Goal: Task Accomplishment & Management: Manage account settings

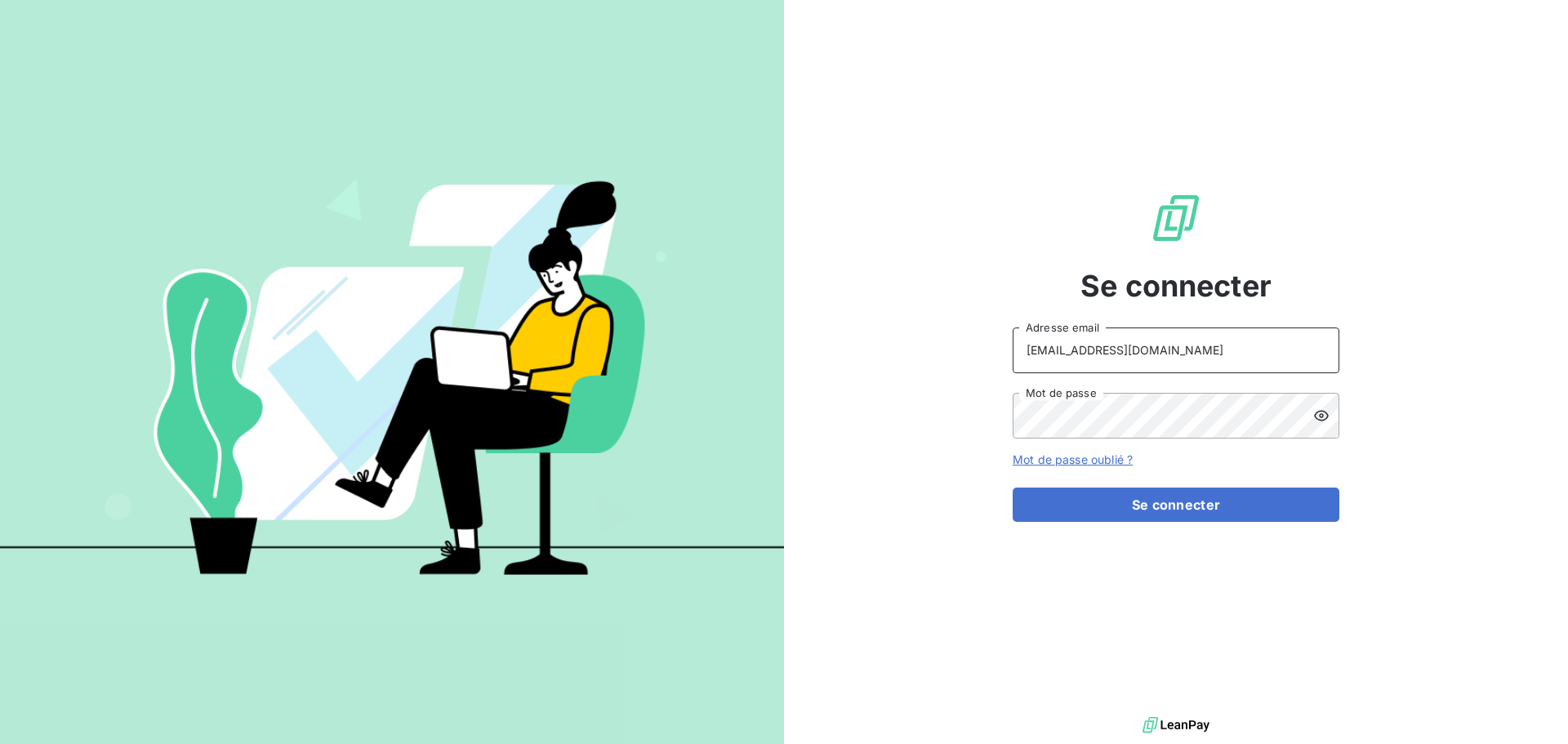
click at [1171, 340] on input "[EMAIL_ADDRESS][DOMAIN_NAME]" at bounding box center [1175, 350] width 326 height 46
type input "[EMAIL_ADDRESS][DOMAIN_NAME]"
click at [1175, 513] on button "Se connecter" at bounding box center [1175, 504] width 326 height 34
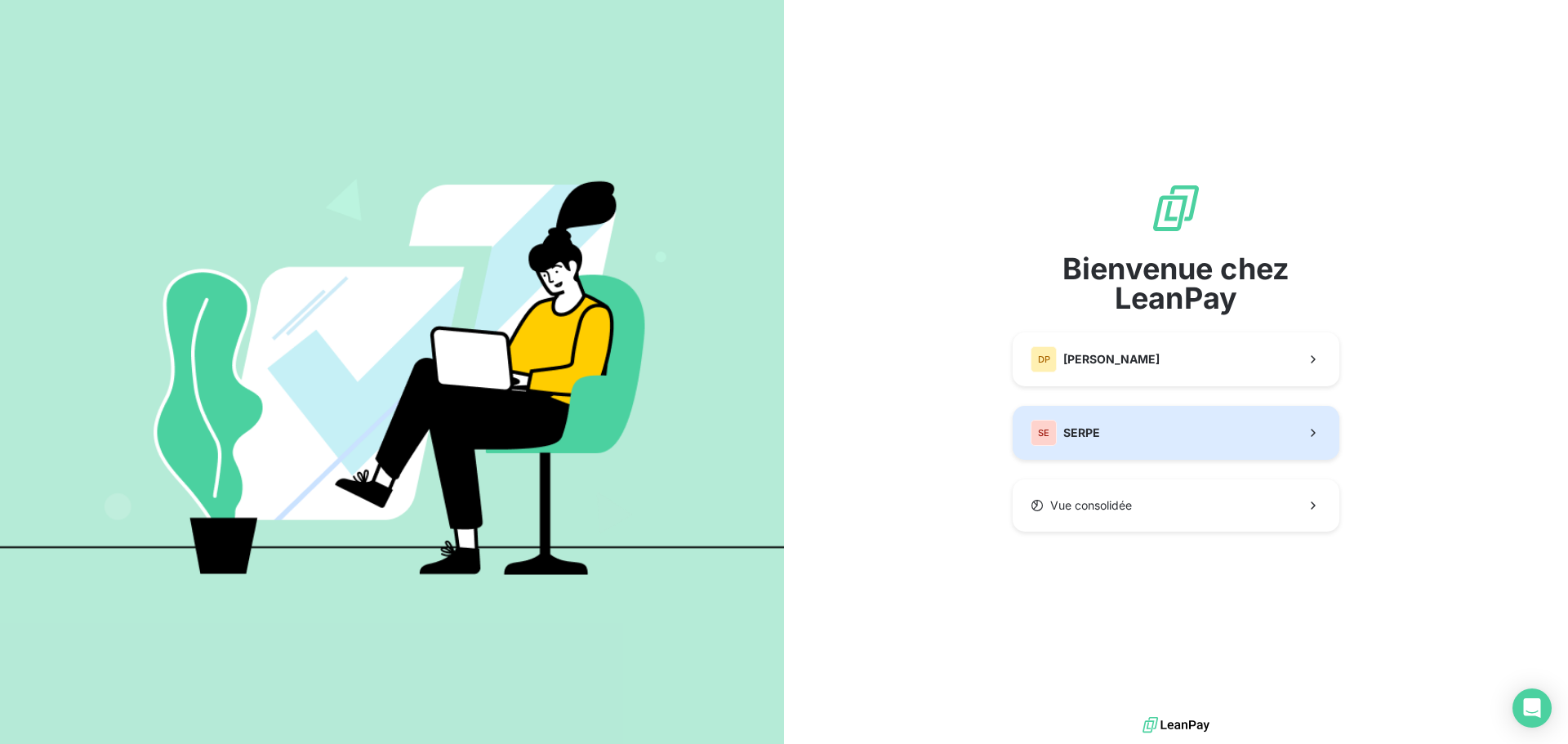
click at [1112, 443] on button "SE SERPE" at bounding box center [1175, 433] width 326 height 54
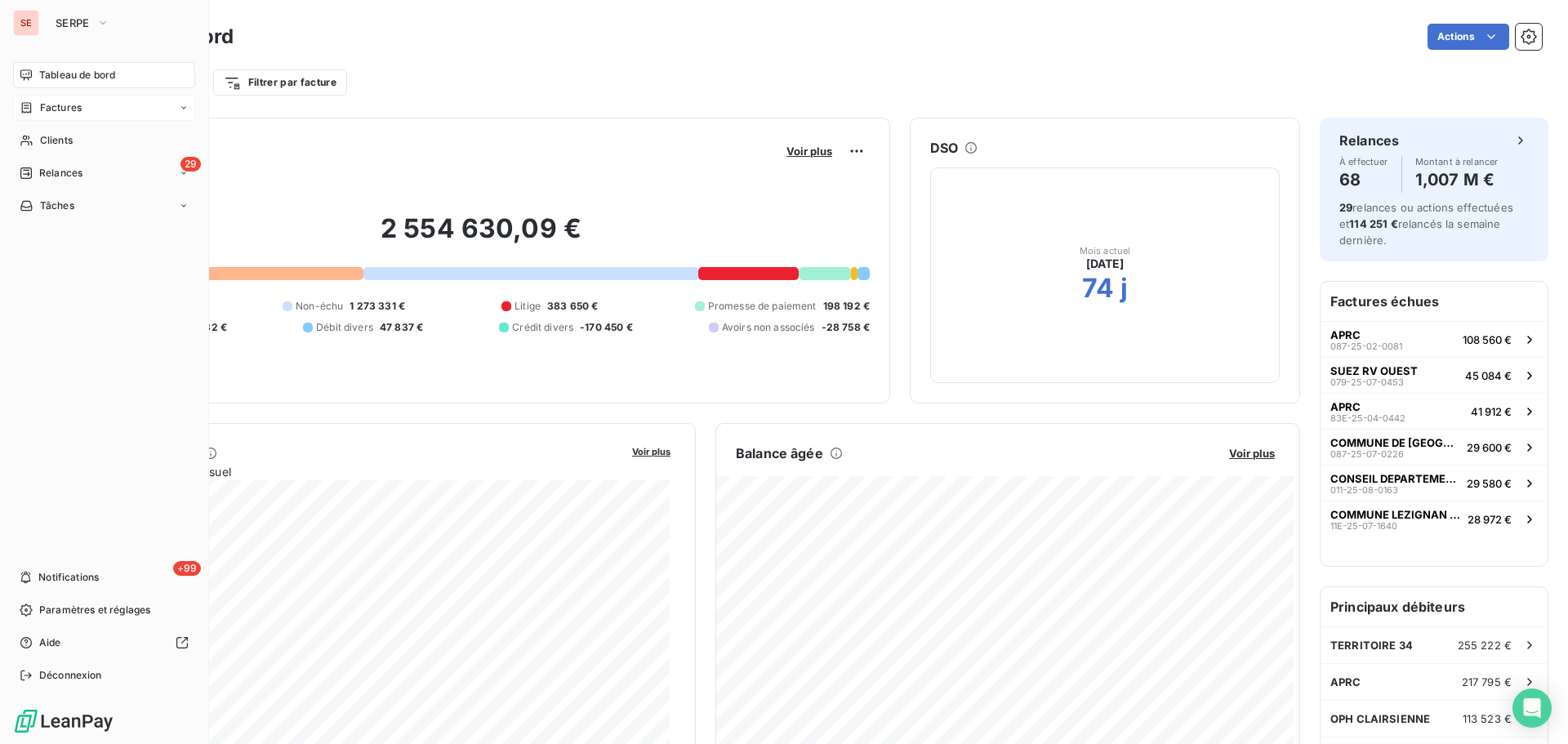
click at [77, 101] on span "Factures" at bounding box center [61, 108] width 42 height 15
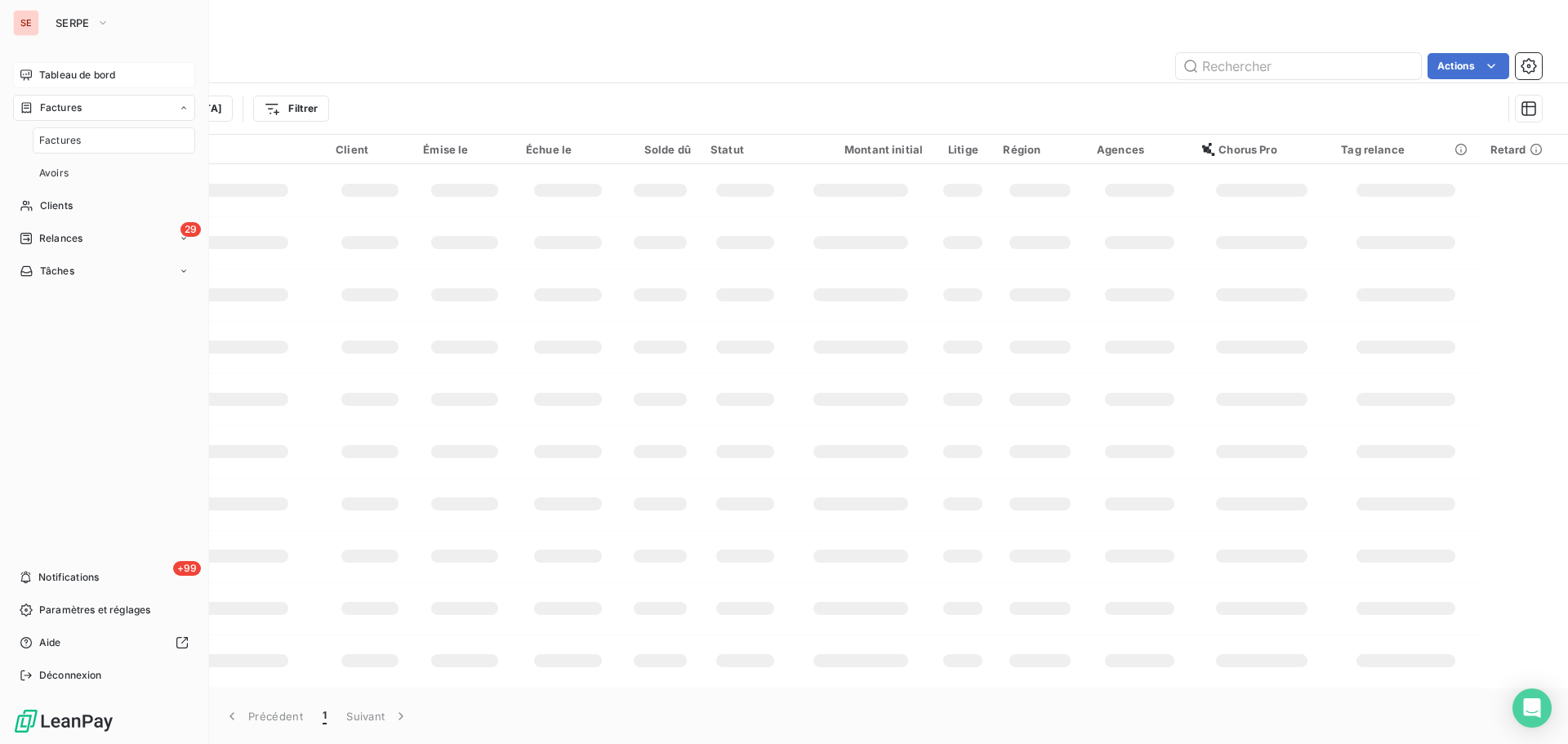
click at [96, 75] on span "Tableau de bord" at bounding box center [77, 75] width 76 height 15
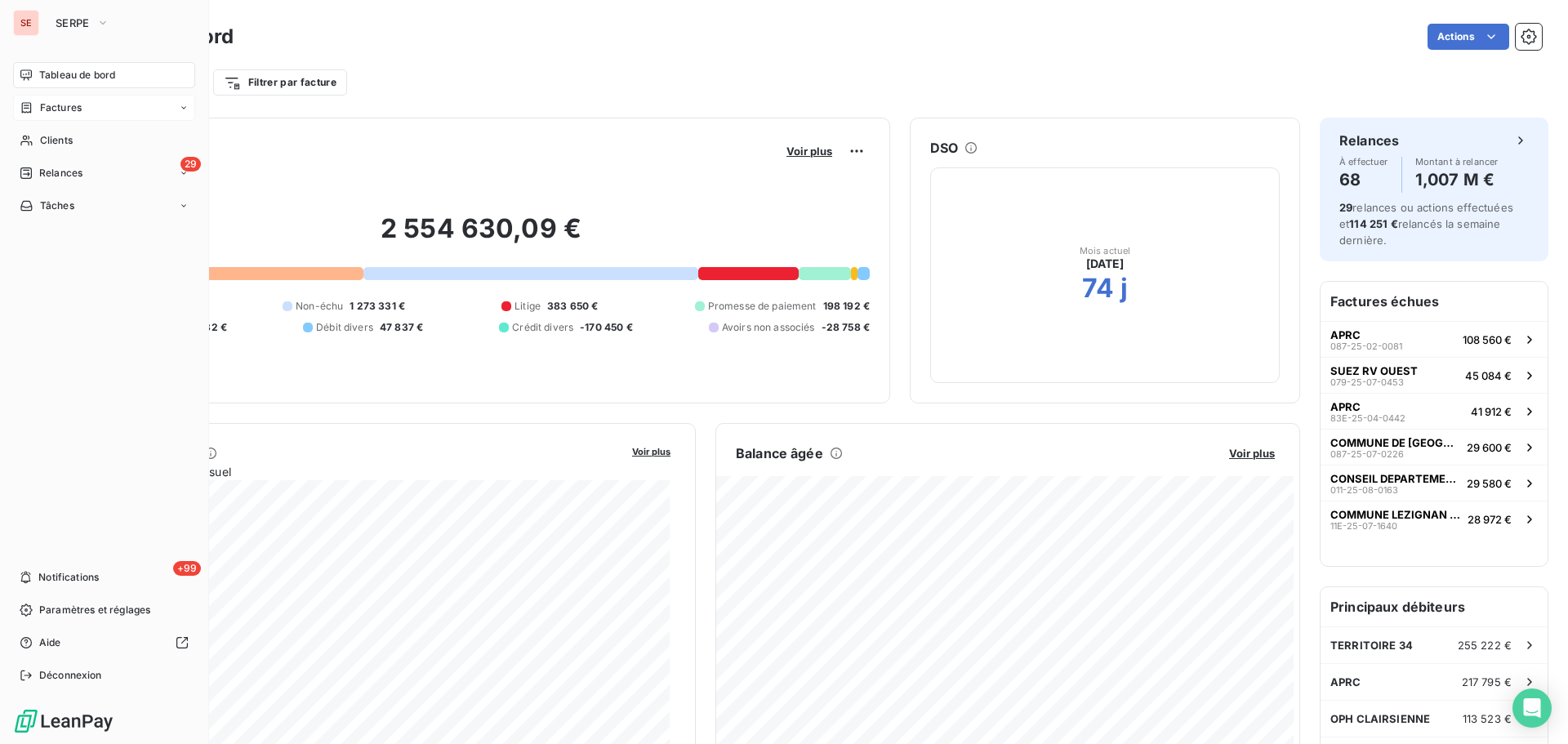
click at [40, 107] on span "Factures" at bounding box center [61, 108] width 42 height 15
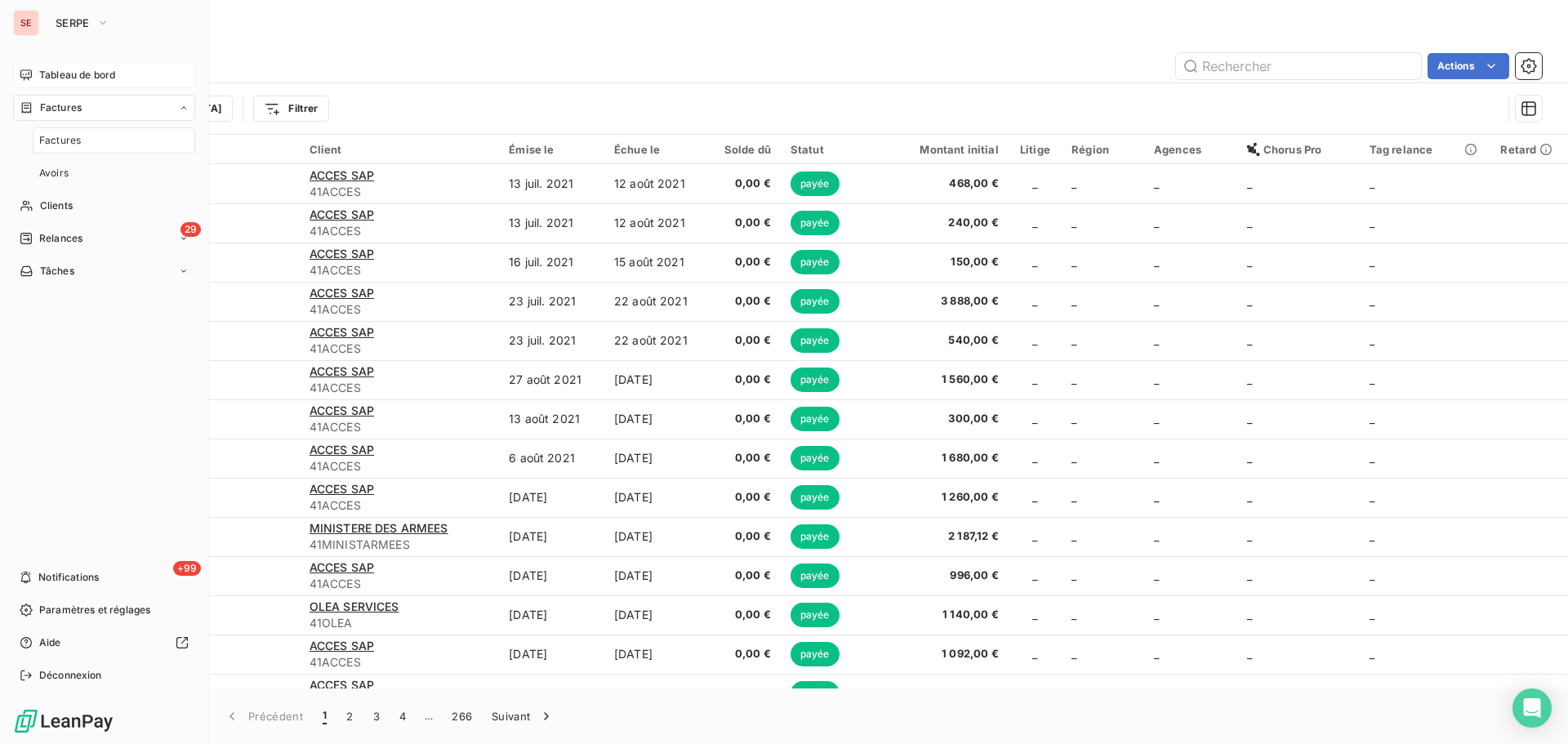
click at [86, 102] on div "Factures" at bounding box center [104, 107] width 182 height 26
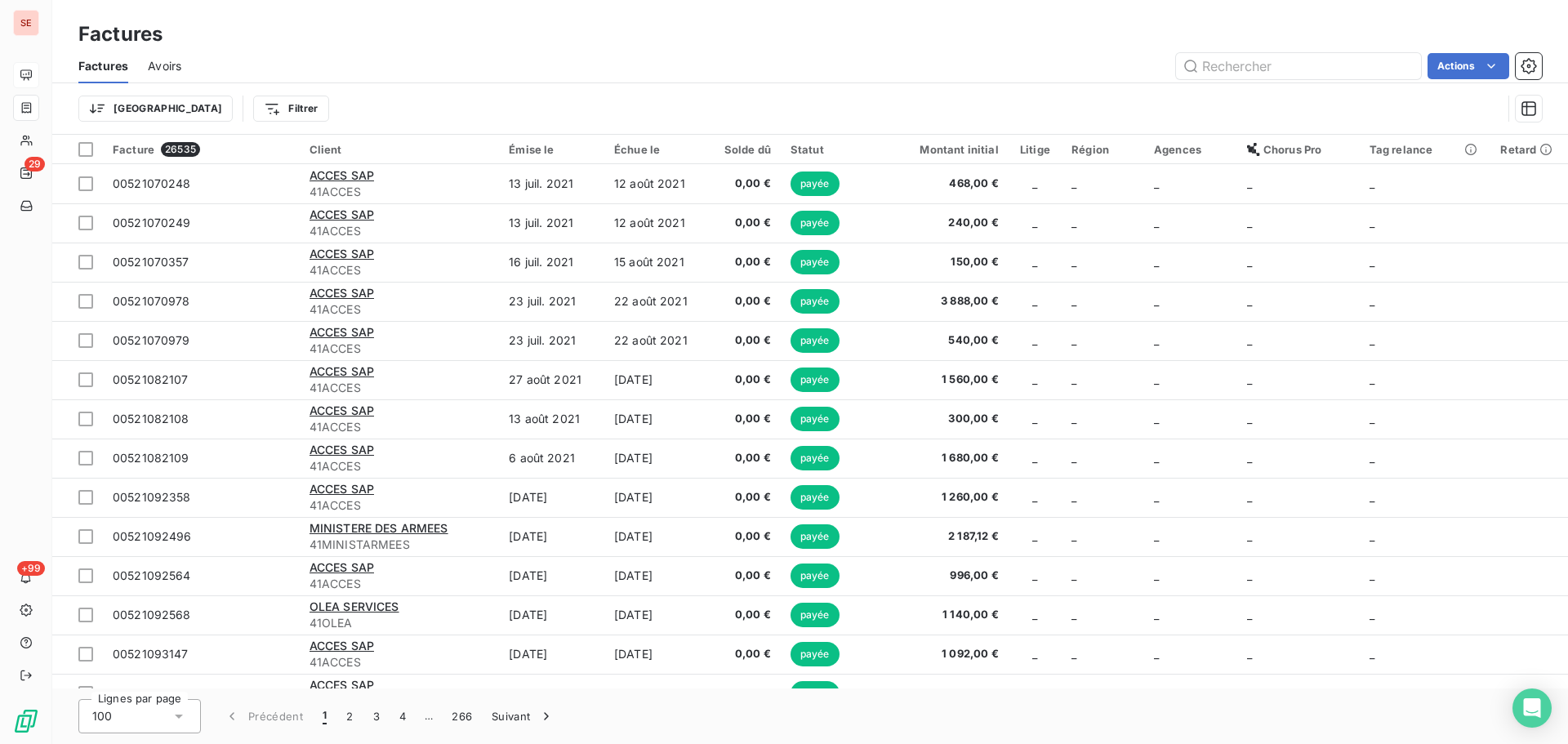
click at [449, 62] on div "Actions" at bounding box center [872, 65] width 1341 height 26
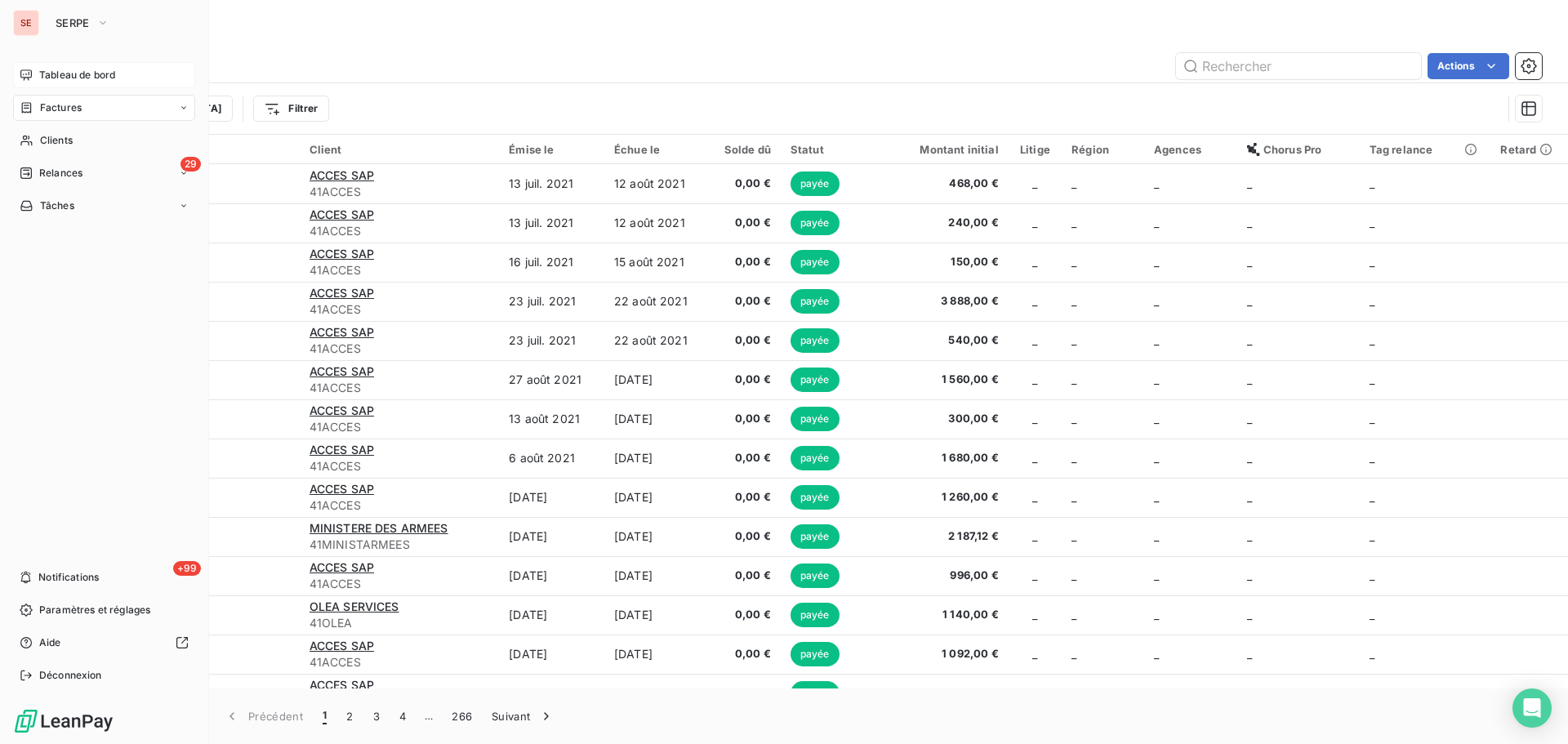
click at [138, 187] on nav "Tableau de bord Factures Clients 29 Relances Tâches" at bounding box center [104, 140] width 182 height 157
click at [141, 174] on div "29 Relances" at bounding box center [104, 173] width 182 height 26
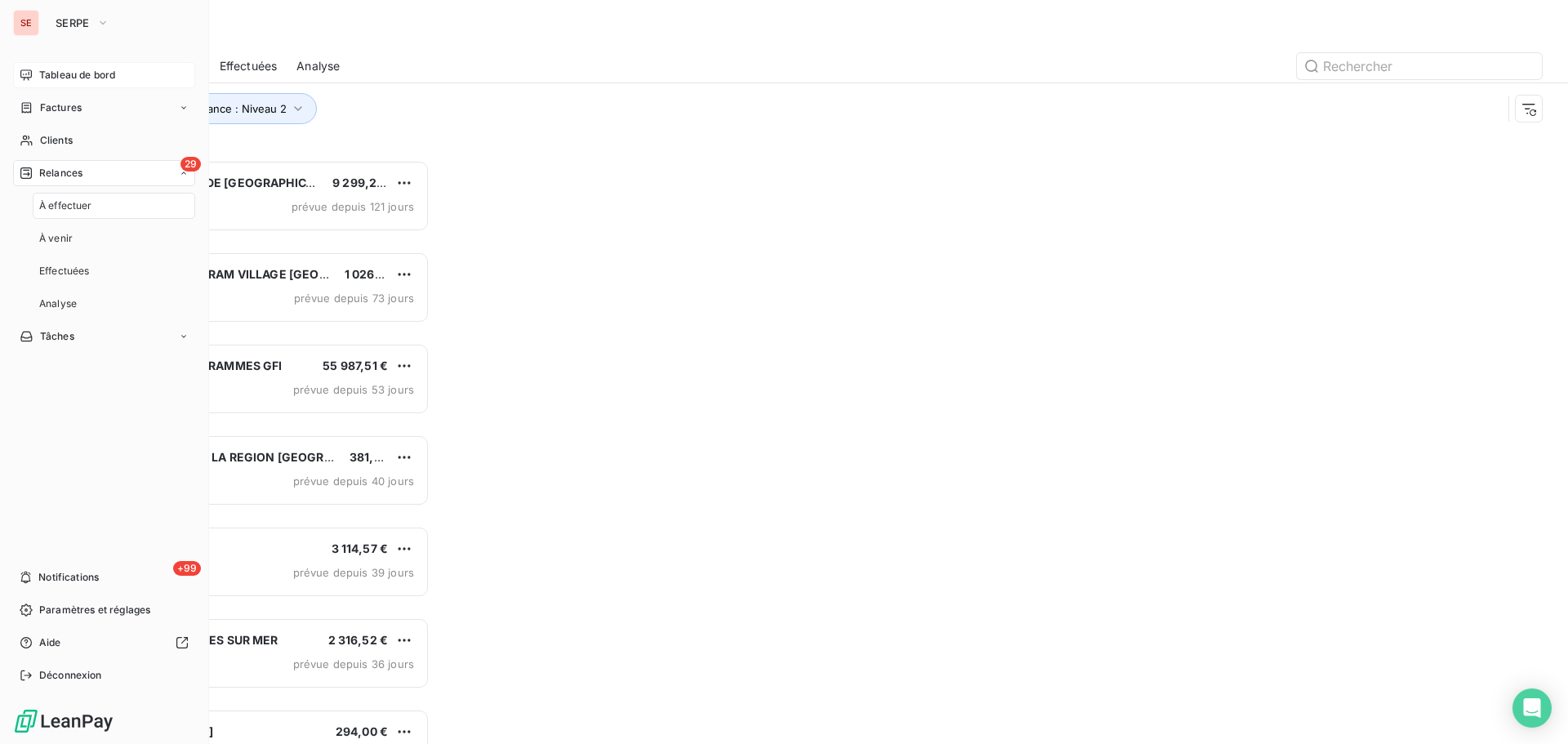
scroll to position [572, 339]
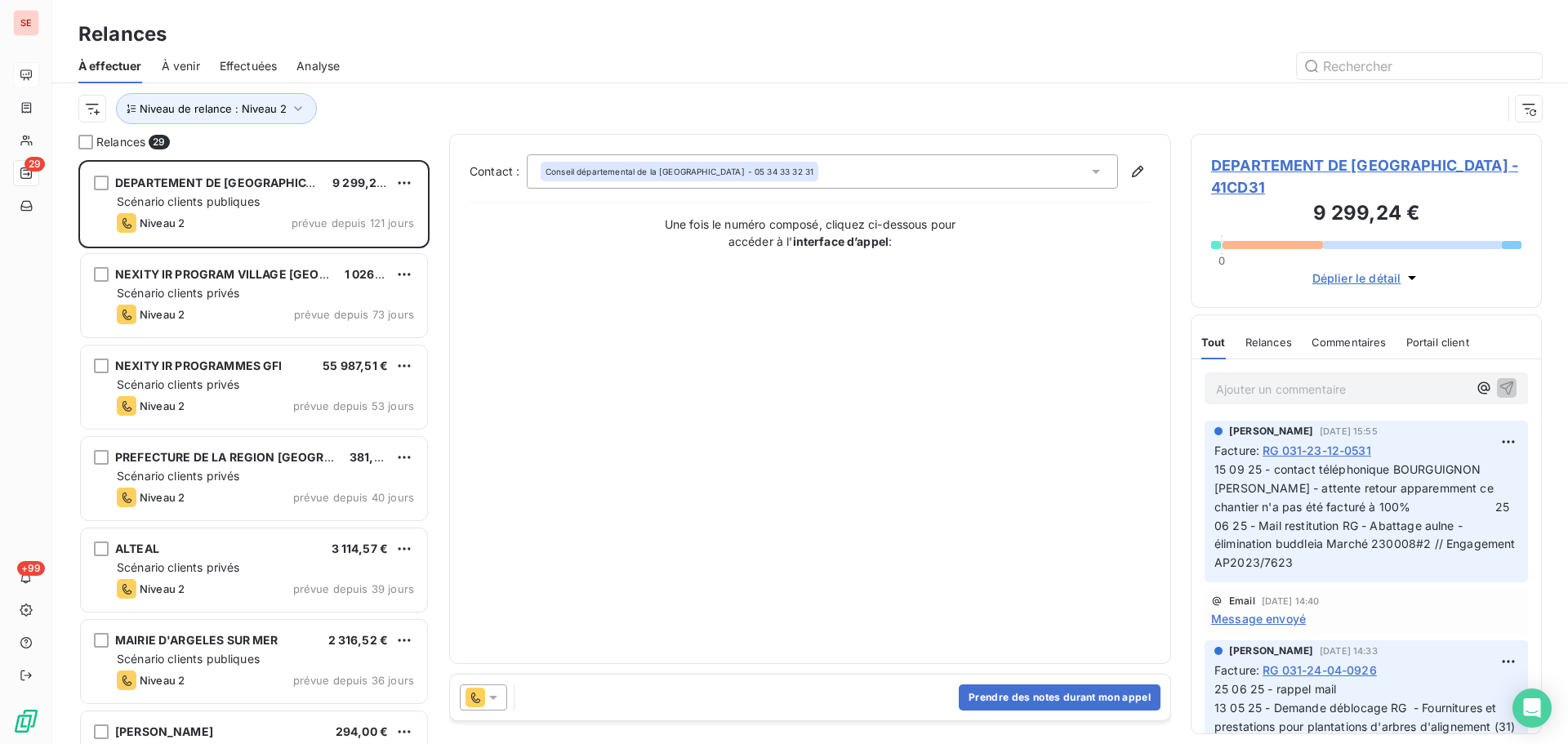
click at [261, 68] on span "Effectuées" at bounding box center [248, 65] width 58 height 16
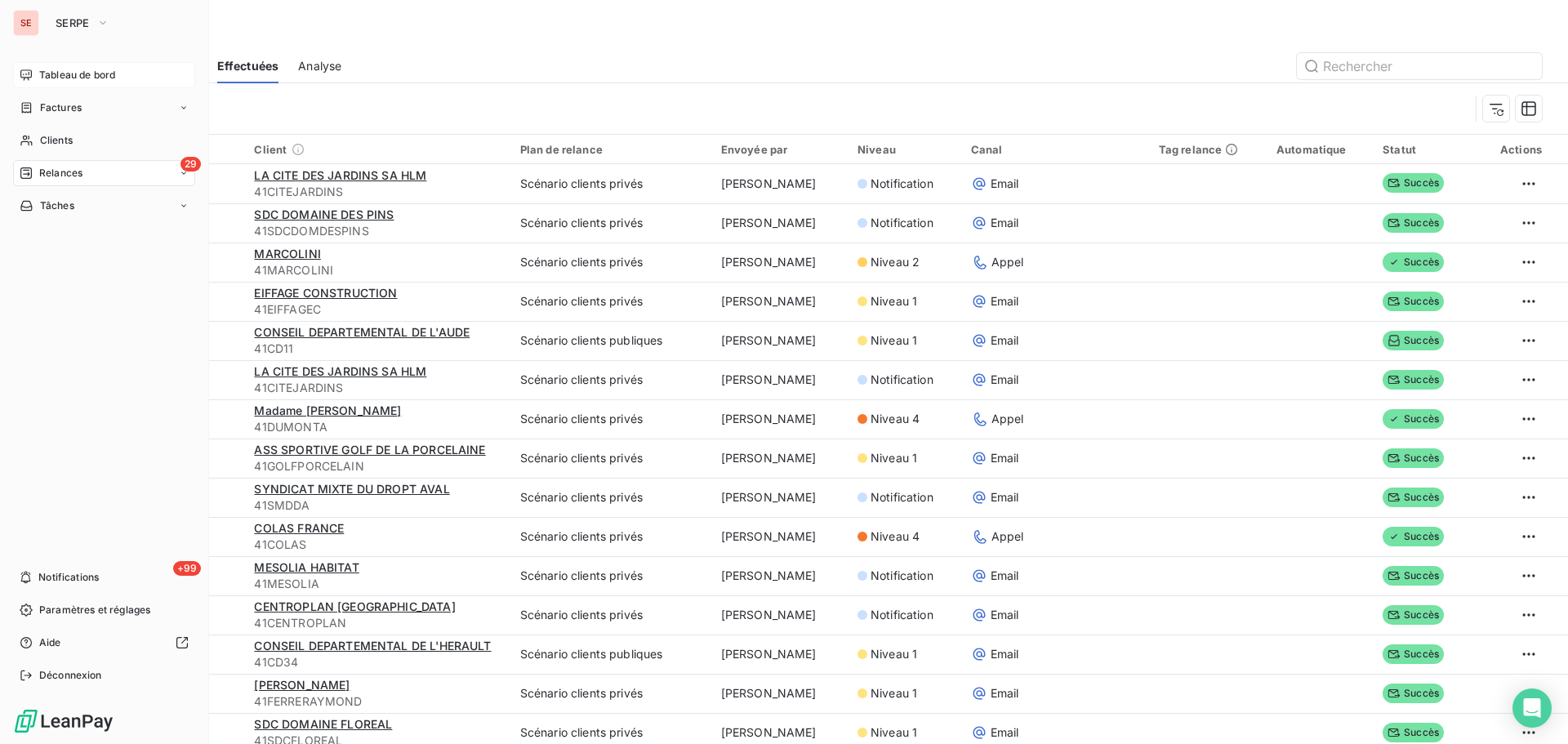
click at [27, 70] on icon at bounding box center [26, 75] width 12 height 11
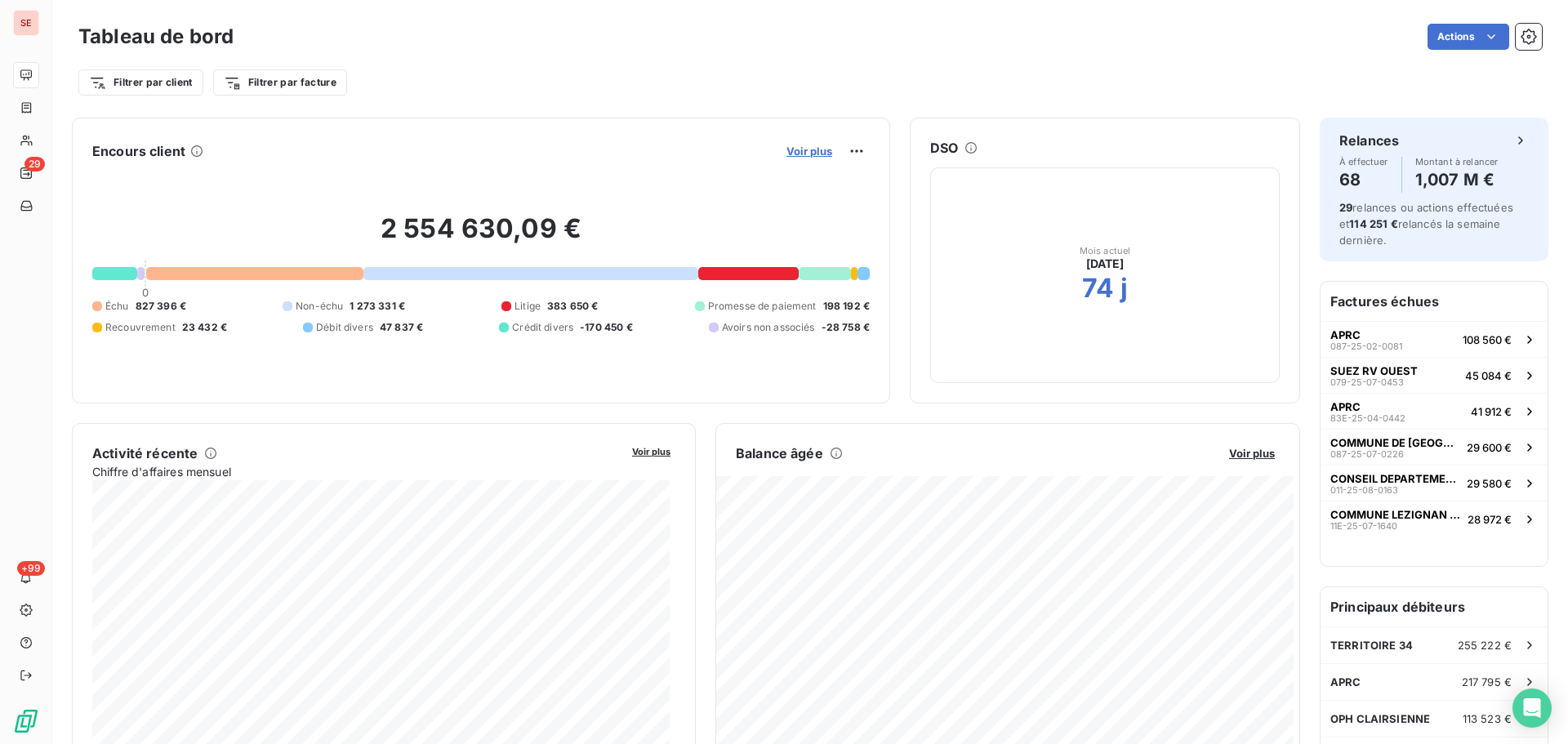
click at [787, 153] on span "Voir plus" at bounding box center [810, 151] width 46 height 13
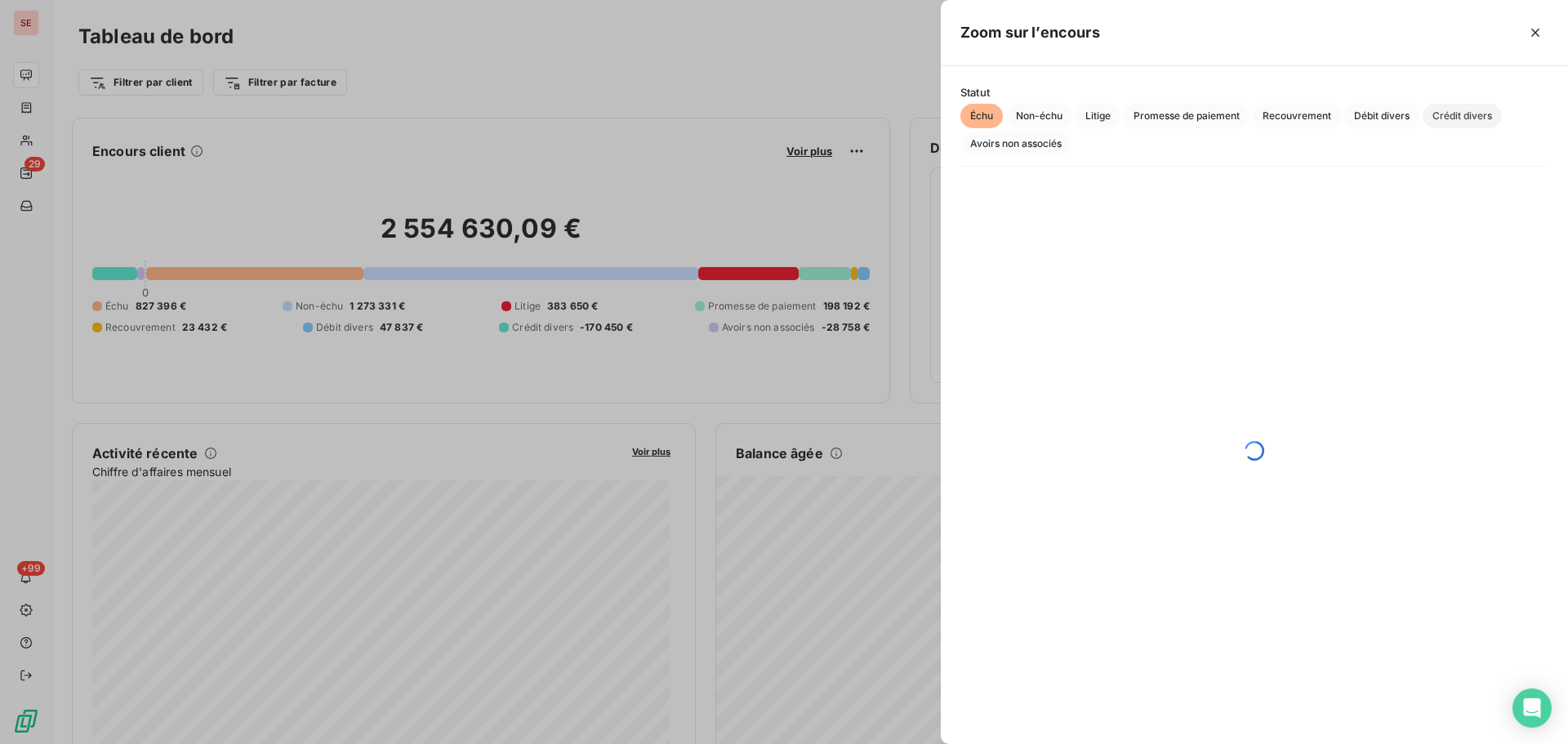
click at [1474, 117] on span "Crédit divers" at bounding box center [1462, 116] width 79 height 24
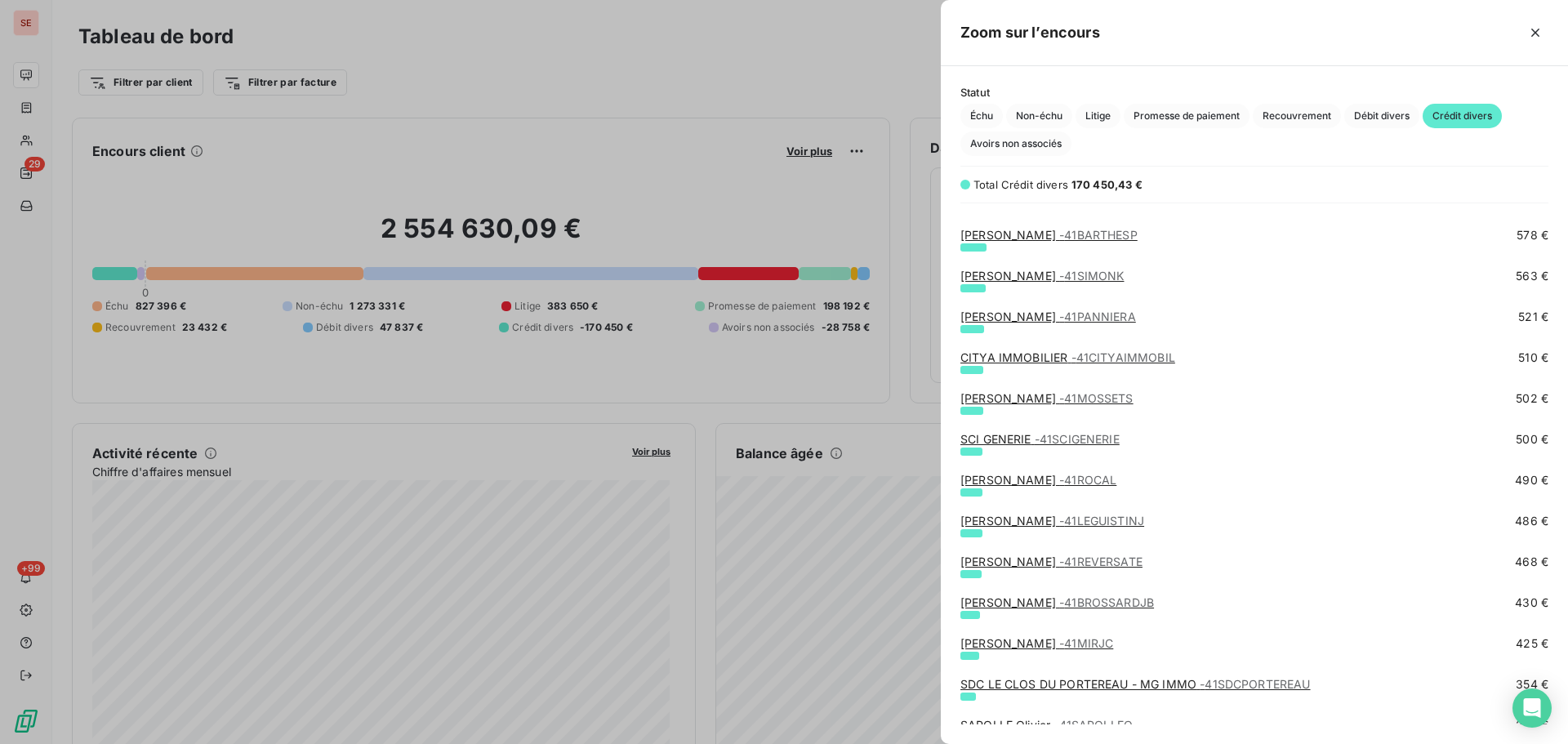
scroll to position [1960, 0]
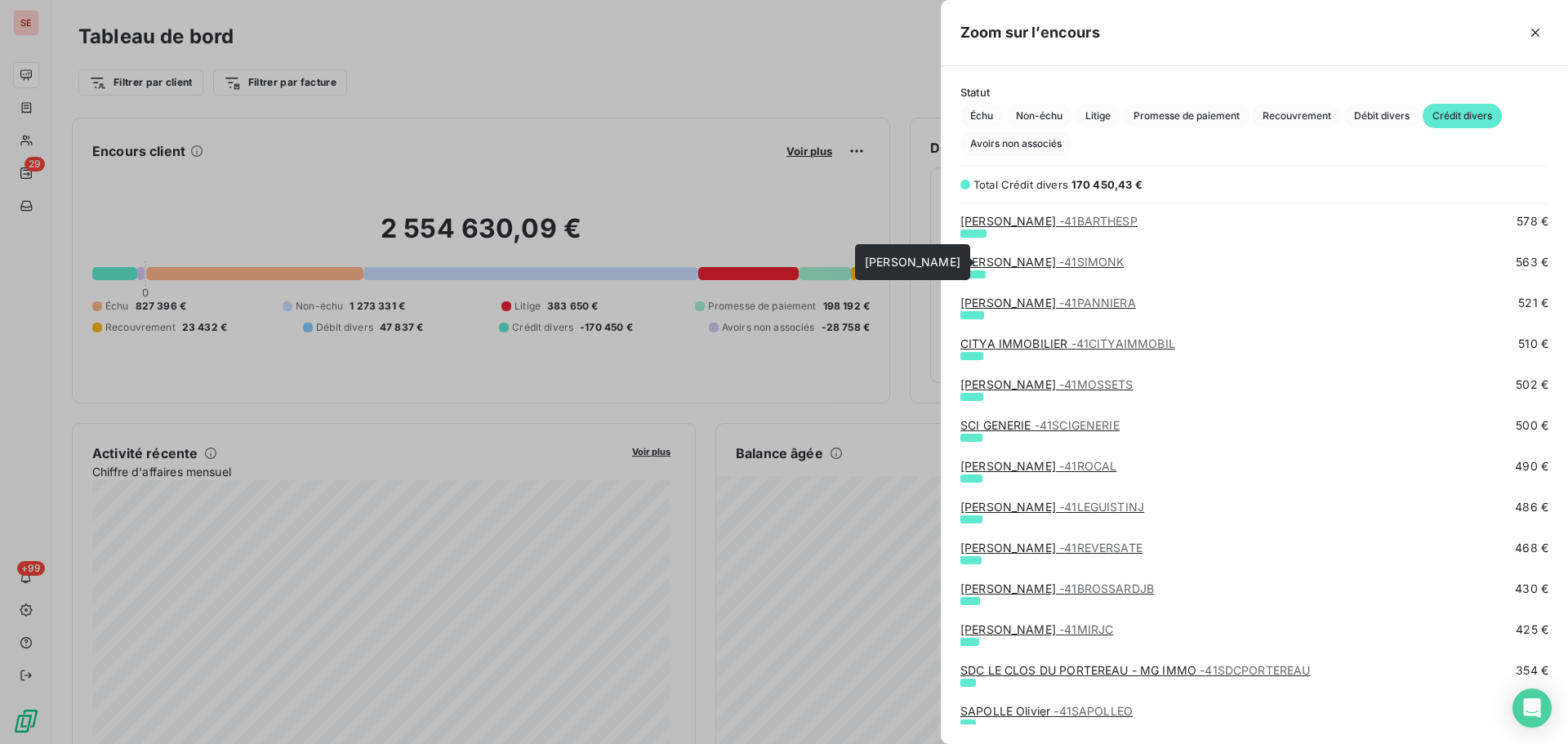
click at [1060, 261] on span "- 41SIMONK" at bounding box center [1091, 262] width 65 height 14
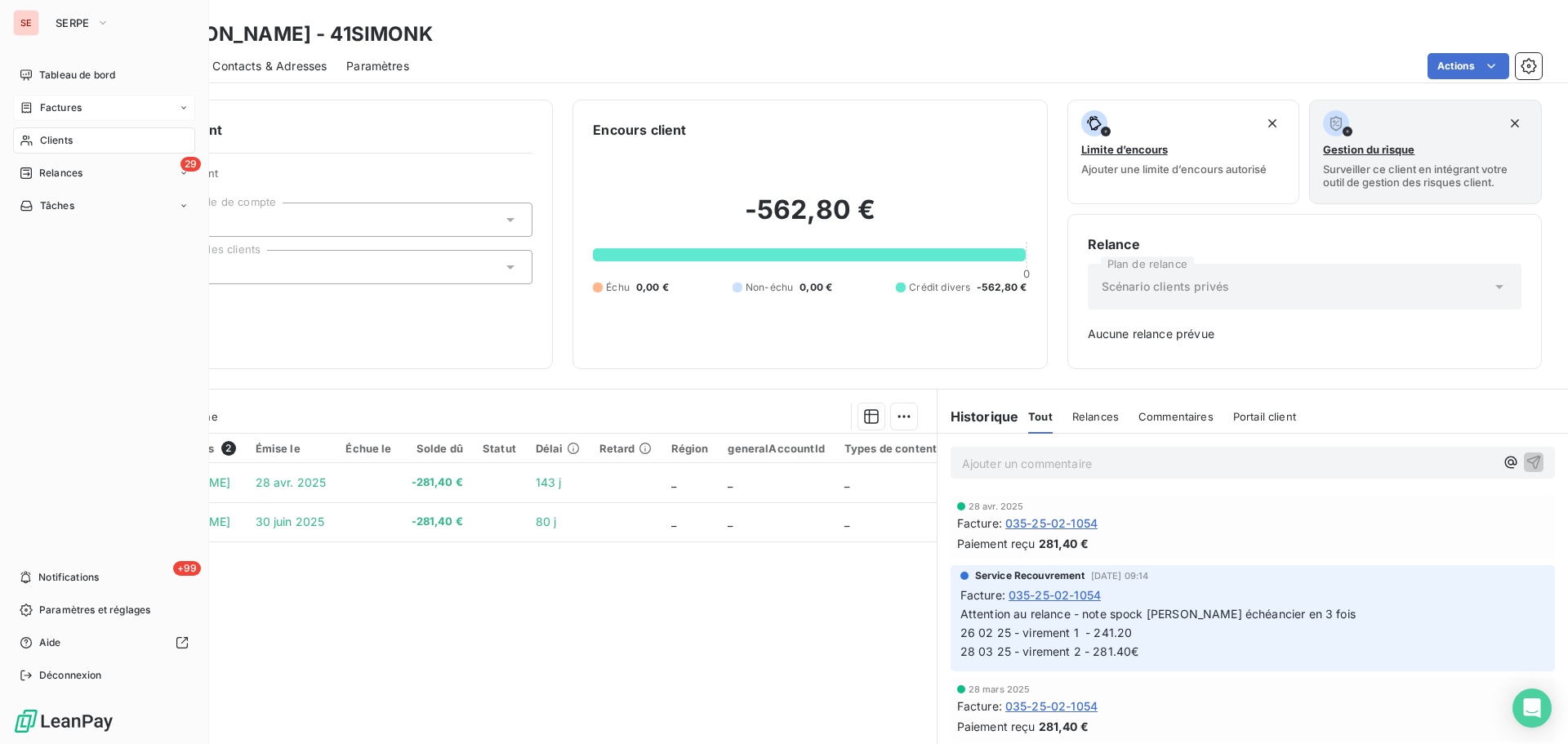
click at [56, 104] on span "Factures" at bounding box center [61, 108] width 42 height 15
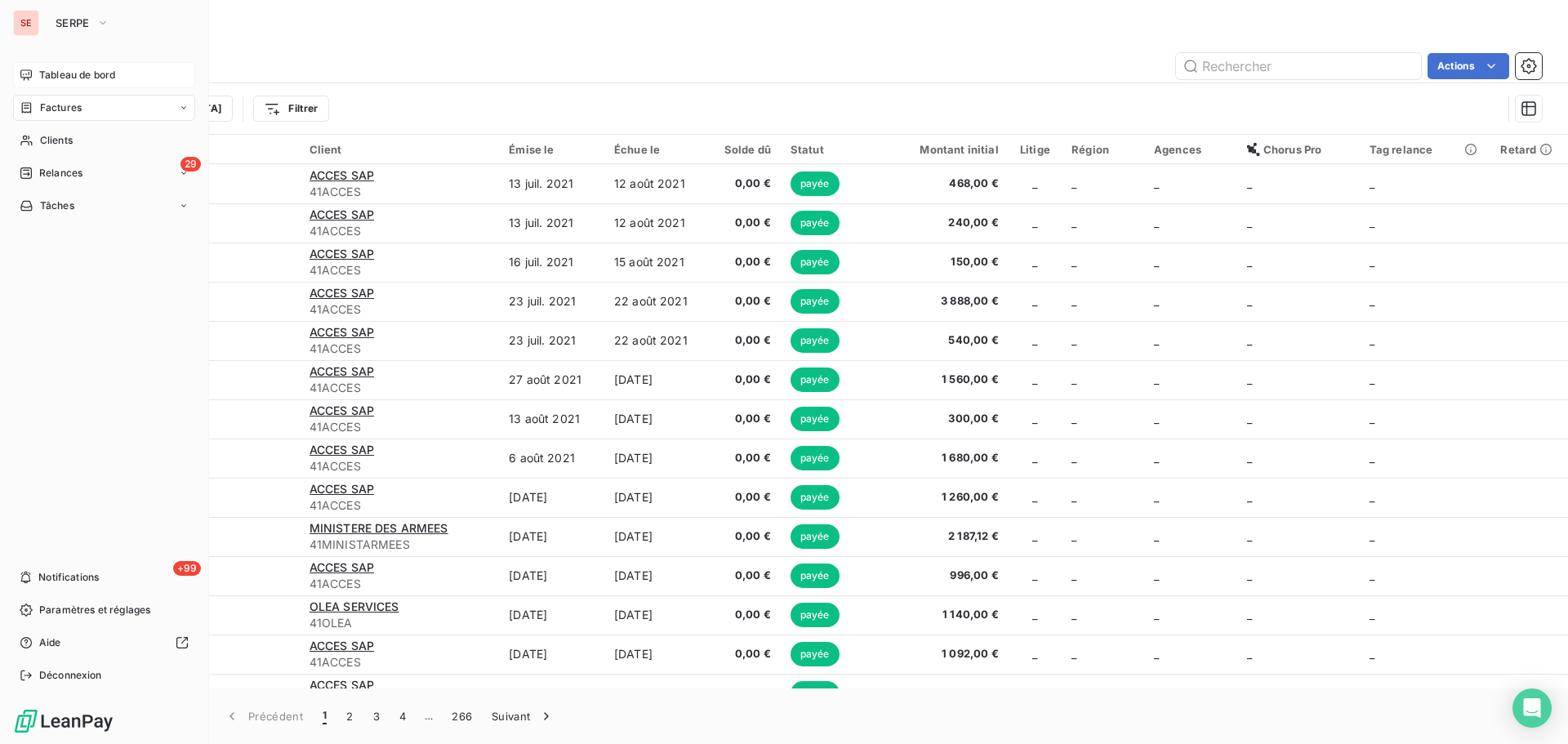
click at [22, 84] on div "Tableau de bord" at bounding box center [104, 75] width 182 height 26
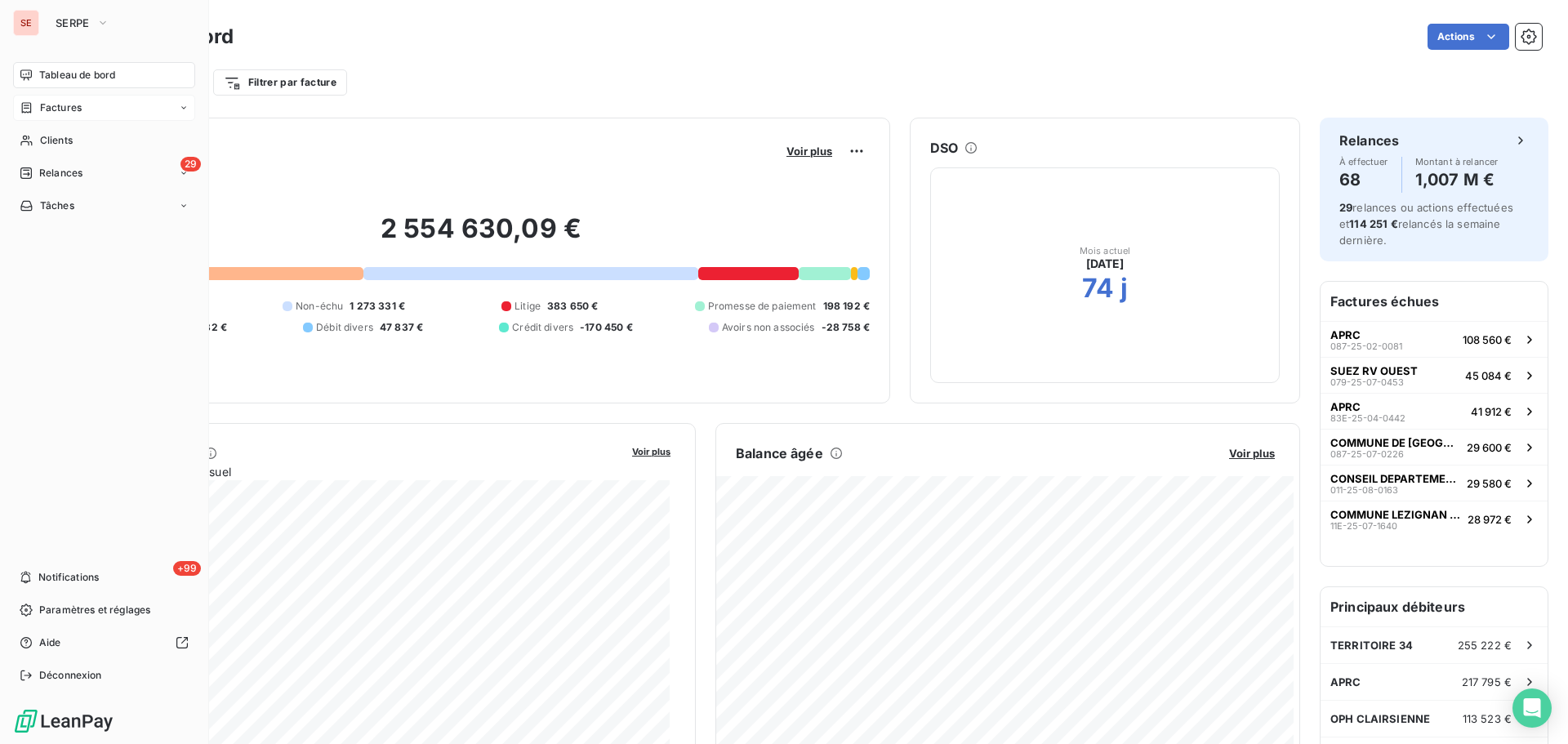
click at [42, 69] on span "Tableau de bord" at bounding box center [77, 75] width 76 height 15
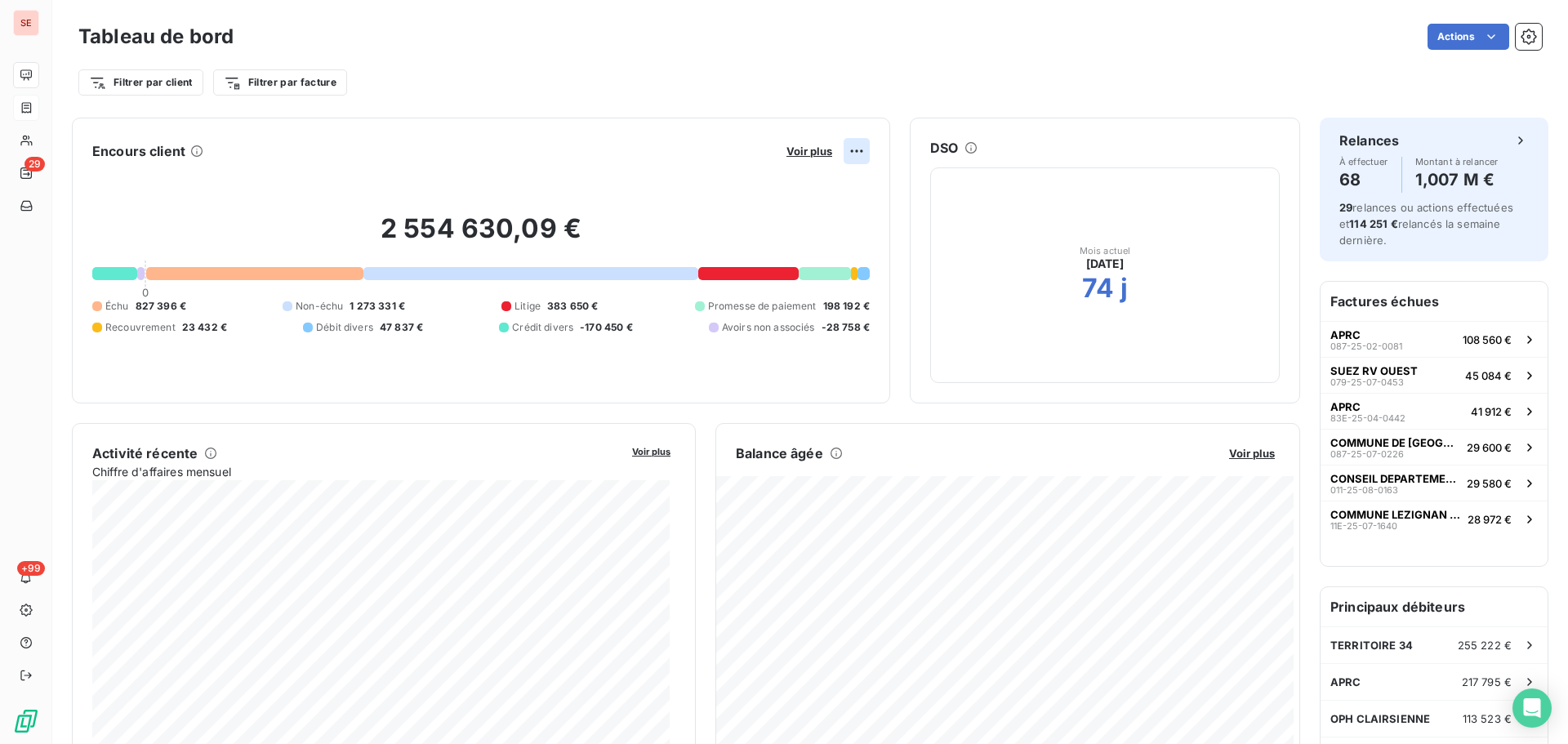
click at [847, 147] on html "SE 29 +99 Tableau de bord Actions Filtrer par client Filtrer par facture Encour…" at bounding box center [784, 372] width 1568 height 744
click at [794, 148] on html "SE 29 +99 Tableau de bord Actions Filtrer par client Filtrer par facture Encour…" at bounding box center [784, 372] width 1568 height 744
click at [795, 152] on span "Voir plus" at bounding box center [810, 151] width 46 height 13
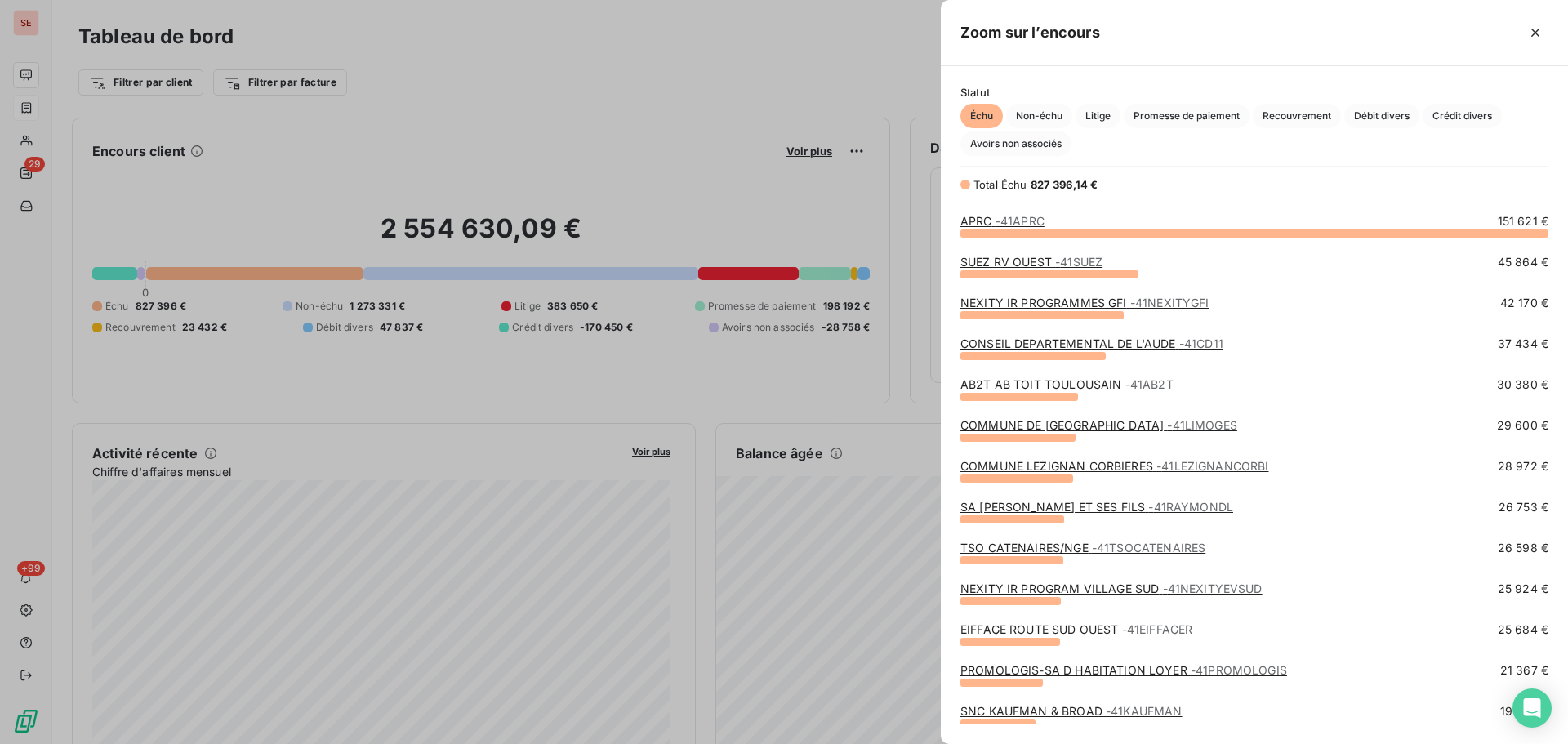
scroll to position [435, 0]
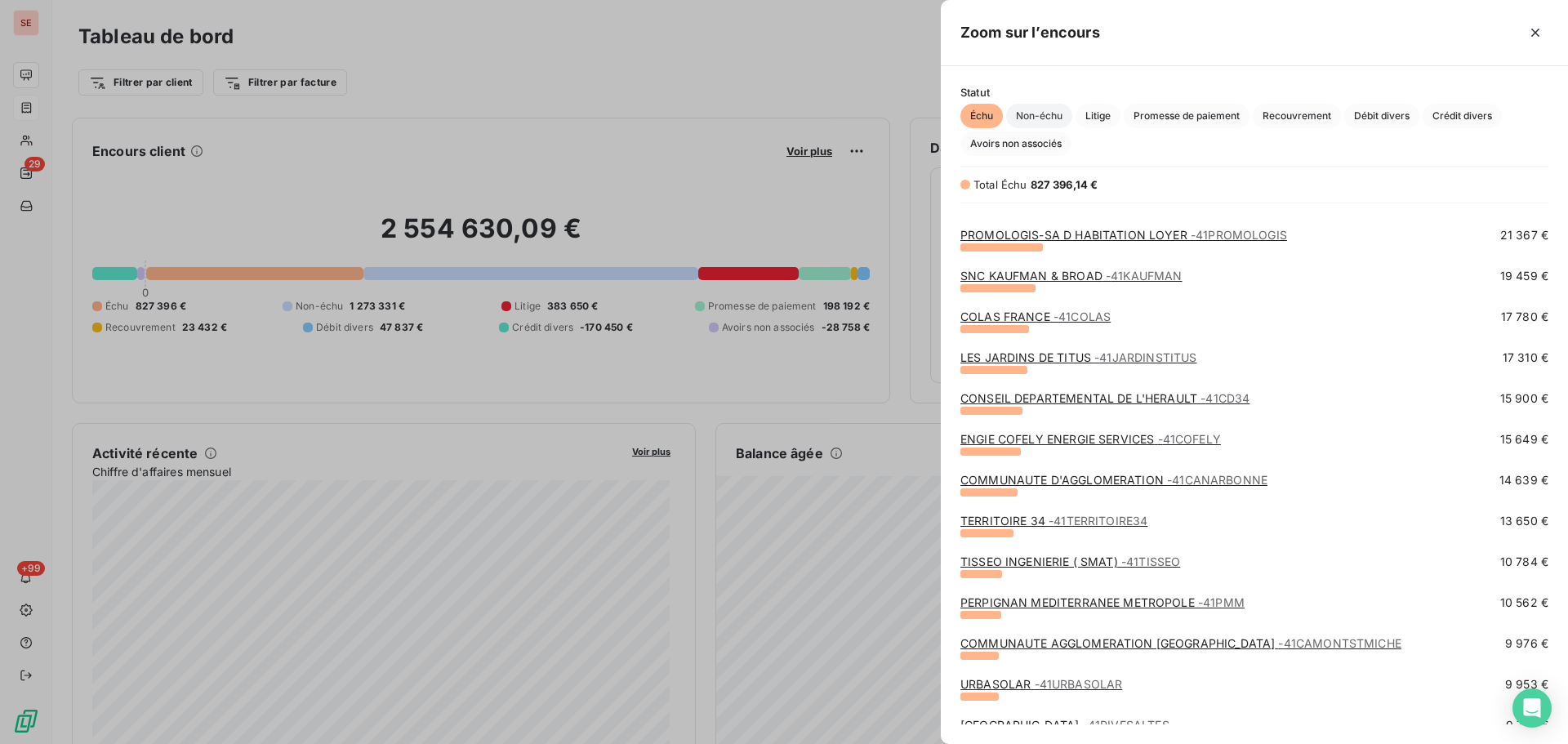
click at [1029, 115] on span "Non-échu" at bounding box center [1039, 116] width 66 height 24
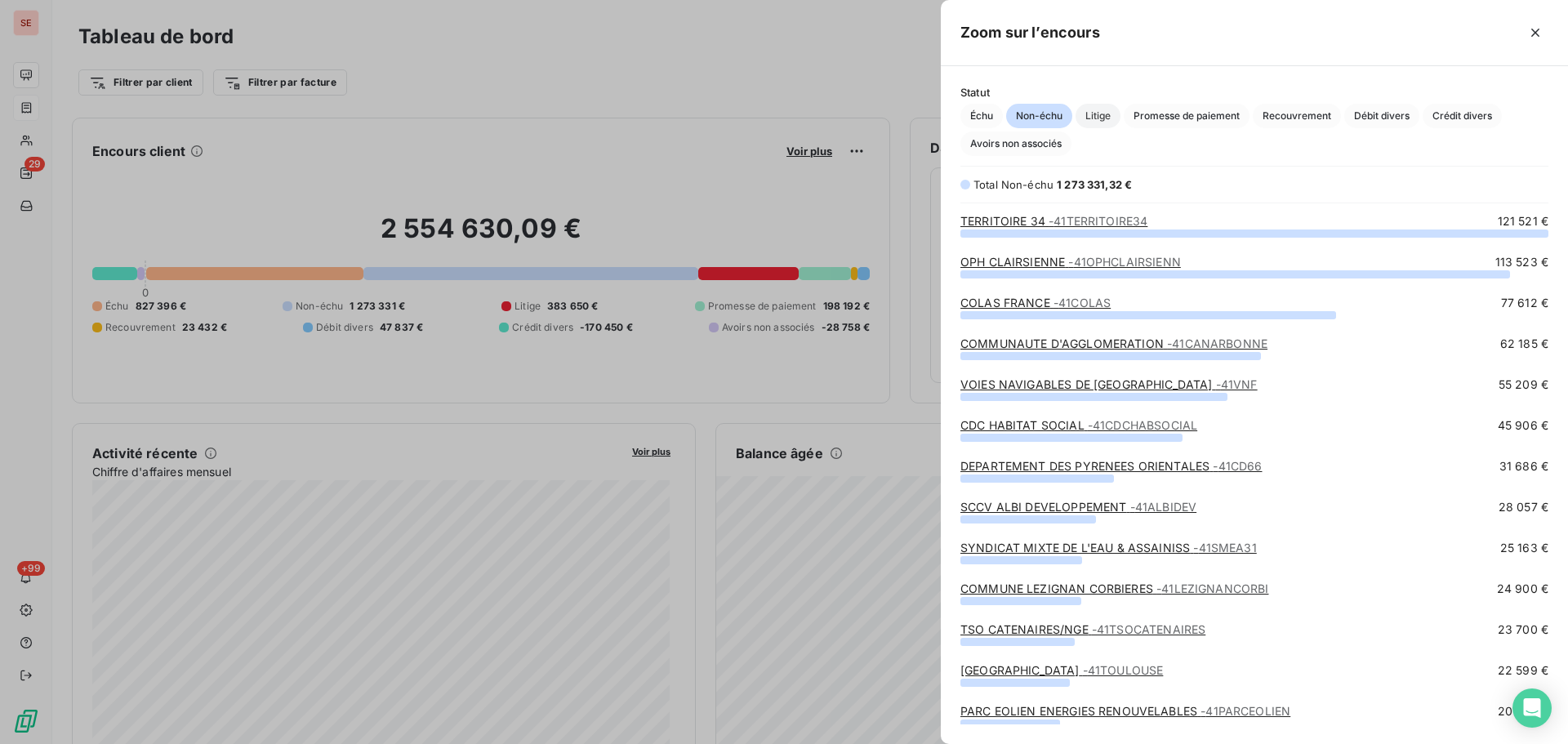
scroll to position [499, 615]
click at [1104, 115] on span "Litige" at bounding box center [1098, 116] width 45 height 24
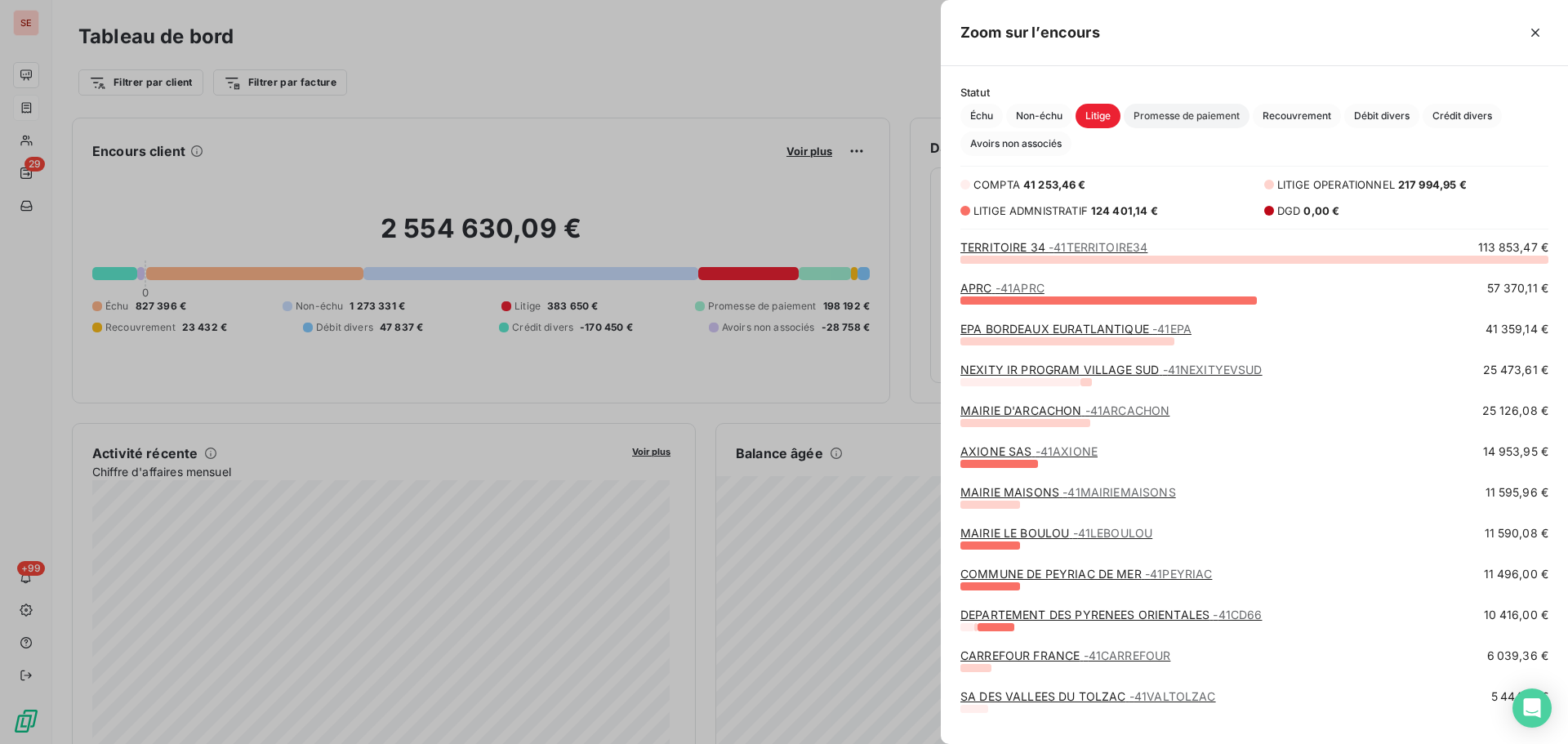
scroll to position [473, 615]
click at [1159, 117] on span "Promesse de paiement" at bounding box center [1187, 116] width 126 height 24
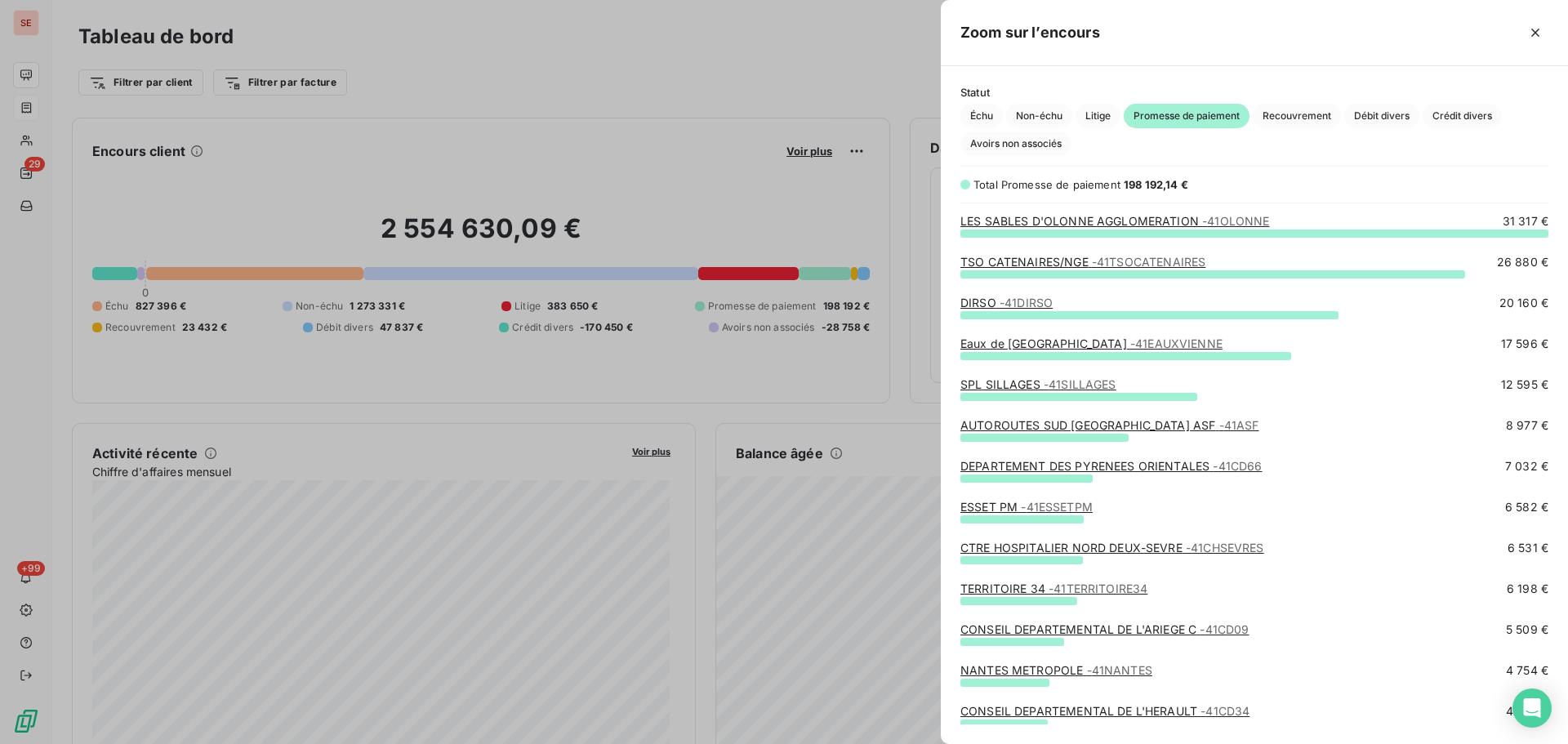
scroll to position [499, 615]
click at [984, 112] on span "Échu" at bounding box center [982, 116] width 43 height 24
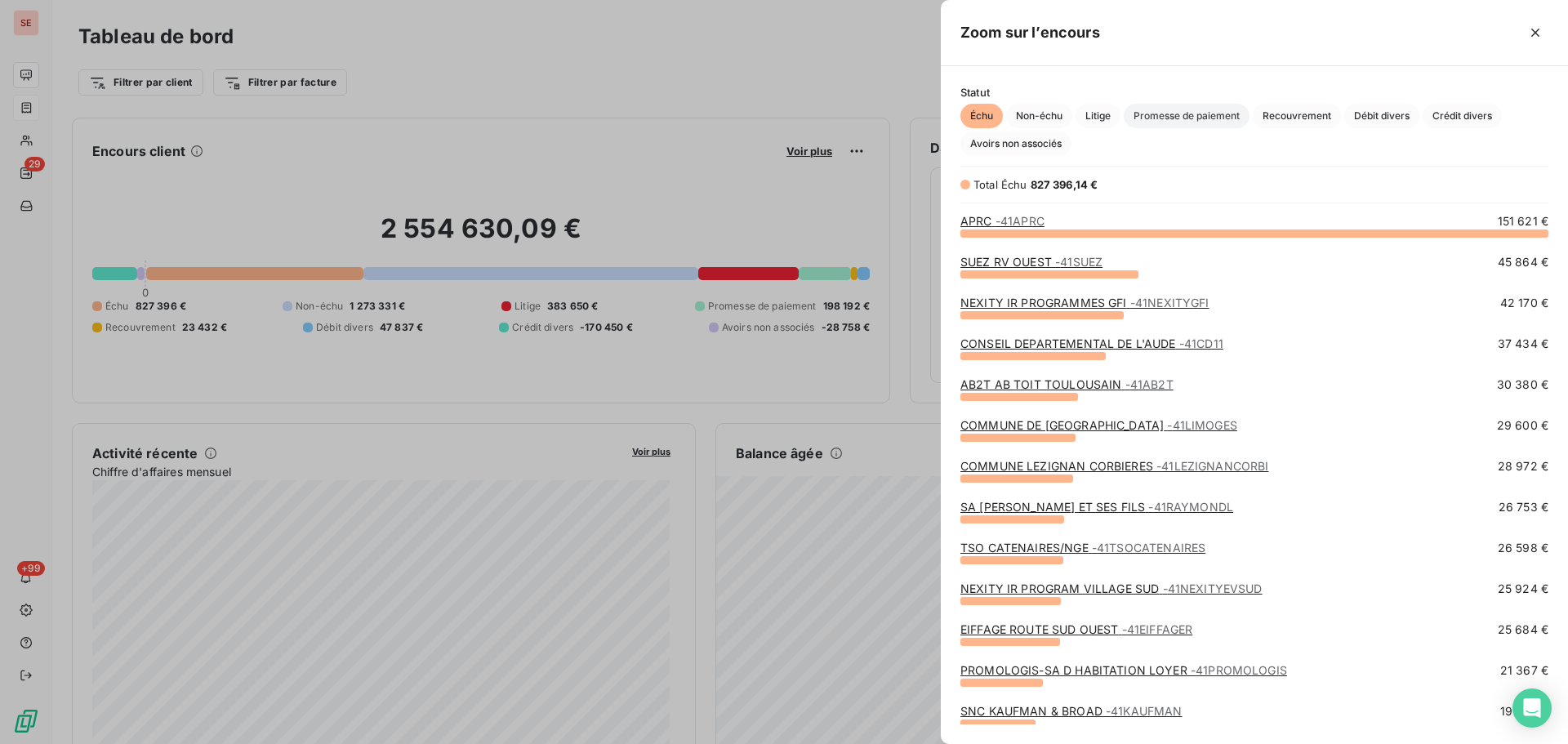
click at [1164, 112] on span "Promesse de paiement" at bounding box center [1187, 116] width 126 height 24
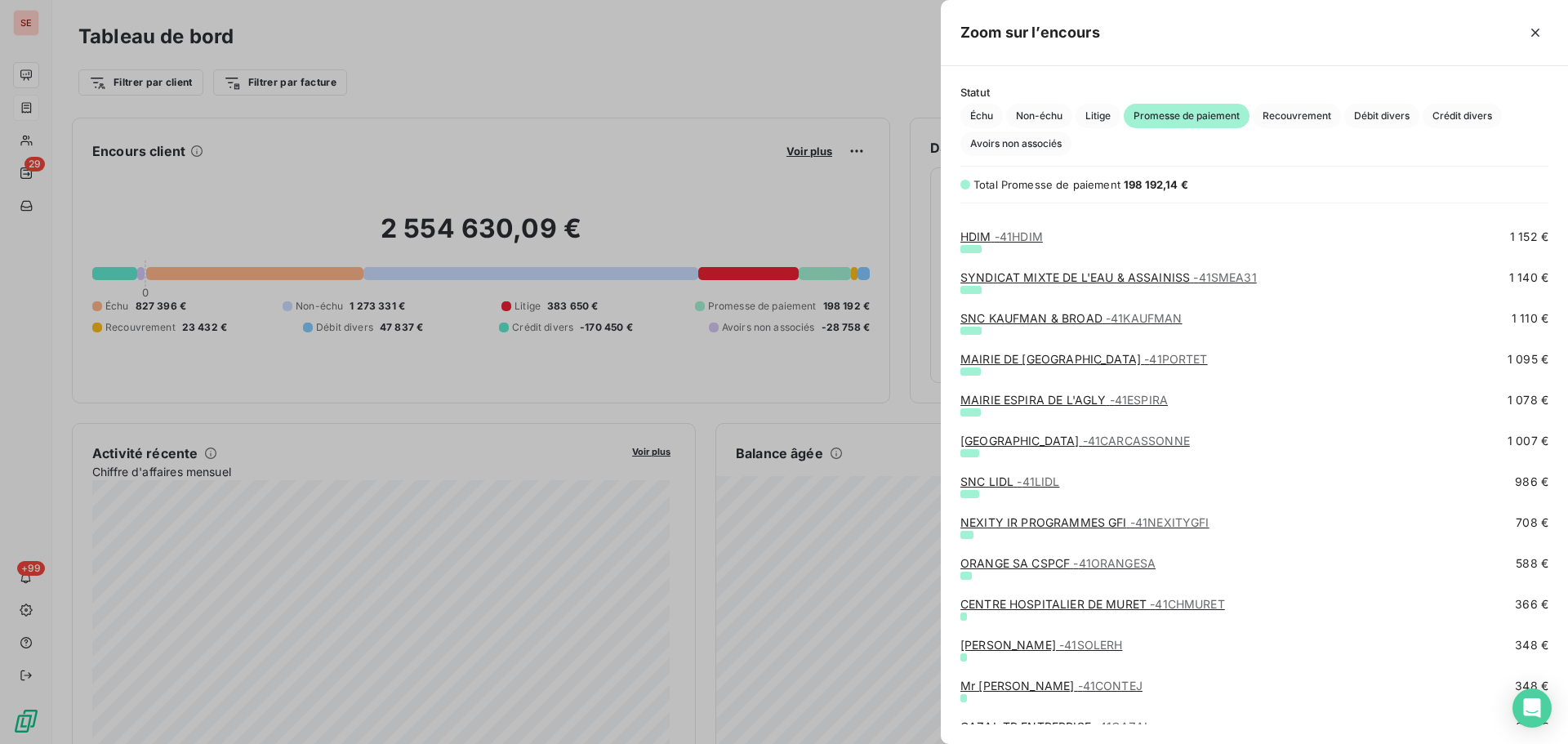
scroll to position [1183, 0]
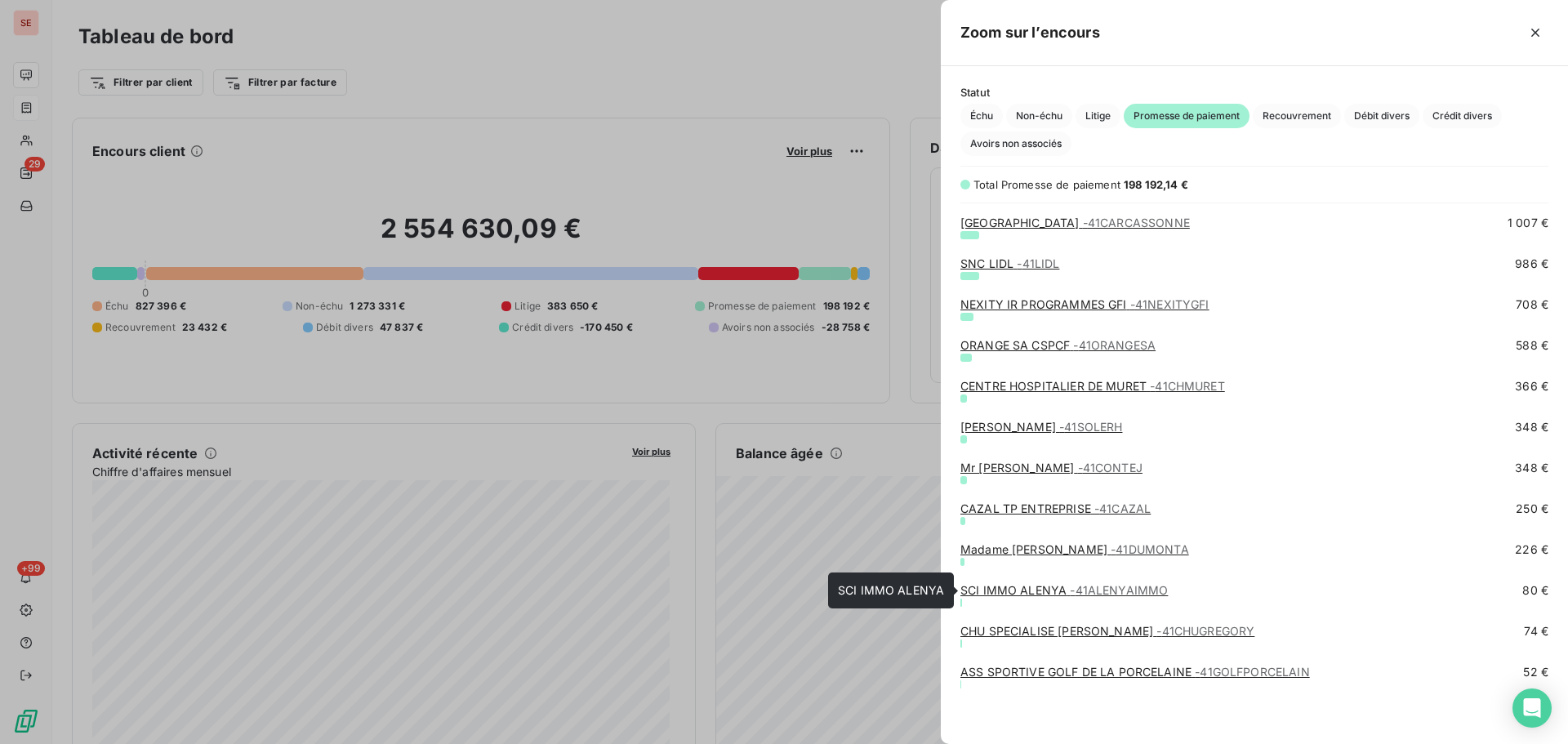
click at [1157, 592] on span "- 41ALENYAIMMO" at bounding box center [1118, 590] width 98 height 14
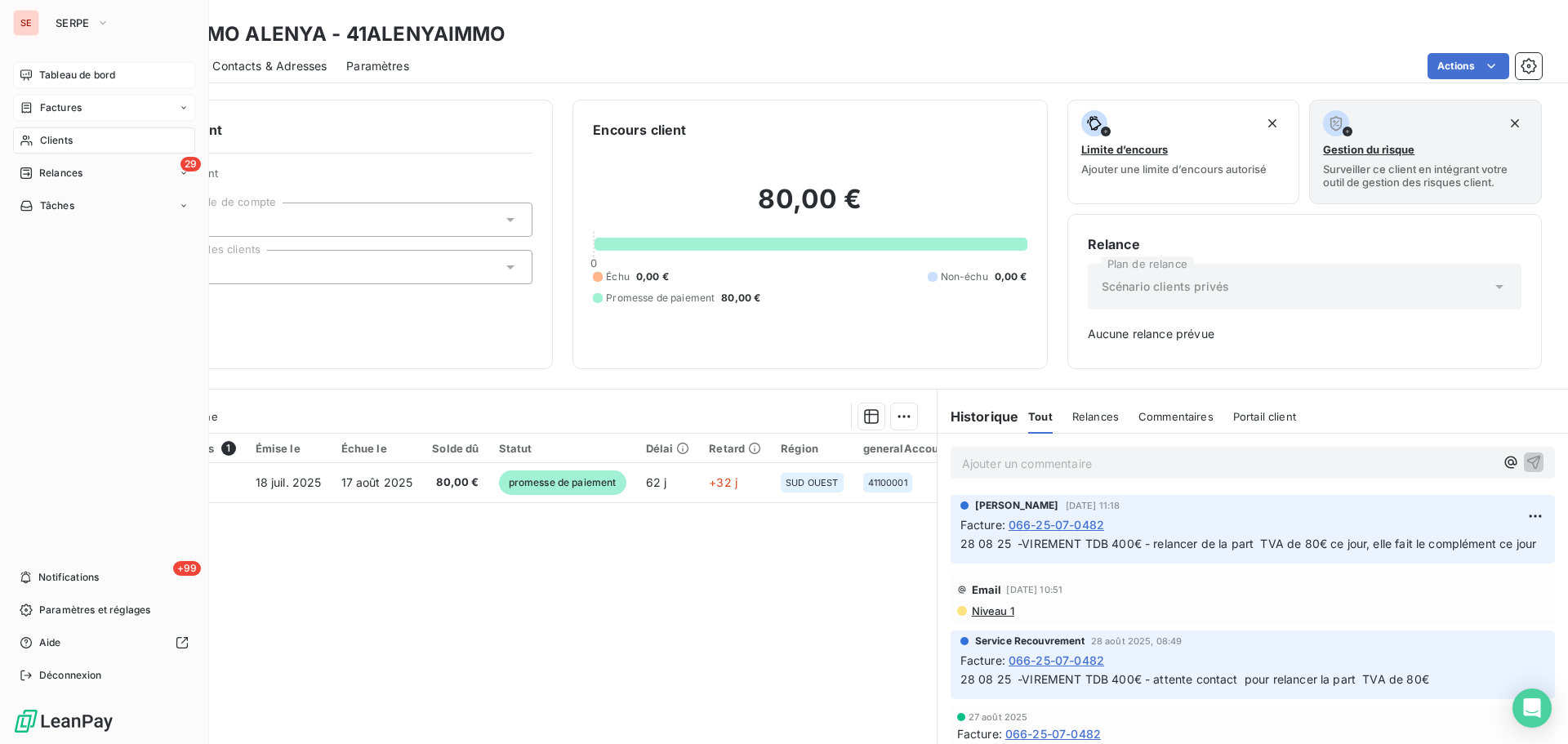
click at [46, 73] on span "Tableau de bord" at bounding box center [77, 75] width 76 height 15
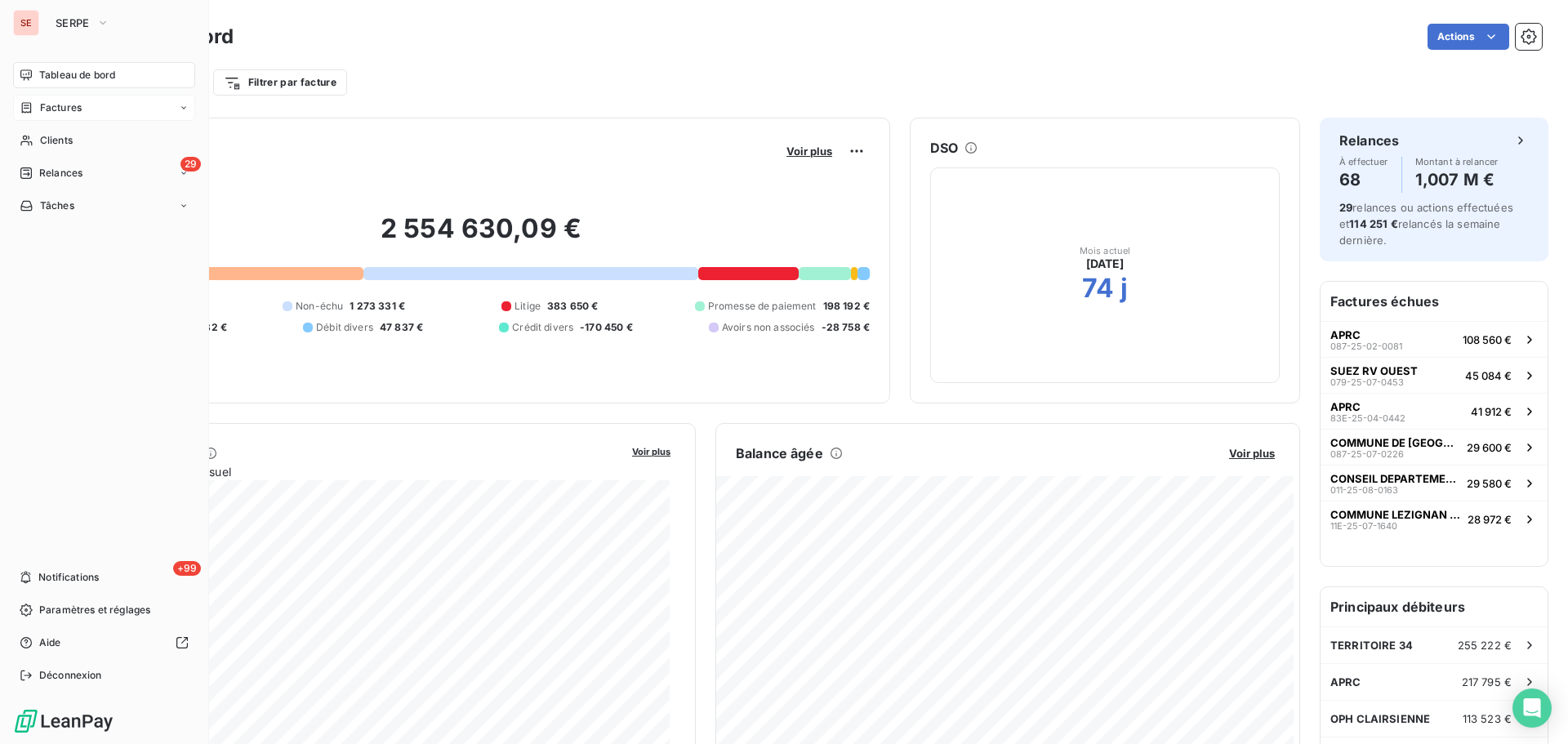
click at [15, 109] on div "Factures" at bounding box center [104, 107] width 182 height 26
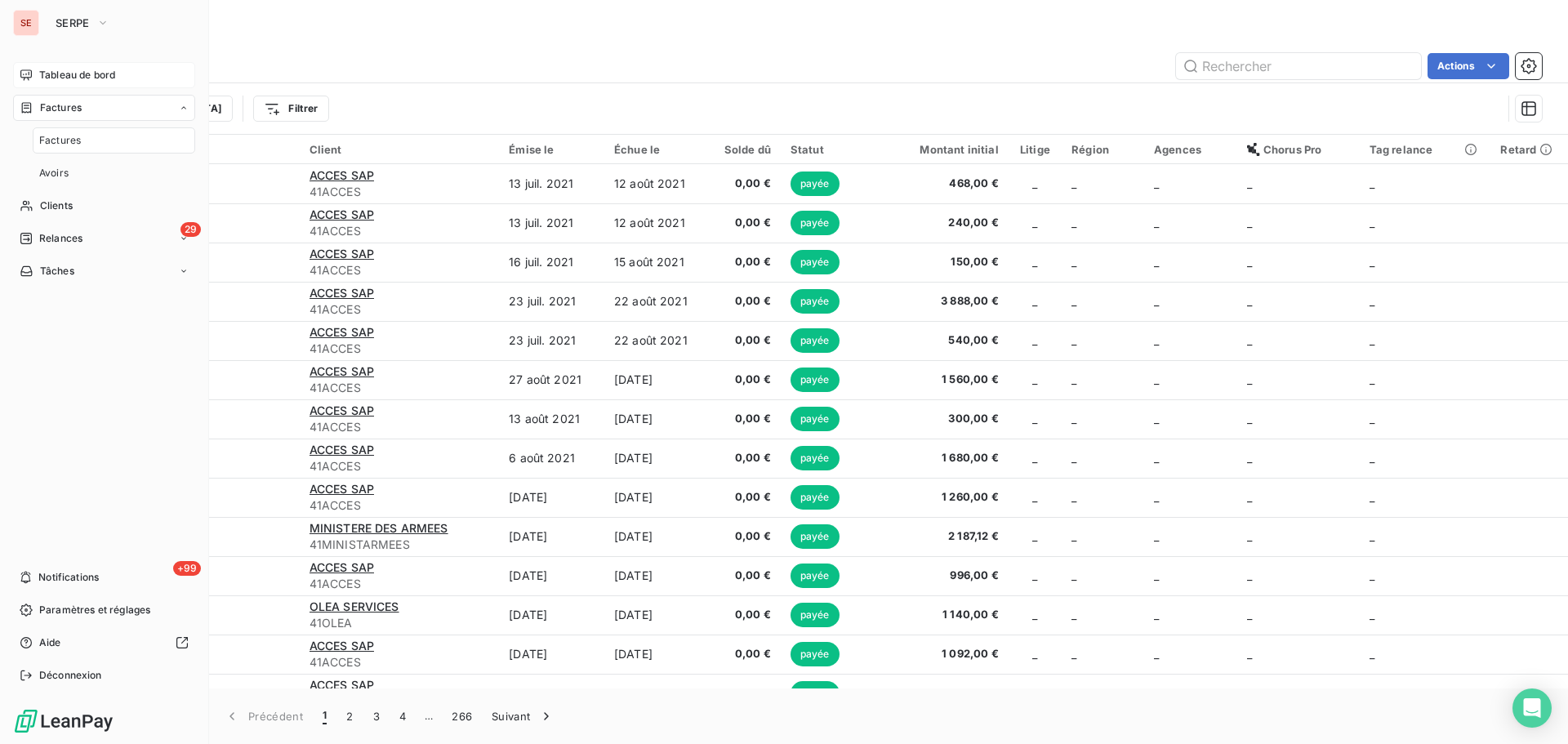
click at [110, 81] on span "Tableau de bord" at bounding box center [77, 75] width 76 height 15
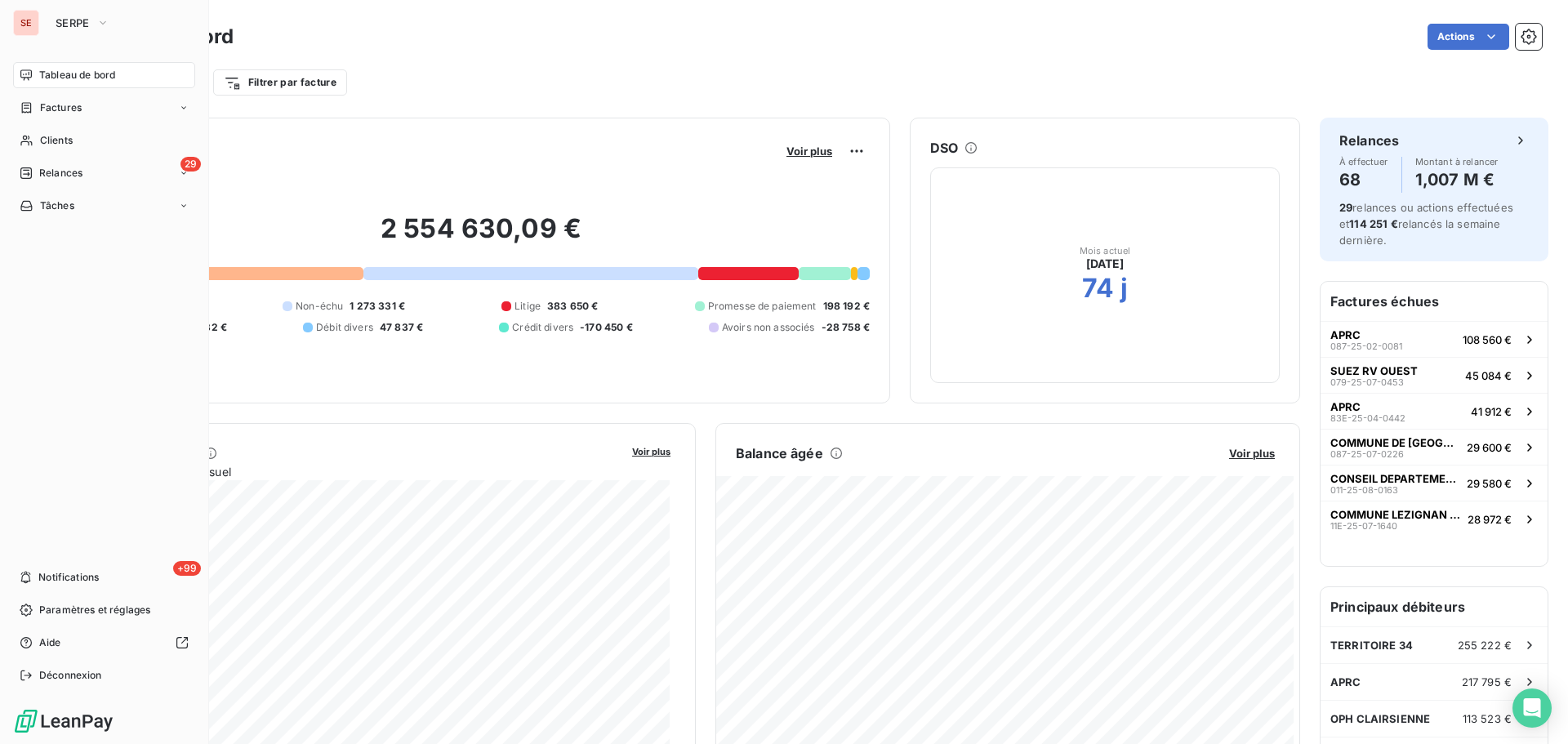
click at [51, 108] on span "Factures" at bounding box center [61, 108] width 42 height 15
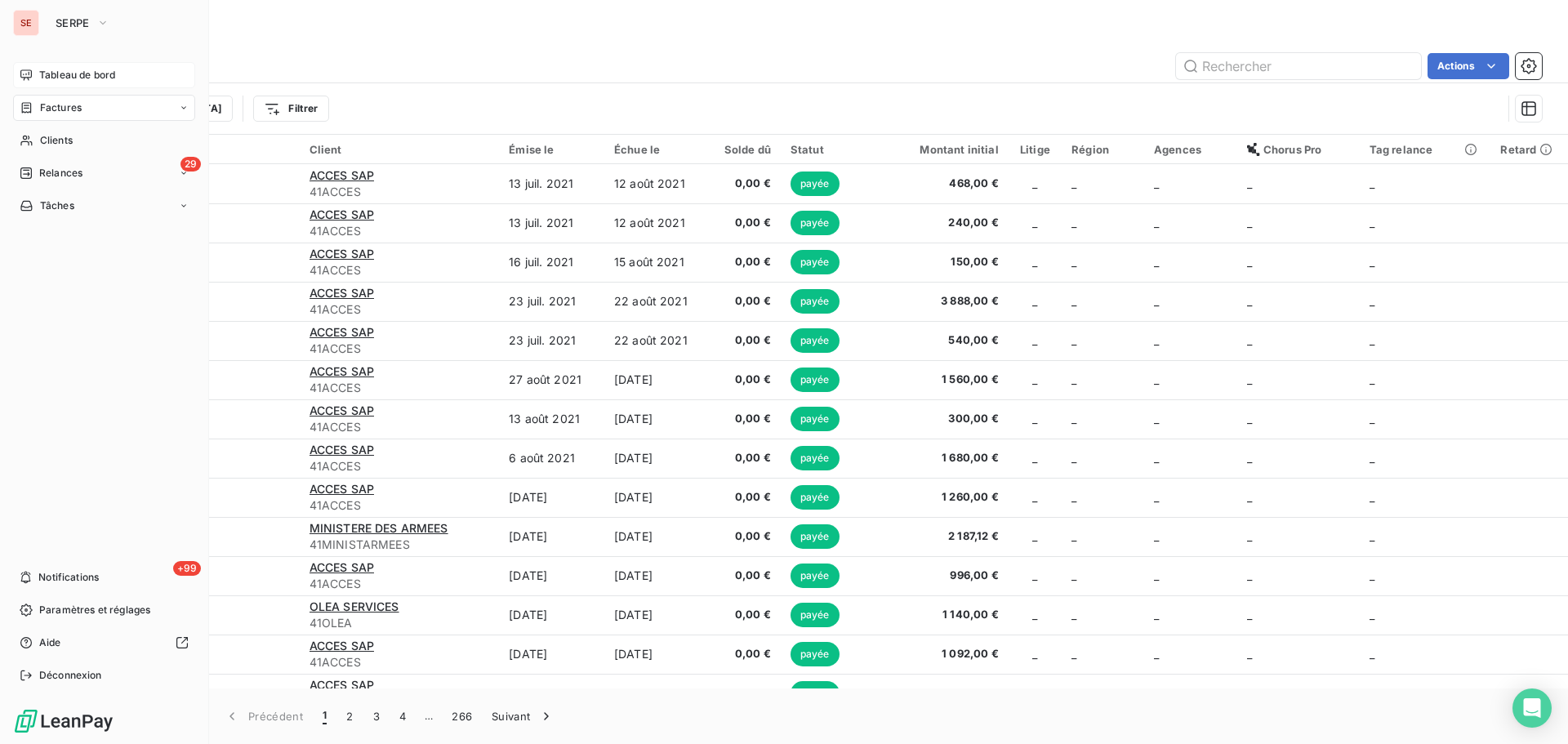
click at [37, 66] on div "Tableau de bord" at bounding box center [104, 75] width 182 height 26
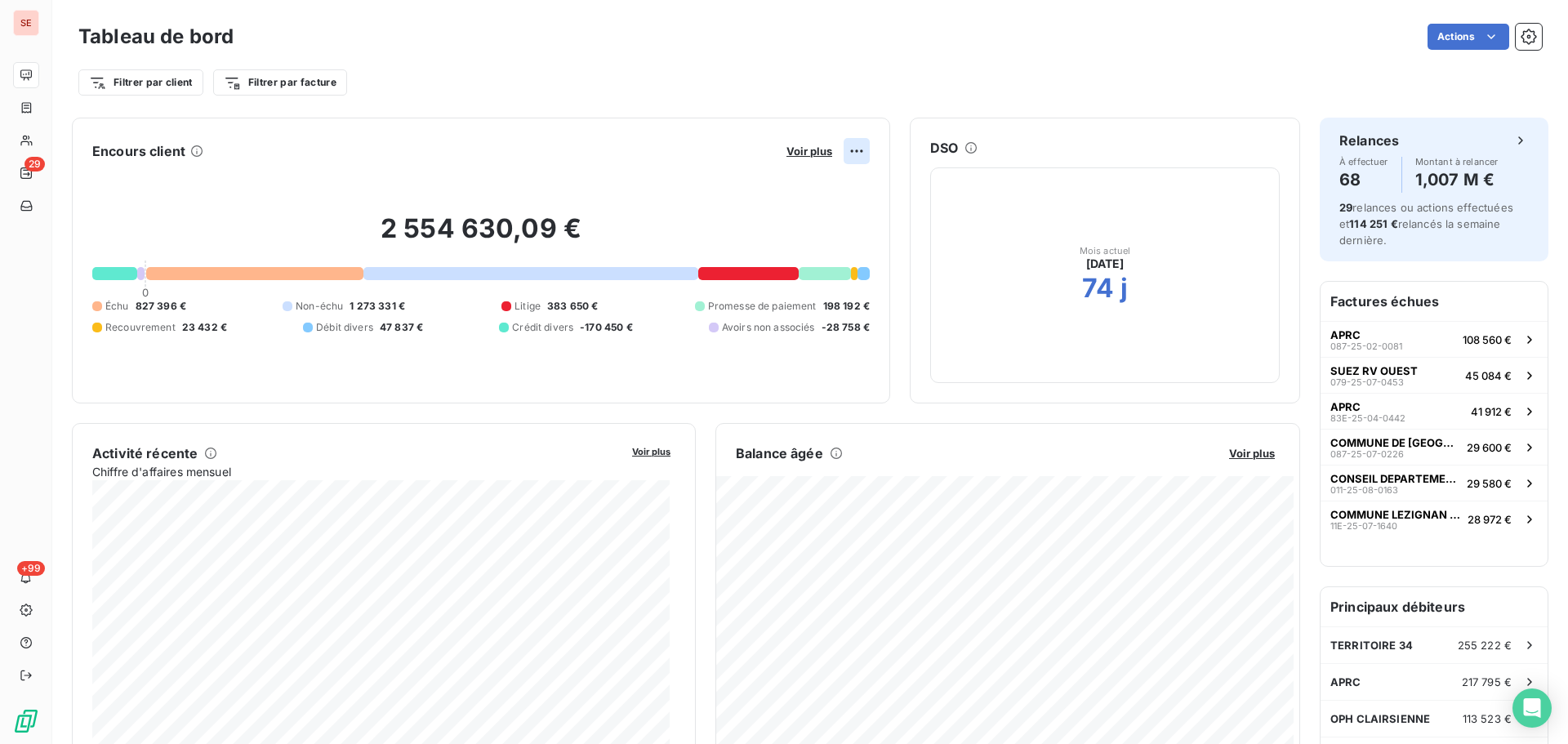
click at [845, 147] on html "SE 29 +99 Tableau de bord Actions Filtrer par client Filtrer par facture Encour…" at bounding box center [784, 372] width 1568 height 744
click at [812, 148] on html "SE 29 +99 Tableau de bord Actions Filtrer par client Filtrer par facture Encour…" at bounding box center [784, 372] width 1568 height 744
click at [807, 156] on span "Voir plus" at bounding box center [810, 151] width 46 height 13
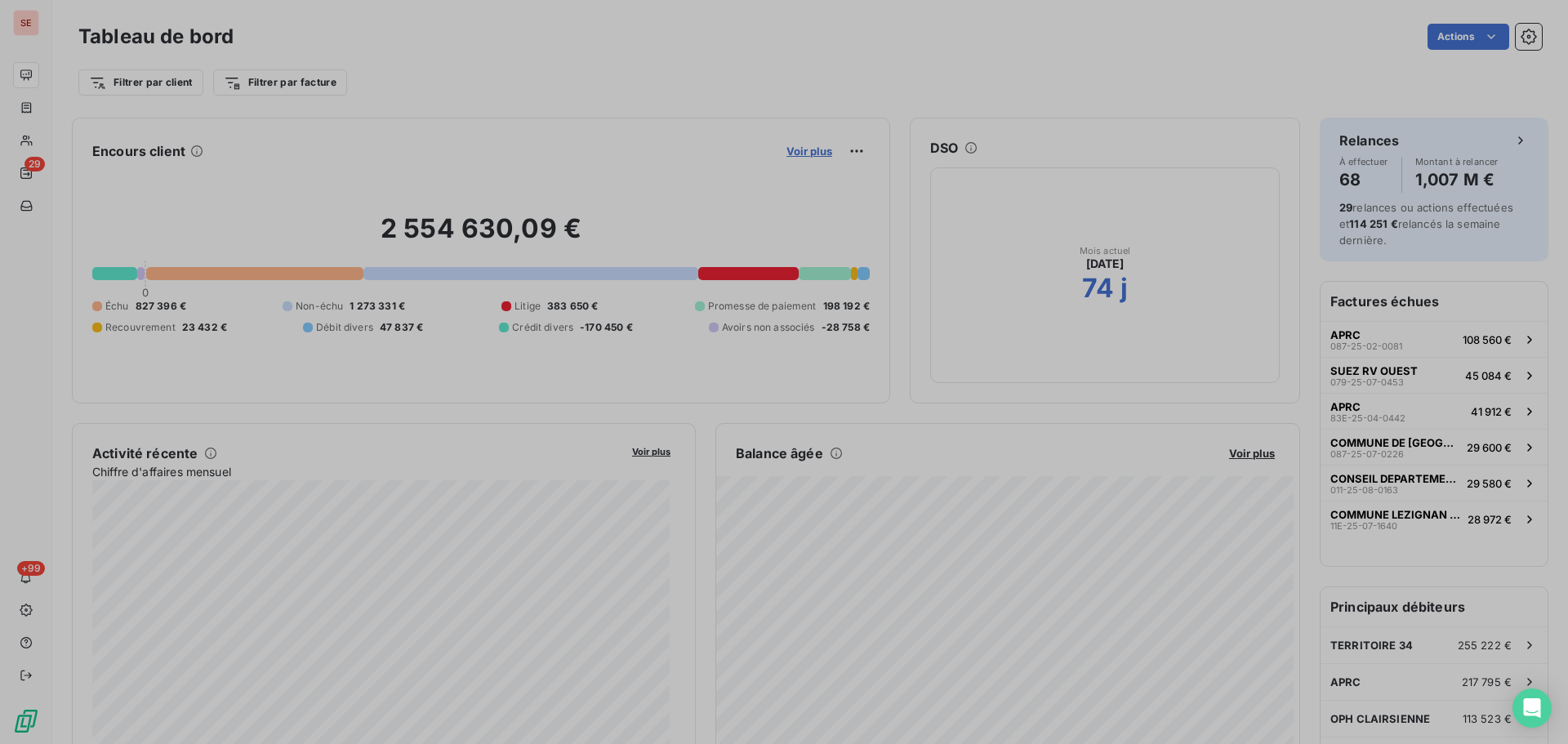
scroll to position [731, 615]
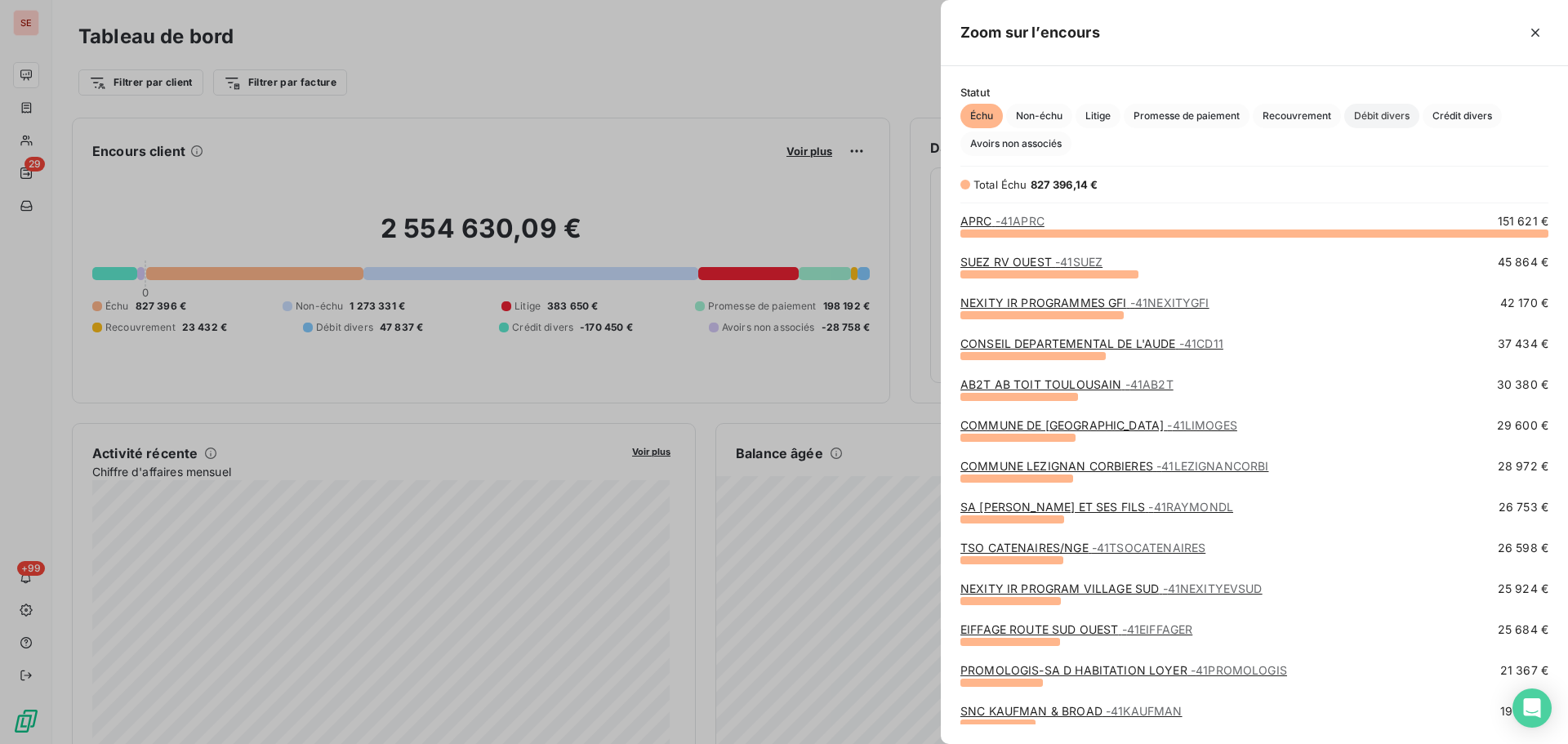
click at [1377, 119] on span "Débit divers" at bounding box center [1383, 116] width 76 height 24
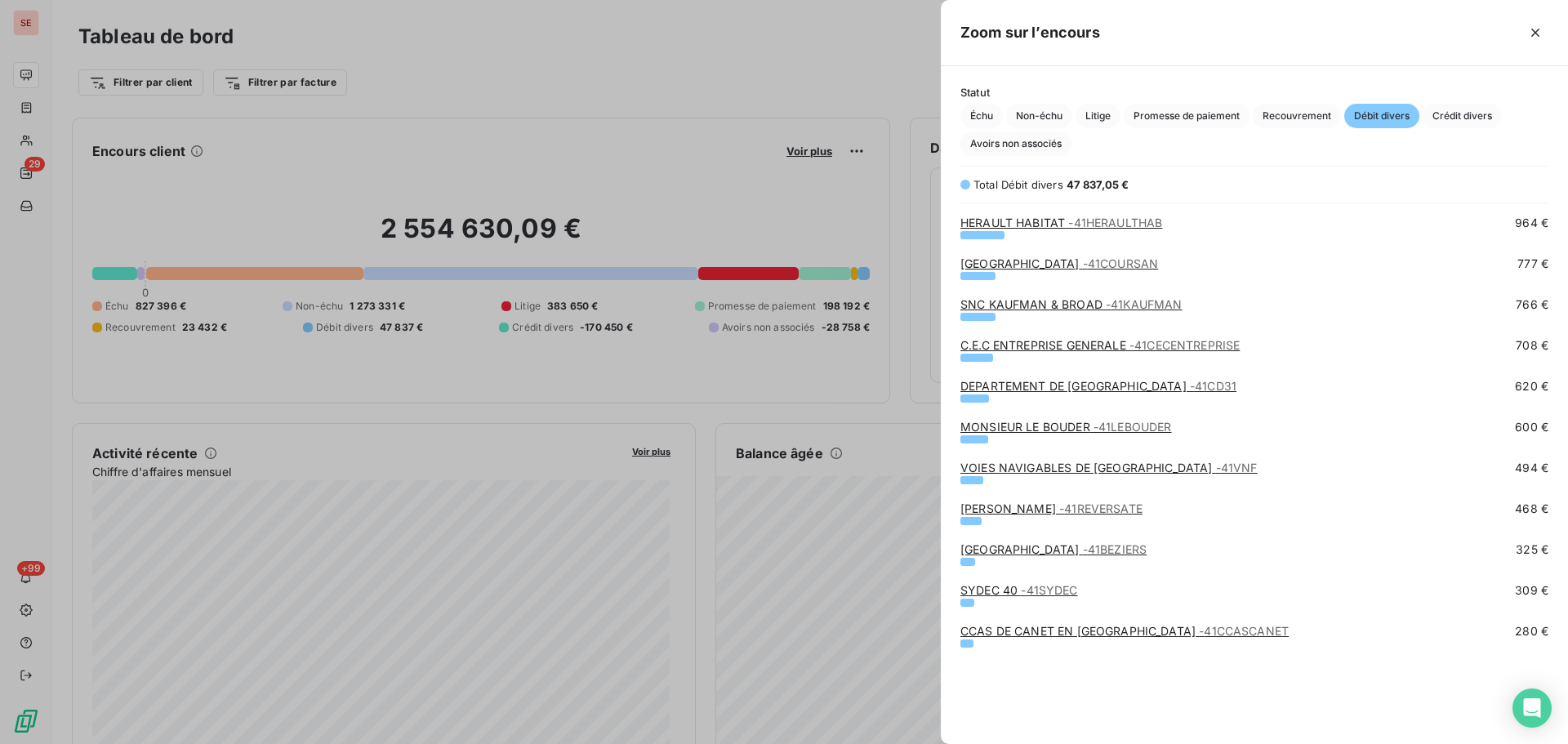
scroll to position [0, 0]
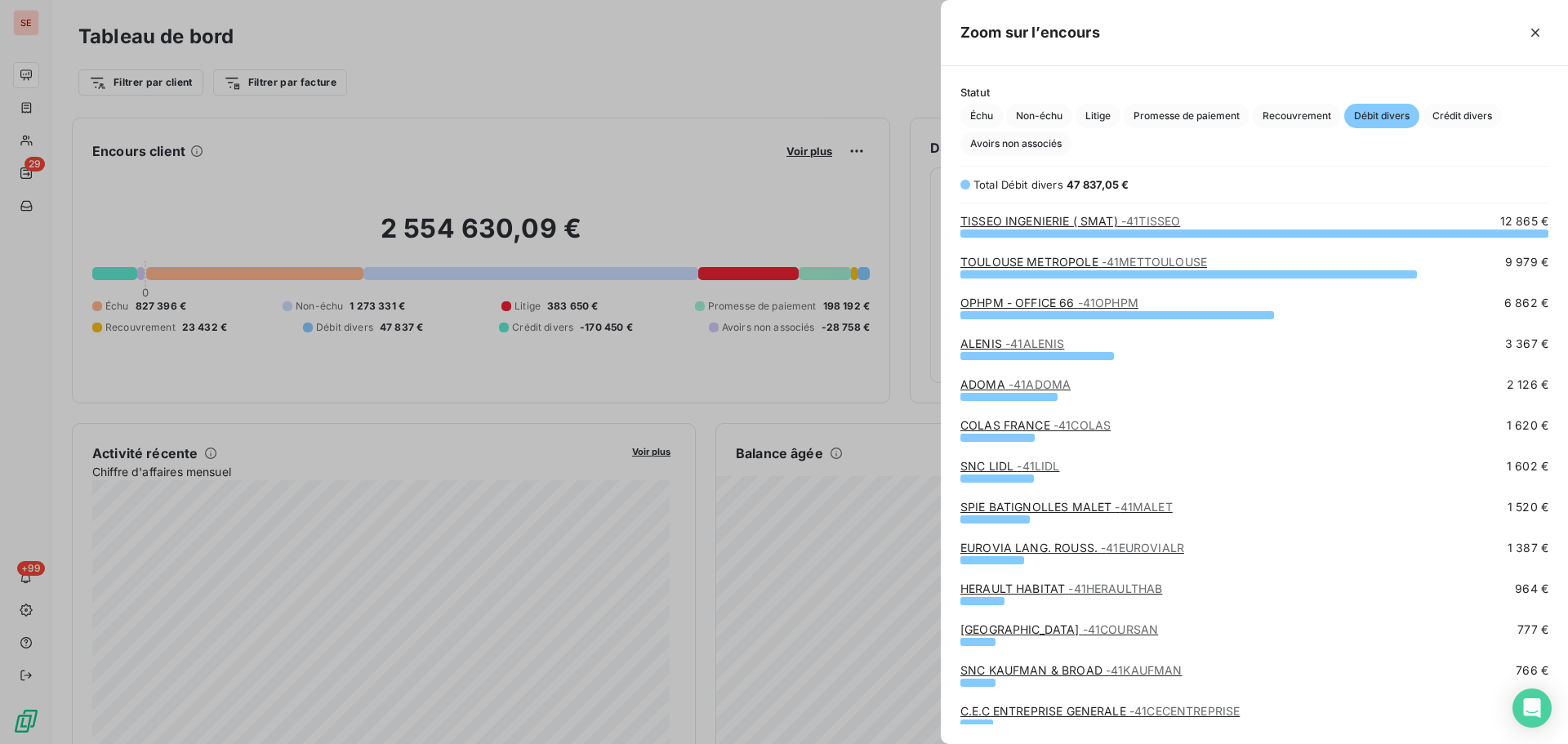
click at [1148, 263] on span "- 41METTOULOUSE" at bounding box center [1154, 262] width 106 height 14
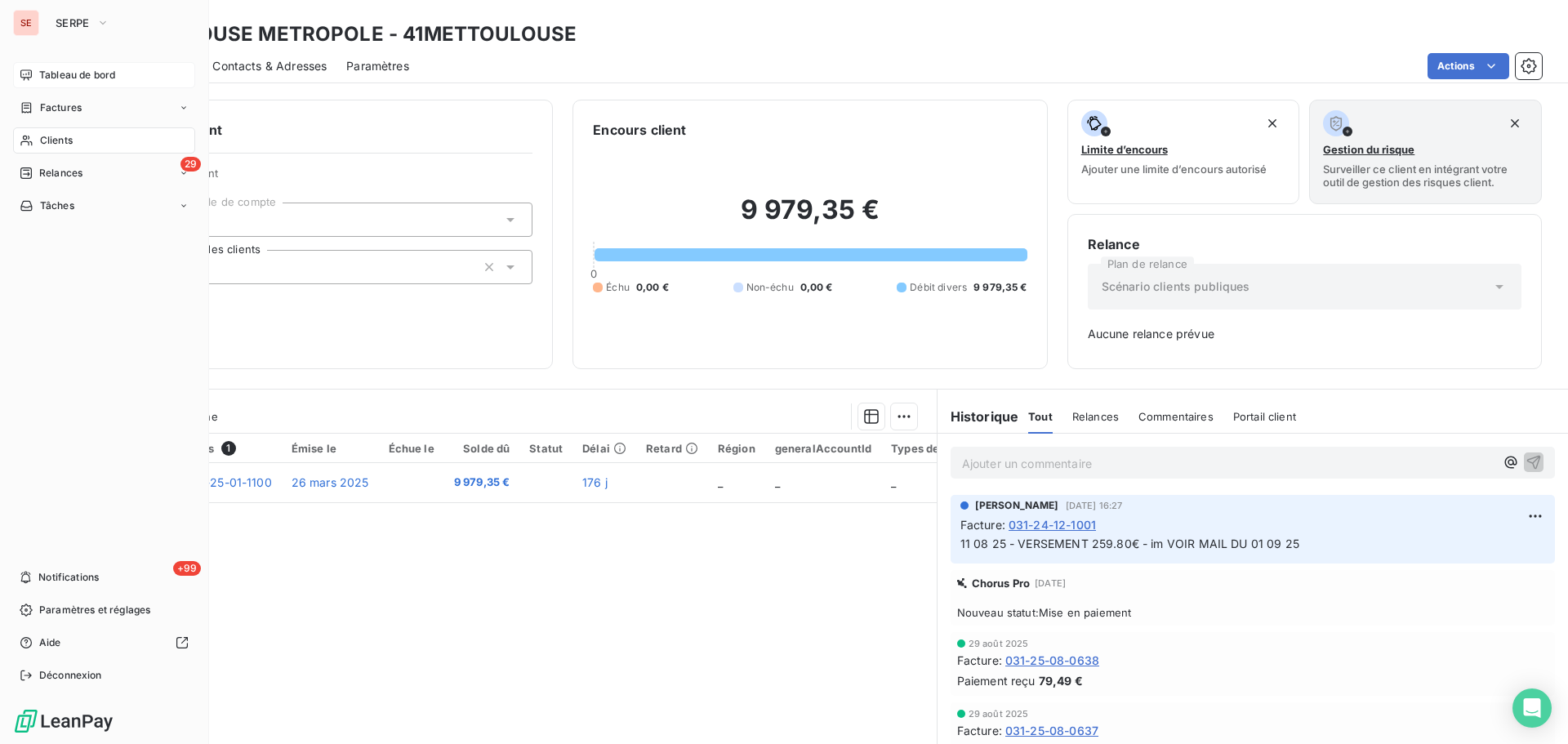
click at [40, 68] on span "Tableau de bord" at bounding box center [77, 75] width 76 height 15
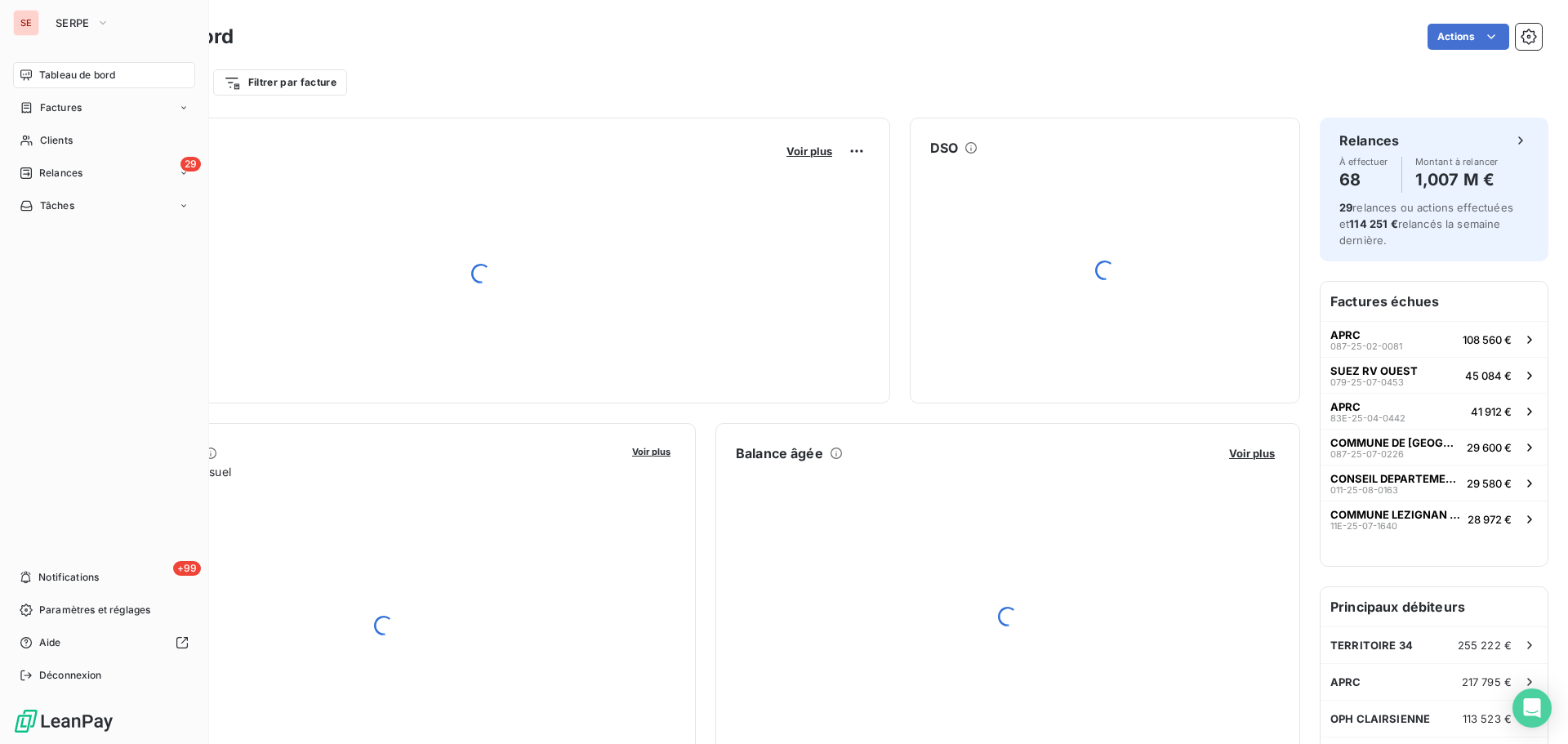
click at [53, 111] on span "Factures" at bounding box center [61, 108] width 42 height 15
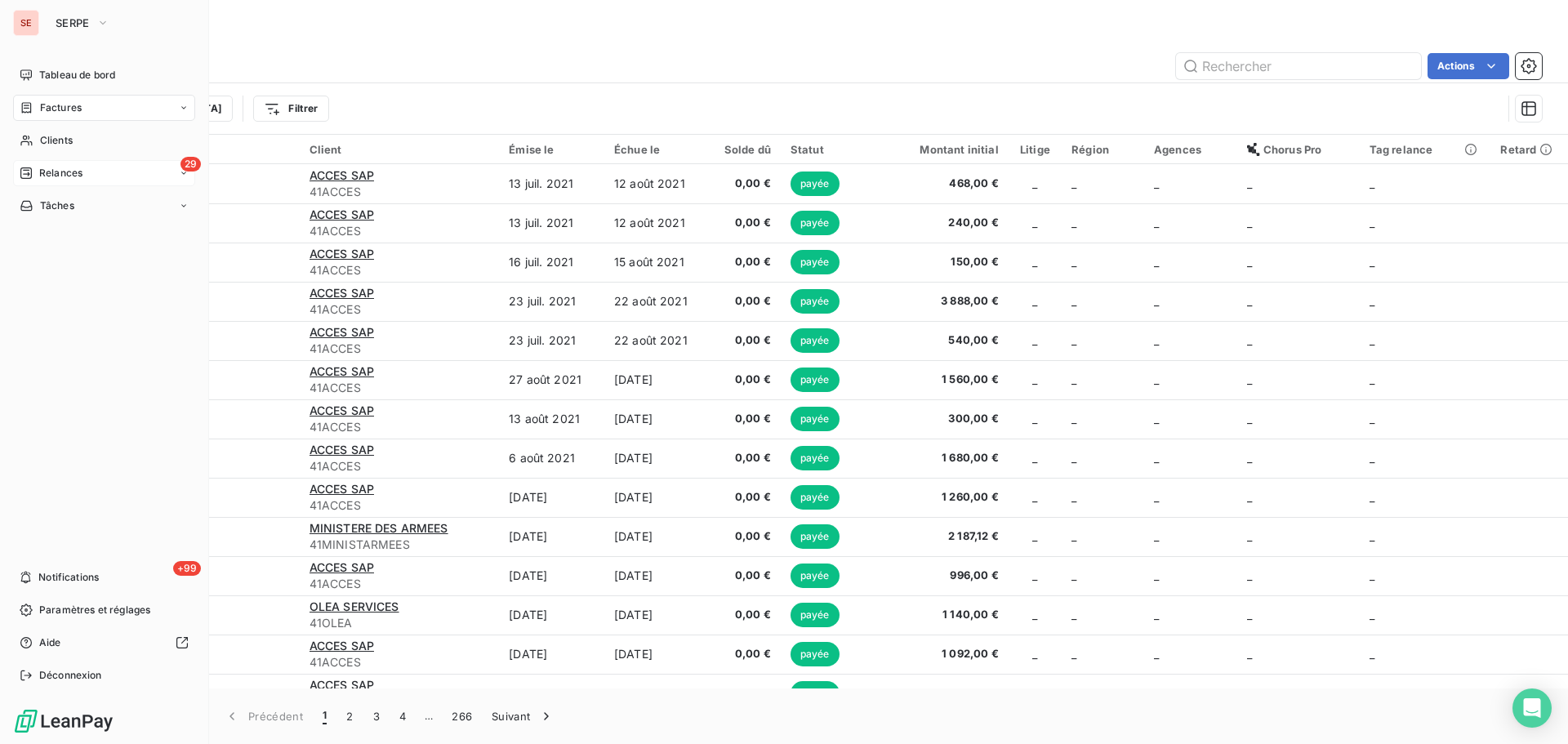
click at [74, 178] on span "Relances" at bounding box center [61, 174] width 44 height 15
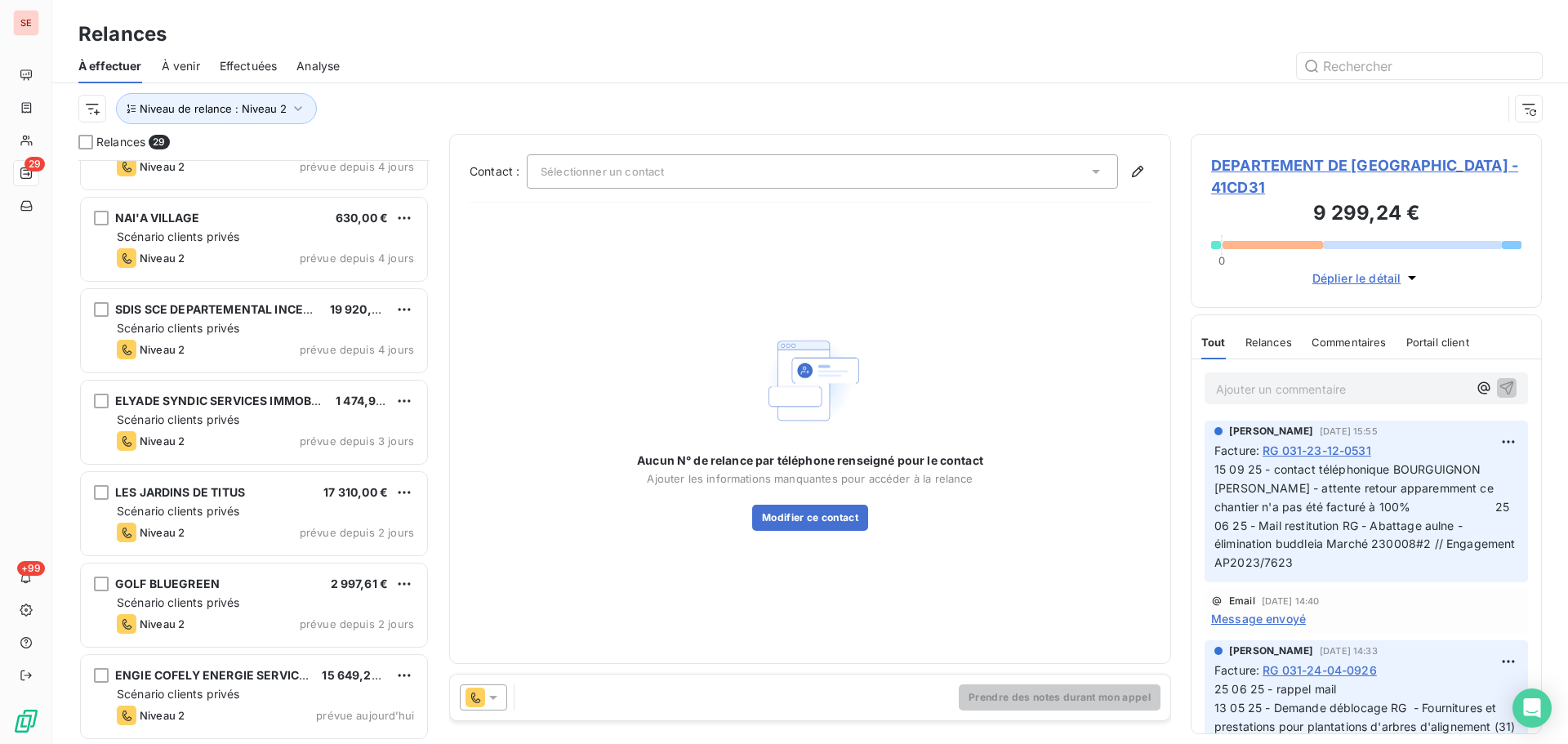
scroll to position [1198, 0]
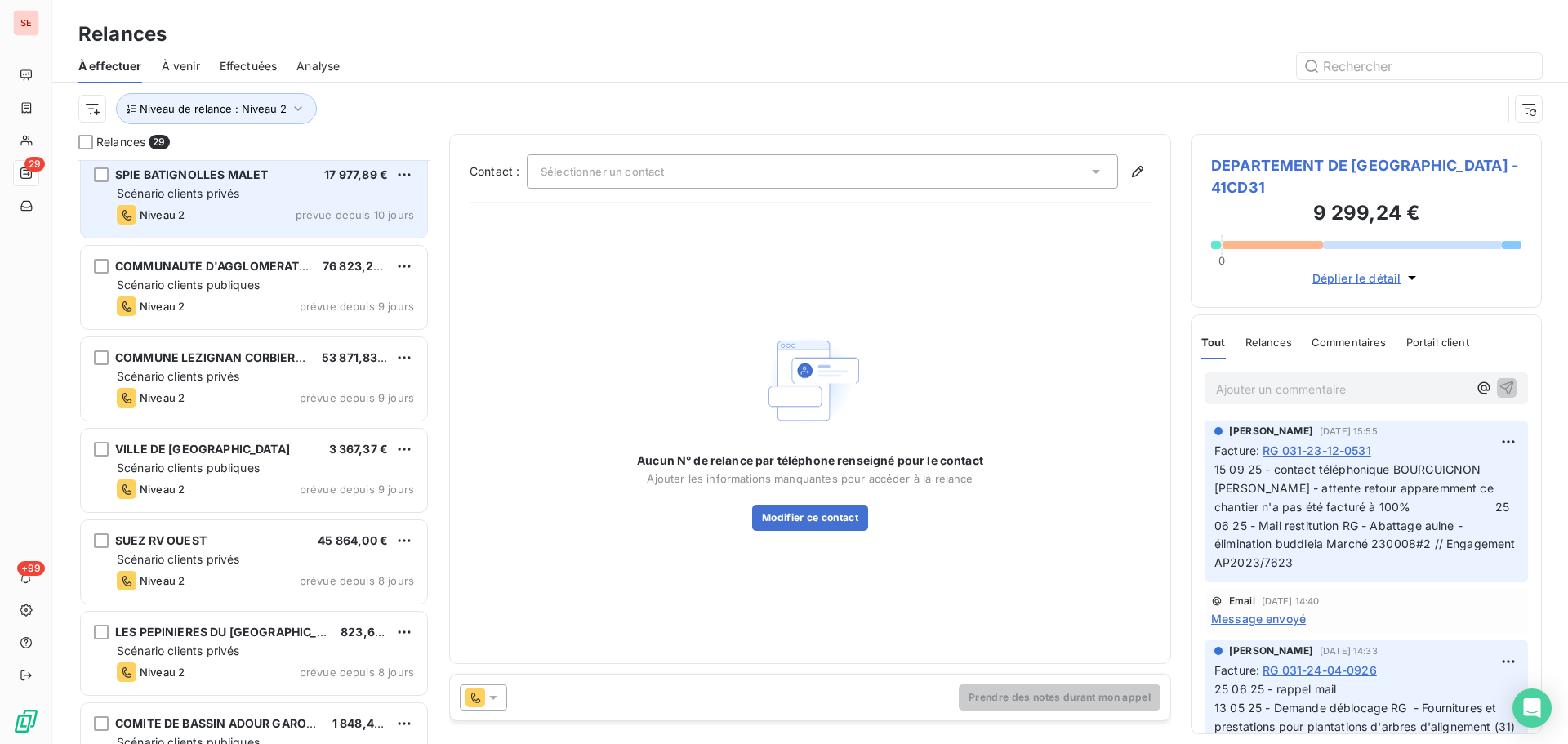
click at [319, 222] on div "Niveau 2 prévue depuis 10 jours" at bounding box center [265, 214] width 297 height 19
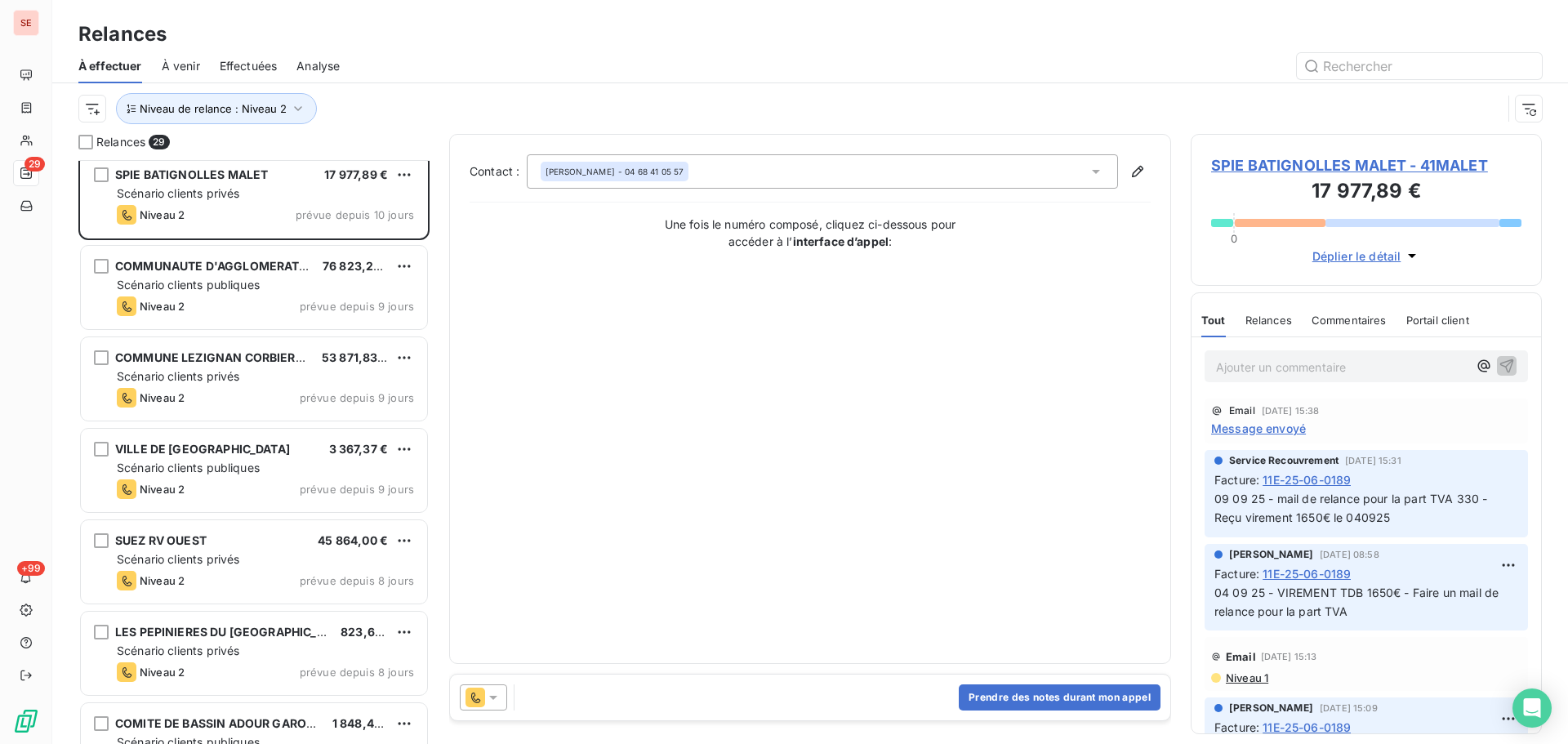
click at [1327, 161] on span "SPIE BATIGNOLLES MALET - 41MALET" at bounding box center [1367, 165] width 310 height 22
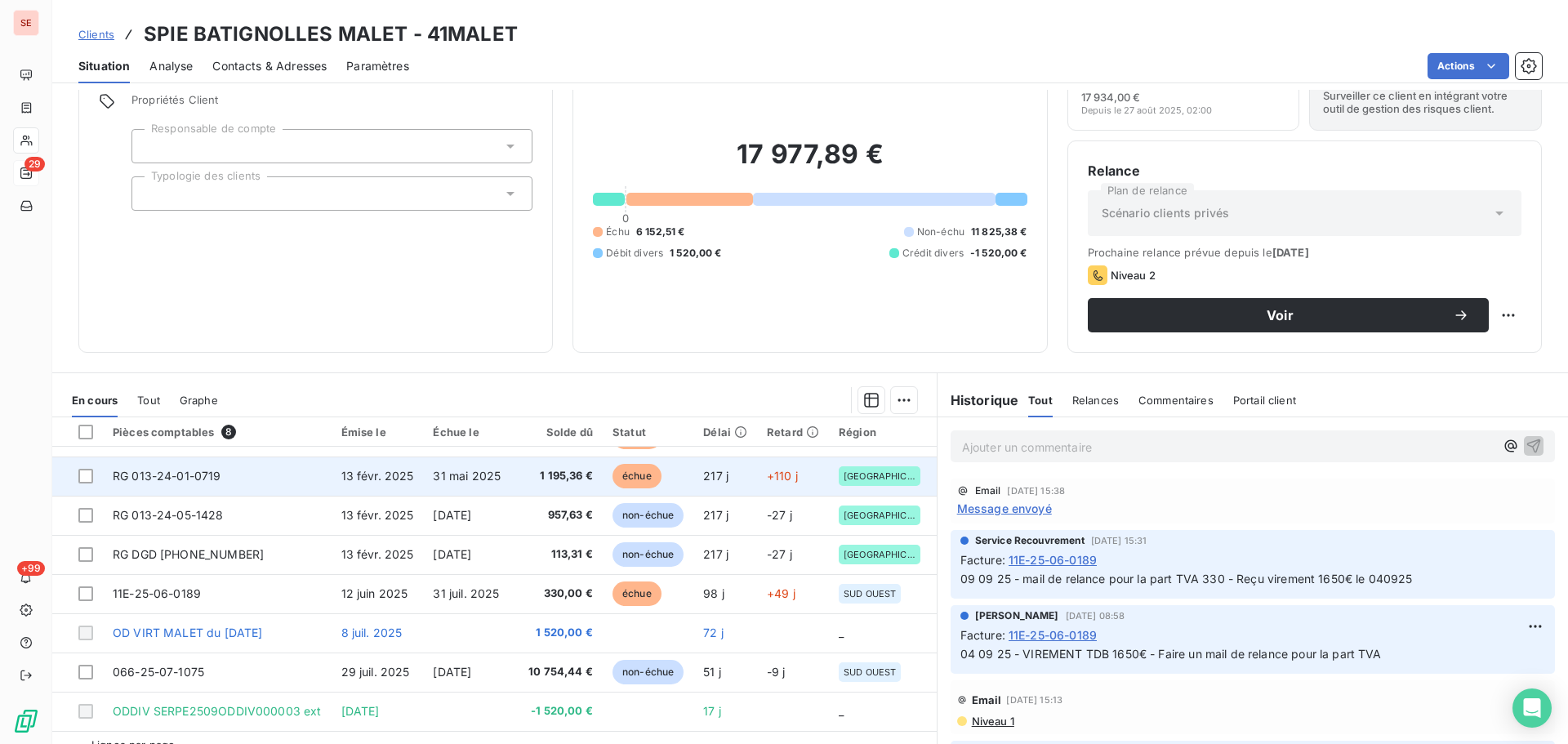
scroll to position [110, 0]
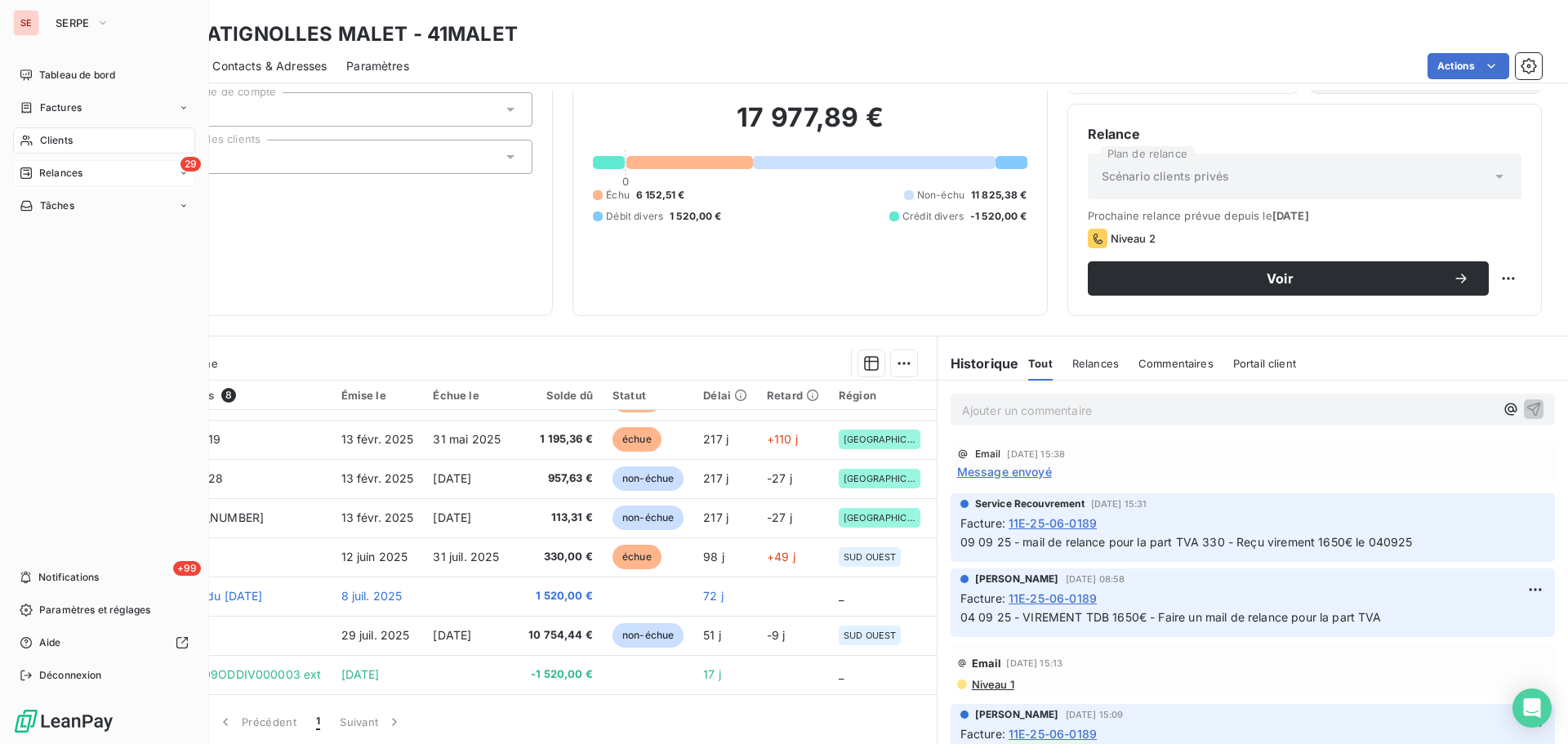
click at [92, 180] on div "29 Relances" at bounding box center [104, 173] width 182 height 26
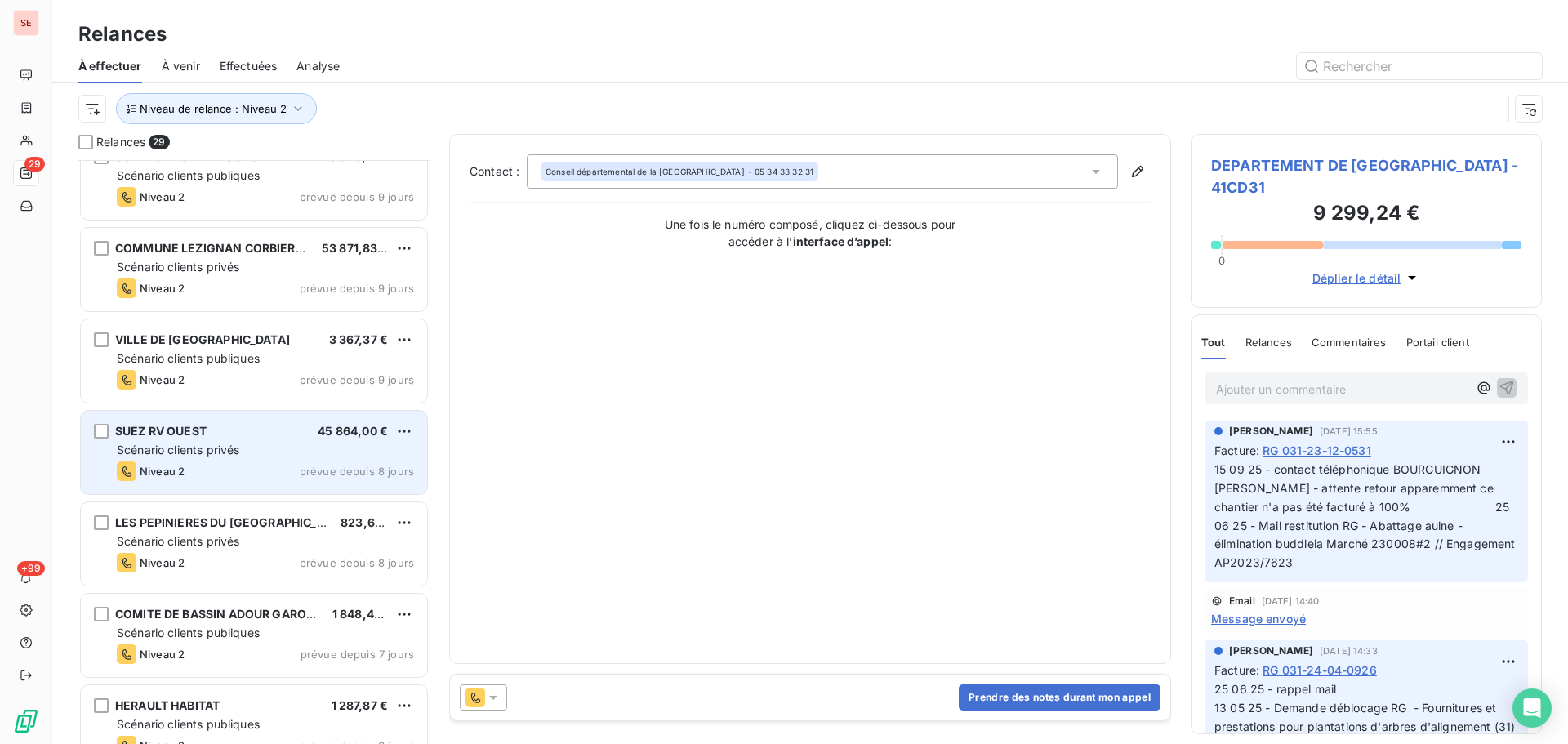
scroll to position [1526, 0]
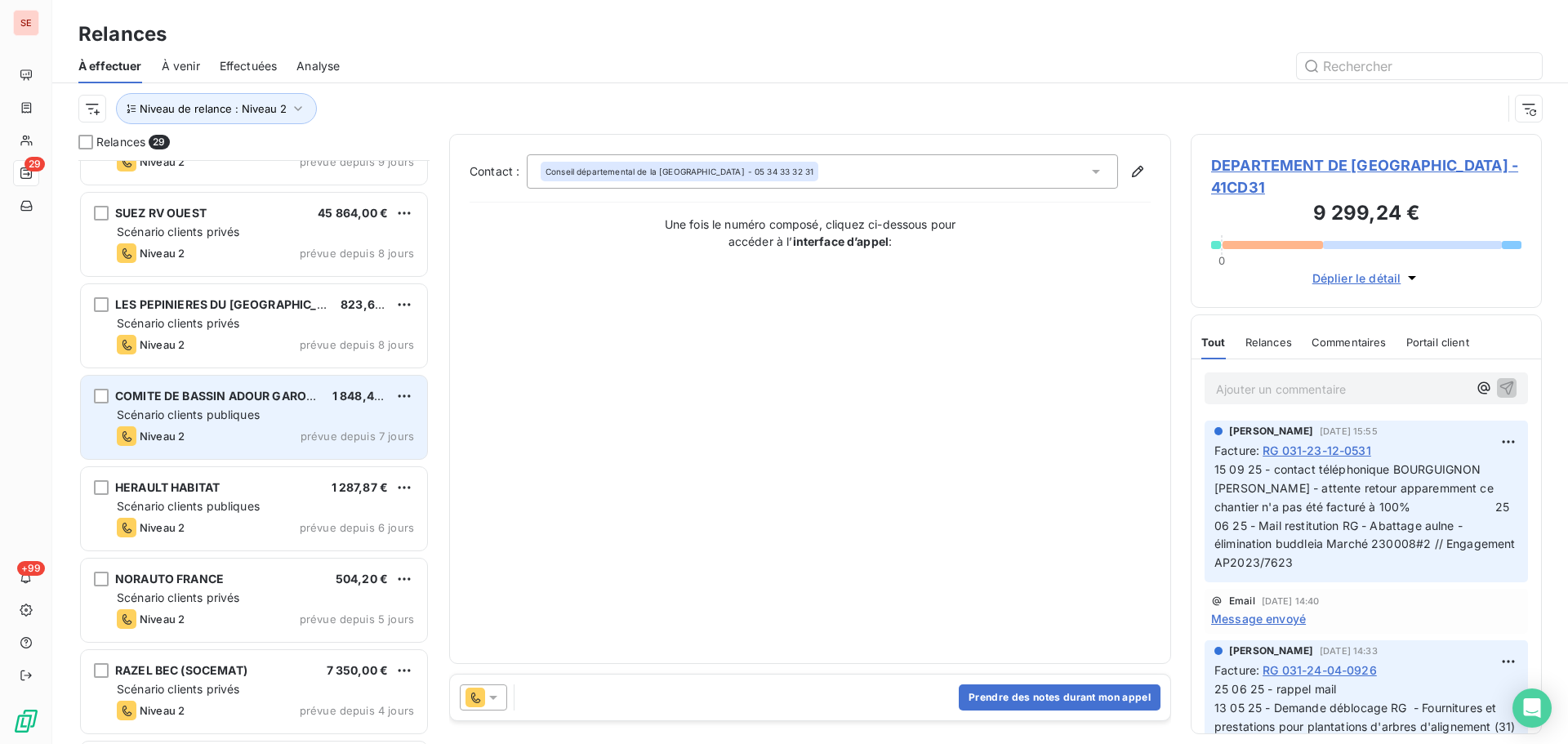
click at [294, 435] on div "Niveau 2 prévue depuis 7 jours" at bounding box center [265, 435] width 297 height 19
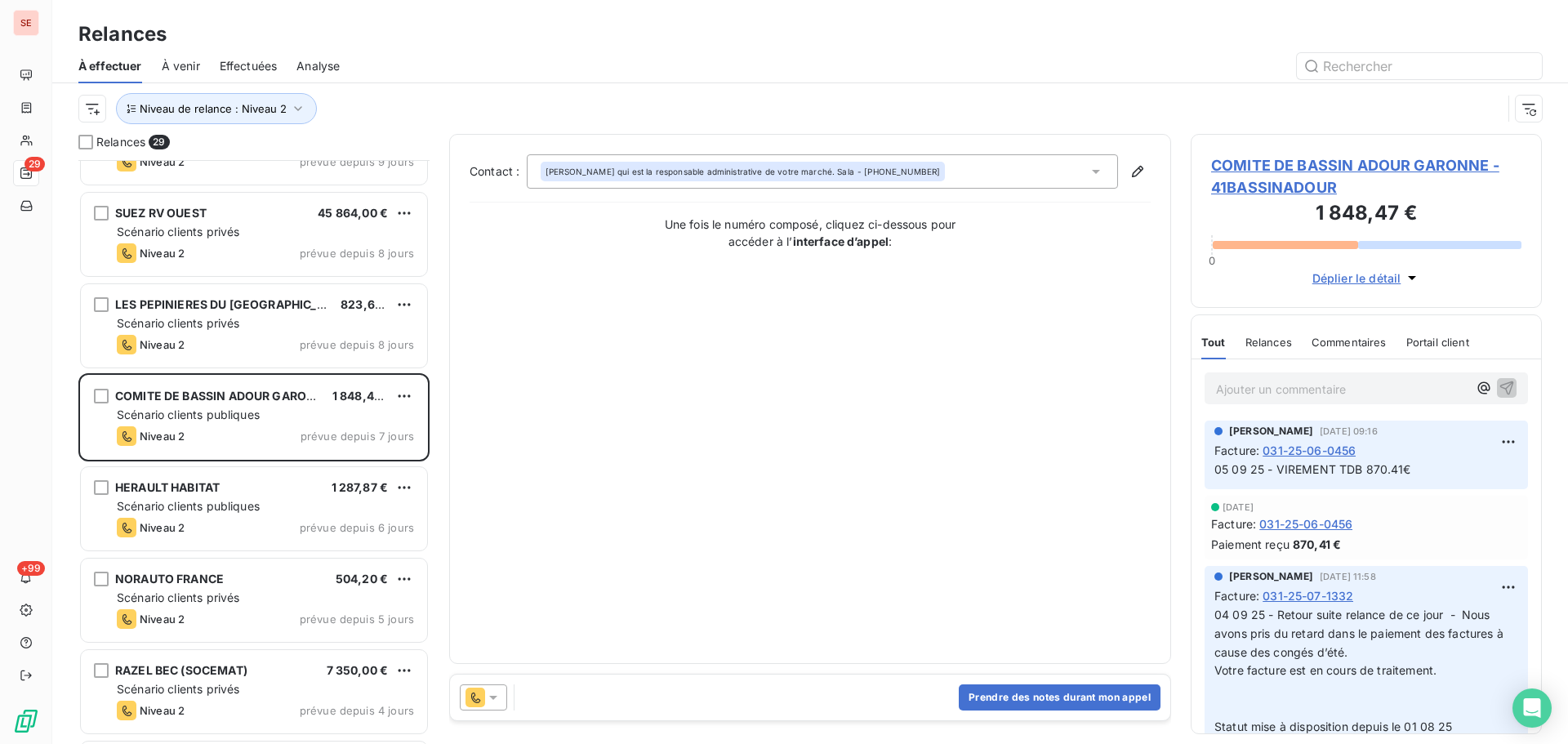
click at [1271, 159] on span "COMITE DE BASSIN ADOUR GARONNE - 41BASSINADOUR" at bounding box center [1367, 176] width 310 height 44
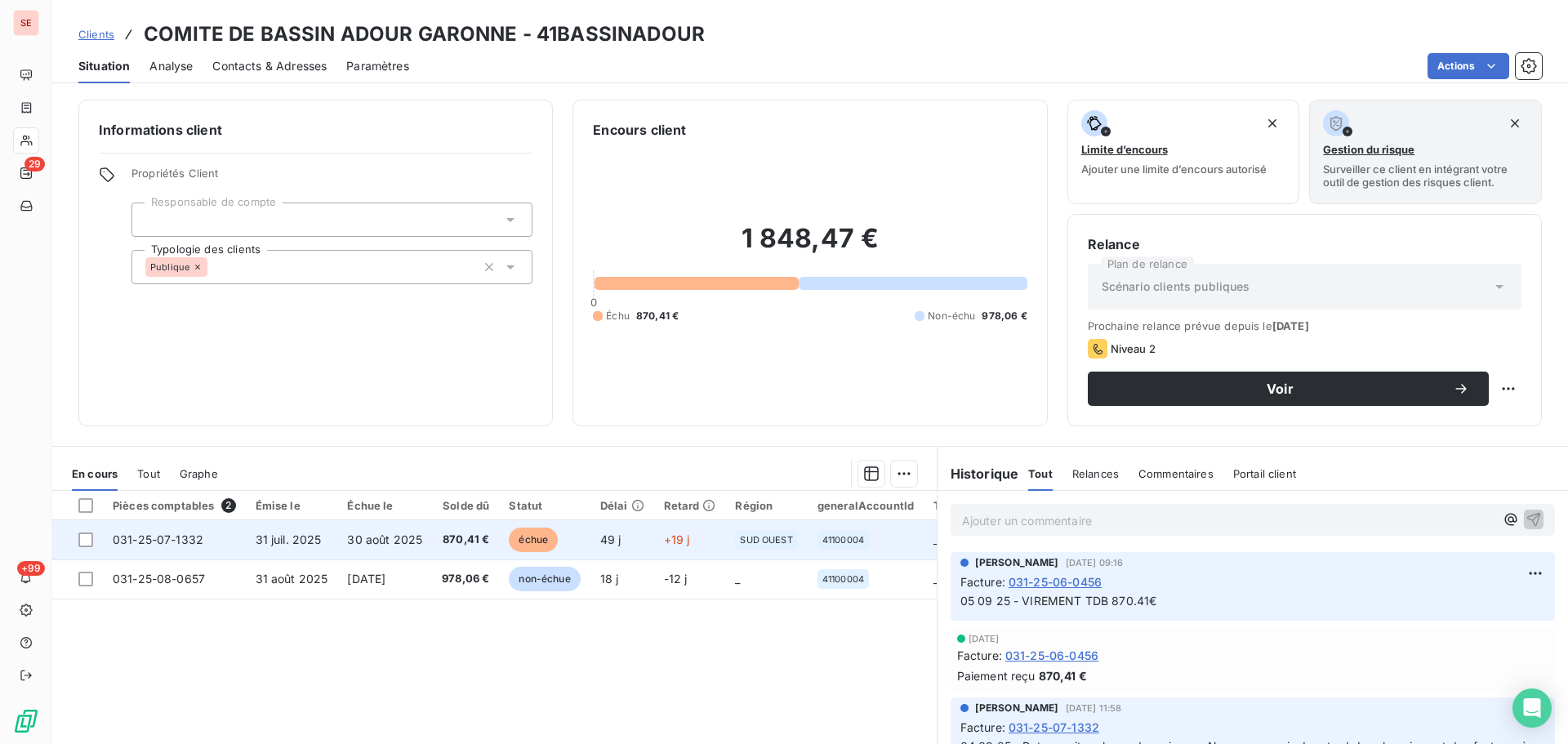
click at [362, 531] on td "30 août 2025" at bounding box center [384, 539] width 95 height 39
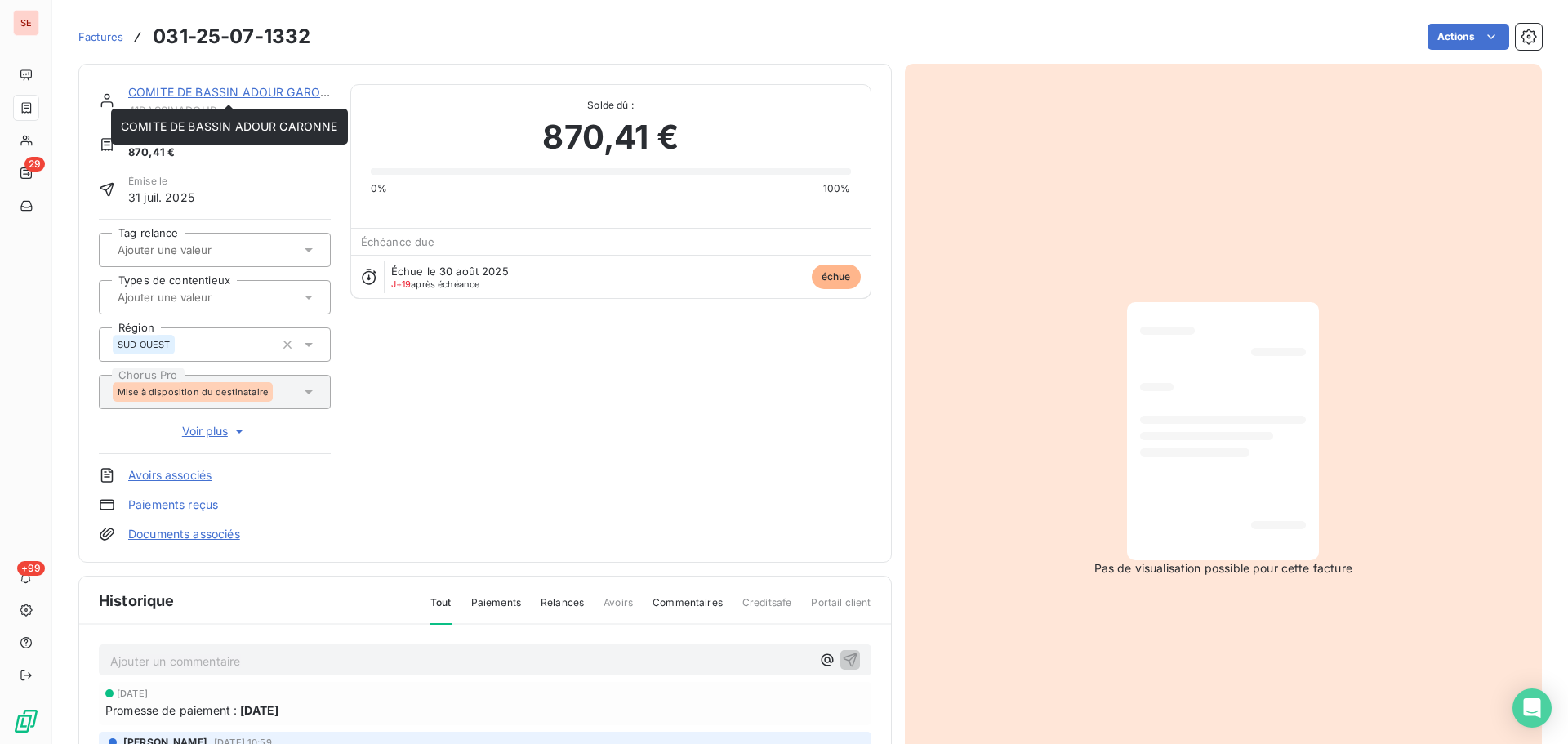
click at [211, 97] on link "COMITE DE BASSIN ADOUR GARONNE" at bounding box center [237, 91] width 217 height 14
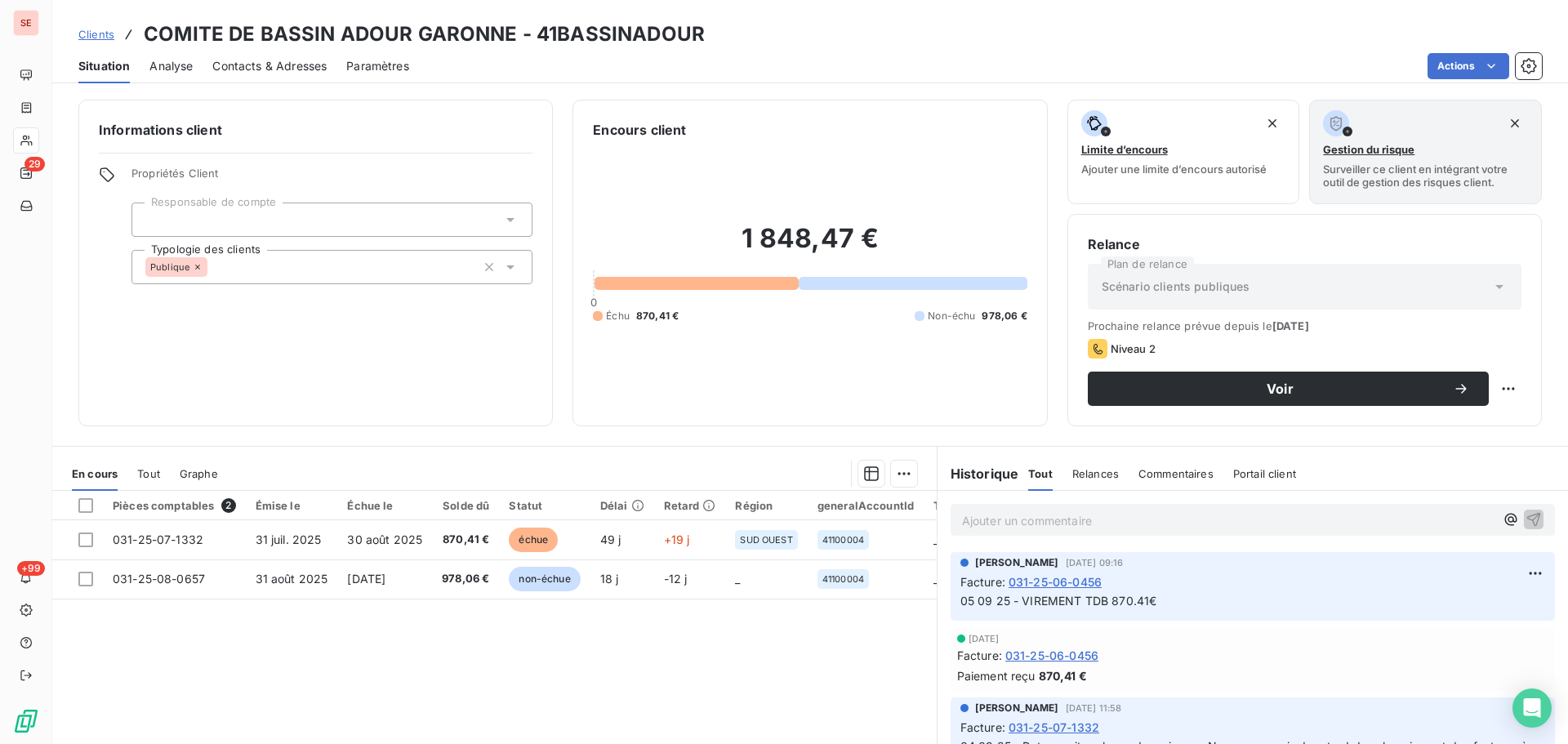
click at [308, 67] on span "Contacts & Adresses" at bounding box center [269, 65] width 114 height 16
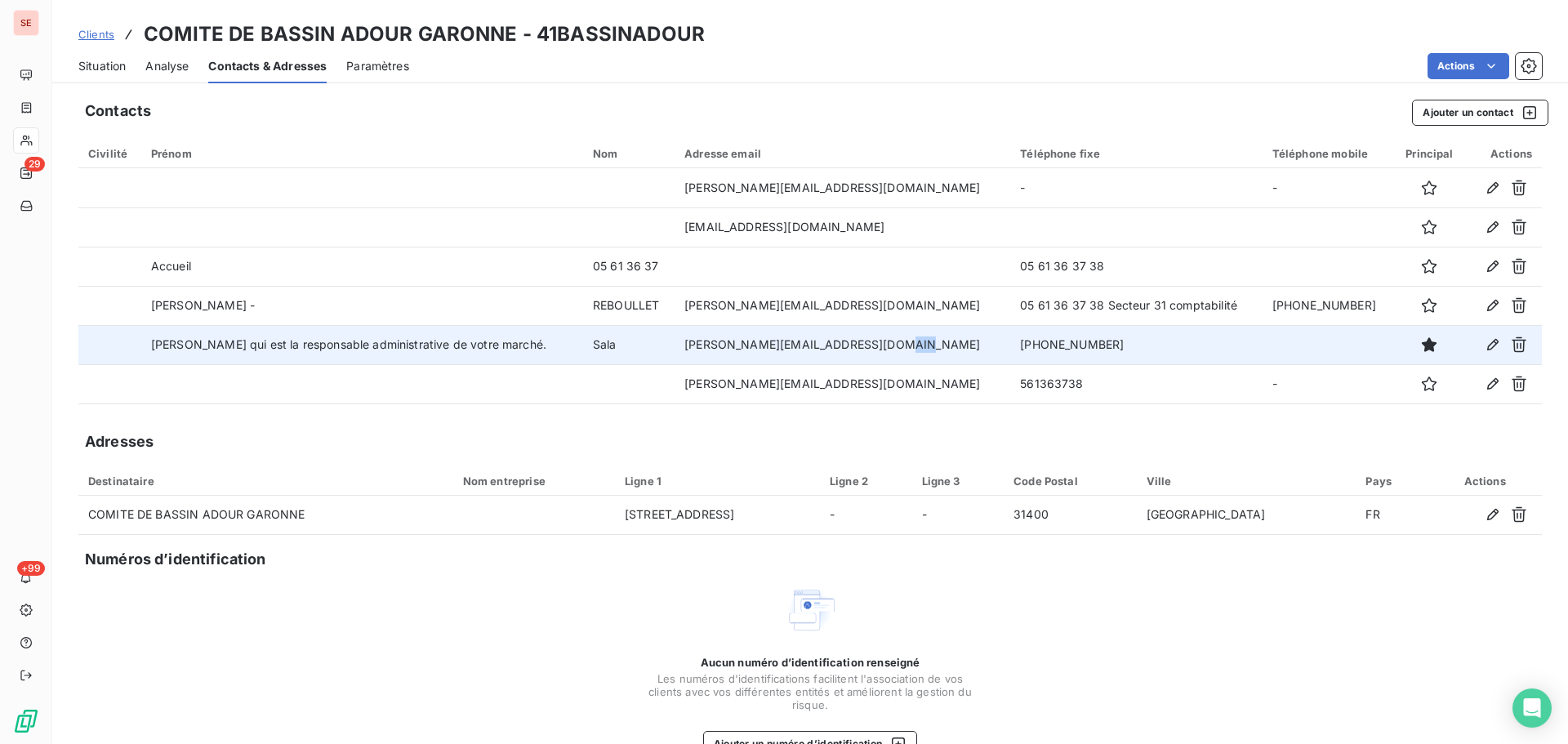
drag, startPoint x: 939, startPoint y: 348, endPoint x: 927, endPoint y: 351, distance: 12.4
click at [927, 351] on td "[PERSON_NAME][EMAIL_ADDRESS][DOMAIN_NAME]" at bounding box center [842, 345] width 336 height 39
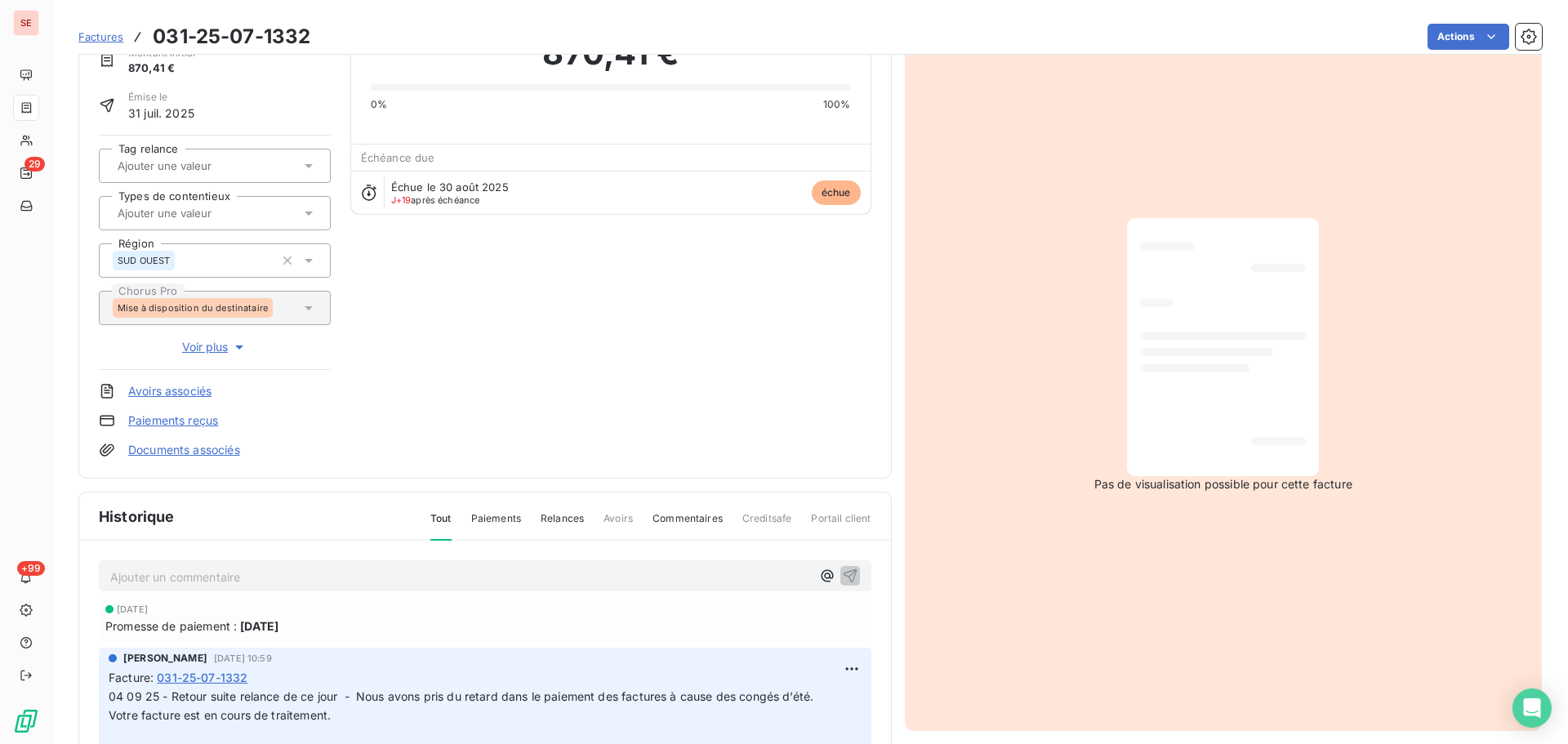
scroll to position [224, 0]
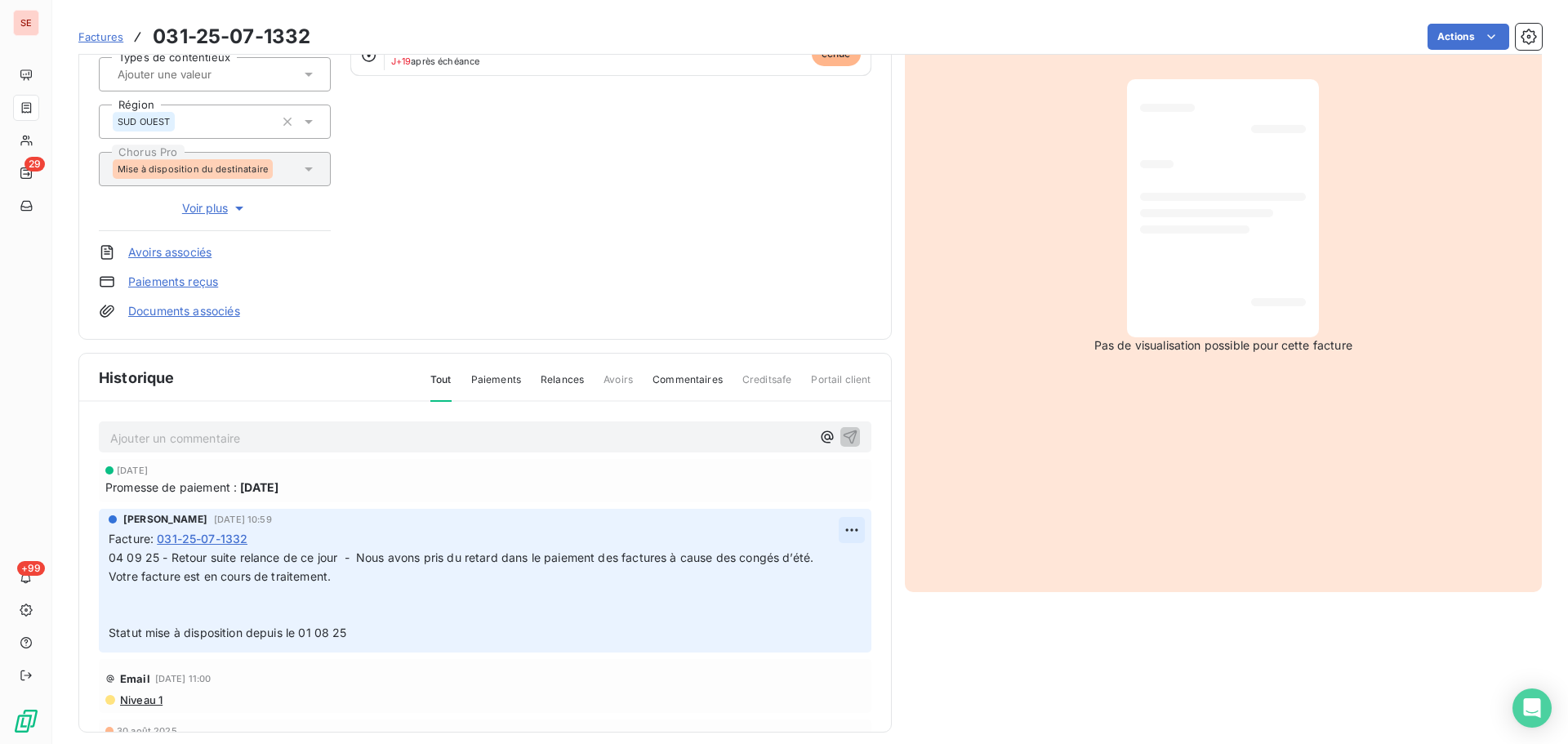
click at [834, 529] on html "SE 29 +99 Factures 031-25-07-1332 Actions COMITE DE BASSIN ADOUR GARONNE 41BASS…" at bounding box center [784, 372] width 1568 height 744
click at [798, 556] on div "Editer" at bounding box center [794, 565] width 91 height 26
click at [110, 559] on span "04 09 25 - Retour suite relance de ce jour - Nous avons pris du retard dans le …" at bounding box center [461, 557] width 705 height 14
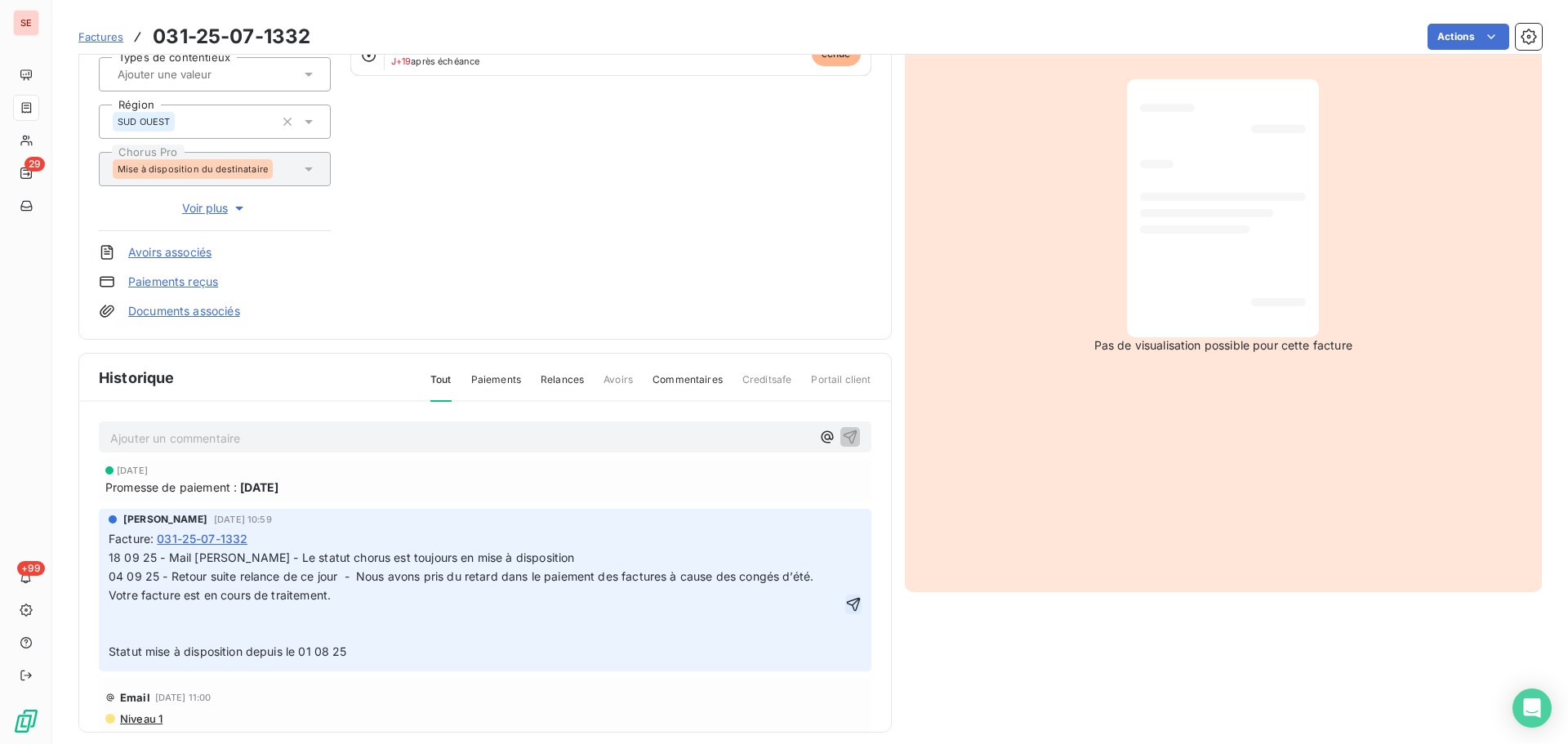
click at [846, 607] on icon "button" at bounding box center [853, 604] width 16 height 16
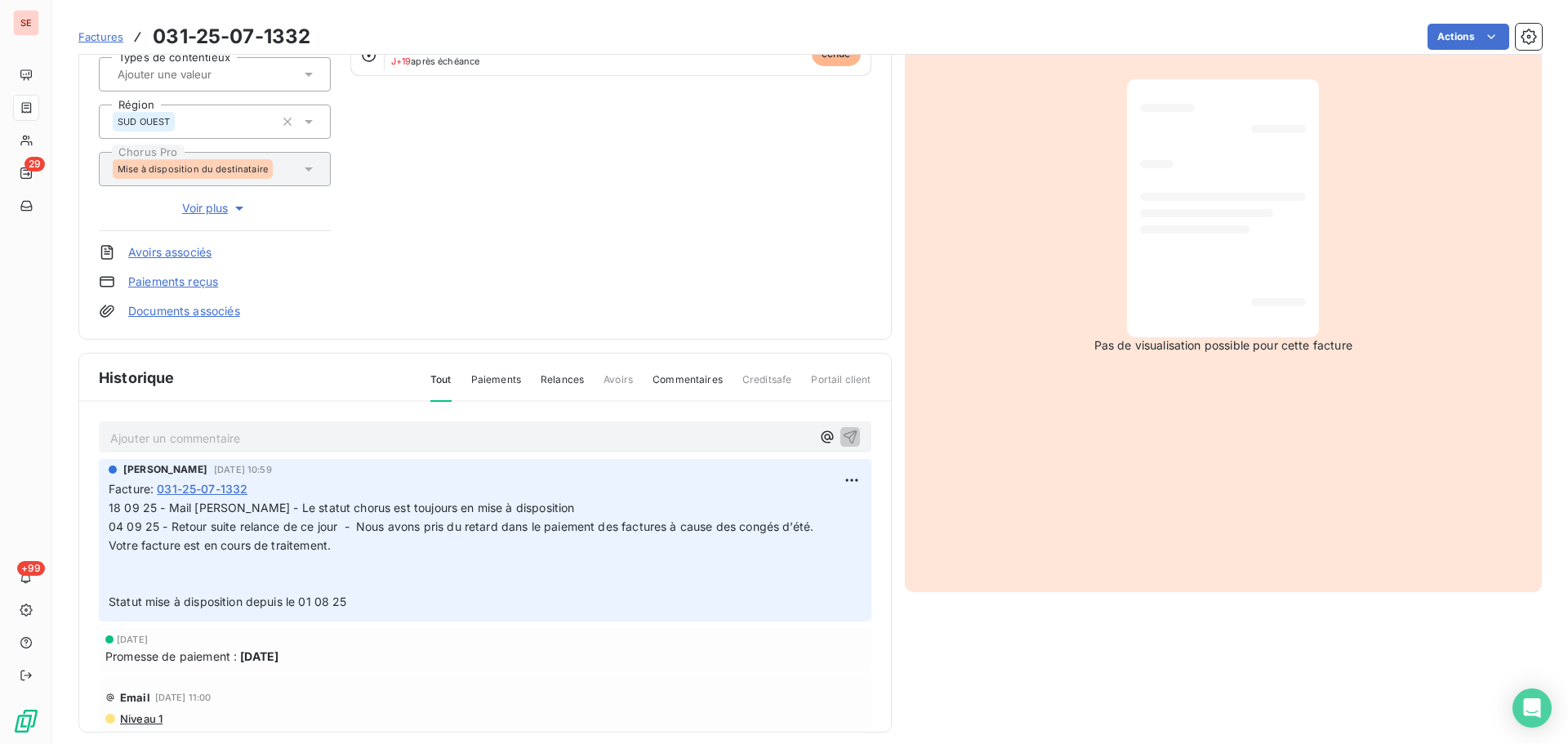
scroll to position [0, 0]
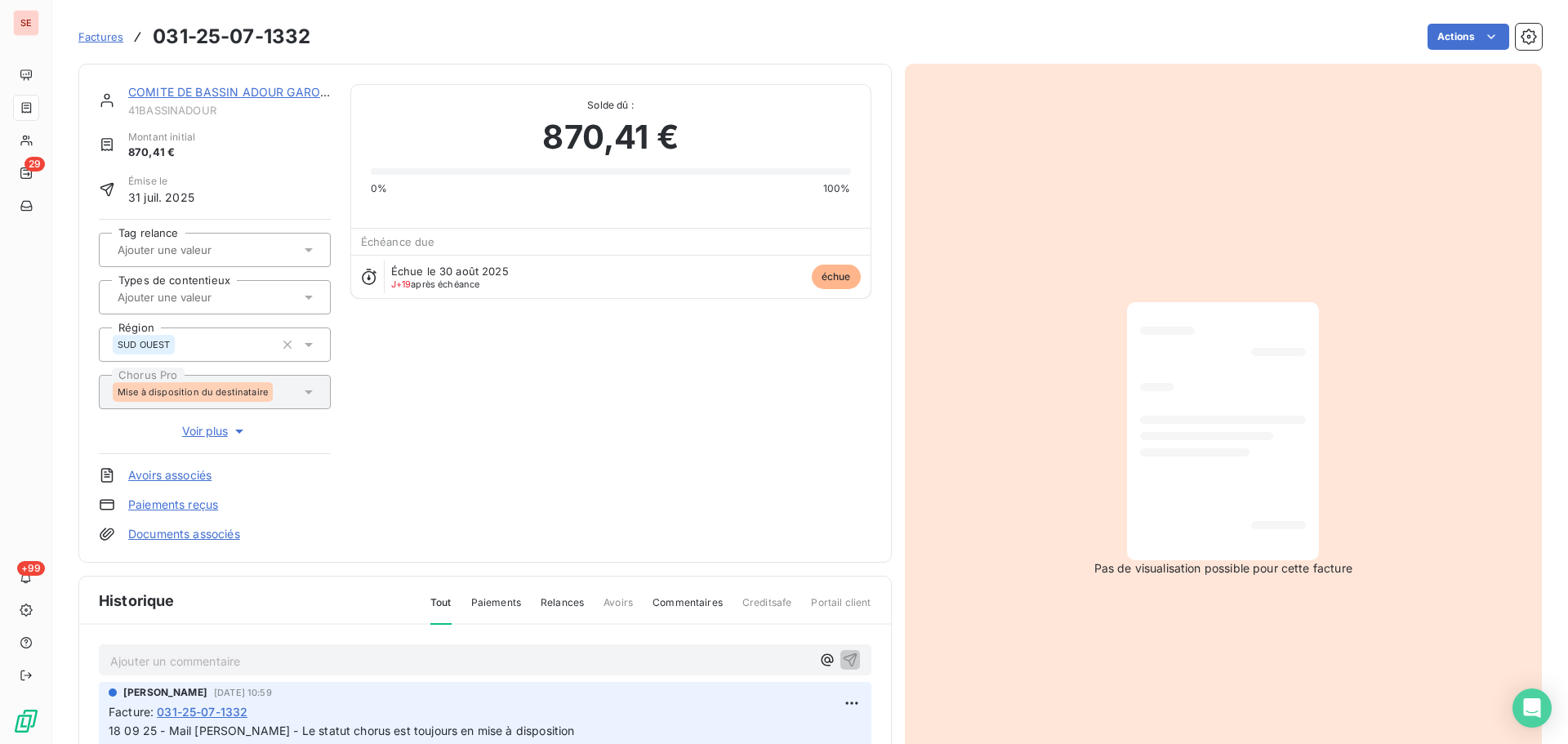
click at [284, 99] on div "COMITE DE BASSIN ADOUR GARONNE" at bounding box center [229, 91] width 202 height 16
click at [260, 96] on link "COMITE DE BASSIN ADOUR GARONNE" at bounding box center [237, 91] width 217 height 14
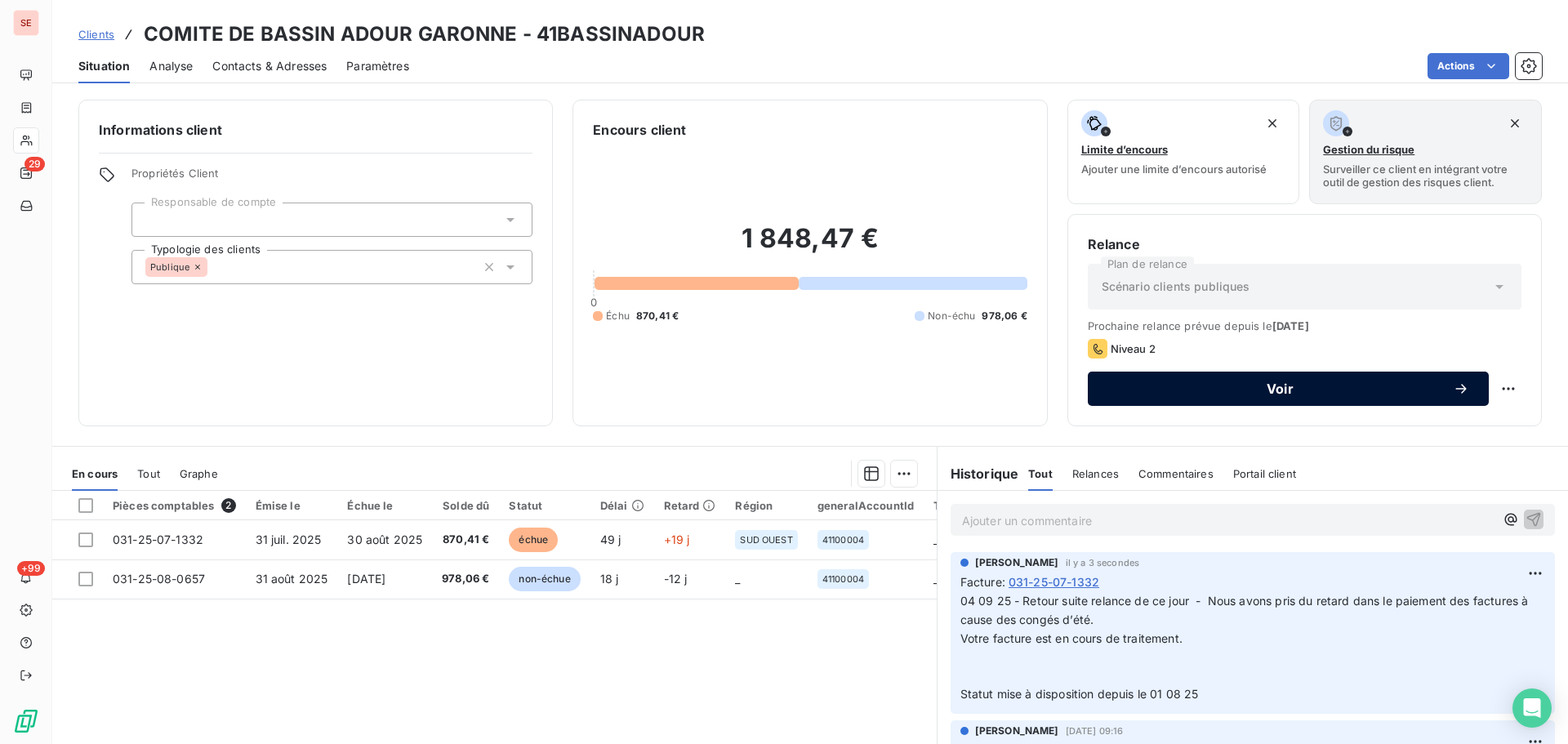
click at [1252, 389] on span "Voir" at bounding box center [1280, 389] width 346 height 13
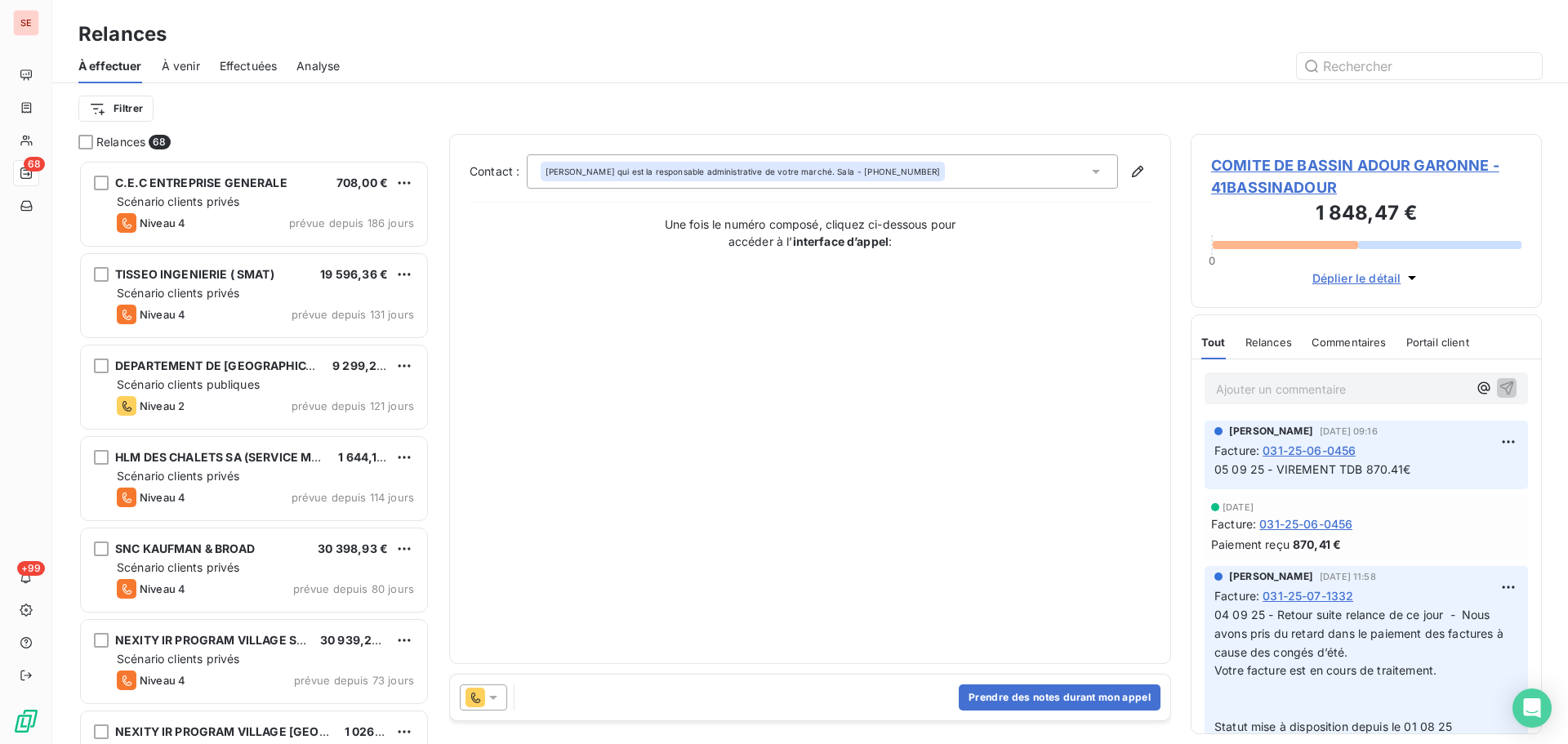
scroll to position [572, 339]
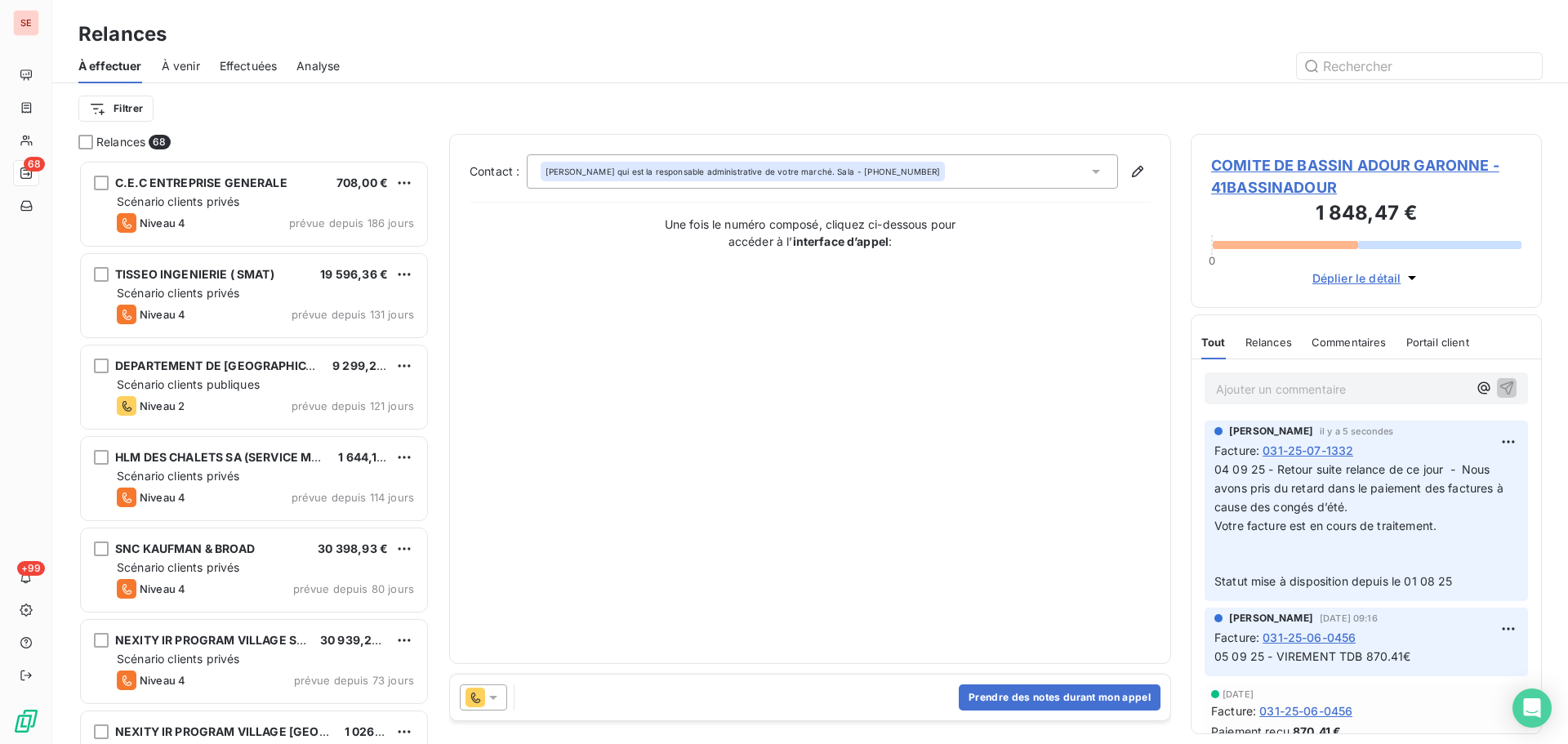
click at [492, 695] on icon at bounding box center [492, 697] width 16 height 16
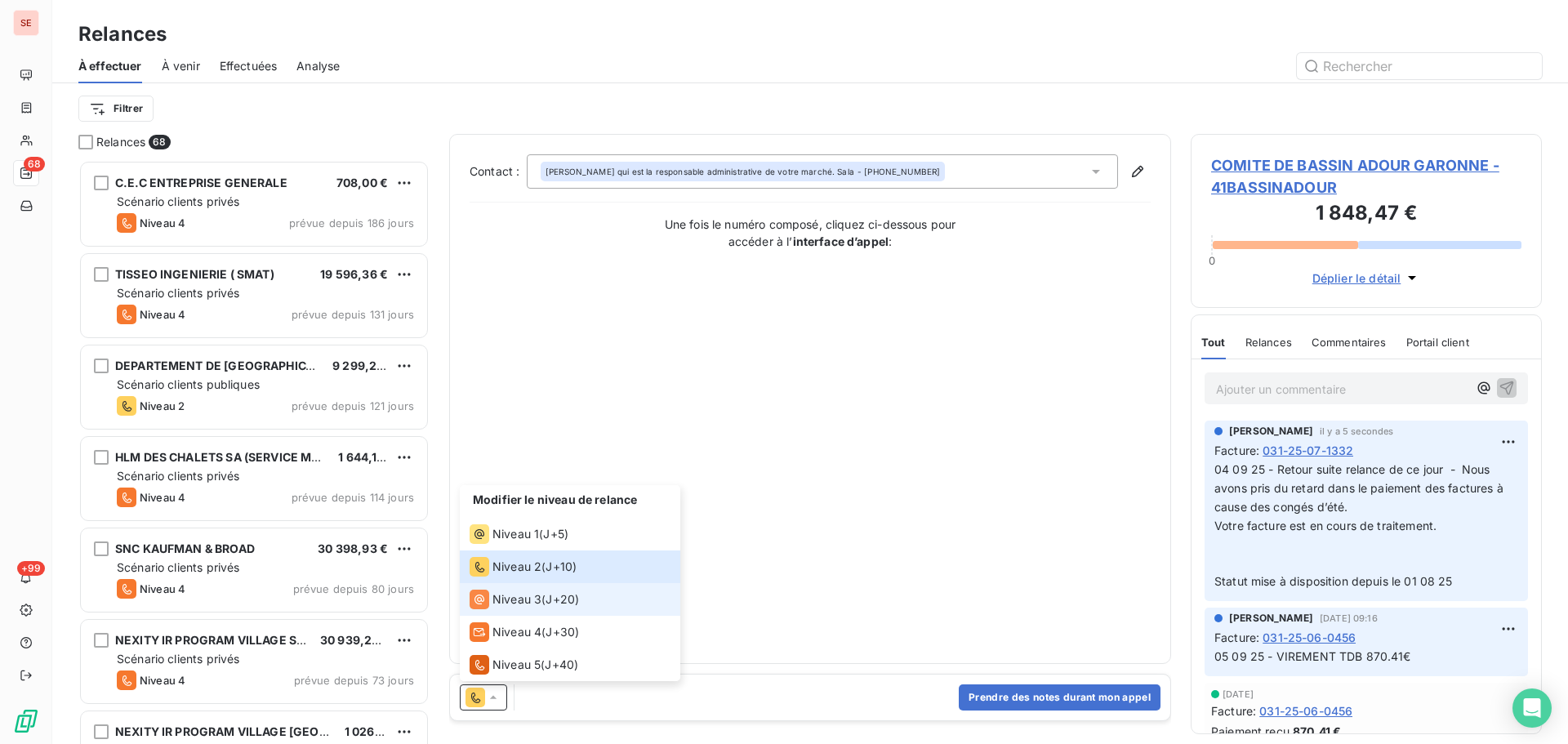
click at [549, 605] on span "J+20 )" at bounding box center [562, 599] width 34 height 16
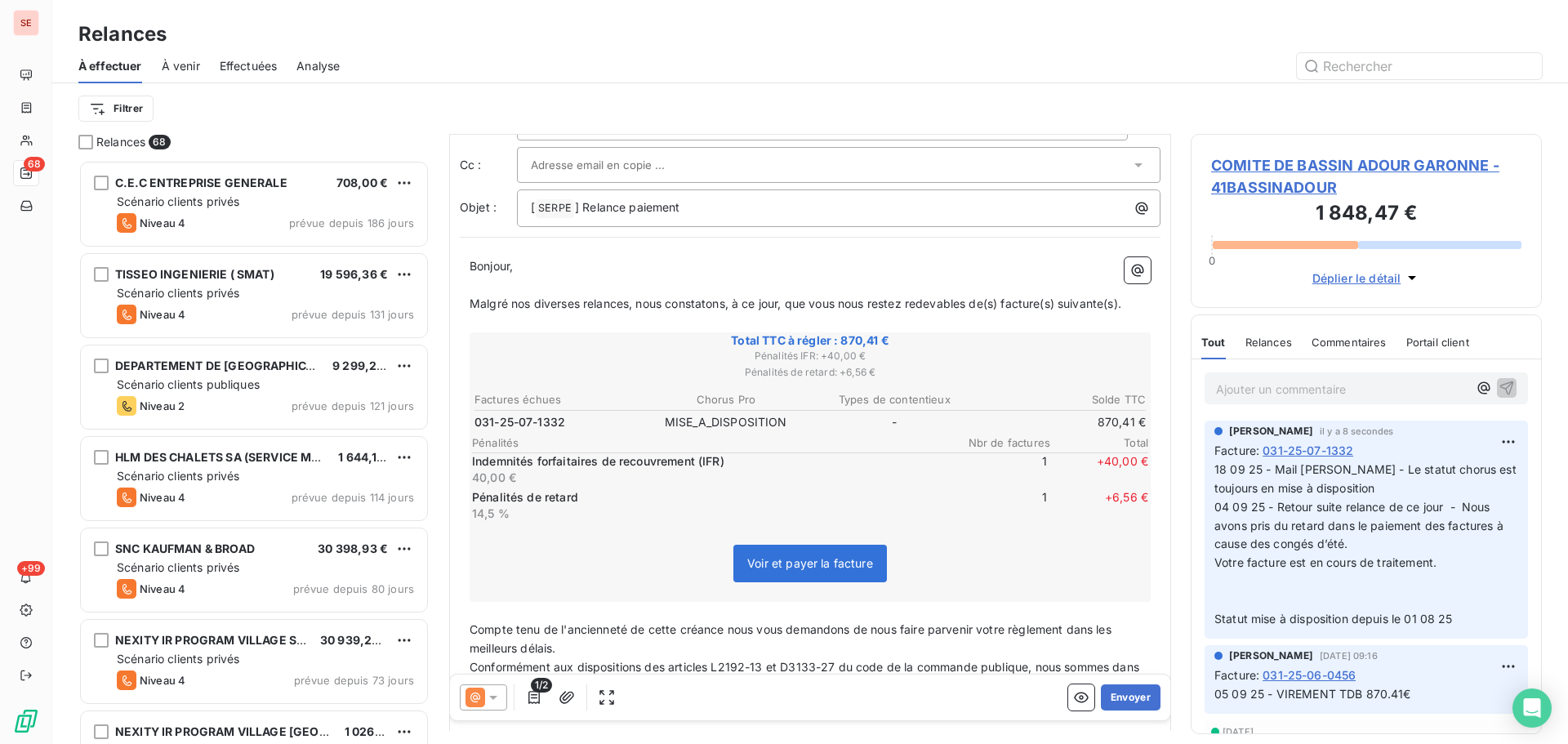
scroll to position [0, 0]
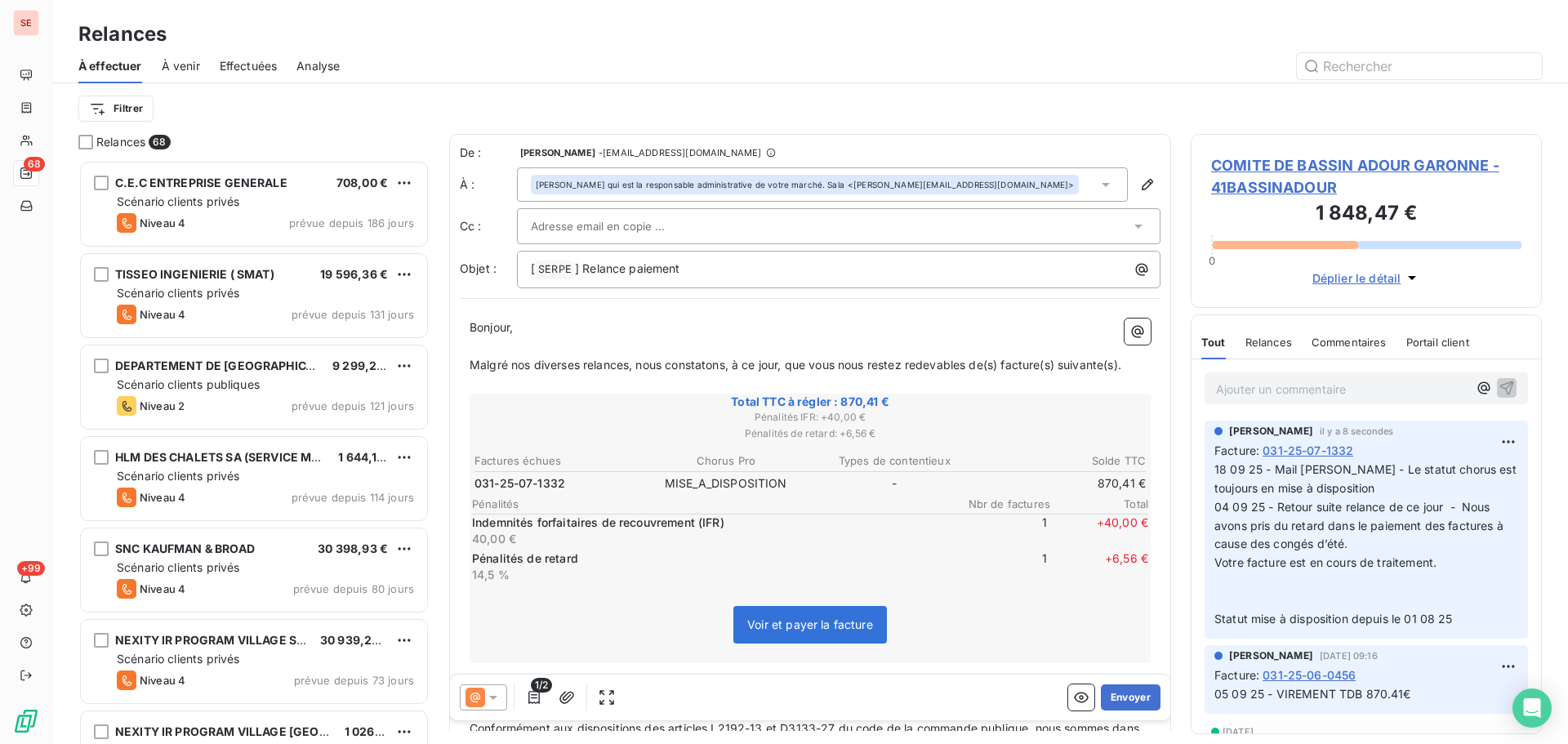
click at [497, 702] on icon at bounding box center [492, 697] width 16 height 16
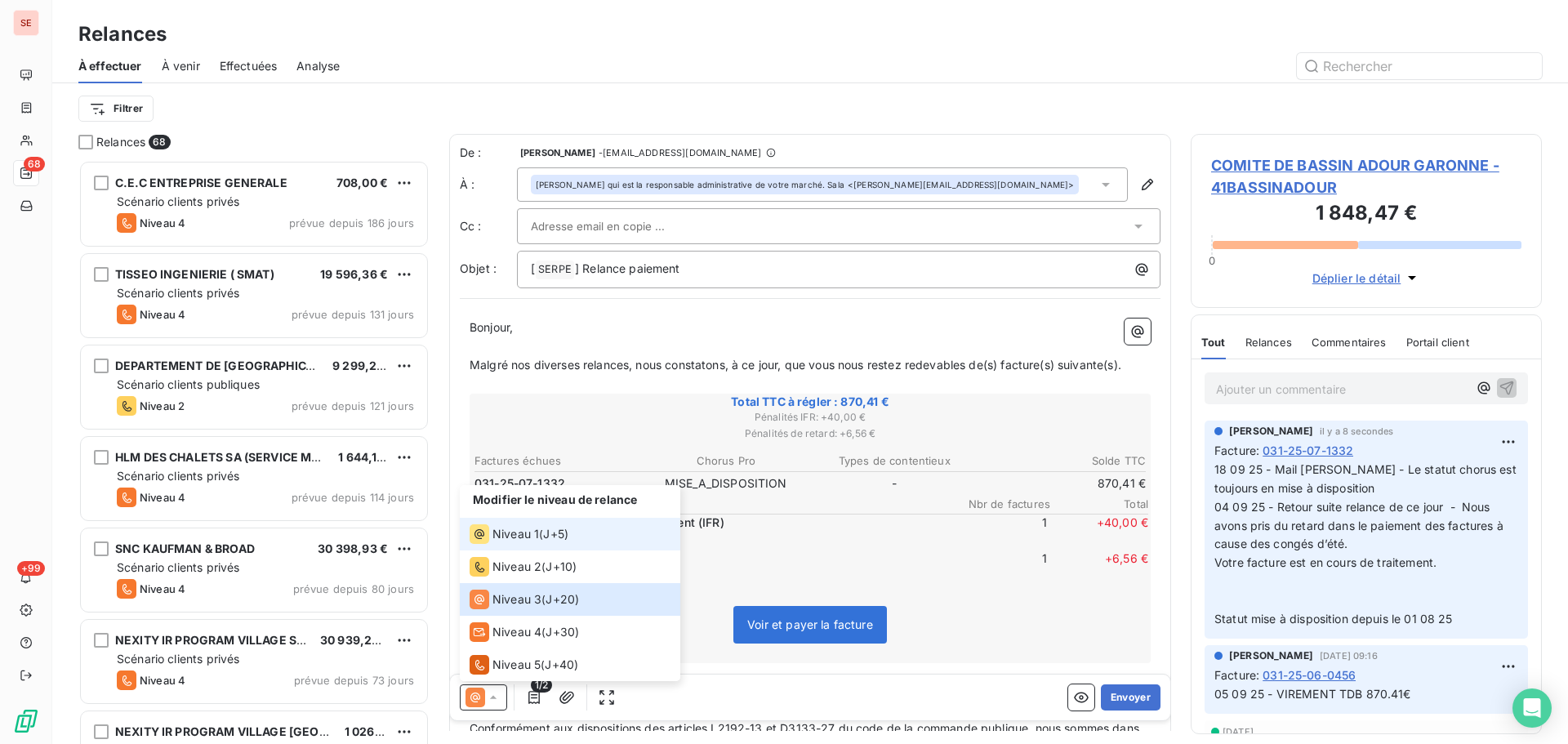
click at [522, 531] on span "Niveau 1" at bounding box center [515, 533] width 46 height 16
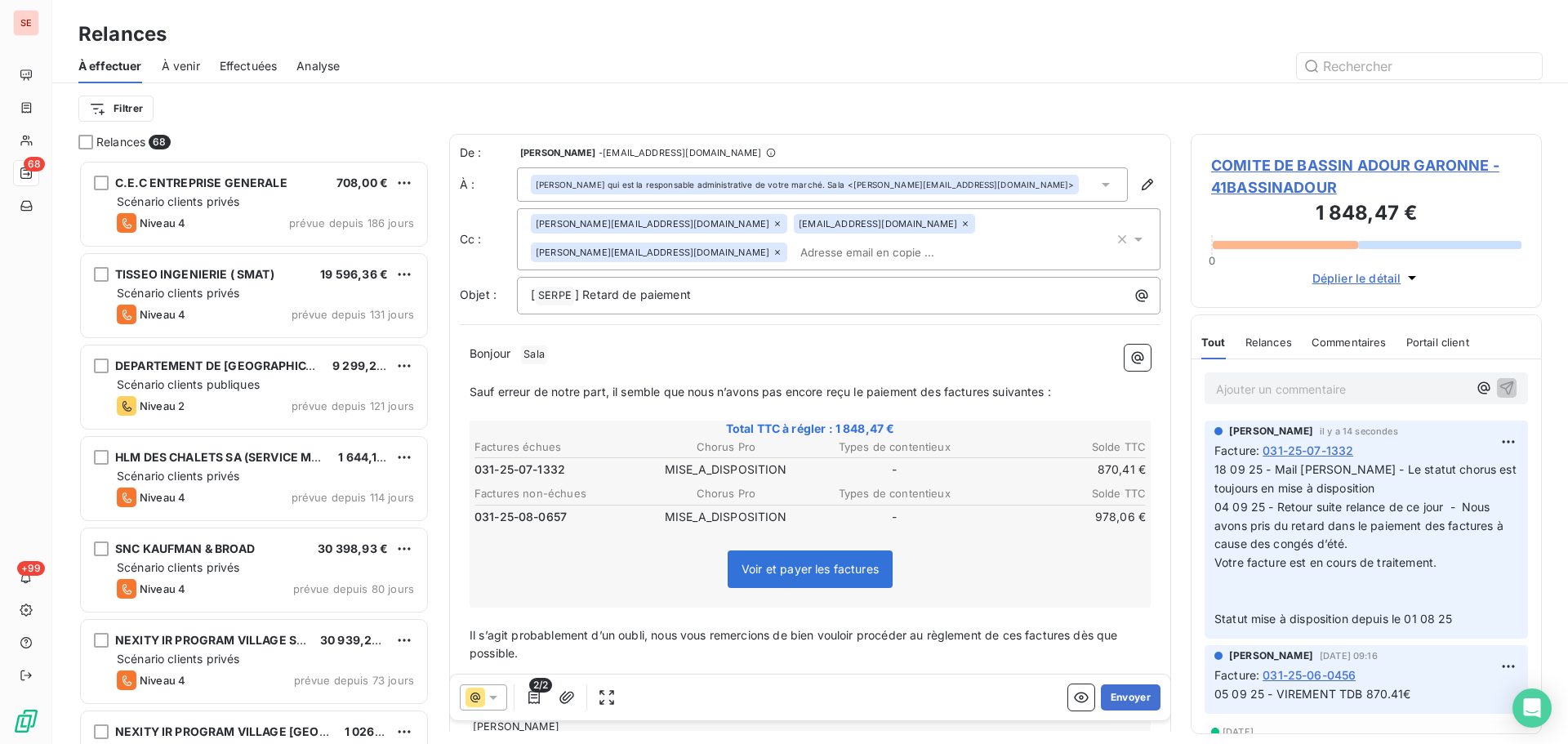
click at [1281, 174] on span "COMITE DE BASSIN ADOUR GARONNE - 41BASSINADOUR" at bounding box center [1367, 176] width 310 height 44
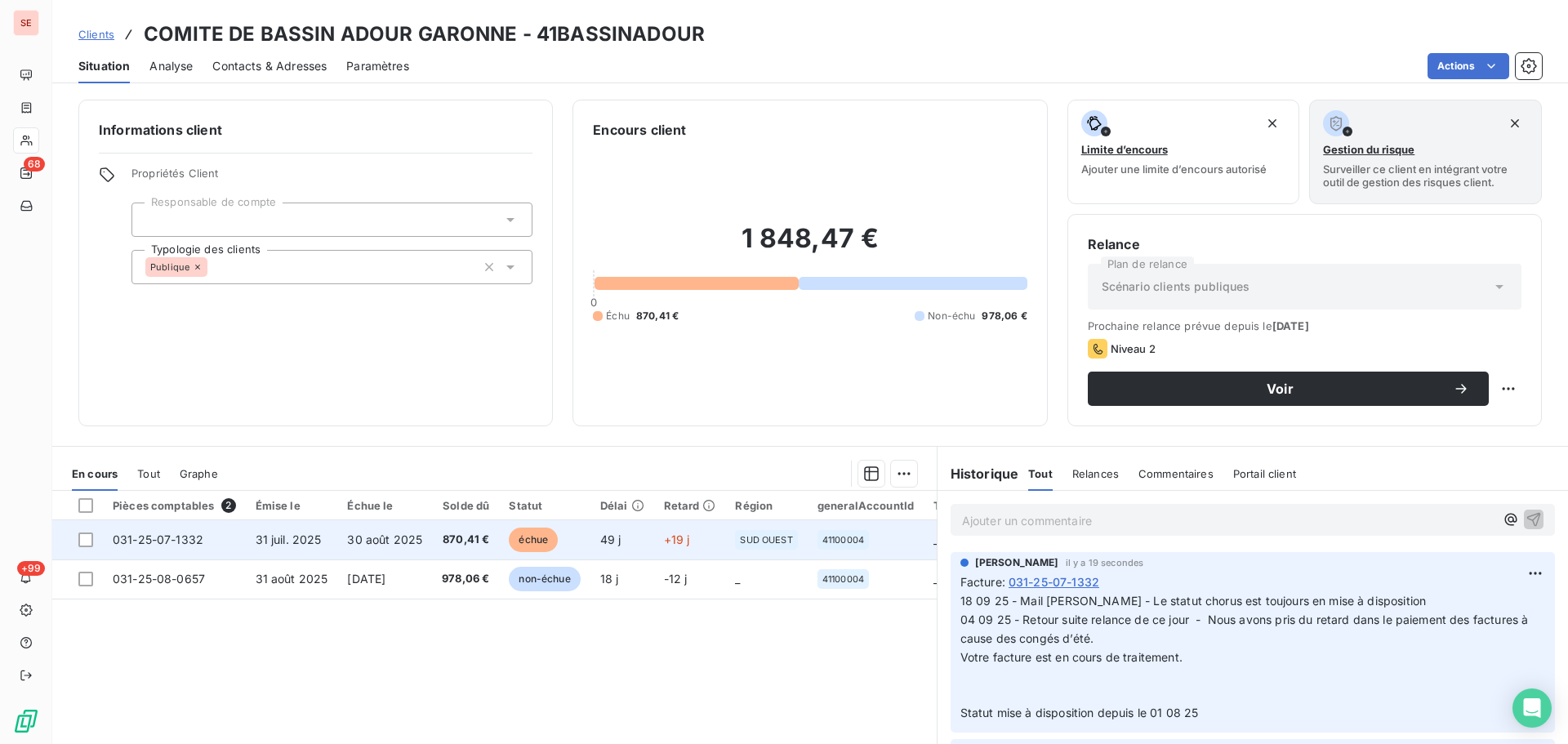
click at [385, 546] on td "30 août 2025" at bounding box center [384, 539] width 95 height 39
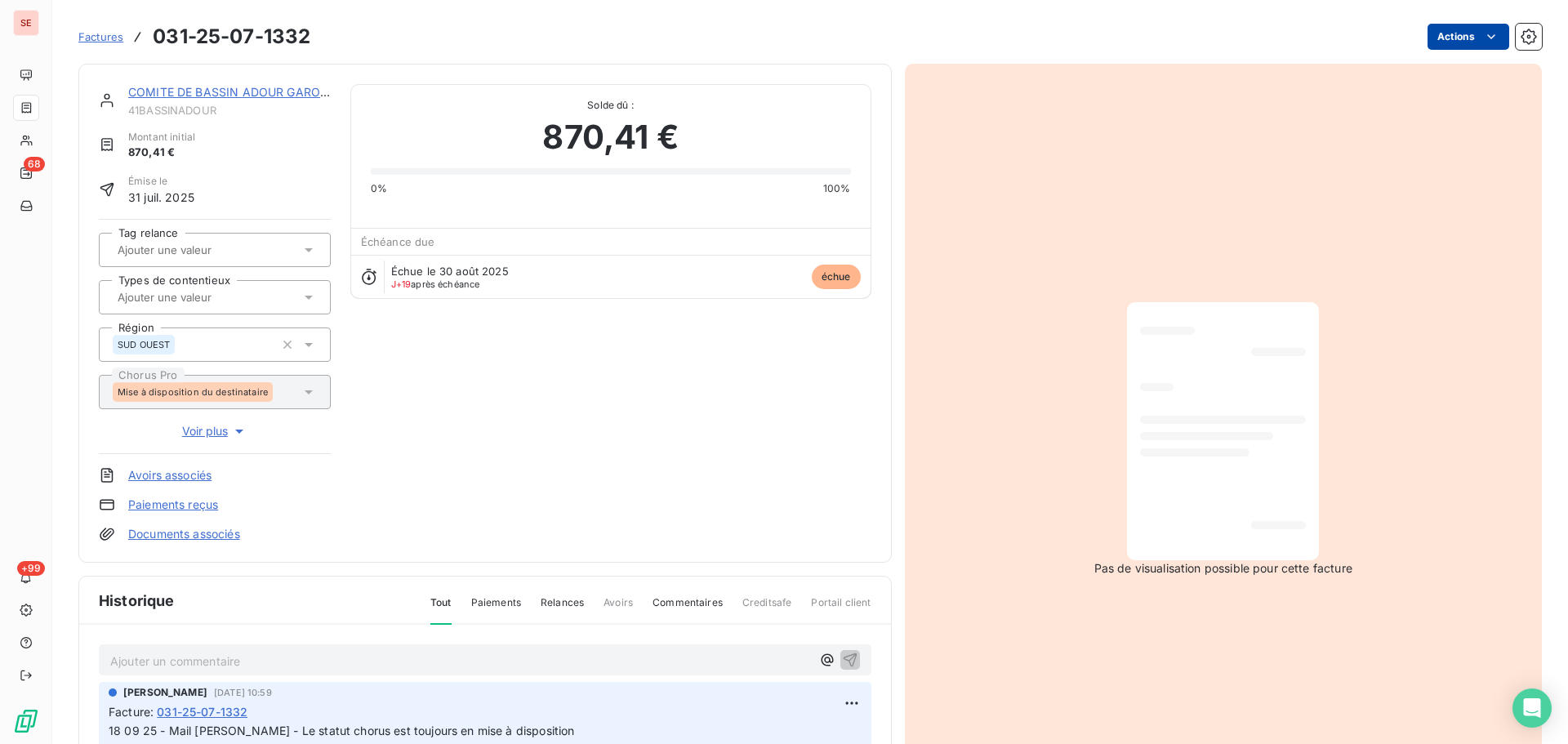
click at [1445, 32] on html "SE 68 +99 Factures 031-25-07-1332 Actions COMITE DE BASSIN ADOUR GARONNE 41BASS…" at bounding box center [784, 372] width 1568 height 744
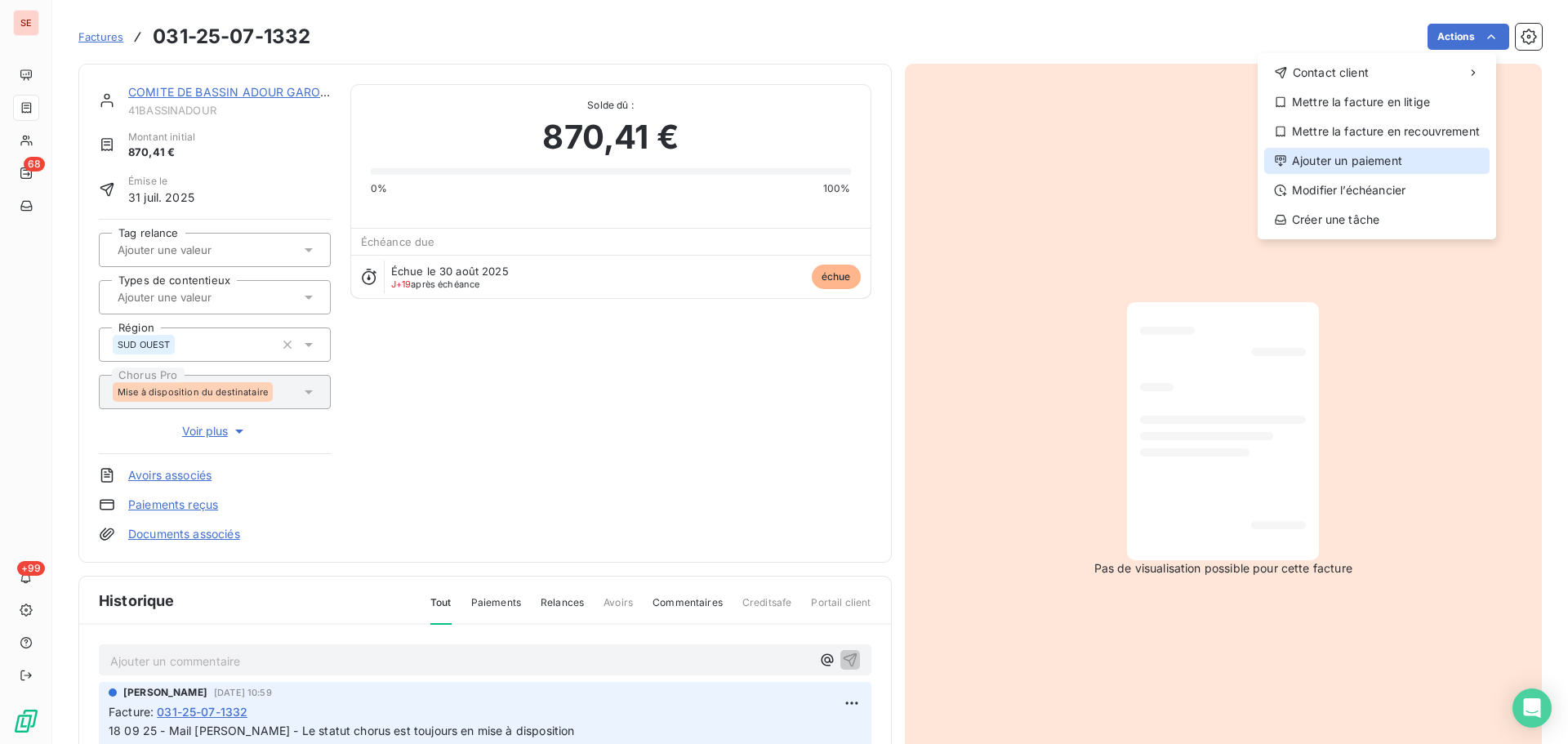
click at [1352, 159] on div "Ajouter un paiement" at bounding box center [1377, 160] width 226 height 26
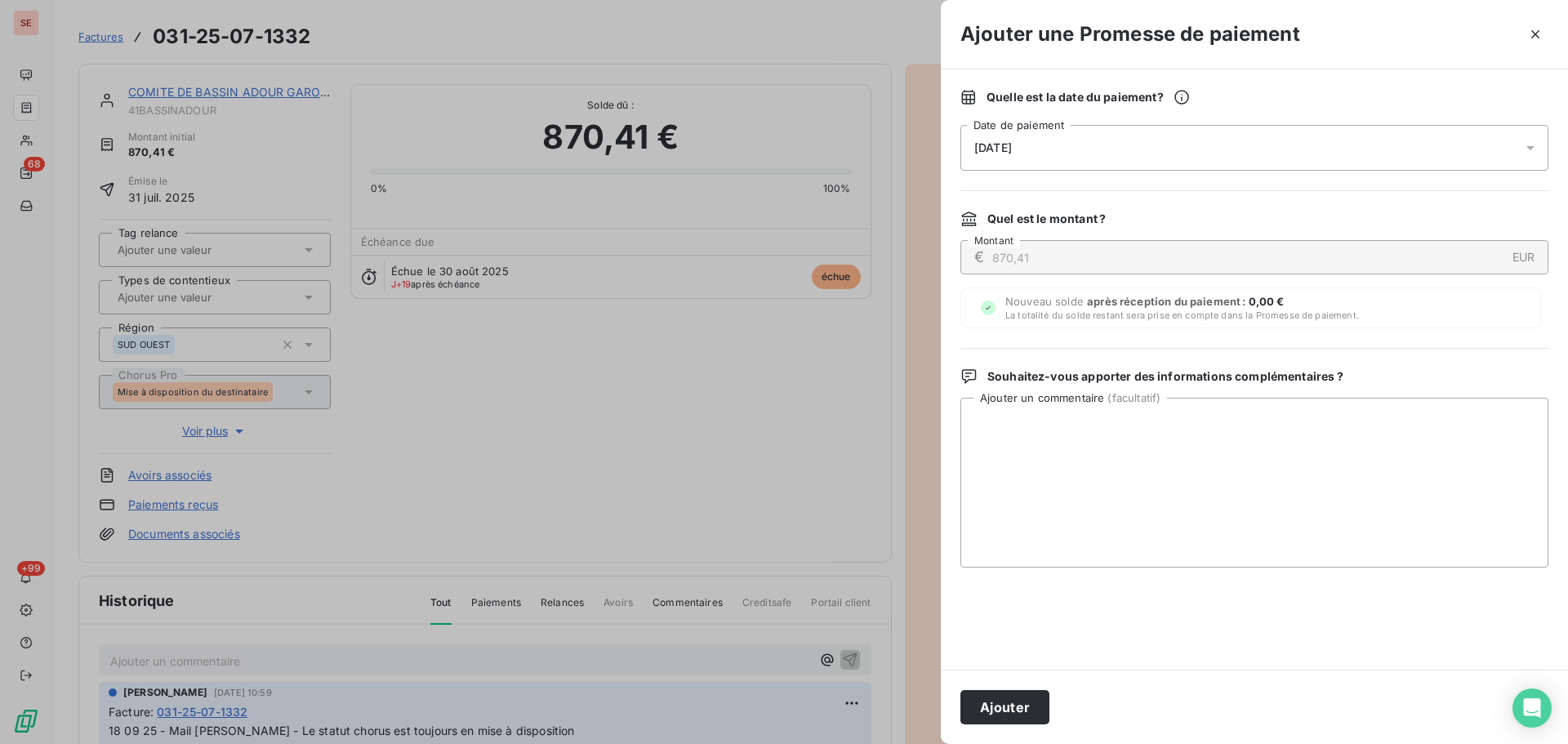
click at [1532, 28] on icon "button" at bounding box center [1535, 34] width 16 height 16
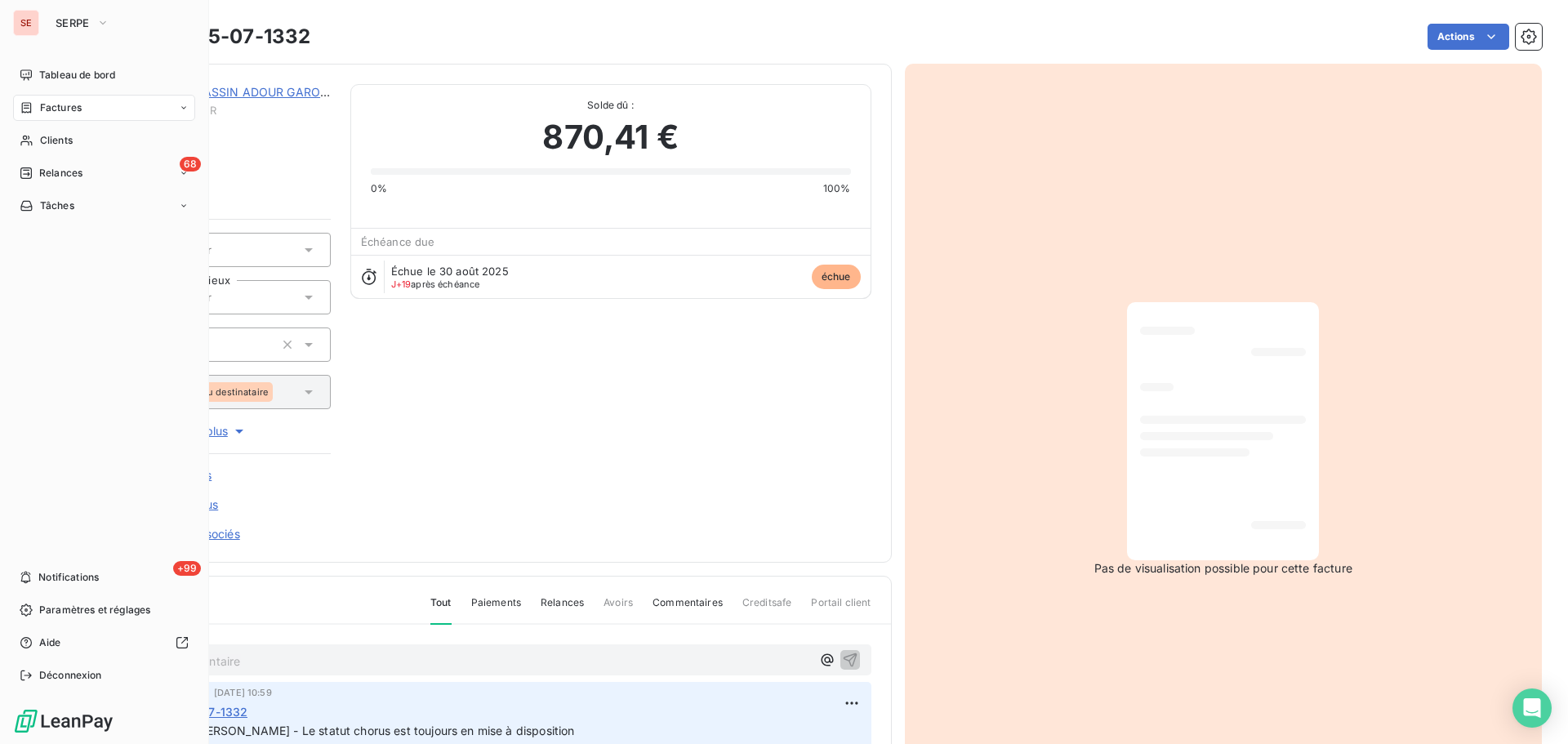
click at [31, 170] on icon at bounding box center [26, 174] width 12 height 12
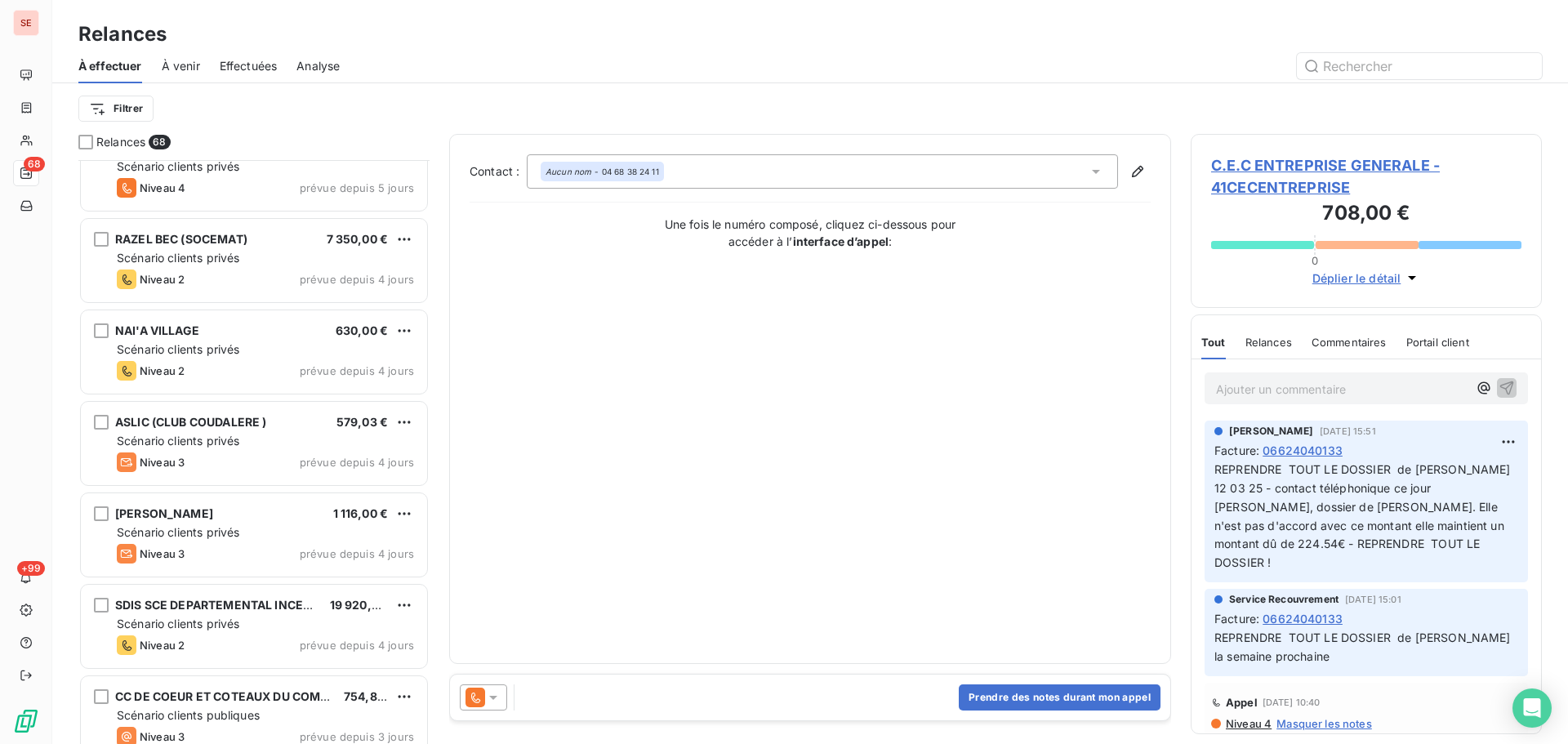
scroll to position [5637, 0]
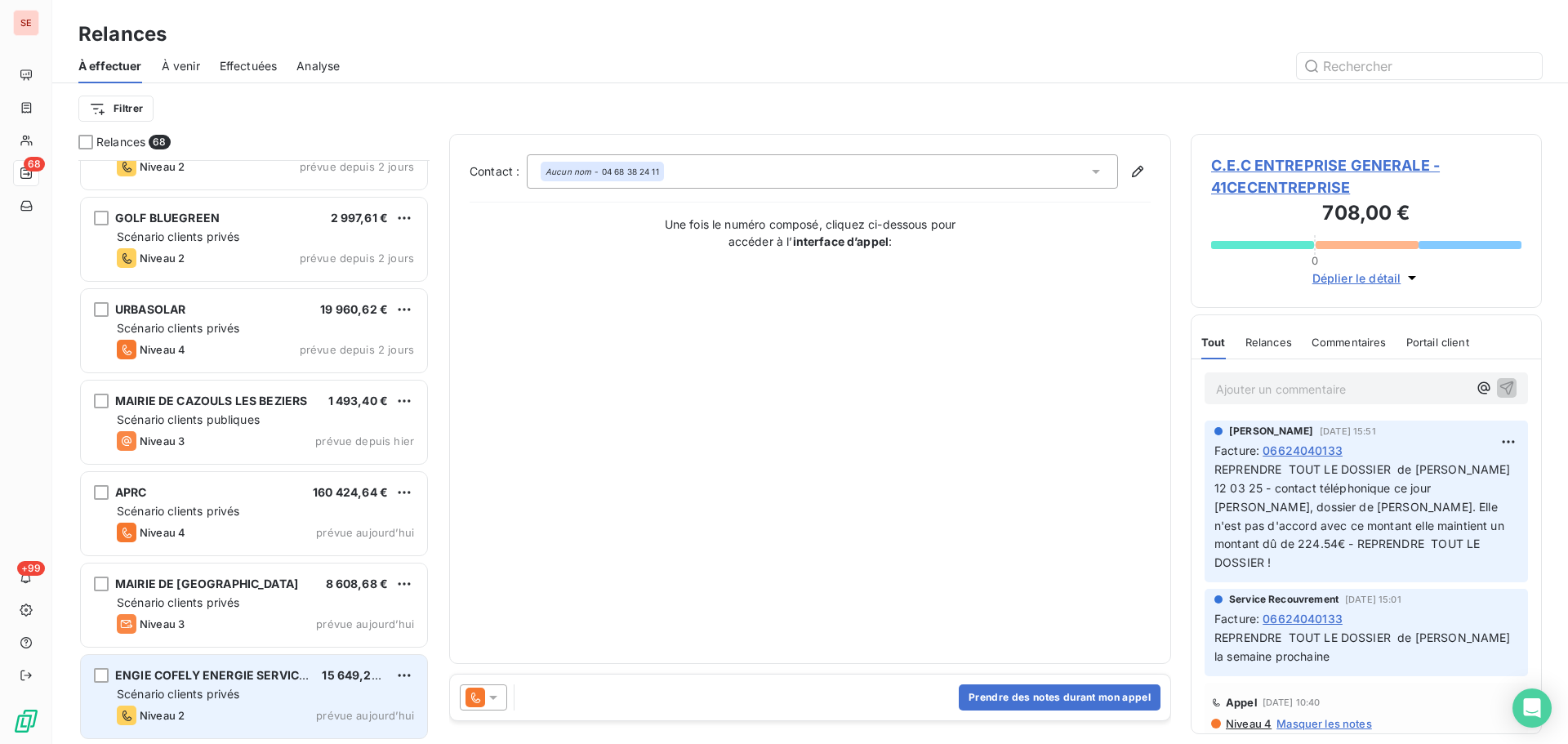
click at [336, 703] on div "ENGIE COFELY ENERGIE SERVICES 15 649,20 € Scénario clients privés Niveau 2 prév…" at bounding box center [253, 696] width 346 height 83
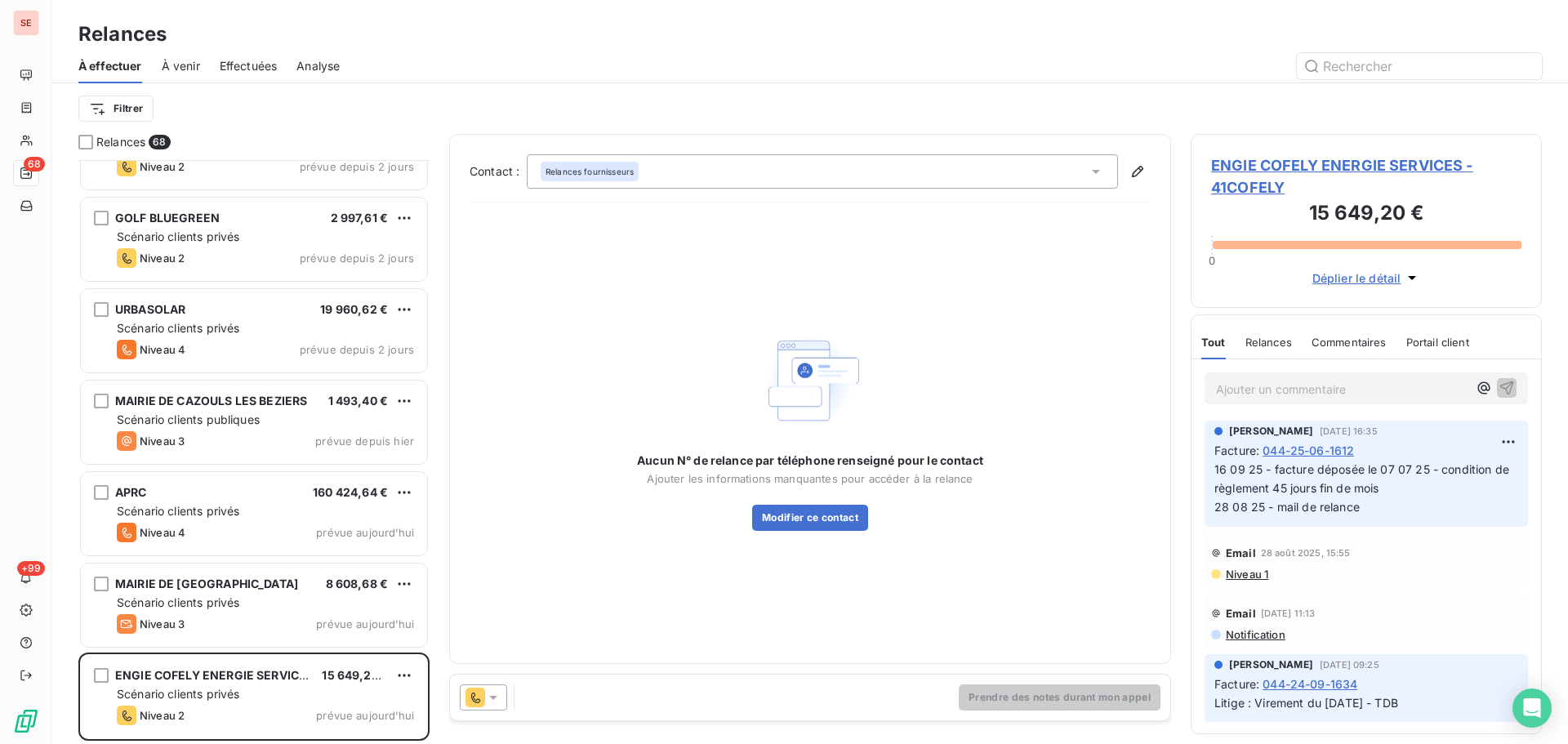
click at [1331, 164] on span "ENGIE COFELY ENERGIE SERVICES - 41COFELY" at bounding box center [1367, 176] width 310 height 44
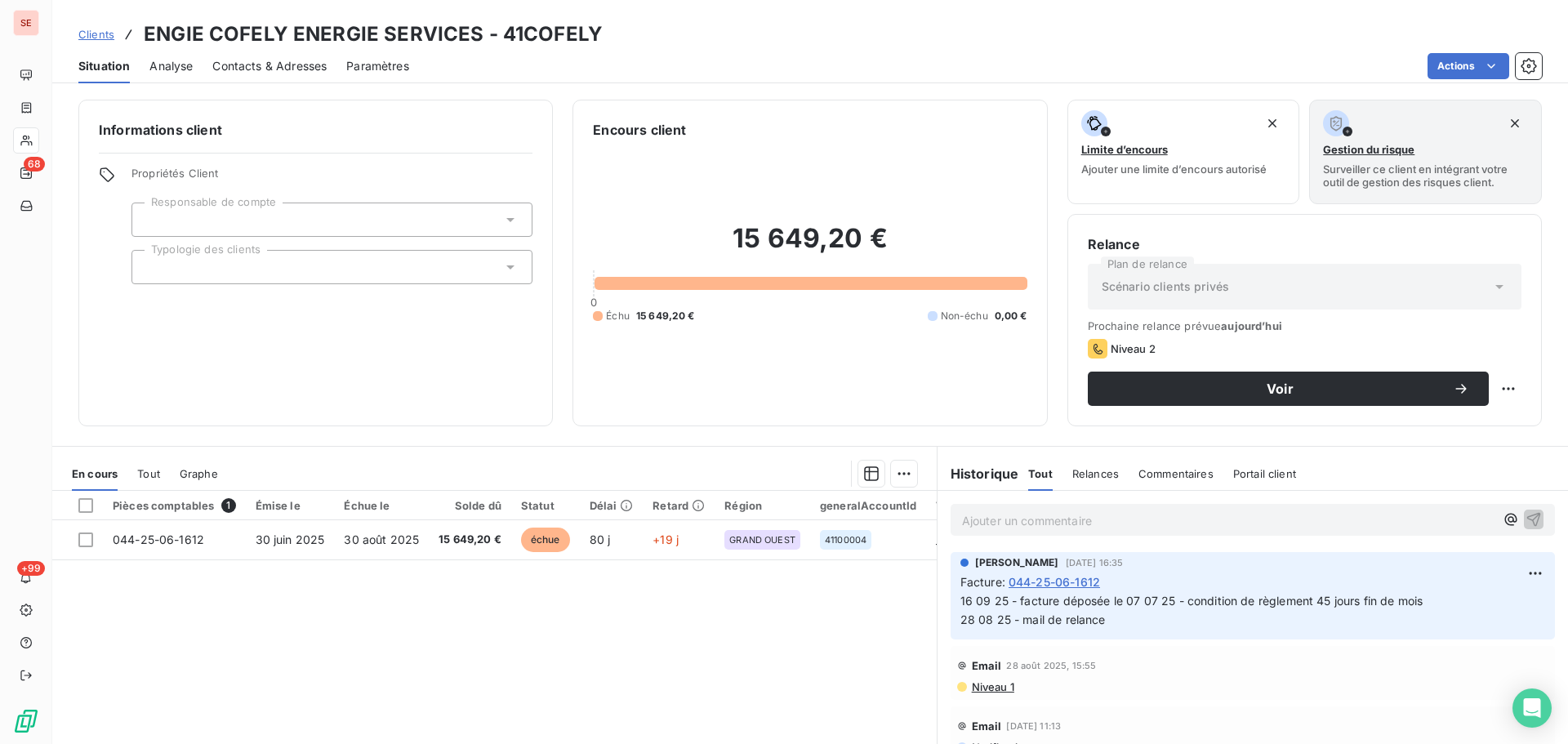
click at [275, 60] on span "Contacts & Adresses" at bounding box center [269, 65] width 114 height 16
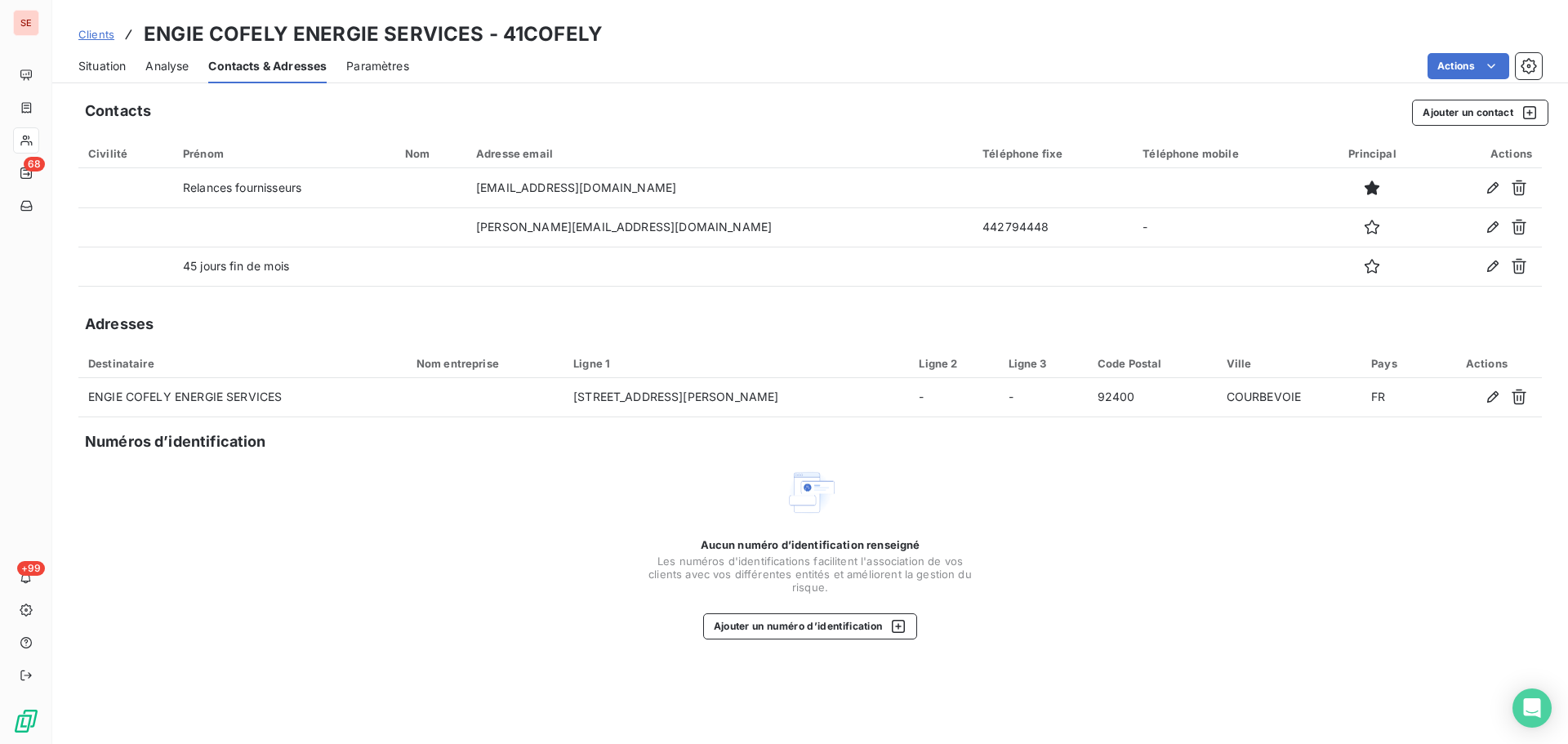
click at [121, 64] on span "Situation" at bounding box center [102, 65] width 47 height 16
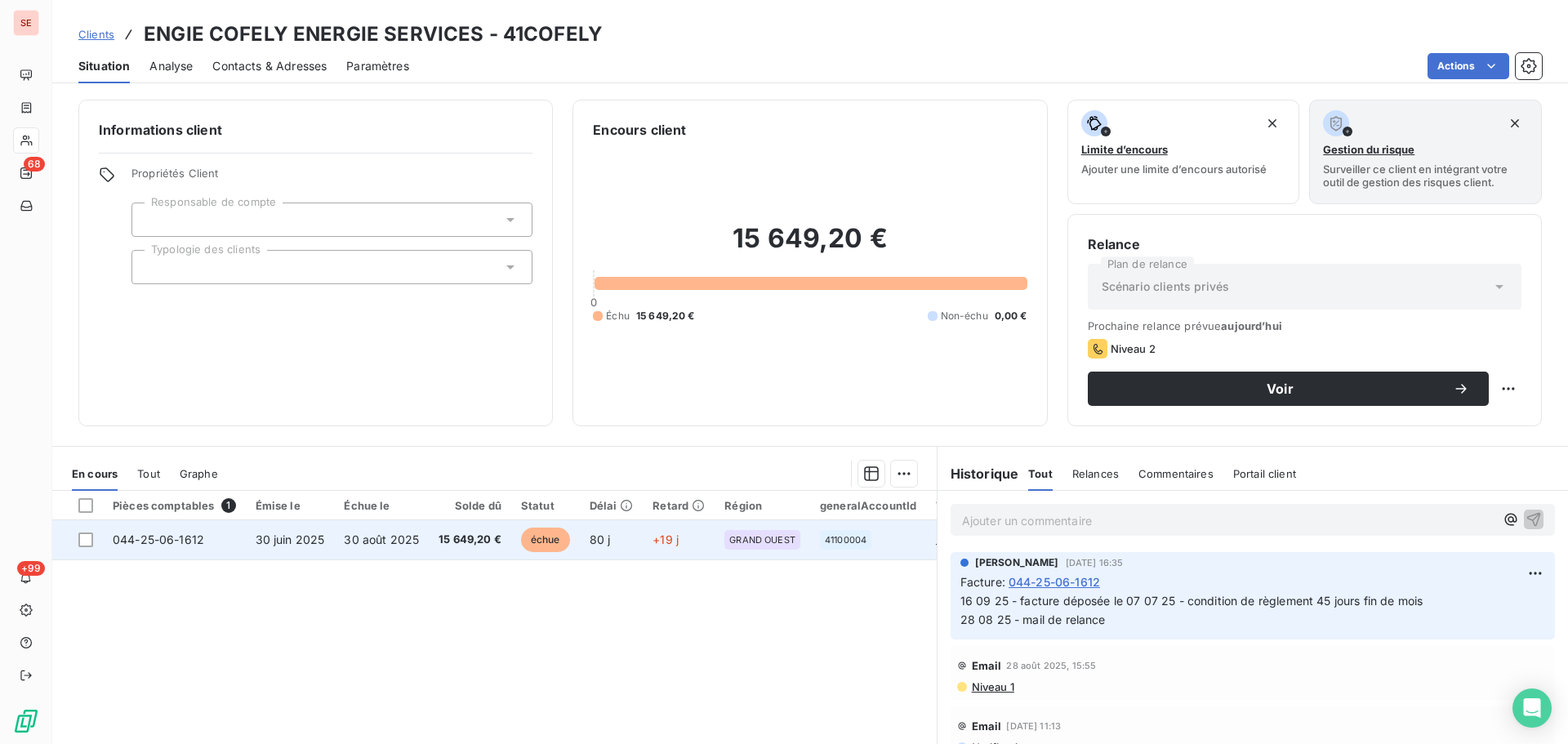
click at [429, 546] on td "15 649,20 €" at bounding box center [470, 539] width 82 height 39
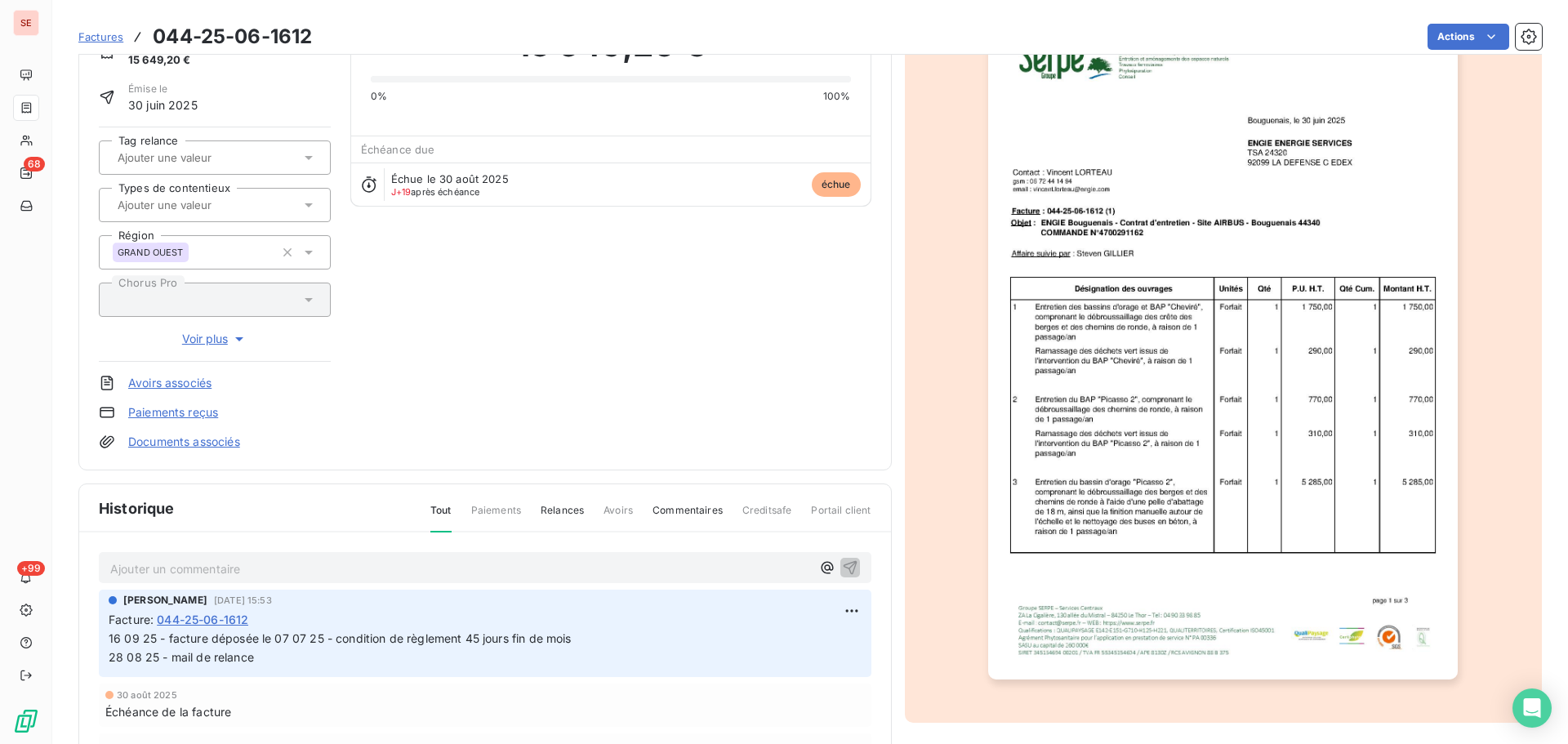
scroll to position [224, 0]
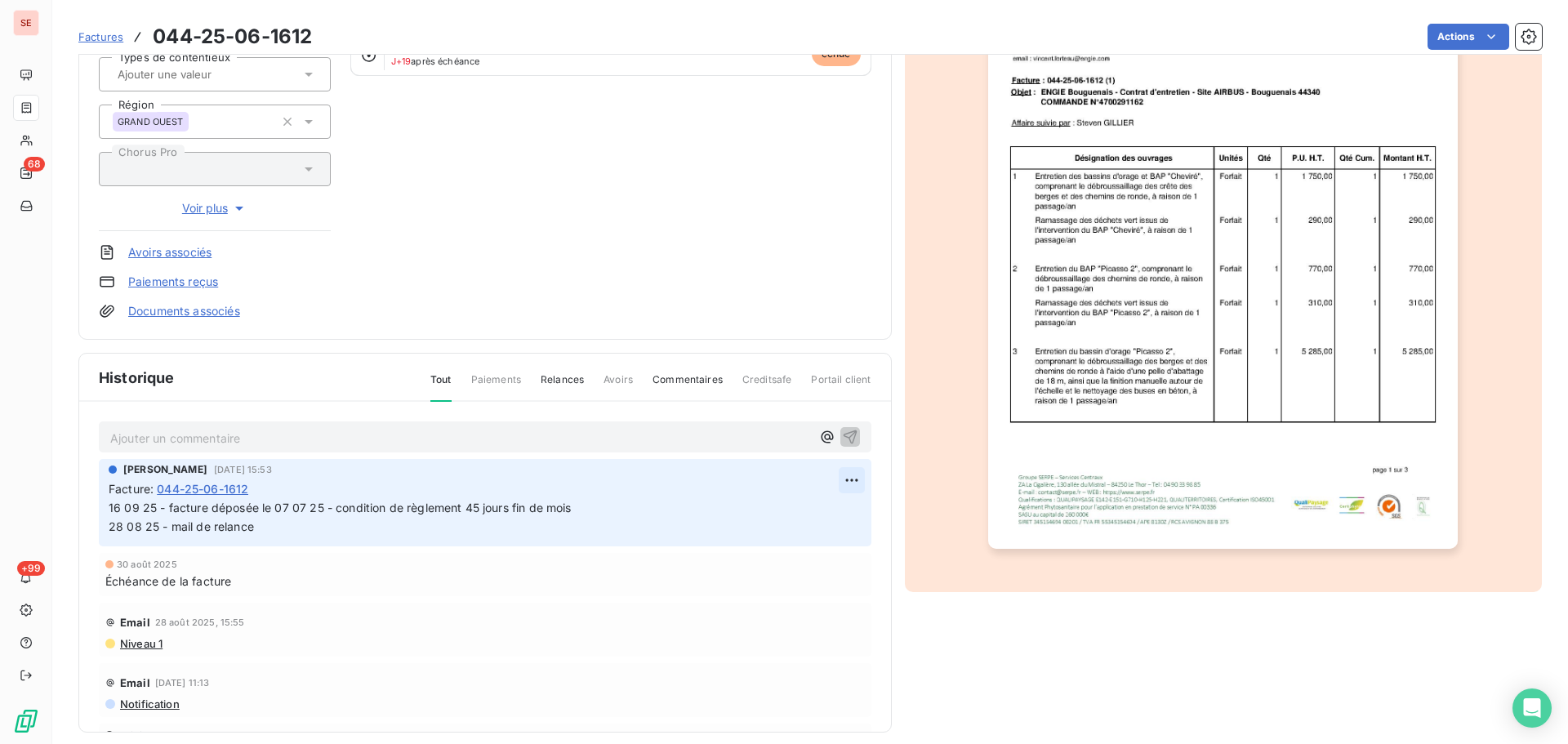
click at [836, 475] on html "SE 68 +99 Factures 044-25-06-1612 Actions ENGIE COFELY ENERGIE SERVICES 41COFEL…" at bounding box center [784, 372] width 1568 height 744
click at [815, 518] on div "Editer" at bounding box center [794, 516] width 91 height 26
click at [107, 506] on div "[PERSON_NAME] [DATE] 15:53 Facture : 044-25-06-1612 16 09 25 - facture déposée …" at bounding box center [485, 502] width 773 height 87
click at [109, 507] on span "16 09 25 - facture déposée le 07 07 25 - condition de règlement 45 jours fin de…" at bounding box center [518, 517] width 819 height 33
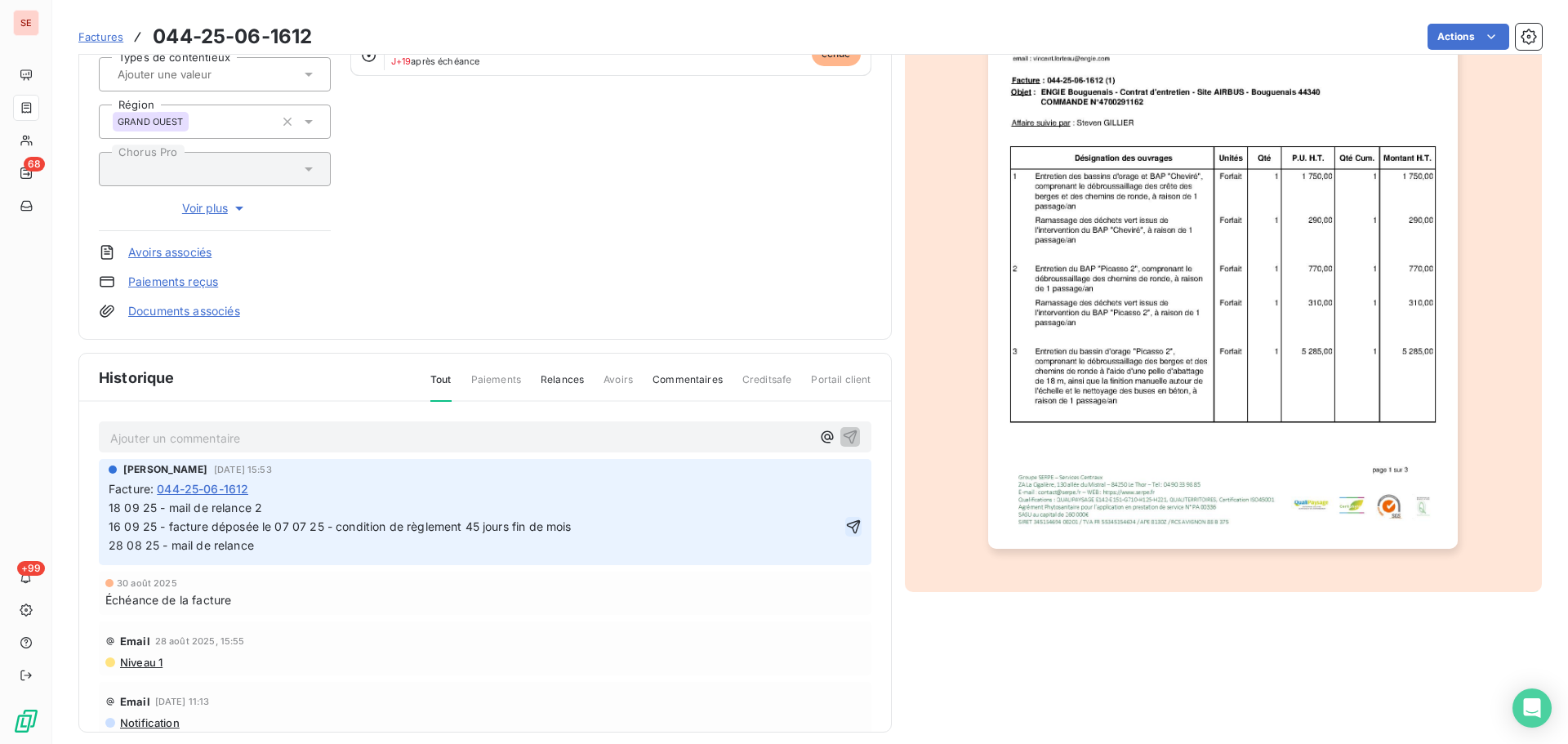
click at [847, 528] on icon "button" at bounding box center [853, 526] width 14 height 14
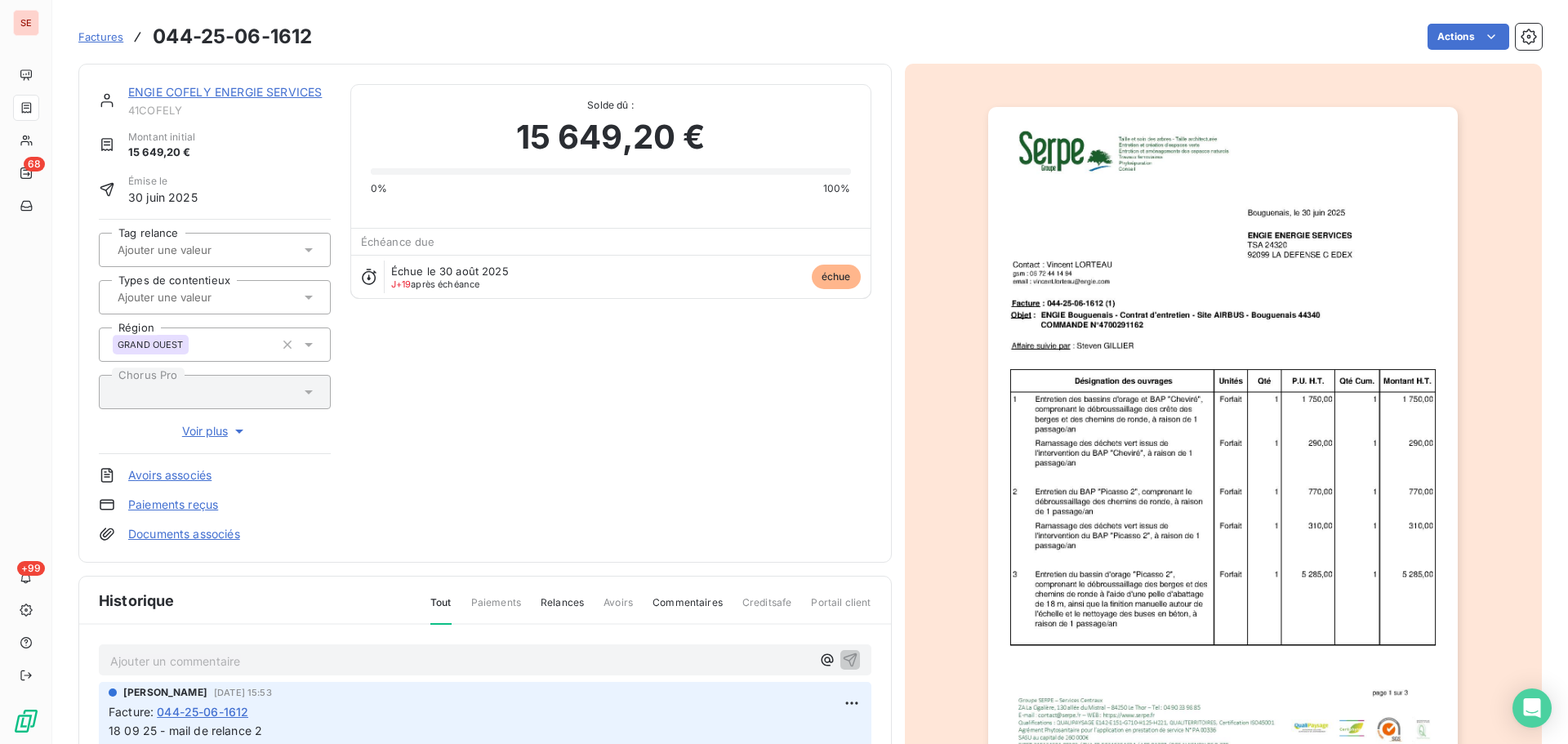
click at [307, 93] on link "ENGIE COFELY ENERGIE SERVICES" at bounding box center [225, 91] width 194 height 14
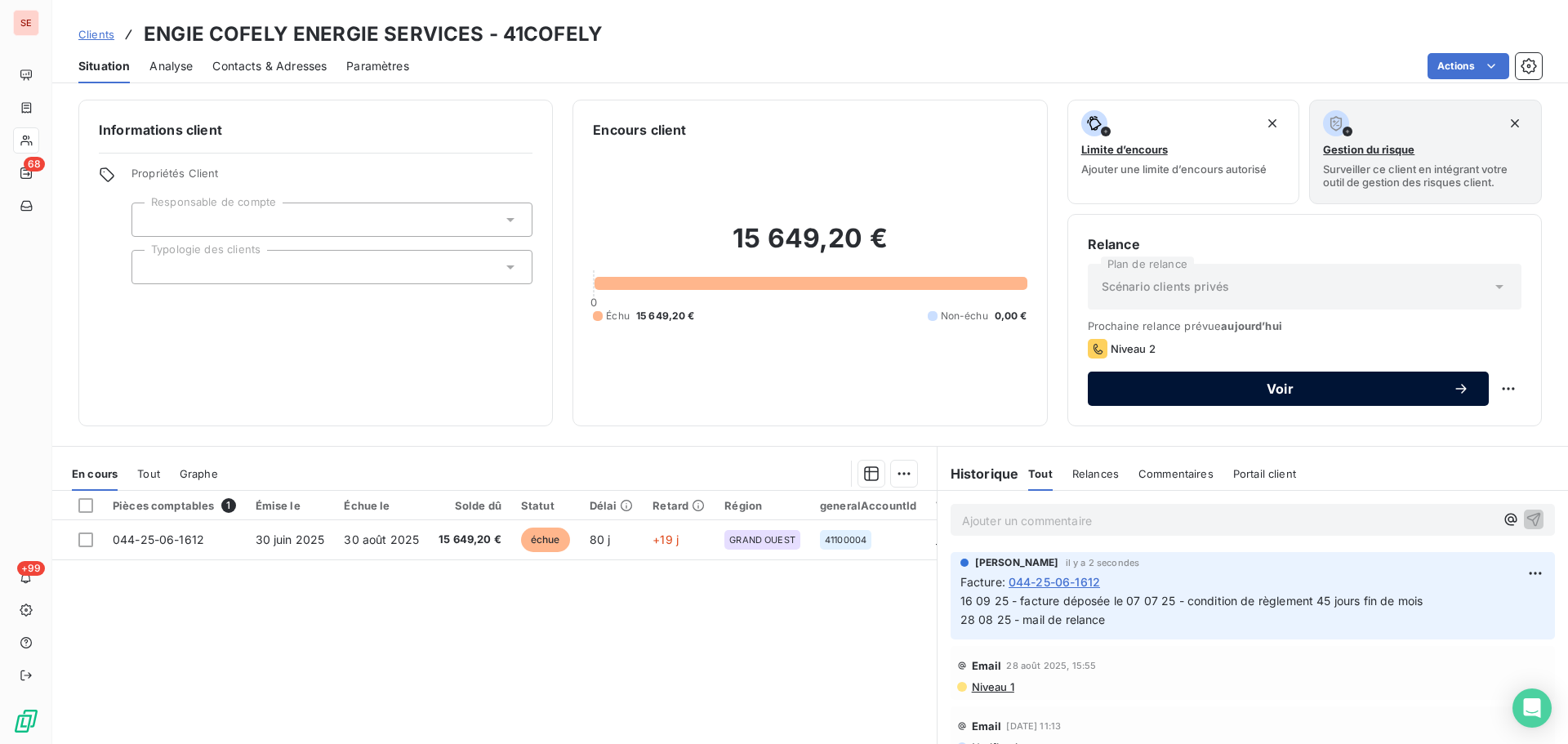
click at [1140, 396] on div "Voir" at bounding box center [1288, 388] width 362 height 16
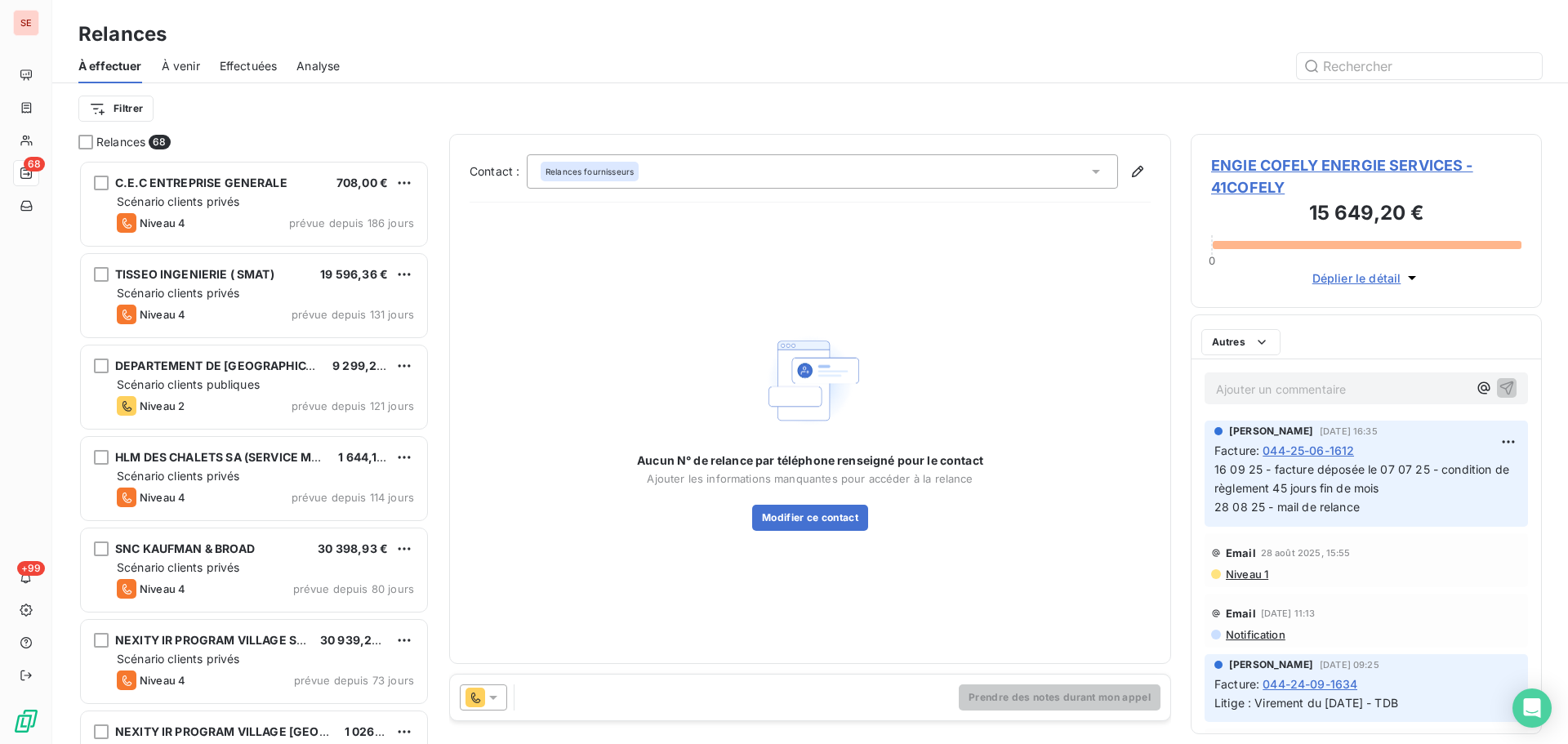
scroll to position [572, 339]
click at [494, 701] on icon at bounding box center [492, 697] width 16 height 16
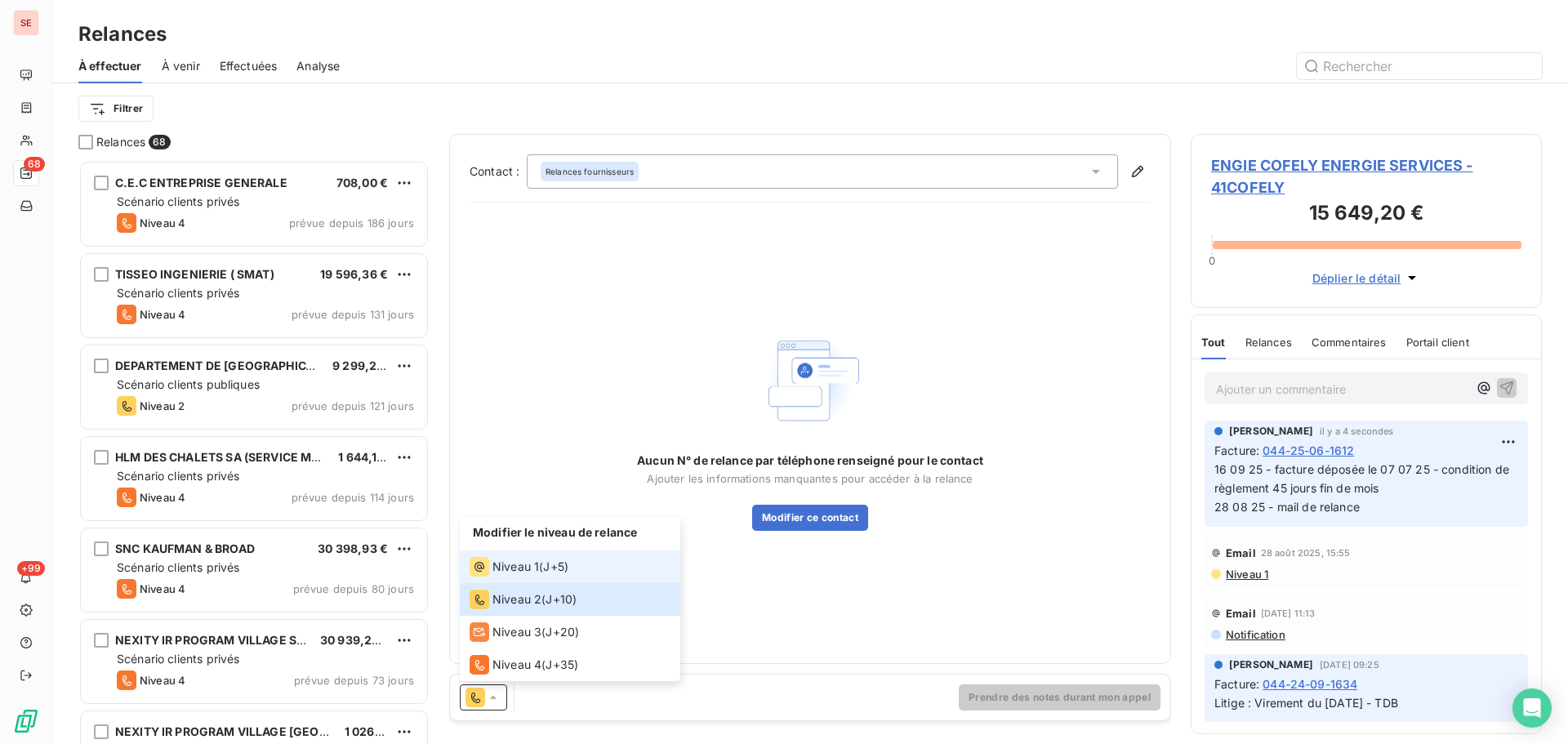
click at [519, 557] on div "Niveau 1" at bounding box center [504, 566] width 70 height 19
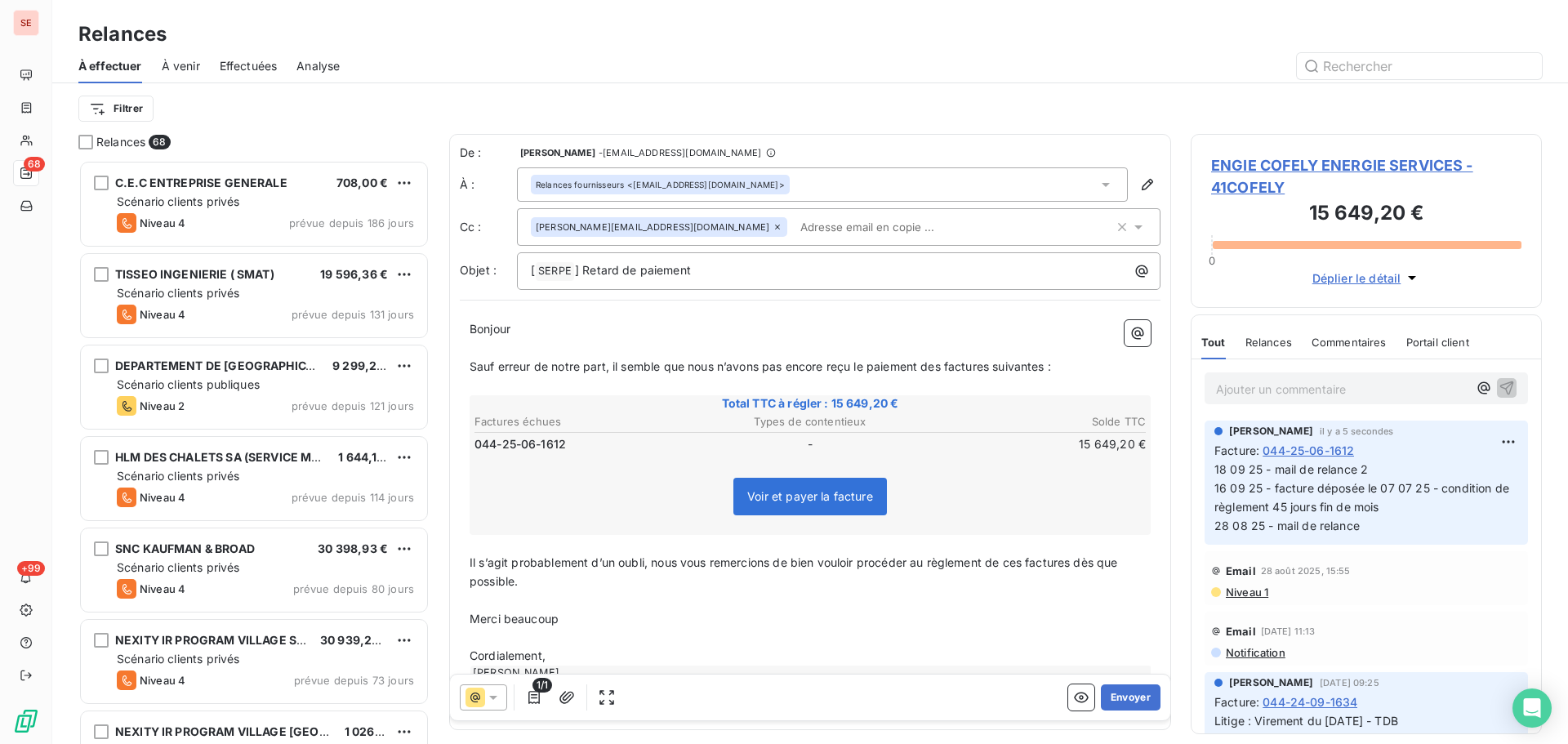
click at [773, 231] on icon at bounding box center [778, 227] width 10 height 10
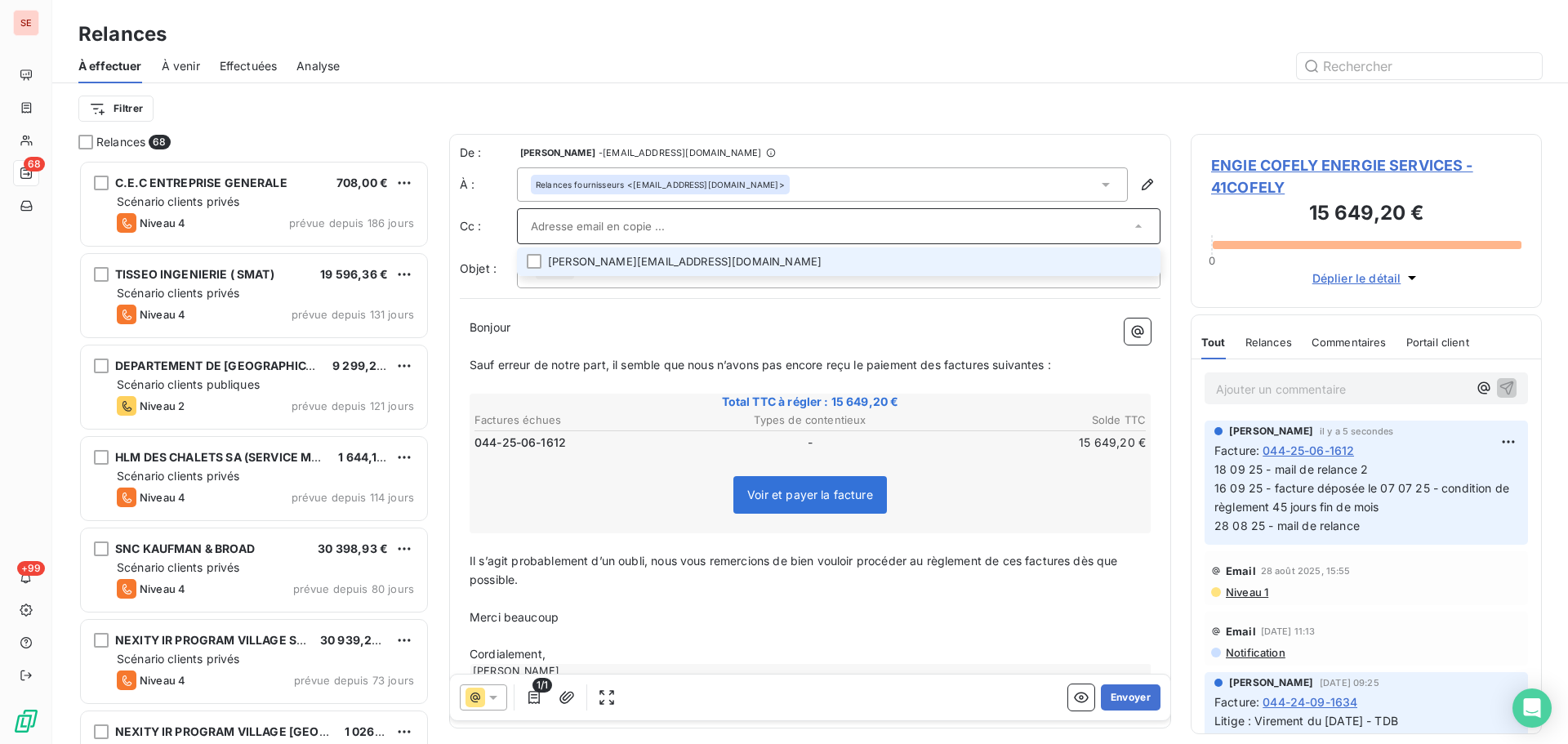
click at [701, 317] on div "Bonjour ﻿ ﻿ ﻿ ﻿ Sauf erreur de notre part, il semble que nous n’avons pas [MEDI…" at bounding box center [810, 513] width 701 height 409
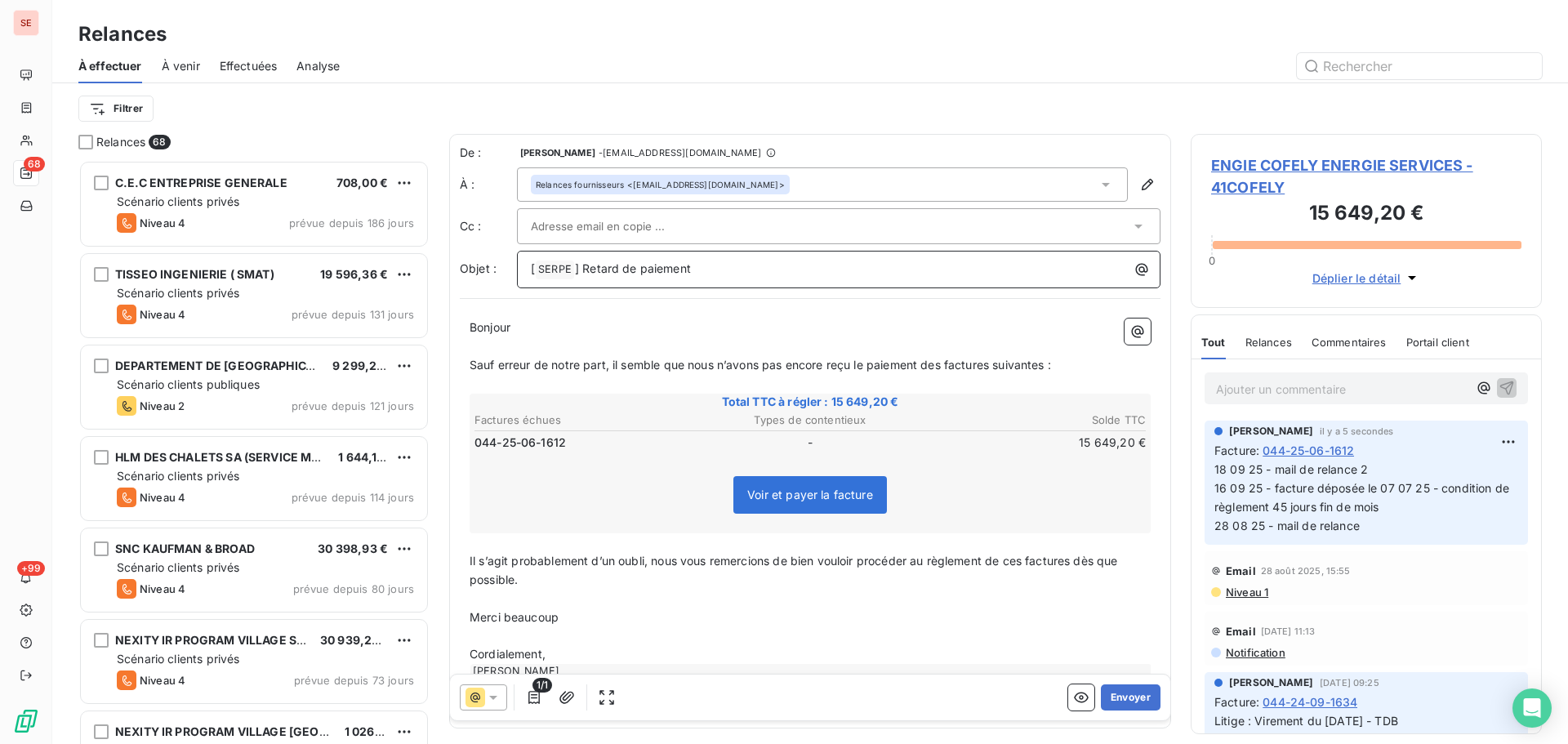
click at [577, 266] on span "] Retard de paiement" at bounding box center [633, 268] width 116 height 14
drag, startPoint x: 605, startPoint y: 368, endPoint x: 466, endPoint y: 368, distance: 139.0
click at [466, 368] on div "Bonjour ﻿ ﻿ ﻿ ﻿ Sauf erreur de notre part, il semble que nous n’avons pas [MEDI…" at bounding box center [810, 513] width 701 height 409
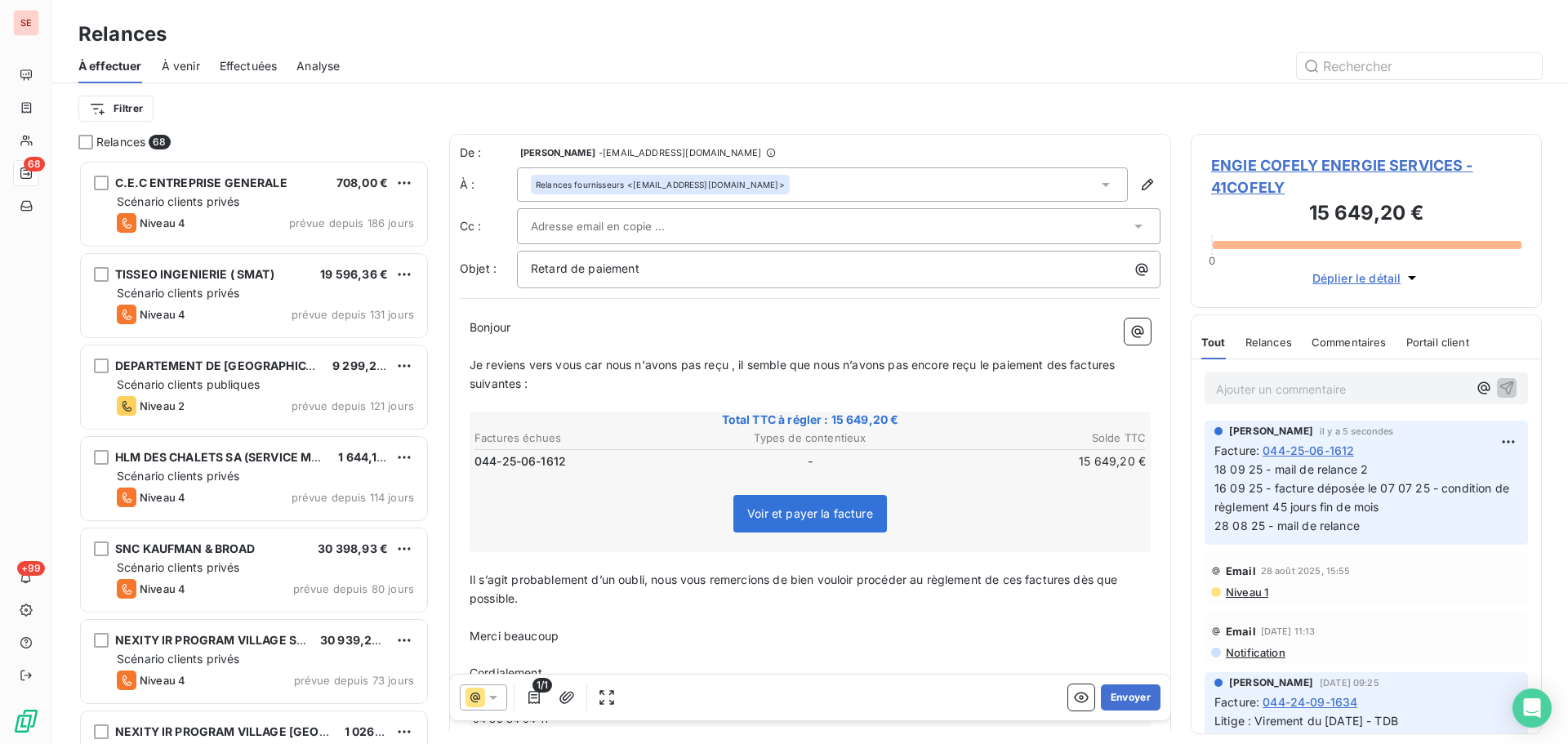
click at [982, 374] on p "Je reviens vers vous car nous n'avons pas reçu , il semble que nous n’avons pas…" at bounding box center [810, 375] width 681 height 38
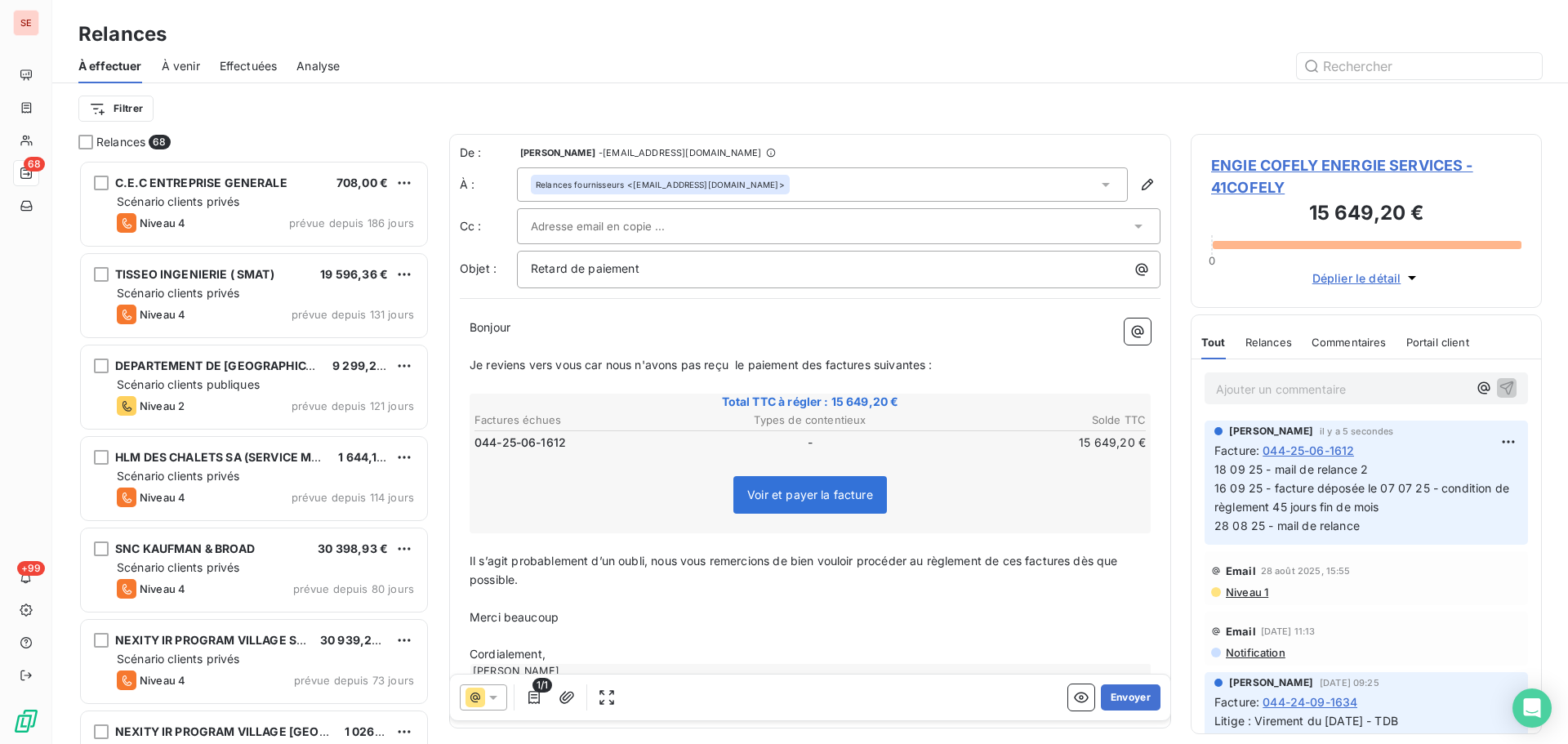
click at [824, 370] on span "Je reviens vers vous car nous n'avons pas reçu le paiement des factures suivant…" at bounding box center [701, 364] width 463 height 14
click at [883, 361] on span "Je reviens vers vous car nous n'avons pas reçu le paiement de la factures suiva…" at bounding box center [705, 364] width 470 height 14
click at [931, 364] on span "Je reviens vers vous car nous n'avons pas reçu le paiement de la facture suivan…" at bounding box center [701, 364] width 464 height 14
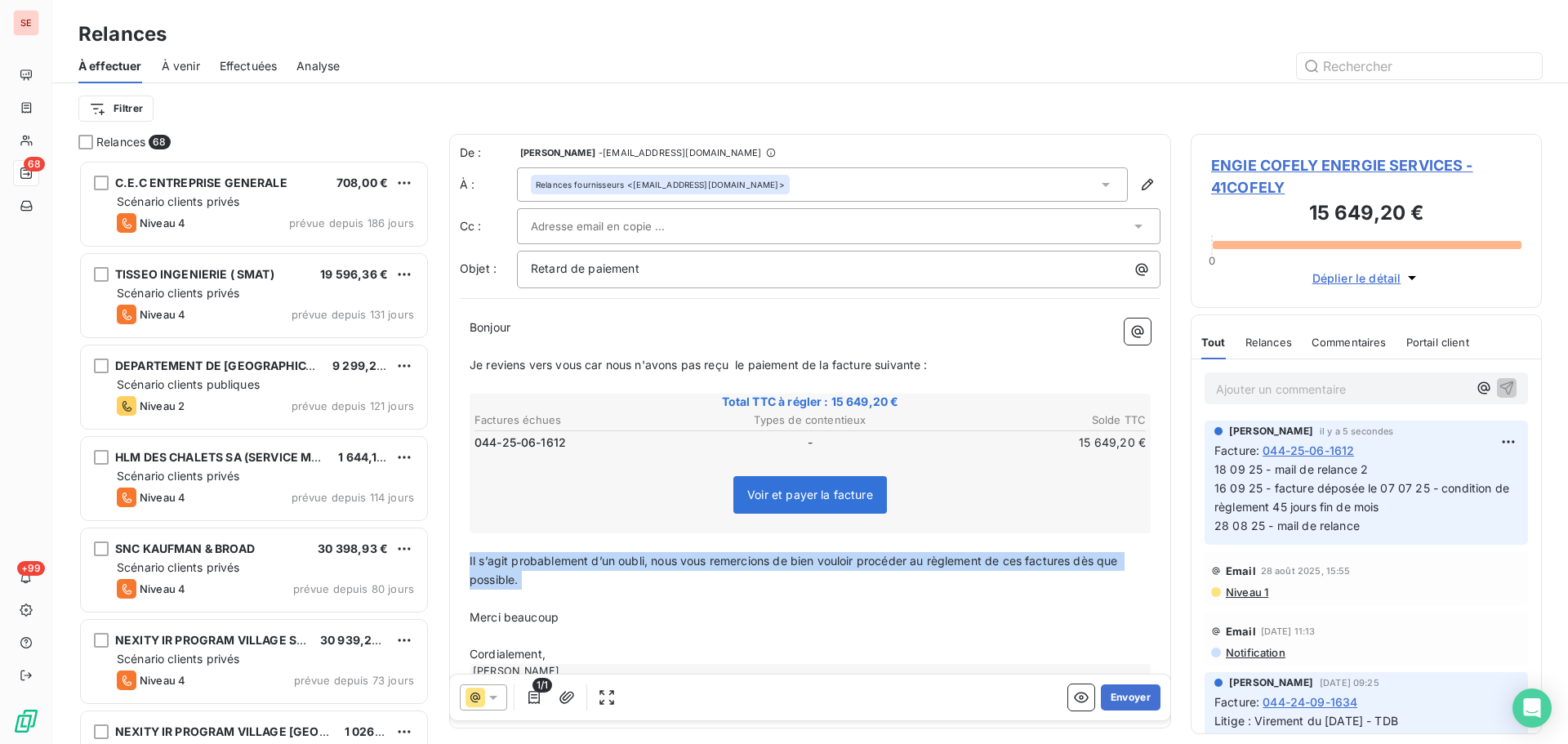
drag, startPoint x: 538, startPoint y: 591, endPoint x: 448, endPoint y: 564, distance: 94.0
click at [448, 564] on div "Relances 68 C.E.C ENTREPRISE GENERALE 708,00 € Scénario clients privés Niveau 4…" at bounding box center [810, 439] width 1516 height 610
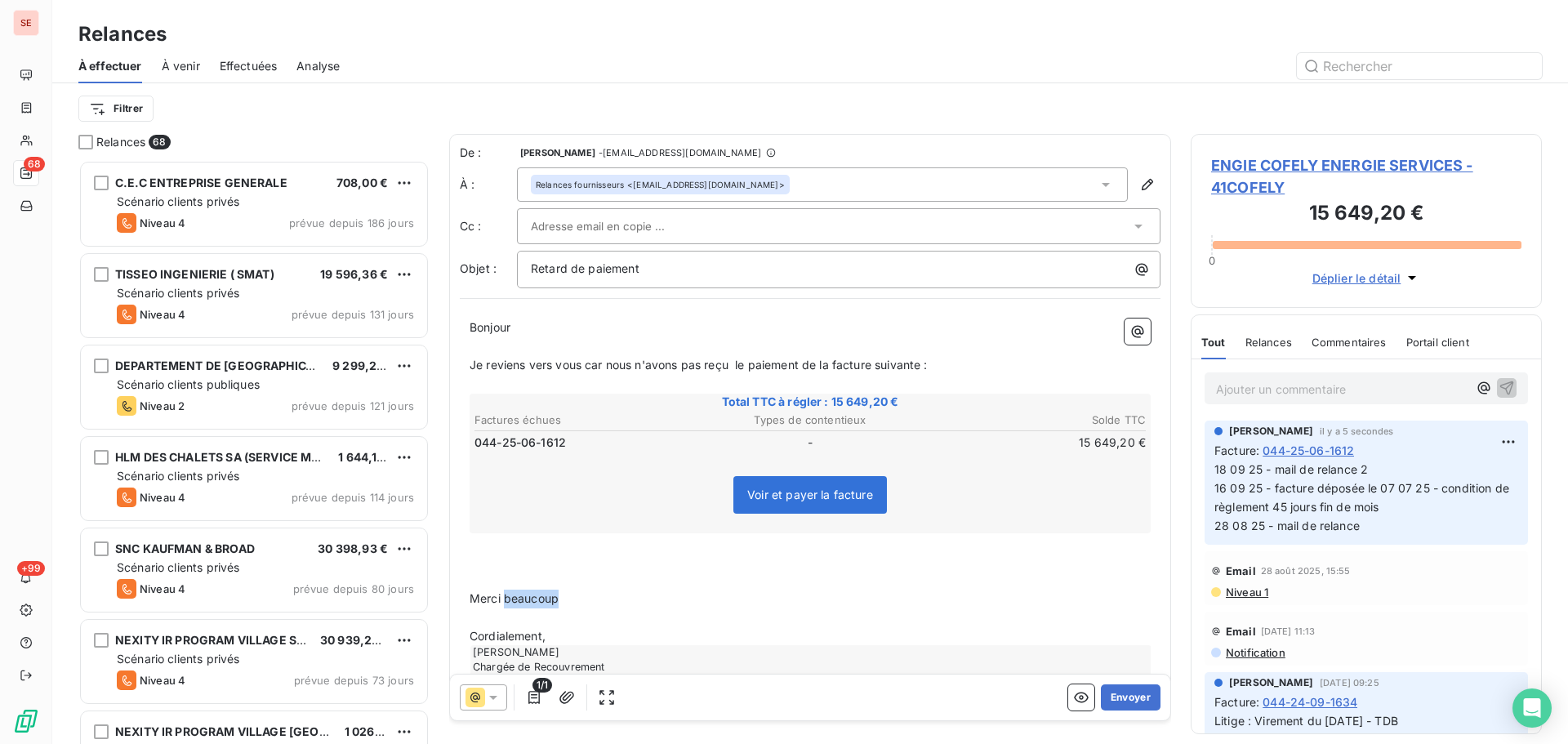
drag, startPoint x: 565, startPoint y: 602, endPoint x: 507, endPoint y: 591, distance: 59.0
click at [505, 591] on p "Merci beaucoup" at bounding box center [810, 599] width 681 height 18
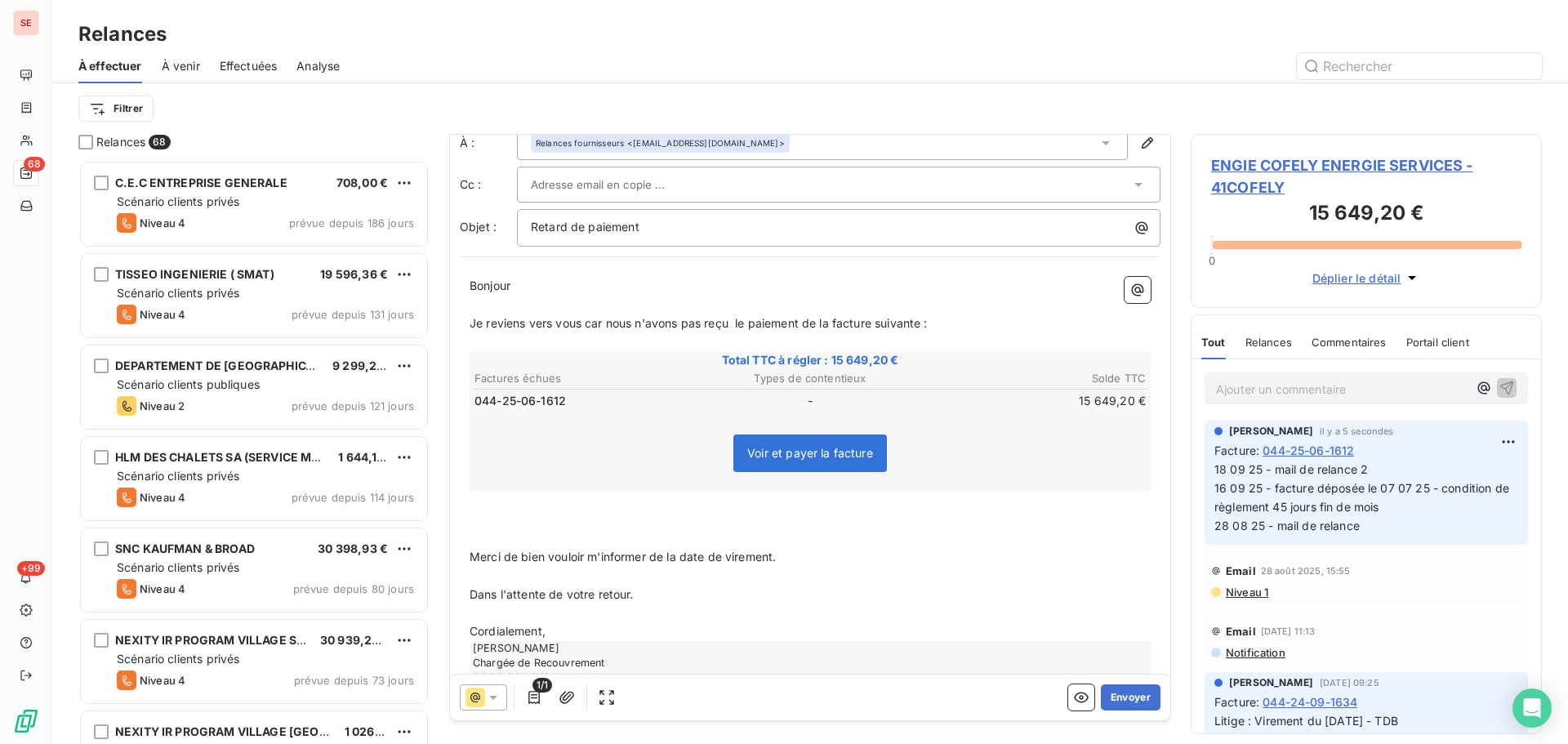
scroll to position [84, 0]
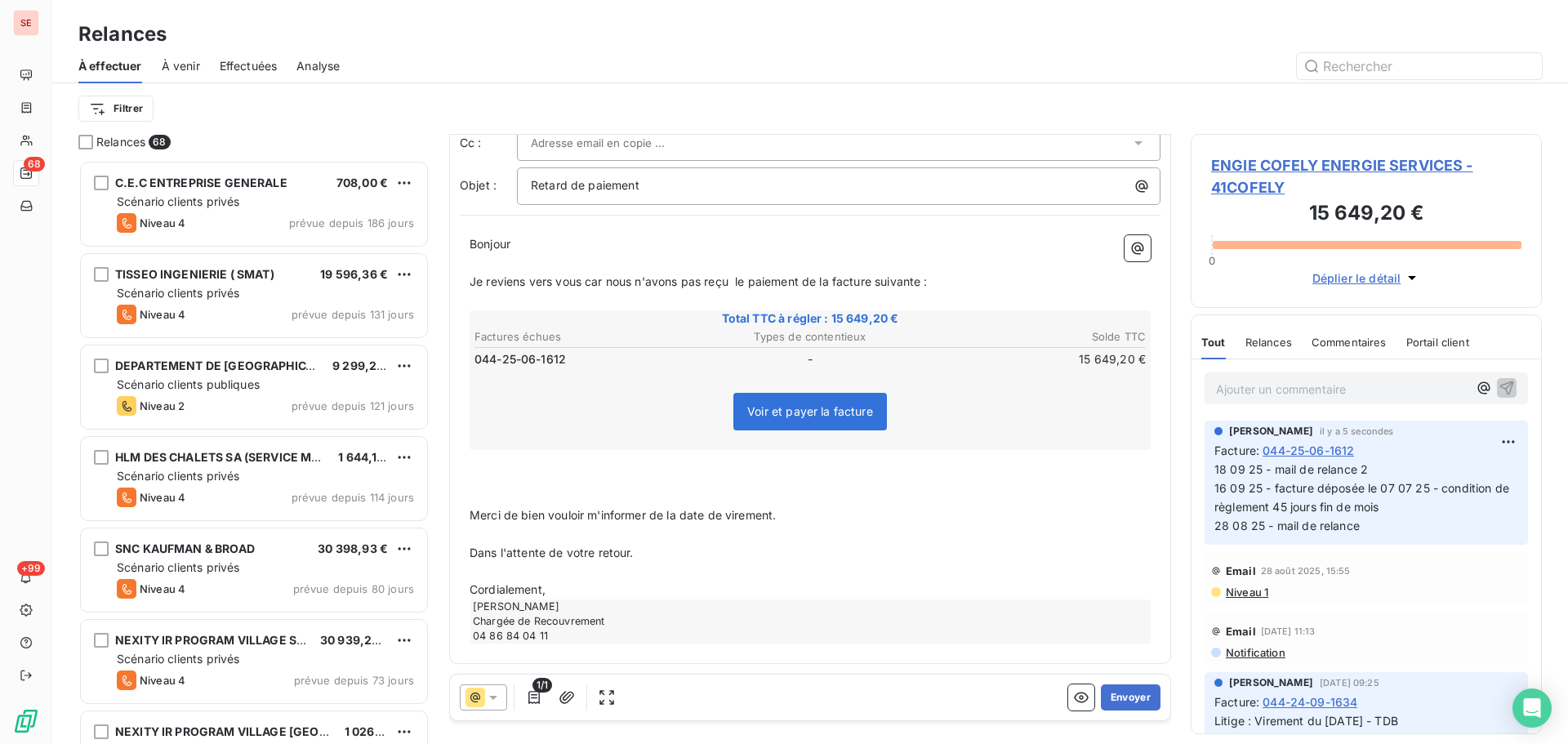
click at [559, 594] on p "Cordialement," at bounding box center [810, 590] width 681 height 18
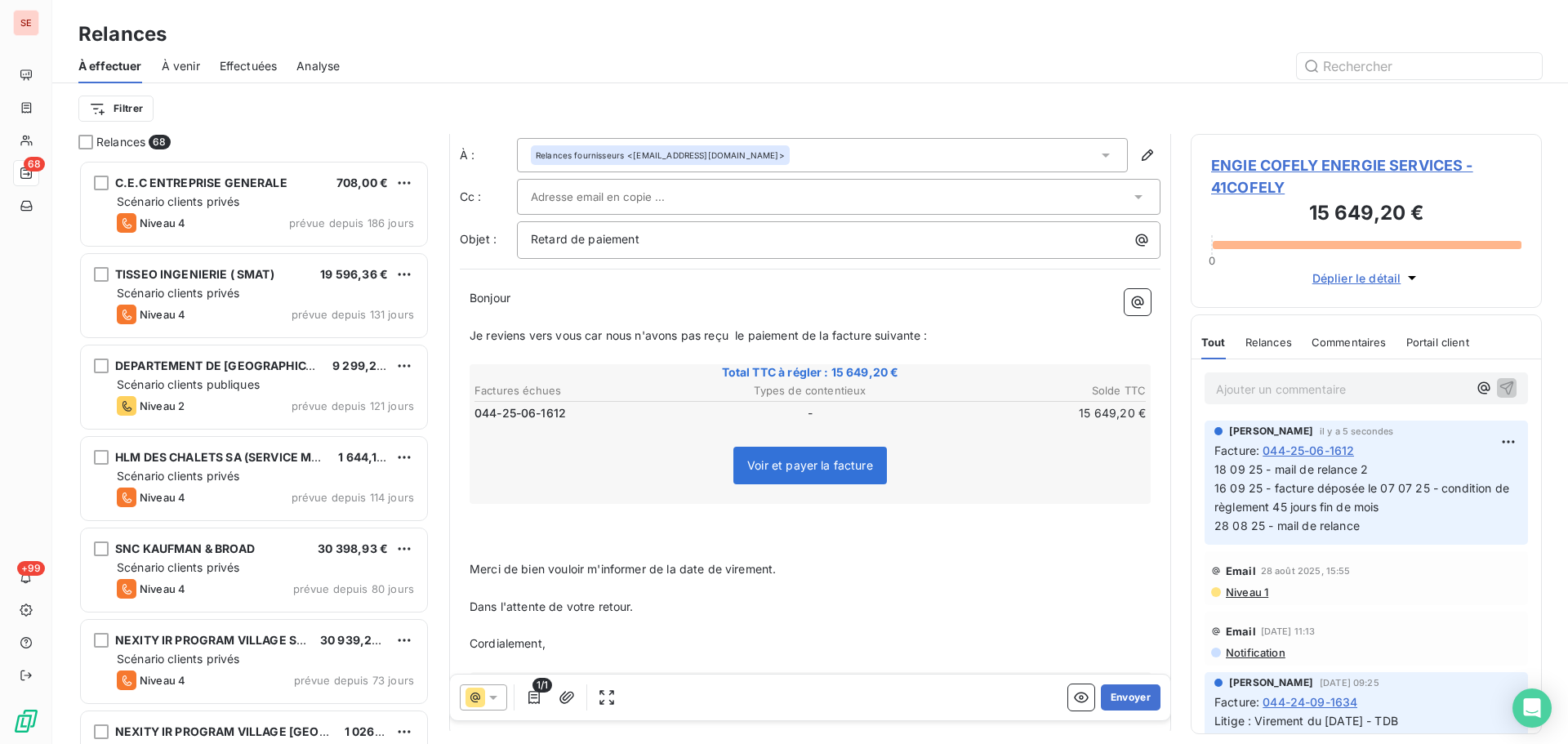
scroll to position [0, 0]
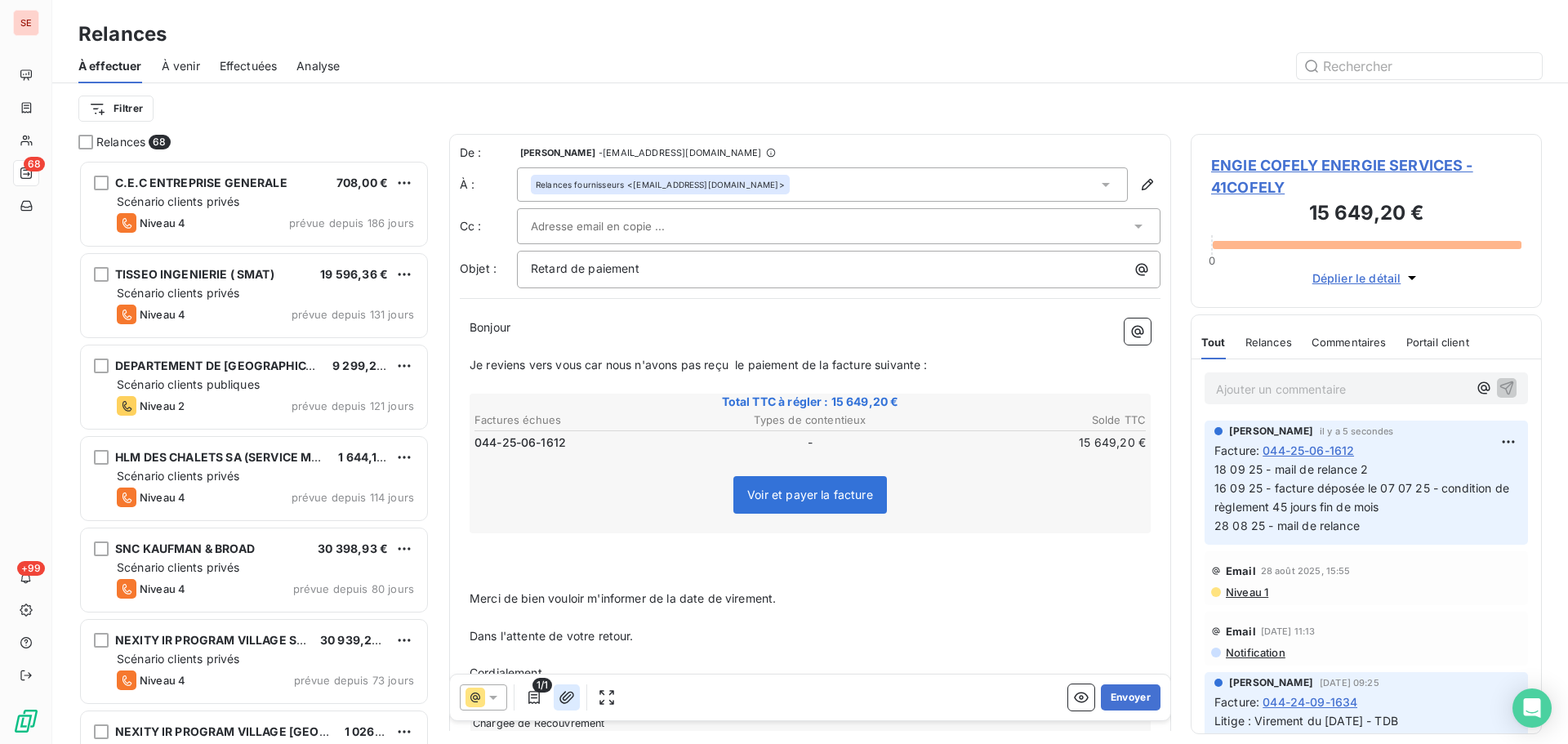
click at [574, 696] on icon "button" at bounding box center [566, 697] width 16 height 16
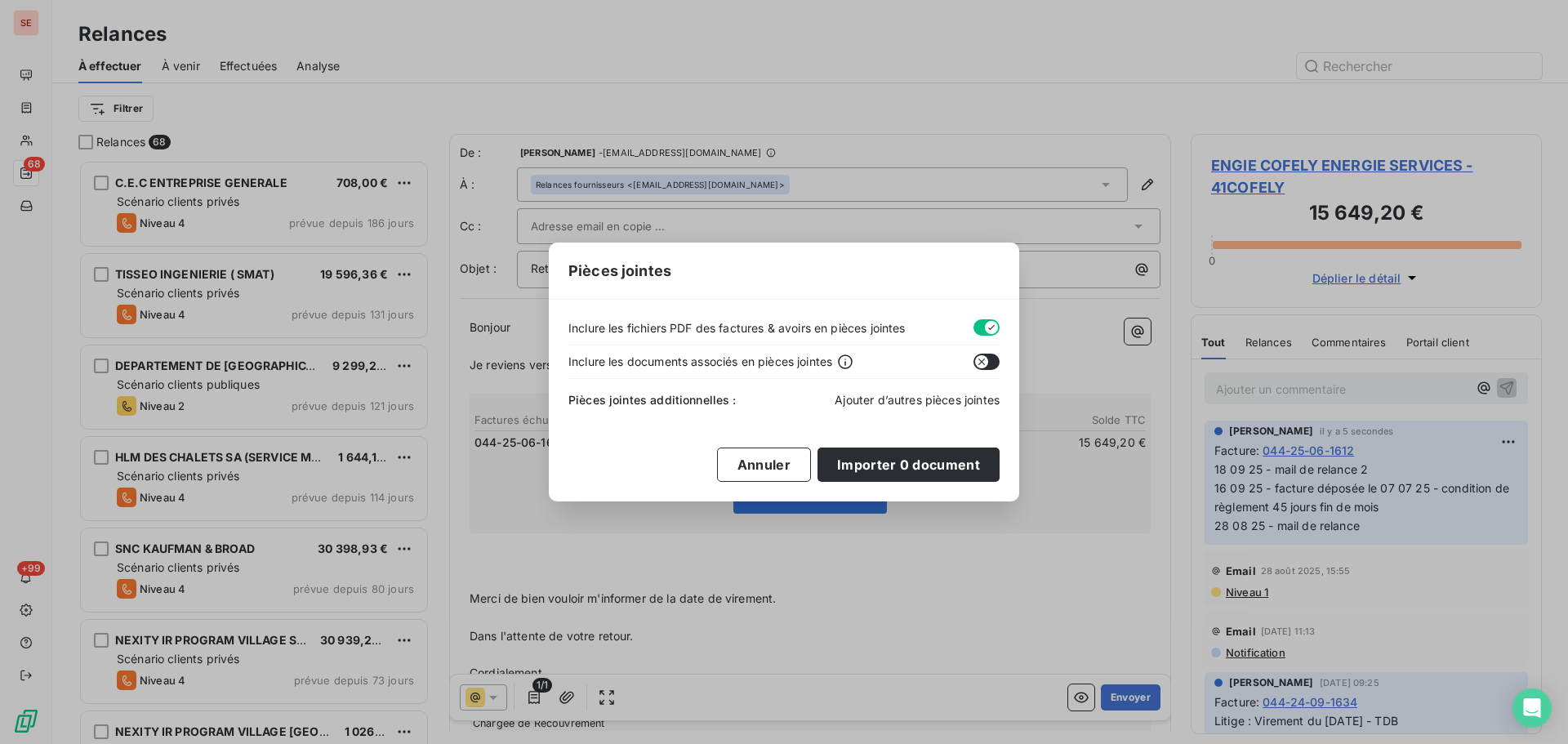
click at [911, 398] on span "Ajouter d’autres pièces jointes" at bounding box center [917, 399] width 165 height 14
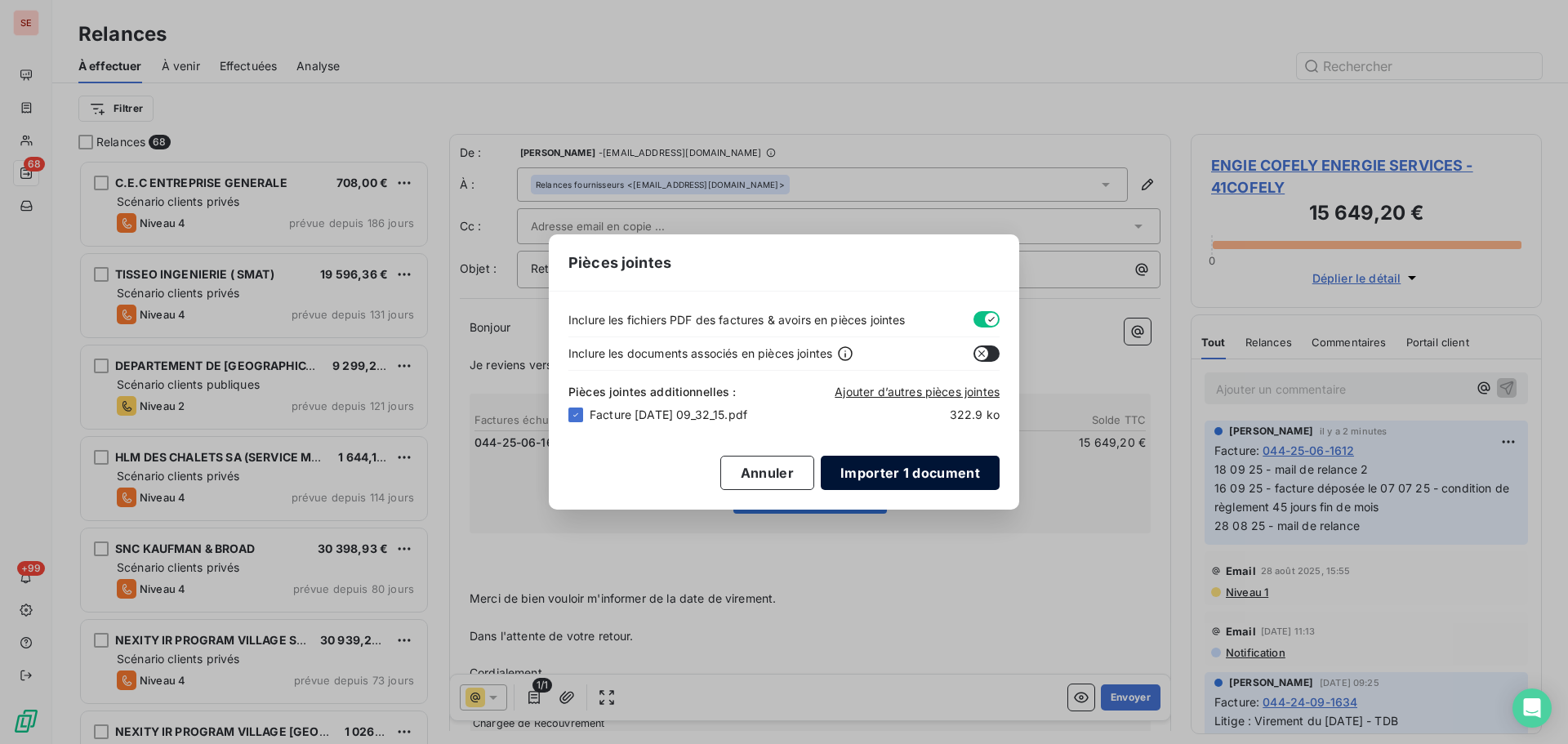
click at [917, 475] on button "Importer 1 document" at bounding box center [910, 472] width 179 height 34
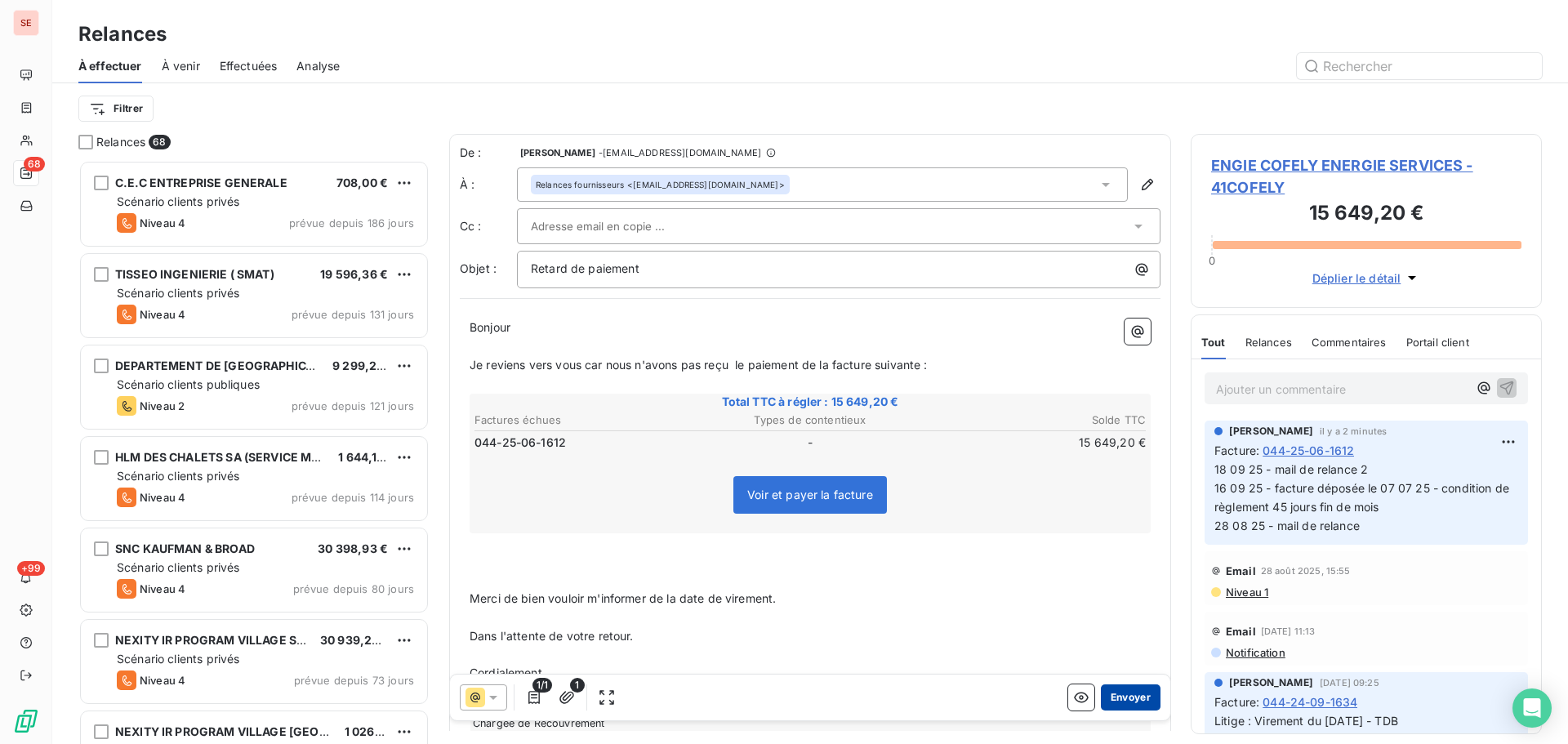
click at [1117, 699] on button "Envoyer" at bounding box center [1130, 697] width 60 height 26
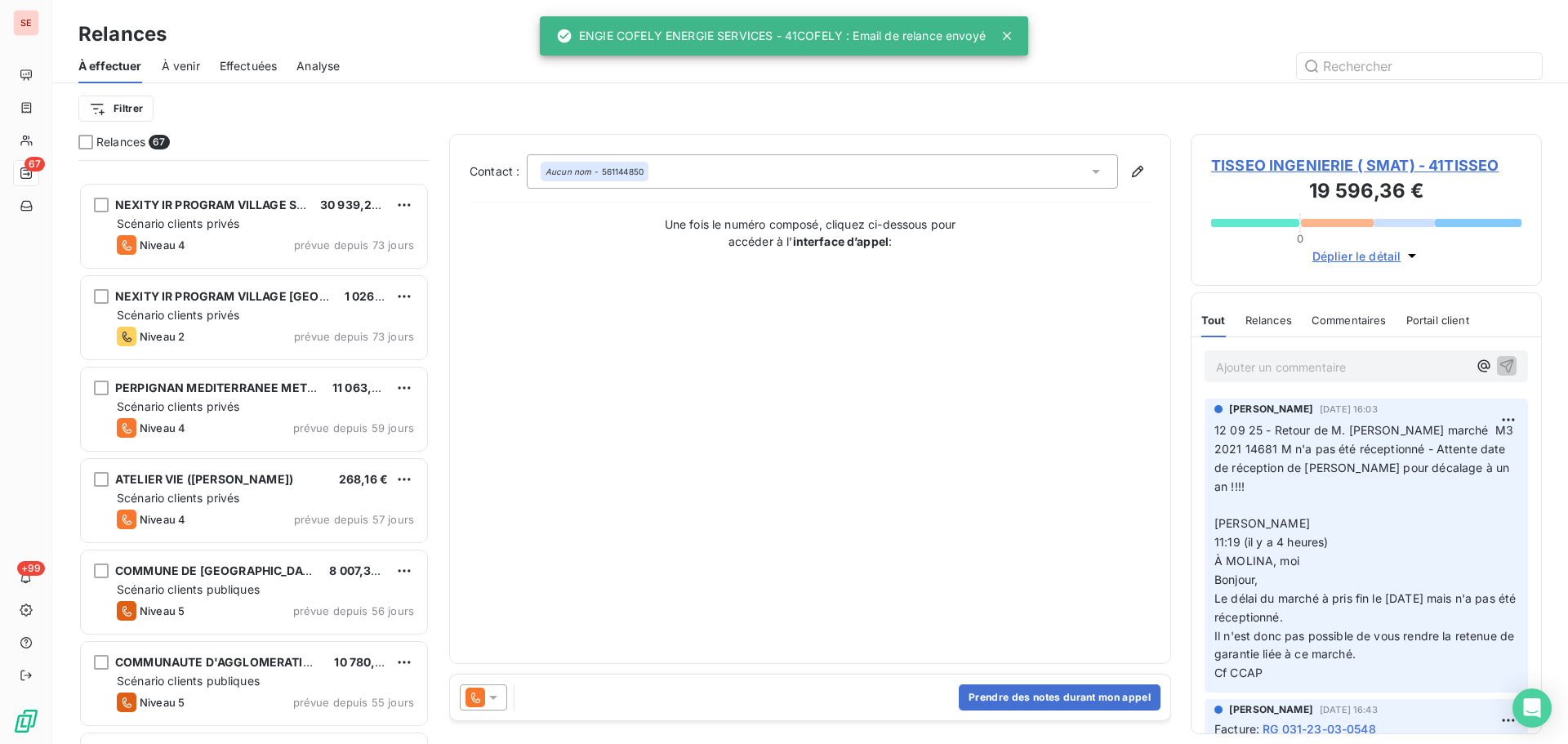
scroll to position [654, 0]
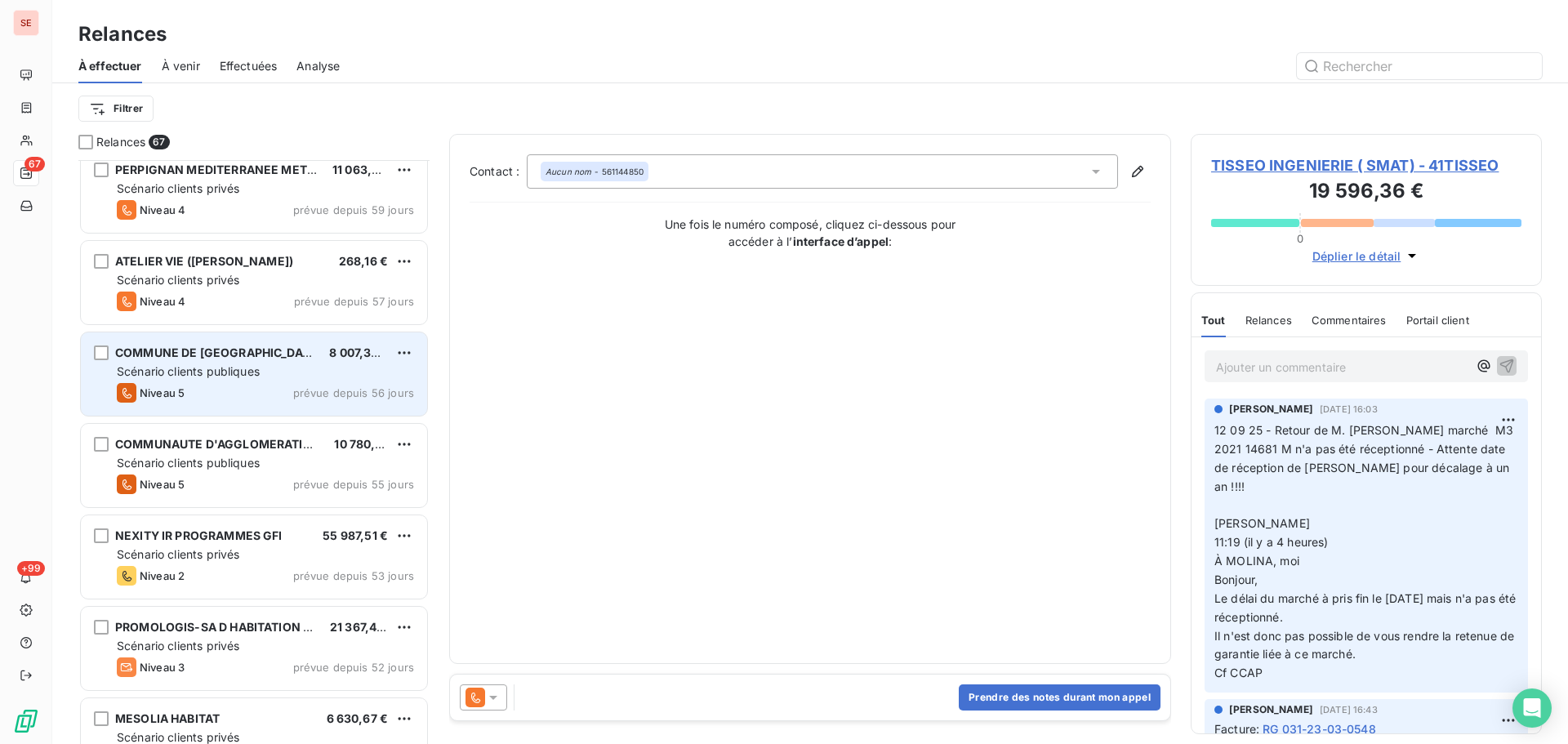
click at [378, 393] on span "prévue depuis 56 jours" at bounding box center [354, 393] width 121 height 13
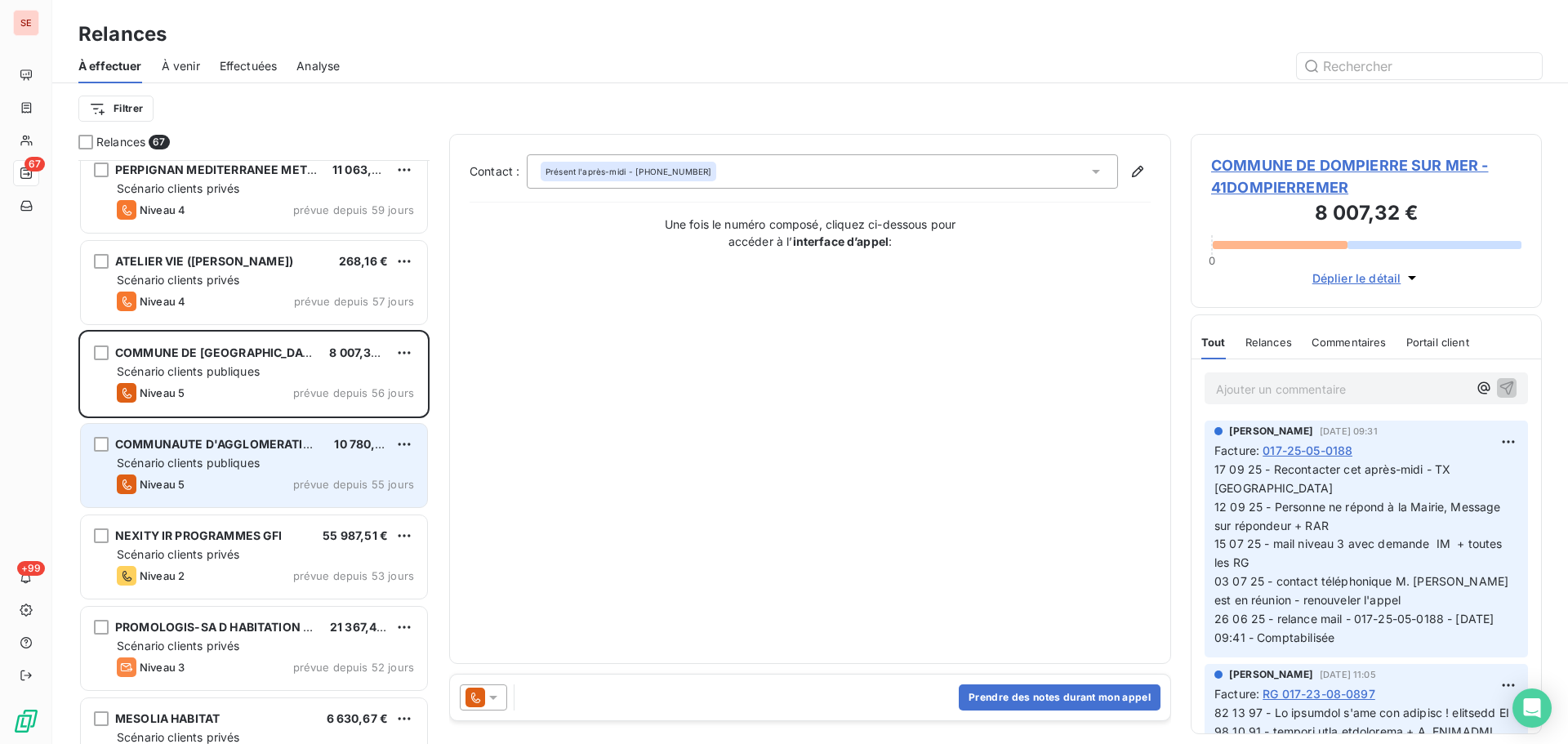
click at [227, 464] on span "Scénario clients publiques" at bounding box center [188, 462] width 143 height 14
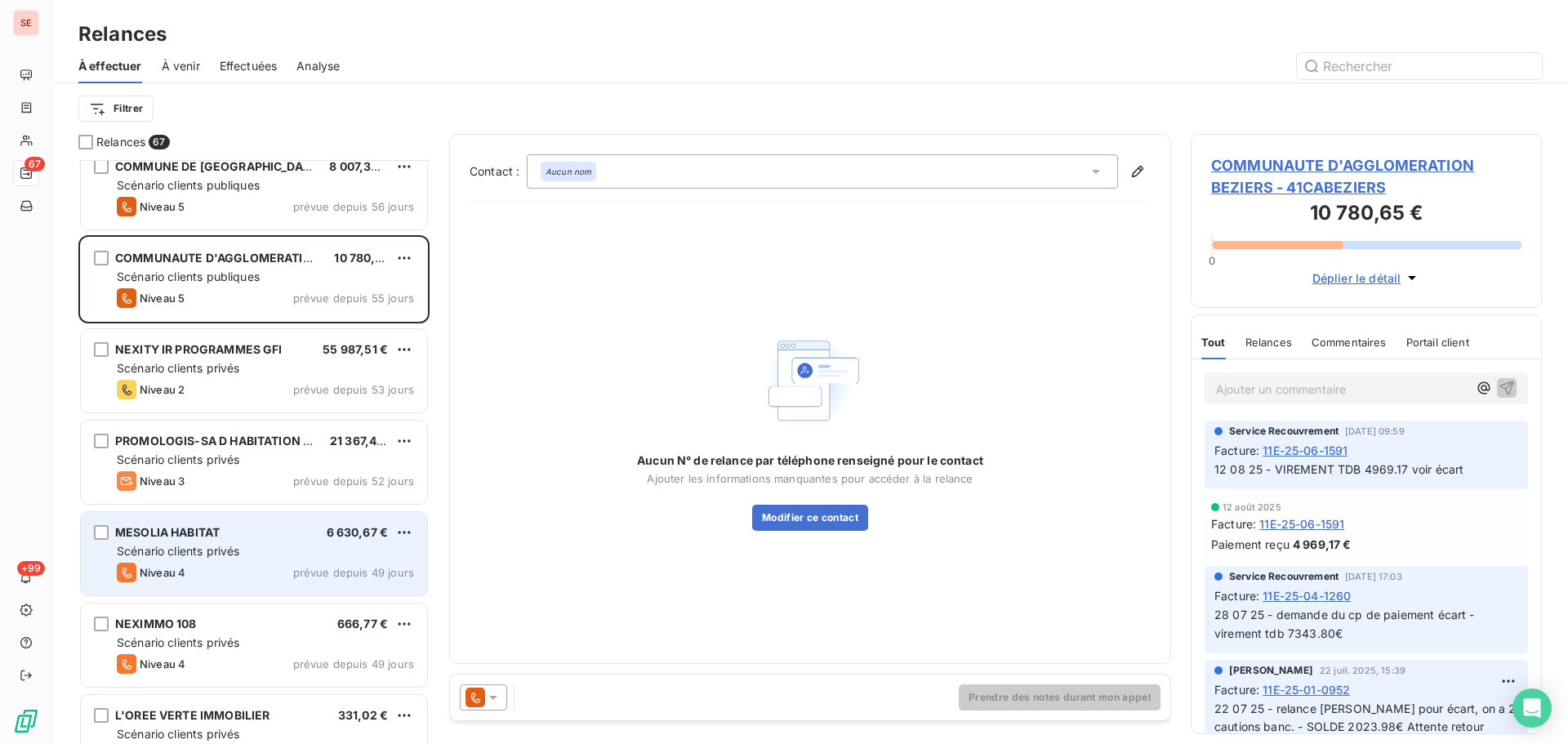
scroll to position [872, 0]
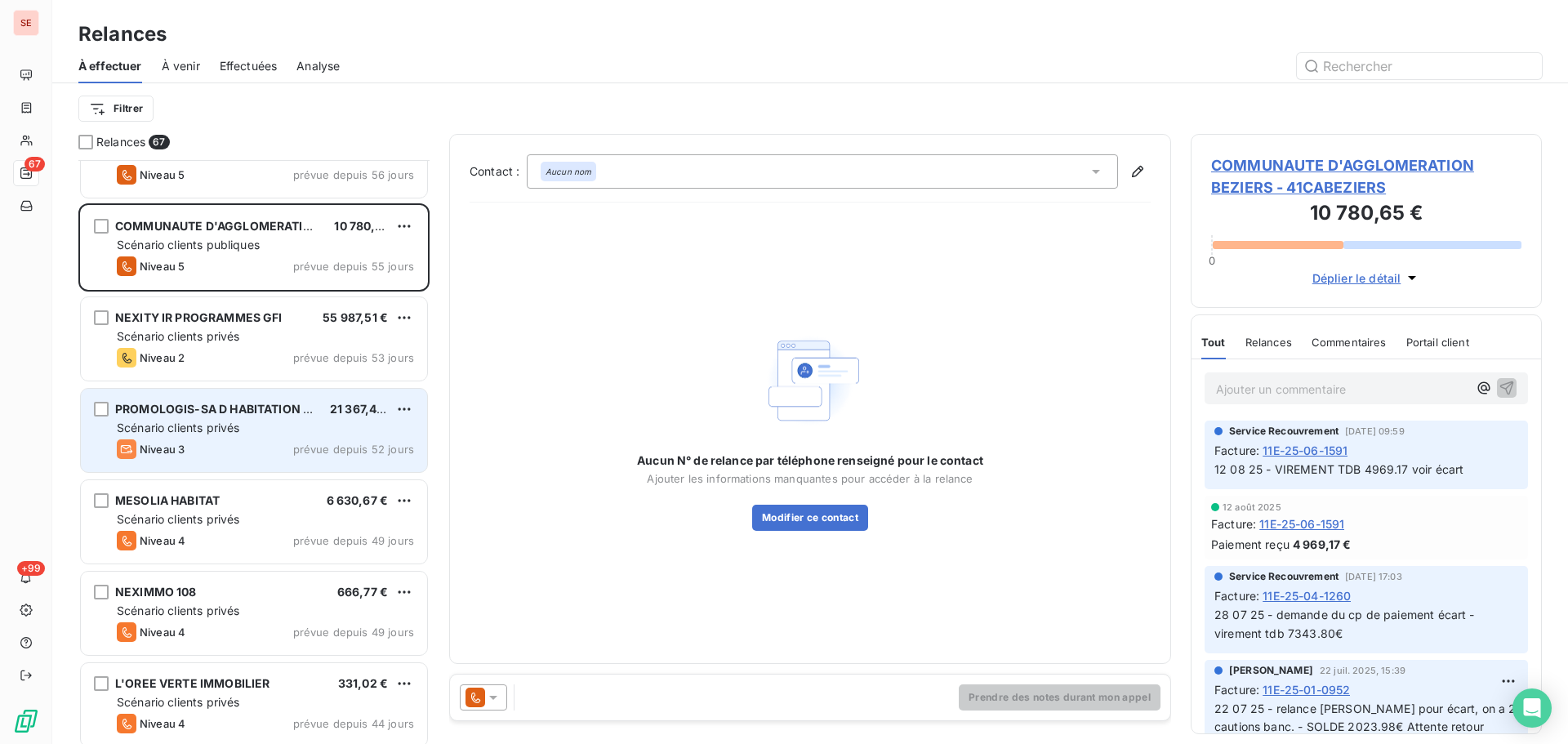
click at [262, 446] on div "Niveau 3 prévue depuis 52 jours" at bounding box center [265, 449] width 297 height 19
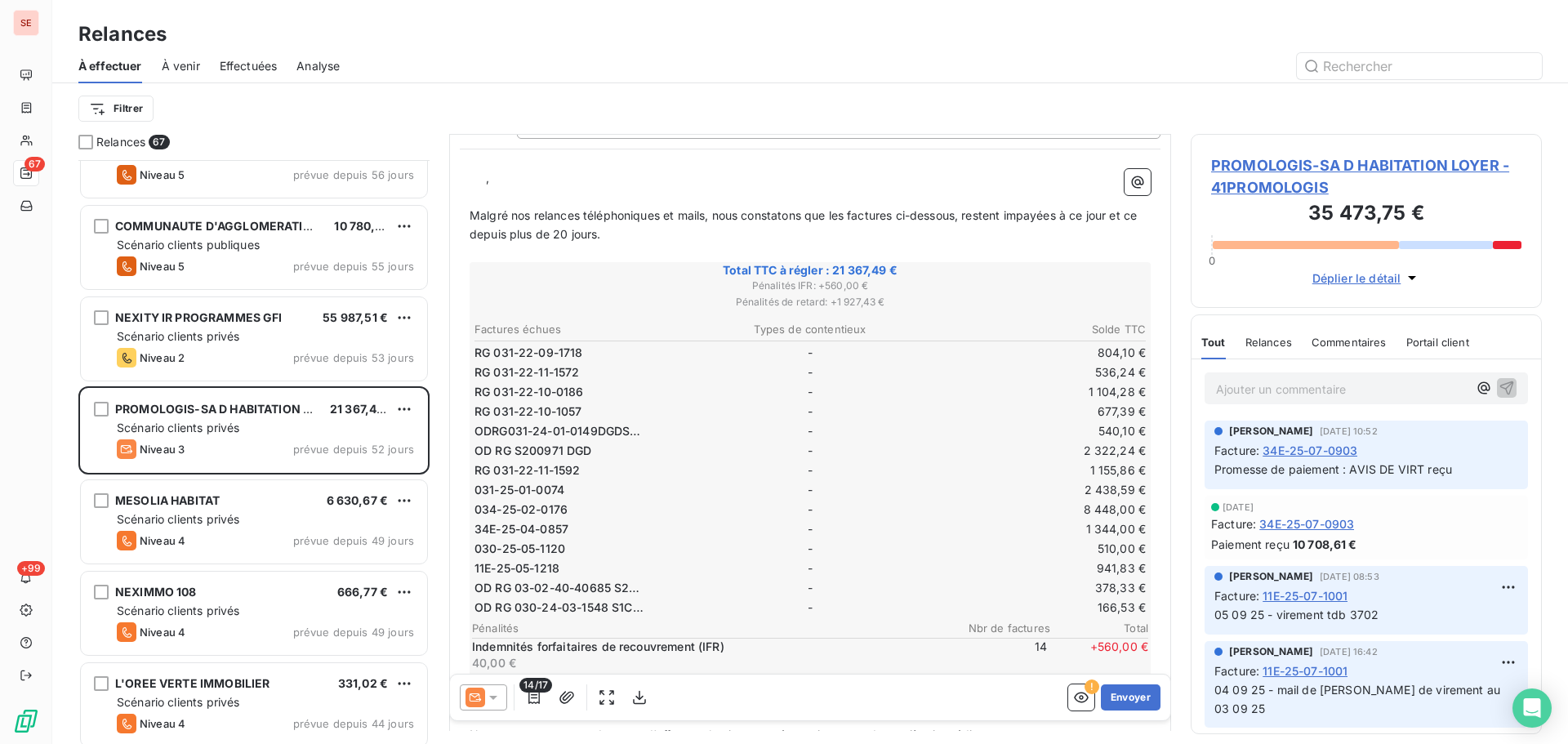
scroll to position [219, 0]
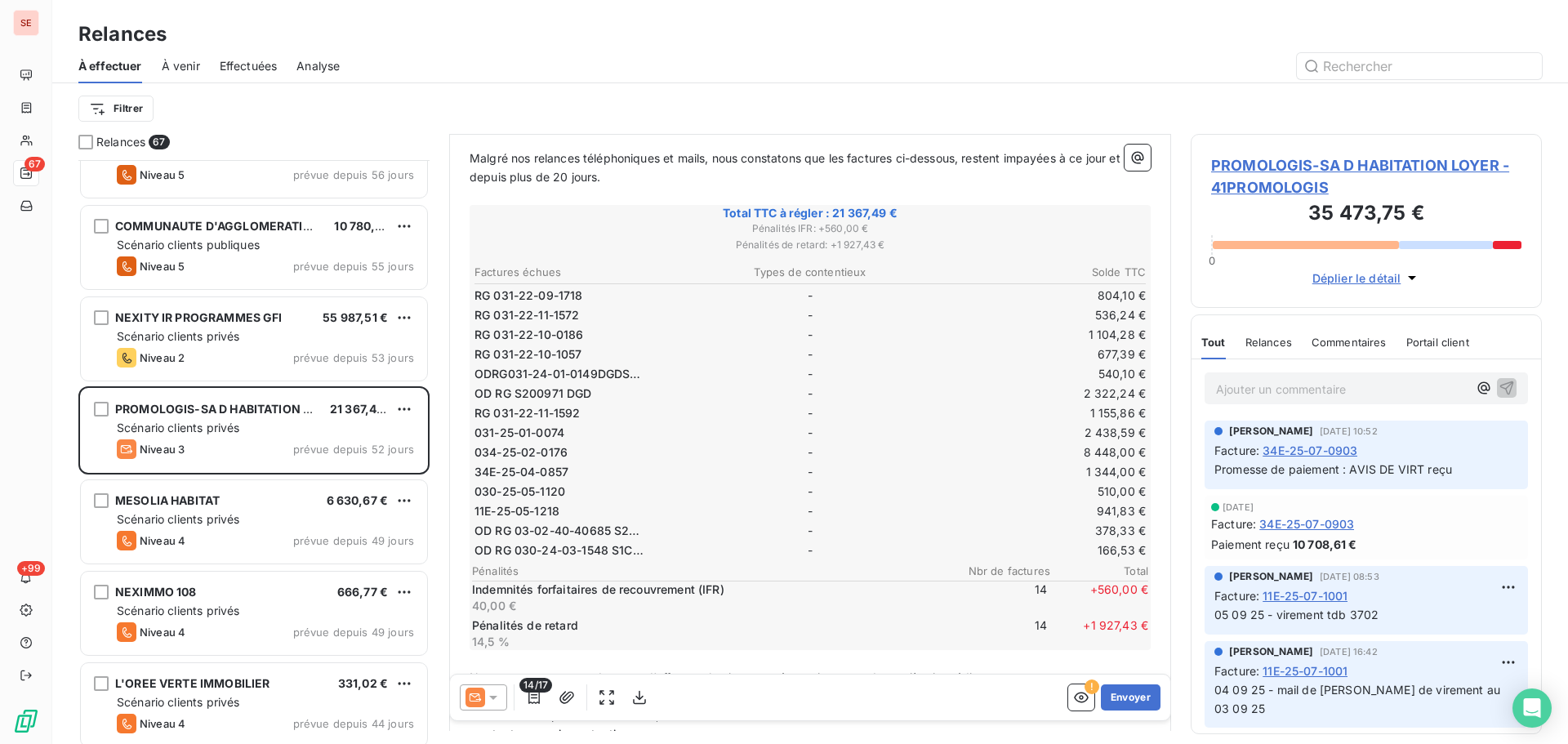
click at [559, 428] on span "031-25-01-0074" at bounding box center [519, 432] width 90 height 16
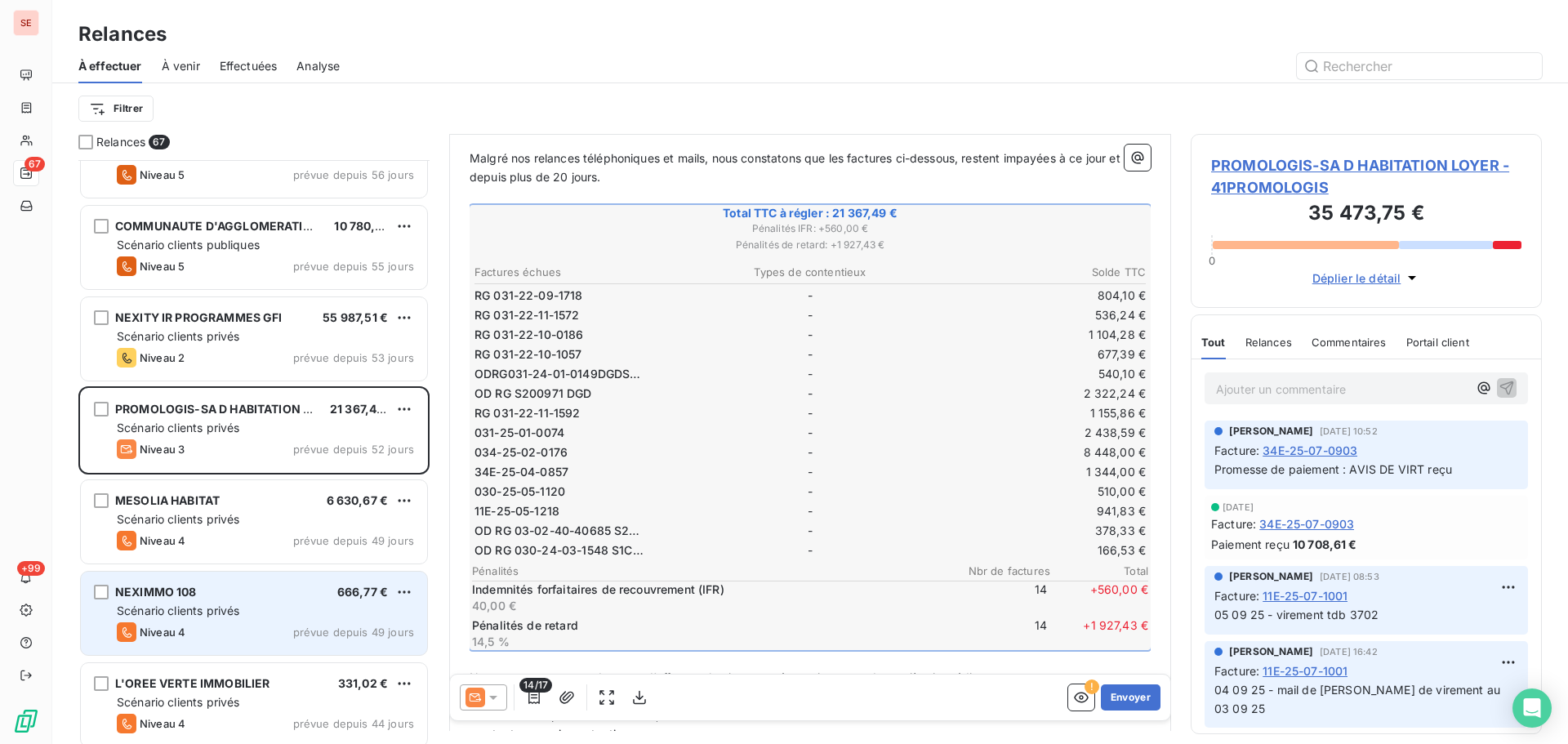
click at [254, 600] on div "NEXIMMO 108 666,77 € Scénario clients privés Niveau 4 prévue depuis 49 jours" at bounding box center [253, 613] width 346 height 83
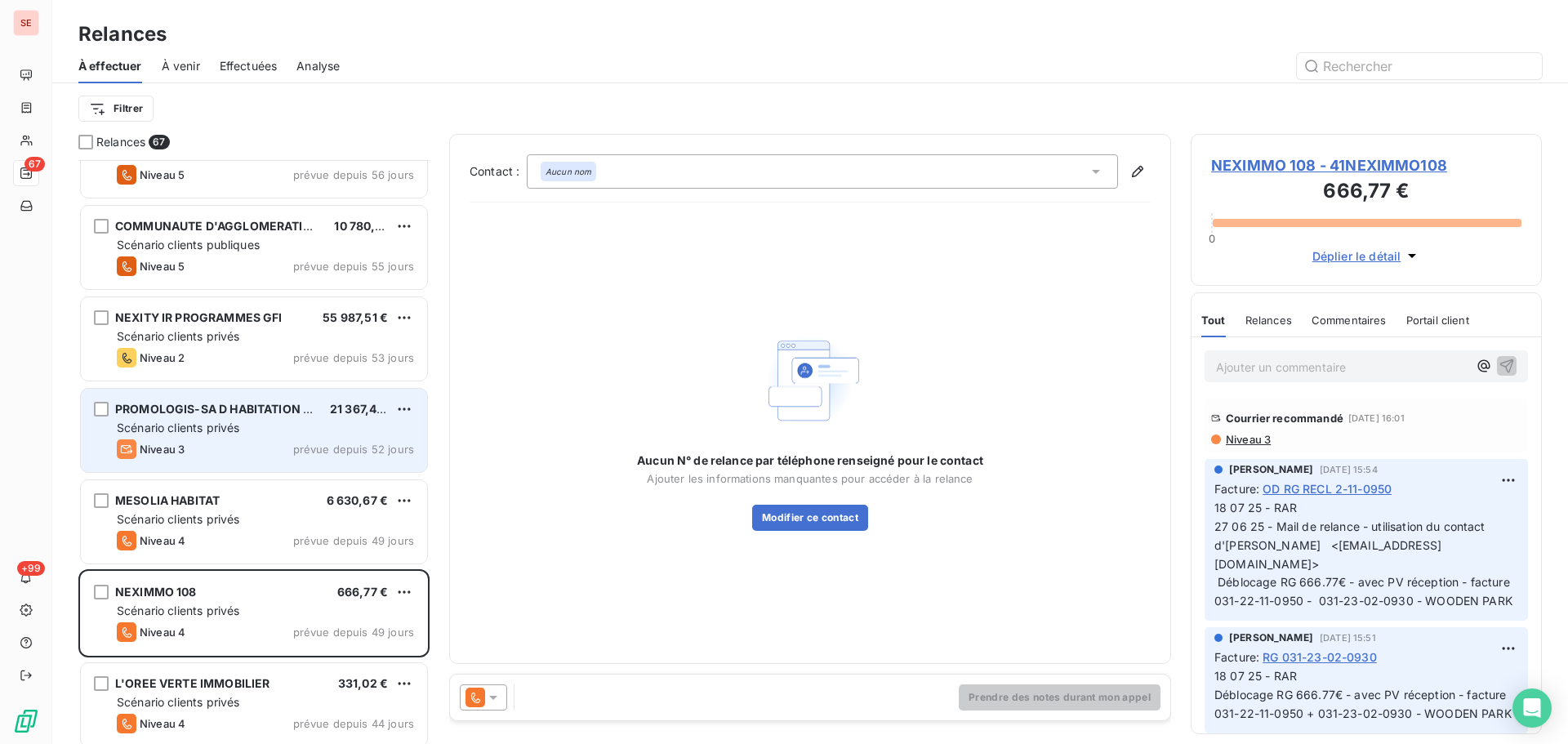
scroll to position [1090, 0]
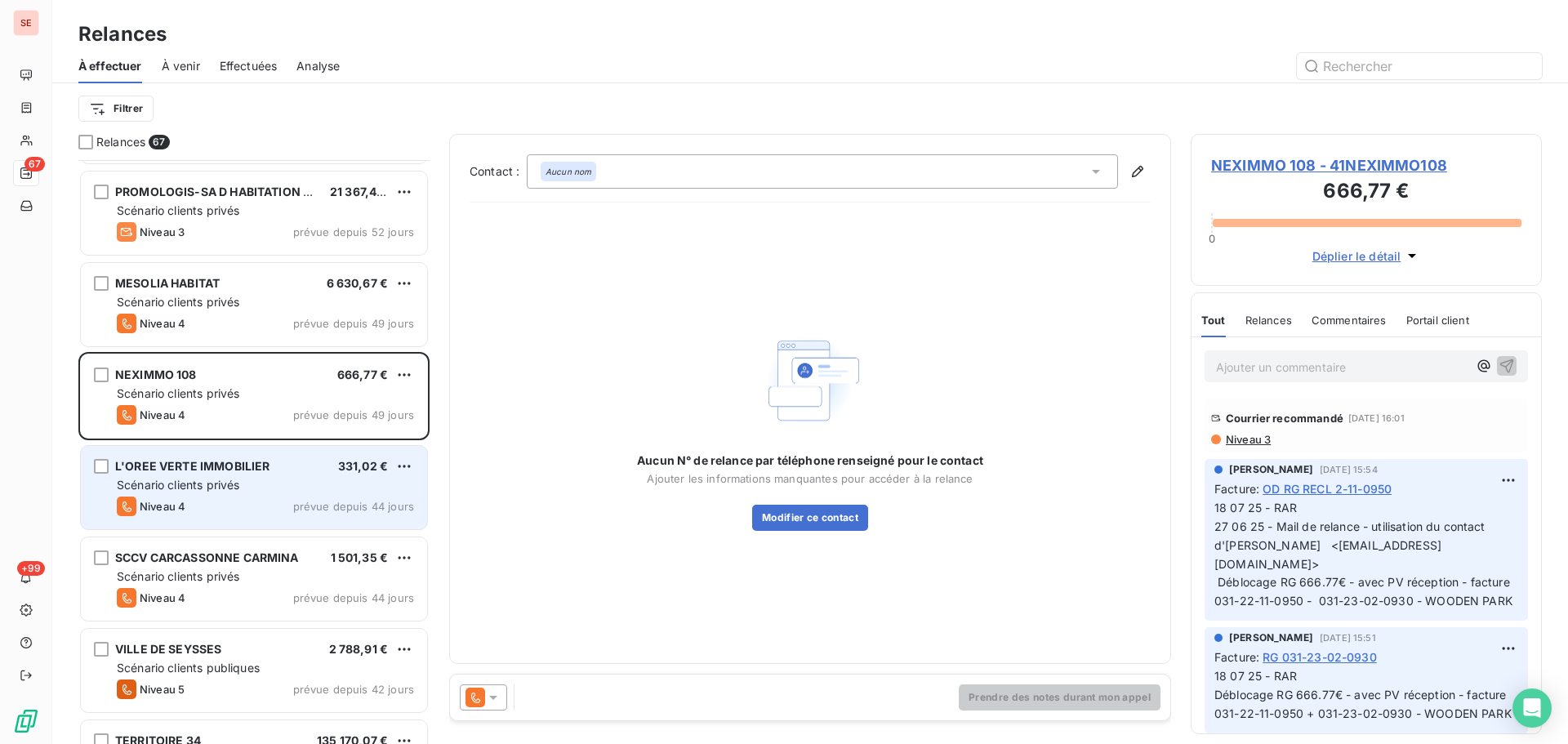
click at [278, 496] on div "L'OREE VERTE IMMOBILIER 331,02 € Scénario clients privés Niveau 4 prévue depuis…" at bounding box center [253, 487] width 346 height 83
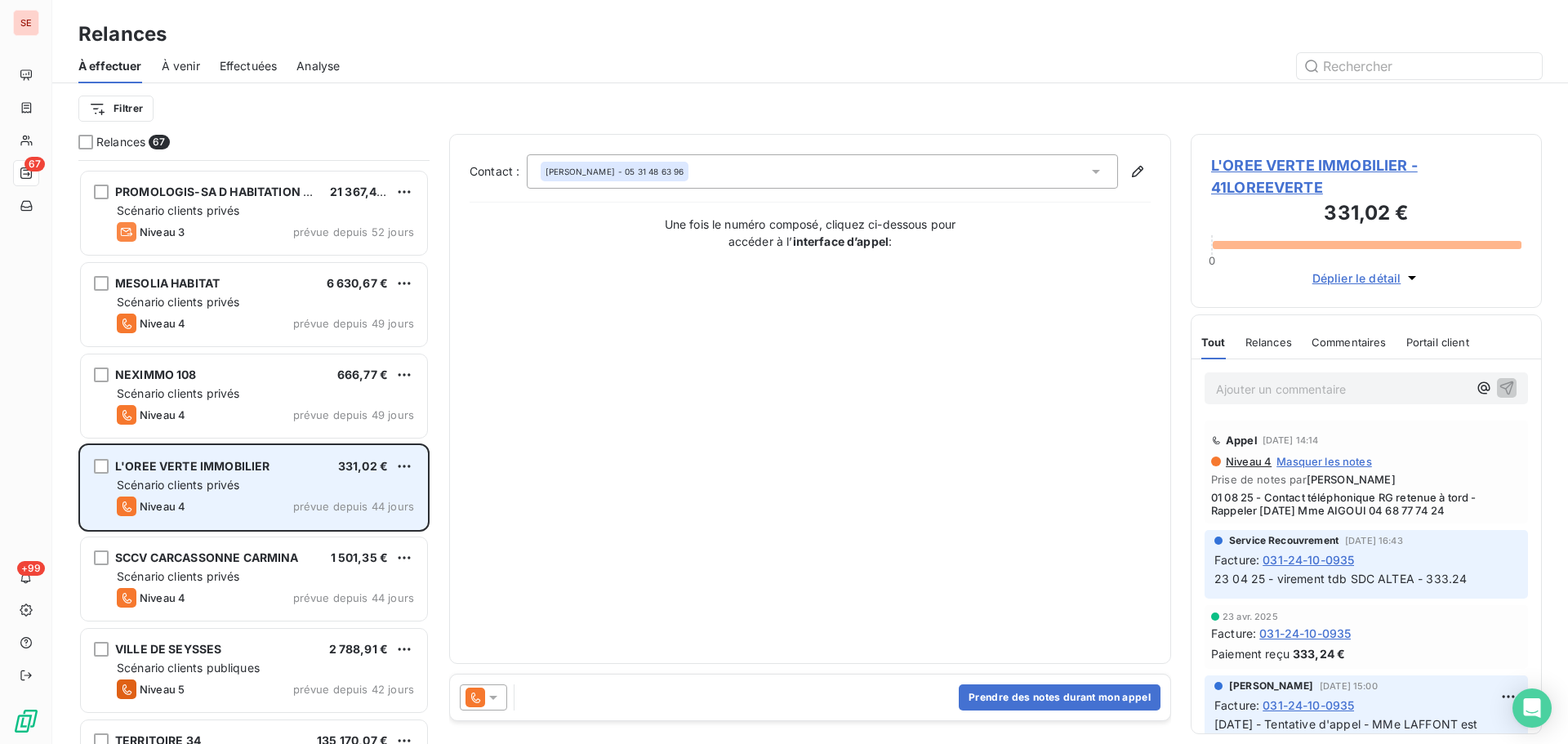
scroll to position [1308, 0]
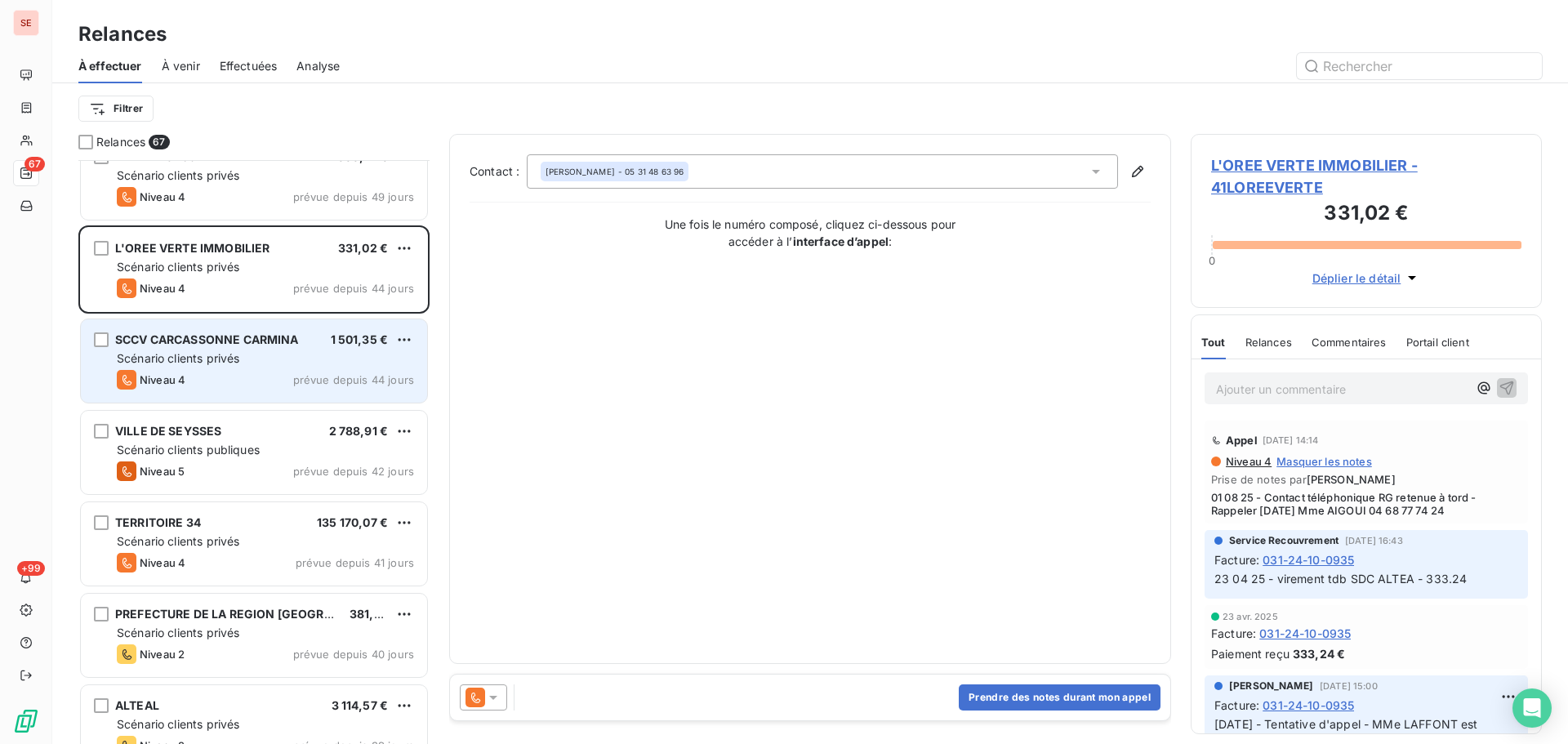
click at [232, 398] on div "SCCV CARCASSONNE CARMINA 1 501,35 € Scénario clients privés Niveau 4 prévue dep…" at bounding box center [253, 361] width 346 height 83
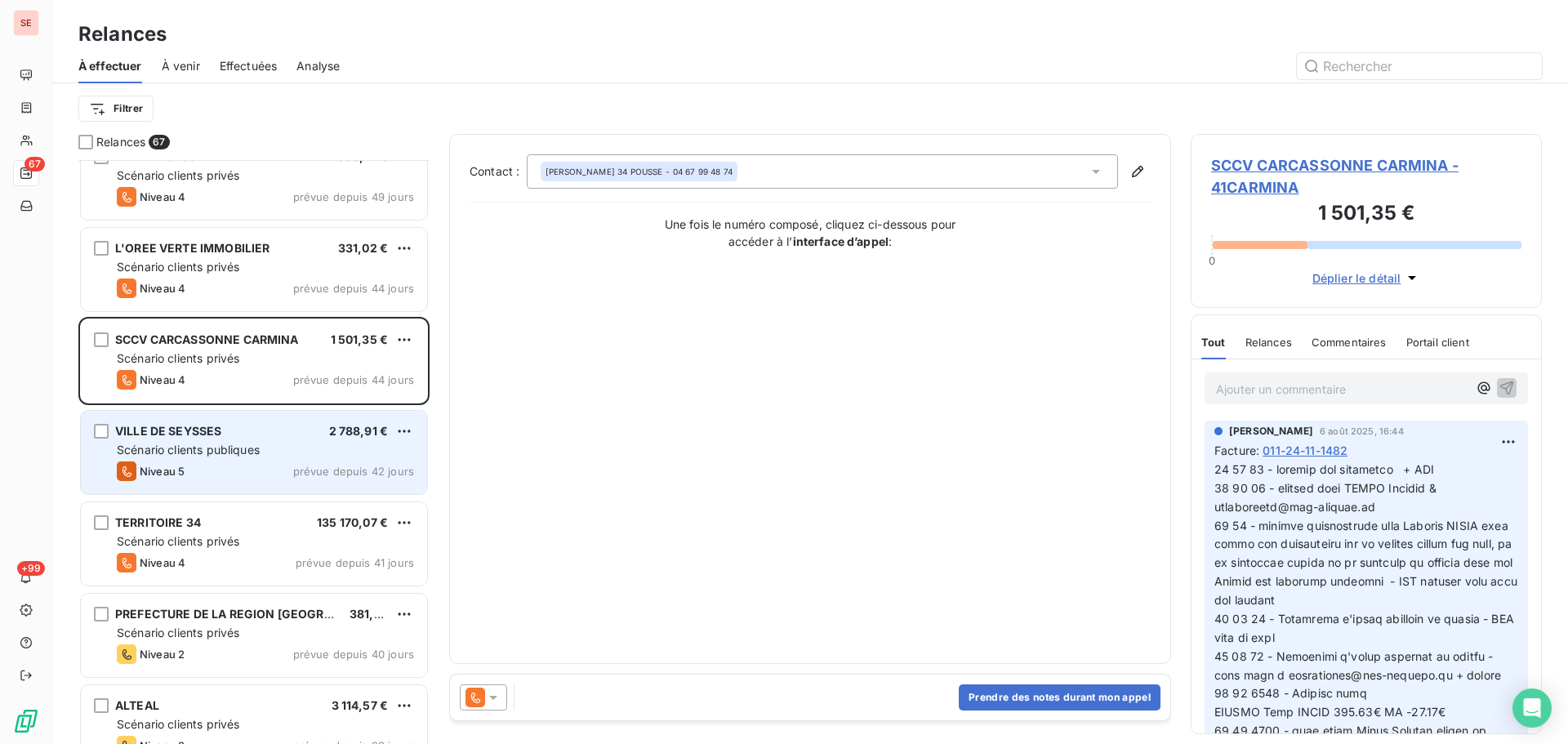
click at [259, 448] on span "Scénario clients publiques" at bounding box center [188, 450] width 143 height 14
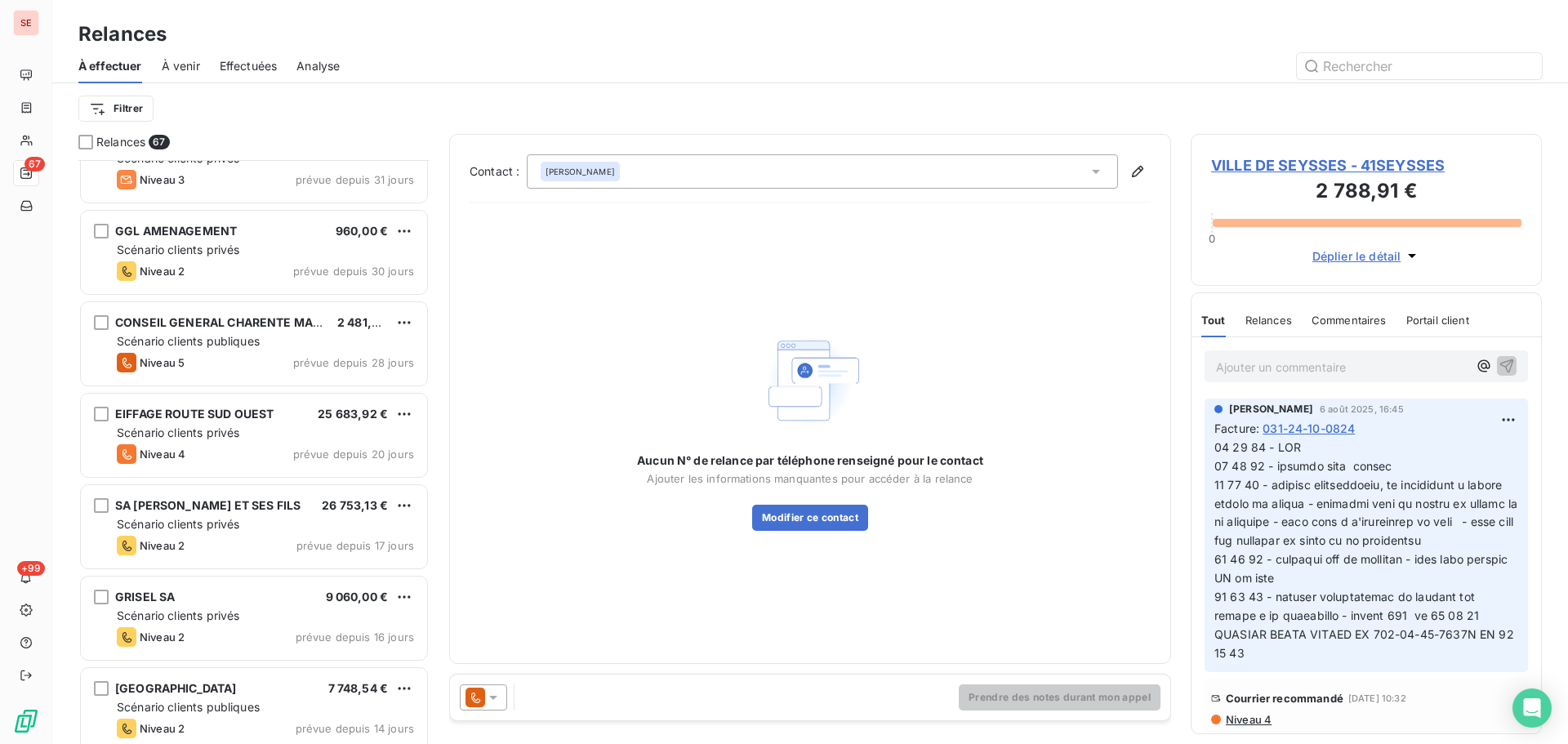
scroll to position [2179, 0]
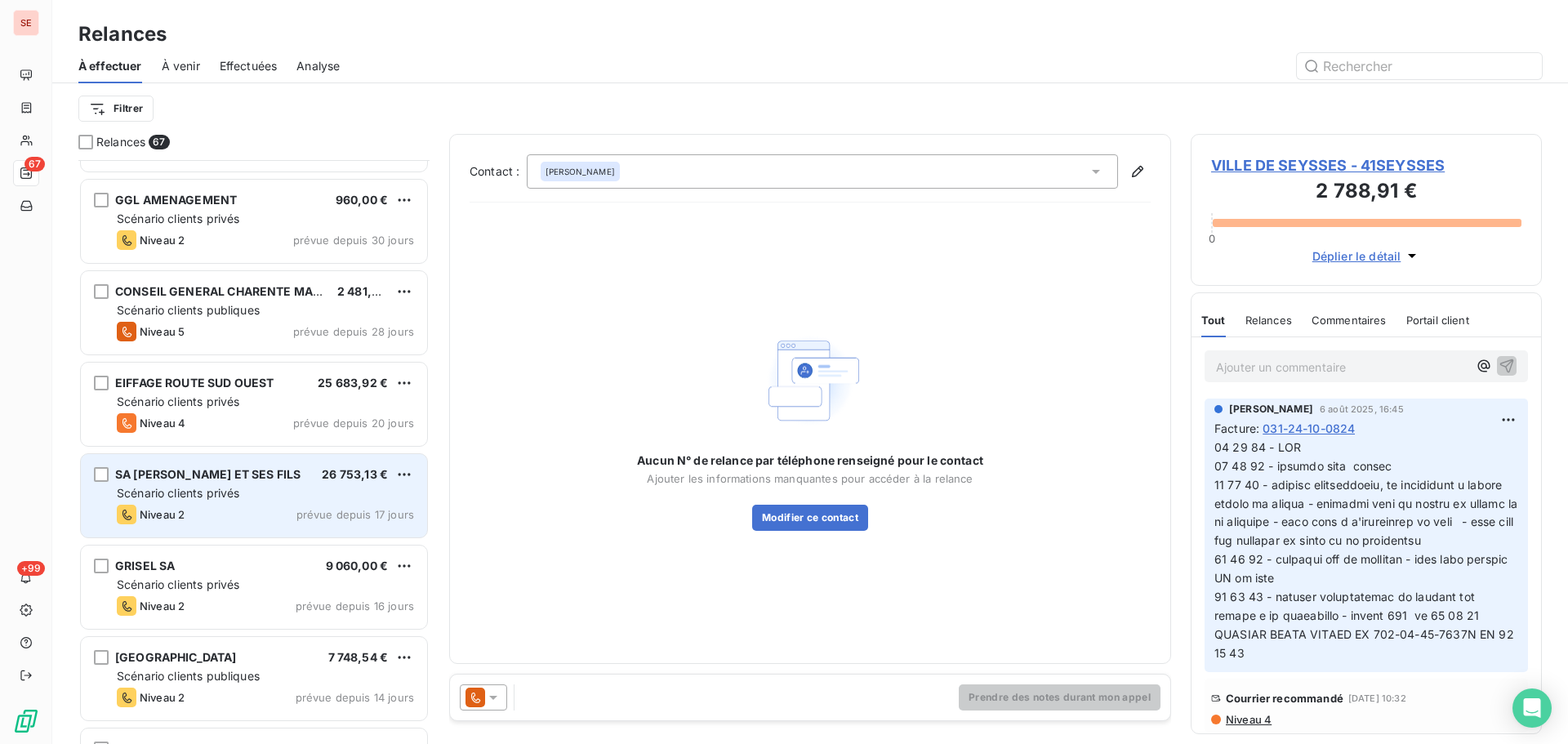
click at [236, 499] on span "Scénario clients privés" at bounding box center [178, 492] width 122 height 14
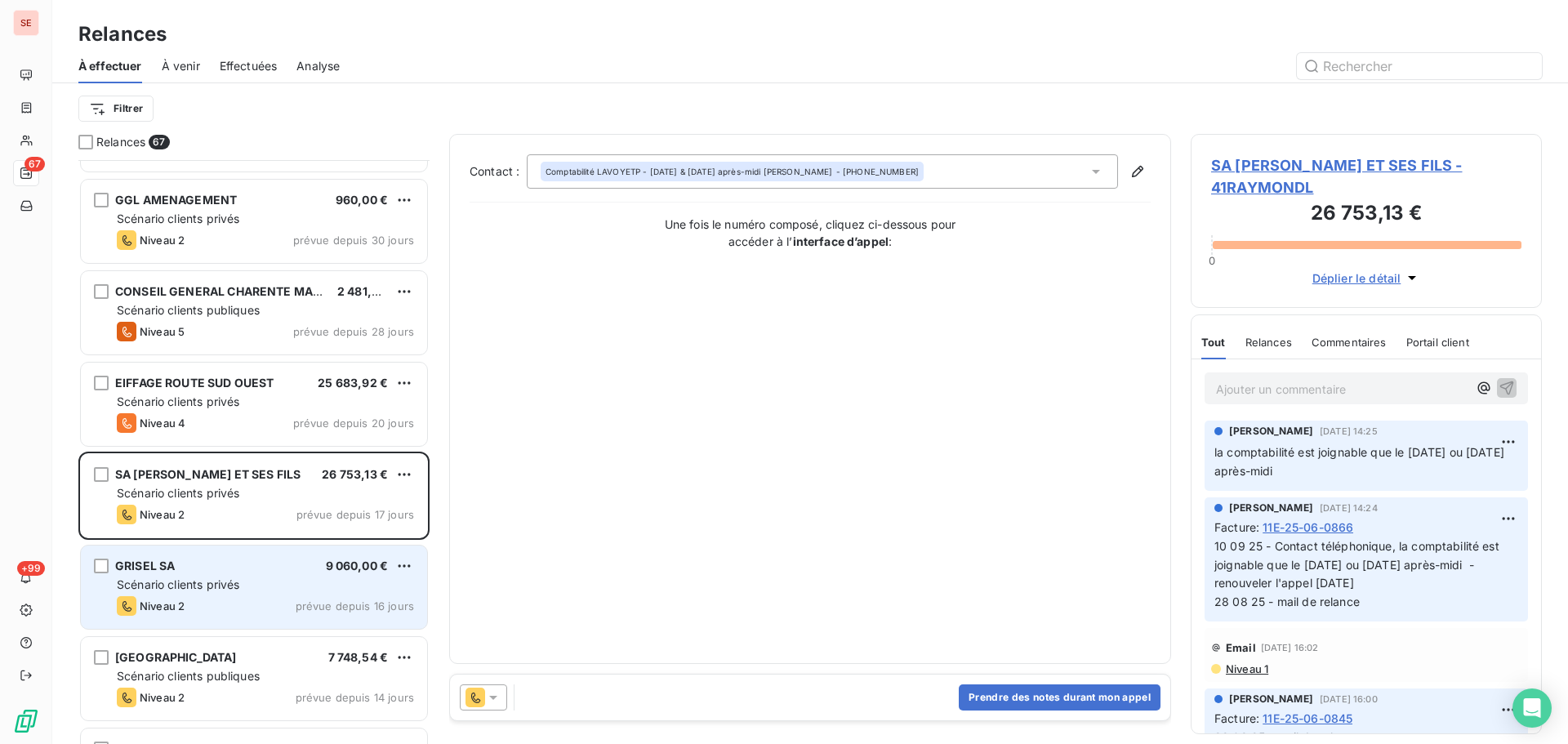
click at [272, 608] on div "Niveau 2 prévue depuis 16 jours" at bounding box center [265, 606] width 297 height 19
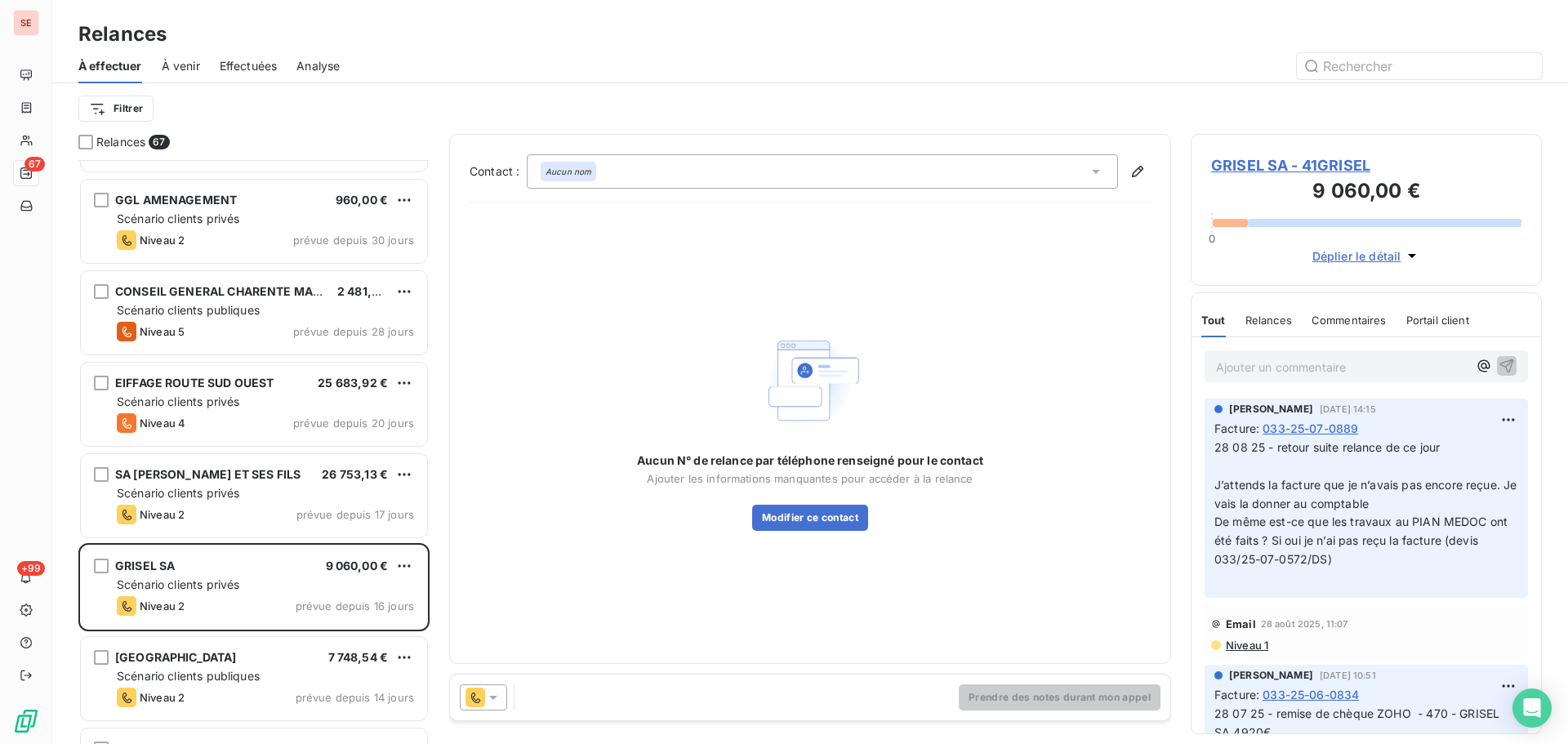
click at [1292, 162] on span "GRISEL SA - 41GRISEL" at bounding box center [1367, 165] width 310 height 22
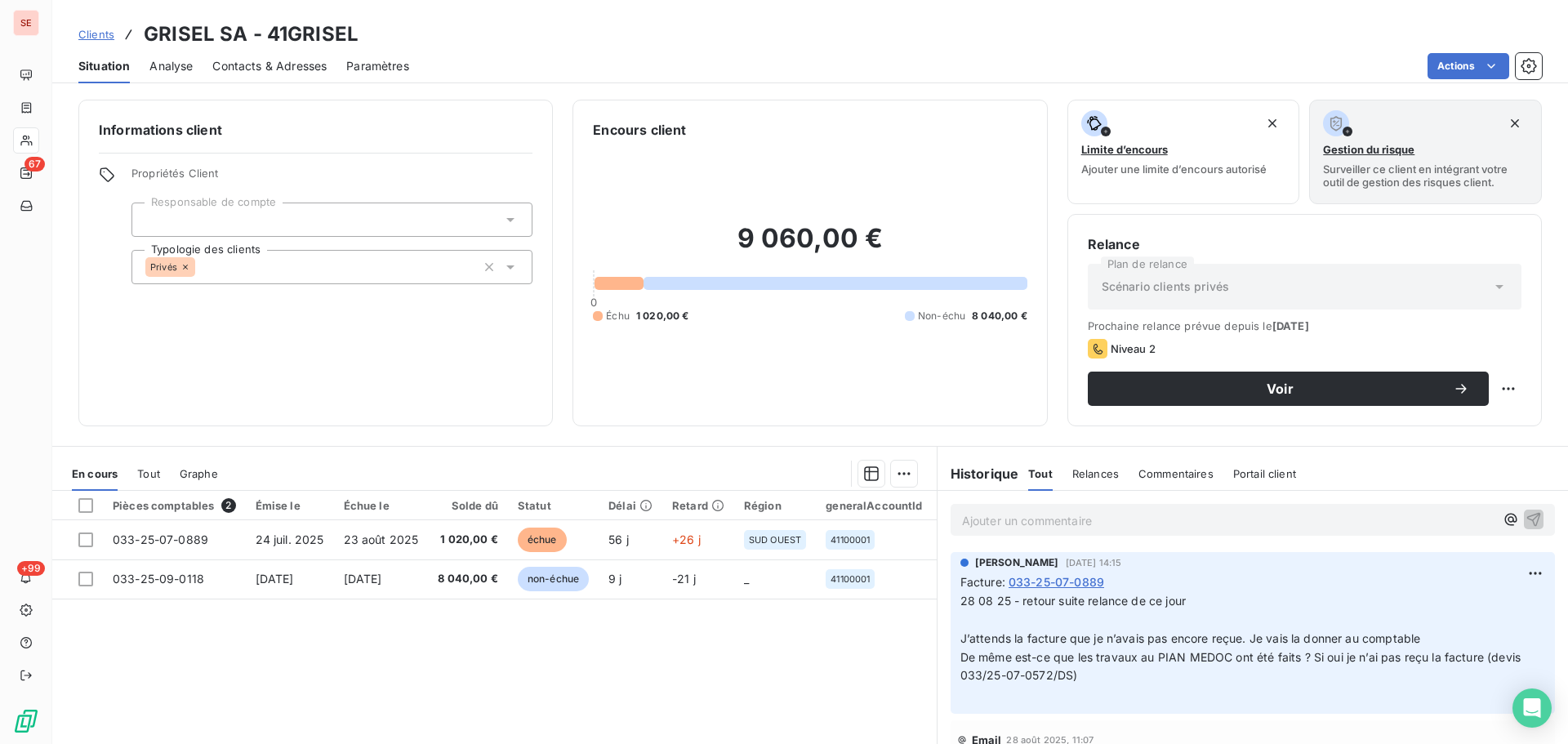
click at [279, 65] on span "Contacts & Adresses" at bounding box center [269, 65] width 114 height 16
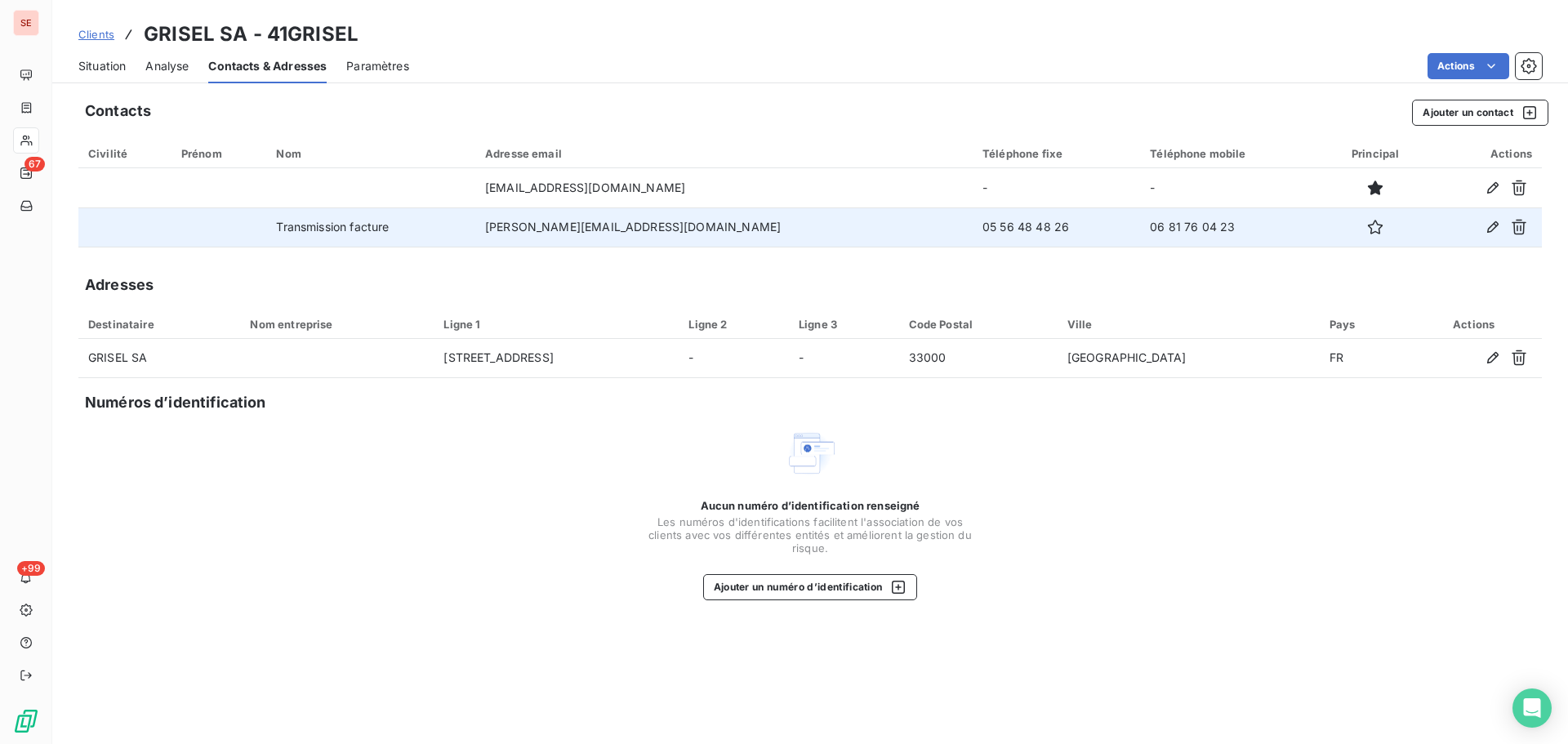
click at [1140, 226] on td "06 81 76 04 23" at bounding box center [1231, 226] width 182 height 39
click at [1140, 230] on td "06 81 76 04 23" at bounding box center [1231, 226] width 182 height 39
click at [1140, 229] on td "06 81 76 04 23" at bounding box center [1231, 226] width 182 height 39
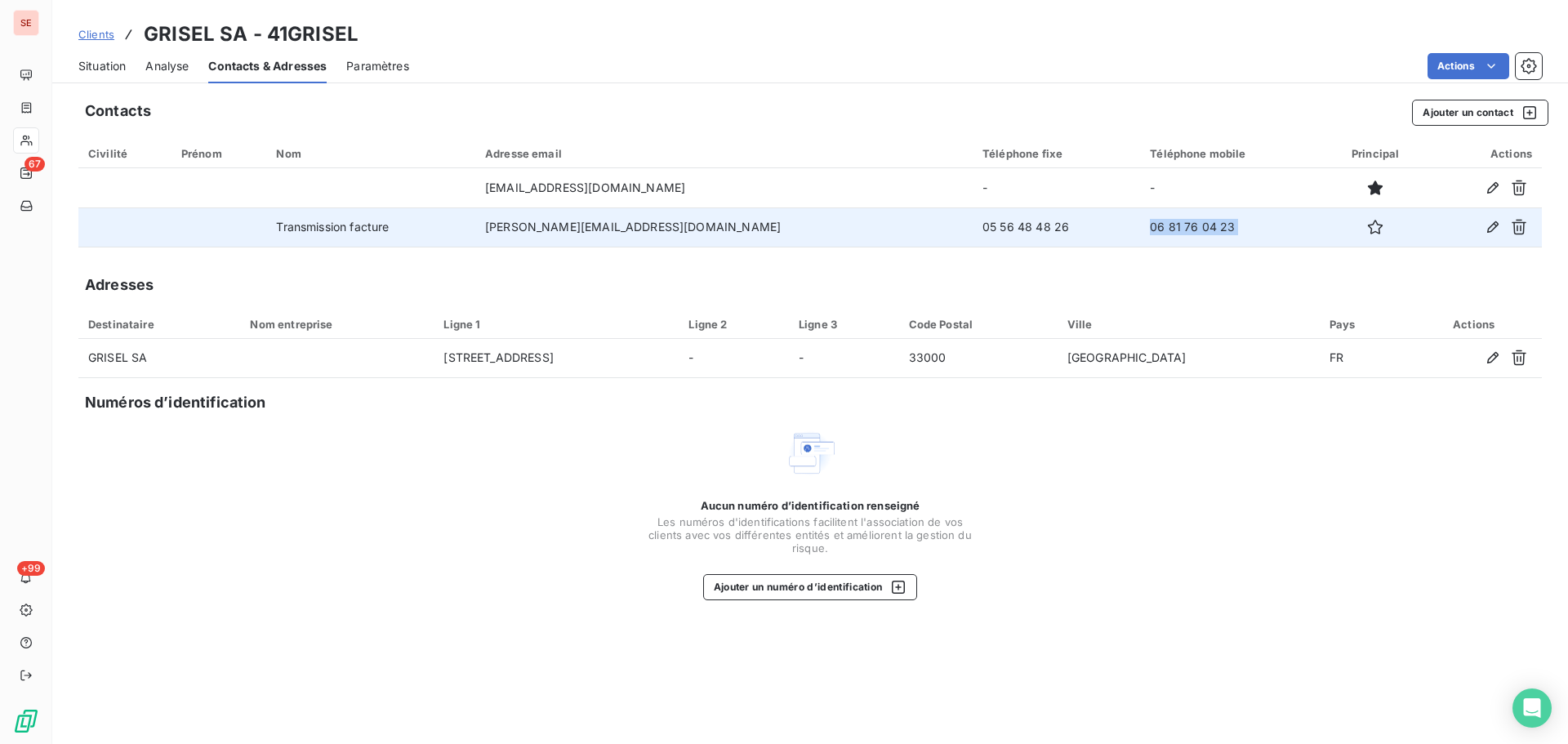
copy tr "06 81 76 04 23"
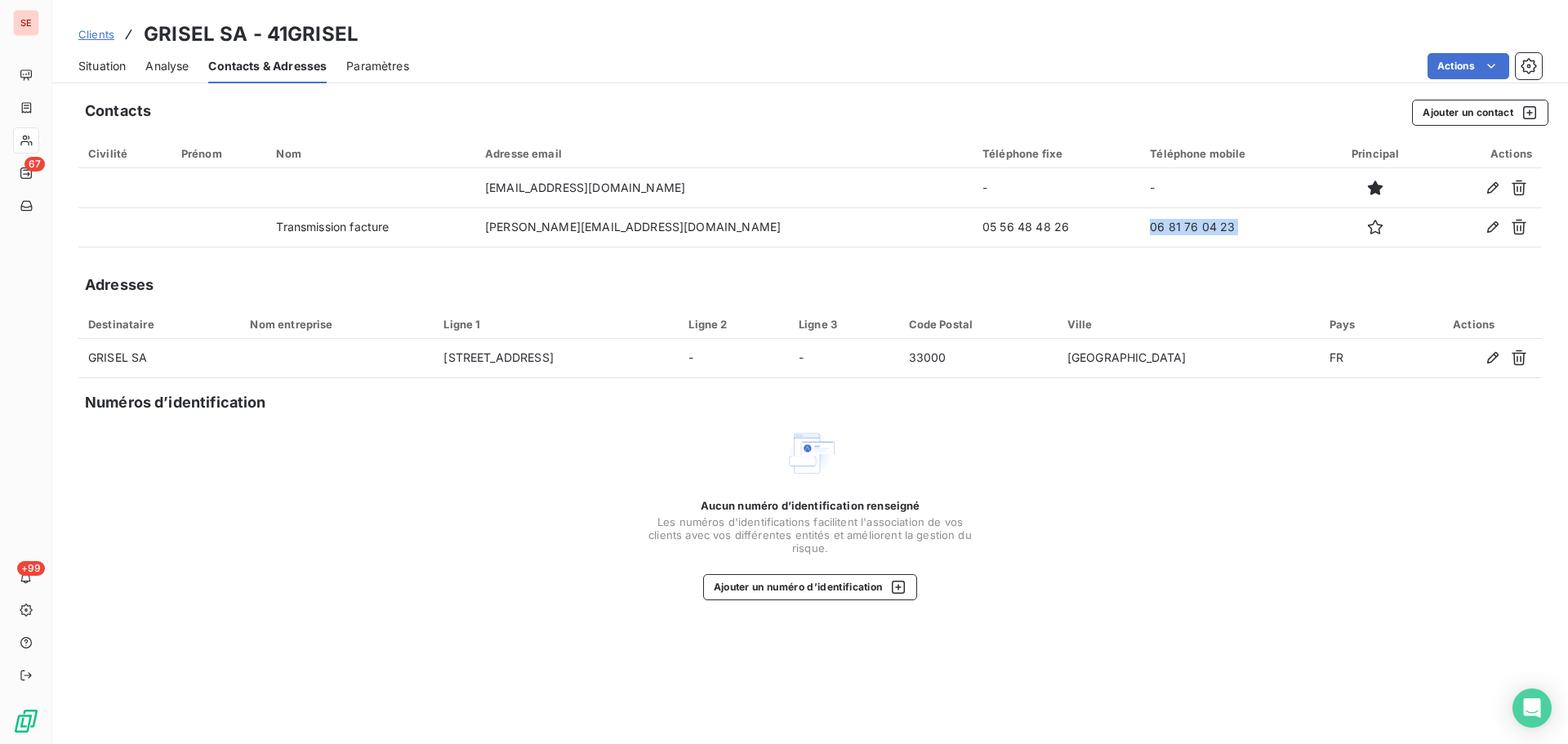
click at [91, 64] on span "Situation" at bounding box center [102, 65] width 47 height 16
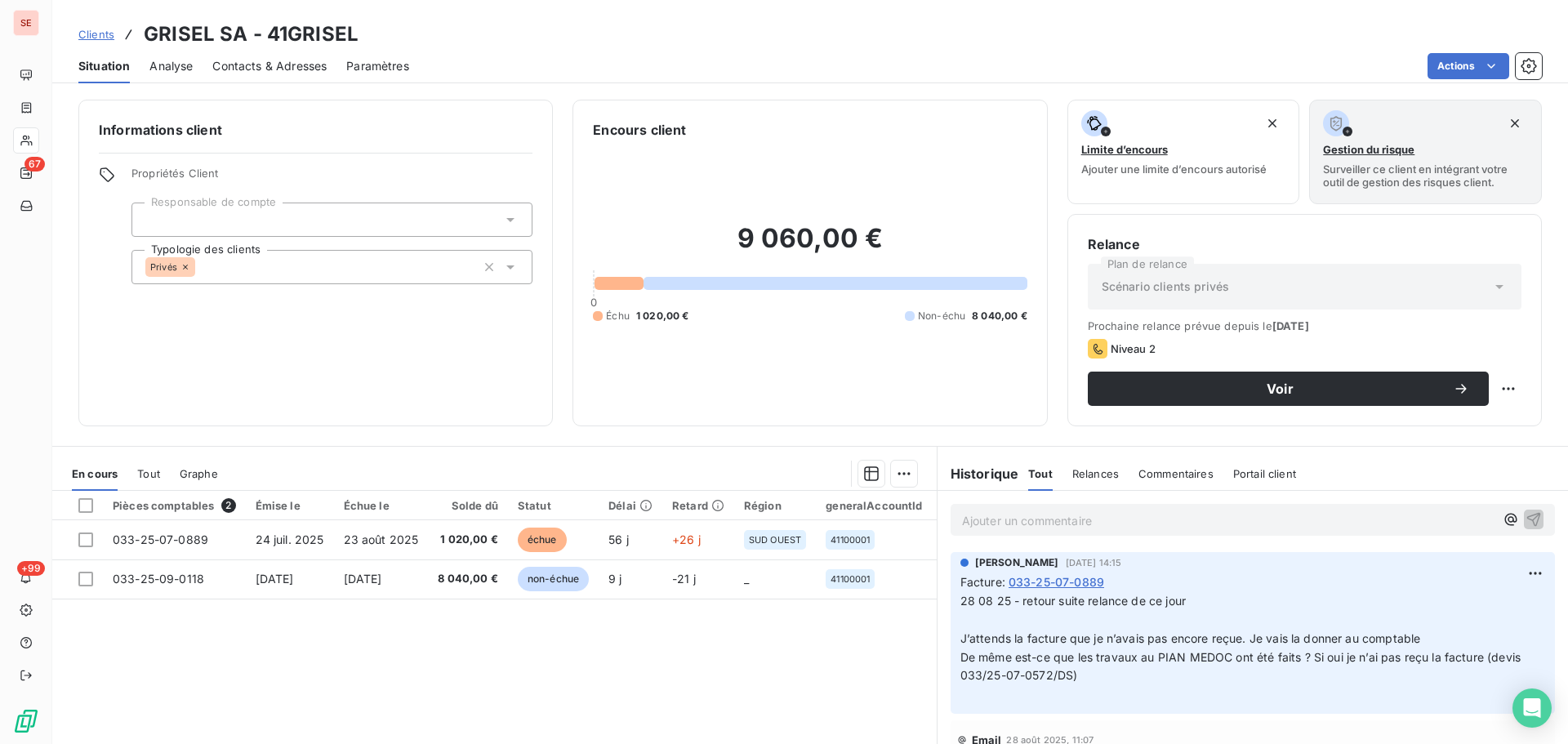
click at [274, 68] on span "Contacts & Adresses" at bounding box center [269, 65] width 114 height 16
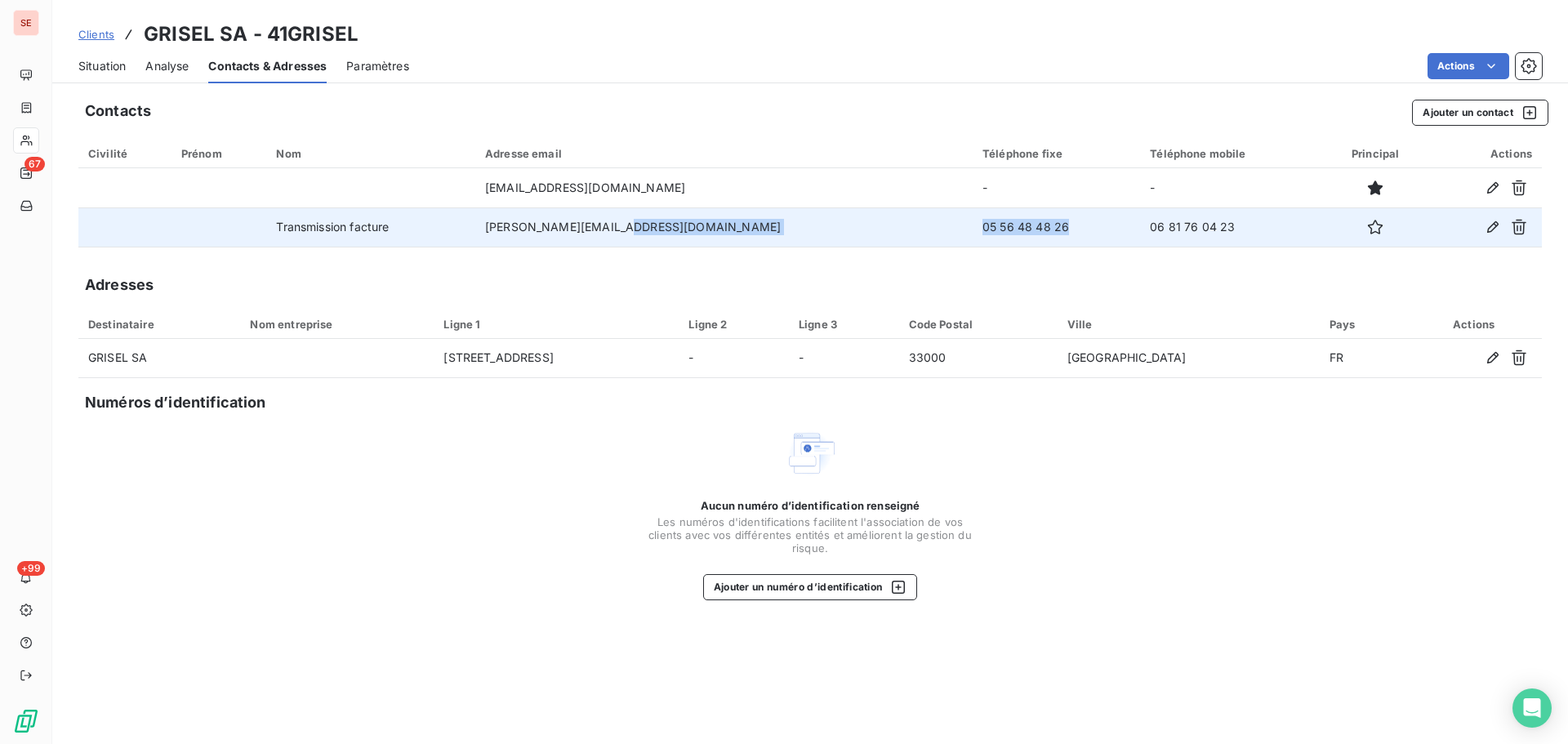
drag, startPoint x: 966, startPoint y: 228, endPoint x: 852, endPoint y: 226, distance: 114.0
click at [806, 227] on tr "Transmission facture [PERSON_NAME][EMAIL_ADDRESS][DOMAIN_NAME] 05 56 48 48 26 0…" at bounding box center [810, 226] width 1464 height 39
copy tr "05 56 48 48 26"
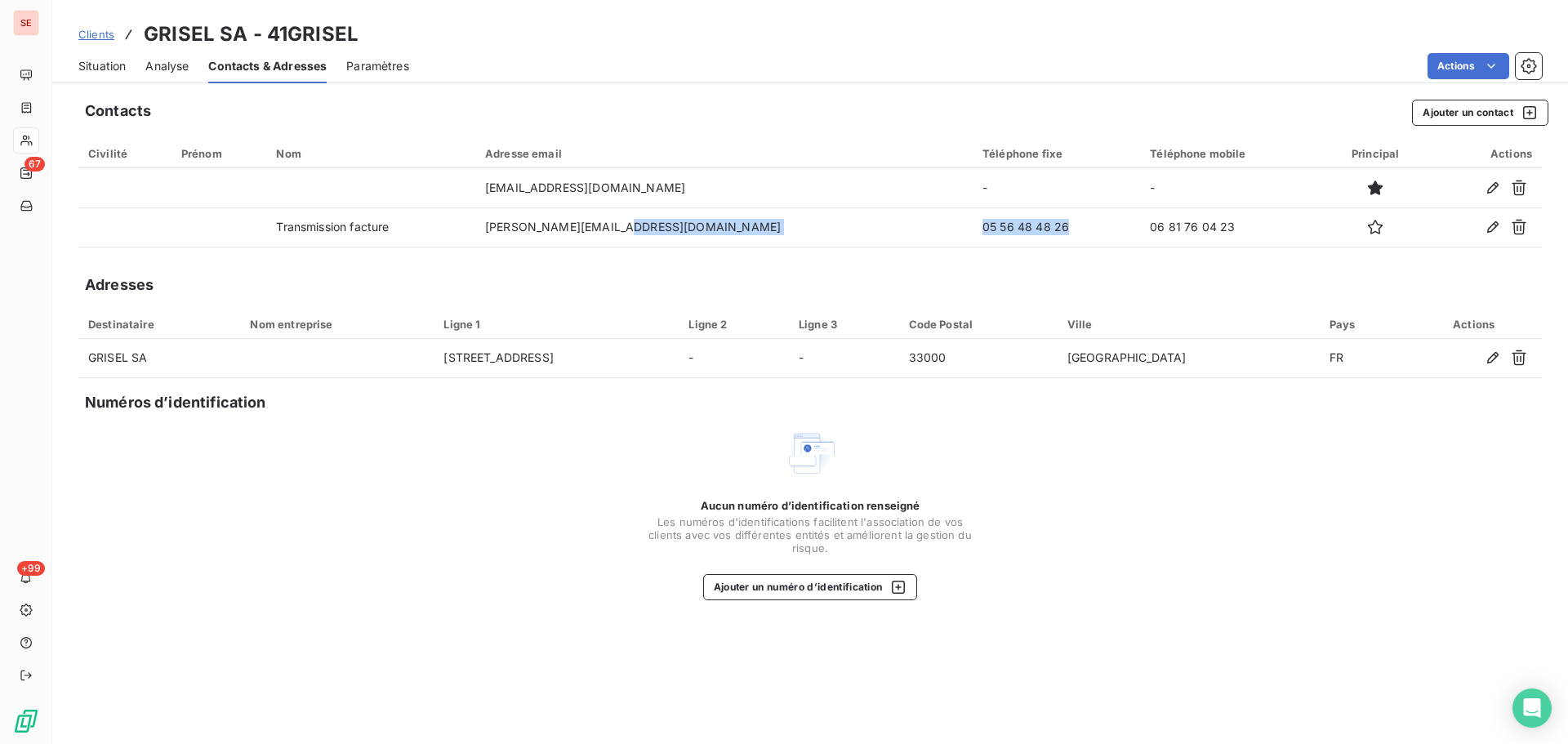
click at [102, 70] on span "Situation" at bounding box center [102, 65] width 47 height 16
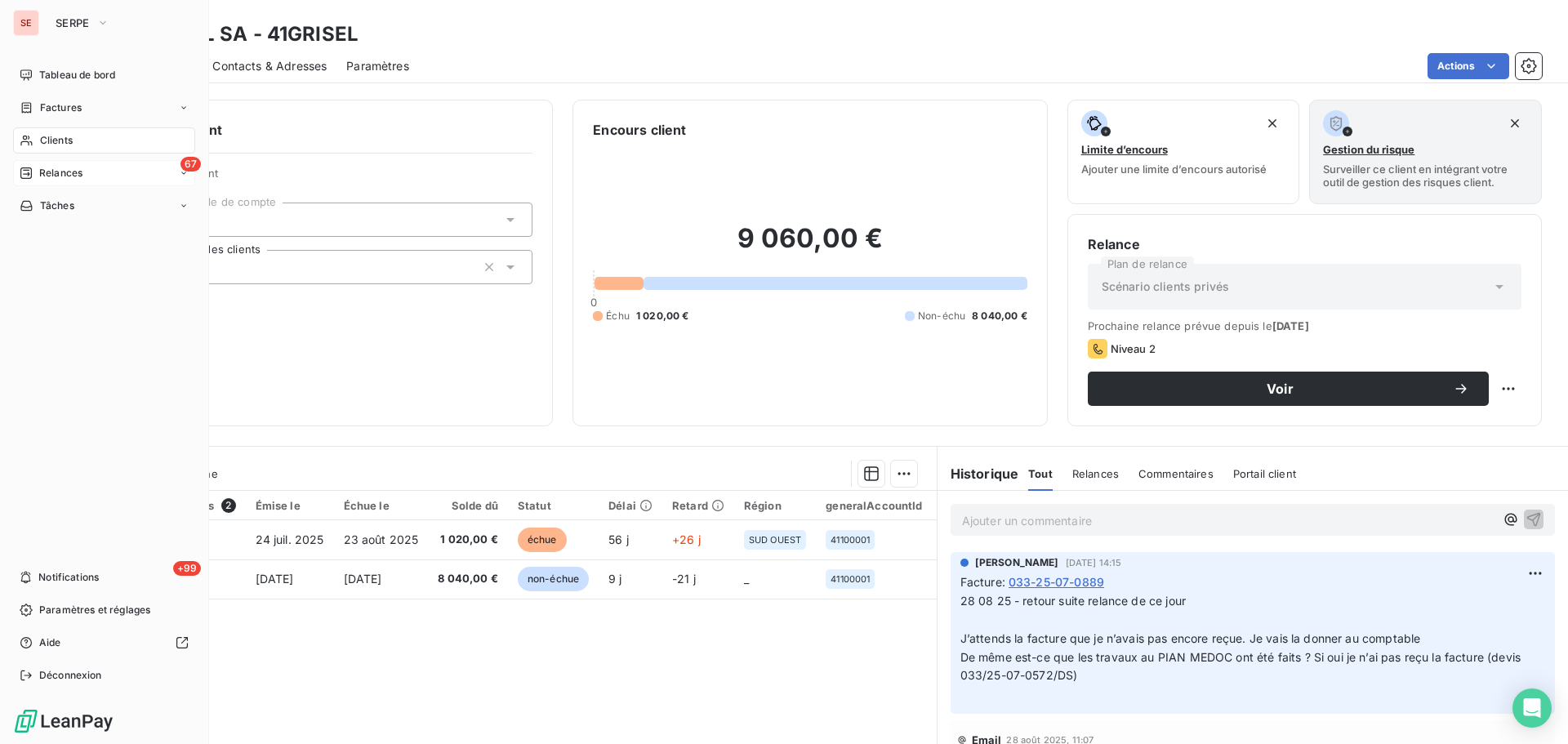
click at [76, 171] on span "Relances" at bounding box center [61, 174] width 44 height 15
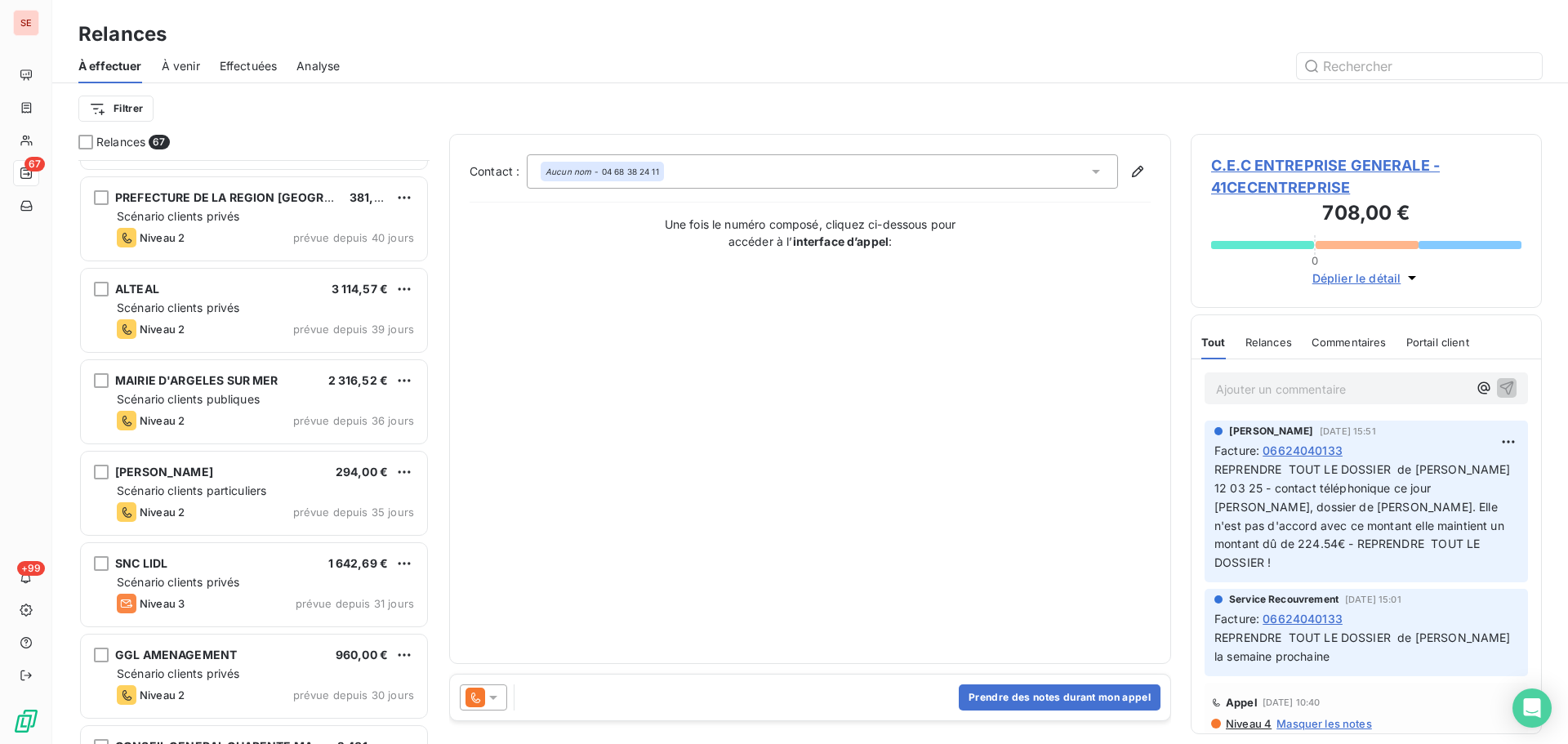
scroll to position [1743, 0]
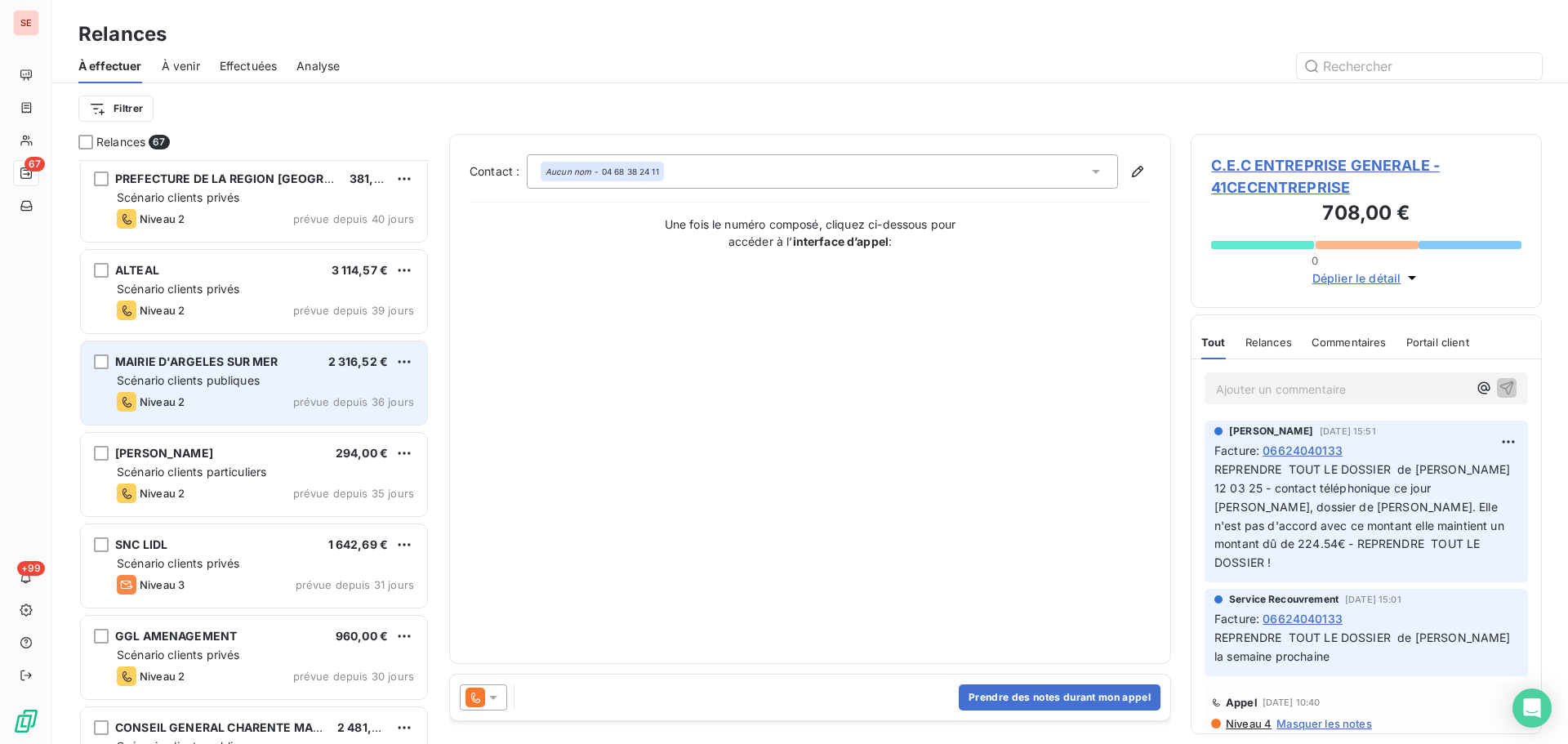
click at [295, 393] on div "Niveau 2 prévue depuis 36 jours" at bounding box center [265, 401] width 297 height 19
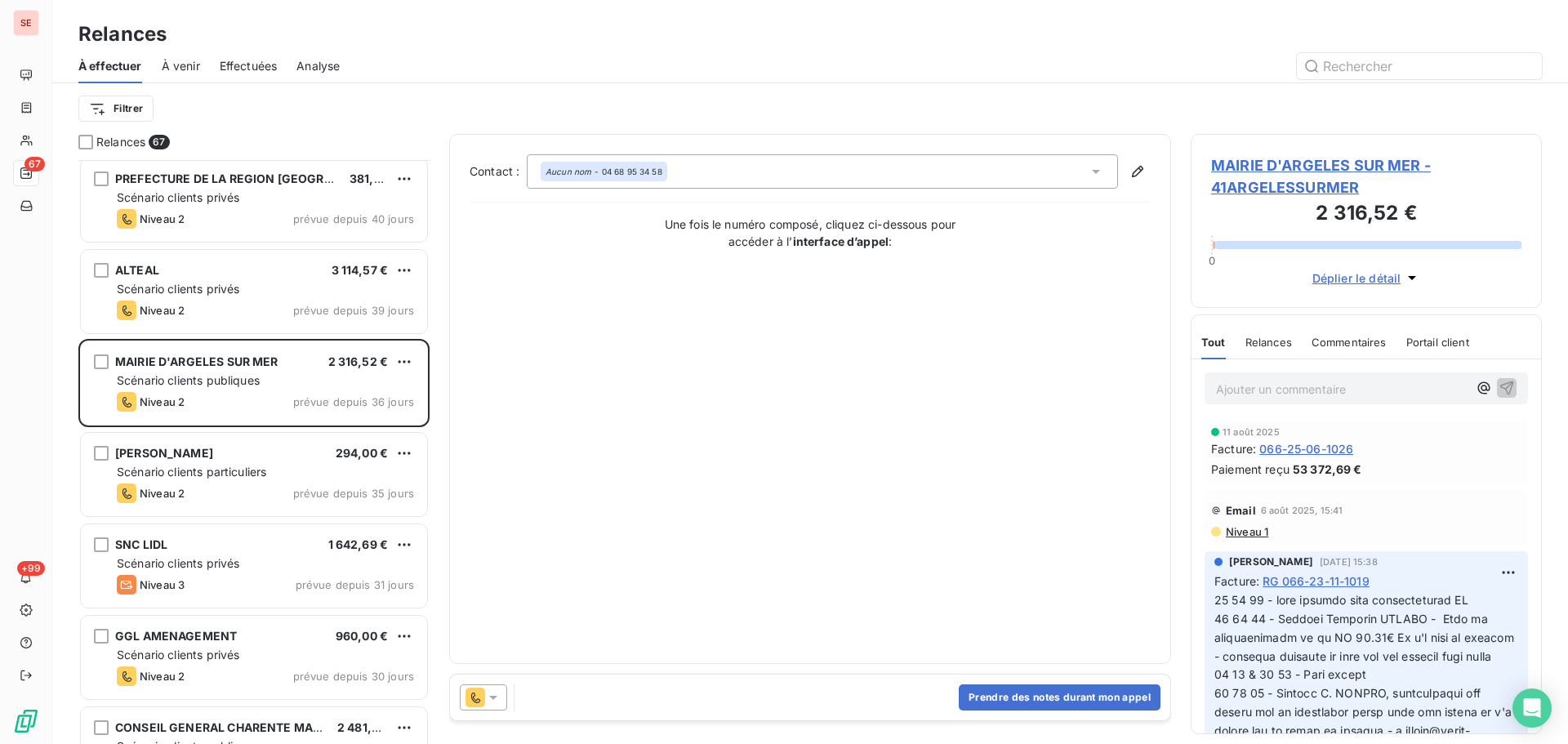
click at [1276, 167] on span "MAIRIE D'ARGELES SUR MER - 41ARGELESSURMER" at bounding box center [1367, 176] width 310 height 44
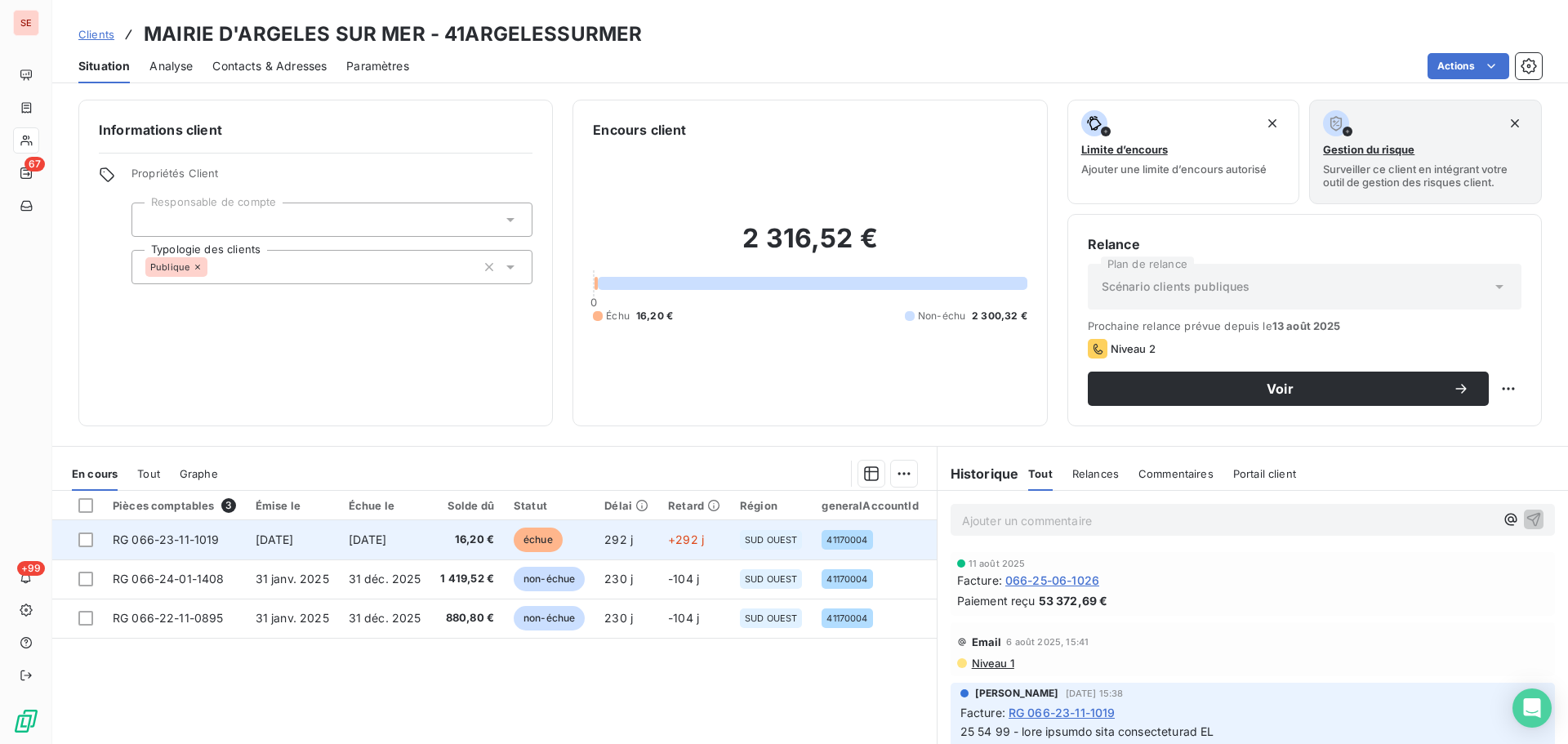
click at [340, 537] on td "[DATE]" at bounding box center [385, 539] width 92 height 39
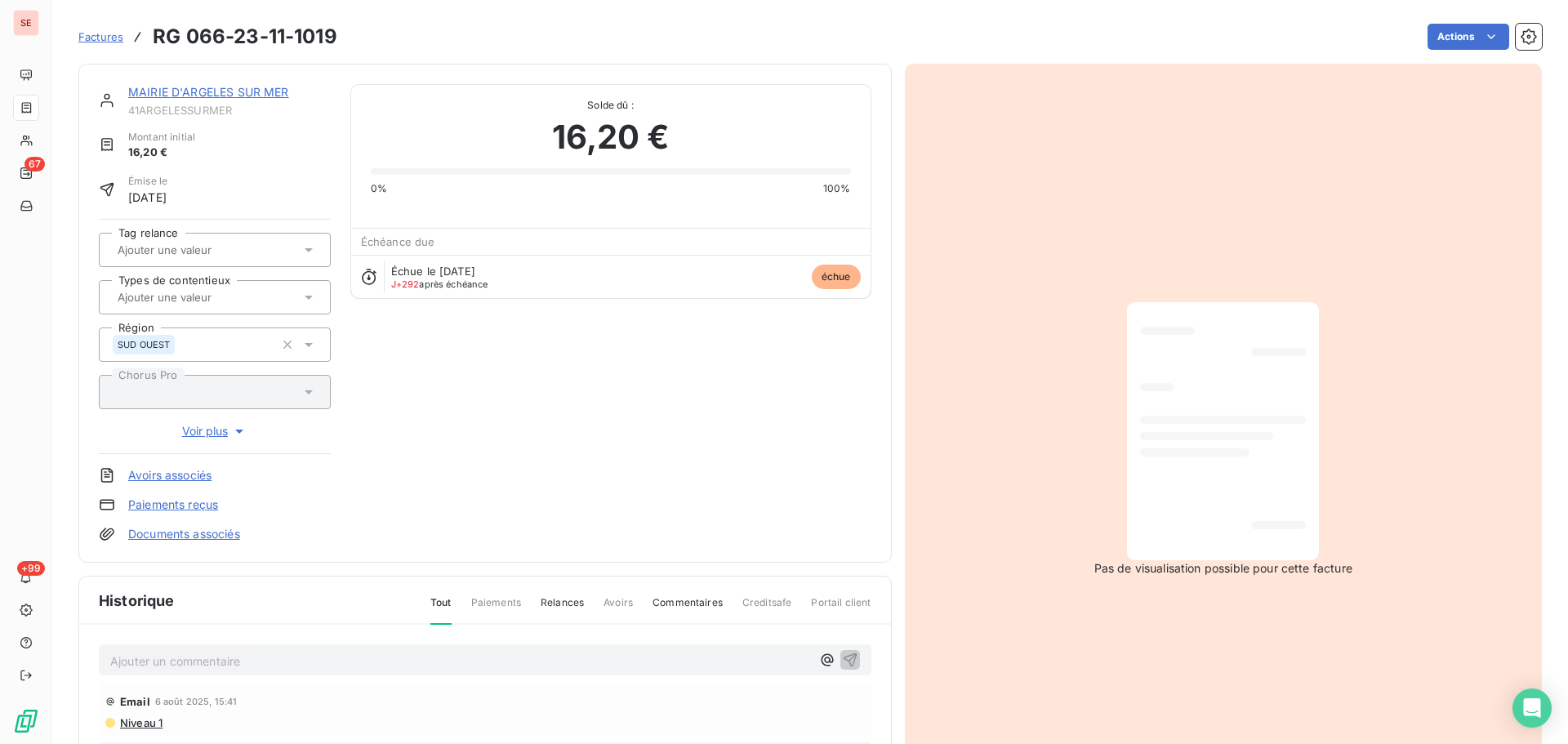
click at [247, 94] on link "MAIRIE D'ARGELES SUR MER" at bounding box center [209, 91] width 161 height 14
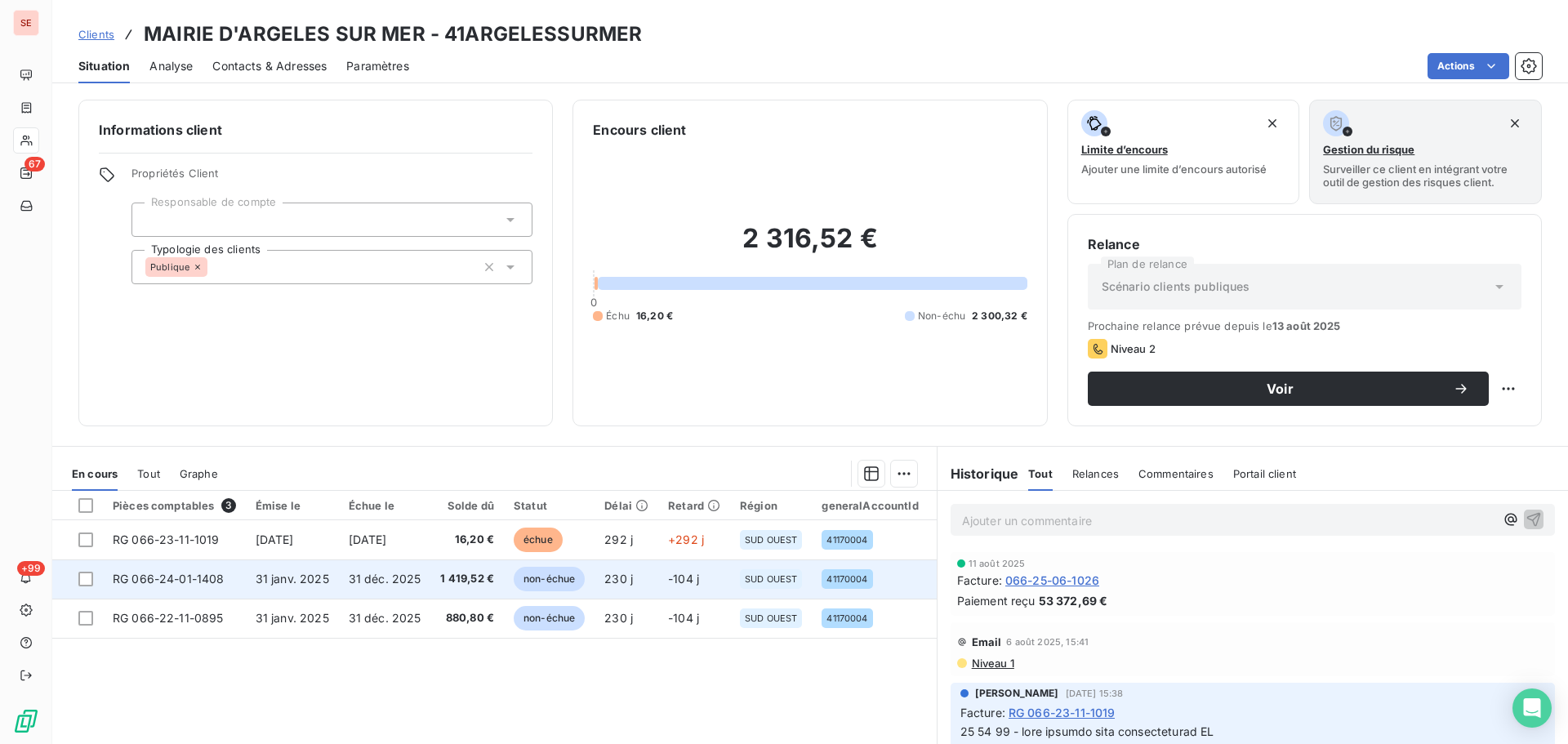
click at [349, 591] on td "31 déc. 2025" at bounding box center [385, 579] width 92 height 39
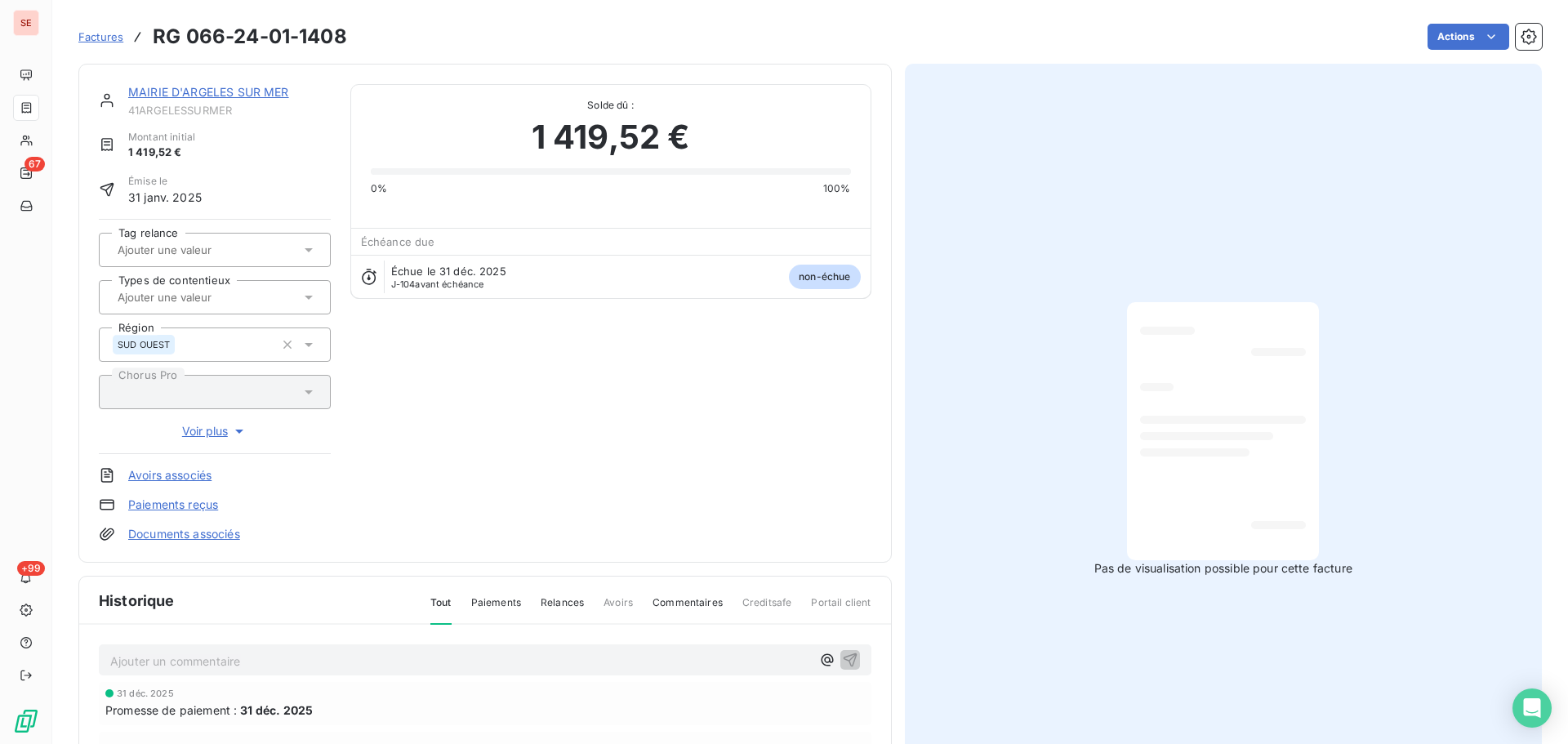
click at [186, 91] on link "MAIRIE D'ARGELES SUR MER" at bounding box center [209, 91] width 161 height 14
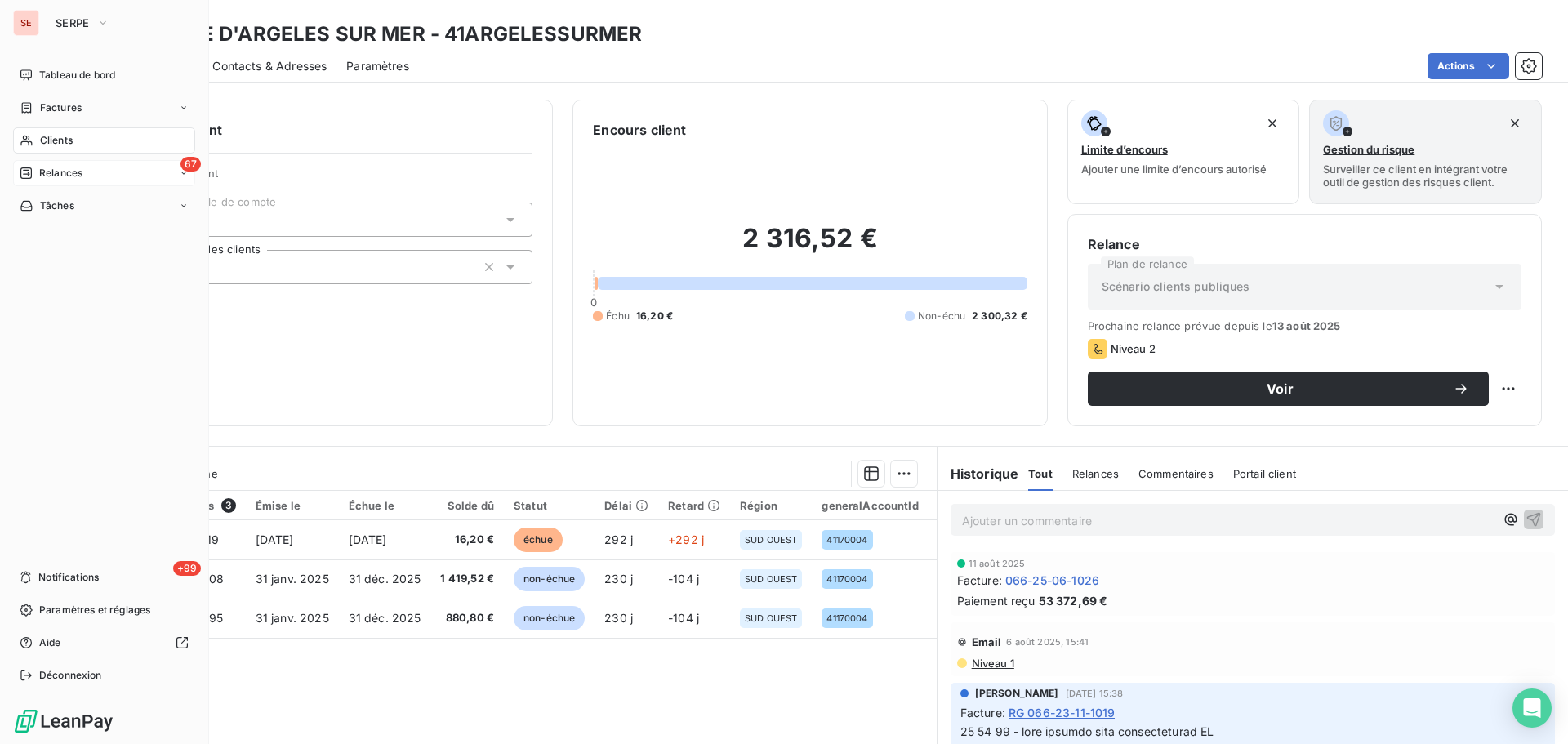
click at [40, 170] on span "Relances" at bounding box center [61, 174] width 44 height 15
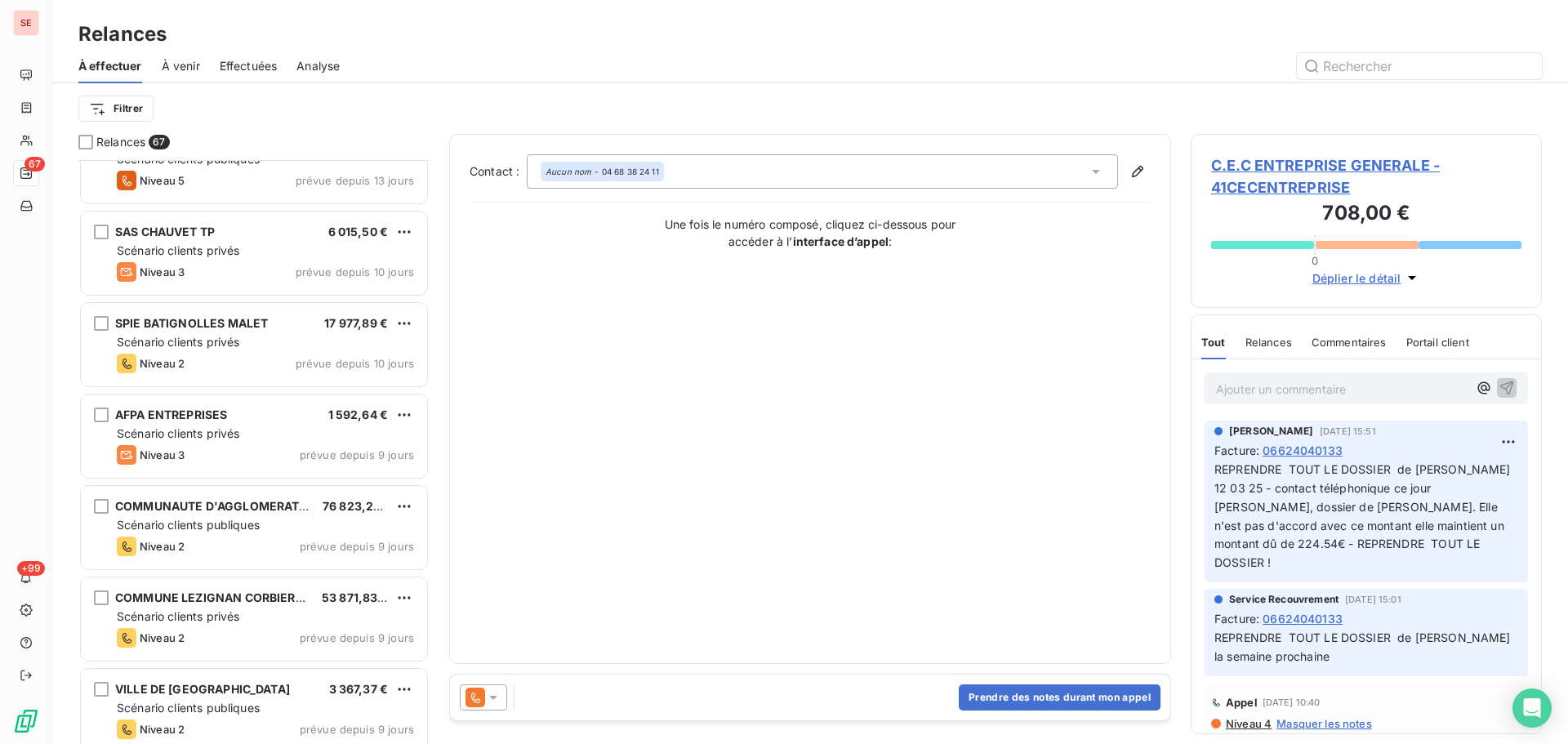
scroll to position [3268, 0]
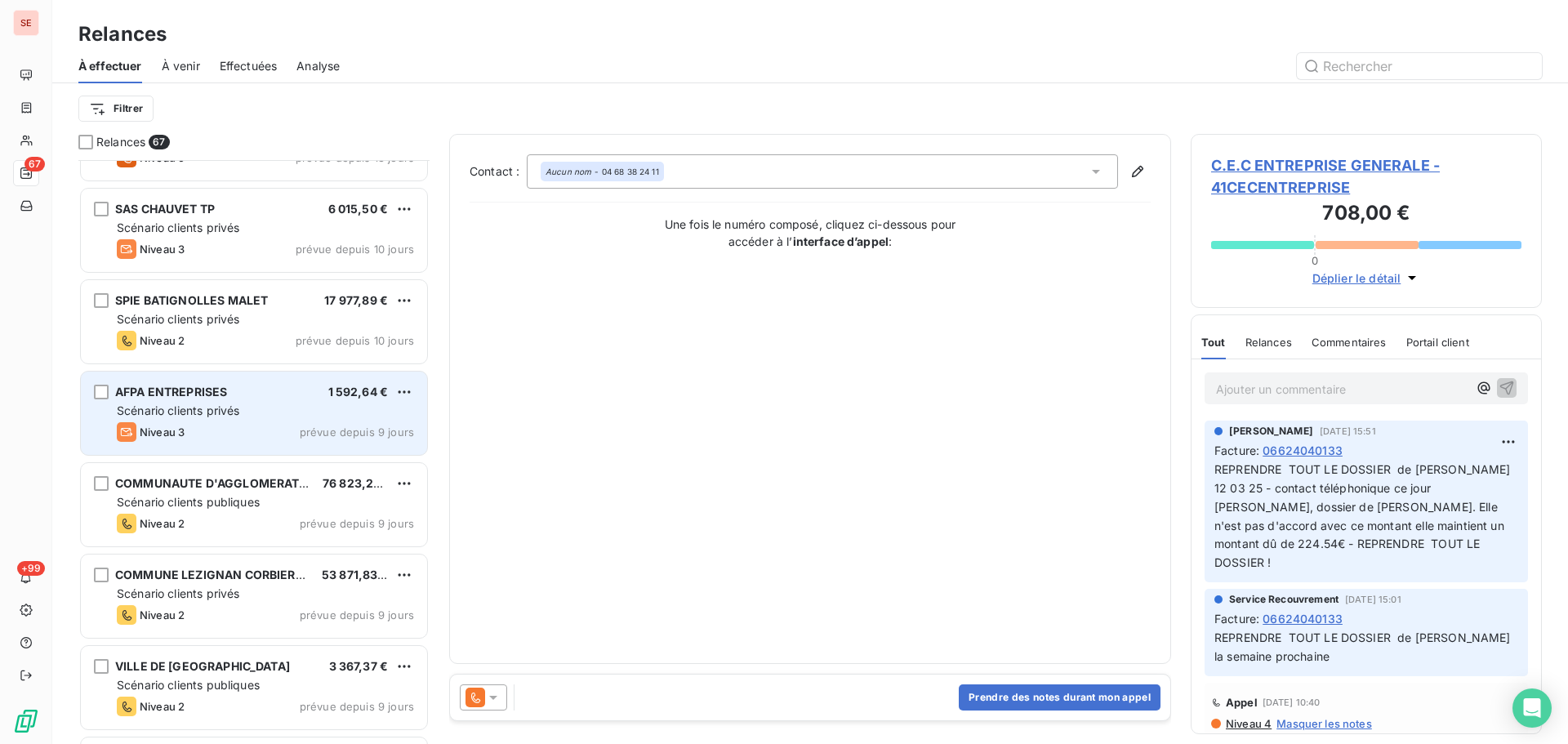
click at [297, 440] on div "Niveau 3 prévue depuis 9 jours" at bounding box center [265, 431] width 297 height 19
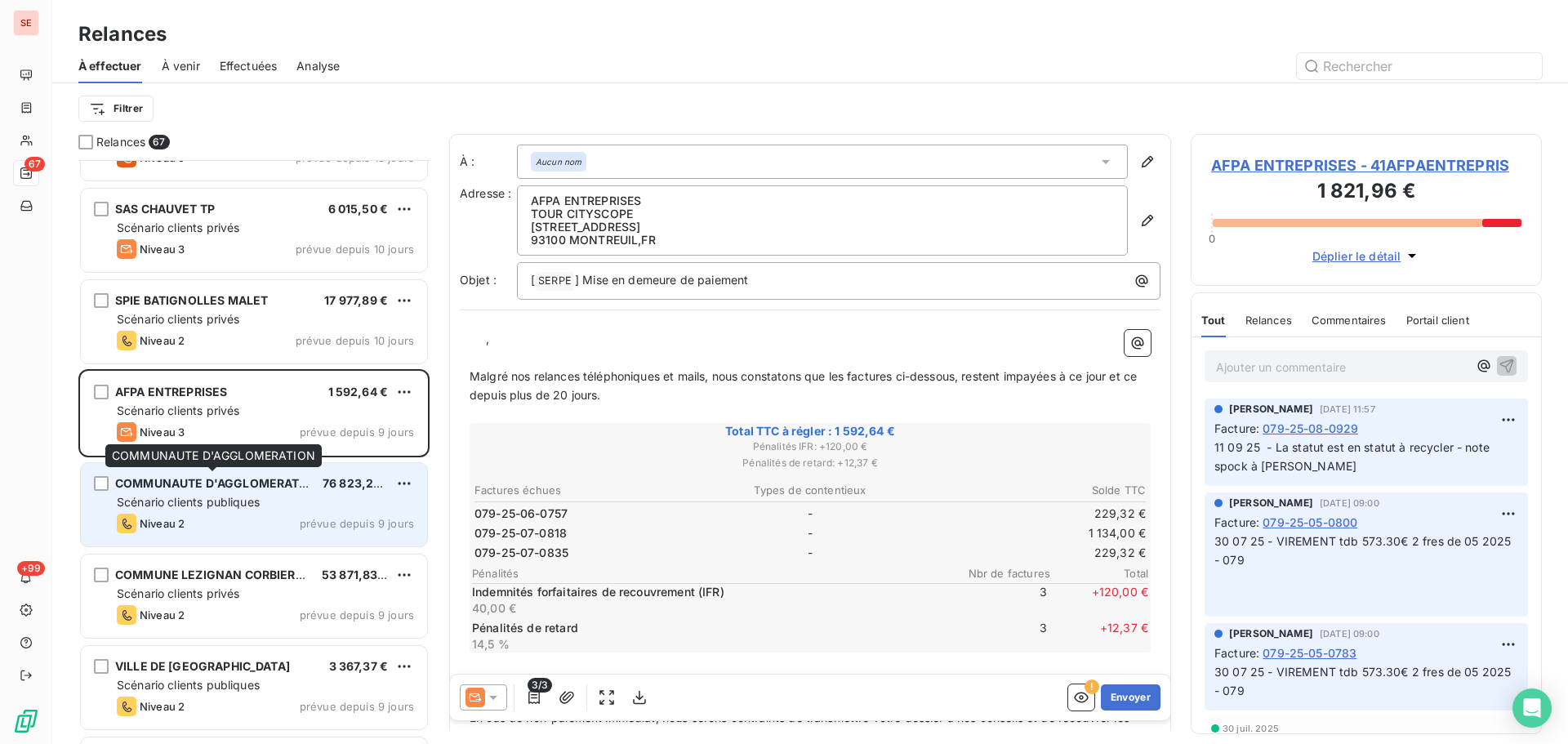
click at [232, 482] on span "COMMUNAUTE D'AGGLOMERATION" at bounding box center [217, 483] width 206 height 14
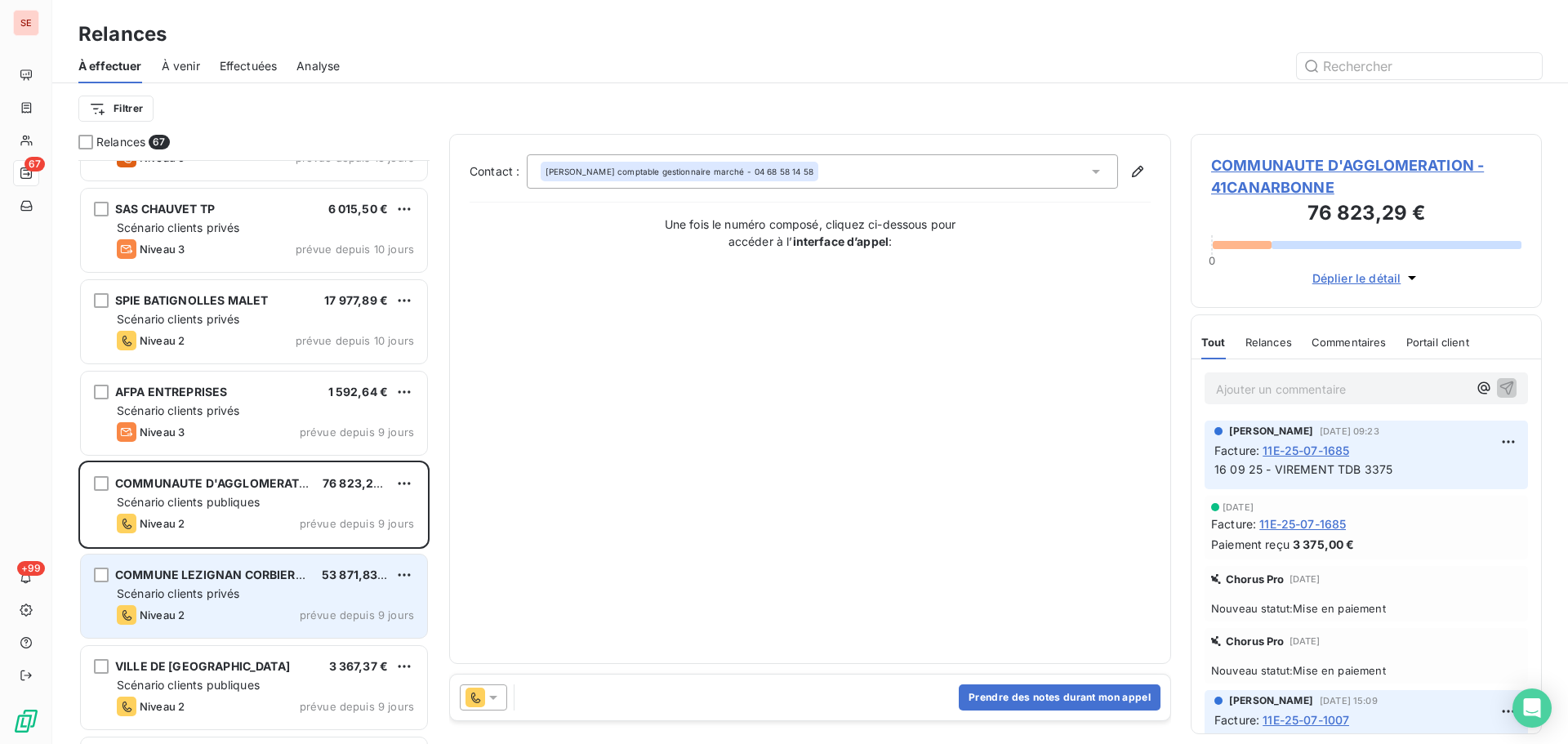
click at [276, 592] on div "Scénario clients privés" at bounding box center [265, 593] width 297 height 16
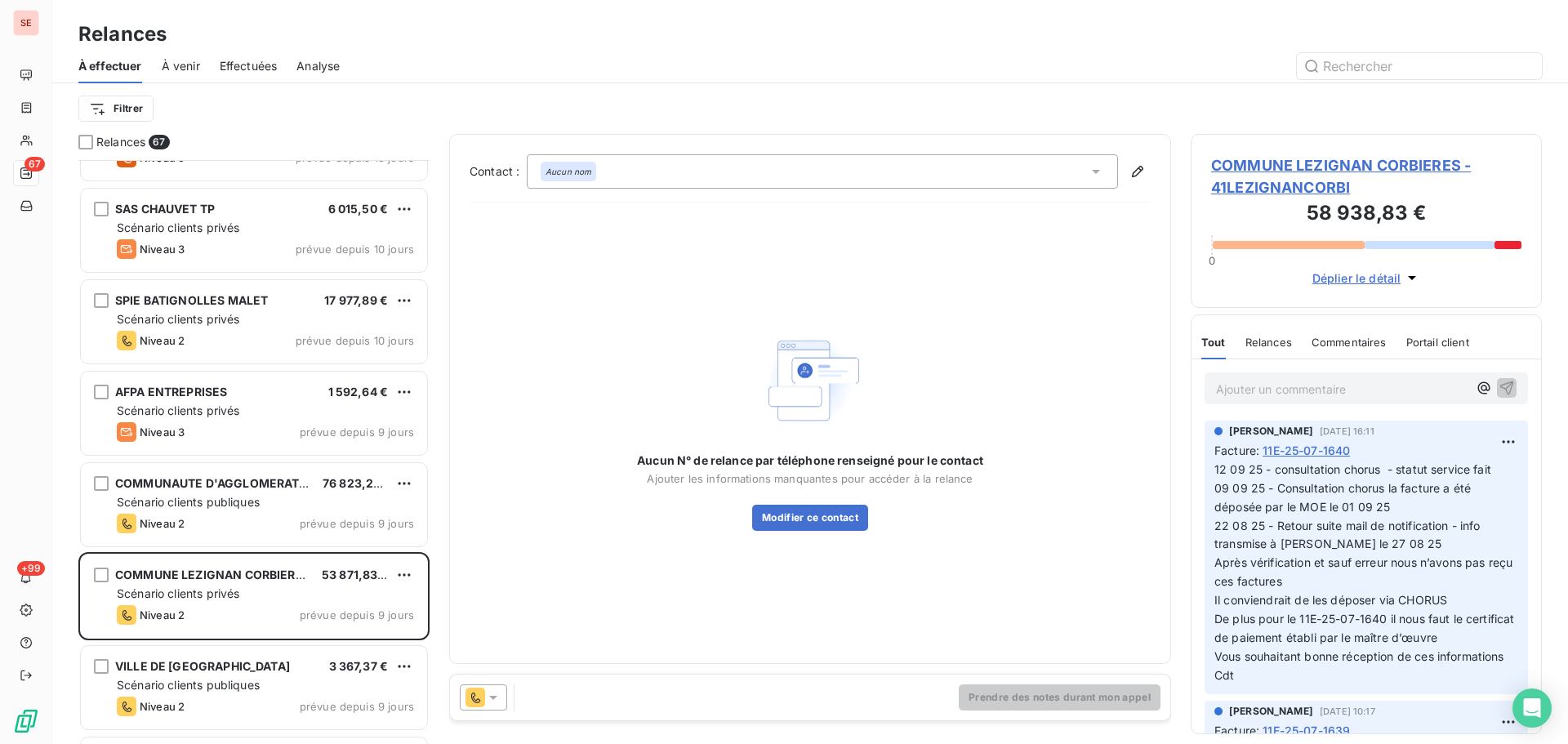
click at [1285, 175] on span "COMMUNE LEZIGNAN CORBIERES - 41LEZIGNANCORBI" at bounding box center [1367, 176] width 310 height 44
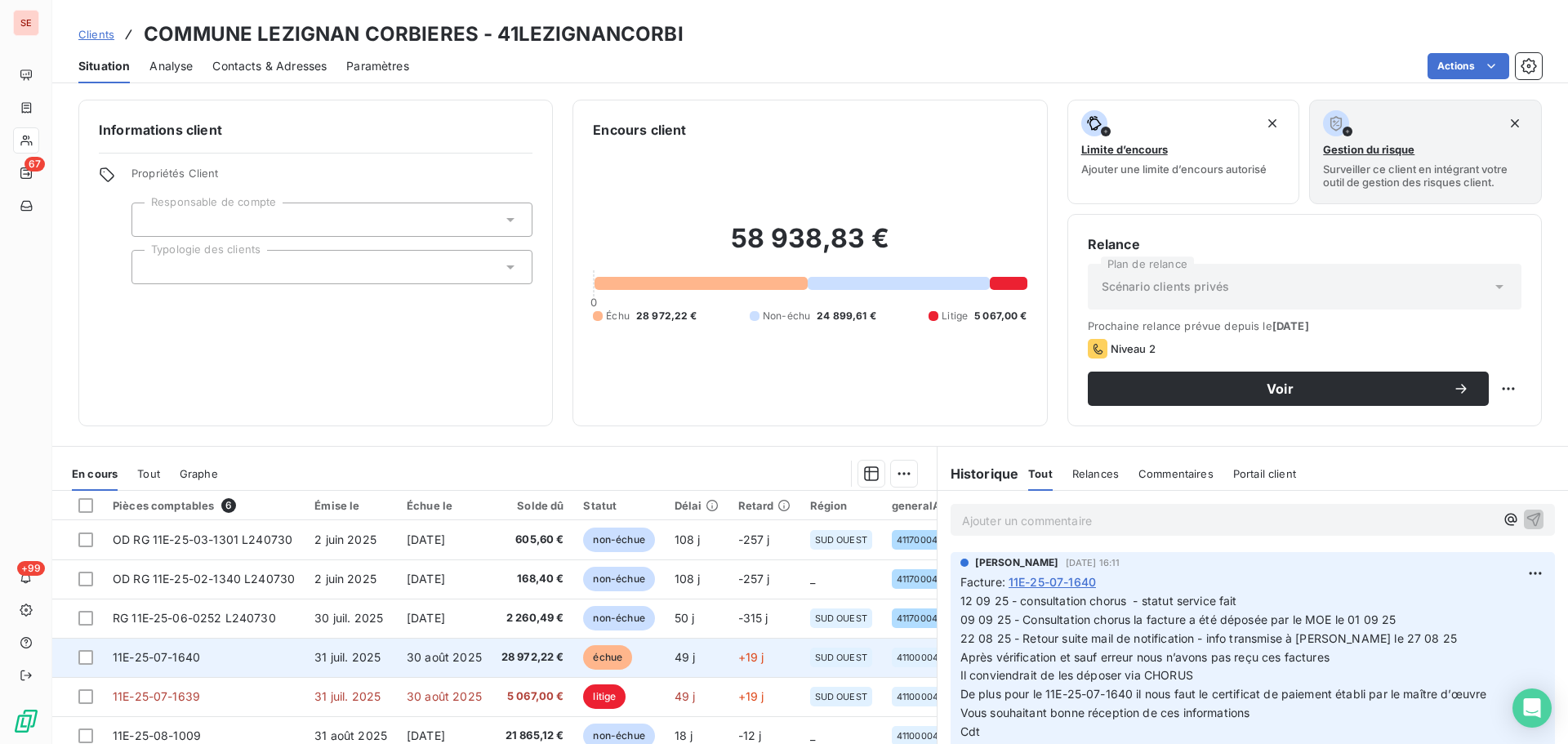
click at [508, 657] on span "28 972,22 €" at bounding box center [533, 657] width 63 height 16
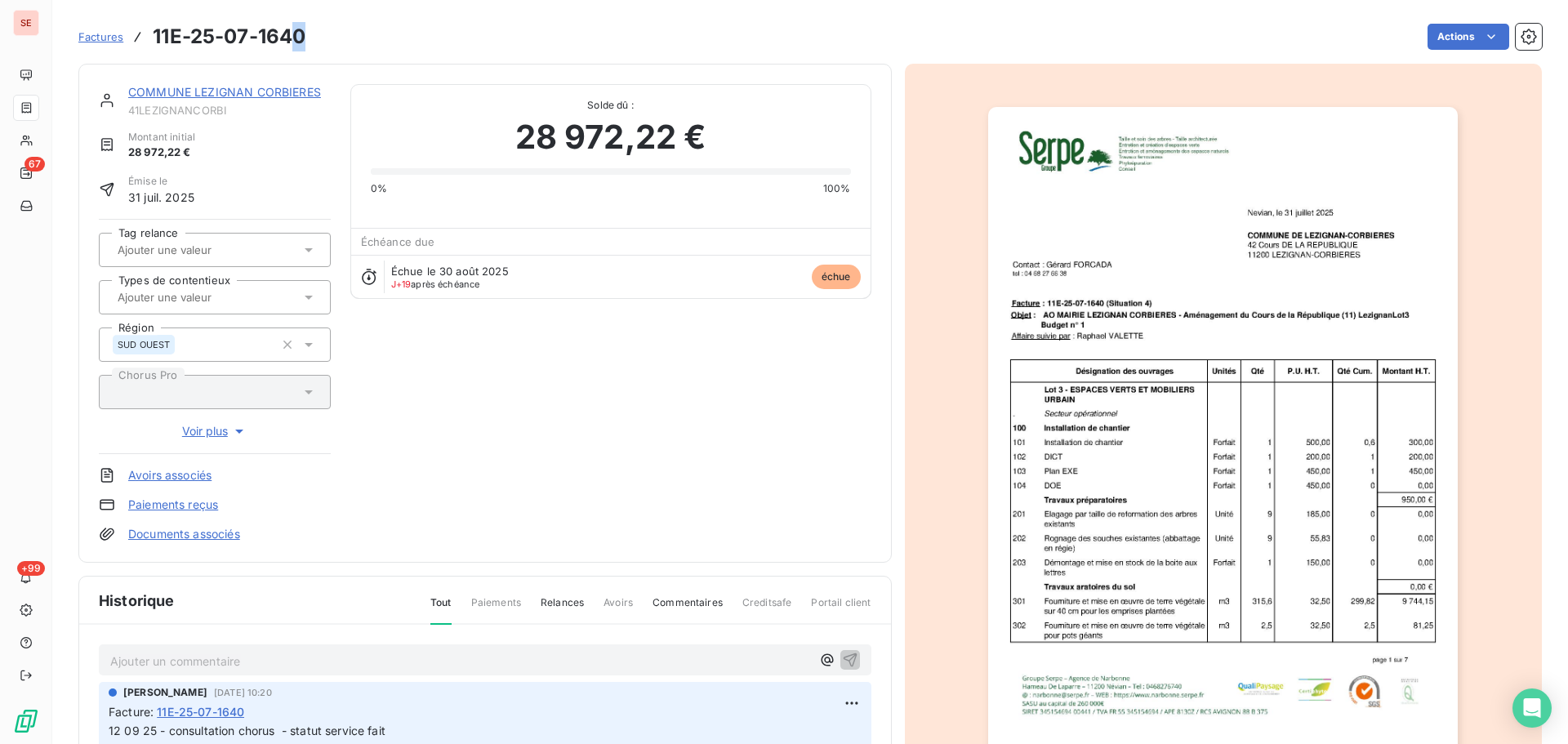
drag, startPoint x: 313, startPoint y: 30, endPoint x: 289, endPoint y: 30, distance: 24.0
click at [289, 30] on div "Factures 11E-25-07-1640 Actions" at bounding box center [810, 36] width 1464 height 34
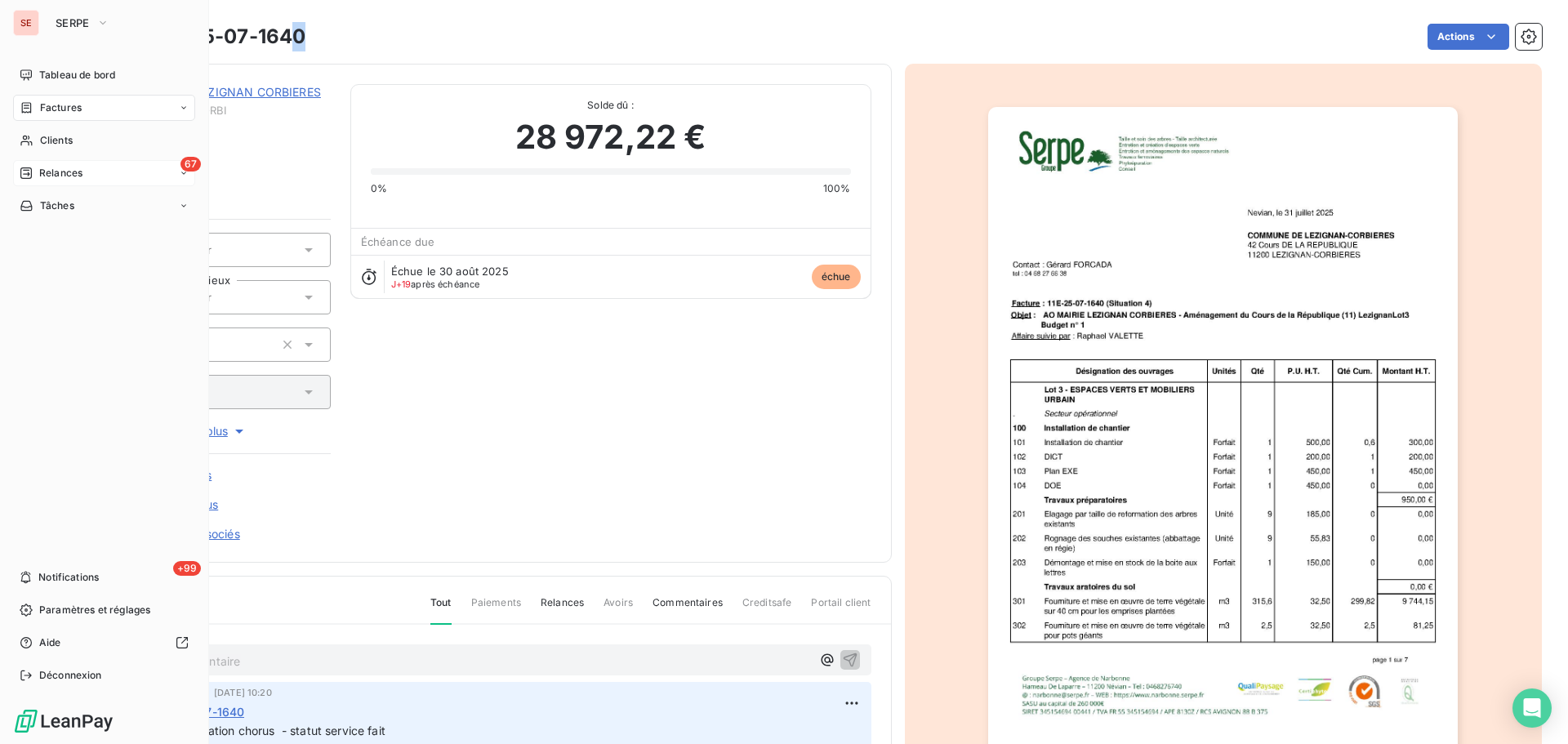
click at [46, 169] on span "Relances" at bounding box center [61, 174] width 44 height 15
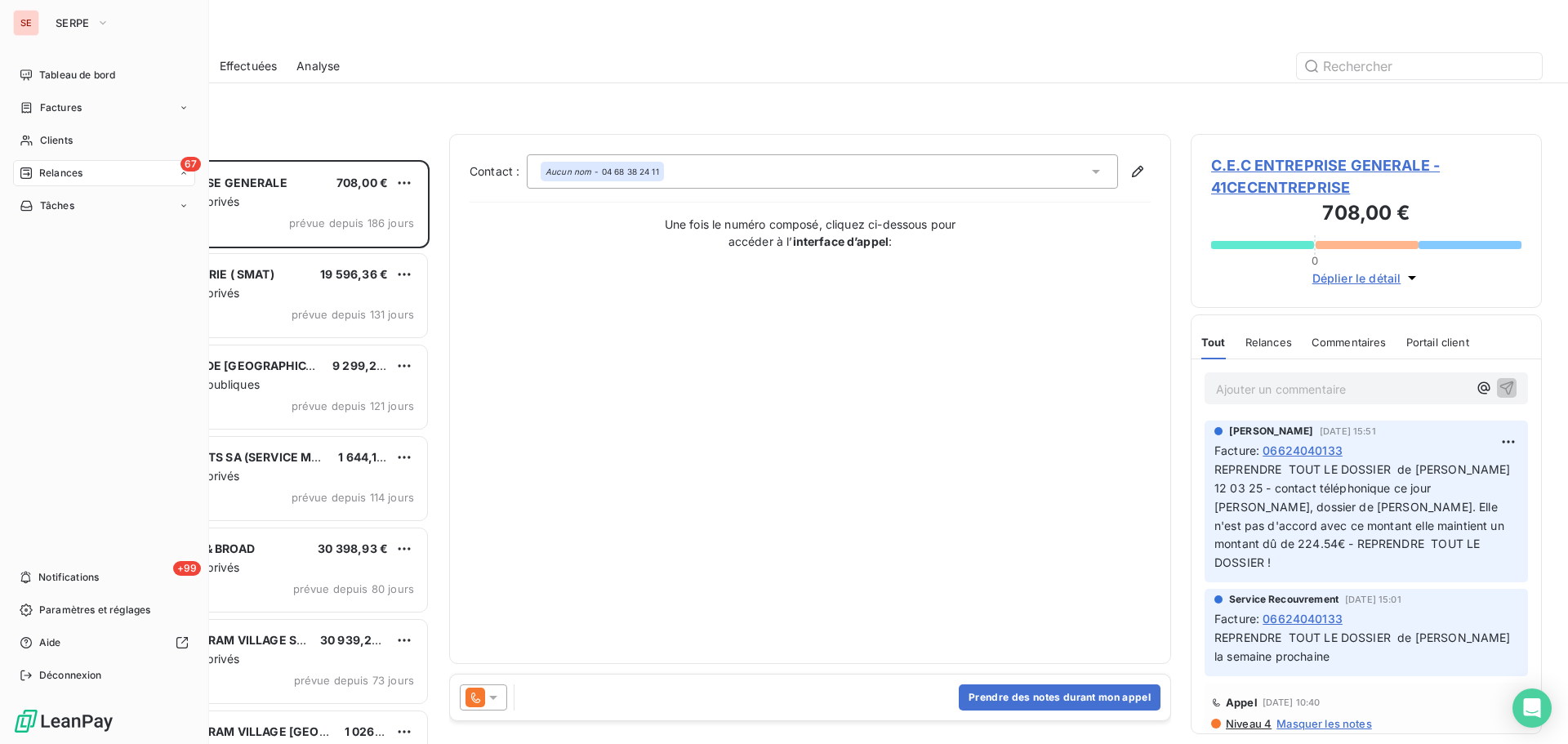
scroll to position [572, 339]
click at [58, 108] on span "Factures" at bounding box center [61, 108] width 42 height 15
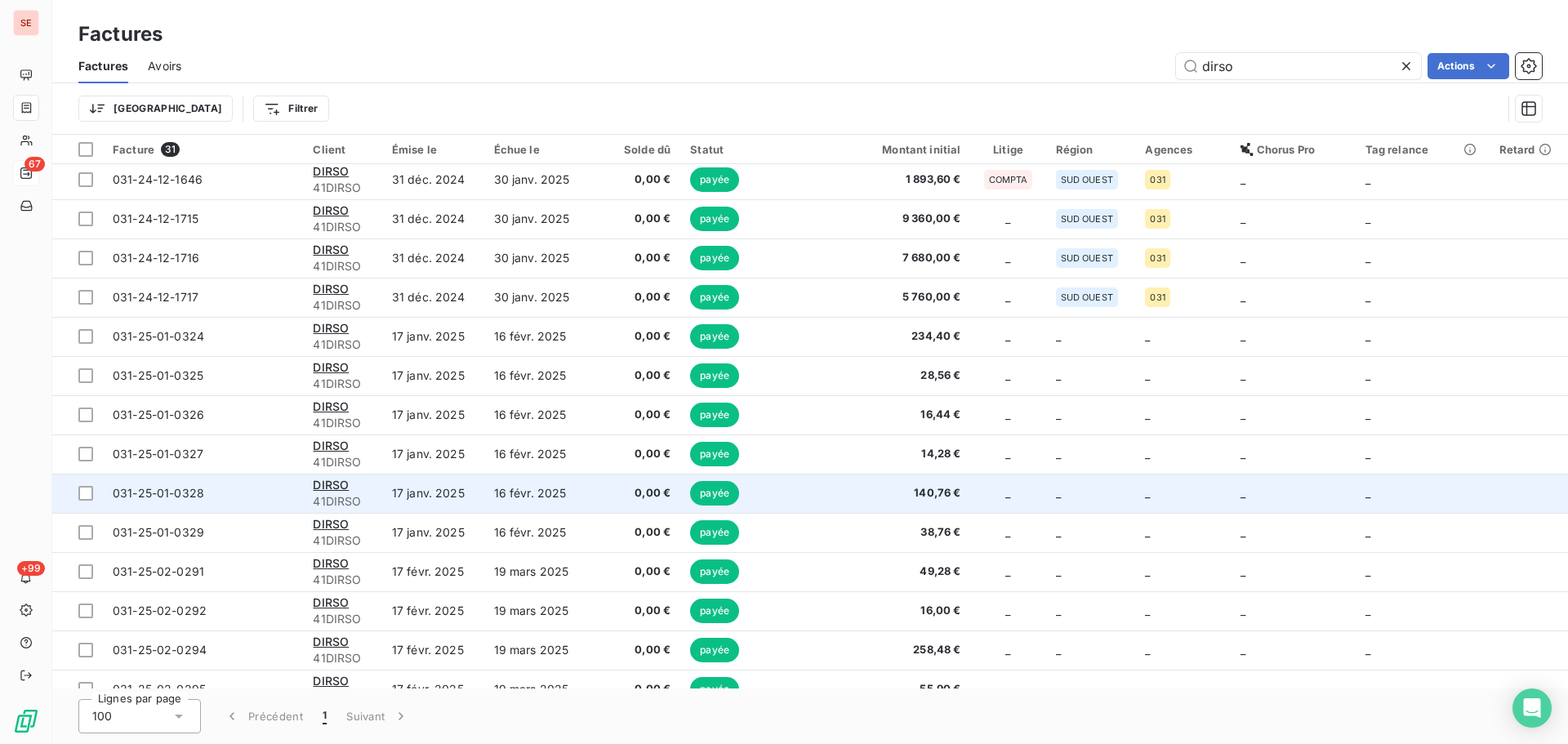
scroll to position [692, 0]
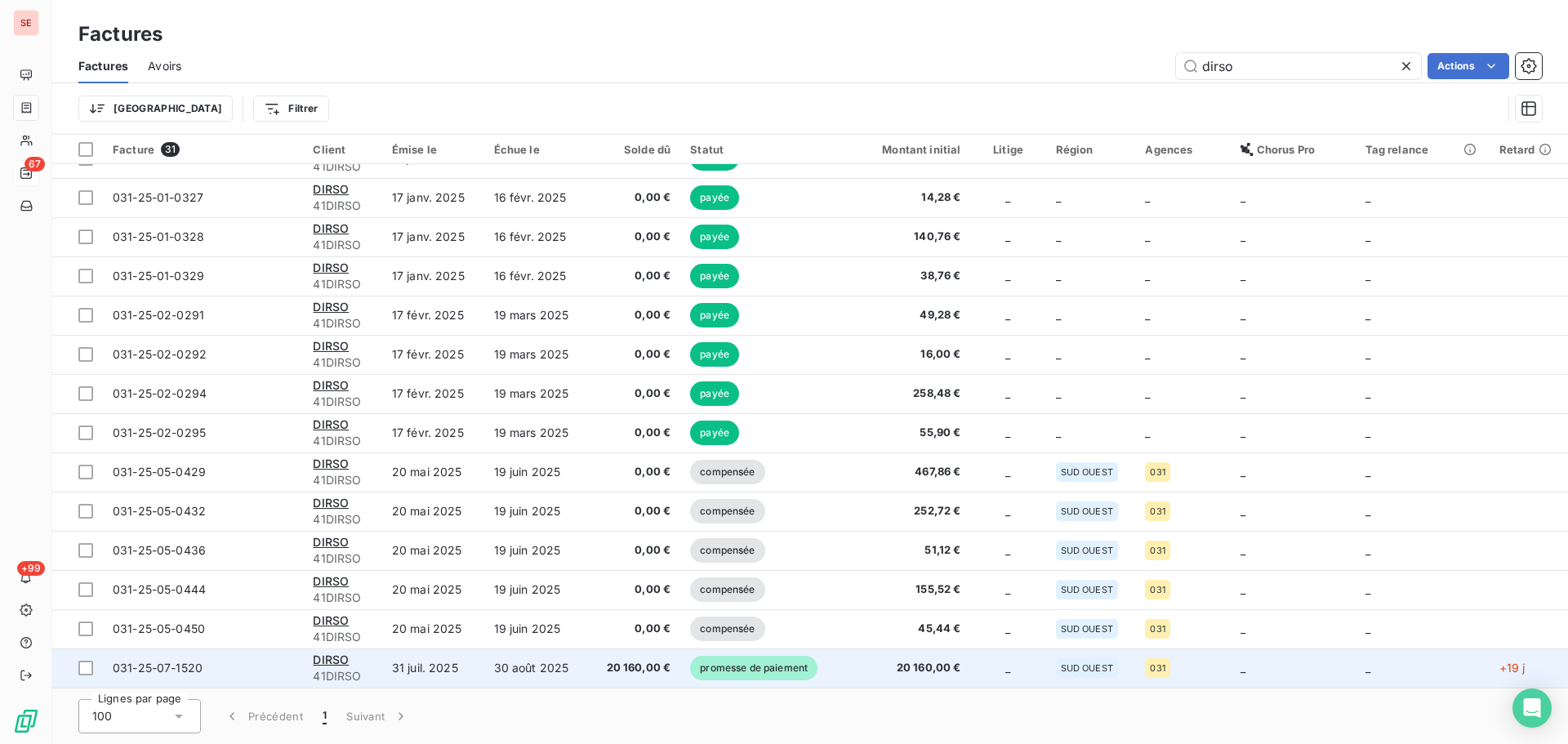
type input "dirso"
click at [616, 661] on span "20 160,00 €" at bounding box center [635, 668] width 73 height 16
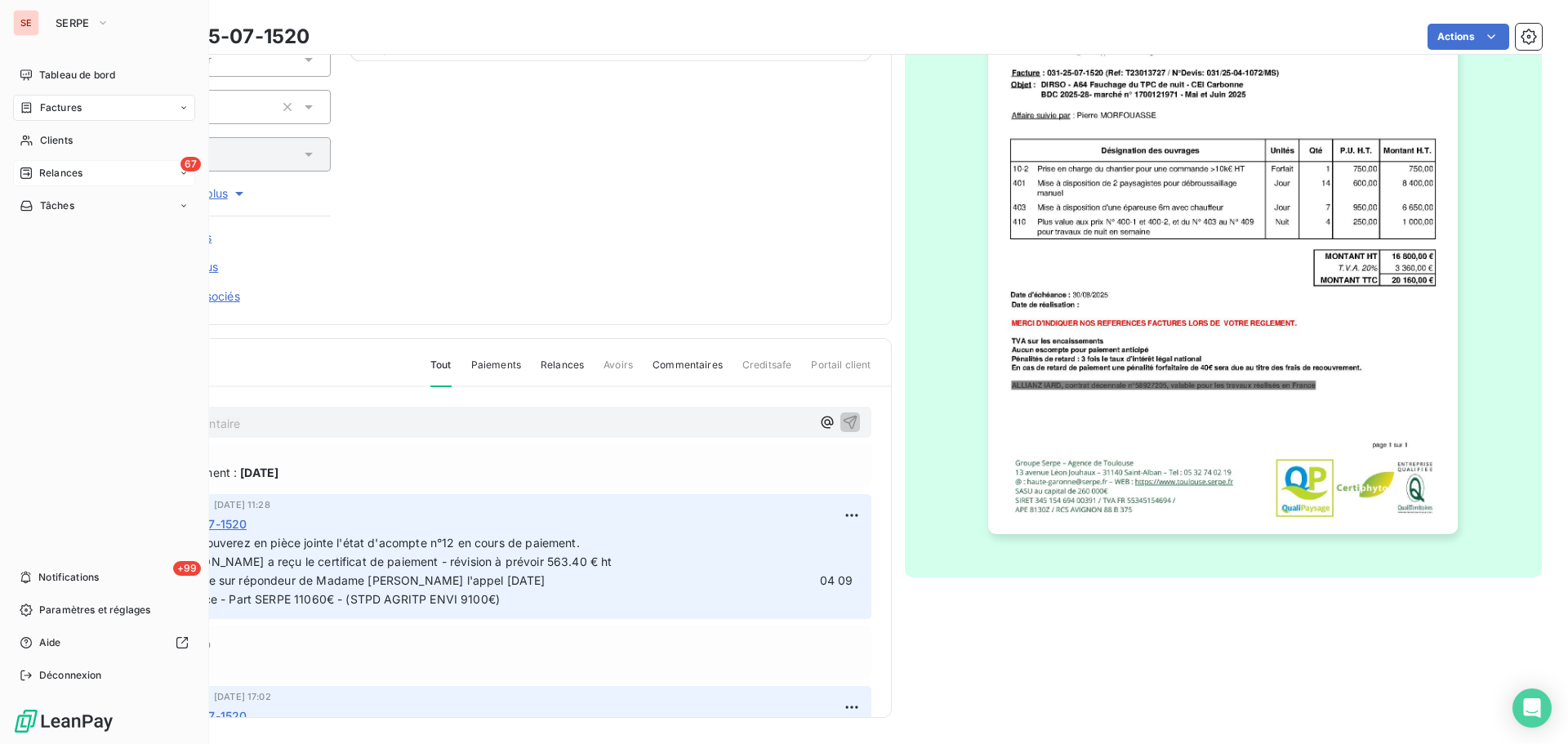
click at [54, 101] on span "Factures" at bounding box center [61, 108] width 42 height 15
click at [49, 141] on span "Clients" at bounding box center [56, 141] width 33 height 15
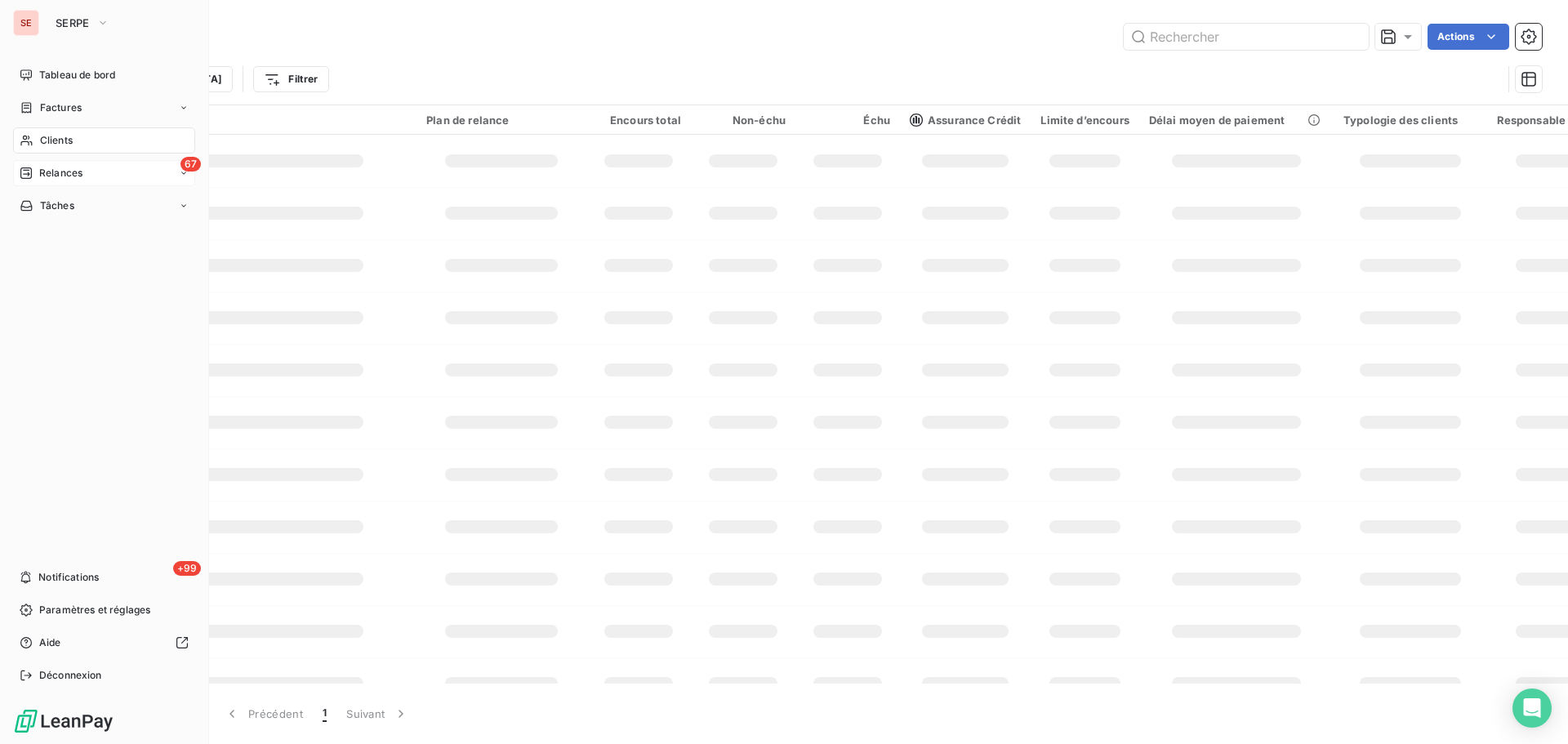
click at [46, 101] on span "Factures" at bounding box center [61, 108] width 42 height 15
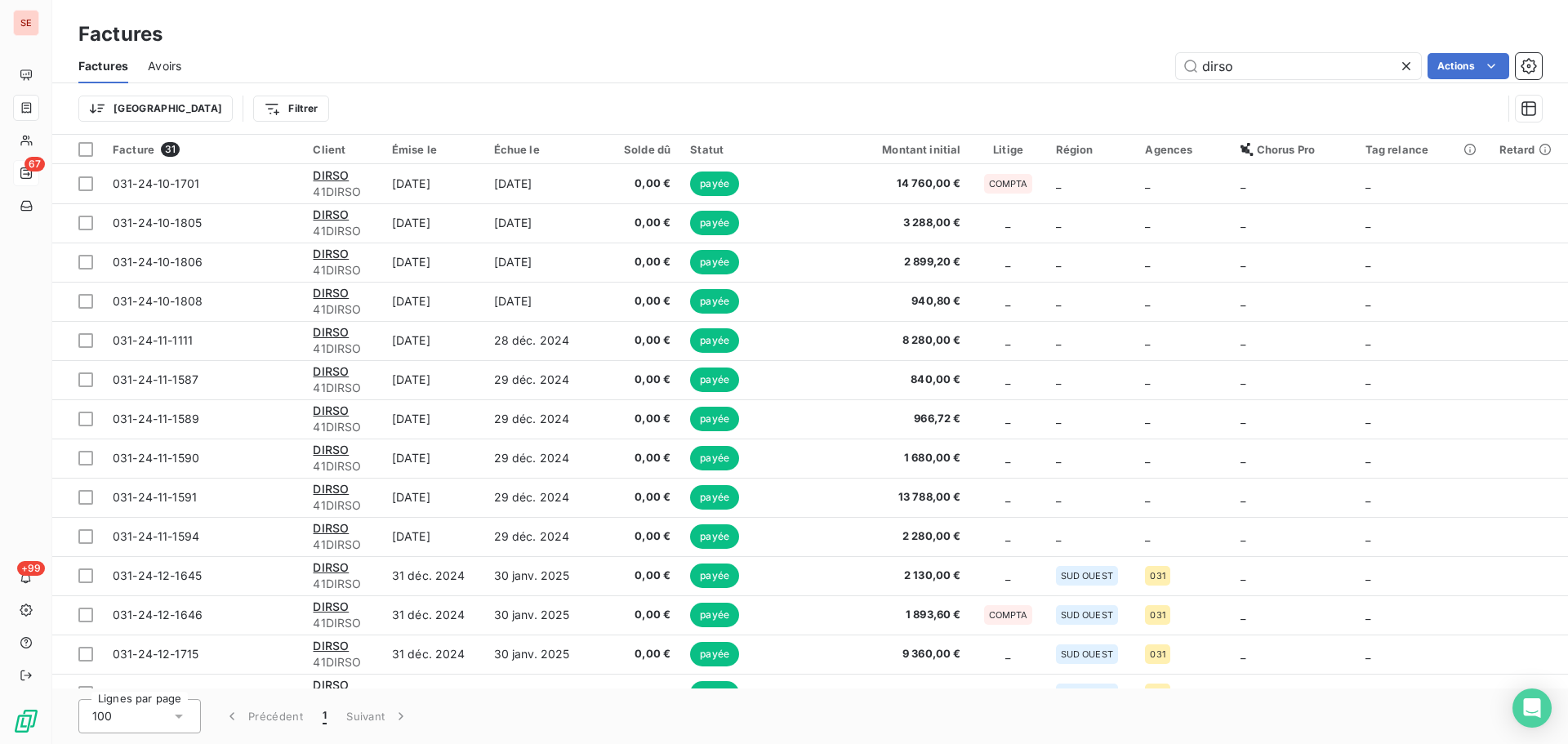
click at [1404, 65] on icon at bounding box center [1406, 65] width 16 height 16
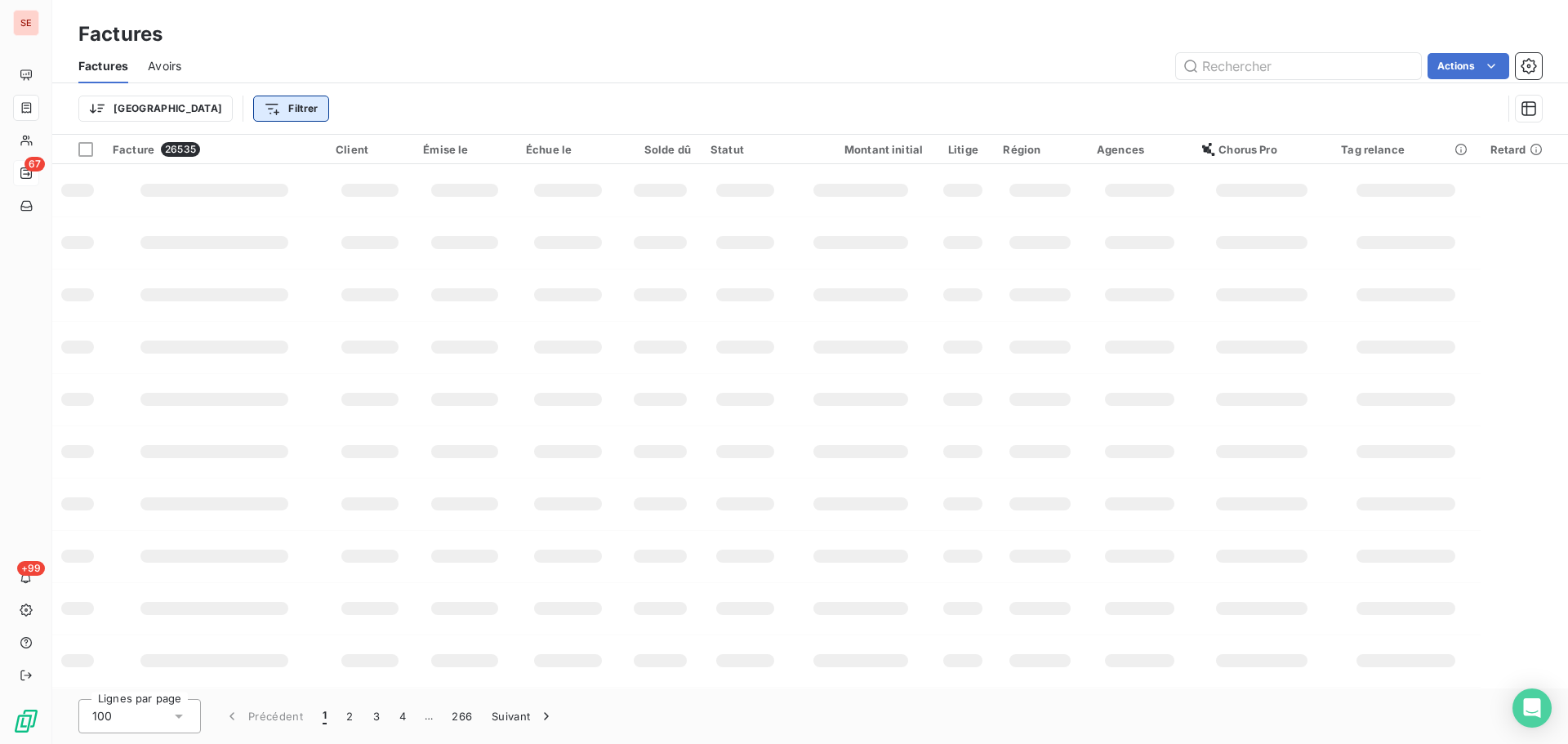
click at [214, 120] on html "SE 67 +99 Factures Factures Avoirs Actions Trier Filtrer Facture 26535 Client É…" at bounding box center [784, 372] width 1568 height 744
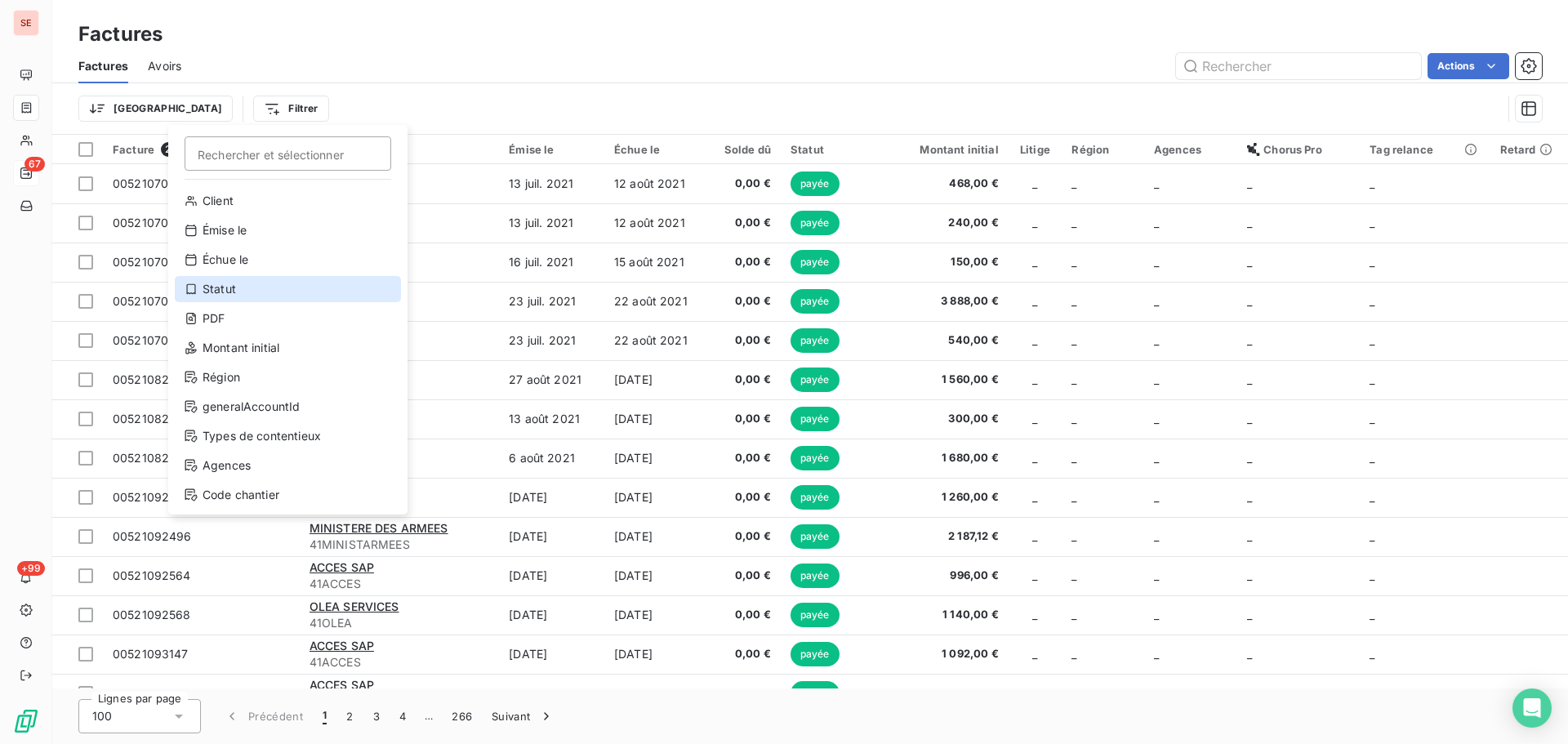
click at [249, 290] on div "Statut" at bounding box center [288, 289] width 227 height 26
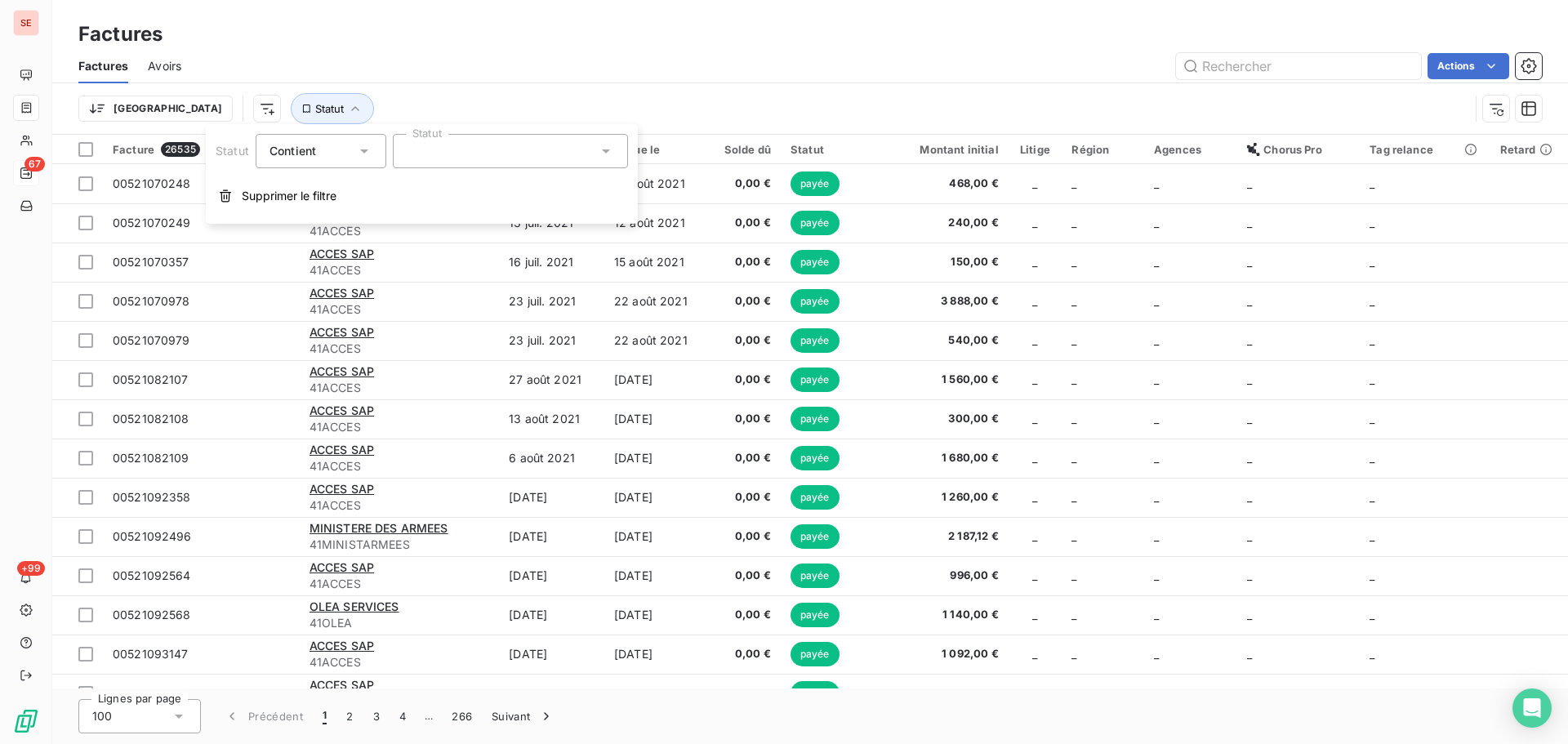
click at [518, 148] on div at bounding box center [510, 151] width 235 height 34
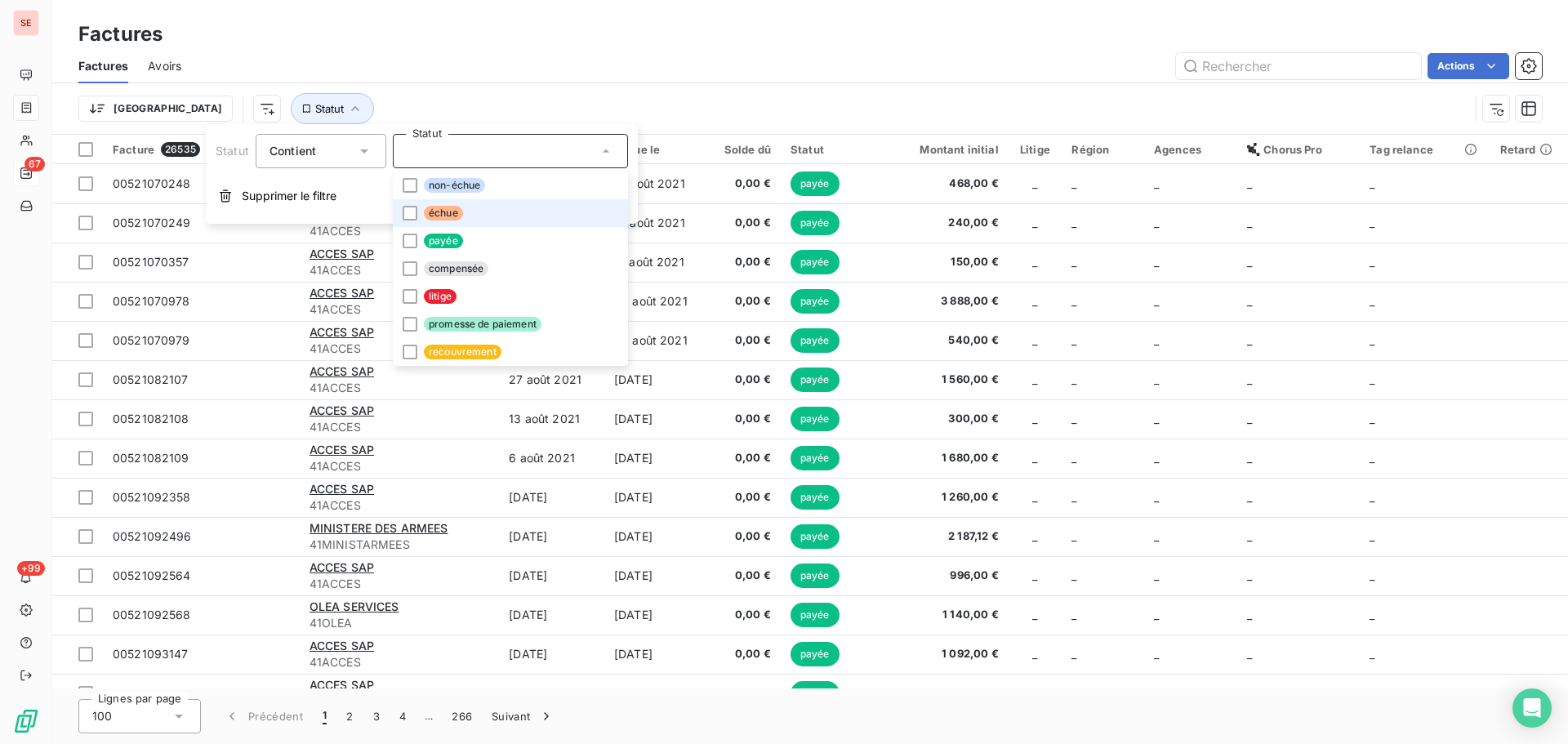
click at [510, 215] on li "échue" at bounding box center [510, 213] width 235 height 28
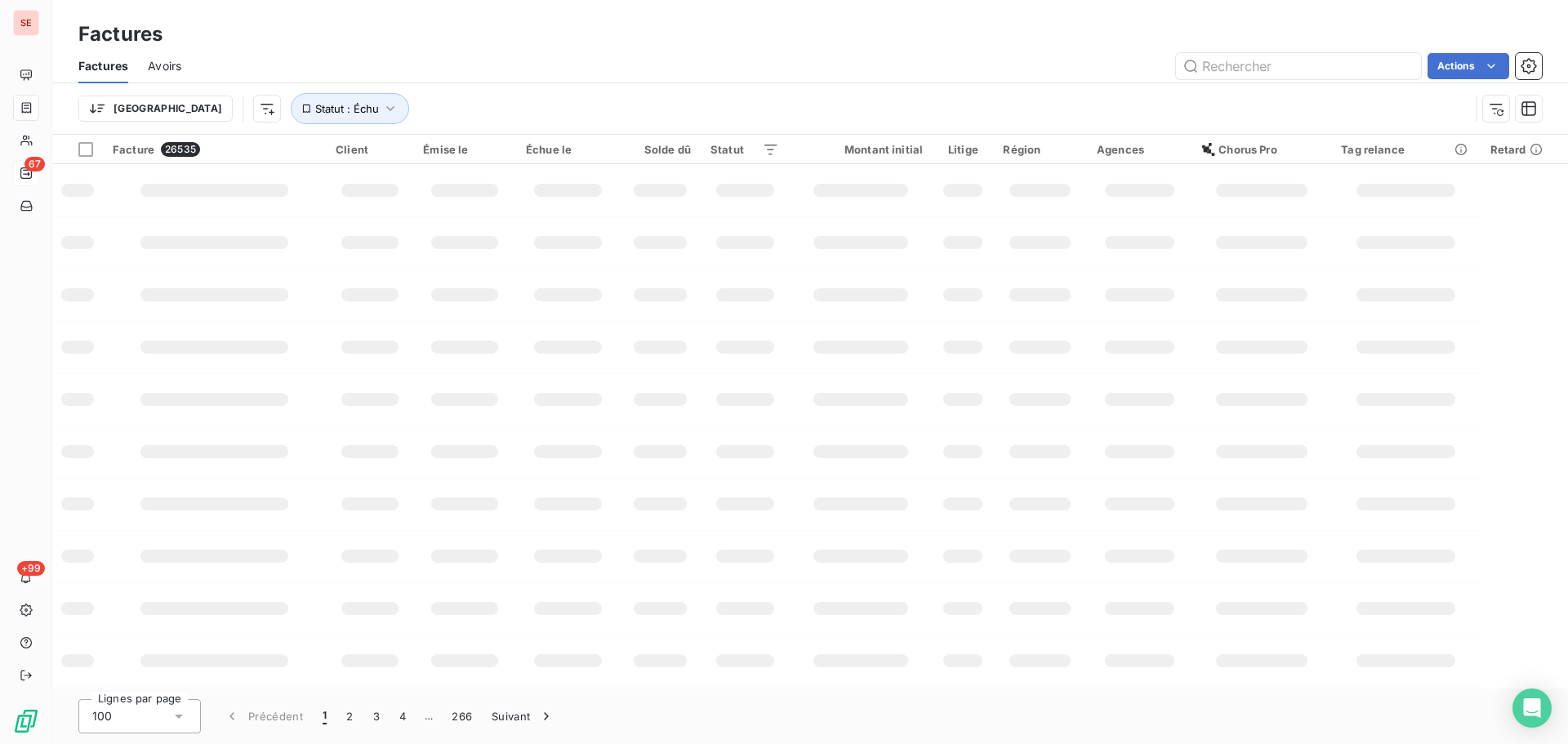
click at [534, 83] on div "Trier Statut : Échu" at bounding box center [810, 108] width 1464 height 50
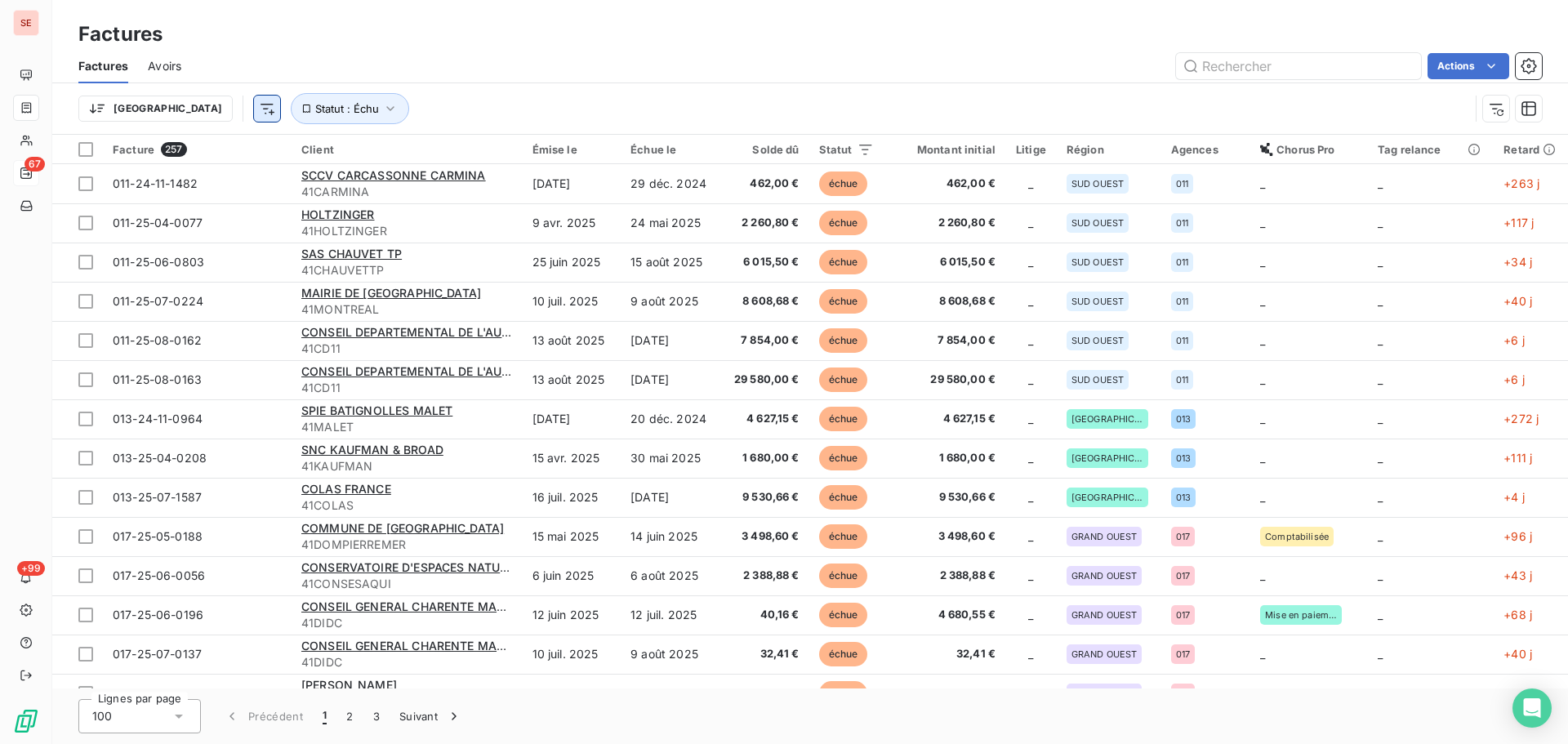
click at [182, 104] on html "SE 67 +99 Factures Factures Avoirs Actions Trier Statut : Échu Facture 257 Clie…" at bounding box center [784, 372] width 1568 height 744
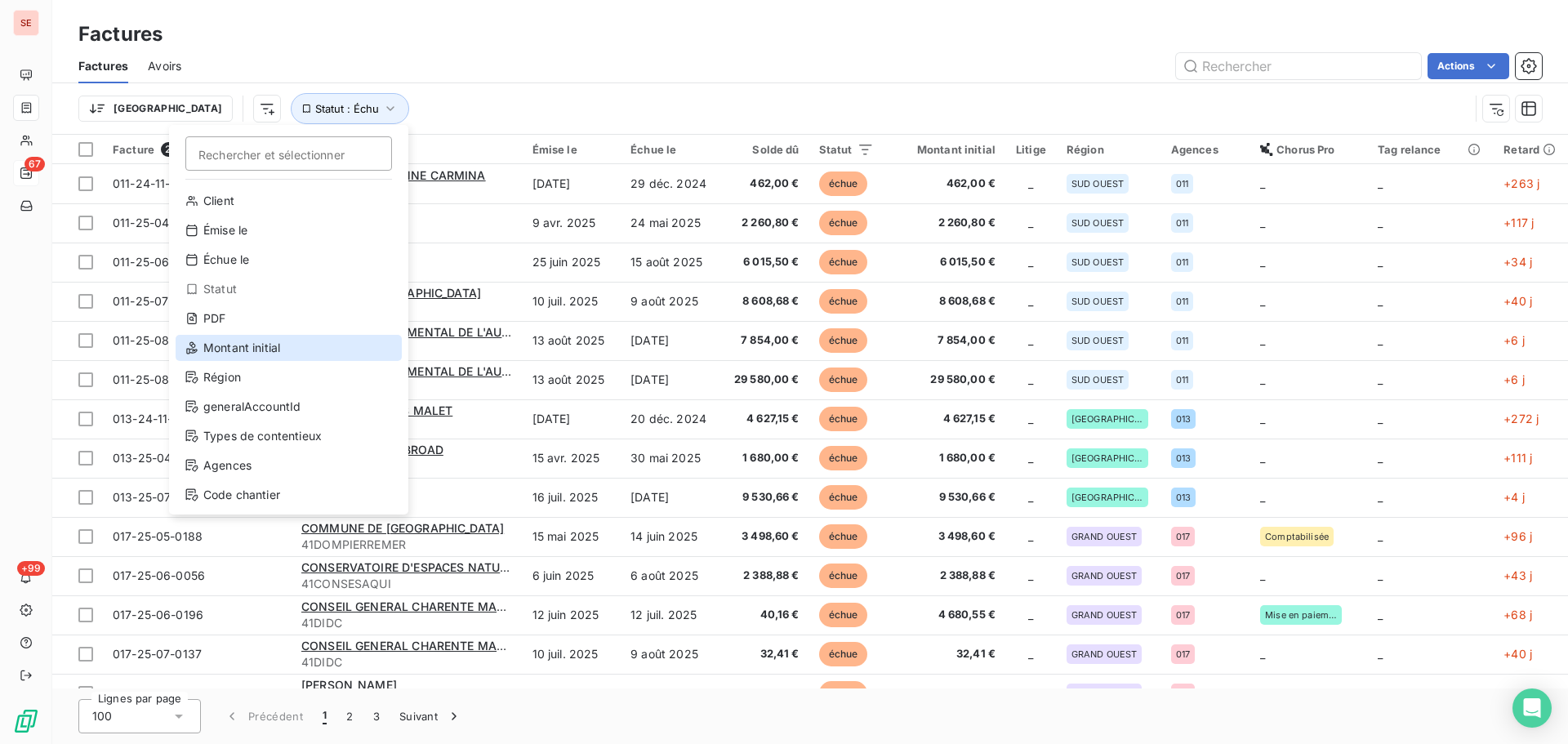
click at [241, 336] on div "Montant initial" at bounding box center [289, 347] width 227 height 26
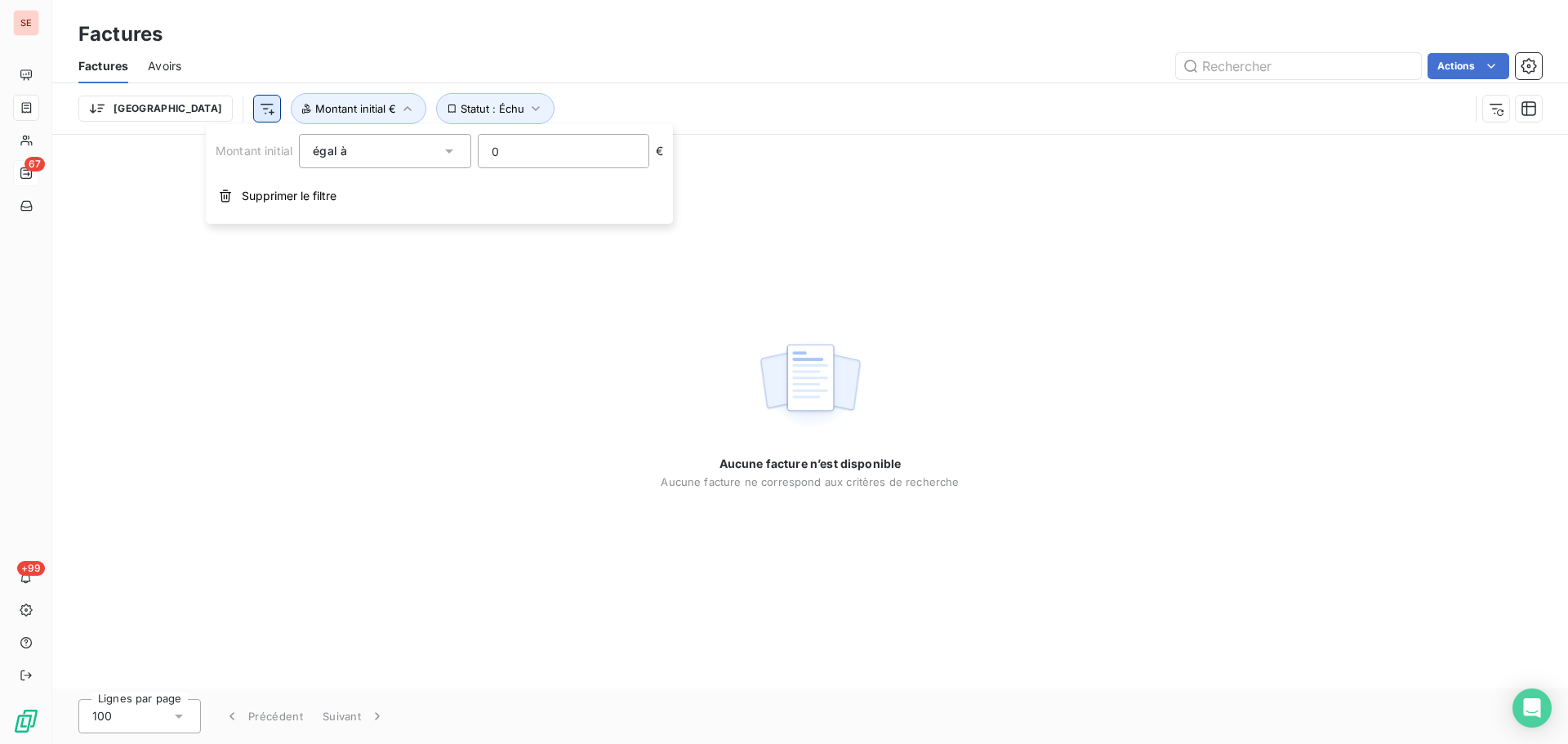
click at [180, 111] on html "SE 67 +99 Factures Factures Avoirs Actions Trier Statut : Échu Montant initial …" at bounding box center [784, 372] width 1568 height 744
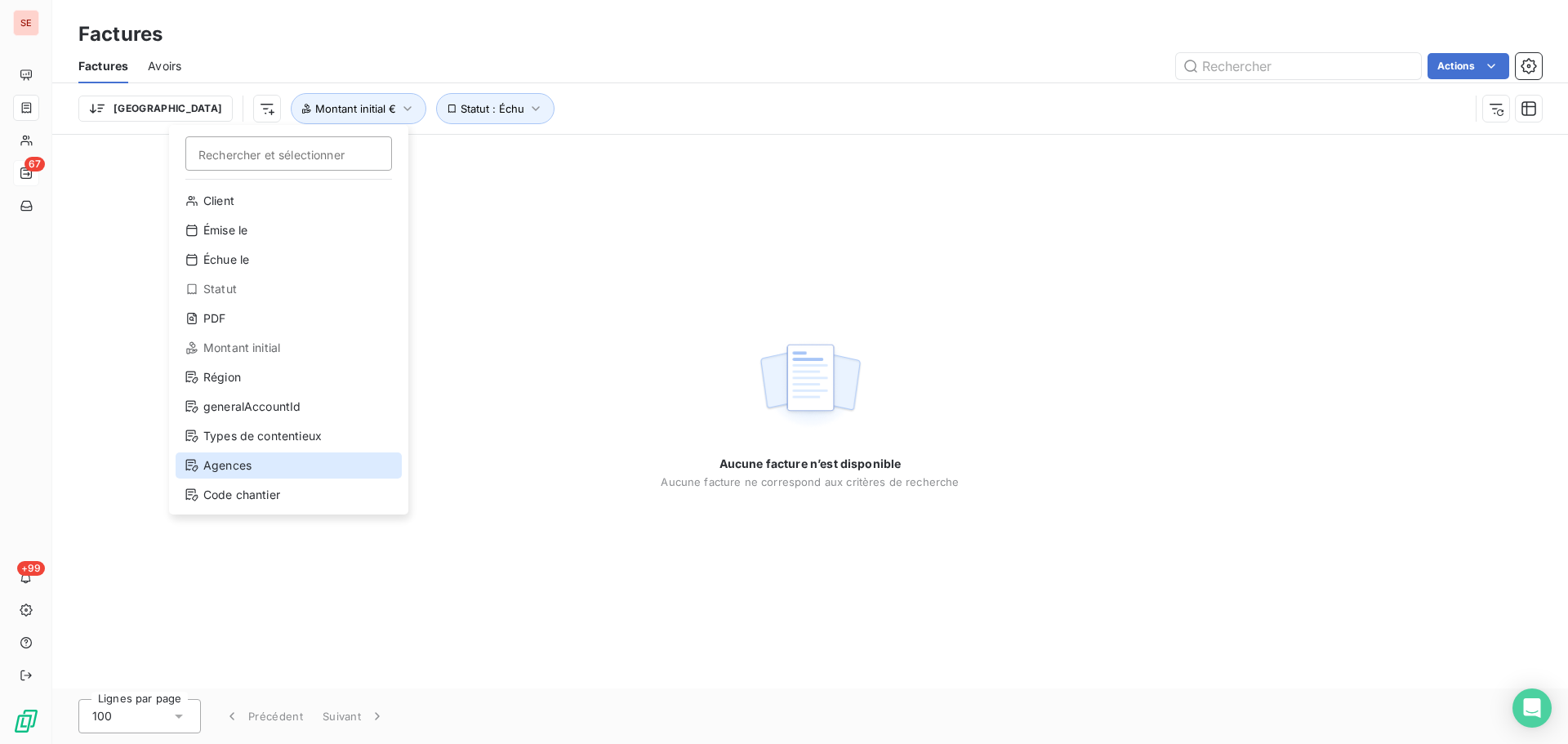
click at [262, 466] on div "Agences" at bounding box center [289, 465] width 227 height 26
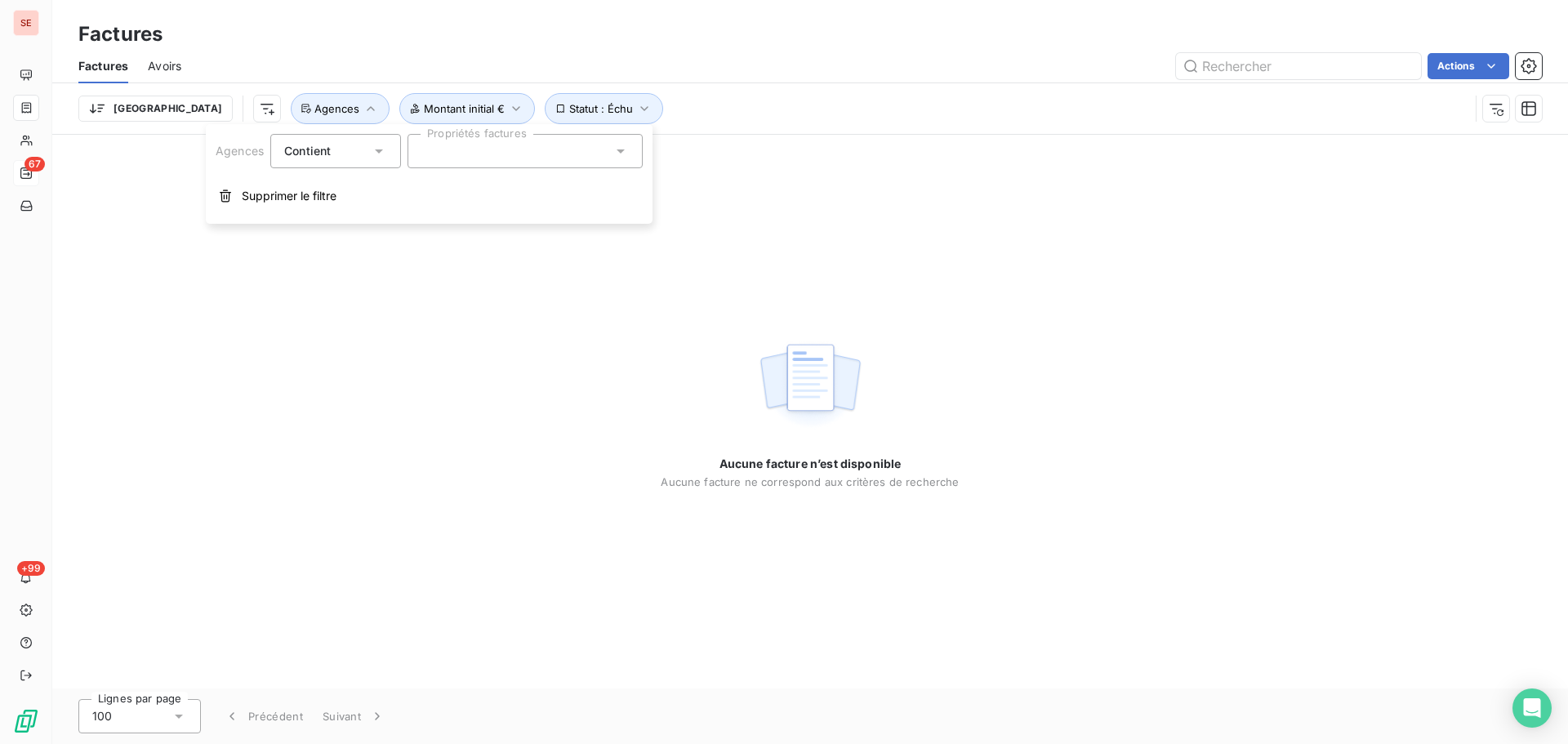
click at [555, 140] on div at bounding box center [525, 151] width 235 height 34
type input "031"
click at [499, 197] on li "031" at bounding box center [525, 190] width 229 height 33
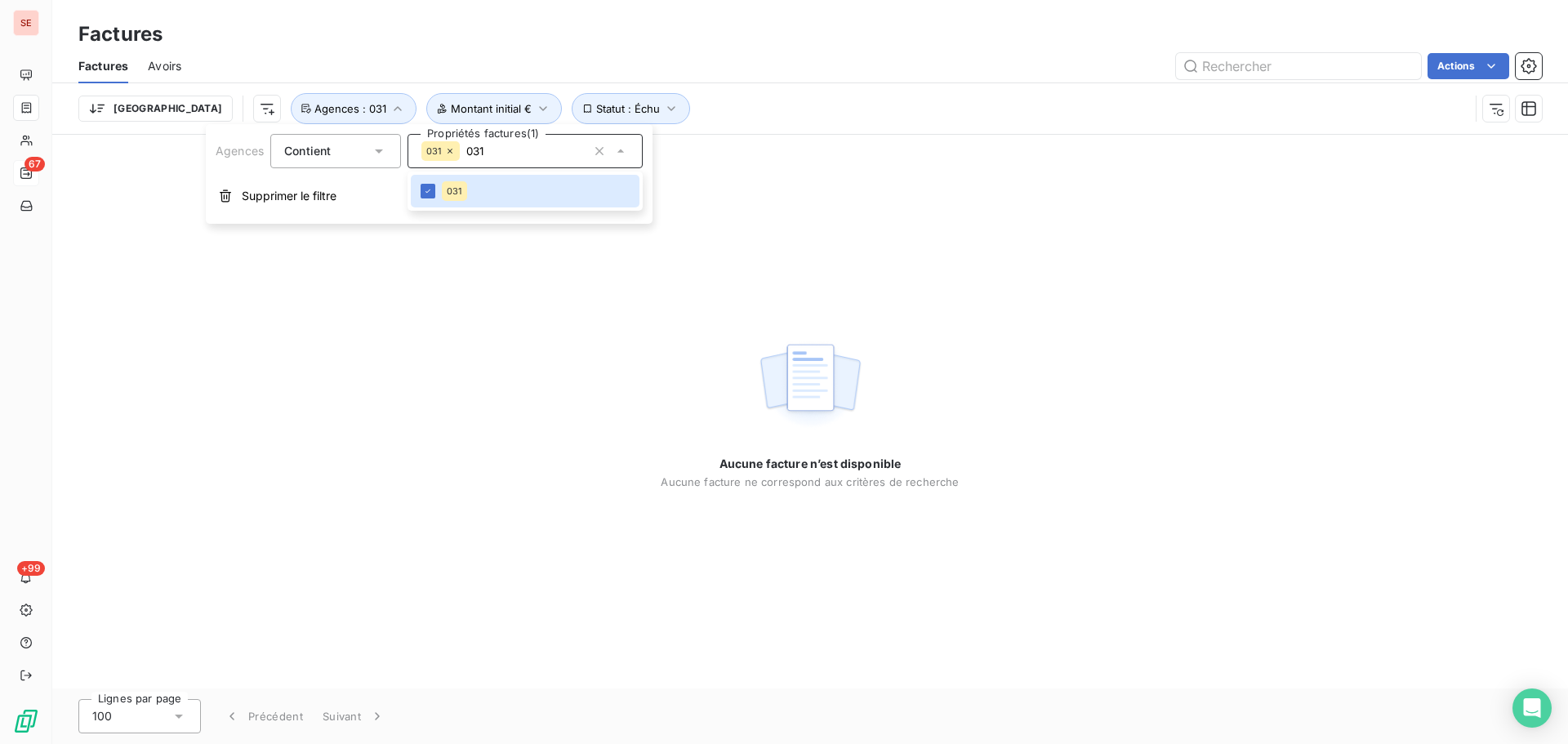
click at [852, 82] on div "Factures Avoirs Actions" at bounding box center [810, 65] width 1516 height 34
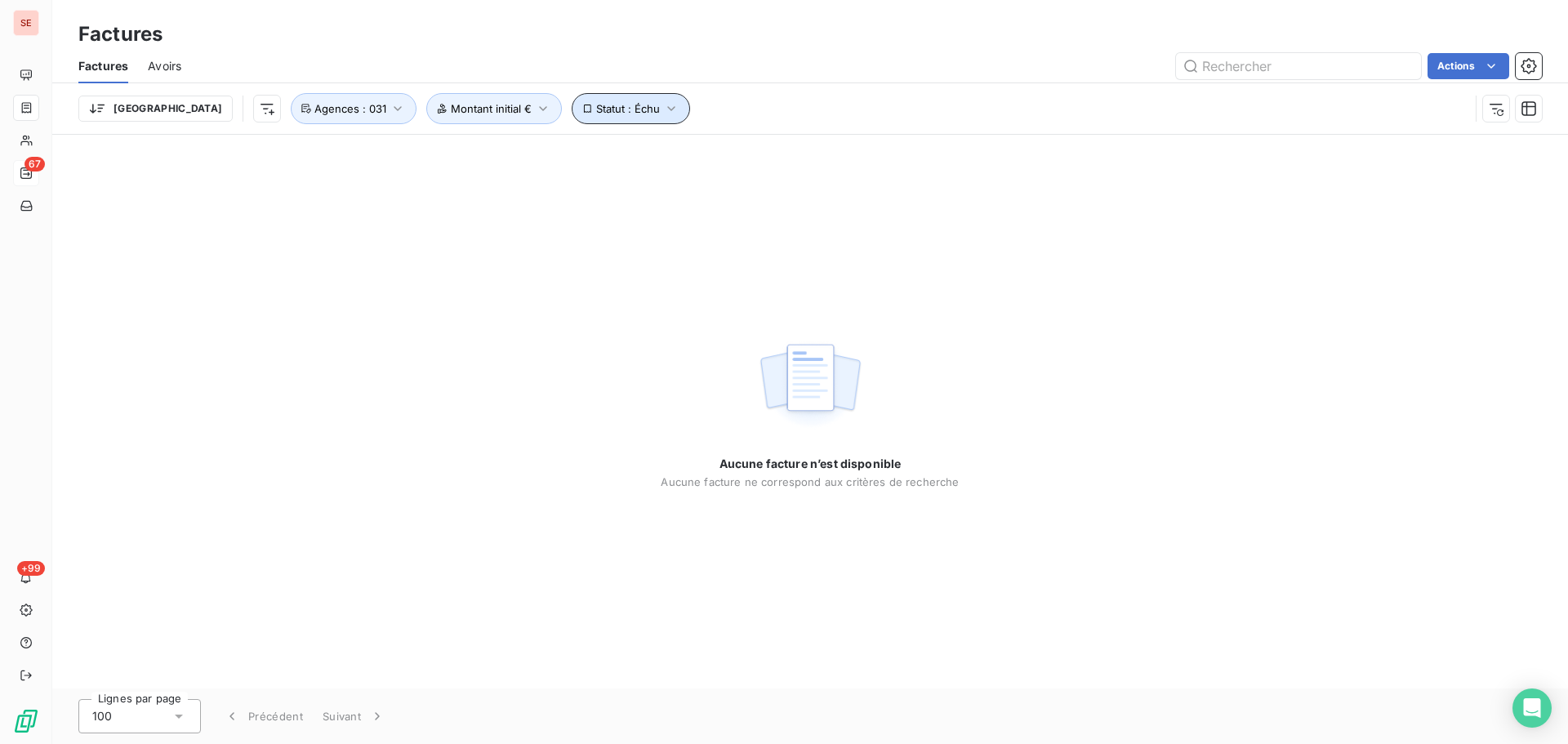
click at [596, 108] on span "Statut : Échu" at bounding box center [628, 109] width 64 height 13
click at [426, 115] on button "Montant initial €" at bounding box center [494, 108] width 136 height 31
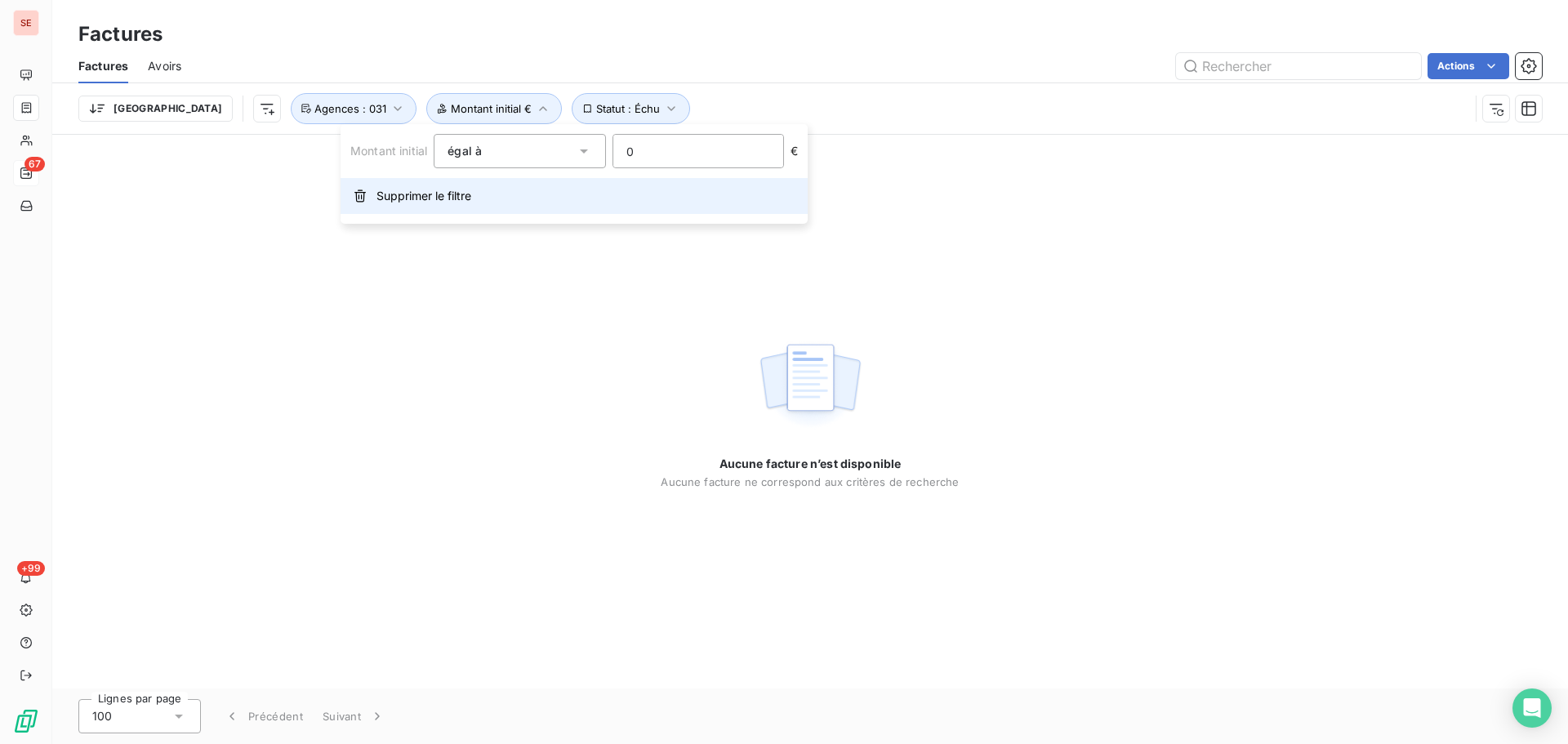
click at [430, 195] on span "Supprimer le filtre" at bounding box center [424, 195] width 95 height 16
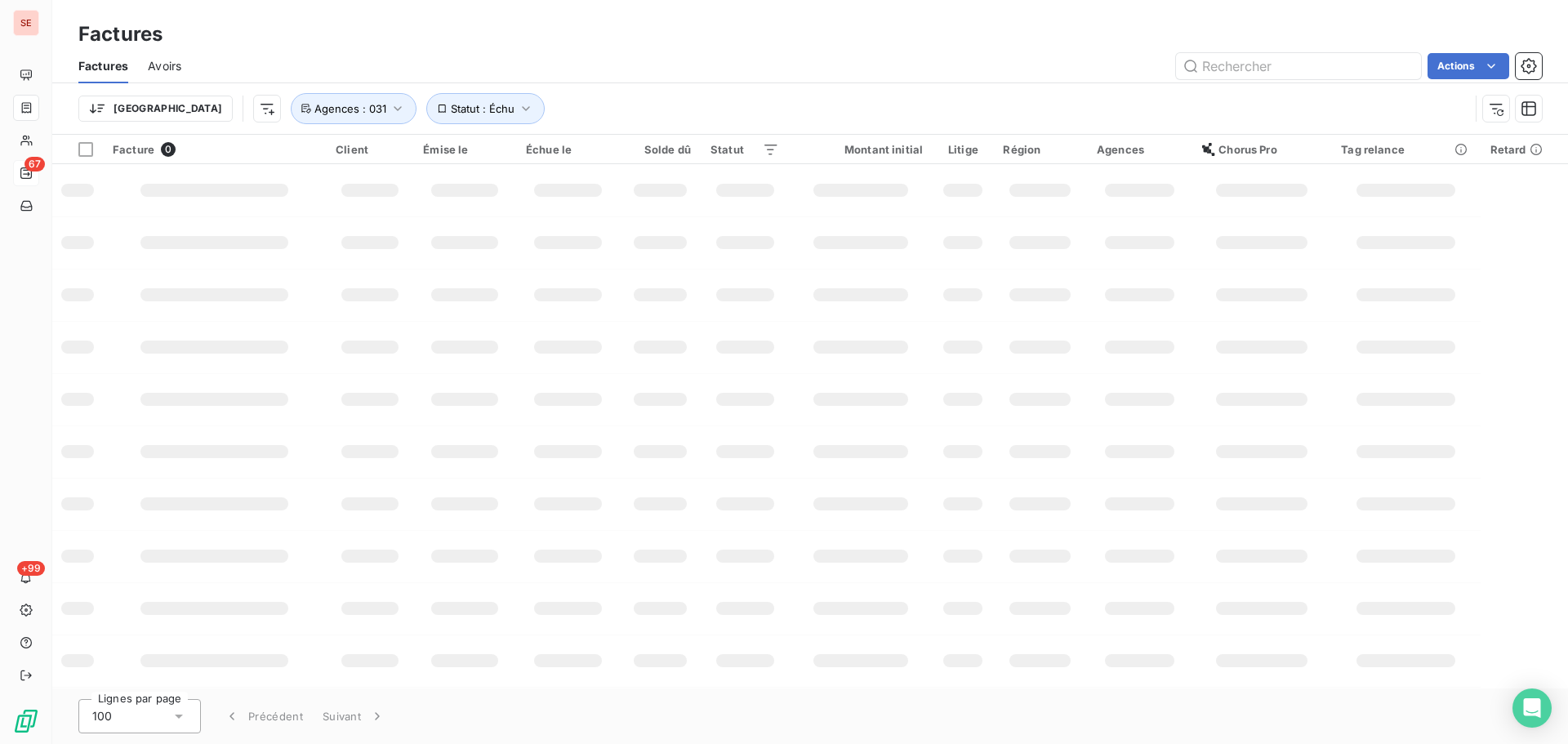
click at [747, 75] on div "Actions" at bounding box center [872, 65] width 1341 height 26
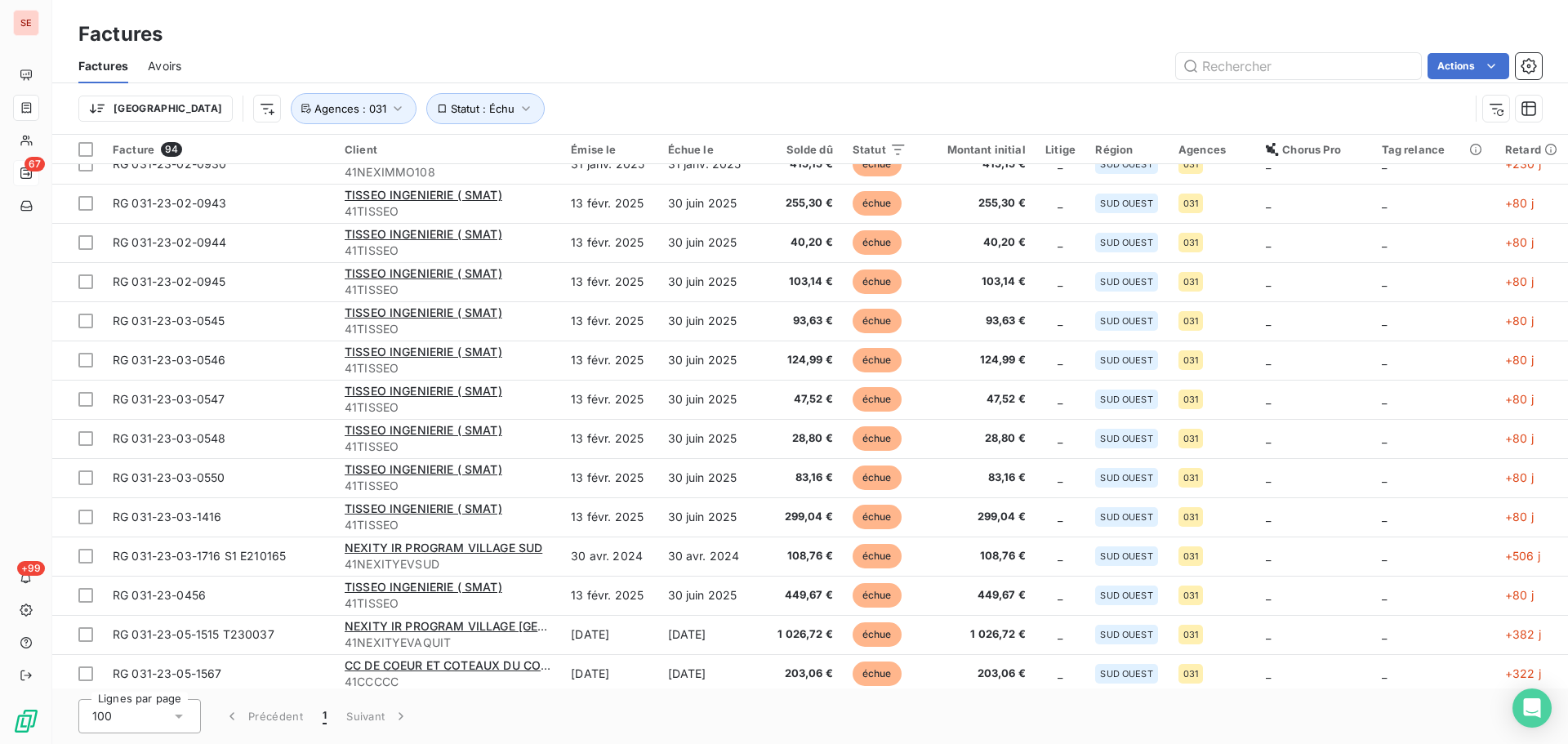
scroll to position [2290, 0]
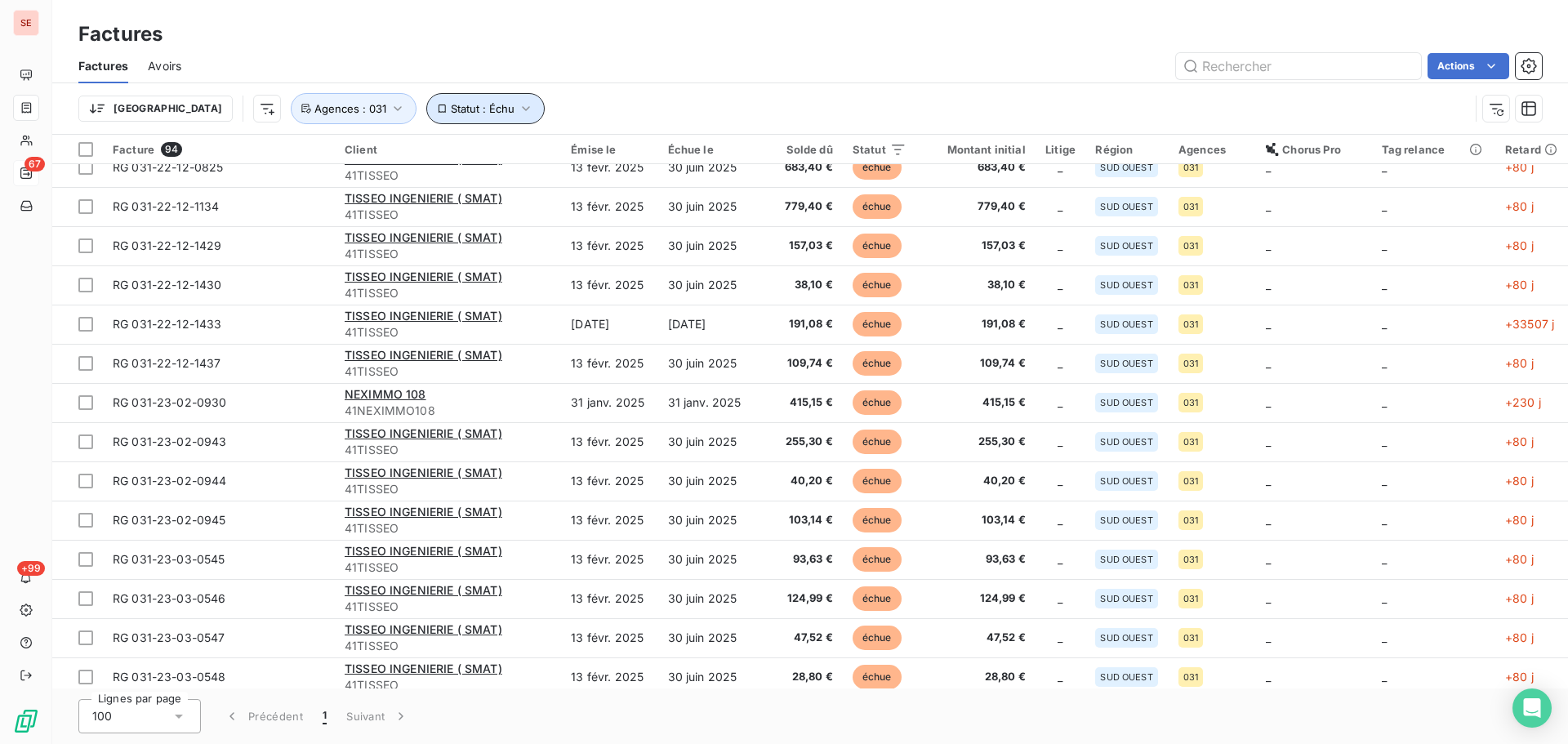
click at [451, 102] on span "Statut : Échu" at bounding box center [482, 109] width 64 height 13
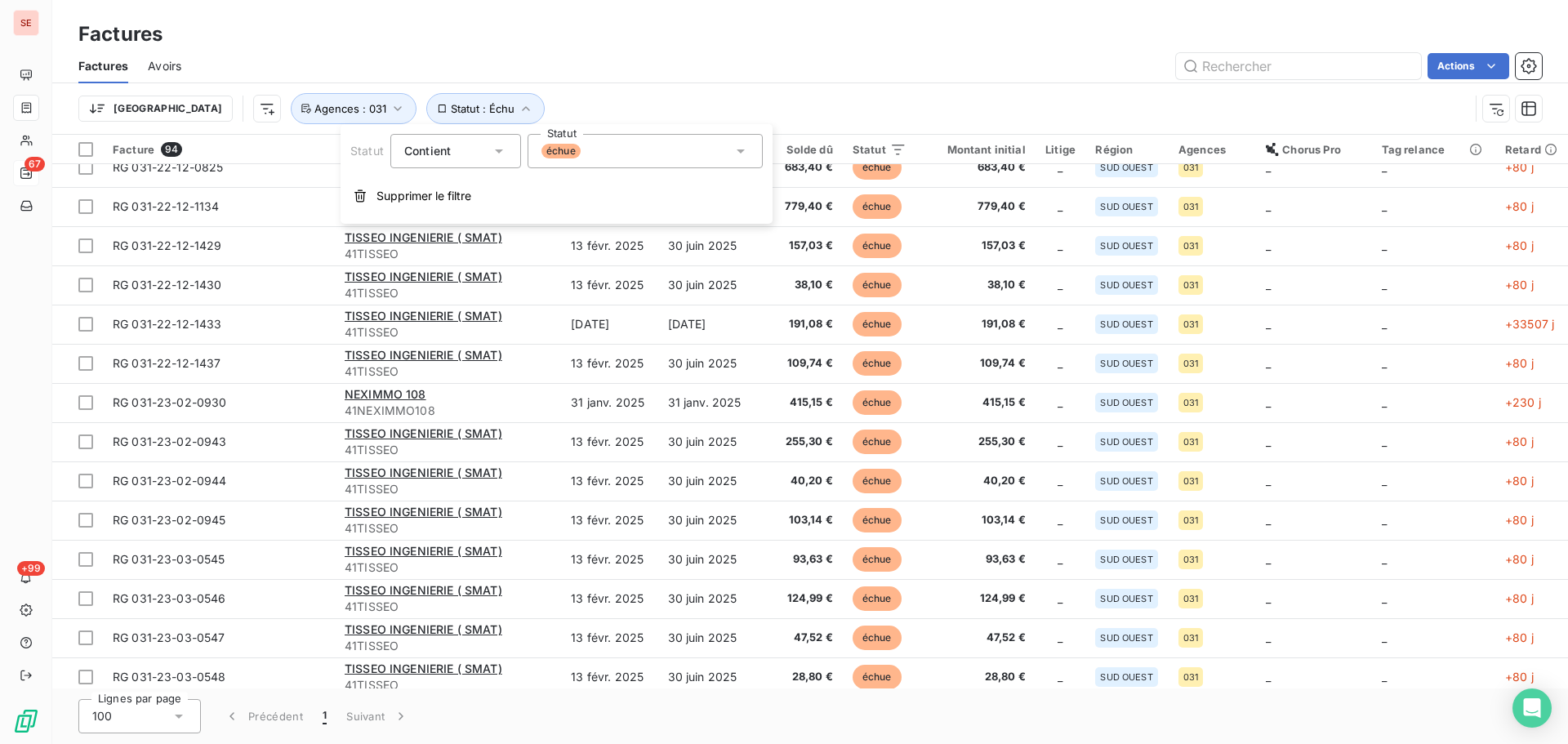
drag, startPoint x: 539, startPoint y: 153, endPoint x: 553, endPoint y: 161, distance: 16.1
click at [539, 153] on div "échue" at bounding box center [645, 151] width 235 height 34
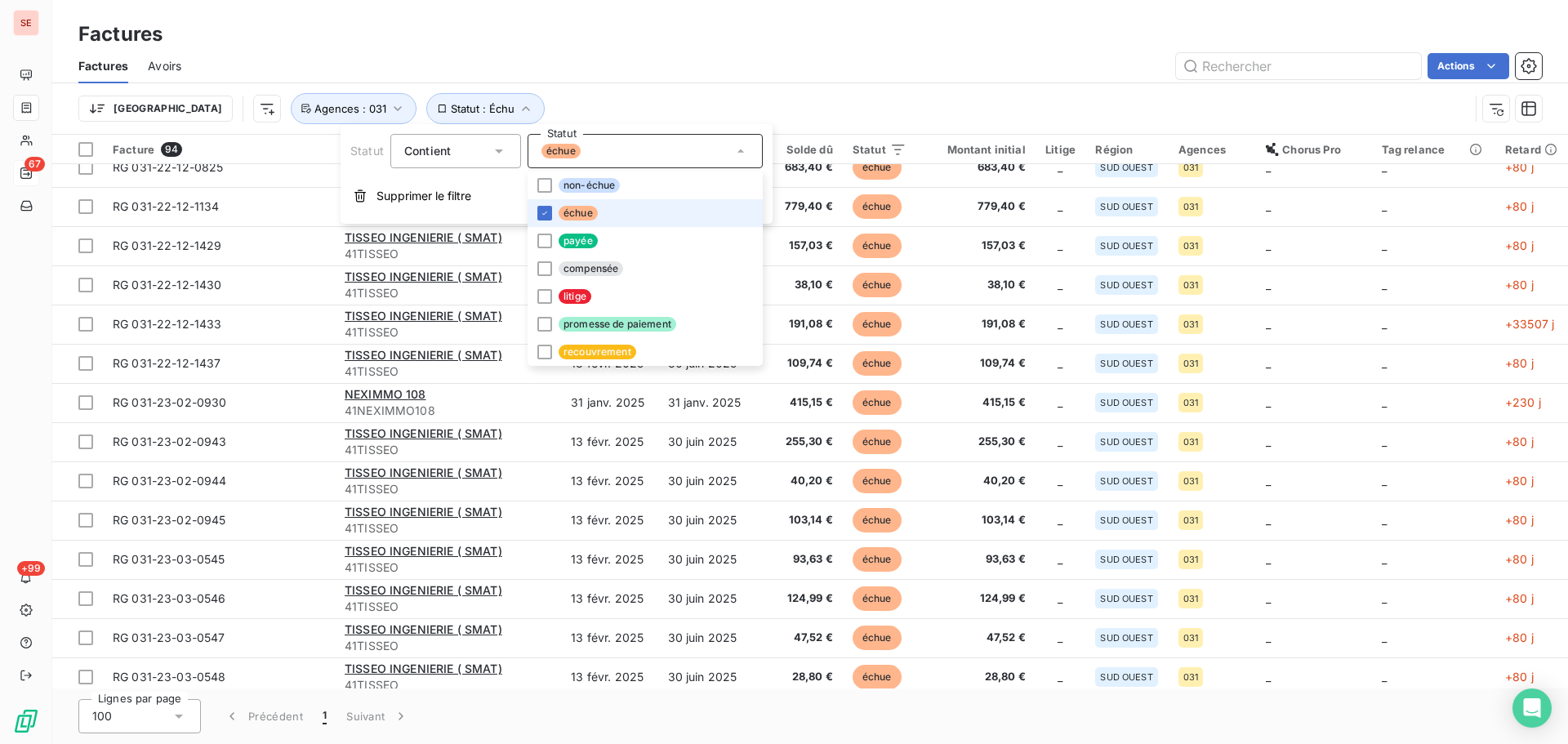
click at [596, 202] on li "échue" at bounding box center [645, 213] width 235 height 28
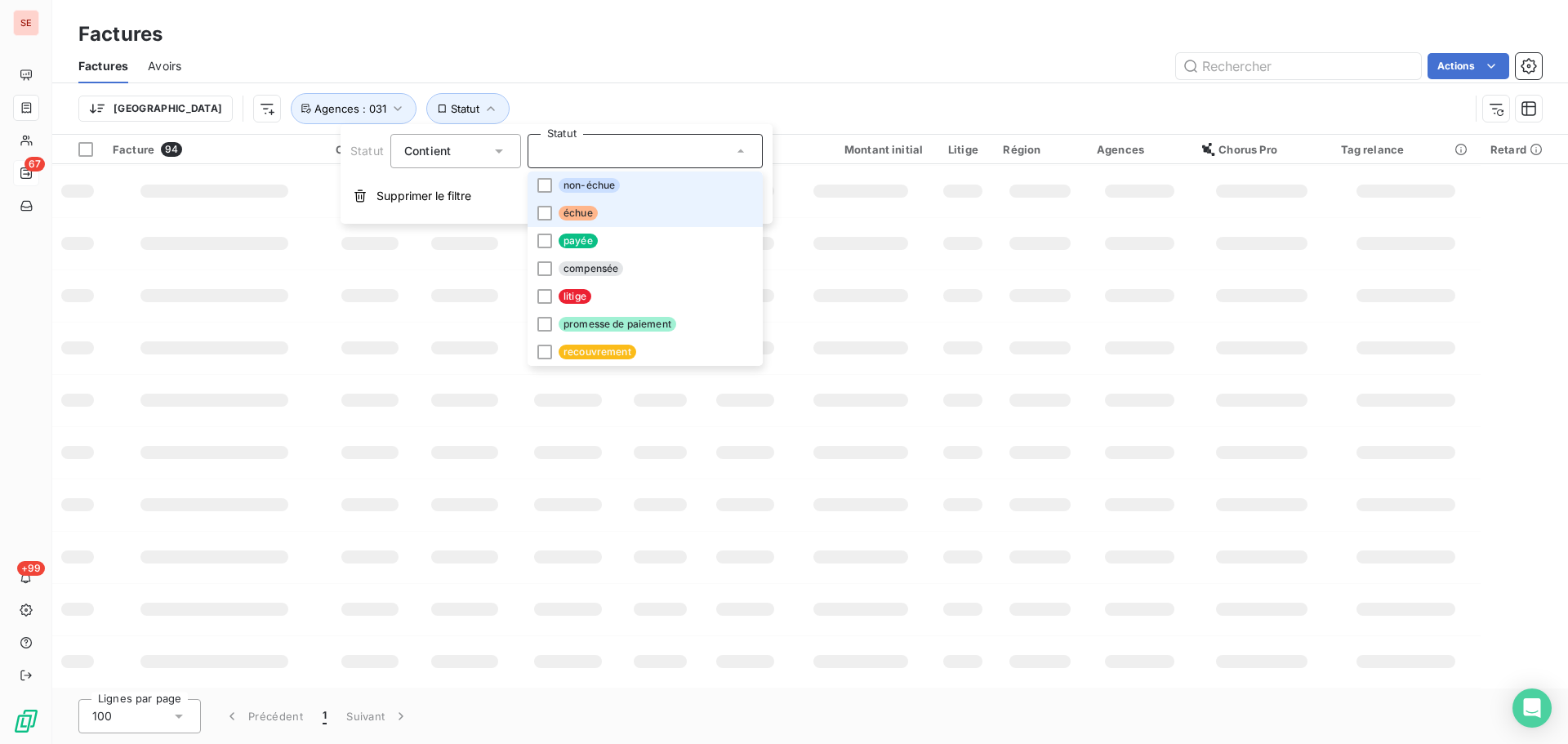
scroll to position [261, 0]
click at [596, 175] on li "non-échue" at bounding box center [645, 185] width 235 height 28
click at [638, 92] on div "Trier Statut : Non-échu Agences : 031" at bounding box center [810, 108] width 1464 height 50
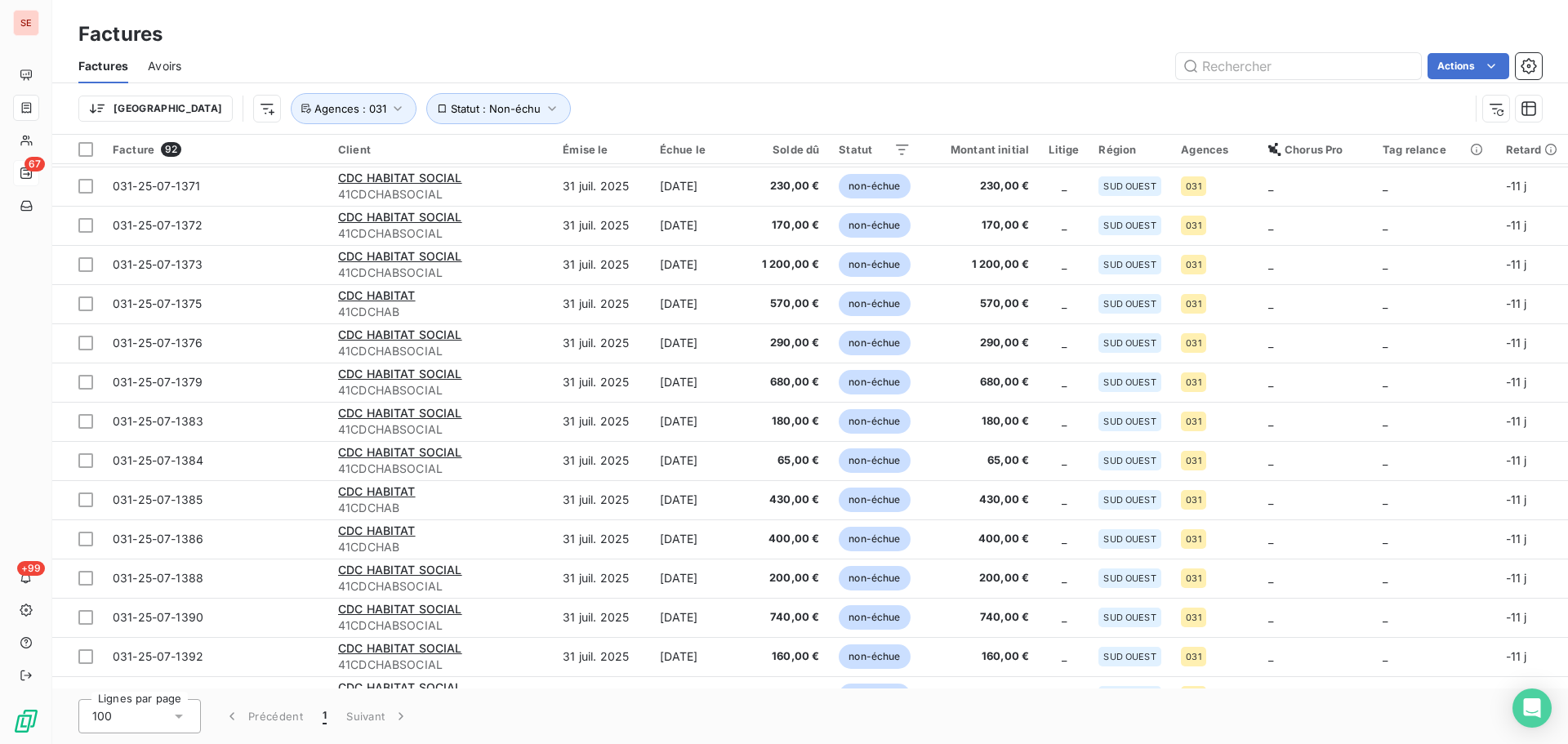
scroll to position [766, 0]
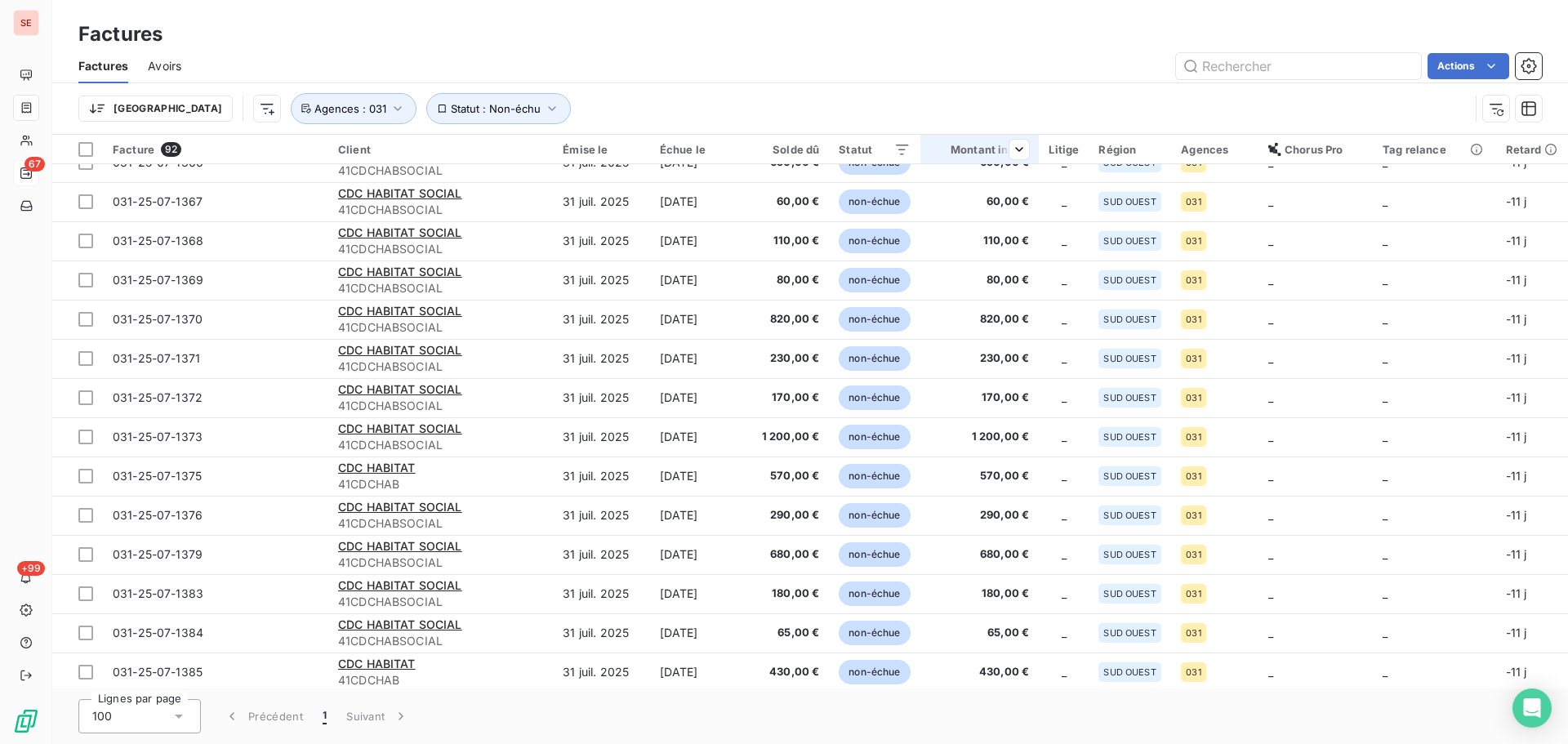
click at [977, 153] on div "Montant initial" at bounding box center [980, 149] width 99 height 13
click at [966, 216] on span "Trier par ordre décroissant" at bounding box center [936, 219] width 145 height 16
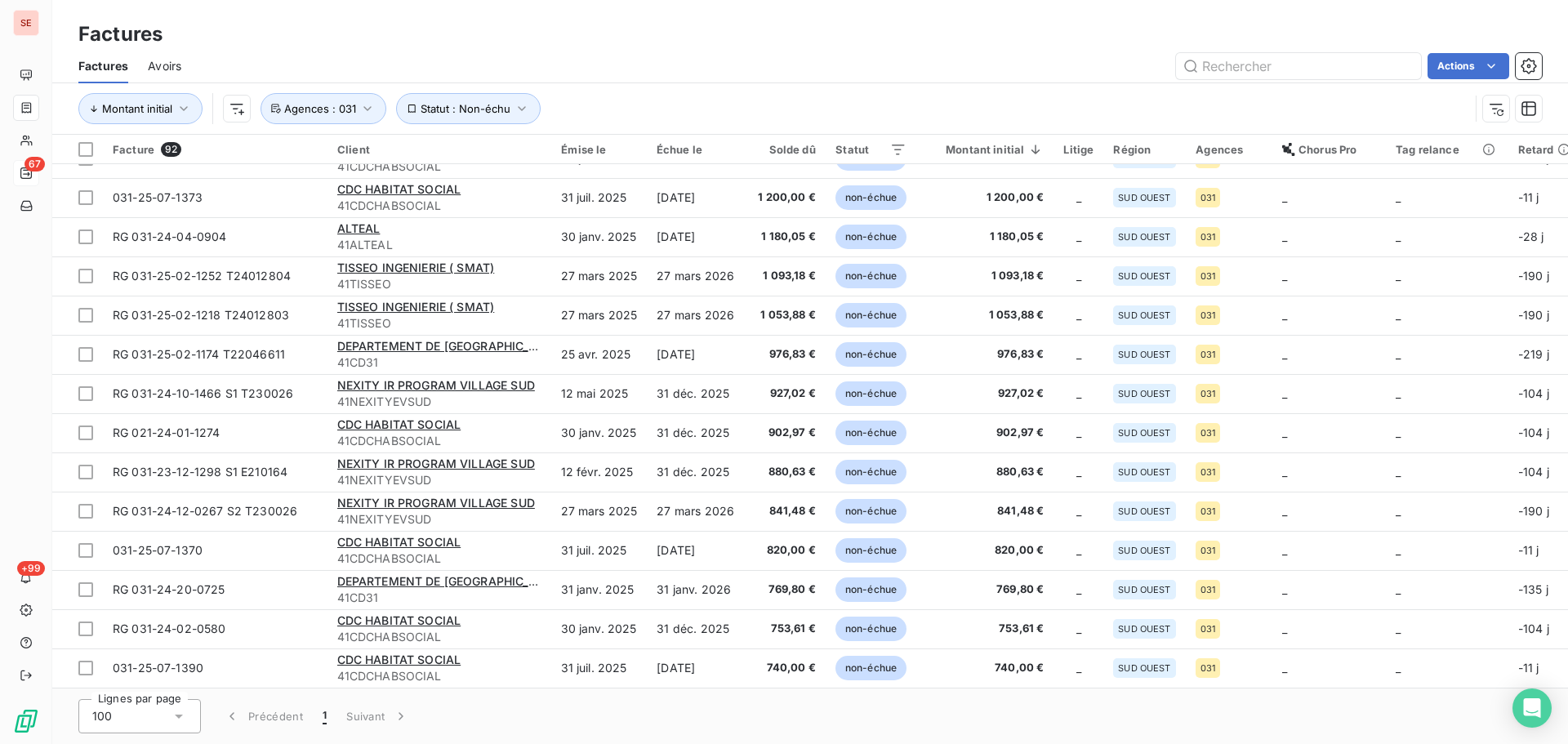
click at [955, 84] on div "Montant initial Statut : Non-échu Agences : 031" at bounding box center [810, 108] width 1464 height 50
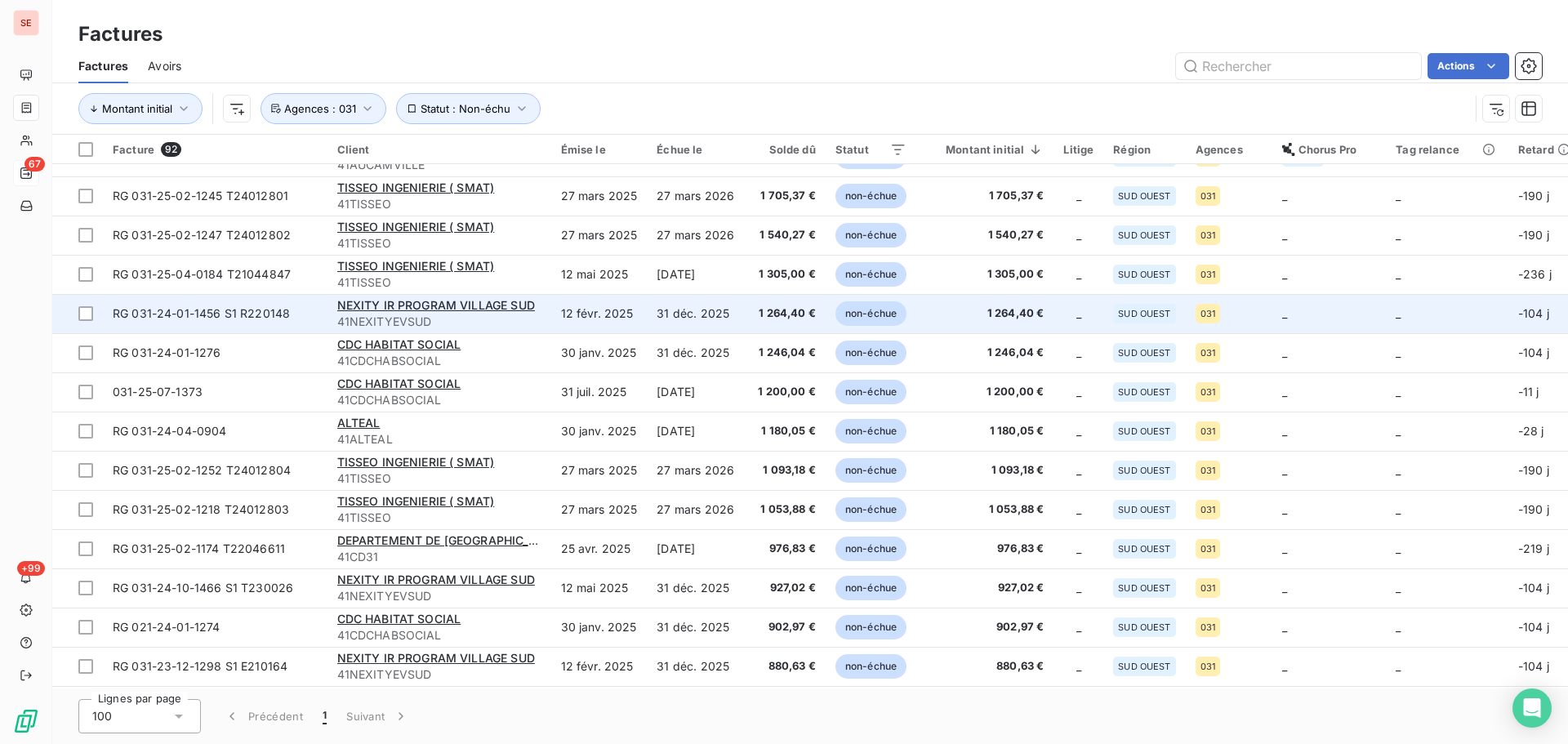
scroll to position [0, 0]
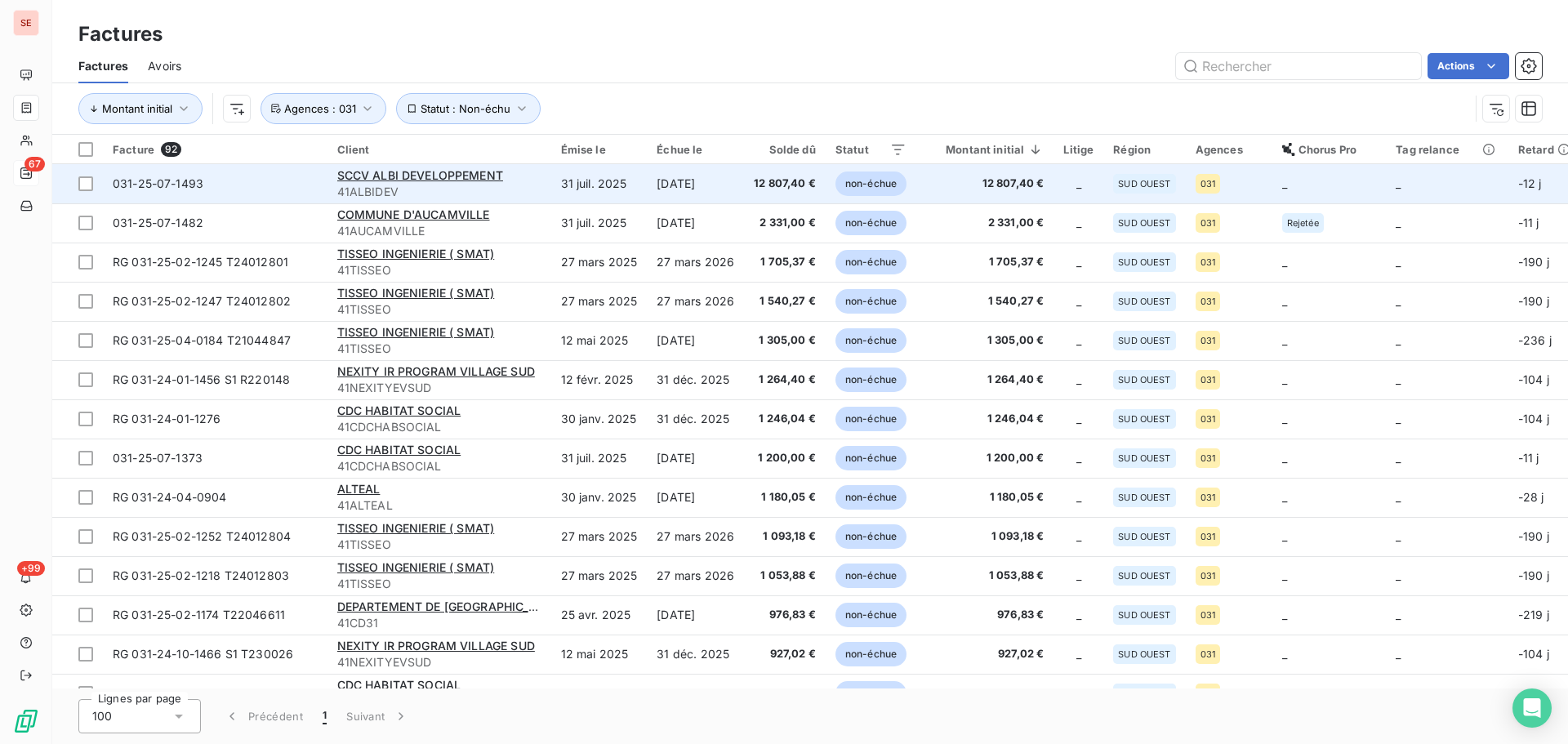
click at [622, 173] on td "31 juil. 2025" at bounding box center [599, 184] width 96 height 39
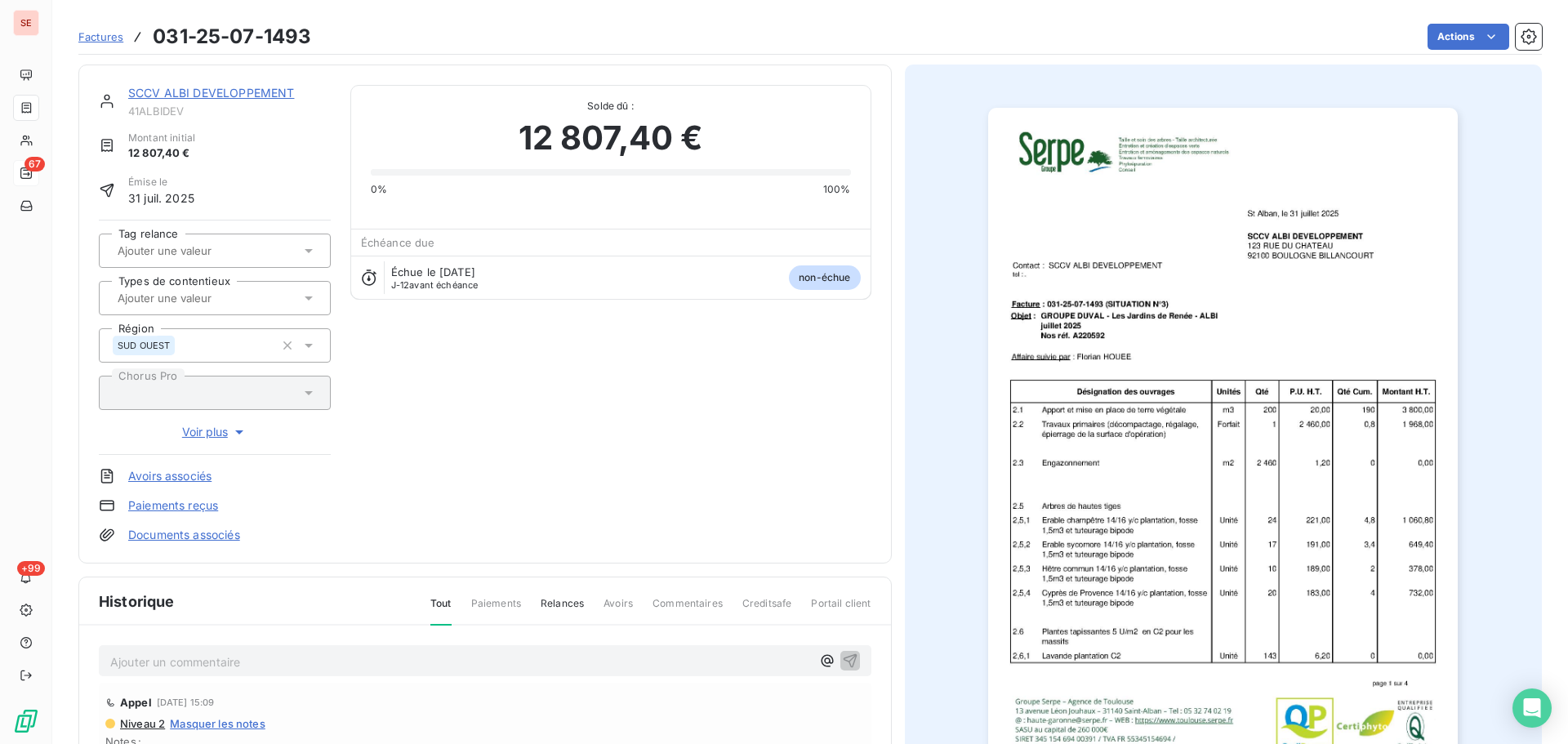
scroll to position [219, 0]
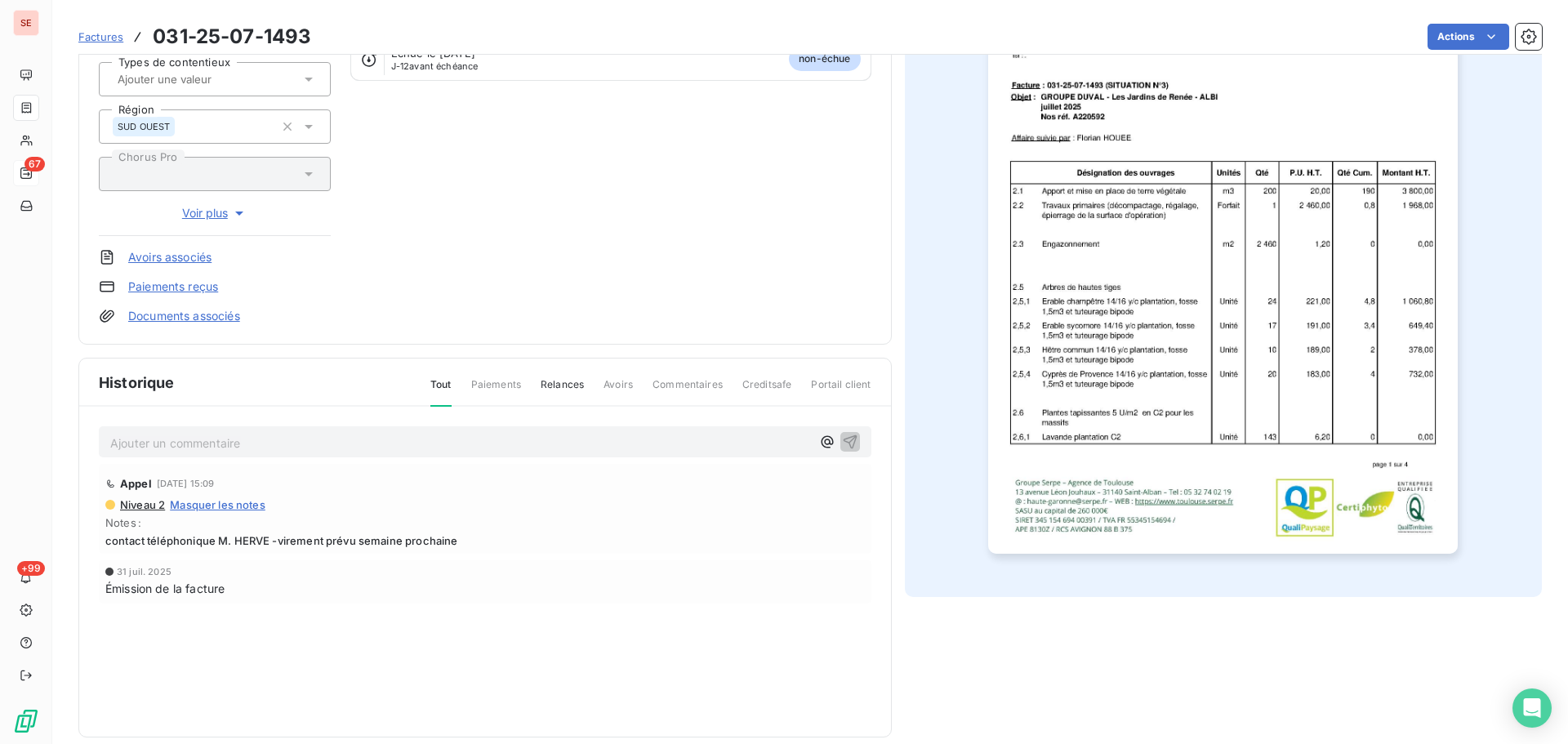
click at [1220, 339] on img "button" at bounding box center [1223, 221] width 470 height 665
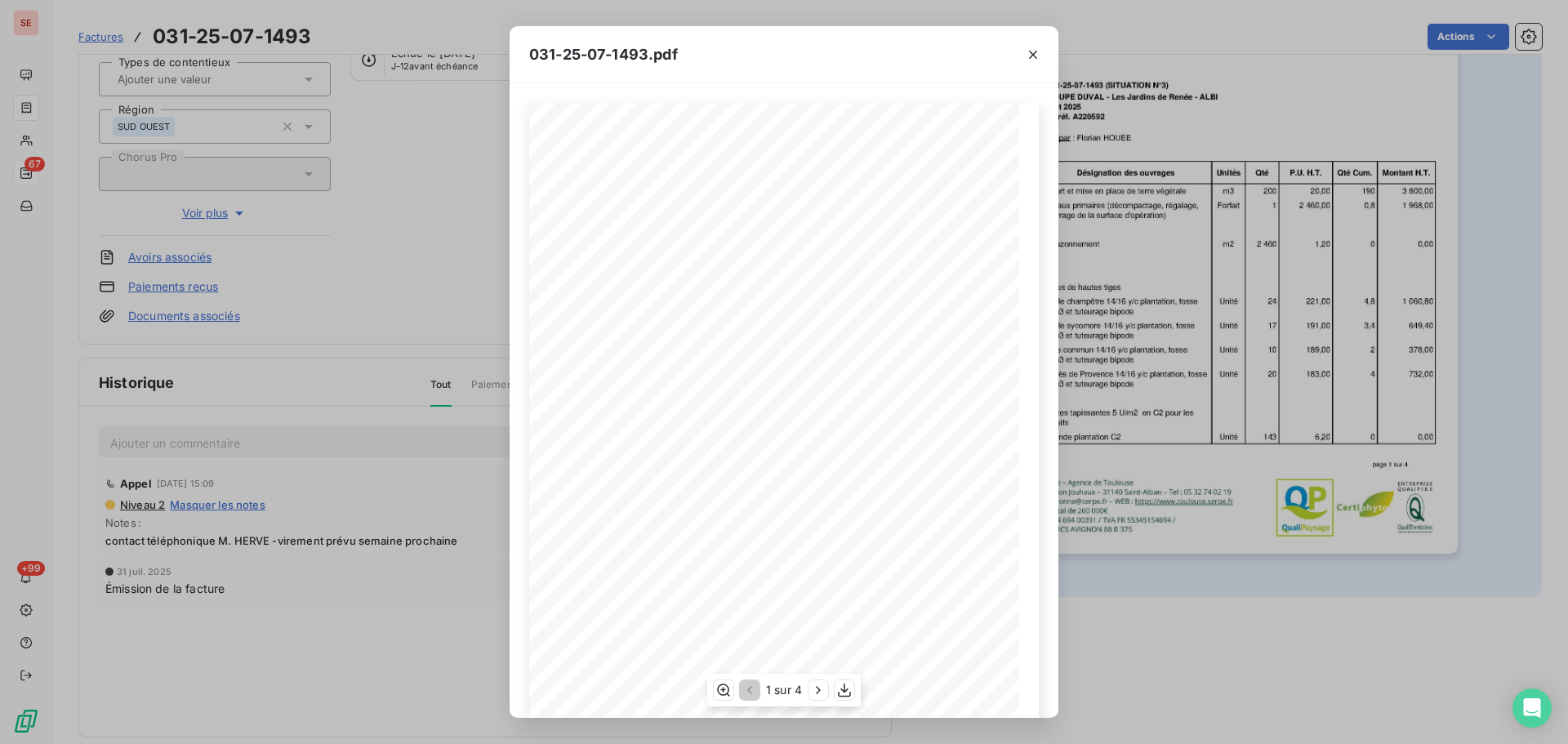
scroll to position [97, 0]
click at [815, 677] on div "1 sur 4" at bounding box center [784, 689] width 154 height 33
click at [819, 683] on icon "button" at bounding box center [818, 689] width 16 height 16
click at [820, 684] on icon "button" at bounding box center [820, 689] width 16 height 16
click at [821, 684] on icon "button" at bounding box center [820, 689] width 16 height 16
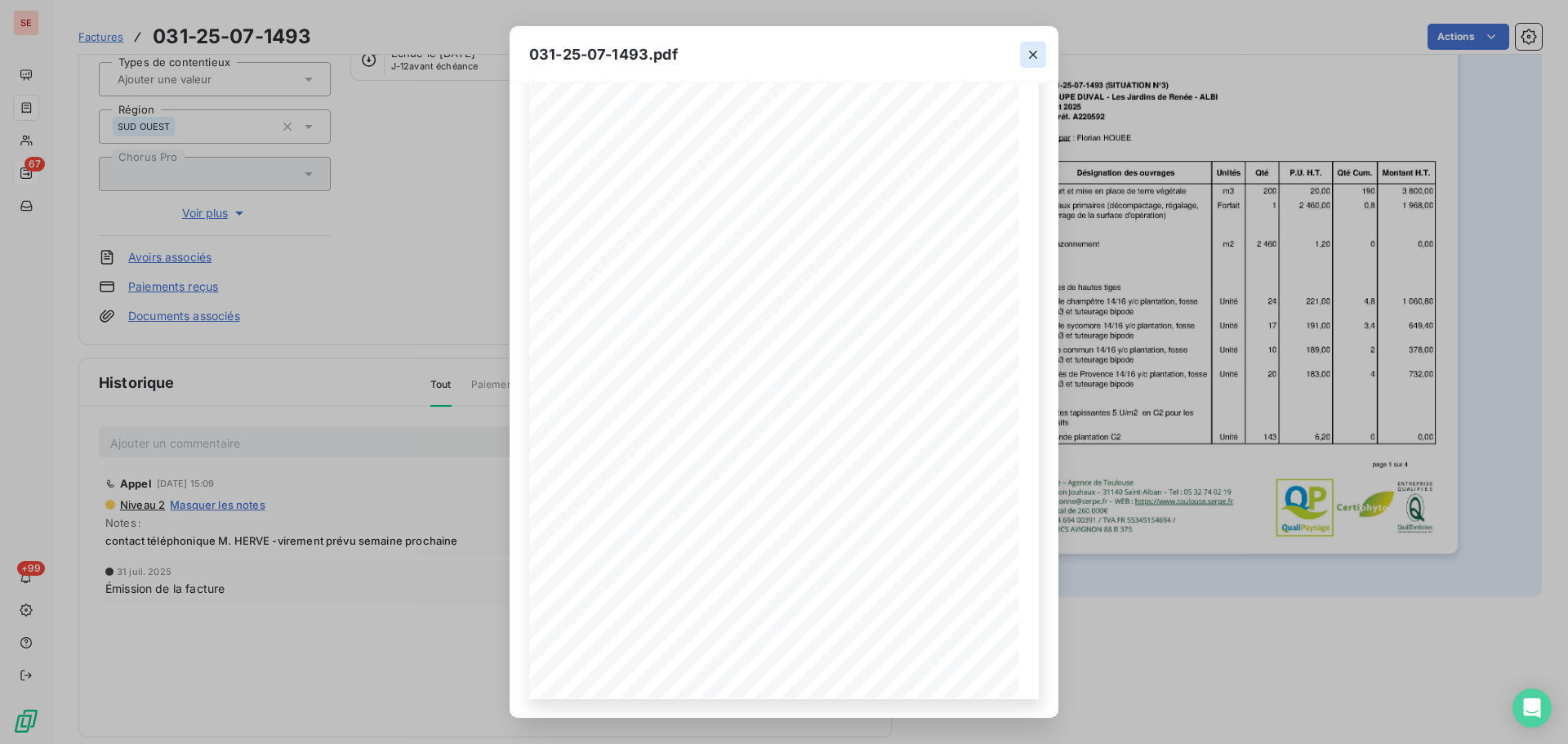
click at [1039, 54] on icon "button" at bounding box center [1033, 54] width 16 height 16
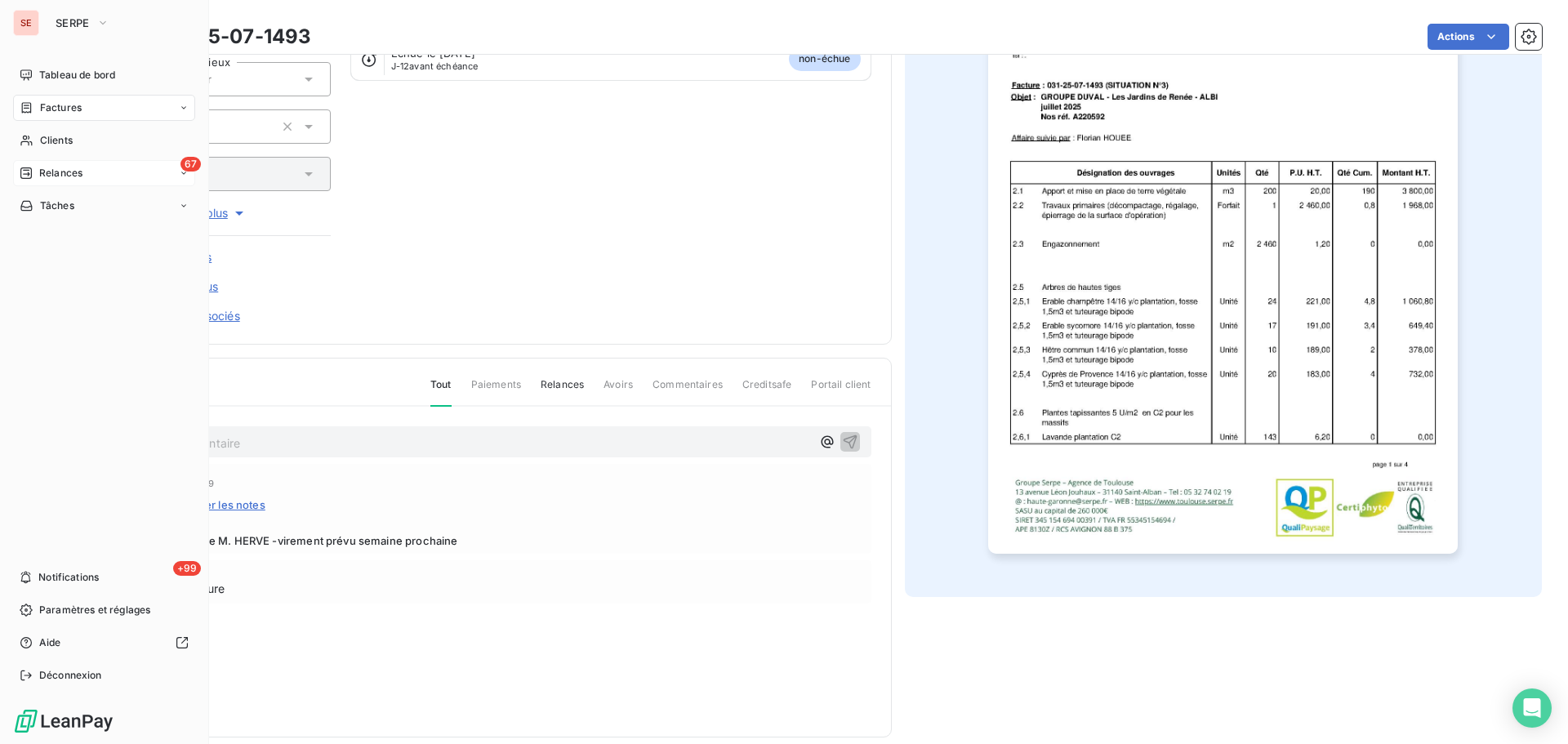
click at [52, 106] on span "Factures" at bounding box center [61, 108] width 42 height 15
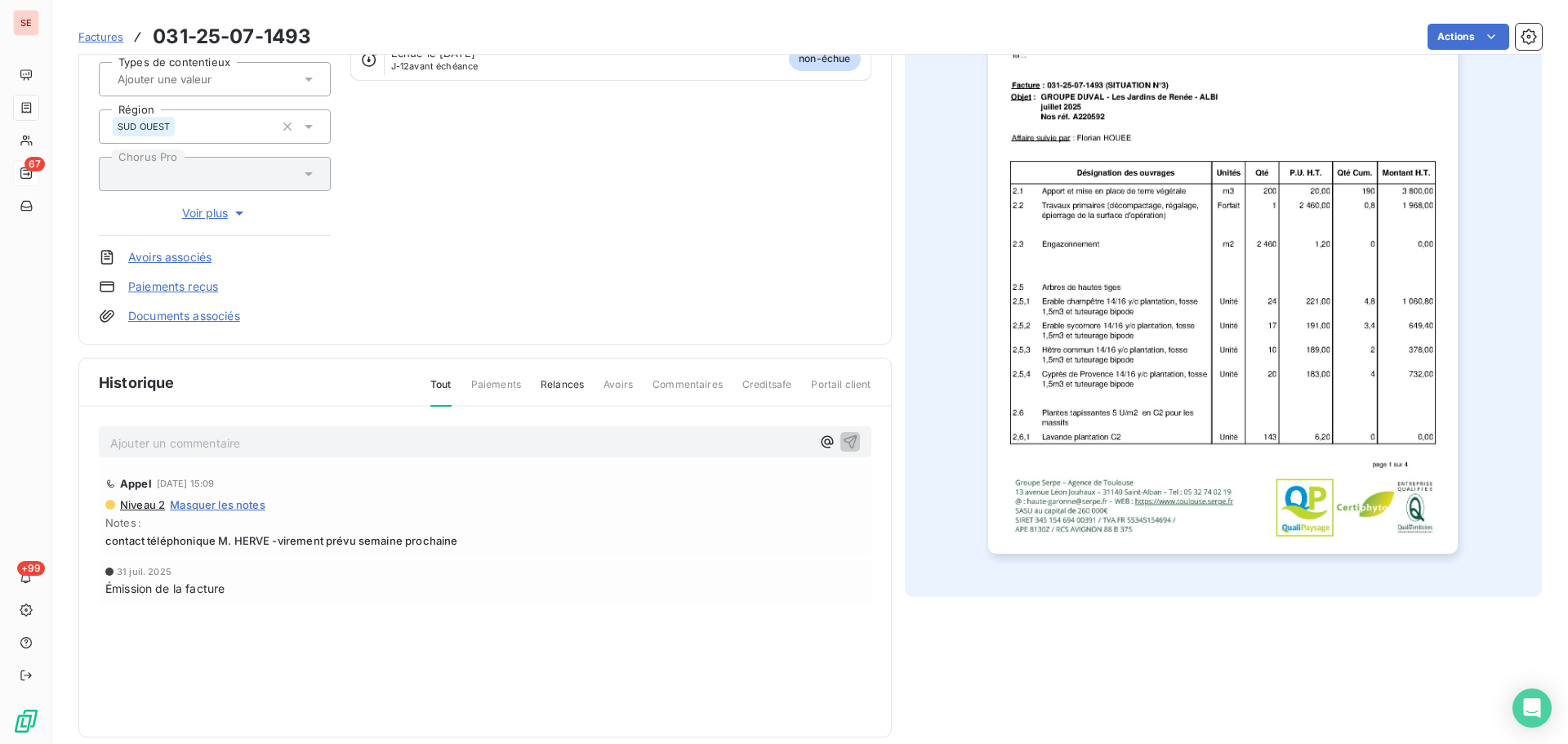
scroll to position [0, 0]
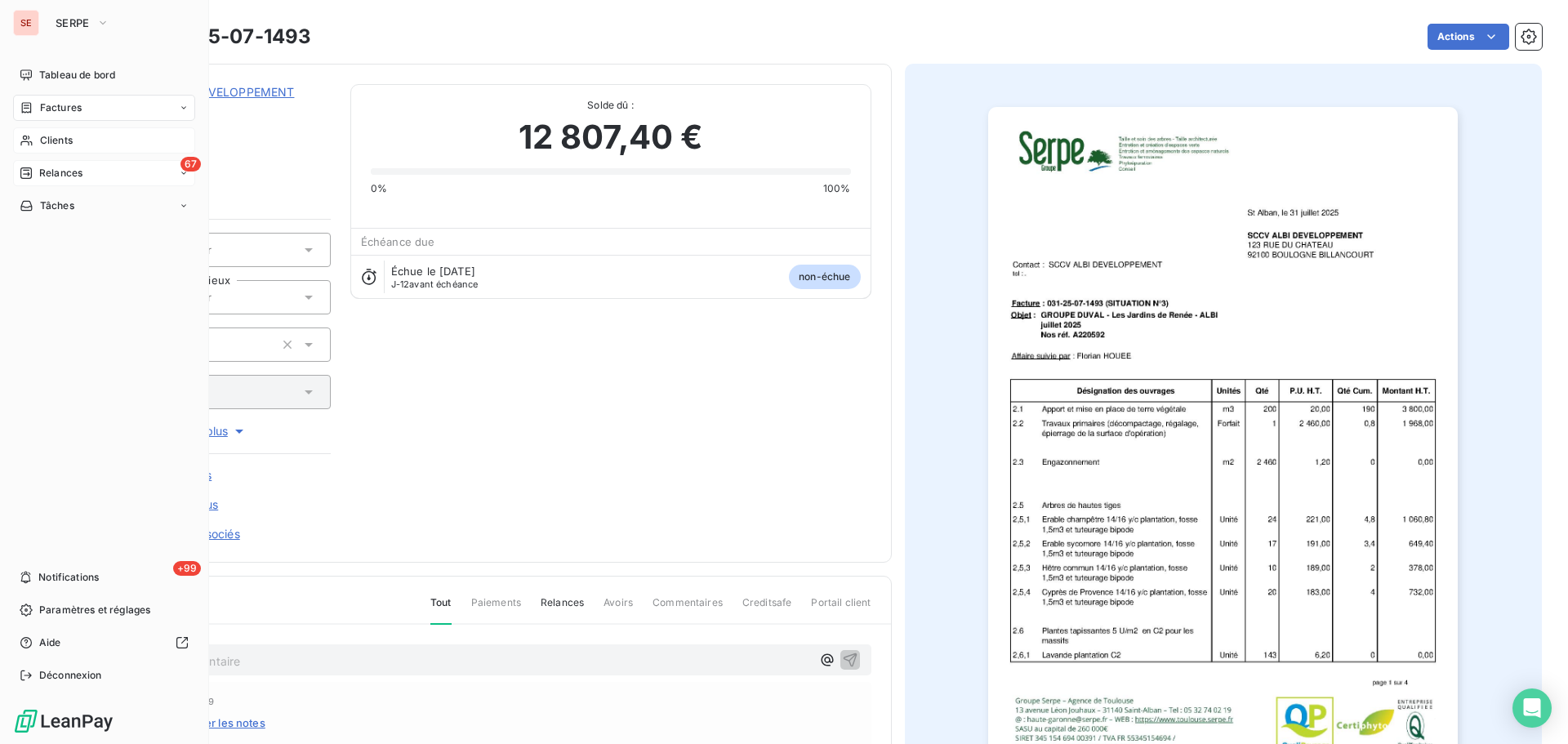
click at [44, 138] on span "Clients" at bounding box center [56, 141] width 33 height 15
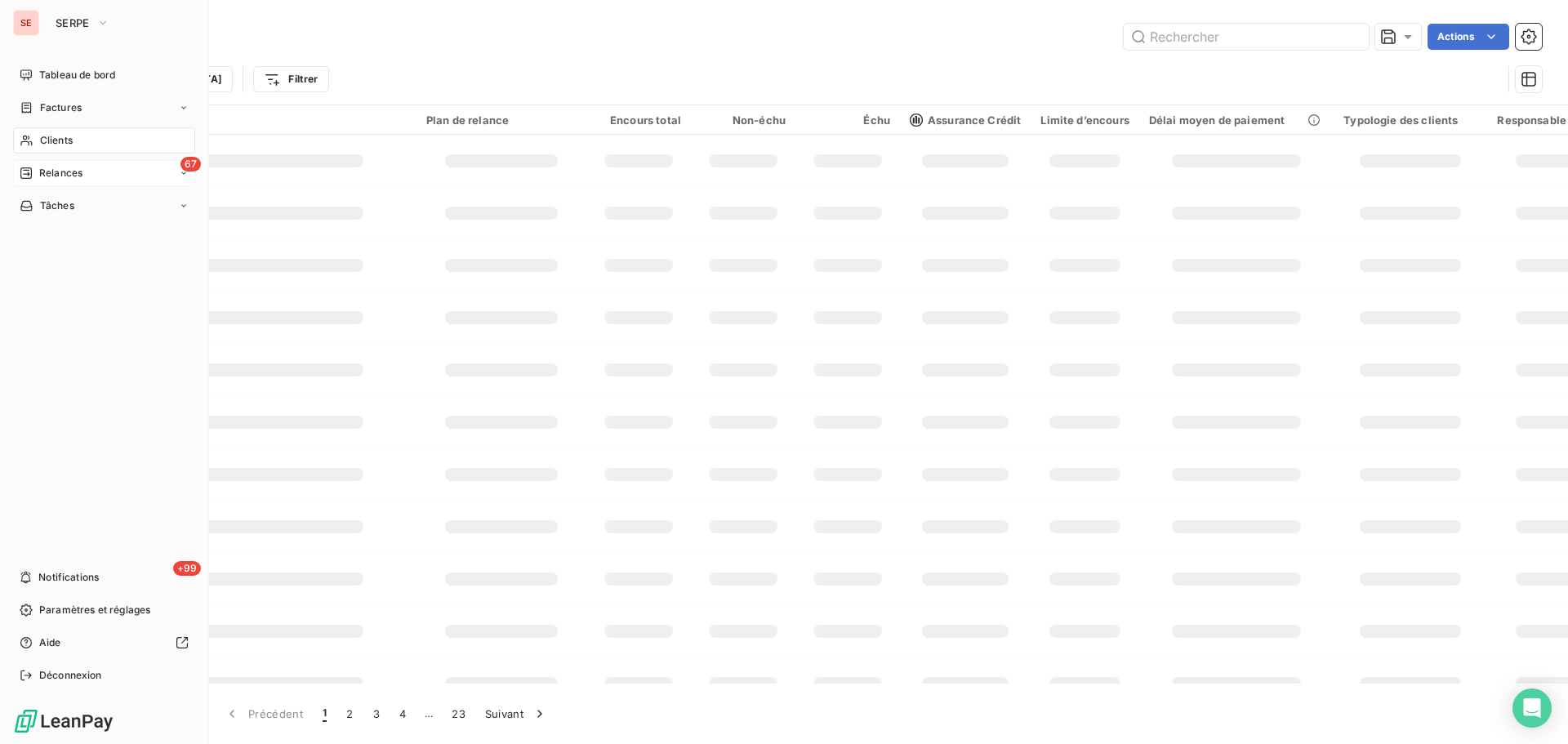
click at [55, 107] on span "Factures" at bounding box center [61, 108] width 42 height 15
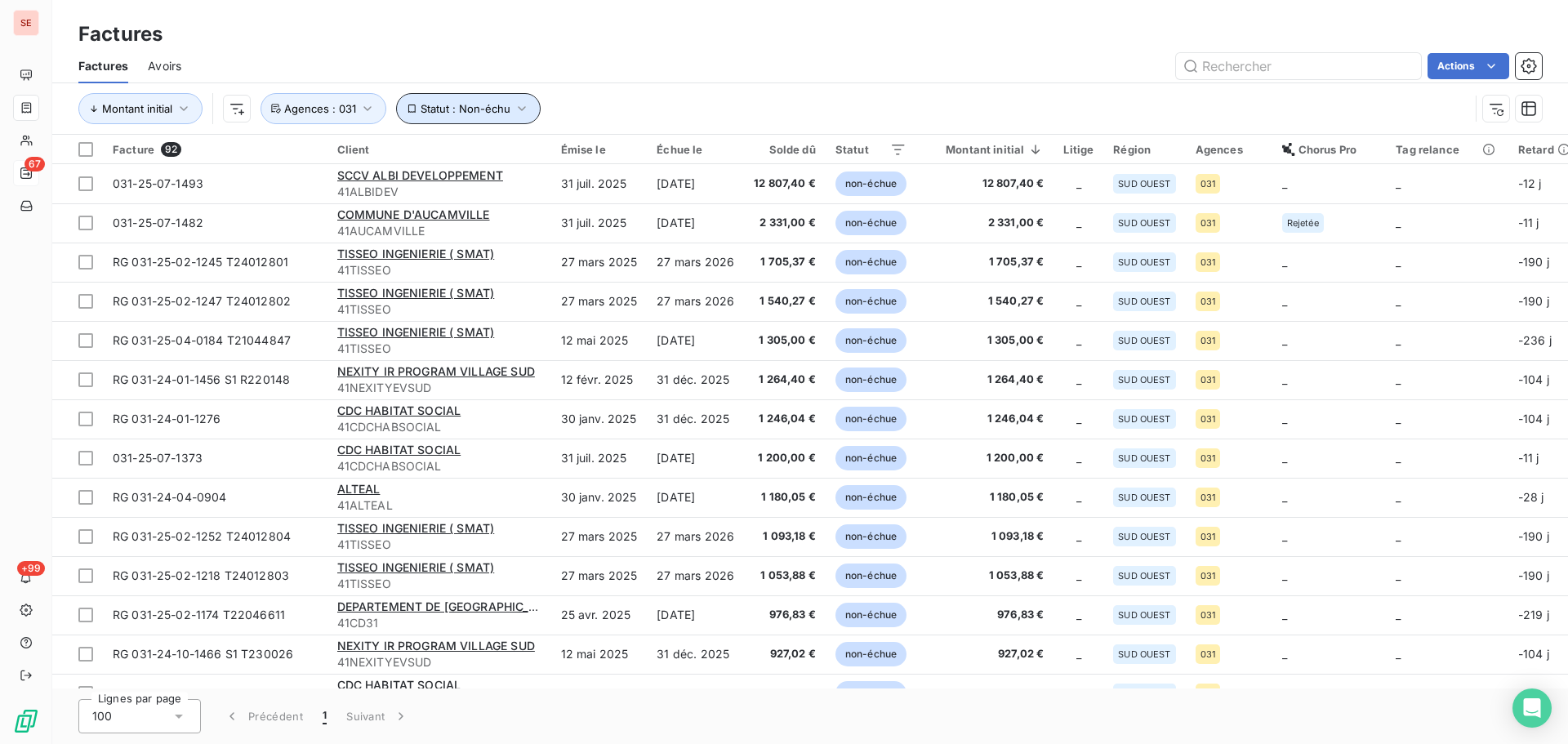
click at [474, 107] on span "Statut : Non-échu" at bounding box center [465, 109] width 90 height 13
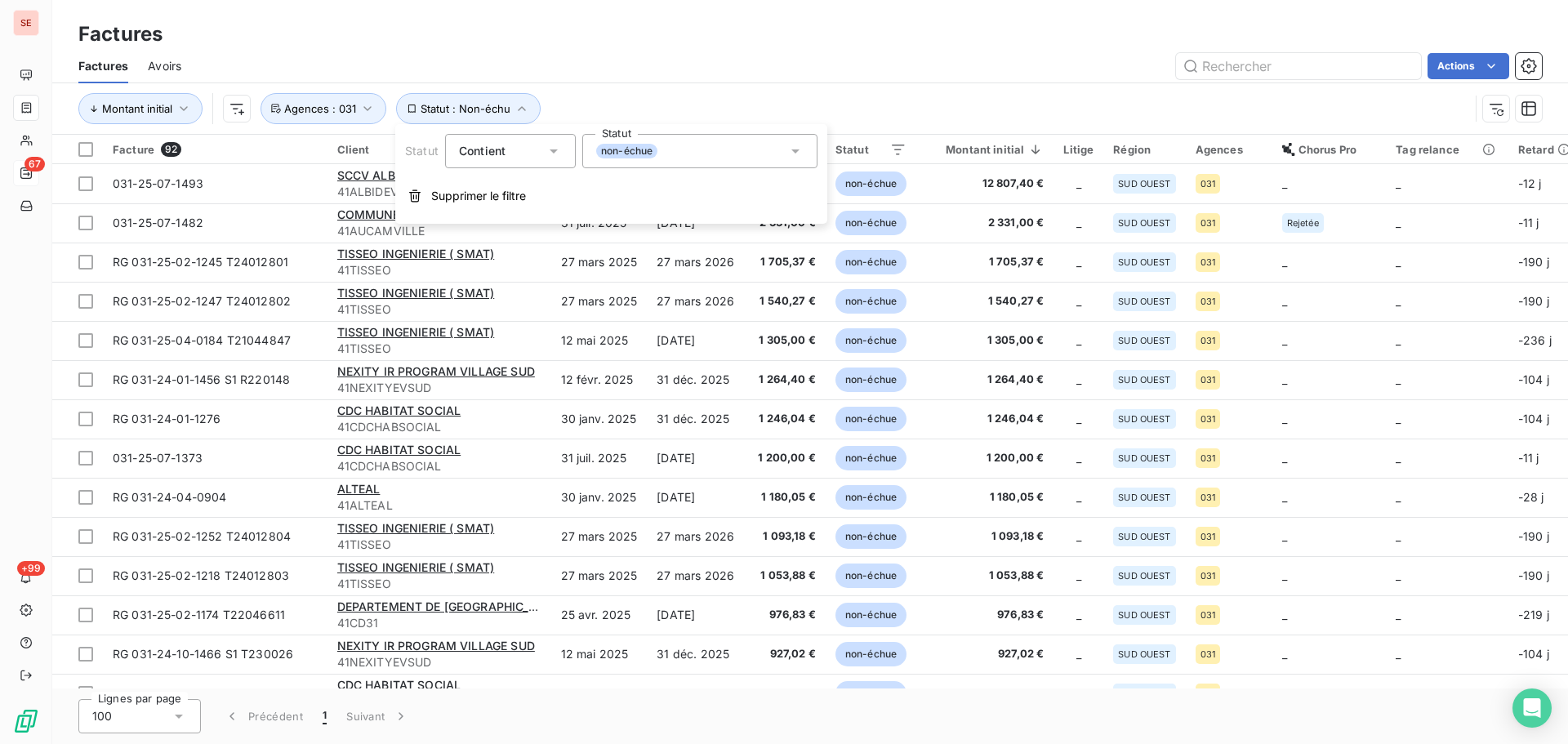
click at [686, 154] on div "non-échue" at bounding box center [700, 151] width 235 height 34
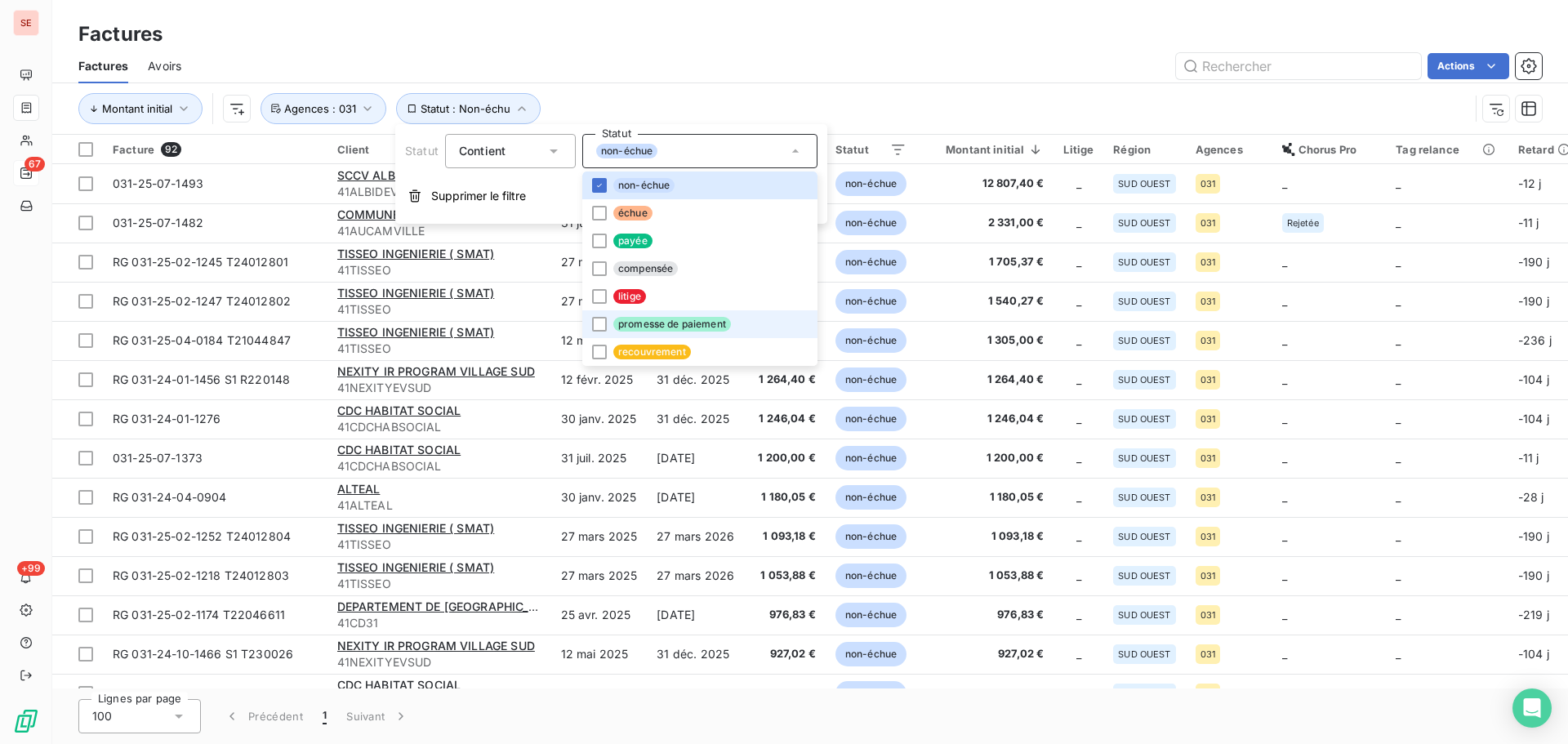
click at [695, 318] on span "promesse de paiement" at bounding box center [672, 325] width 117 height 15
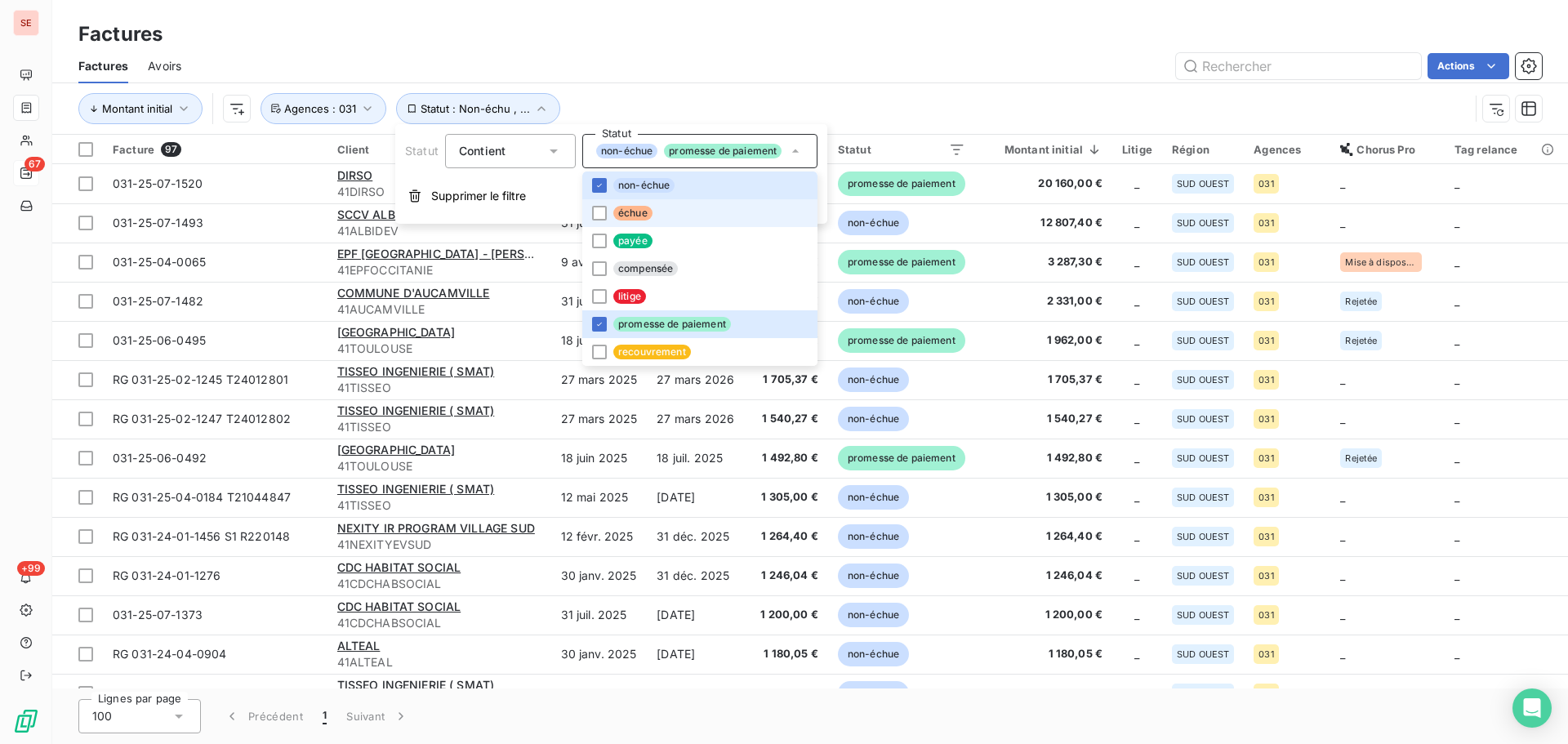
click at [656, 214] on li "échue" at bounding box center [700, 213] width 235 height 28
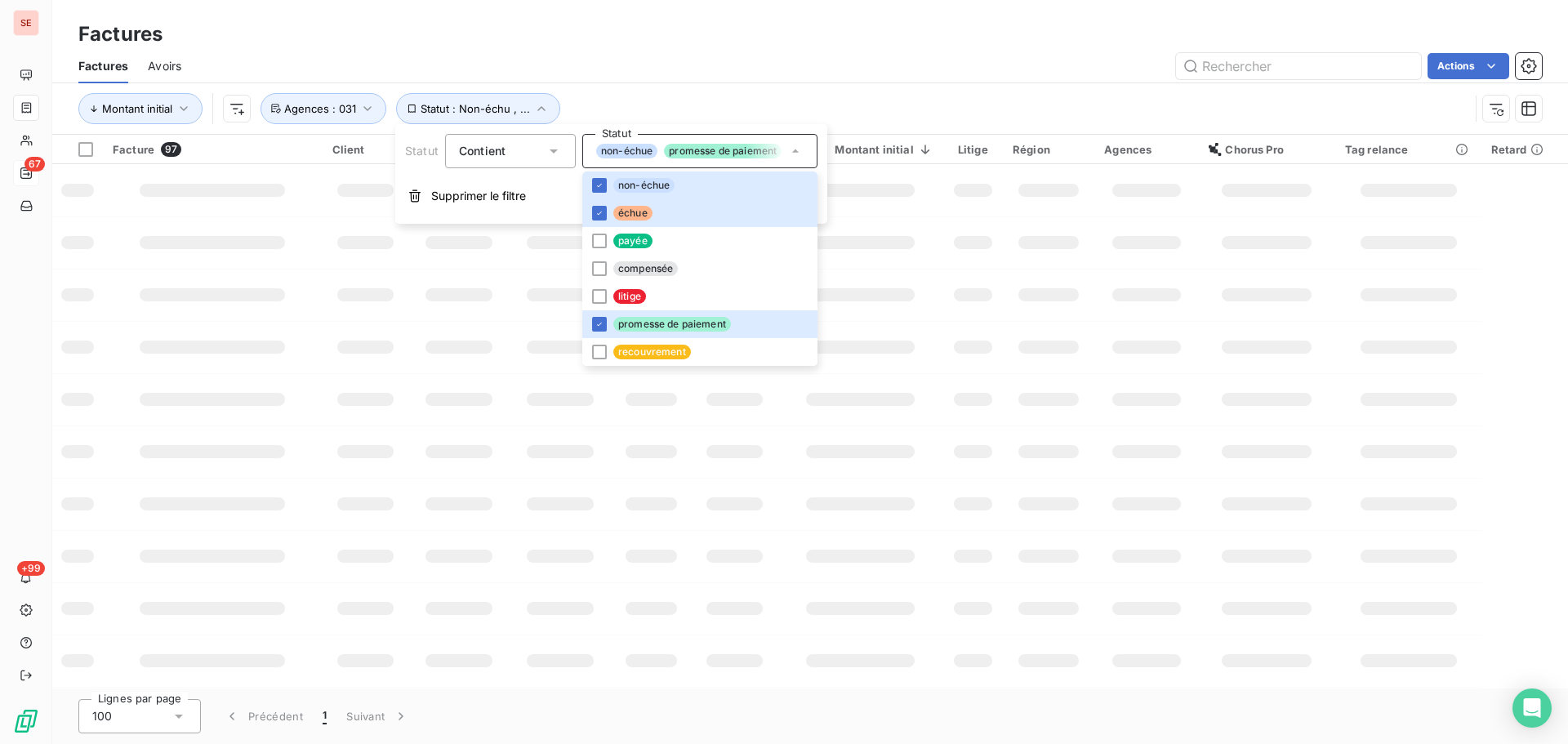
click at [804, 77] on div "Actions" at bounding box center [872, 65] width 1341 height 26
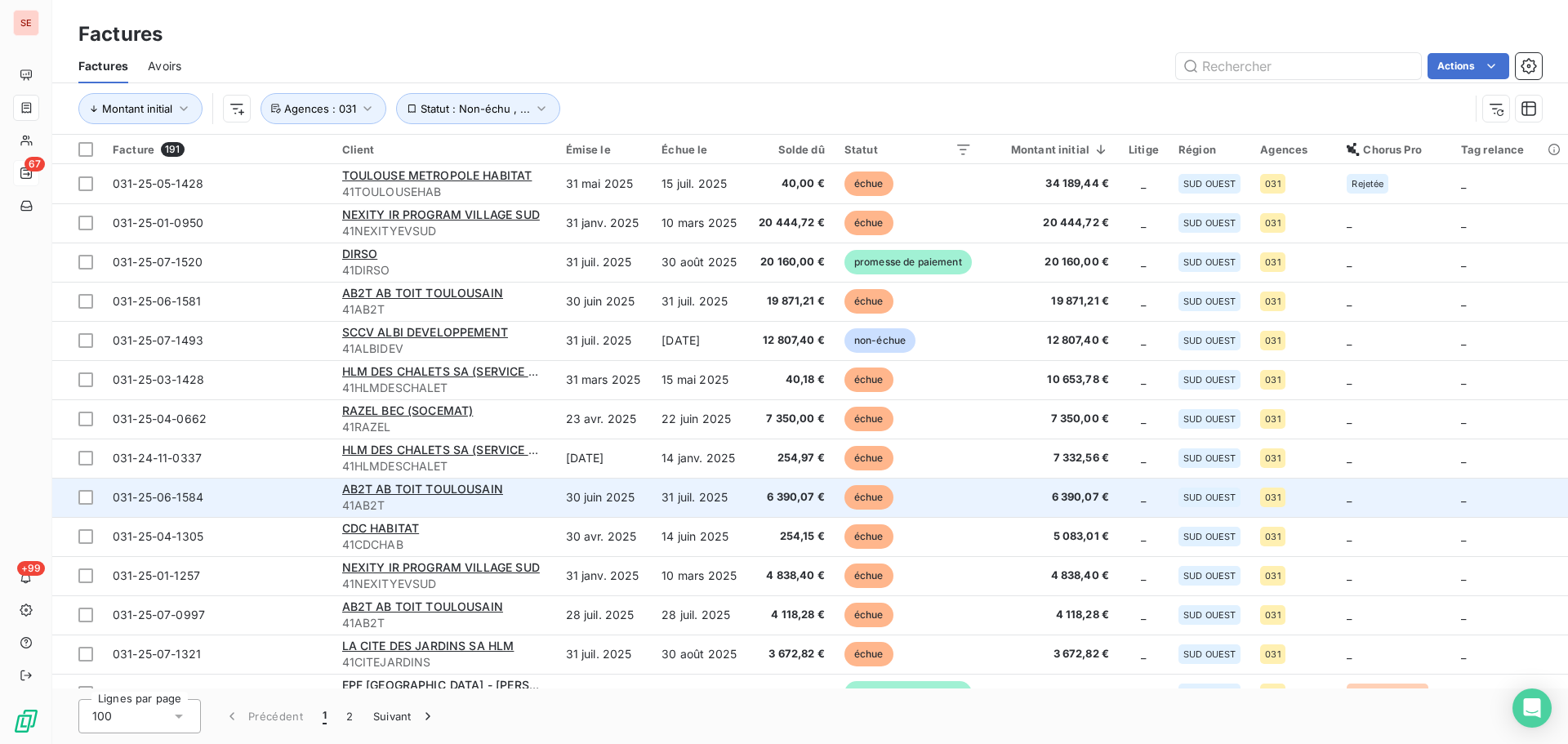
scroll to position [218, 0]
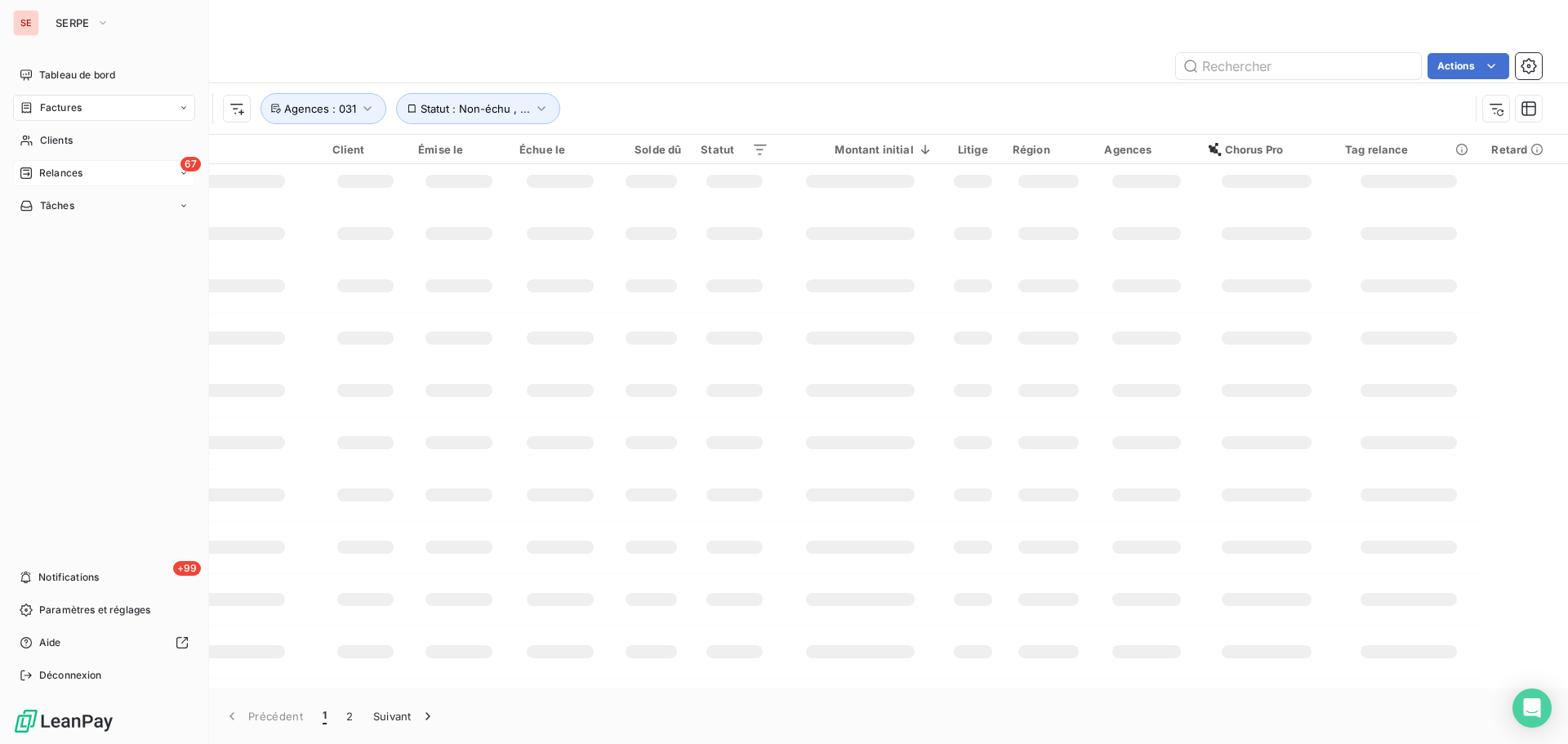
click at [53, 113] on span "Factures" at bounding box center [61, 108] width 42 height 15
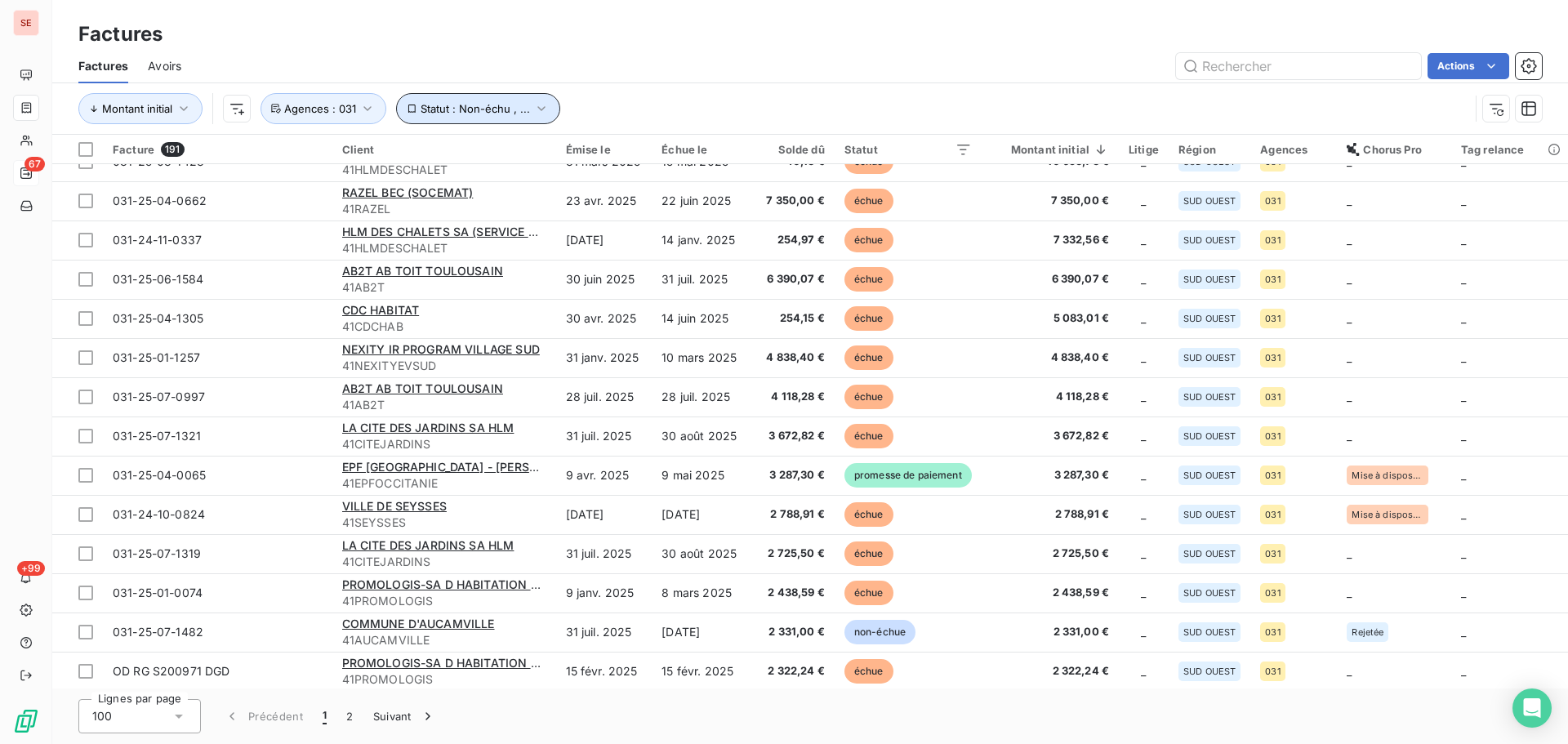
click at [477, 120] on button "Statut : Non-échu , ..." at bounding box center [478, 108] width 164 height 31
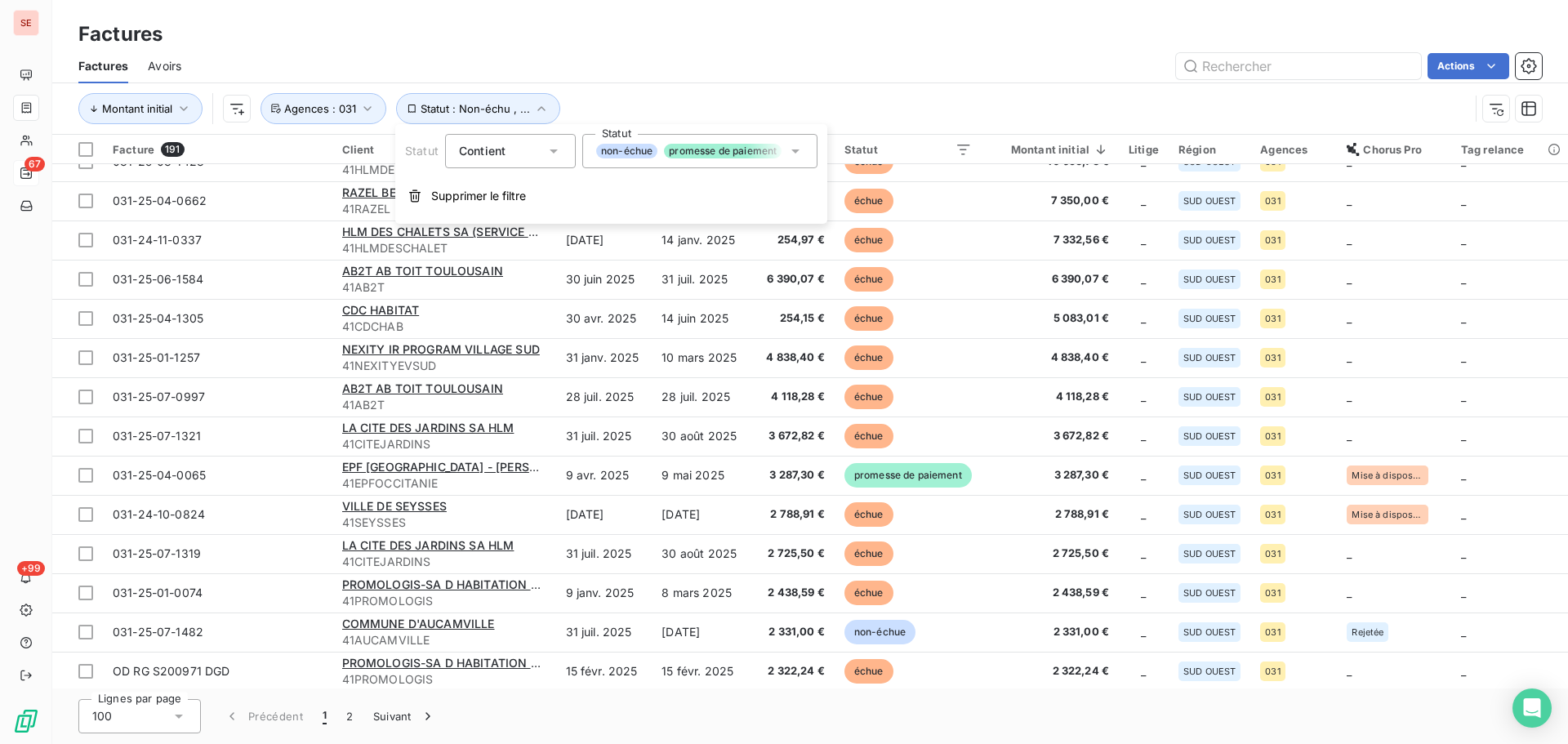
click at [696, 79] on div "Factures Avoirs Actions" at bounding box center [810, 65] width 1516 height 34
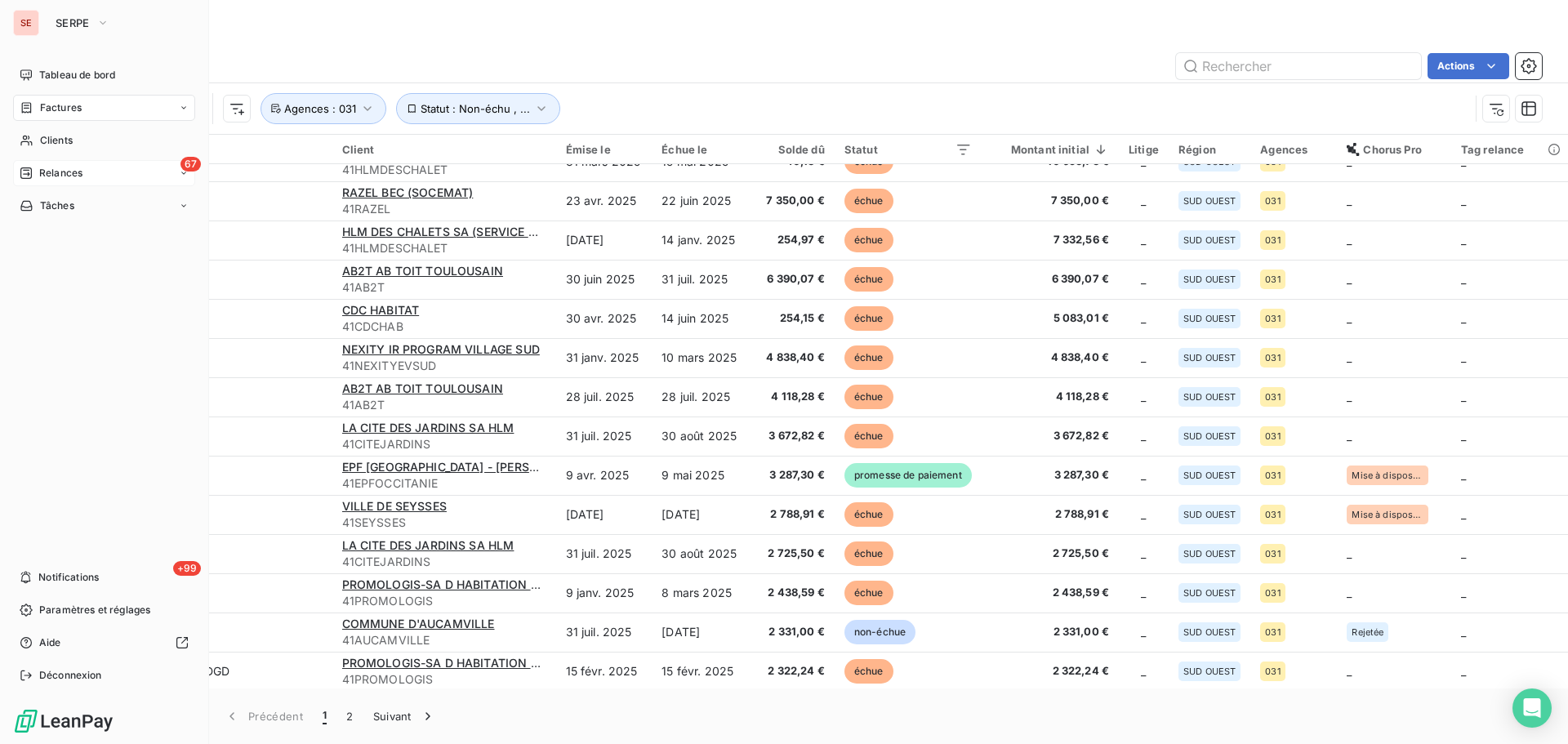
click at [44, 176] on span "Relances" at bounding box center [61, 174] width 44 height 15
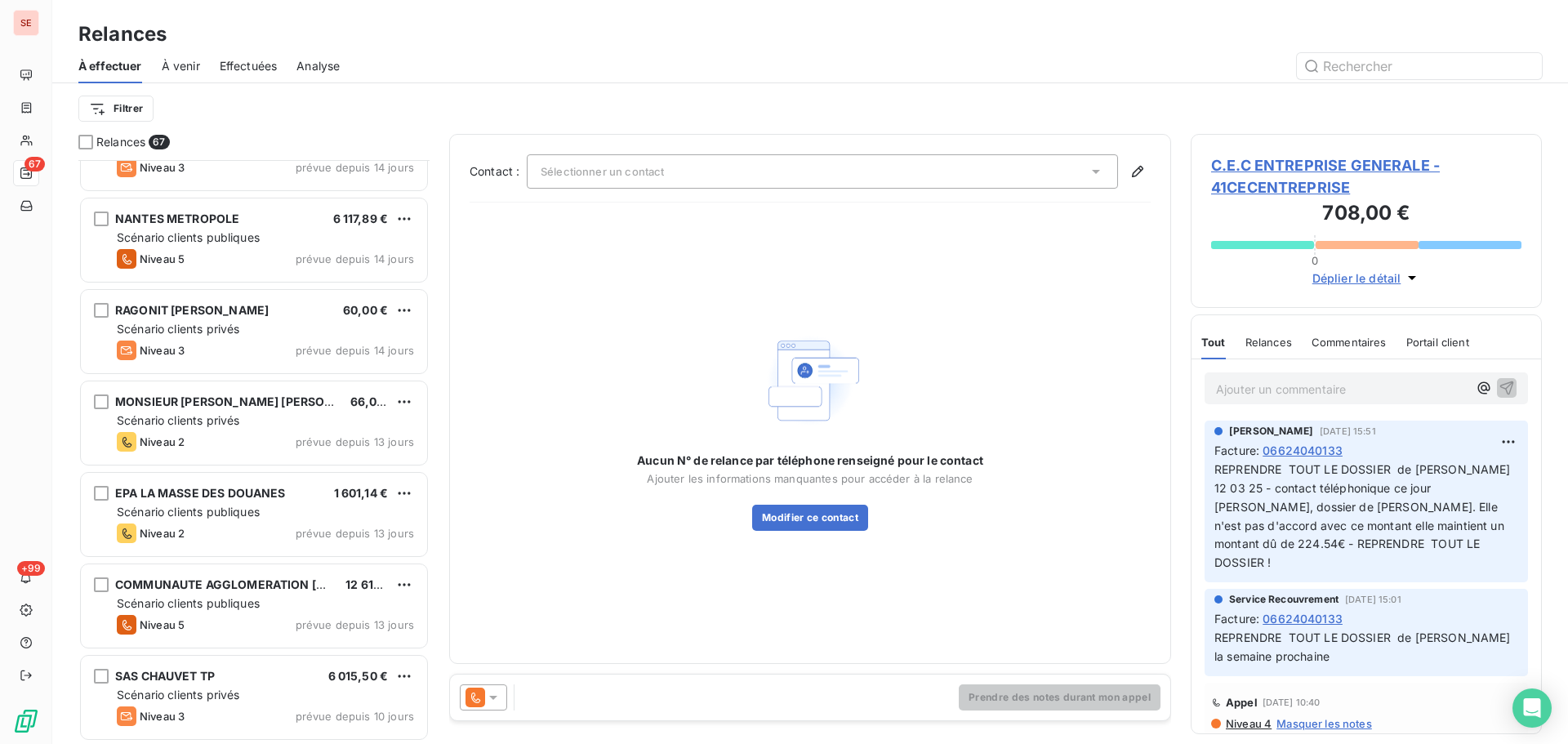
scroll to position [2833, 0]
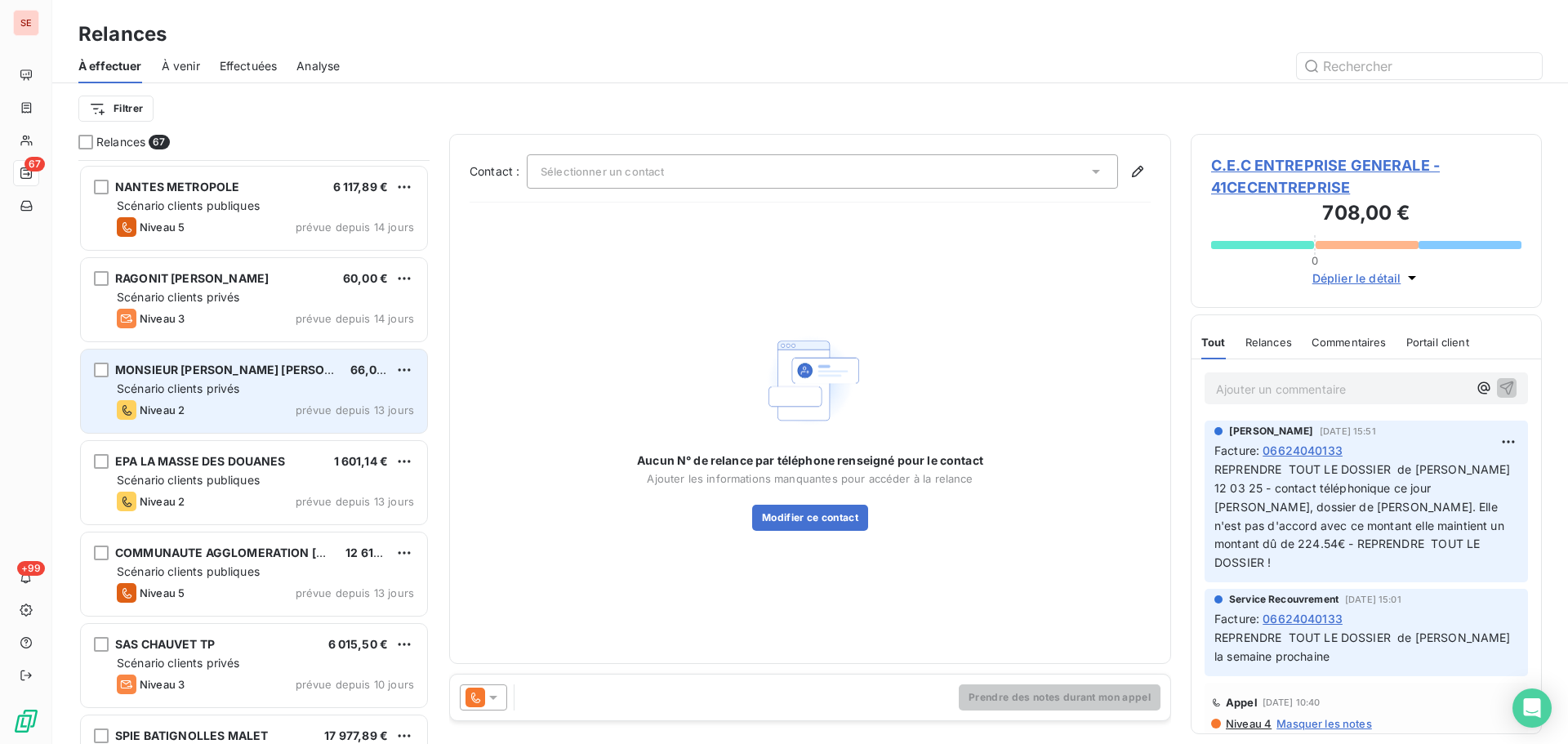
click at [326, 398] on div "MONSIEUR [PERSON_NAME] SERGE 66,00 € Scénario clients privés Niveau 2 prévue de…" at bounding box center [253, 391] width 346 height 83
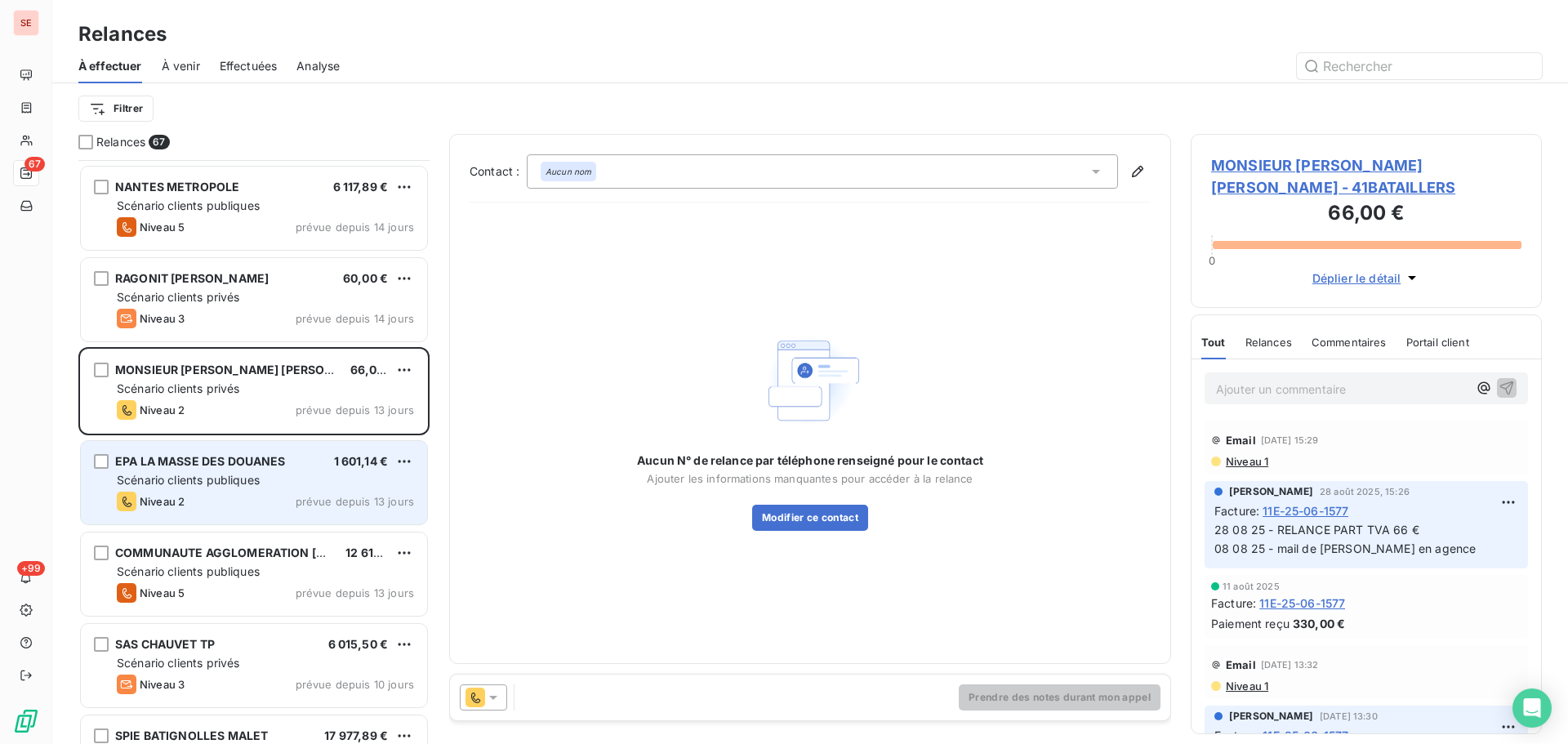
click at [299, 497] on span "prévue depuis 13 jours" at bounding box center [354, 502] width 118 height 13
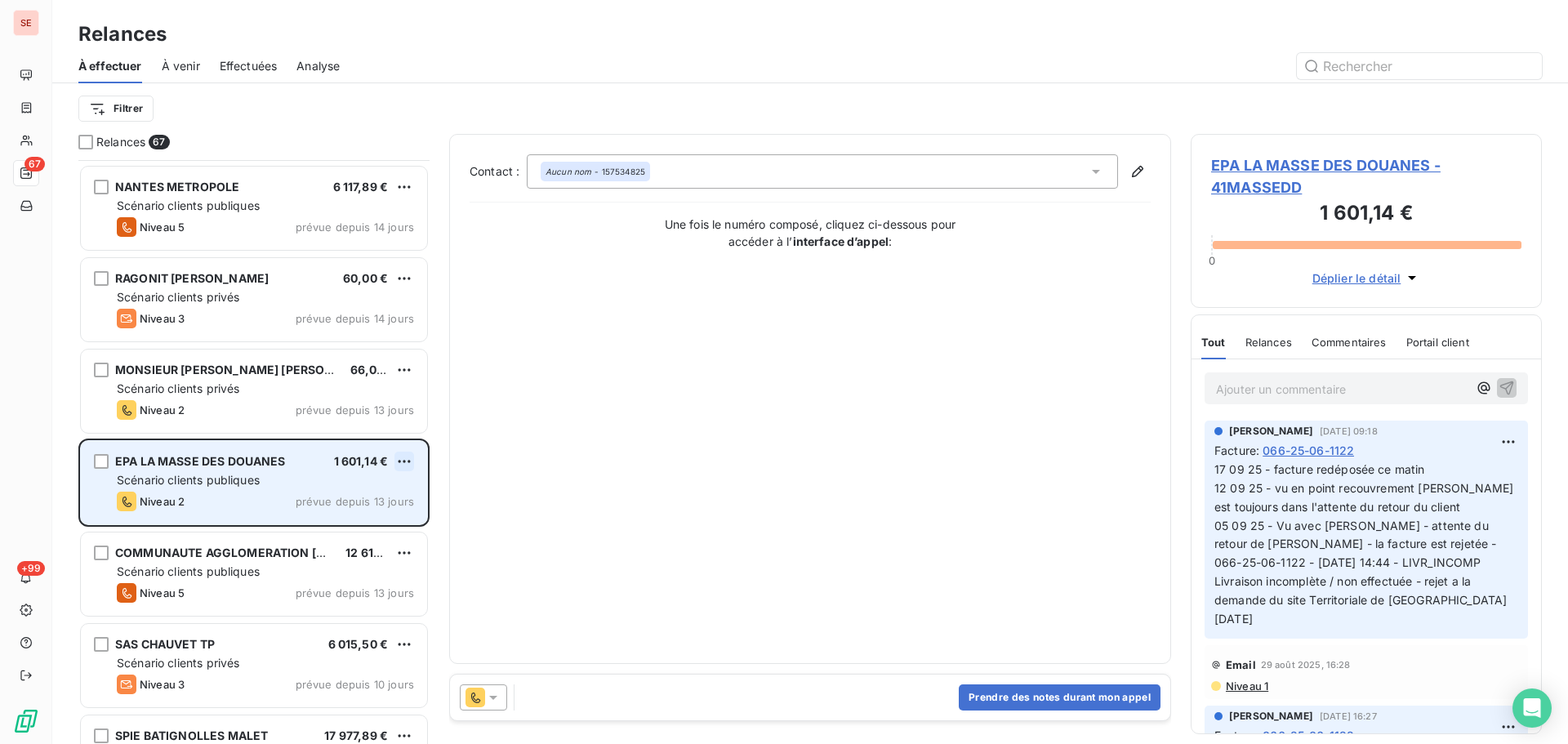
click at [401, 457] on html "SE 67 +99 Relances À effectuer À venir Effectuées Analyse Filtrer Relances 67 M…" at bounding box center [784, 372] width 1568 height 744
click at [386, 486] on div "Replanifier cette action" at bounding box center [334, 493] width 146 height 26
select select "8"
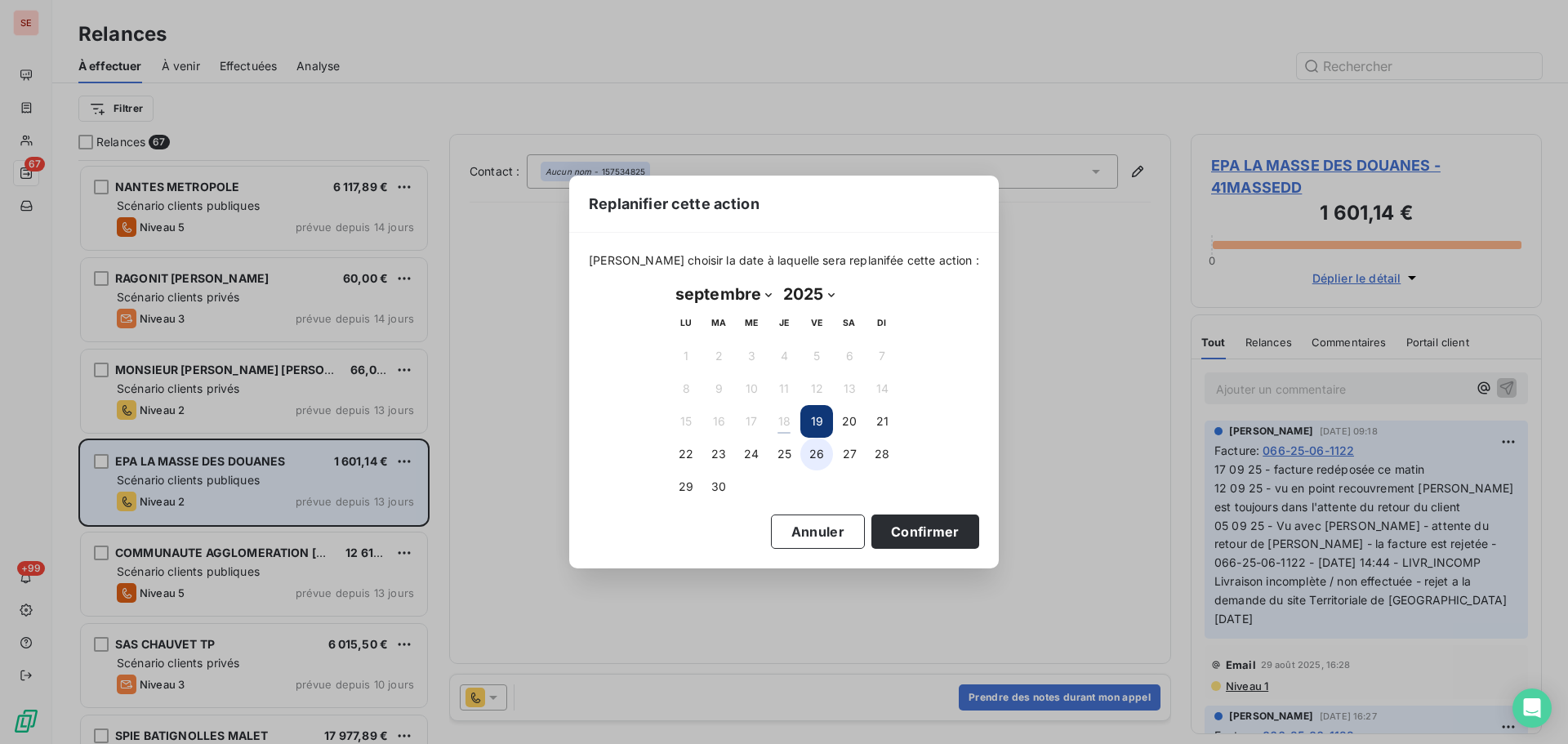
click at [815, 458] on button "26" at bounding box center [816, 454] width 33 height 33
click at [904, 535] on button "Confirmer" at bounding box center [925, 531] width 108 height 34
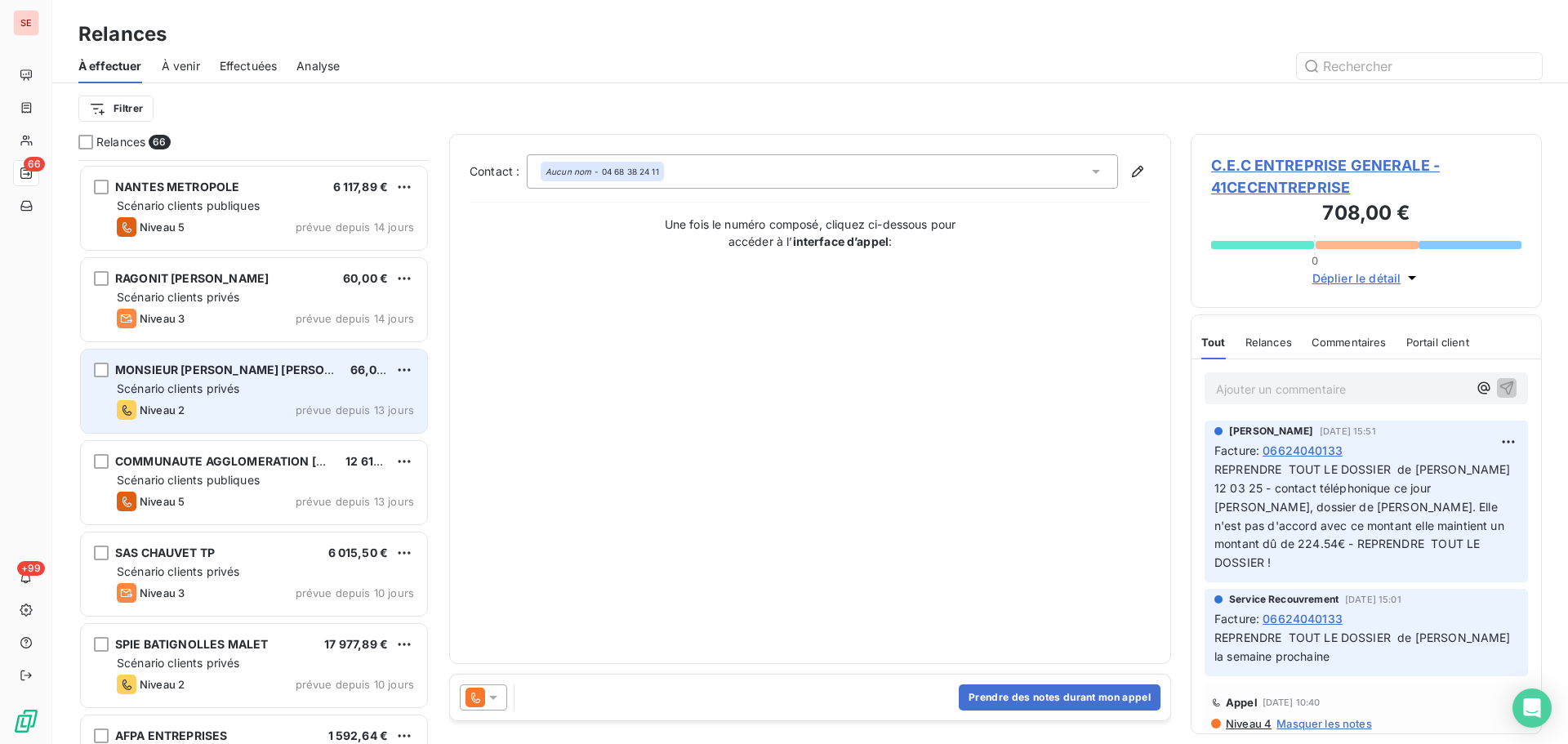
scroll to position [3050, 0]
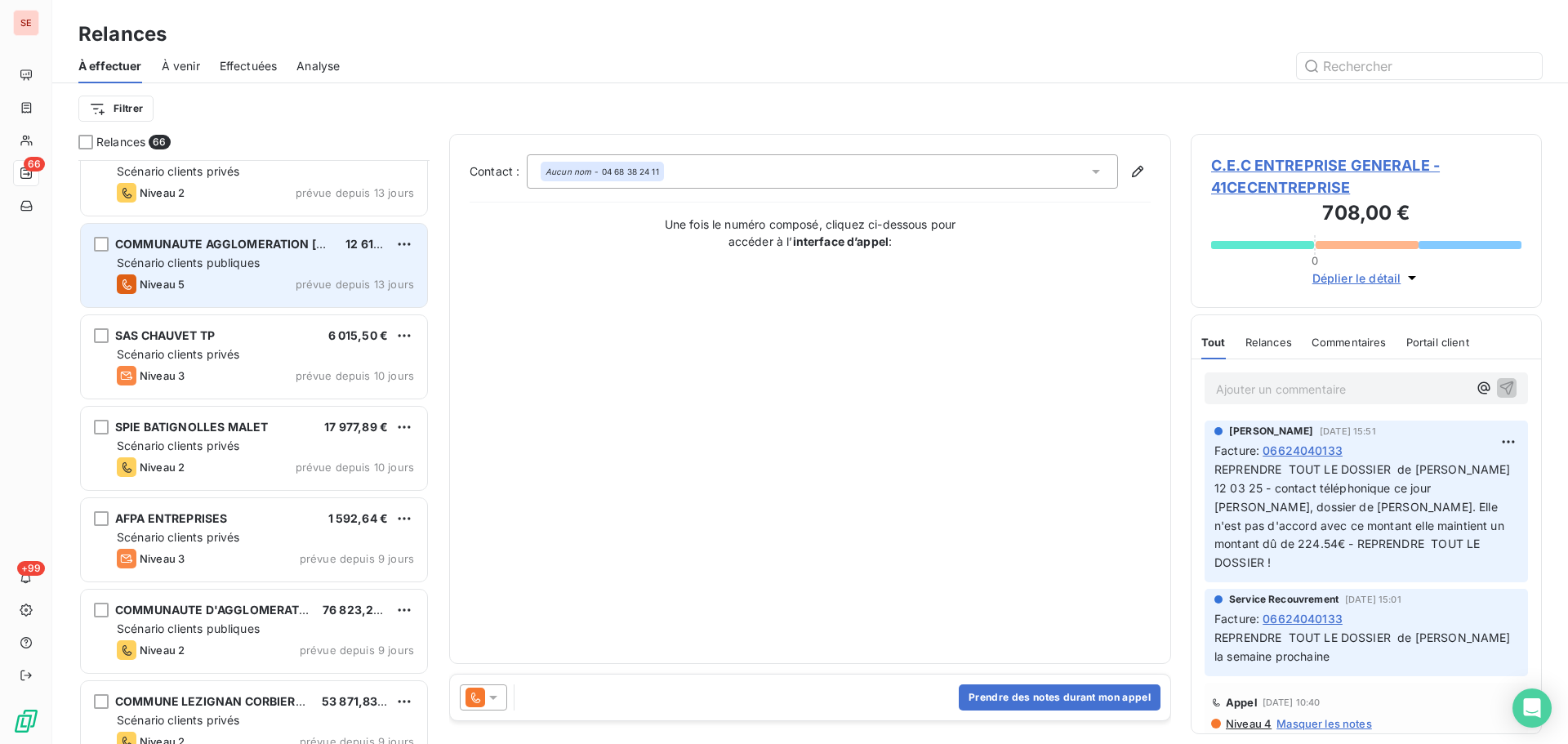
click at [373, 273] on div "COMMUNAUTE AGGLOMERATION [GEOGRAPHIC_DATA] 12 610,13 € Scénario clients publiqu…" at bounding box center [253, 265] width 346 height 83
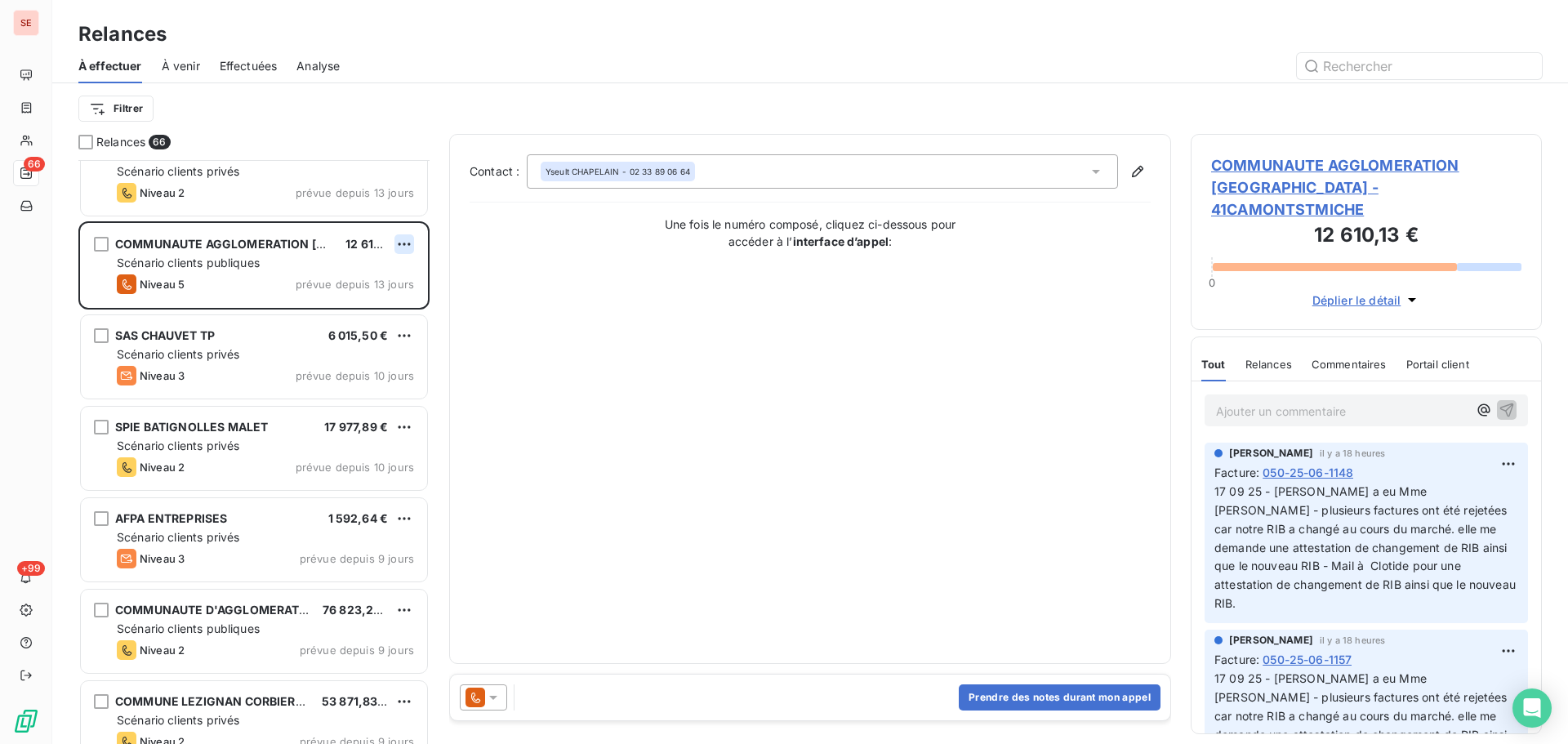
click at [404, 245] on html "SE 66 +99 Relances À effectuer À venir Effectuées Analyse Filtrer Relances 66 R…" at bounding box center [784, 372] width 1568 height 744
click at [377, 271] on div "Replanifier cette action" at bounding box center [334, 276] width 146 height 26
select select "8"
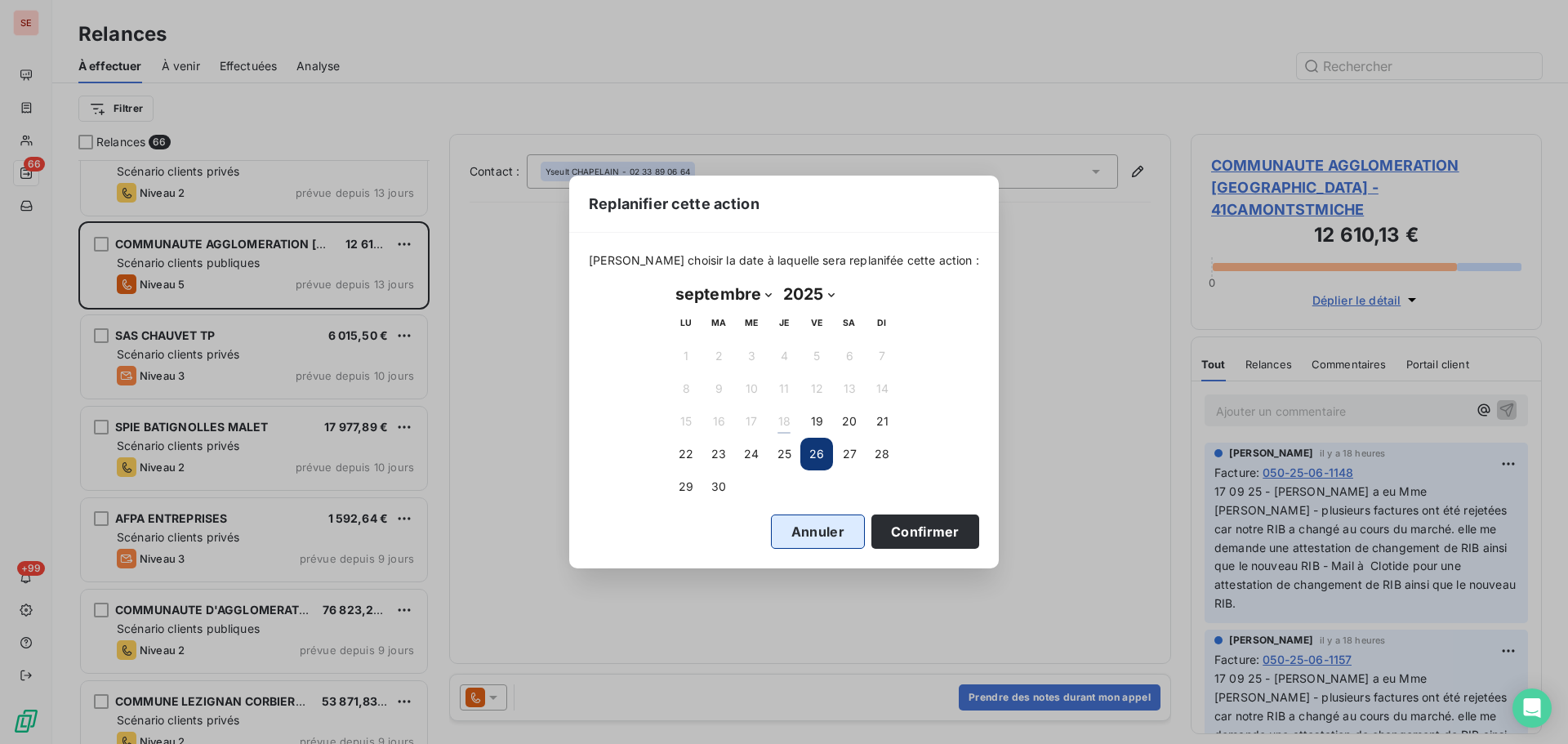
click at [771, 531] on button "Annuler" at bounding box center [818, 531] width 94 height 34
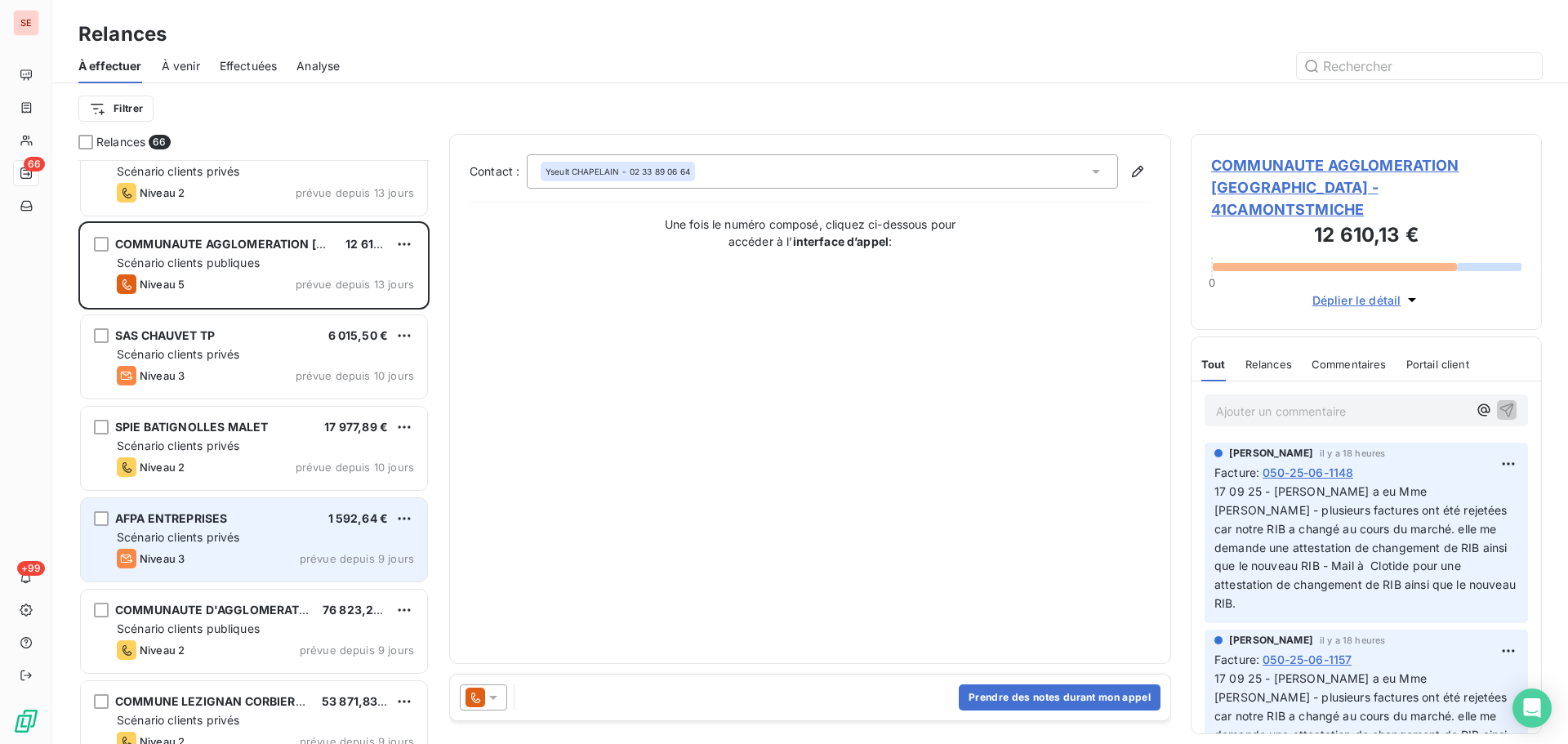
click at [270, 544] on div "Scénario clients privés" at bounding box center [265, 537] width 297 height 16
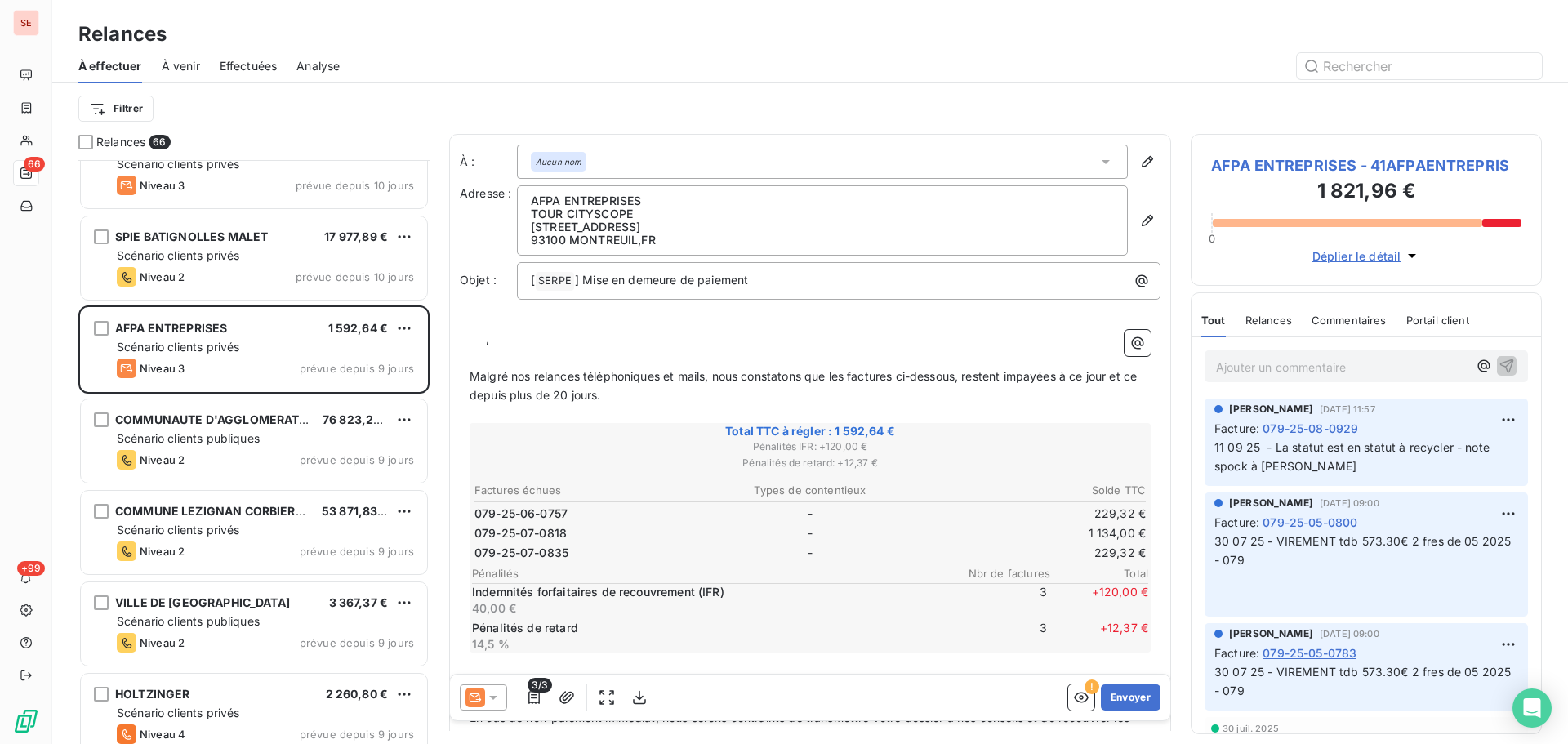
scroll to position [3268, 0]
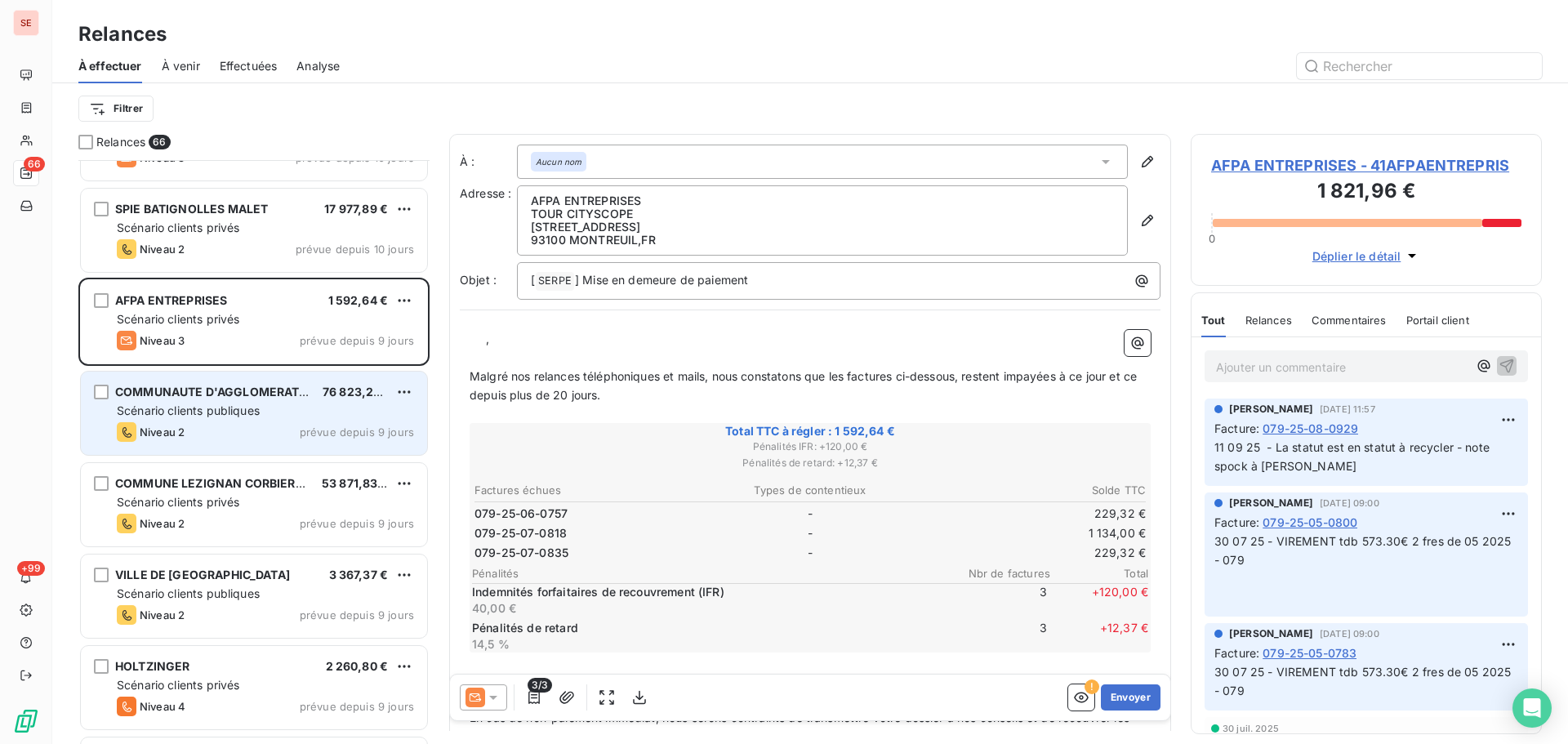
click at [356, 423] on div "Niveau 2 prévue depuis 9 jours" at bounding box center [265, 431] width 297 height 19
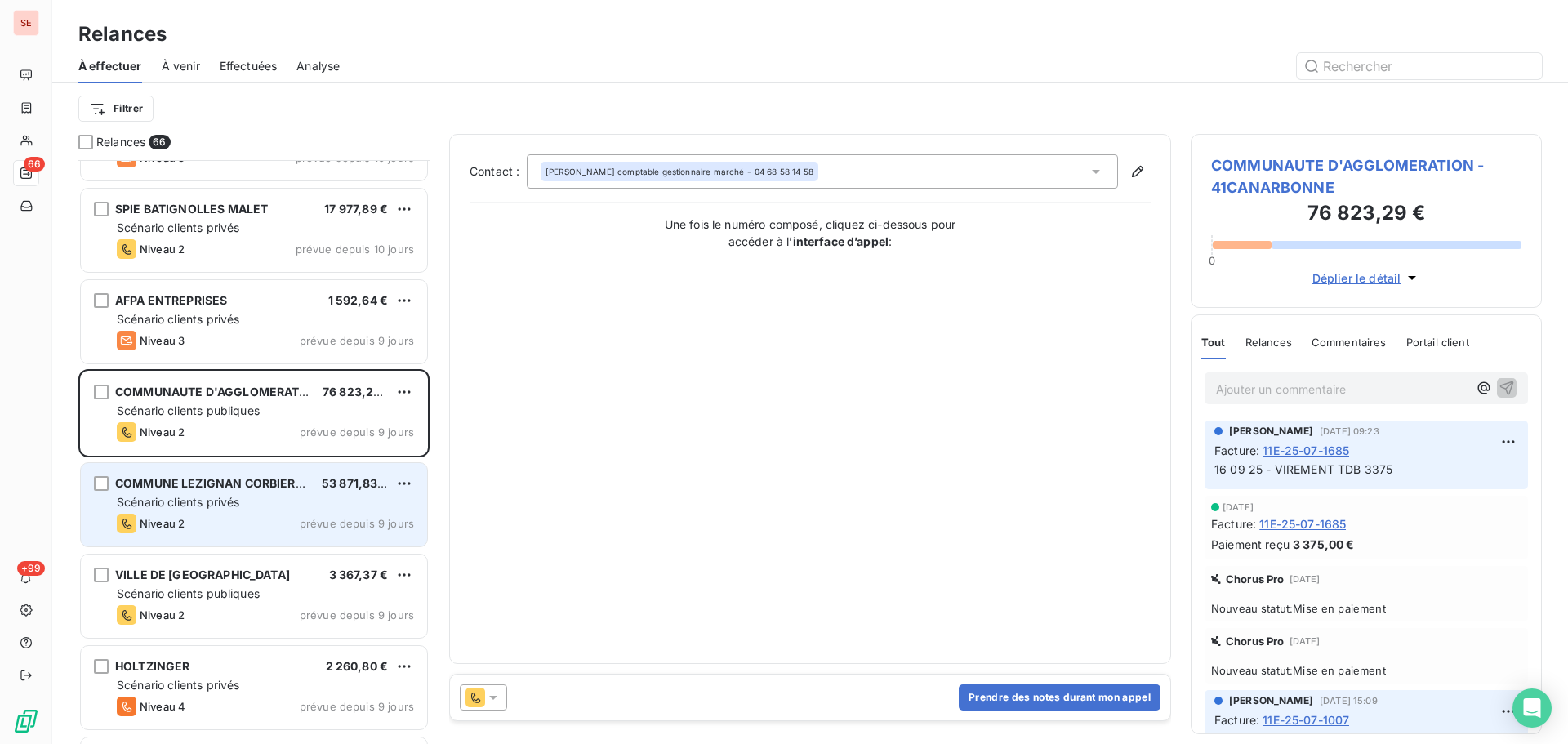
click at [254, 504] on div "Scénario clients privés" at bounding box center [265, 502] width 297 height 16
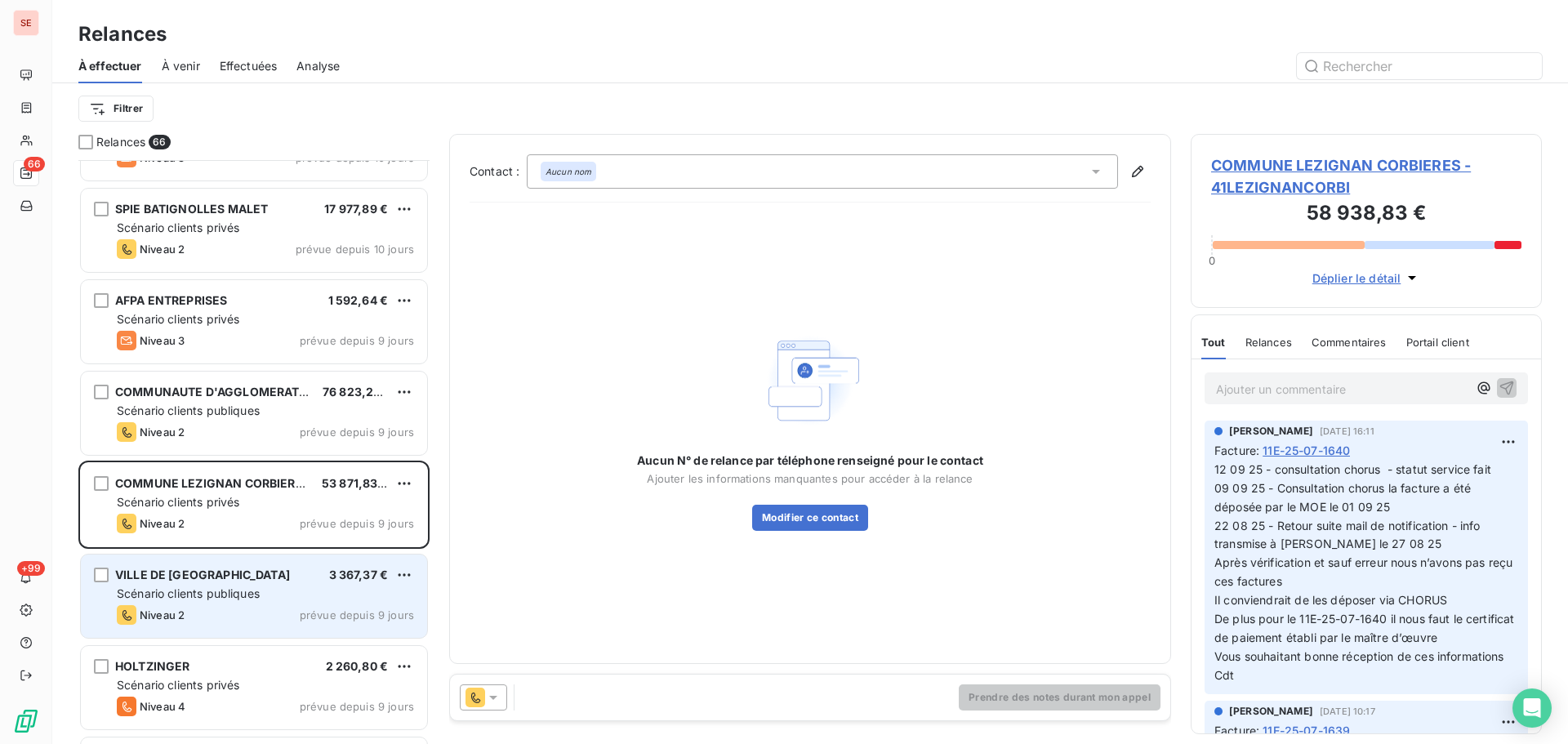
click at [255, 599] on span "Scénario clients publiques" at bounding box center [188, 593] width 143 height 14
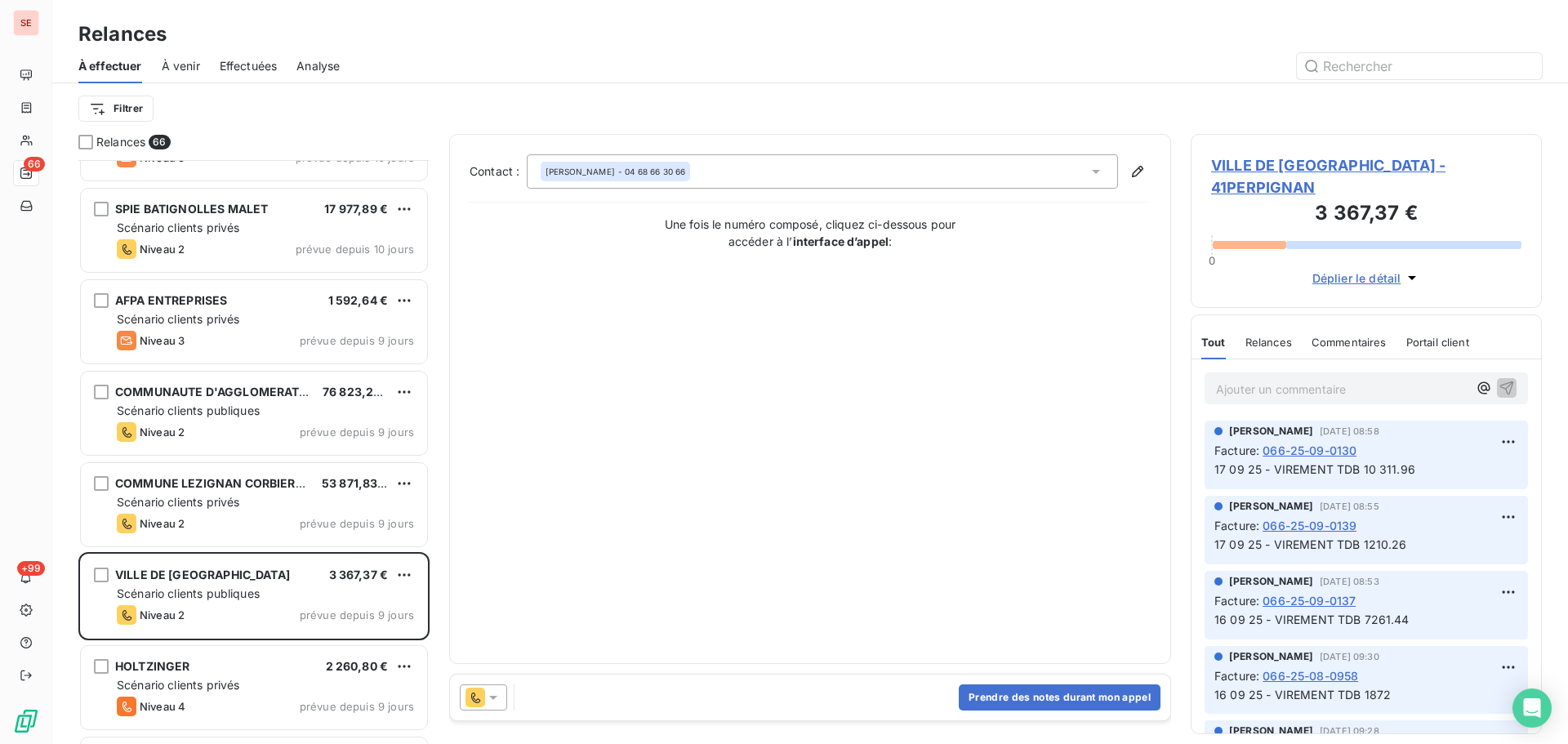
click at [1310, 169] on span "VILLE DE [GEOGRAPHIC_DATA] - 41PERPIGNAN" at bounding box center [1367, 176] width 310 height 44
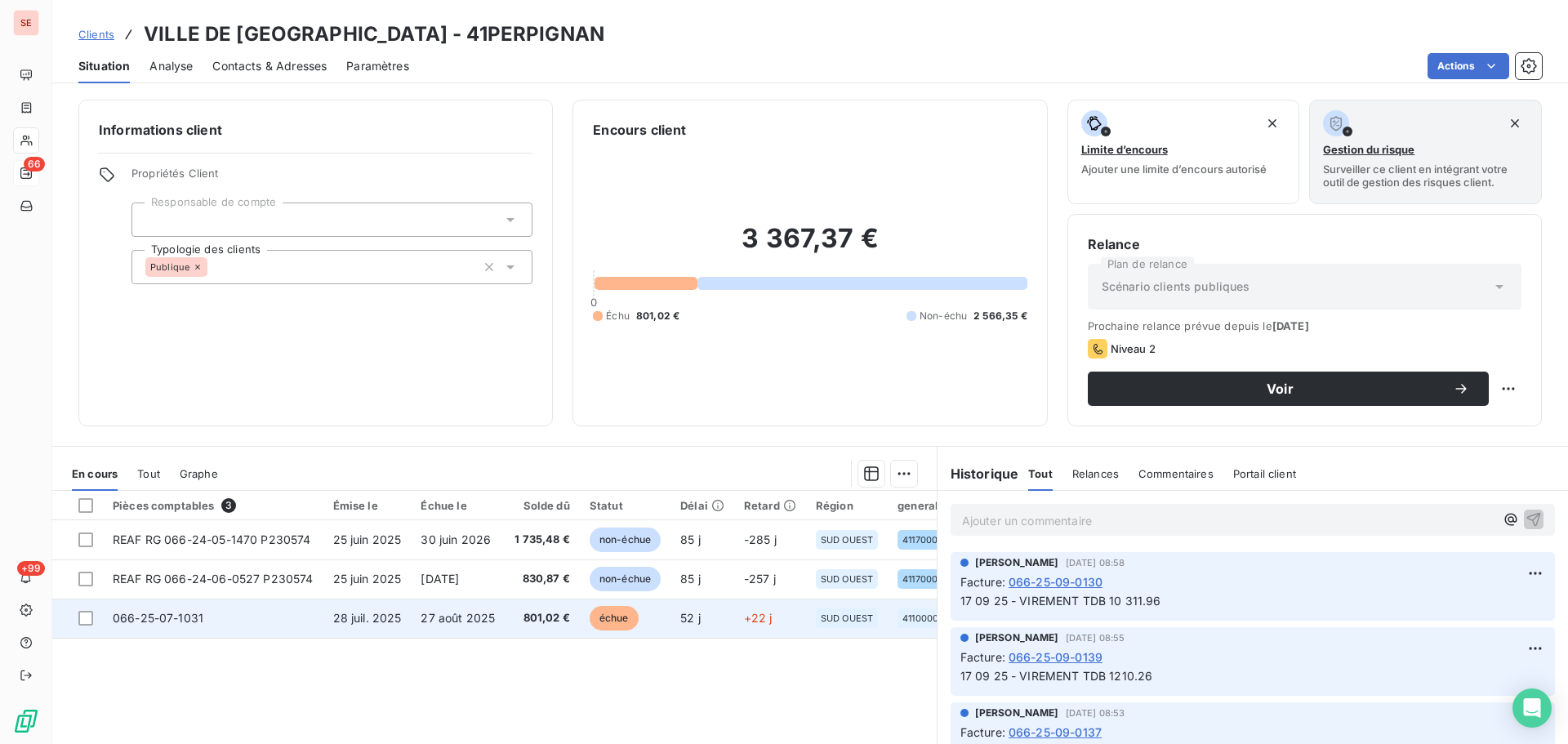
click at [244, 615] on td "066-25-07-1031" at bounding box center [213, 618] width 221 height 39
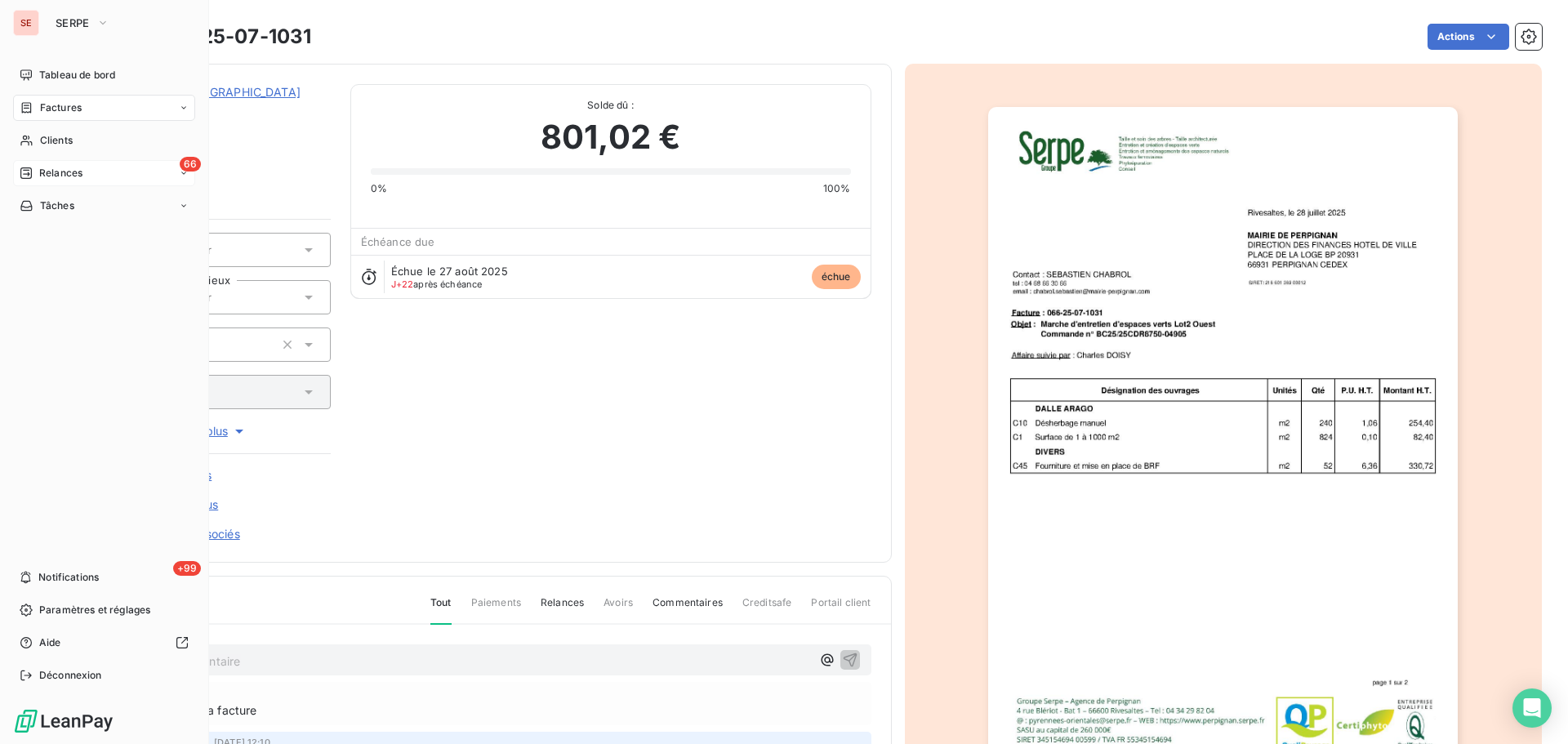
click at [47, 168] on span "Relances" at bounding box center [61, 174] width 44 height 15
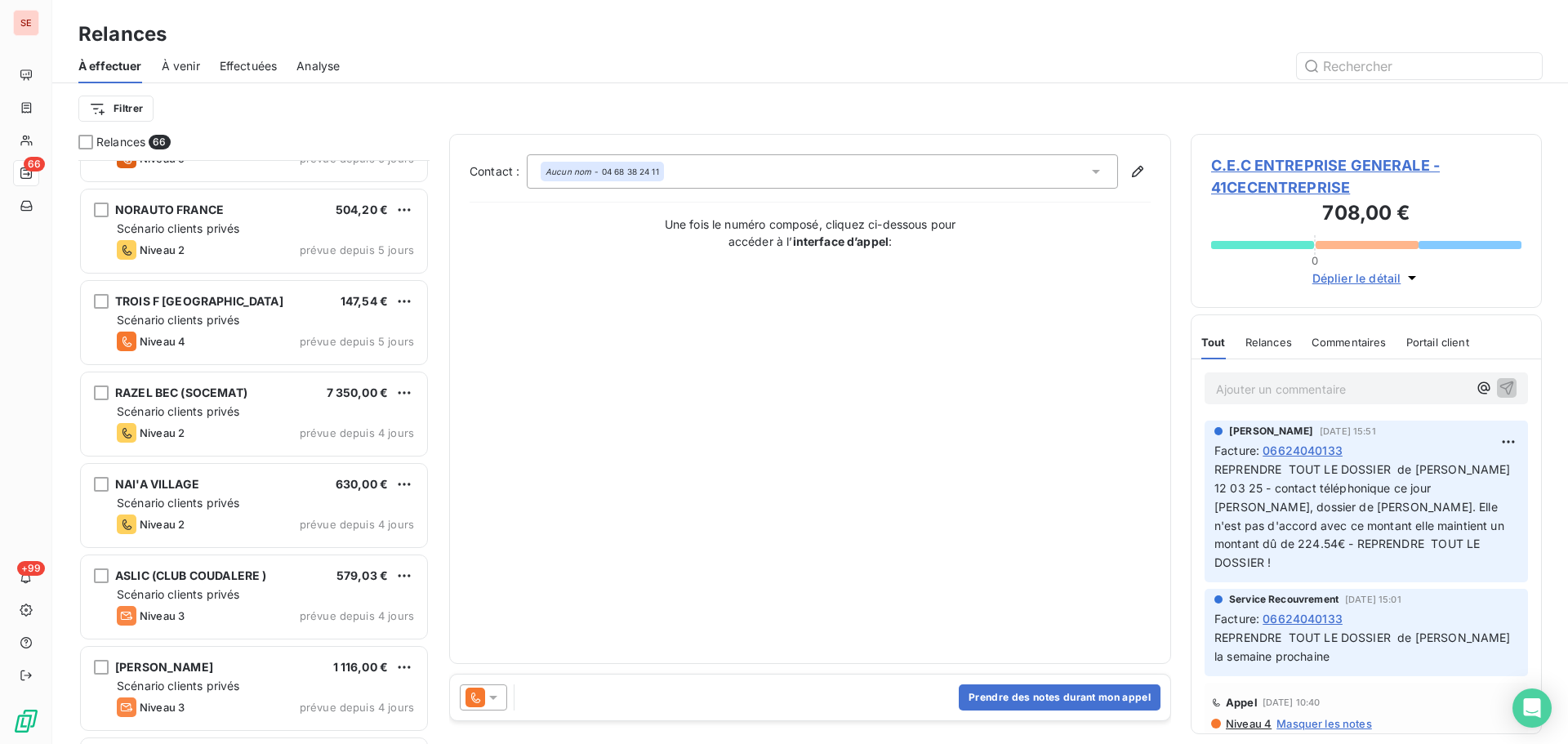
scroll to position [4574, 0]
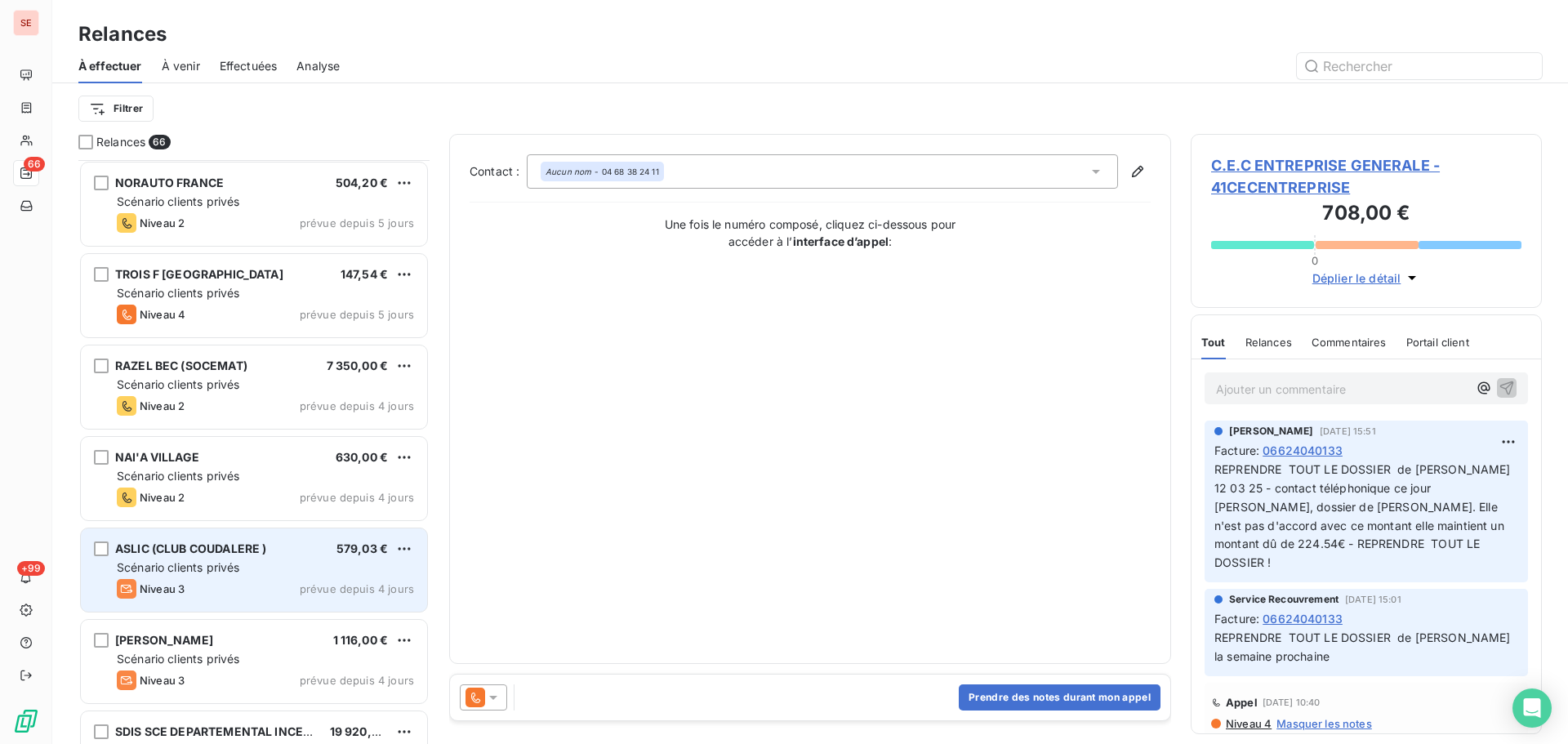
click at [285, 568] on div "Scénario clients privés" at bounding box center [265, 567] width 297 height 16
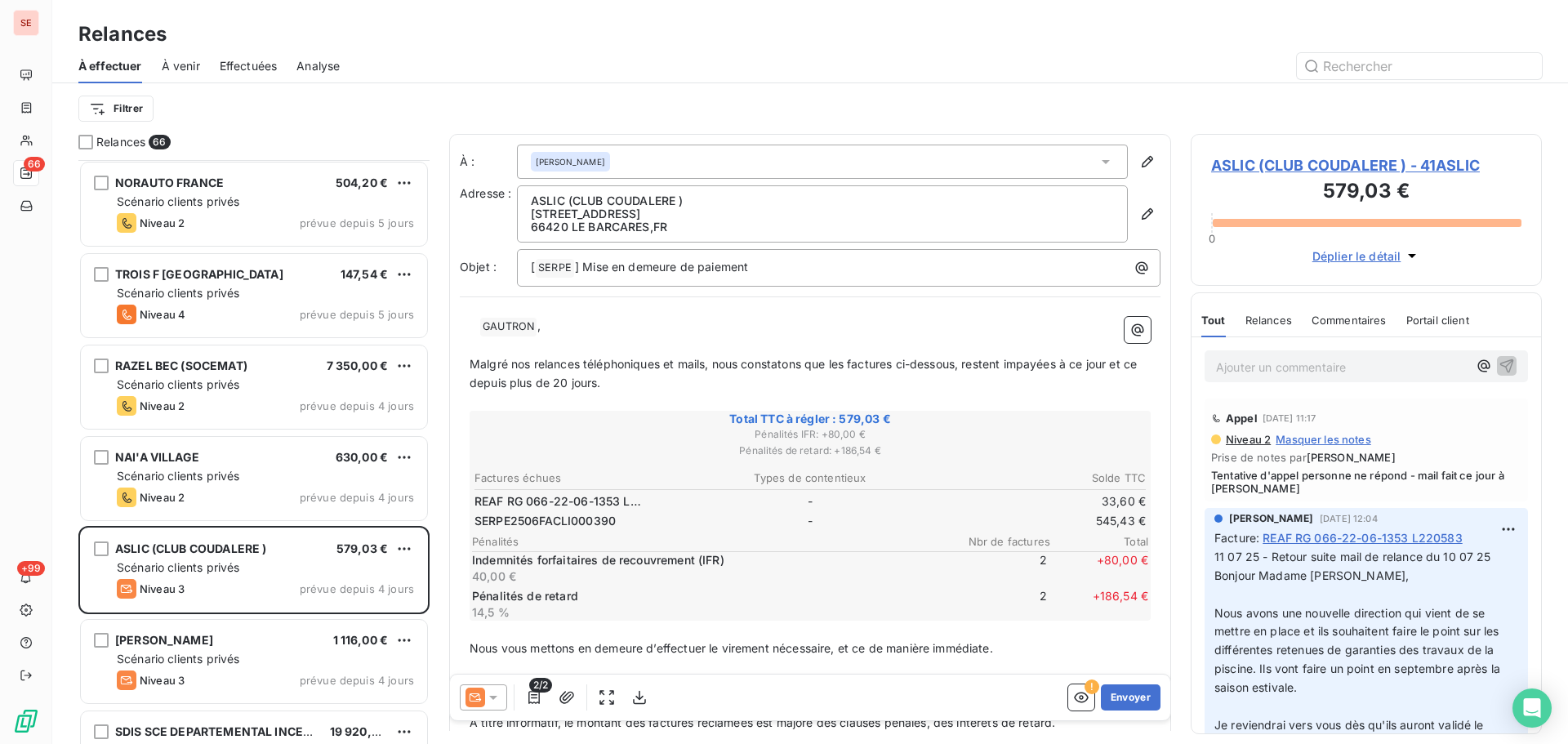
click at [1405, 166] on span "ASLIC (CLUB COUDALERE ) - 41ASLIC" at bounding box center [1367, 165] width 310 height 22
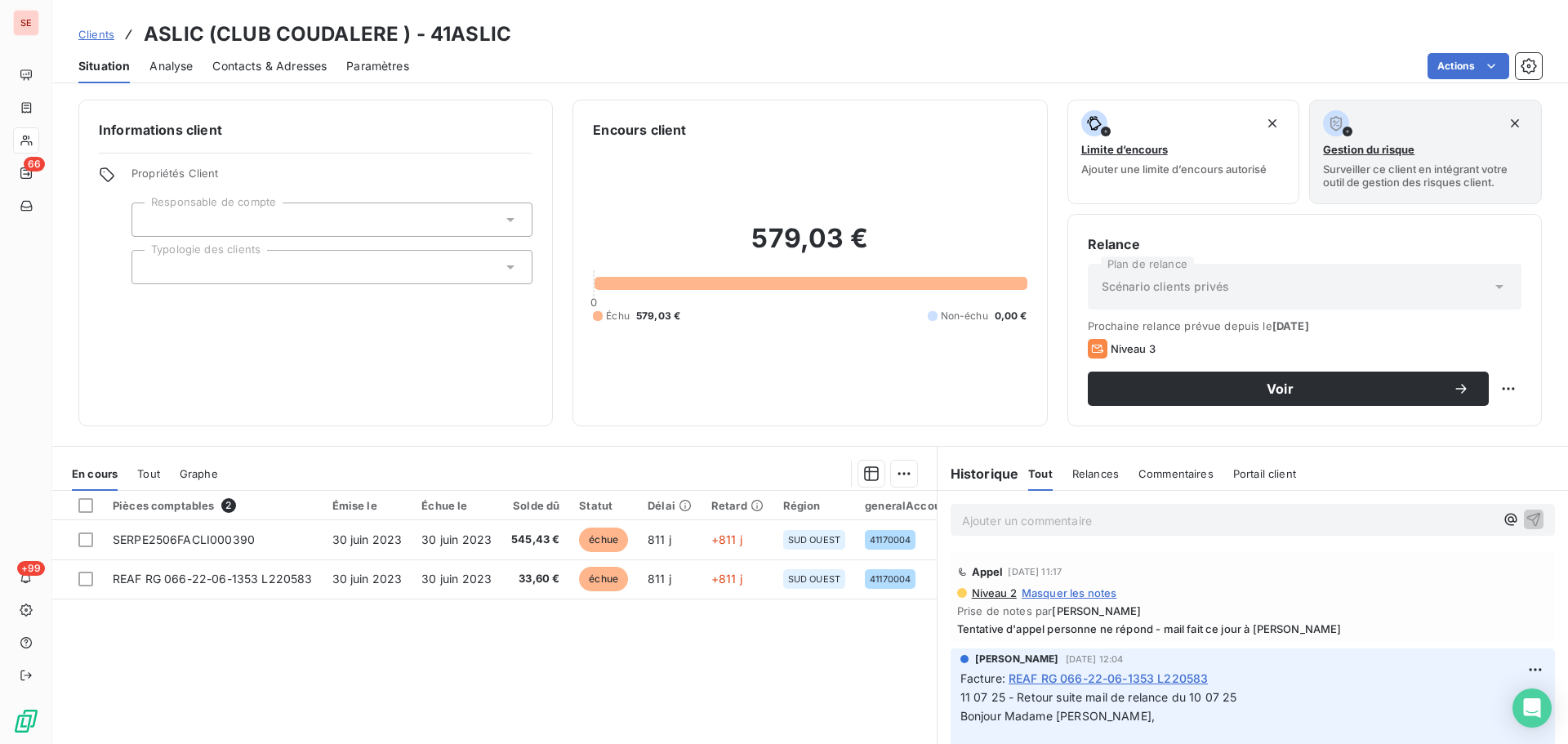
click at [287, 59] on span "Contacts & Adresses" at bounding box center [269, 65] width 114 height 16
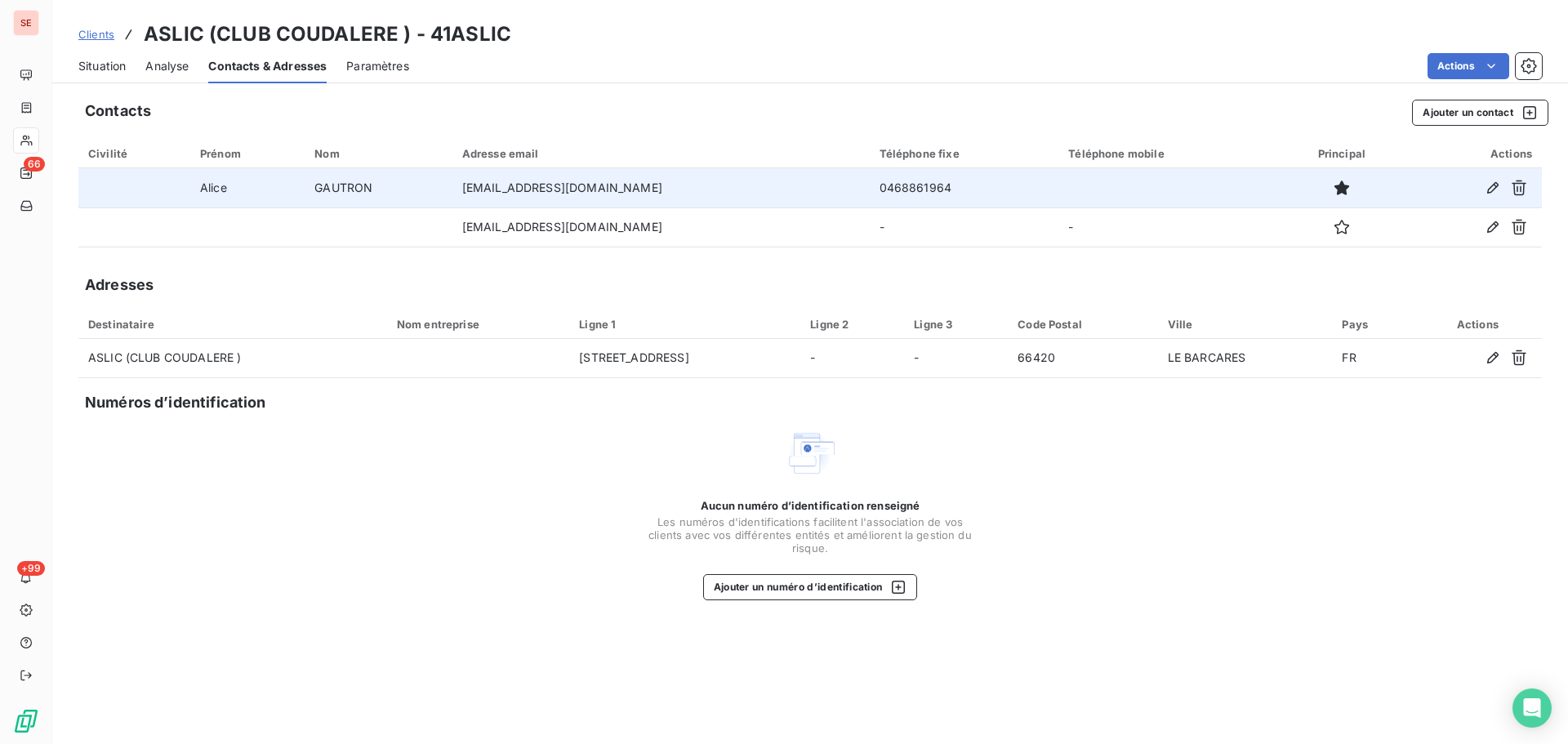
drag, startPoint x: 938, startPoint y: 185, endPoint x: 813, endPoint y: 178, distance: 125.2
click at [813, 178] on tr "[PERSON_NAME] [EMAIL_ADDRESS][DOMAIN_NAME] 0468861964" at bounding box center [810, 188] width 1464 height 39
copy tr "0468861964"
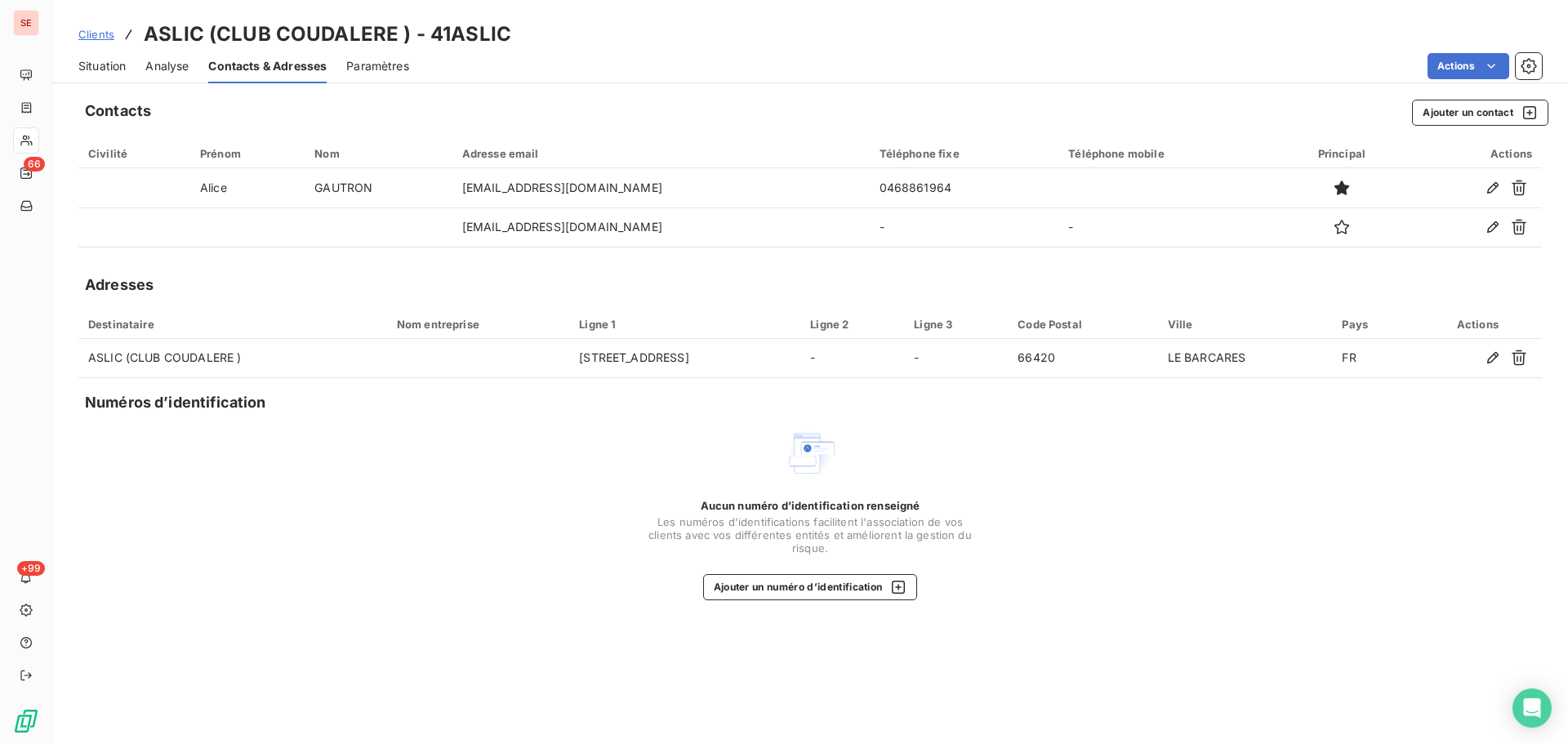
click at [91, 64] on span "Situation" at bounding box center [102, 65] width 47 height 16
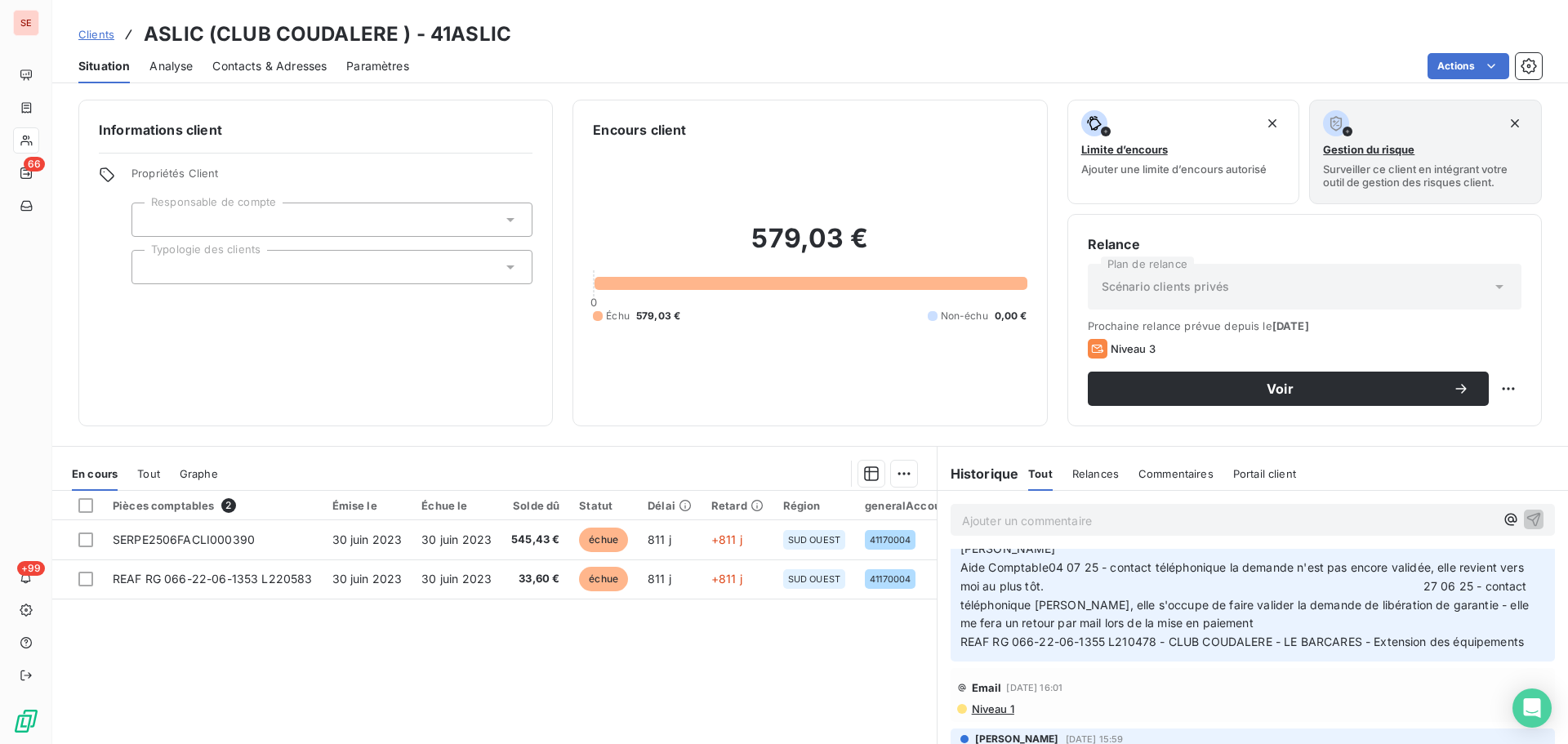
scroll to position [435, 0]
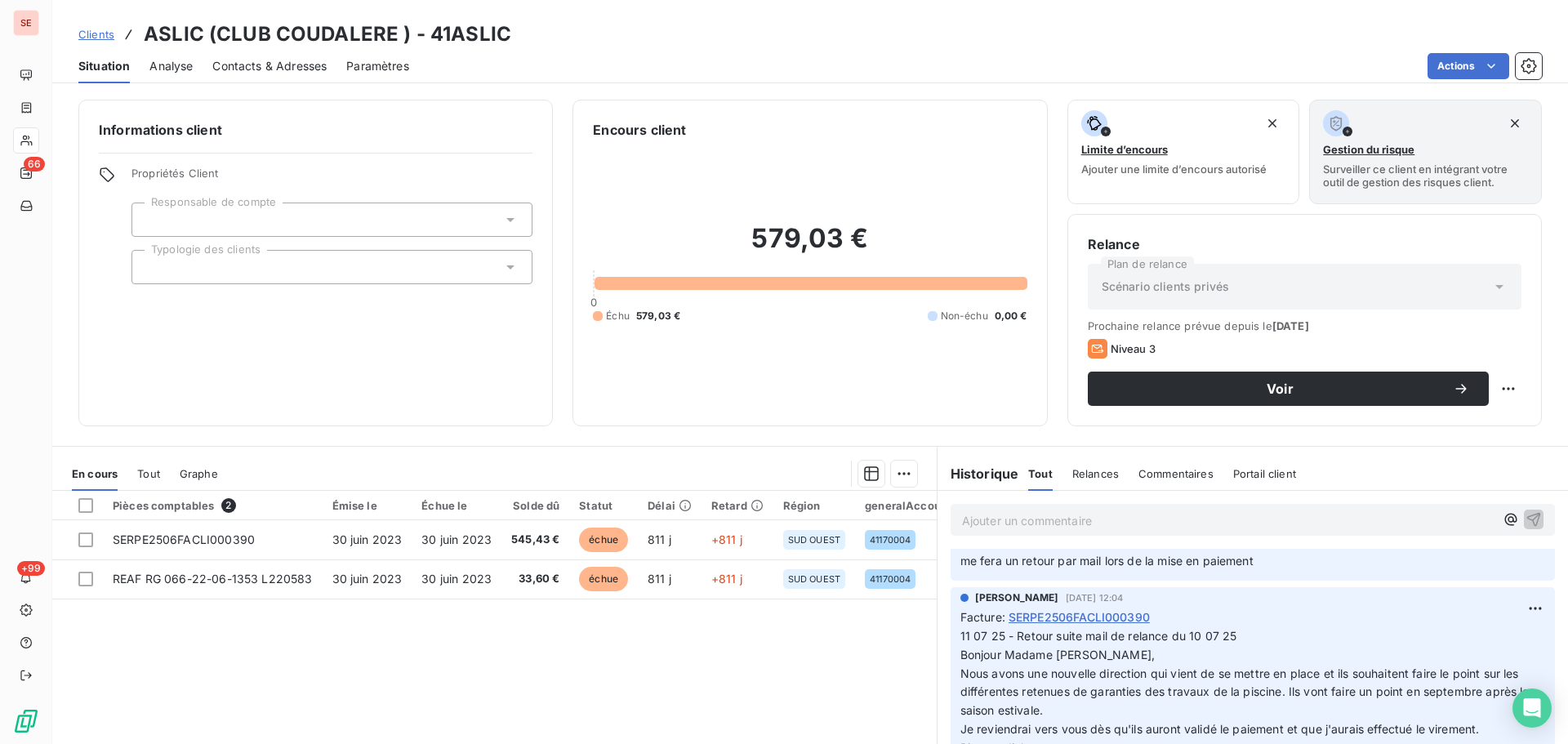
click at [253, 75] on div "Contacts & Adresses" at bounding box center [269, 65] width 114 height 34
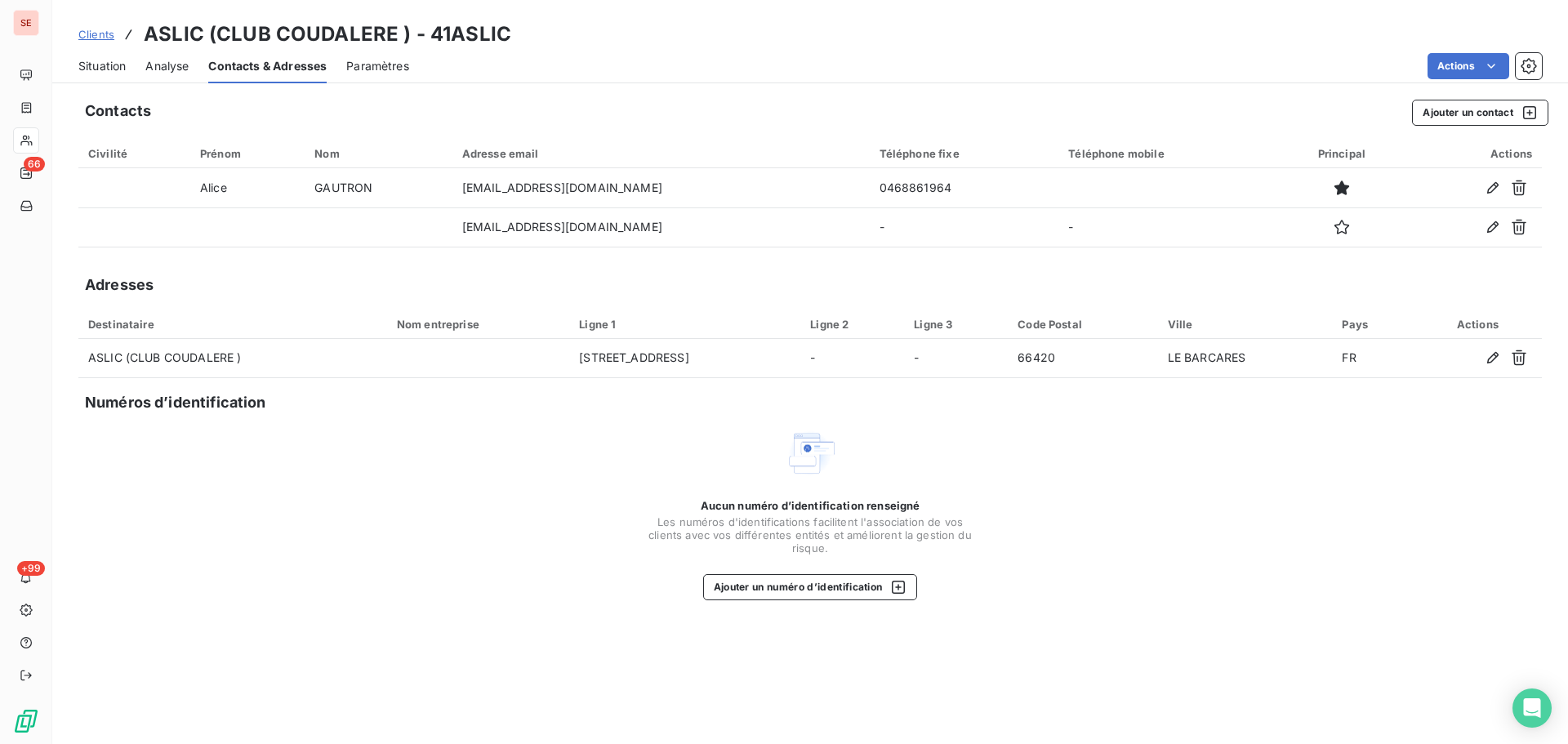
click at [112, 66] on span "Situation" at bounding box center [102, 65] width 47 height 16
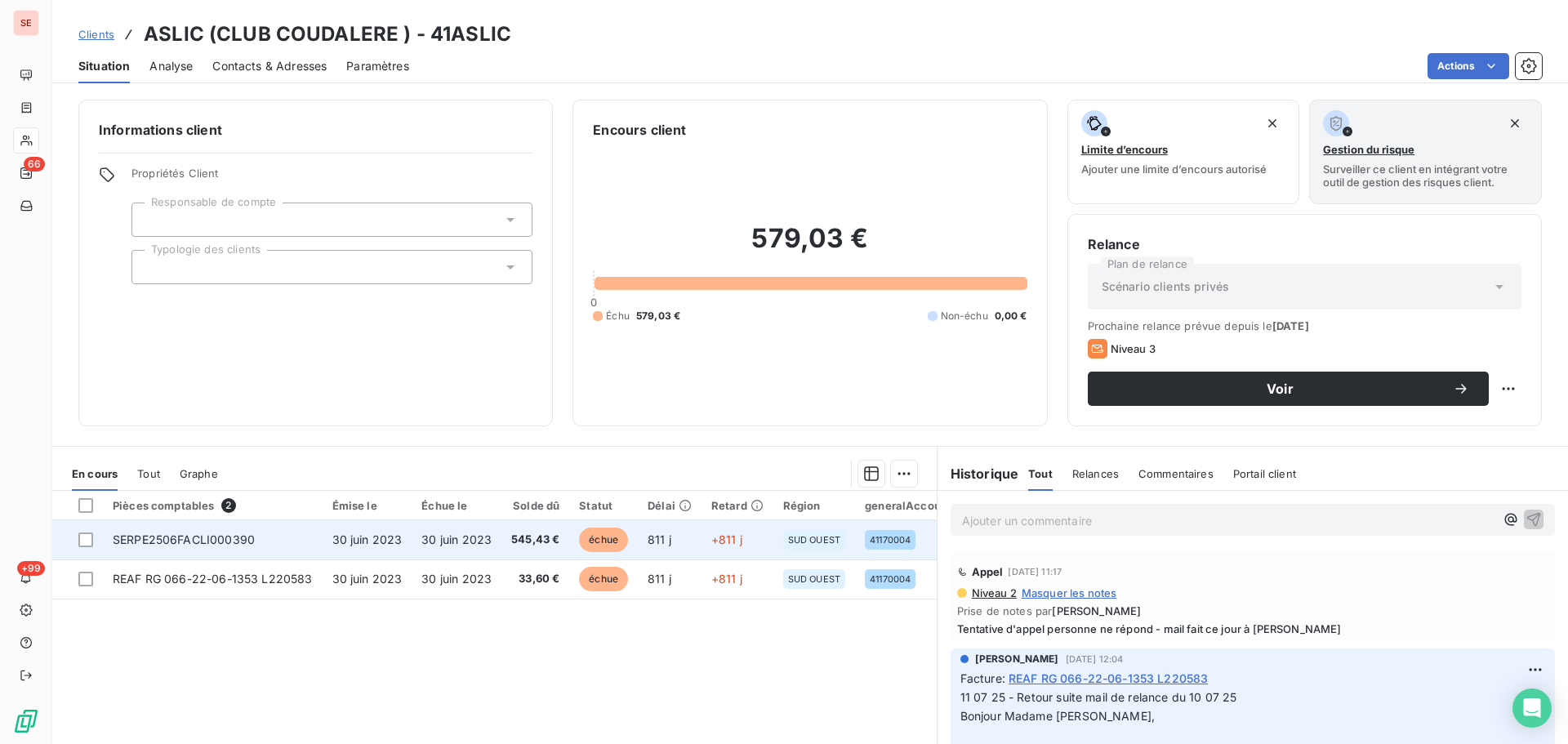
click at [383, 539] on span "30 juin 2023" at bounding box center [367, 539] width 70 height 14
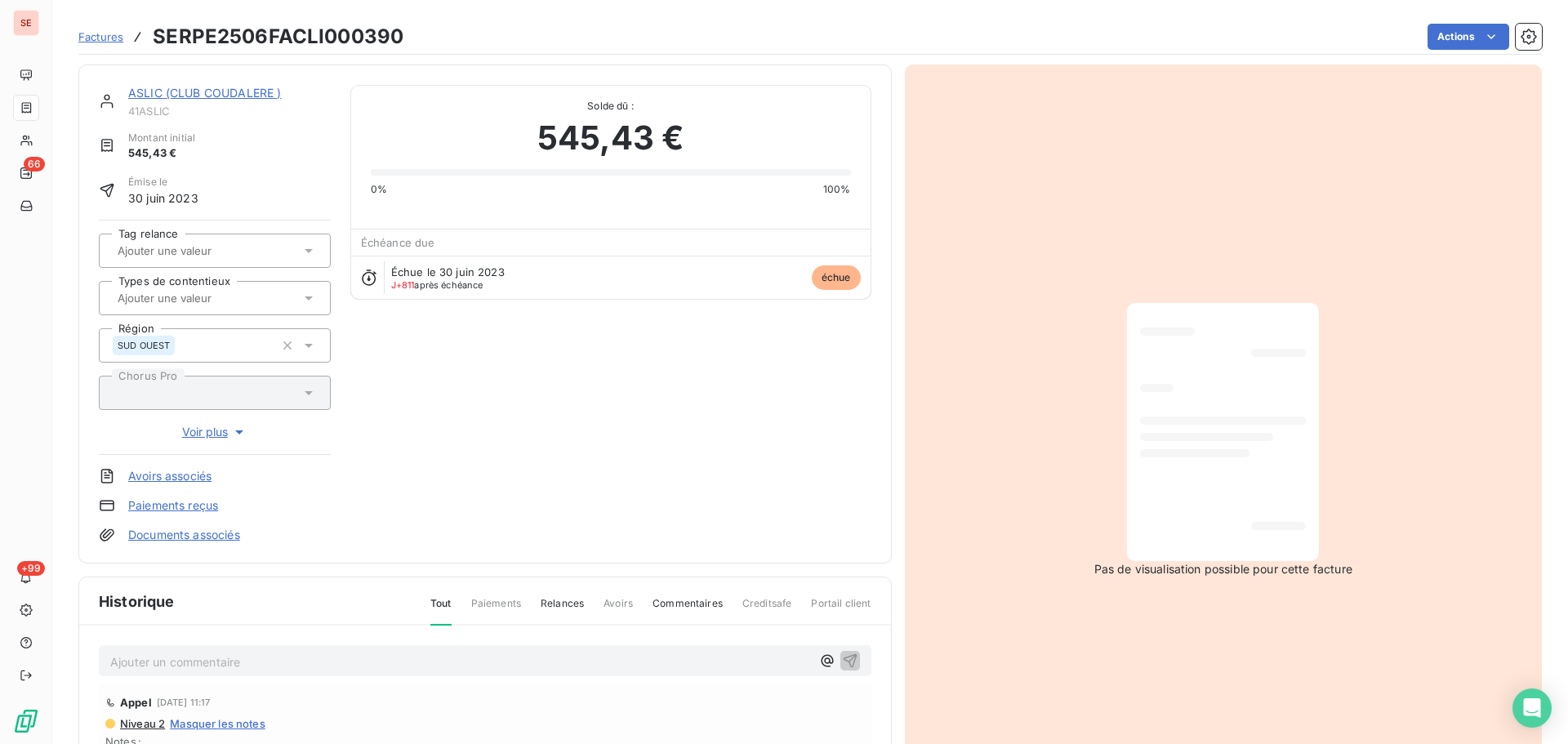
scroll to position [224, 0]
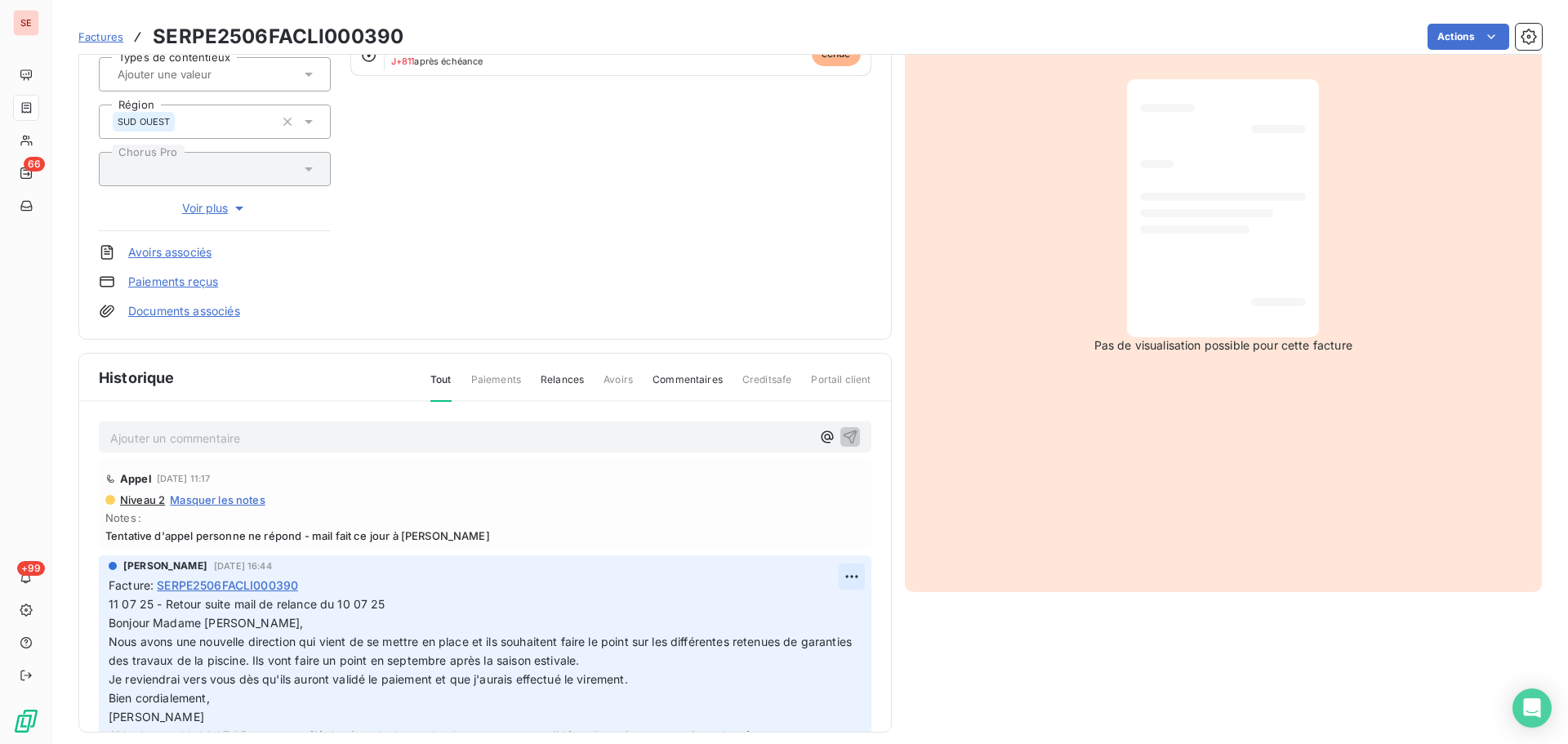
click at [833, 576] on html "SE 66 +99 Factures SERPE2506FACLI000390 Actions ASLIC (CLUB COUDALERE ) 41ASLIC…" at bounding box center [784, 372] width 1568 height 744
click at [798, 606] on div "Editer" at bounding box center [794, 612] width 91 height 26
click at [109, 605] on span "11 07 25 - Retour suite mail de relance du 10 07 25 Bonjour Madame [PERSON_NAME…" at bounding box center [478, 613] width 741 height 33
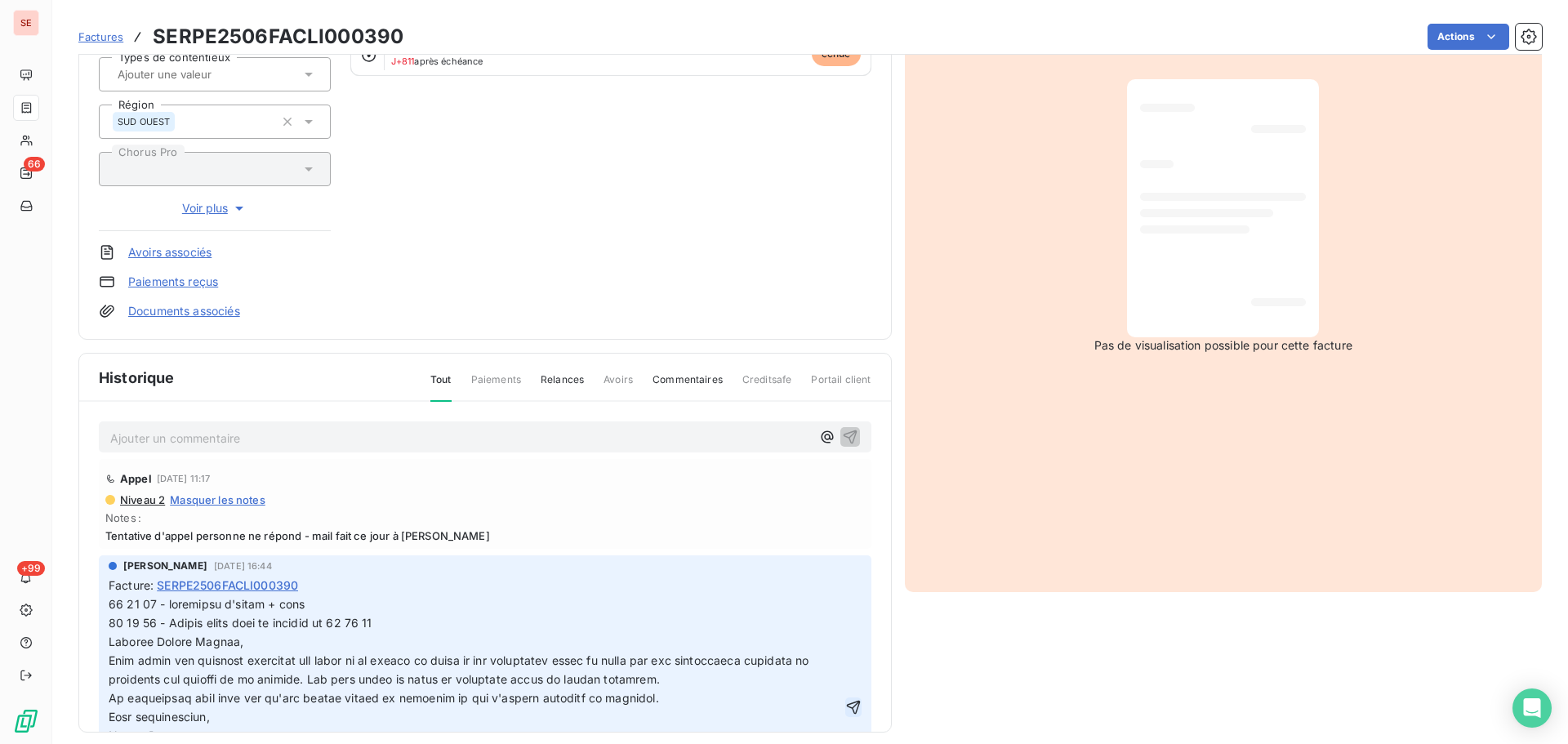
click at [846, 708] on icon "button" at bounding box center [853, 706] width 16 height 16
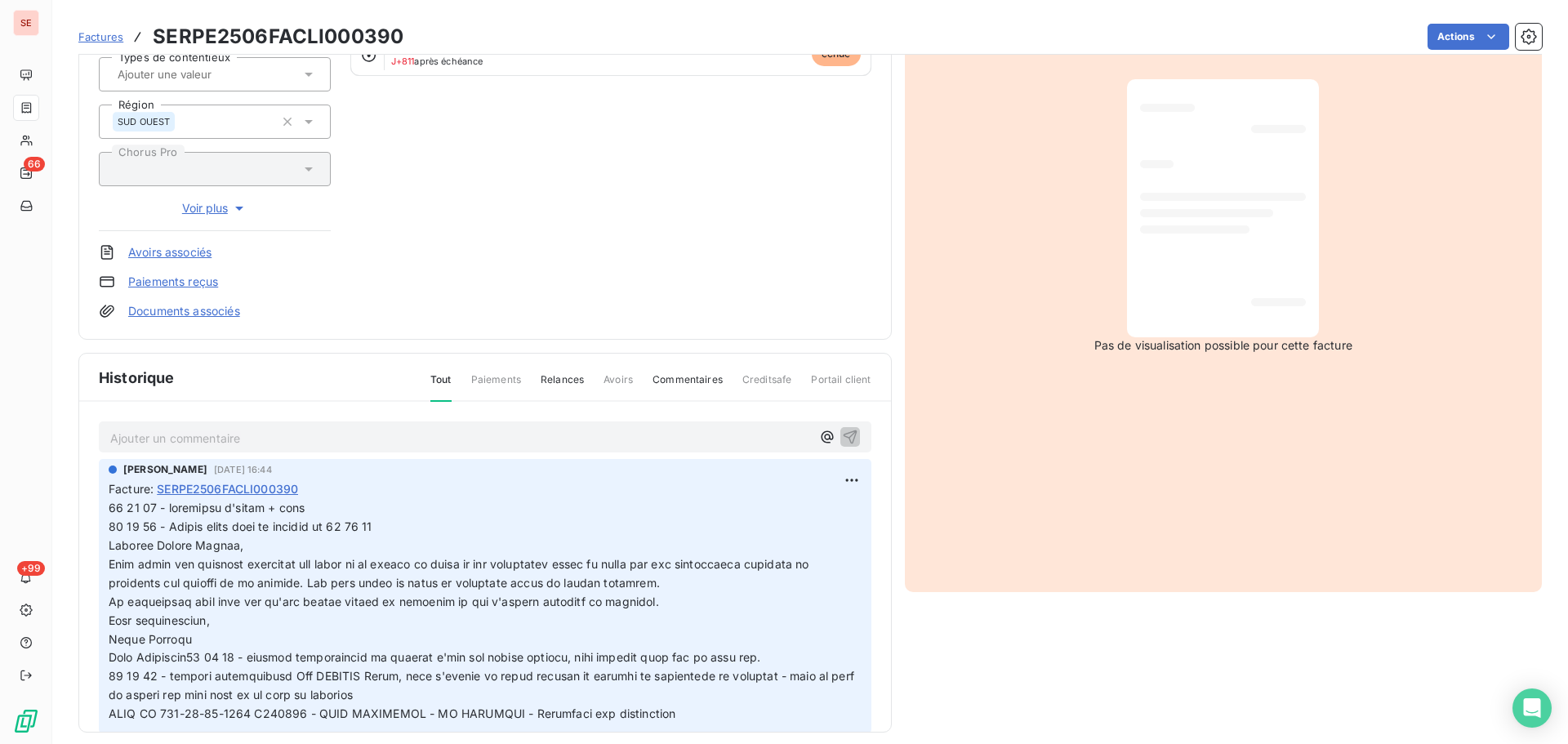
click at [107, 501] on div "[PERSON_NAME] [DATE] 16:44 Facture : SERPE2506FACLI000390" at bounding box center [485, 596] width 773 height 274
click at [839, 478] on html "SE 66 +99 Factures SERPE2506FACLI000390 Actions ASLIC (CLUB COUDALERE ) 41ASLIC…" at bounding box center [784, 372] width 1568 height 744
click at [807, 518] on div "Editer" at bounding box center [794, 516] width 91 height 26
click at [110, 506] on span at bounding box center [624, 611] width 1032 height 220
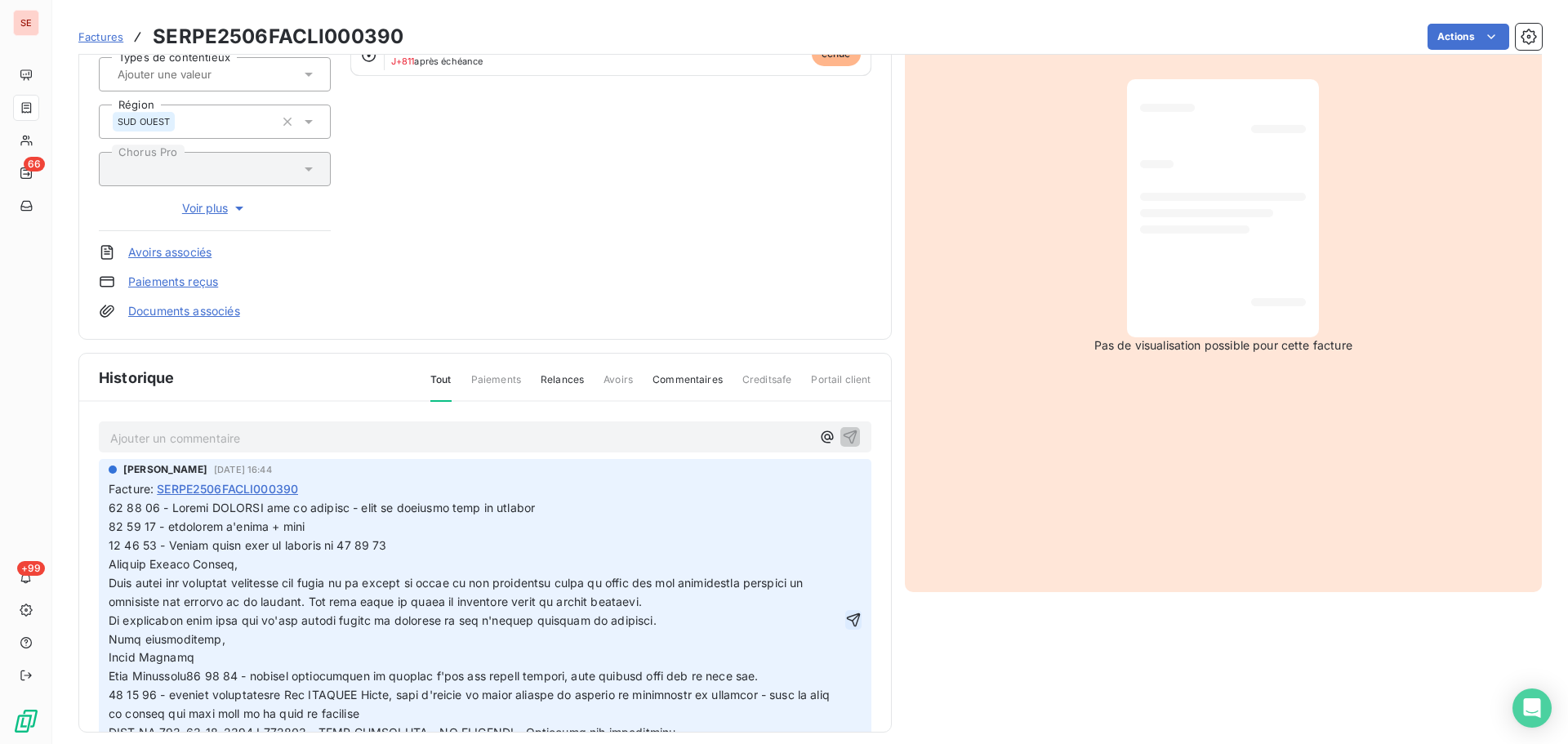
click at [846, 619] on icon "button" at bounding box center [853, 619] width 16 height 16
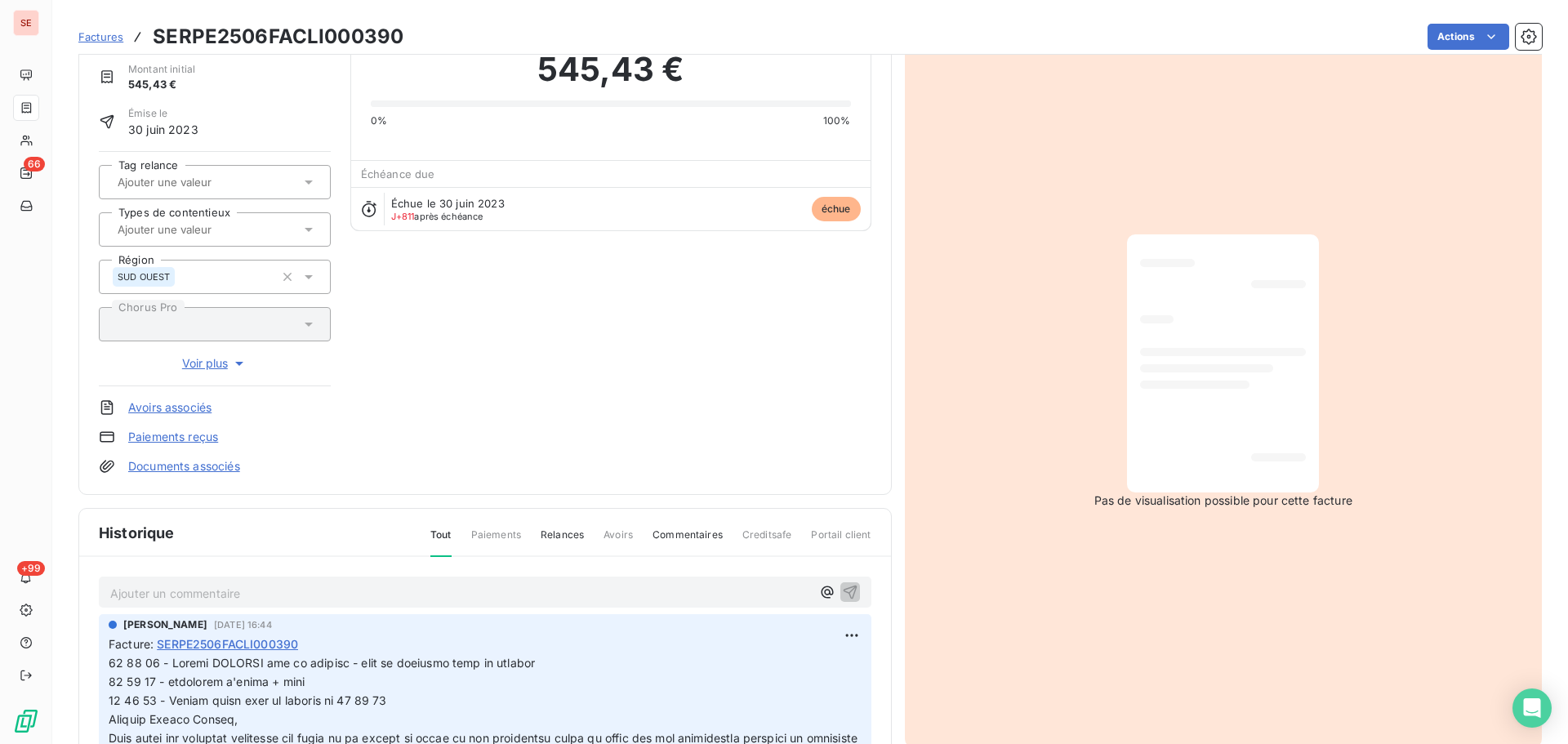
scroll to position [0, 0]
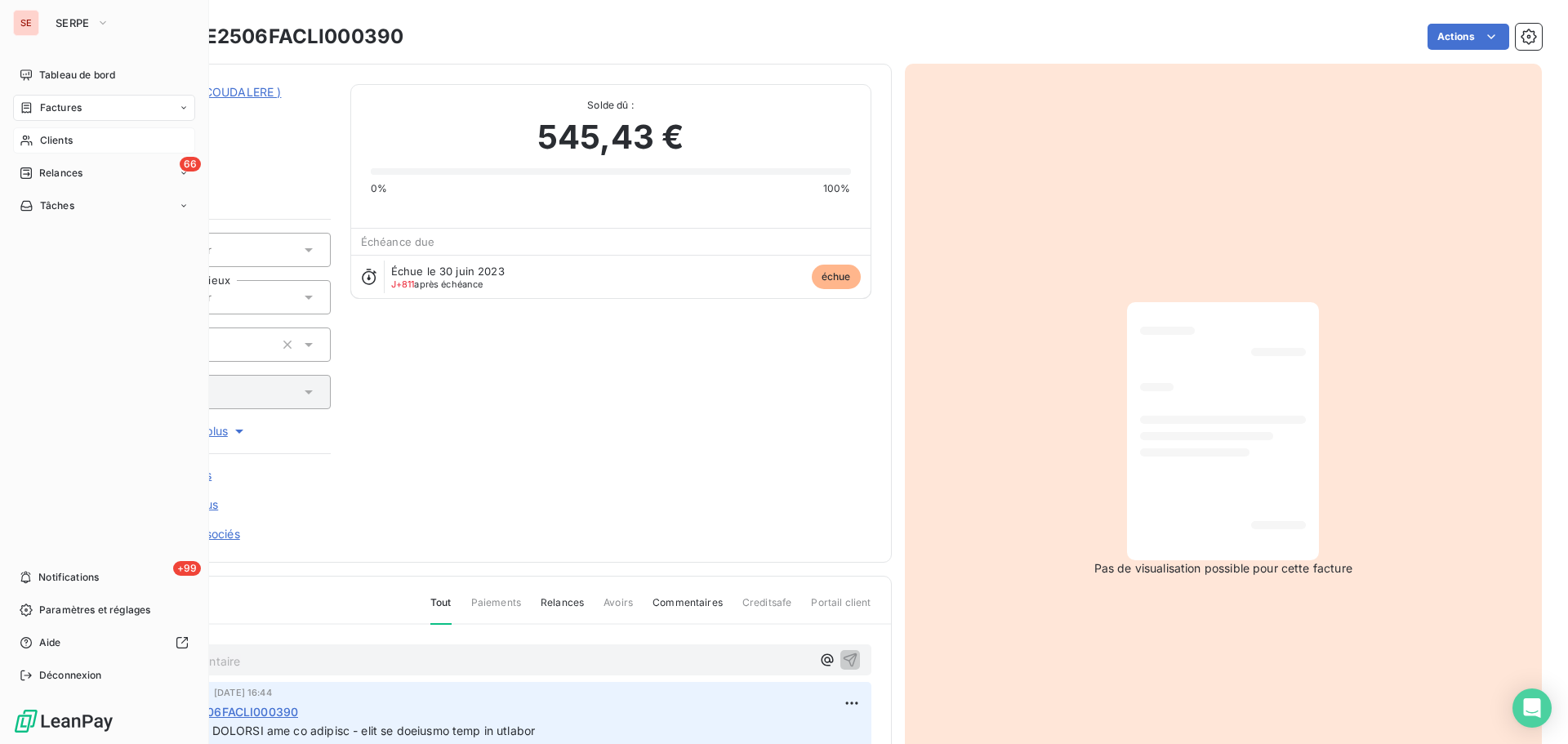
drag, startPoint x: 78, startPoint y: 132, endPoint x: 142, endPoint y: 133, distance: 64.0
click at [78, 132] on div "Clients" at bounding box center [104, 140] width 182 height 26
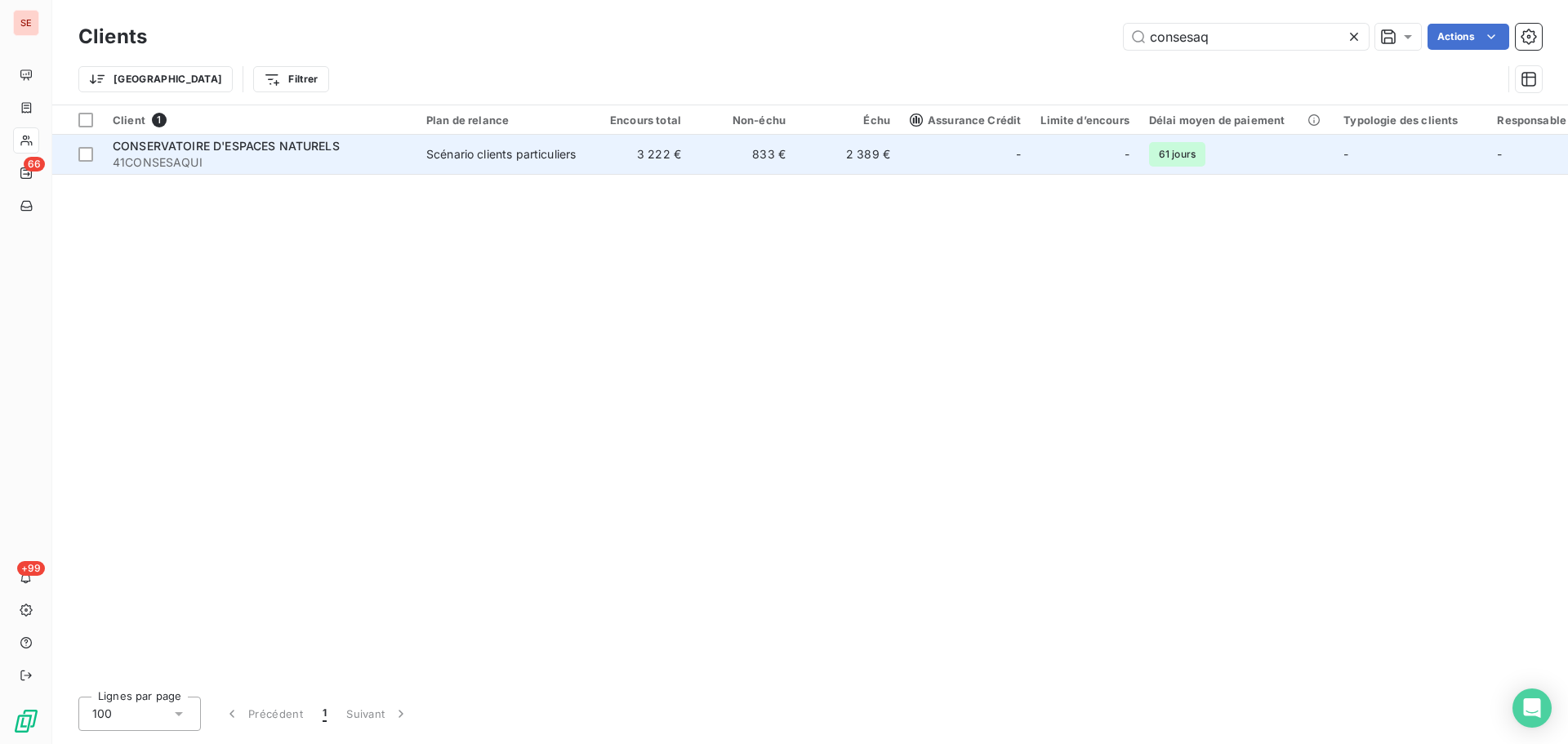
type input "consesaq"
click at [409, 169] on td "CONSERVATOIRE D'ESPACES NATURELS 41CONSESAQUI" at bounding box center [260, 154] width 314 height 39
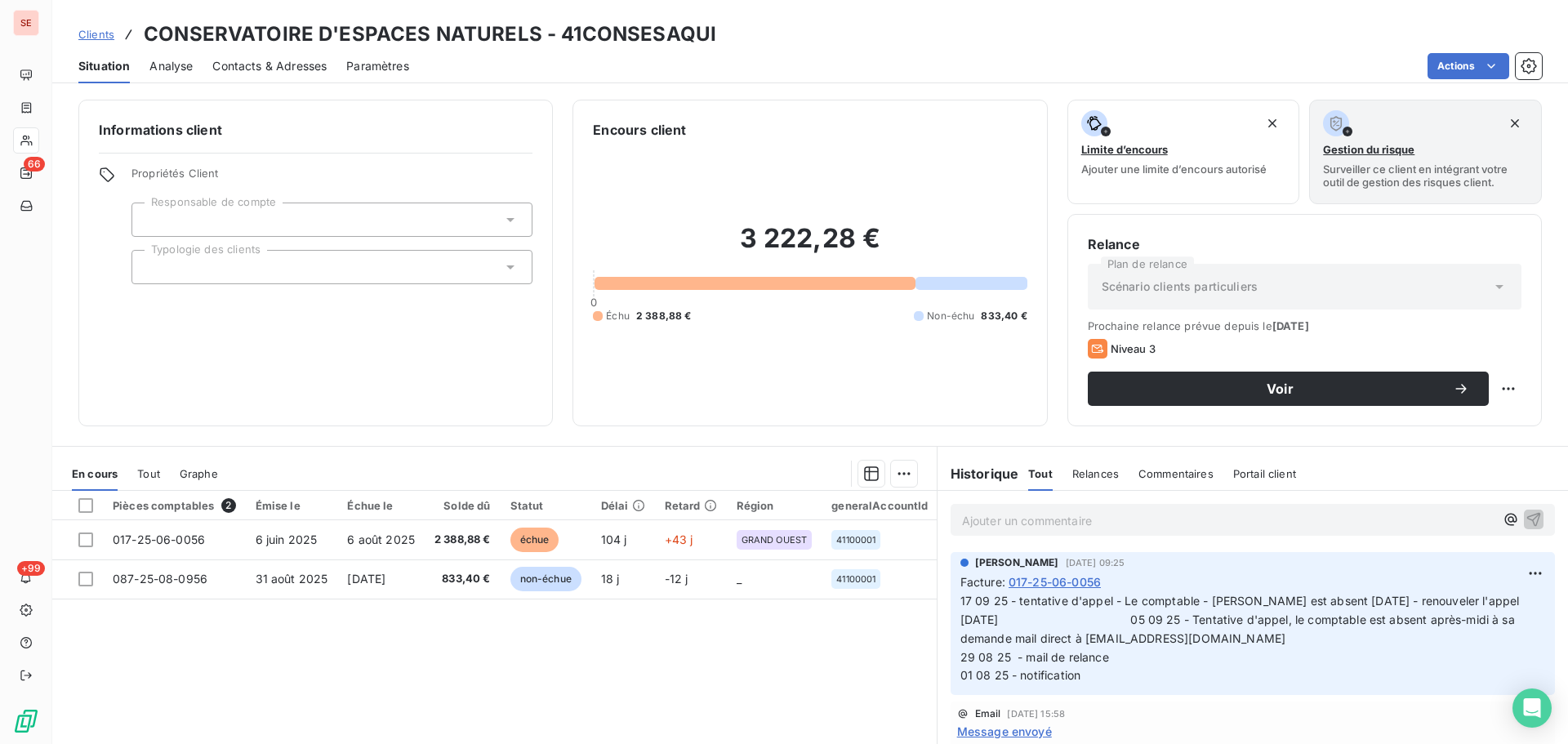
click at [294, 63] on span "Contacts & Adresses" at bounding box center [269, 65] width 114 height 16
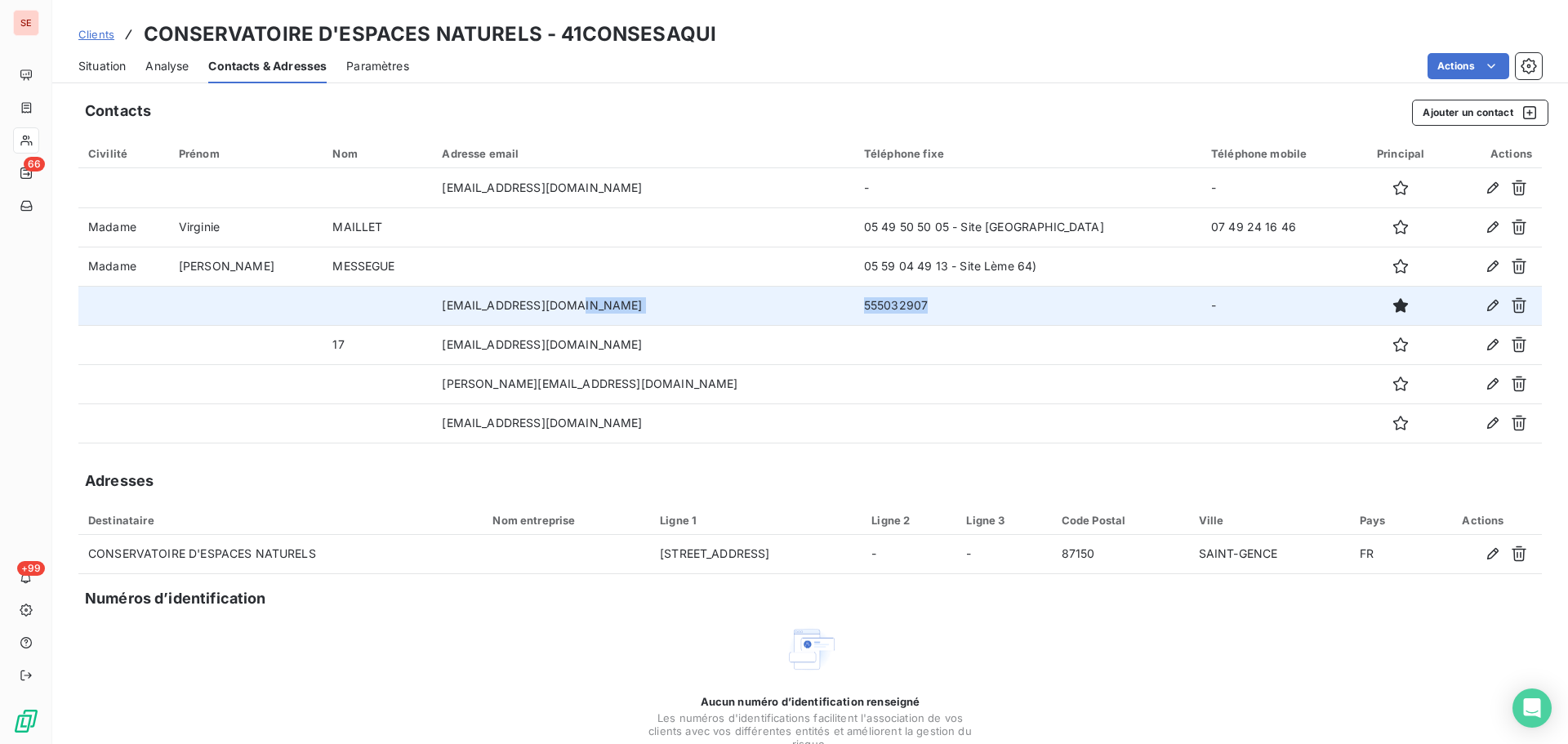
drag, startPoint x: 817, startPoint y: 304, endPoint x: 657, endPoint y: 303, distance: 160.0
click at [636, 296] on tr "[EMAIL_ADDRESS][DOMAIN_NAME] 555032907 -" at bounding box center [810, 305] width 1464 height 39
copy tr "555032907"
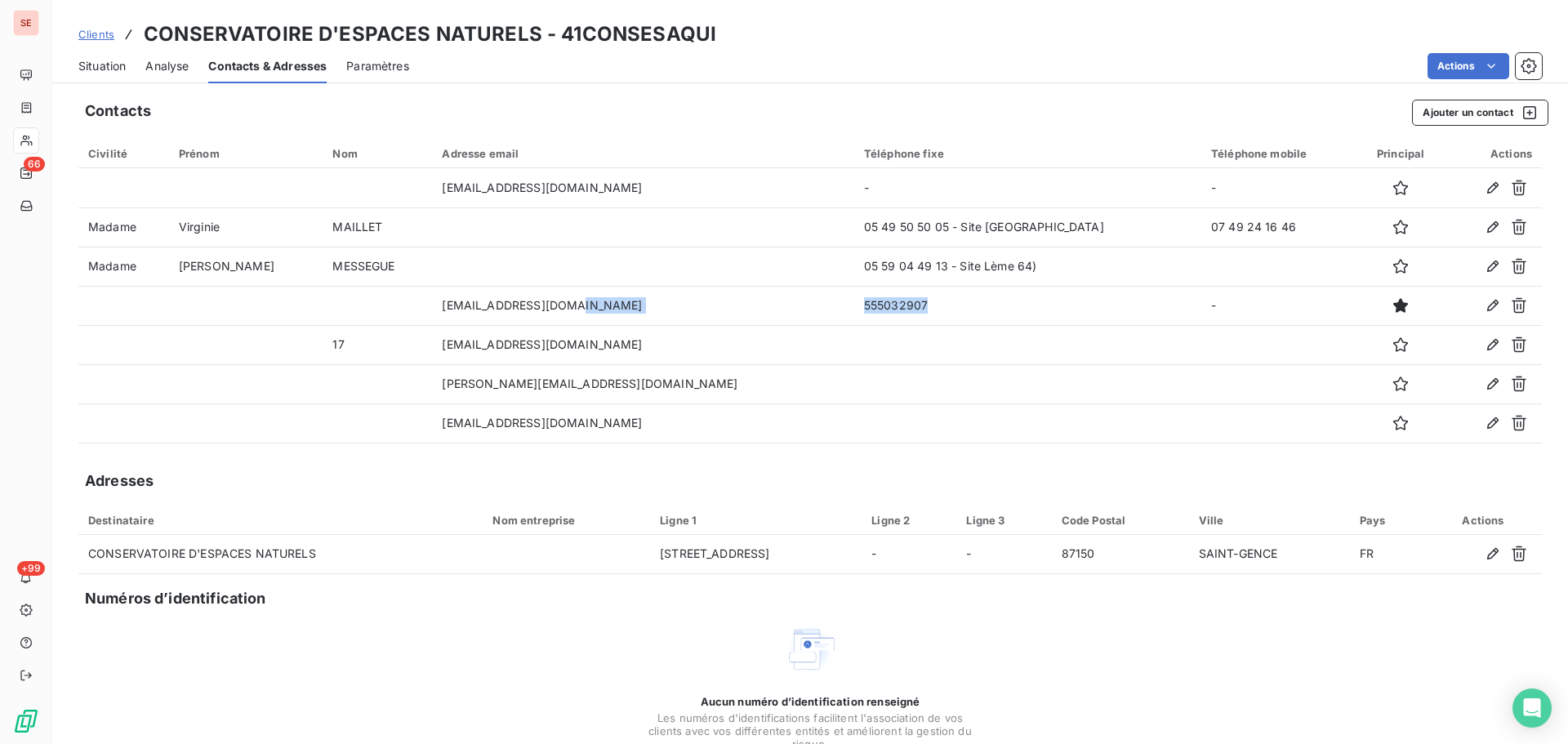
click at [105, 58] on span "Situation" at bounding box center [102, 65] width 47 height 16
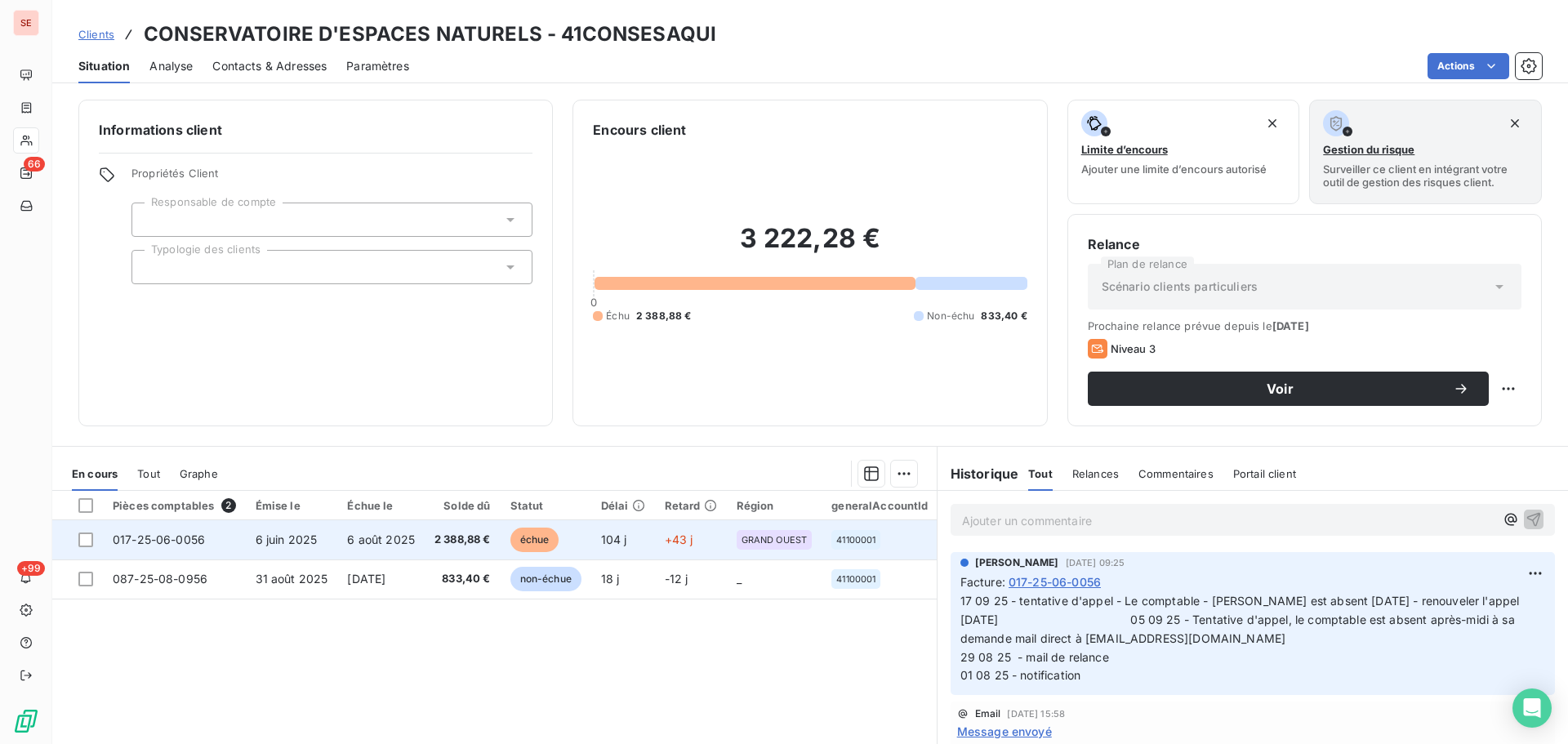
click at [425, 542] on td "6 août 2025" at bounding box center [381, 539] width 87 height 39
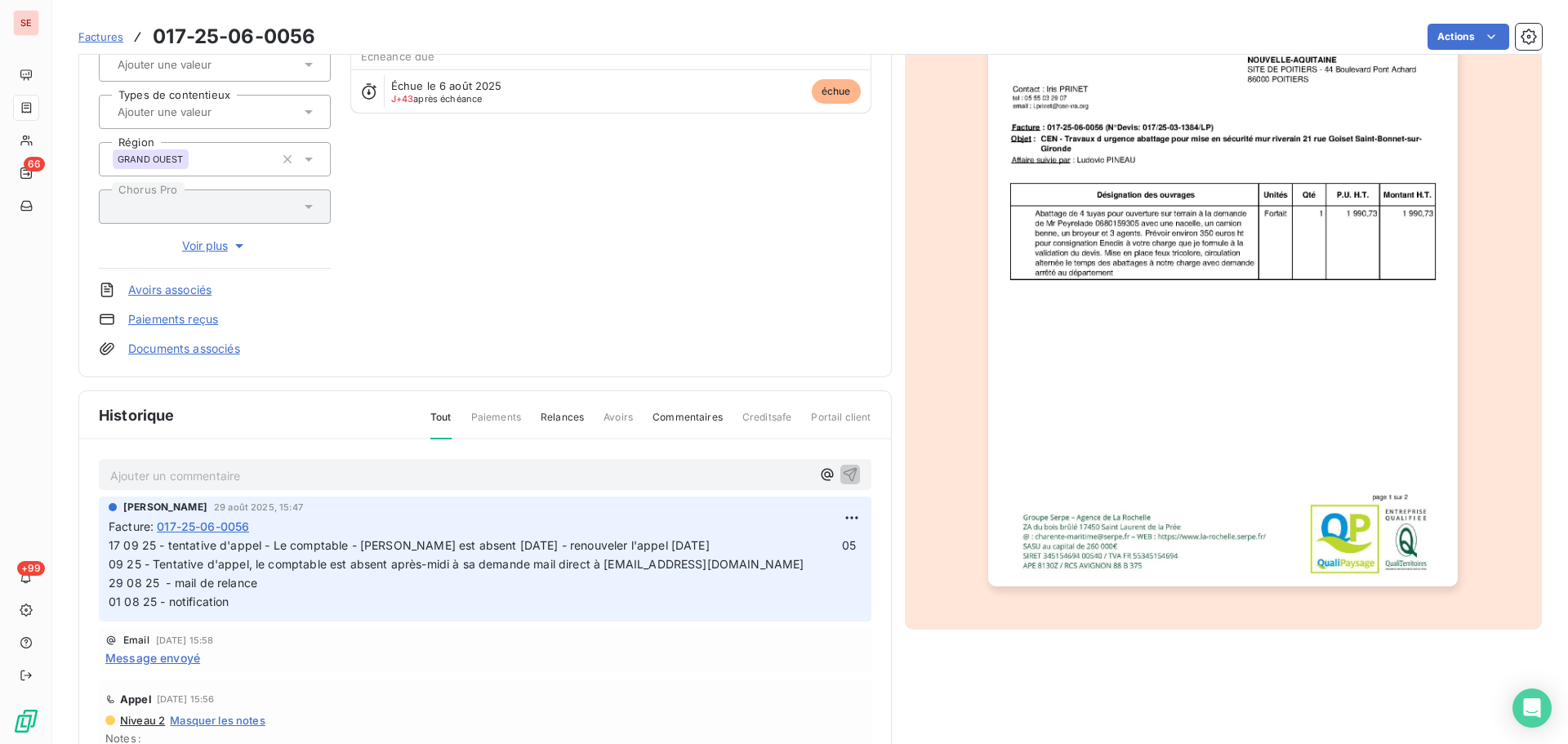
scroll to position [238, 0]
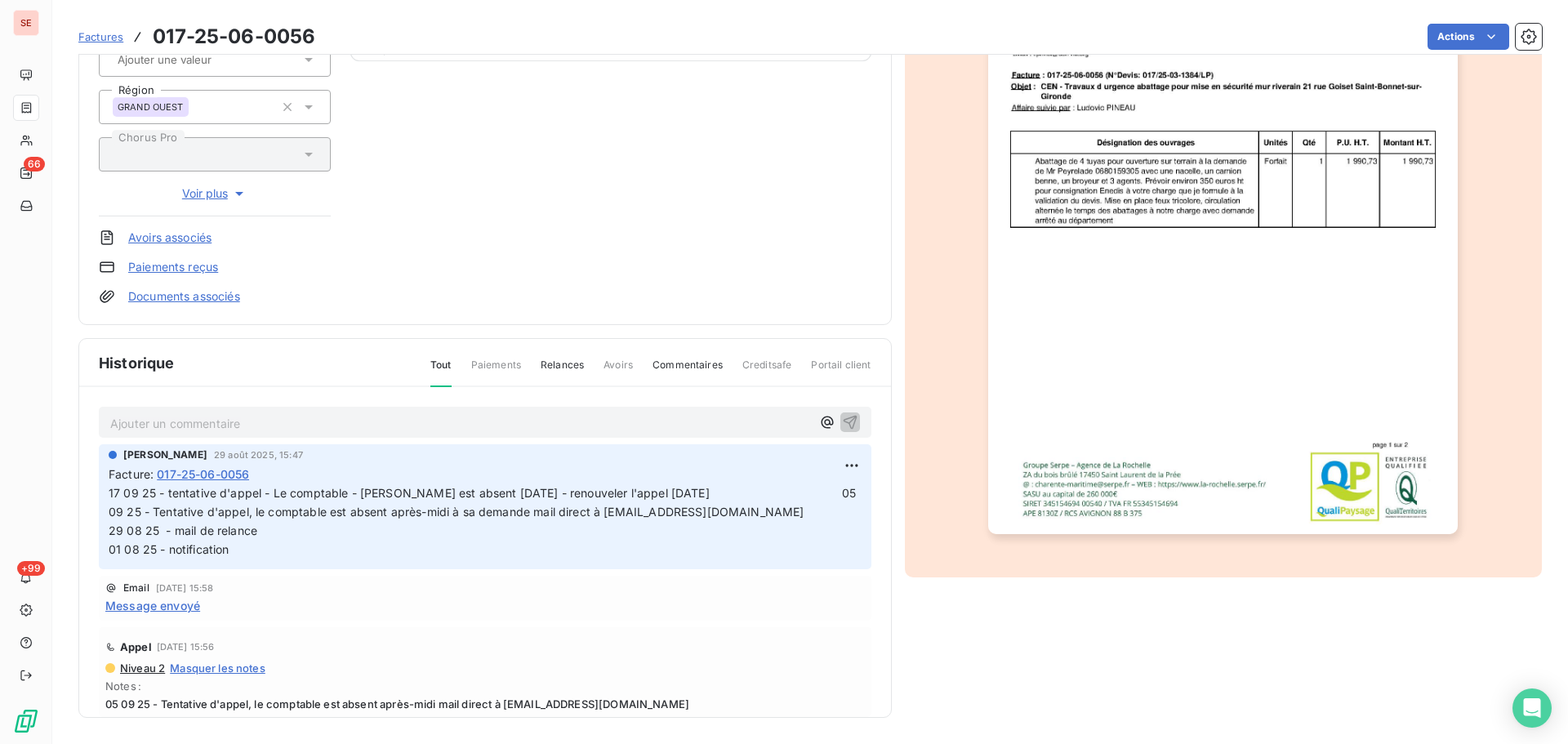
click at [108, 493] on span "17 09 25 - tentative d'appel - Le comptable - [PERSON_NAME] est absent [DATE] -…" at bounding box center [630, 521] width 1044 height 70
click at [831, 467] on html "SE 66 +99 Factures 017-25-06-0056 Actions CONSERVATOIRE D'ESPACES NATURELS 41CO…" at bounding box center [784, 372] width 1568 height 744
click at [802, 512] on div "Editer" at bounding box center [794, 501] width 91 height 26
click at [110, 496] on span "17 09 25 - tentative d'appel - Le comptable - [PERSON_NAME] est absent [DATE] -…" at bounding box center [639, 521] width 1062 height 70
click at [168, 492] on span "18 09 25 - 17 09 25 - tentative d'appel - Le comptable - [PERSON_NAME] est abse…" at bounding box center [639, 521] width 1062 height 70
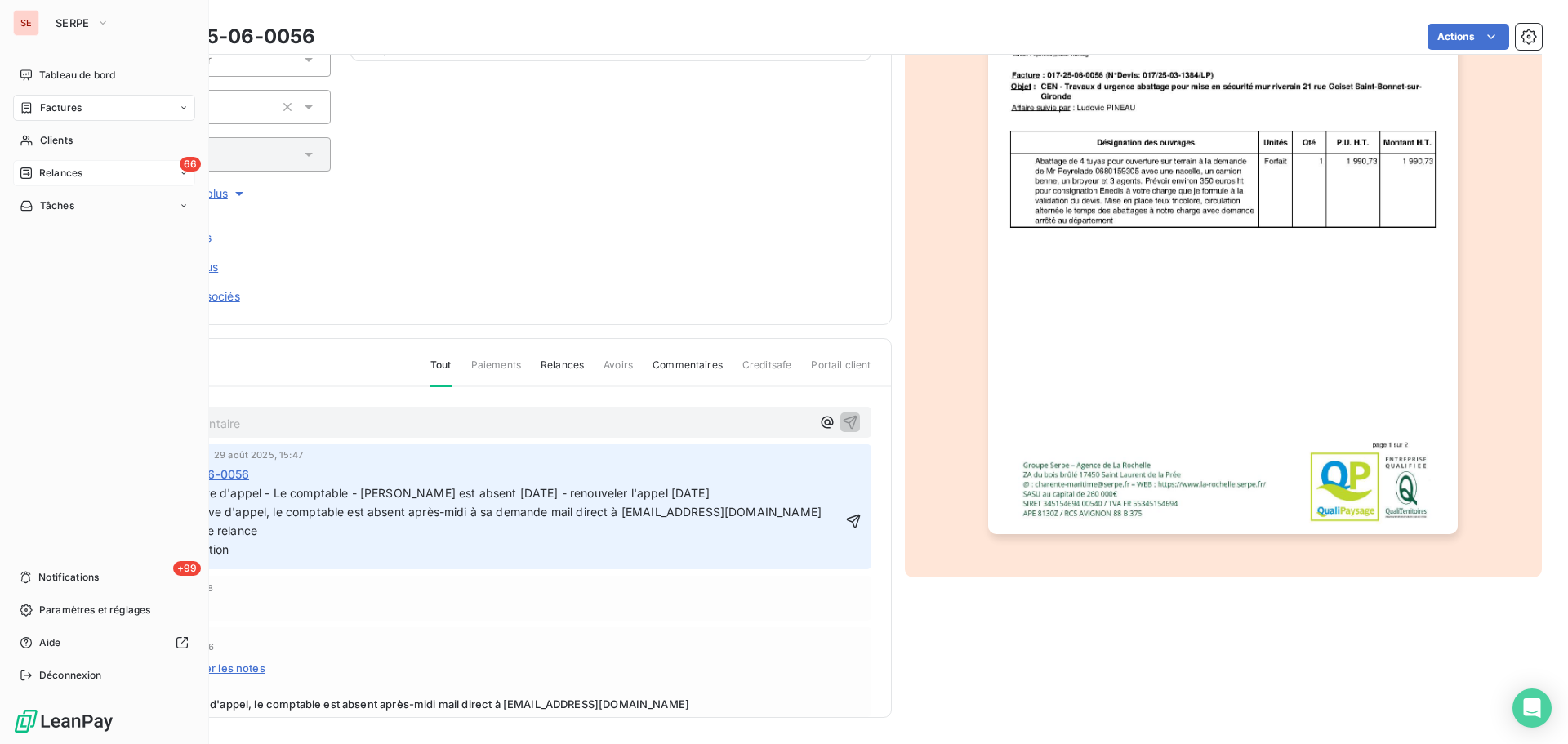
click at [45, 178] on span "Relances" at bounding box center [61, 174] width 44 height 15
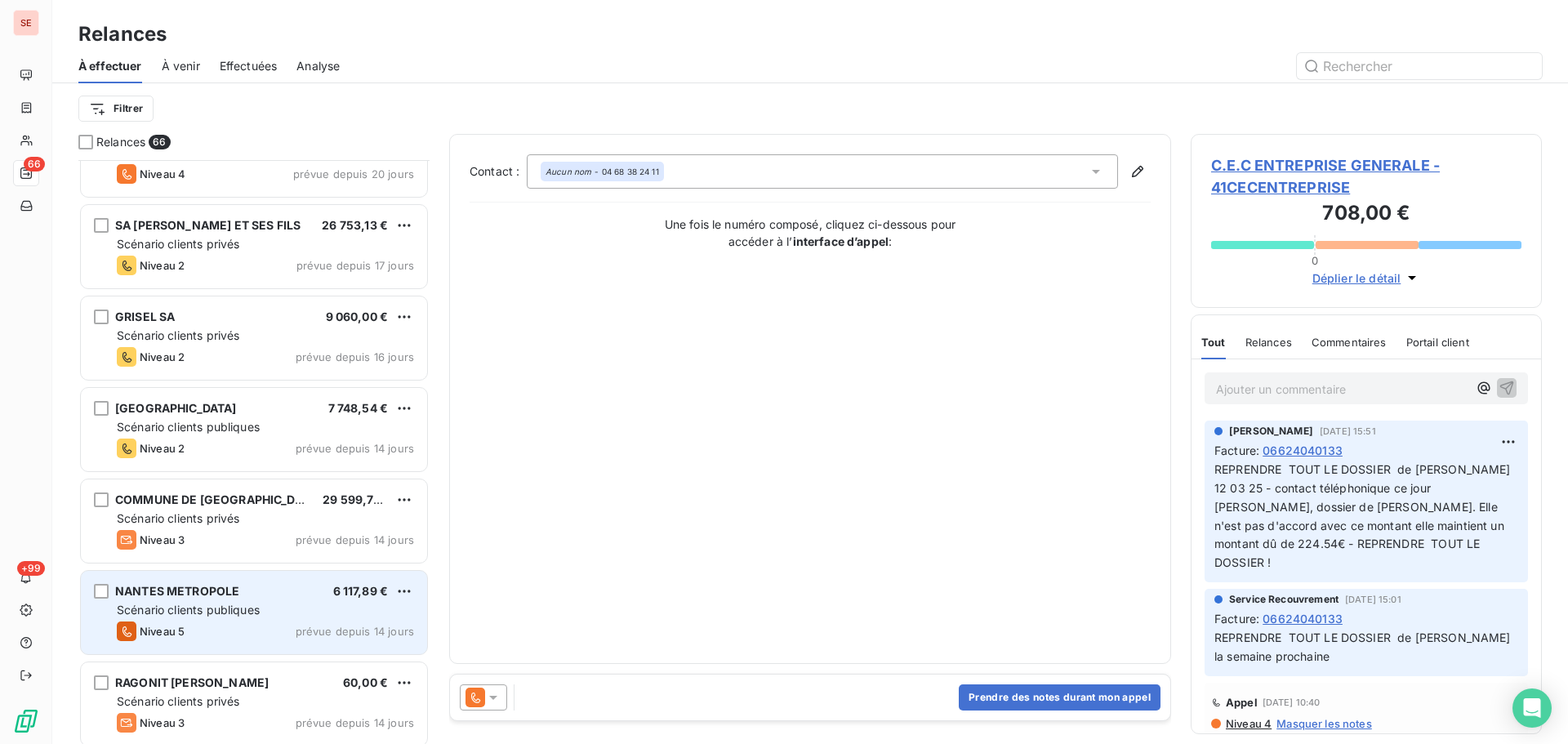
scroll to position [2396, 0]
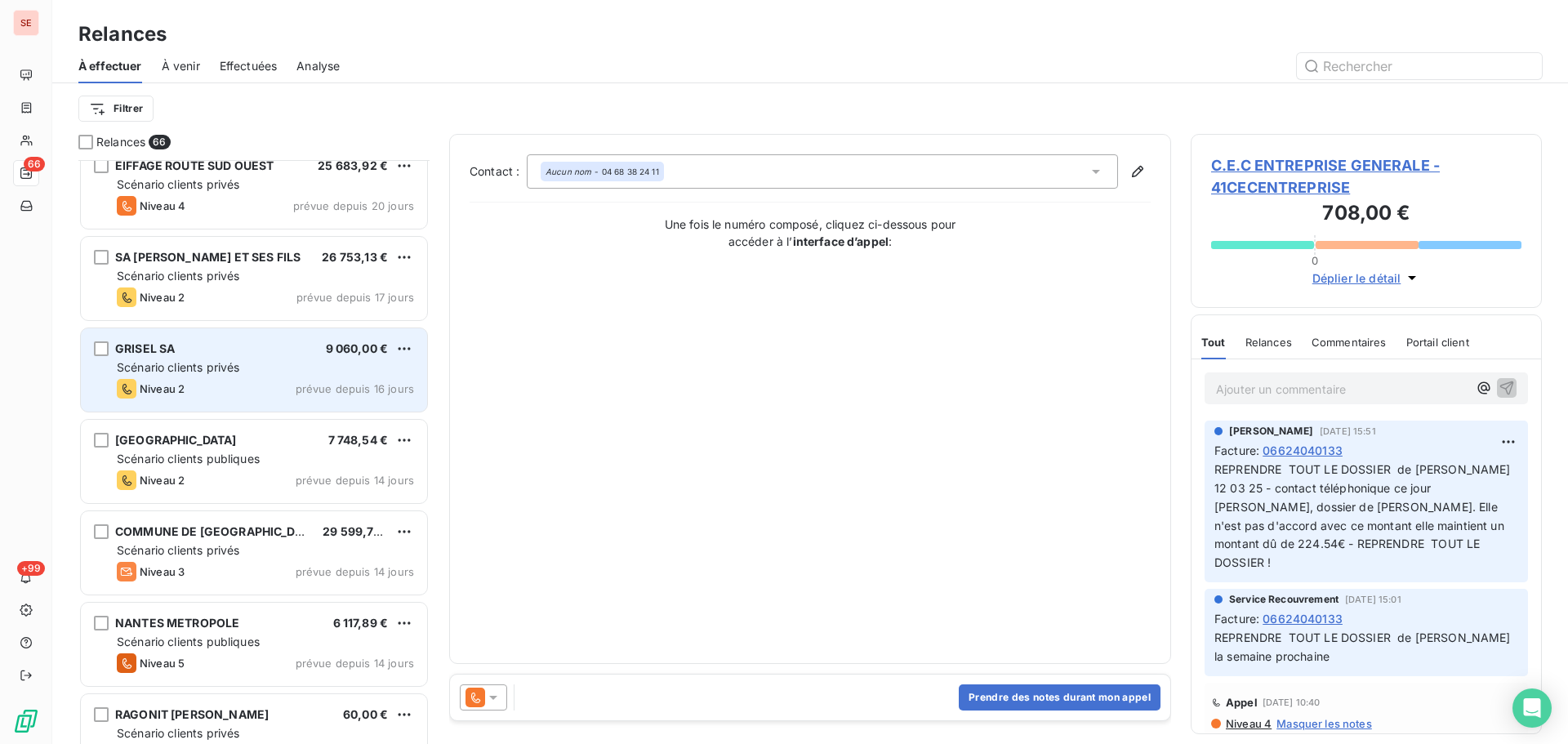
click at [305, 360] on div "Scénario clients privés" at bounding box center [265, 367] width 297 height 16
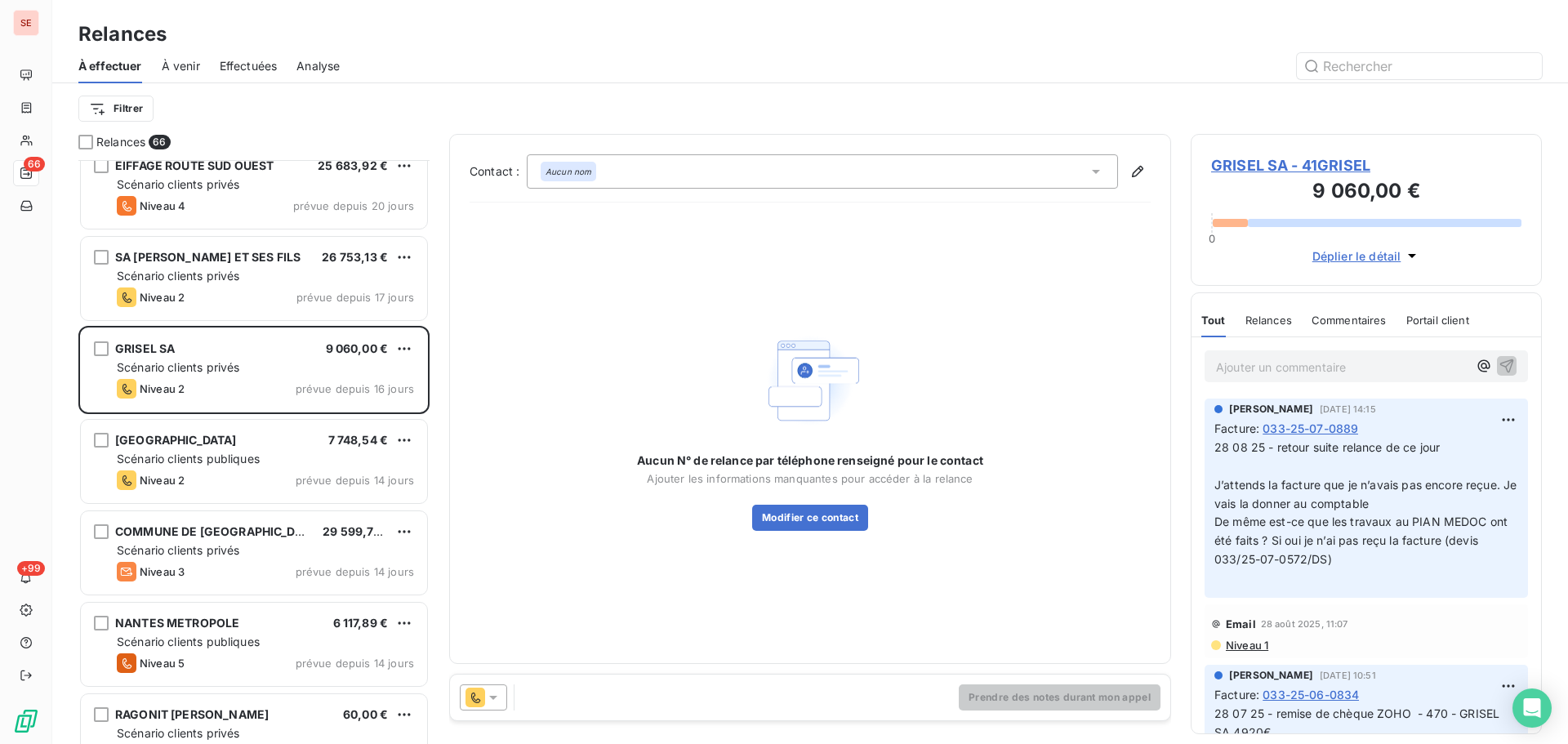
click at [1327, 160] on span "GRISEL SA - 41GRISEL" at bounding box center [1367, 165] width 310 height 22
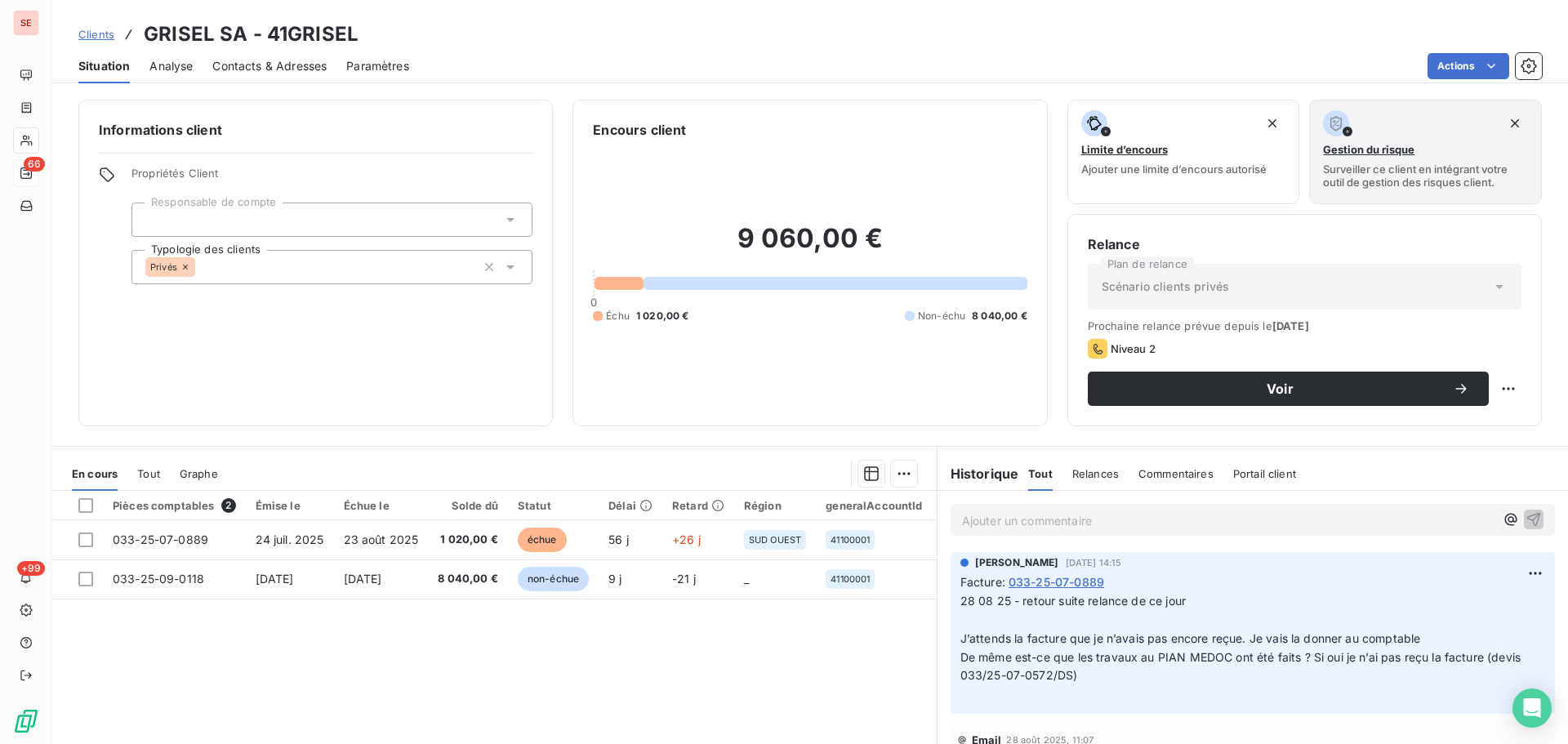
click at [294, 71] on span "Contacts & Adresses" at bounding box center [269, 65] width 114 height 16
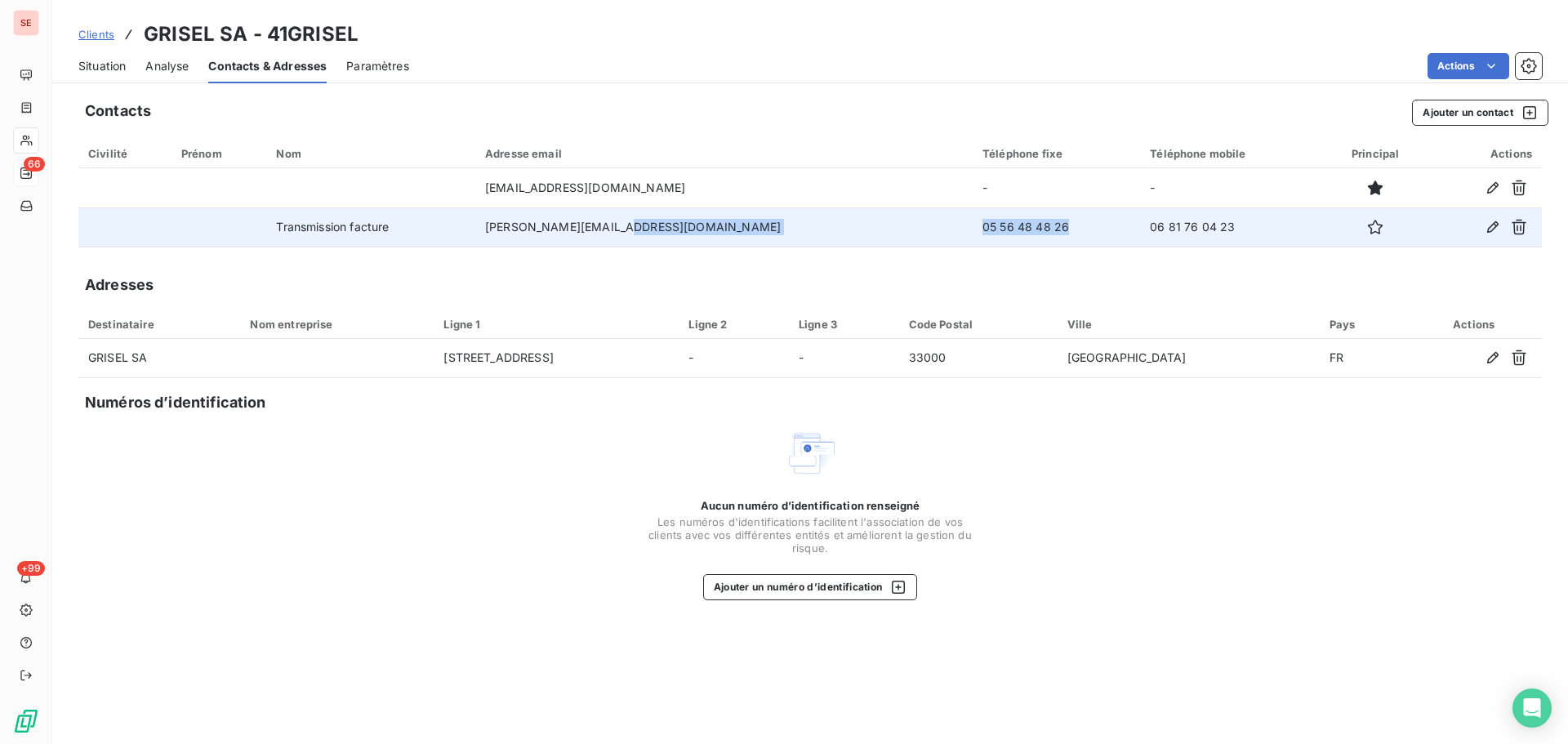
drag, startPoint x: 939, startPoint y: 232, endPoint x: 733, endPoint y: 239, distance: 206.1
click at [733, 239] on tr "Transmission facture [PERSON_NAME][EMAIL_ADDRESS][DOMAIN_NAME] 05 56 48 48 26 0…" at bounding box center [810, 226] width 1464 height 39
copy tr "05 56 48 48 26"
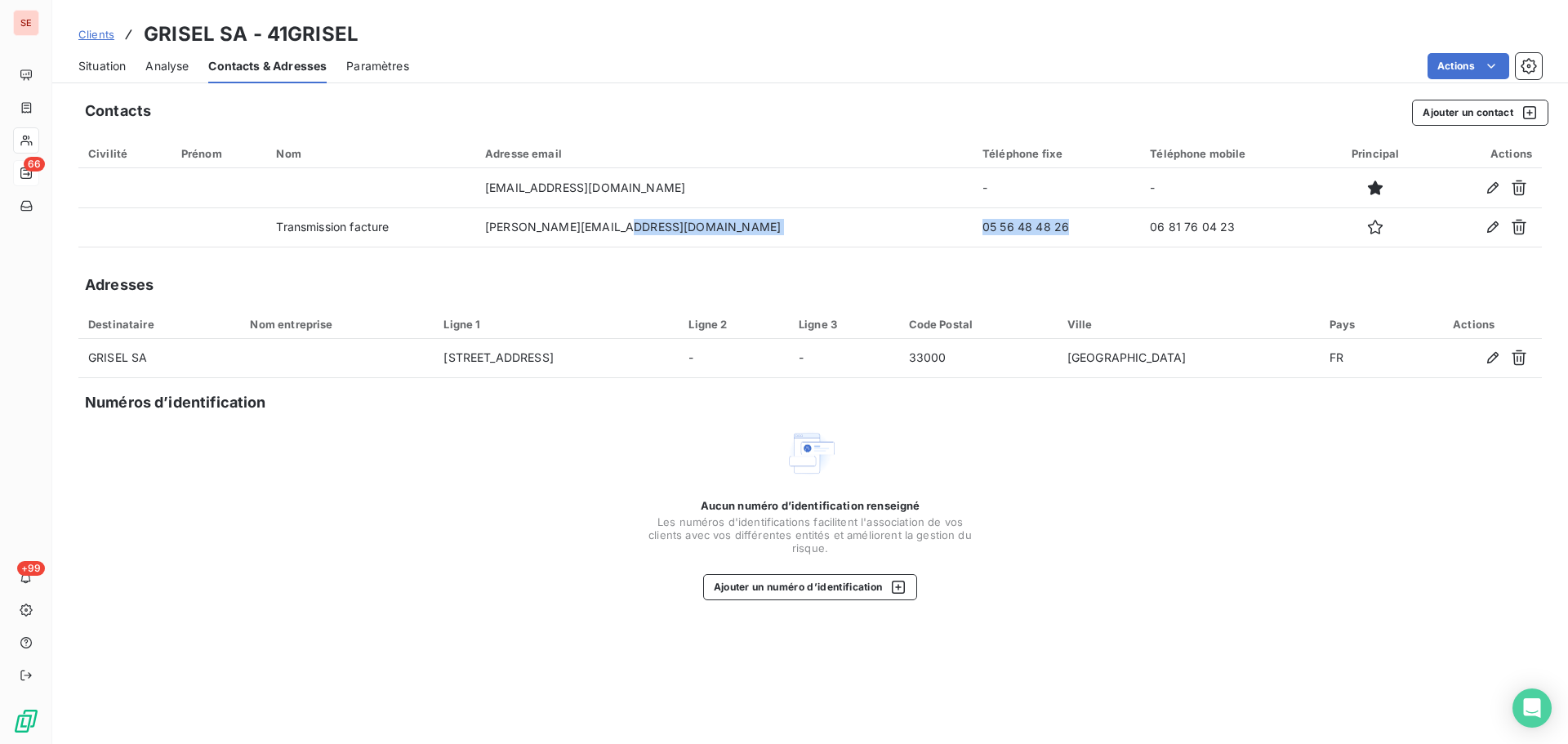
click at [92, 60] on span "Situation" at bounding box center [102, 65] width 47 height 16
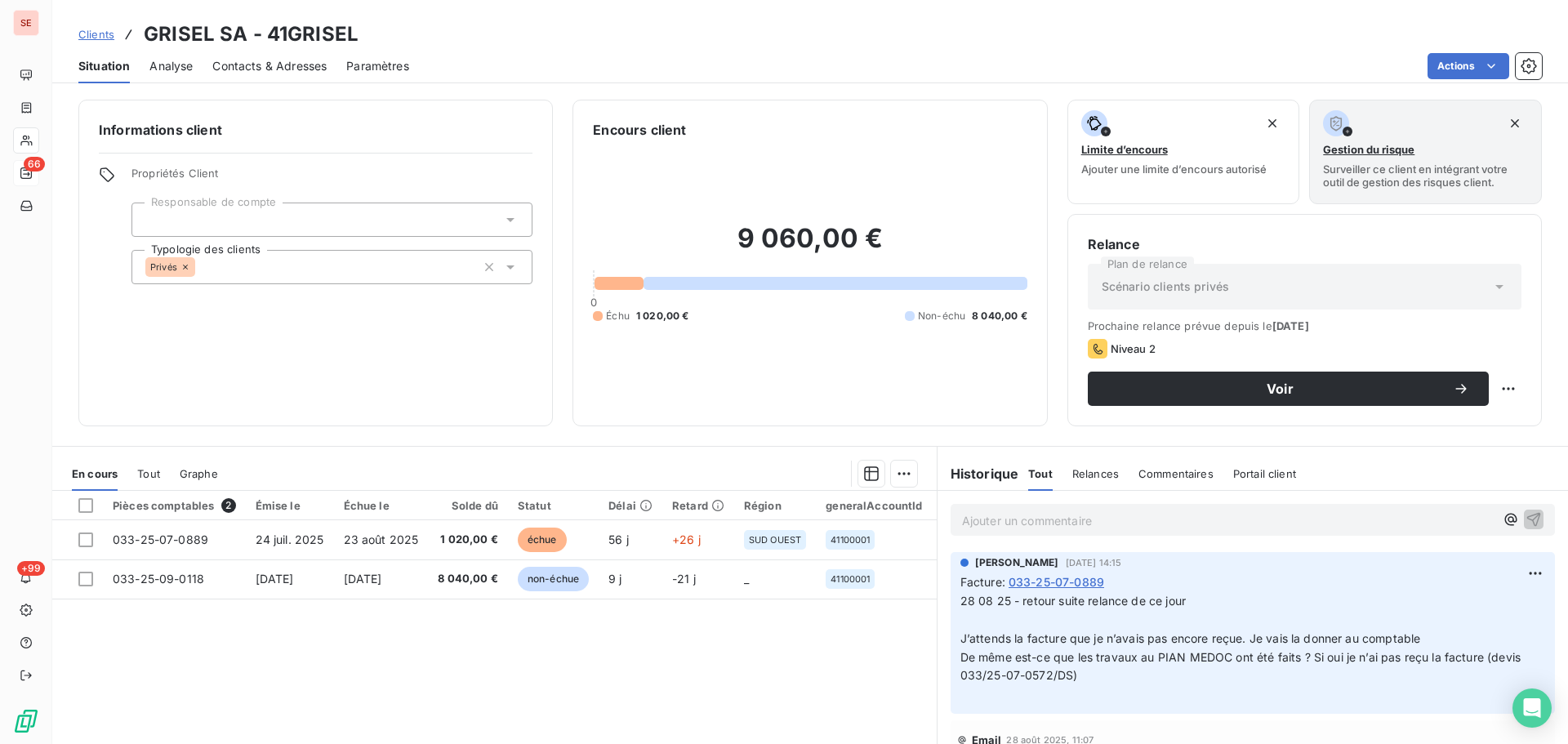
click at [280, 72] on span "Contacts & Adresses" at bounding box center [269, 65] width 114 height 16
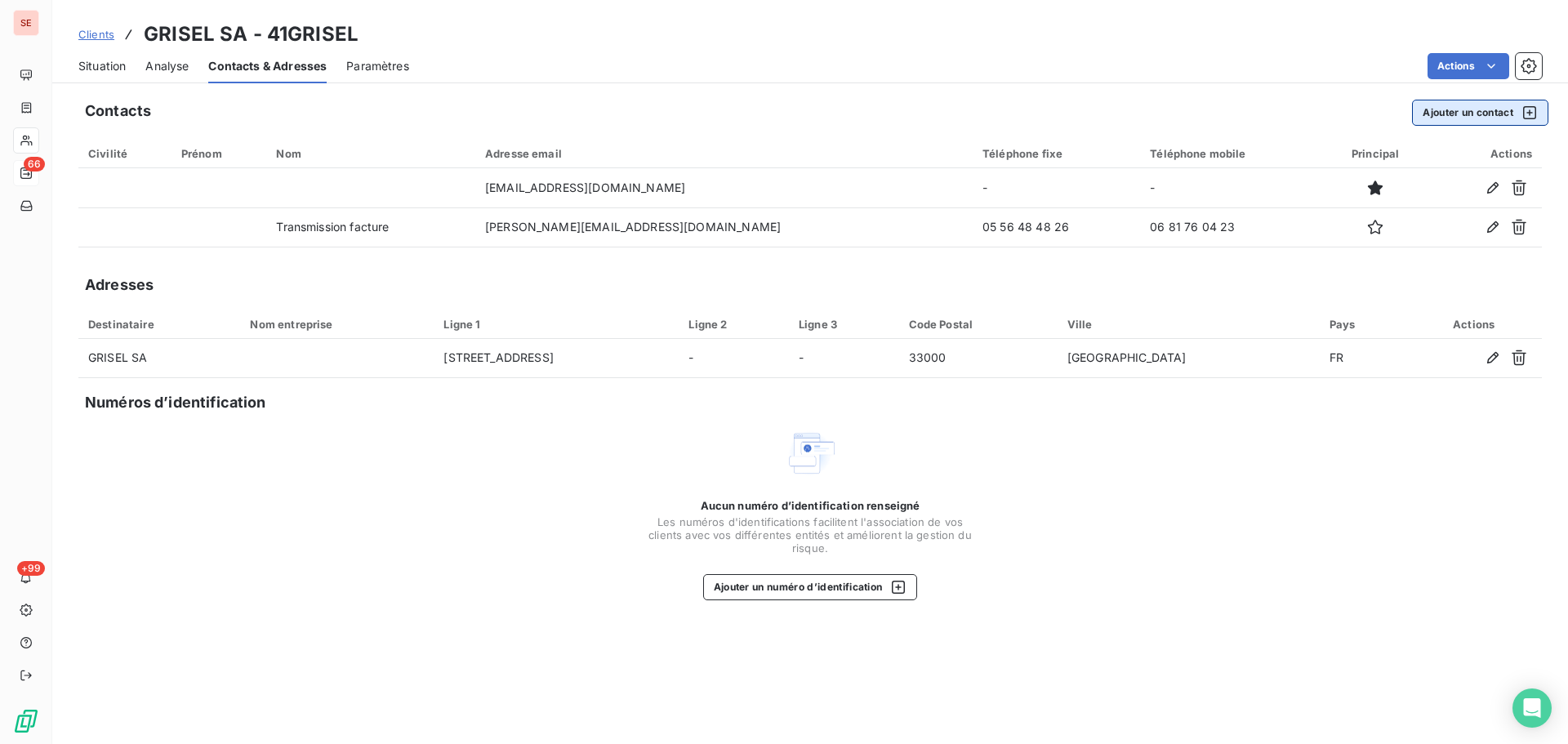
click at [1455, 110] on button "Ajouter un contact" at bounding box center [1480, 112] width 137 height 26
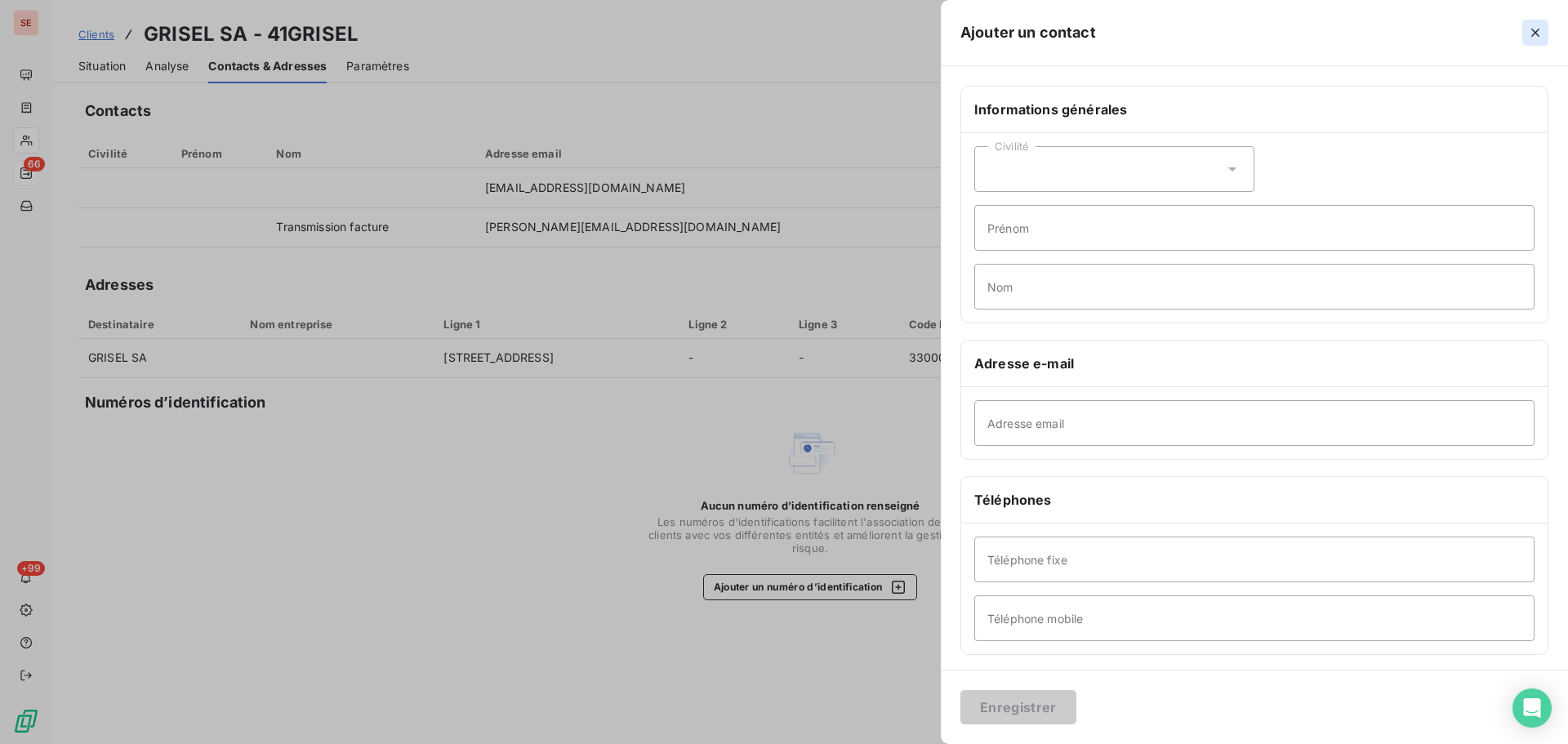
click at [1534, 31] on icon "button" at bounding box center [1536, 33] width 8 height 8
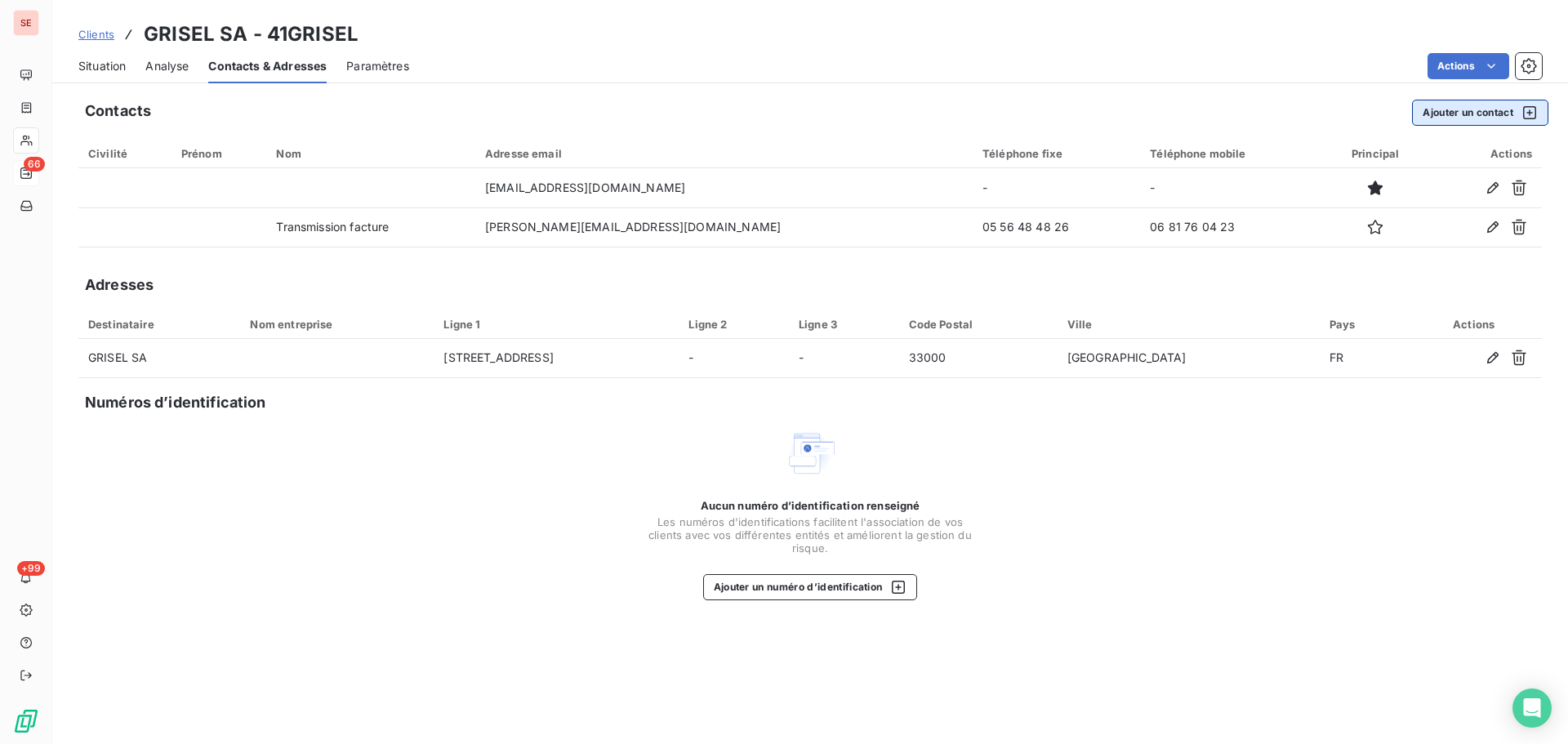
click at [1461, 112] on button "Ajouter un contact" at bounding box center [1480, 112] width 137 height 26
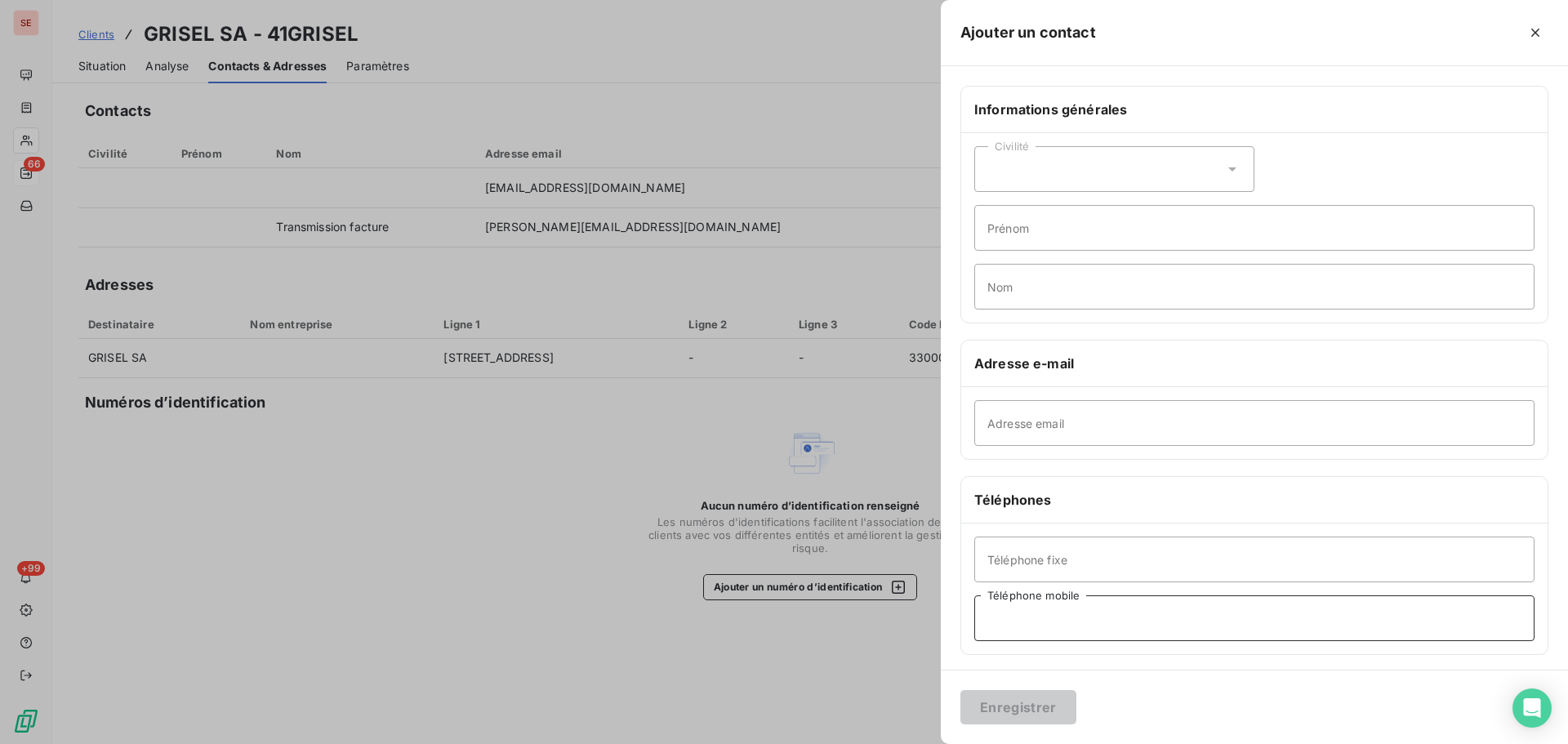
click at [1034, 610] on input "Téléphone mobile" at bounding box center [1255, 618] width 560 height 46
type input "06 63 68 26 58"
click at [1043, 297] on input "Nom" at bounding box center [1255, 286] width 560 height 46
type input "[PERSON_NAME]"
click at [1065, 234] on input "Prénom" at bounding box center [1255, 227] width 560 height 46
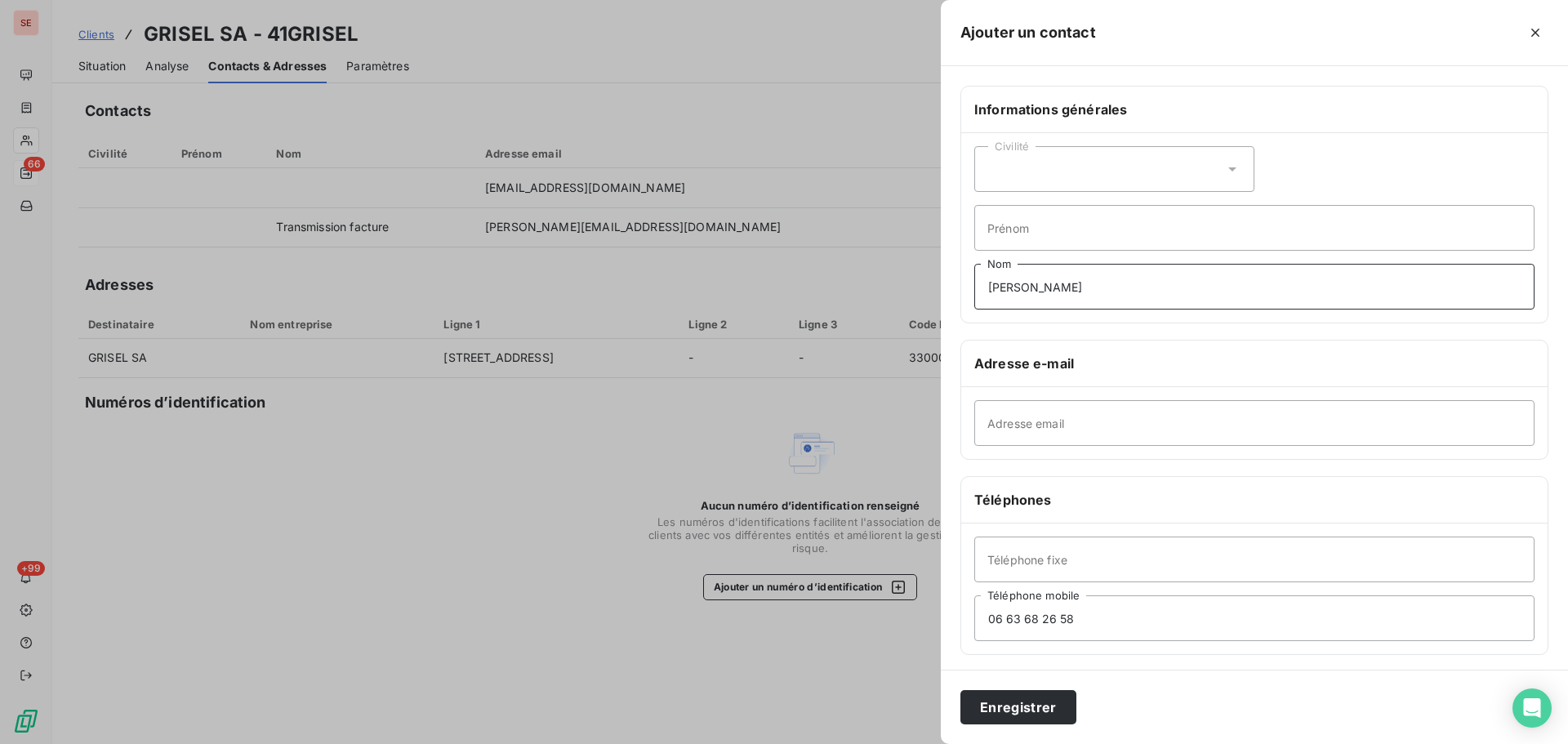
click at [995, 296] on input "[PERSON_NAME]" at bounding box center [1255, 286] width 560 height 46
click at [1024, 431] on input "Adresse email" at bounding box center [1255, 423] width 560 height 46
type input "G"
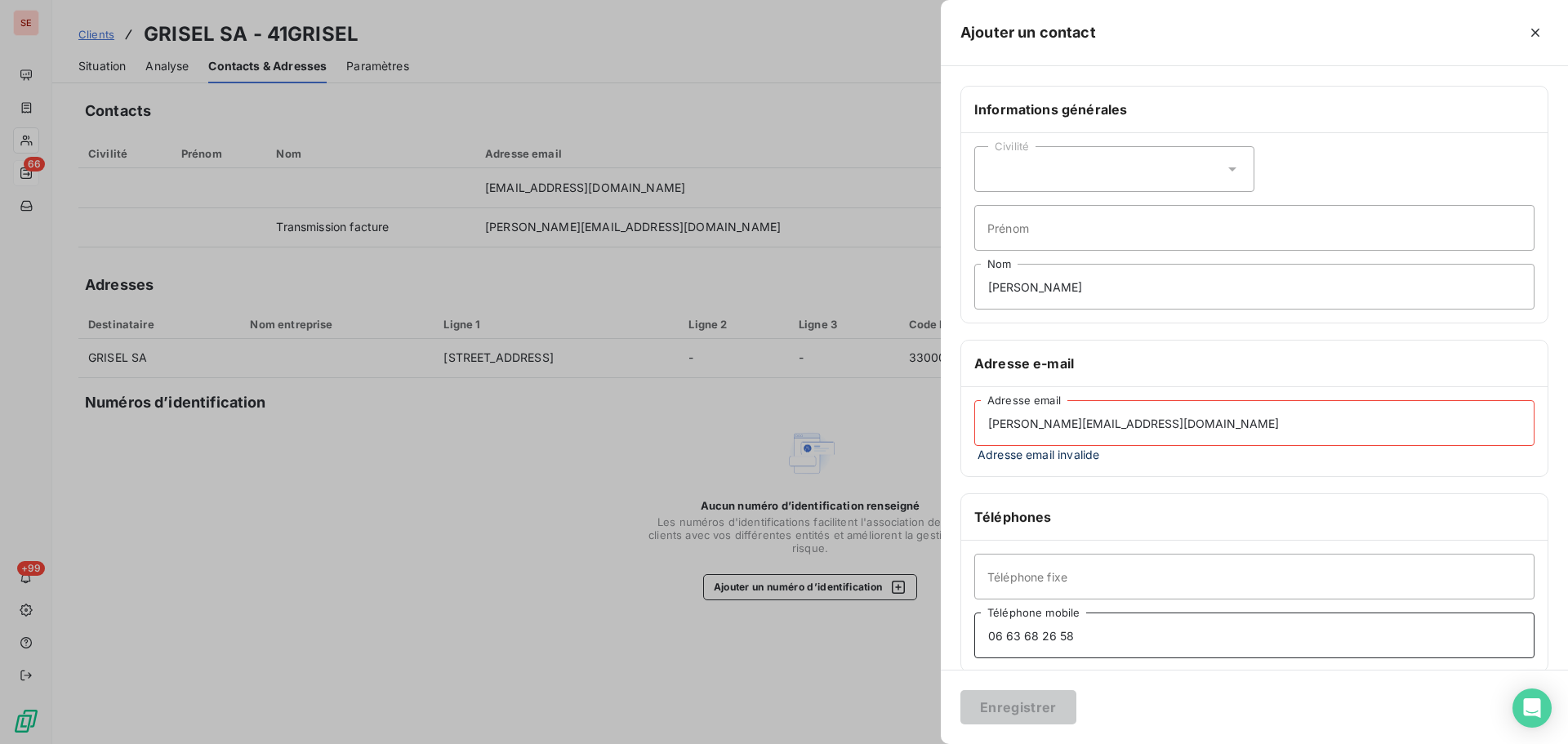
click at [1095, 613] on input "06 63 68 26 58" at bounding box center [1255, 635] width 560 height 46
click at [1103, 438] on input "[PERSON_NAME][EMAIL_ADDRESS][DOMAIN_NAME]" at bounding box center [1255, 423] width 560 height 46
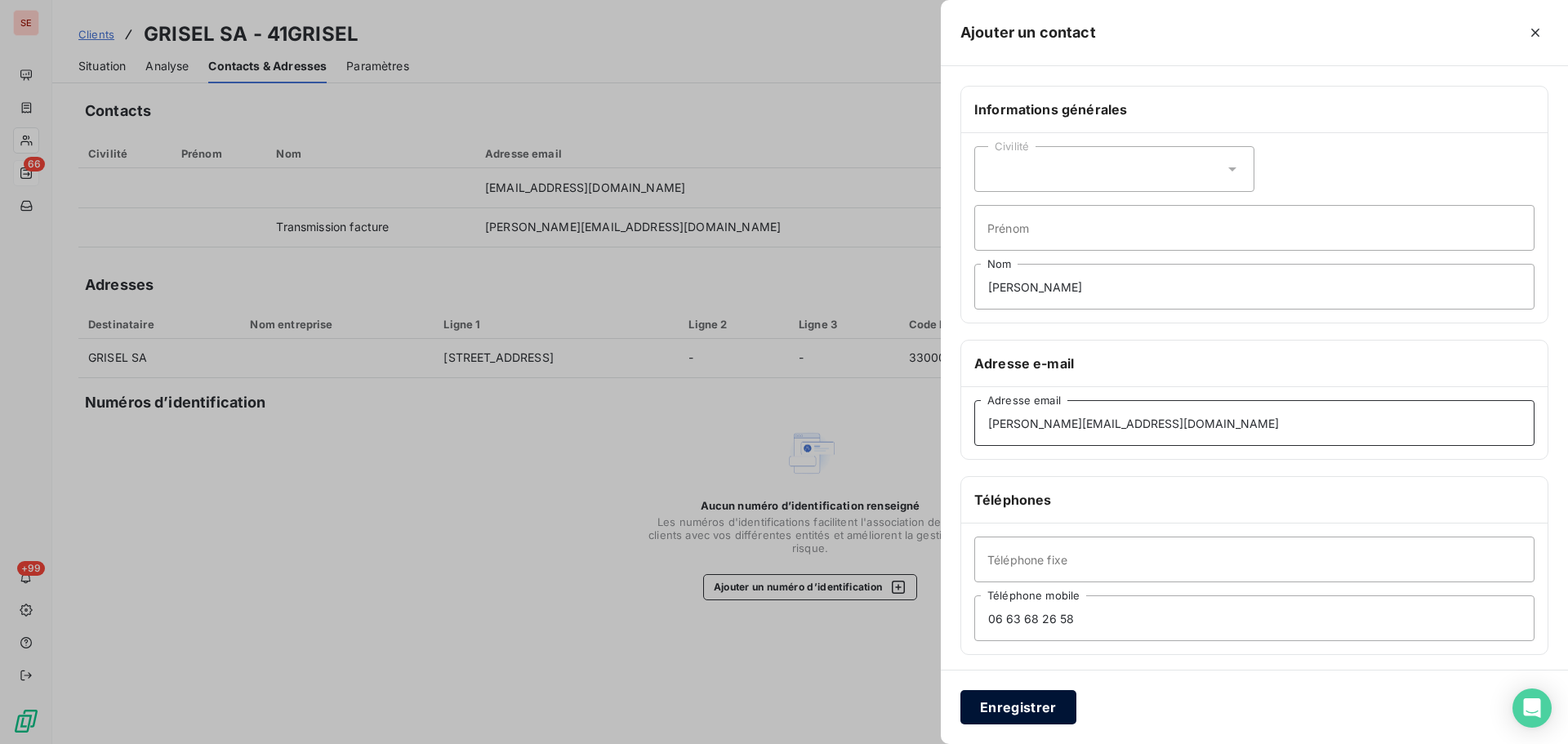
type input "[PERSON_NAME][EMAIL_ADDRESS][DOMAIN_NAME]"
click at [1017, 715] on button "Enregistrer" at bounding box center [1018, 707] width 116 height 34
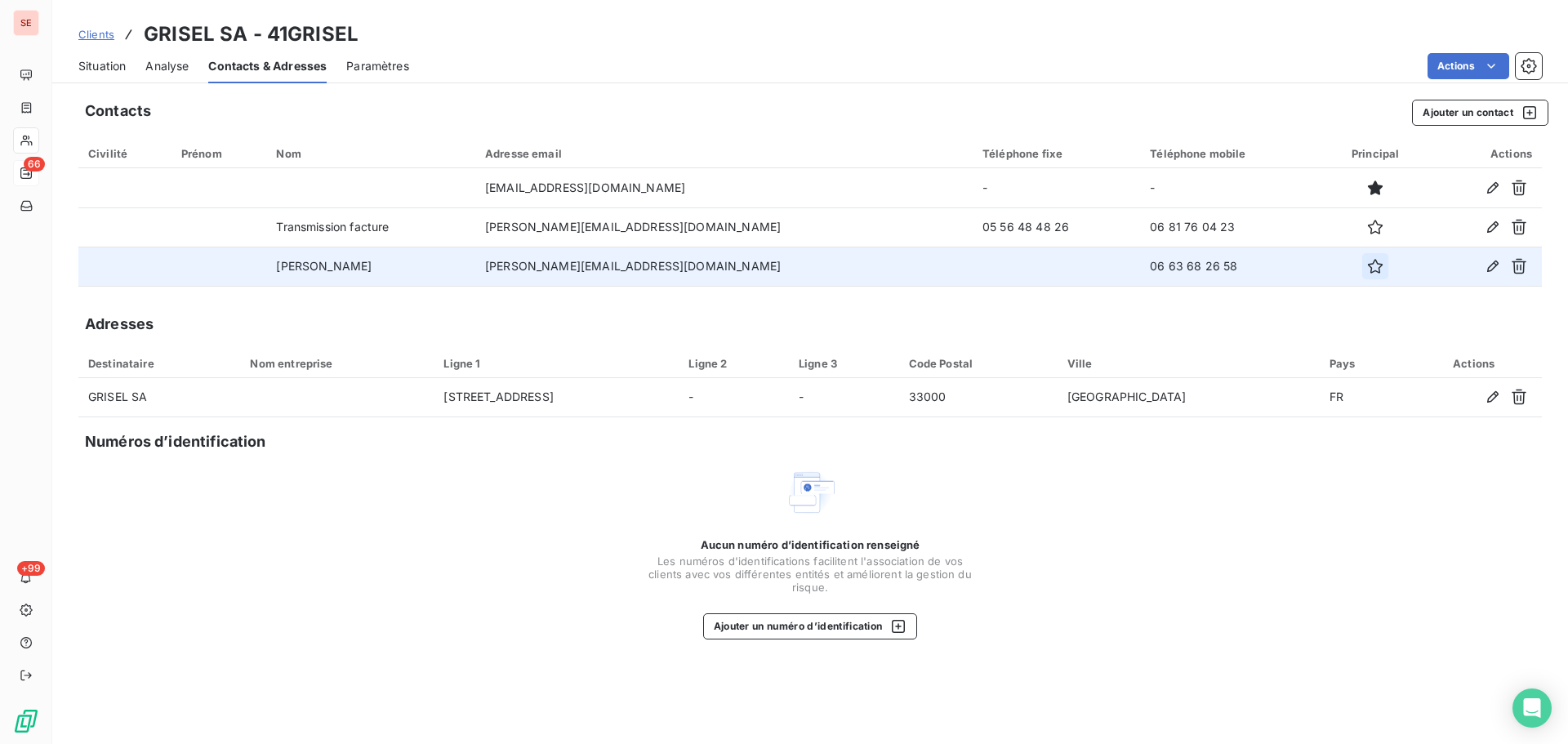
click at [1367, 268] on icon "button" at bounding box center [1375, 266] width 16 height 16
click at [108, 63] on span "Situation" at bounding box center [102, 65] width 47 height 16
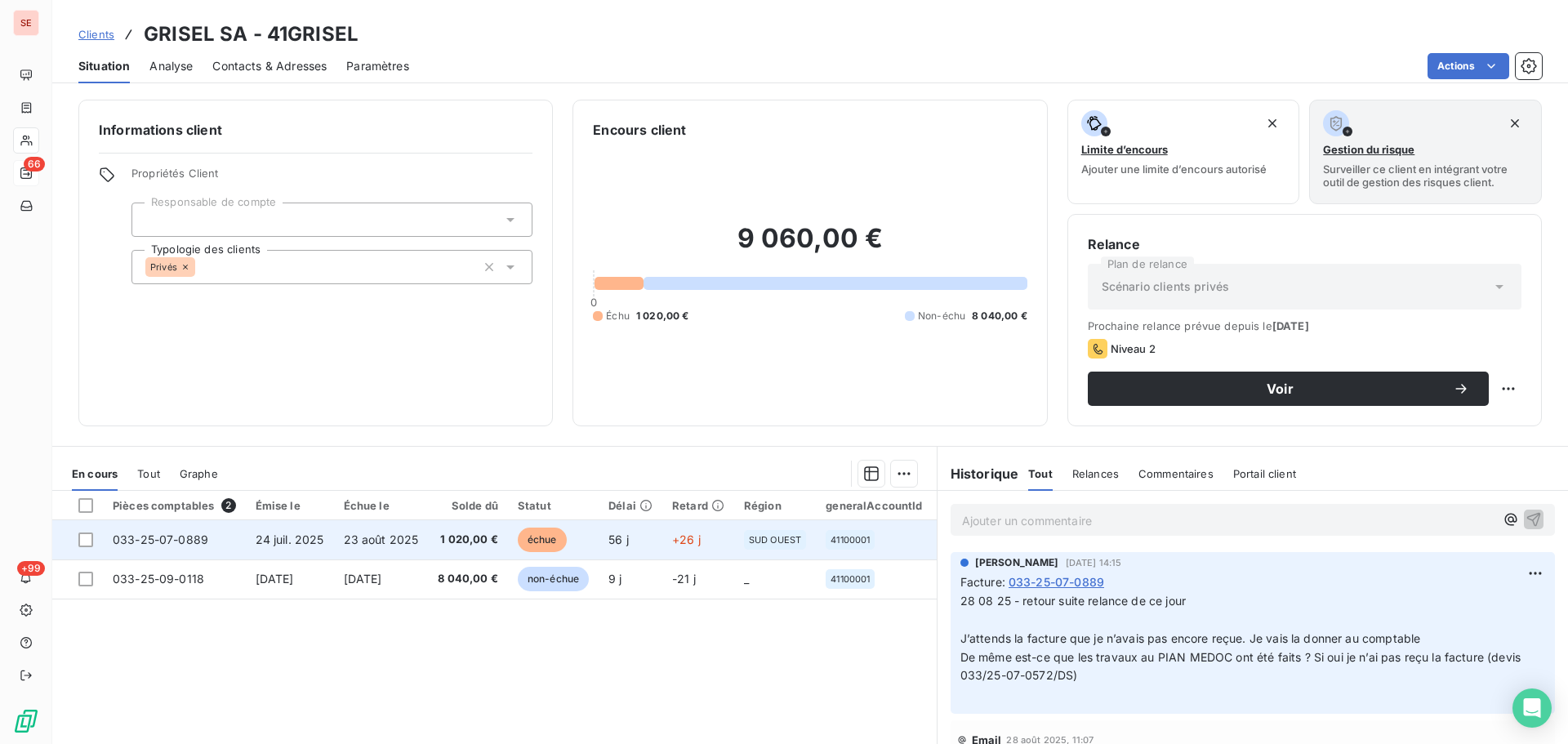
click at [452, 534] on span "1 020,00 €" at bounding box center [468, 539] width 60 height 16
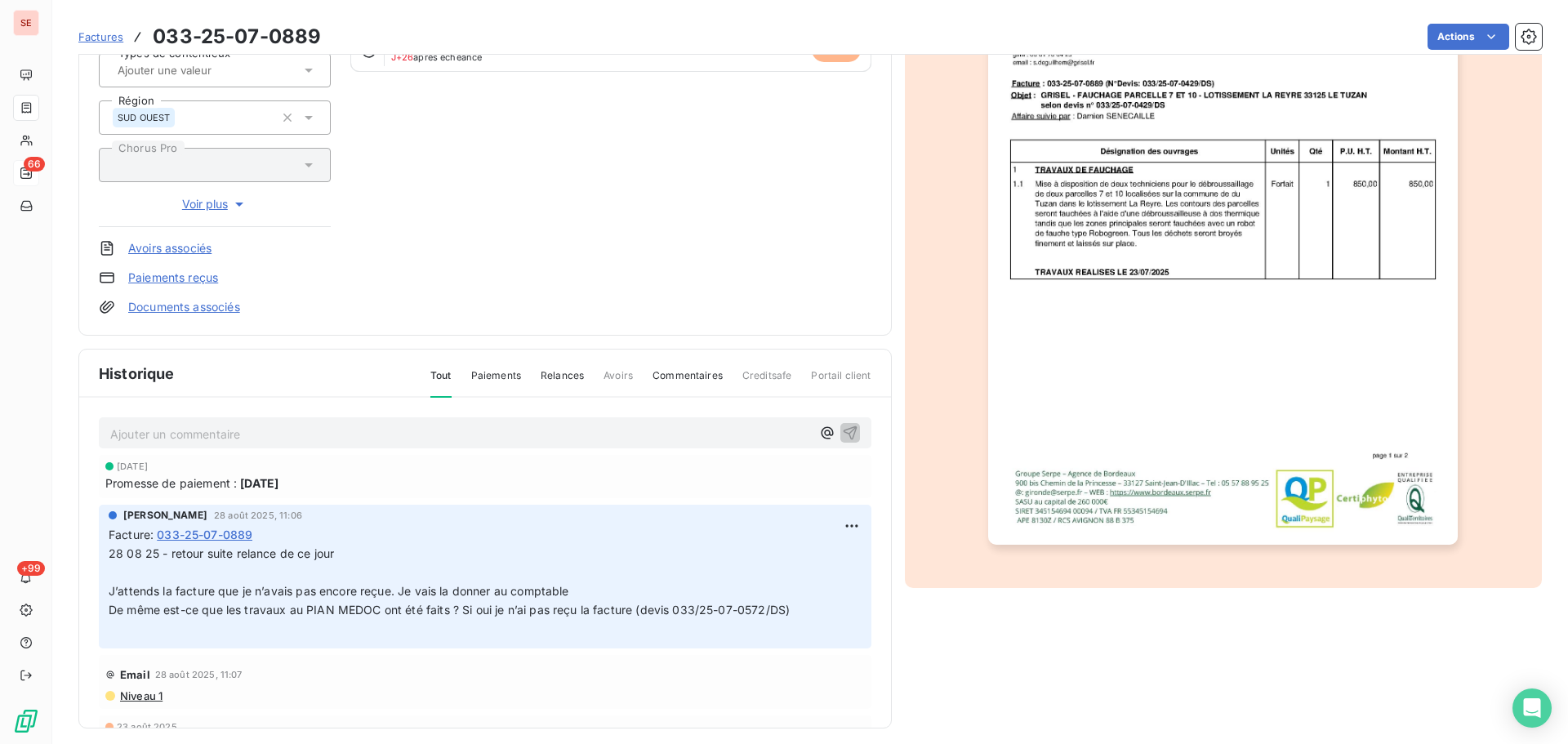
scroll to position [238, 0]
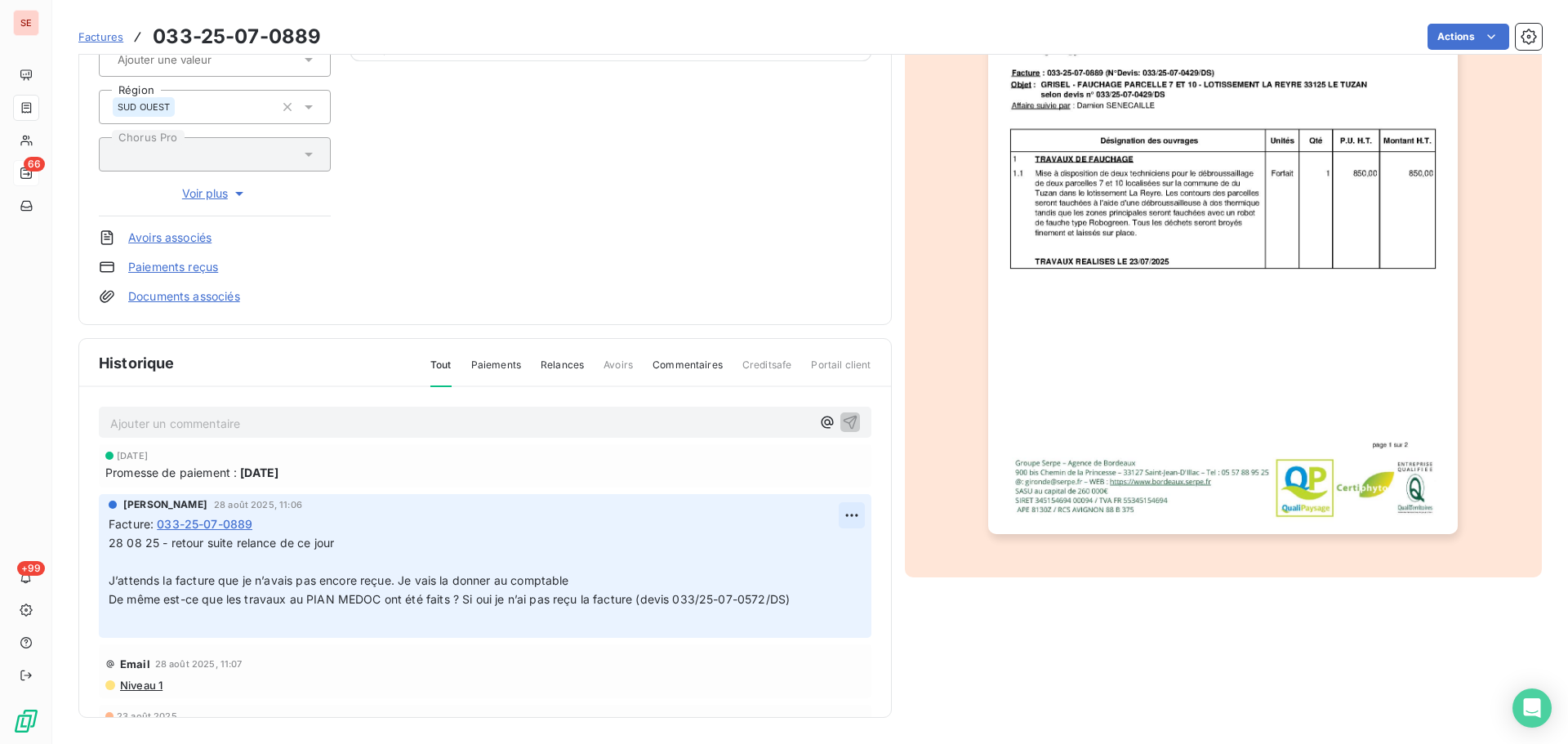
click at [841, 513] on html "SE 66 +99 Factures 033-25-07-0889 Actions GRISEL SA 41GRISEL Montant initial 1 …" at bounding box center [784, 372] width 1568 height 744
click at [820, 546] on div "Editer" at bounding box center [794, 551] width 91 height 26
click at [107, 541] on div "[PERSON_NAME] [DATE] 11:06 Facture : 033-25-07-0889 28 08 25 - retour suite rel…" at bounding box center [485, 565] width 773 height 143
click at [110, 543] on span "28 08 25 - retour suite relance de ce jour" at bounding box center [221, 543] width 226 height 14
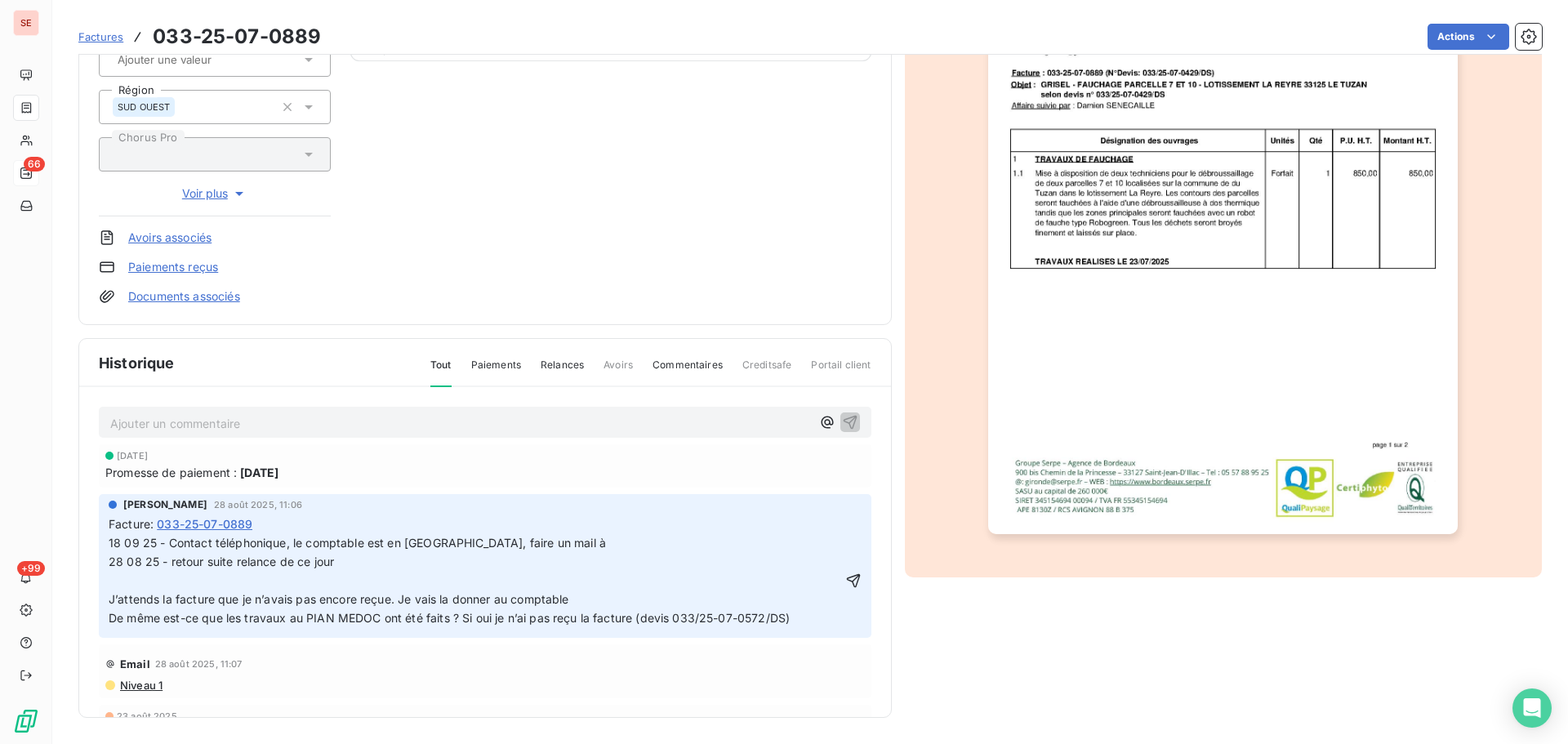
click at [543, 545] on span "18 09 25 - Contact téléphonique, le comptable est en [GEOGRAPHIC_DATA], faire u…" at bounding box center [529, 580] width 843 height 89
click at [846, 587] on icon "button" at bounding box center [853, 580] width 16 height 16
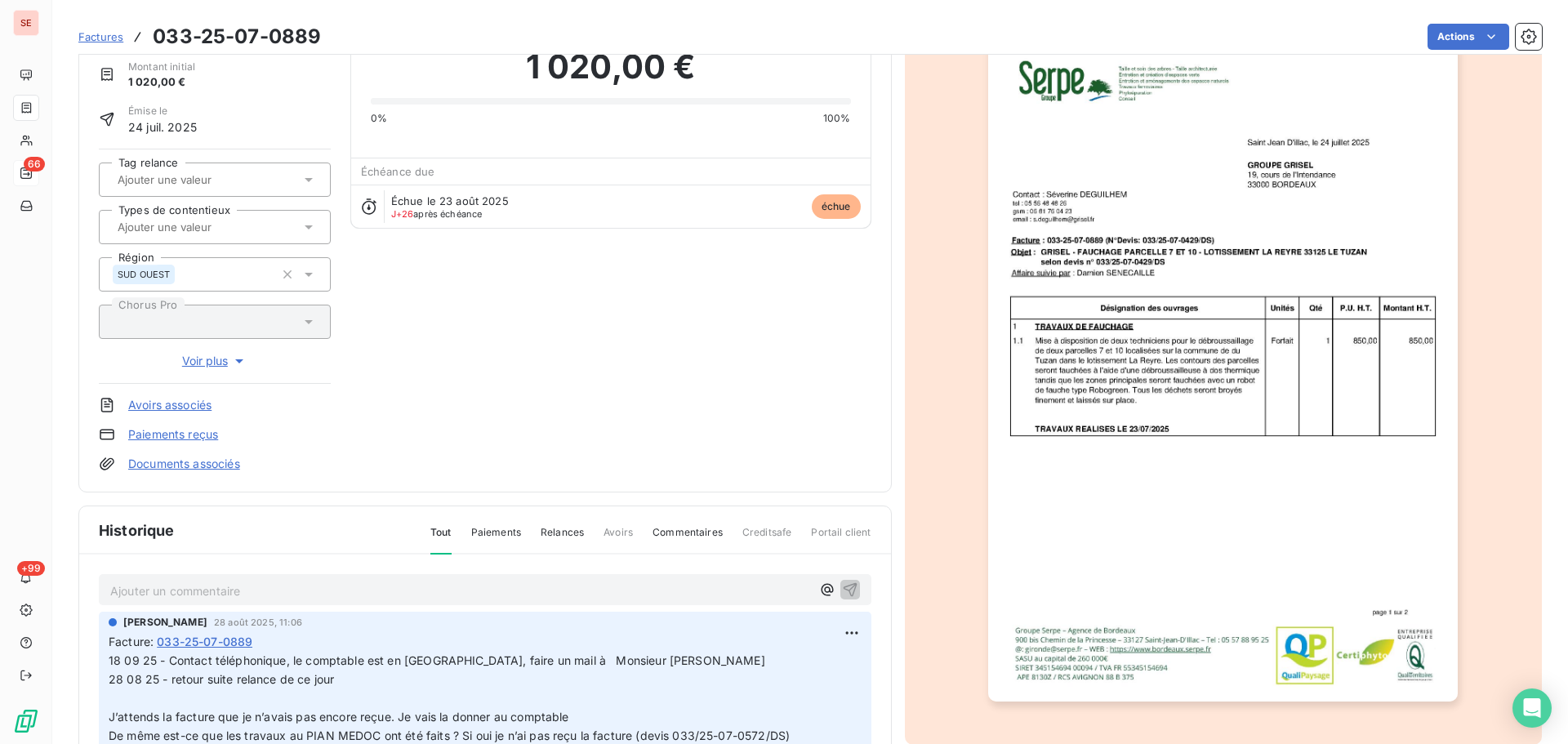
scroll to position [0, 0]
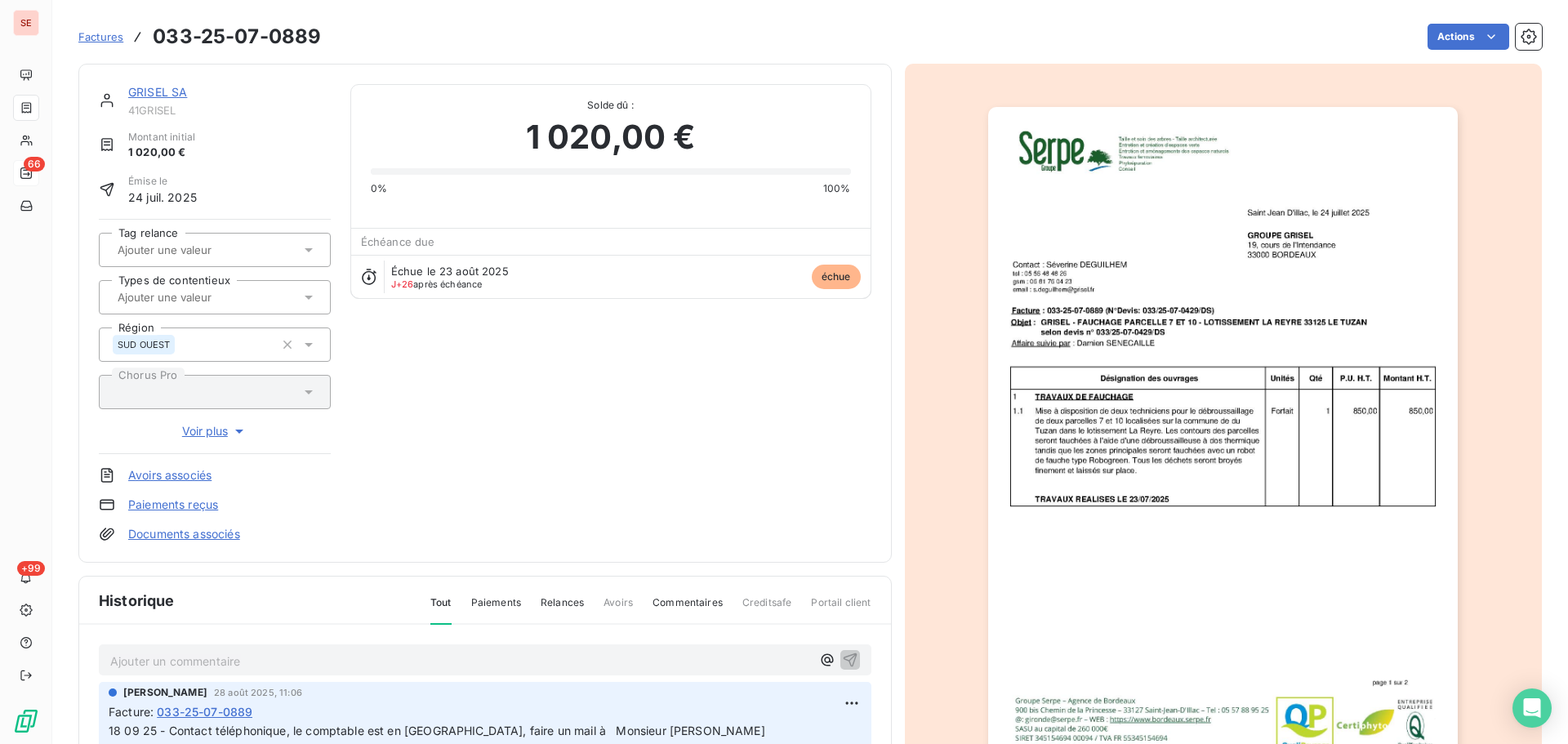
click at [164, 96] on link "GRISEL SA" at bounding box center [158, 91] width 59 height 14
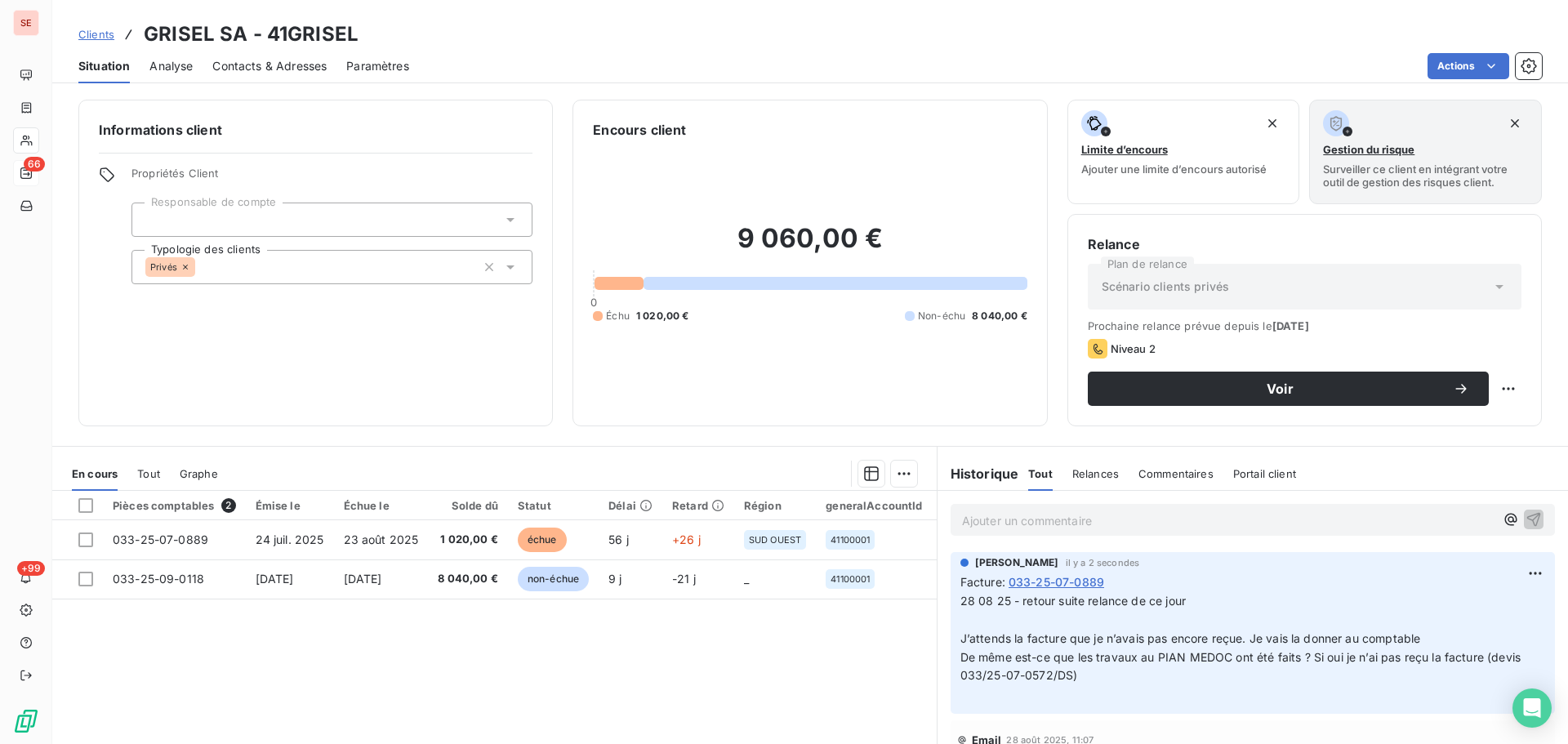
click at [311, 63] on span "Contacts & Adresses" at bounding box center [269, 65] width 114 height 16
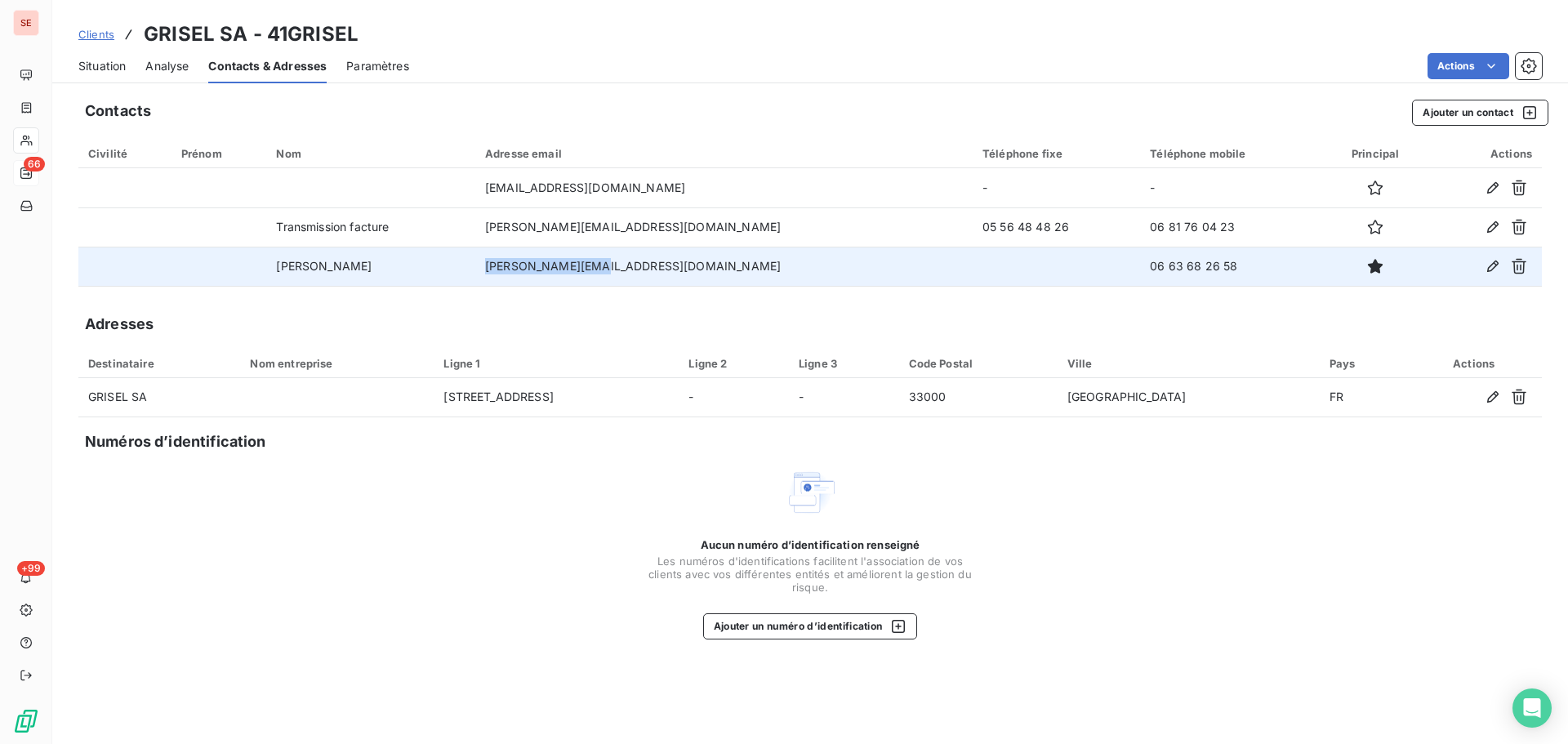
drag, startPoint x: 685, startPoint y: 270, endPoint x: 626, endPoint y: 277, distance: 59.4
click at [576, 276] on td "[PERSON_NAME][EMAIL_ADDRESS][DOMAIN_NAME]" at bounding box center [724, 266] width 497 height 39
copy td "[PERSON_NAME][EMAIL_ADDRESS][DOMAIN_NAME]"
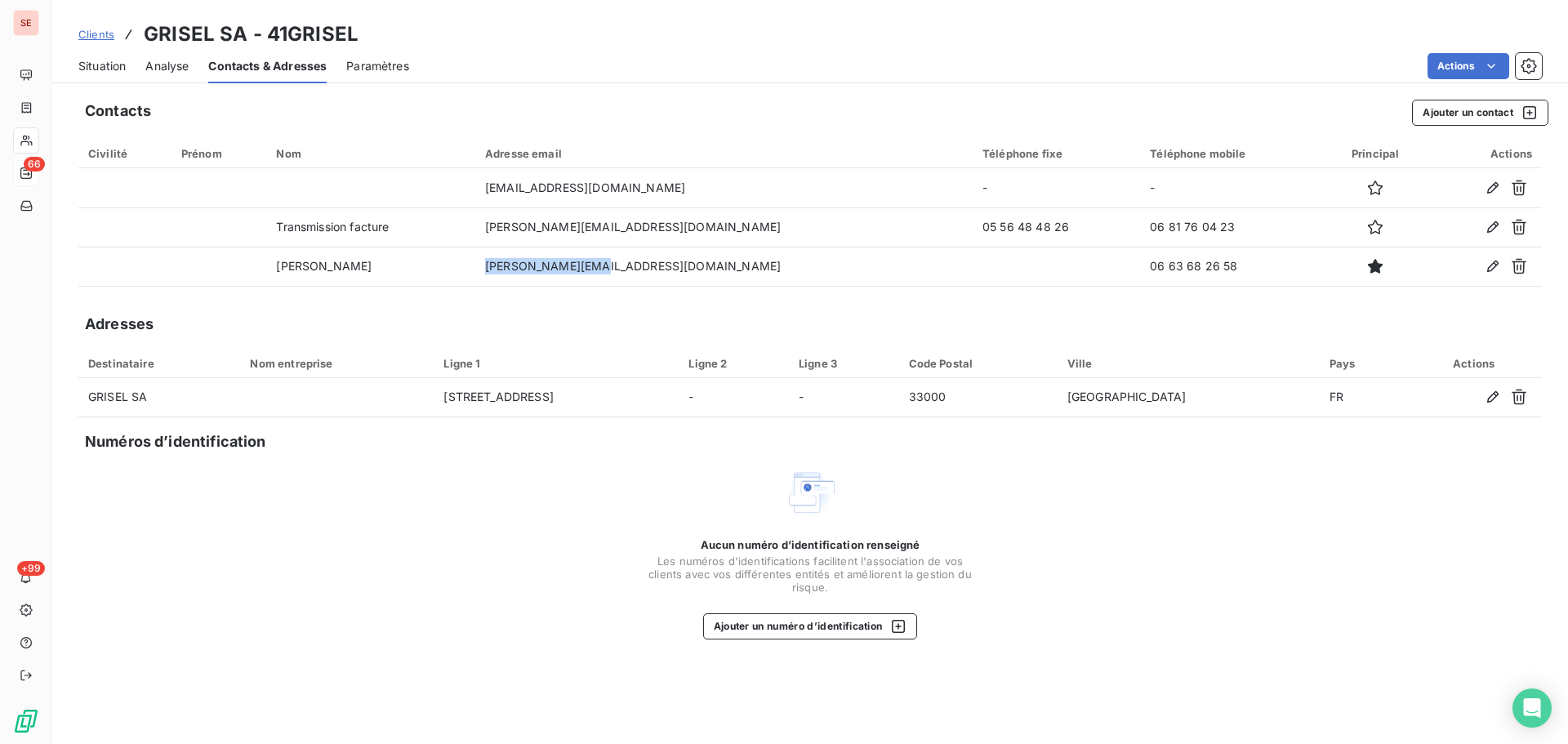
click at [117, 63] on span "Situation" at bounding box center [102, 65] width 47 height 16
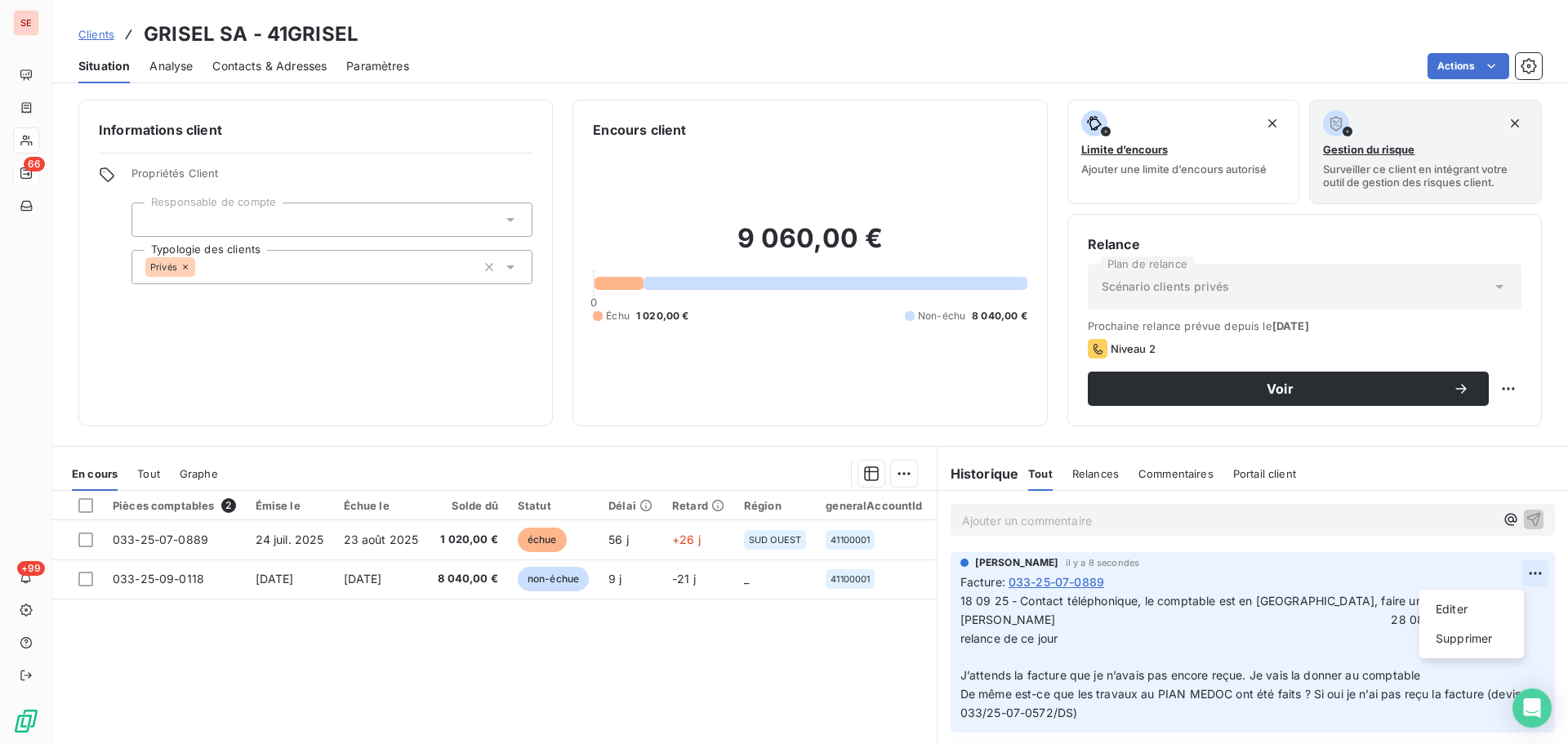
click at [1509, 573] on html "SE 66 +99 Clients GRISEL SA - 41GRISEL Situation Analyse Contacts & Adresses Pa…" at bounding box center [784, 372] width 1568 height 744
click at [1467, 605] on div "Editer" at bounding box center [1472, 609] width 91 height 26
click at [1364, 602] on span "18 09 25 - Contact téléphonique, le comptable est en [GEOGRAPHIC_DATA], faire u…" at bounding box center [1242, 657] width 564 height 126
click at [1529, 654] on icon "button" at bounding box center [1537, 656] width 16 height 16
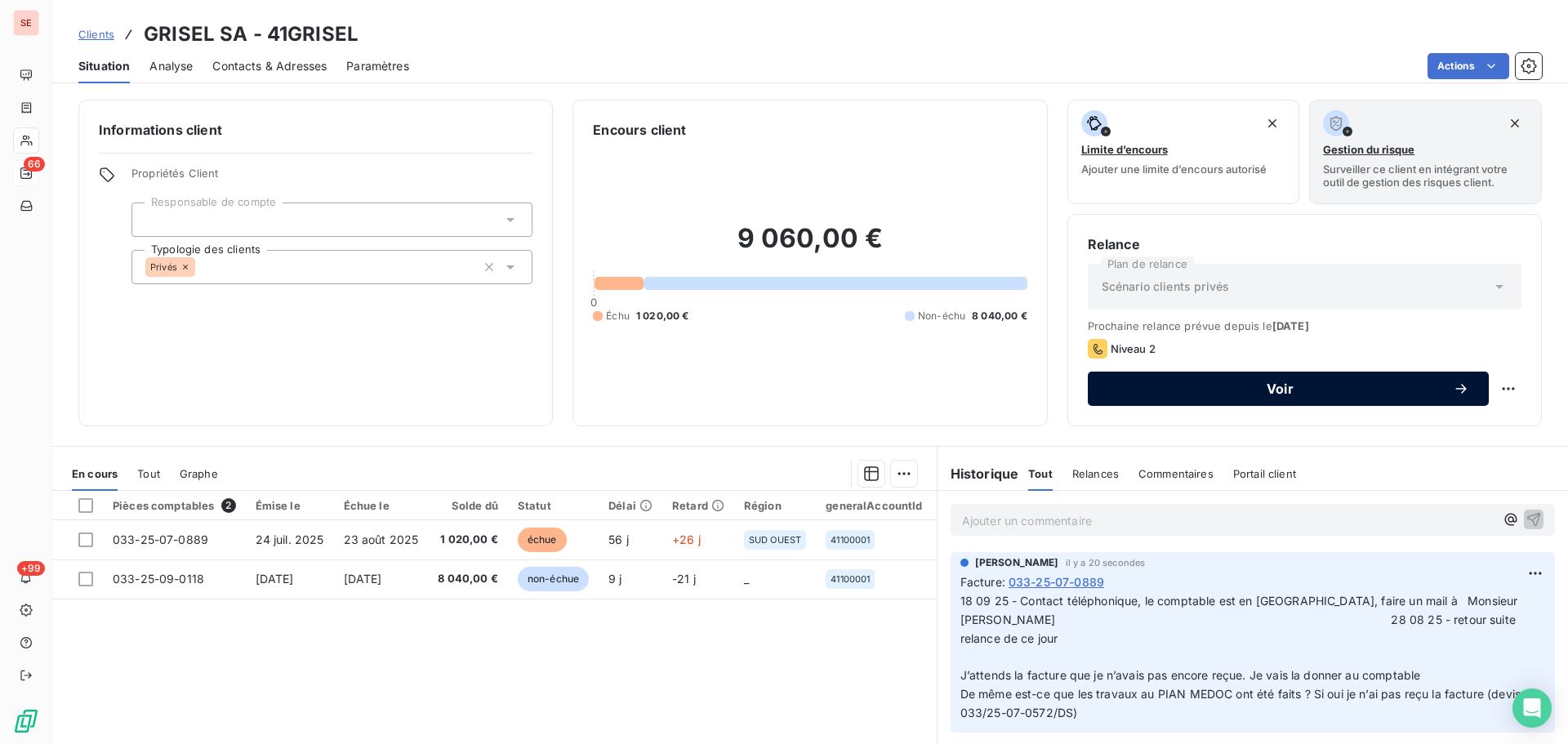
click at [1214, 389] on span "Voir" at bounding box center [1280, 389] width 346 height 13
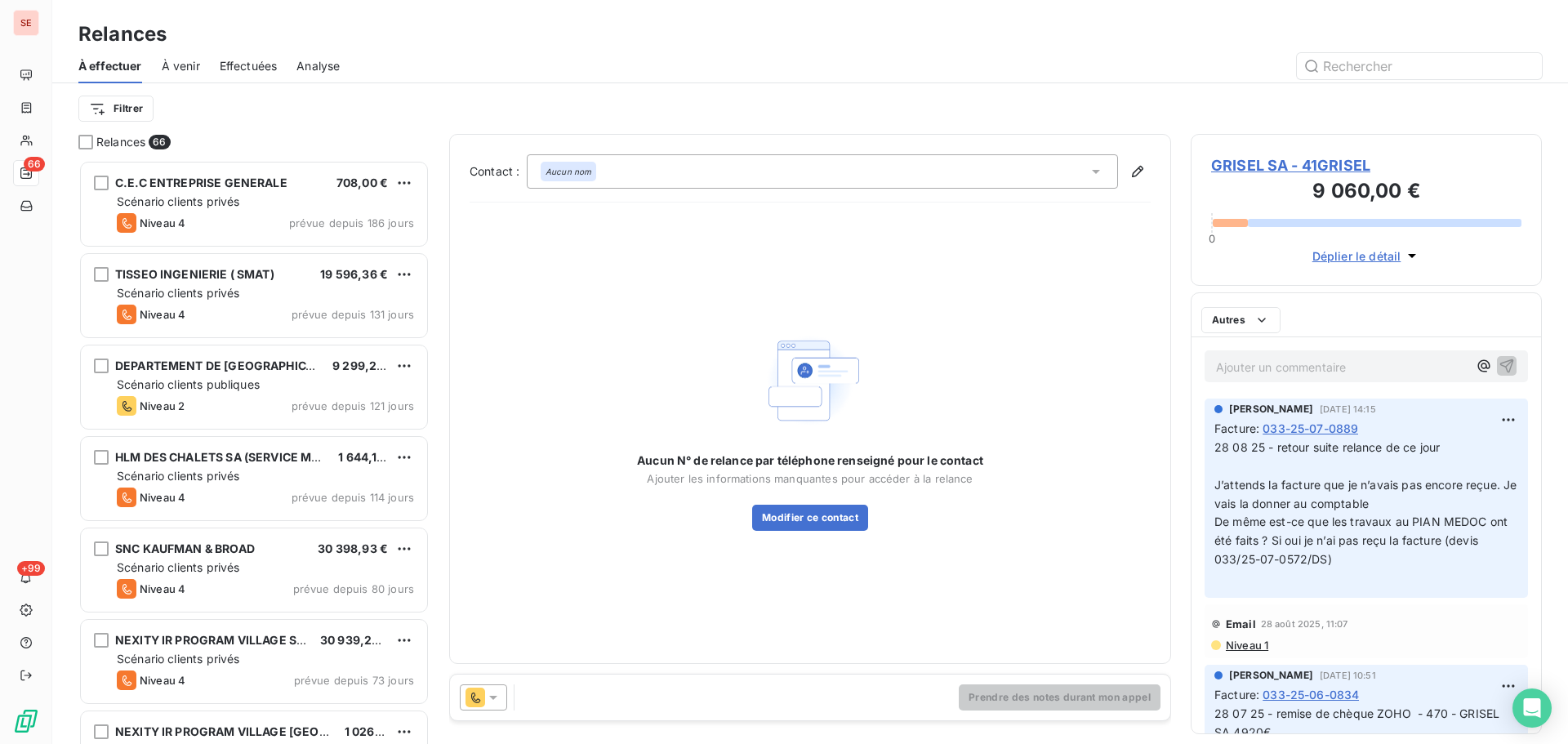
scroll to position [572, 339]
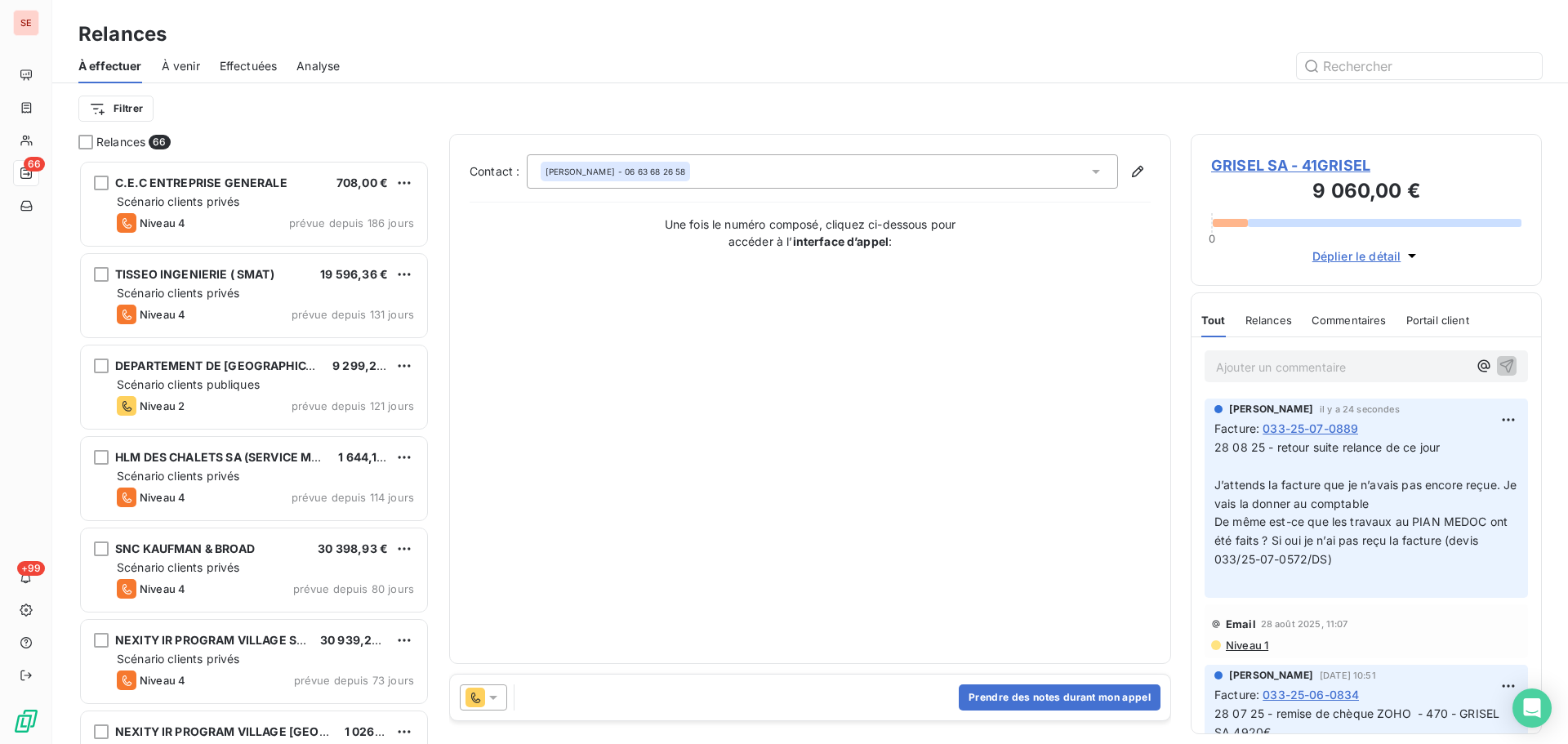
click at [1024, 178] on div "[PERSON_NAME] - 06 63 68 26 58" at bounding box center [822, 171] width 591 height 34
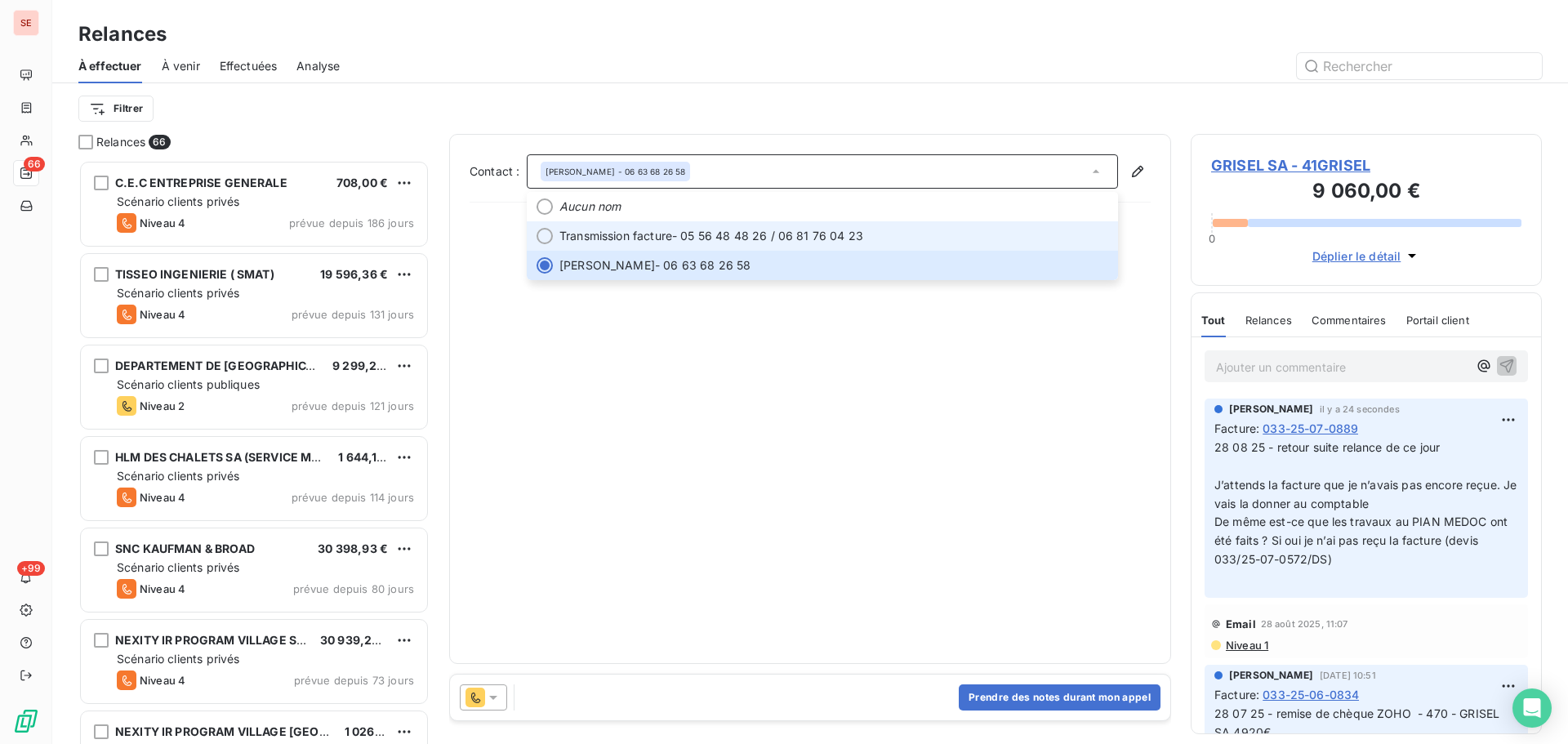
click at [941, 229] on span "Transmission facture - 05 56 48 48 26 / 06 81 76 04 23" at bounding box center [834, 236] width 549 height 16
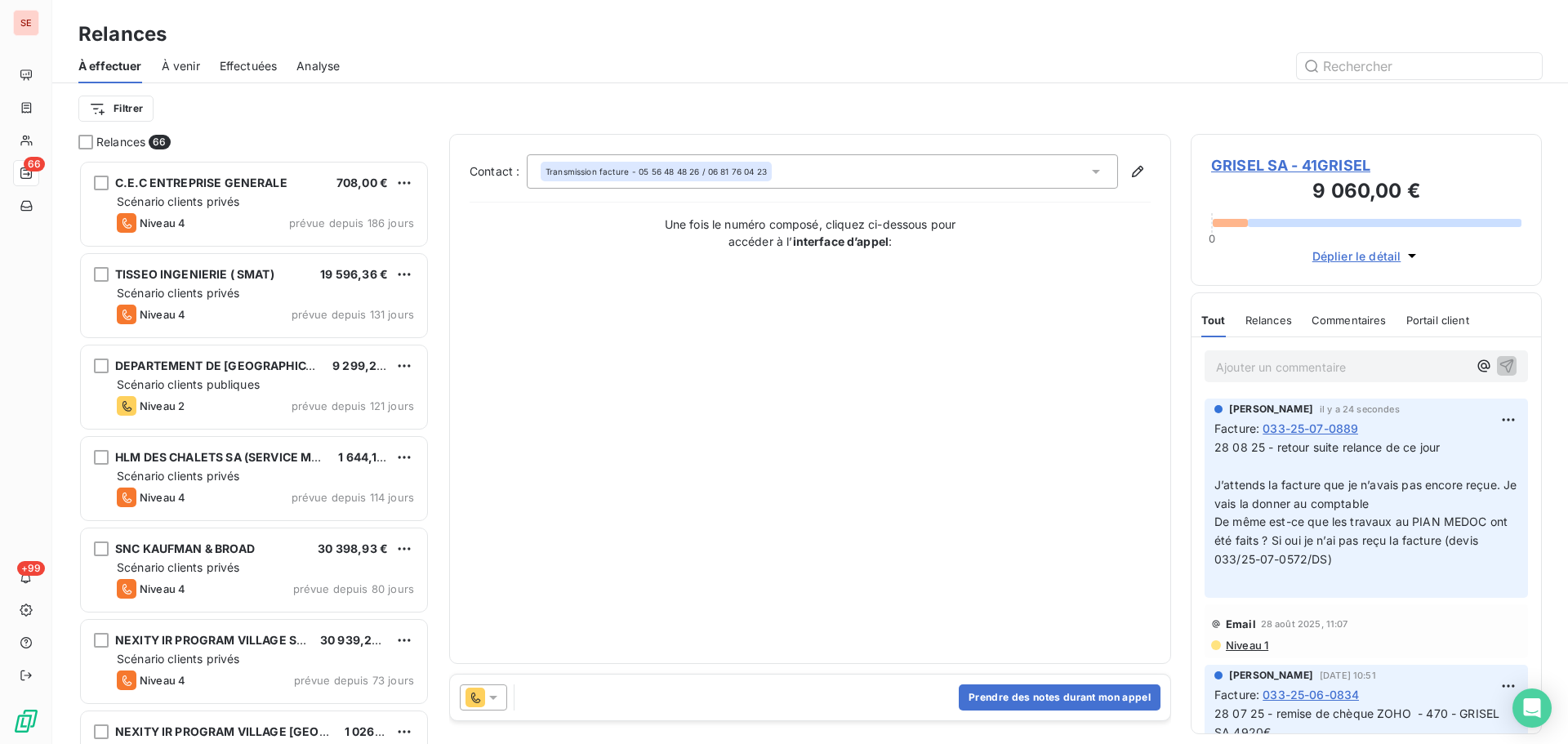
click at [1289, 169] on span "GRISEL SA - 41GRISEL" at bounding box center [1367, 165] width 310 height 22
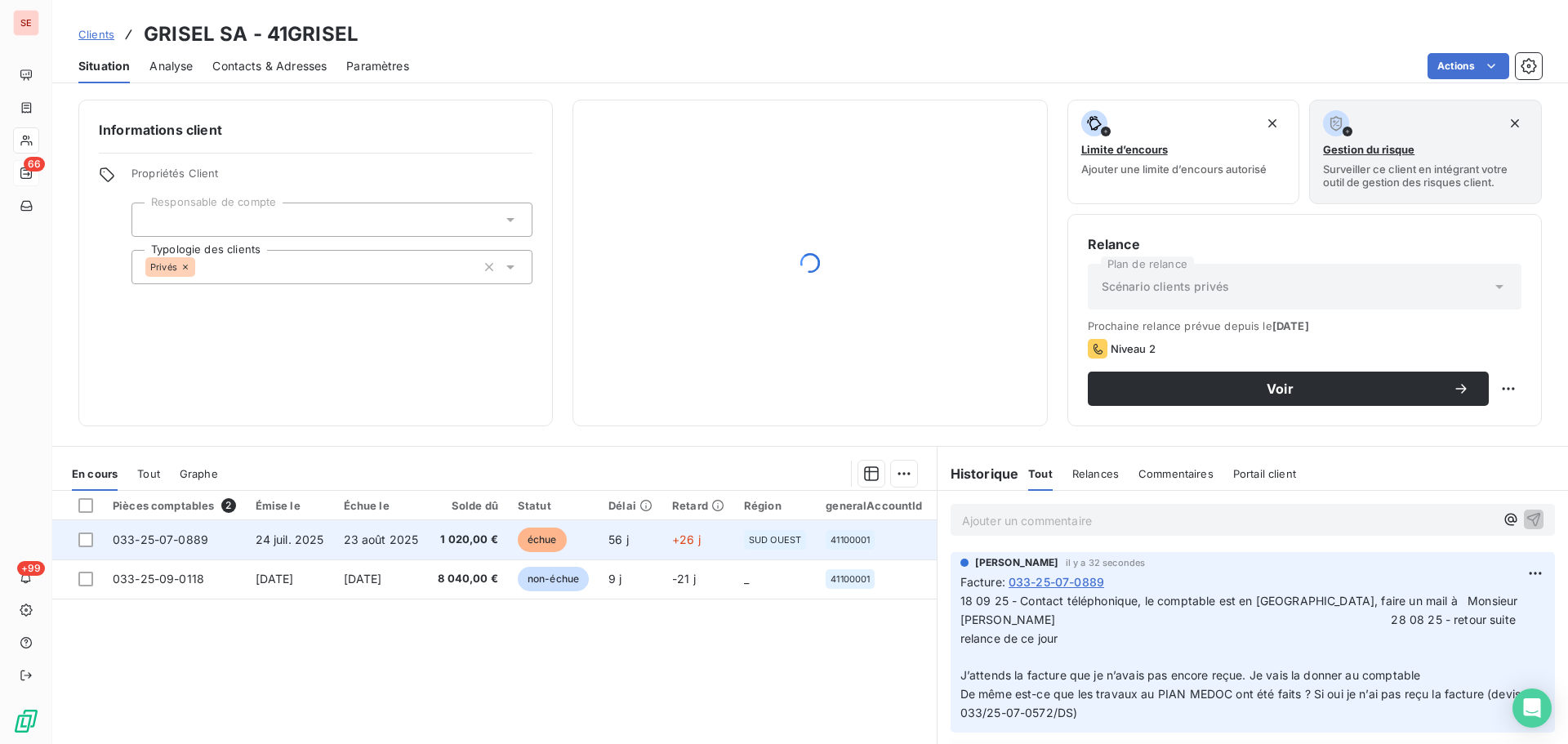
click at [451, 547] on span "1 020,00 €" at bounding box center [468, 539] width 60 height 16
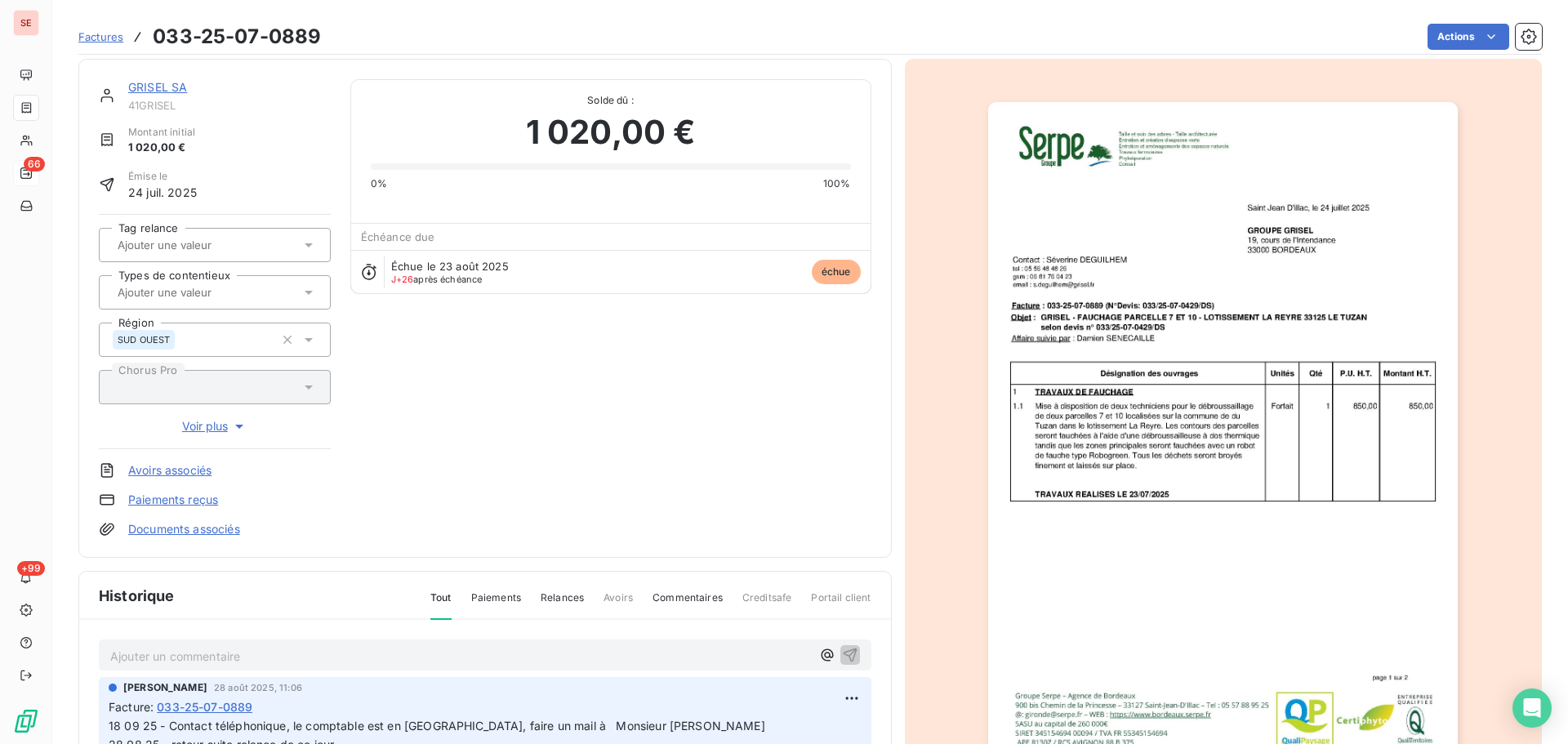
scroll to position [224, 0]
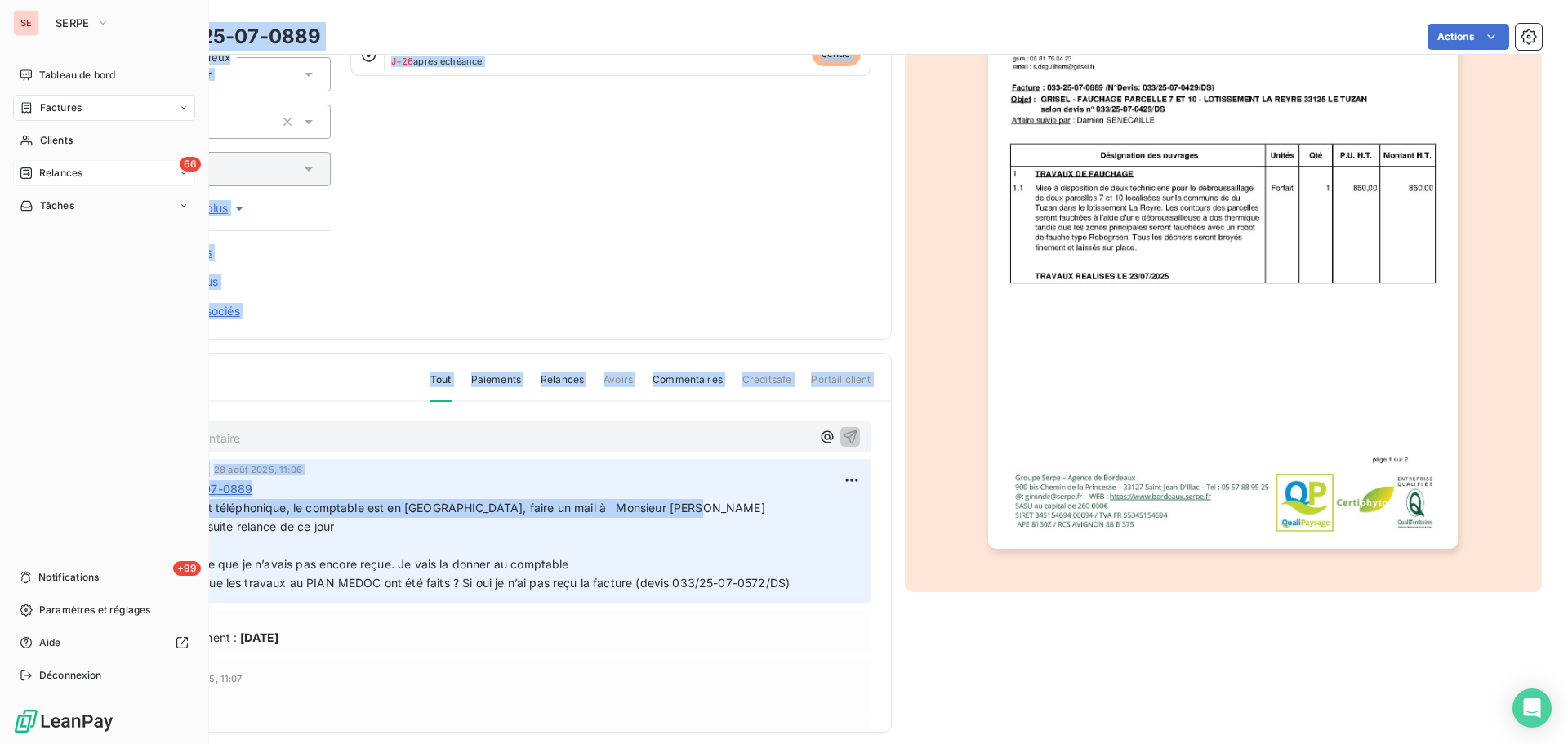
drag, startPoint x: 665, startPoint y: 510, endPoint x: 17, endPoint y: 505, distance: 648.0
click at [17, 505] on div "SE SERPE Tableau de bord Factures Clients 66 Relances Tâches +99 Notifications …" at bounding box center [784, 372] width 1568 height 744
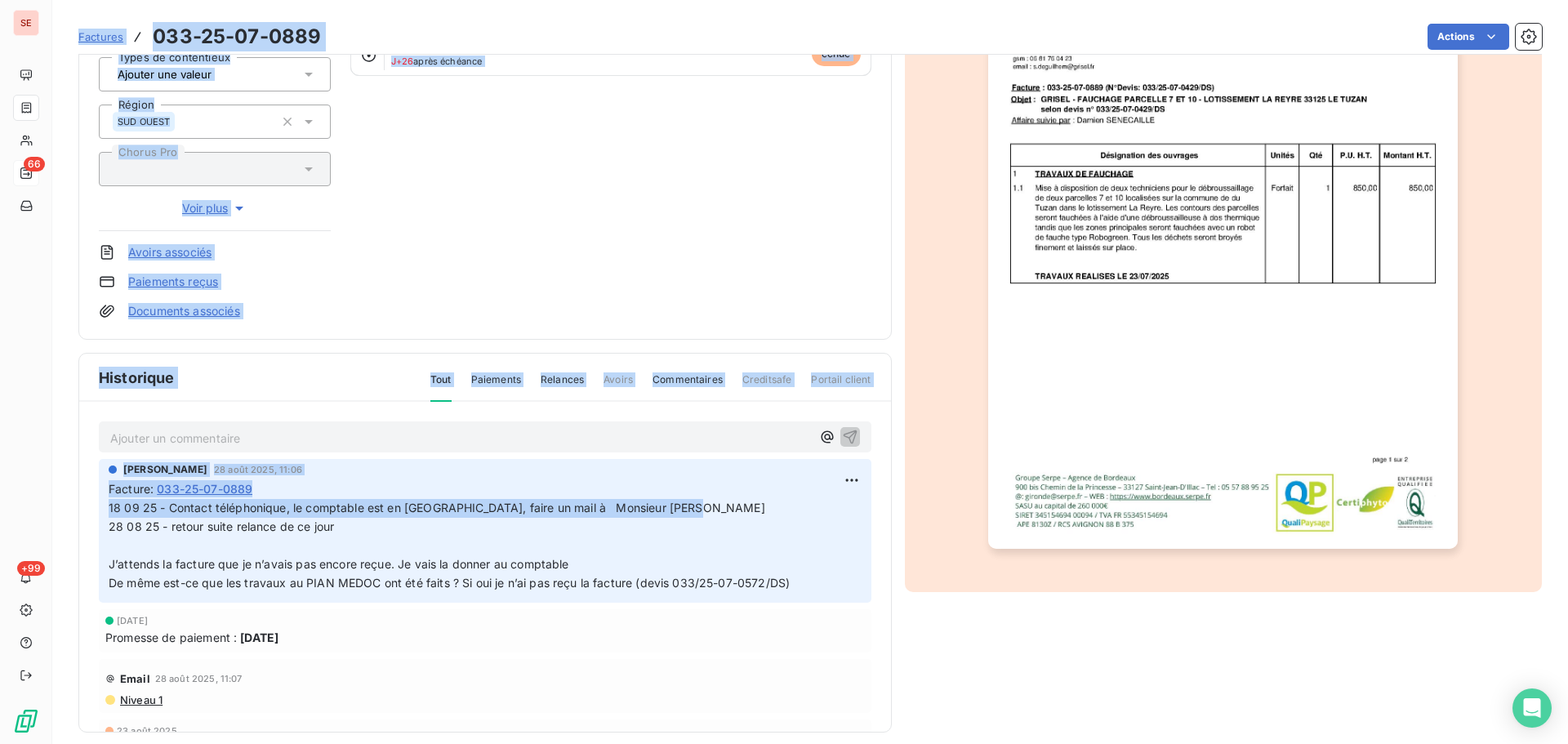
click at [354, 516] on p "18 09 25 - Contact téléphonique, le comptable est en [GEOGRAPHIC_DATA], faire u…" at bounding box center [485, 545] width 753 height 93
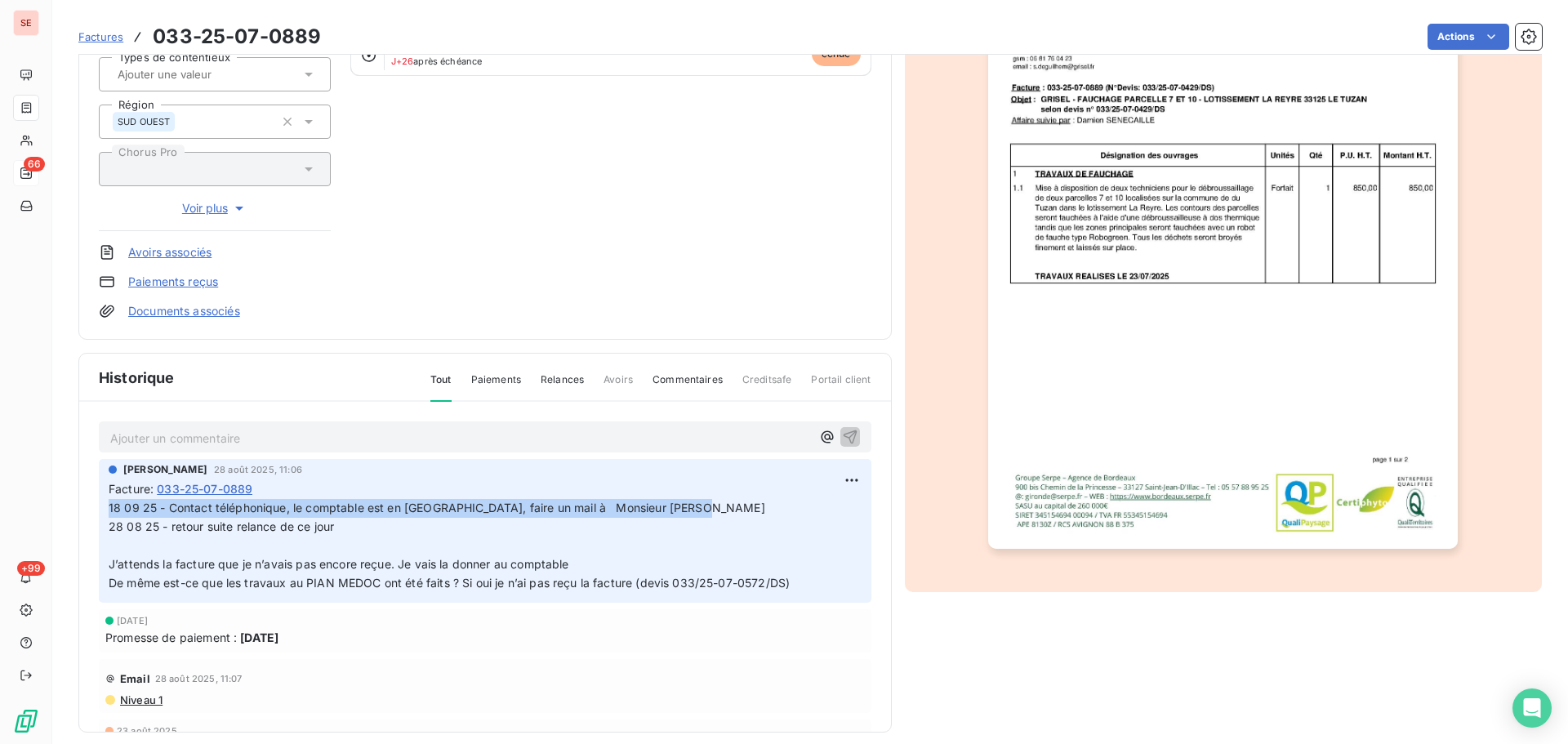
drag, startPoint x: 666, startPoint y: 509, endPoint x: 107, endPoint y: 510, distance: 559.0
click at [107, 510] on div "[PERSON_NAME] [DATE] 11:06 Facture : [PHONE_NUMBER] 18 09 25 - Contact téléphon…" at bounding box center [485, 530] width 773 height 143
copy span "18 09 25 - Contact téléphonique, le comptable est en [GEOGRAPHIC_DATA], faire u…"
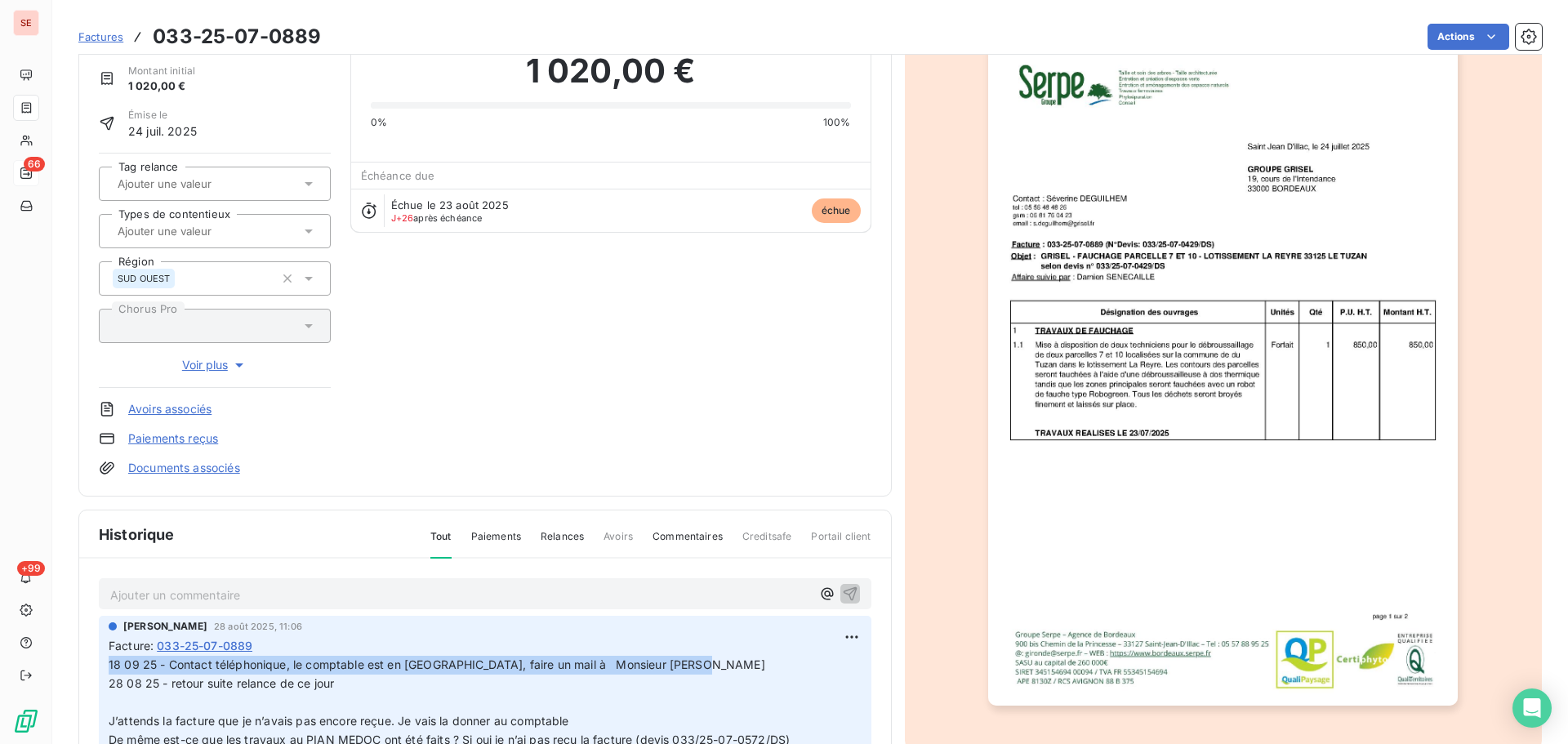
scroll to position [0, 0]
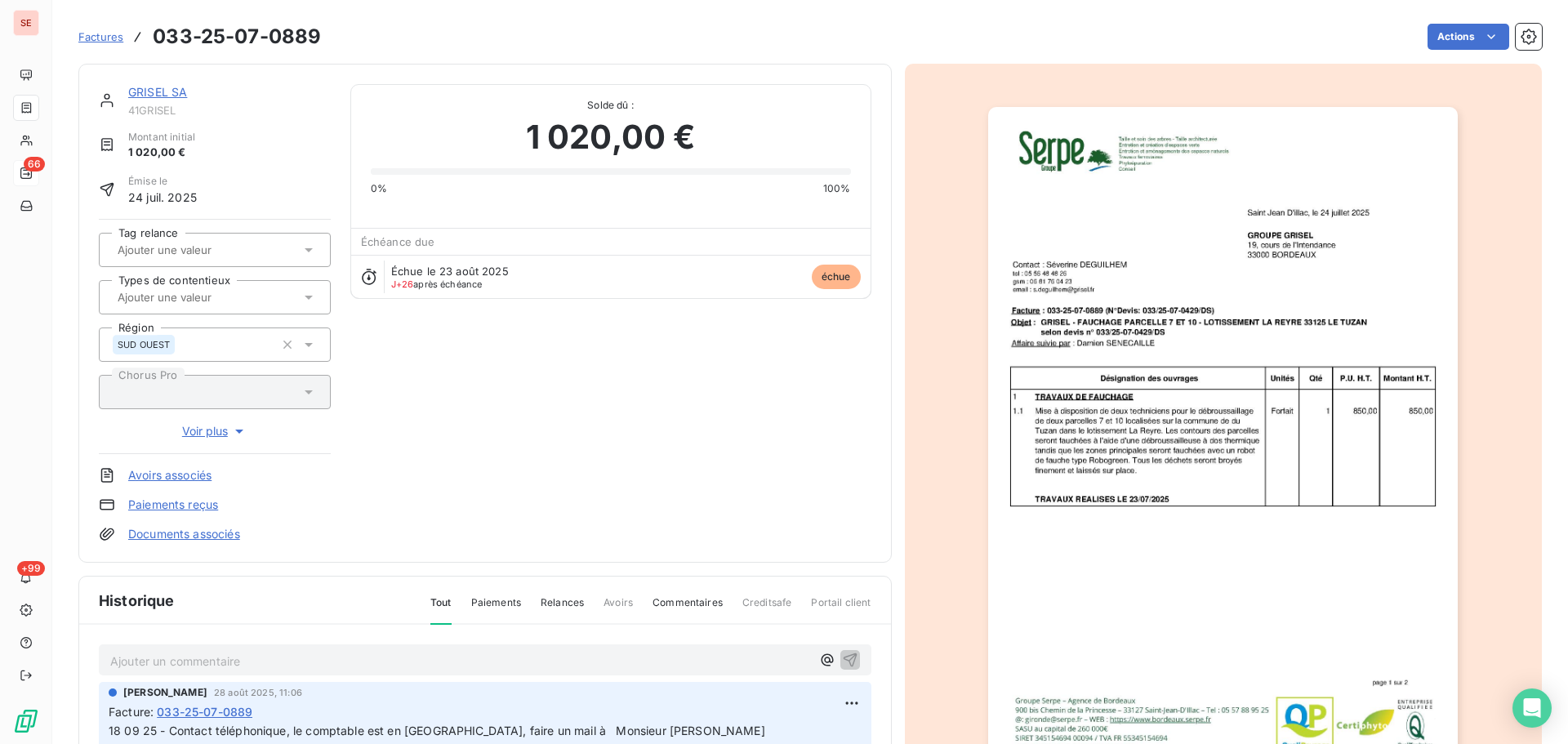
click at [163, 90] on link "GRISEL SA" at bounding box center [158, 91] width 59 height 14
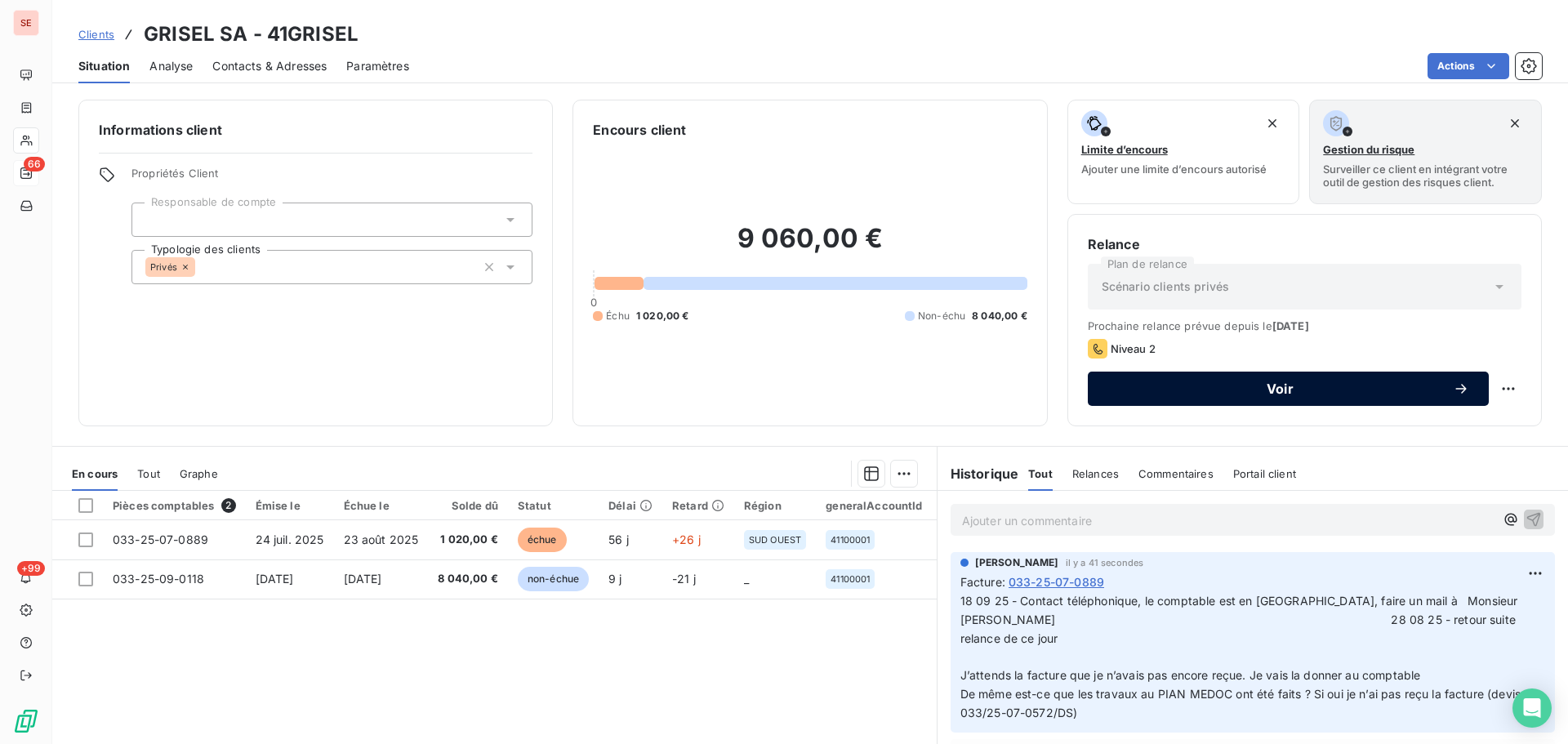
click at [1298, 398] on button "Voir" at bounding box center [1289, 388] width 401 height 34
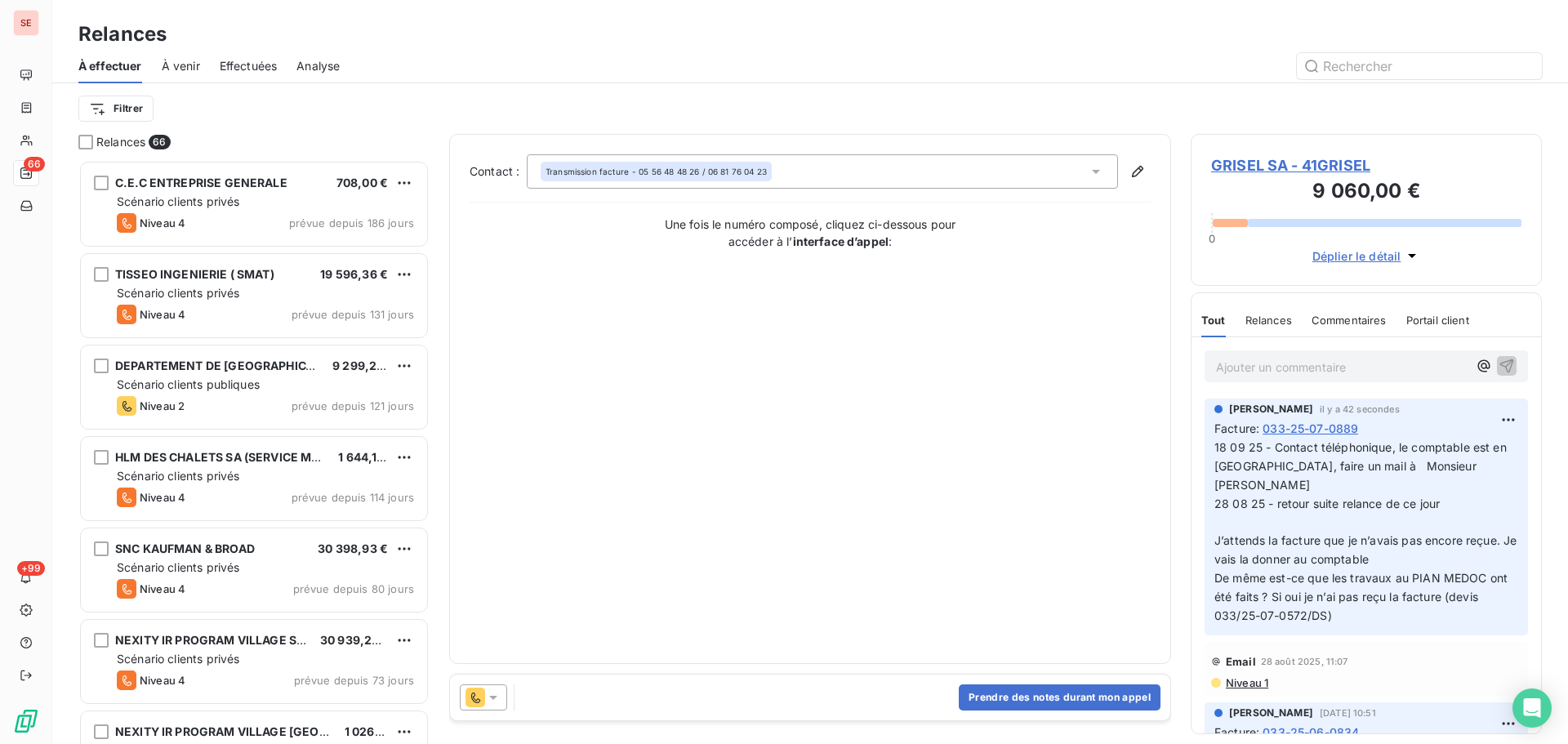
scroll to position [572, 339]
click at [1056, 694] on button "Prendre des notes durant mon appel" at bounding box center [1060, 697] width 201 height 26
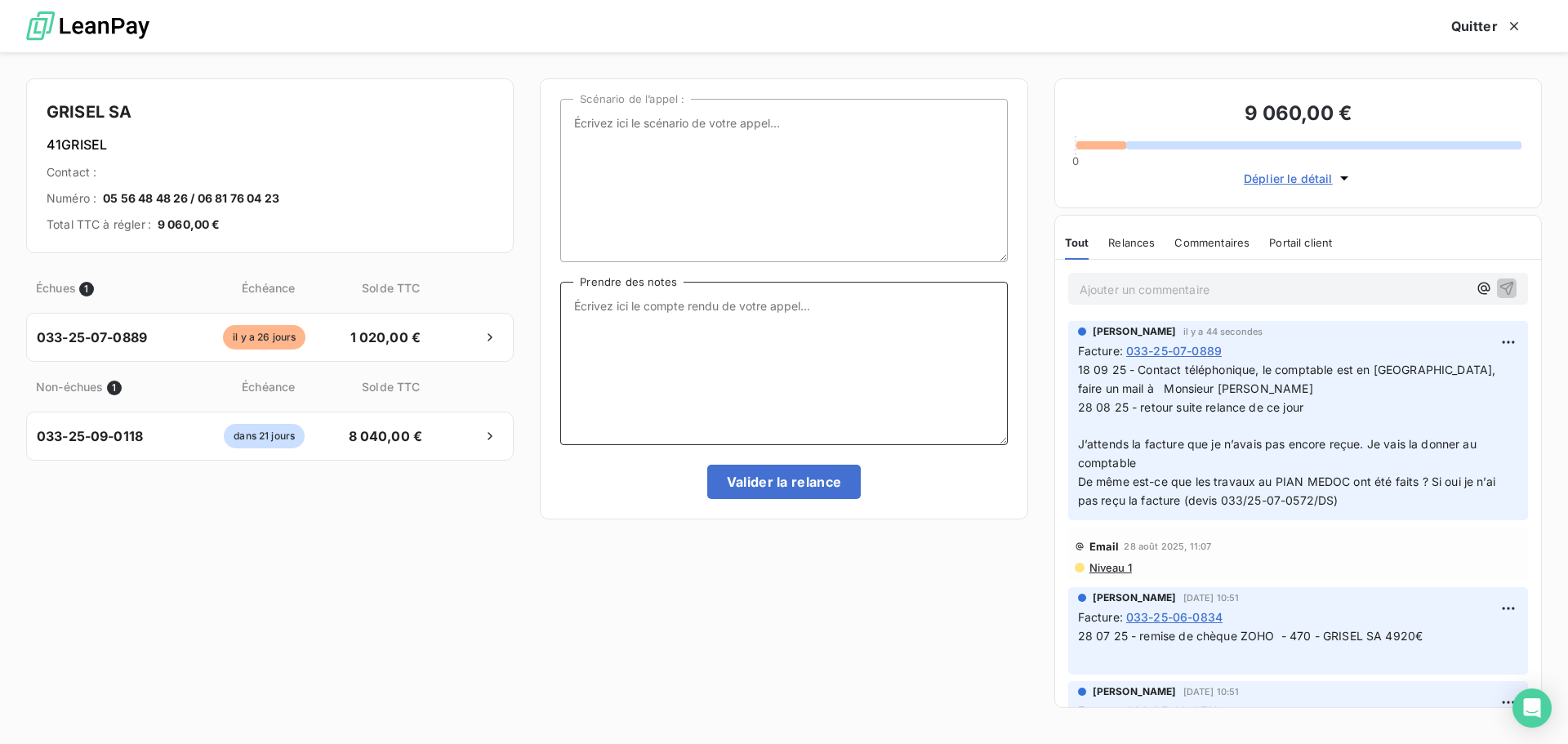
paste textarea "18 09 25 - Contact téléphonique, le comptable est en [GEOGRAPHIC_DATA], faire u…"
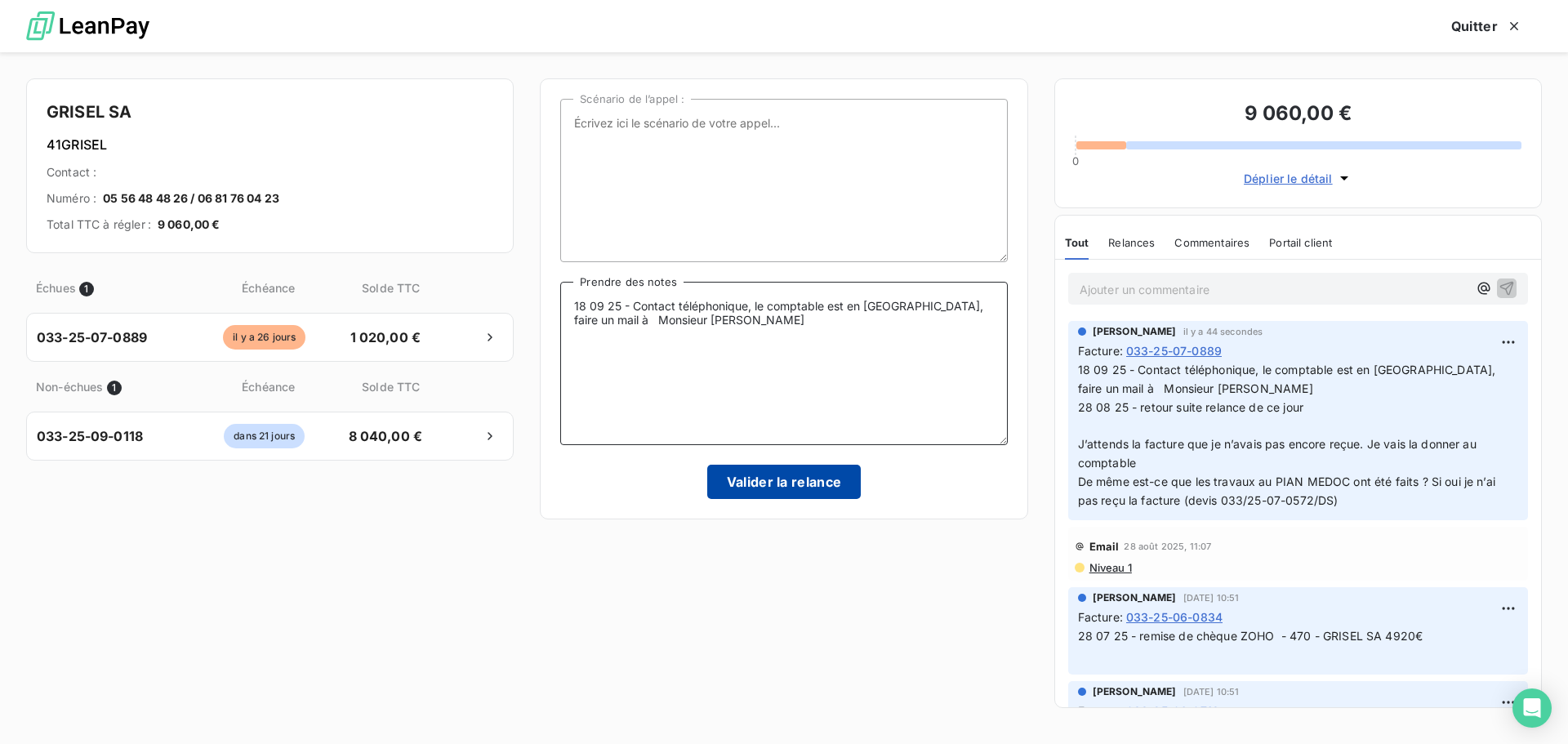
type textarea "18 09 25 - Contact téléphonique, le comptable est en [GEOGRAPHIC_DATA], faire u…"
click at [802, 492] on button "Valider la relance" at bounding box center [784, 481] width 154 height 34
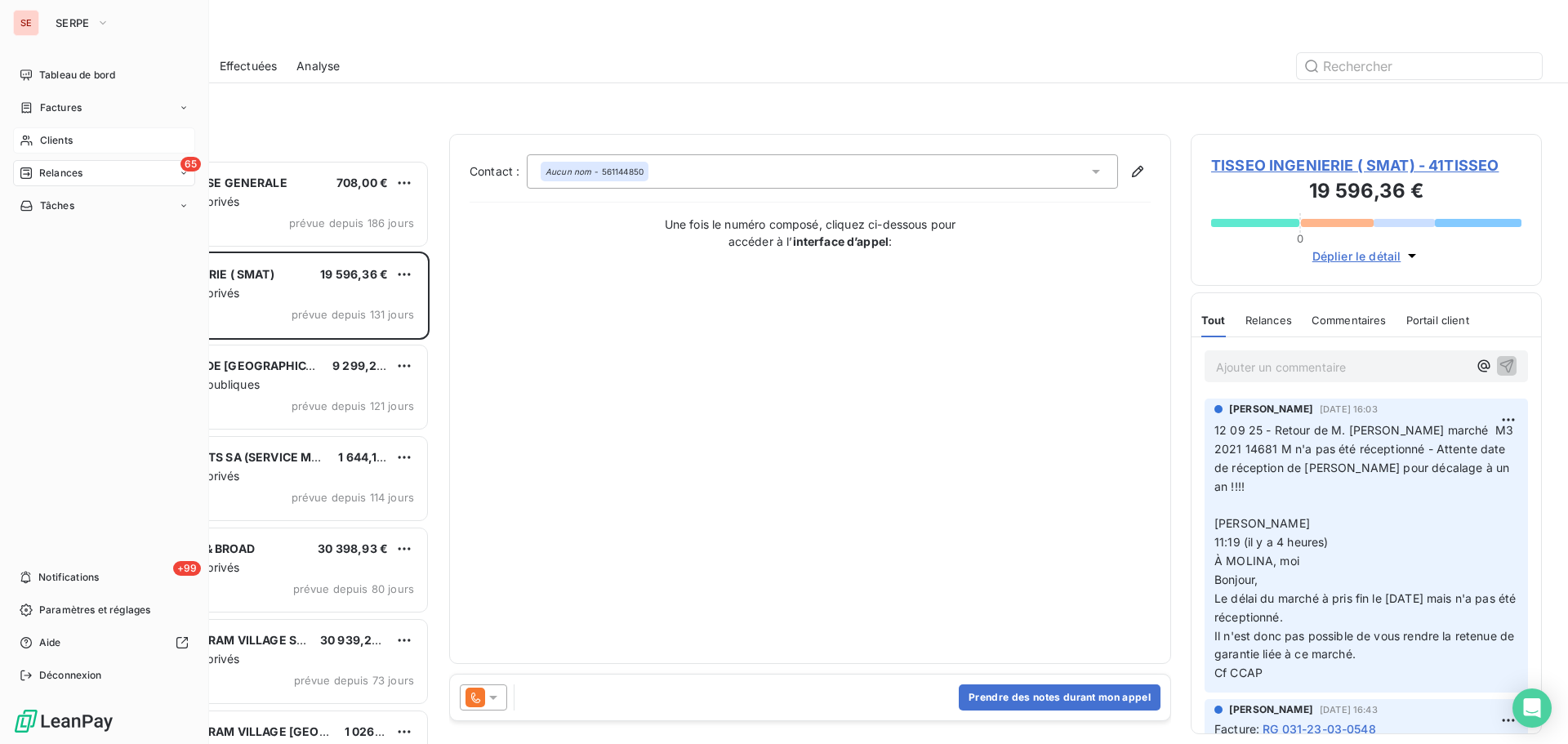
click at [65, 136] on span "Clients" at bounding box center [56, 141] width 33 height 15
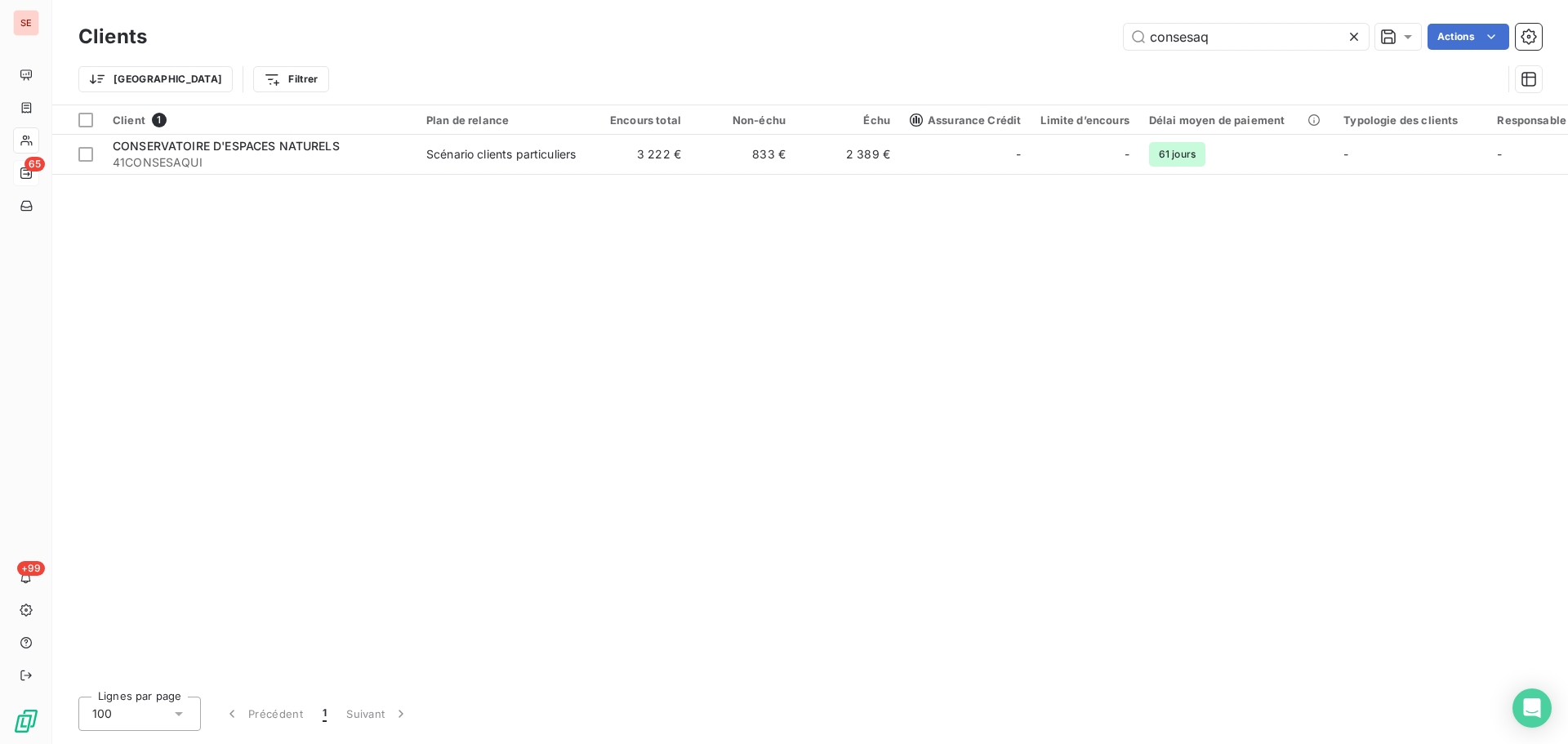
click at [1271, 52] on div "Clients consesaq Actions" at bounding box center [810, 36] width 1464 height 34
drag, startPoint x: 1265, startPoint y: 39, endPoint x: 1108, endPoint y: 34, distance: 157.1
click at [1135, 36] on input "consesaq" at bounding box center [1247, 36] width 245 height 26
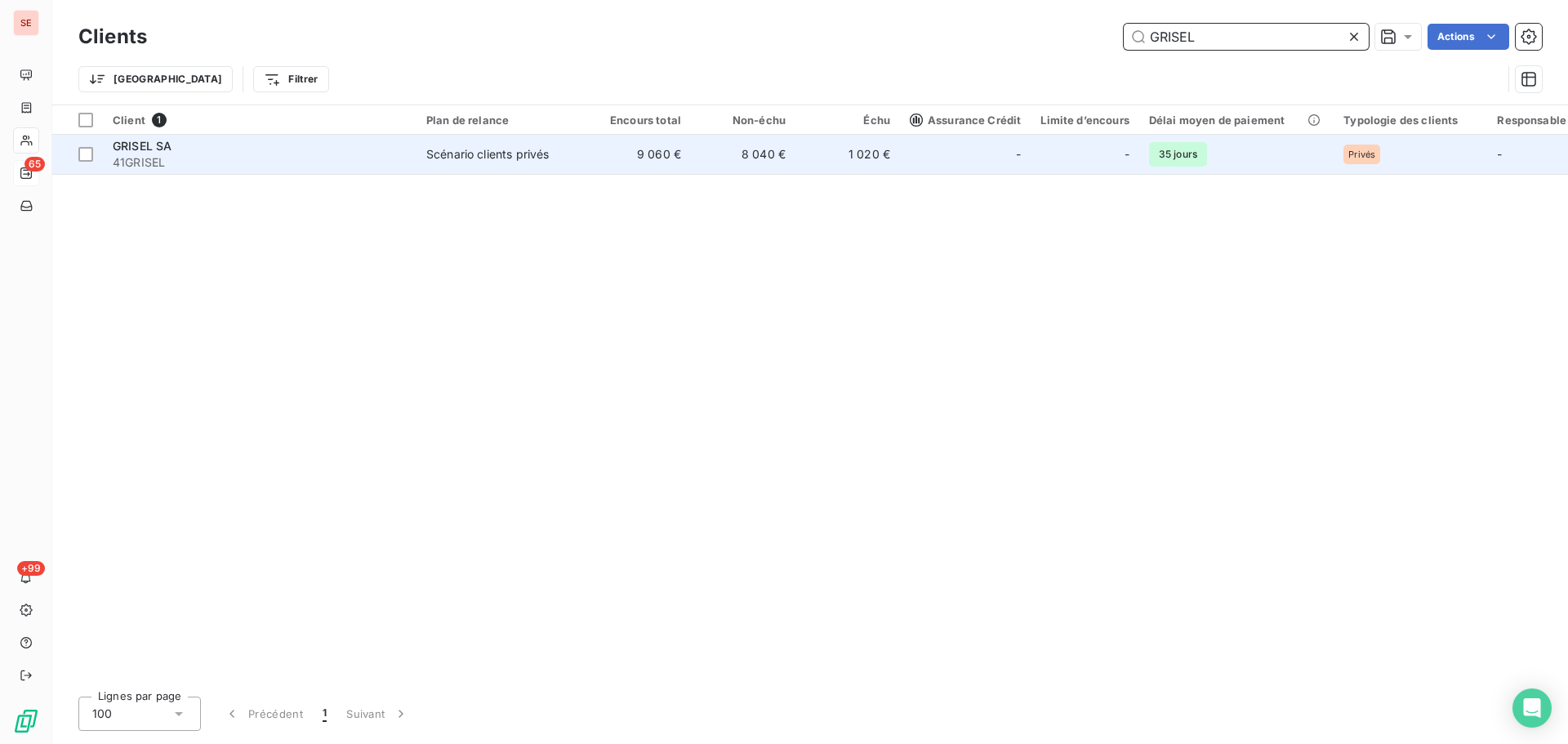
type input "GRISEL"
click at [601, 168] on td "9 060 €" at bounding box center [638, 154] width 105 height 39
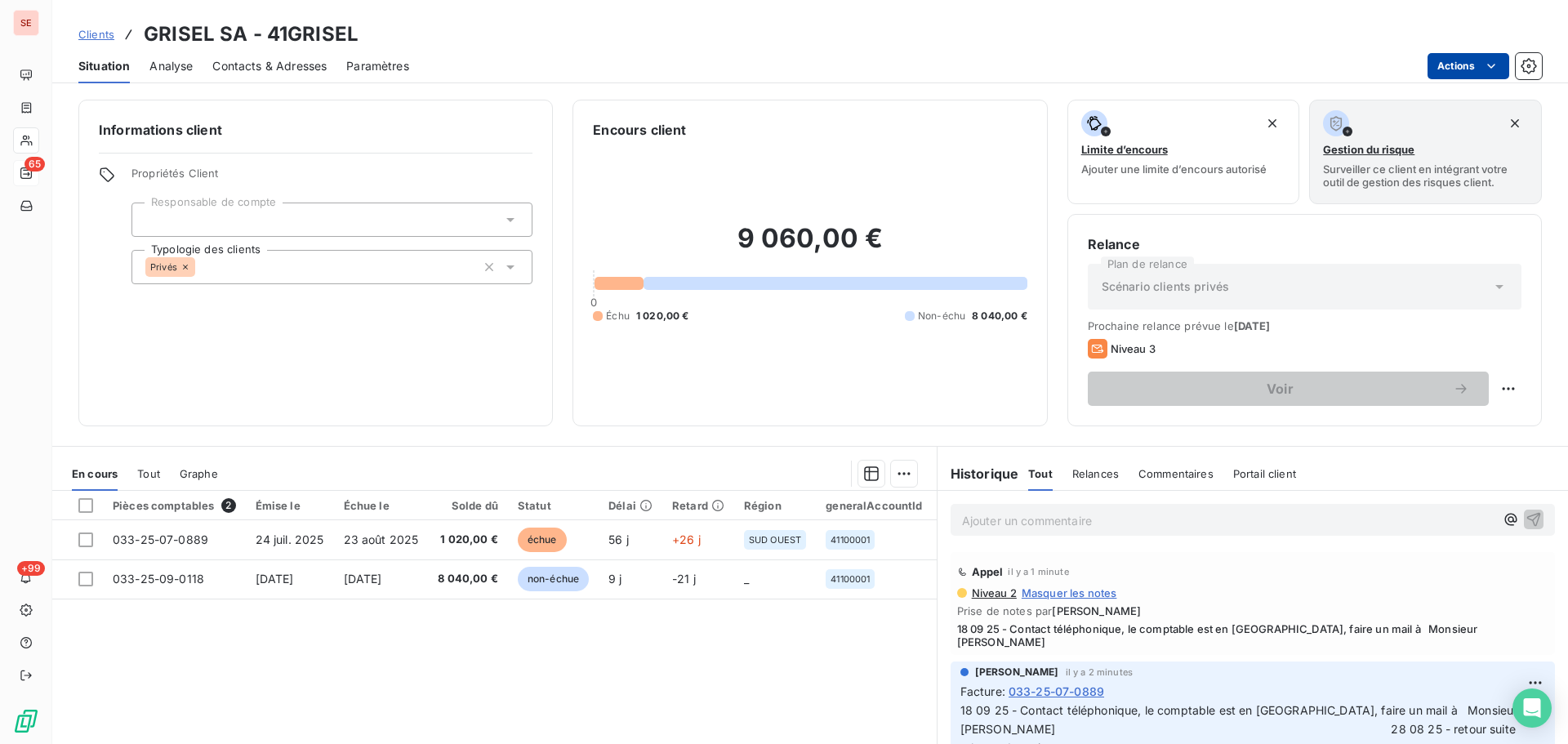
click at [1451, 70] on html "SE 65 +99 Clients GRISEL SA - 41GRISEL Situation Analyse Contacts & Adresses Pa…" at bounding box center [784, 372] width 1568 height 744
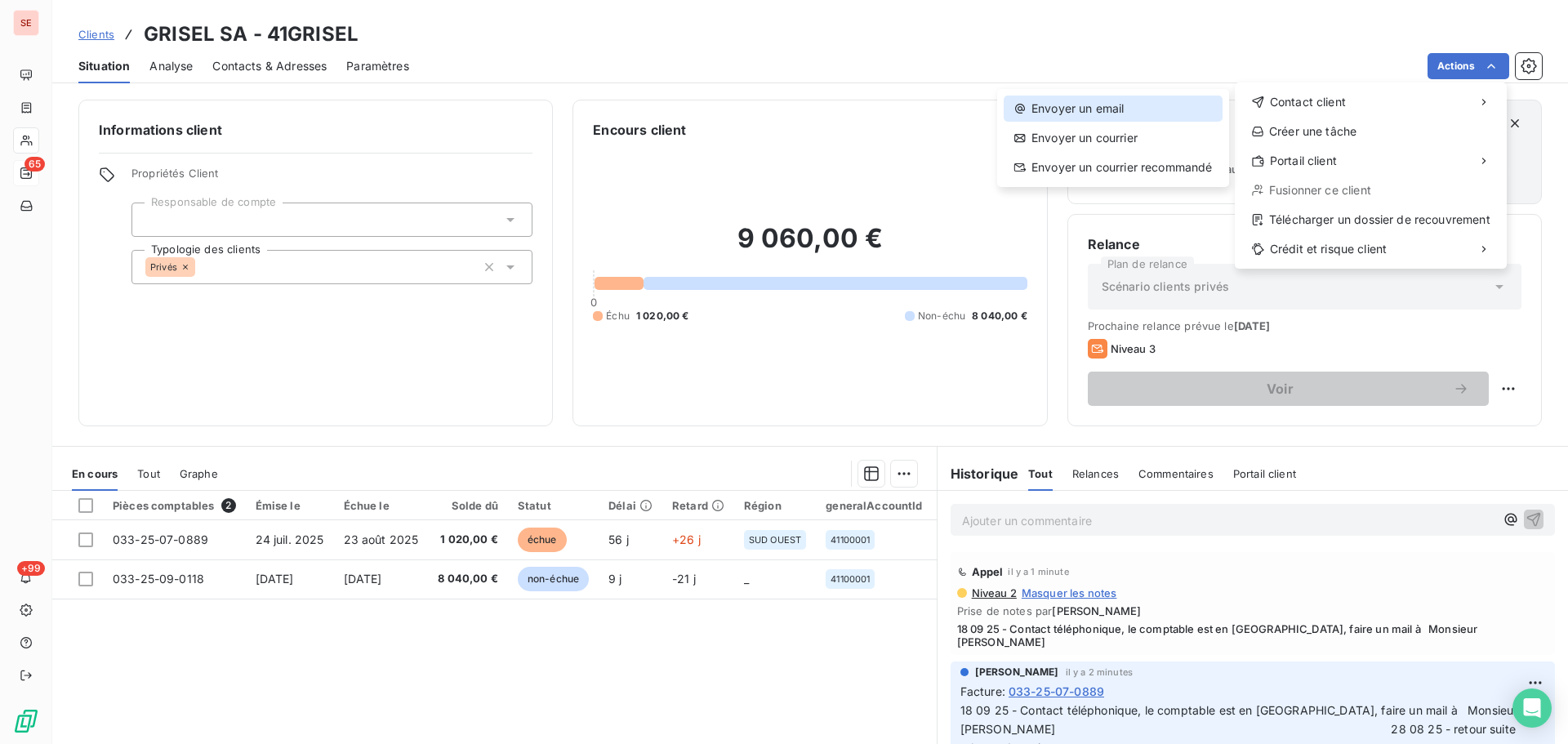
click at [1091, 102] on div "Envoyer un email" at bounding box center [1113, 108] width 219 height 26
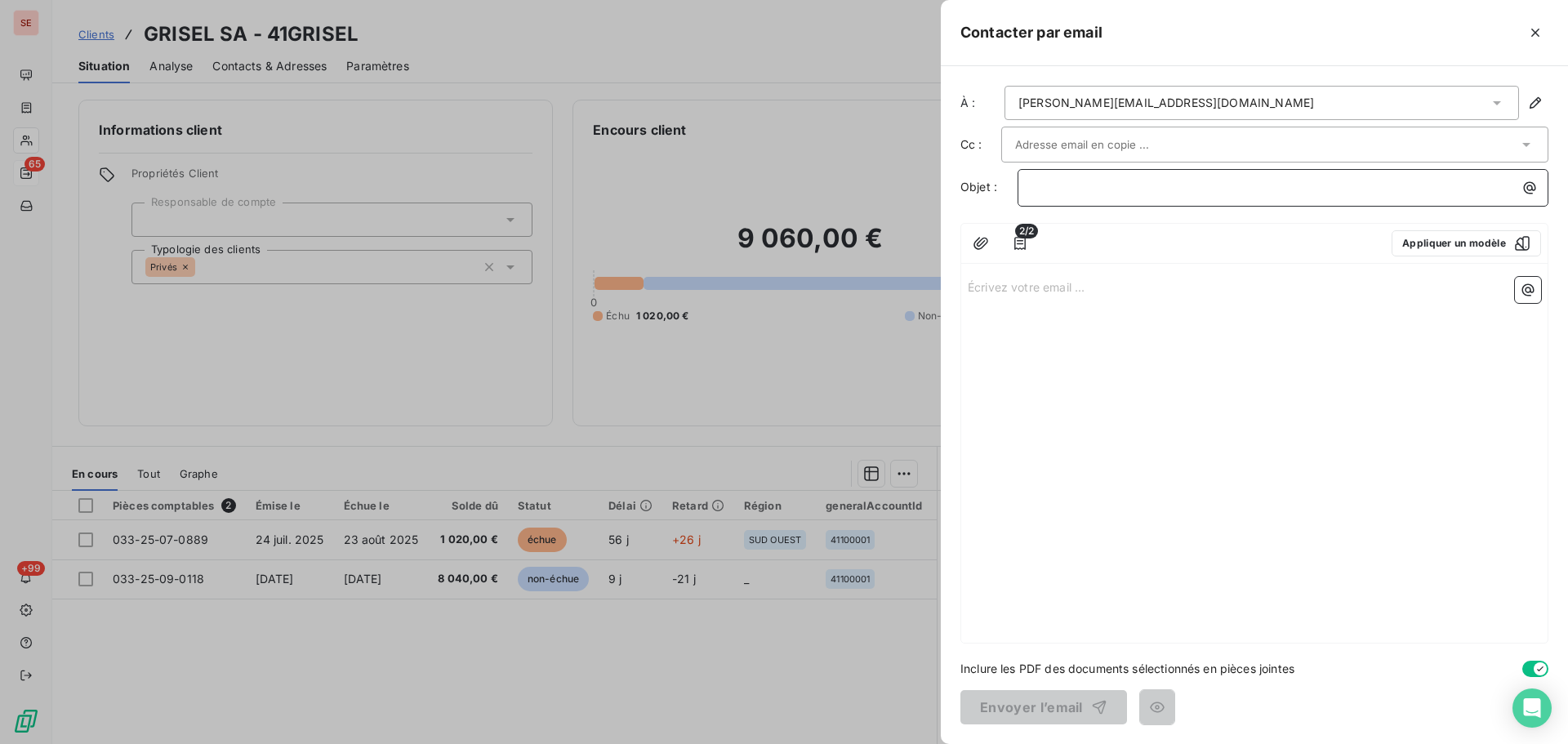
click at [1130, 189] on p "﻿" at bounding box center [1288, 187] width 512 height 18
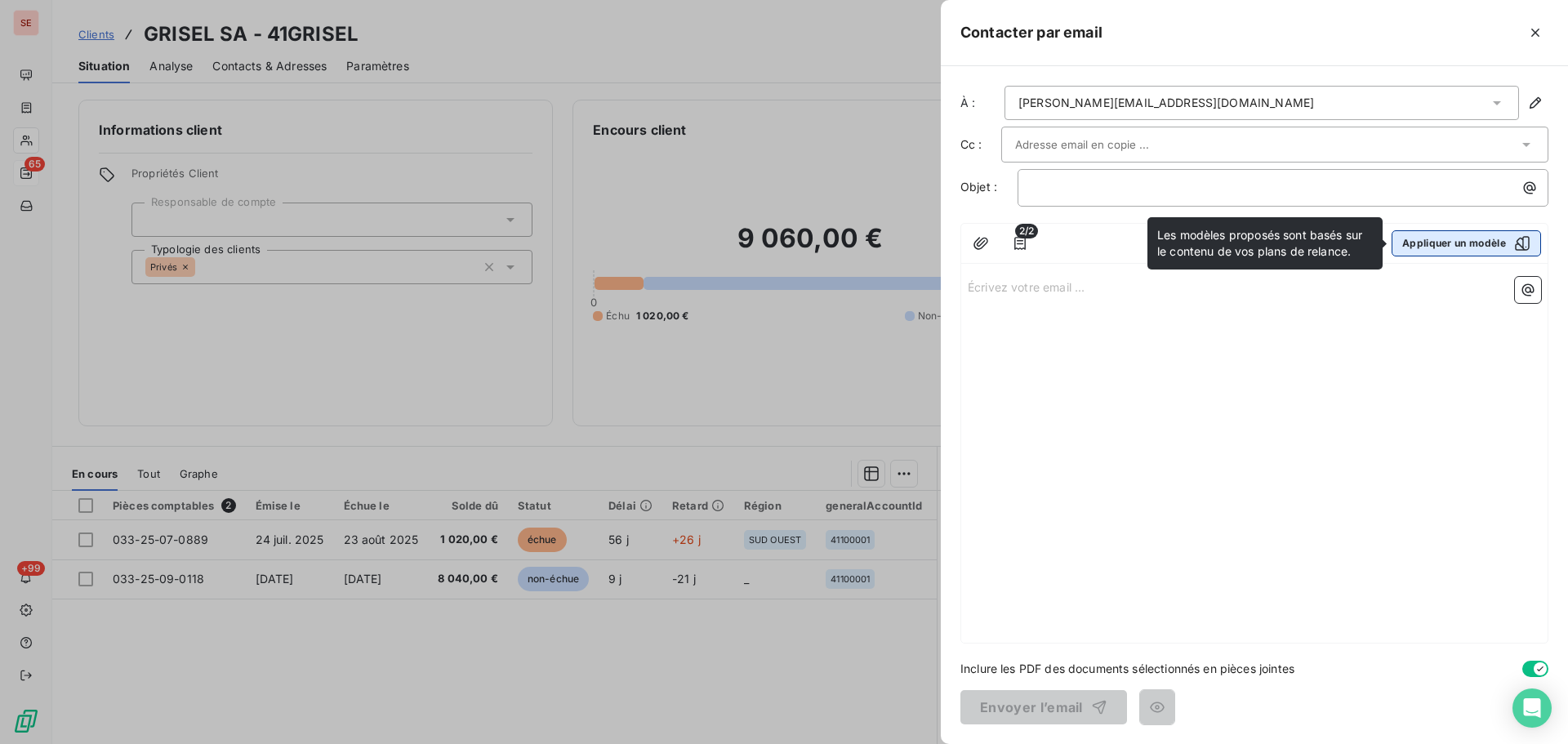
click at [1490, 243] on button "Appliquer un modèle" at bounding box center [1466, 243] width 149 height 26
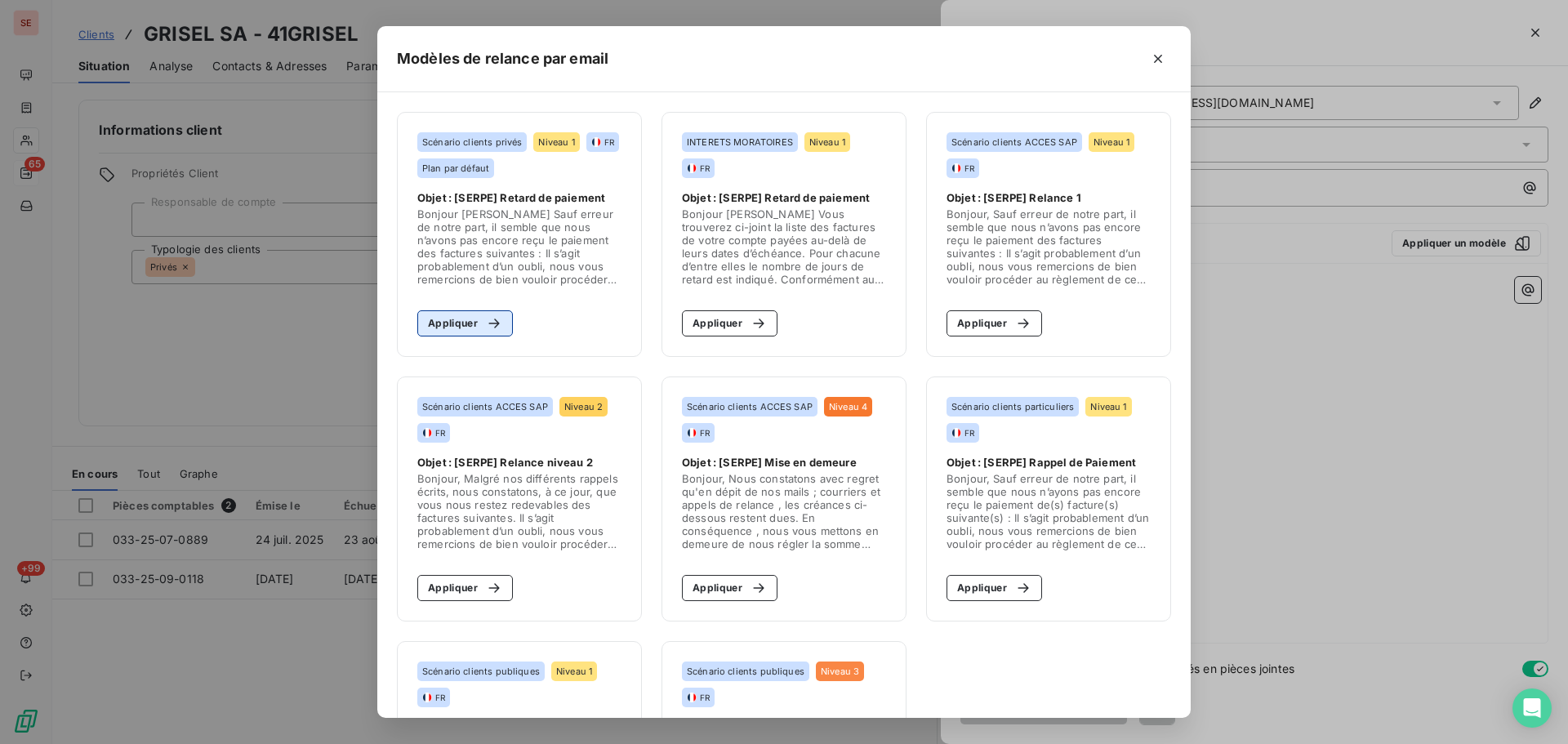
click at [488, 318] on icon "button" at bounding box center [493, 323] width 16 height 16
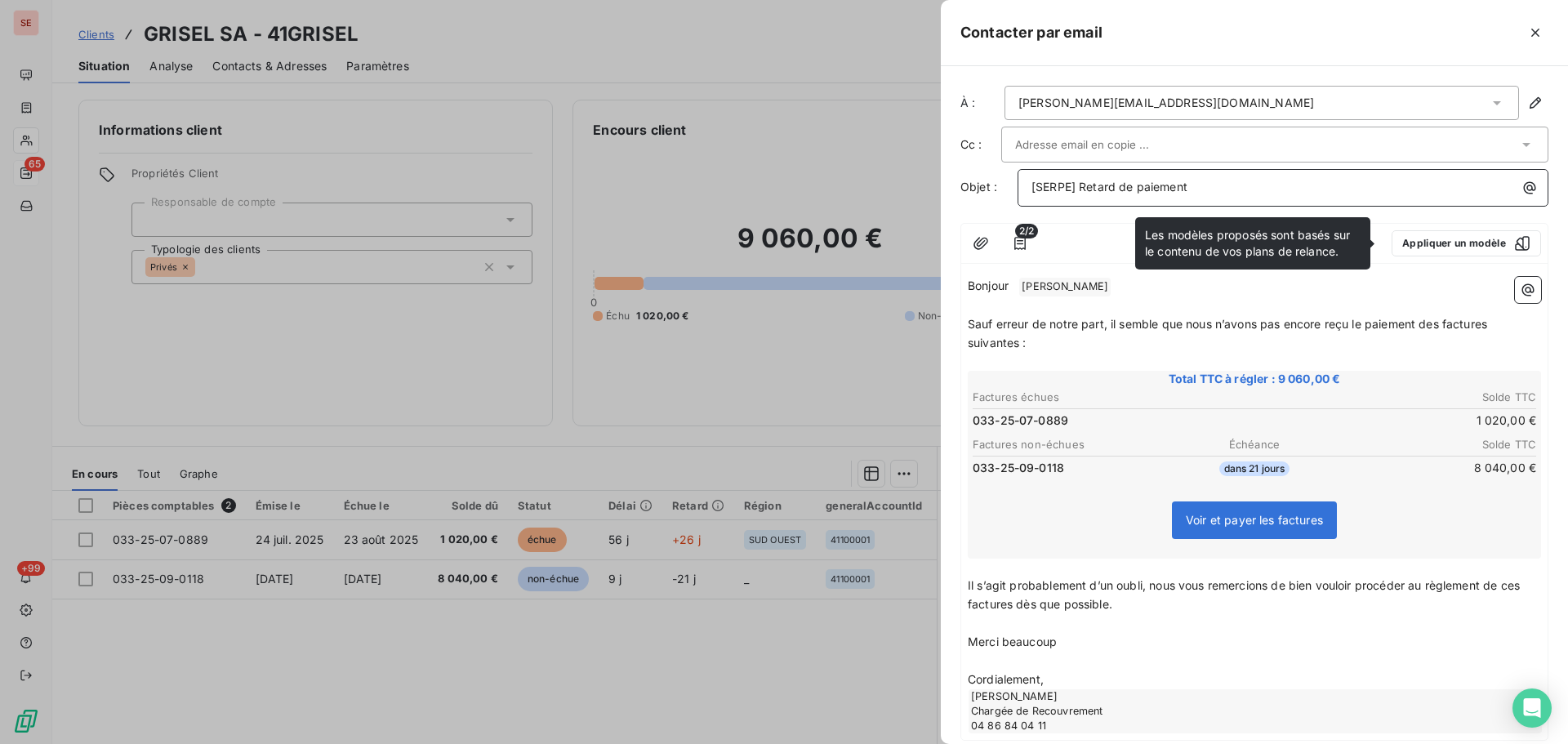
click at [1087, 190] on span "[SERPE] Retard de paiement" at bounding box center [1110, 186] width 156 height 14
click at [1079, 190] on span "[SERPE] Retard de paiement" at bounding box center [1110, 186] width 156 height 14
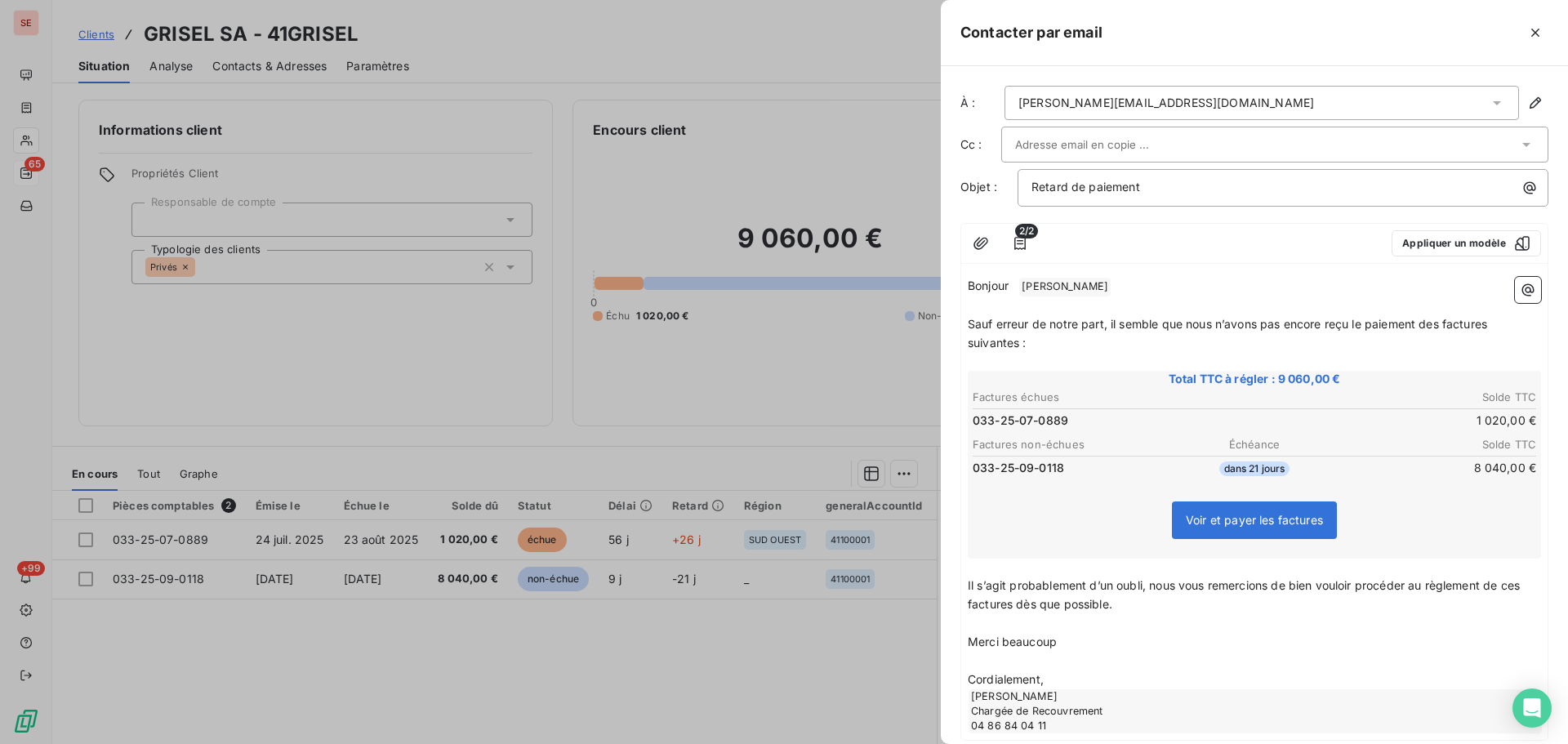
click at [1047, 283] on span "[PERSON_NAME] ﻿" at bounding box center [1065, 287] width 91 height 18
click at [1443, 329] on span "Sauf erreur de notre part, il semble que nous n’avons pas encore reçu le paieme…" at bounding box center [1229, 332] width 523 height 33
click at [1498, 324] on span "Sauf erreur de notre part, il semble que nous n’avons pas encore reçu le paieme…" at bounding box center [1233, 332] width 530 height 33
click at [1018, 337] on span "Sauf erreur de notre part, il semble que nous n’avons pas encore reçu le paieme…" at bounding box center [1230, 332] width 524 height 33
click at [1024, 237] on span "2/2" at bounding box center [1026, 232] width 23 height 15
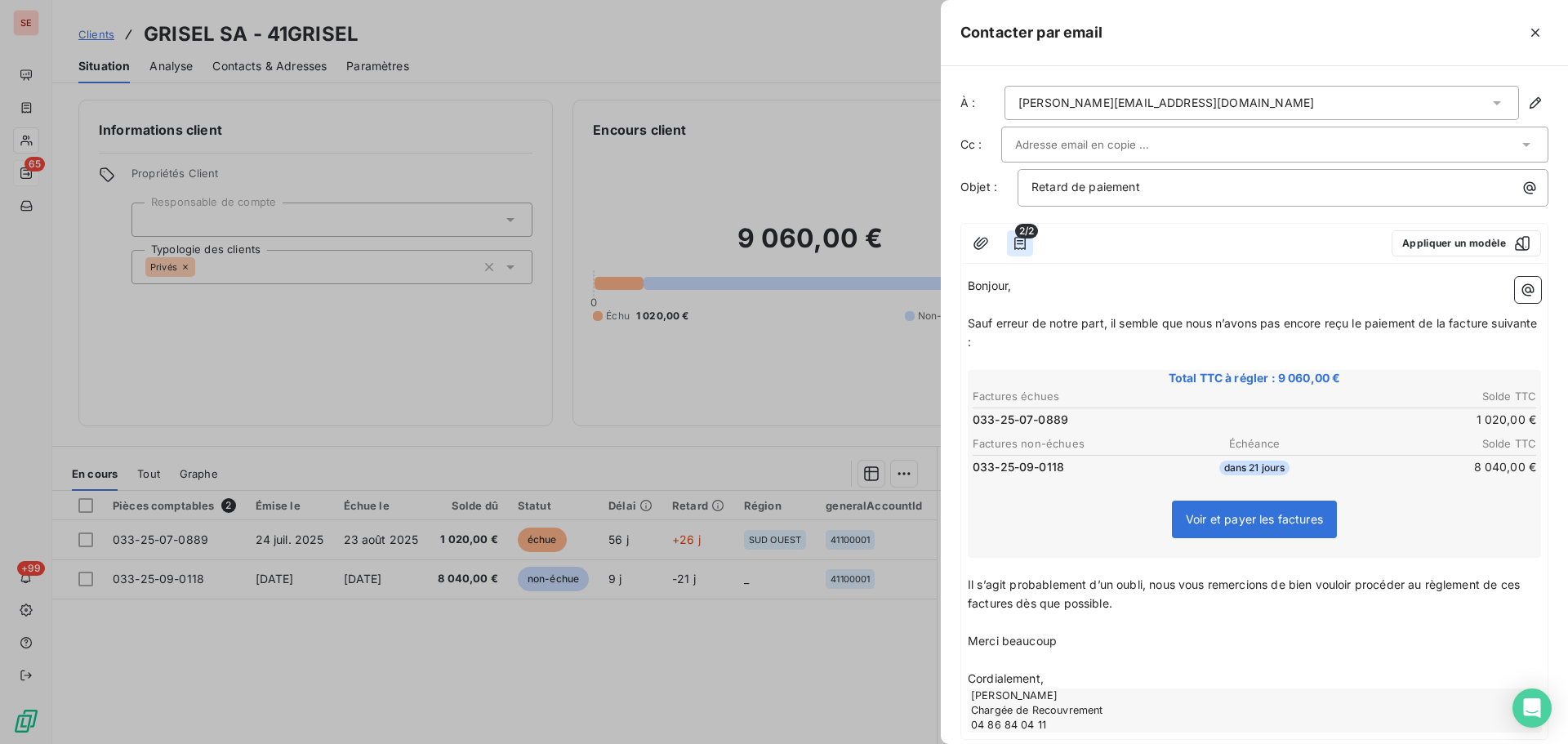
click at [1024, 247] on icon "button" at bounding box center [1019, 242] width 16 height 16
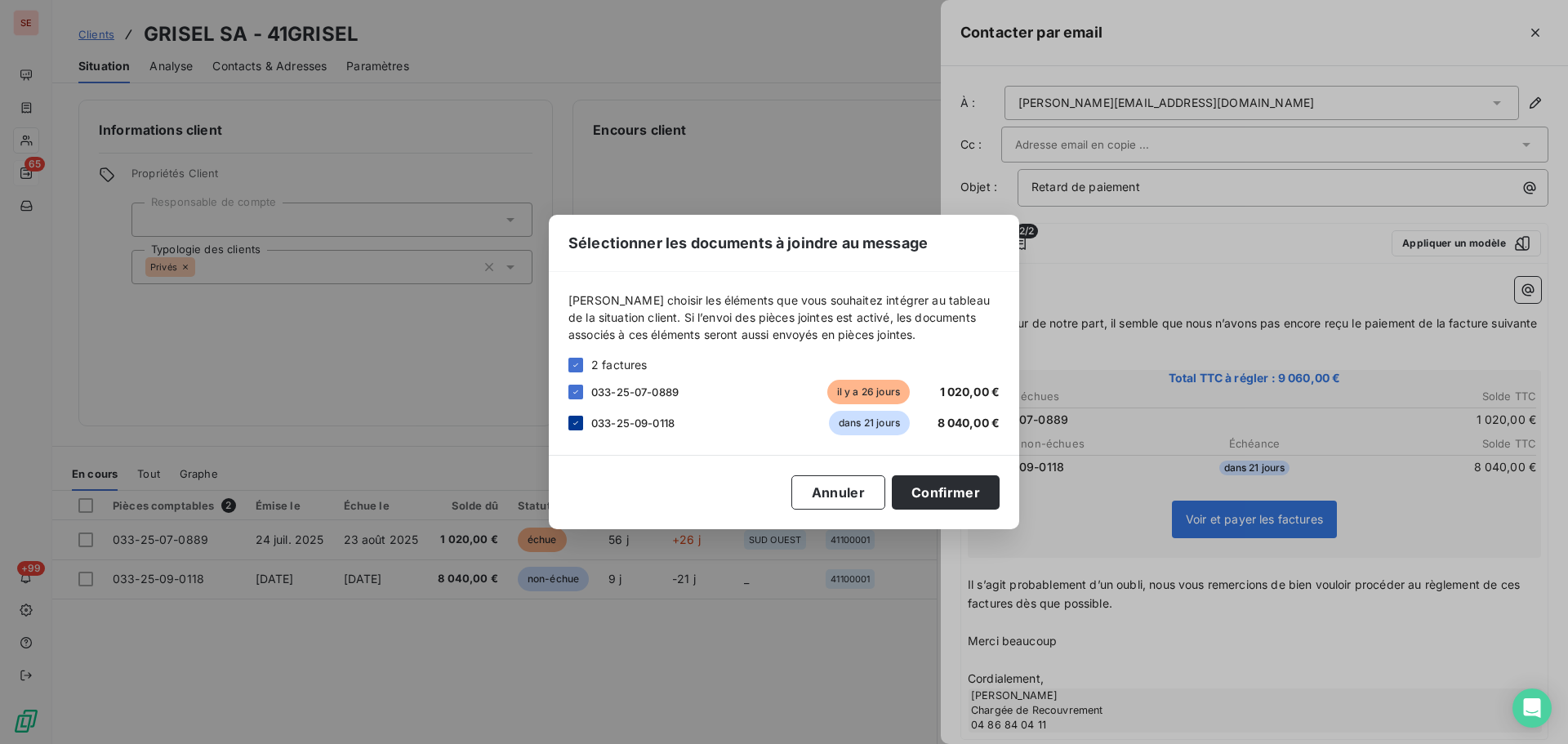
click at [575, 422] on icon at bounding box center [576, 424] width 10 height 10
click at [972, 499] on button "Confirmer" at bounding box center [945, 492] width 108 height 34
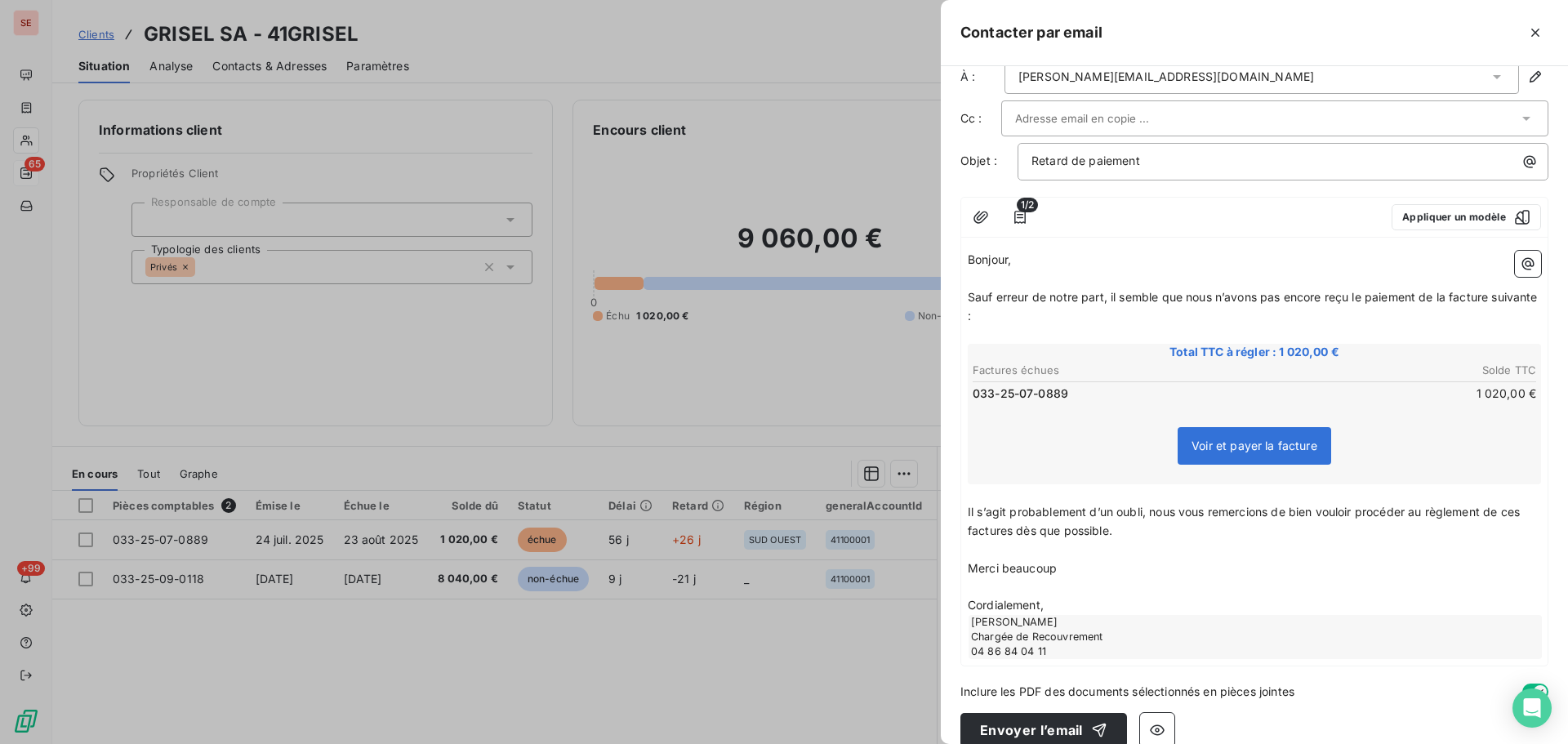
scroll to position [49, 0]
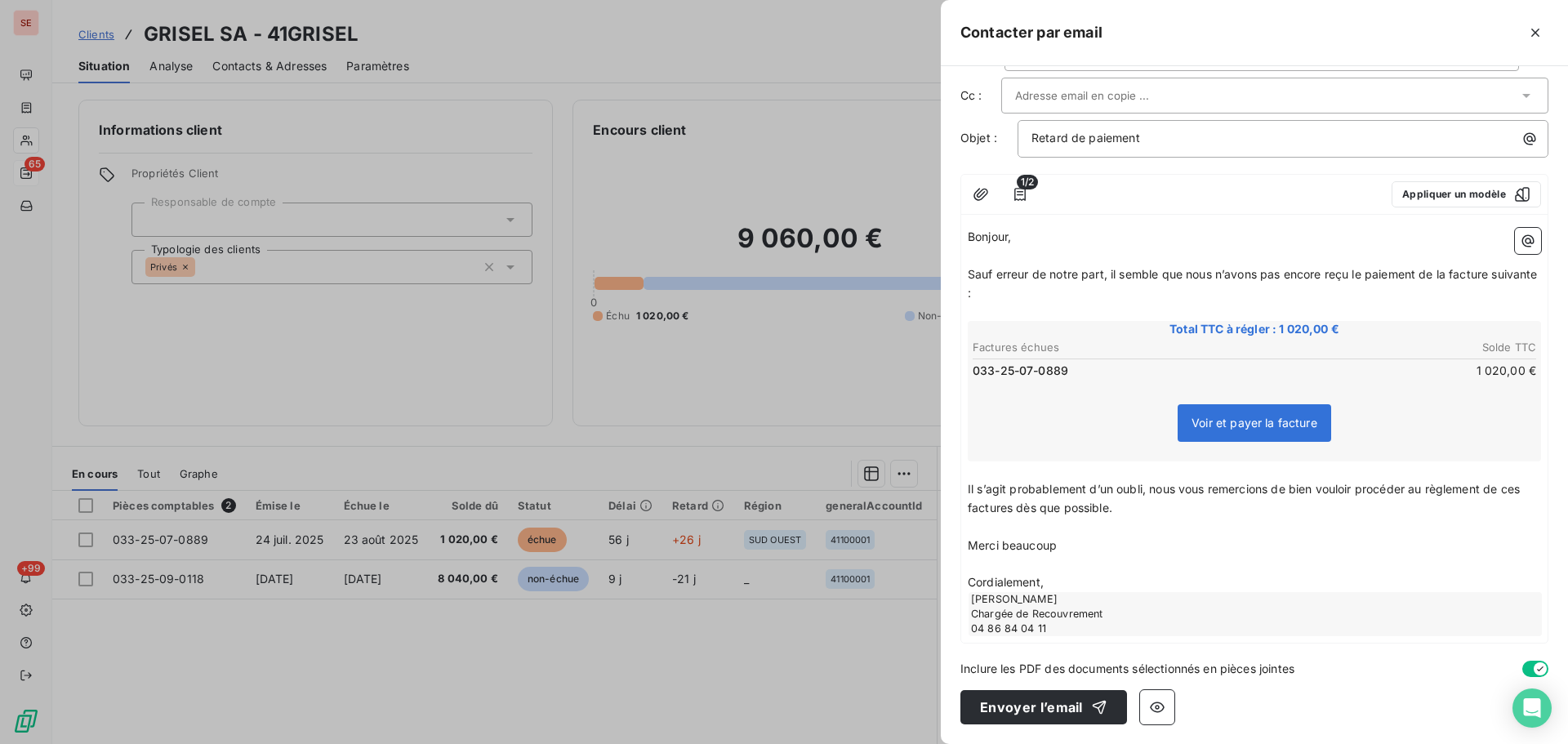
click at [1524, 494] on span "Il s’agit probablement d’un oubli, nous vous remercions de bien vouloir procéde…" at bounding box center [1246, 497] width 555 height 33
drag, startPoint x: 1044, startPoint y: 506, endPoint x: 1043, endPoint y: 523, distance: 17.0
click at [1043, 506] on span "Il s’agit probablement d’un oubli, nous vous remercions de bien vouloir procéde…" at bounding box center [1250, 497] width 565 height 33
drag, startPoint x: 1083, startPoint y: 537, endPoint x: 964, endPoint y: 537, distance: 119.0
click at [964, 537] on div "Bonjour, ﻿ Sauf erreur de notre part, il semble que nous n’avons pas encore reç…" at bounding box center [1254, 432] width 586 height 421
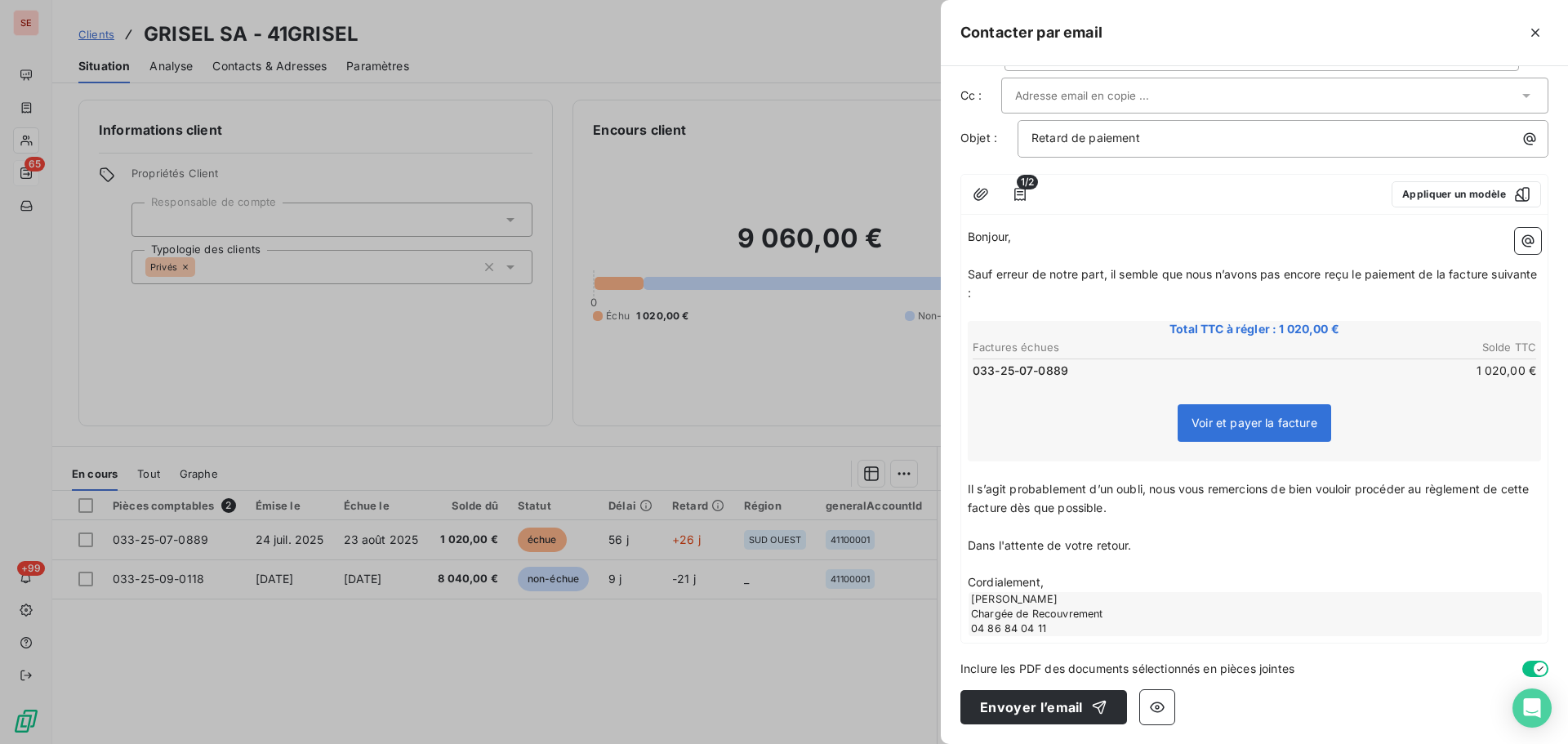
click at [1062, 581] on p "Cordialement," at bounding box center [1255, 583] width 574 height 18
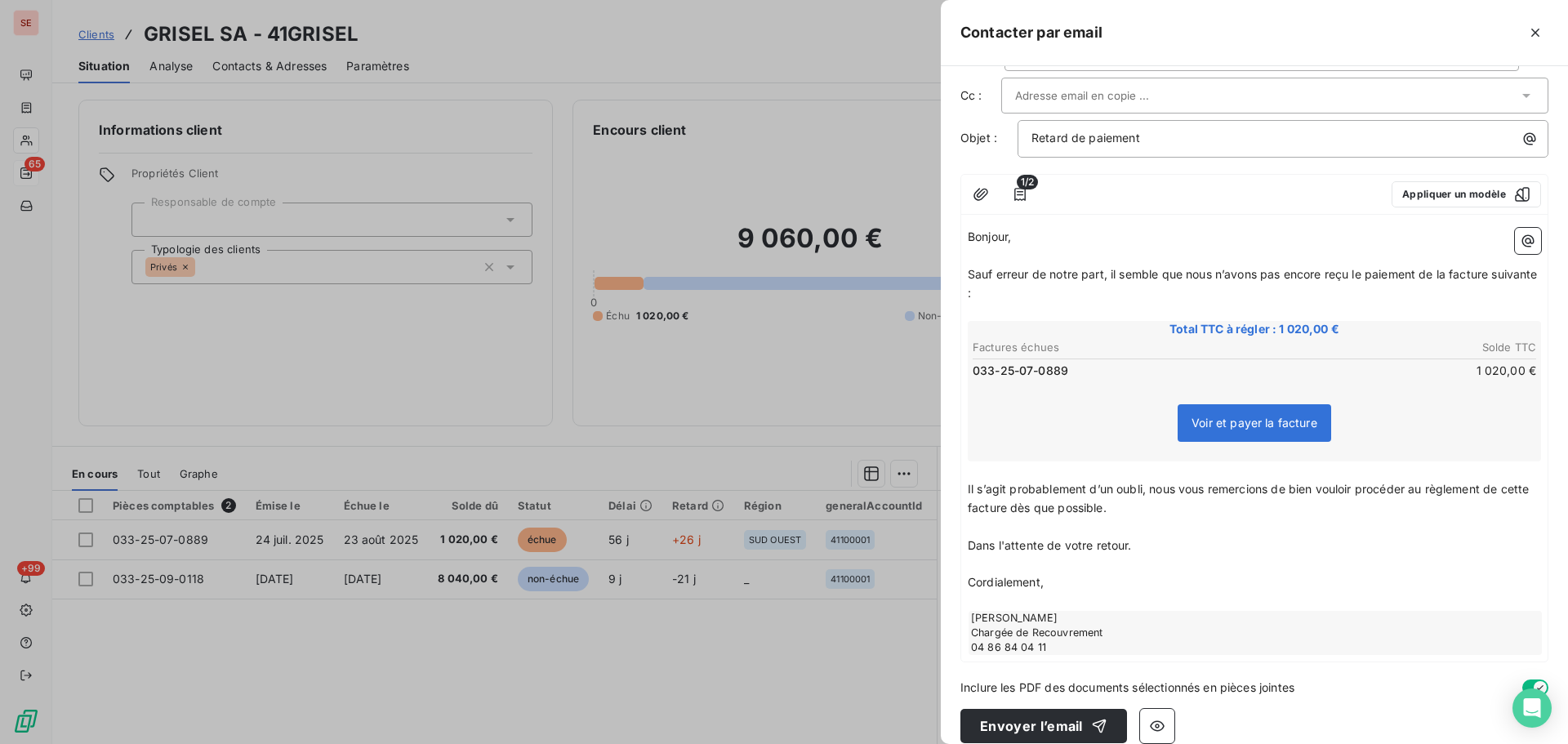
click at [977, 588] on span "Cordialement," at bounding box center [1006, 581] width 76 height 14
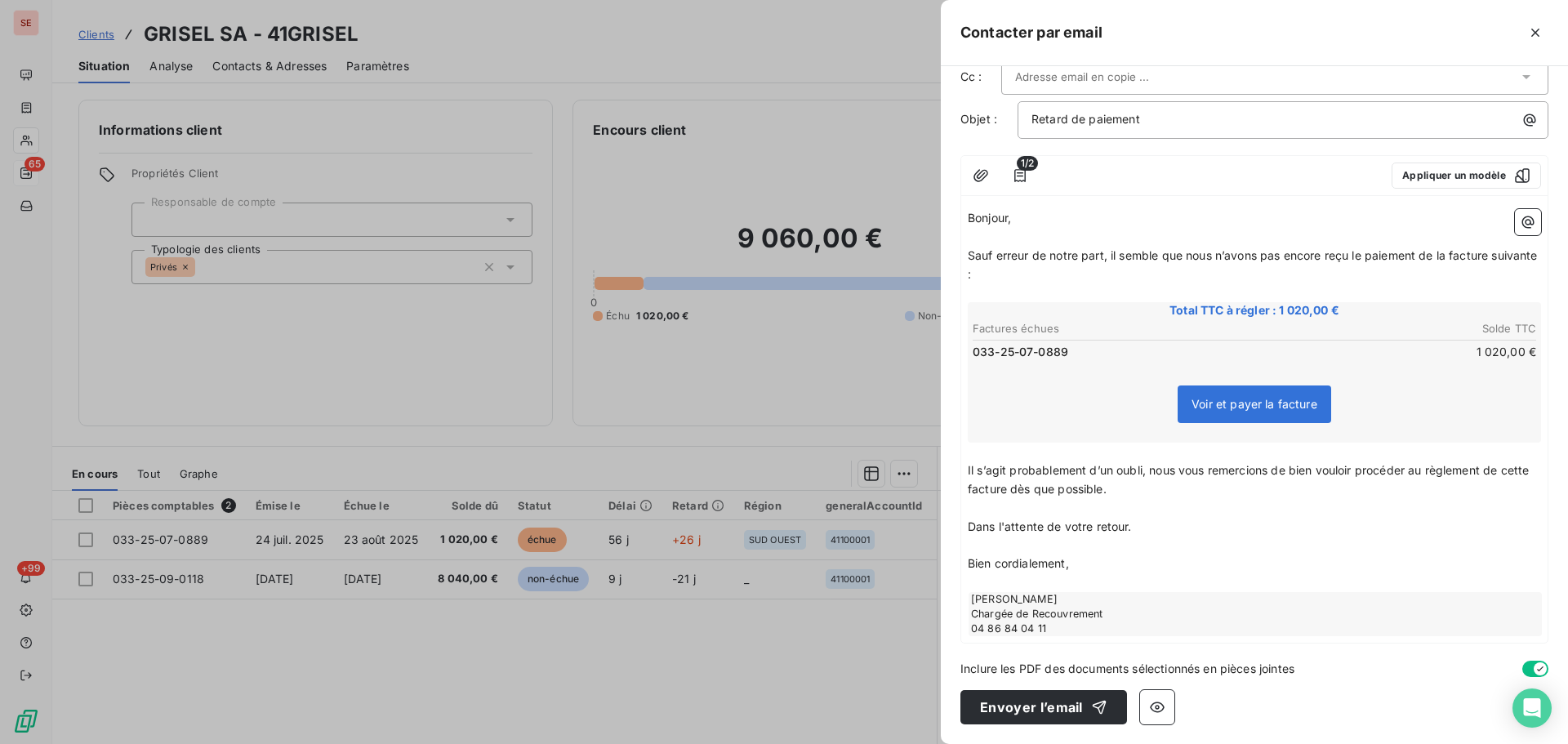
scroll to position [0, 0]
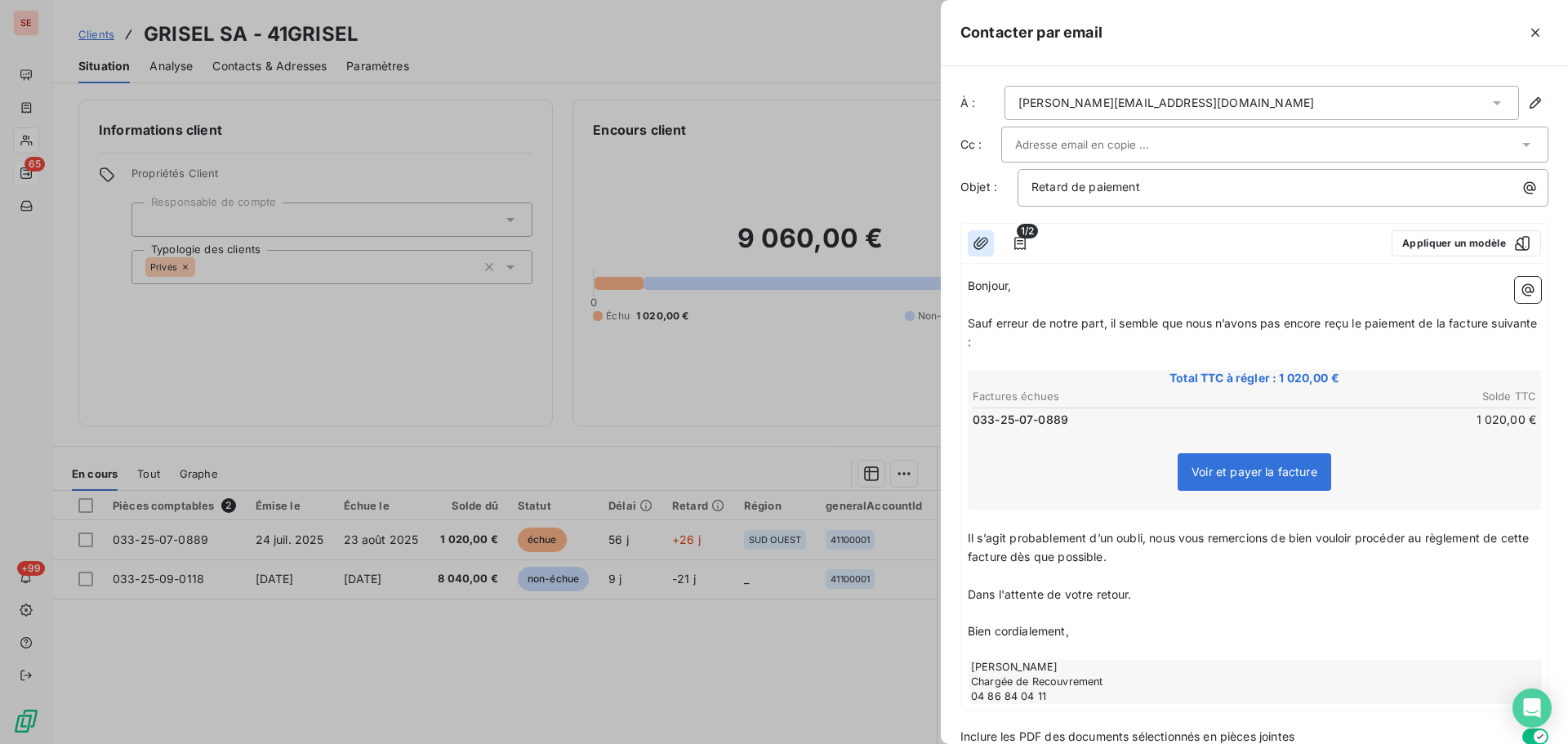
click at [989, 244] on button "button" at bounding box center [981, 243] width 26 height 26
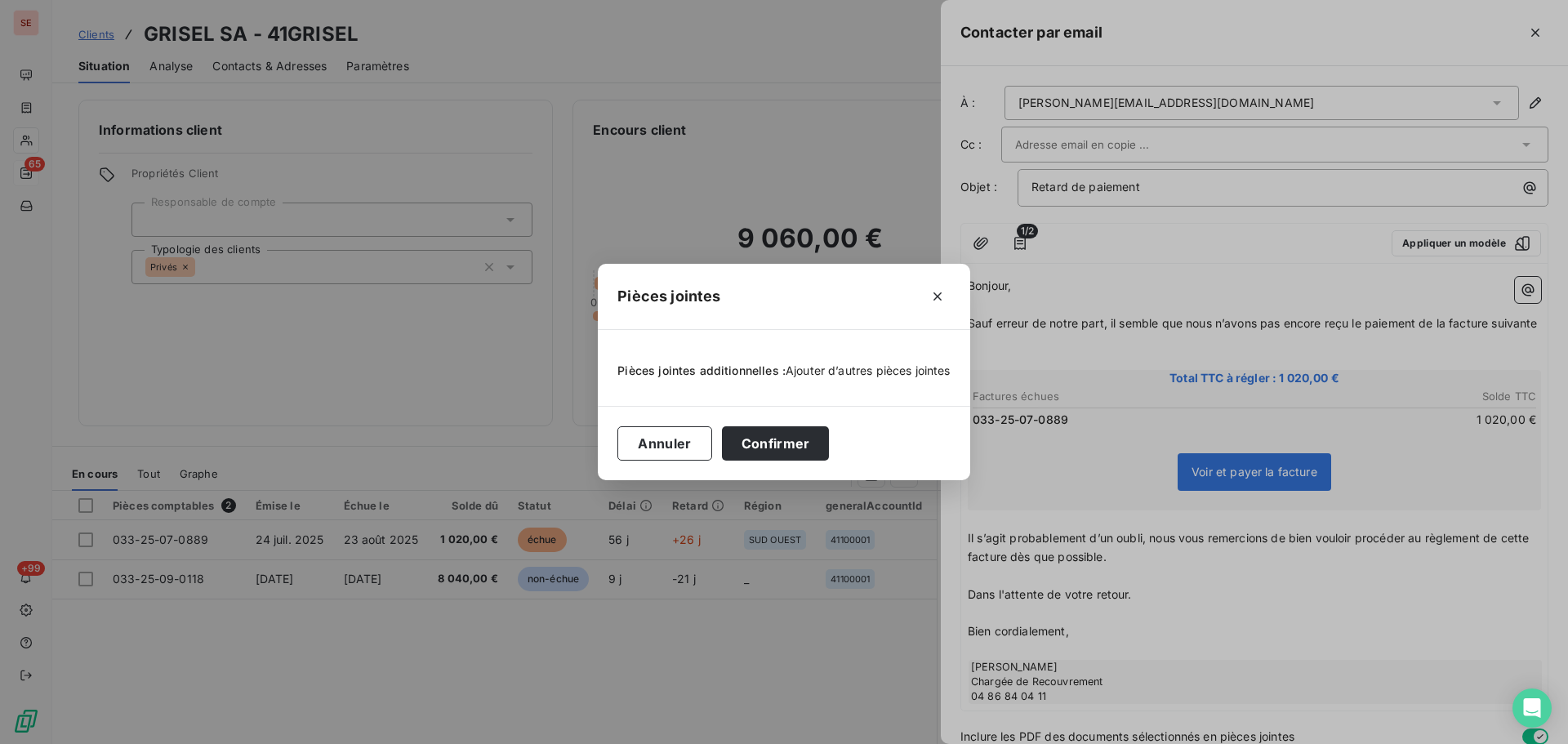
click at [856, 364] on span "Ajouter d’autres pièces jointes" at bounding box center [868, 370] width 165 height 14
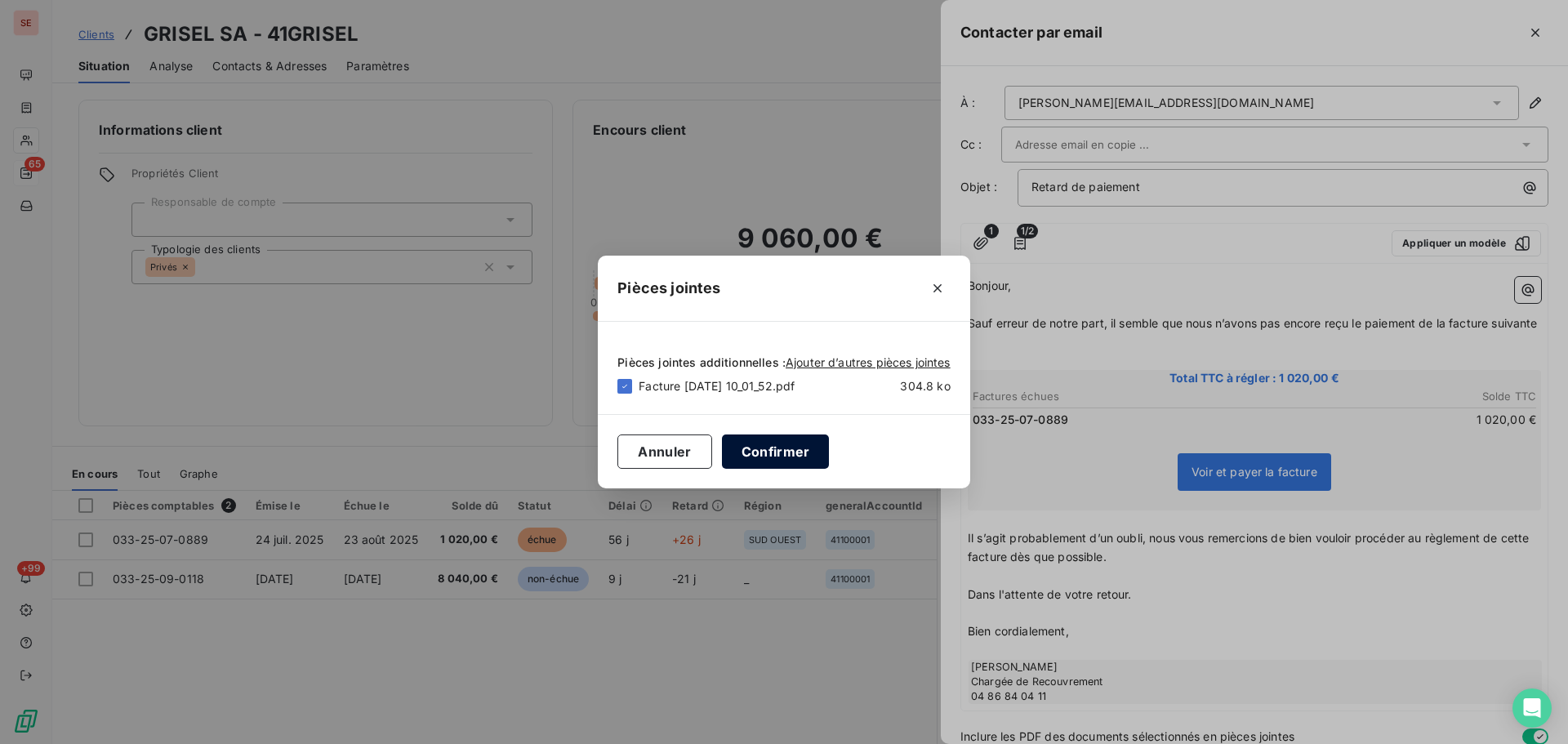
click at [788, 446] on button "Confirmer" at bounding box center [776, 451] width 108 height 34
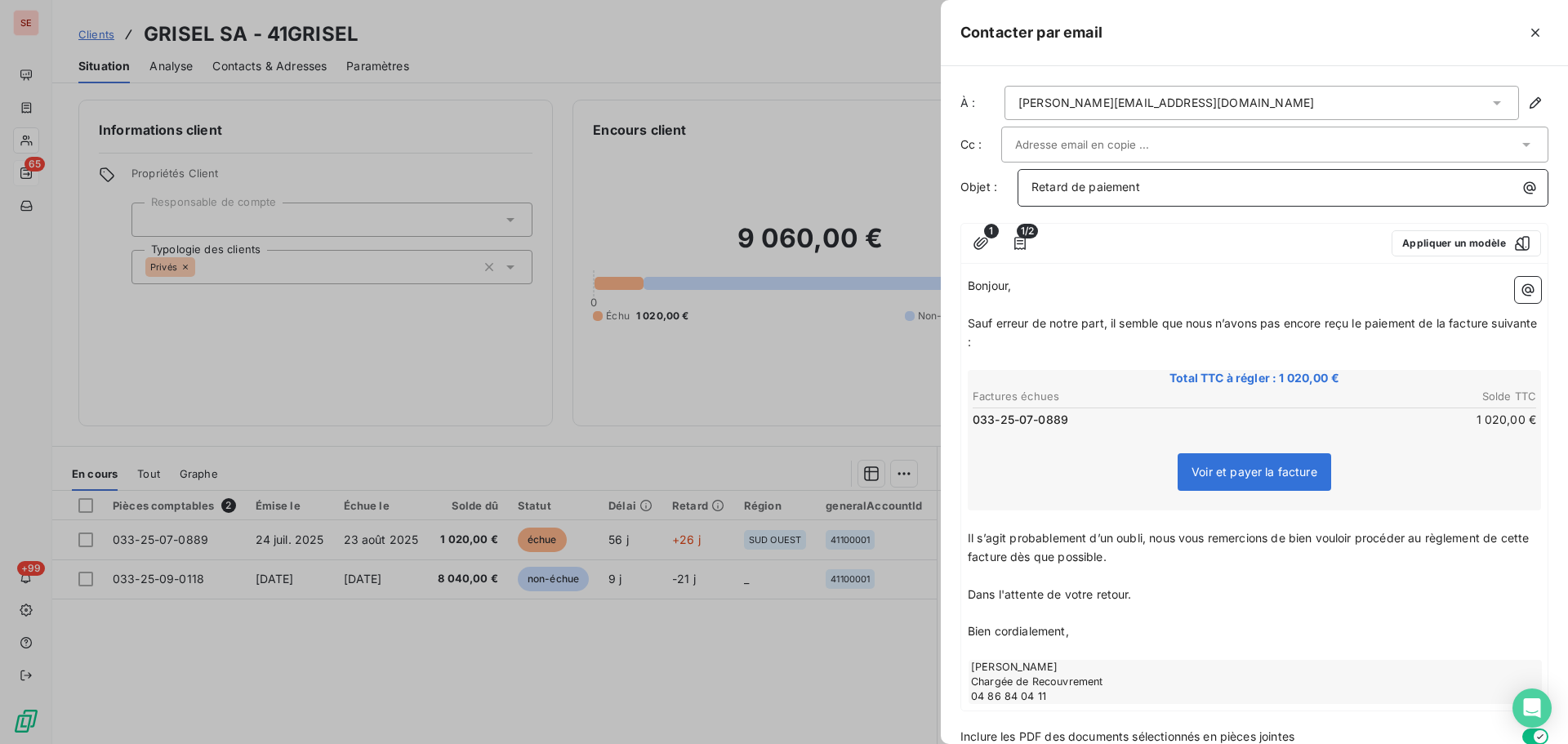
click at [1150, 158] on div "À : [PERSON_NAME][EMAIL_ADDRESS][DOMAIN_NAME] Cc : Objet : Retard de paiement 1…" at bounding box center [1255, 405] width 628 height 678
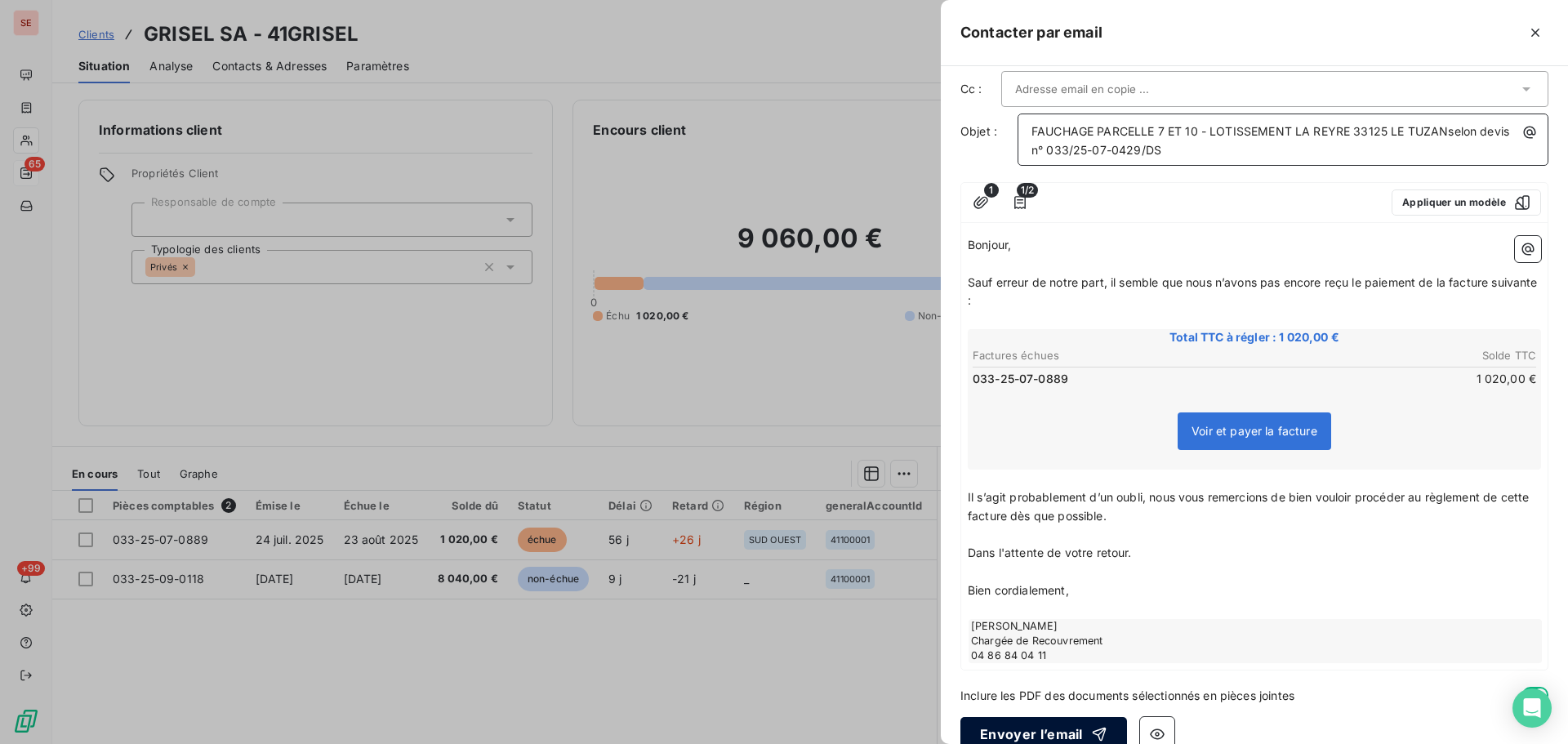
scroll to position [82, 0]
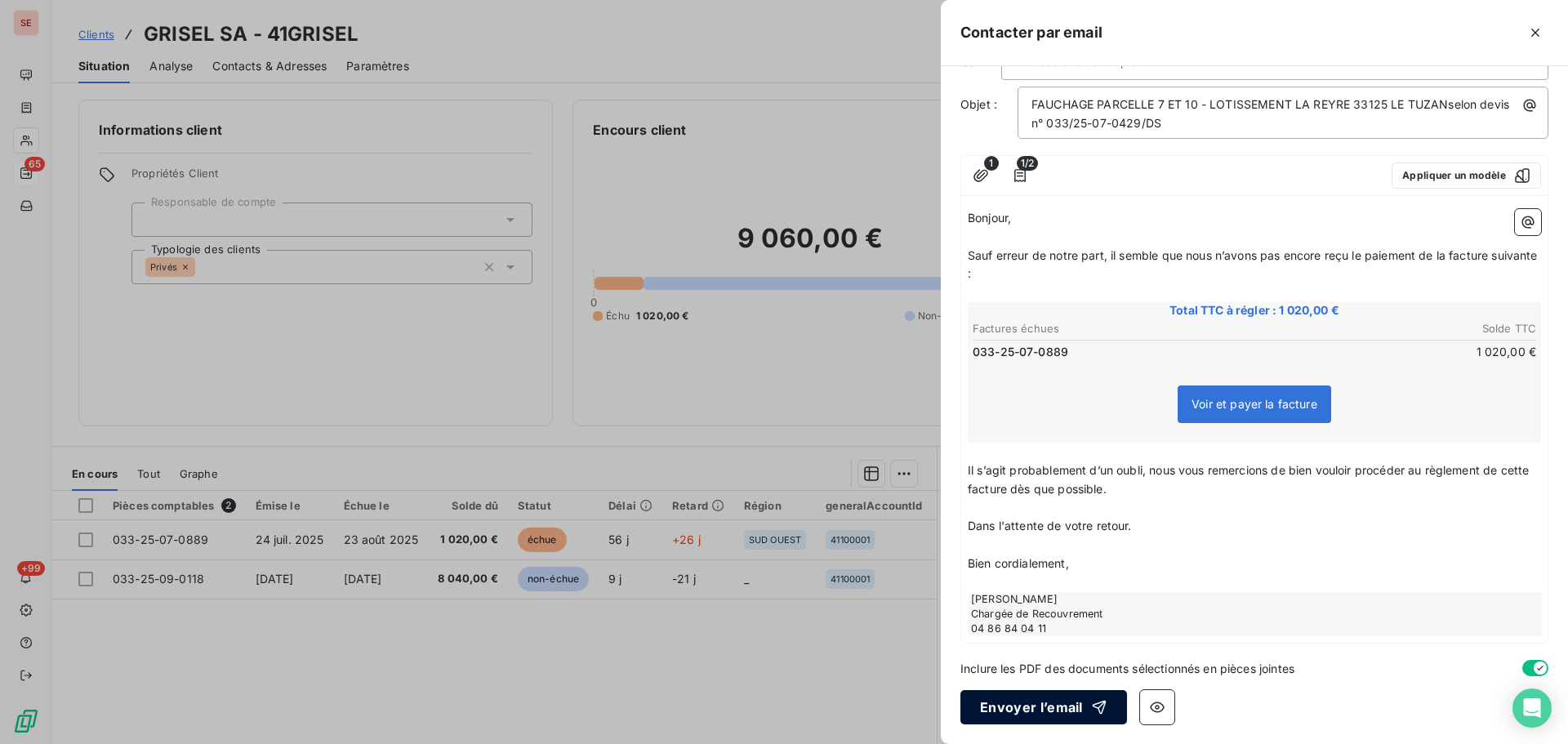
click at [1030, 698] on button "Envoyer l’email" at bounding box center [1044, 707] width 167 height 34
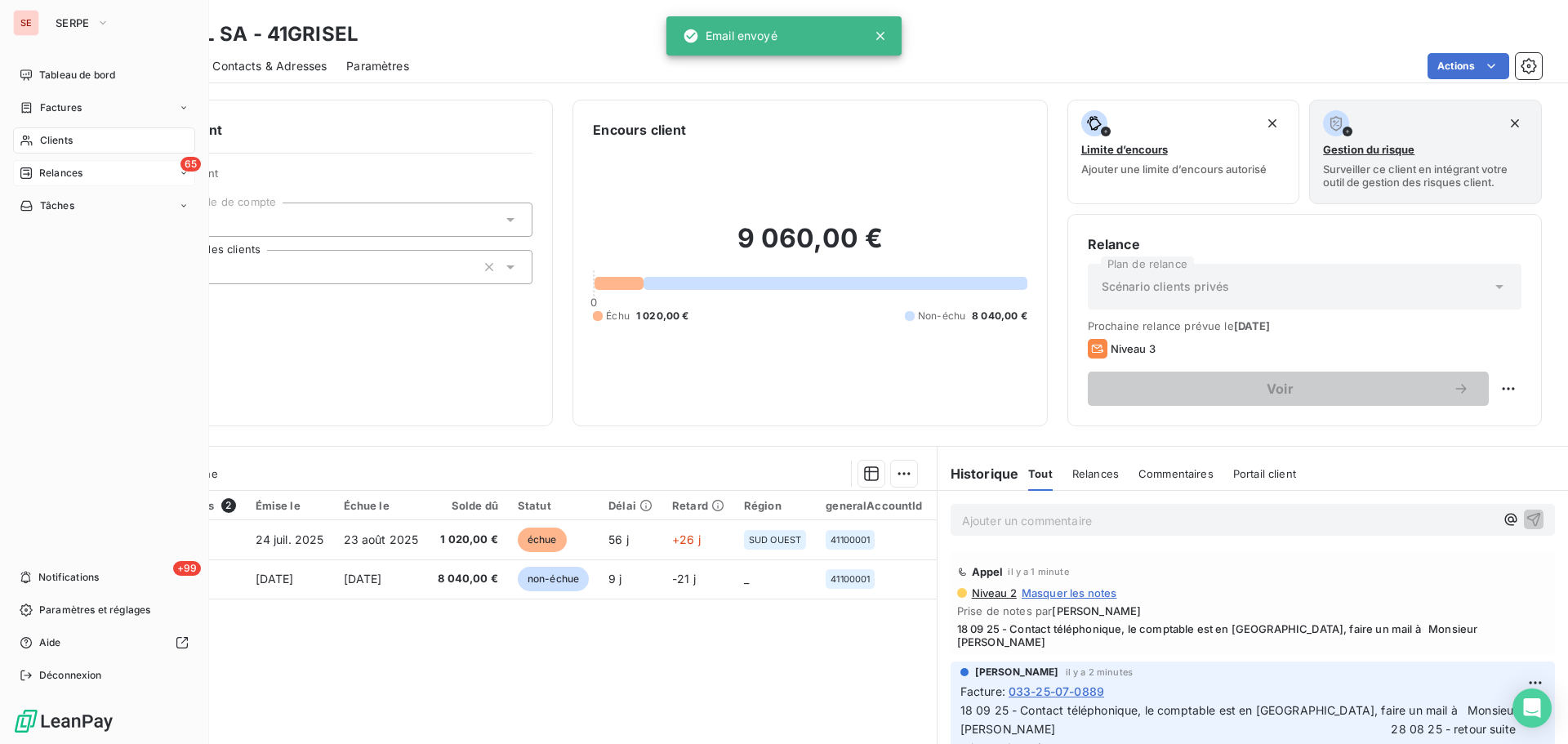
click at [54, 173] on span "Relances" at bounding box center [61, 174] width 44 height 15
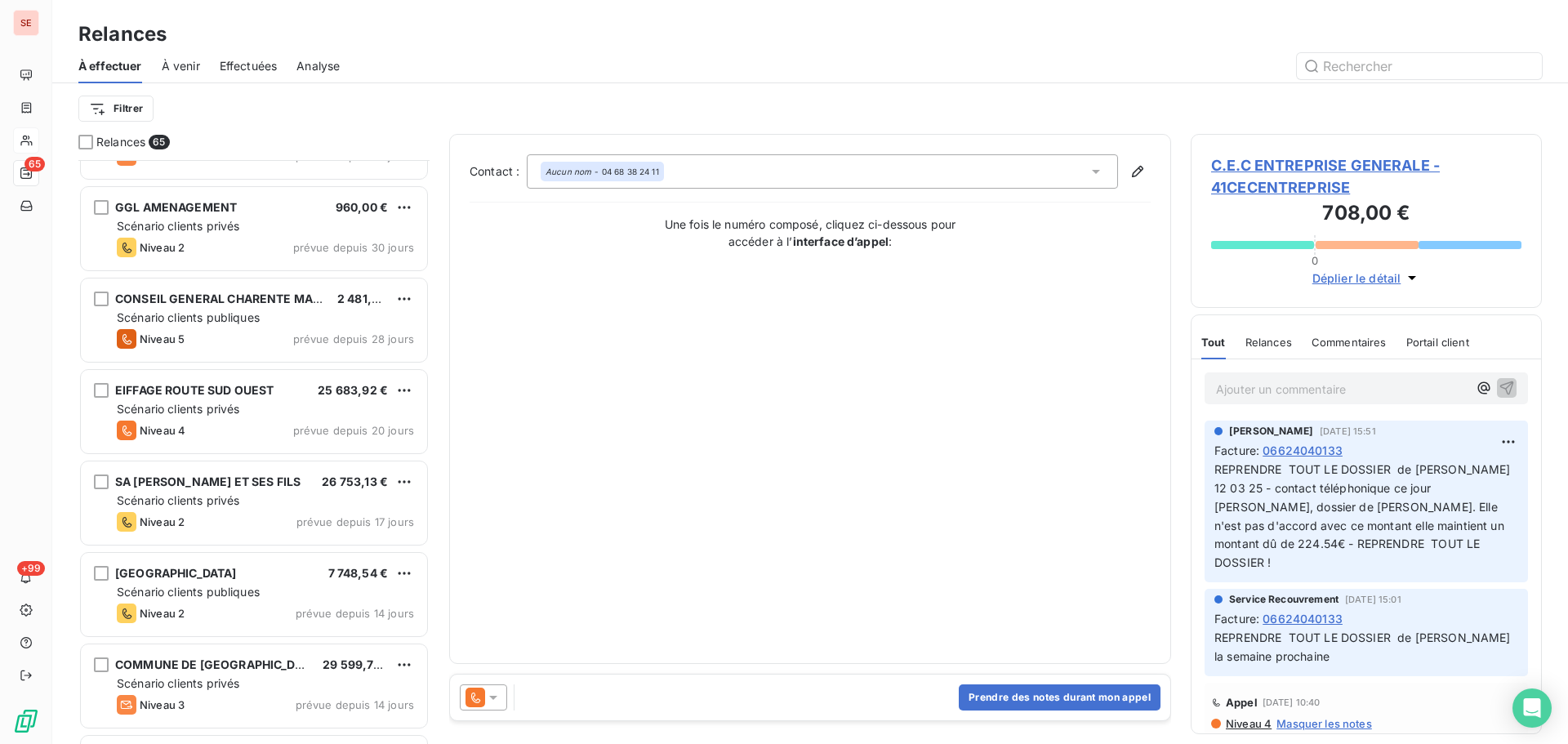
scroll to position [2179, 0]
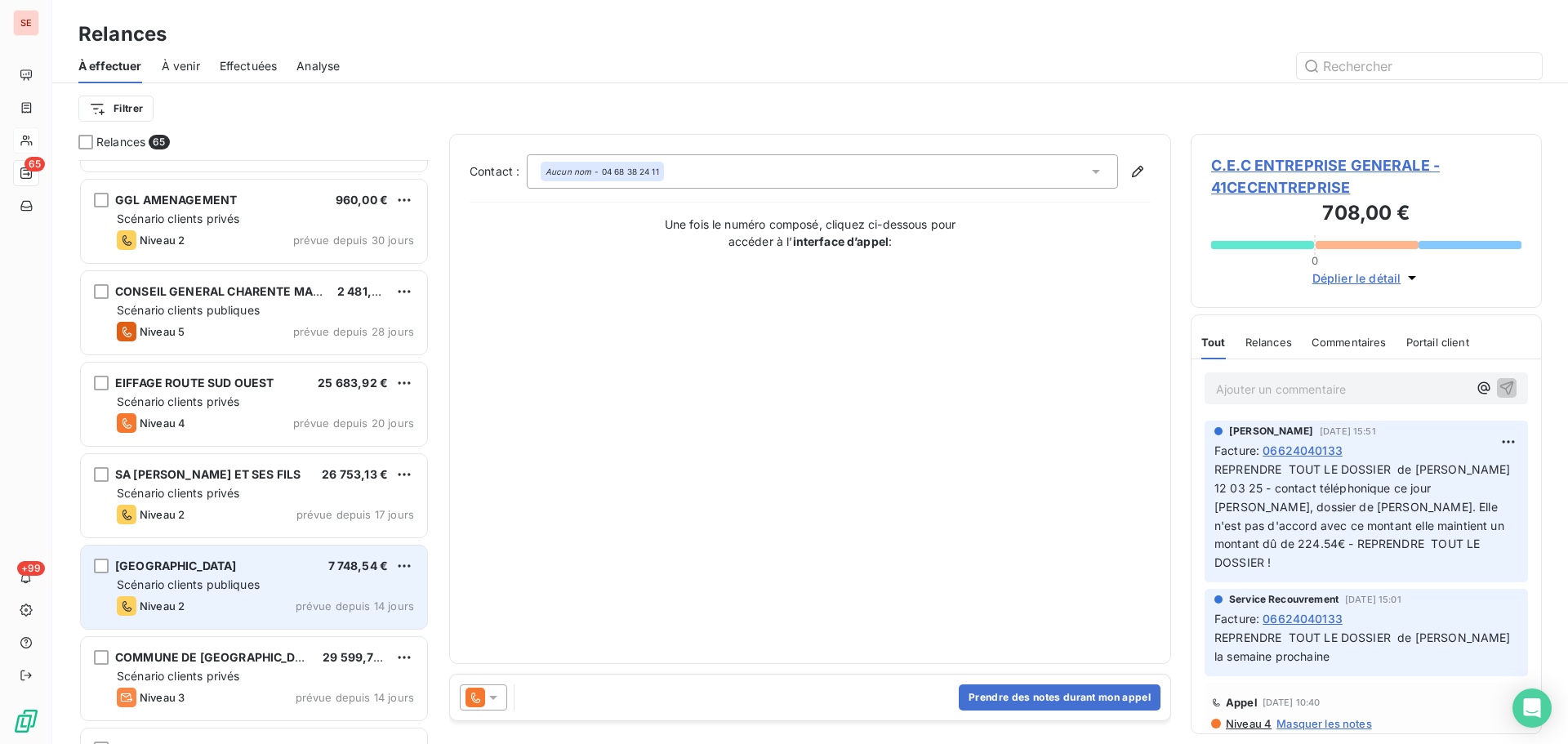
click at [314, 577] on div "Scénario clients publiques" at bounding box center [265, 584] width 297 height 16
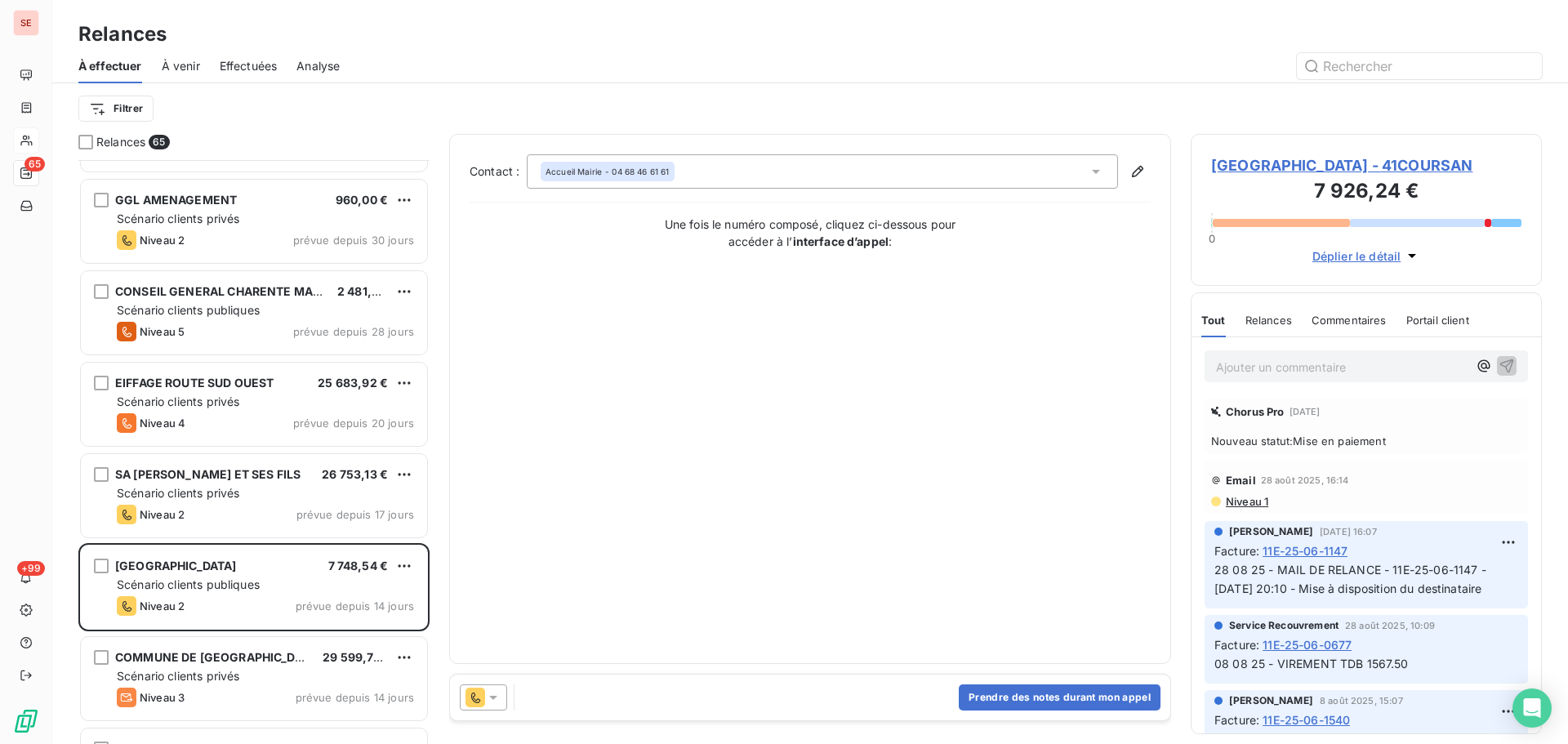
click at [1289, 162] on span "[GEOGRAPHIC_DATA] - 41COURSAN" at bounding box center [1367, 165] width 310 height 22
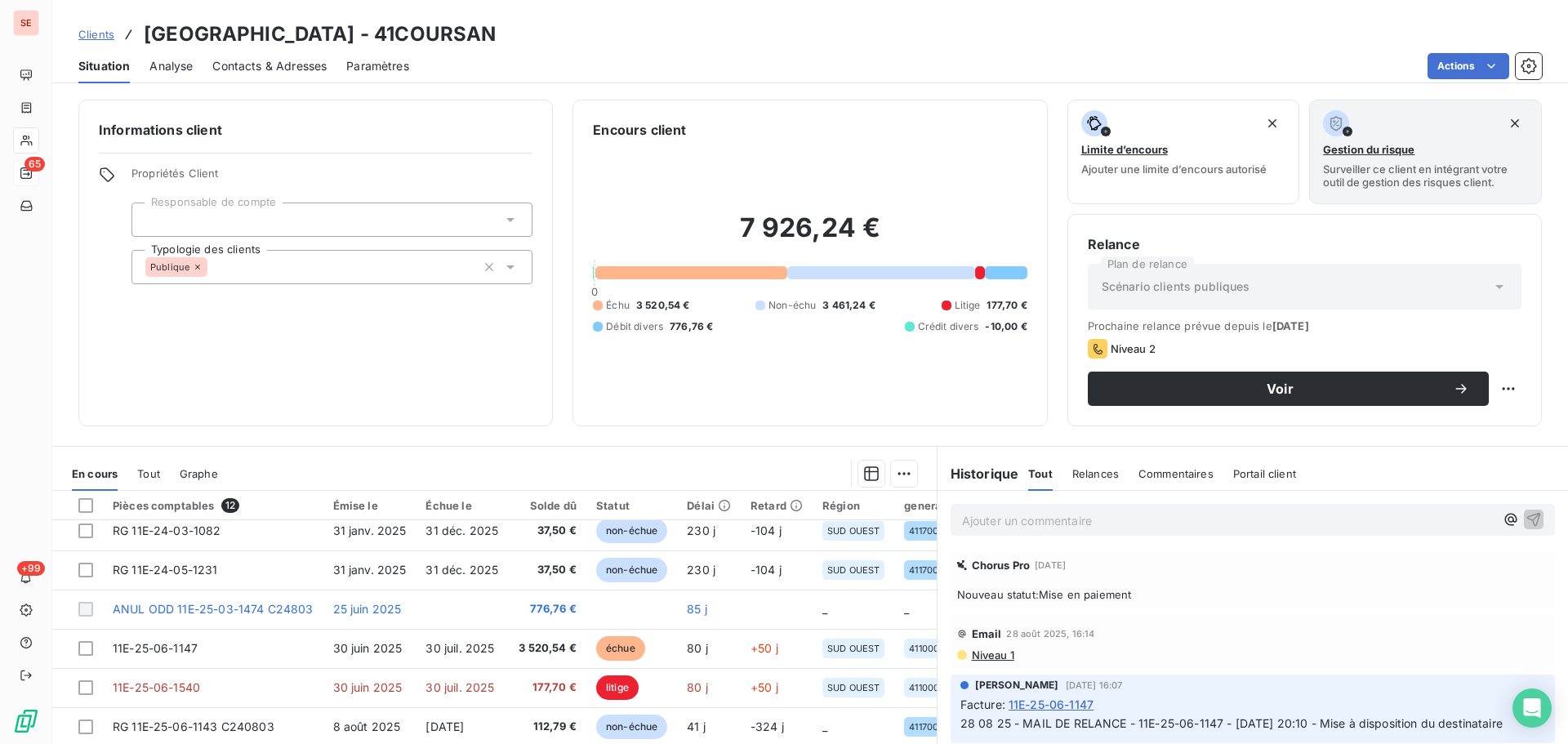
scroll to position [193, 0]
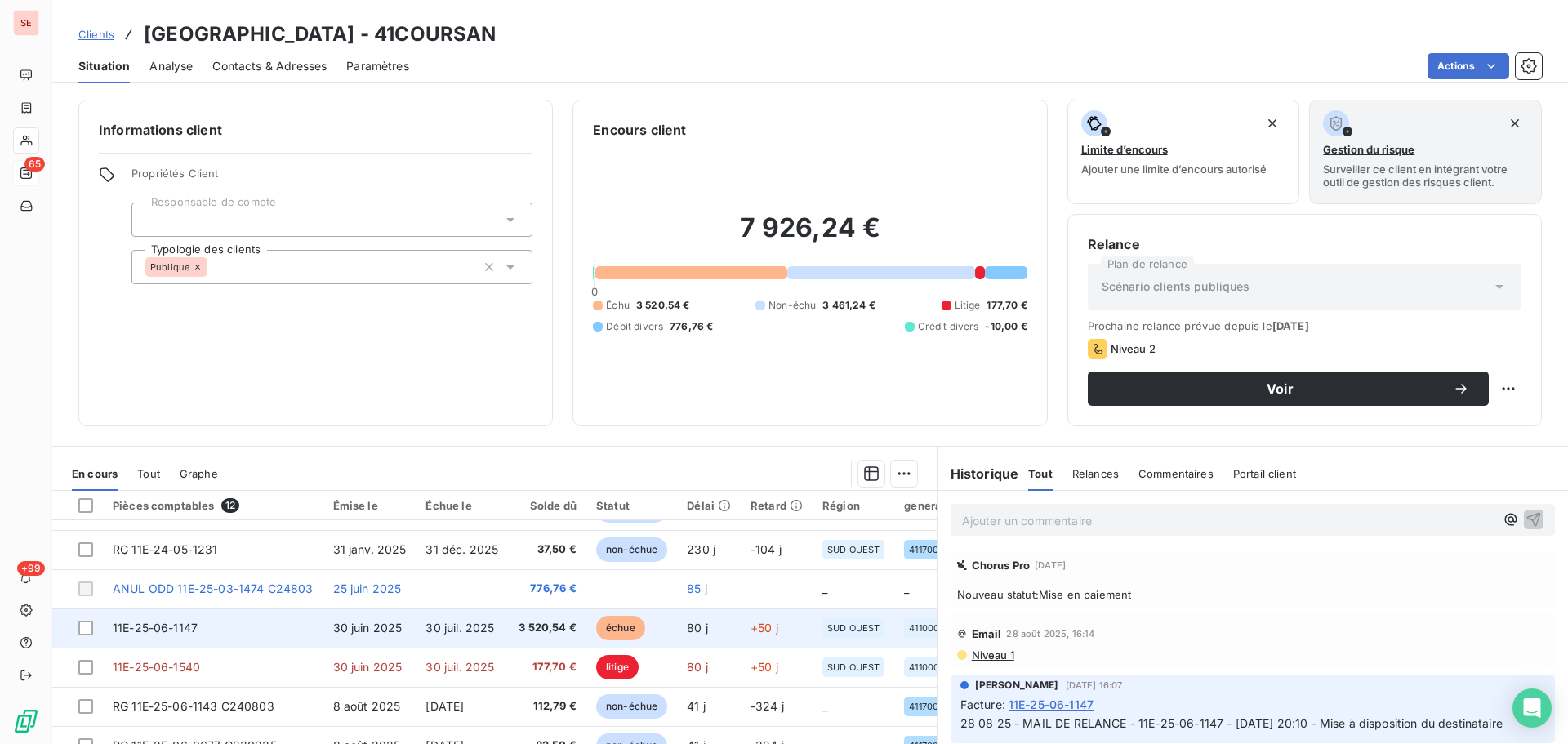
click at [518, 620] on span "3 520,54 €" at bounding box center [547, 627] width 58 height 16
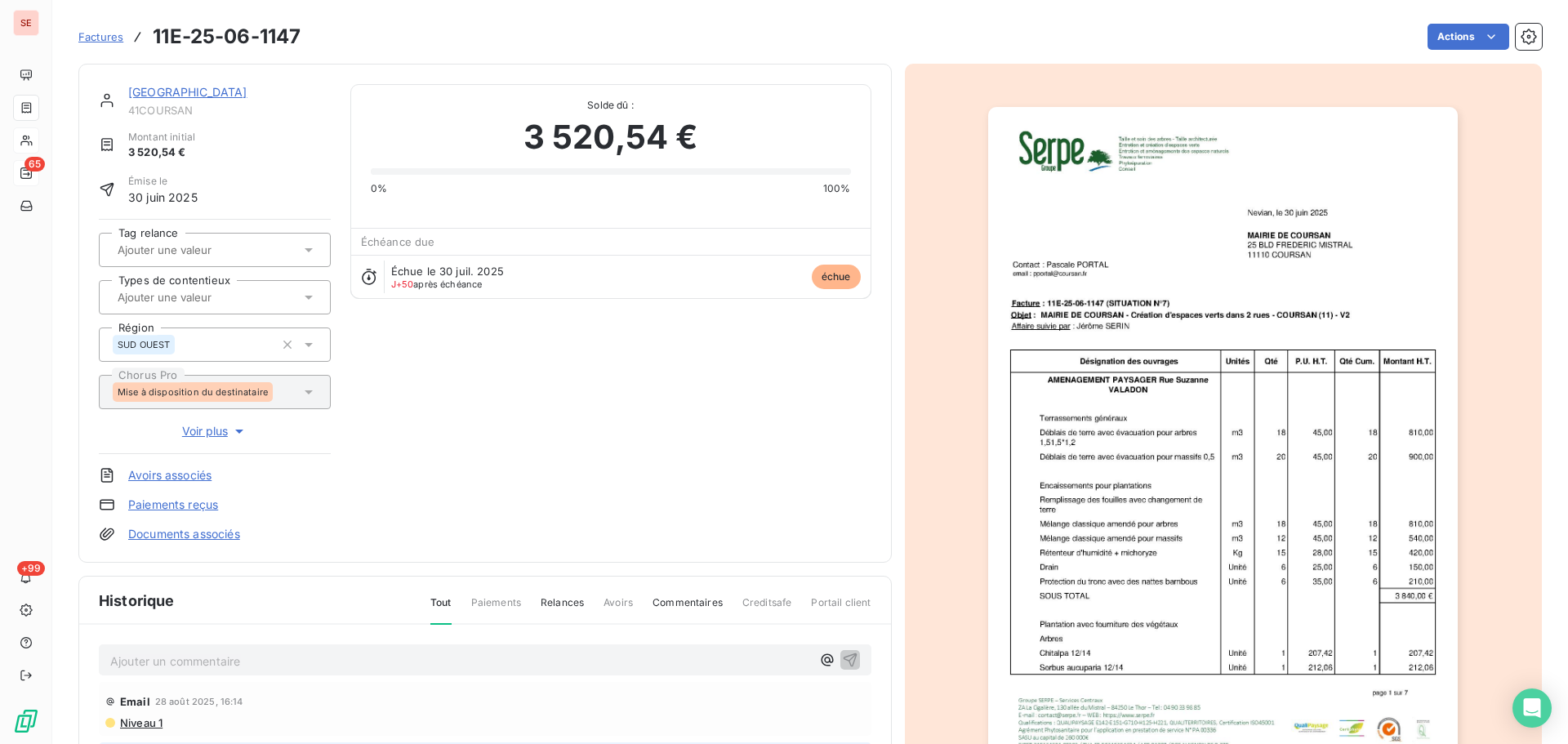
click at [232, 96] on link "[GEOGRAPHIC_DATA]" at bounding box center [188, 91] width 119 height 14
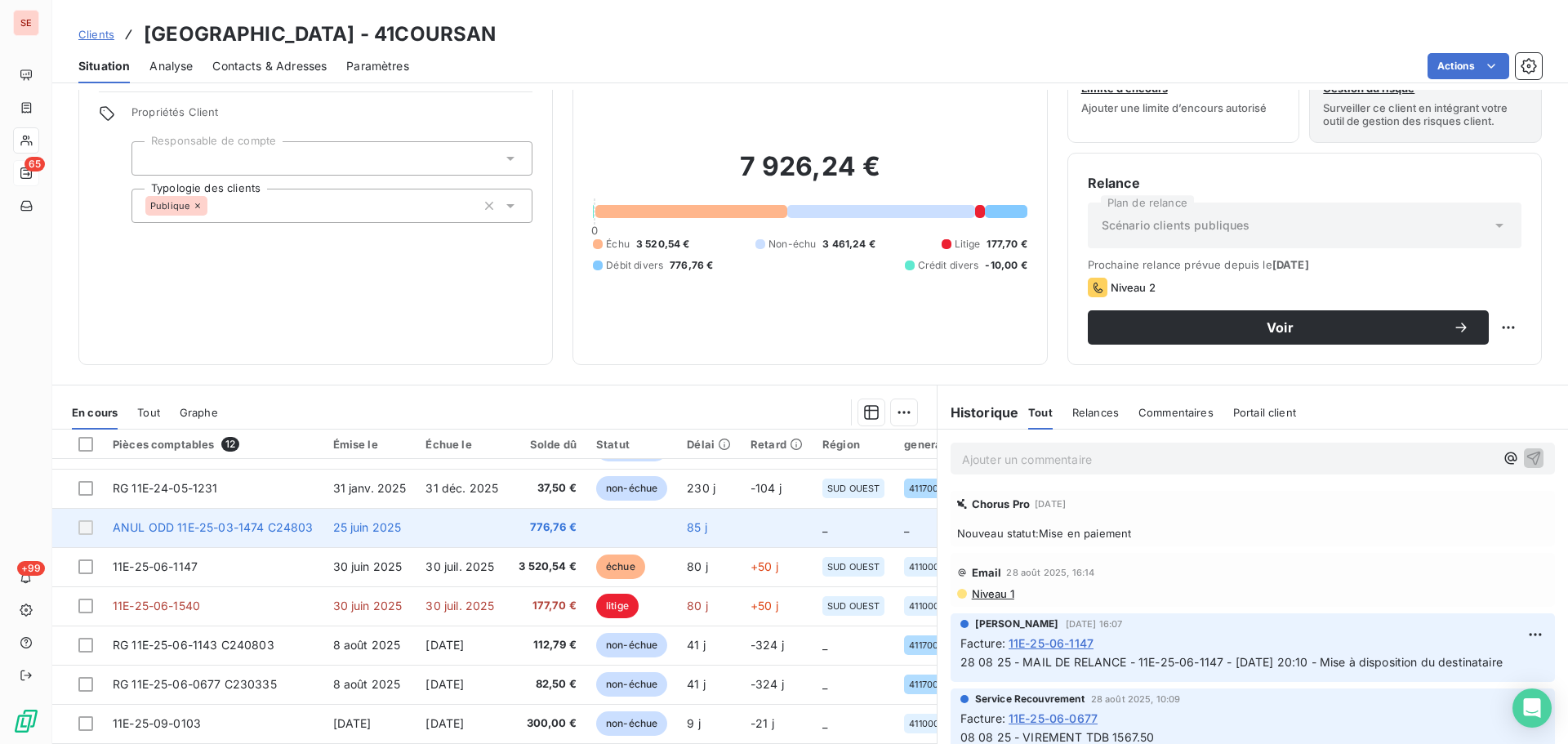
scroll to position [110, 0]
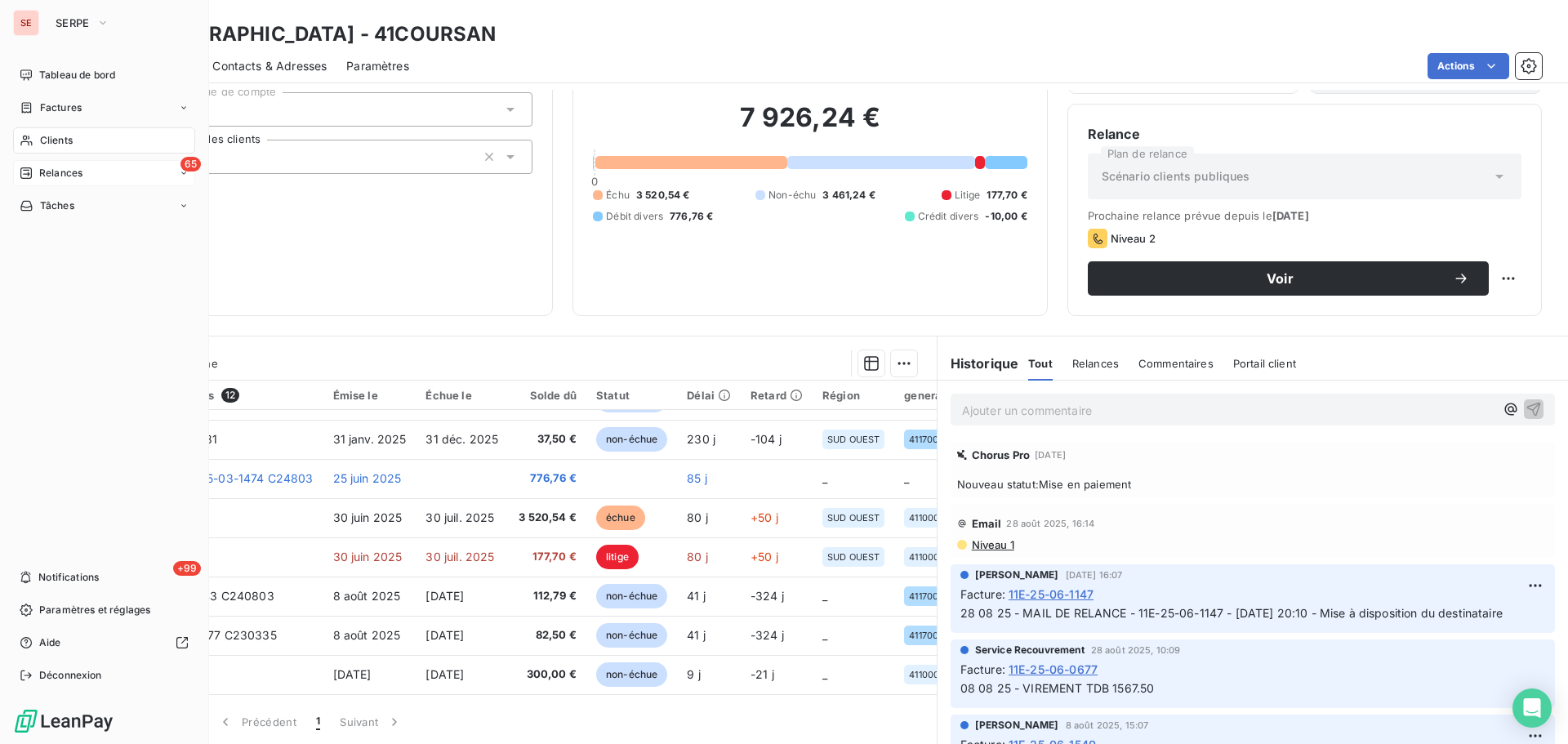
click at [49, 167] on span "Relances" at bounding box center [61, 174] width 44 height 15
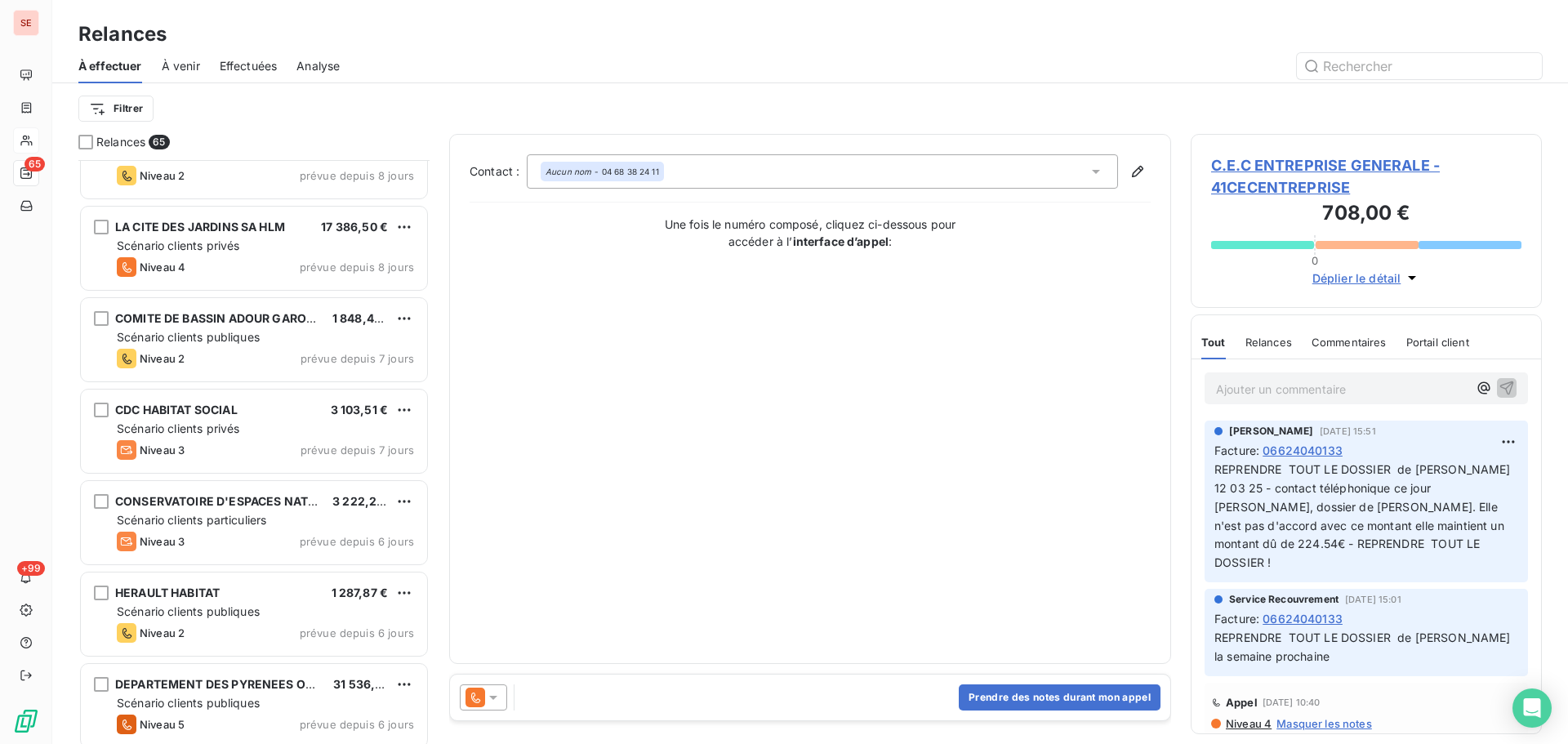
scroll to position [3920, 0]
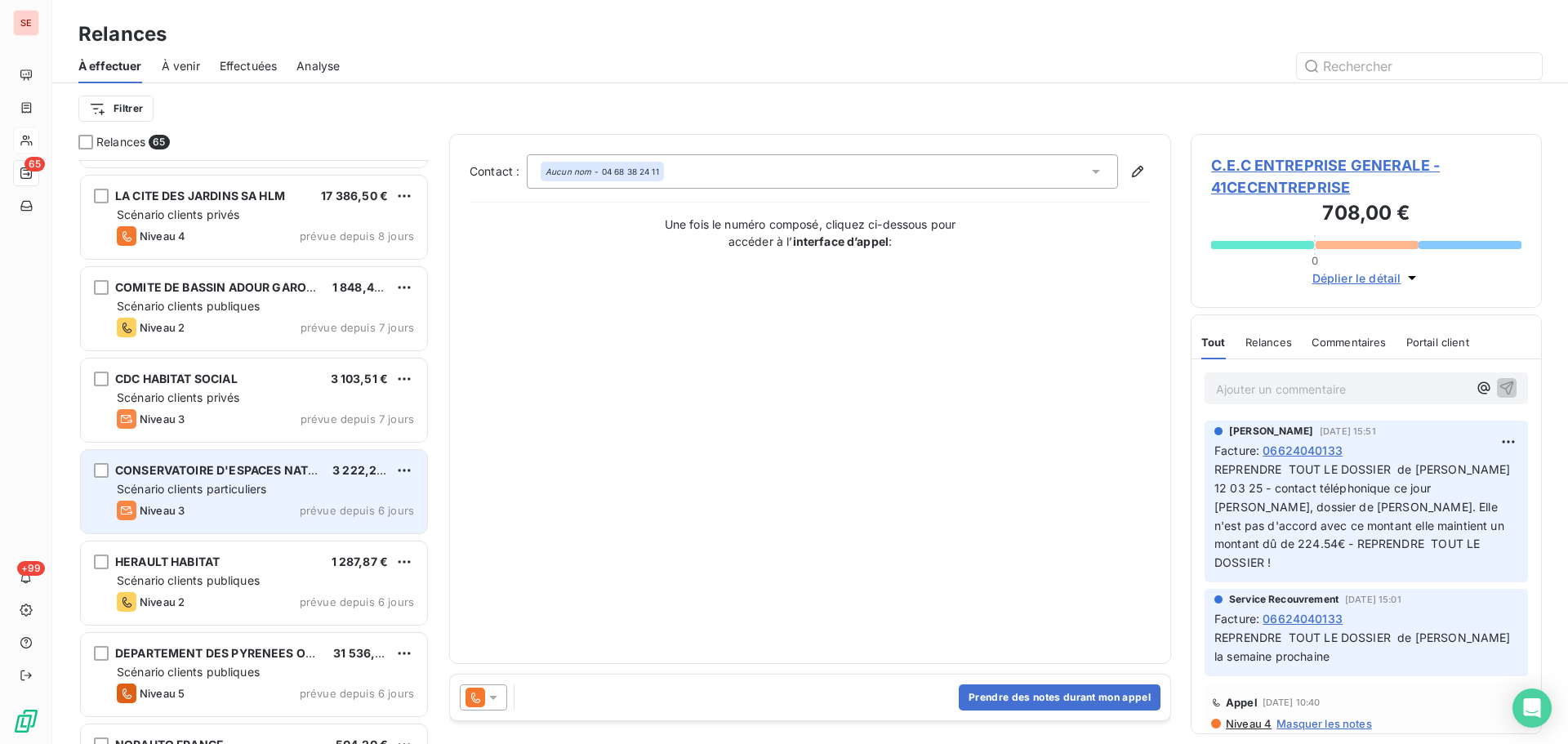
click at [300, 486] on div "Scénario clients particuliers" at bounding box center [265, 488] width 297 height 16
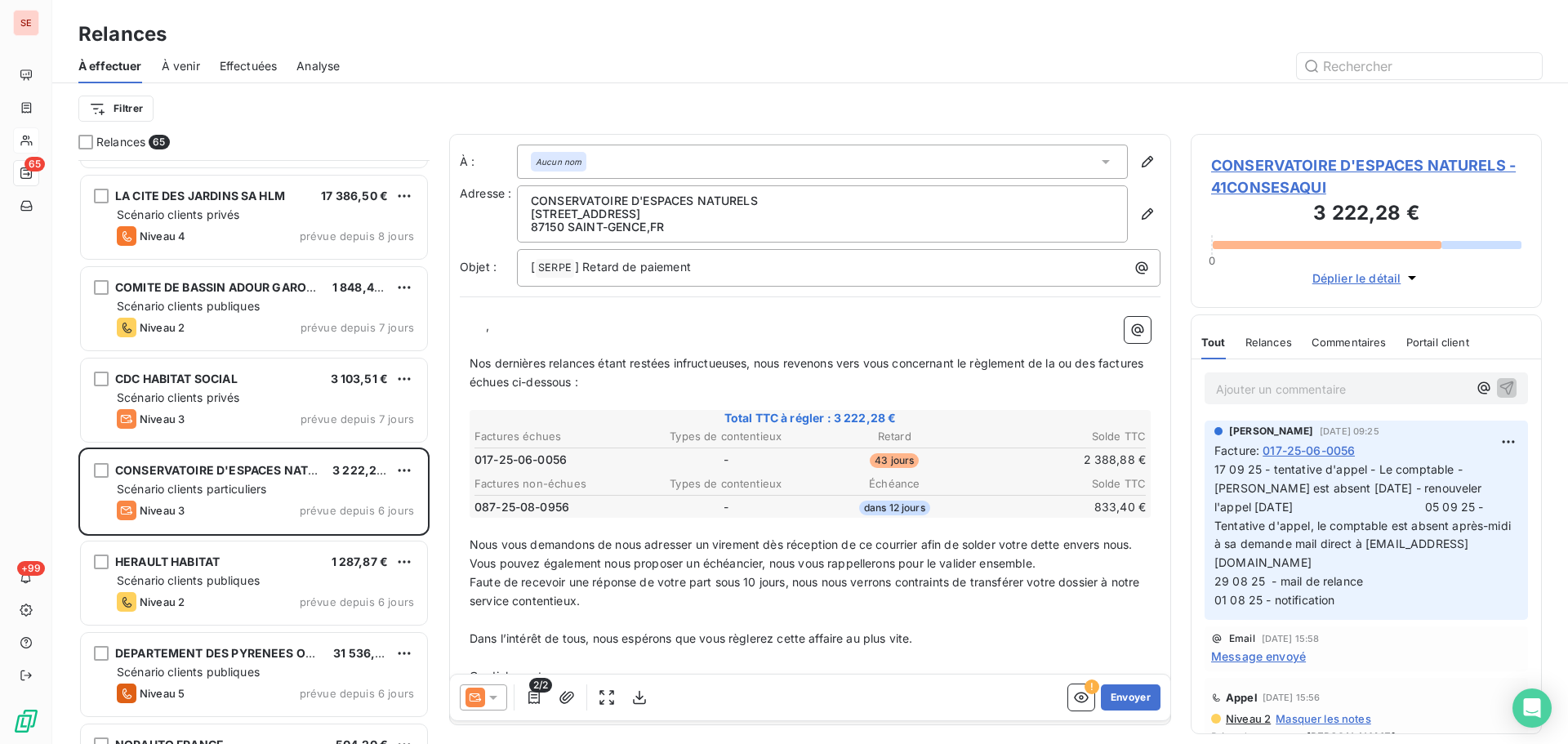
click at [1331, 164] on span "CONSERVATOIRE D'ESPACES NATURELS - 41CONSESAQUI" at bounding box center [1367, 176] width 310 height 44
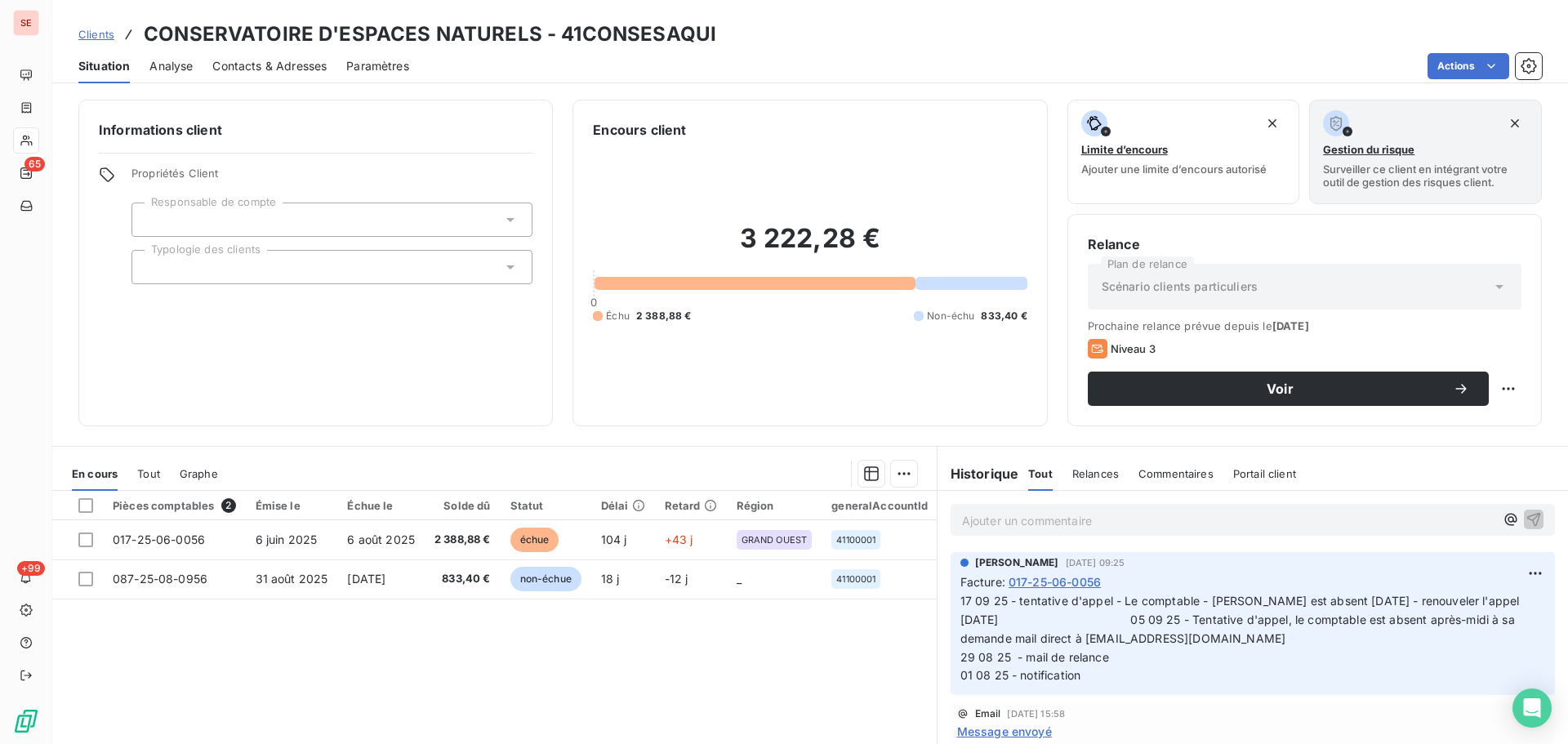
click at [305, 63] on span "Contacts & Adresses" at bounding box center [269, 65] width 114 height 16
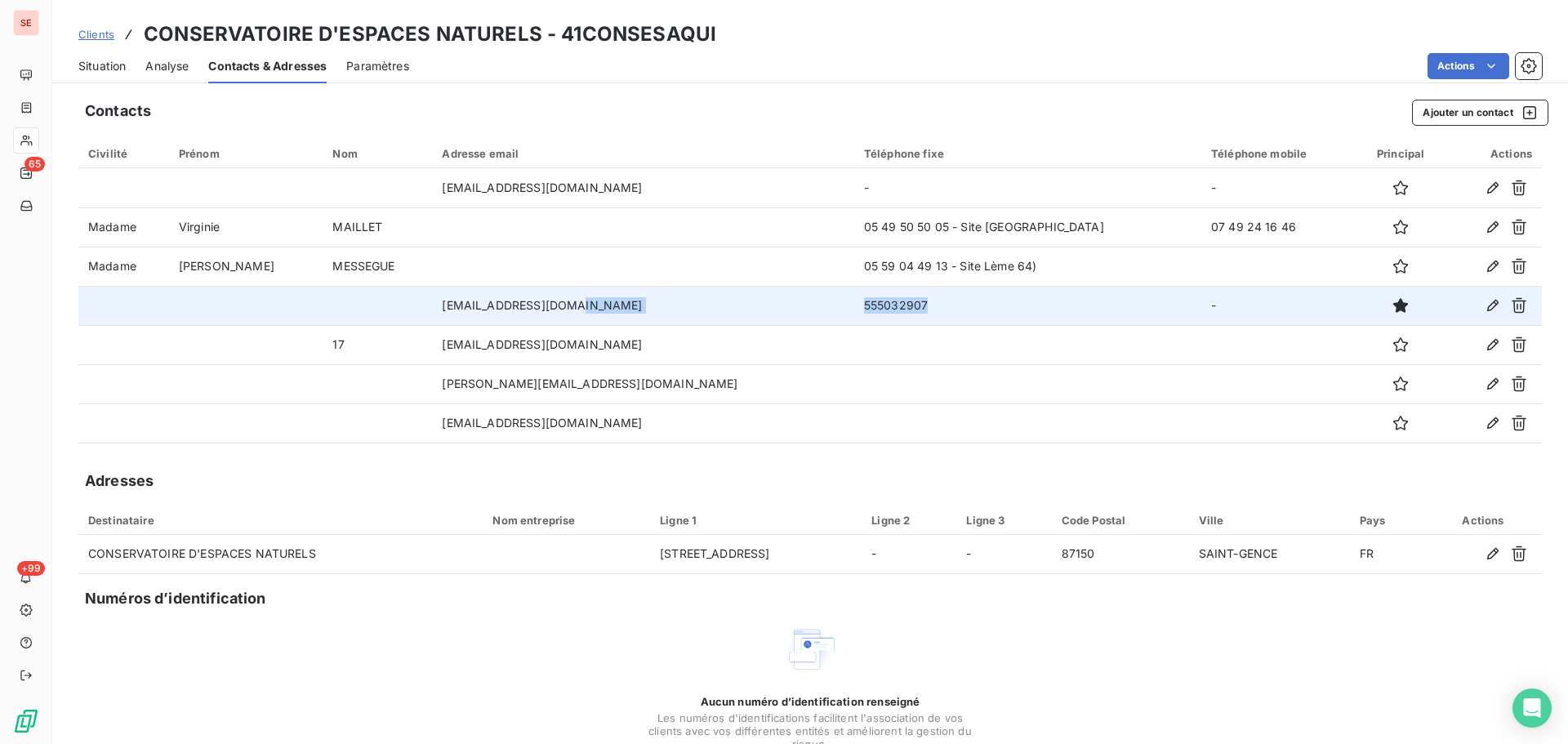
drag, startPoint x: 808, startPoint y: 306, endPoint x: 641, endPoint y: 310, distance: 167.0
click at [641, 310] on tr "[EMAIL_ADDRESS][DOMAIN_NAME] 555032907 -" at bounding box center [810, 305] width 1464 height 39
copy tr "555032907"
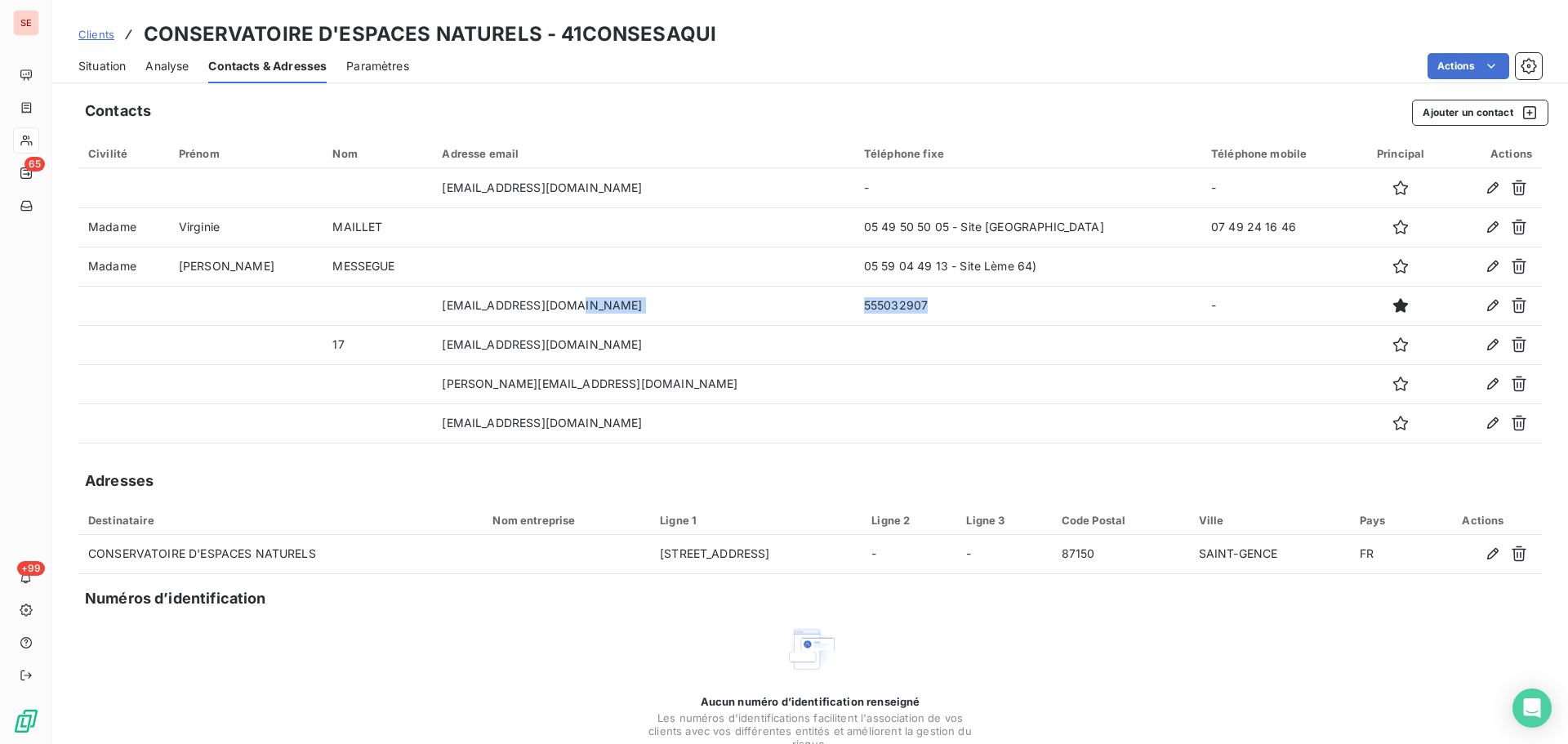
click at [107, 60] on span "Situation" at bounding box center [102, 65] width 47 height 16
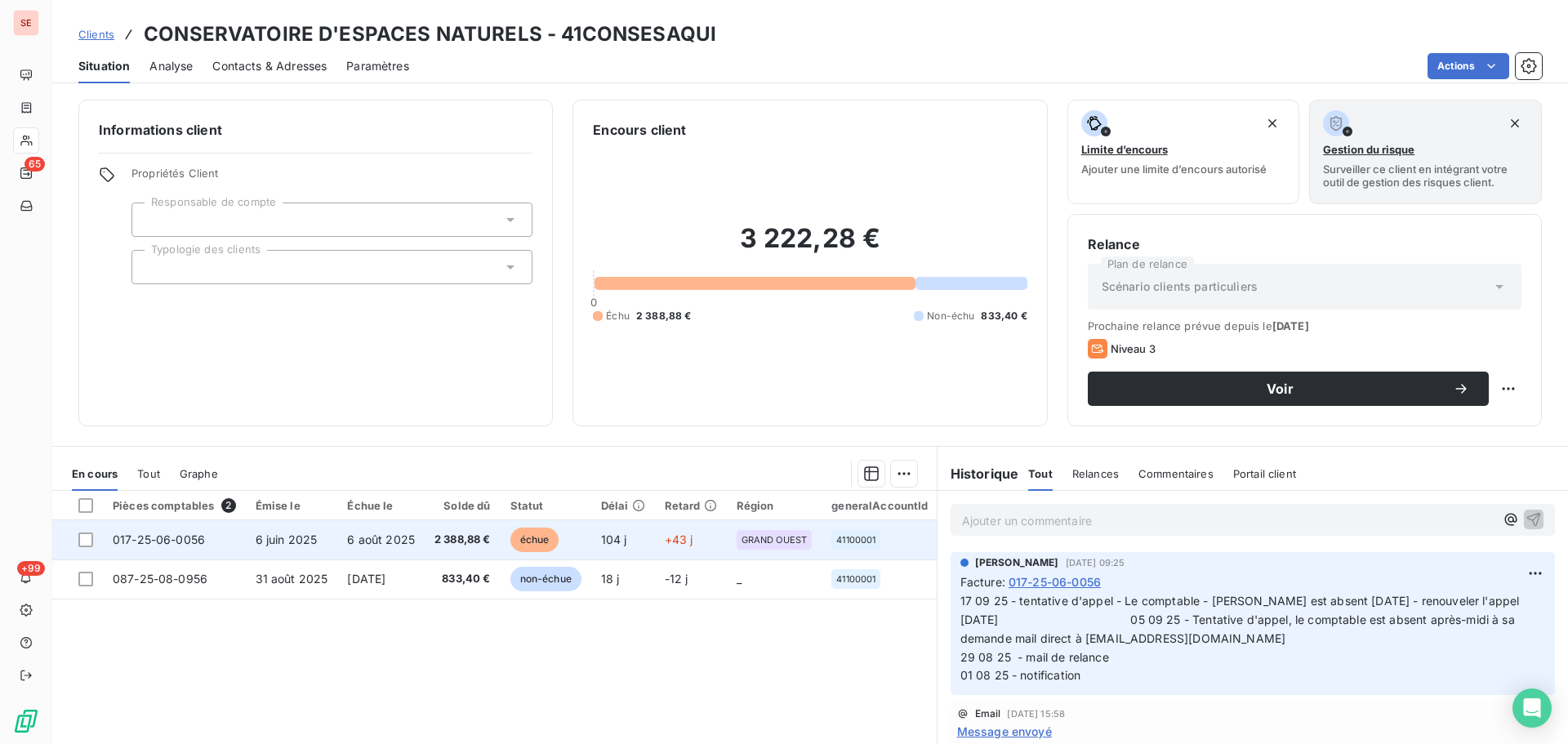
click at [436, 538] on td "2 388,88 €" at bounding box center [462, 539] width 76 height 39
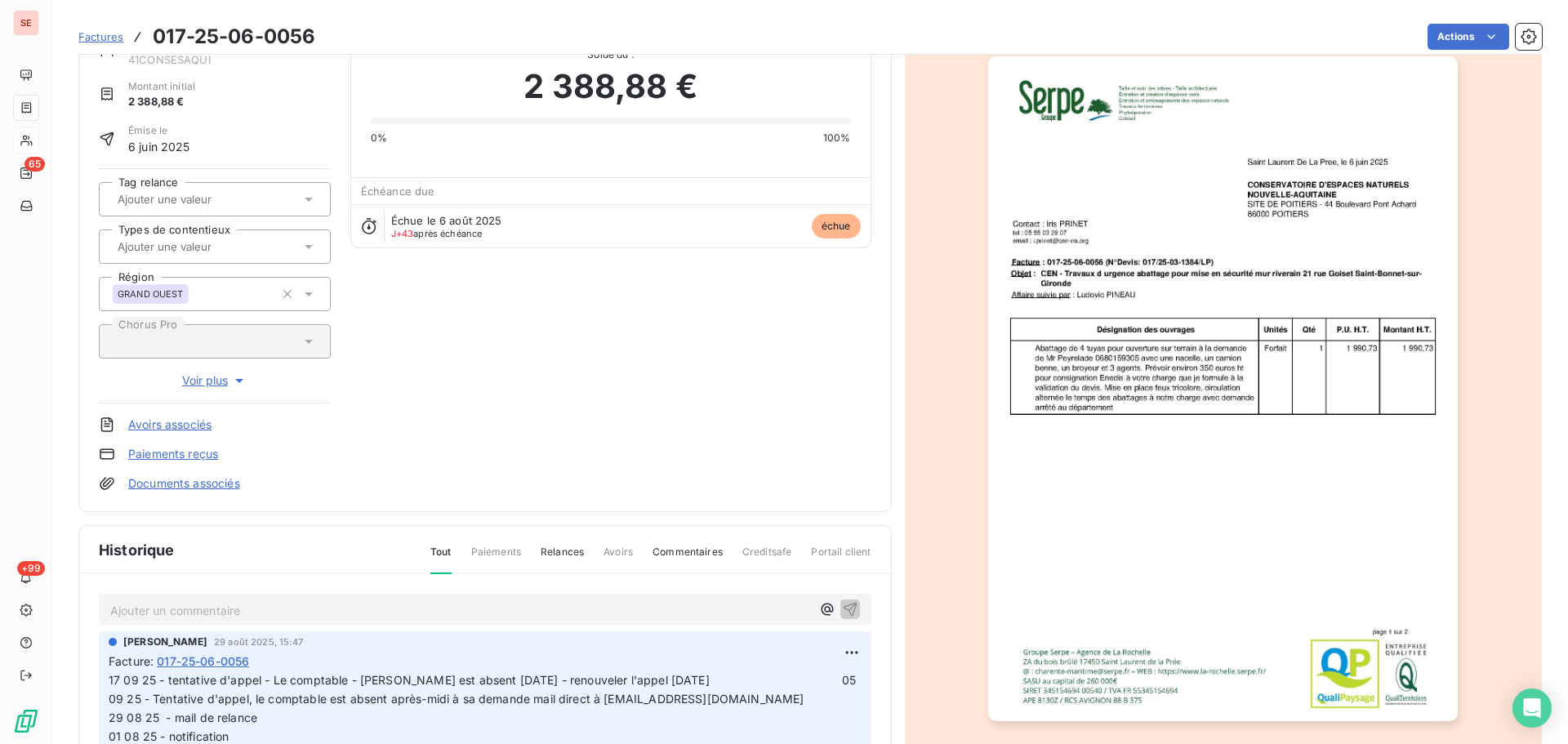
scroll to position [224, 0]
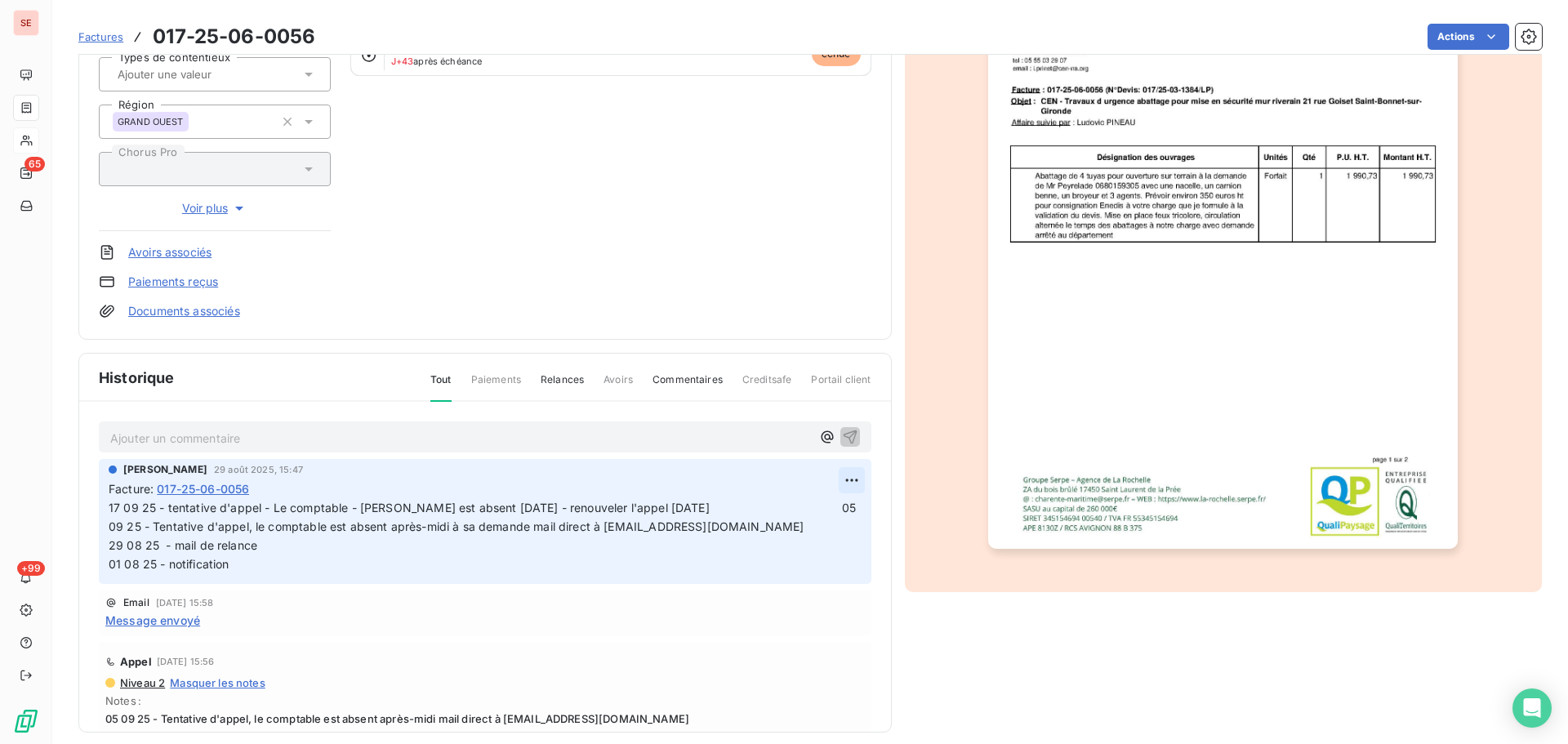
click at [841, 471] on html "SE 65 +99 Factures 017-25-06-0056 Actions CONSERVATOIRE D'ESPACES NATURELS 41CO…" at bounding box center [784, 372] width 1568 height 744
click at [800, 512] on div "Editer" at bounding box center [794, 516] width 91 height 26
click at [109, 507] on span "17 09 25 - tentative d'appel - Le comptable - [PERSON_NAME] est absent [DATE] -…" at bounding box center [639, 536] width 1062 height 70
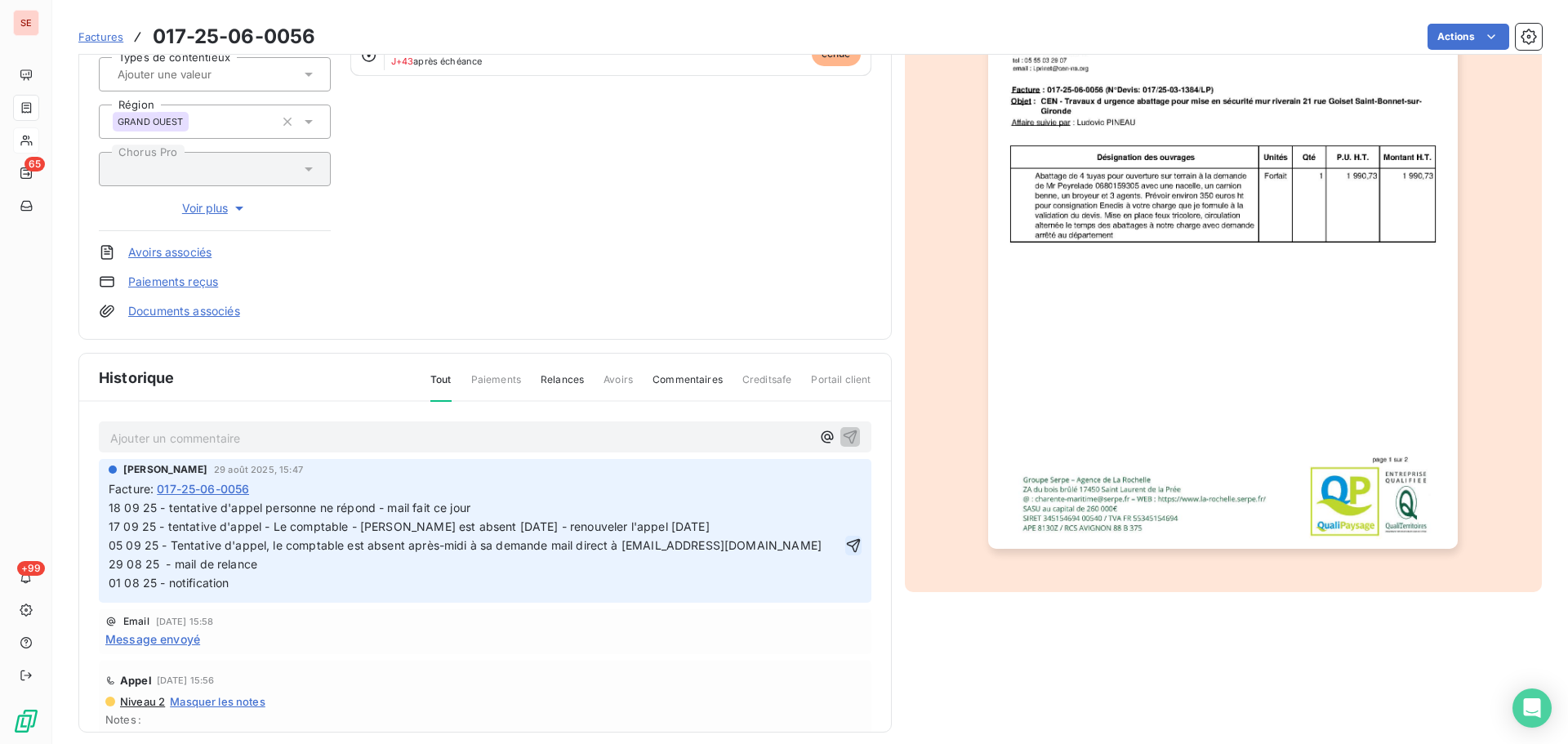
click at [846, 544] on icon "button" at bounding box center [853, 545] width 16 height 16
click at [187, 639] on span "Message envoyé" at bounding box center [153, 639] width 95 height 17
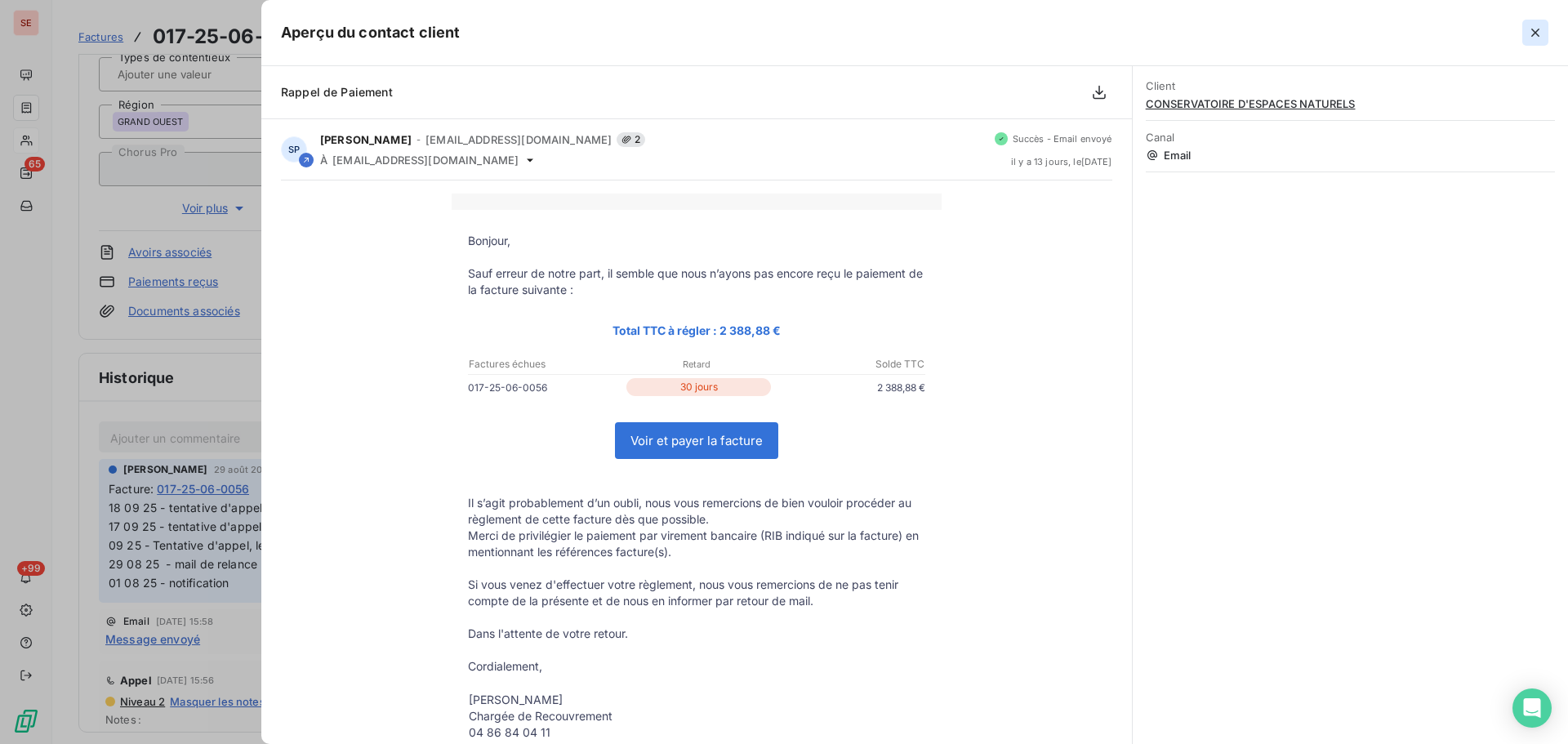
click at [1525, 34] on button "button" at bounding box center [1535, 32] width 26 height 26
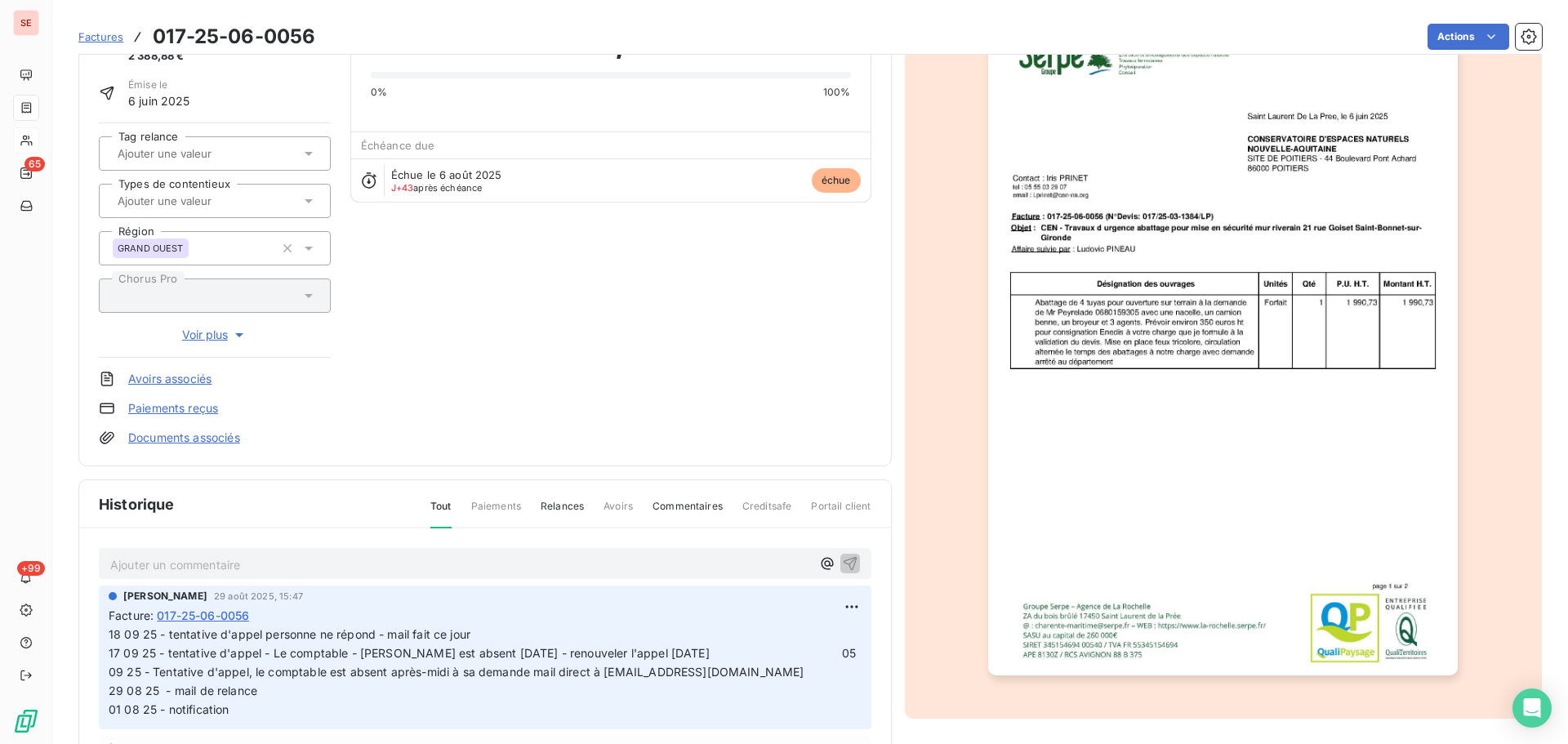
scroll to position [0, 0]
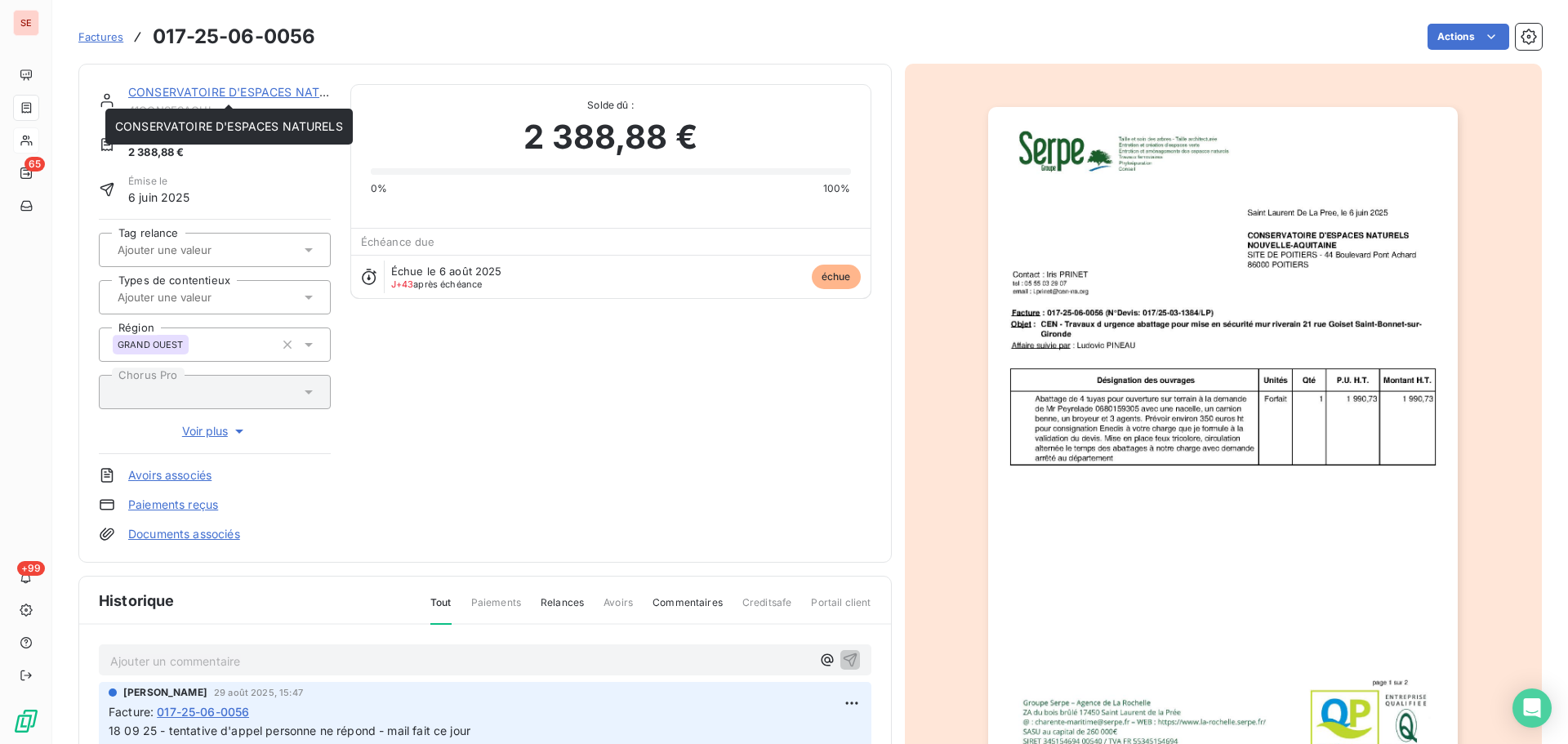
click at [243, 93] on link "CONSERVATOIRE D'ESPACES NATURELS" at bounding box center [242, 91] width 228 height 14
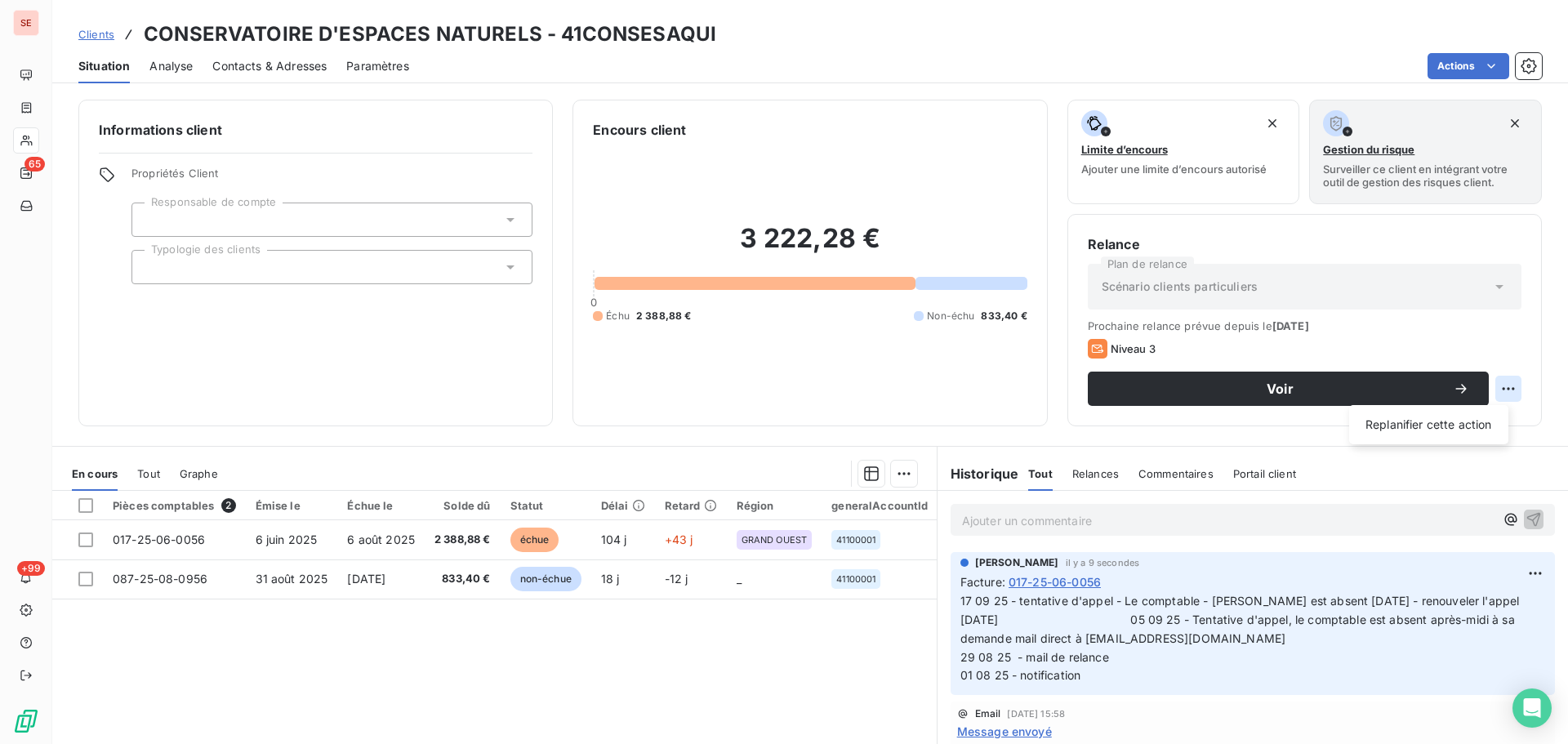
click at [1488, 382] on html "SE 65 +99 Clients CONSERVATOIRE D'ESPACES NATURELS - 41CONSESAQUI Situation Ana…" at bounding box center [784, 372] width 1568 height 744
click at [1344, 388] on html "SE 65 +99 Clients CONSERVATOIRE D'ESPACES NATURELS - 41CONSESAQUI Situation Ana…" at bounding box center [784, 372] width 1568 height 744
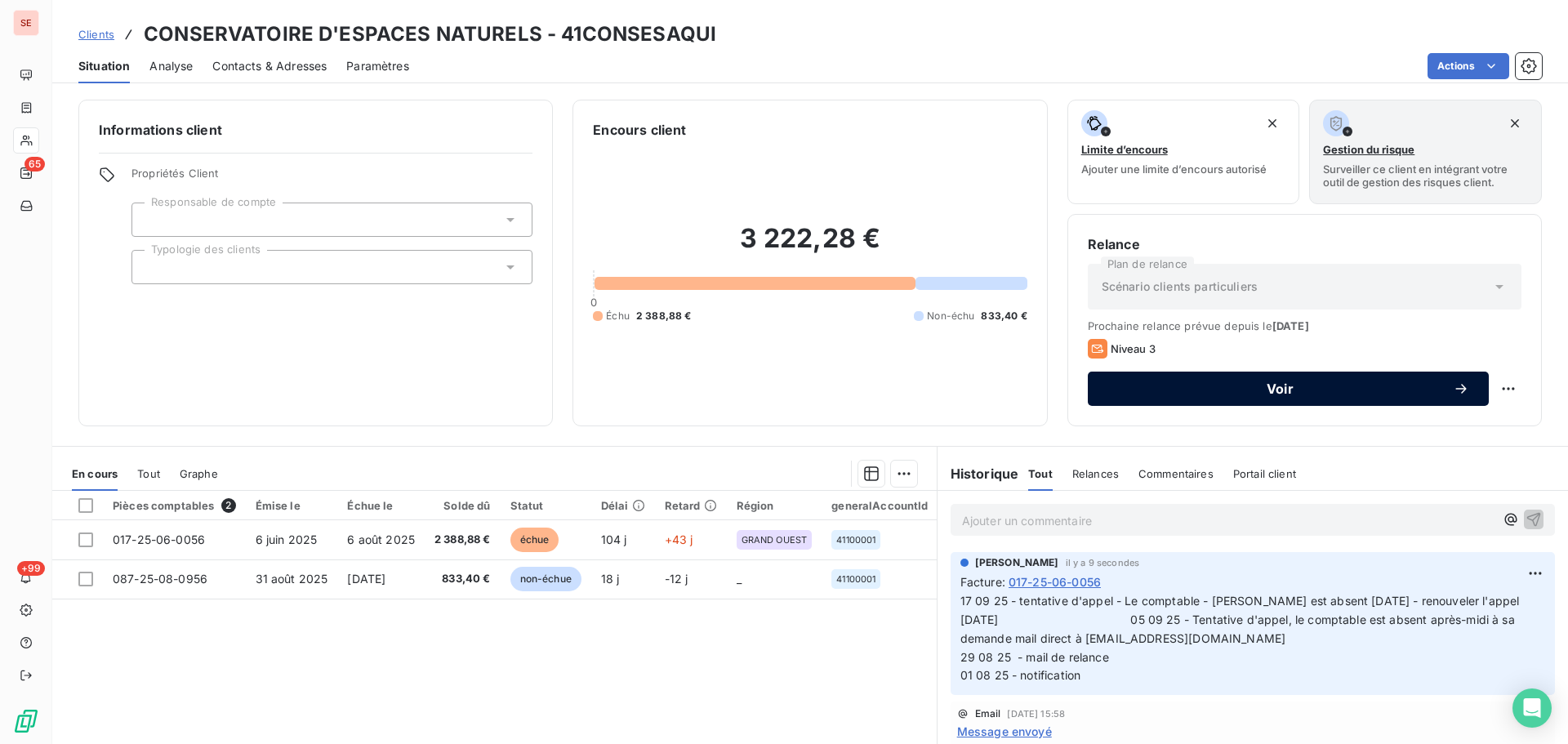
click at [1354, 392] on span "Voir" at bounding box center [1280, 389] width 346 height 13
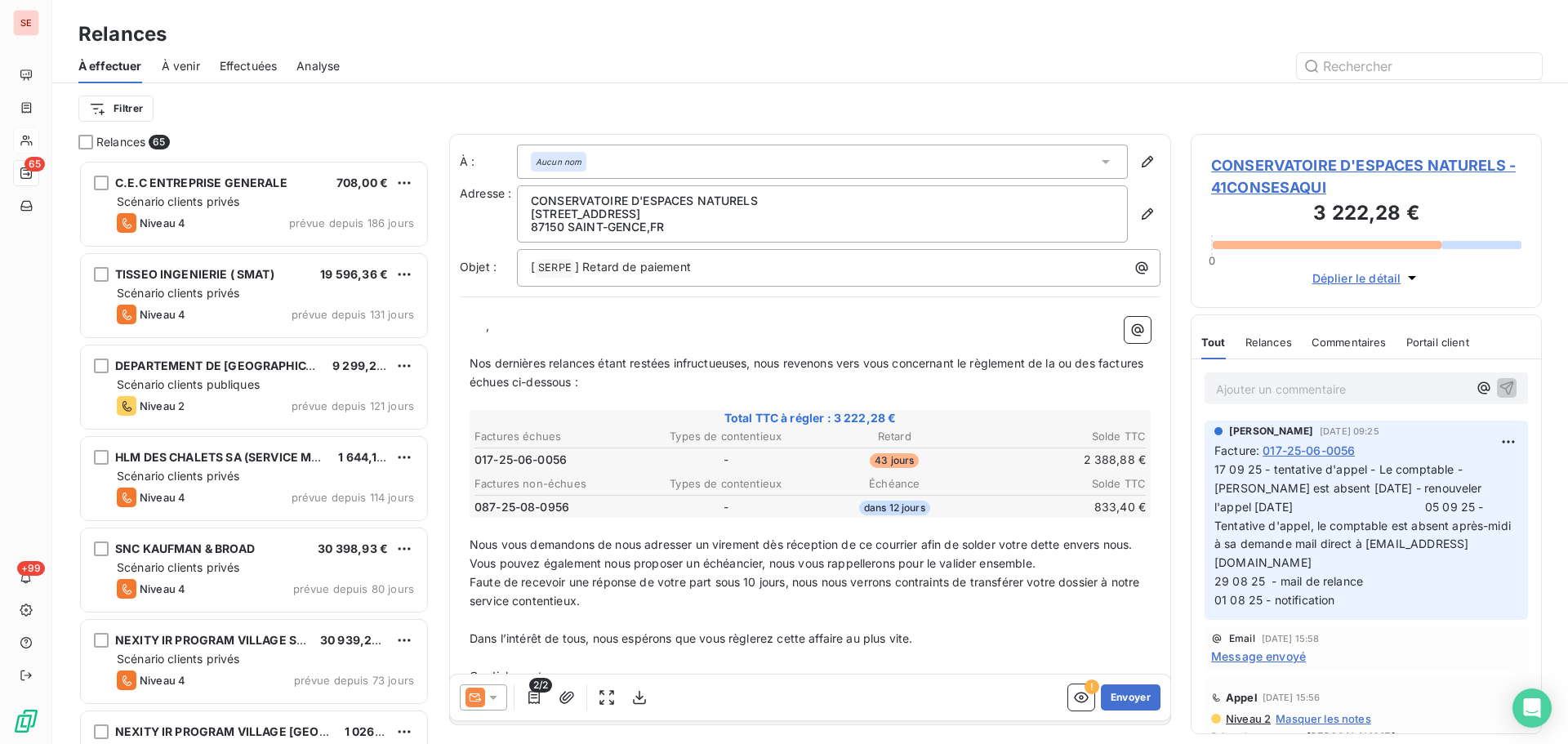
scroll to position [572, 339]
click at [486, 692] on icon at bounding box center [492, 697] width 16 height 16
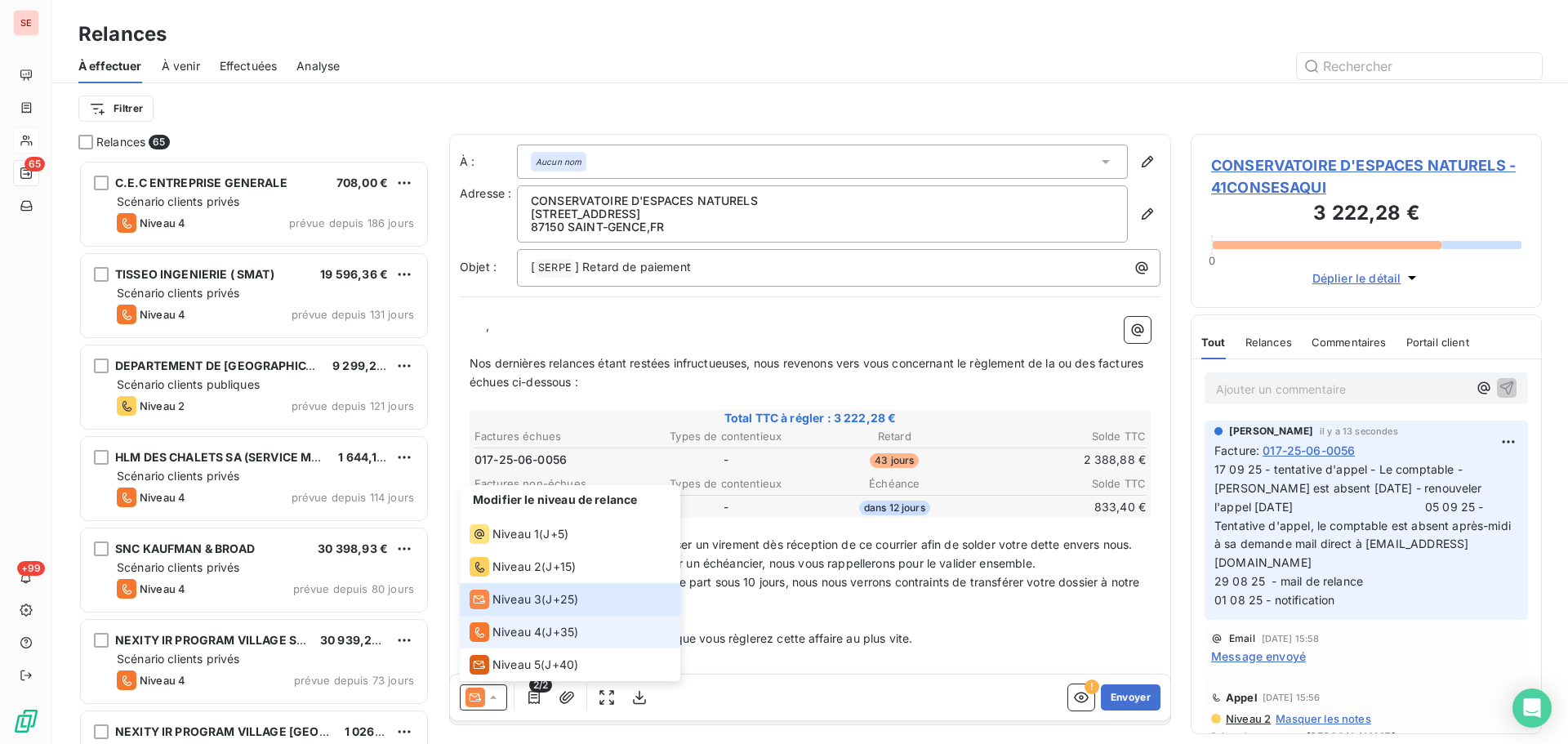
click at [523, 630] on span "Niveau 4" at bounding box center [517, 632] width 49 height 16
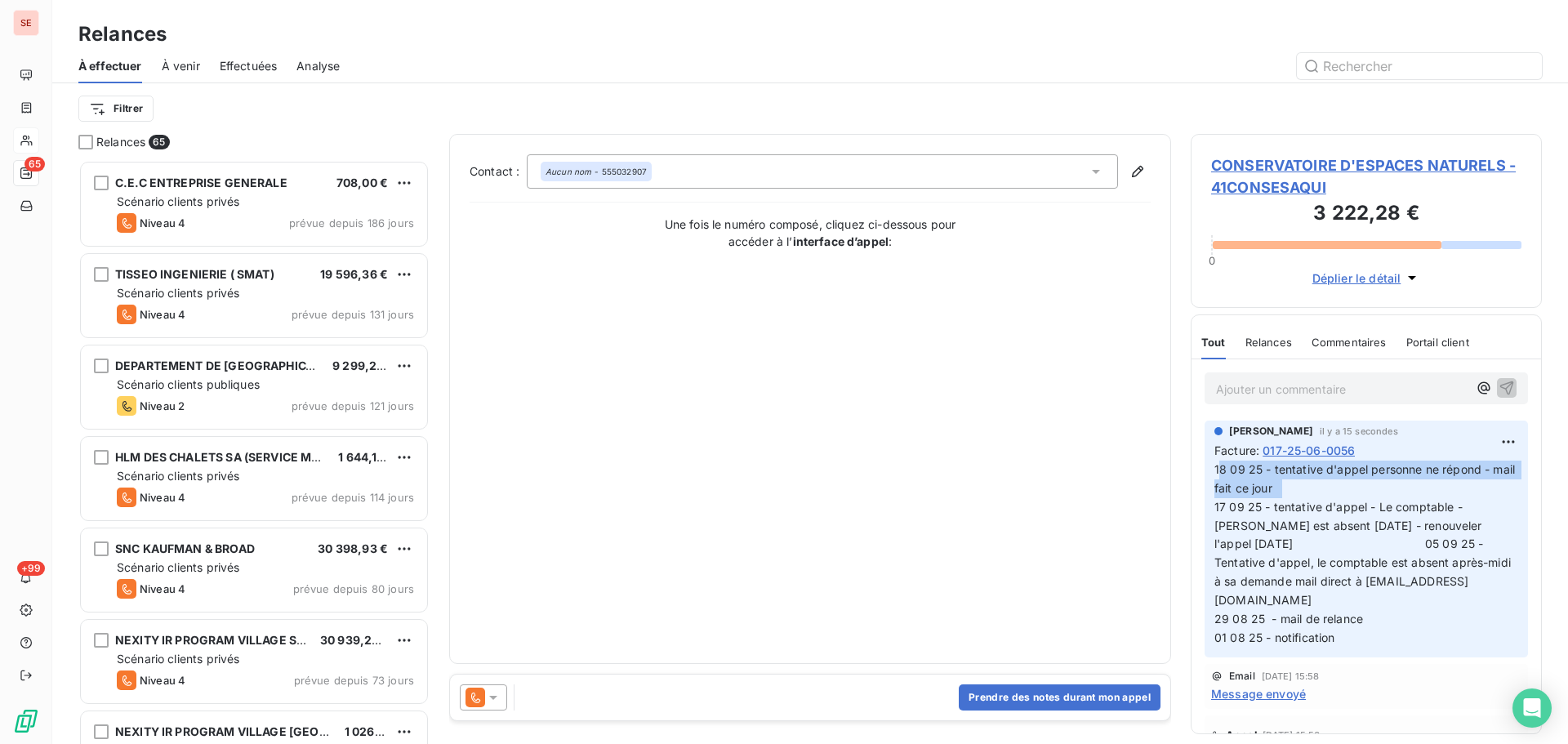
drag, startPoint x: 1308, startPoint y: 486, endPoint x: 1222, endPoint y: 466, distance: 88.3
drag, startPoint x: 1264, startPoint y: 467, endPoint x: 1317, endPoint y: 491, distance: 58.2
drag, startPoint x: 1314, startPoint y: 492, endPoint x: 1206, endPoint y: 465, distance: 111.3
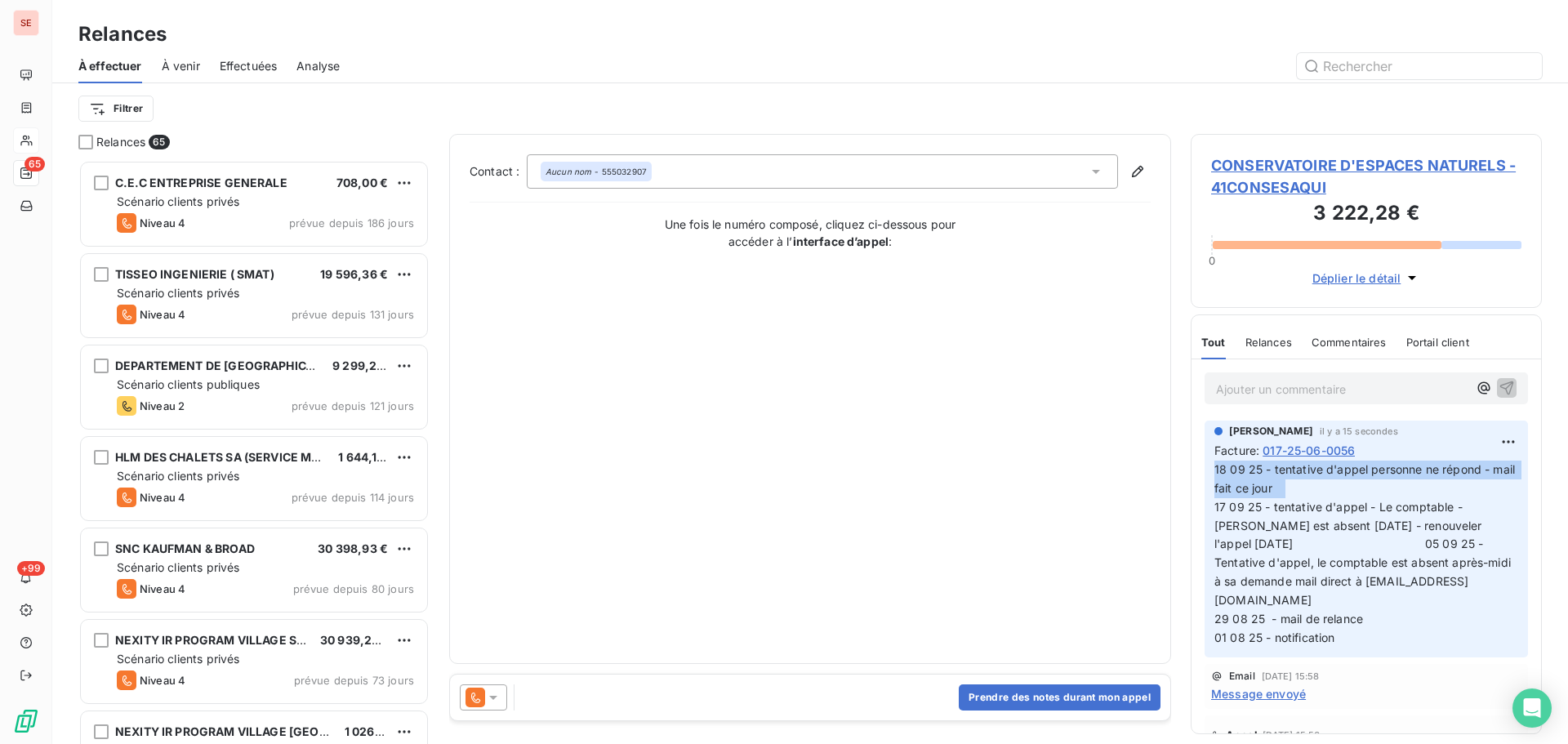
click at [1206, 465] on div "[PERSON_NAME] il y a 15 secondes Facture : 017-25-06-0056 18 09 25 - tentative …" at bounding box center [1367, 538] width 324 height 237
copy span "18 09 25 - tentative d'appel personne ne répond - mail fait ce jour"
click at [1044, 692] on button "Prendre des notes durant mon appel" at bounding box center [1060, 697] width 201 height 26
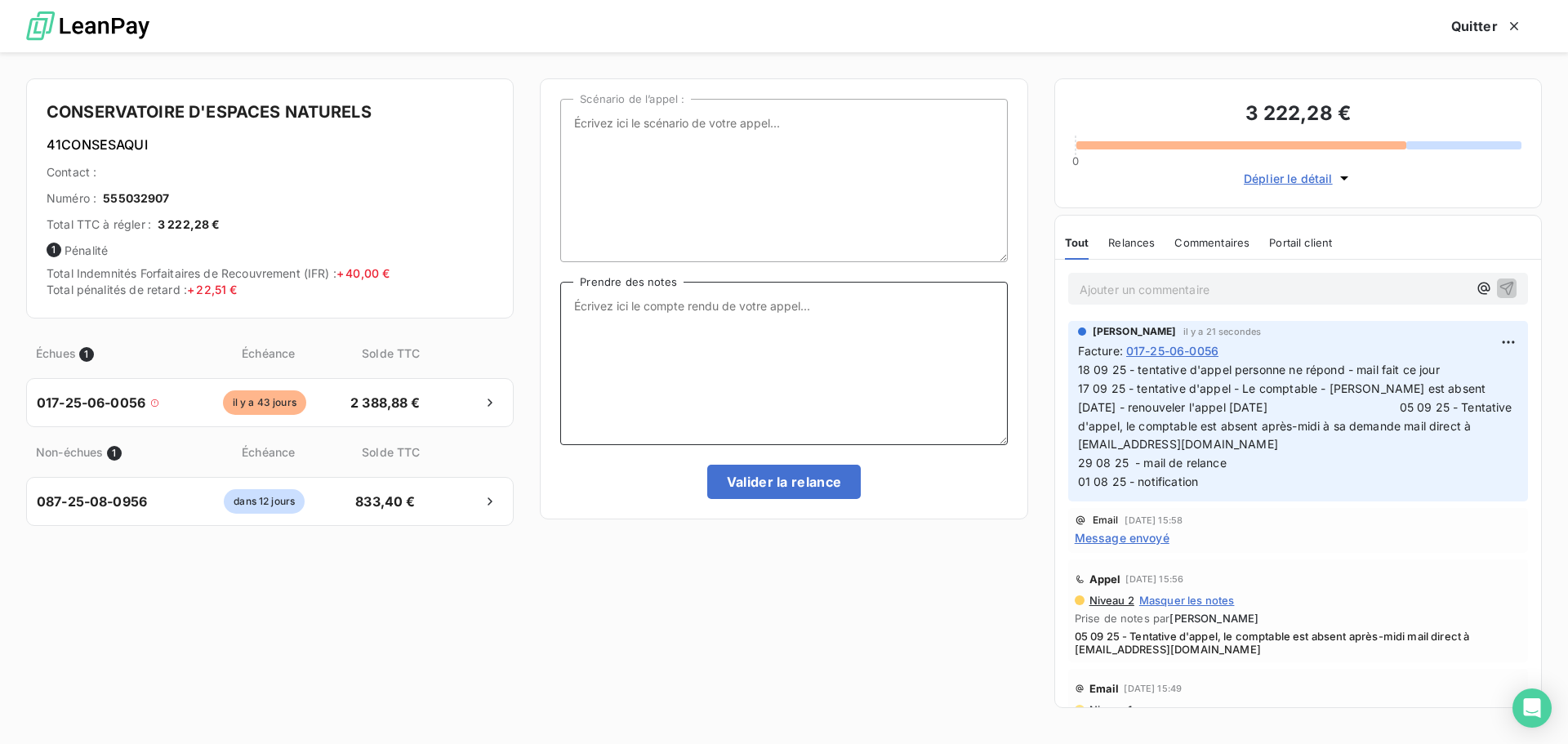
paste textarea "18 09 25 - tentative d'appel personne ne répond - mail fait ce jour"
type textarea "18 09 25 - tentative d'appel personne ne répond - mail fait ce jour"
click at [761, 490] on button "Valider la relance" at bounding box center [784, 481] width 154 height 34
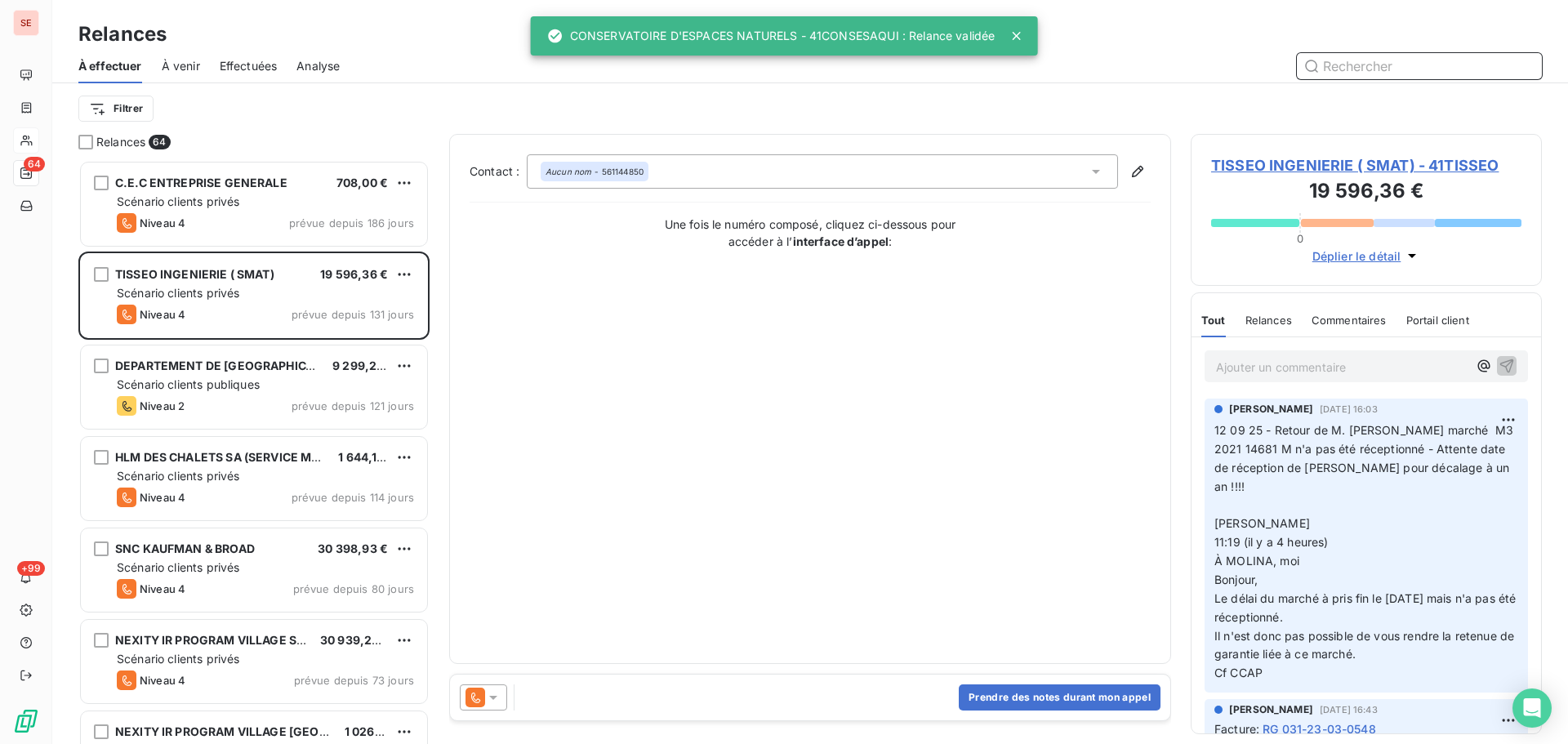
click at [242, 63] on span "Effectuées" at bounding box center [248, 65] width 58 height 16
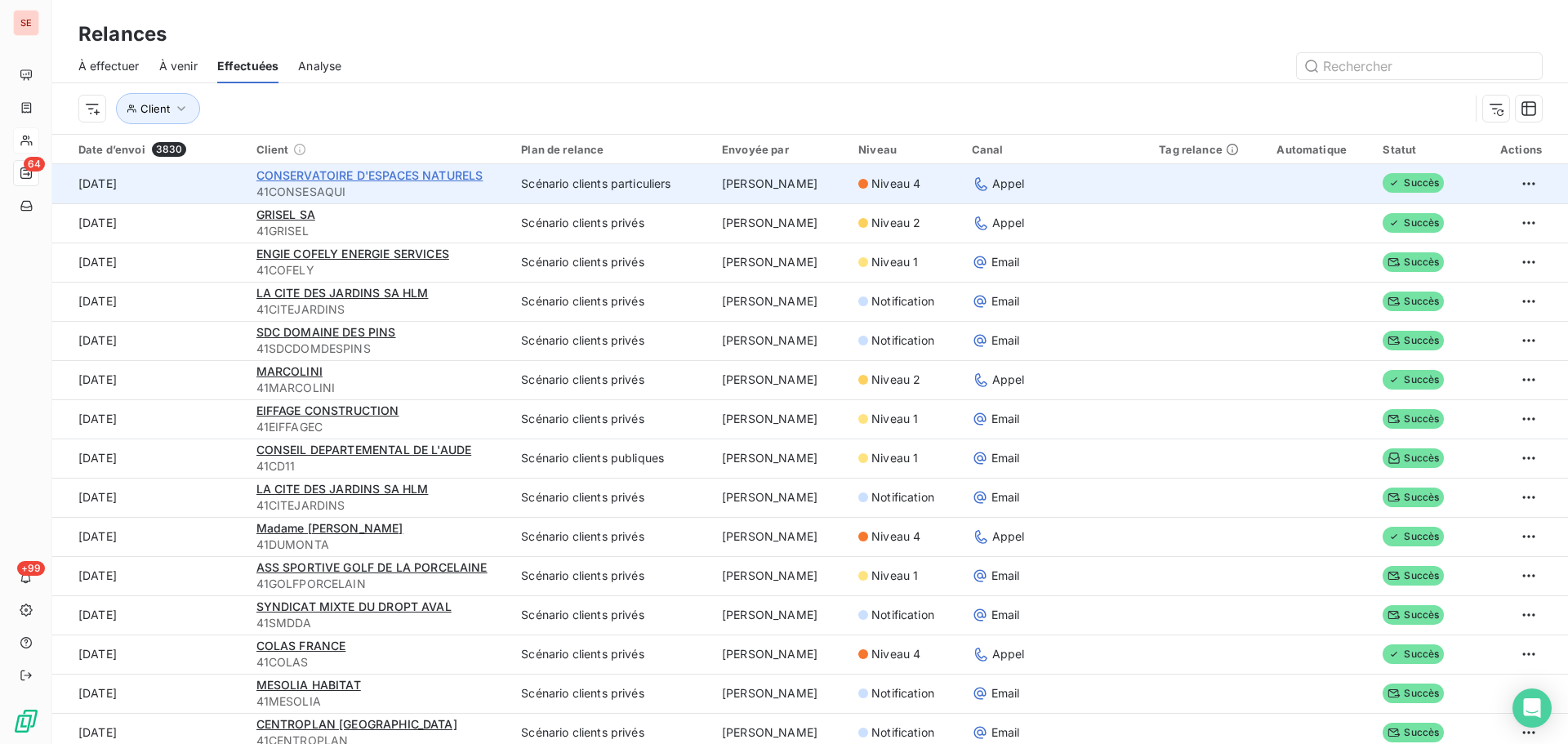
click at [379, 171] on span "CONSERVATOIRE D'ESPACES NATURELS" at bounding box center [370, 175] width 227 height 14
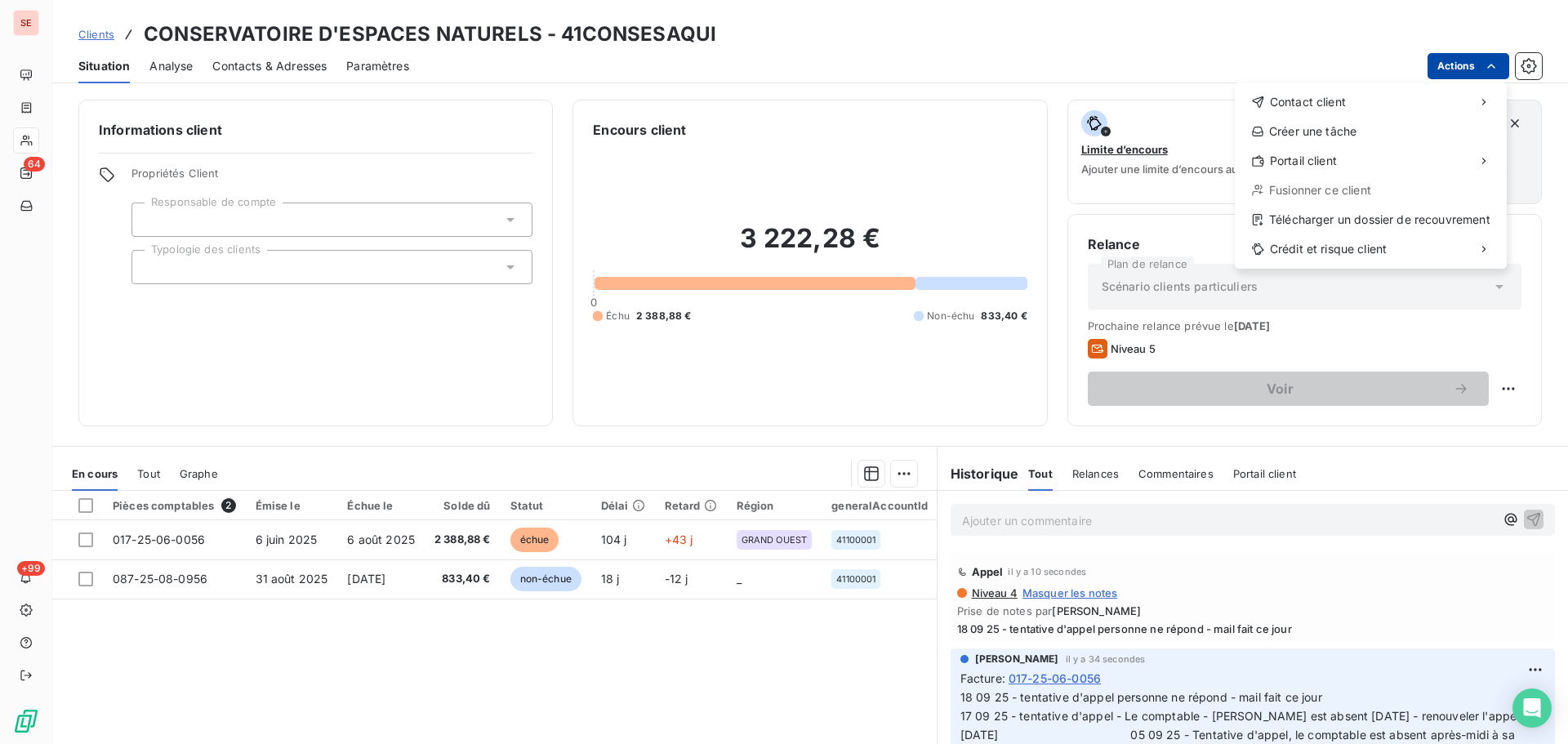
click at [1455, 73] on html "SE 64 +99 Clients CONSERVATOIRE D'ESPACES NATURELS - 41CONSESAQUI Situation Ana…" at bounding box center [784, 372] width 1568 height 744
click at [1122, 103] on div "Envoyer un email" at bounding box center [1113, 108] width 219 height 26
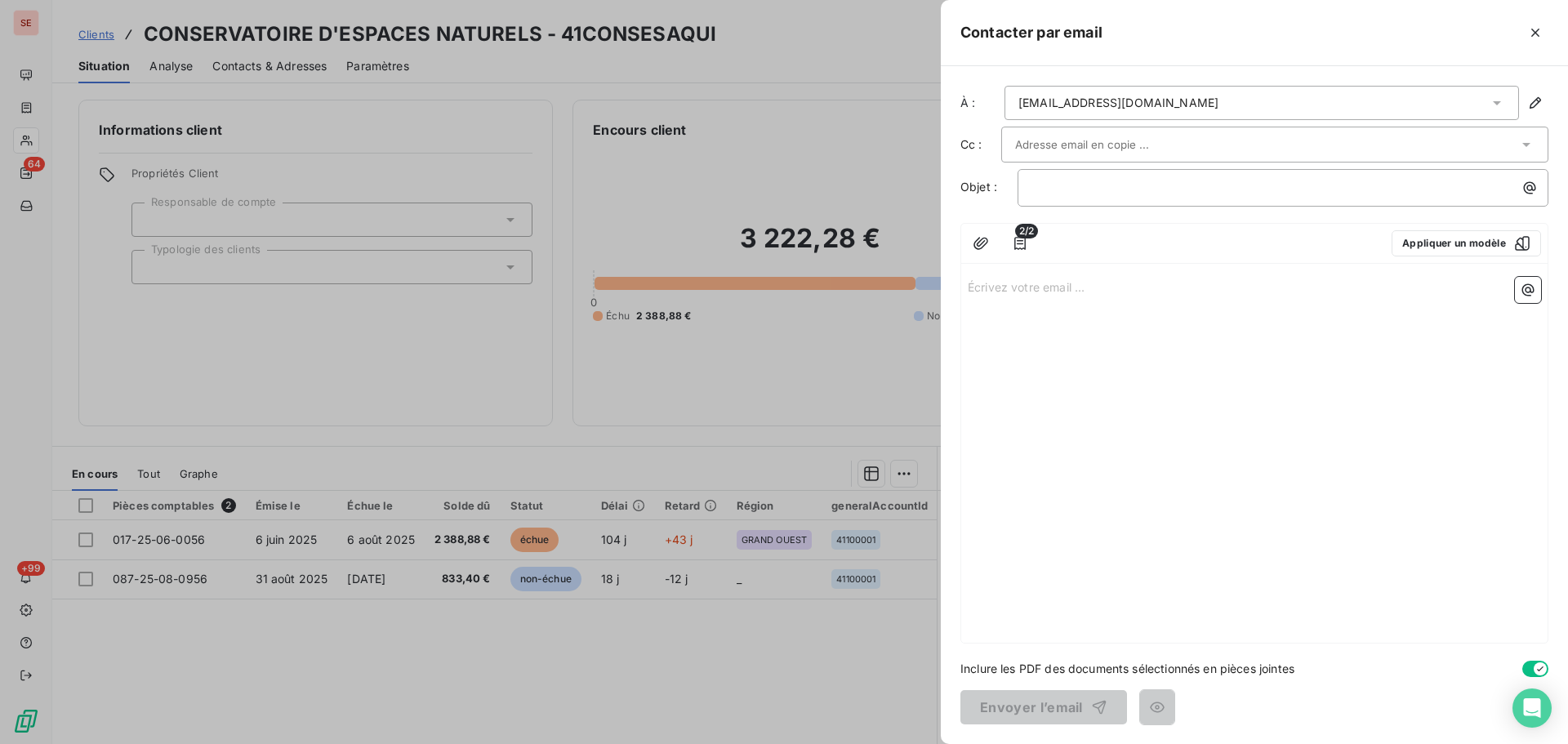
click at [1176, 102] on div "[EMAIL_ADDRESS][DOMAIN_NAME]" at bounding box center [1262, 102] width 514 height 34
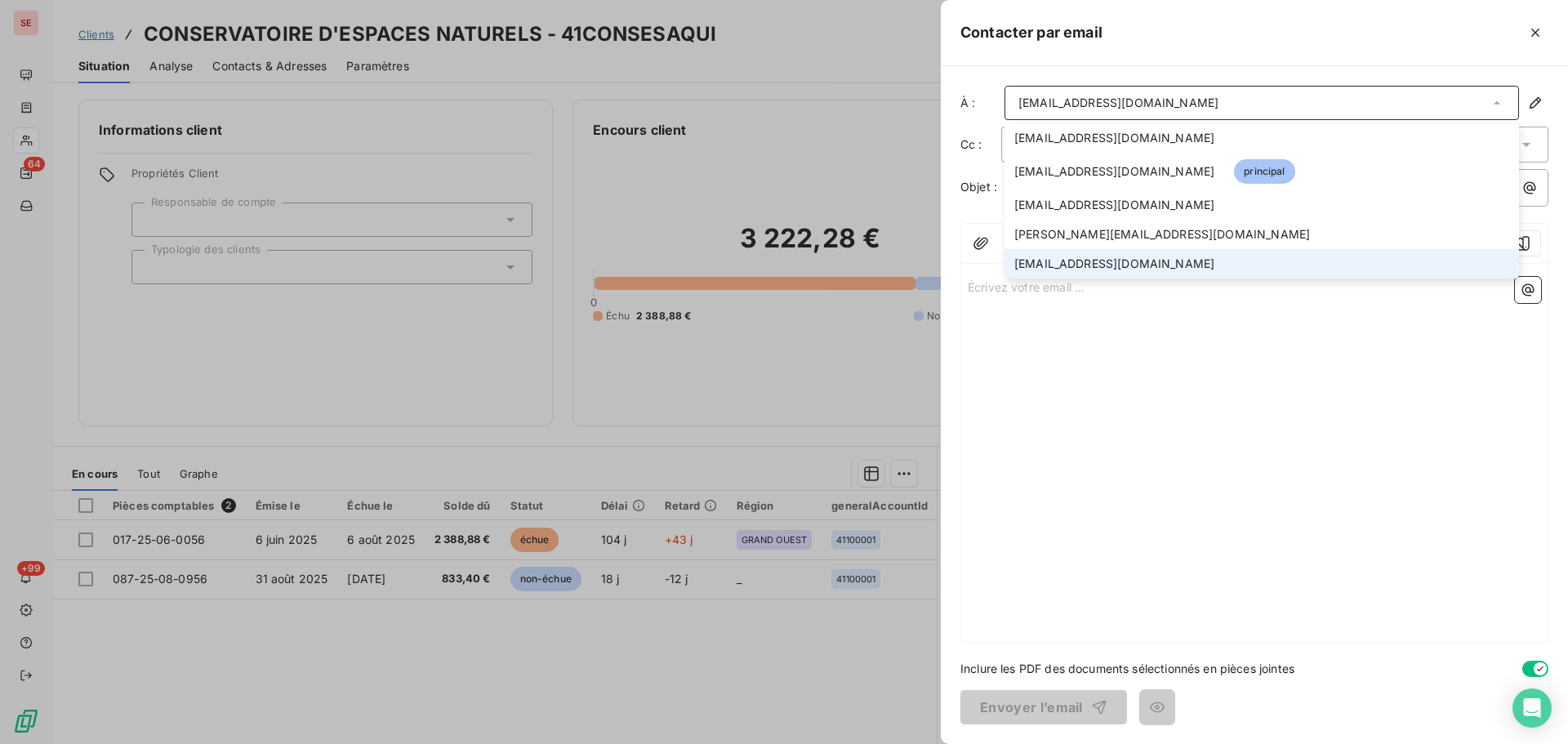
click at [1139, 261] on li "[EMAIL_ADDRESS][DOMAIN_NAME]" at bounding box center [1262, 263] width 514 height 29
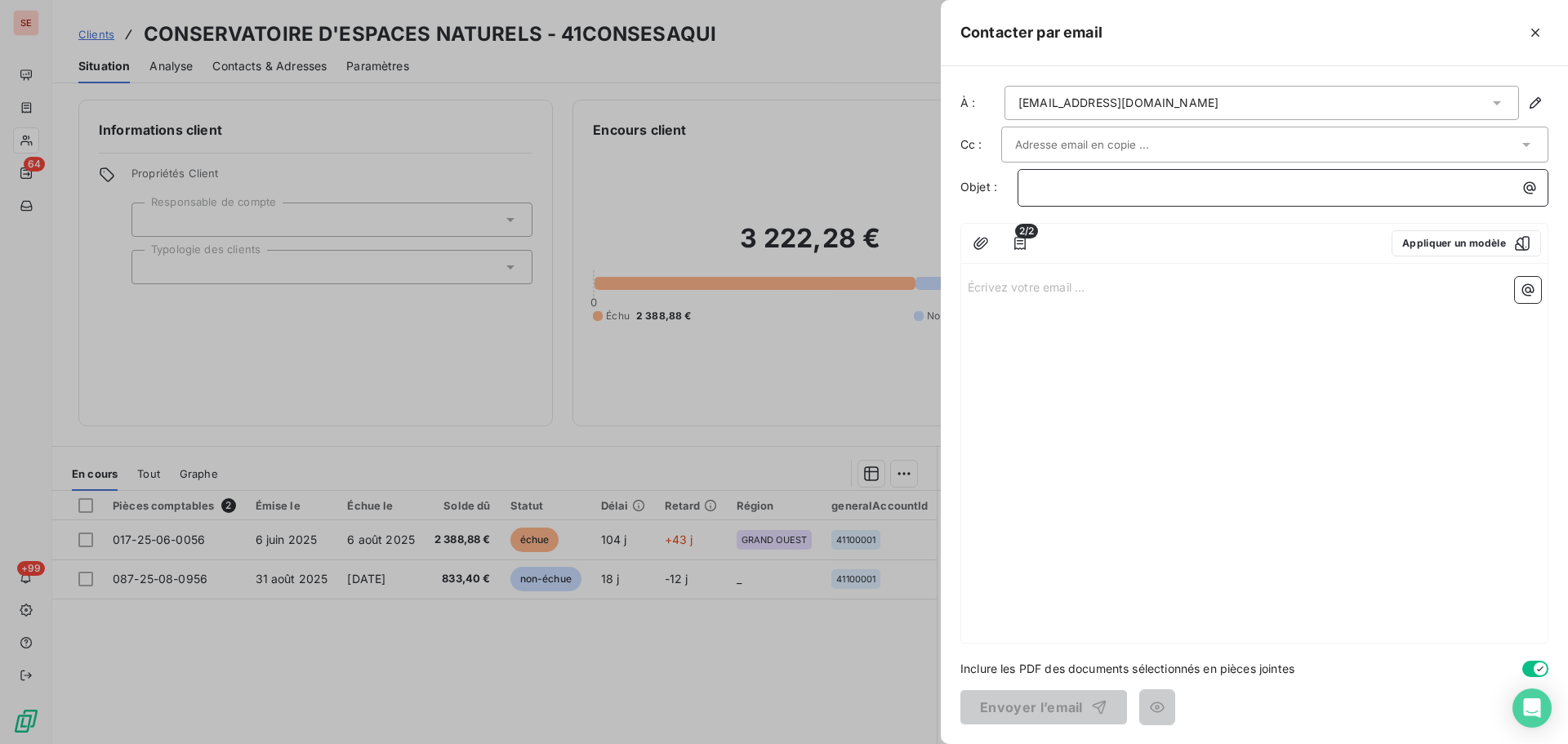
click at [1086, 186] on p "﻿" at bounding box center [1288, 187] width 512 height 18
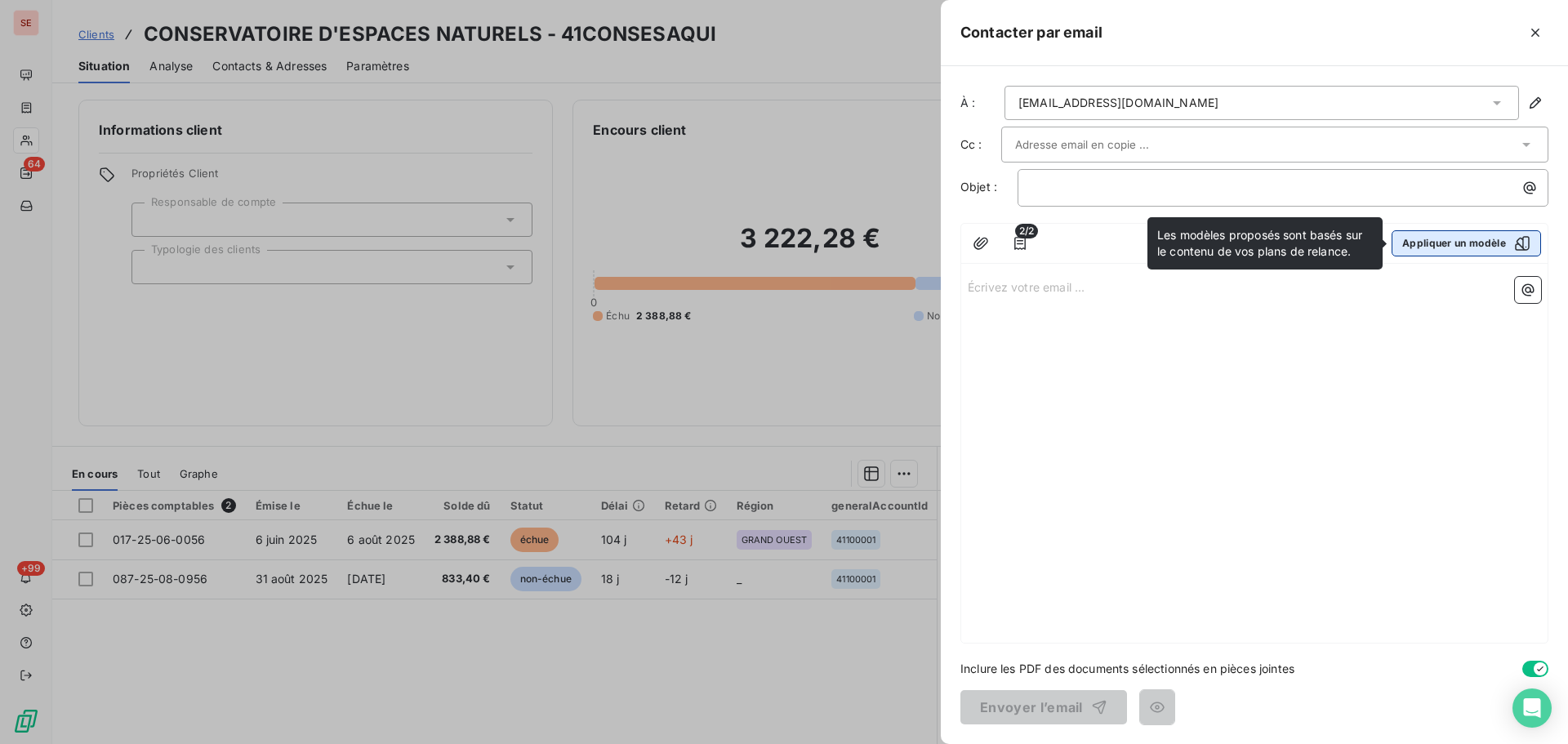
click at [1452, 240] on button "Appliquer un modèle" at bounding box center [1466, 243] width 149 height 26
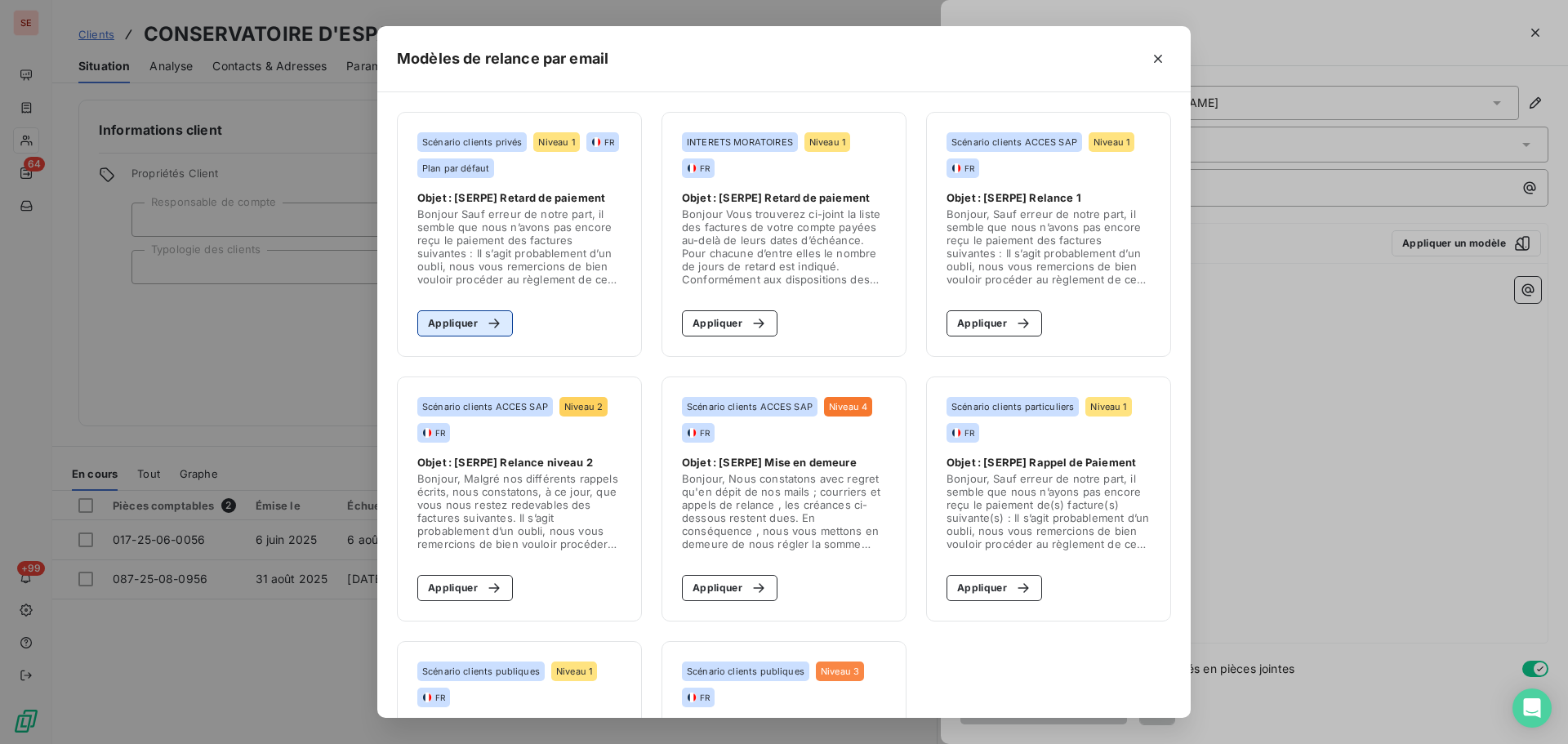
click at [461, 321] on button "Appliquer" at bounding box center [466, 323] width 96 height 26
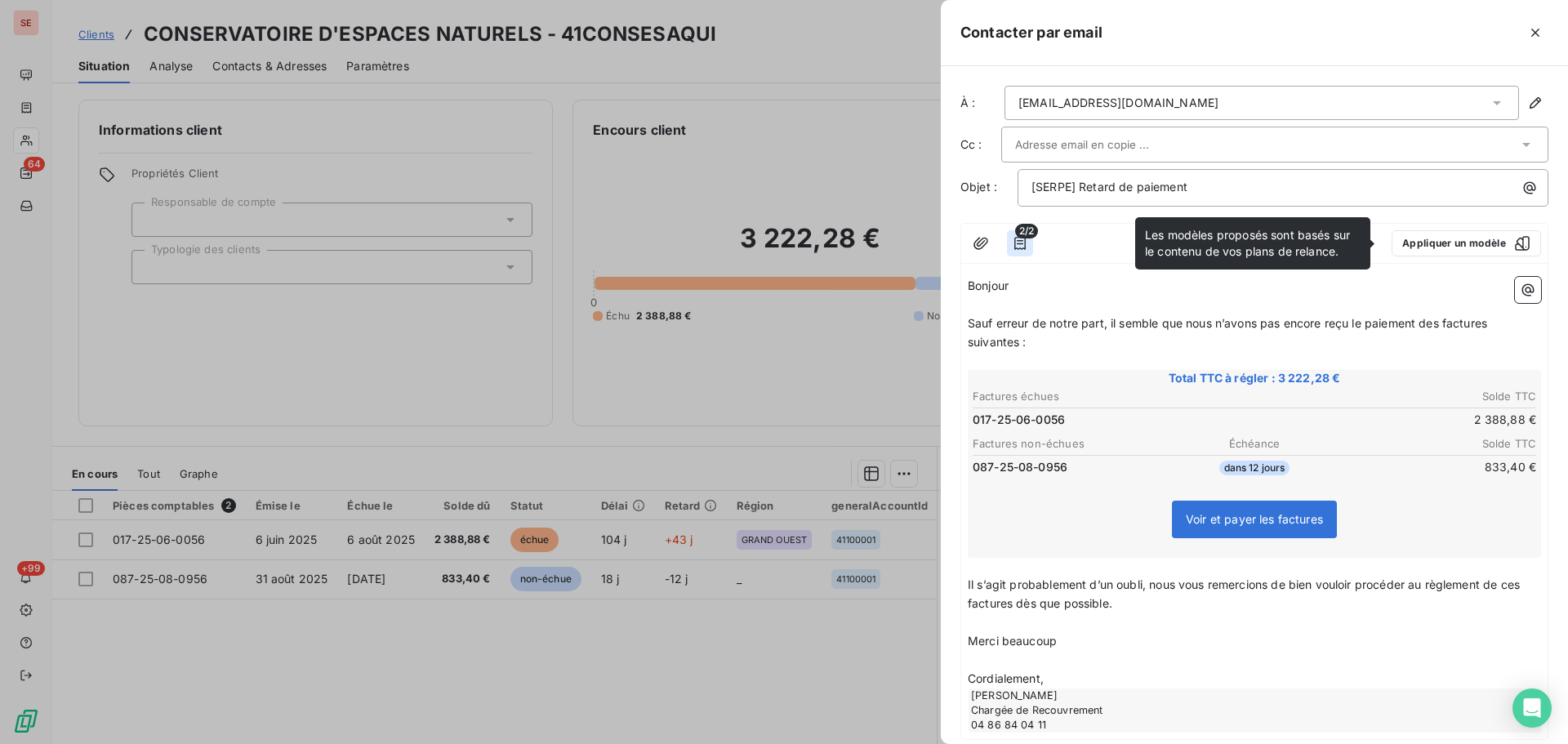
click at [1029, 239] on button "button" at bounding box center [1020, 243] width 26 height 26
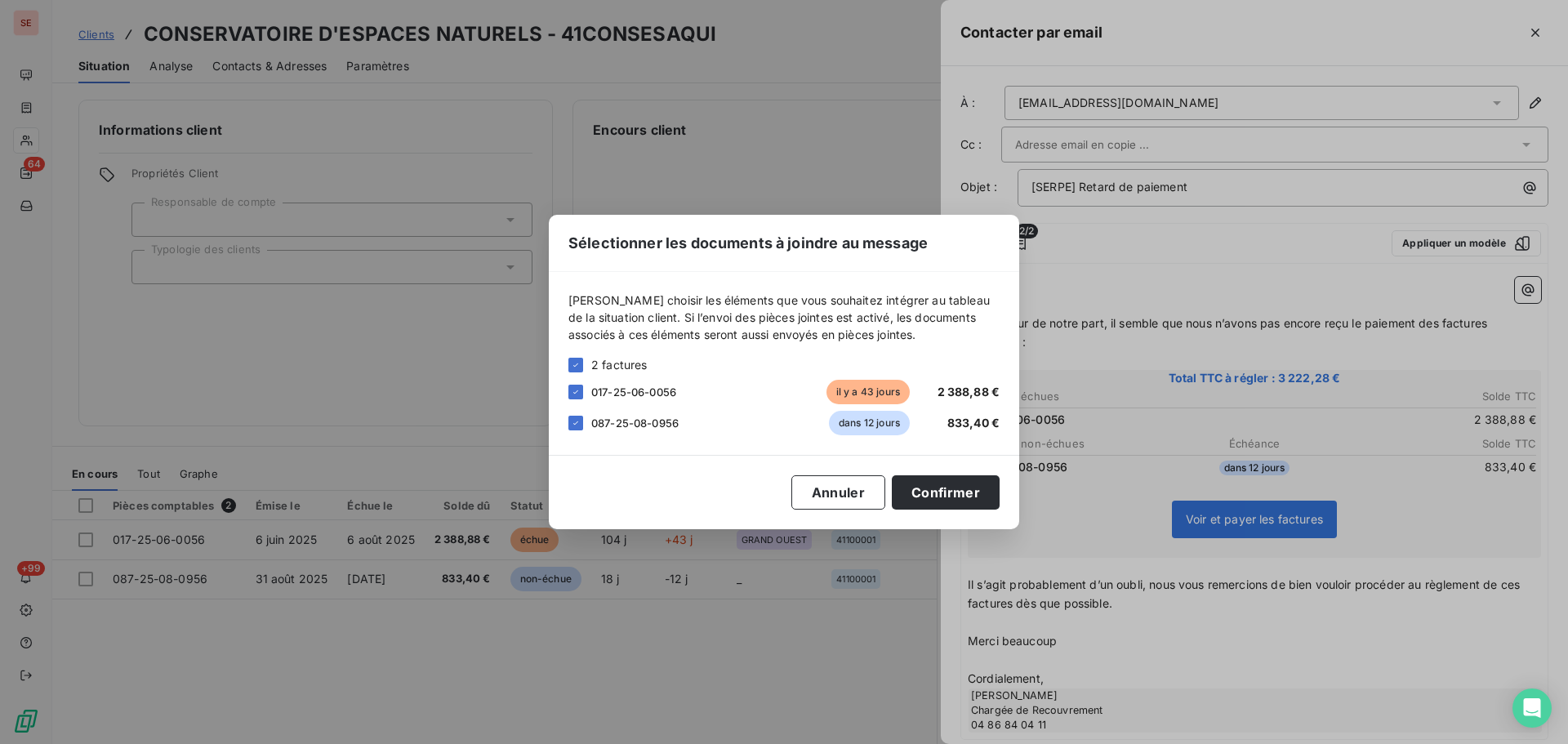
click at [1230, 311] on div "Sélectionner les documents à joindre au message [PERSON_NAME] choisir les éléme…" at bounding box center [784, 372] width 1568 height 744
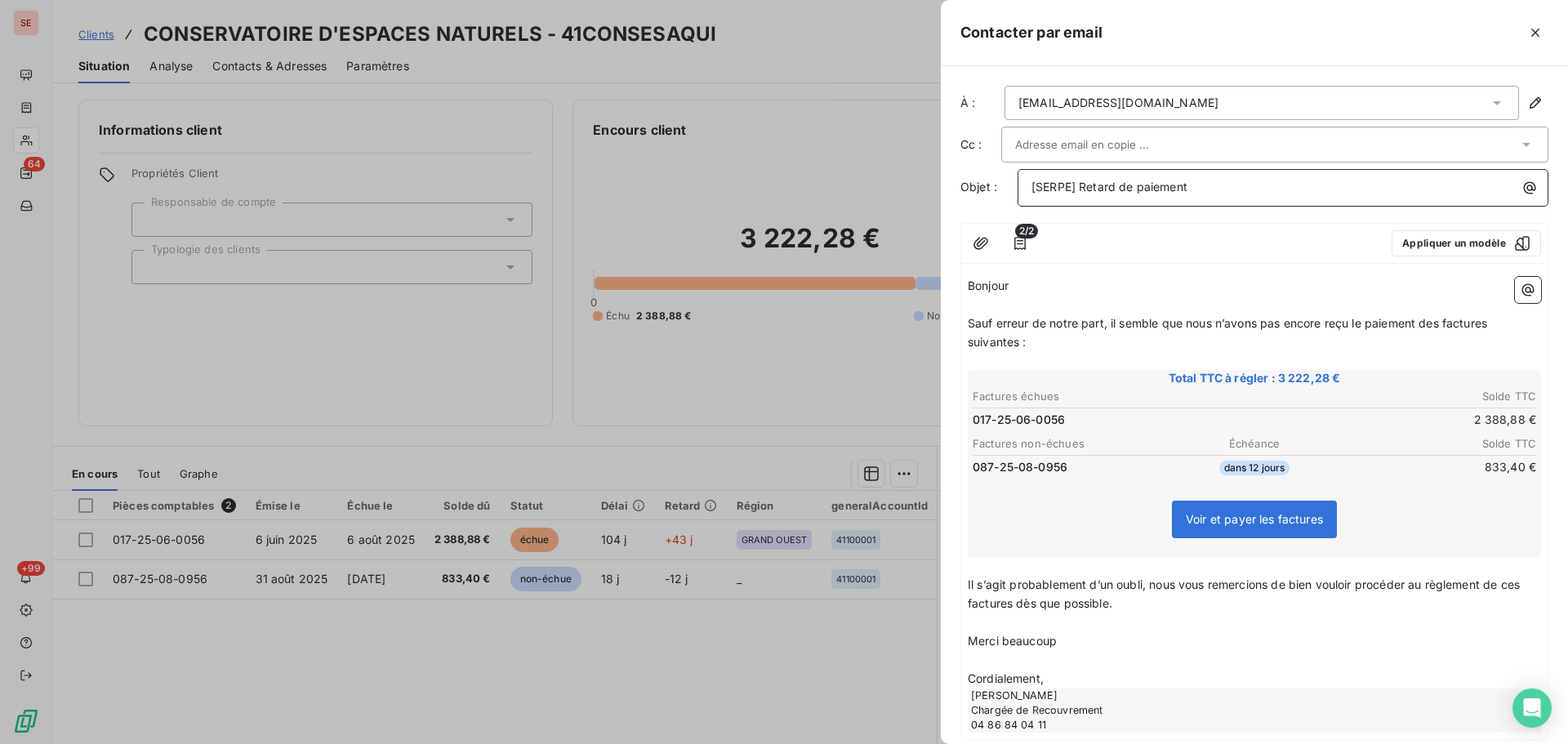
click at [1077, 187] on span "[SERPE] Retard de paiement" at bounding box center [1110, 186] width 156 height 14
click at [1211, 188] on p "[SERPE] Retard de paiement" at bounding box center [1288, 187] width 512 height 18
drag, startPoint x: 1183, startPoint y: 338, endPoint x: 962, endPoint y: 342, distance: 221.0
click at [962, 342] on div "Bonjour ﻿ ﻿ ﻿ ﻿ Sauf erreur de notre part, il semble que nous n’avons pas encor…" at bounding box center [1254, 504] width 586 height 469
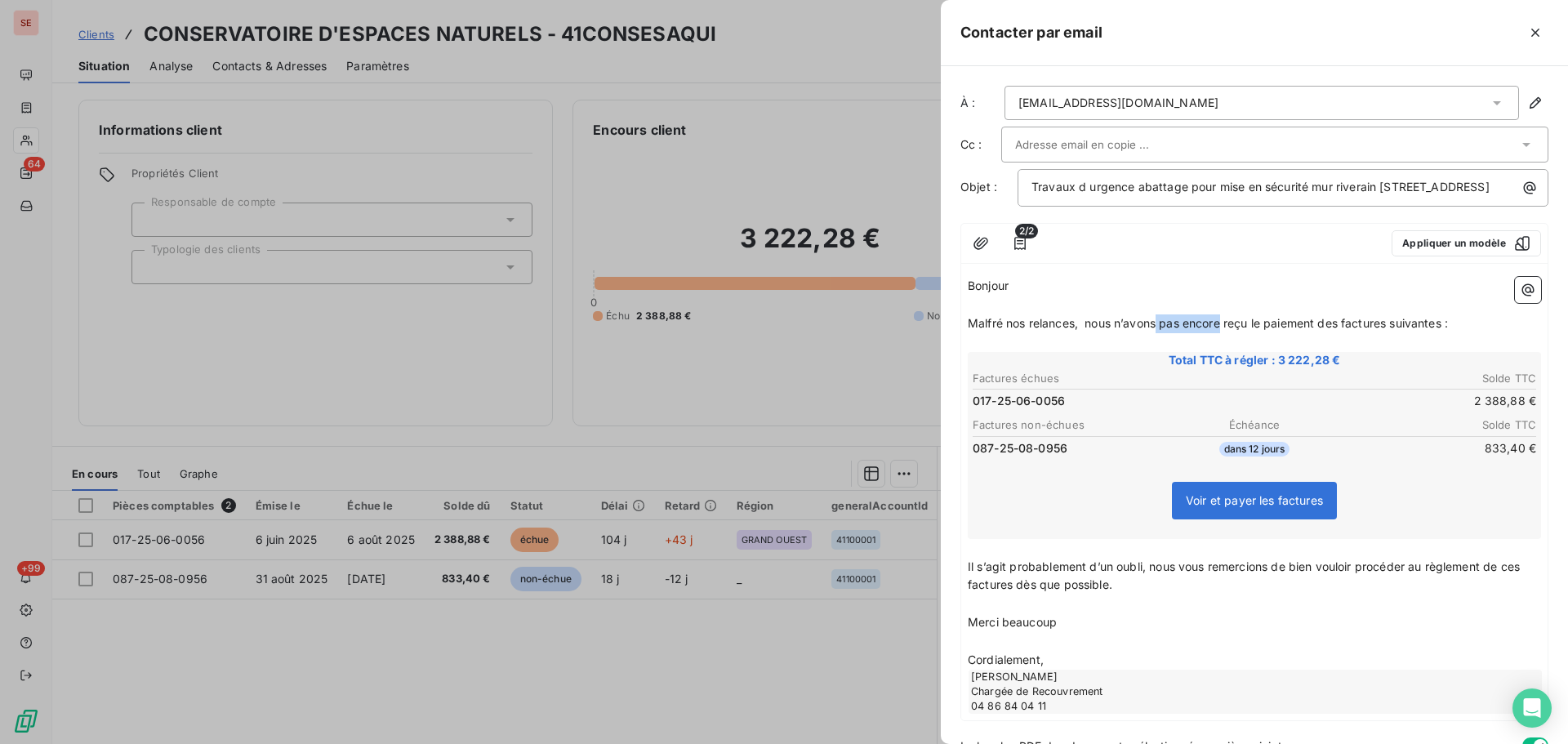
drag, startPoint x: 1223, startPoint y: 343, endPoint x: 1159, endPoint y: 339, distance: 64.1
click at [1159, 330] on span "Malfré nos relances, nous n’avons pas encore reçu le paiement des factures suiv…" at bounding box center [1208, 323] width 481 height 14
click at [991, 330] on span "Malfré nos relances, nous n’avons toujours pas reçu le paiement des factures su…" at bounding box center [1211, 323] width 486 height 14
click at [1352, 330] on span "Malgré nos relances, nous n’avons toujours pas reçu le paiement des factures su…" at bounding box center [1212, 323] width 489 height 14
drag, startPoint x: 1379, startPoint y: 340, endPoint x: 1348, endPoint y: 336, distance: 31.3
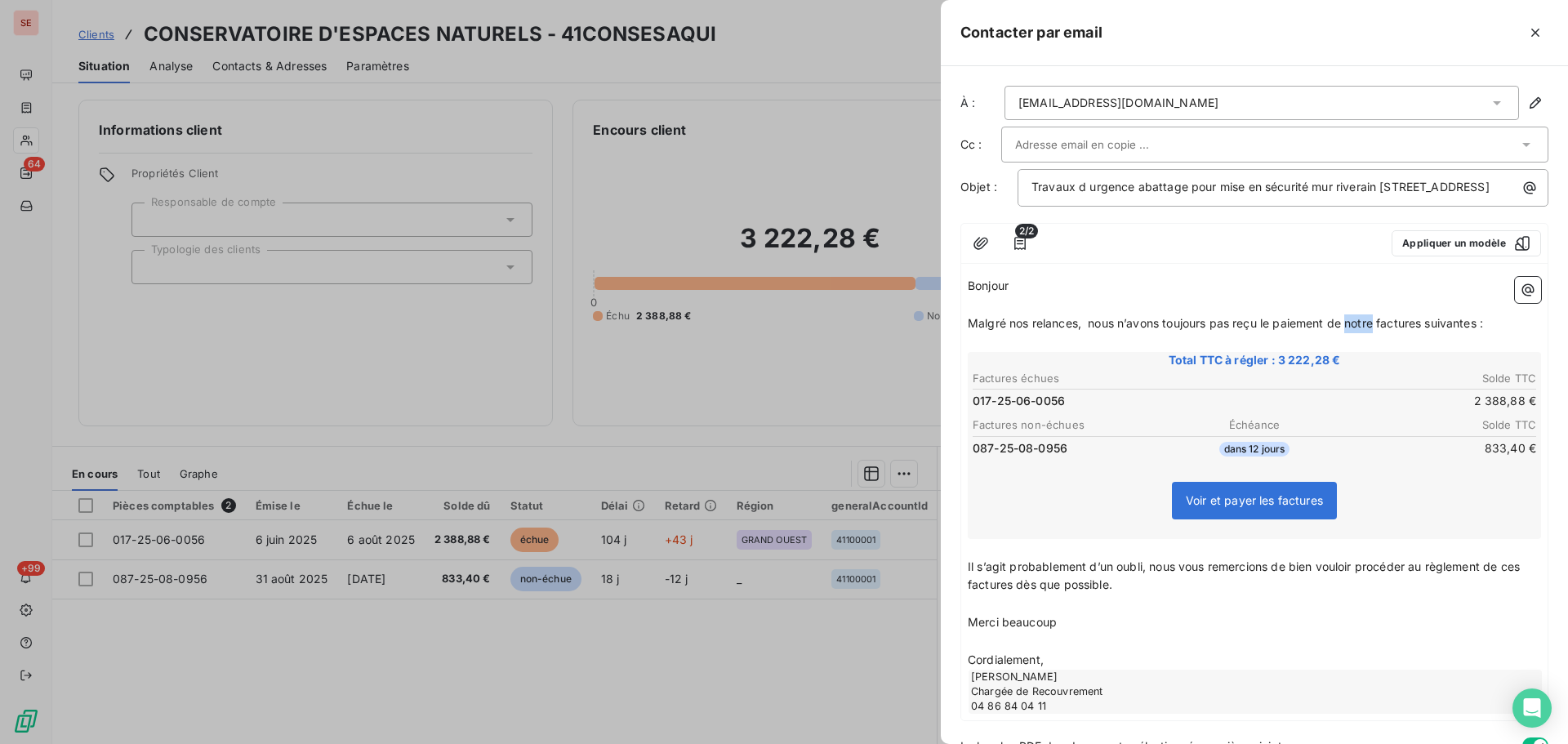
click at [1348, 330] on span "Malgré nos relances, nous n’avons toujours pas reçu le paiement de notre factur…" at bounding box center [1226, 323] width 515 height 14
click at [1407, 330] on span "Malgré nos relances, nous n’avons toujours pas reçu le paiement de la factures …" at bounding box center [1216, 323] width 497 height 14
click at [1455, 330] on span "Malgré nos relances, nous n’avons toujours pas reçu le paiement de la facture s…" at bounding box center [1213, 323] width 491 height 14
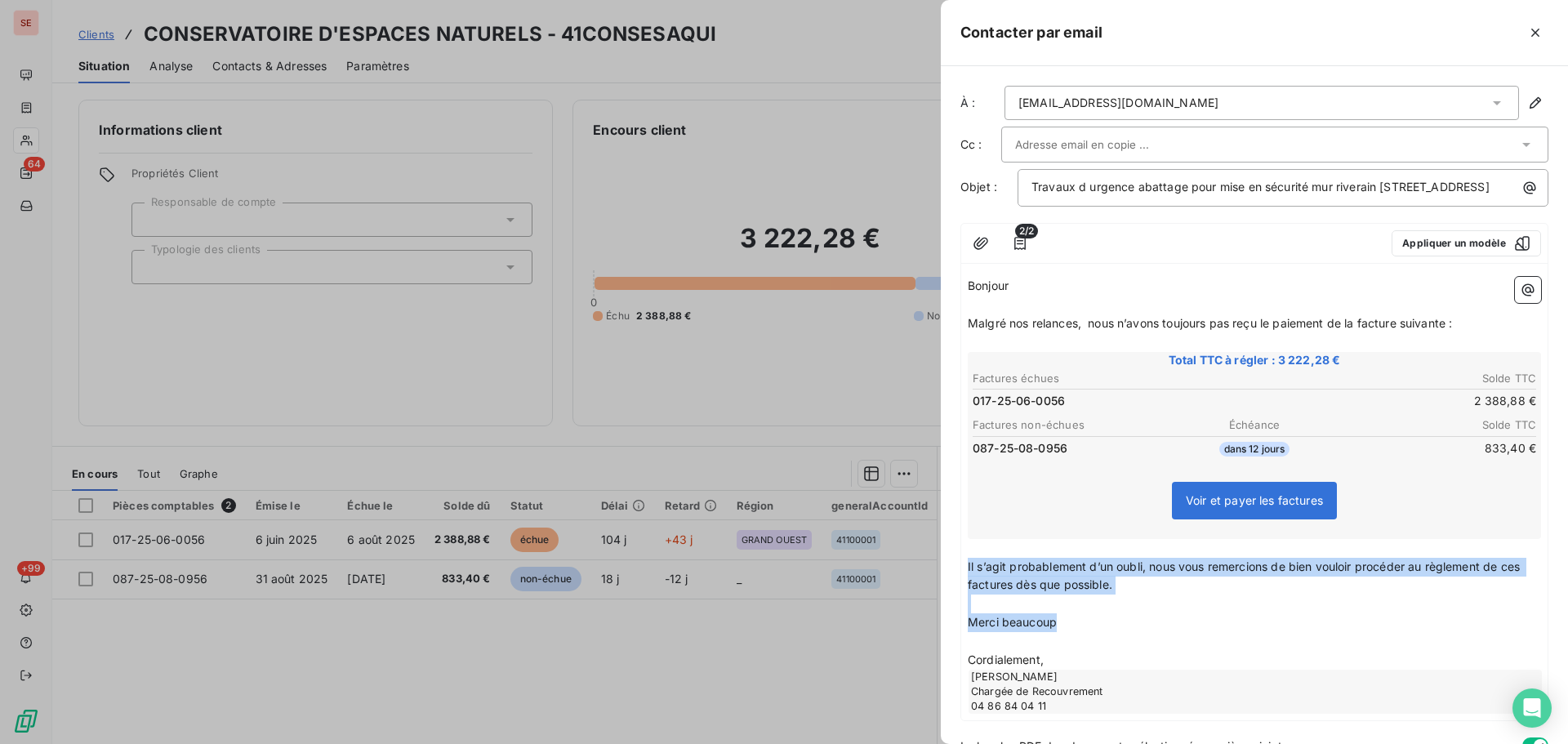
drag, startPoint x: 1086, startPoint y: 636, endPoint x: 950, endPoint y: 585, distance: 145.2
click at [950, 585] on div "À : [EMAIL_ADDRESS][DOMAIN_NAME] Cc : Objet : Travaux d urgence abattage pour m…" at bounding box center [1255, 405] width 628 height 678
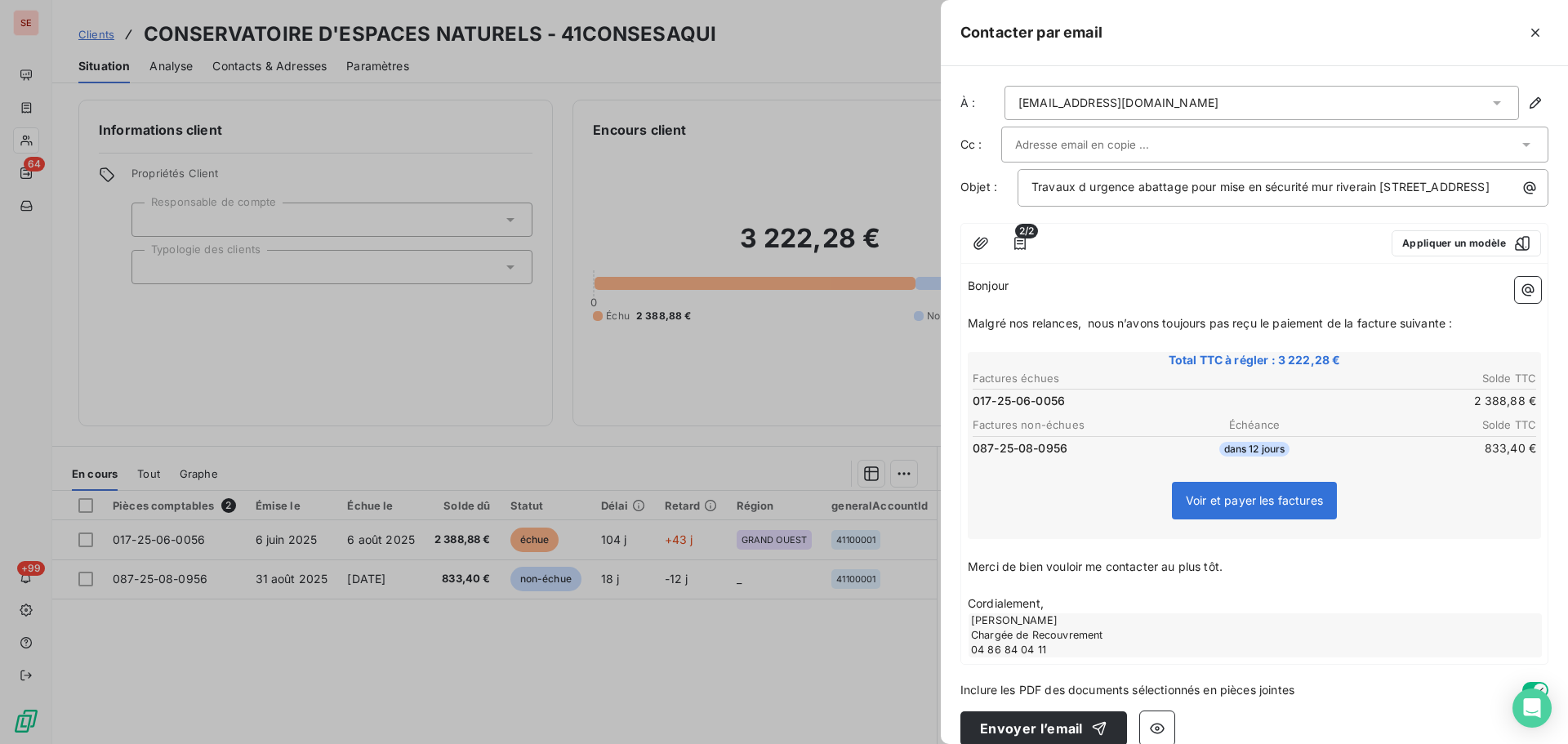
click at [1066, 613] on p "Cordialement," at bounding box center [1255, 604] width 574 height 18
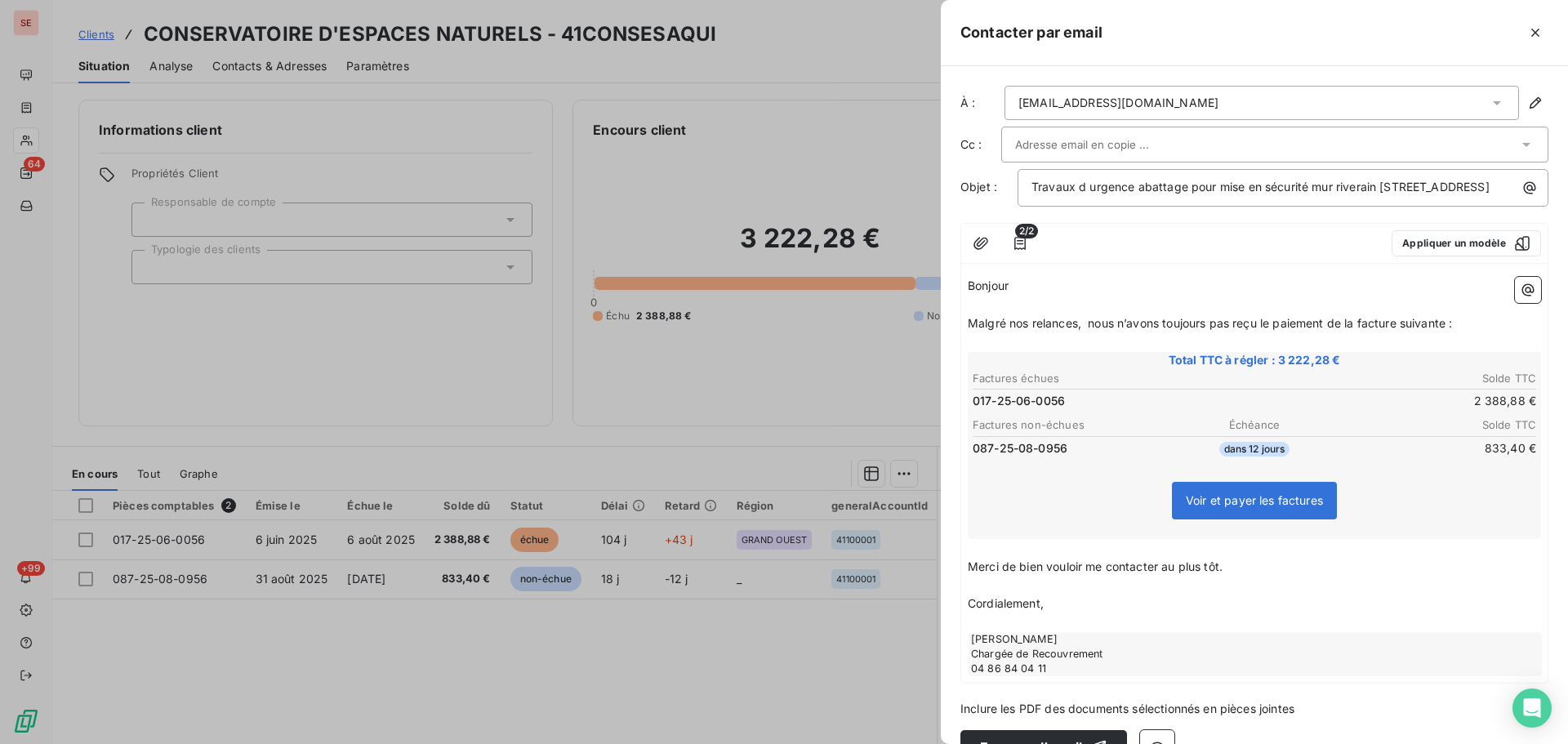
click at [1003, 595] on p "﻿" at bounding box center [1255, 585] width 574 height 18
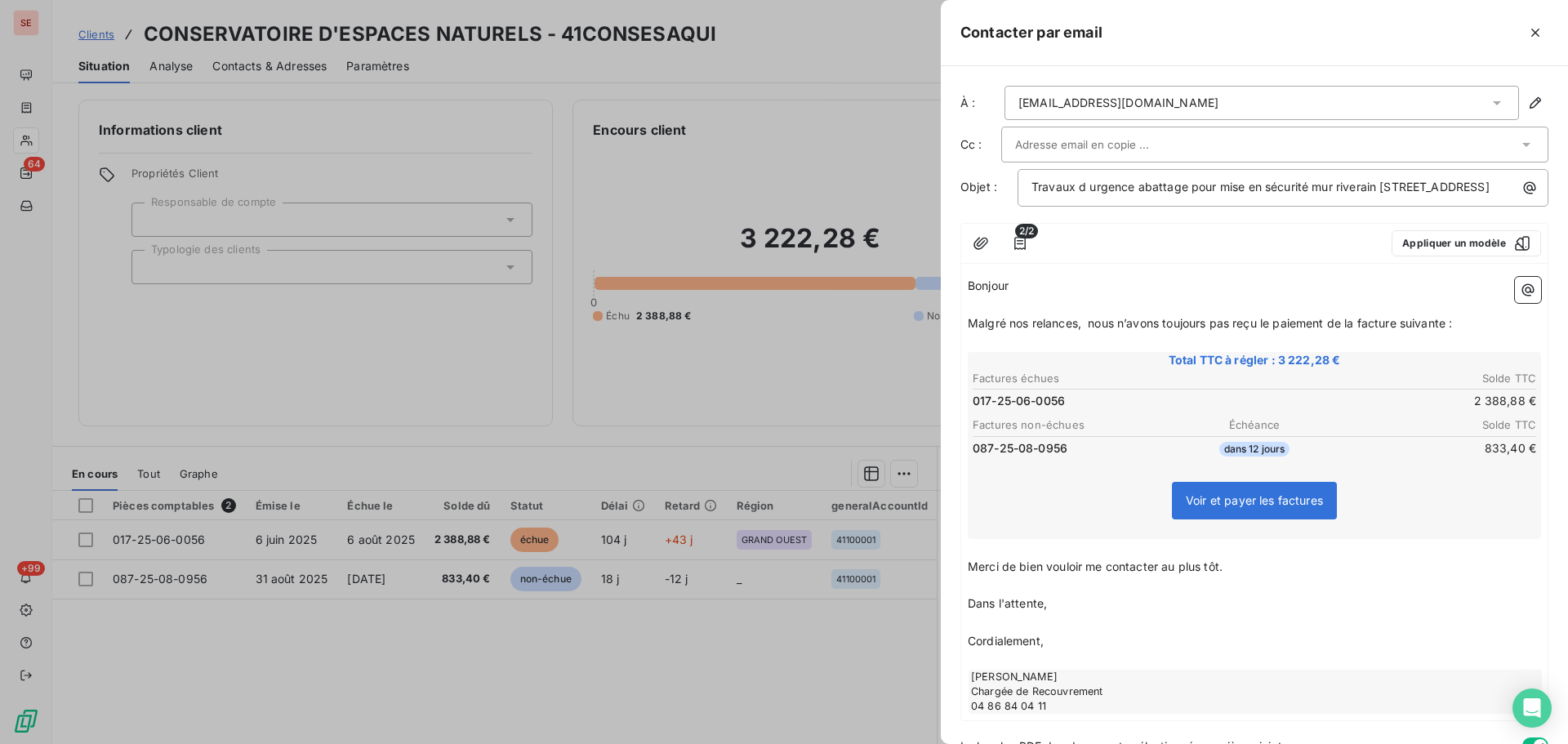
click at [974, 648] on span "Cordialement," at bounding box center [1006, 641] width 76 height 14
click at [1022, 250] on icon "button" at bounding box center [1020, 243] width 12 height 13
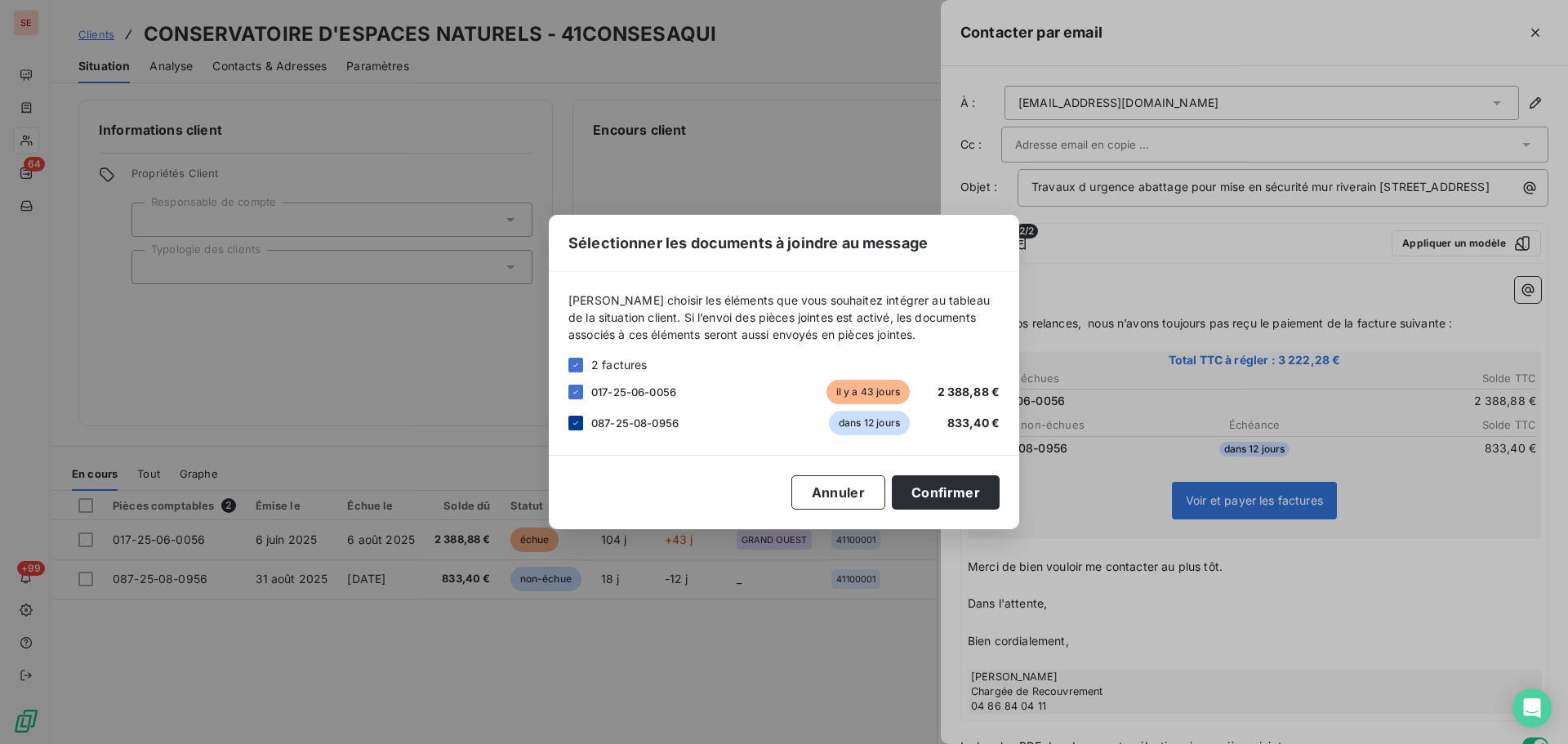
click at [576, 421] on icon at bounding box center [576, 424] width 10 height 10
click at [962, 489] on button "Confirmer" at bounding box center [945, 492] width 108 height 34
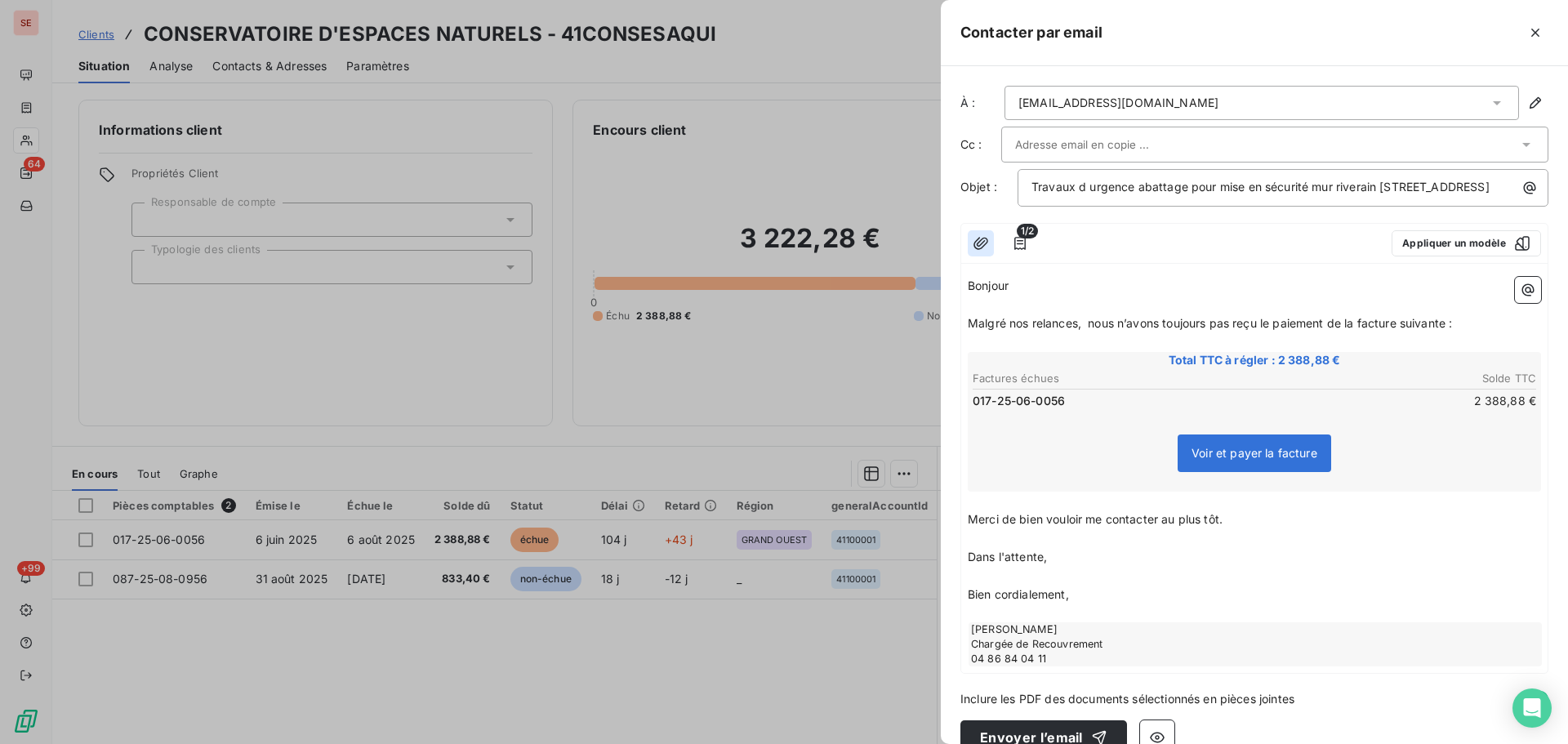
click at [981, 252] on icon "button" at bounding box center [981, 242] width 16 height 16
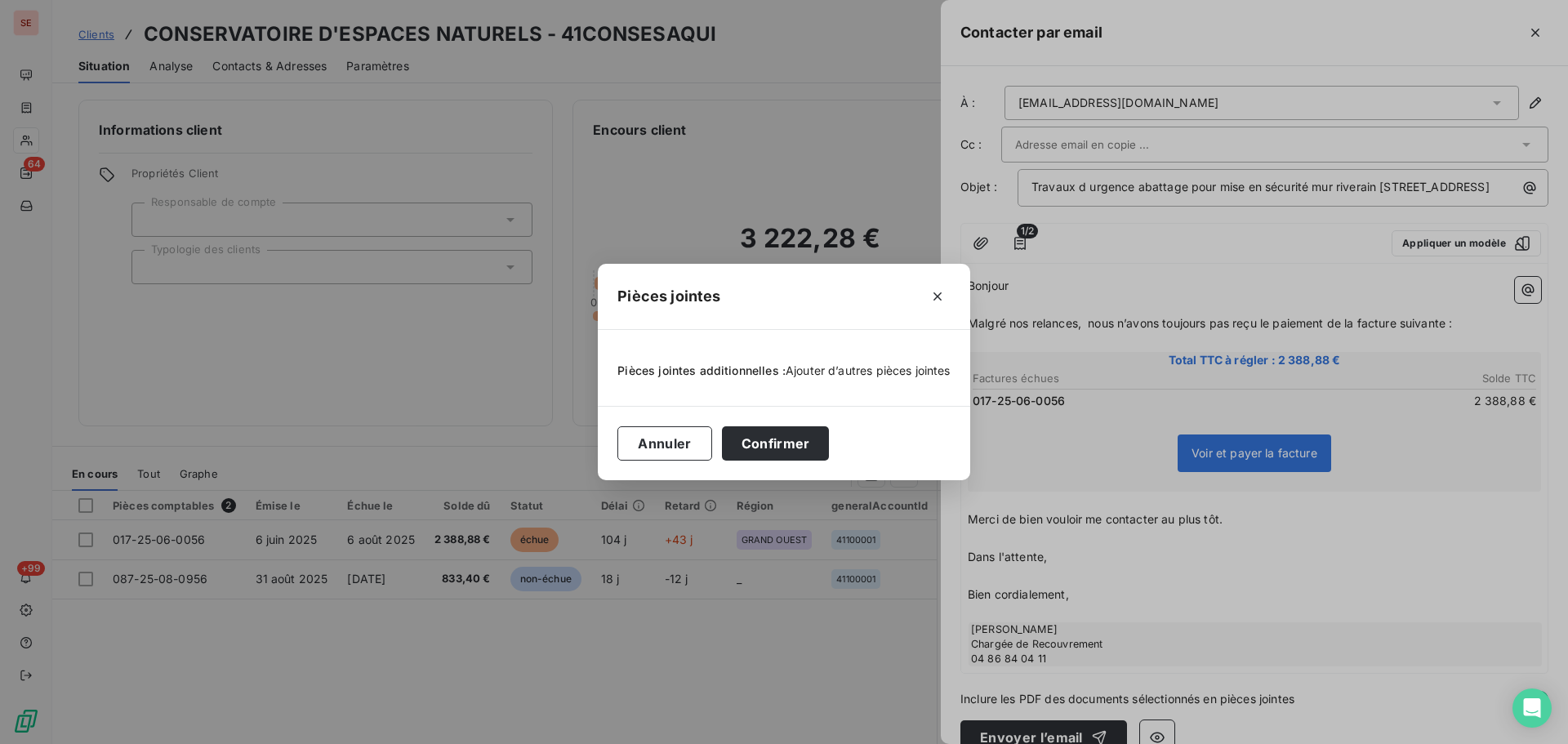
click at [832, 367] on span "Ajouter d’autres pièces jointes" at bounding box center [868, 370] width 165 height 14
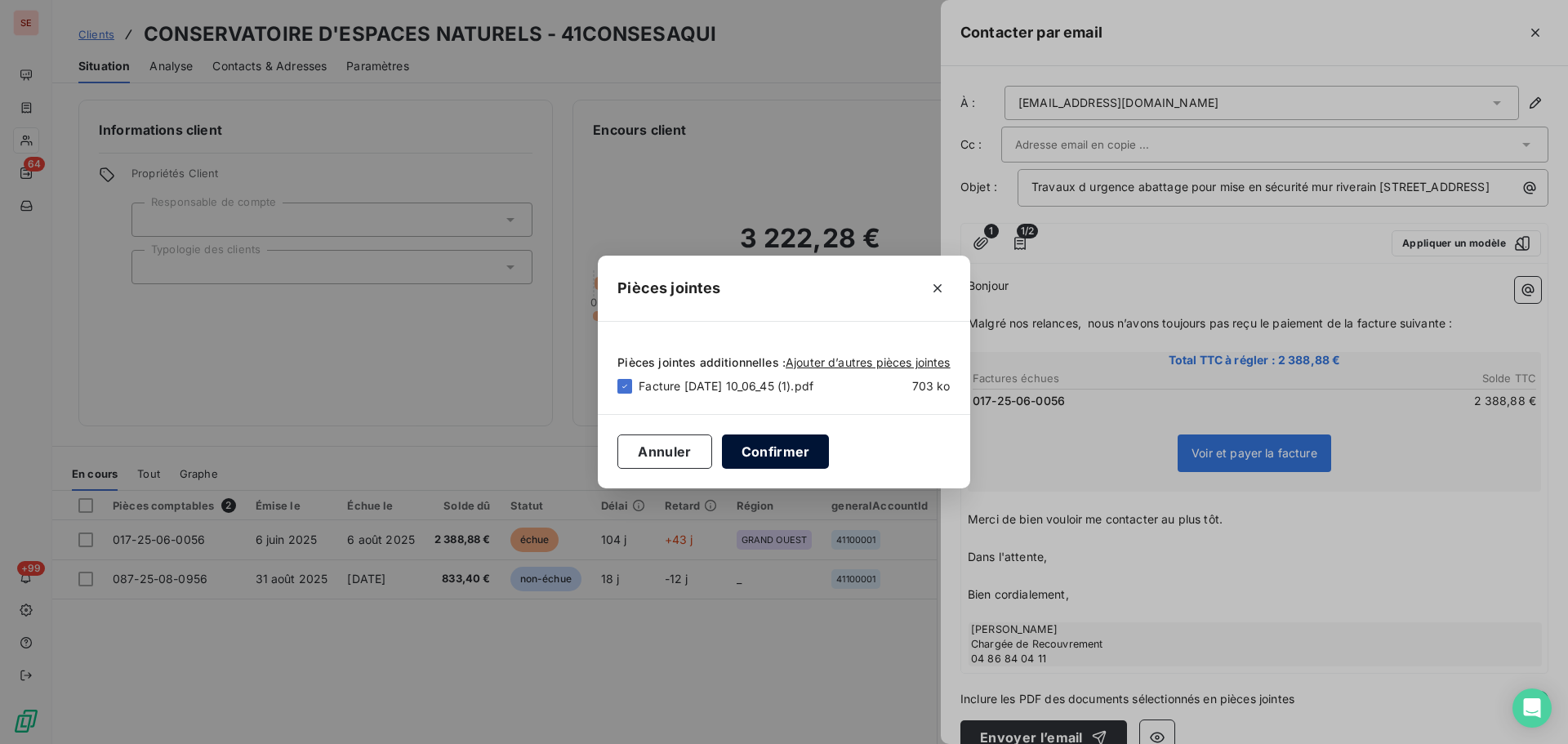
click at [793, 450] on button "Confirmer" at bounding box center [776, 451] width 108 height 34
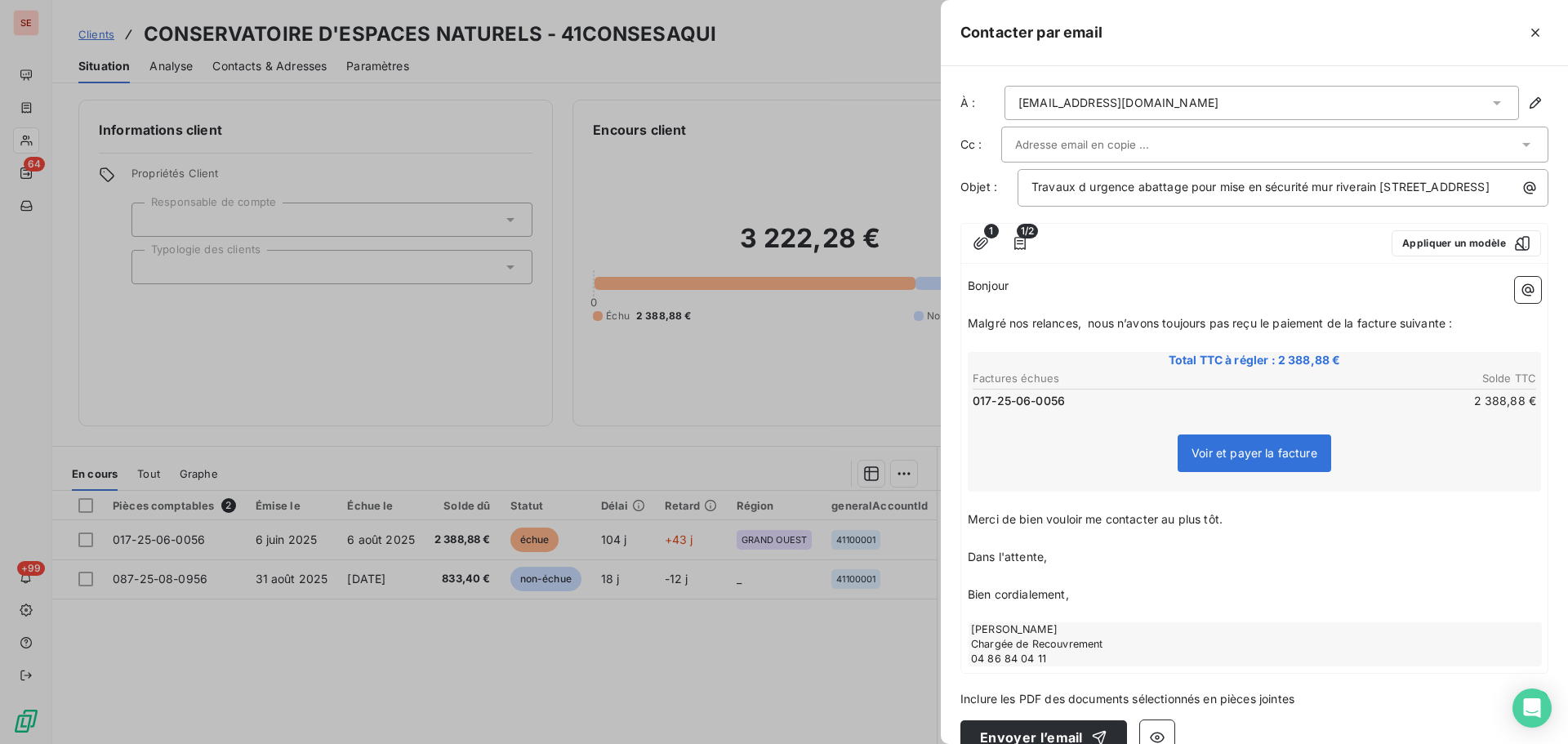
scroll to position [45, 0]
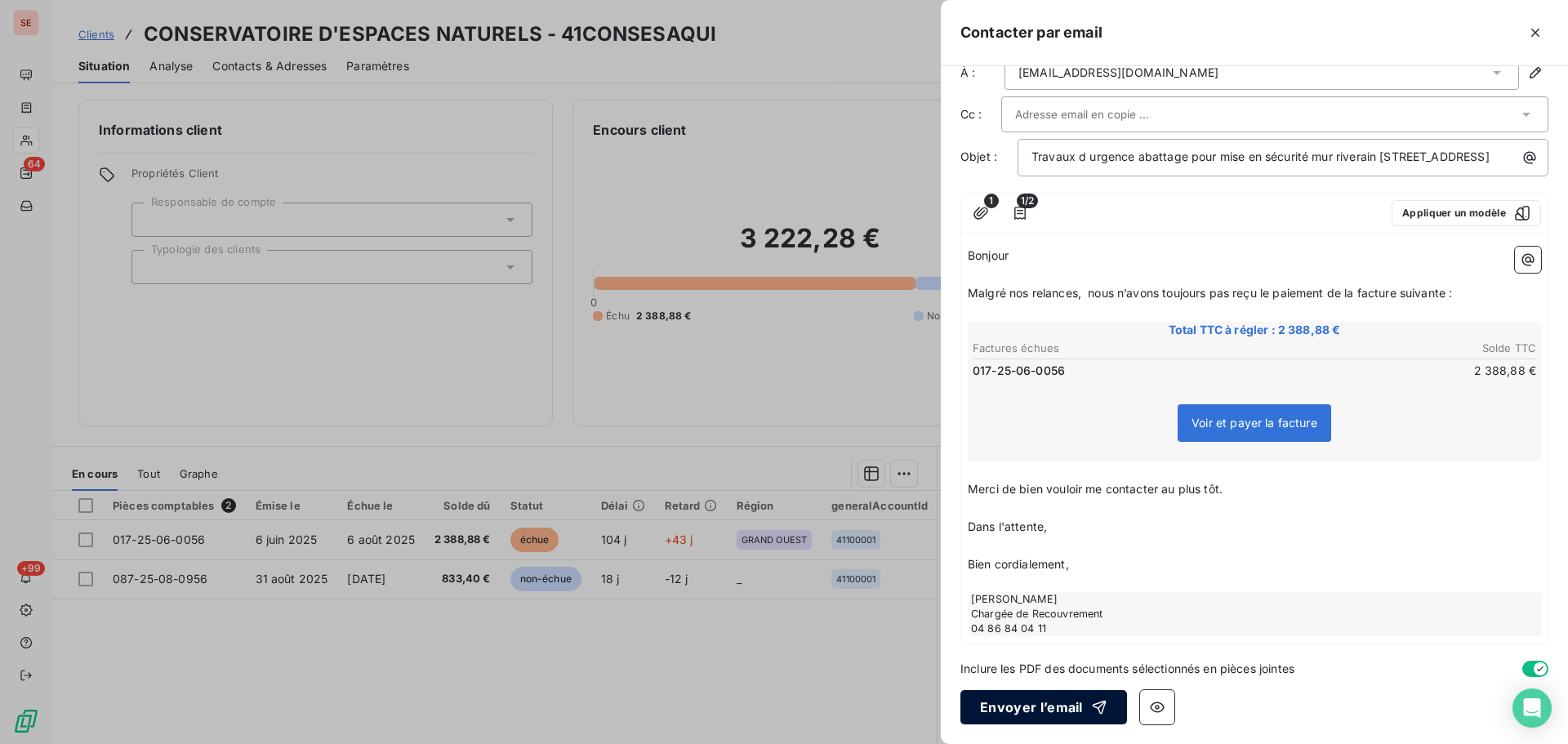
click at [1056, 704] on button "Envoyer l’email" at bounding box center [1044, 707] width 167 height 34
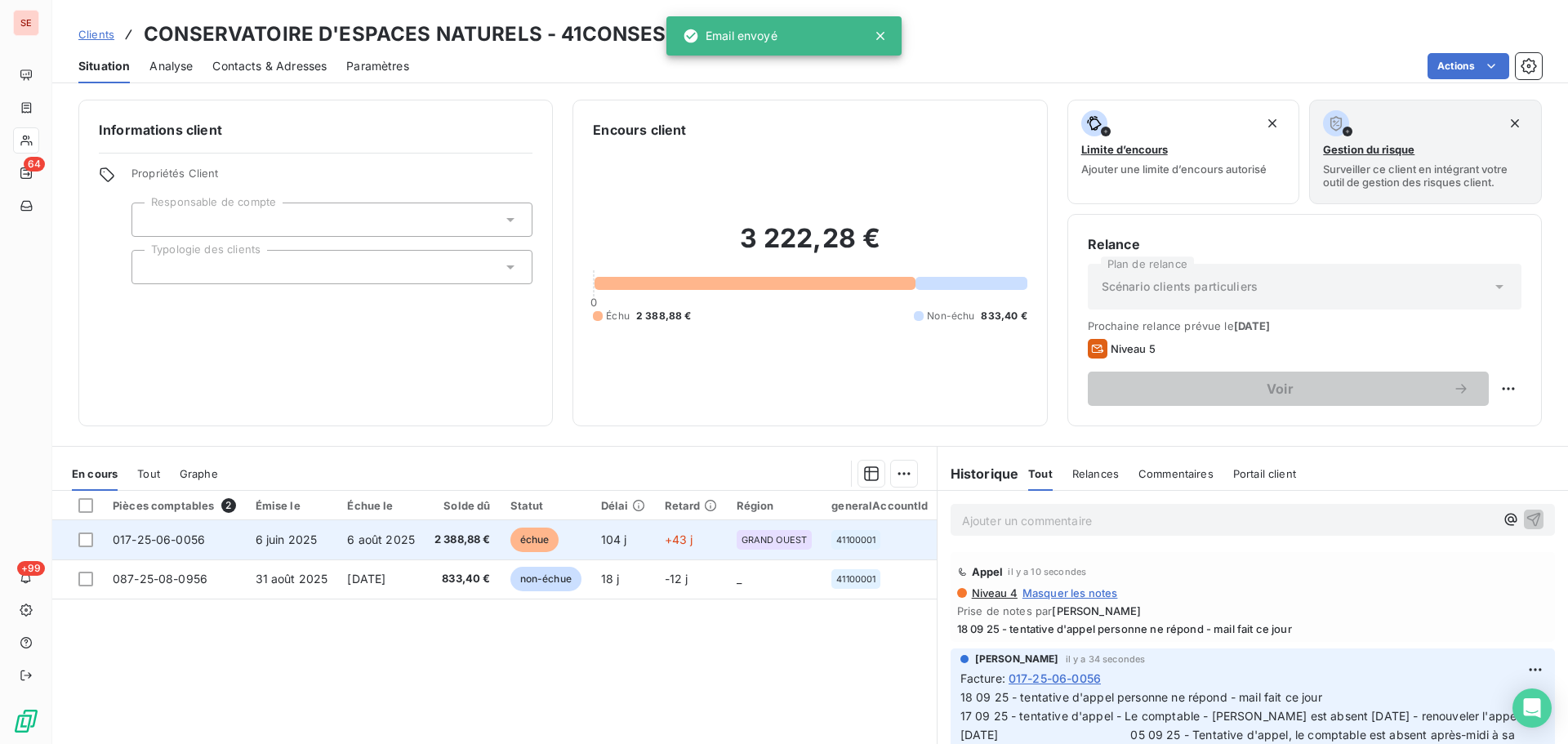
click at [297, 534] on span "6 juin 2025" at bounding box center [287, 539] width 62 height 14
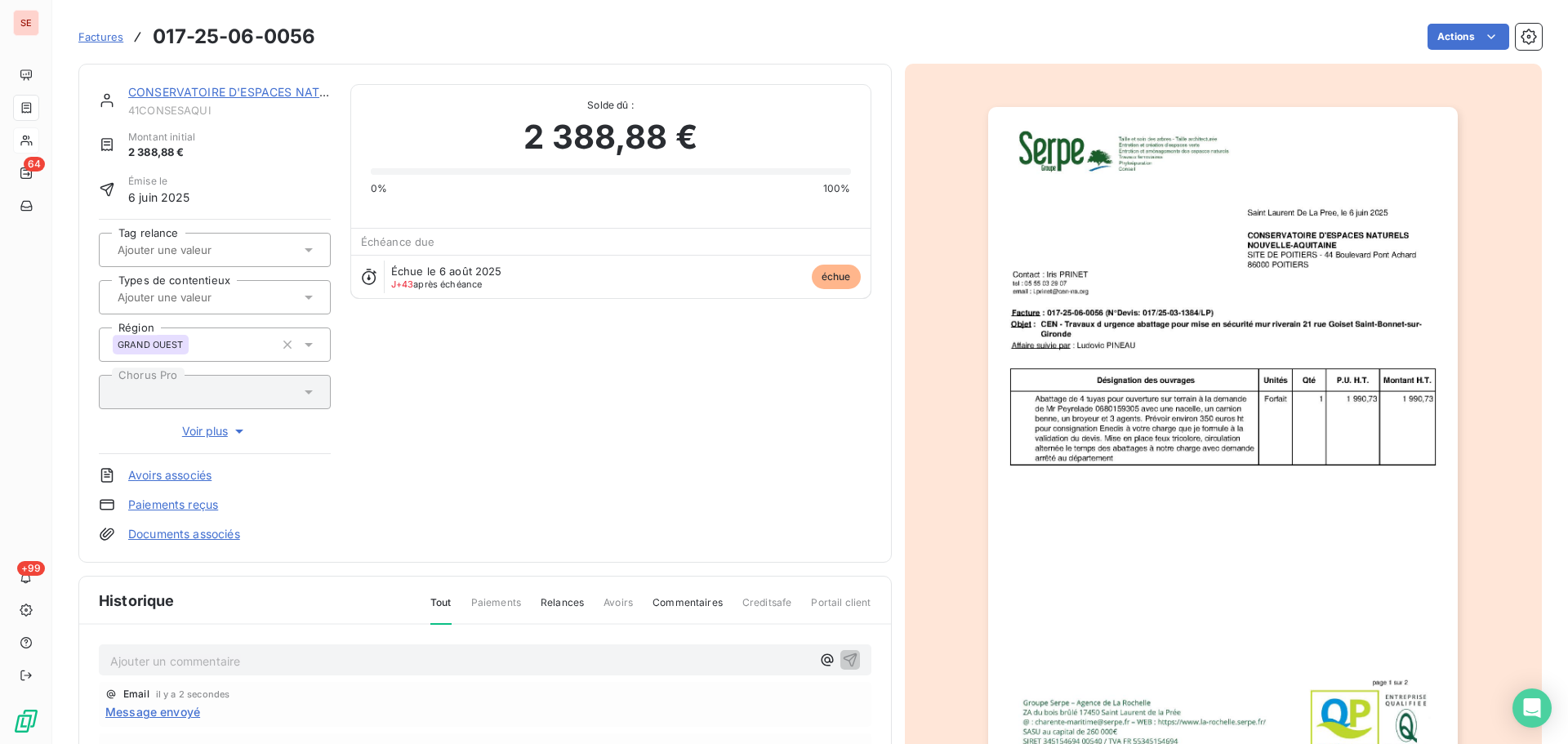
click at [228, 98] on link "CONSERVATOIRE D'ESPACES NATURELS" at bounding box center [242, 91] width 228 height 14
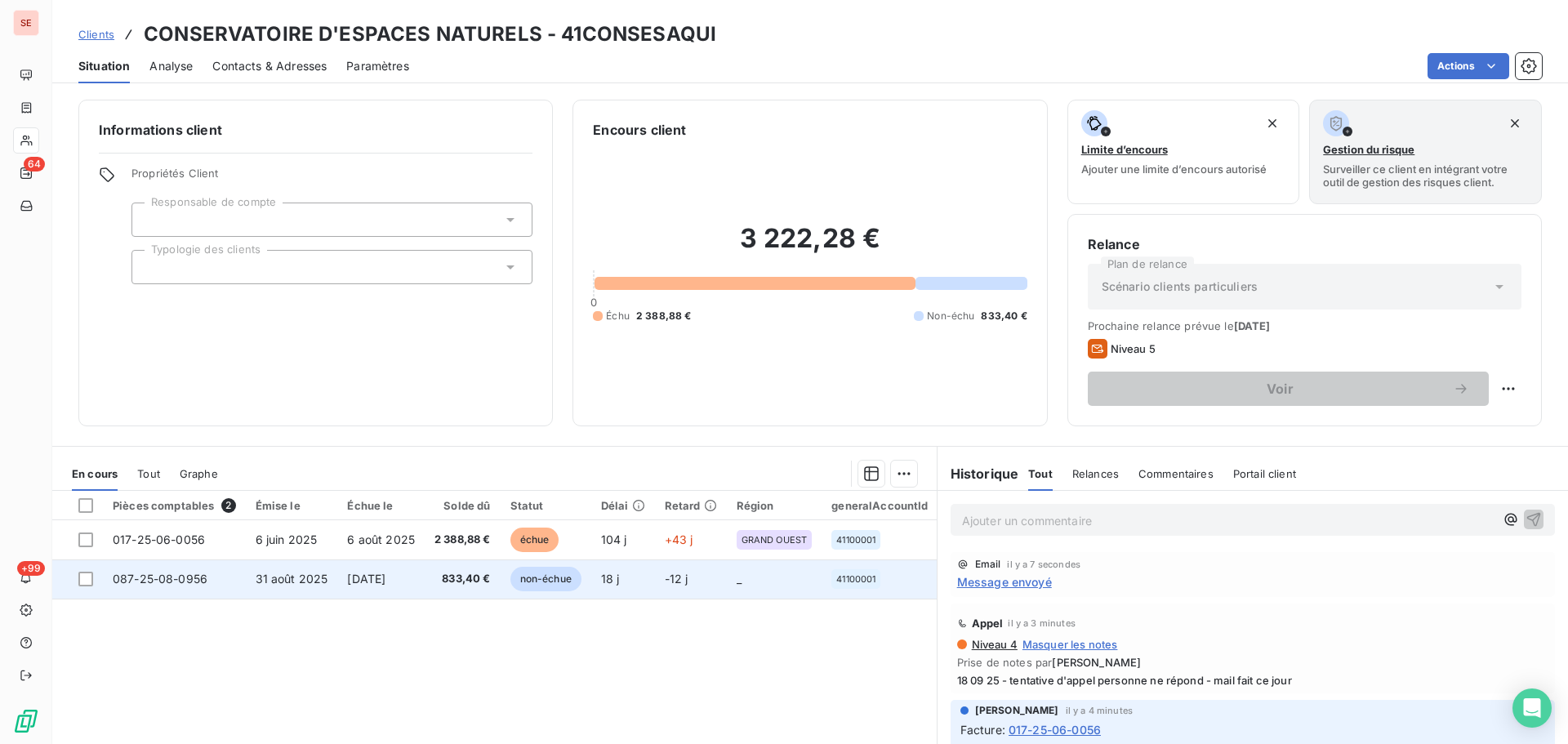
click at [453, 579] on span "833,40 €" at bounding box center [462, 579] width 56 height 16
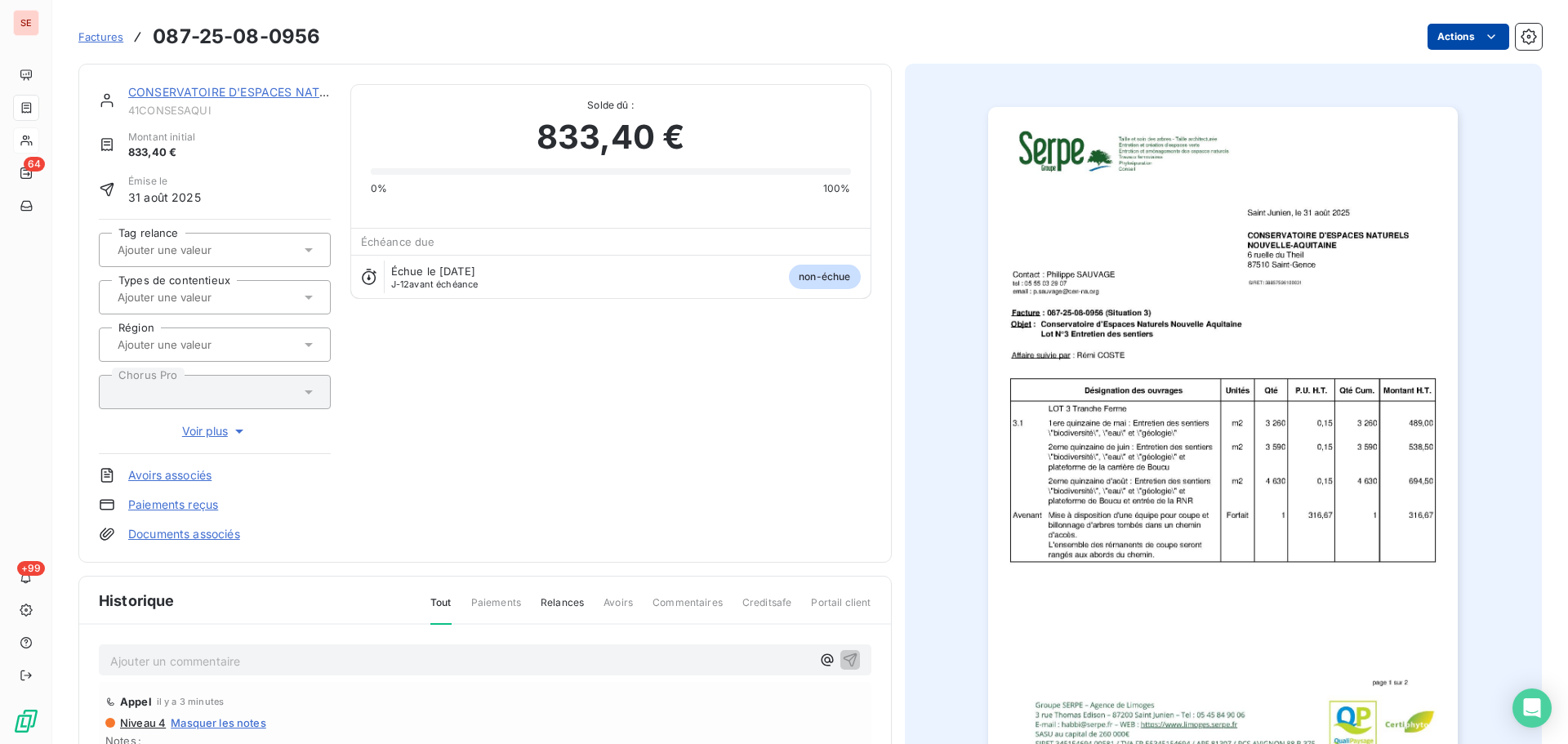
click at [1435, 35] on html "SE 64 +99 Factures 087-25-08-0956 Actions CONSERVATOIRE D'ESPACES NATURELS 41CO…" at bounding box center [784, 372] width 1568 height 744
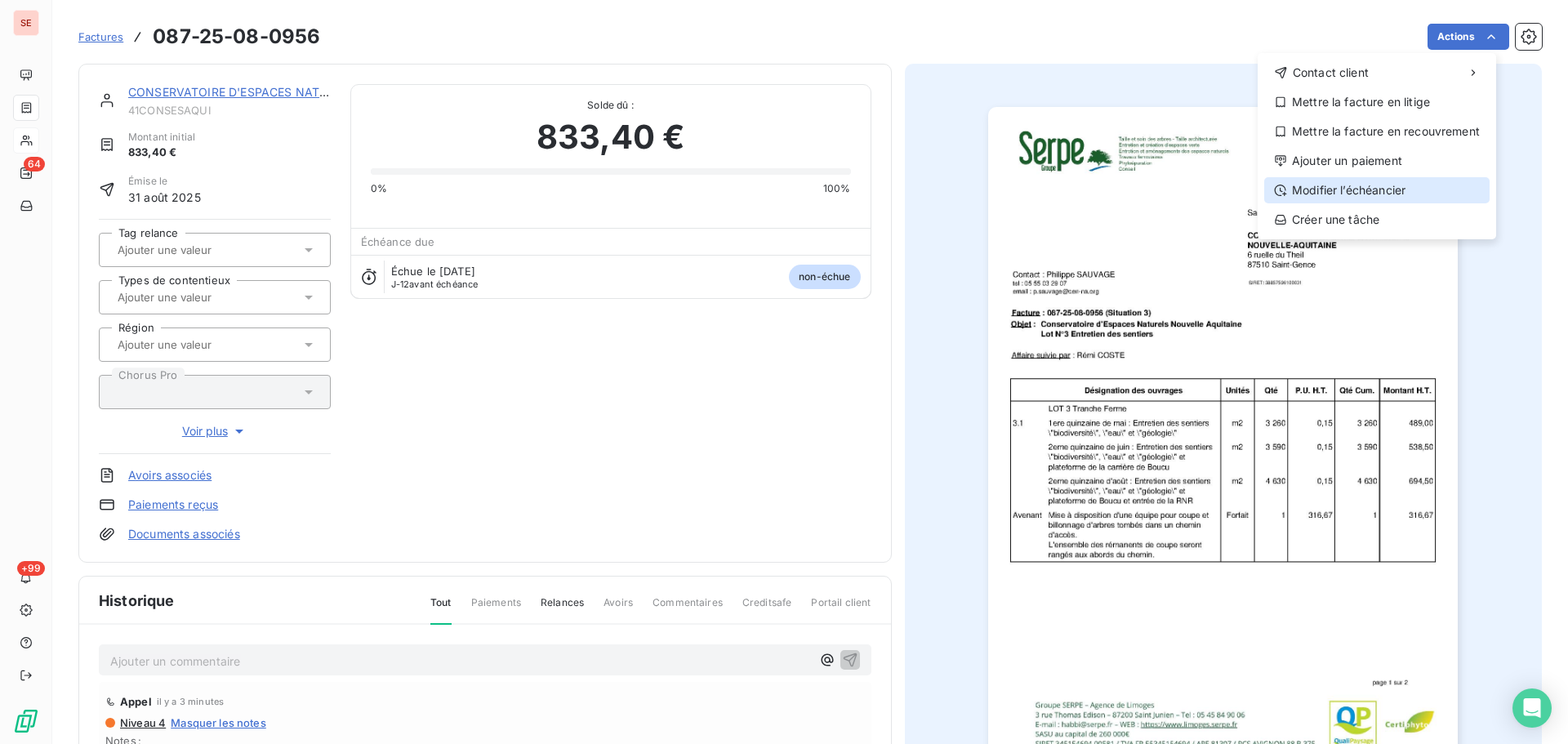
click at [1373, 193] on div "Modifier l’échéancier" at bounding box center [1377, 190] width 226 height 26
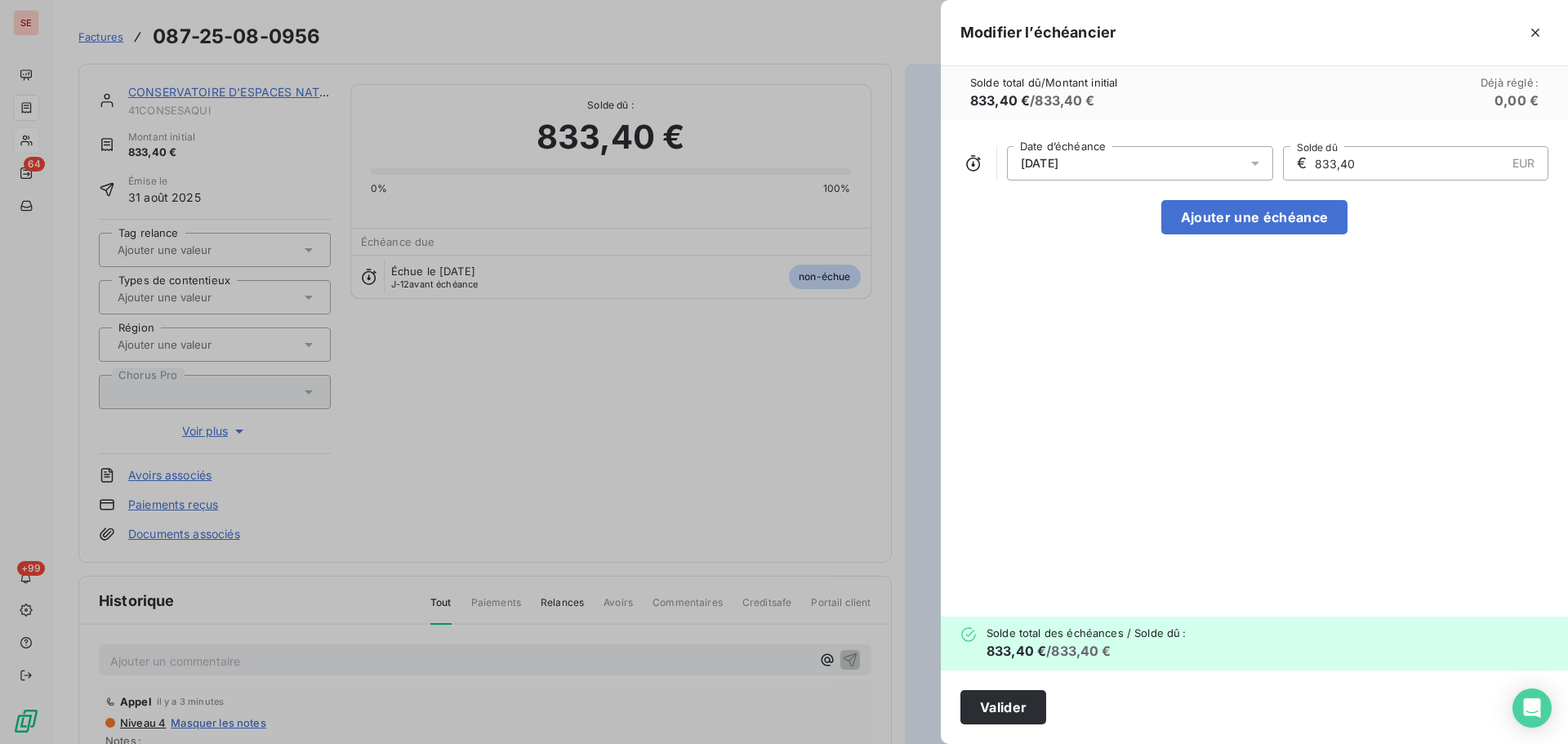
click at [1240, 153] on div "[DATE]" at bounding box center [1140, 163] width 266 height 34
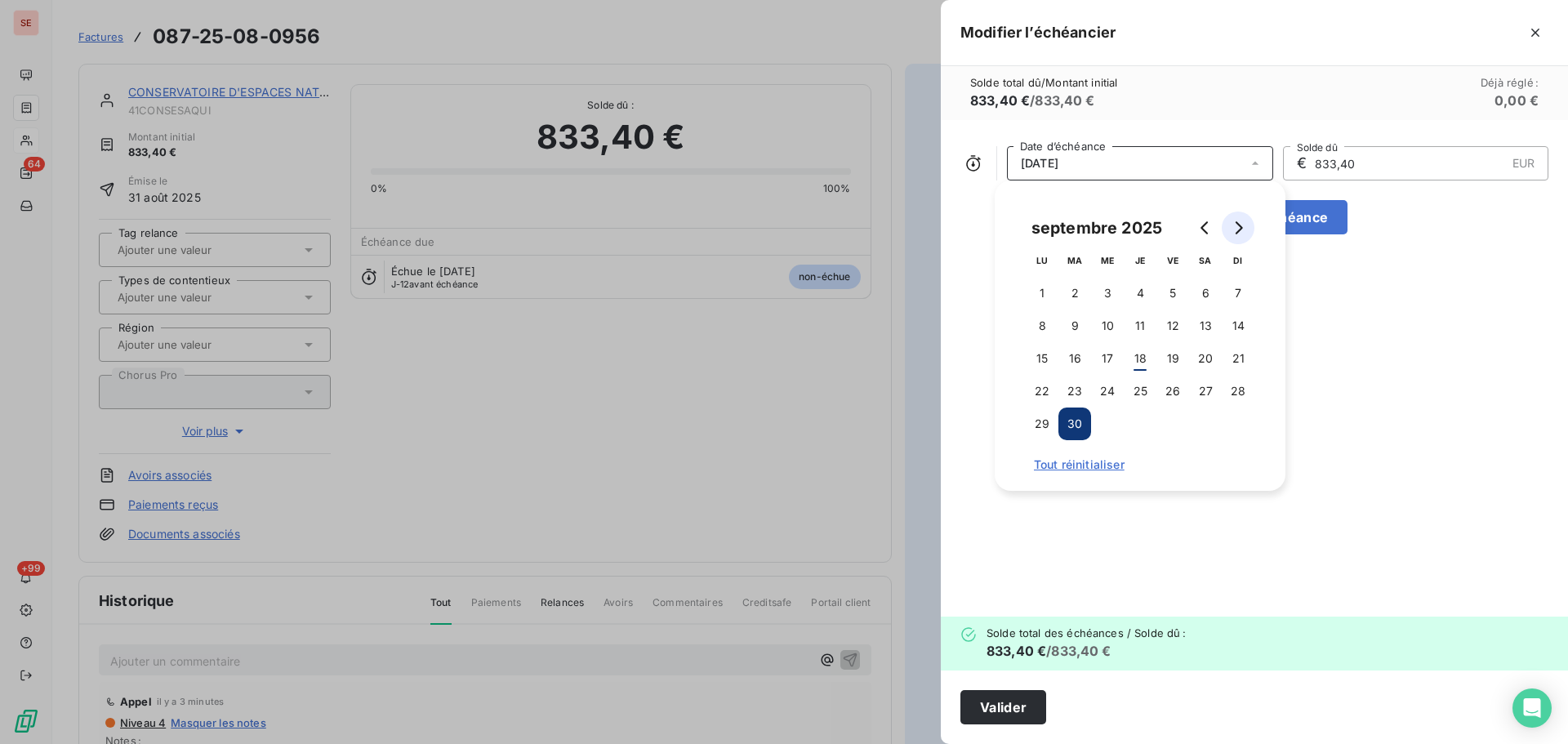
click at [1240, 237] on button "Go to next month" at bounding box center [1238, 227] width 33 height 33
click at [1157, 421] on button "31" at bounding box center [1173, 424] width 33 height 33
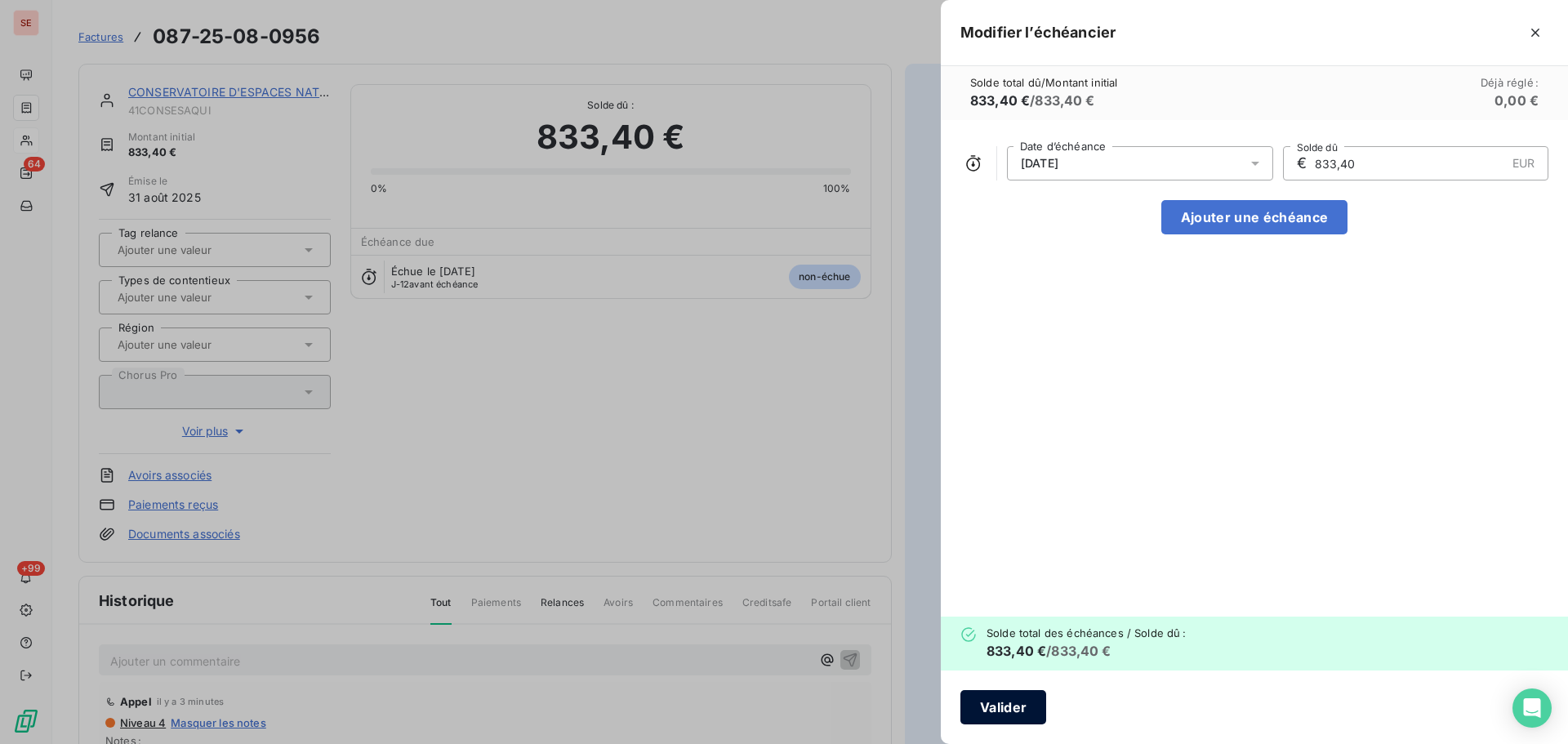
click at [1000, 704] on button "Valider" at bounding box center [1003, 707] width 86 height 34
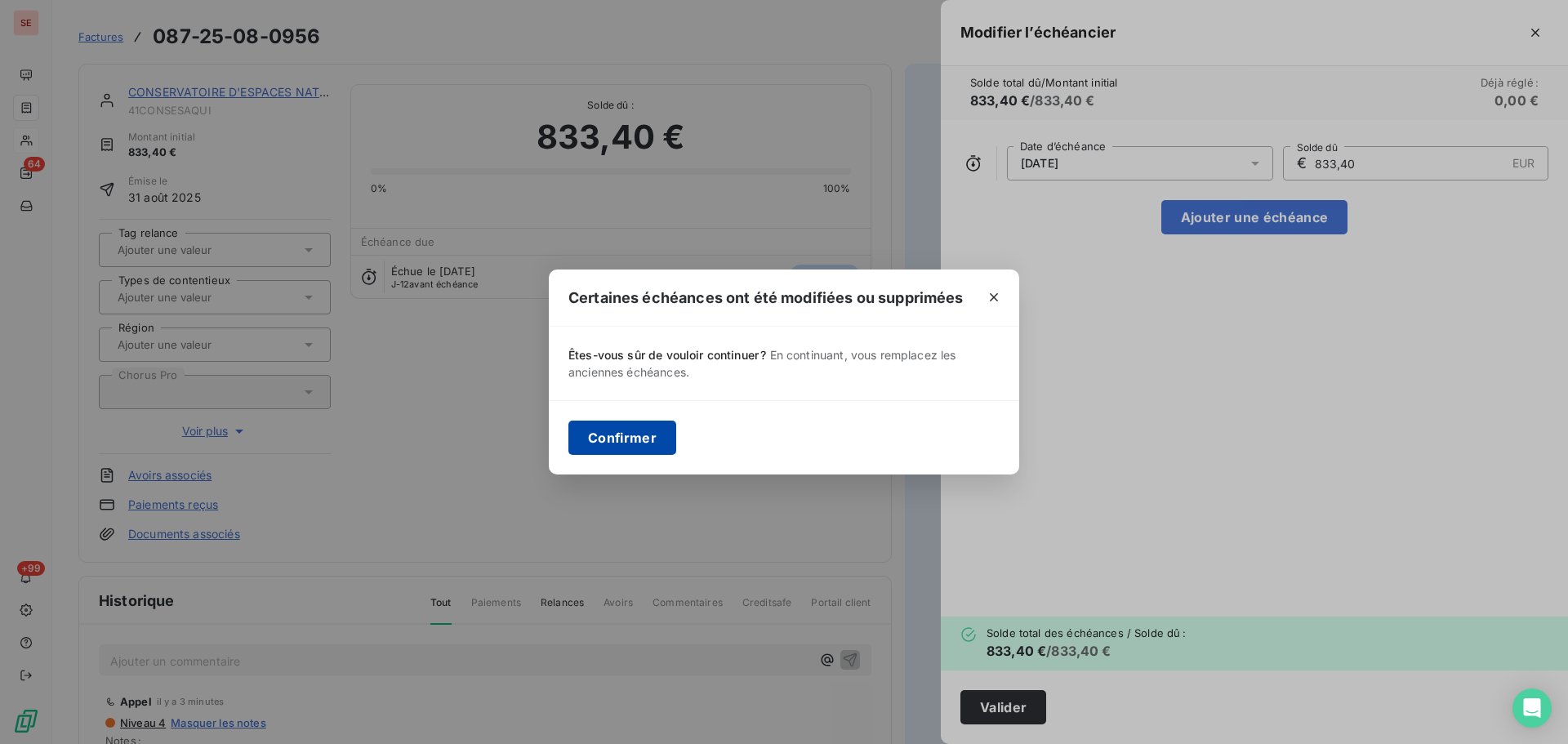
click at [628, 434] on button "Confirmer" at bounding box center [623, 437] width 108 height 34
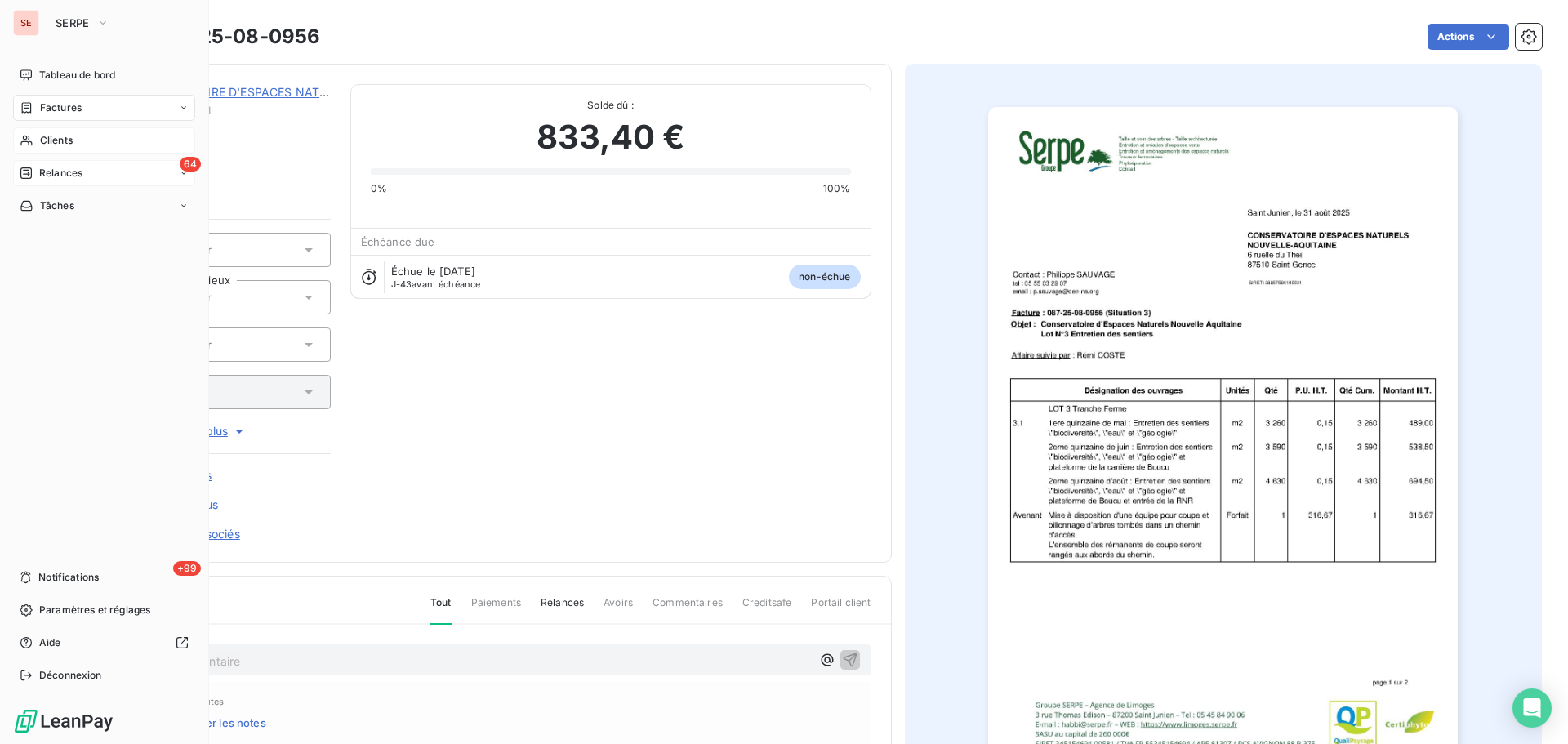
click at [86, 178] on div "64 Relances" at bounding box center [104, 173] width 182 height 26
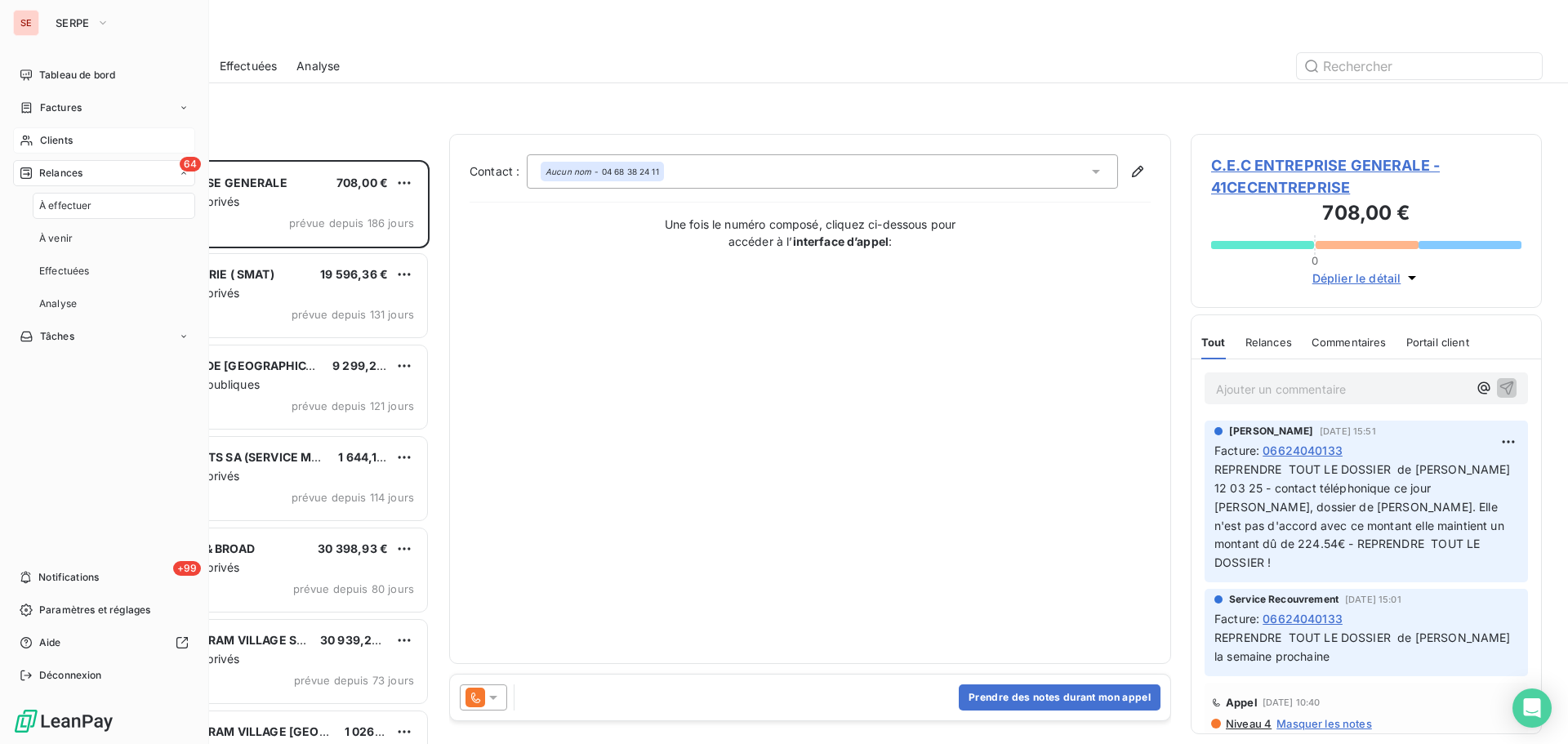
scroll to position [572, 339]
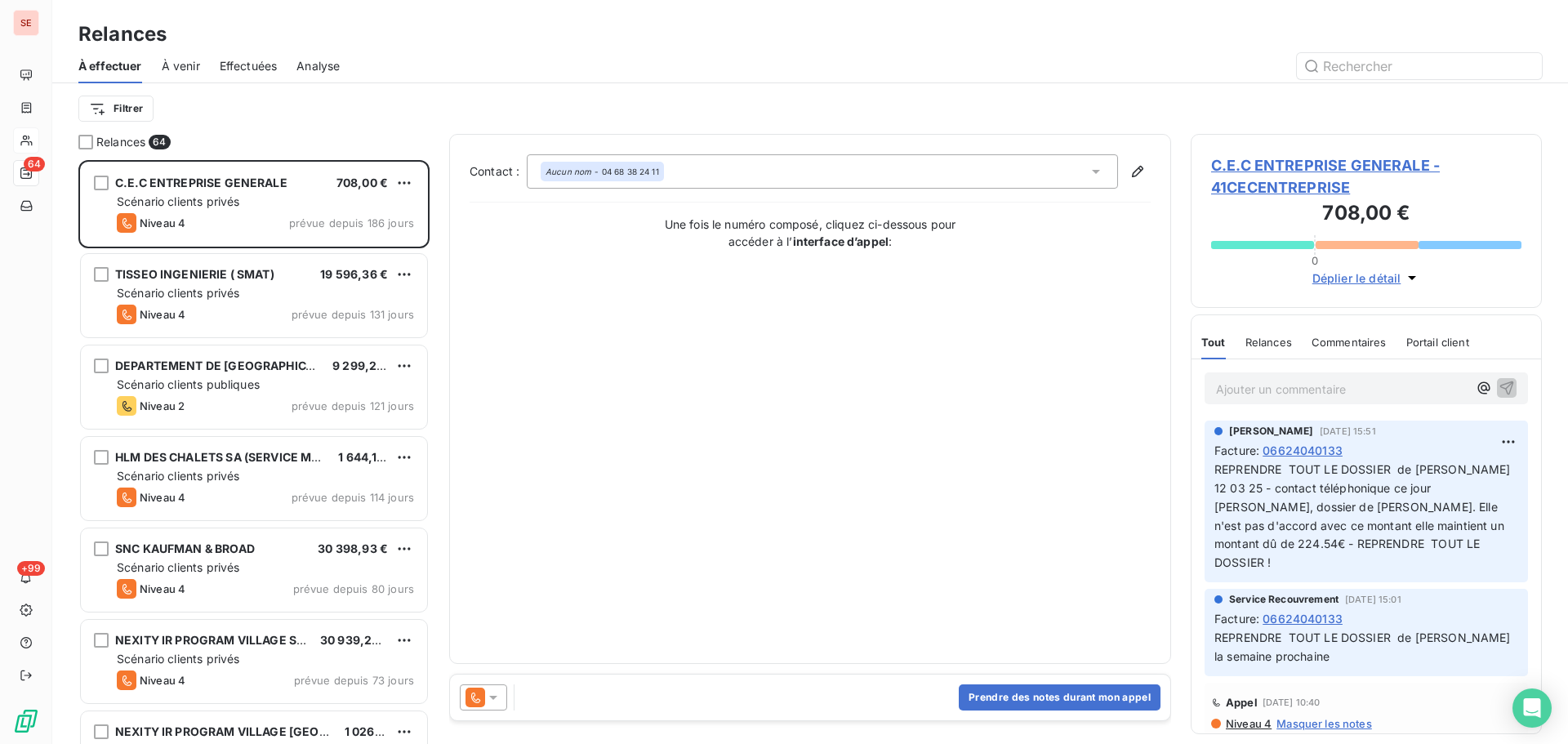
click at [264, 66] on span "Effectuées" at bounding box center [248, 65] width 58 height 16
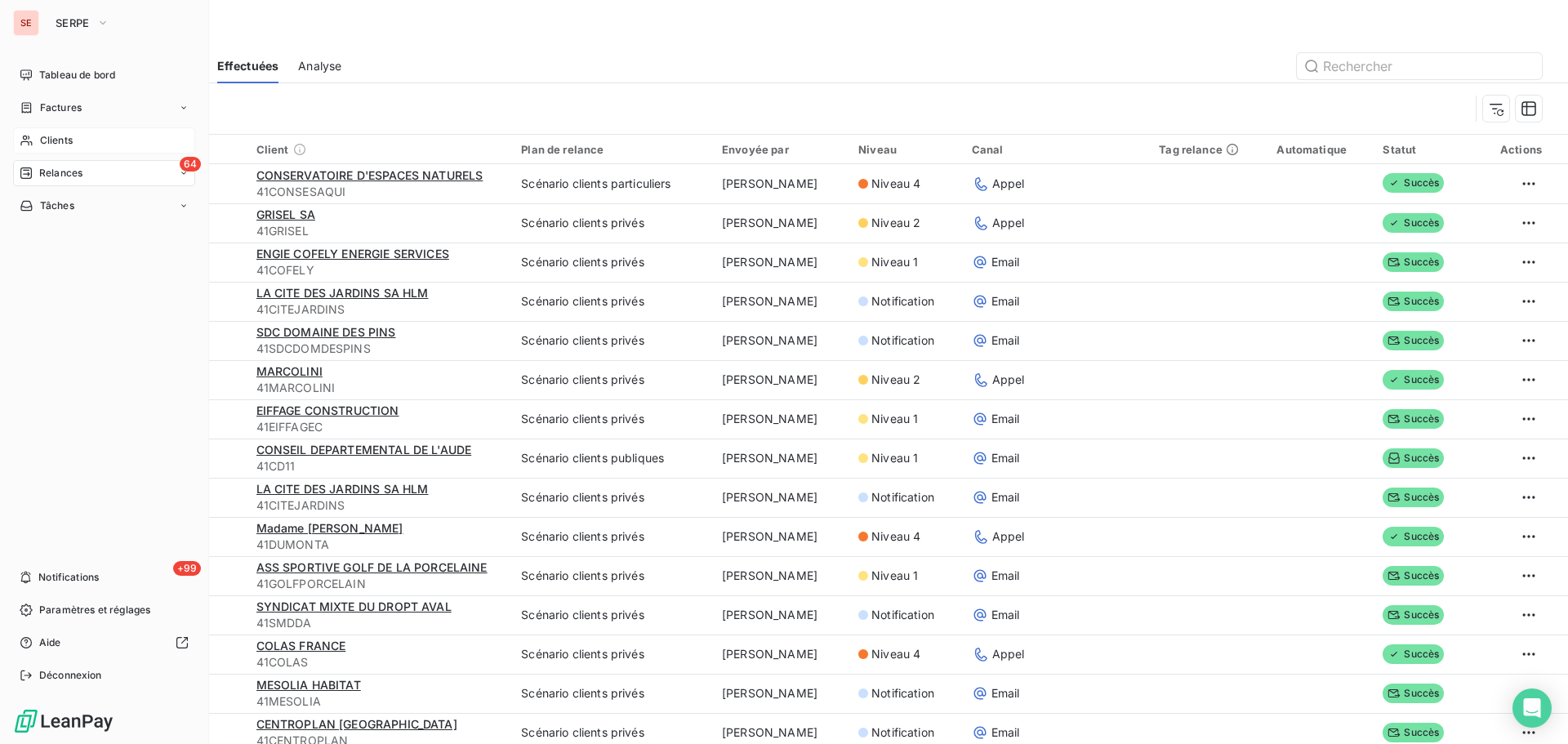
click at [32, 171] on icon at bounding box center [26, 174] width 12 height 12
click at [44, 110] on span "Factures" at bounding box center [61, 108] width 42 height 15
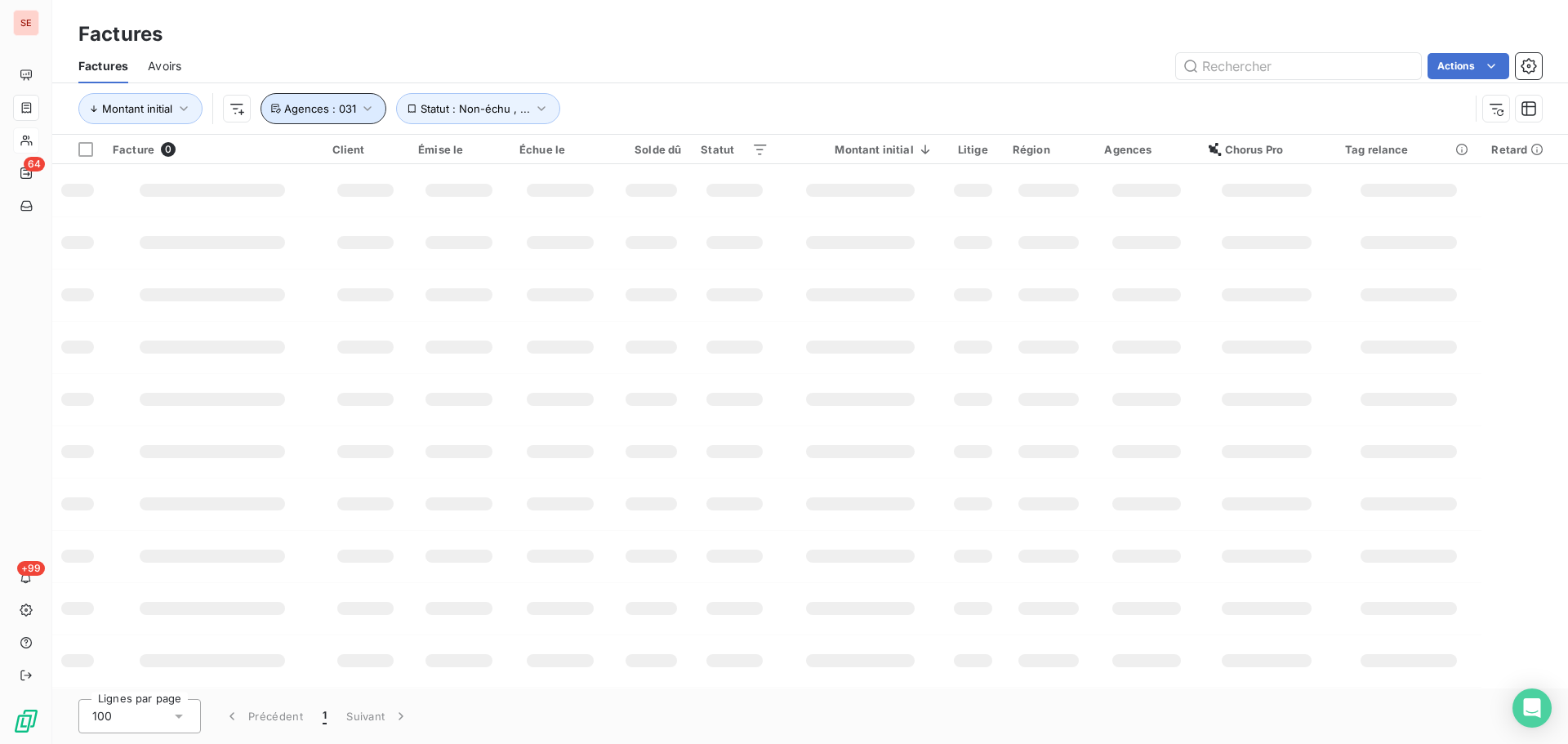
click at [364, 110] on icon "button" at bounding box center [367, 108] width 16 height 16
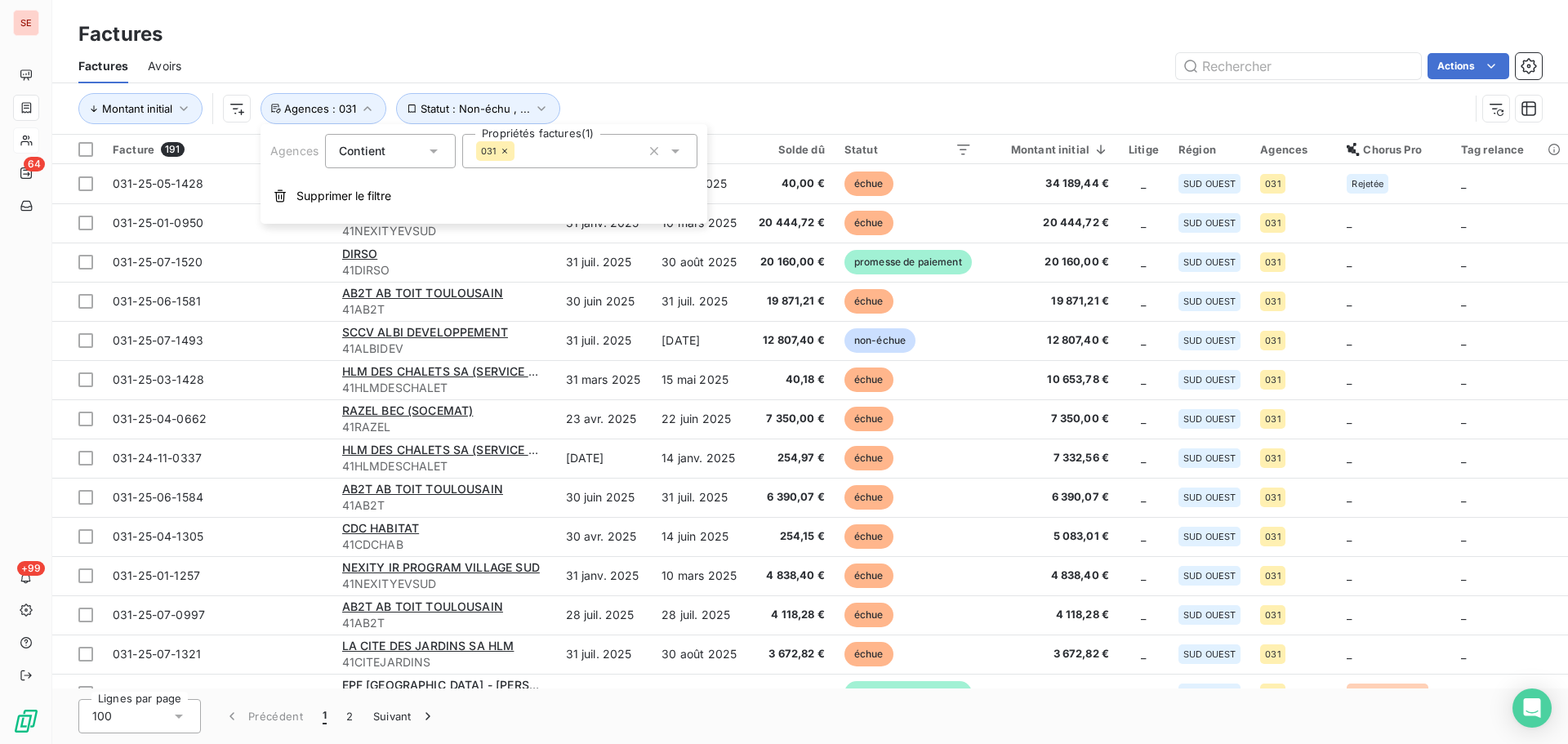
click at [505, 155] on icon at bounding box center [505, 151] width 10 height 10
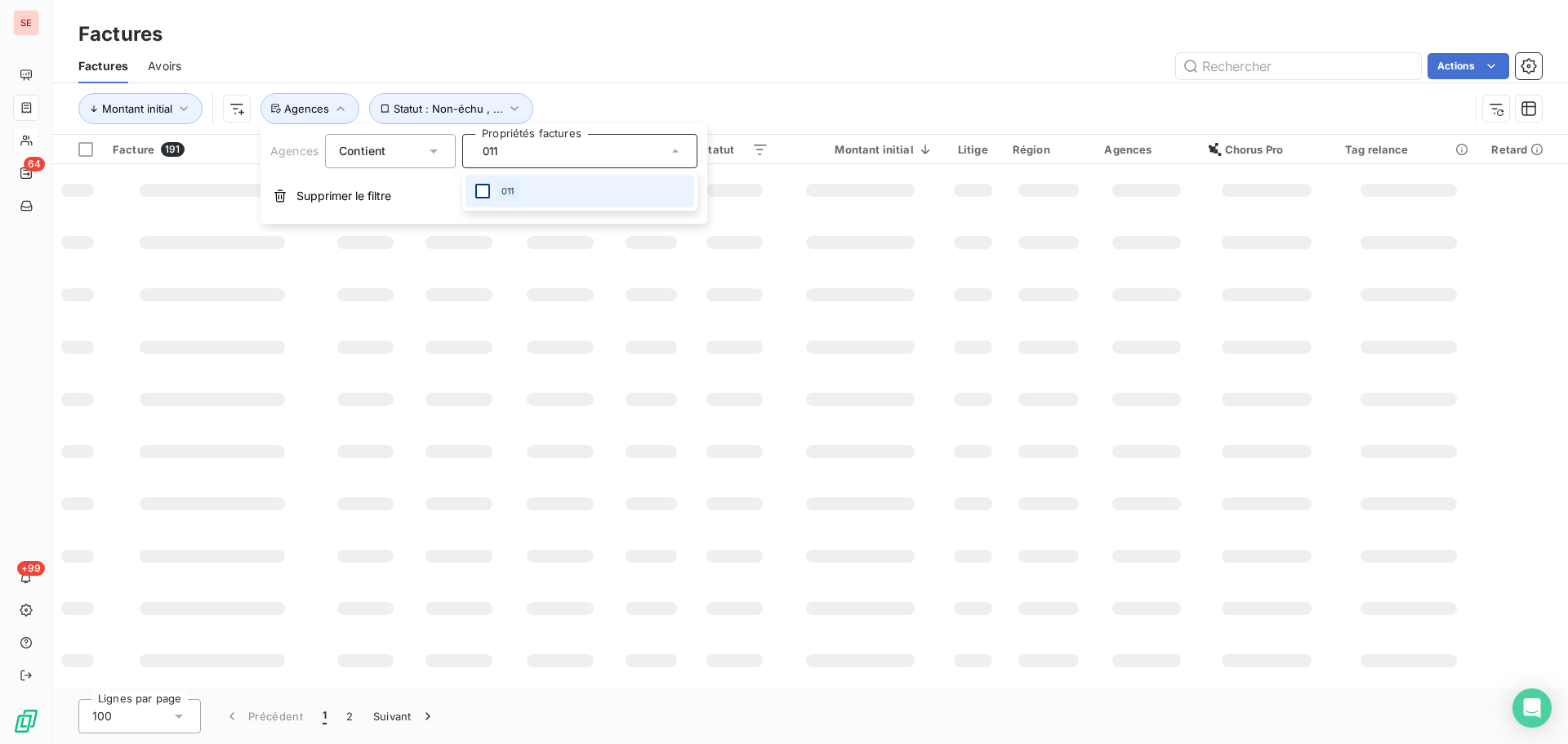
type input "011"
click at [484, 186] on div at bounding box center [483, 191] width 15 height 15
click at [663, 77] on div "Actions" at bounding box center [872, 65] width 1341 height 26
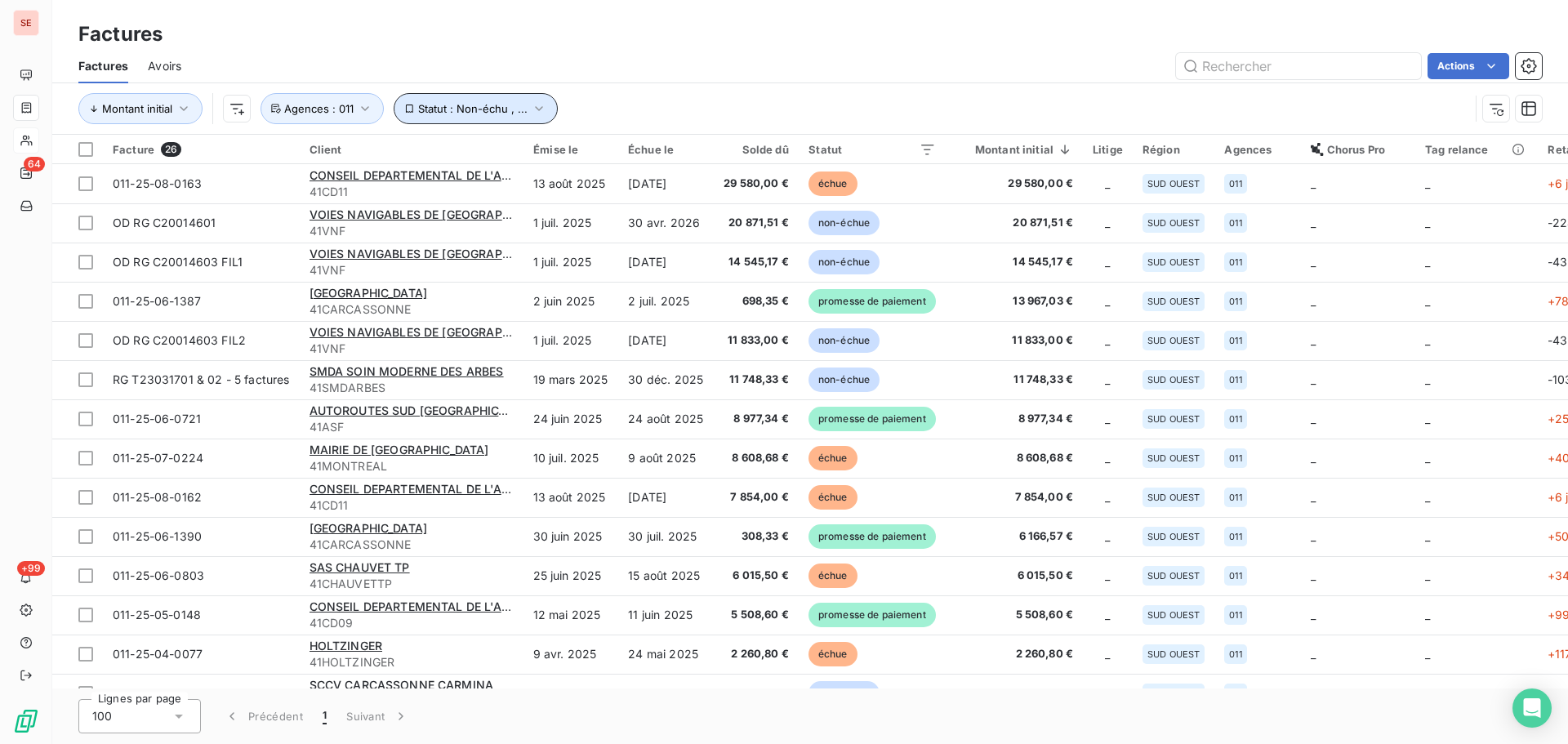
click at [534, 112] on icon "button" at bounding box center [539, 108] width 16 height 16
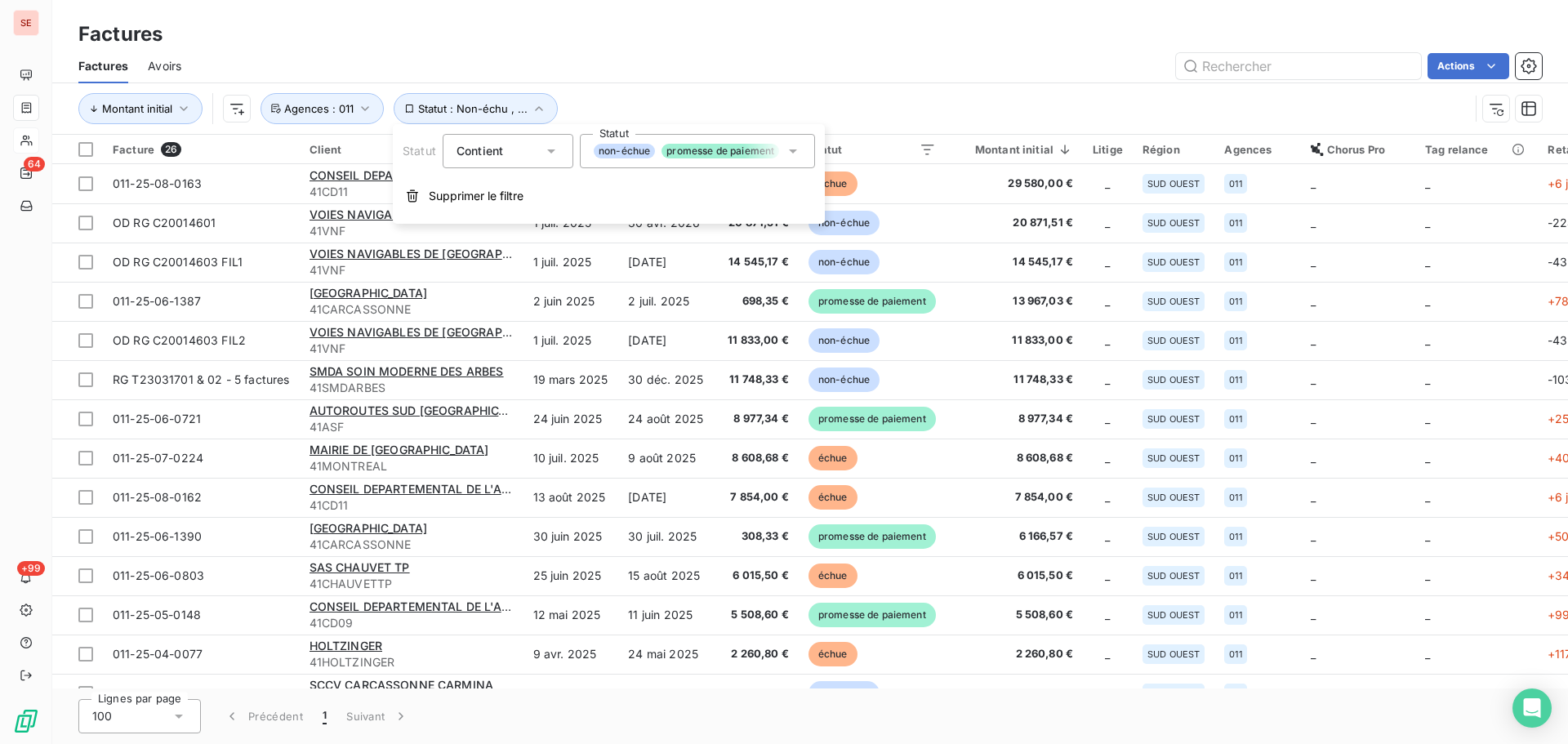
click at [655, 159] on div "non-échue promesse de paiement échue" at bounding box center [697, 151] width 235 height 34
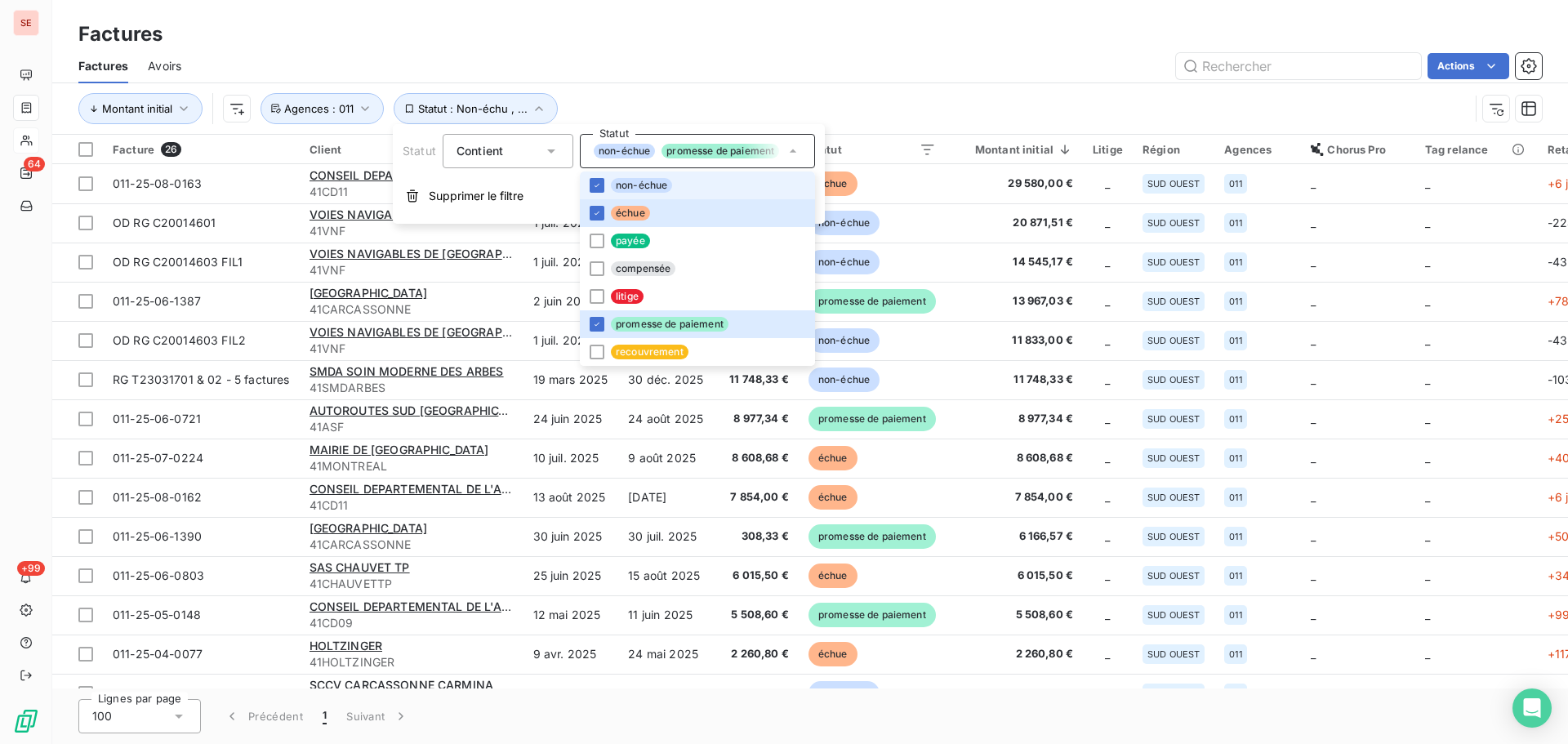
click at [647, 172] on li "non-échue" at bounding box center [697, 185] width 235 height 28
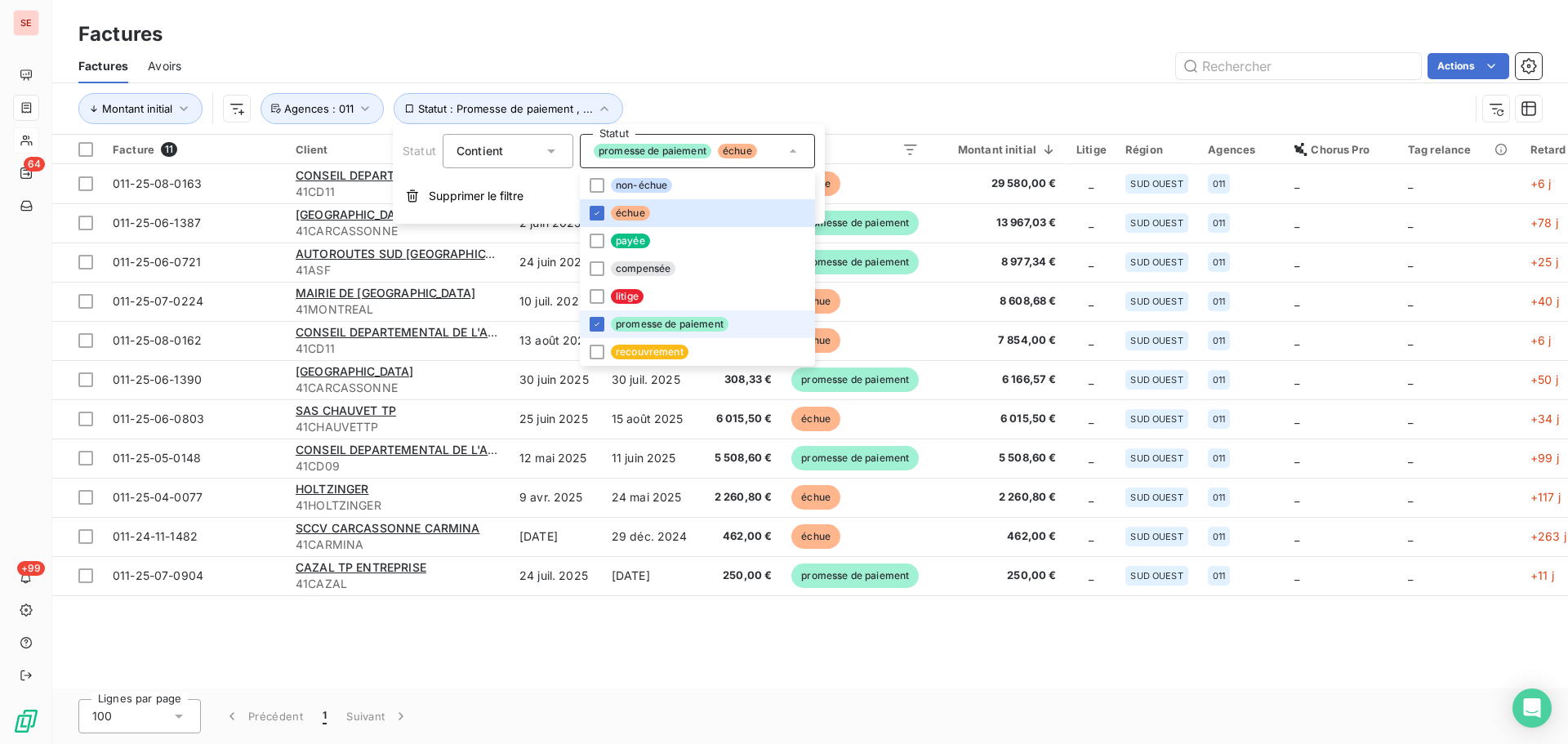
click at [638, 336] on li "promesse de paiement" at bounding box center [697, 324] width 235 height 28
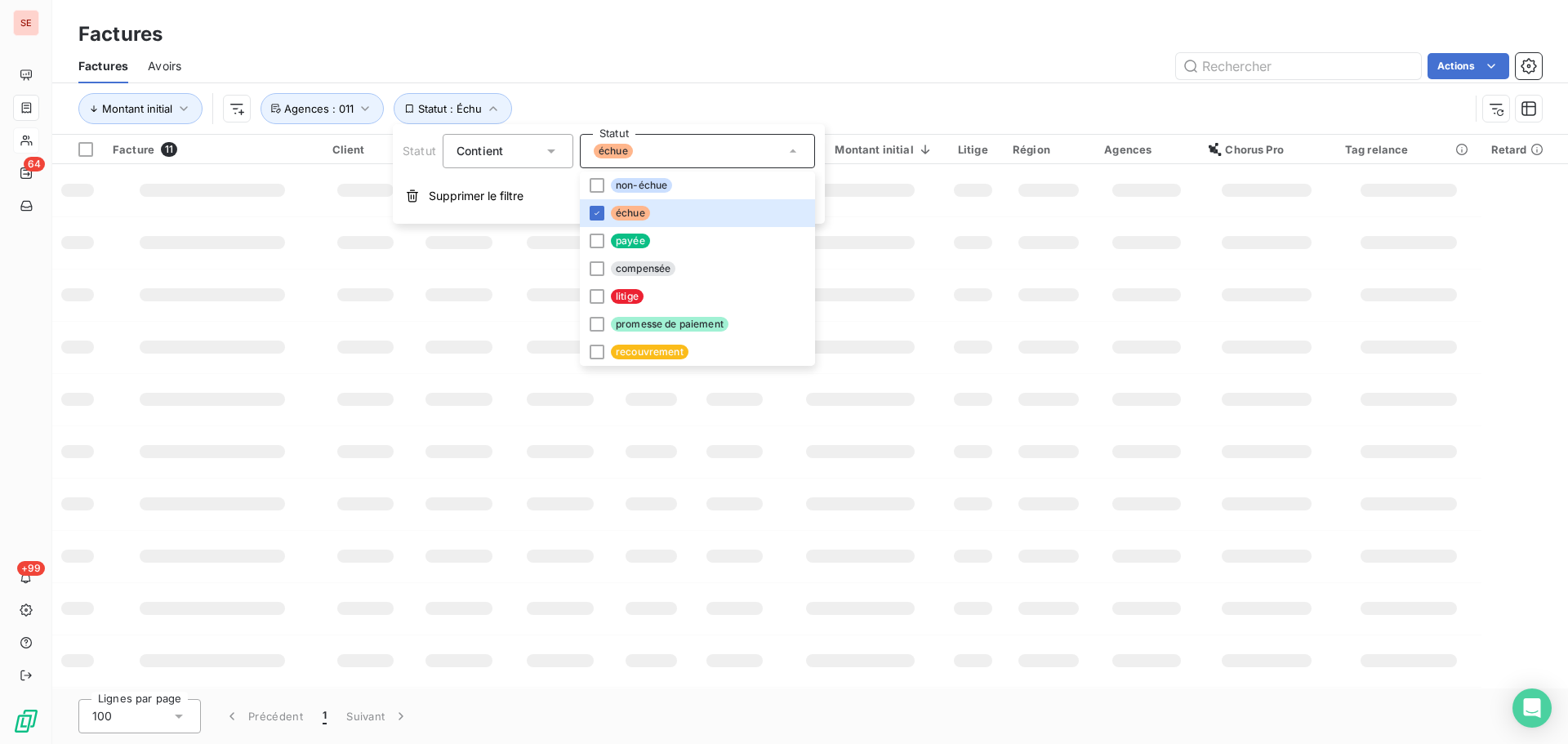
click at [716, 92] on div "Montant initial Statut : Échu Agences : 011" at bounding box center [810, 108] width 1464 height 50
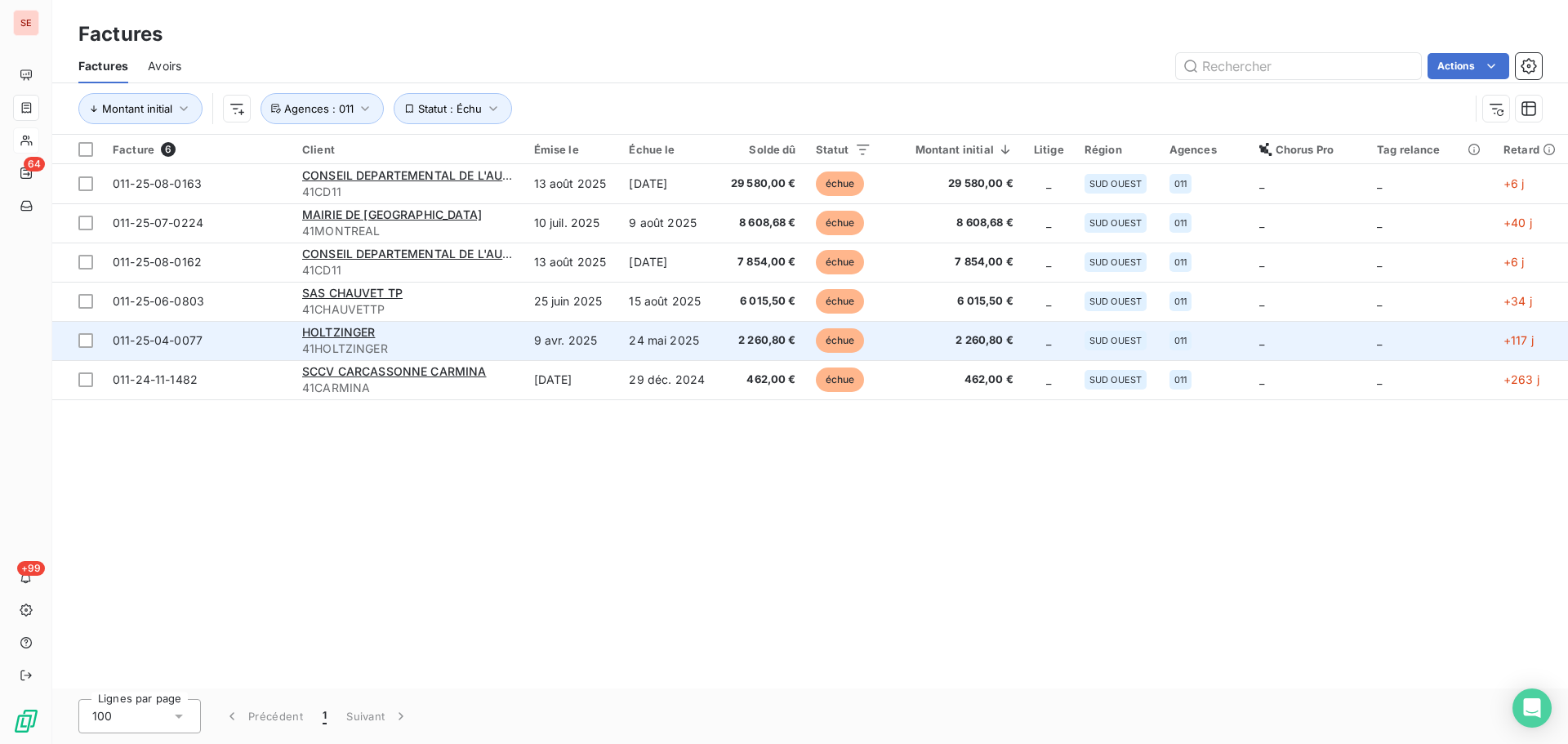
click at [577, 343] on td "9 avr. 2025" at bounding box center [572, 341] width 96 height 39
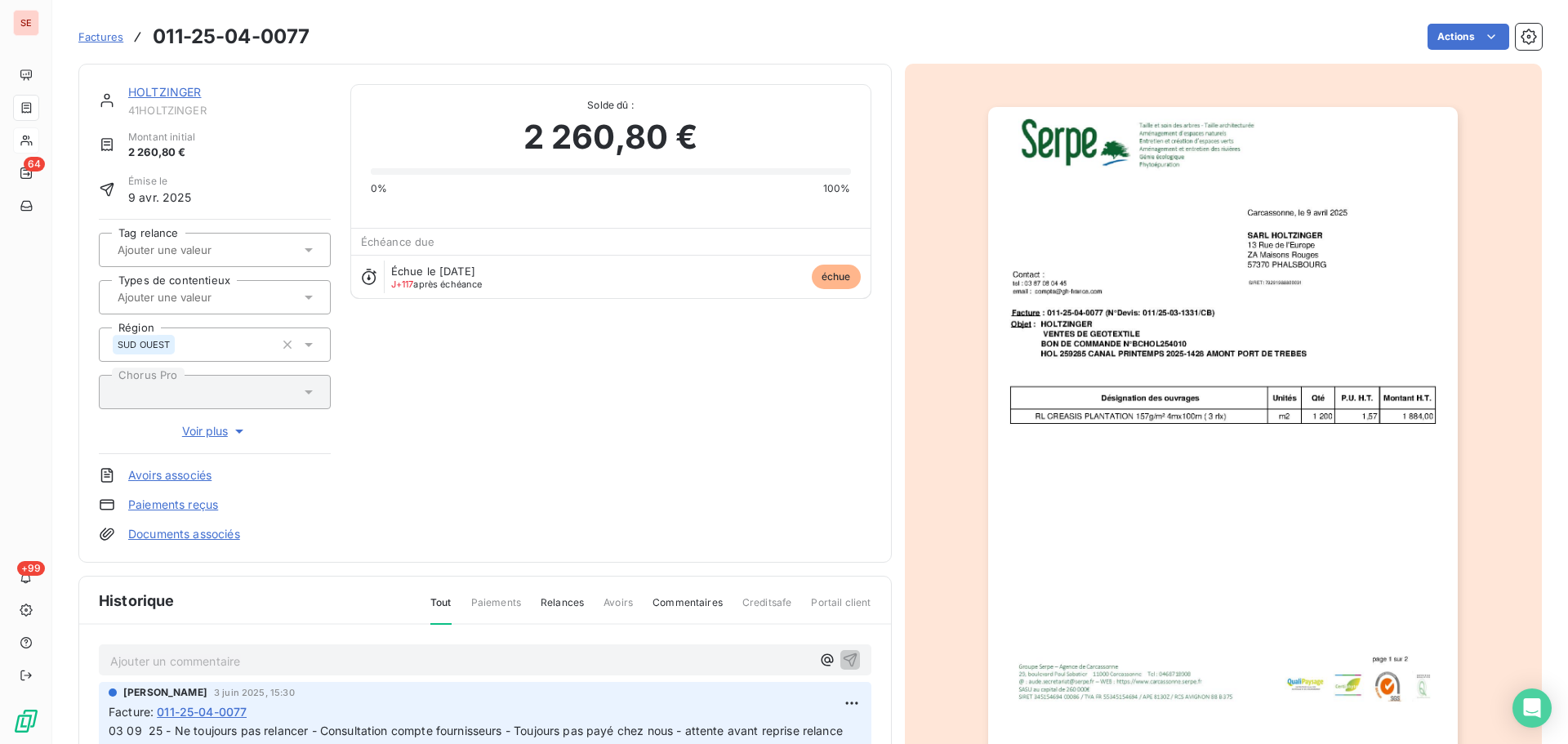
click at [170, 87] on link "HOLTZINGER" at bounding box center [165, 91] width 74 height 14
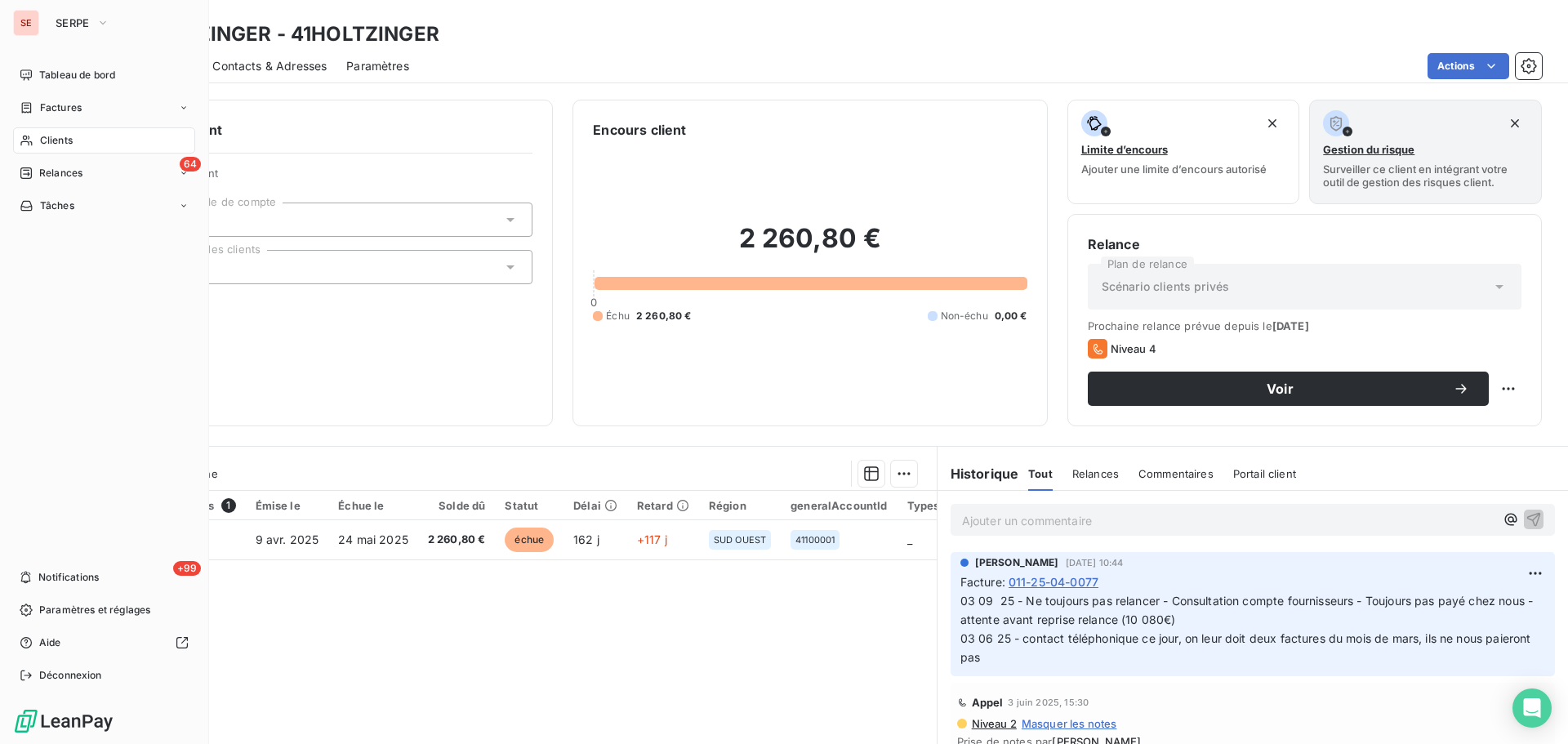
click at [45, 101] on span "Factures" at bounding box center [61, 108] width 42 height 15
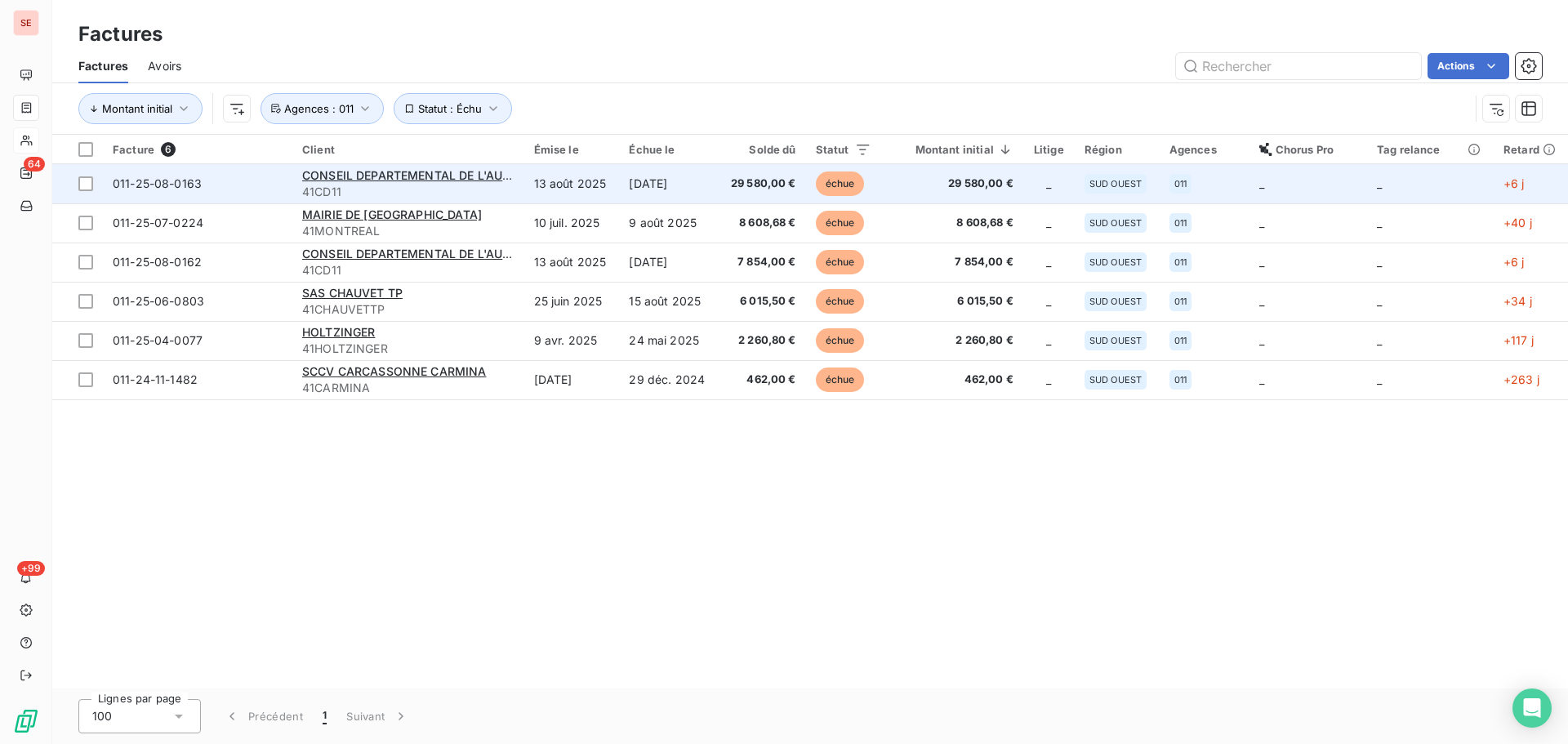
click at [456, 184] on span "41CD11" at bounding box center [408, 191] width 212 height 16
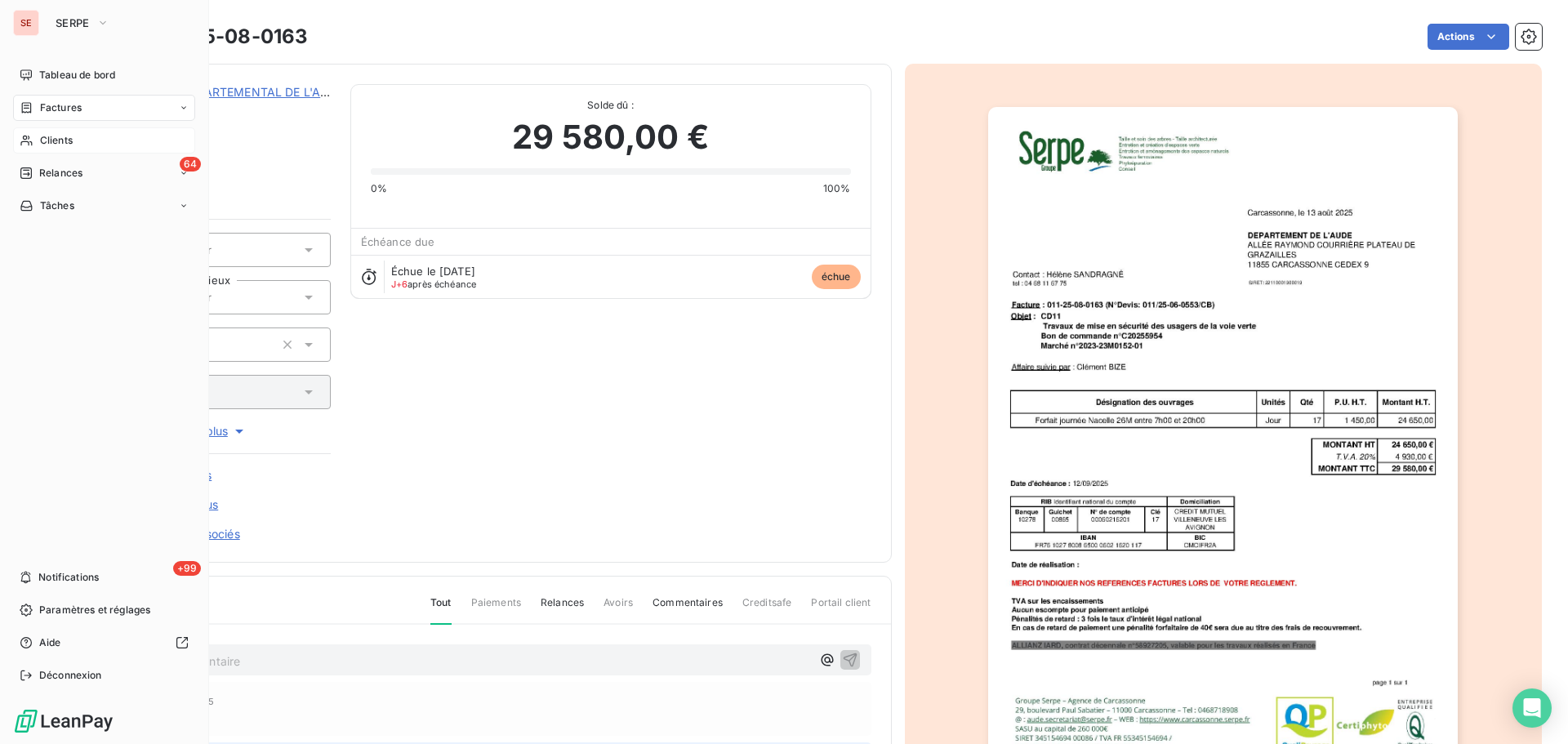
click at [36, 106] on div "Factures" at bounding box center [50, 108] width 62 height 15
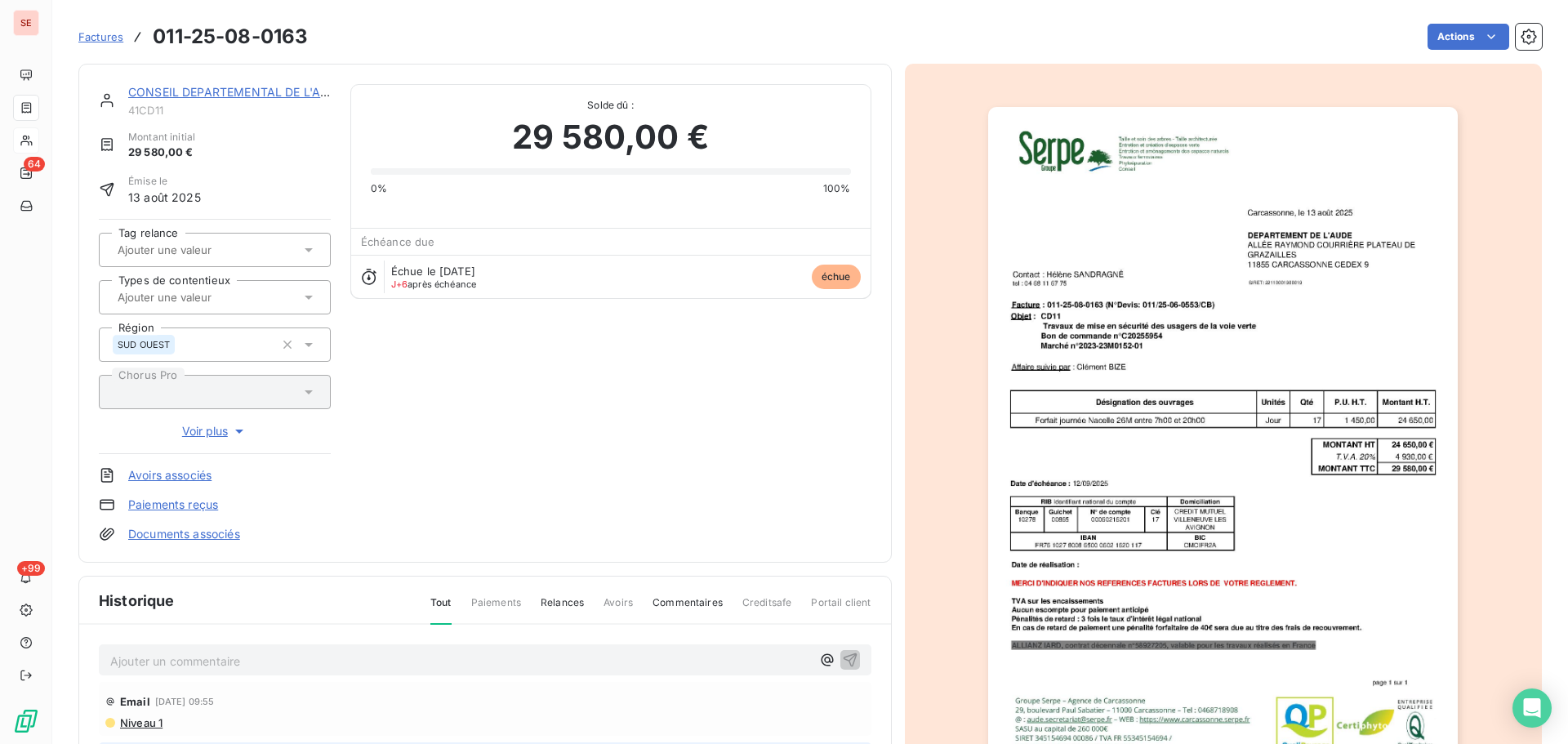
click at [277, 96] on link "CONSEIL DEPARTEMENTAL DE L'AUDE" at bounding box center [236, 91] width 216 height 14
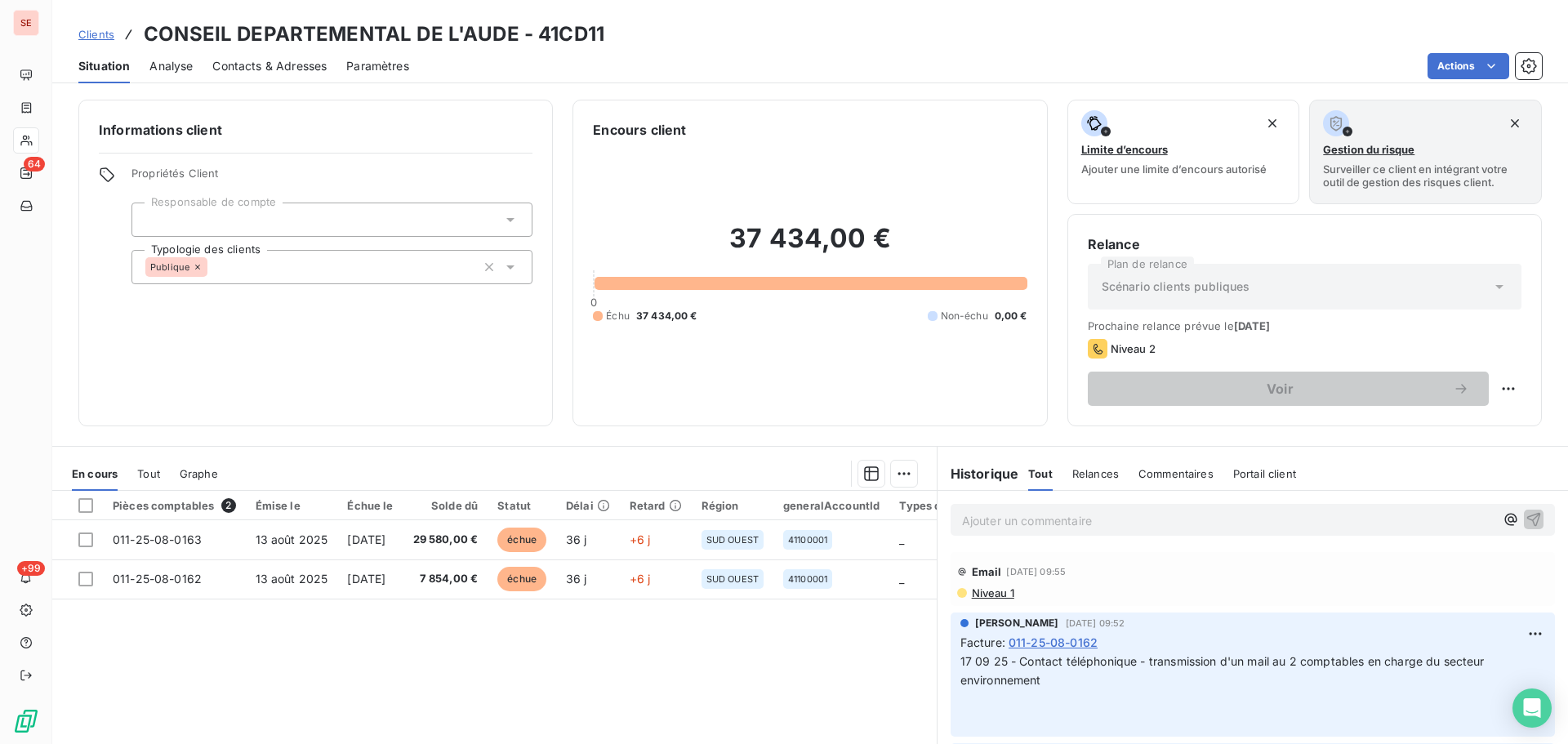
click at [263, 60] on span "Contacts & Adresses" at bounding box center [269, 65] width 114 height 16
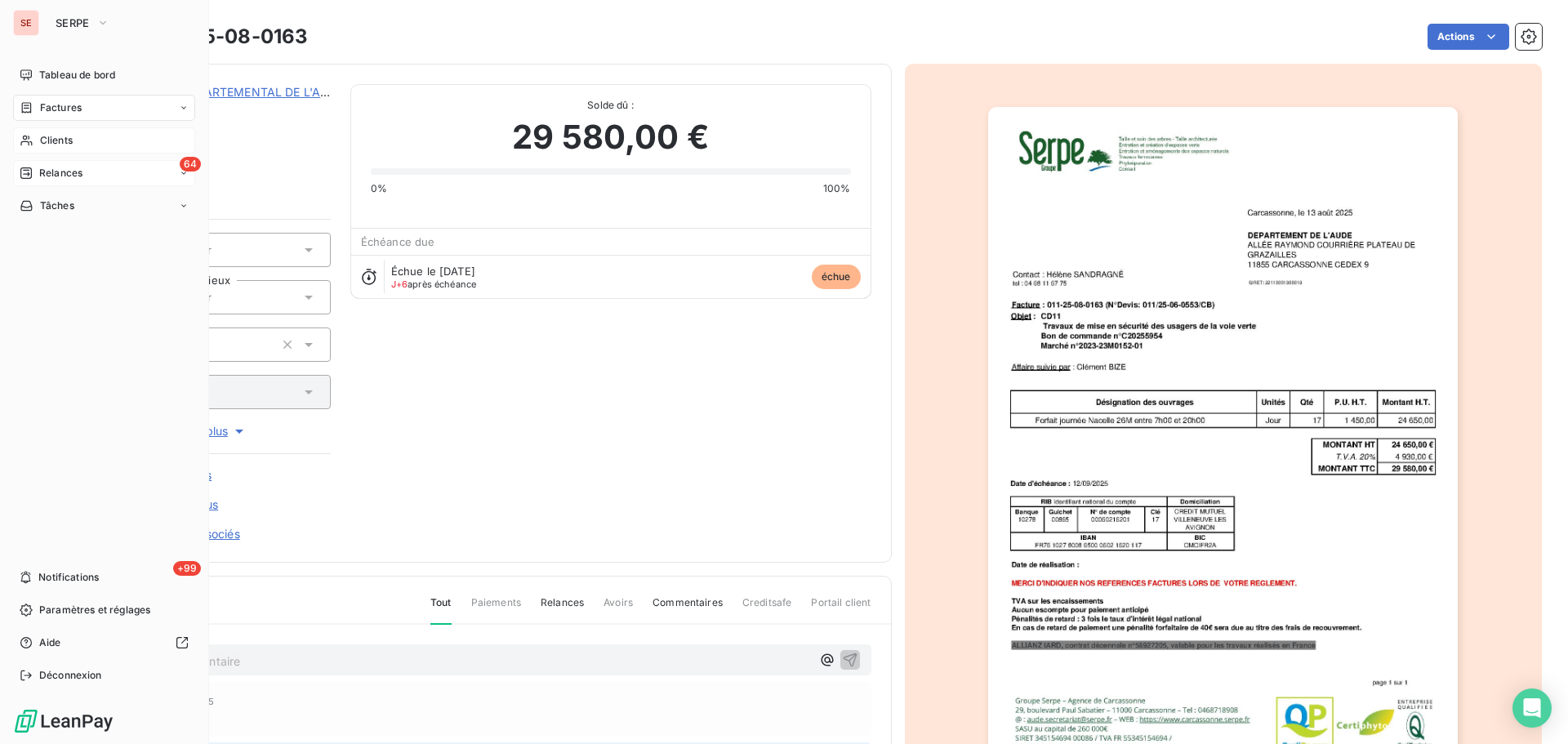
click at [54, 174] on span "Relances" at bounding box center [61, 174] width 44 height 15
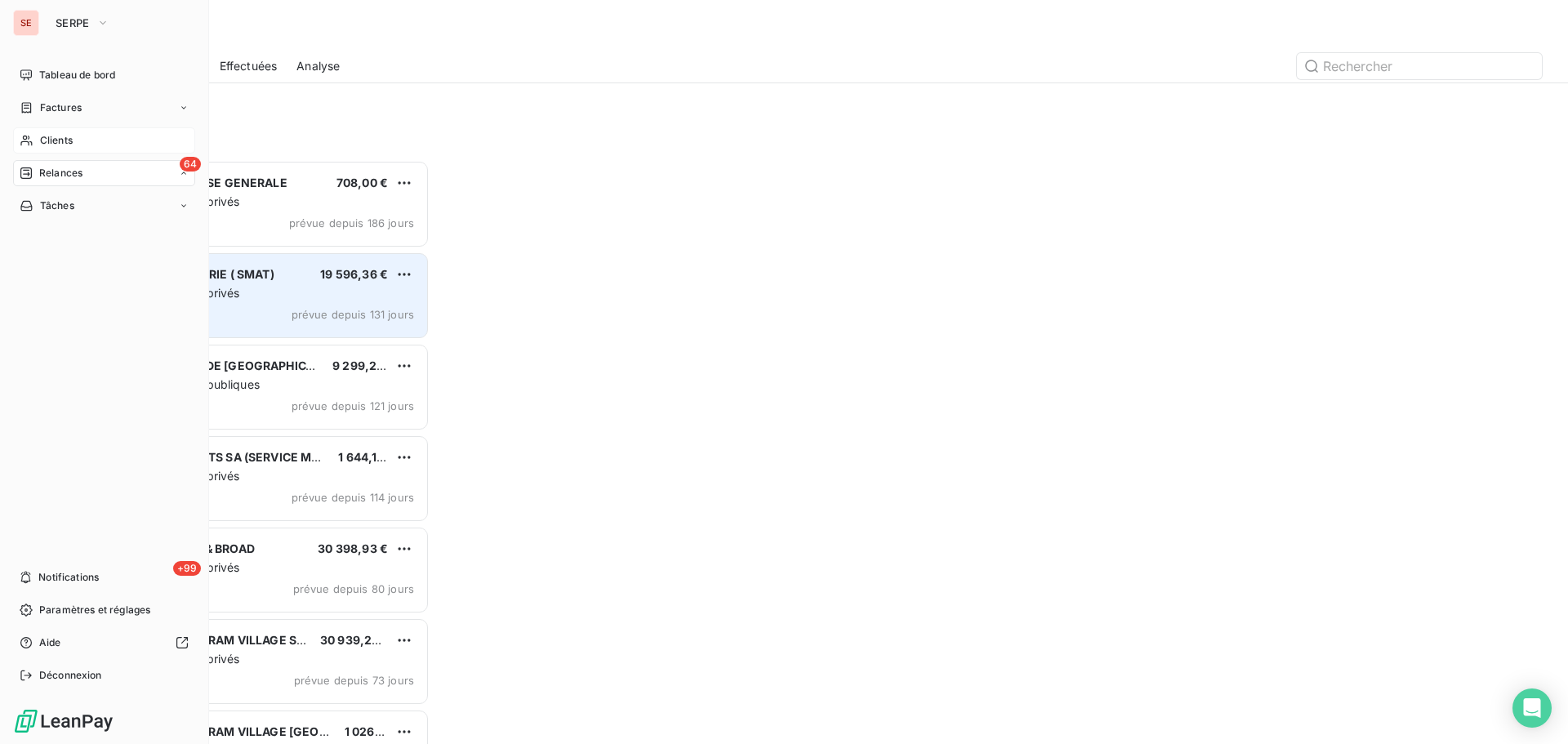
scroll to position [572, 339]
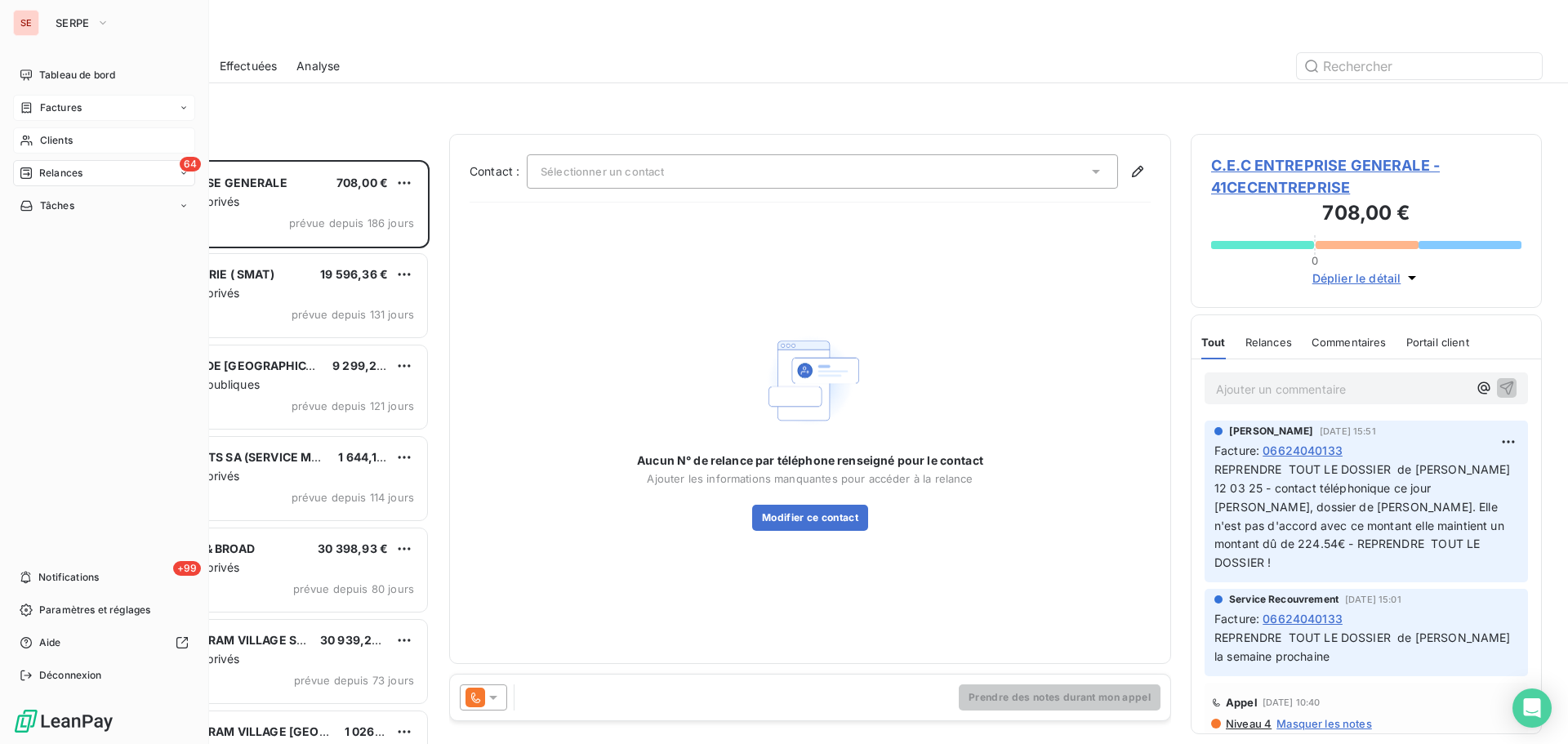
click at [46, 105] on span "Factures" at bounding box center [61, 108] width 42 height 15
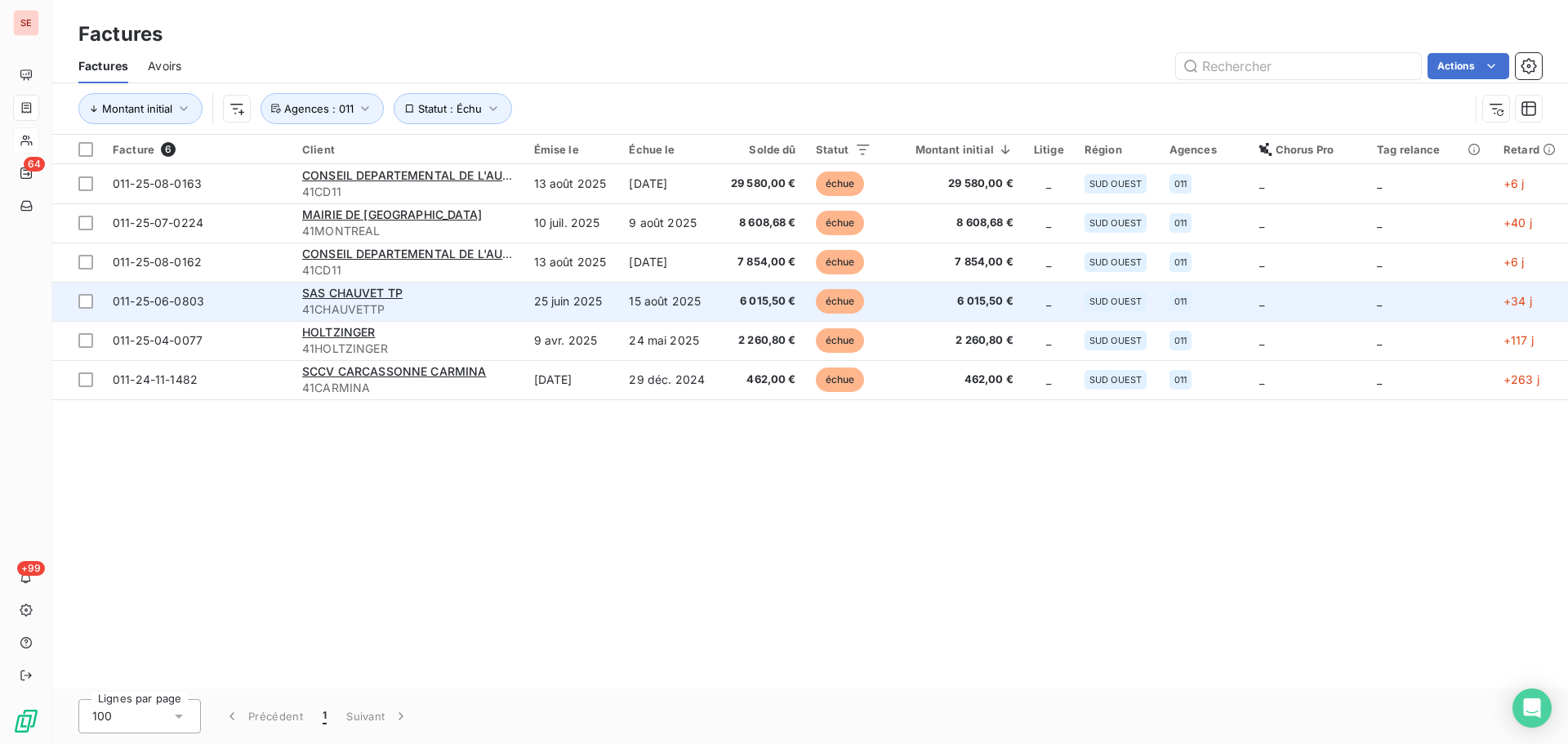
click at [634, 295] on td "15 août 2025" at bounding box center [669, 301] width 99 height 39
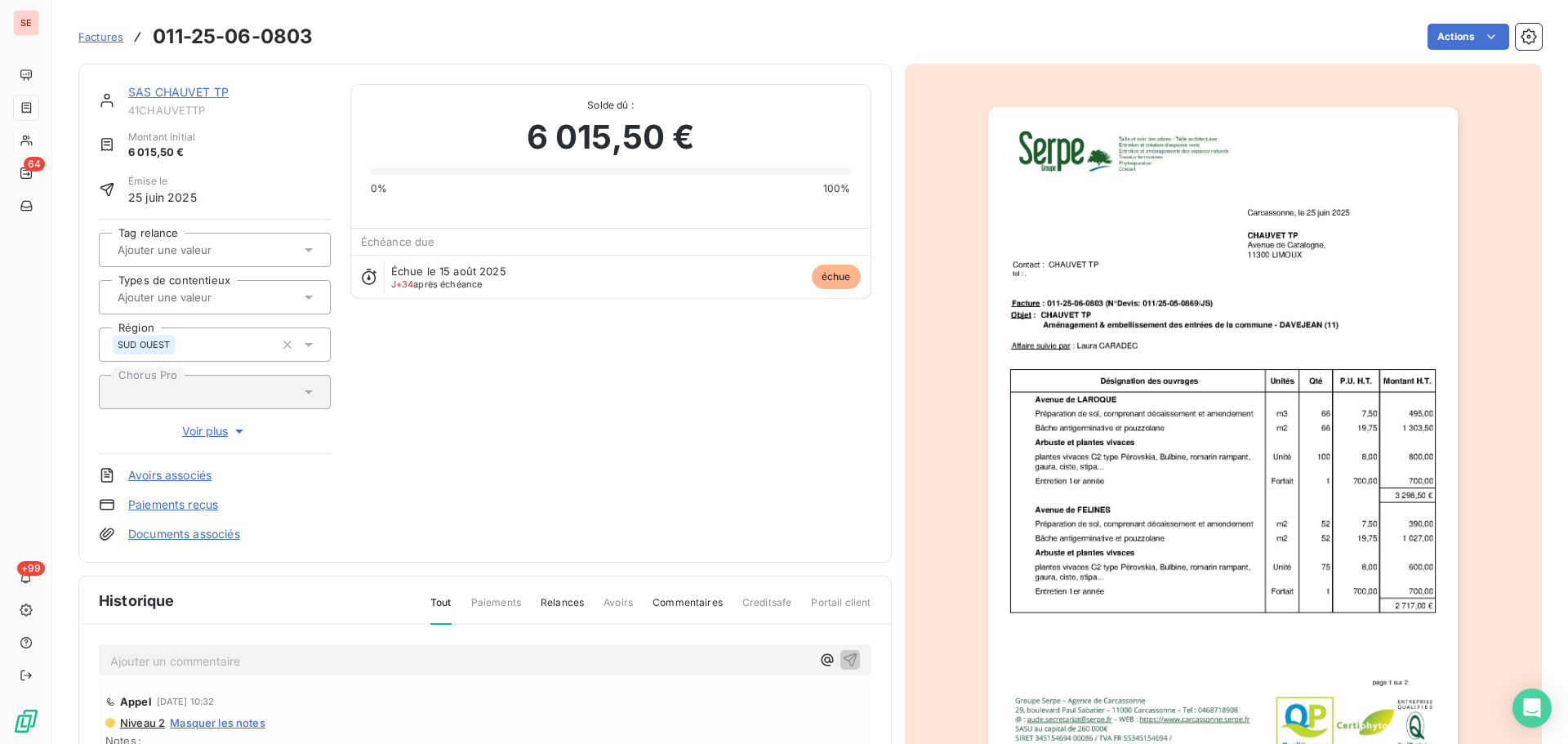
click at [194, 90] on link "SAS CHAUVET TP" at bounding box center [179, 91] width 101 height 14
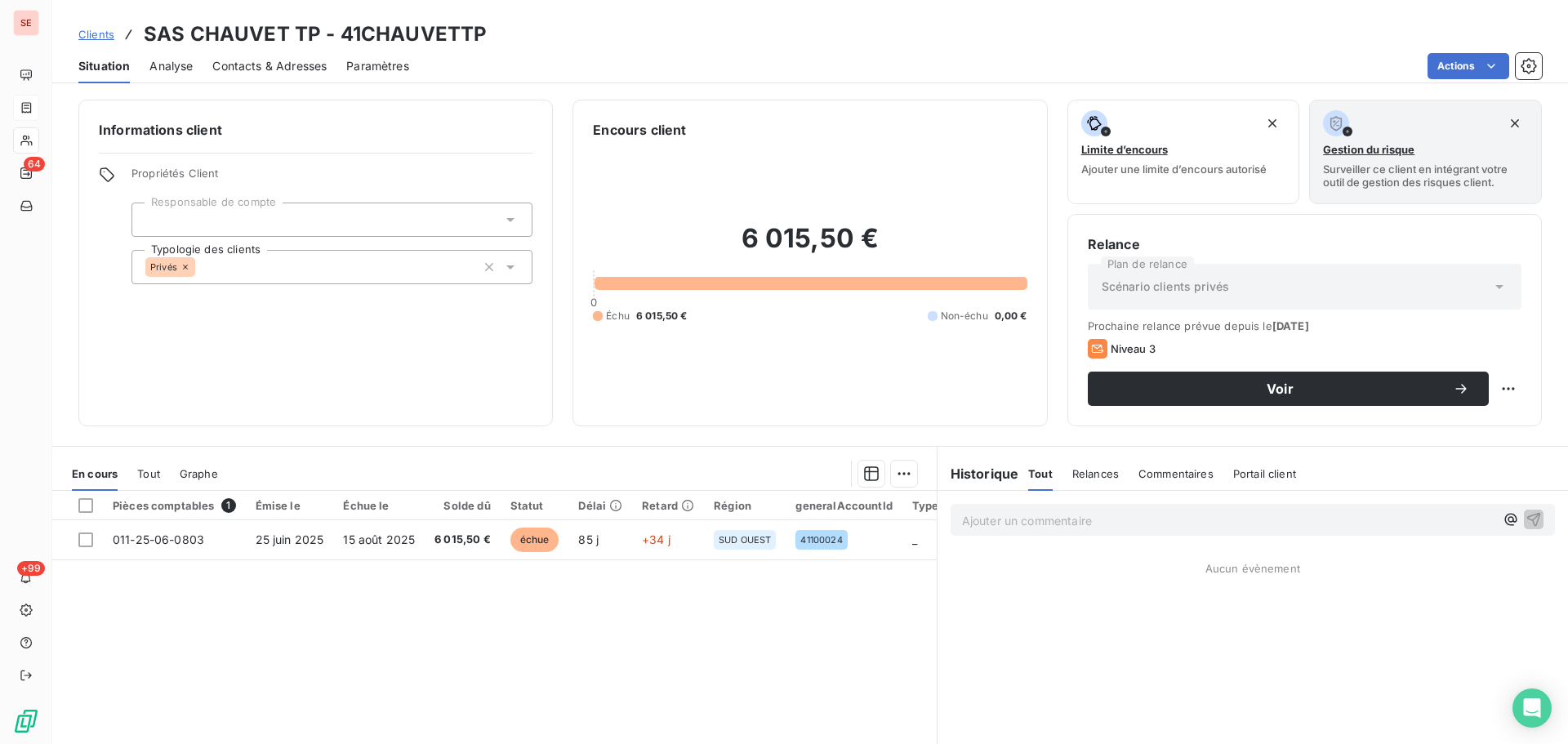
click at [296, 75] on div "Contacts & Adresses" at bounding box center [269, 65] width 114 height 34
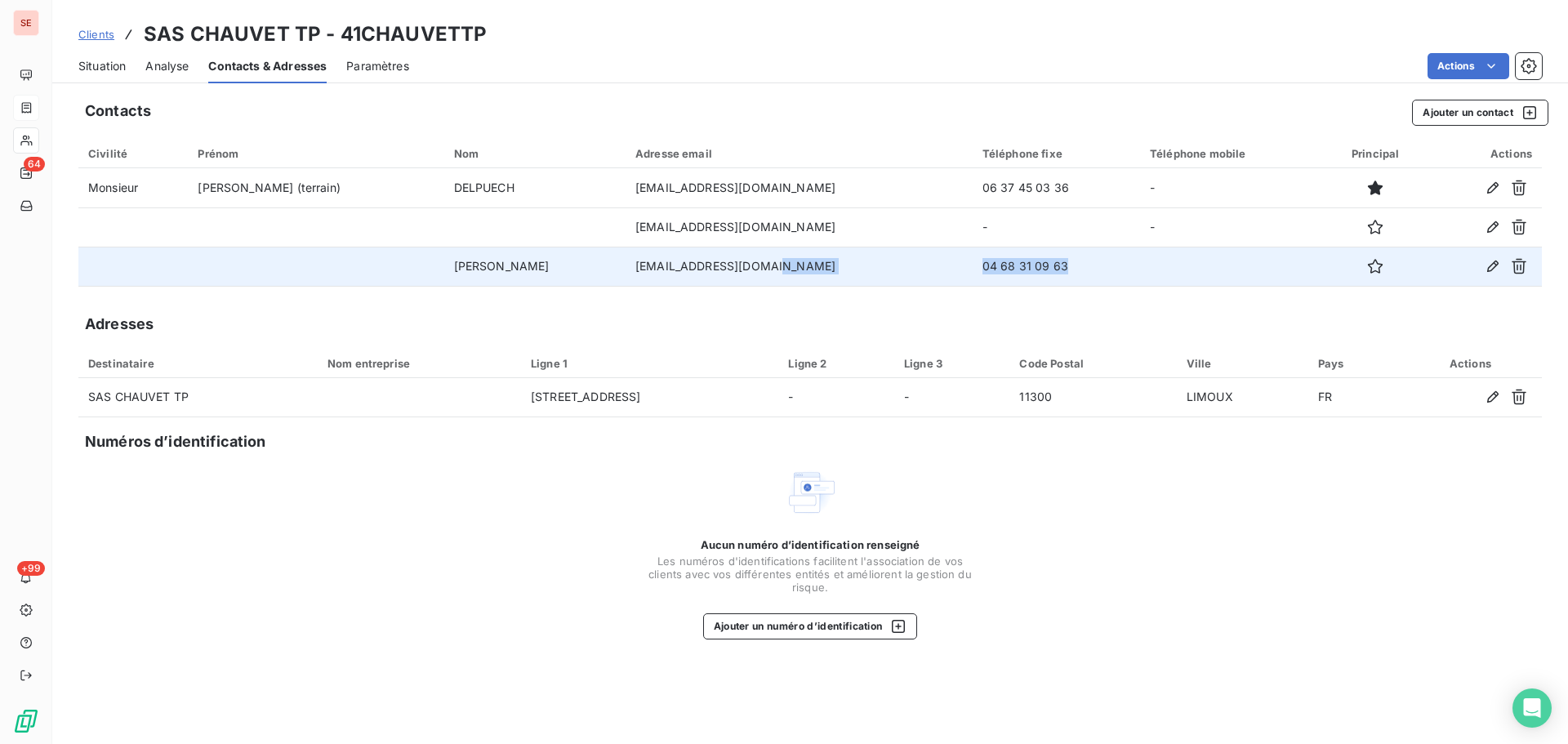
drag, startPoint x: 1042, startPoint y: 266, endPoint x: 816, endPoint y: 261, distance: 226.1
click at [816, 261] on tr "[PERSON_NAME] [EMAIL_ADDRESS][DOMAIN_NAME] [PHONE_NUMBER]" at bounding box center [810, 266] width 1464 height 39
copy tr "04 68 31 09 63"
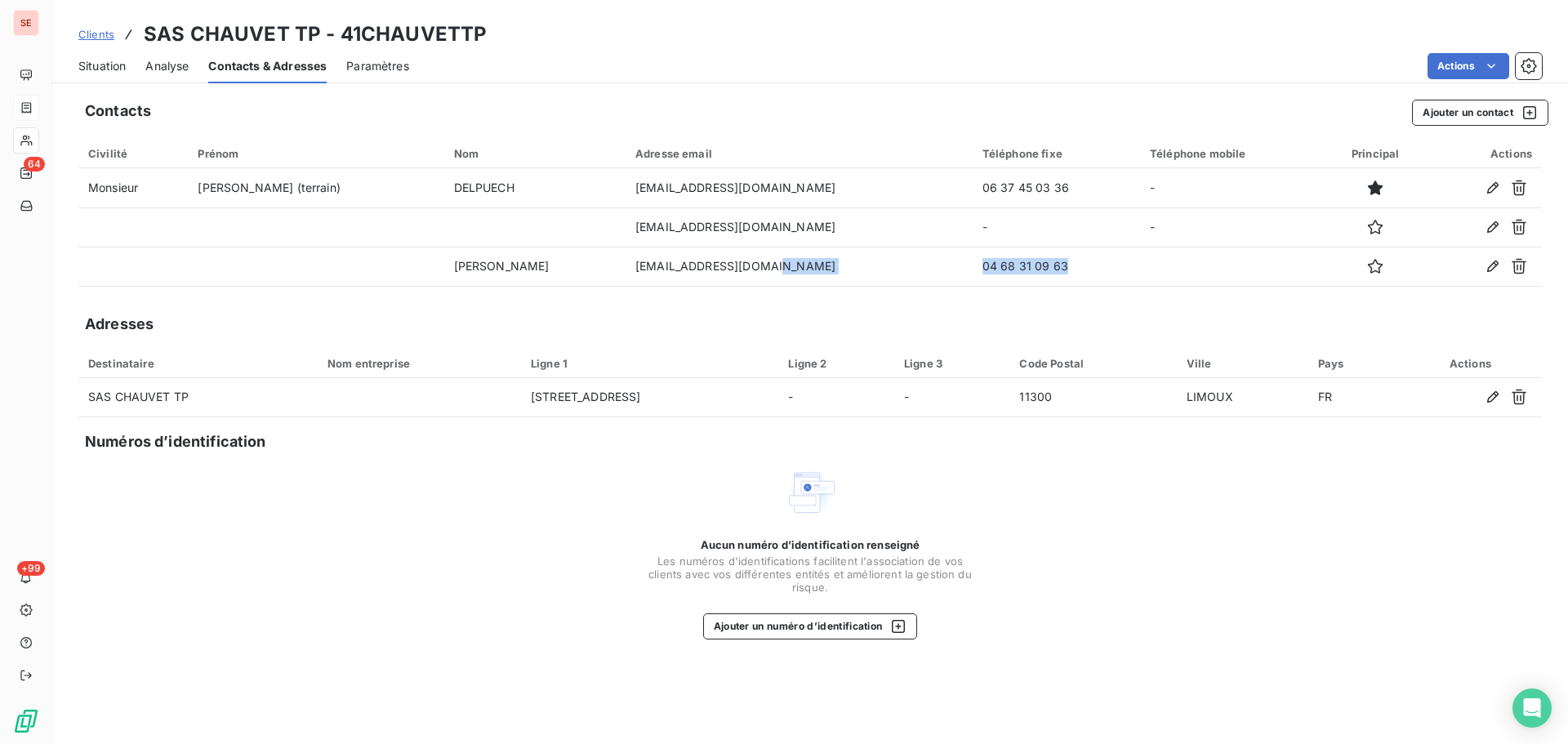
click at [107, 66] on span "Situation" at bounding box center [102, 65] width 47 height 16
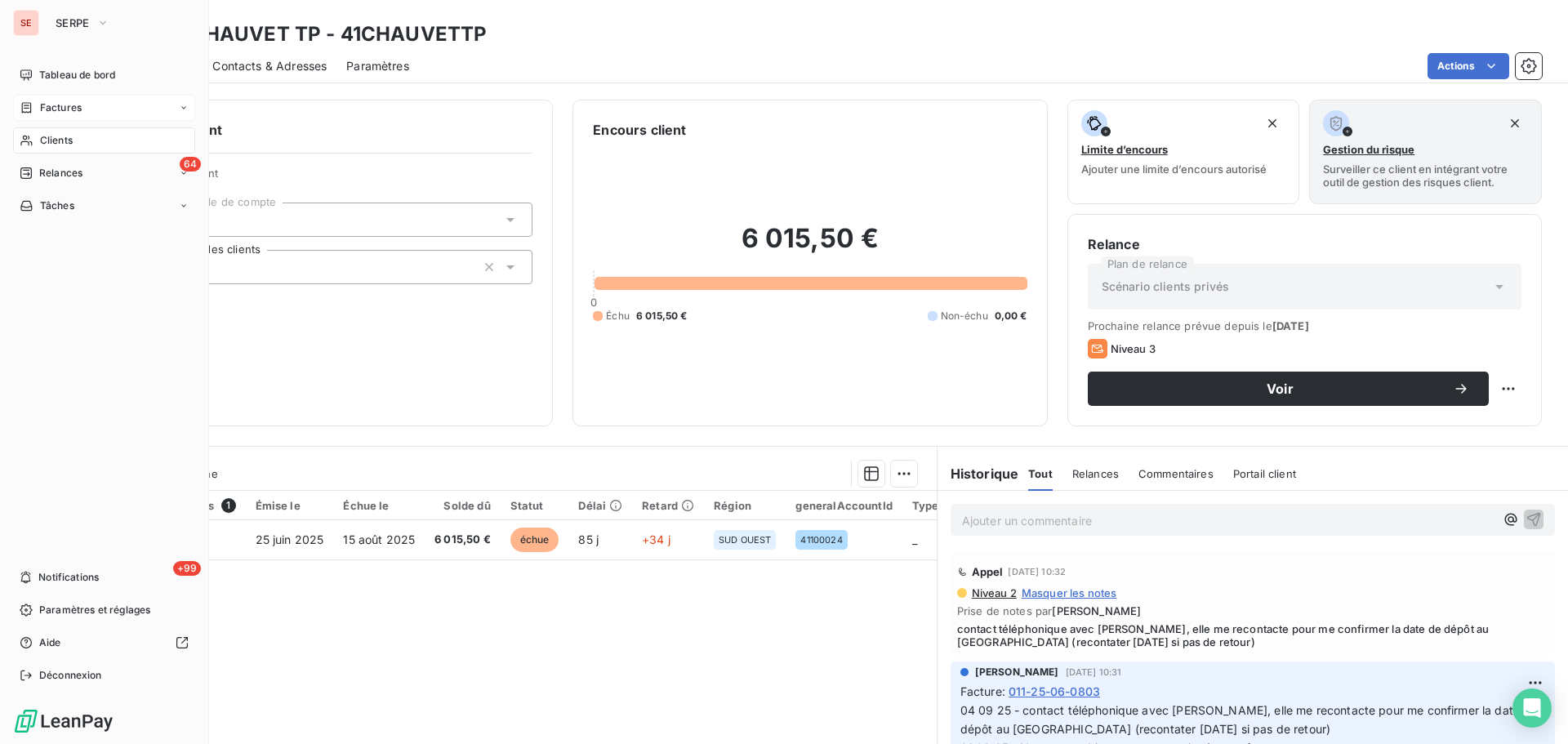
click at [40, 107] on span "Factures" at bounding box center [61, 108] width 42 height 15
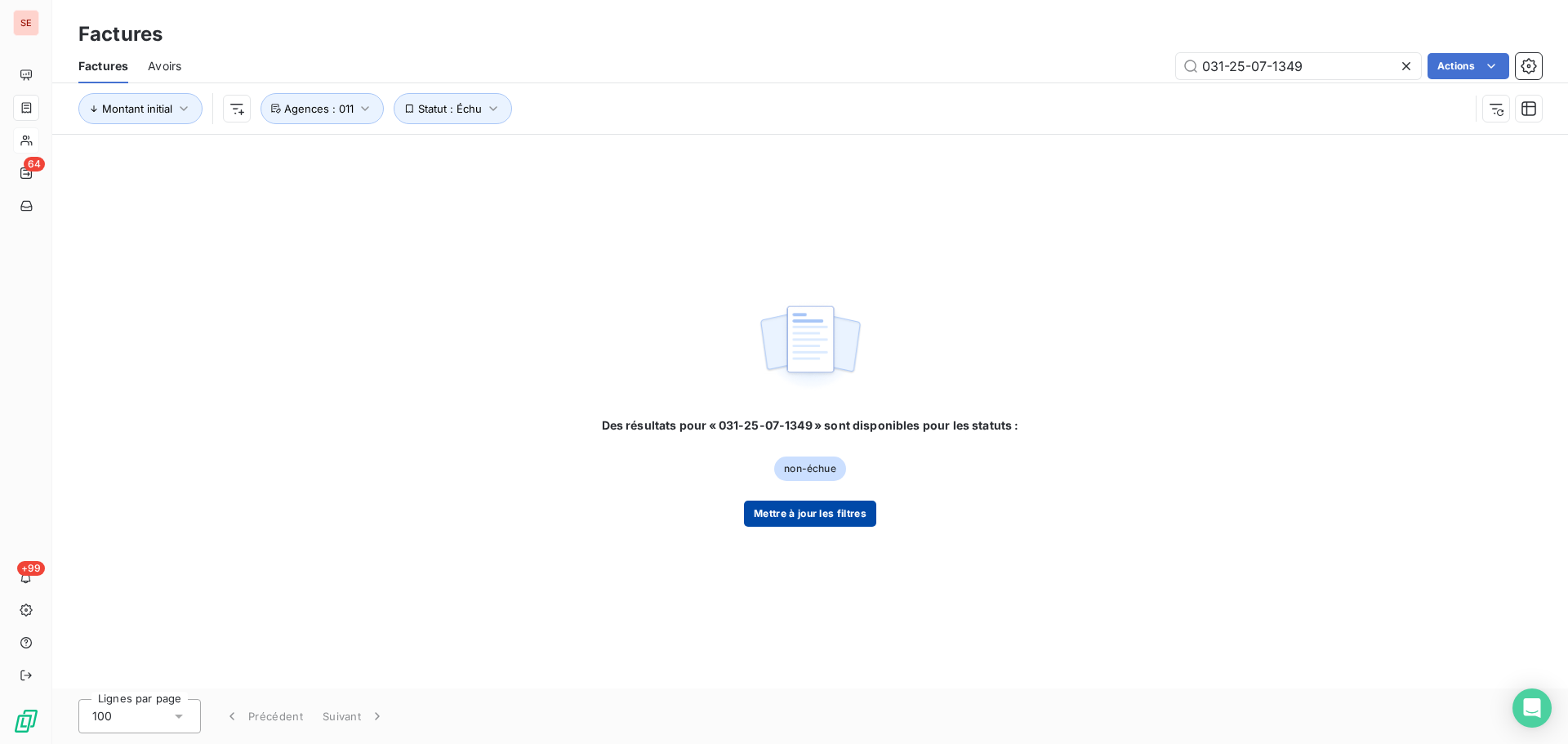
type input "031-25-07-1349"
click at [807, 520] on button "Mettre à jour les filtres" at bounding box center [810, 513] width 133 height 26
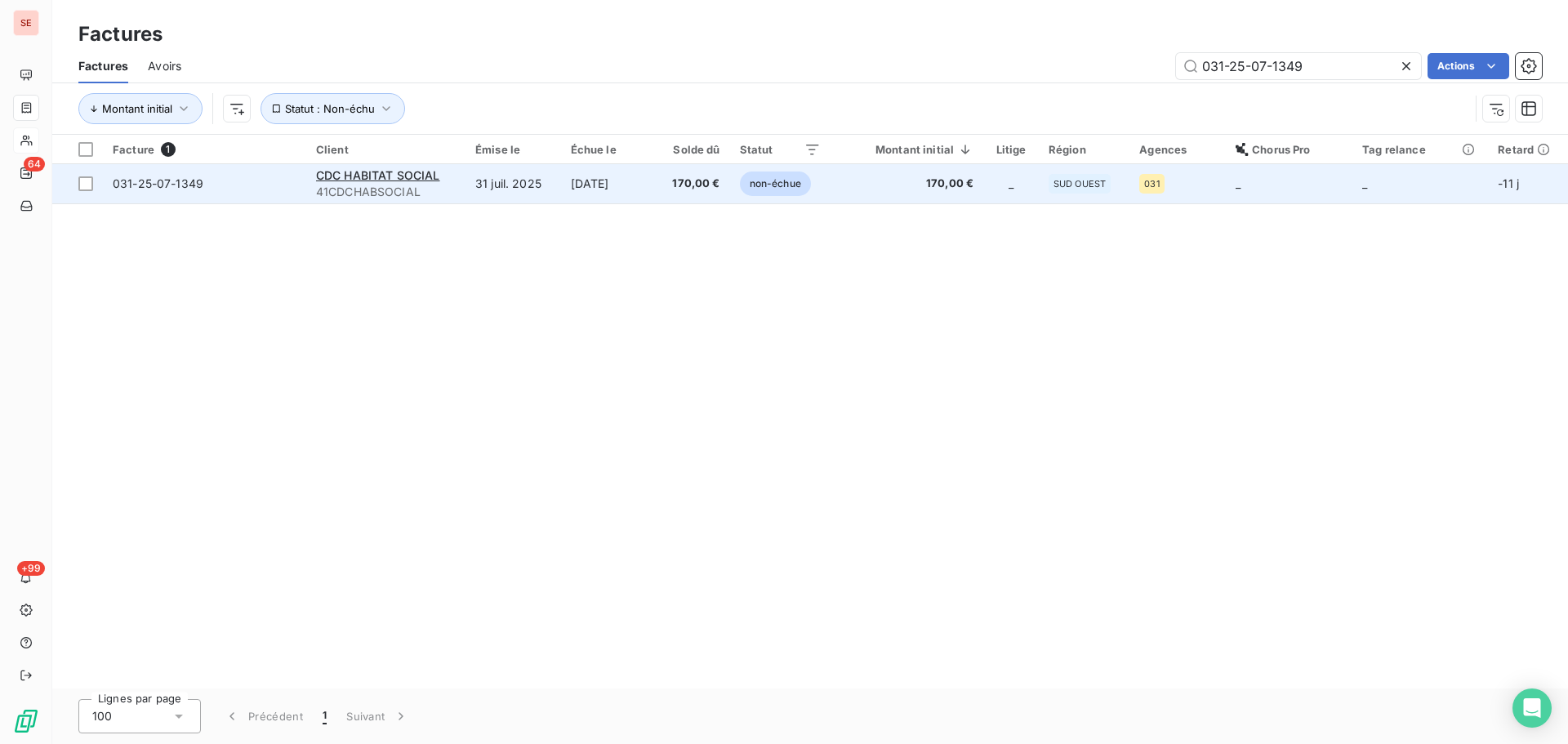
click at [628, 180] on td "[DATE]" at bounding box center [608, 184] width 95 height 39
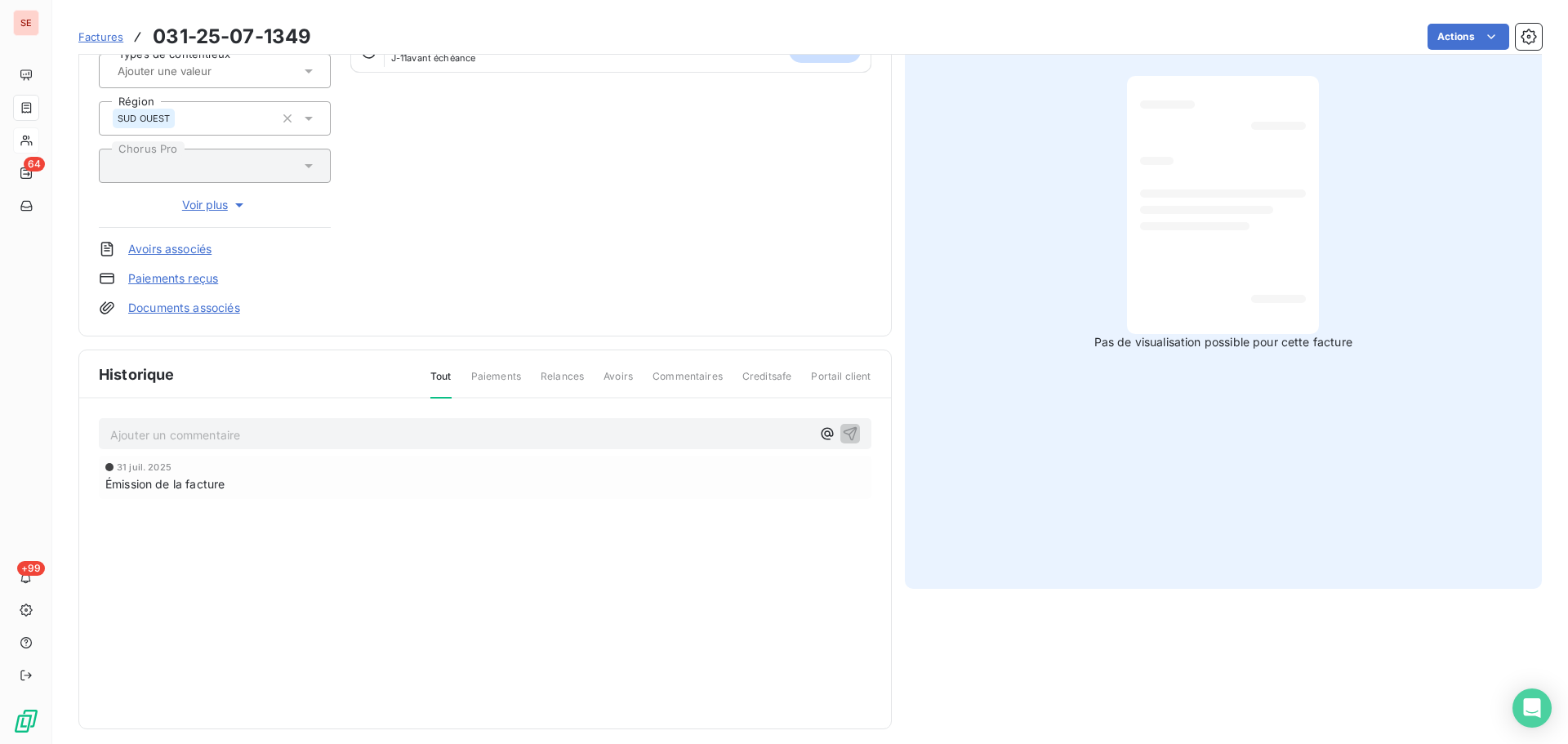
scroll to position [238, 0]
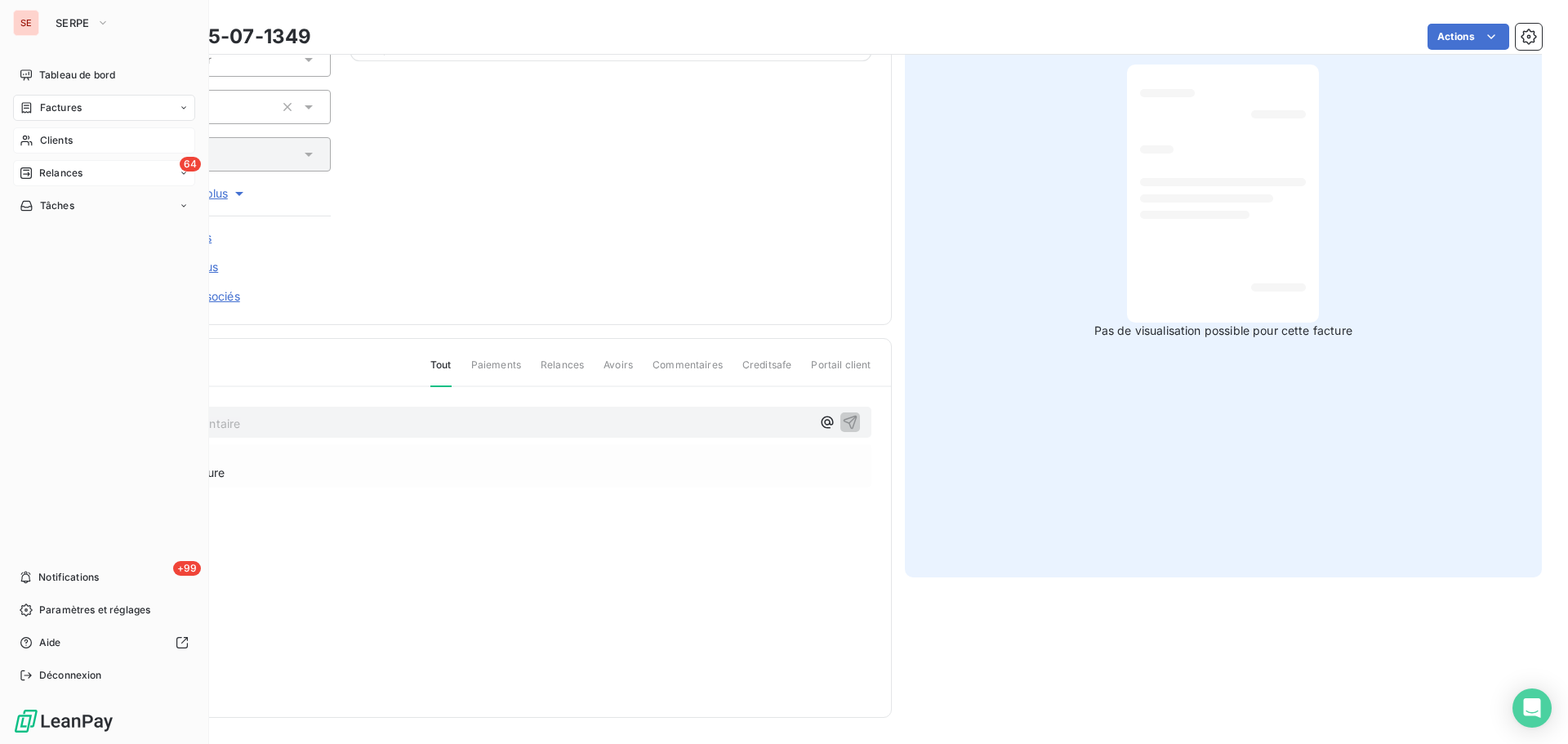
click at [101, 185] on div "64 Relances" at bounding box center [104, 173] width 182 height 26
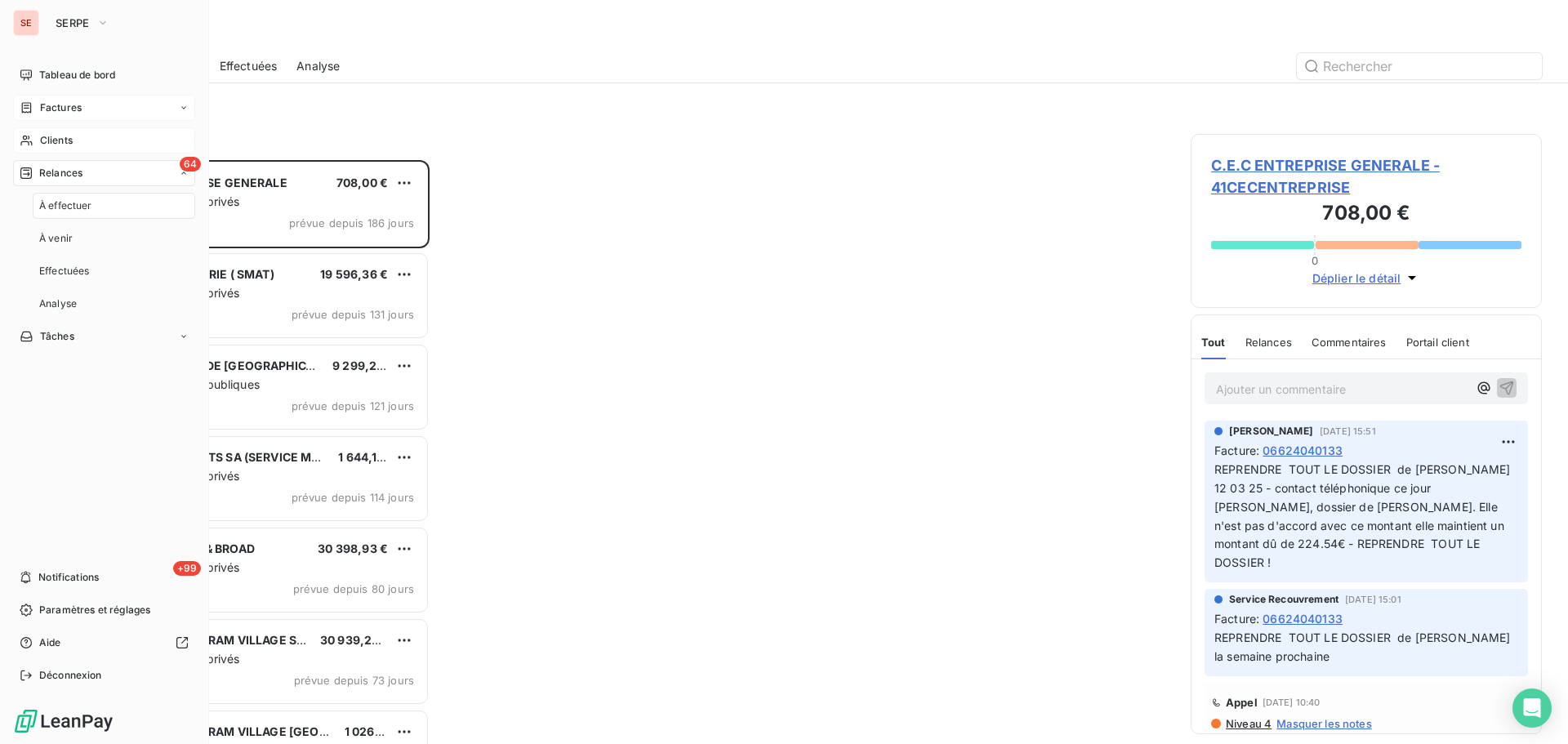
scroll to position [572, 339]
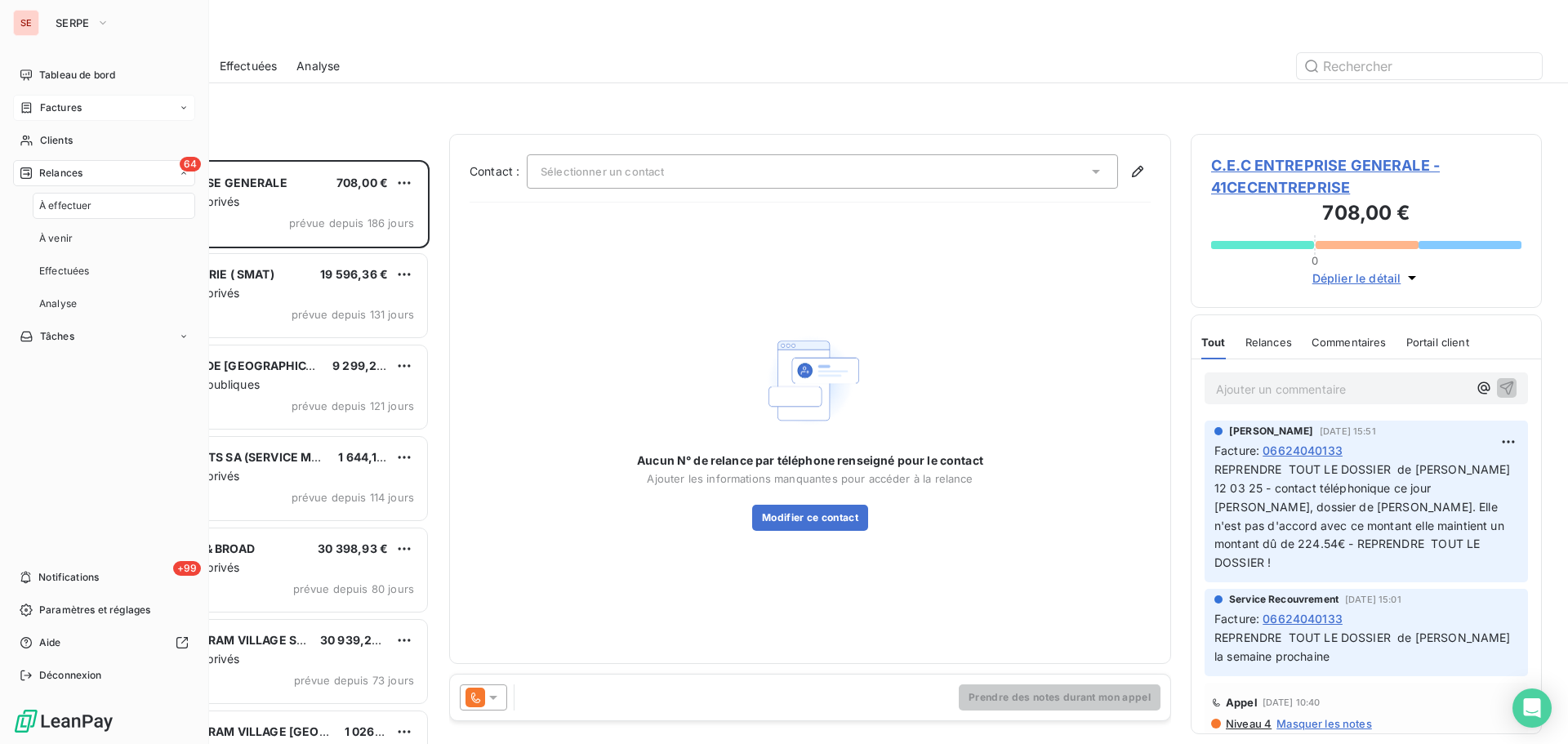
click at [95, 107] on div "Factures" at bounding box center [104, 107] width 182 height 26
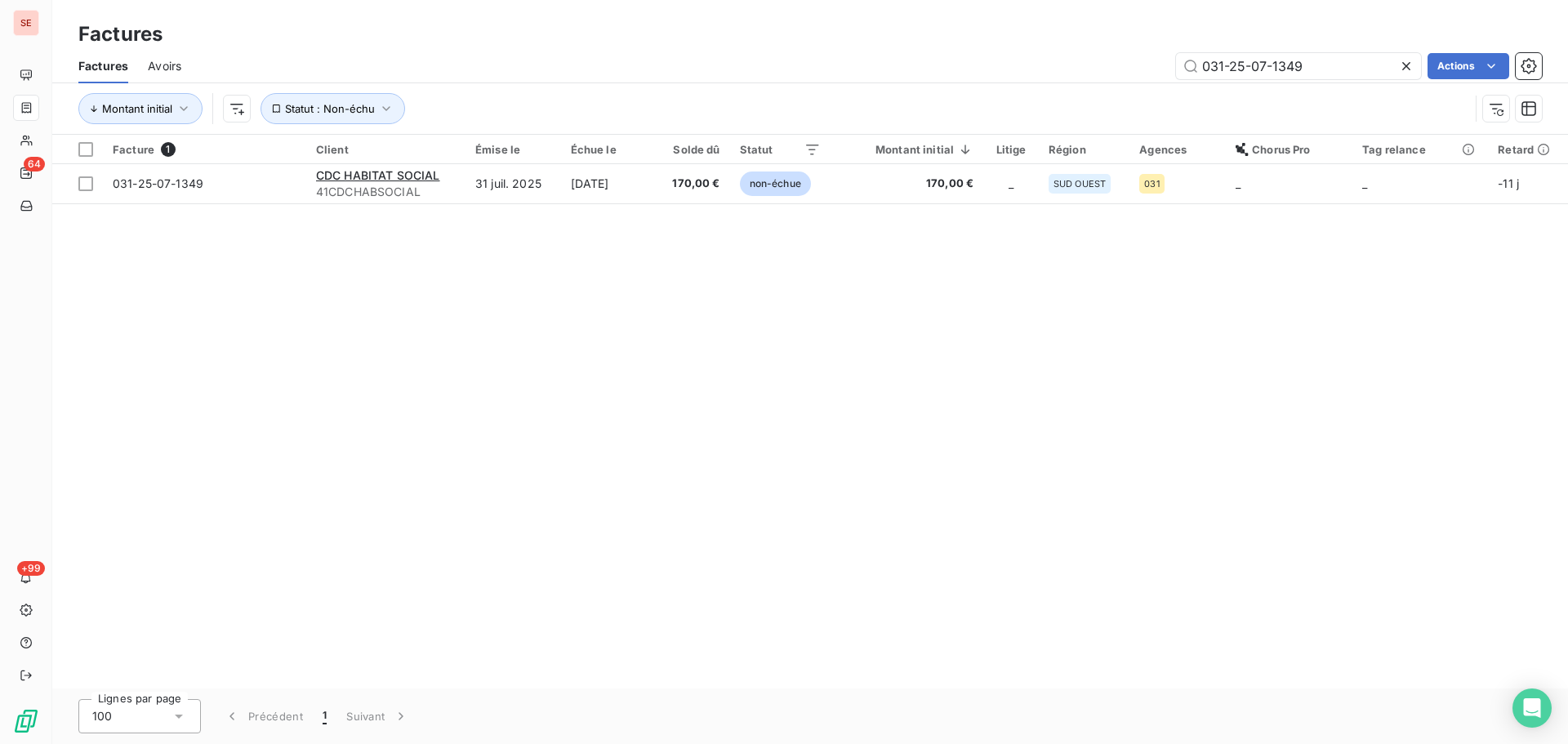
click at [1404, 62] on icon at bounding box center [1406, 65] width 16 height 16
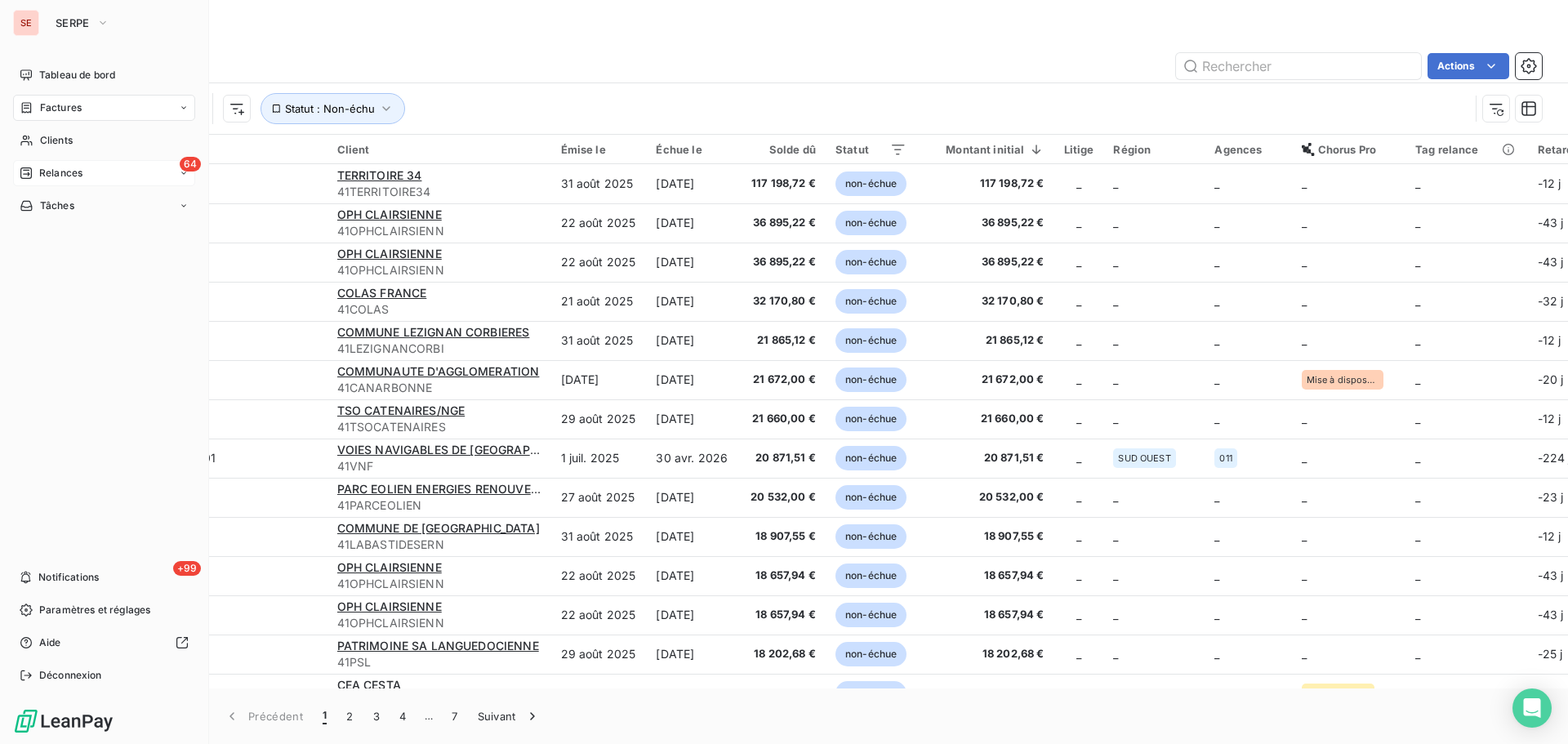
click at [44, 167] on span "Relances" at bounding box center [61, 174] width 44 height 15
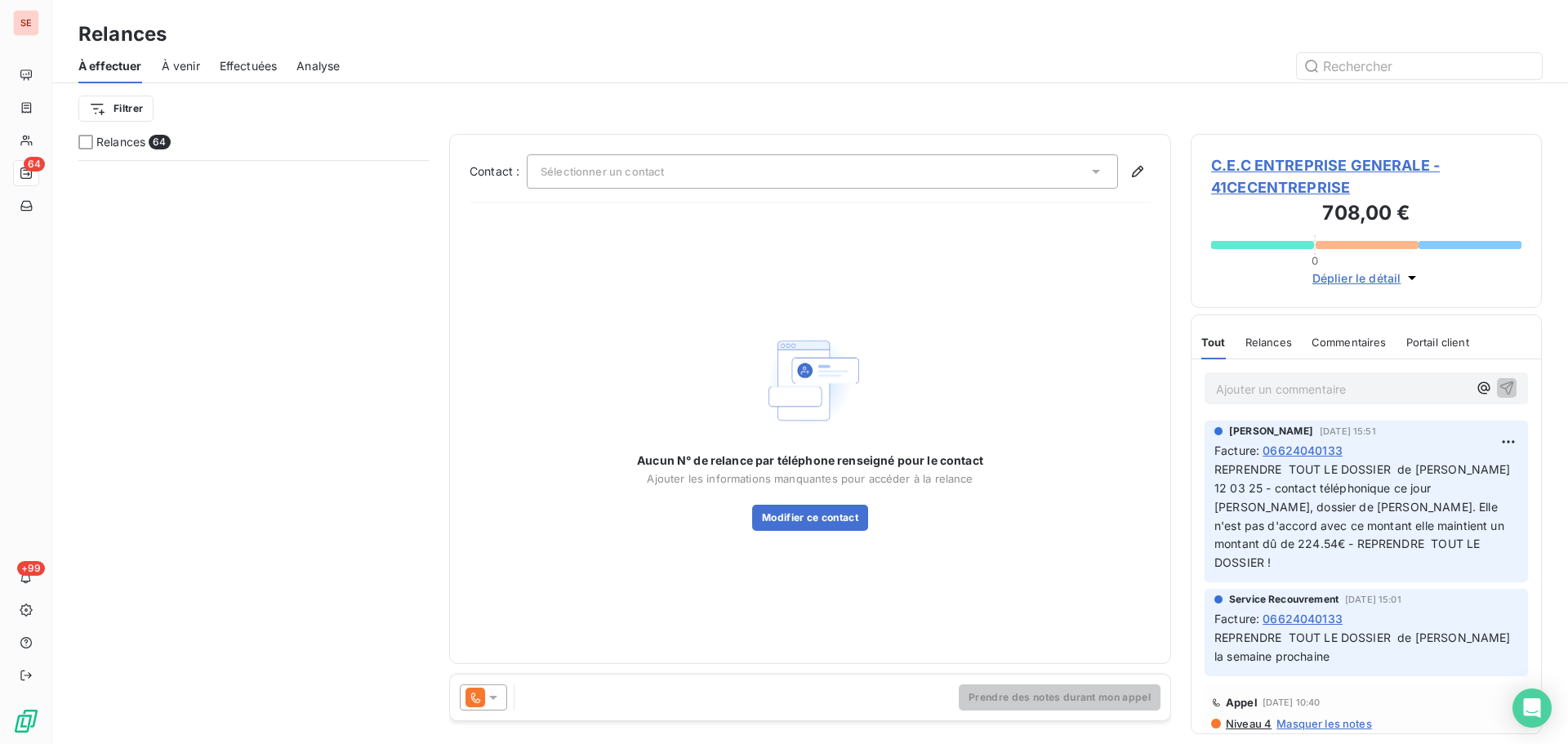
scroll to position [4139, 0]
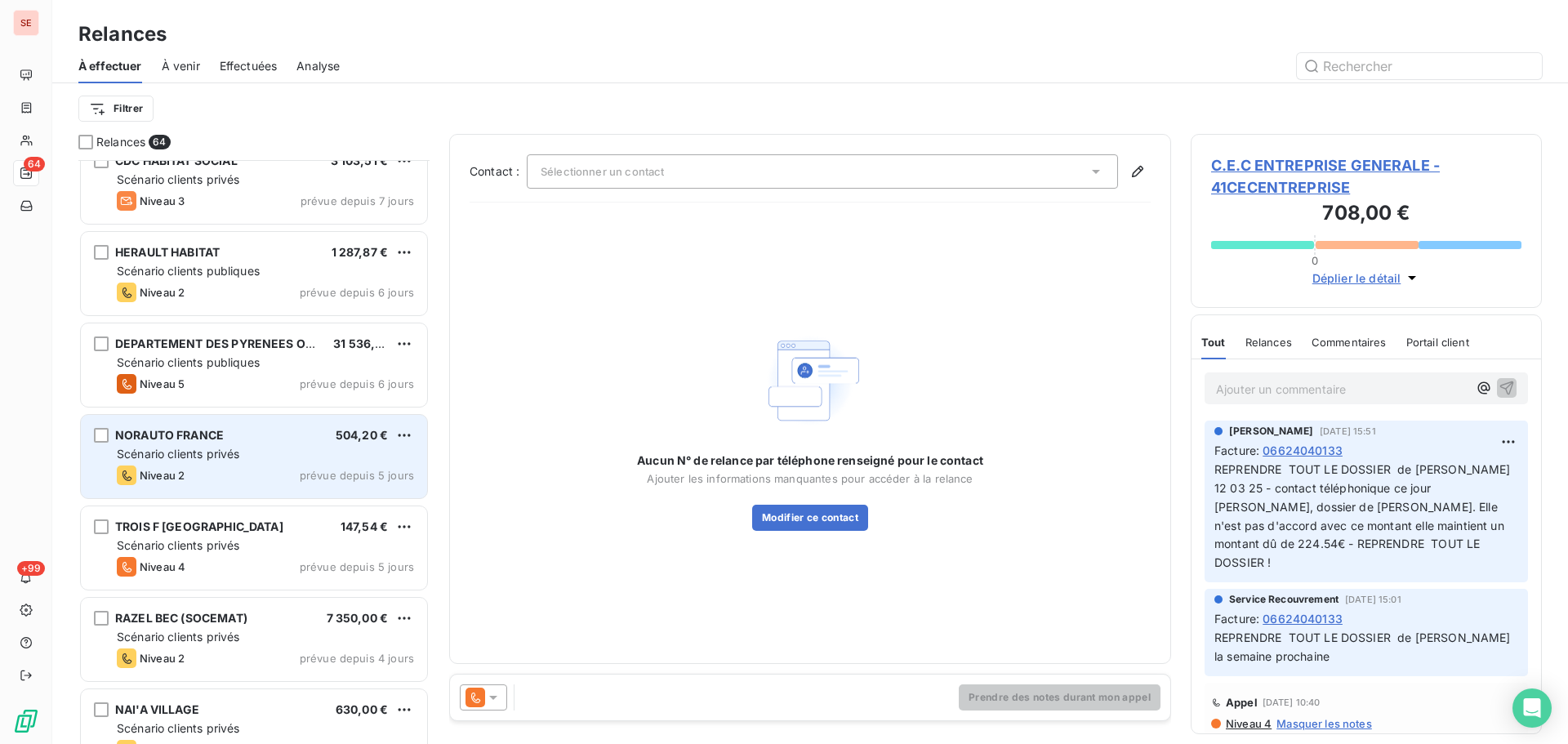
click at [363, 447] on div "Scénario clients privés" at bounding box center [265, 454] width 297 height 16
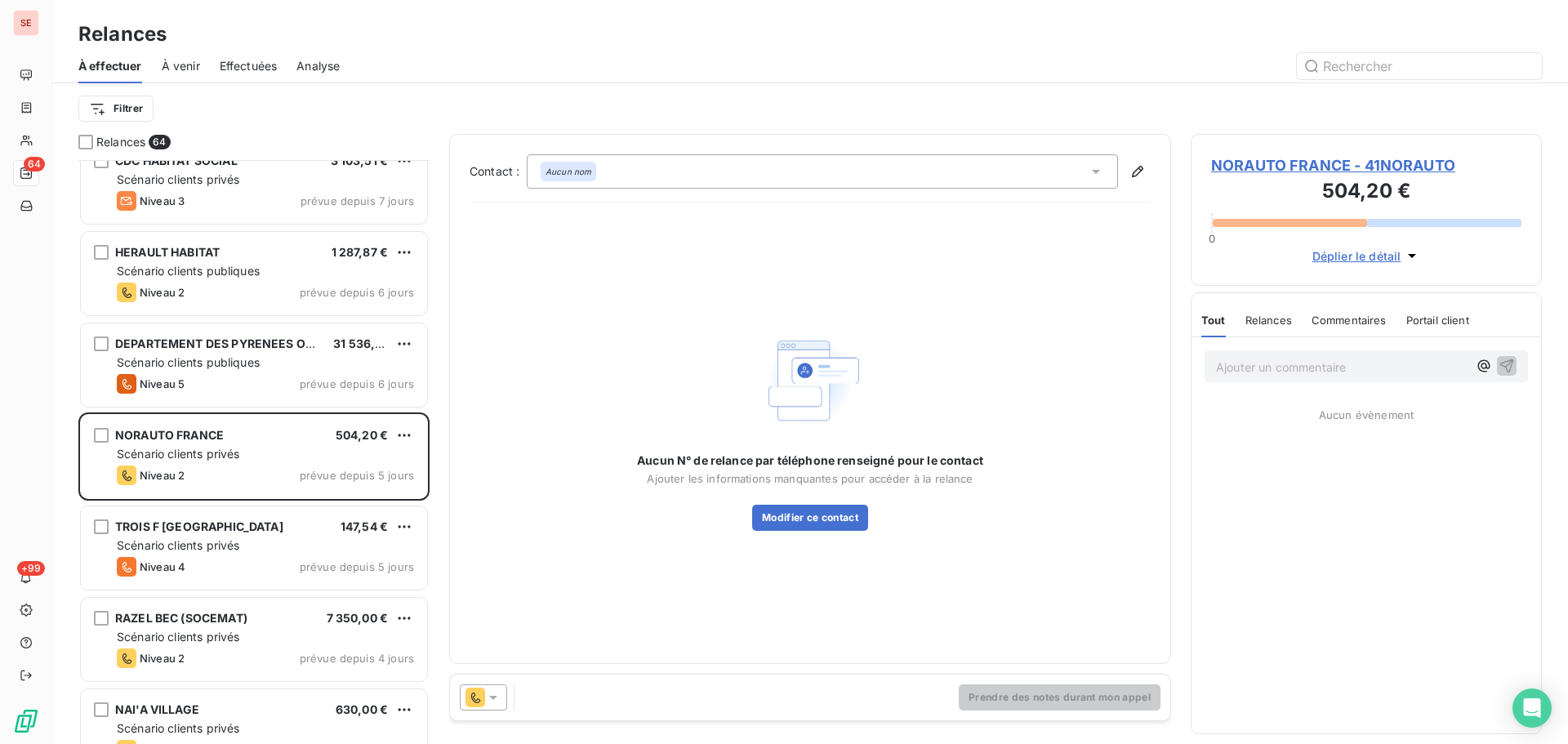
click at [1292, 159] on span "NORAUTO FRANCE - 41NORAUTO" at bounding box center [1367, 165] width 310 height 22
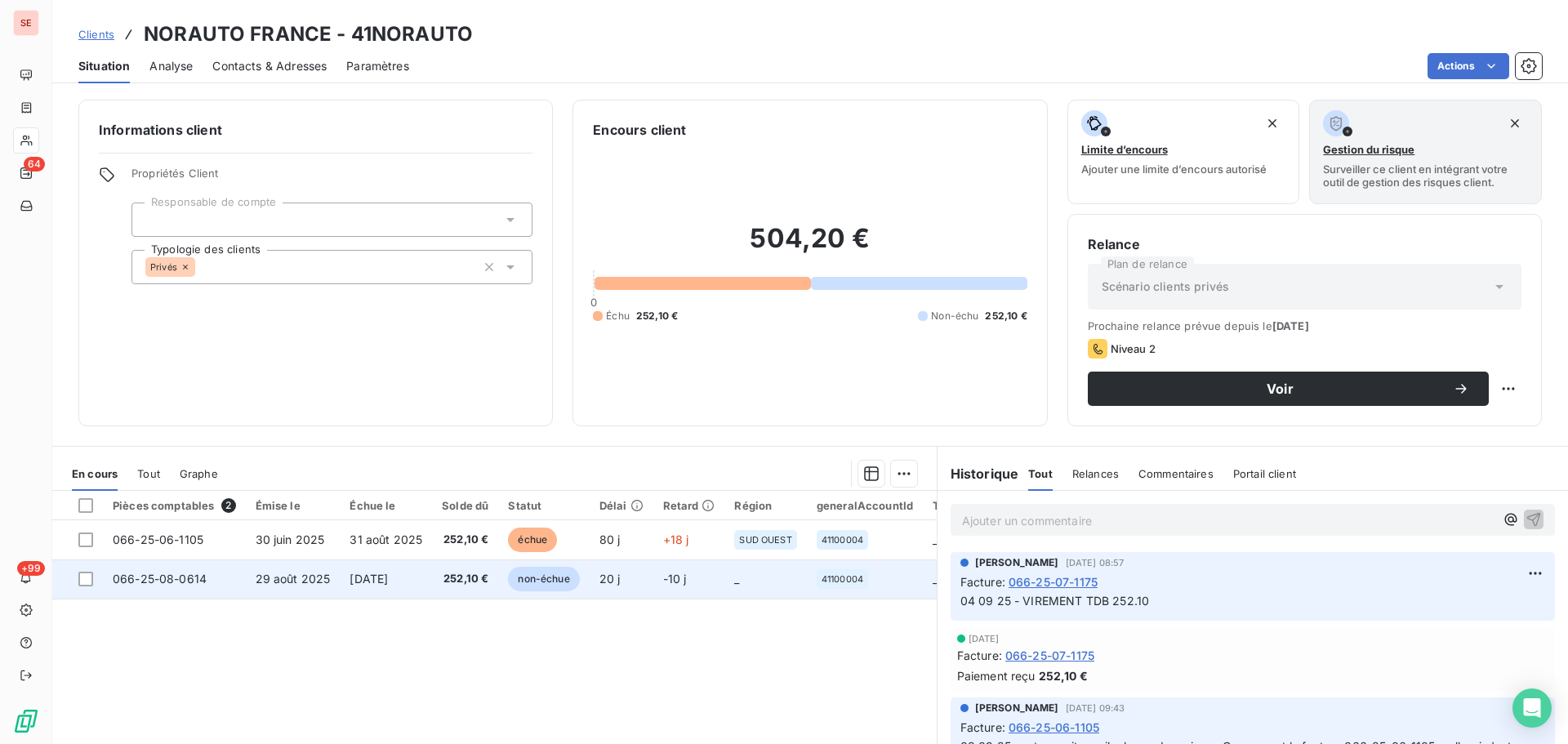
click at [480, 577] on span "252,10 €" at bounding box center [465, 579] width 46 height 16
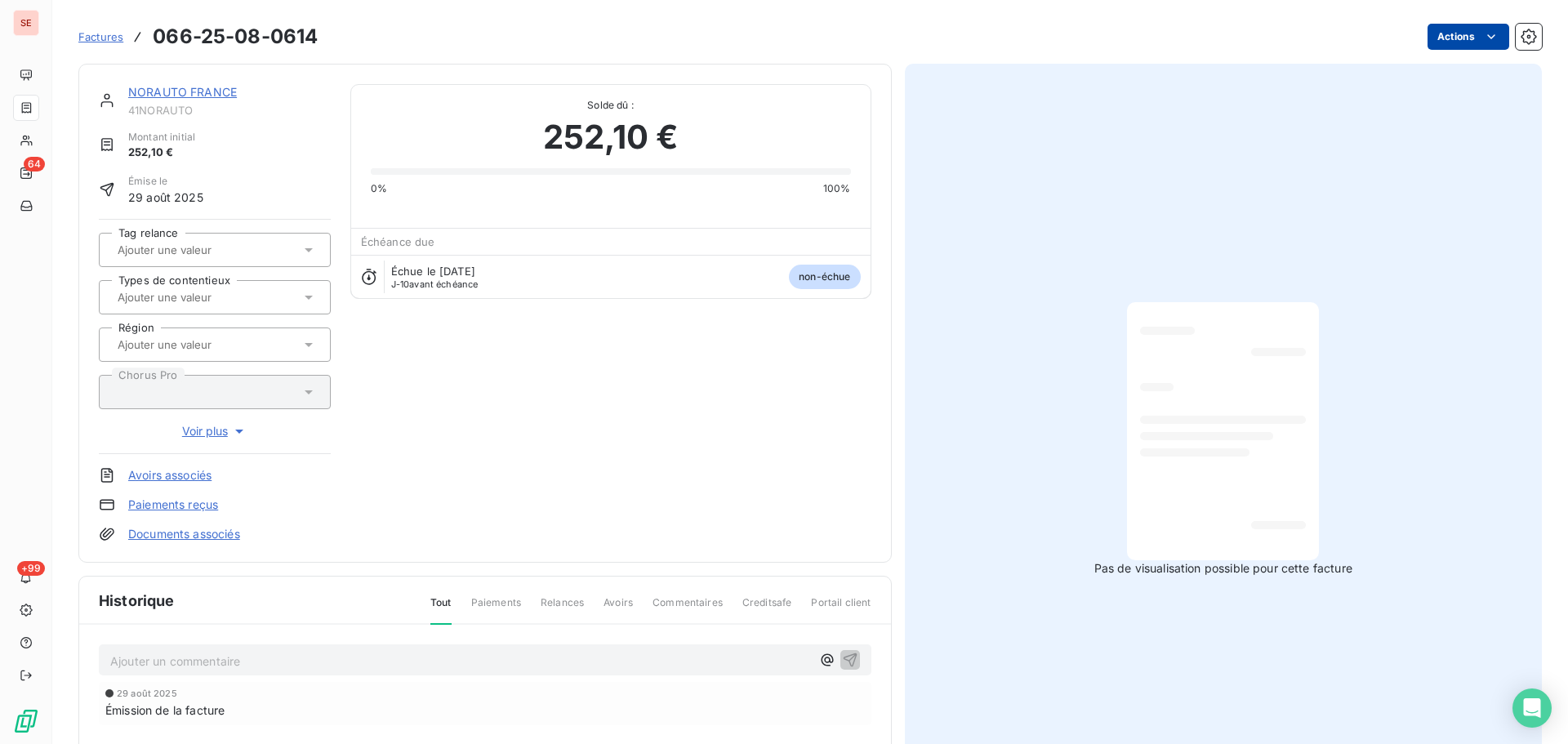
click at [1457, 33] on html "SE 64 +99 Factures 066-25-08-0614 Actions NORAUTO [GEOGRAPHIC_DATA] 41NORAUTO M…" at bounding box center [784, 372] width 1568 height 744
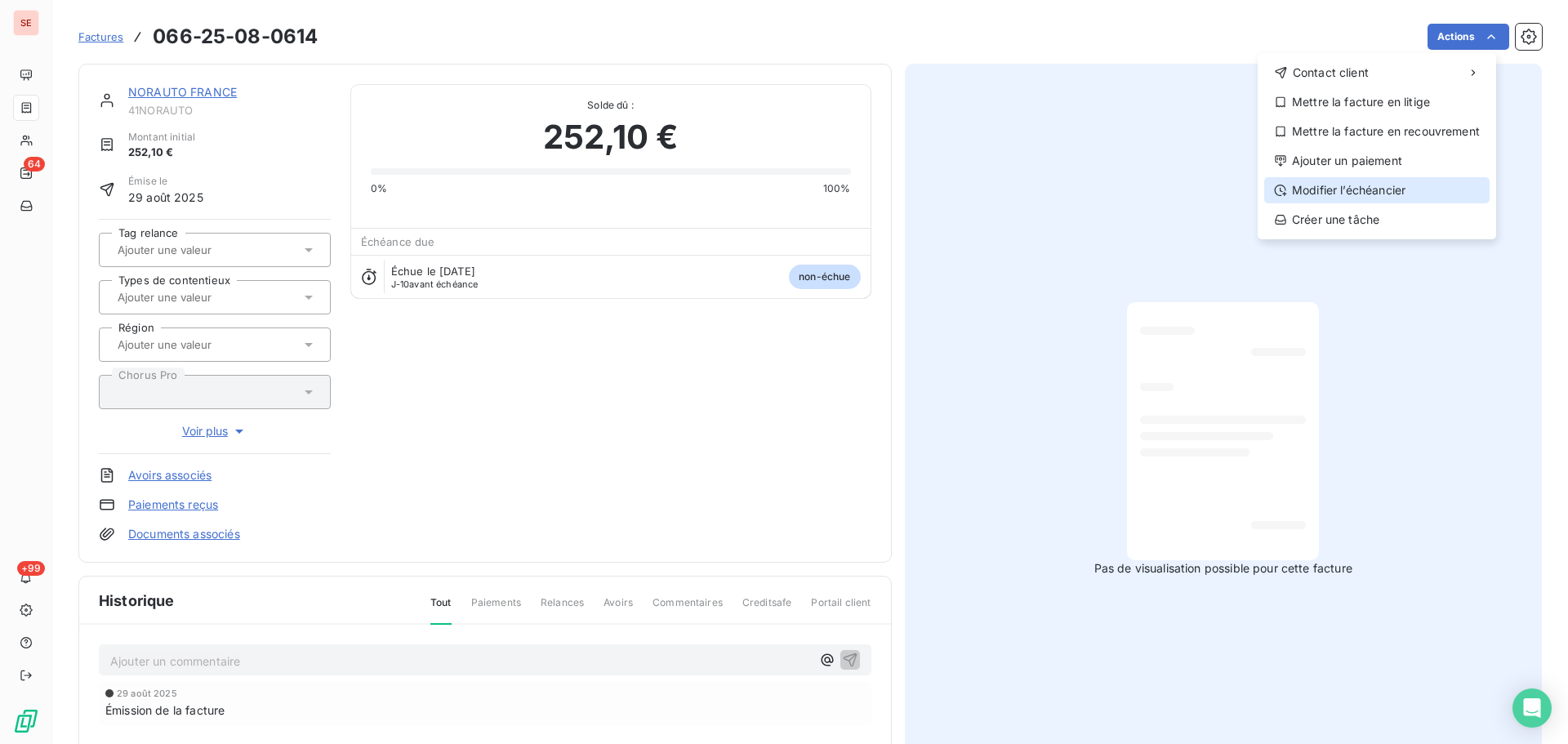
click at [1378, 185] on div "Modifier l’échéancier" at bounding box center [1377, 190] width 226 height 26
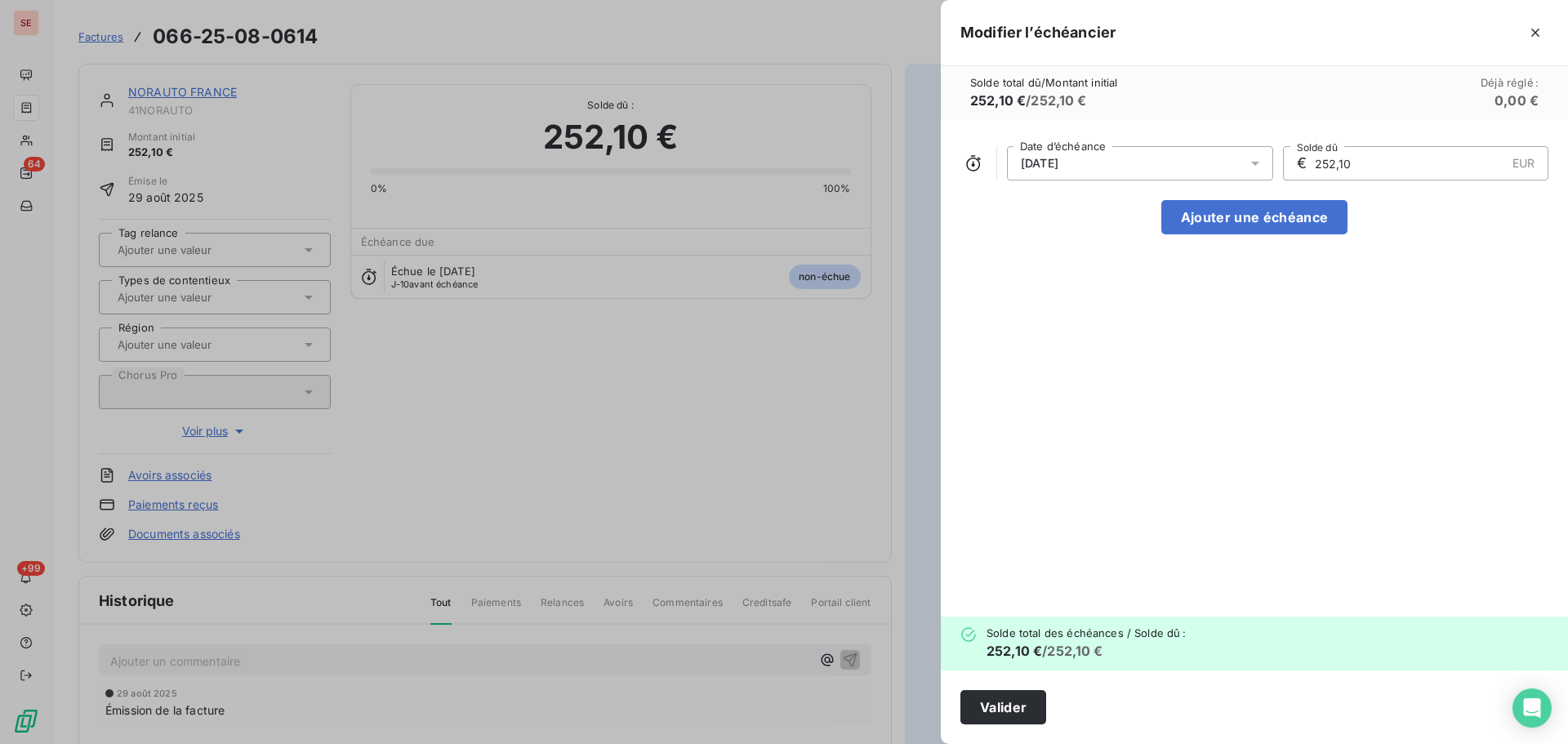
click at [1123, 161] on div "[DATE]" at bounding box center [1140, 163] width 266 height 34
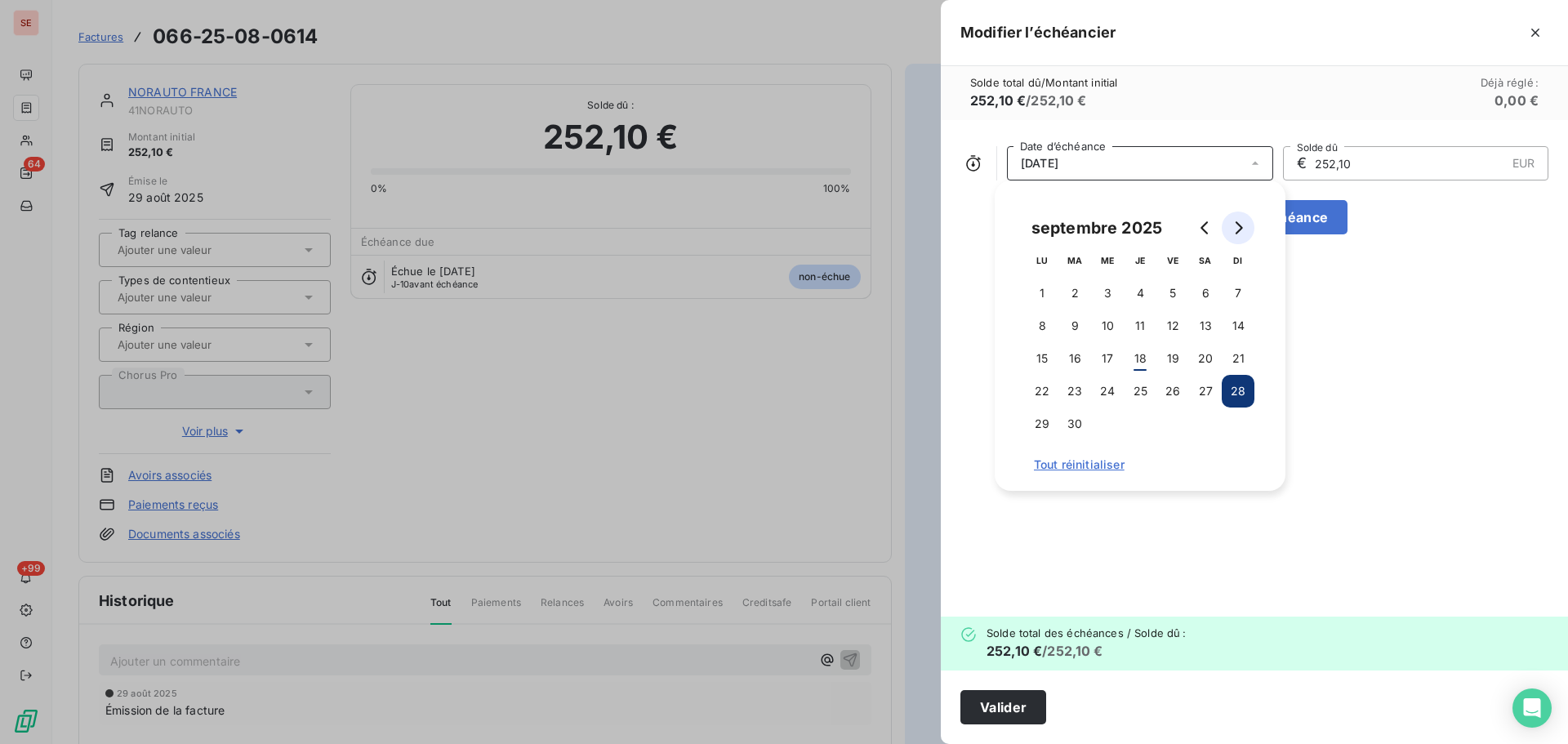
click at [1250, 223] on button "Go to next month" at bounding box center [1238, 227] width 33 height 33
click at [1081, 423] on button "28" at bounding box center [1075, 424] width 33 height 33
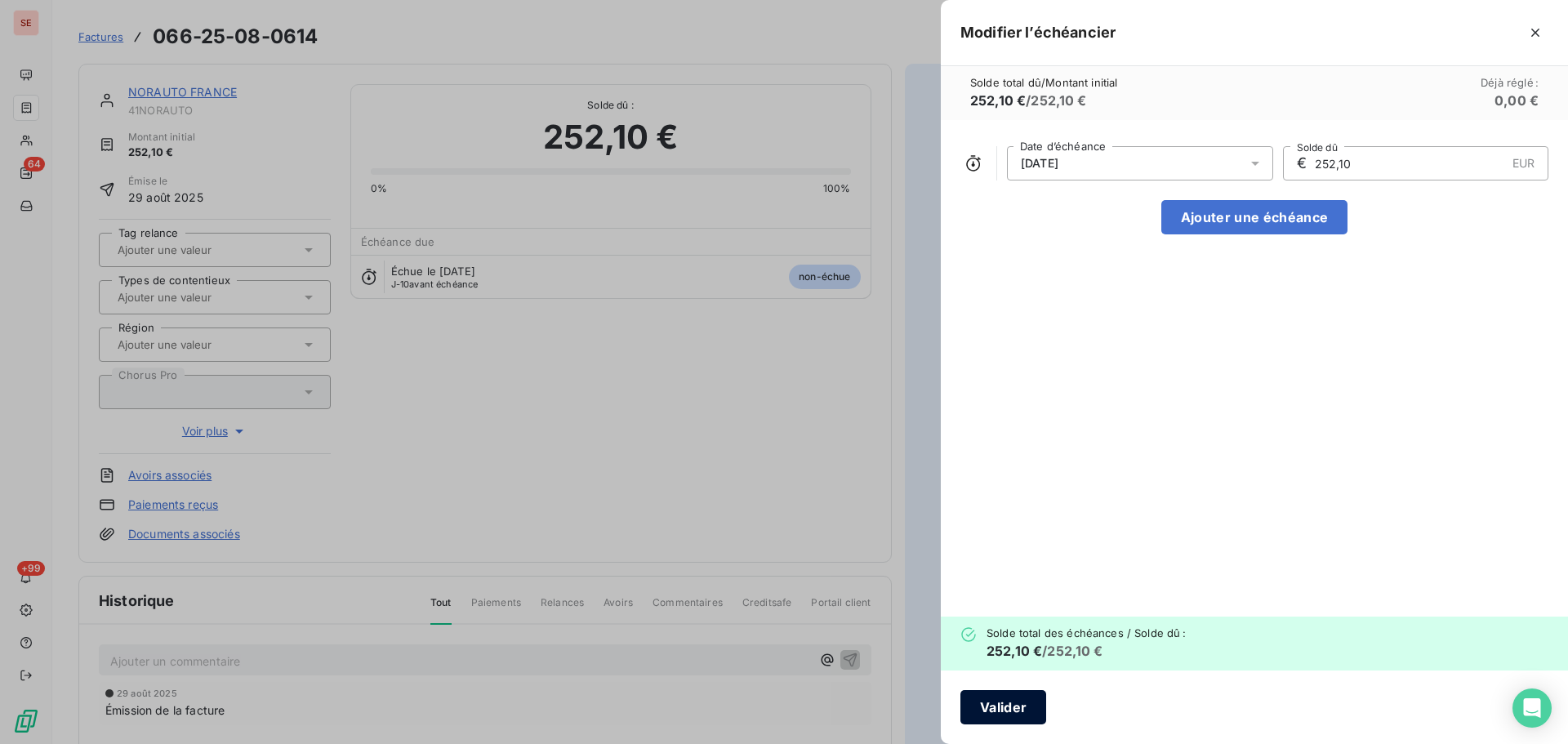
click at [974, 714] on button "Valider" at bounding box center [1003, 707] width 86 height 34
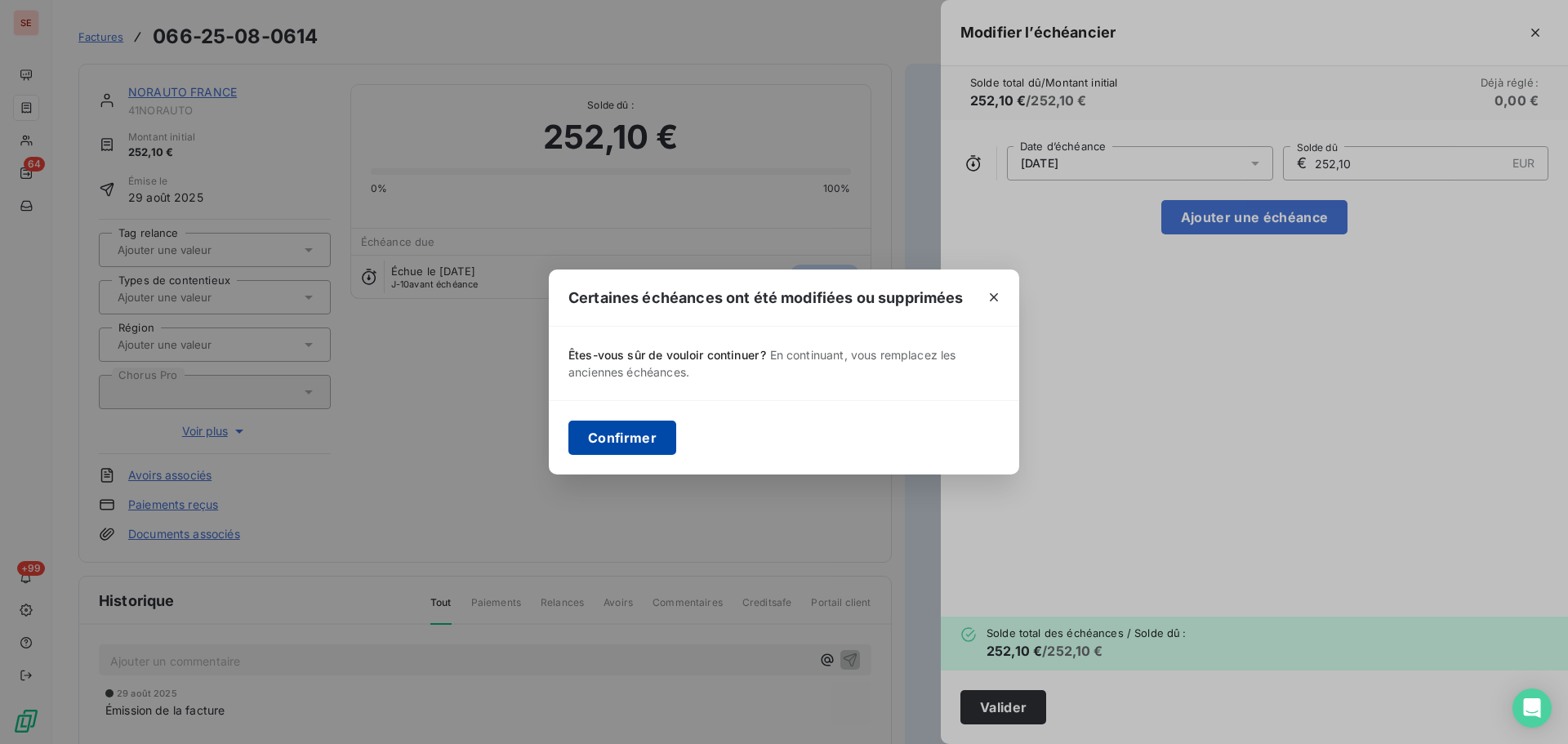
click at [634, 432] on button "Confirmer" at bounding box center [623, 437] width 108 height 34
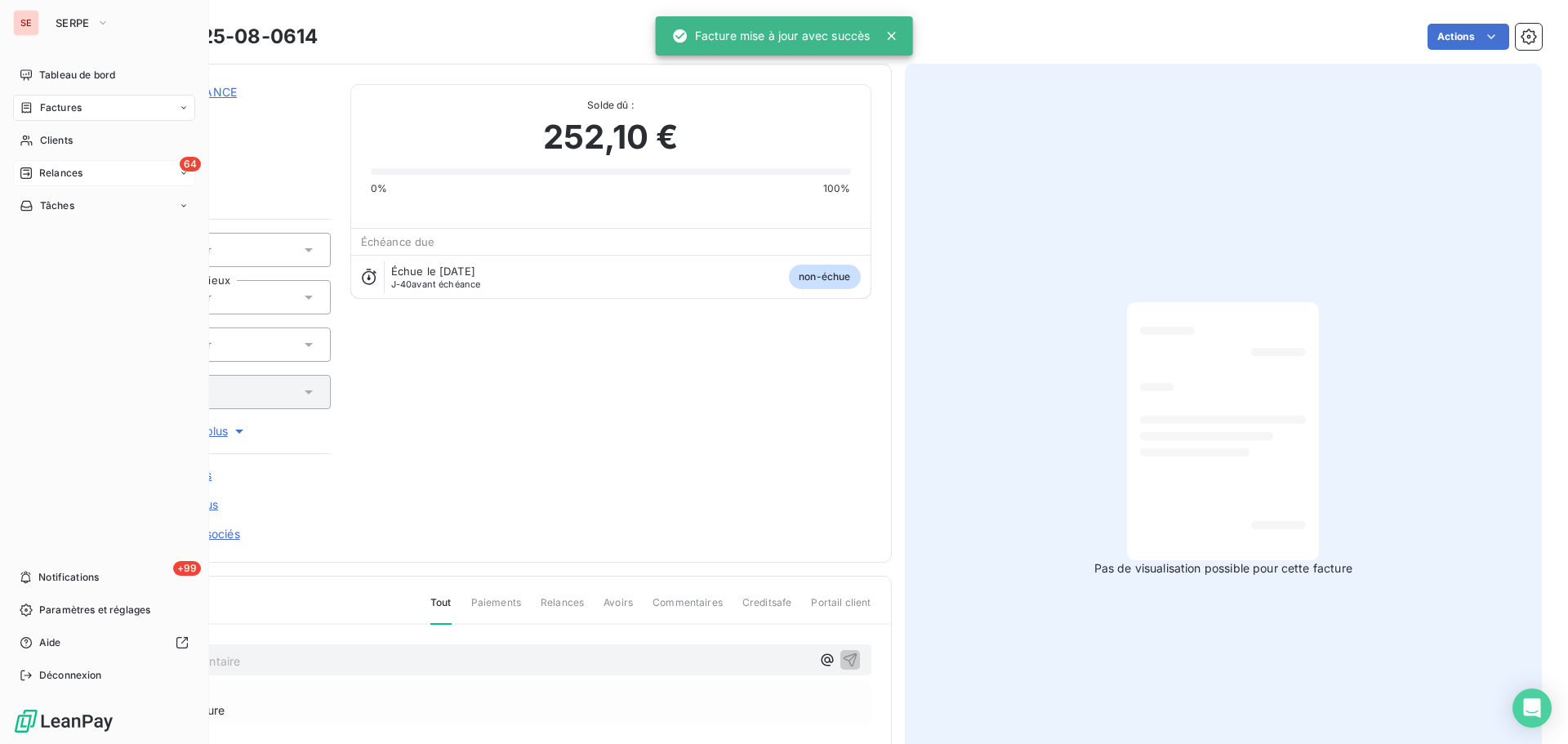
click at [65, 179] on span "Relances" at bounding box center [61, 174] width 44 height 15
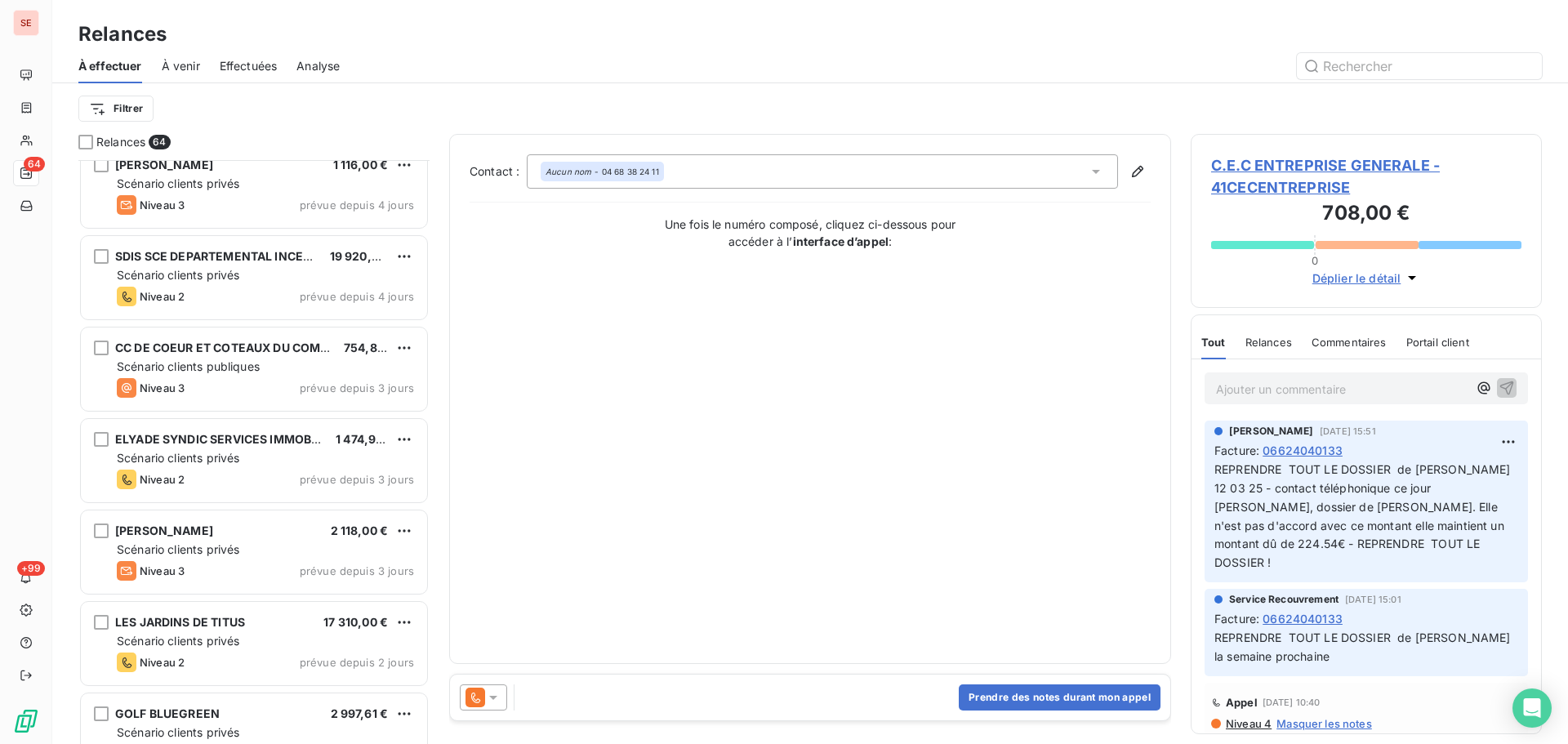
scroll to position [4836, 0]
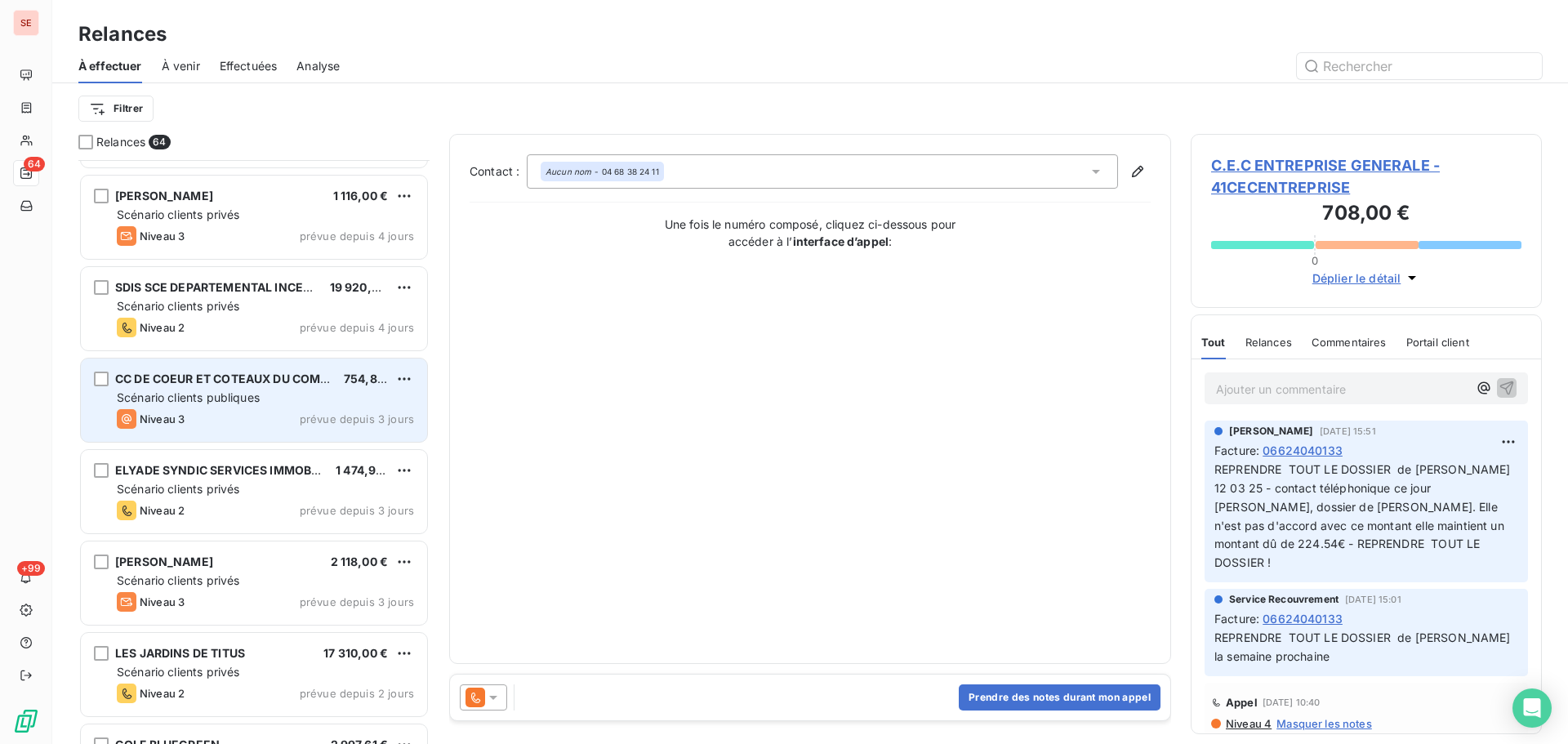
click at [336, 411] on div "Niveau 3 prévue depuis 3 jours" at bounding box center [265, 419] width 297 height 19
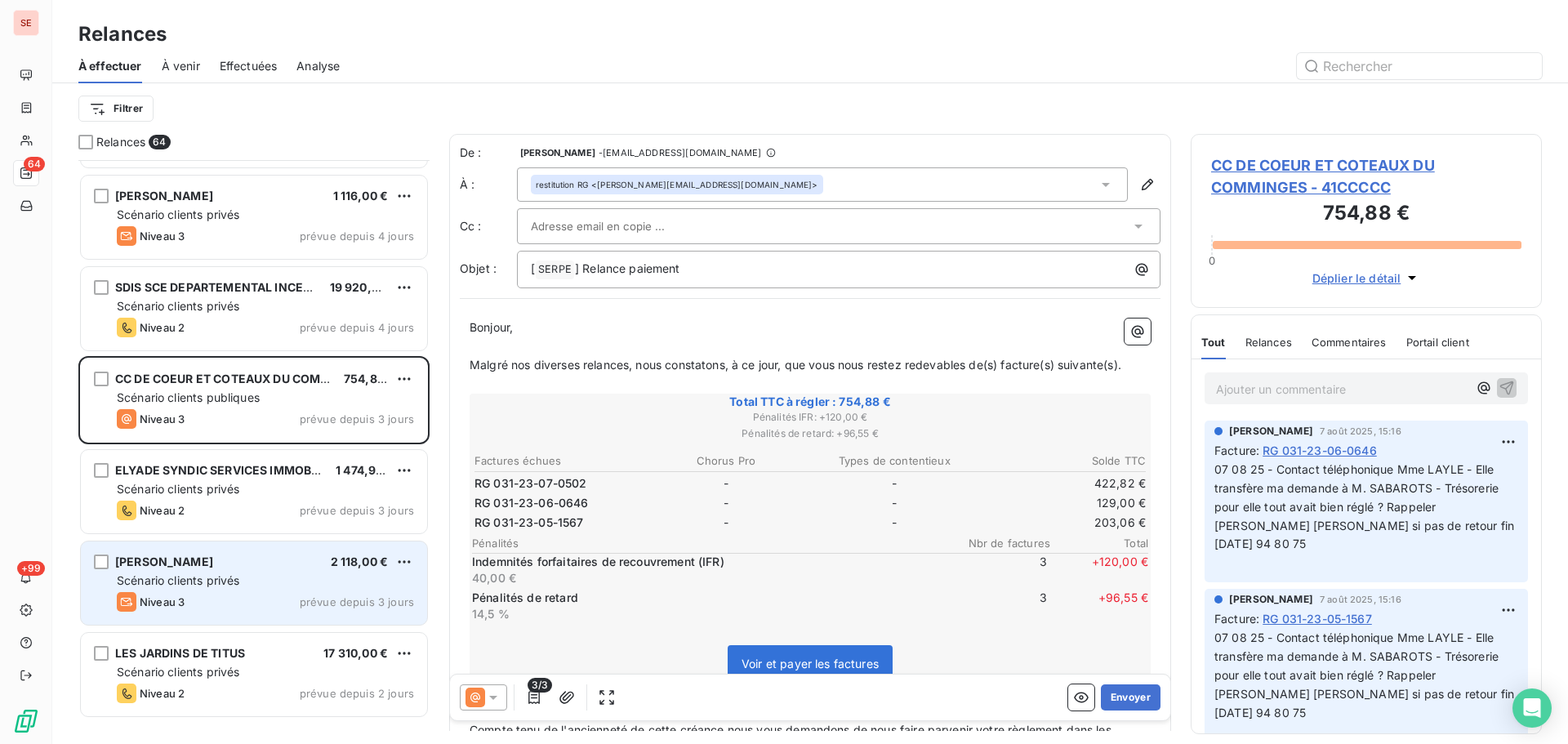
scroll to position [4617, 0]
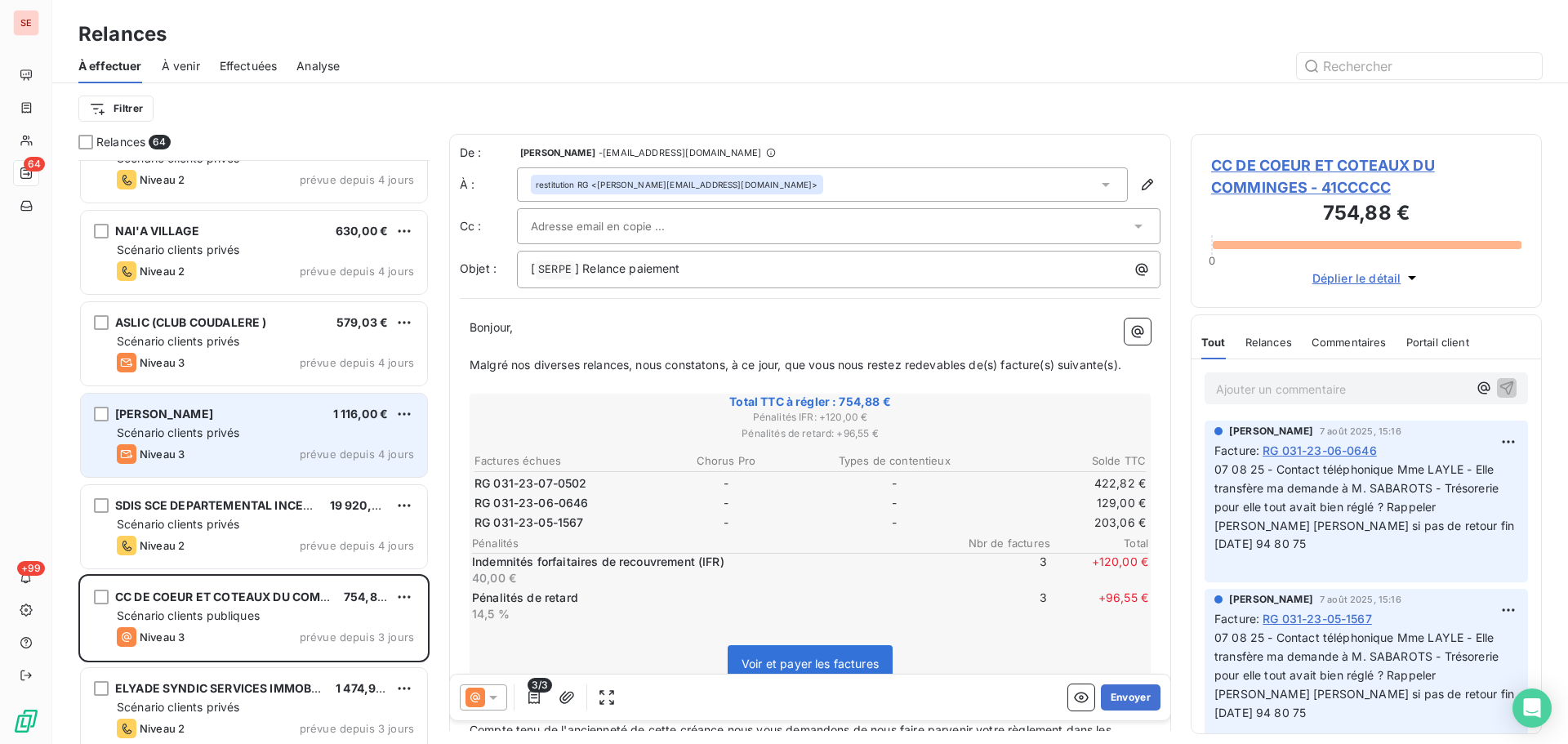
click at [294, 446] on div "Niveau 3 prévue depuis 4 jours" at bounding box center [265, 454] width 297 height 19
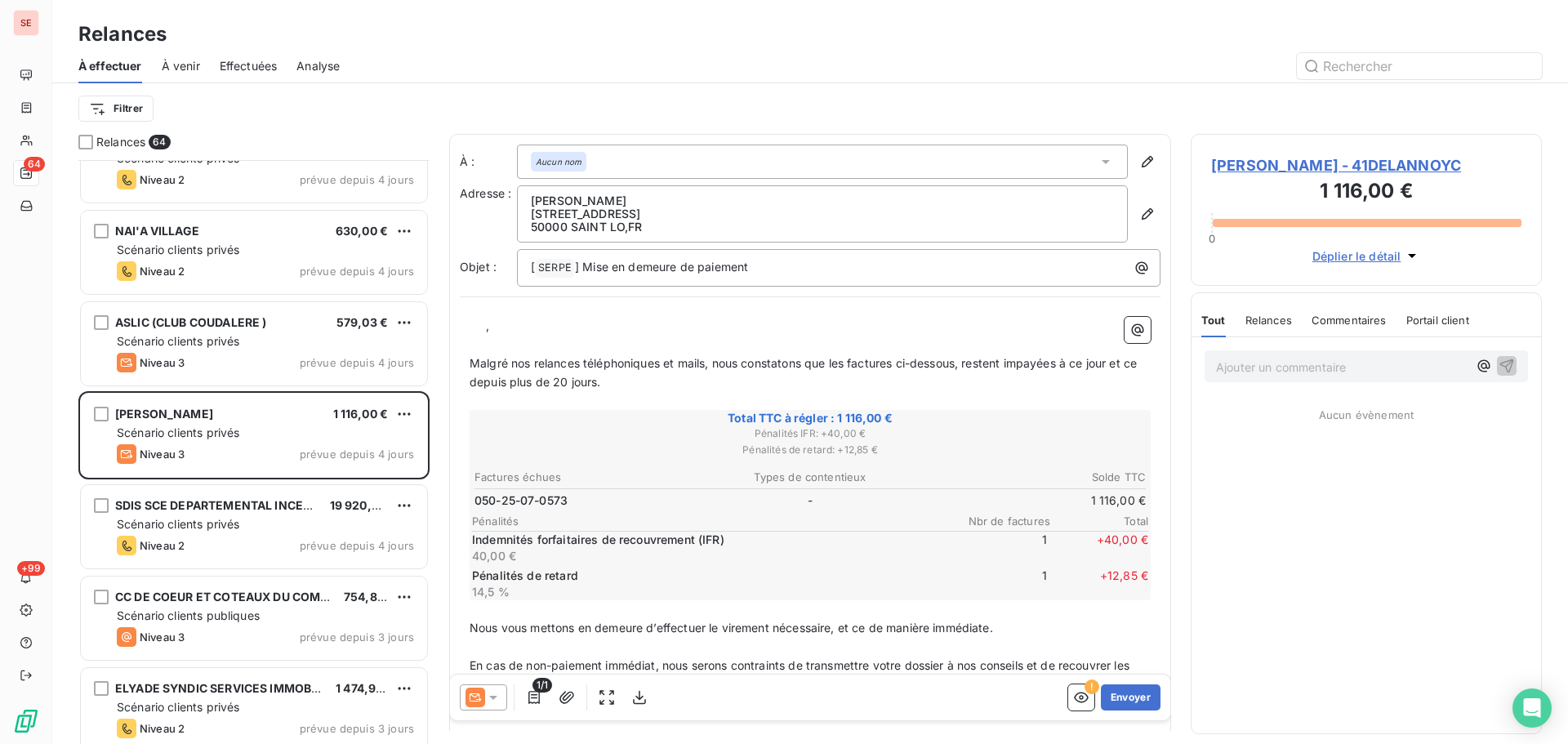
click at [1287, 159] on span "[PERSON_NAME] - 41DELANNOYC" at bounding box center [1367, 165] width 310 height 22
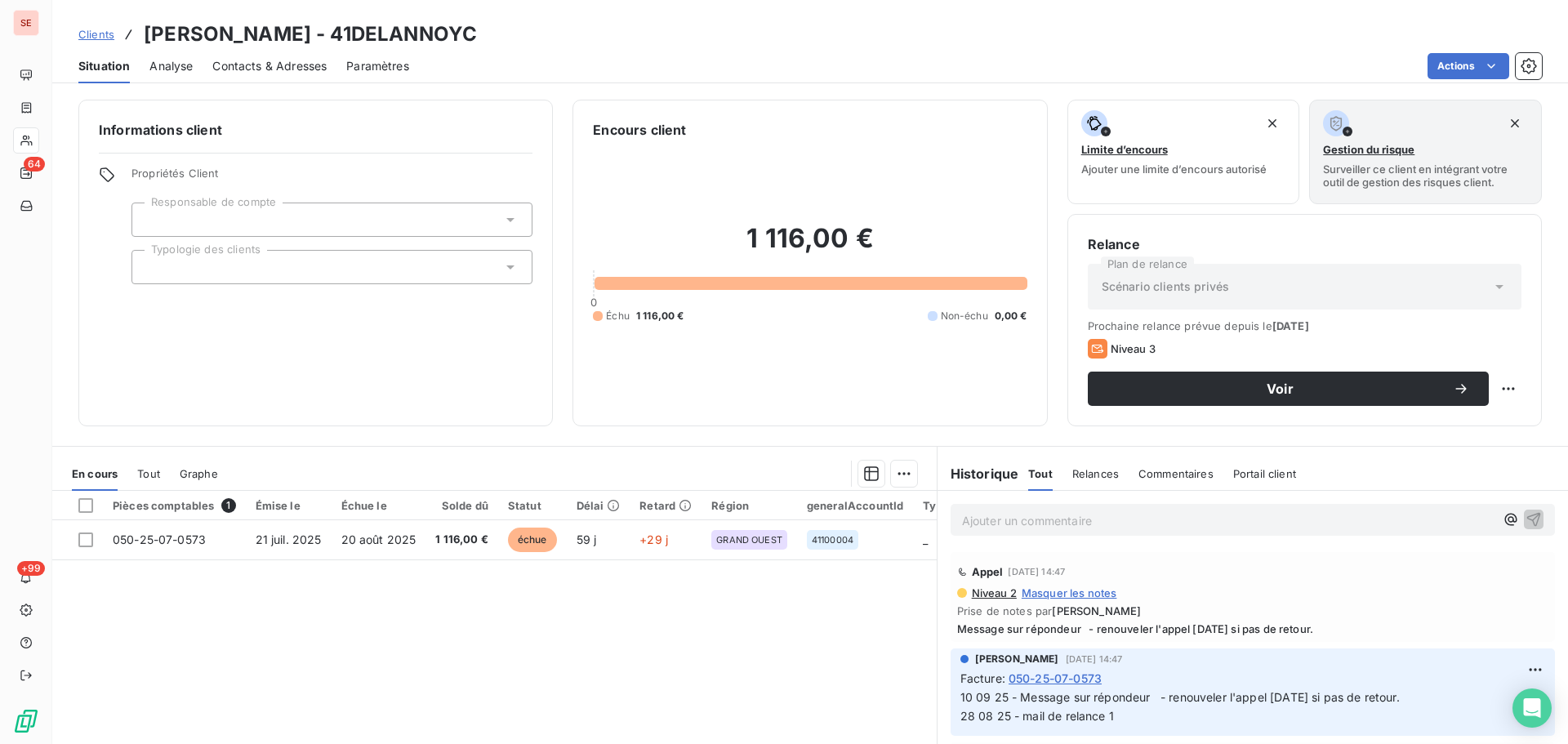
click at [265, 63] on span "Contacts & Adresses" at bounding box center [269, 65] width 114 height 16
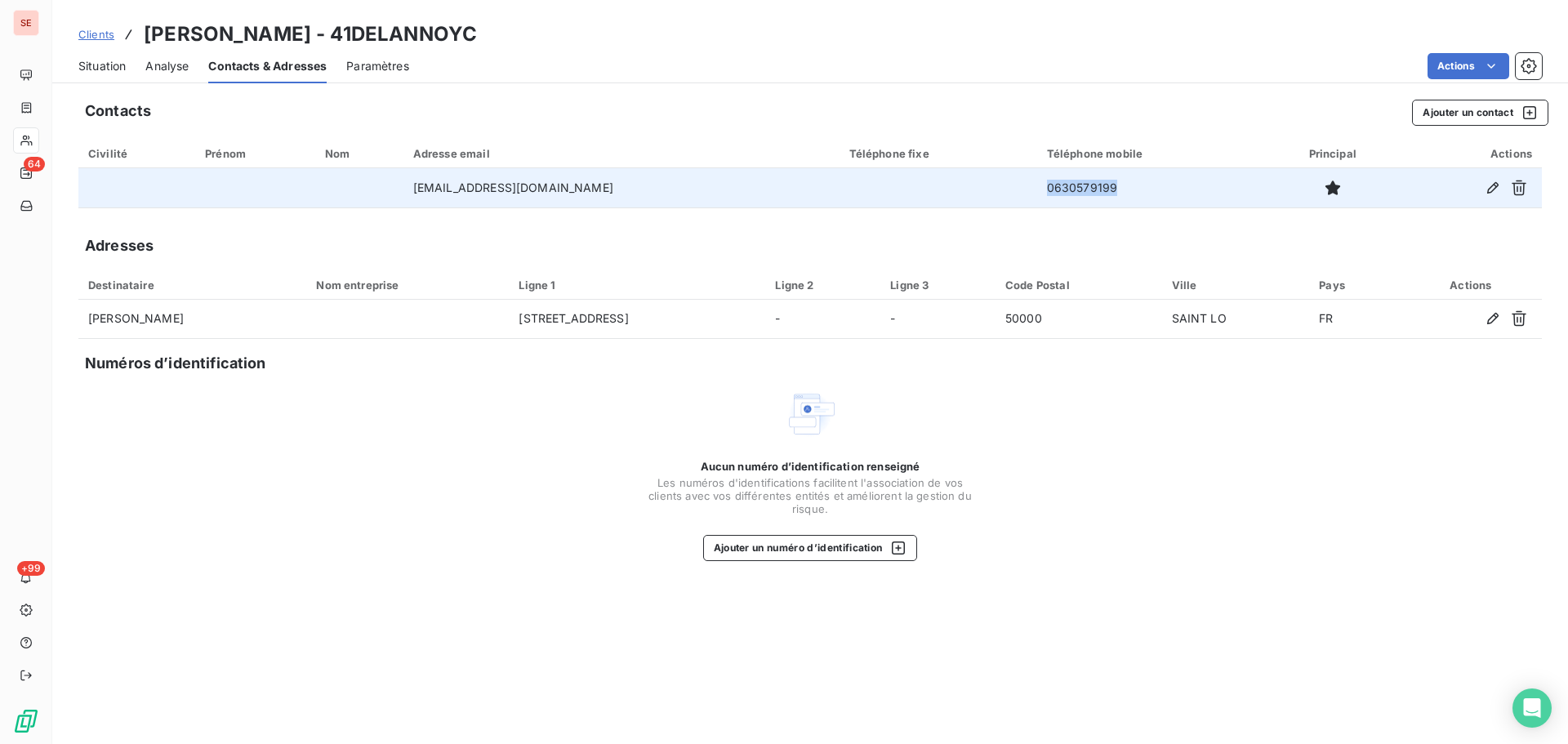
click at [963, 185] on tr "[EMAIL_ADDRESS][DOMAIN_NAME] 0630579199" at bounding box center [810, 188] width 1464 height 39
copy tr "0630579199"
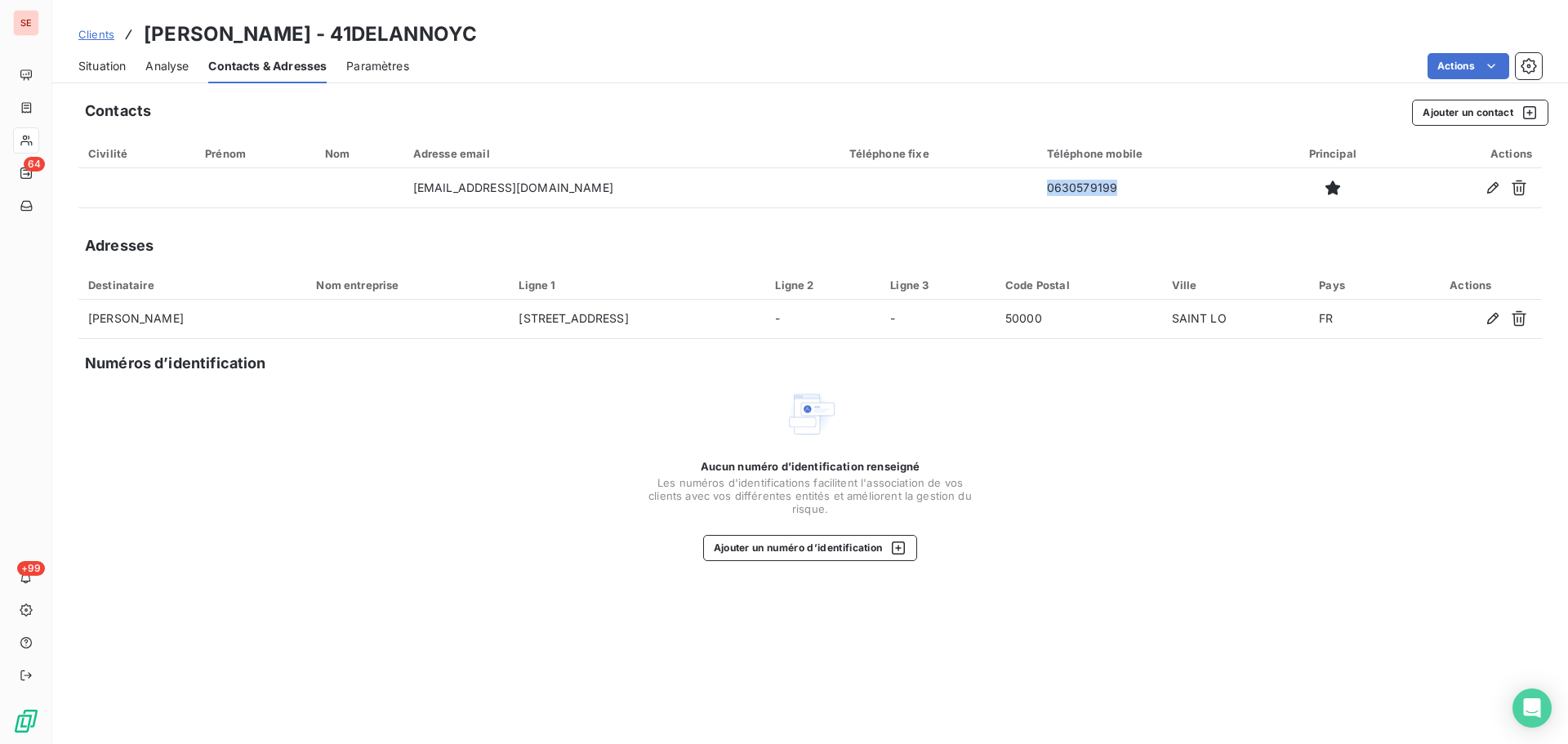
click at [92, 65] on span "Situation" at bounding box center [102, 65] width 47 height 16
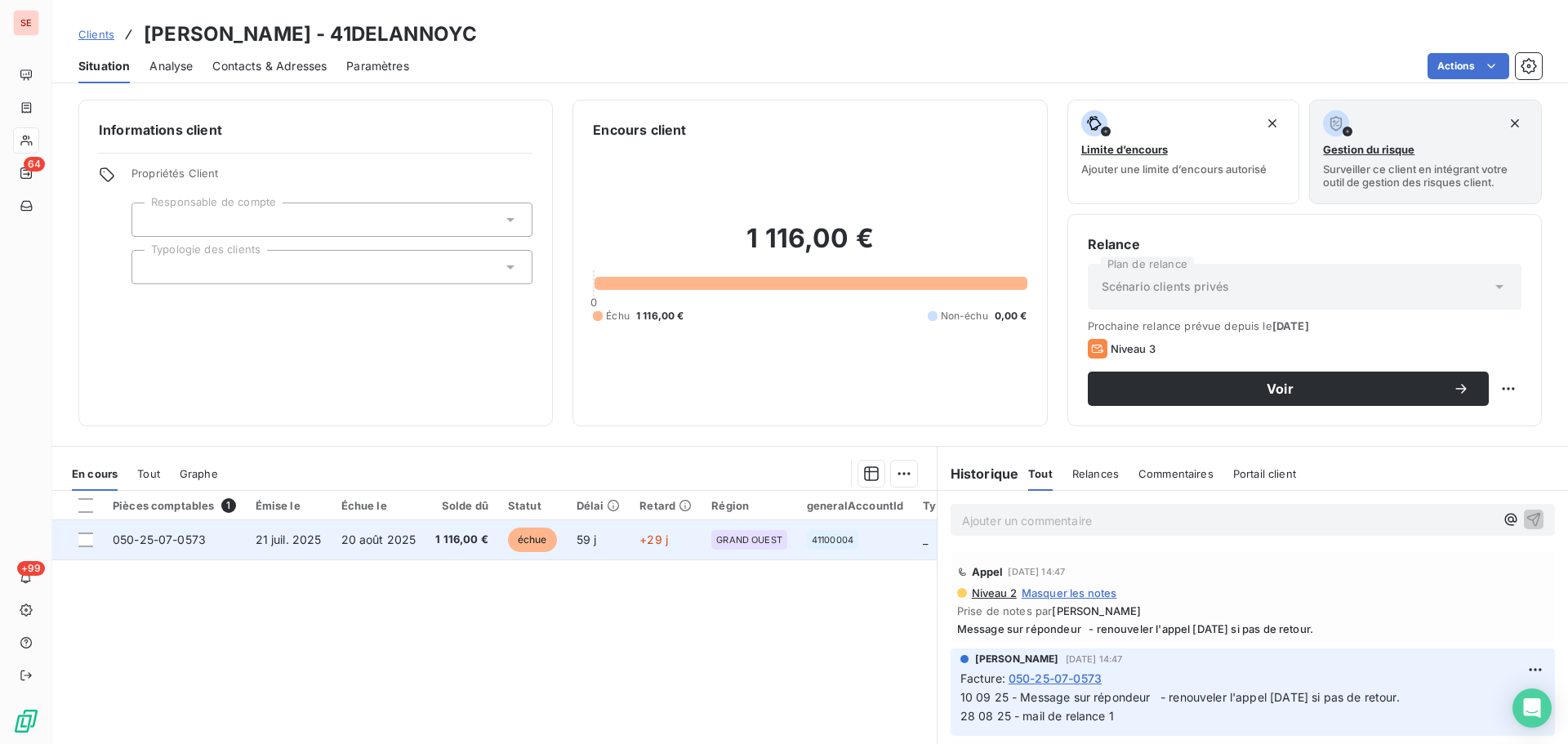
click at [346, 548] on td "20 août 2025" at bounding box center [378, 539] width 95 height 39
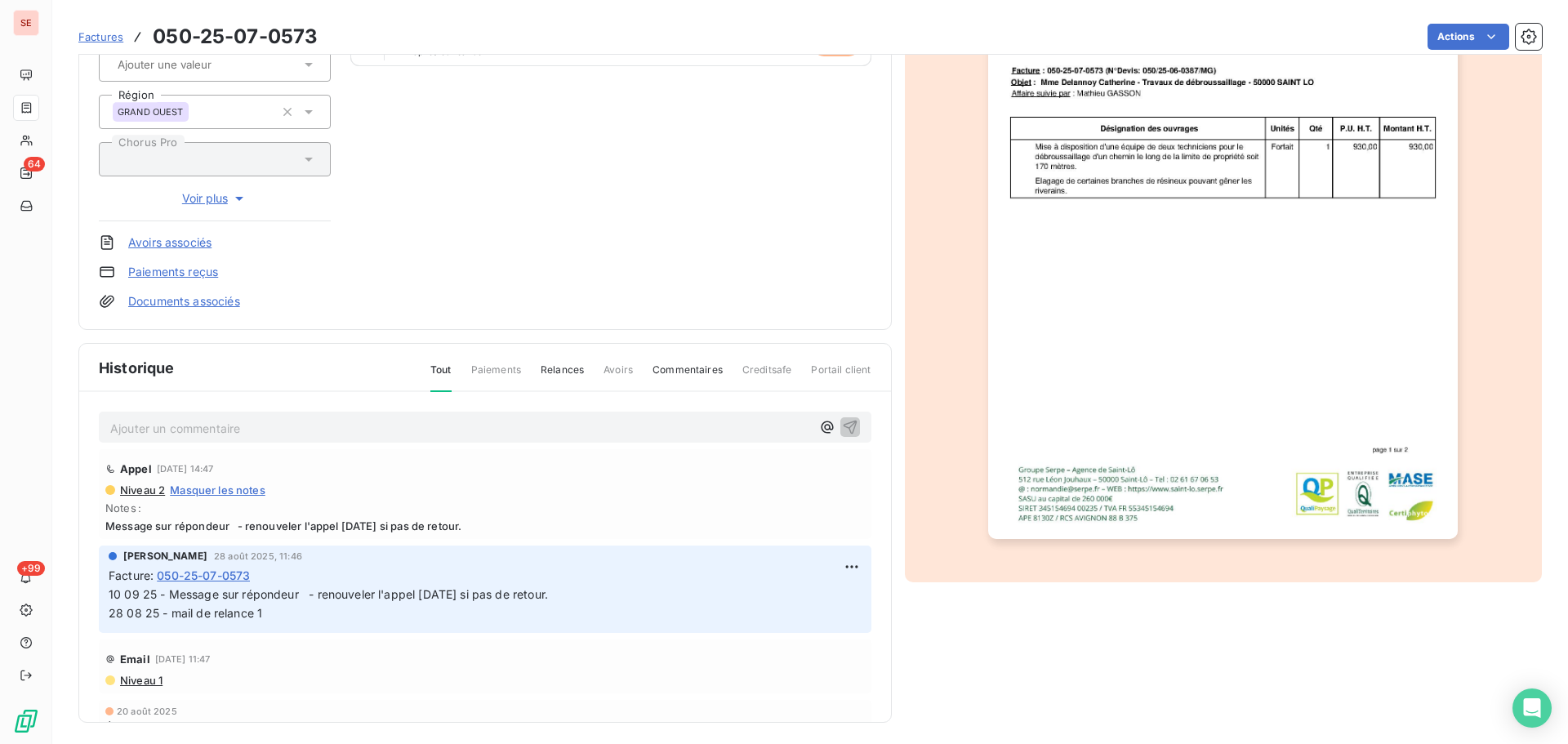
scroll to position [238, 0]
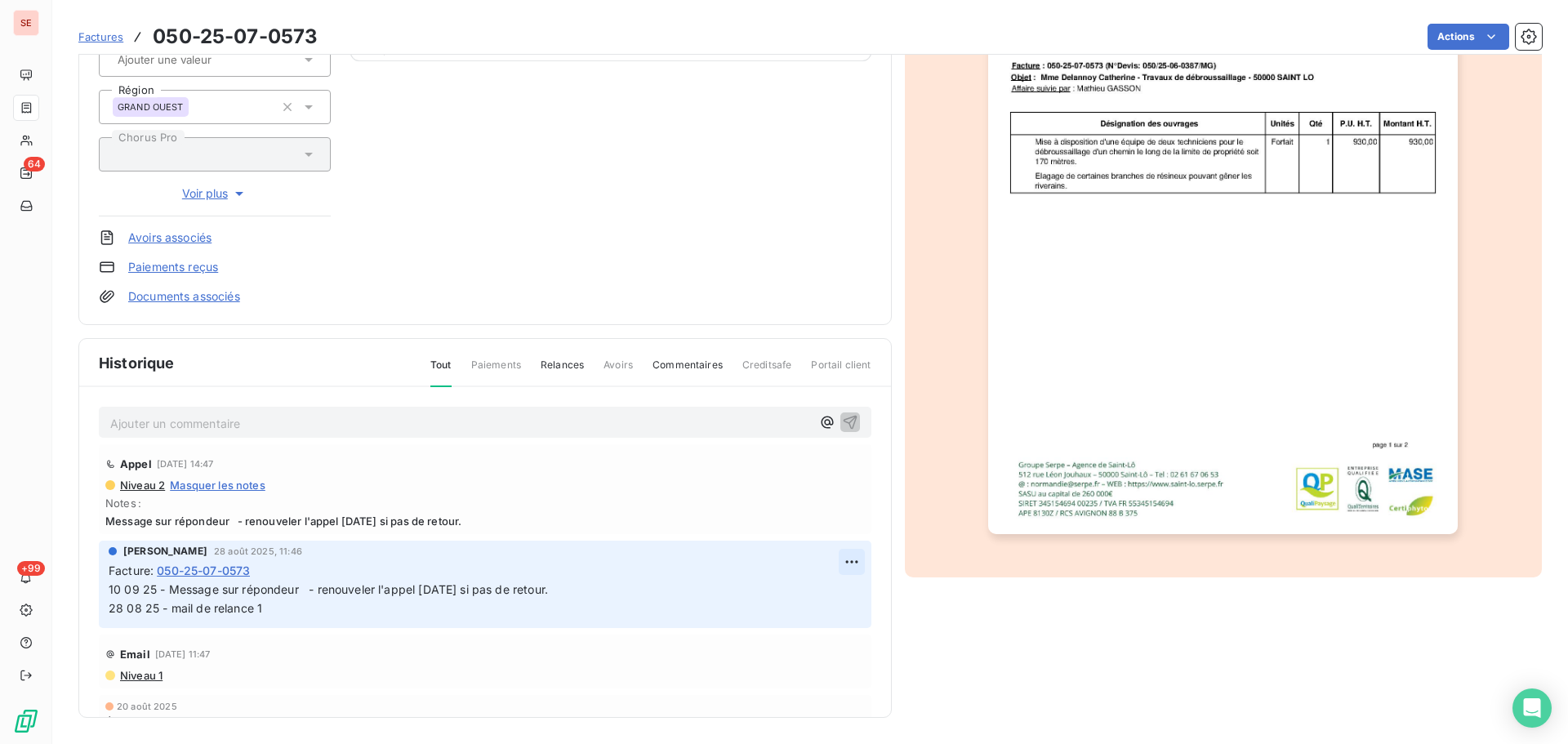
click at [831, 558] on html "SE 64 +99 Factures 050-25-07-0573 Actions DELANNOY Catherine 41DELANNOYC Montan…" at bounding box center [784, 372] width 1568 height 744
click at [760, 592] on div "Editer" at bounding box center [794, 597] width 91 height 26
click at [111, 589] on span "10 09 25 - Message sur répondeur - renouveler l'appel [DATE] si pas de retour. …" at bounding box center [609, 598] width 1003 height 33
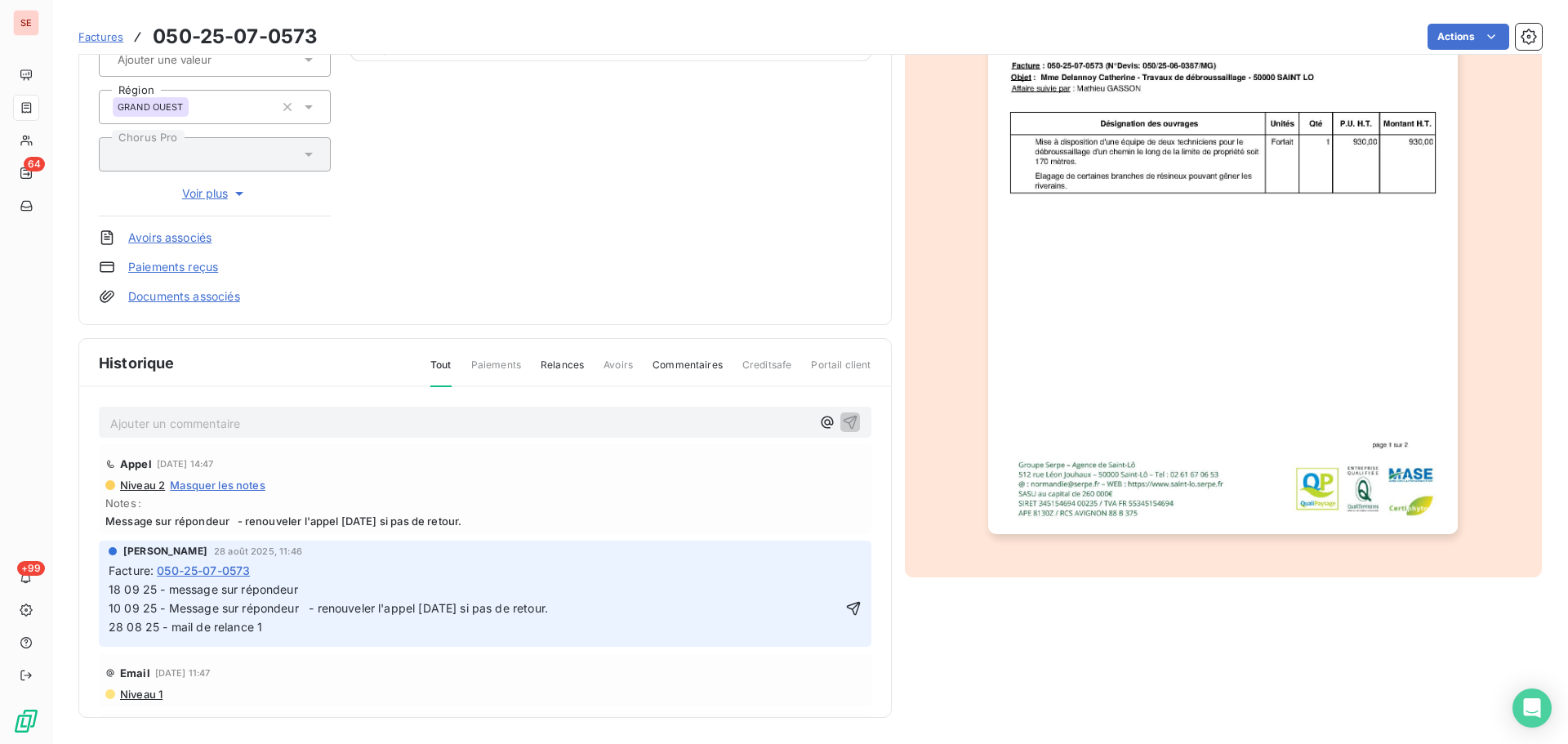
click at [305, 588] on span "18 09 25 - message sur répondeur 10 09 25 - Message sur répondeur - renouveler …" at bounding box center [609, 607] width 1003 height 51
click at [846, 605] on icon "button" at bounding box center [853, 608] width 16 height 16
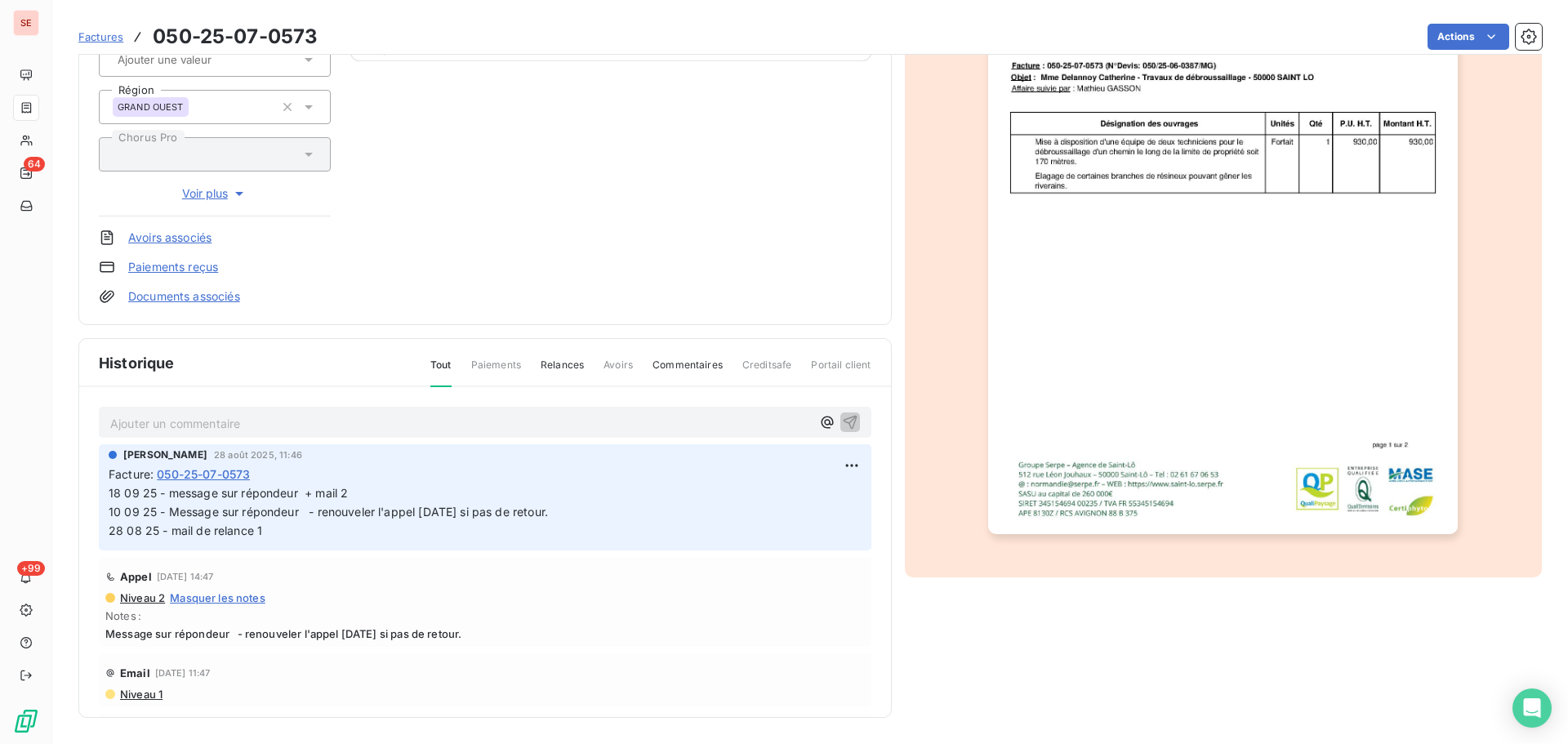
scroll to position [0, 0]
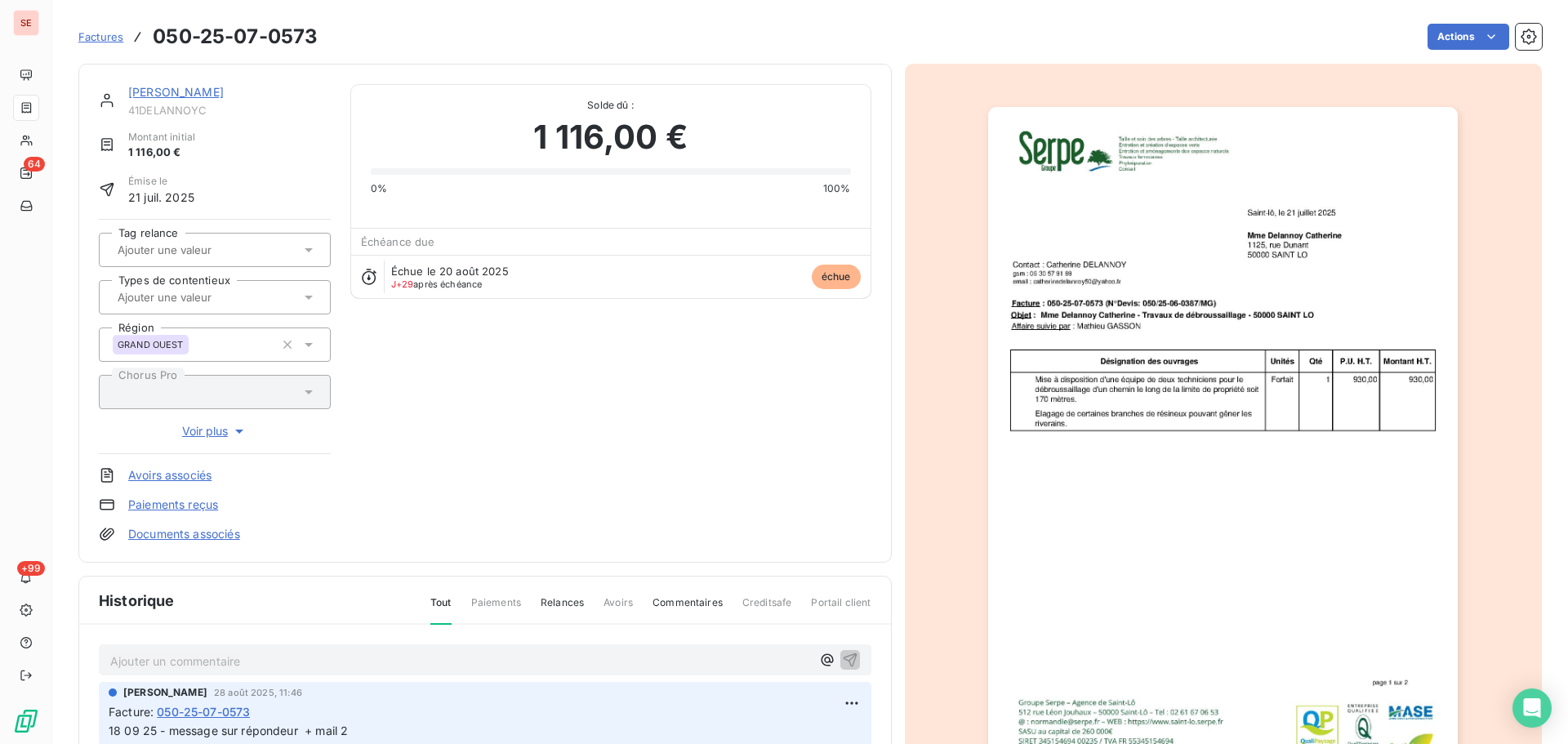
click at [198, 92] on link "[PERSON_NAME]" at bounding box center [176, 91] width 96 height 14
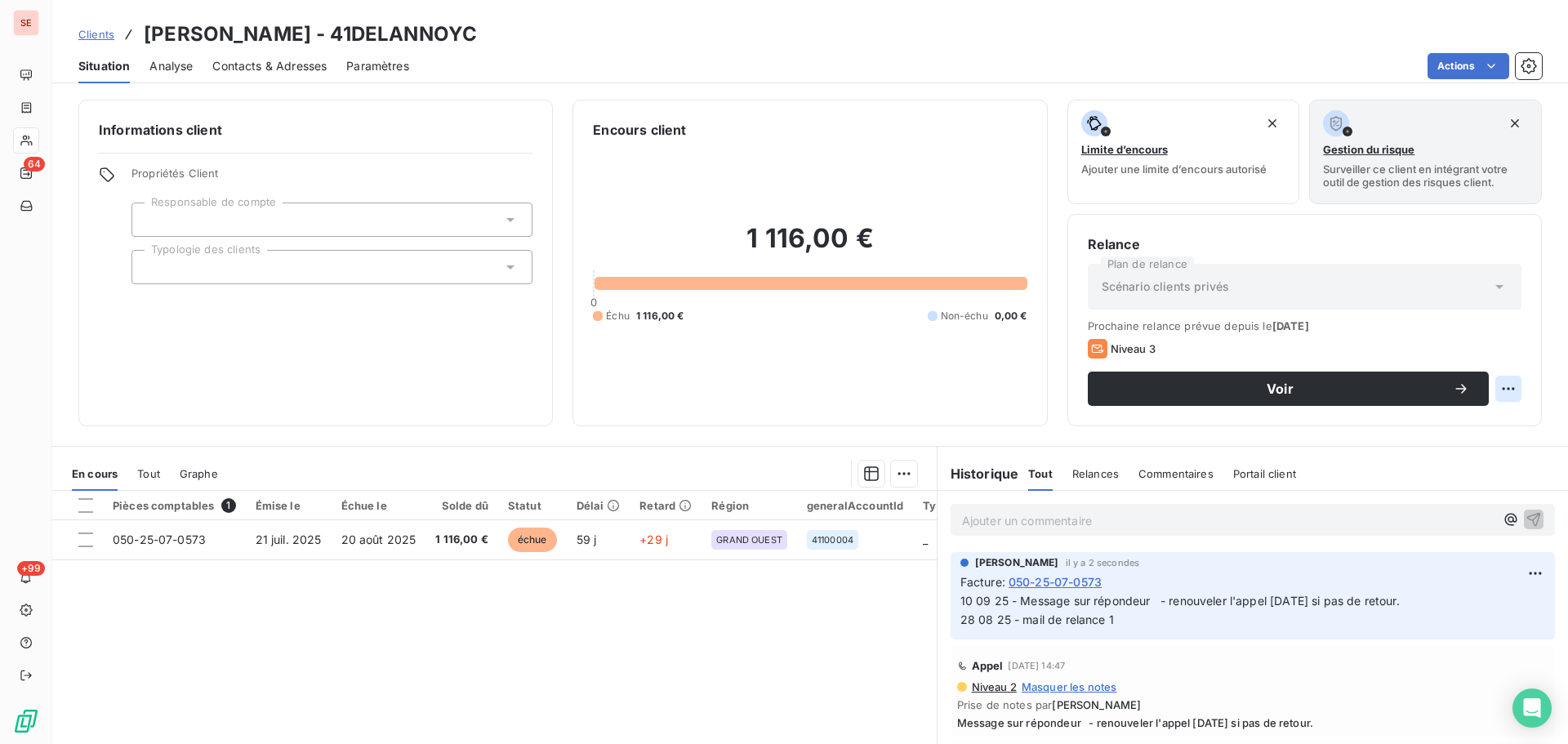
click at [1494, 392] on html "SE 64 +99 Clients DELANNOY Catherine - 41DELANNOYC Situation Analyse Contacts &…" at bounding box center [784, 372] width 1568 height 744
click at [1441, 429] on div "Replanifier cette action" at bounding box center [1429, 424] width 146 height 26
select select "8"
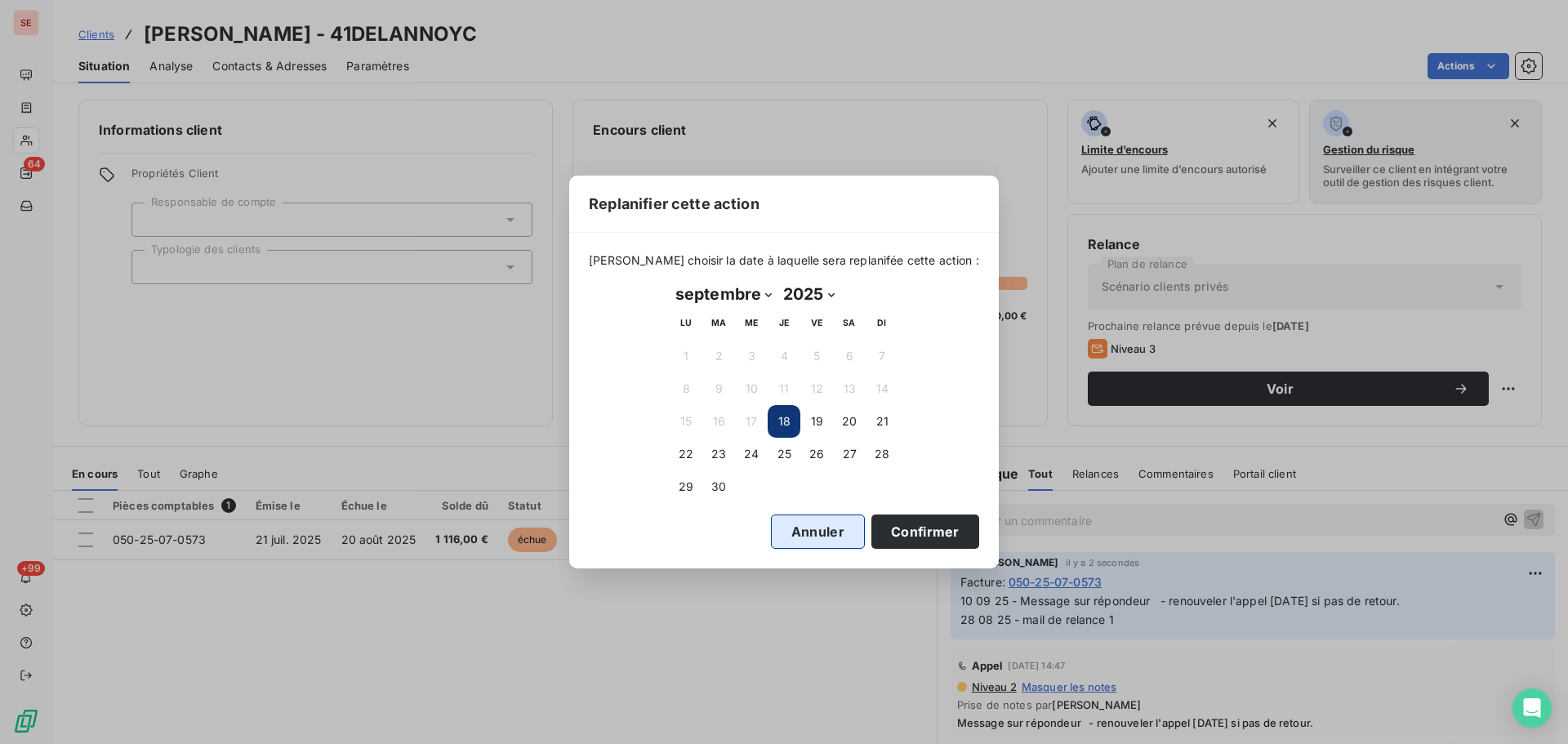
click at [771, 548] on button "Annuler" at bounding box center [818, 531] width 94 height 34
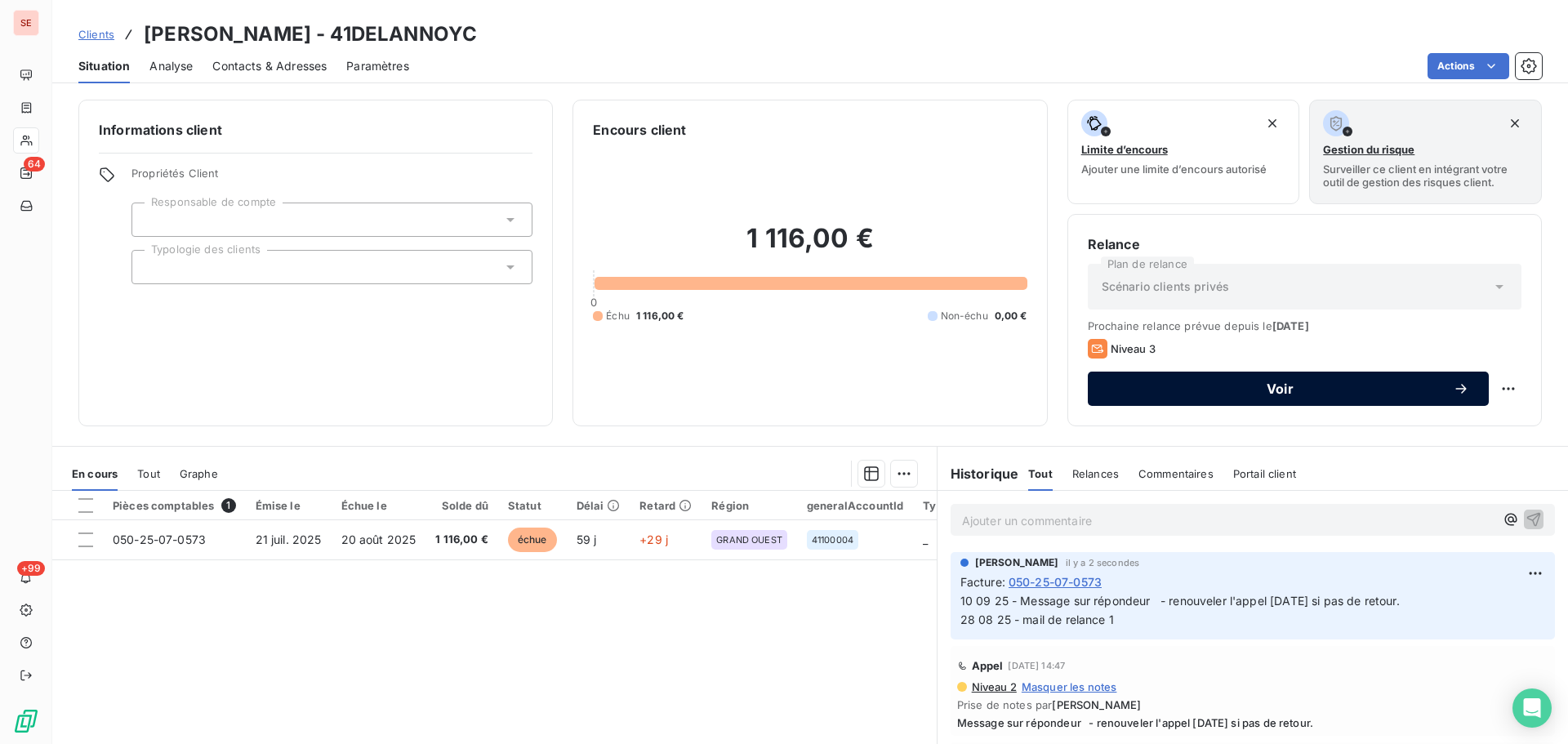
click at [1234, 388] on span "Voir" at bounding box center [1280, 389] width 346 height 13
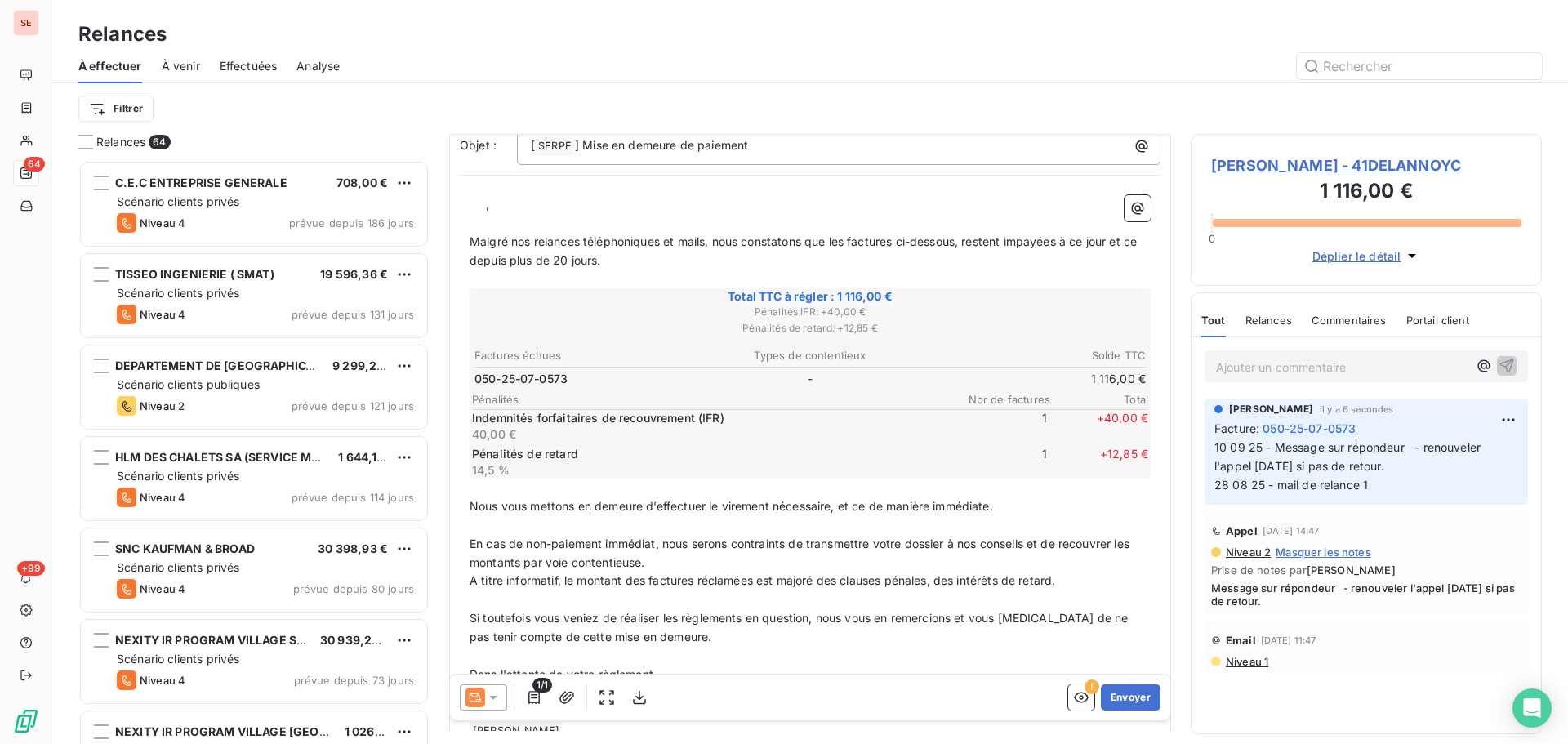
scroll to position [216, 0]
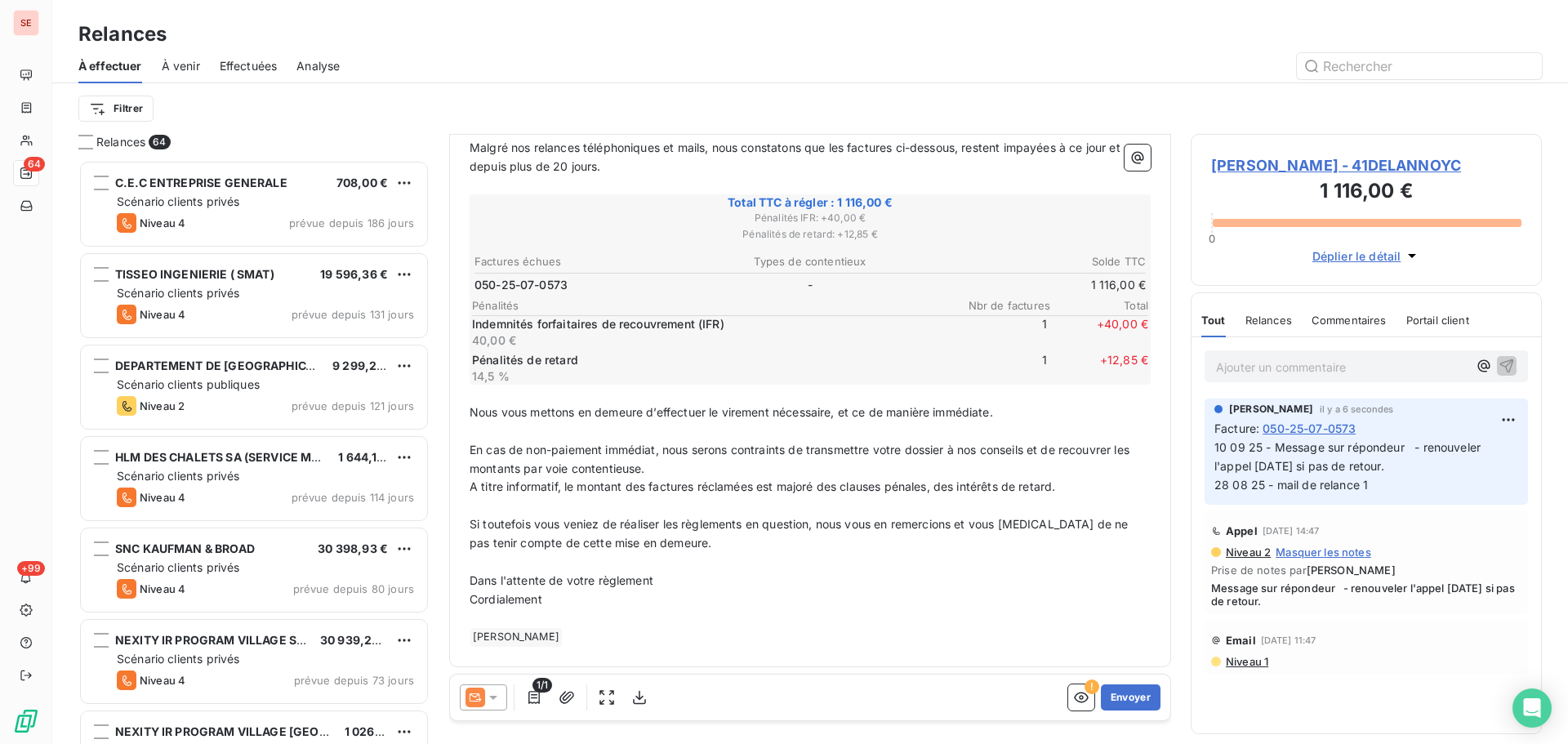
click at [533, 691] on span "1/1" at bounding box center [542, 685] width 19 height 15
click at [534, 693] on icon "button" at bounding box center [534, 697] width 16 height 16
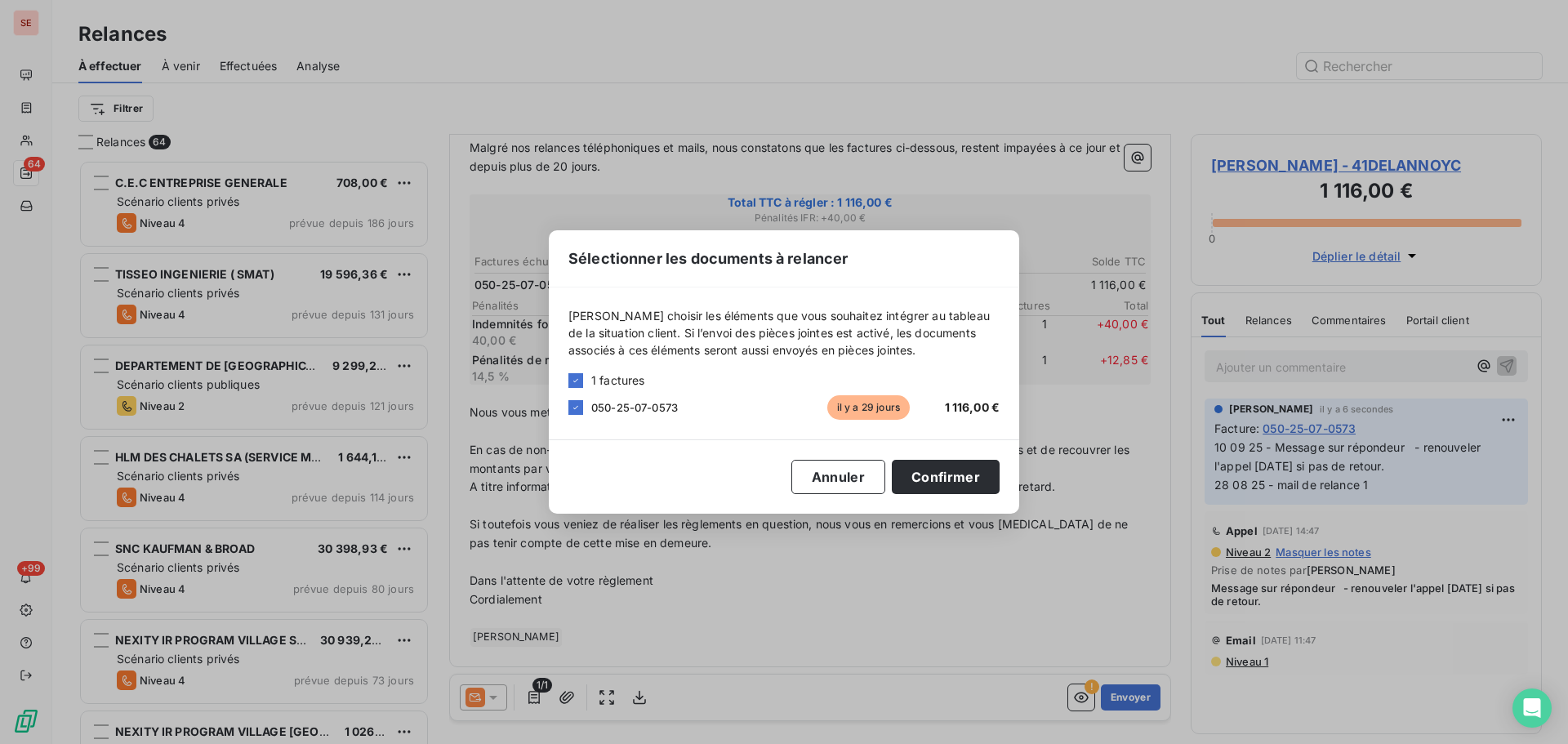
click at [617, 641] on div "Sélectionner les documents à relancer Veuillez choisir les éléments que vous so…" at bounding box center [784, 372] width 1568 height 744
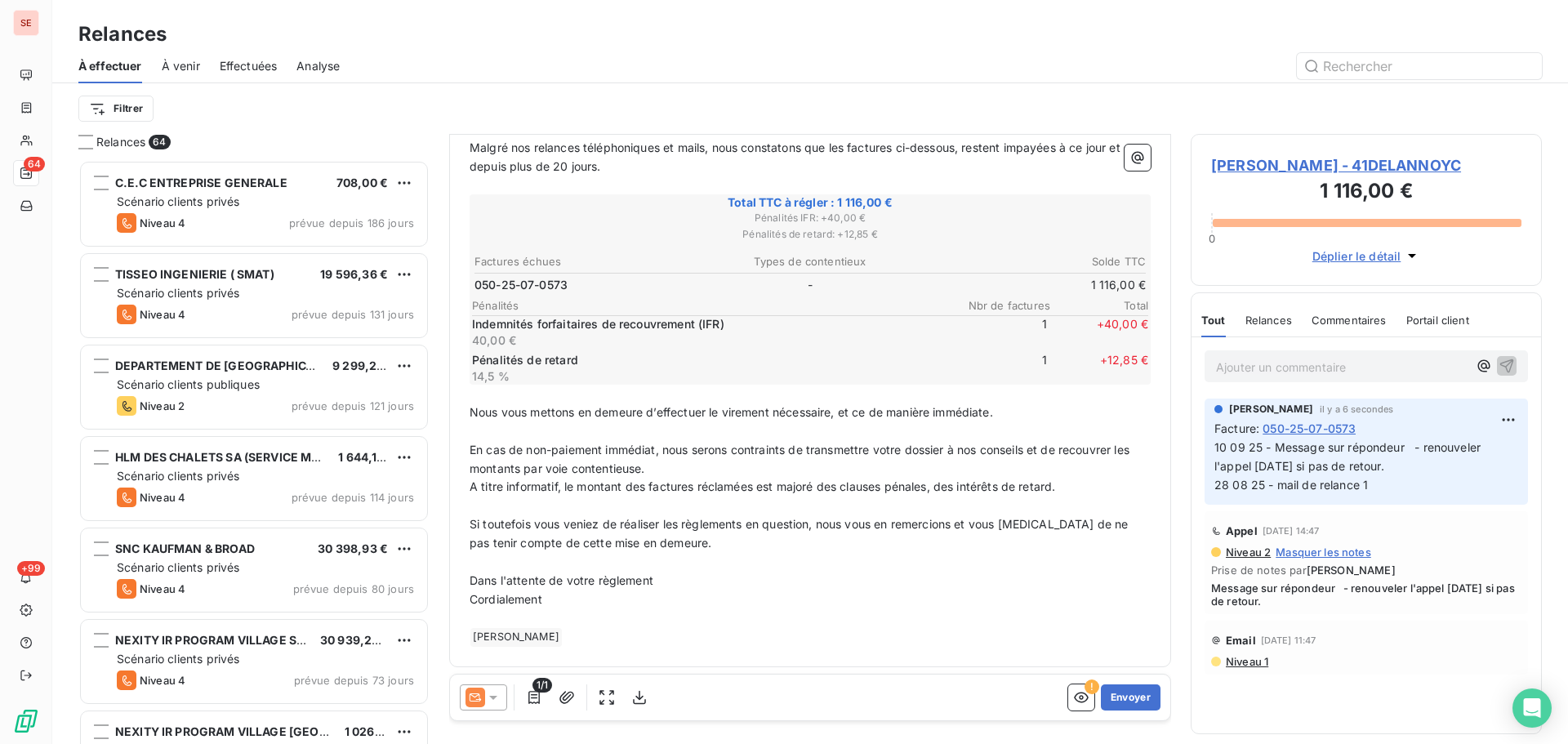
click at [484, 700] on icon at bounding box center [475, 697] width 19 height 19
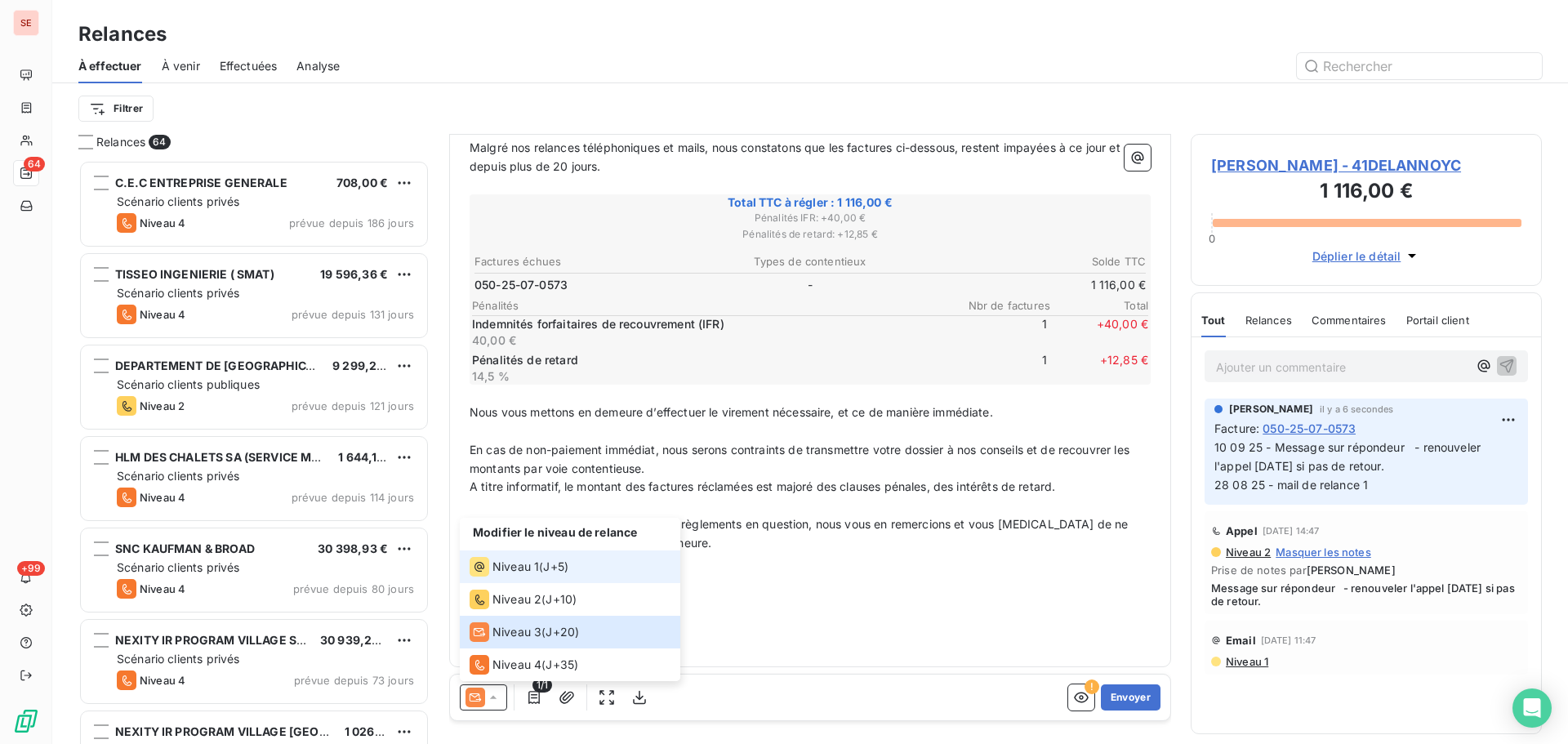
click at [537, 565] on span "Niveau 1" at bounding box center [515, 566] width 46 height 16
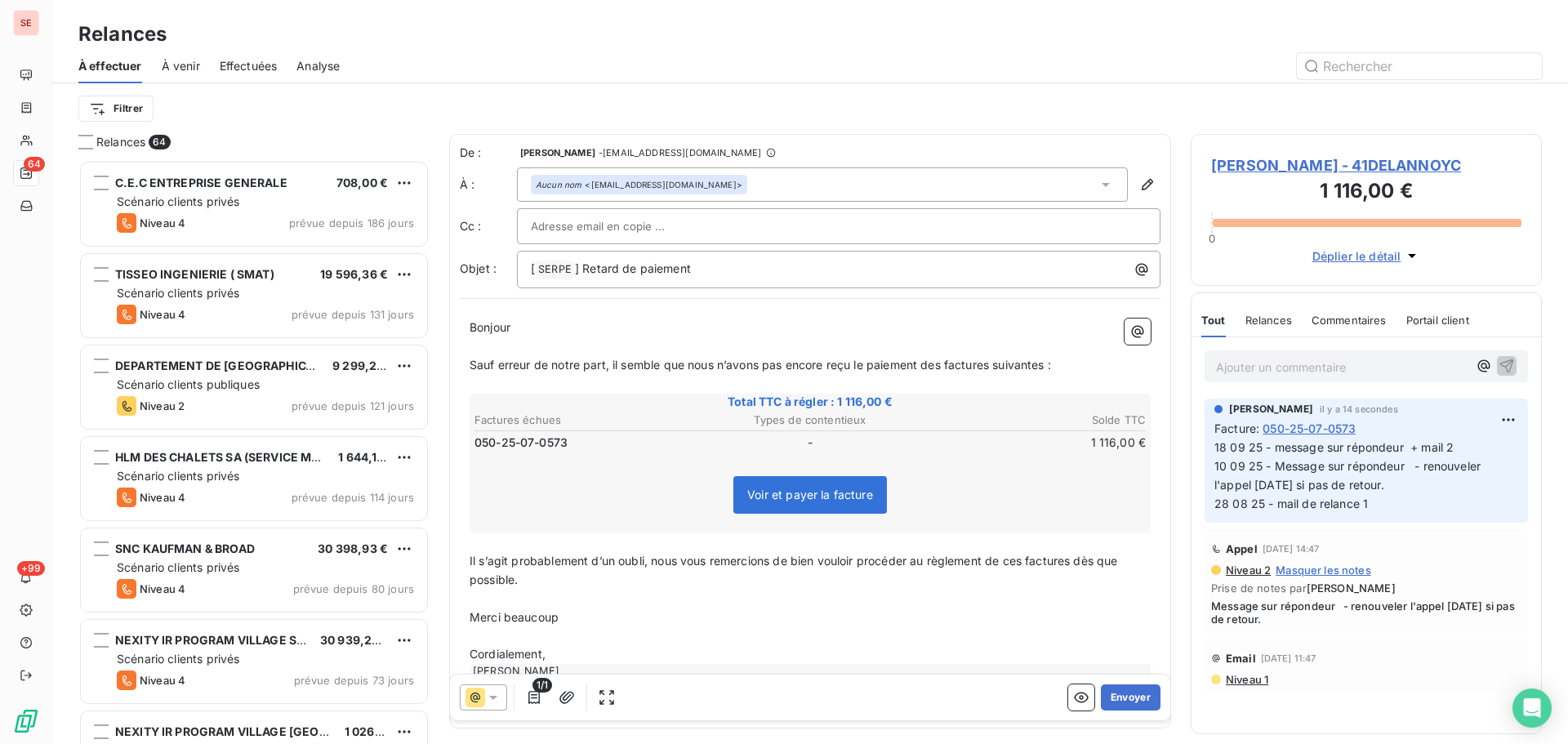
click at [1329, 164] on span "[PERSON_NAME] - 41DELANNOYC" at bounding box center [1367, 165] width 310 height 22
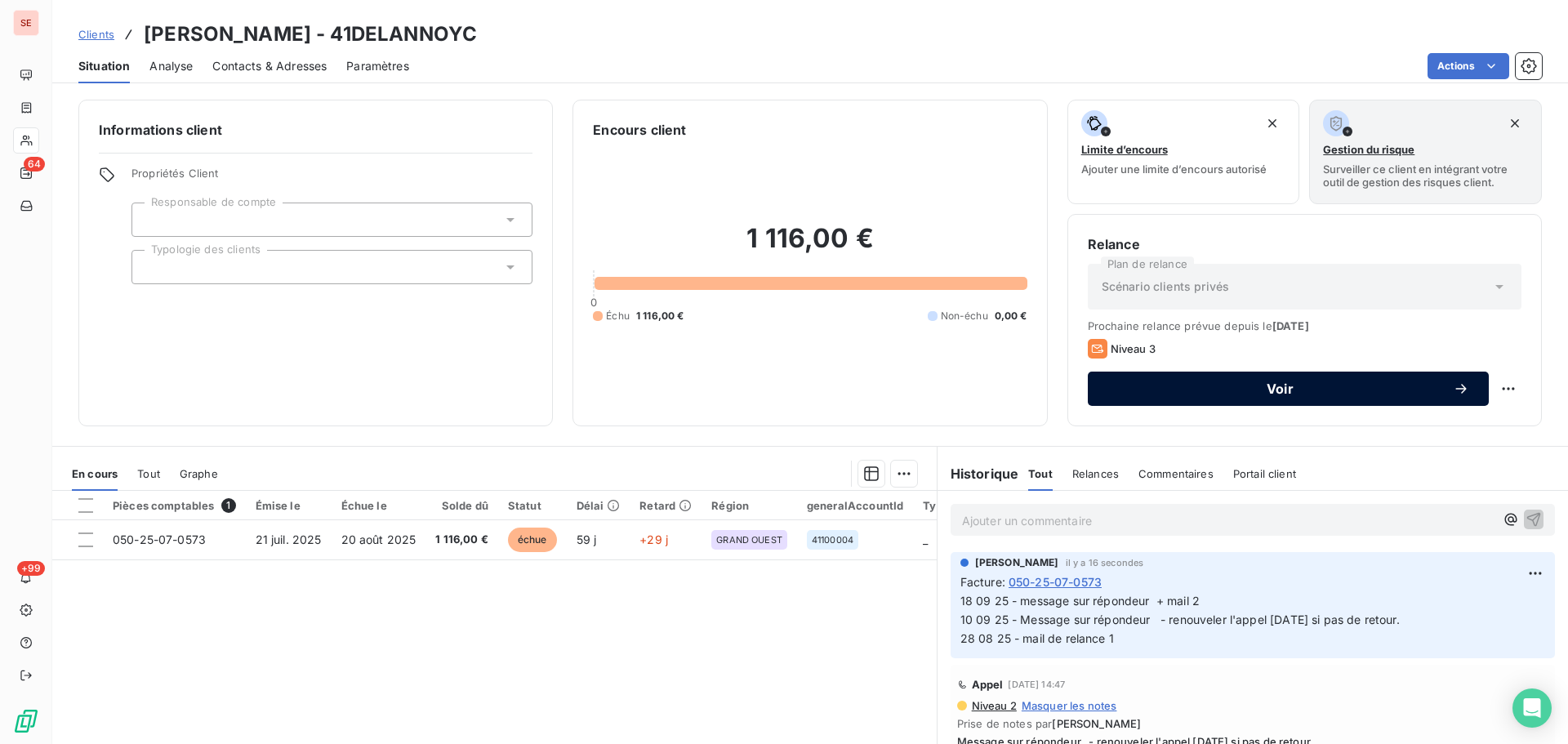
click at [1132, 392] on span "Voir" at bounding box center [1280, 389] width 346 height 13
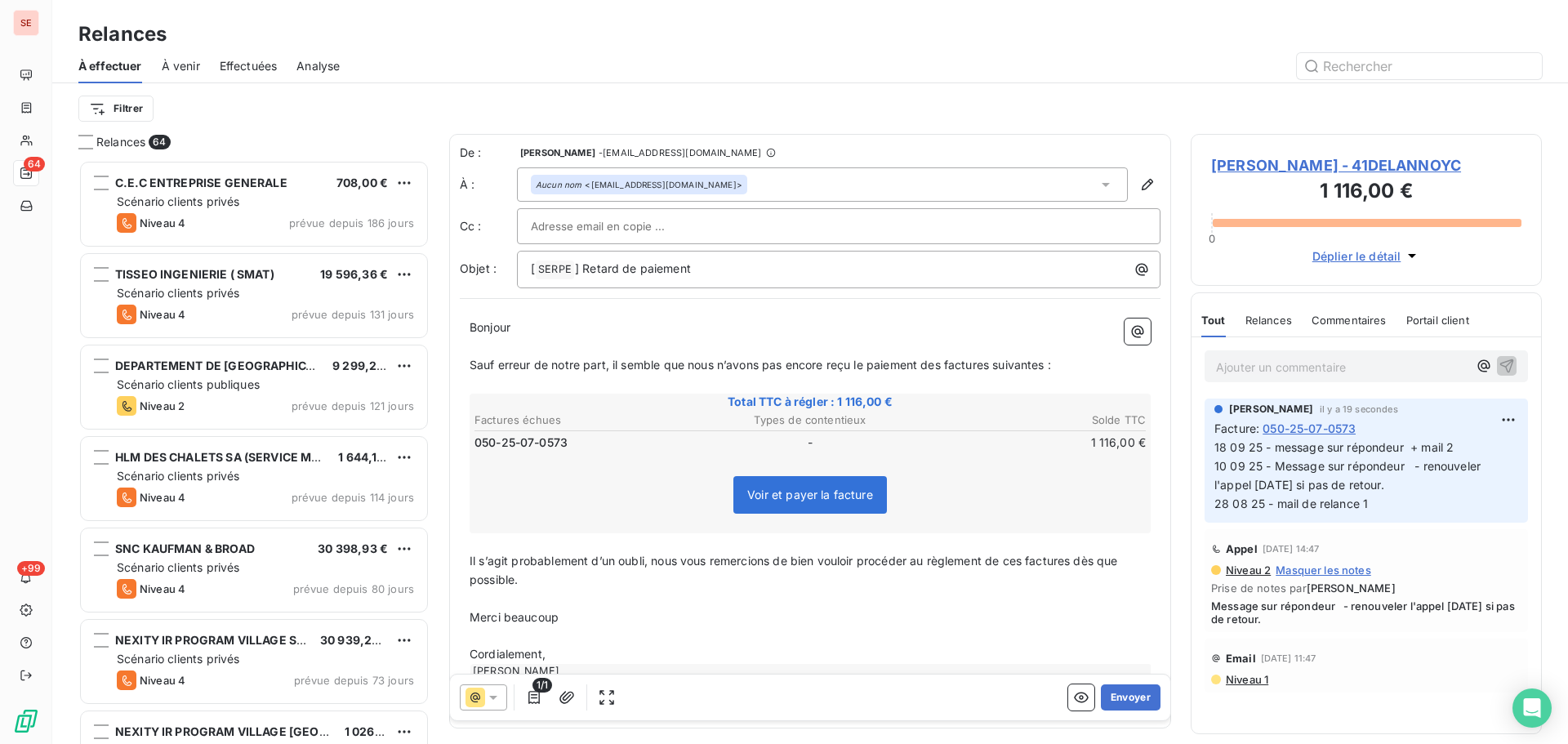
scroll to position [572, 339]
click at [500, 697] on icon at bounding box center [492, 697] width 16 height 16
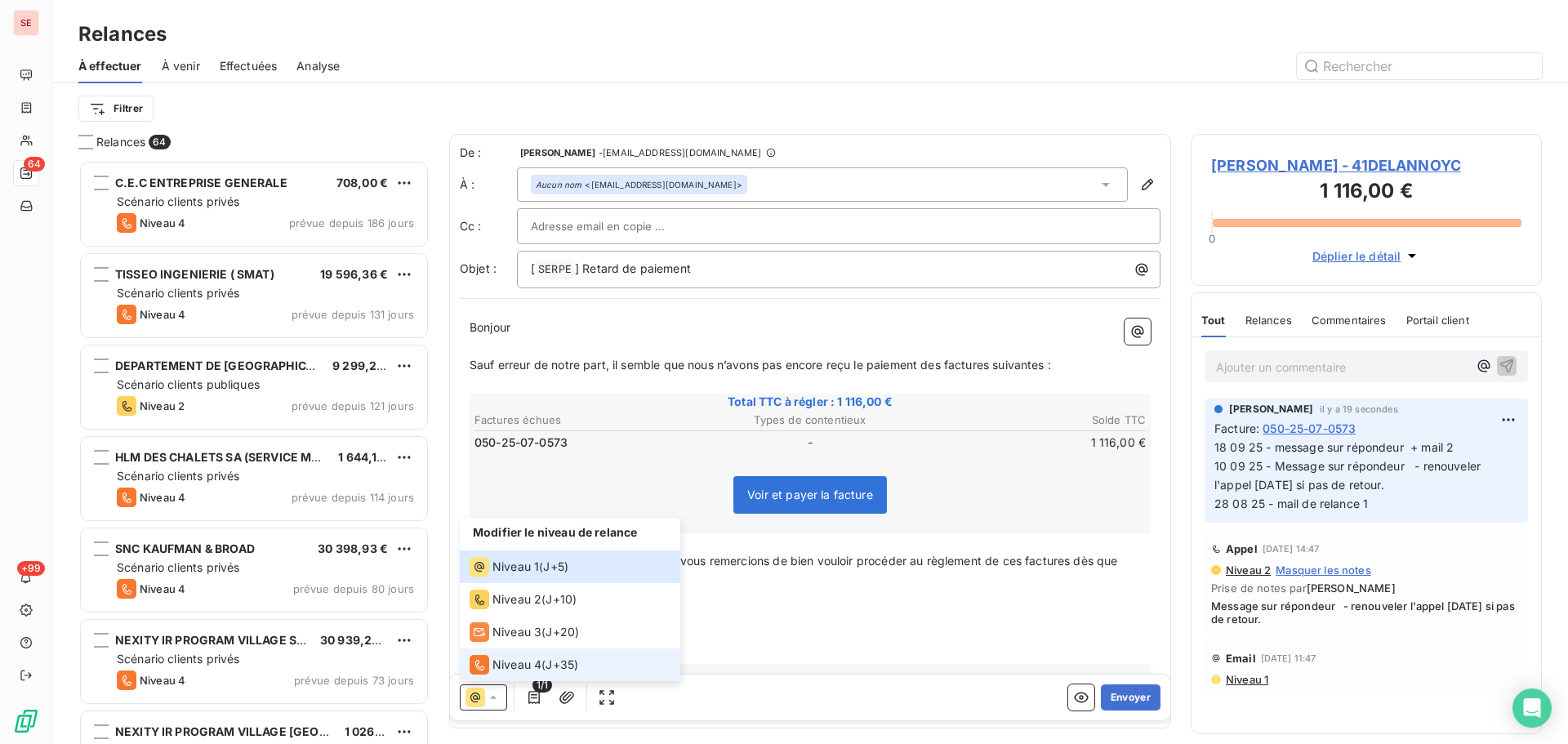
click at [525, 649] on li "Niveau 4 ( J+35 )" at bounding box center [570, 664] width 221 height 33
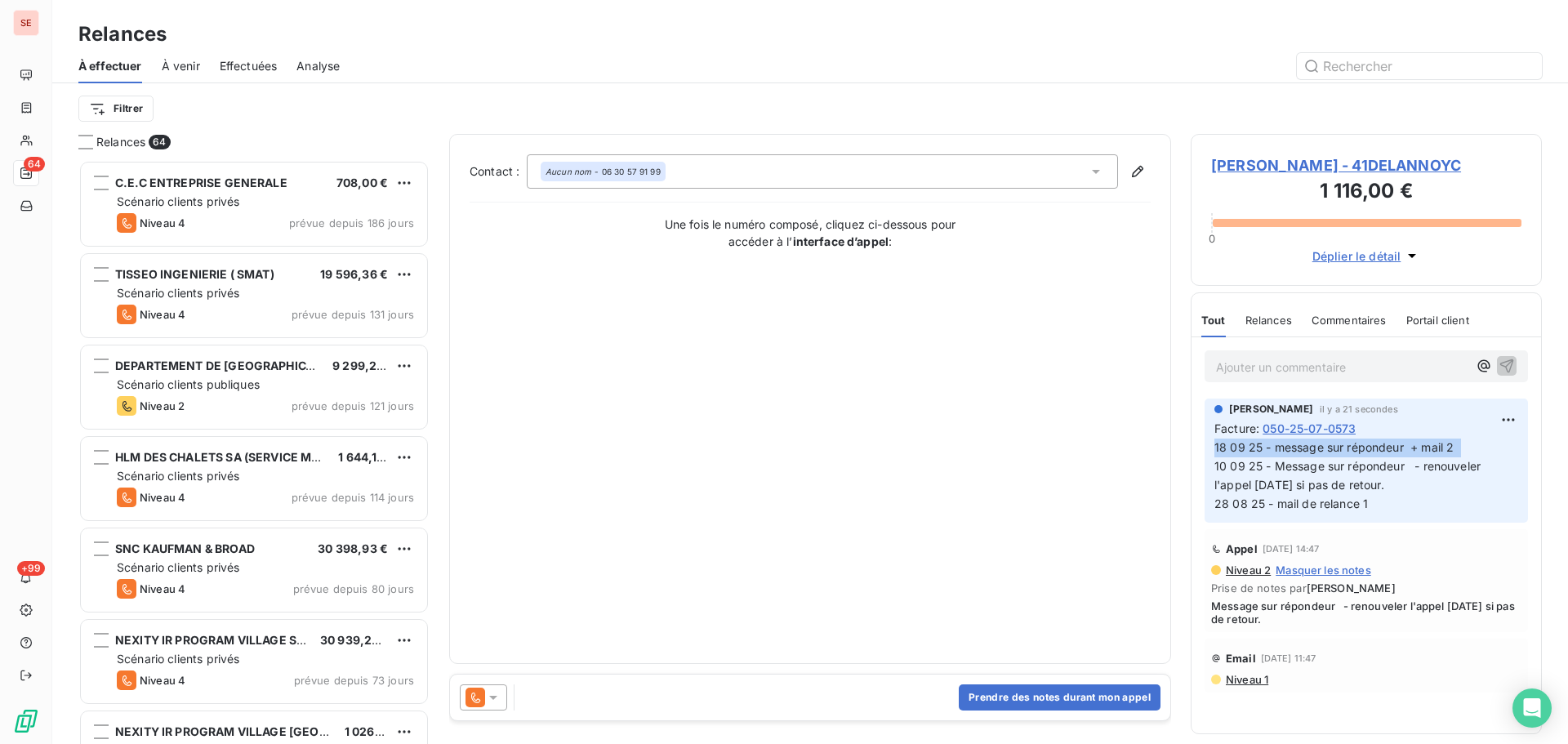
drag, startPoint x: 1461, startPoint y: 454, endPoint x: 1194, endPoint y: 453, distance: 267.0
click at [1194, 453] on div "Sabrina PEIGNE il y a 21 secondes Facture : 050-25-07-0573 18 09 25 - message s…" at bounding box center [1367, 460] width 350 height 132
copy span "18 09 25 - message sur répondeur + mail 2"
click at [1071, 705] on button "Prendre des notes durant mon appel" at bounding box center [1060, 697] width 201 height 26
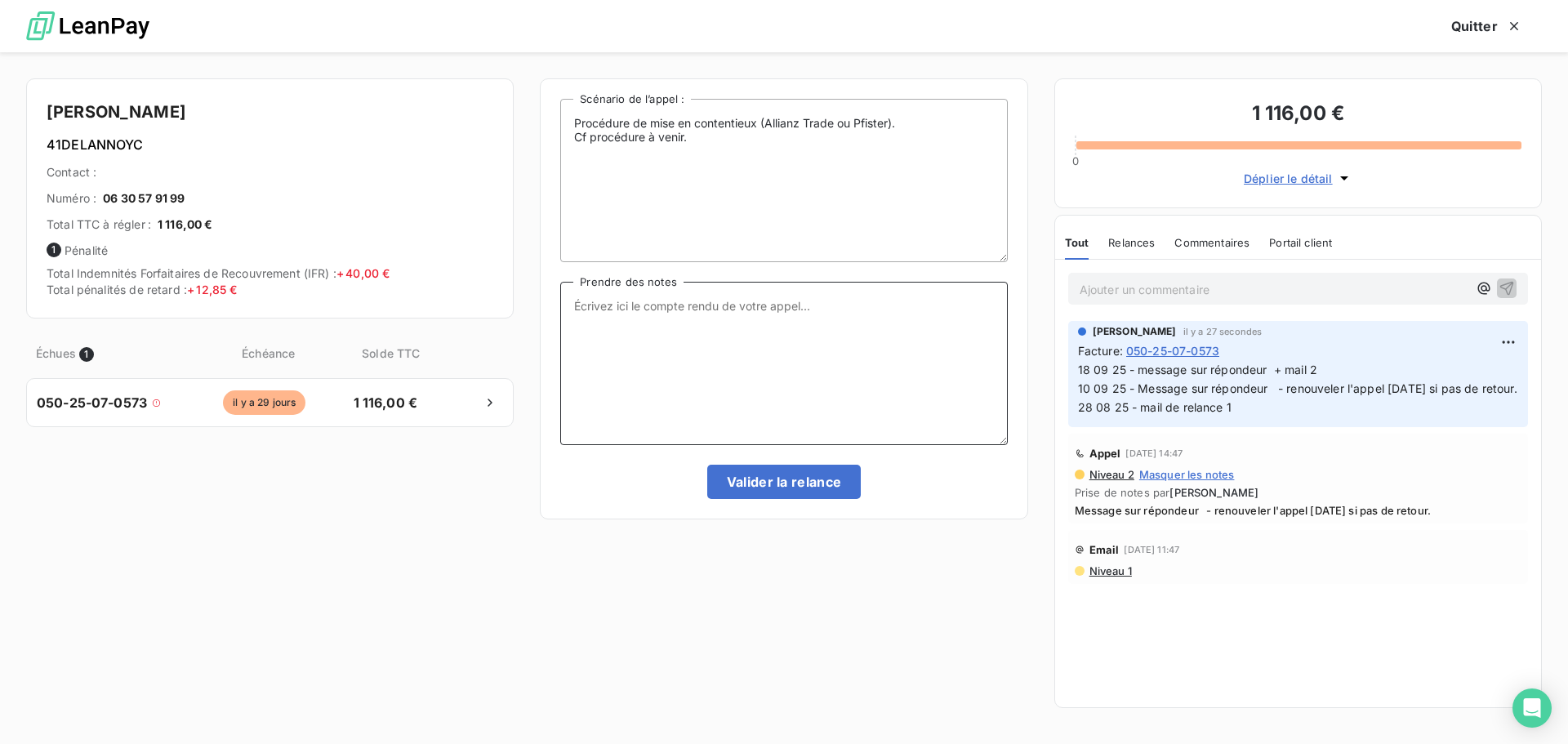
paste textarea "18 09 25 - message sur répondeur + mail 2"
type textarea "18 09 25 - message sur répondeur + mail 2"
click at [768, 481] on button "Valider la relance" at bounding box center [784, 481] width 154 height 34
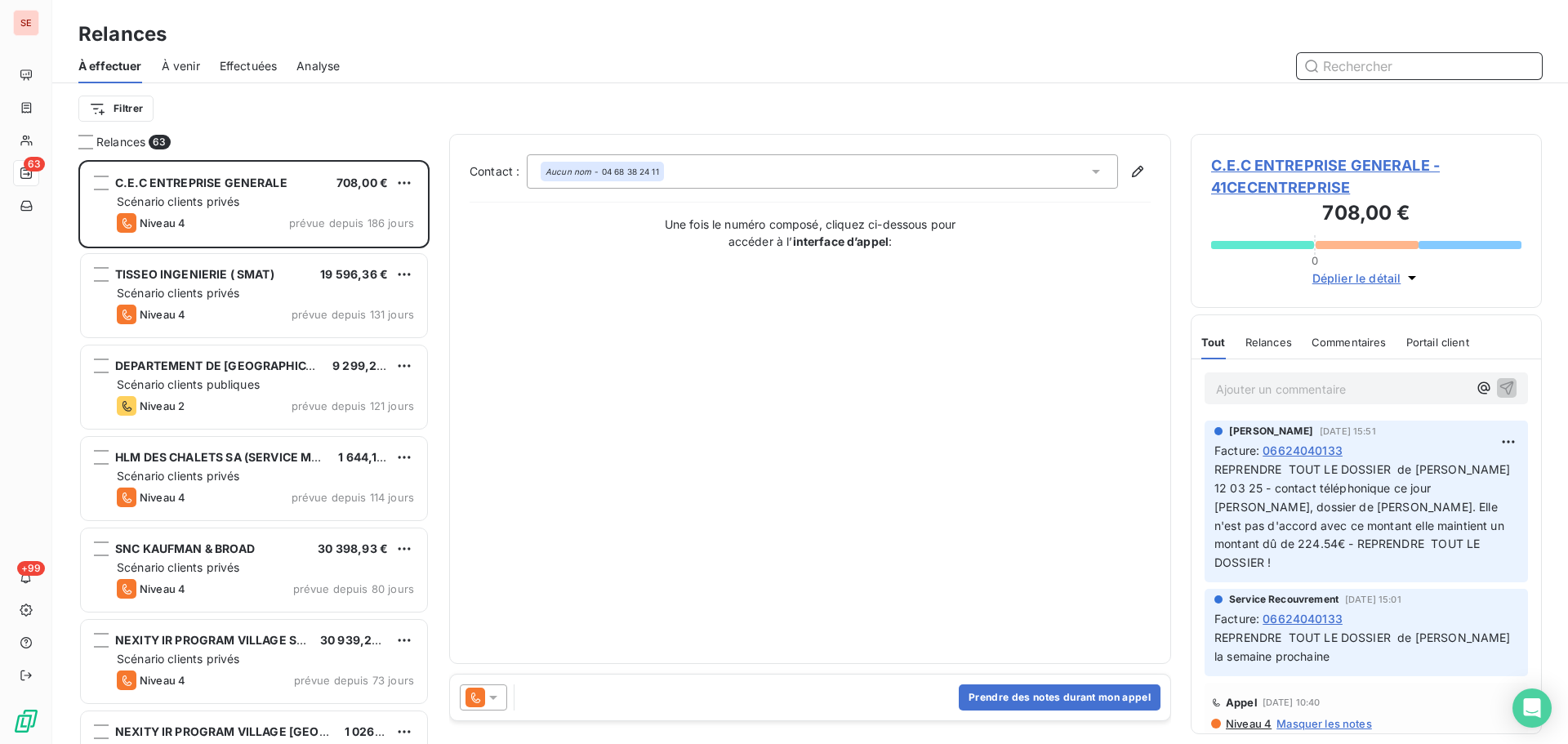
click at [245, 69] on span "Effectuées" at bounding box center [248, 65] width 58 height 16
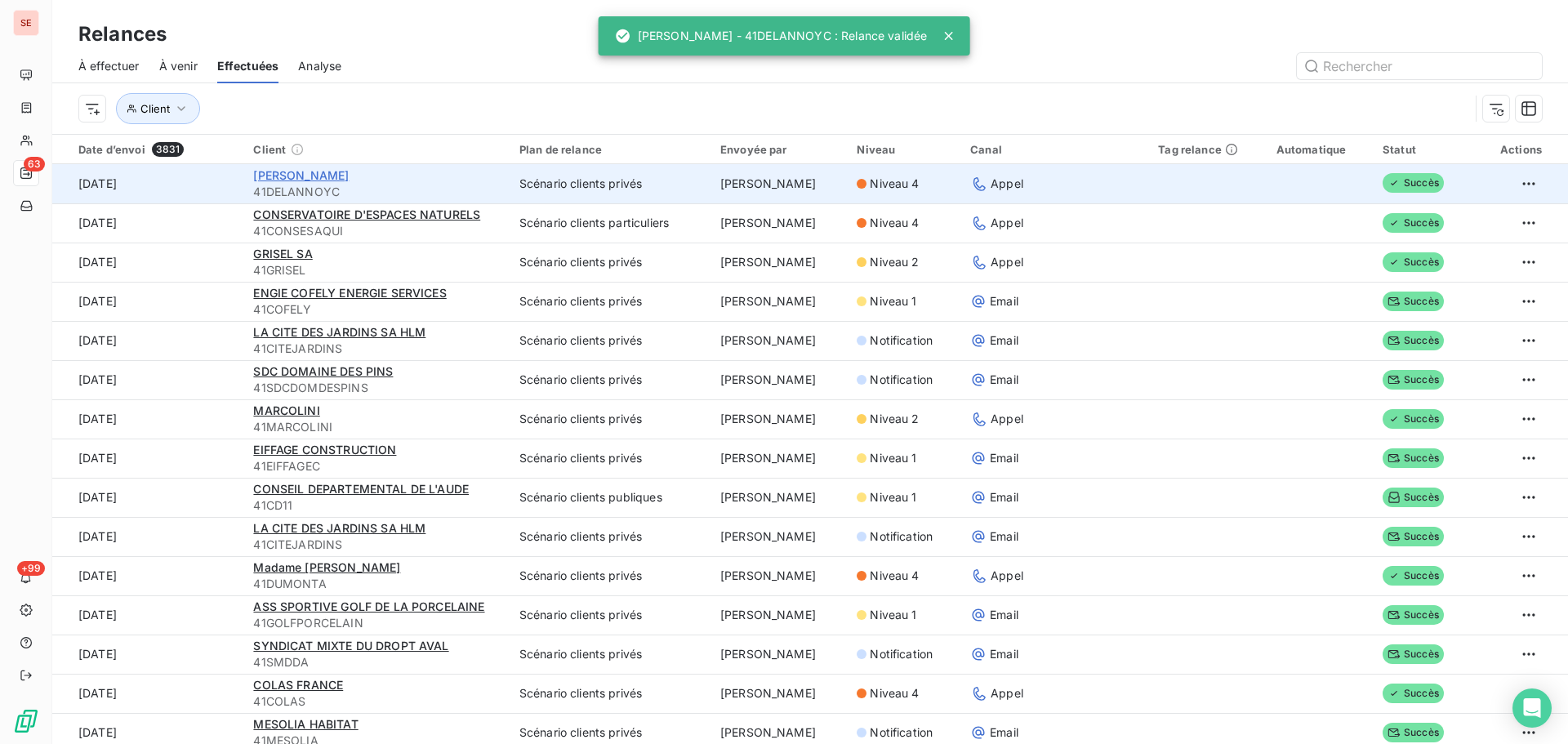
click at [345, 173] on span "[PERSON_NAME]" at bounding box center [301, 175] width 96 height 14
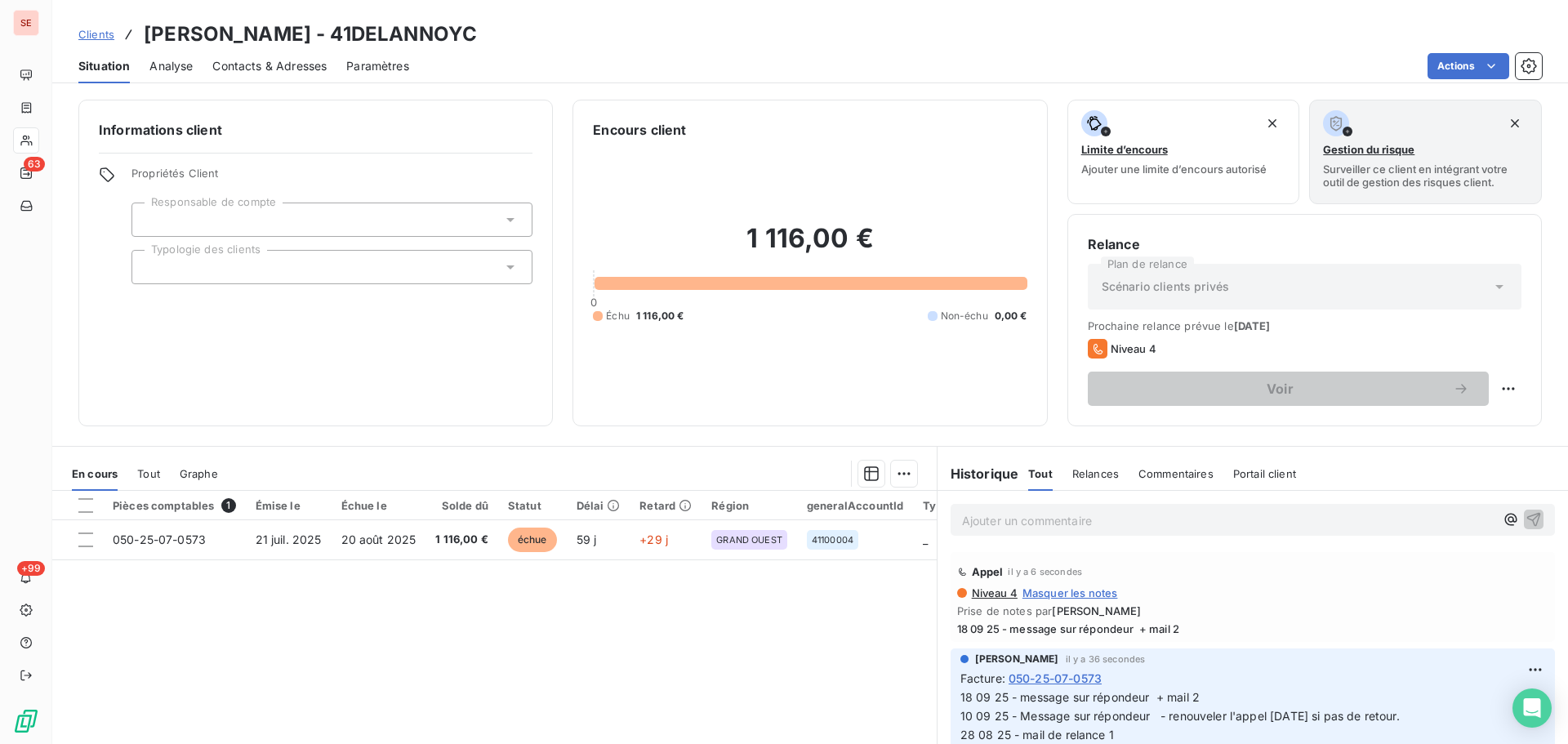
click at [252, 69] on span "Contacts & Adresses" at bounding box center [269, 65] width 114 height 16
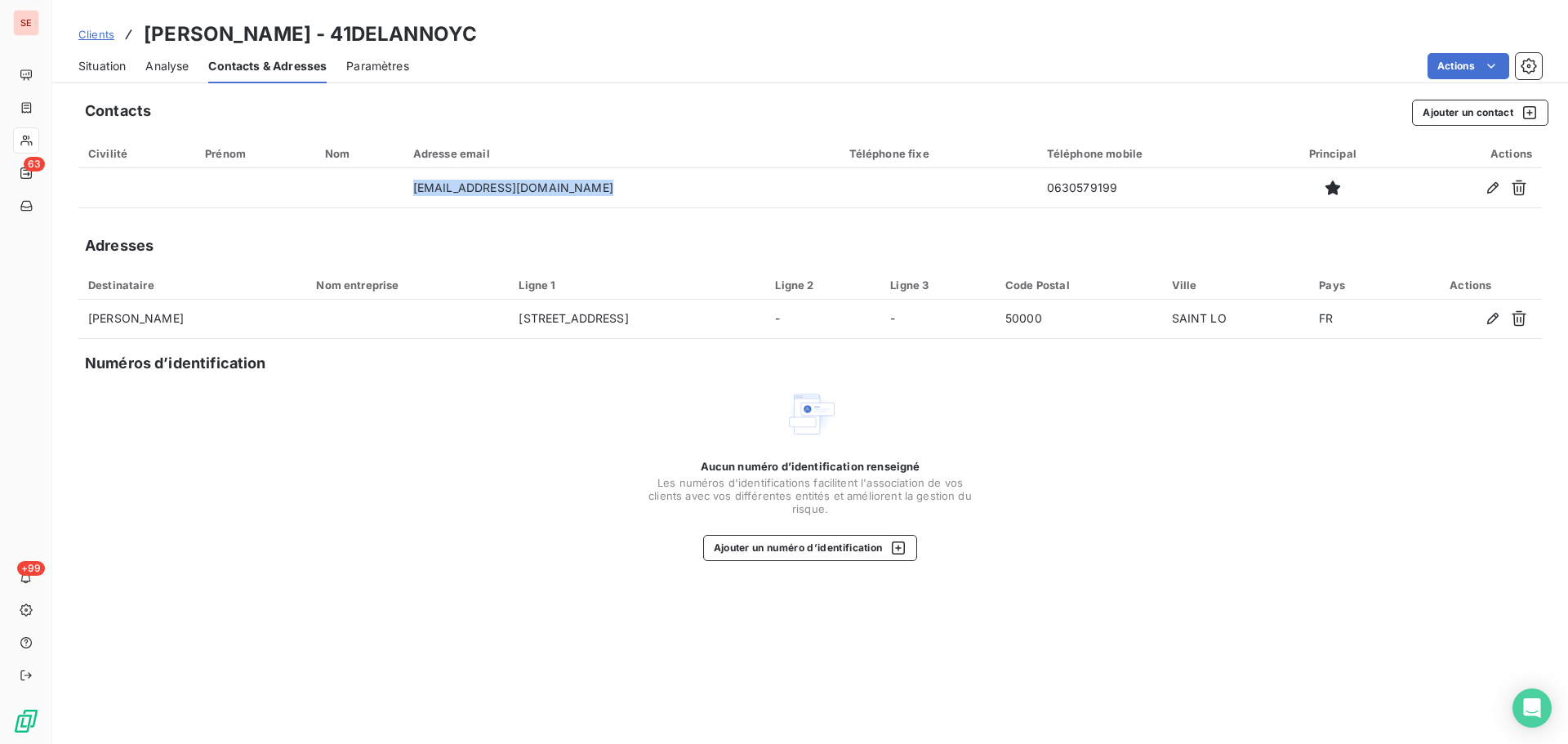
drag, startPoint x: 632, startPoint y: 193, endPoint x: 414, endPoint y: 168, distance: 219.4
click at [414, 168] on table "Civilité Prénom Nom Adresse email Téléphone fixe Téléphone mobile Principal Act…" at bounding box center [810, 174] width 1464 height 70
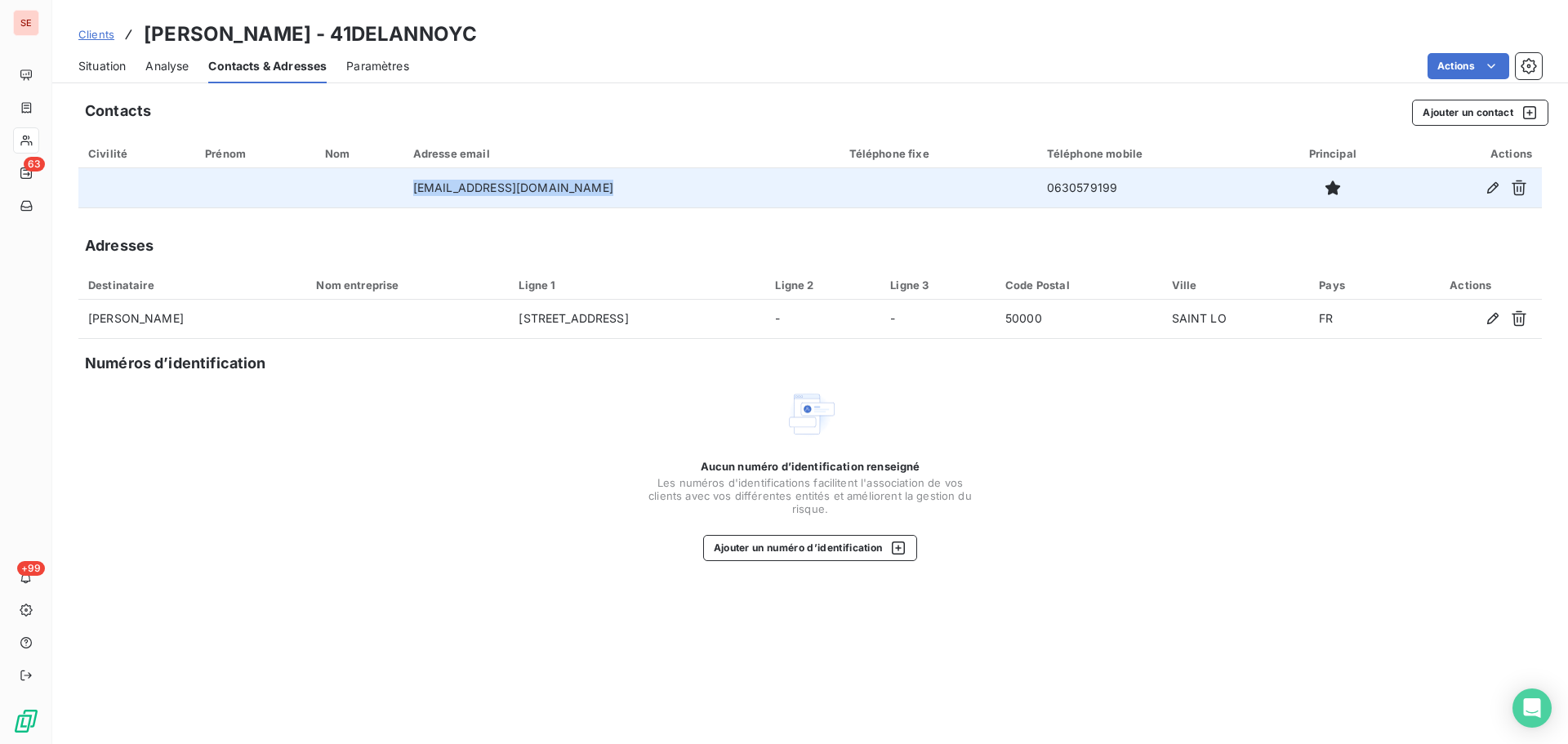
copy tr "[EMAIL_ADDRESS][DOMAIN_NAME]"
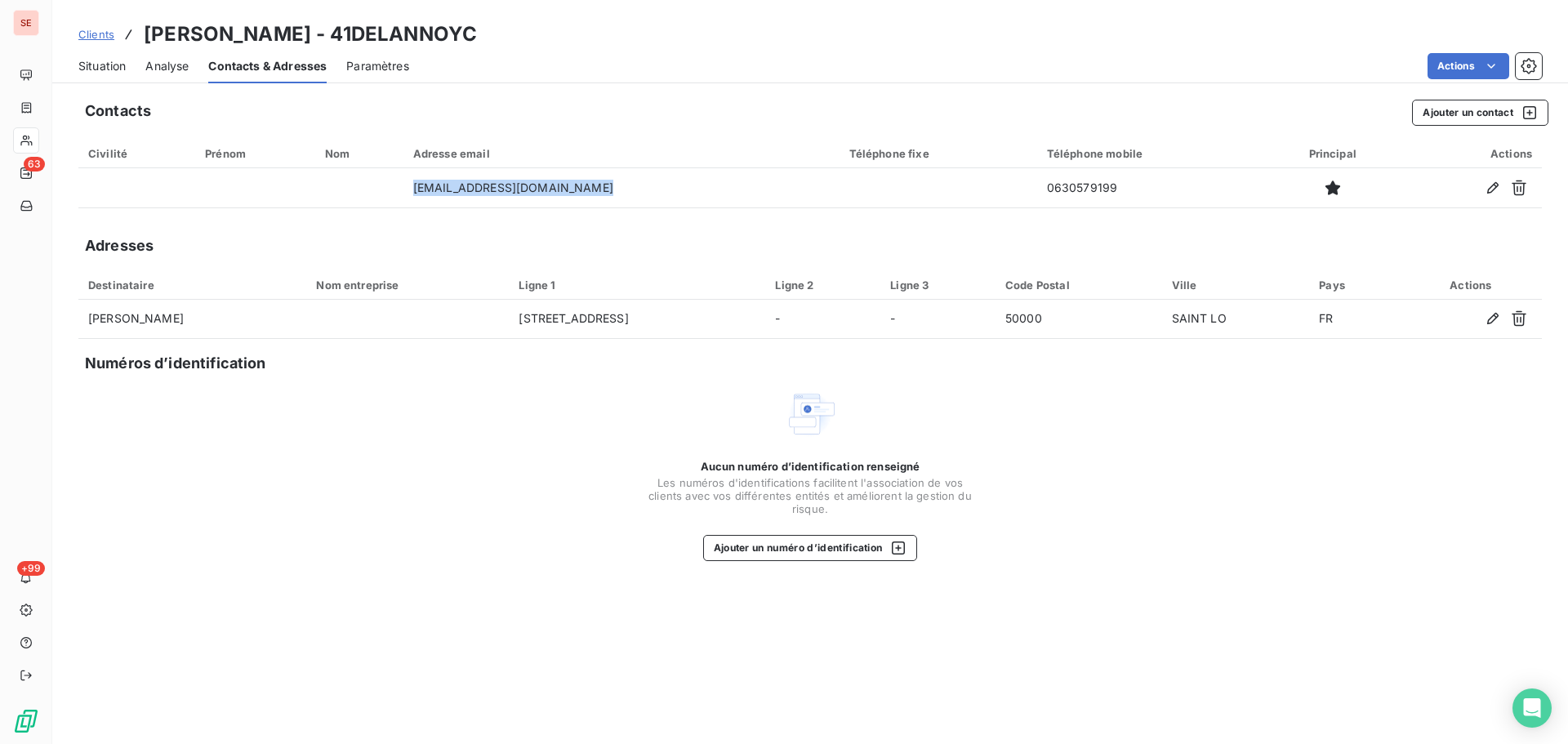
click at [110, 60] on span "Situation" at bounding box center [102, 65] width 47 height 16
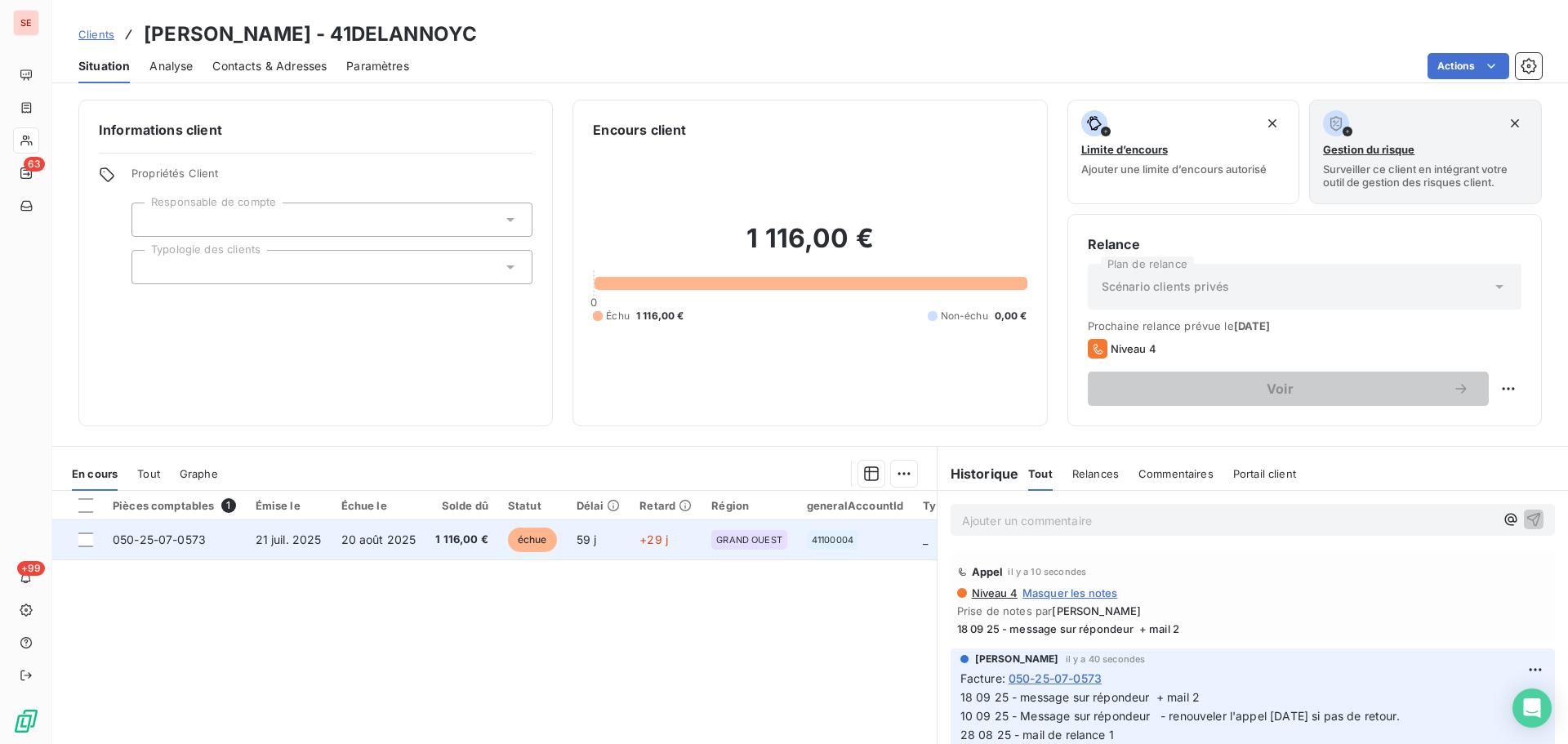
click at [399, 531] on td "20 août 2025" at bounding box center [378, 539] width 95 height 39
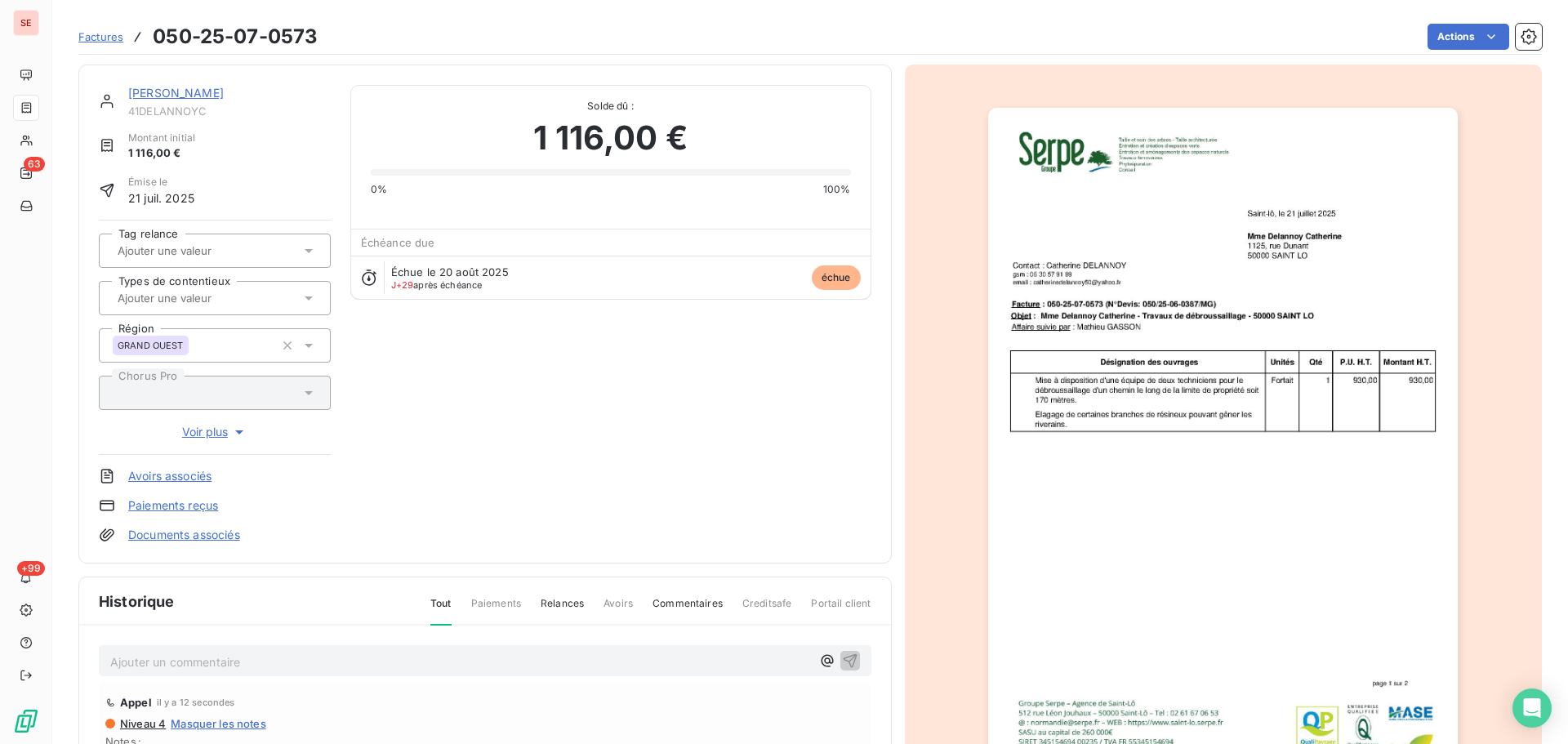
scroll to position [219, 0]
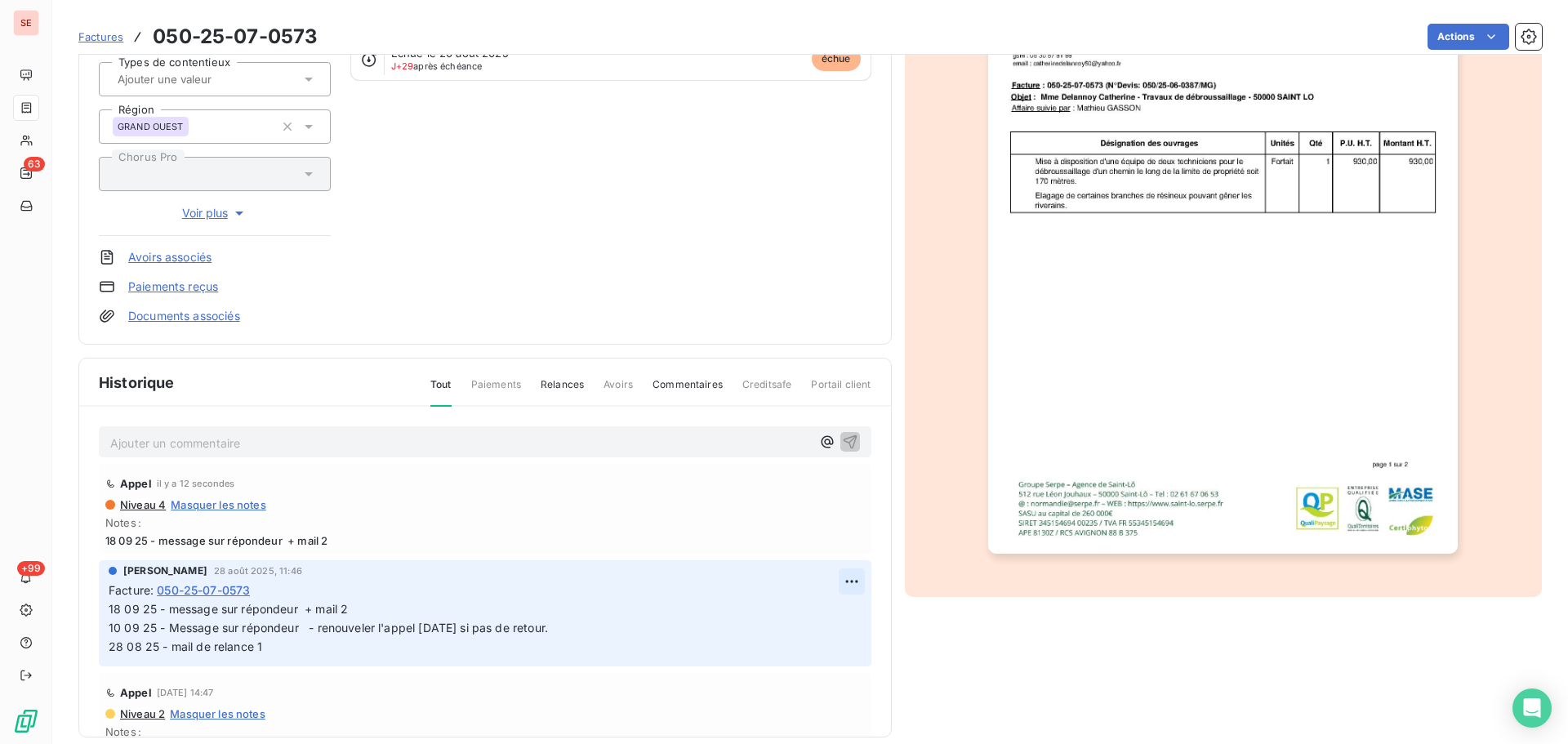
click at [841, 579] on html "SE 63 +99 Factures 050-25-07-0573 Actions DELANNOY Catherine 41DELANNOYC Montan…" at bounding box center [784, 372] width 1568 height 744
click at [828, 607] on div "Editer" at bounding box center [794, 617] width 91 height 26
click at [389, 612] on span "18 09 25 - message sur répondeur + mail 2 10 09 25 - Message sur répondeur - re…" at bounding box center [609, 627] width 1003 height 51
click at [356, 608] on span "18 09 25 - message sur répondeur + mail 2 10 09 25 - Message sur répondeur - re…" at bounding box center [609, 627] width 1003 height 51
click at [847, 629] on icon "button" at bounding box center [853, 627] width 14 height 14
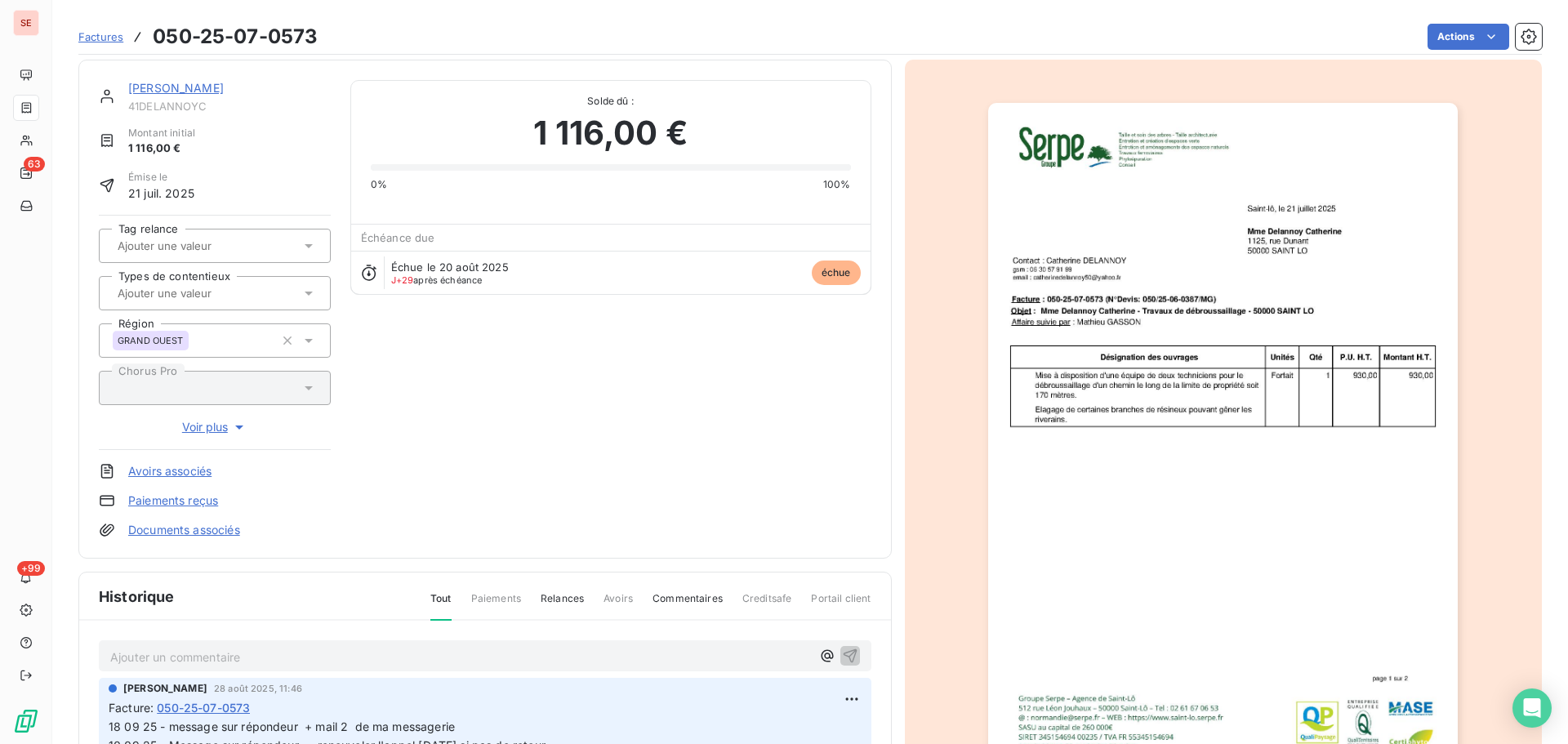
scroll to position [0, 0]
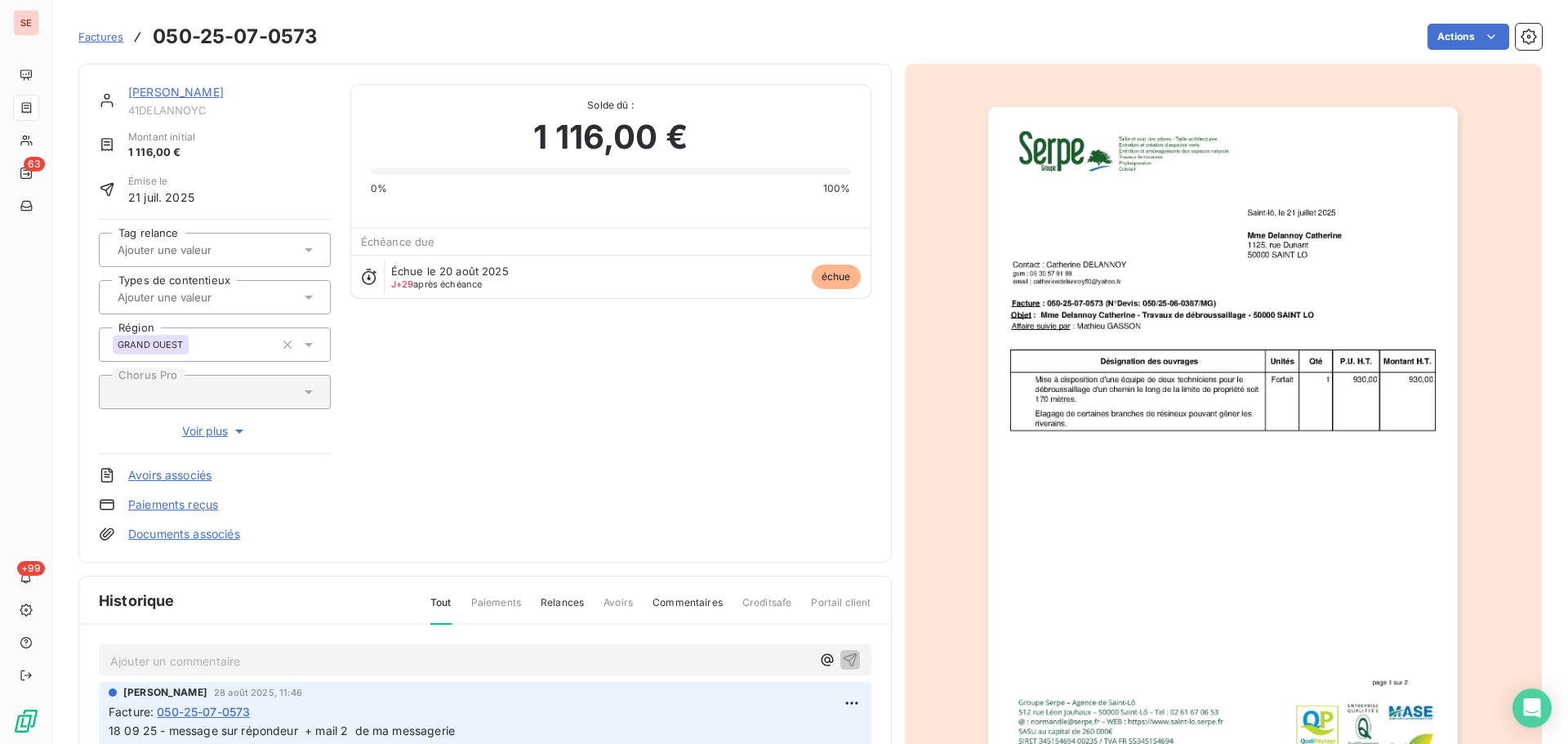
click at [1331, 344] on img "button" at bounding box center [1223, 440] width 470 height 665
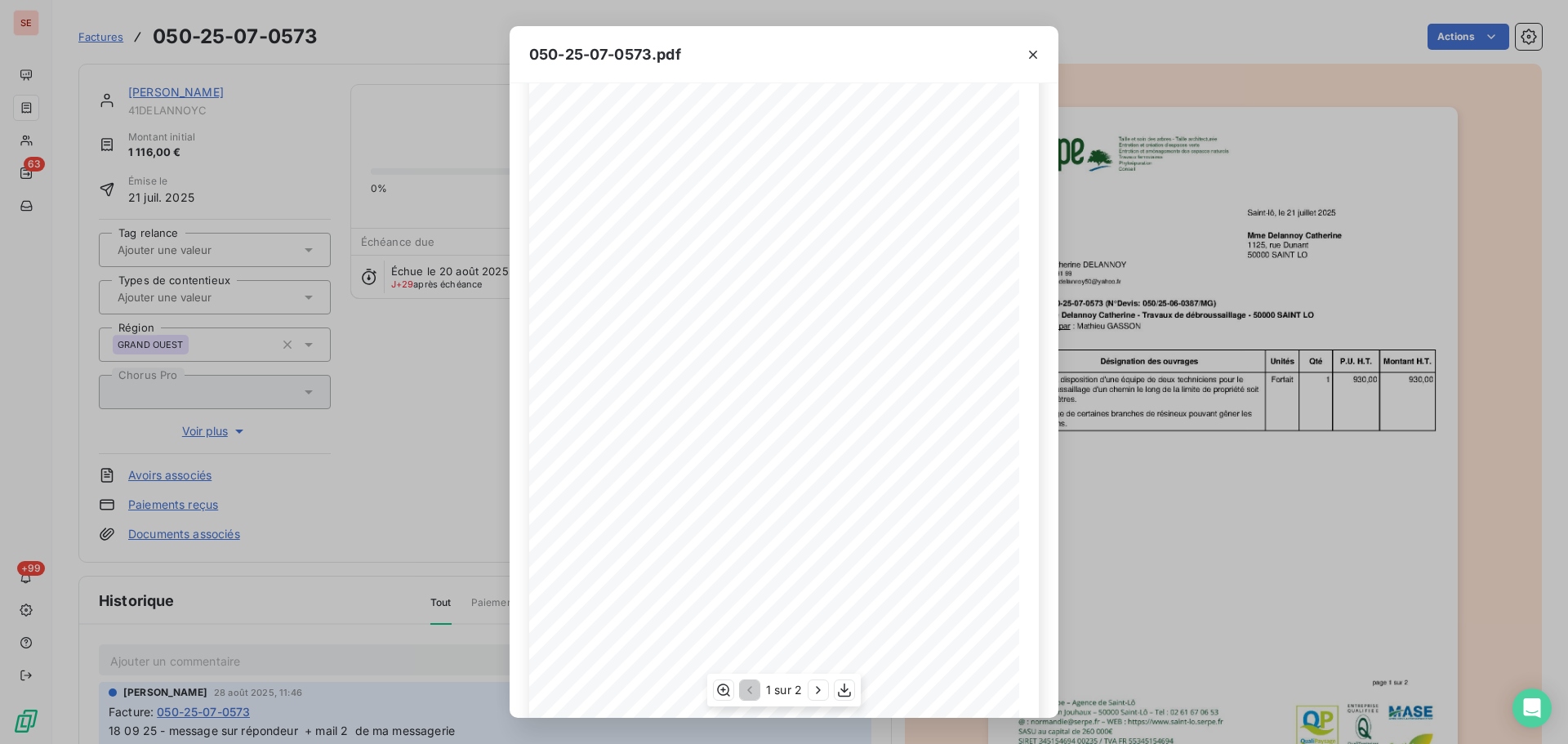
scroll to position [97, 0]
click at [840, 687] on icon "button" at bounding box center [844, 689] width 16 height 16
click at [1036, 55] on icon "button" at bounding box center [1033, 54] width 16 height 16
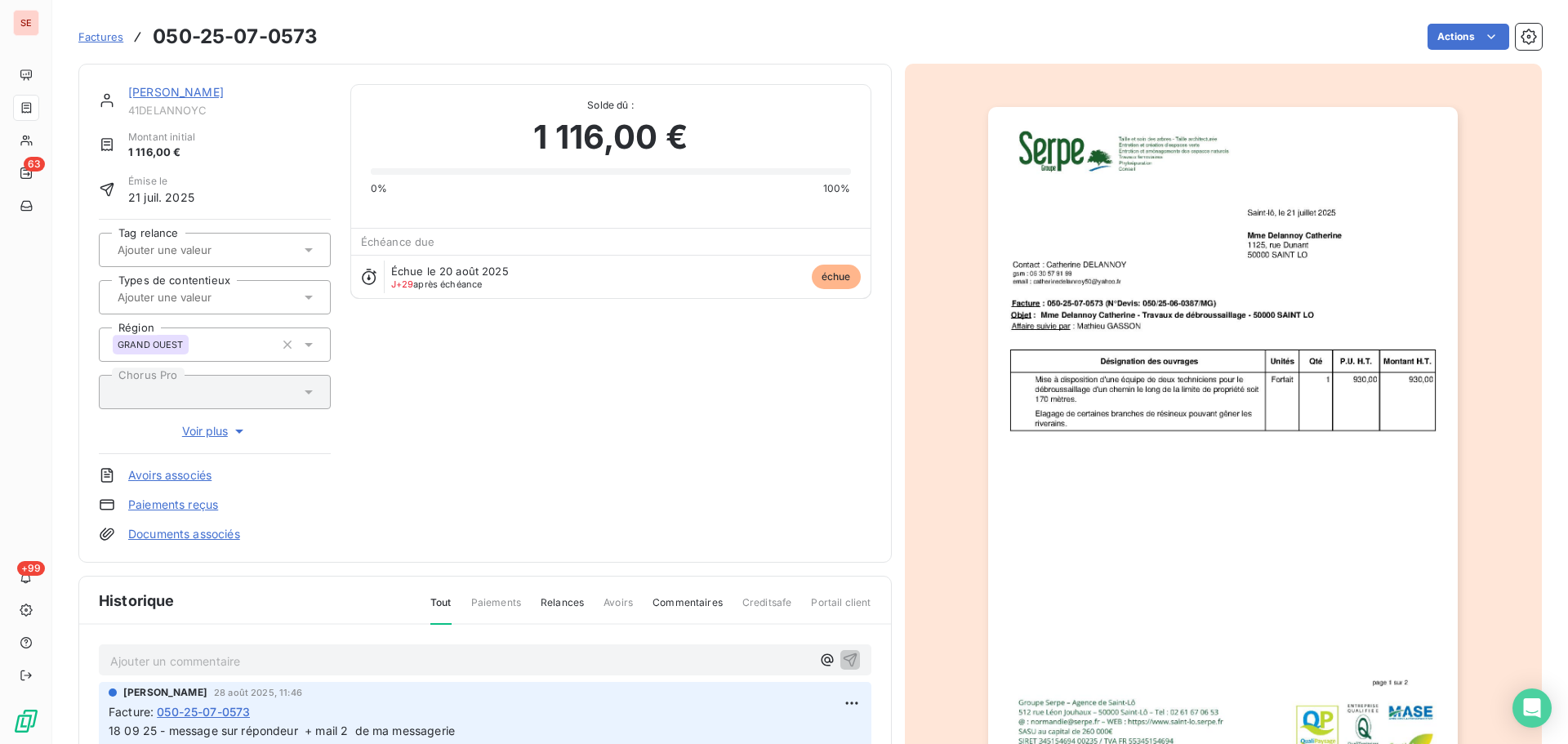
scroll to position [6, 0]
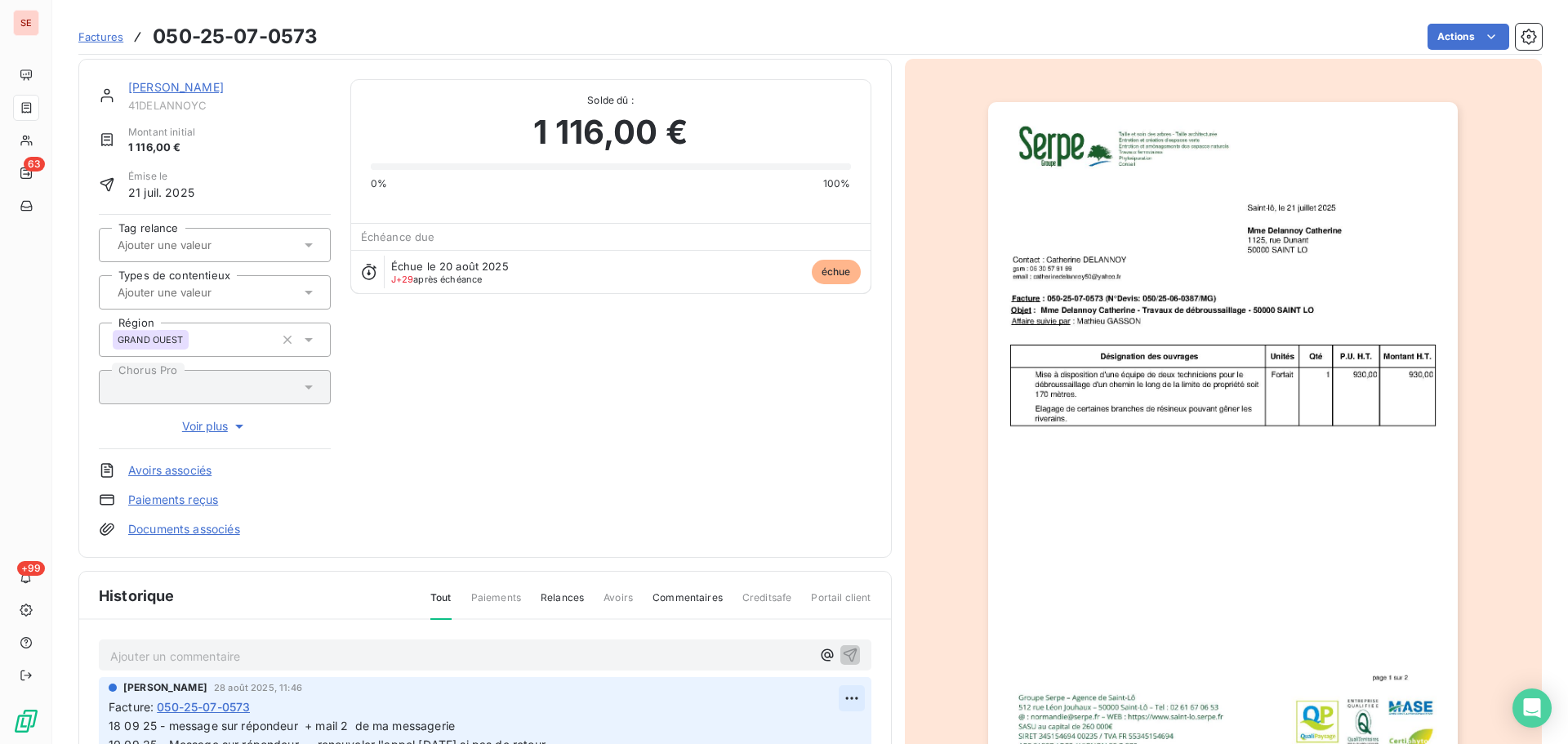
click at [836, 699] on html "SE 63 +99 Factures 050-25-07-0573 Actions DELANNOY Catherine 41DELANNOYC Montan…" at bounding box center [784, 372] width 1568 height 744
click at [816, 637] on div "Editer" at bounding box center [794, 632] width 91 height 26
drag, startPoint x: 471, startPoint y: 730, endPoint x: 369, endPoint y: 726, distance: 102.1
click at [359, 724] on span "18 09 25 - message sur répondeur + mail 2 de ma messagerie 10 09 25 - Message s…" at bounding box center [609, 744] width 1003 height 51
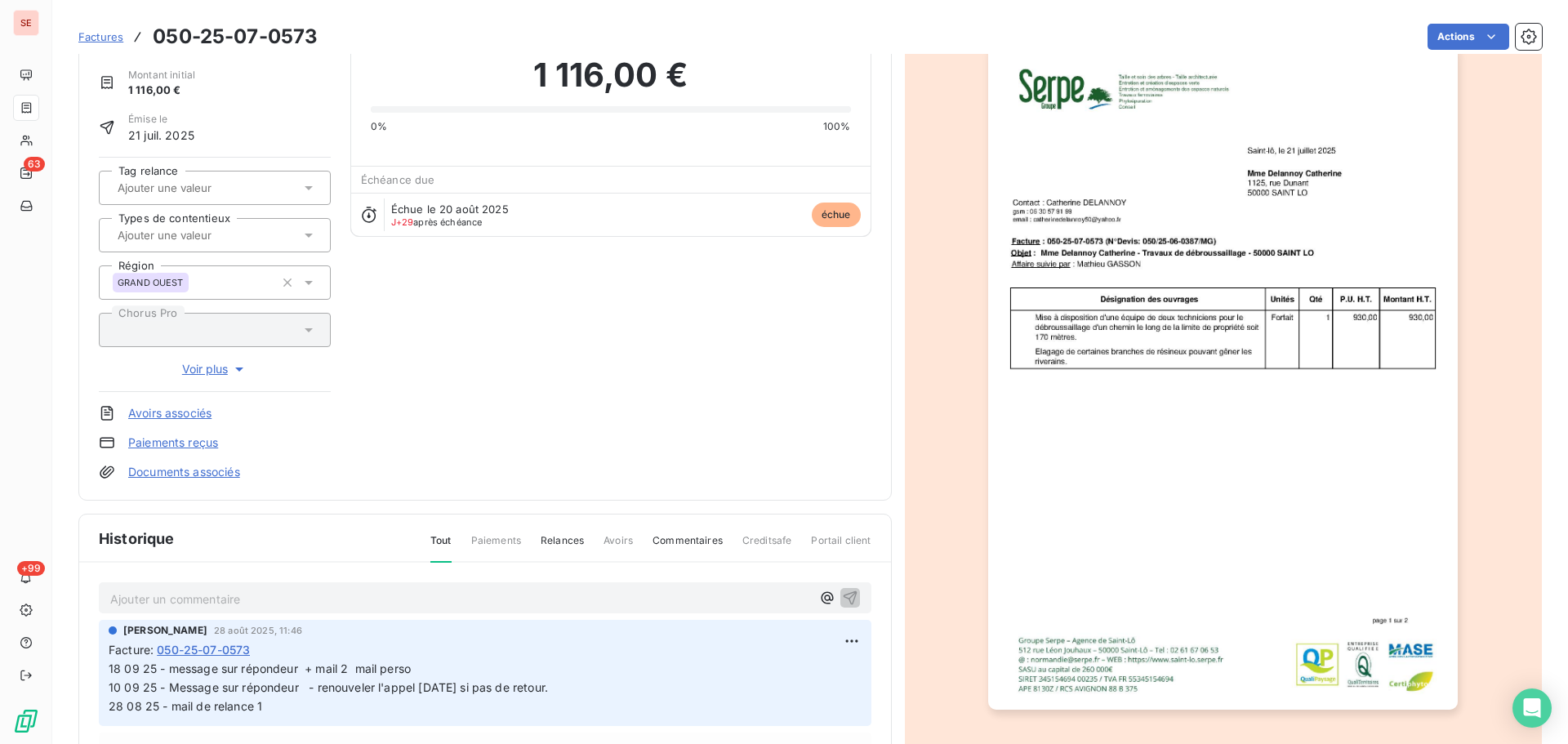
scroll to position [0, 0]
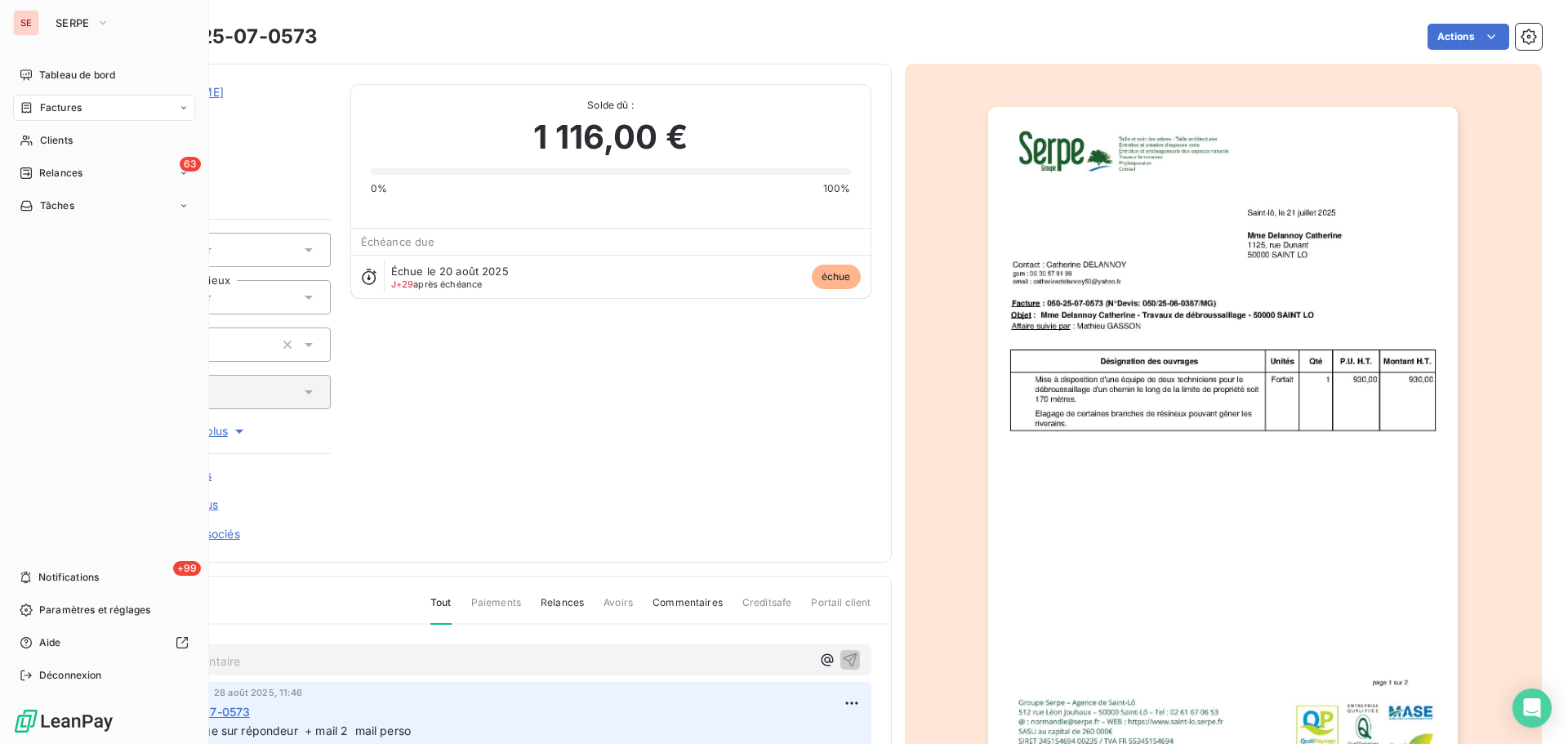
drag, startPoint x: 49, startPoint y: 141, endPoint x: 55, endPoint y: 126, distance: 16.2
click at [49, 141] on span "Clients" at bounding box center [56, 141] width 33 height 15
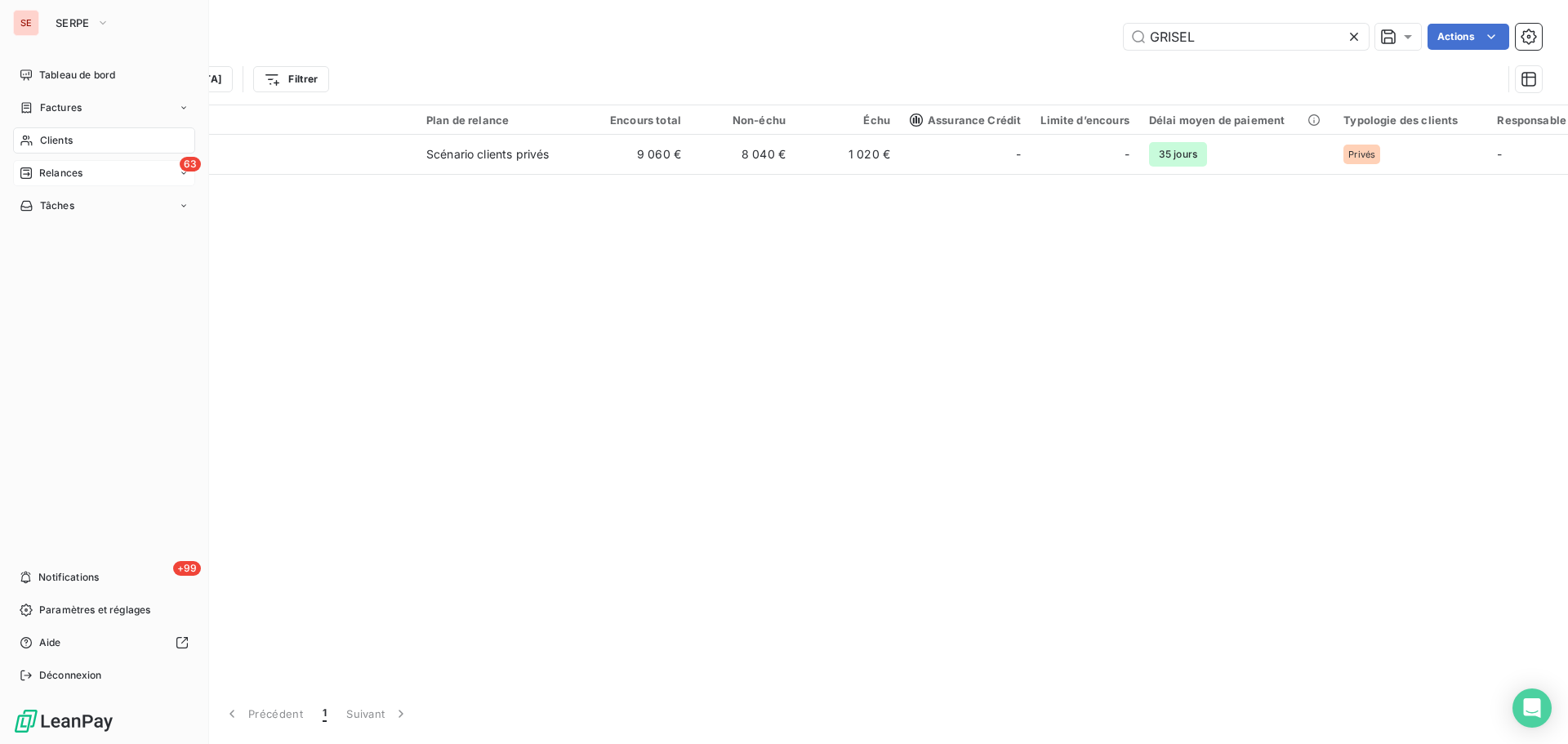
click at [63, 173] on span "Relances" at bounding box center [61, 174] width 44 height 15
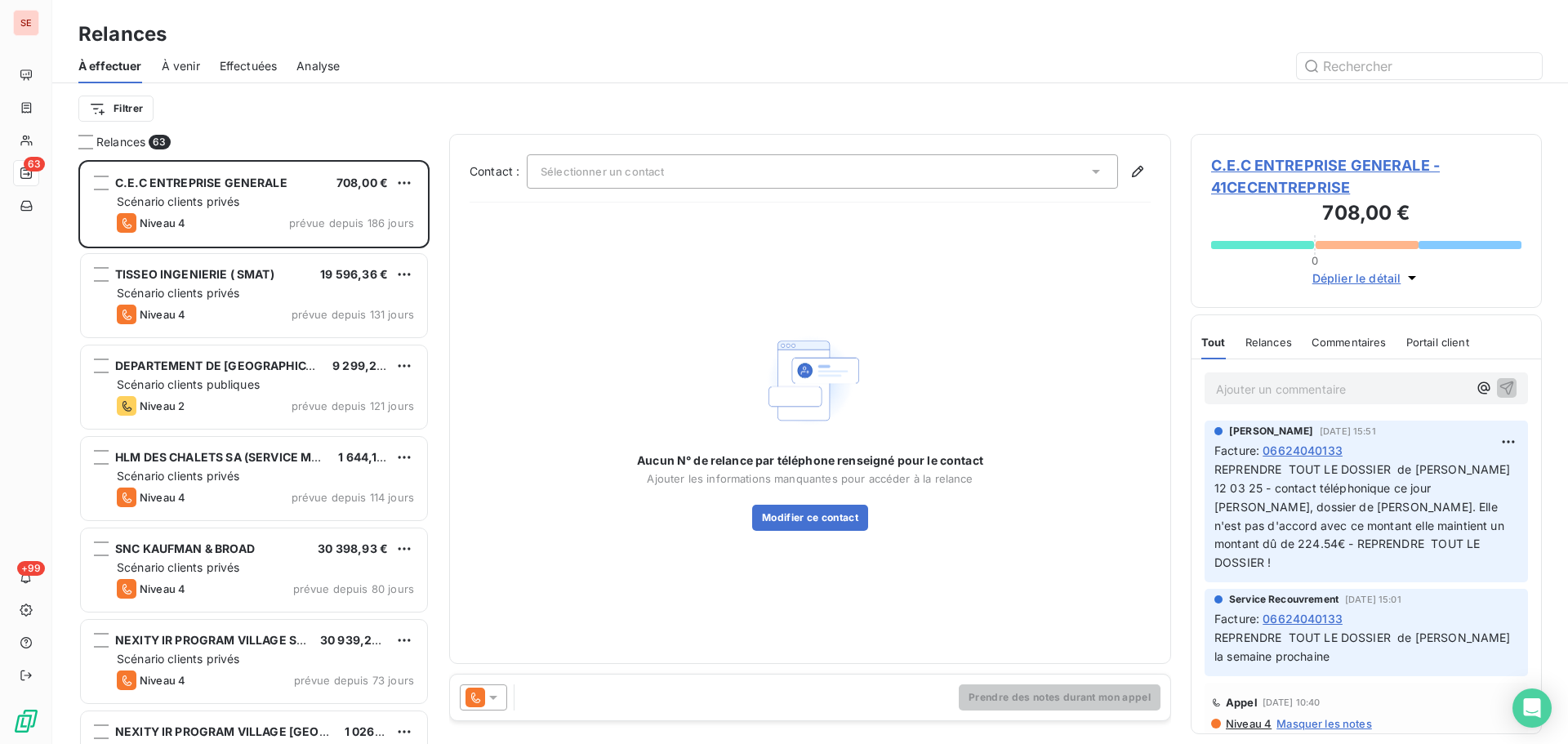
scroll to position [572, 339]
click at [268, 62] on span "Effectuées" at bounding box center [248, 65] width 58 height 16
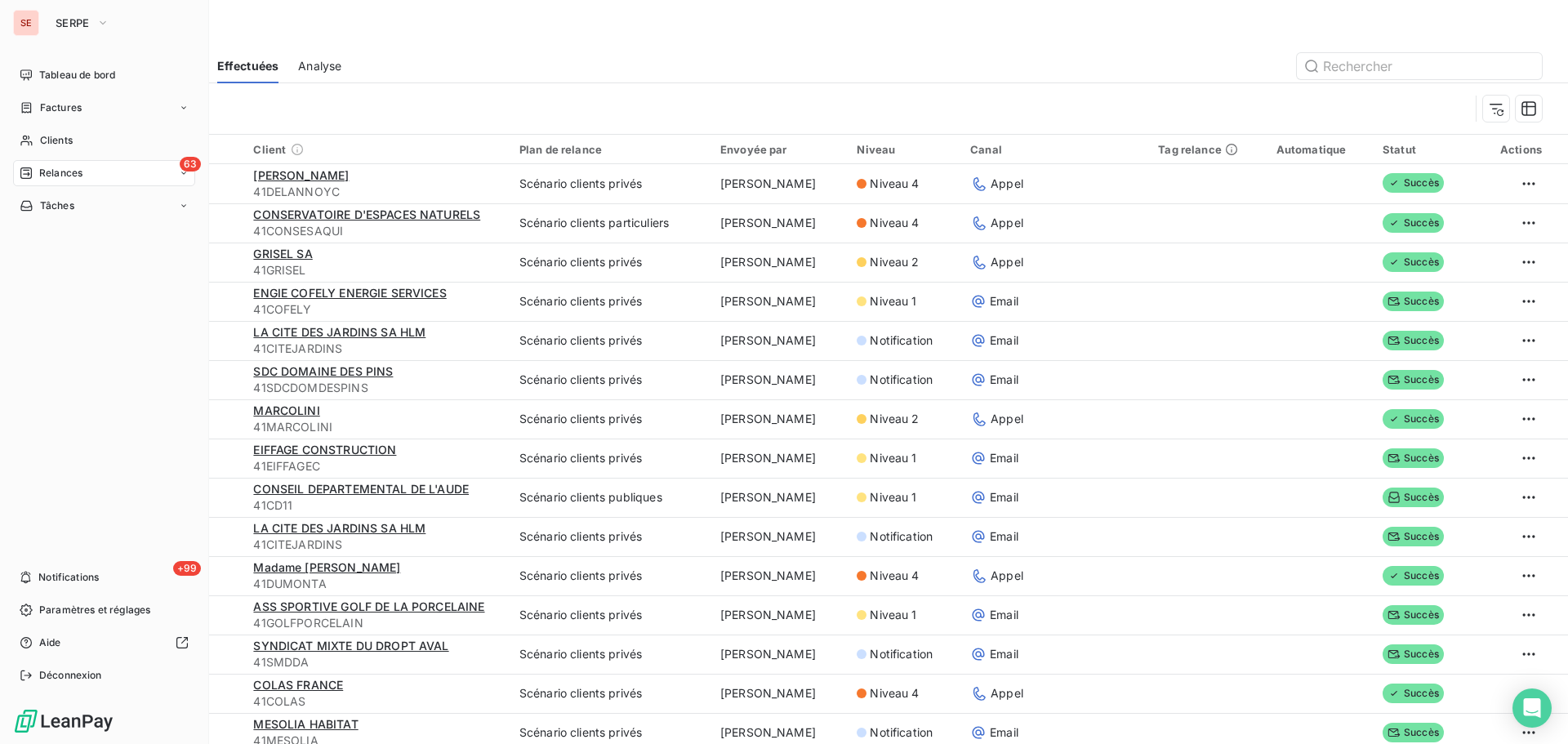
click at [34, 176] on div "Relances" at bounding box center [50, 174] width 63 height 15
click at [30, 111] on icon at bounding box center [27, 107] width 10 height 11
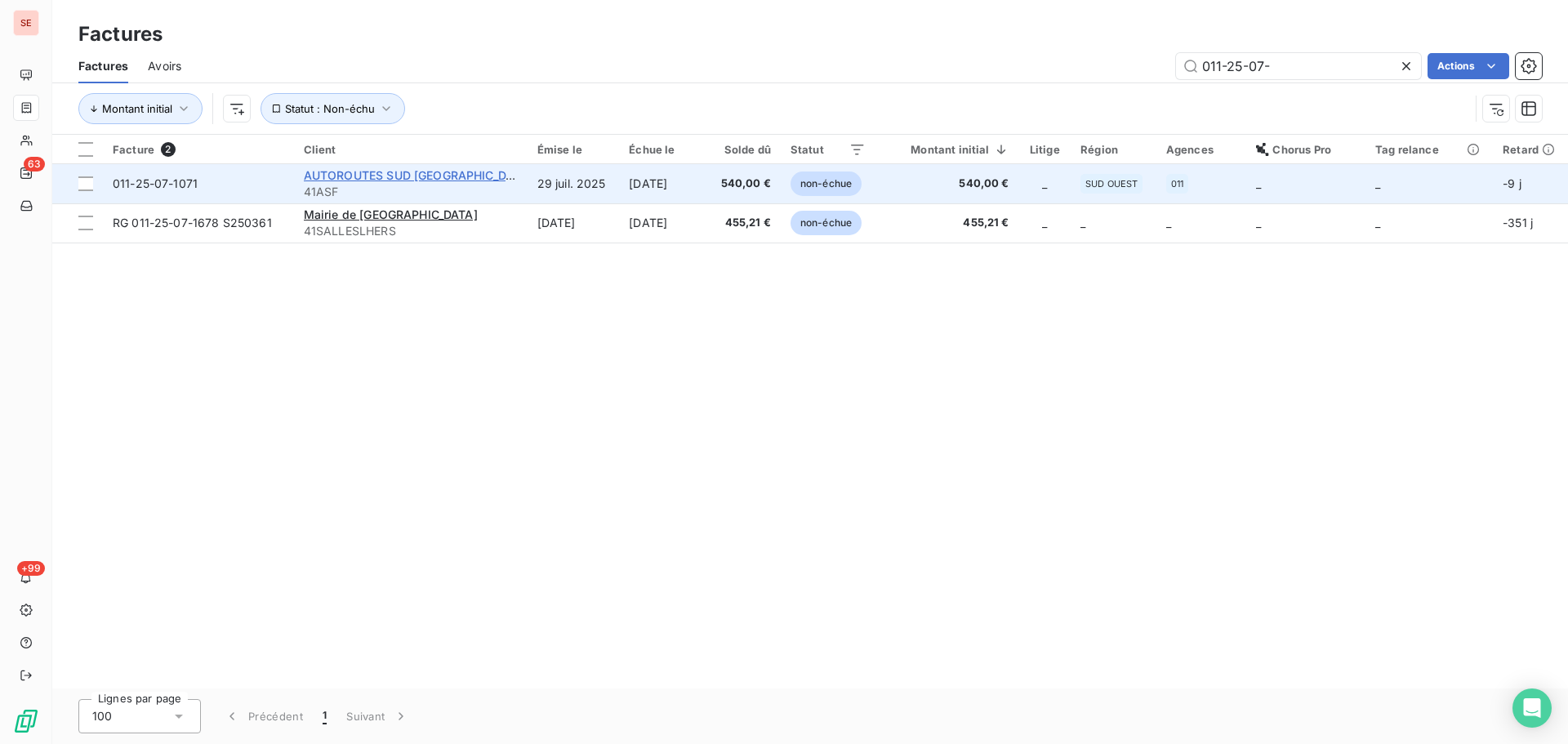
type input "011-25-07-"
click at [430, 178] on span "AUTOROUTES SUD [GEOGRAPHIC_DATA] ASF" at bounding box center [430, 175] width 254 height 14
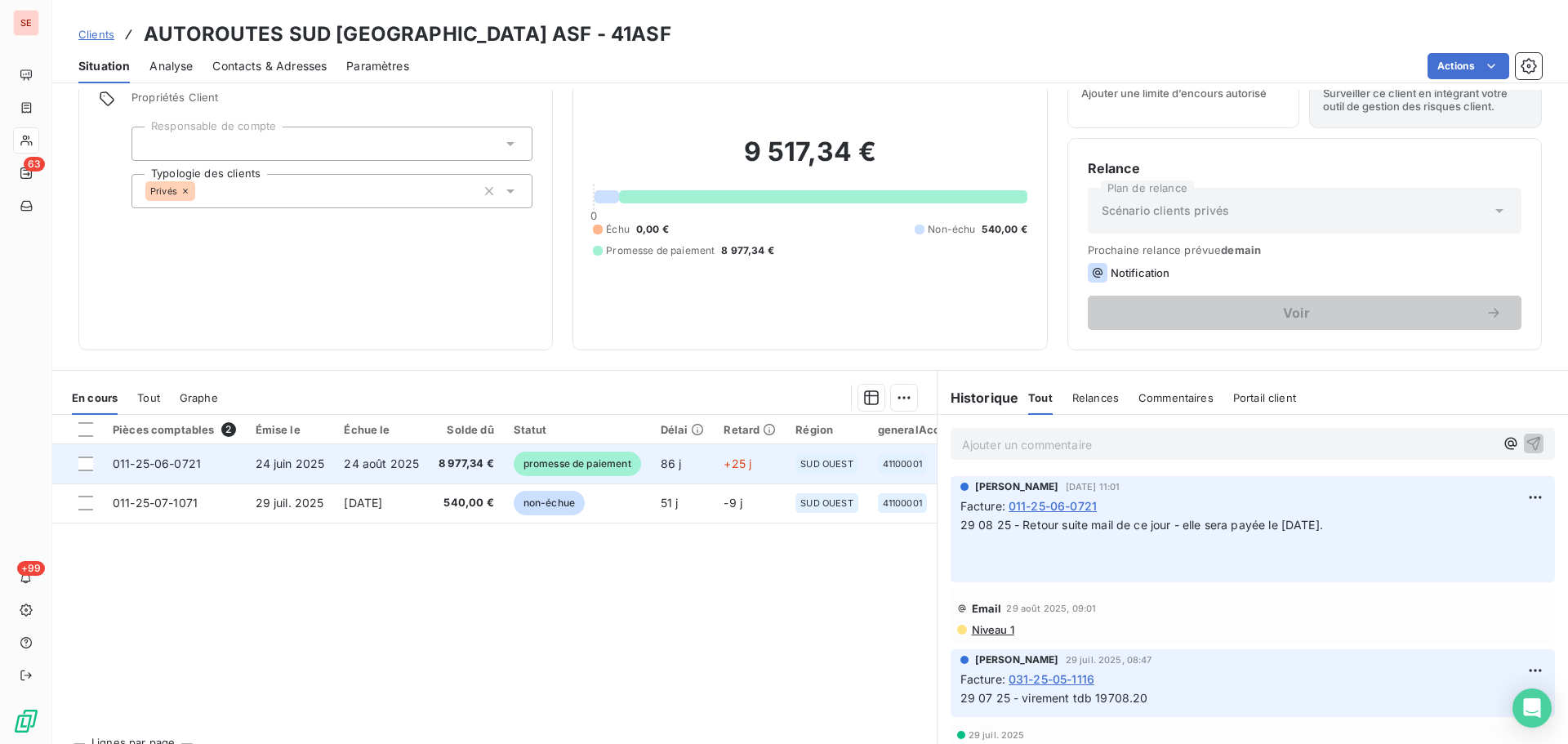
scroll to position [110, 0]
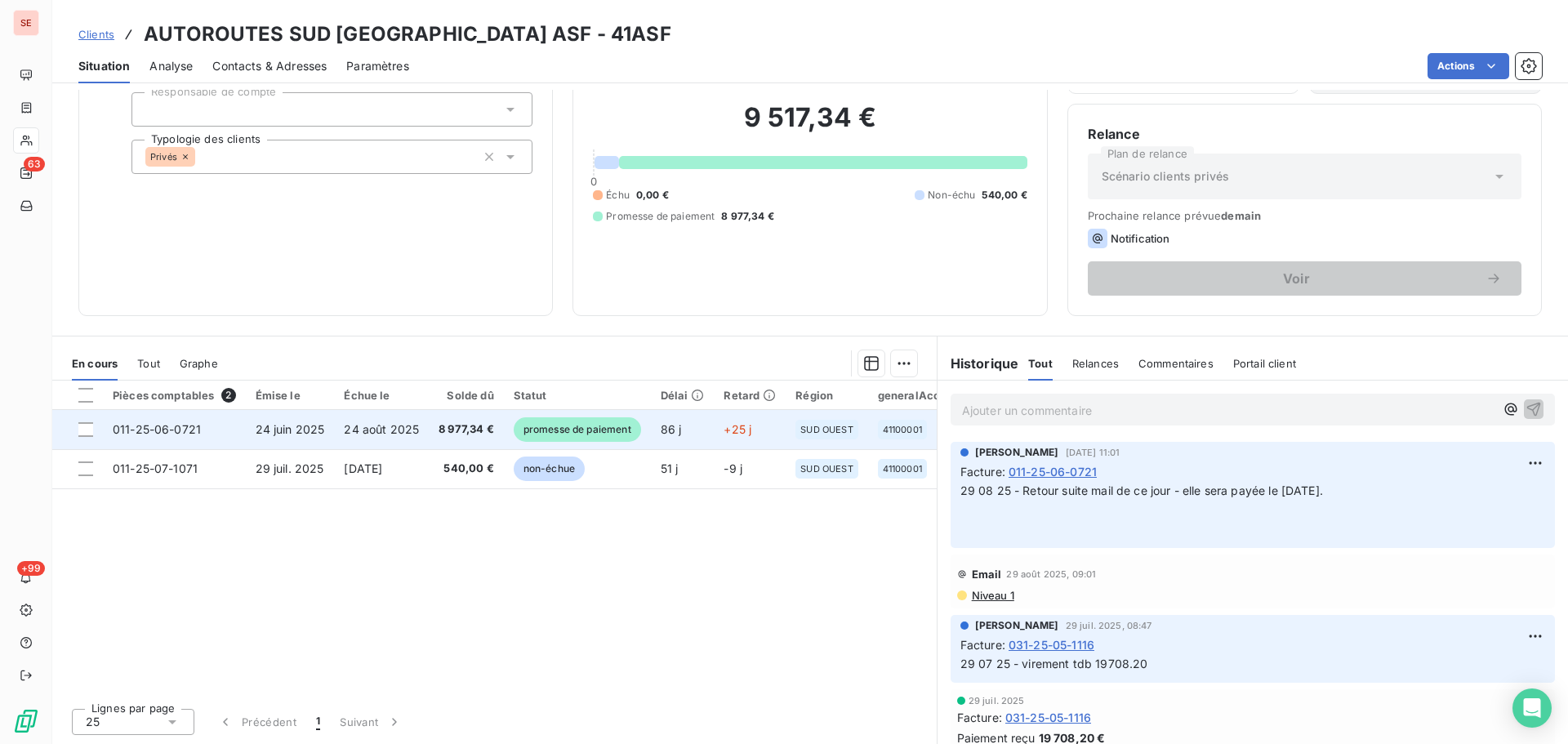
click at [417, 425] on td "24 août 2025" at bounding box center [381, 429] width 95 height 39
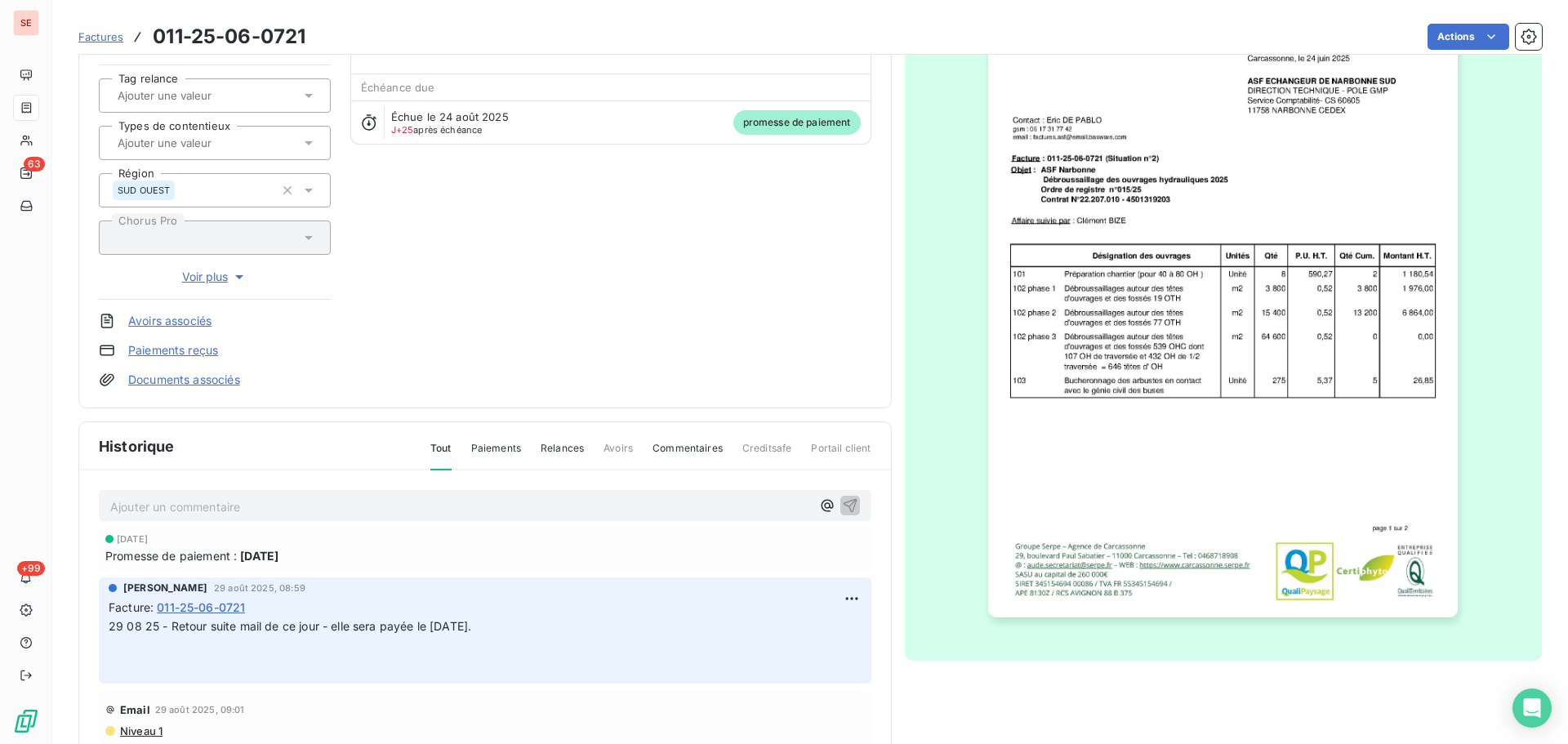
scroll to position [238, 0]
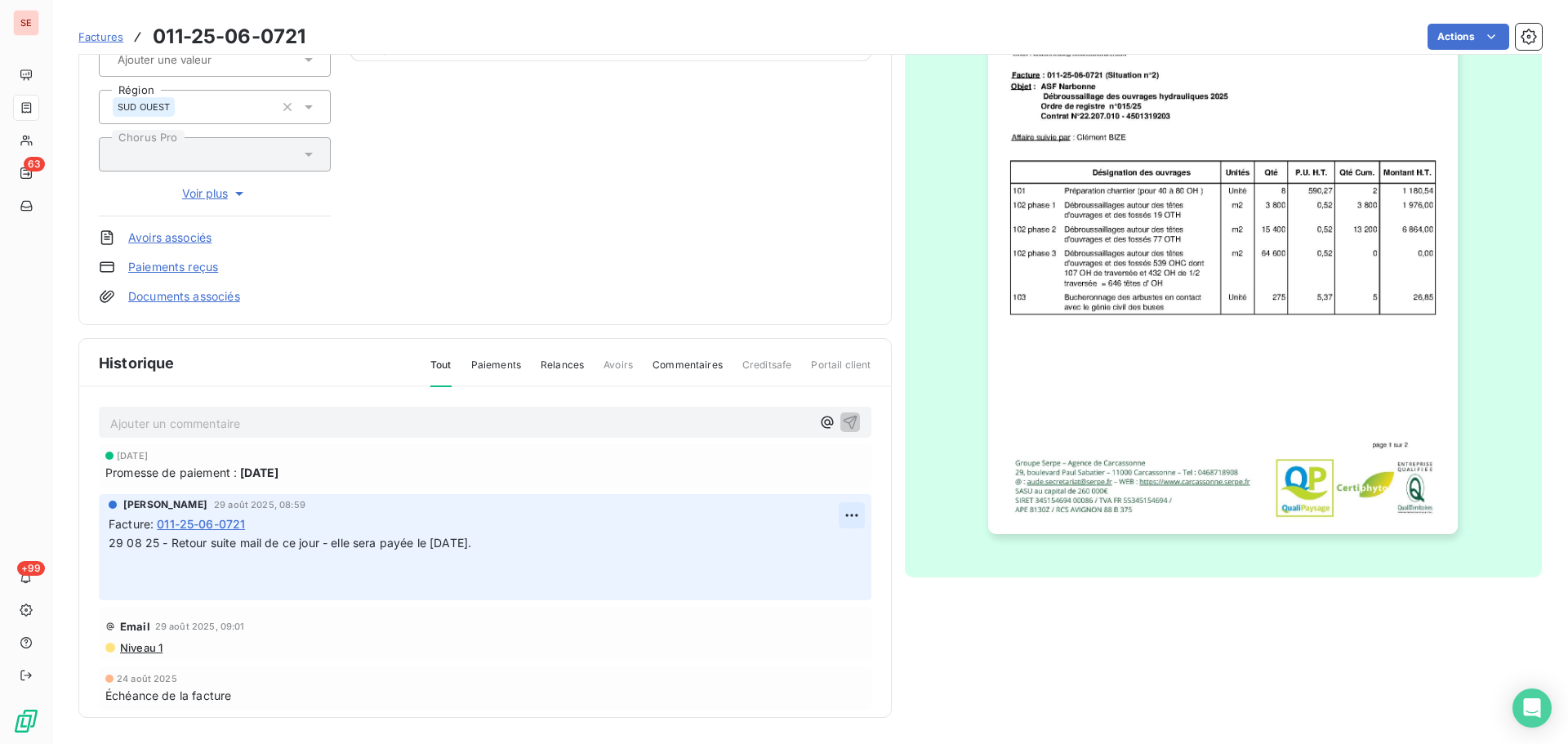
click at [836, 511] on html "SE 63 +99 Factures 011-25-06-0721 Actions AUTOROUTES SUD FRANCE ASF 41ASF Monta…" at bounding box center [784, 372] width 1568 height 744
click at [803, 553] on div "Editer" at bounding box center [794, 551] width 91 height 26
click at [108, 543] on div "Sabrina PEIGNE 29 août 2025, 08:59 Facture : 011-25-06-0721 29 08 25 - Retour s…" at bounding box center [485, 547] width 773 height 107
click at [109, 544] on span "29 08 25 - Retour suite mail de ce jour - elle sera payée le 19/09/2025." at bounding box center [289, 543] width 362 height 14
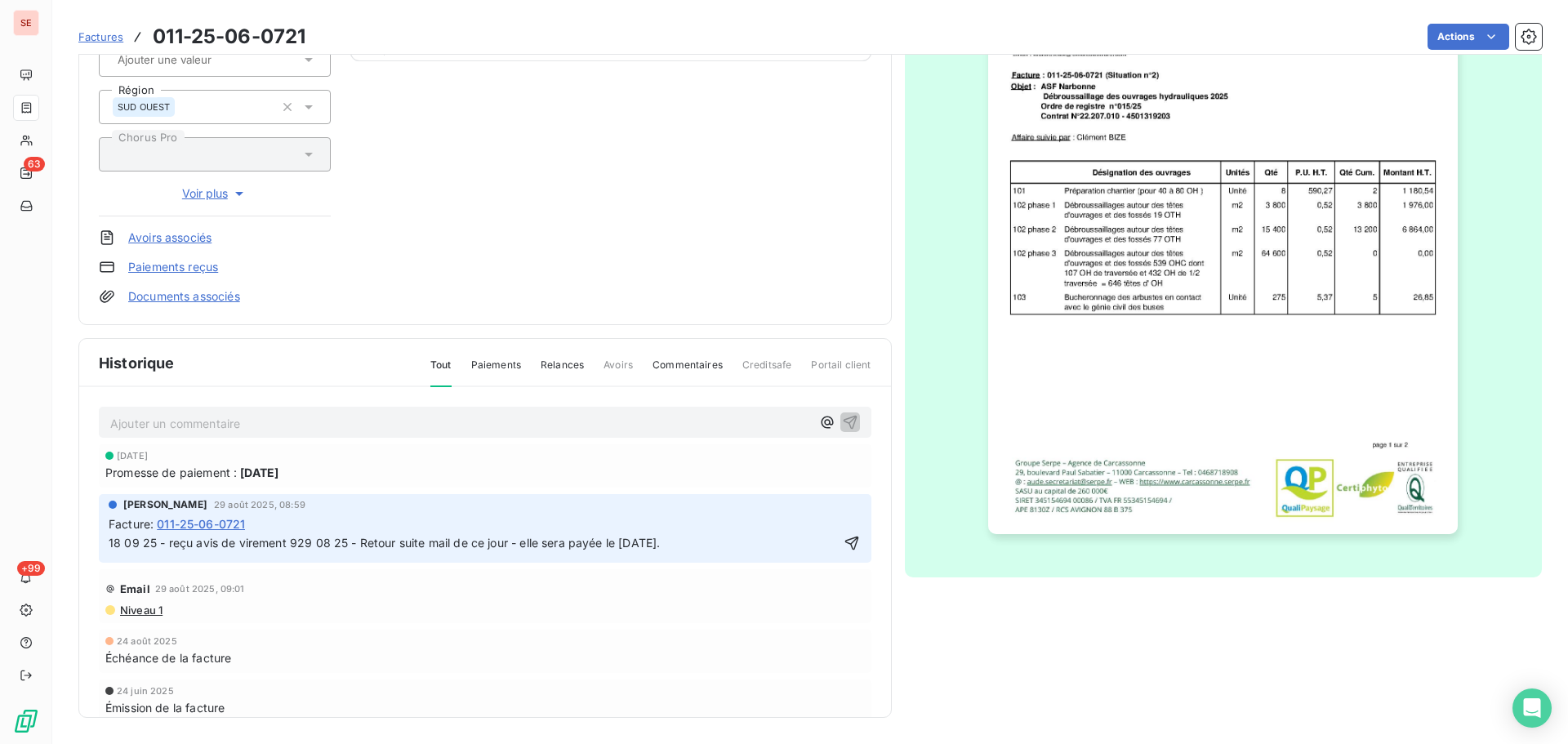
click at [350, 544] on span "18 09 25 - reçu avis de virement 929 08 25 - Retour suite mail de ce jour - ell…" at bounding box center [383, 543] width 551 height 14
click at [298, 543] on span "18 09 25 - reçu avis de virement 929 08 25 - Retour suite mail de ce jour - ell…" at bounding box center [383, 543] width 551 height 14
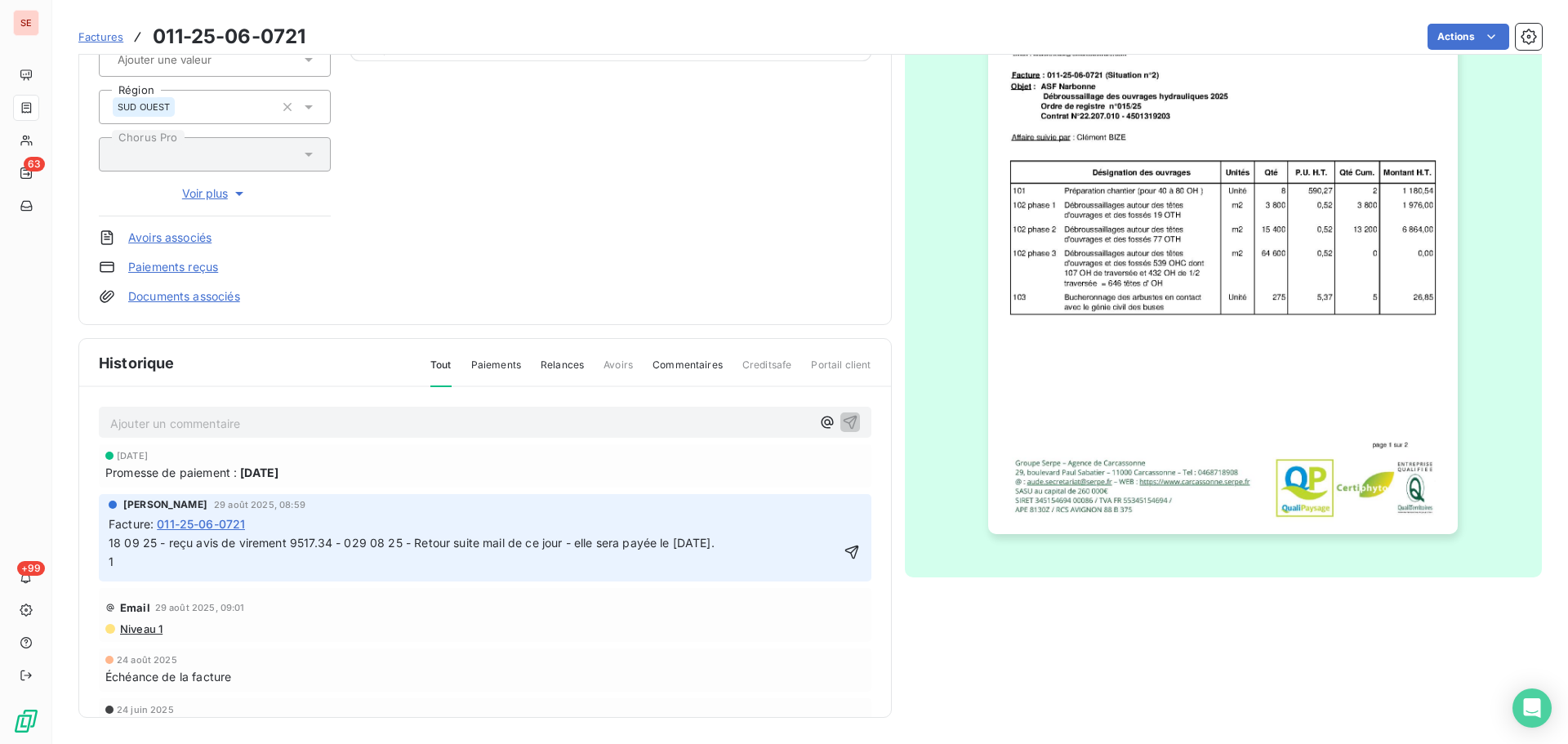
click at [304, 559] on p "18 09 25 - reçu avis de virement 9517.34 - 029 08 25 - Retour suite mail de ce …" at bounding box center [473, 553] width 730 height 38
click at [842, 556] on button "button" at bounding box center [852, 552] width 19 height 19
drag, startPoint x: 753, startPoint y: 546, endPoint x: 350, endPoint y: 541, distance: 403.0
click at [350, 541] on p "18 09 25 - reçu avis de virement 9517.34 - 029 08 25 - Retour suite mail de ce …" at bounding box center [485, 553] width 753 height 38
copy span "29 08 25 - Retour suite mail de ce jour - elle sera payée le 19/09/2025."
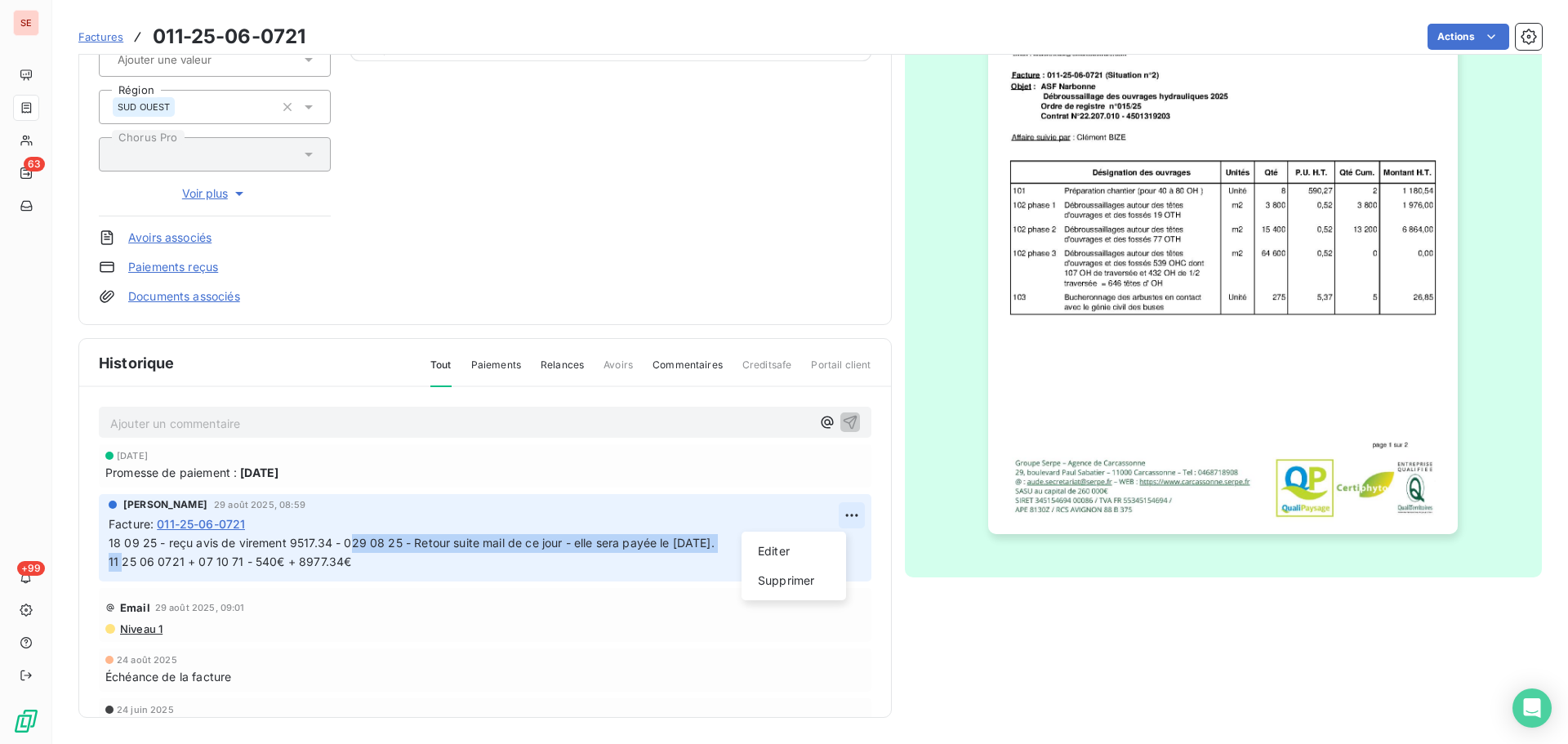
click at [831, 514] on html "SE 63 +99 Factures 011-25-06-0721 Actions AUTOROUTES SUD FRANCE ASF 41ASF Monta…" at bounding box center [784, 372] width 1568 height 744
click at [807, 545] on div "Editer" at bounding box center [794, 551] width 91 height 26
drag, startPoint x: 752, startPoint y: 543, endPoint x: 352, endPoint y: 543, distance: 400.0
click at [352, 543] on p "18 09 25 - reçu avis de virement 9517.34 - 029 08 25 - Retour suite mail de ce …" at bounding box center [473, 553] width 730 height 38
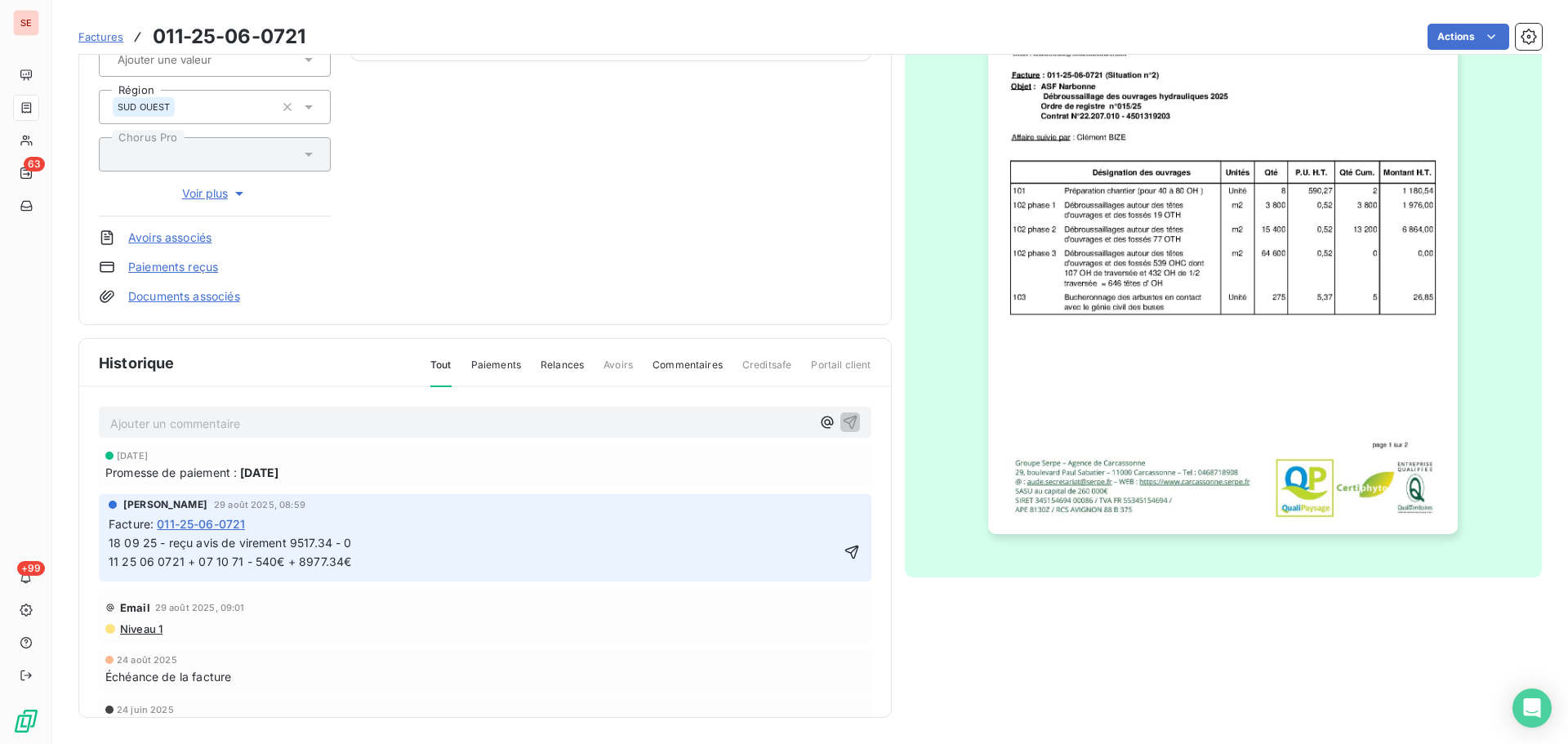
click at [174, 572] on p "18 09 25 - reçu avis de virement 9517.34 - 0 11 25 06 0721 + 07 10 71 - 540€ + …" at bounding box center [473, 553] width 730 height 38
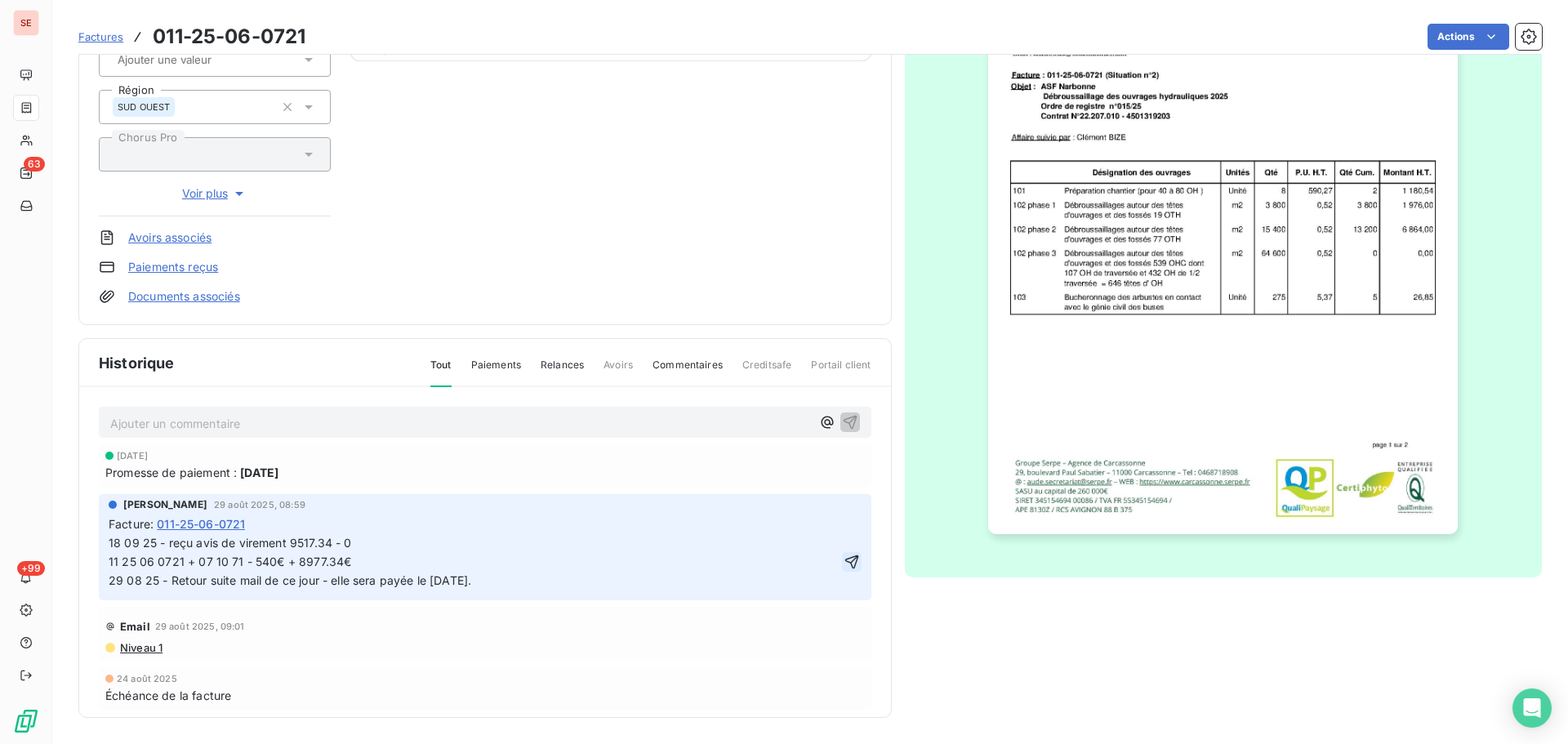
click at [844, 565] on icon "button" at bounding box center [852, 561] width 16 height 16
click at [827, 512] on html "SE 63 +99 Factures 011-25-06-0721 Actions AUTOROUTES SUD FRANCE ASF 41ASF Monta…" at bounding box center [784, 372] width 1568 height 744
click at [819, 549] on div "Editer" at bounding box center [794, 551] width 91 height 26
click at [365, 545] on p "18 09 25 - reçu avis de virement 9517.34 - 0 11 25 06 0721 + 07 10 71 - 540€ + …" at bounding box center [473, 562] width 730 height 56
click at [842, 554] on button "button" at bounding box center [852, 561] width 19 height 19
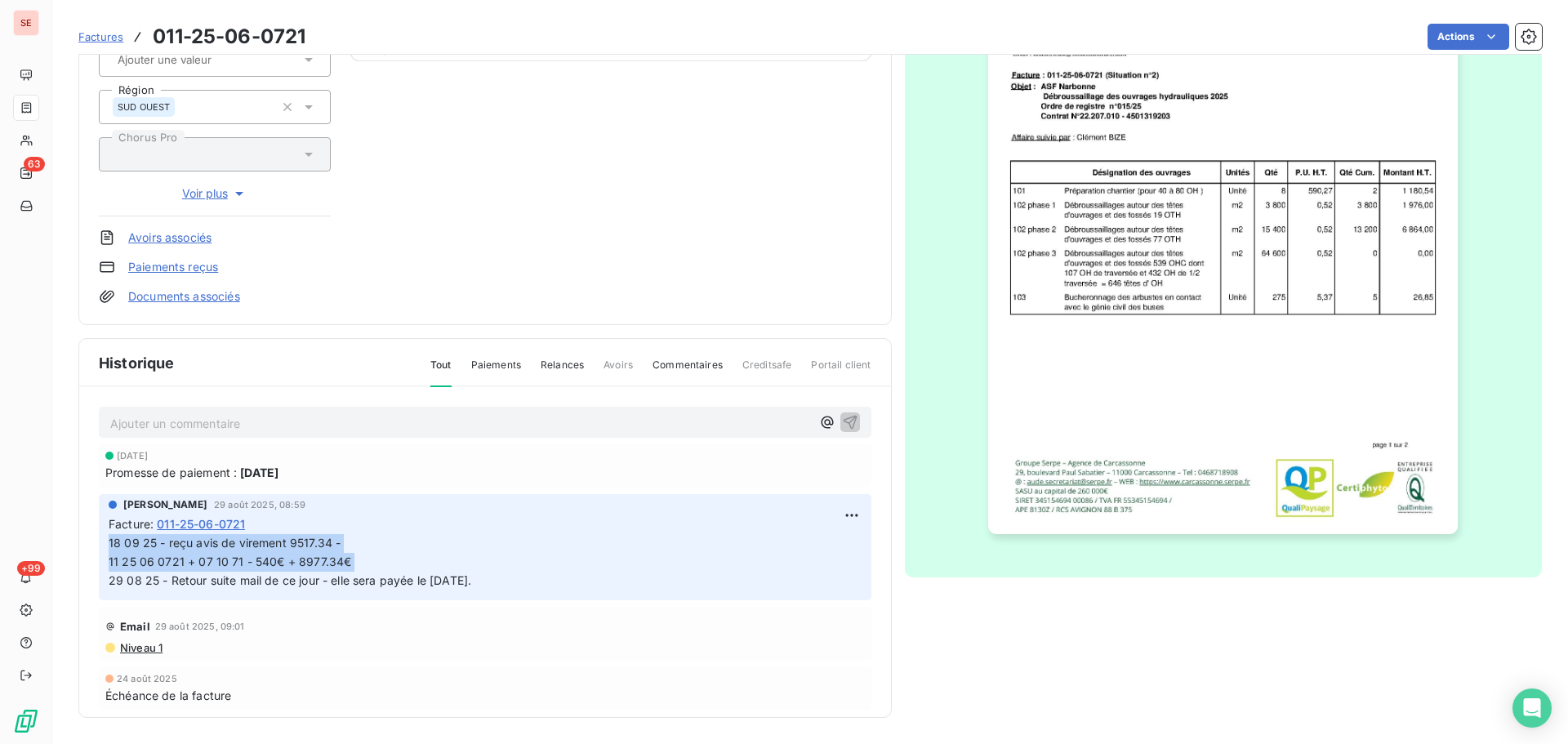
drag, startPoint x: 352, startPoint y: 563, endPoint x: 76, endPoint y: 545, distance: 276.6
click at [76, 545] on section "Factures 011-25-06-0721 Actions AUTOROUTES SUD FRANCE ASF 41ASF Montant initial…" at bounding box center [810, 372] width 1516 height 744
copy span "18 09 25 - reçu avis de virement 9517.34 - 11 25 06 0721 + 07 10 71 - 540€ + 89…"
click at [227, 292] on link "Documents associés" at bounding box center [184, 296] width 112 height 16
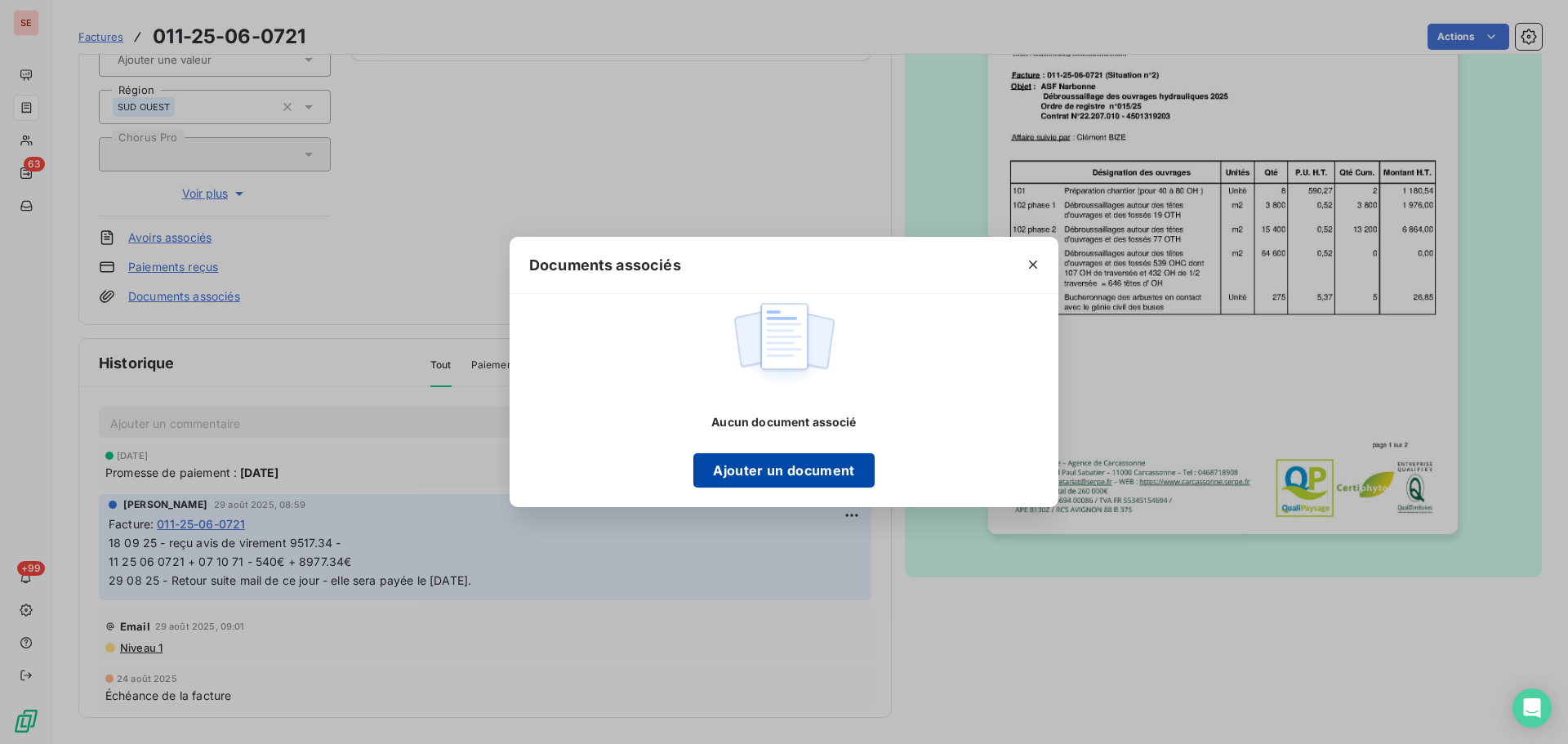
click at [803, 457] on button "Ajouter un document" at bounding box center [784, 470] width 180 height 34
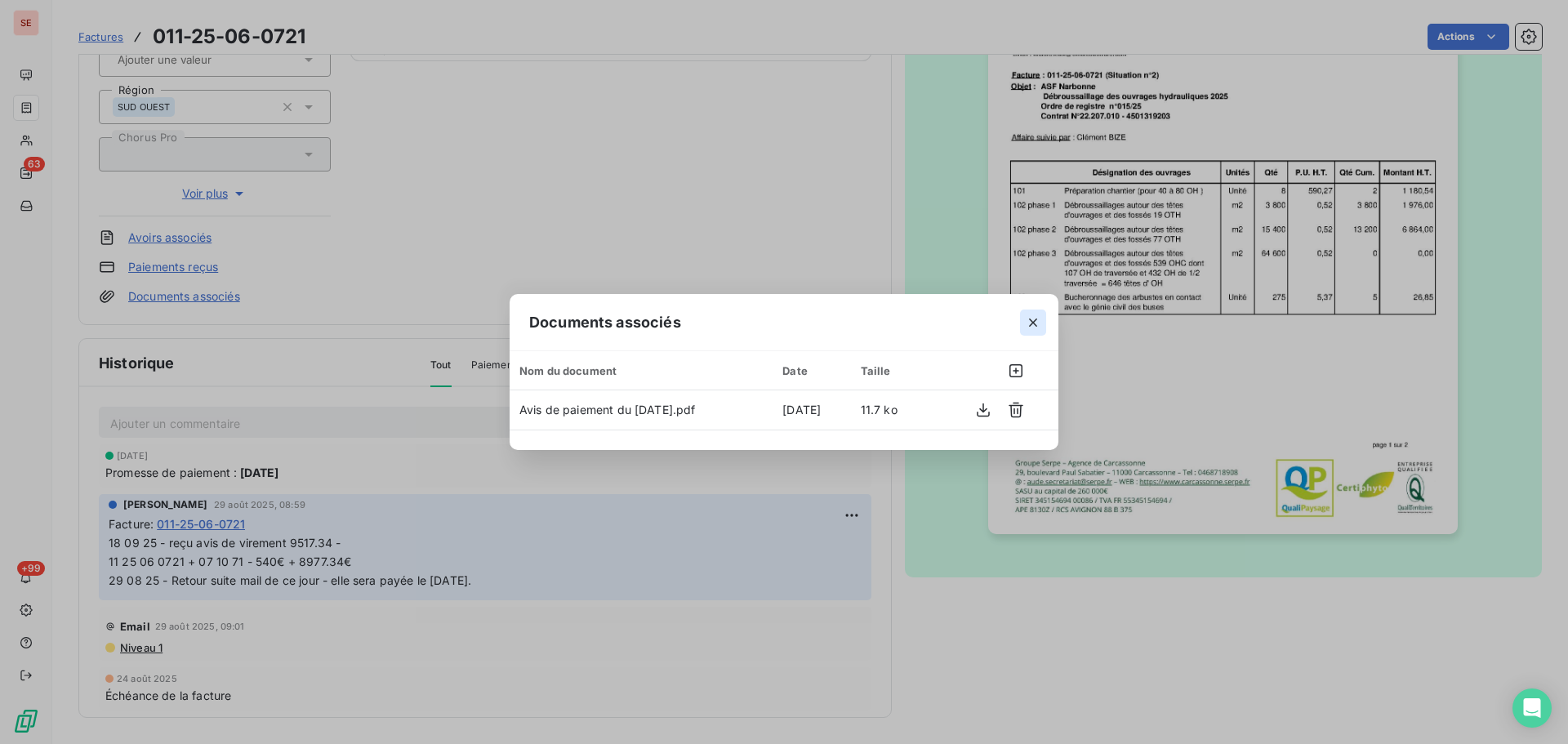
click at [1033, 325] on icon "button" at bounding box center [1033, 322] width 16 height 16
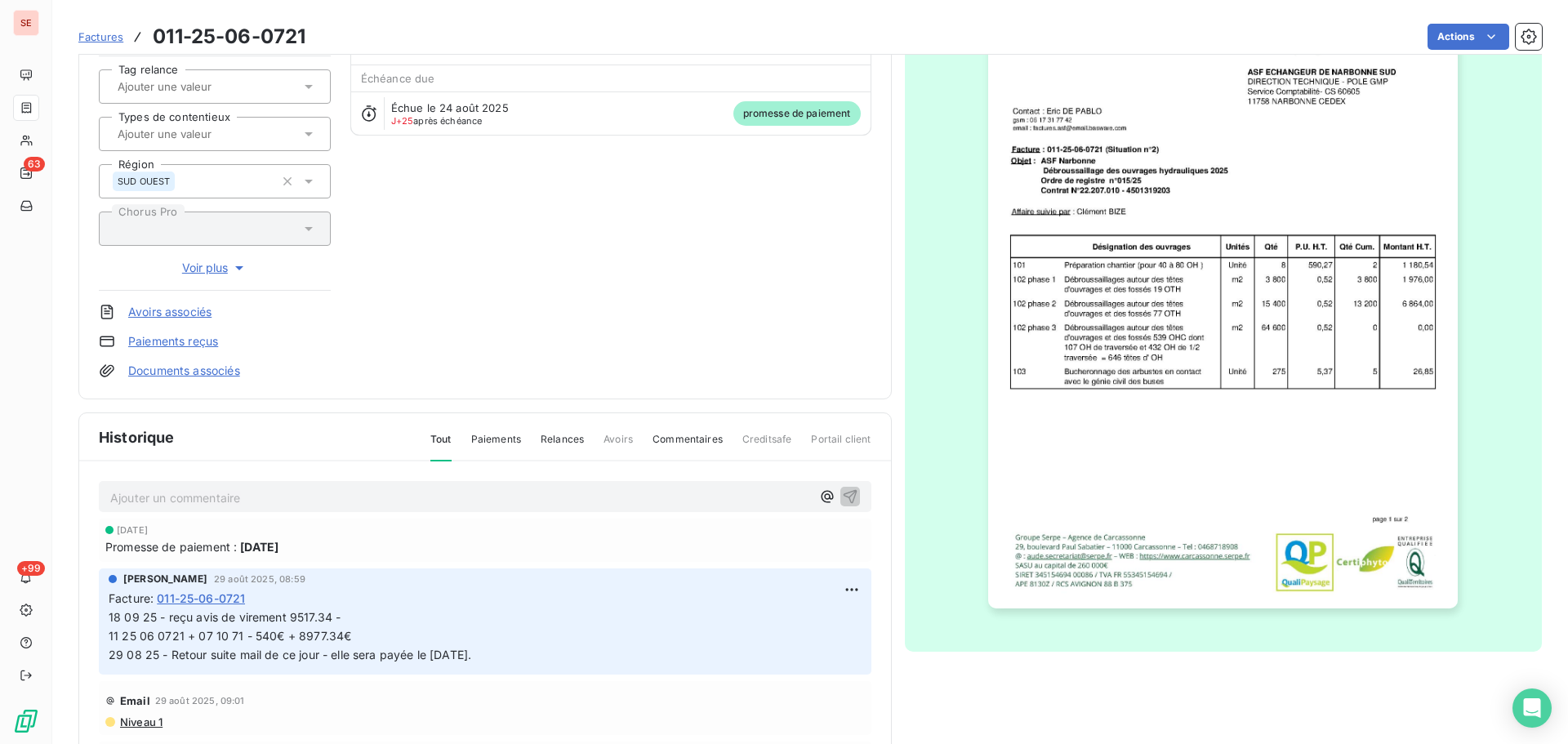
scroll to position [0, 0]
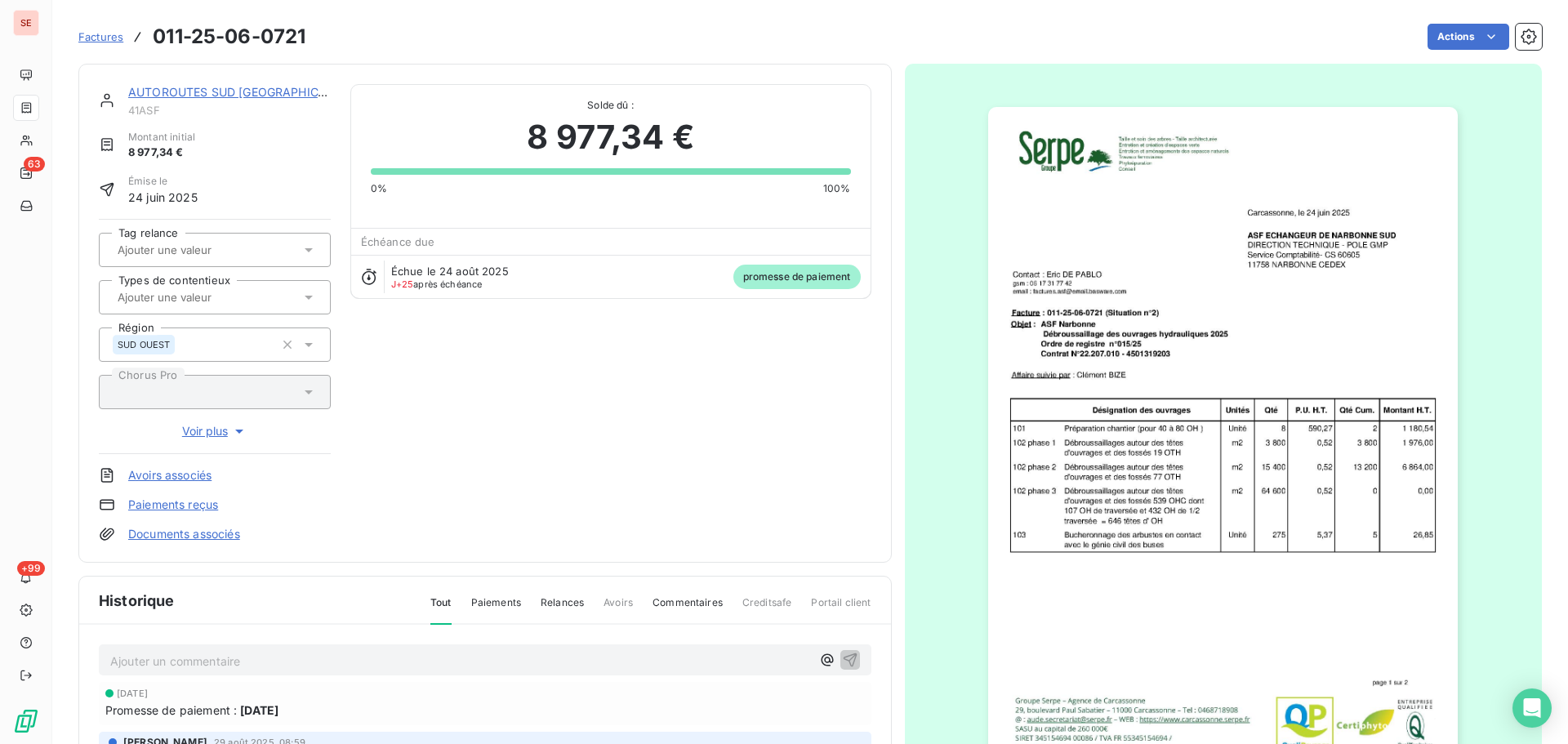
click at [216, 89] on link "AUTOROUTES SUD [GEOGRAPHIC_DATA] ASF" at bounding box center [256, 91] width 255 height 14
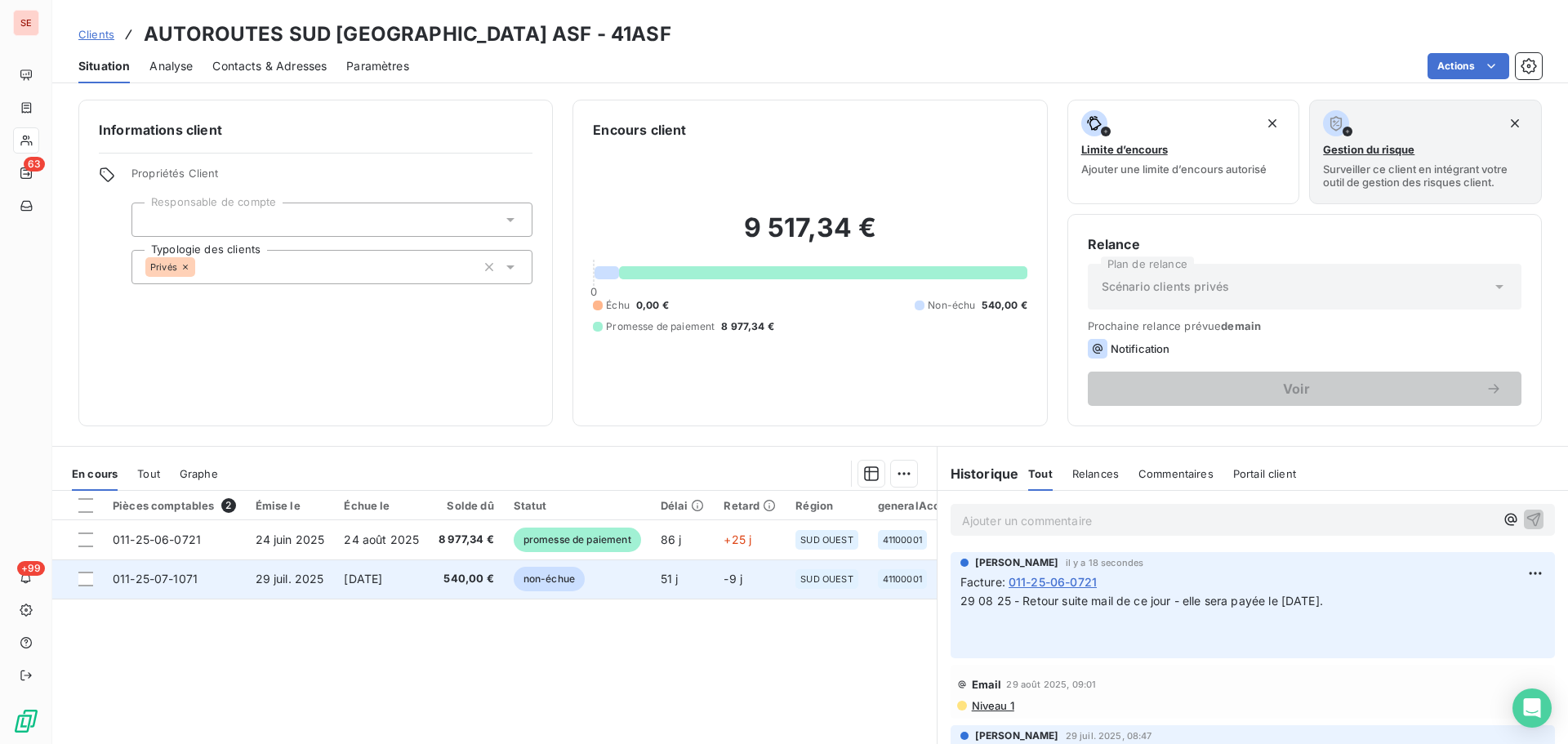
click at [379, 575] on span "[DATE]" at bounding box center [363, 579] width 39 height 14
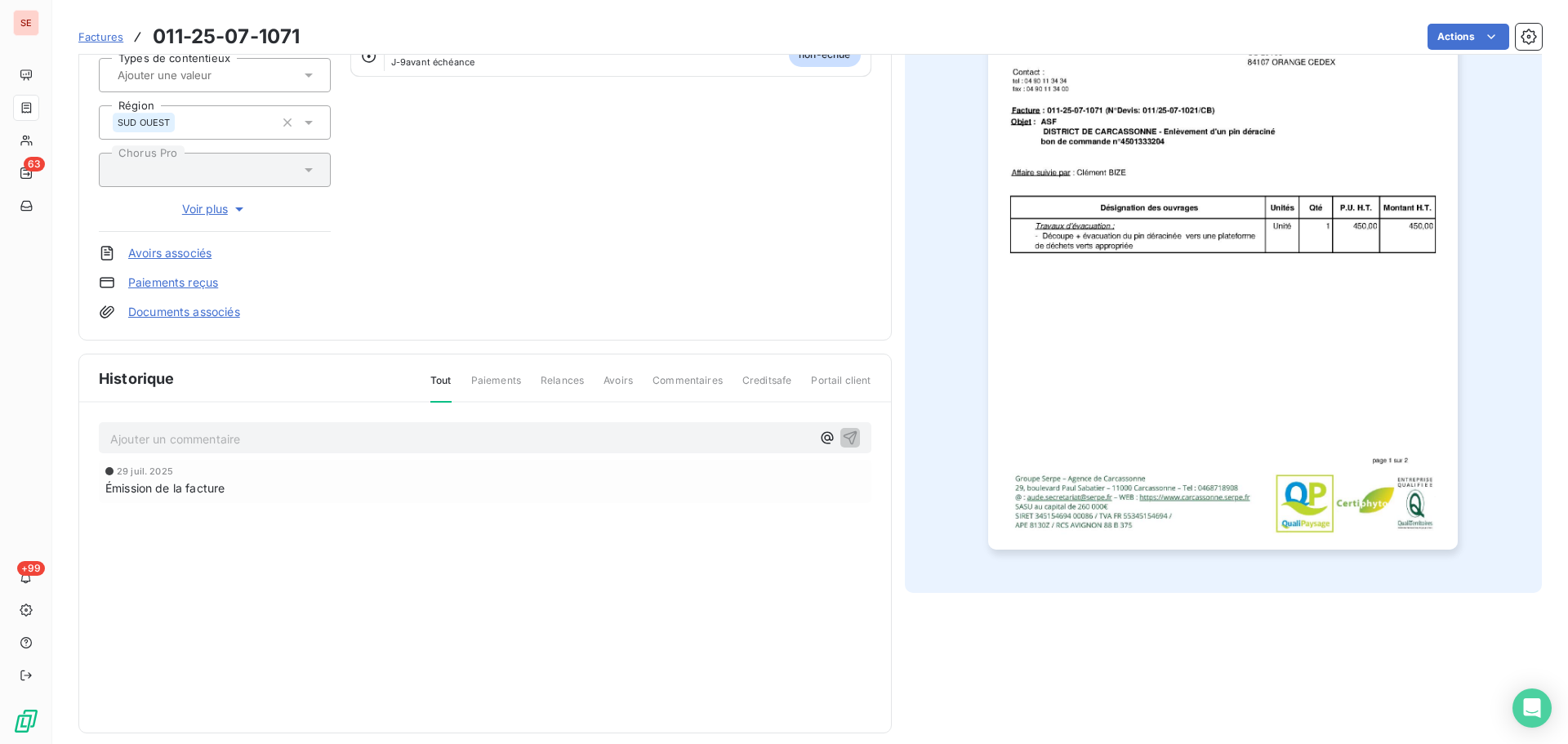
scroll to position [224, 0]
click at [433, 441] on p "Ajouter un commentaire ﻿" at bounding box center [460, 438] width 701 height 20
click at [845, 445] on icon "button" at bounding box center [850, 445] width 14 height 14
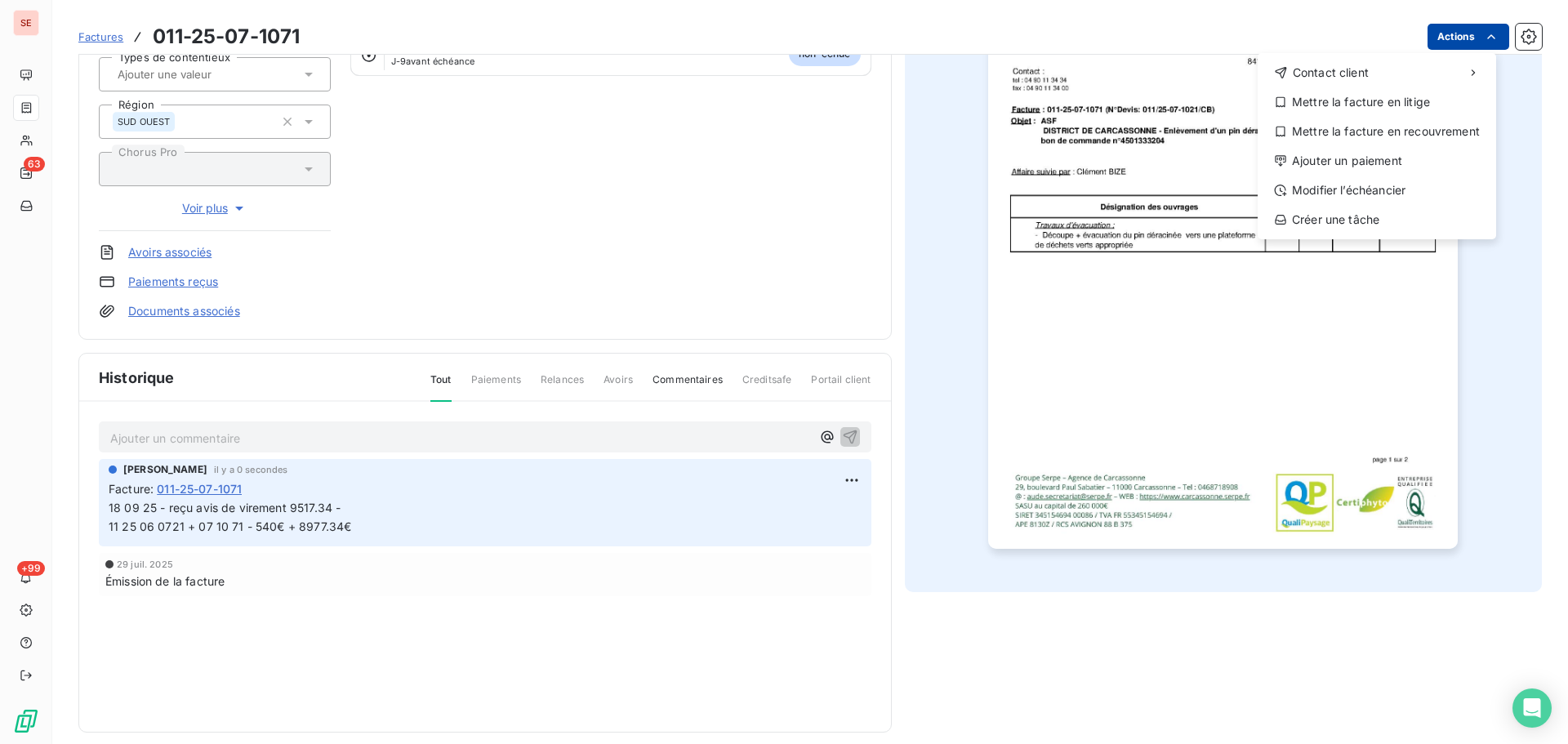
click at [1461, 43] on html "SE 63 +99 Factures 011-25-07-1071 Actions Contact client Mettre la facture en l…" at bounding box center [784, 372] width 1568 height 744
click at [1385, 154] on div "Ajouter un paiement" at bounding box center [1377, 160] width 226 height 26
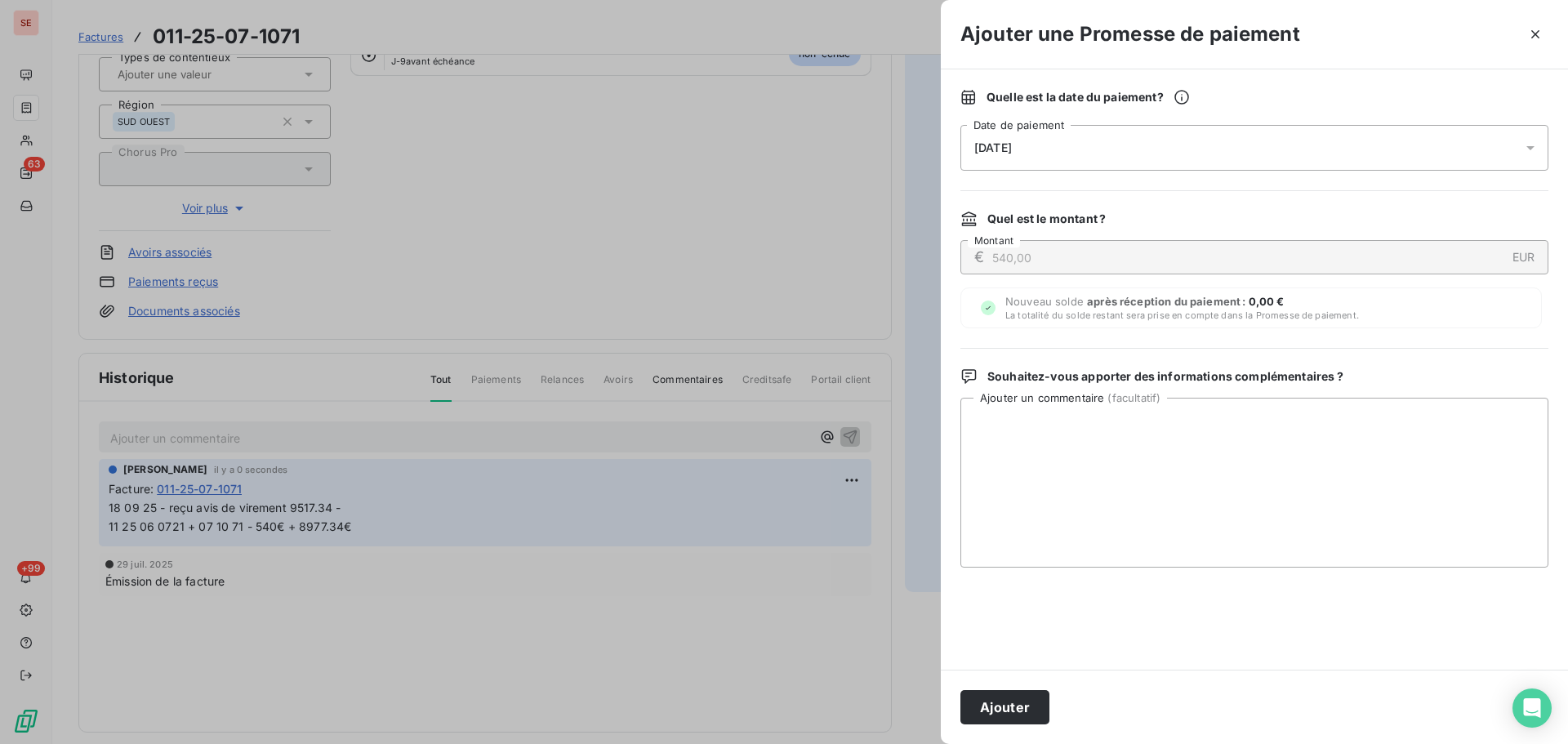
click at [1239, 131] on div "[DATE]" at bounding box center [1254, 148] width 588 height 46
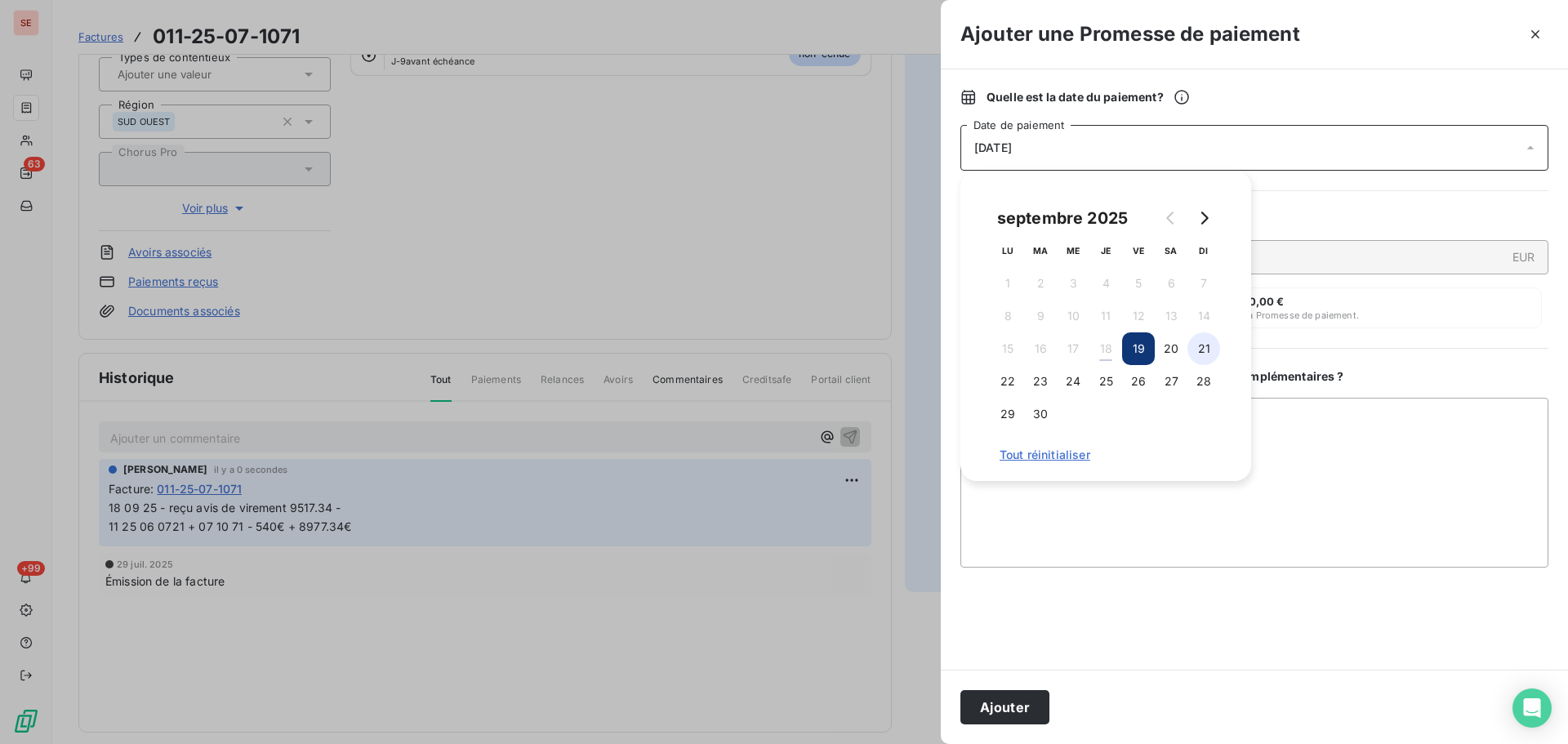
click at [1205, 344] on button "21" at bounding box center [1204, 348] width 33 height 33
click at [1008, 717] on button "Ajouter" at bounding box center [1005, 707] width 89 height 34
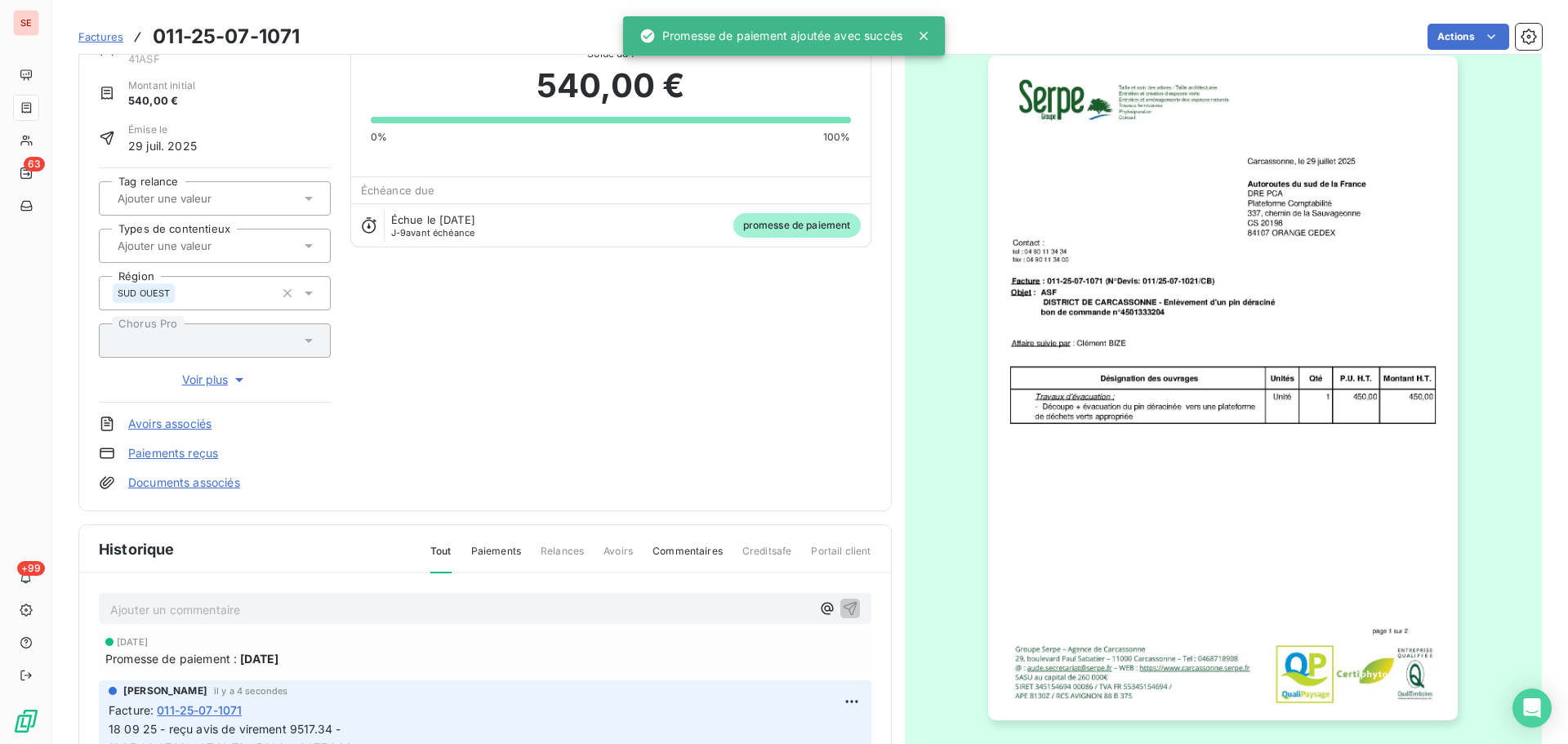
scroll to position [0, 0]
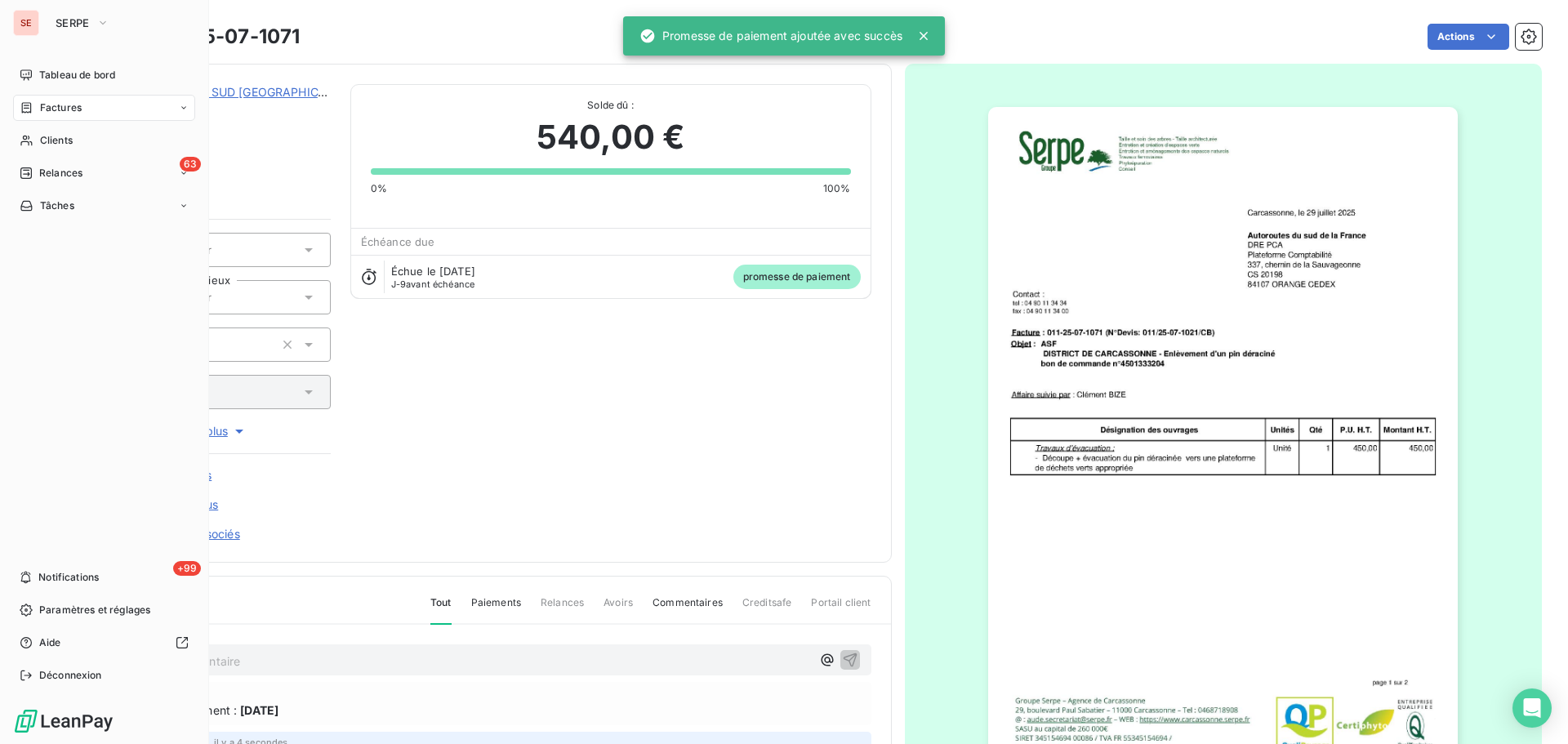
click at [47, 104] on span "Factures" at bounding box center [61, 108] width 42 height 15
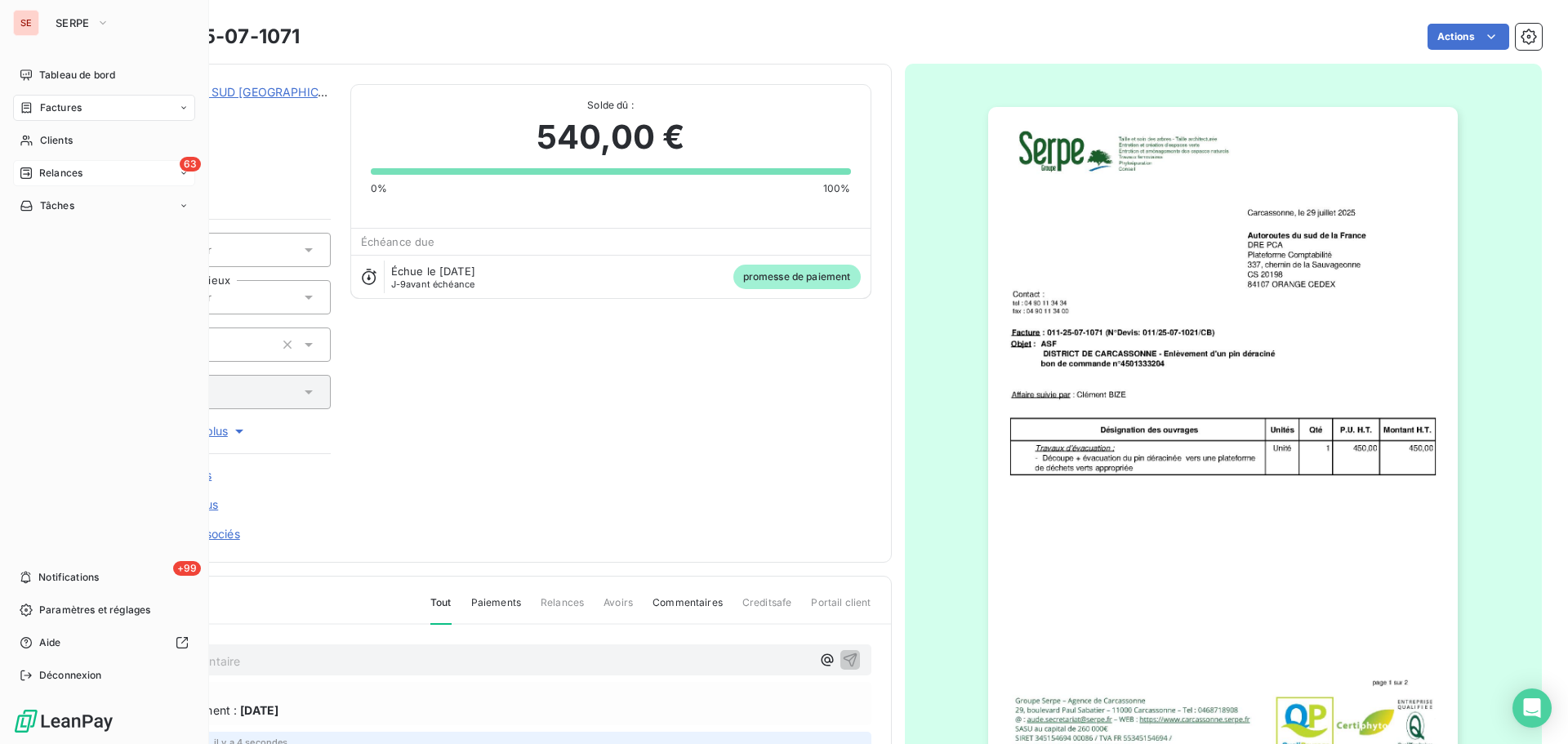
click at [50, 171] on span "Relances" at bounding box center [61, 174] width 44 height 15
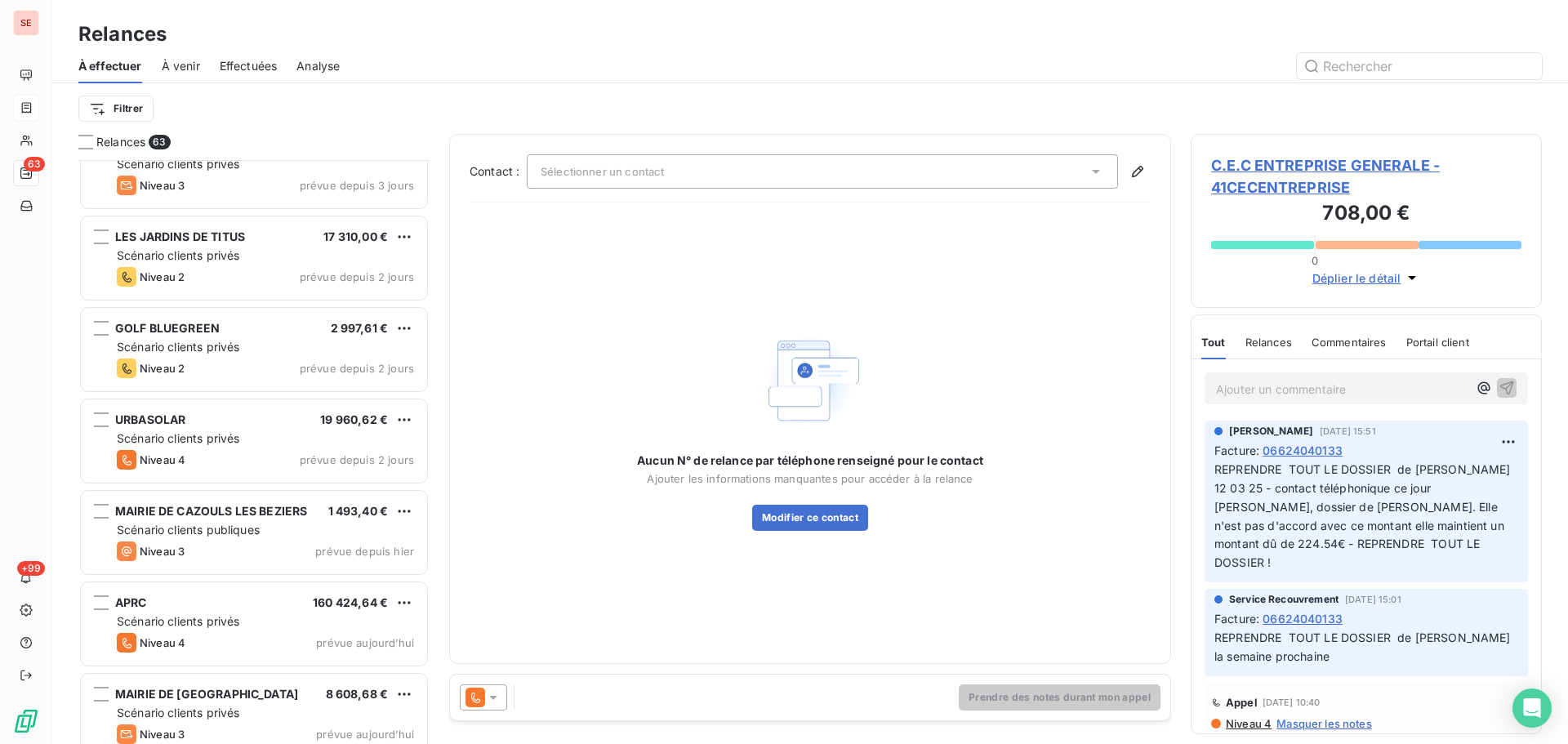
scroll to position [5179, 0]
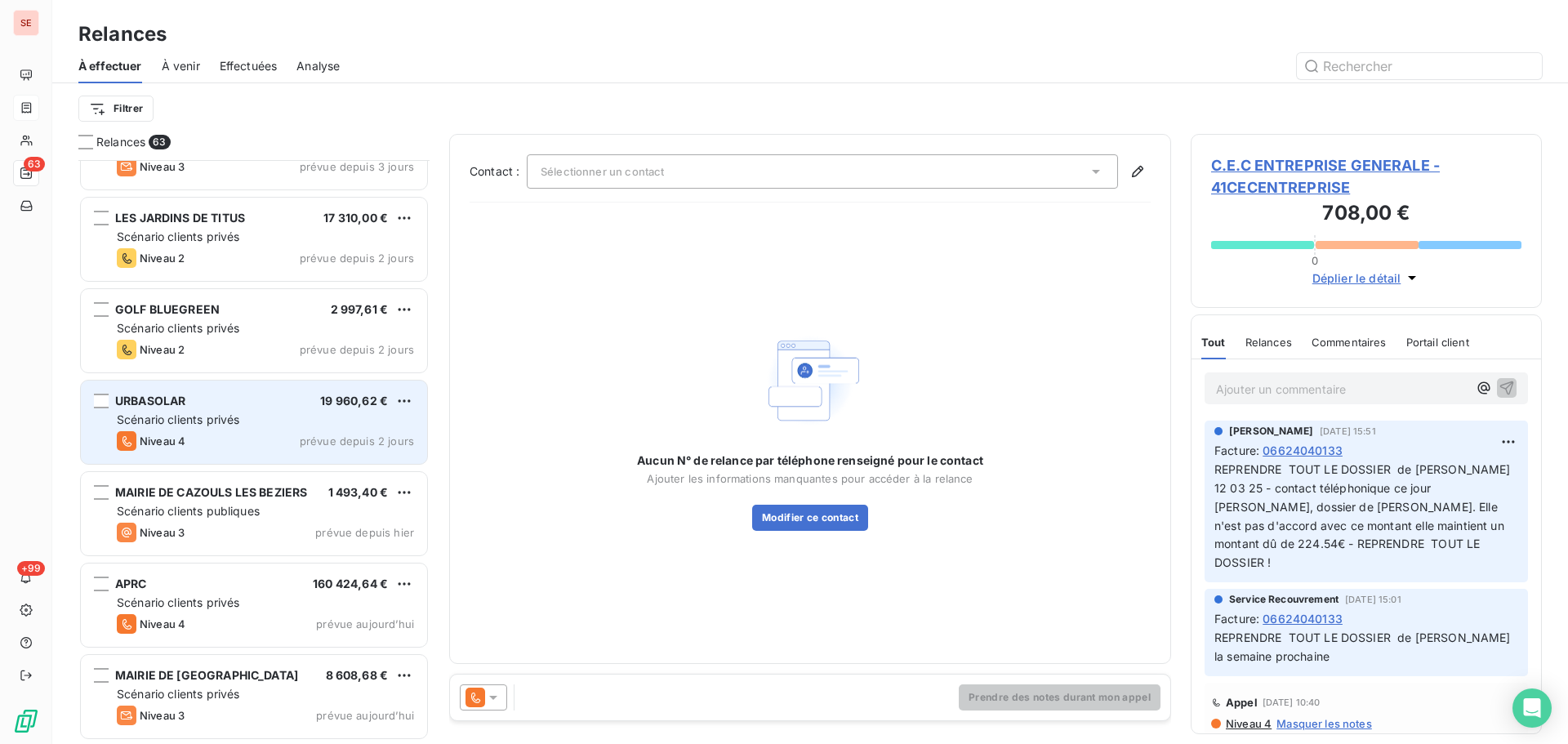
click at [342, 418] on div "Scénario clients privés" at bounding box center [265, 419] width 297 height 16
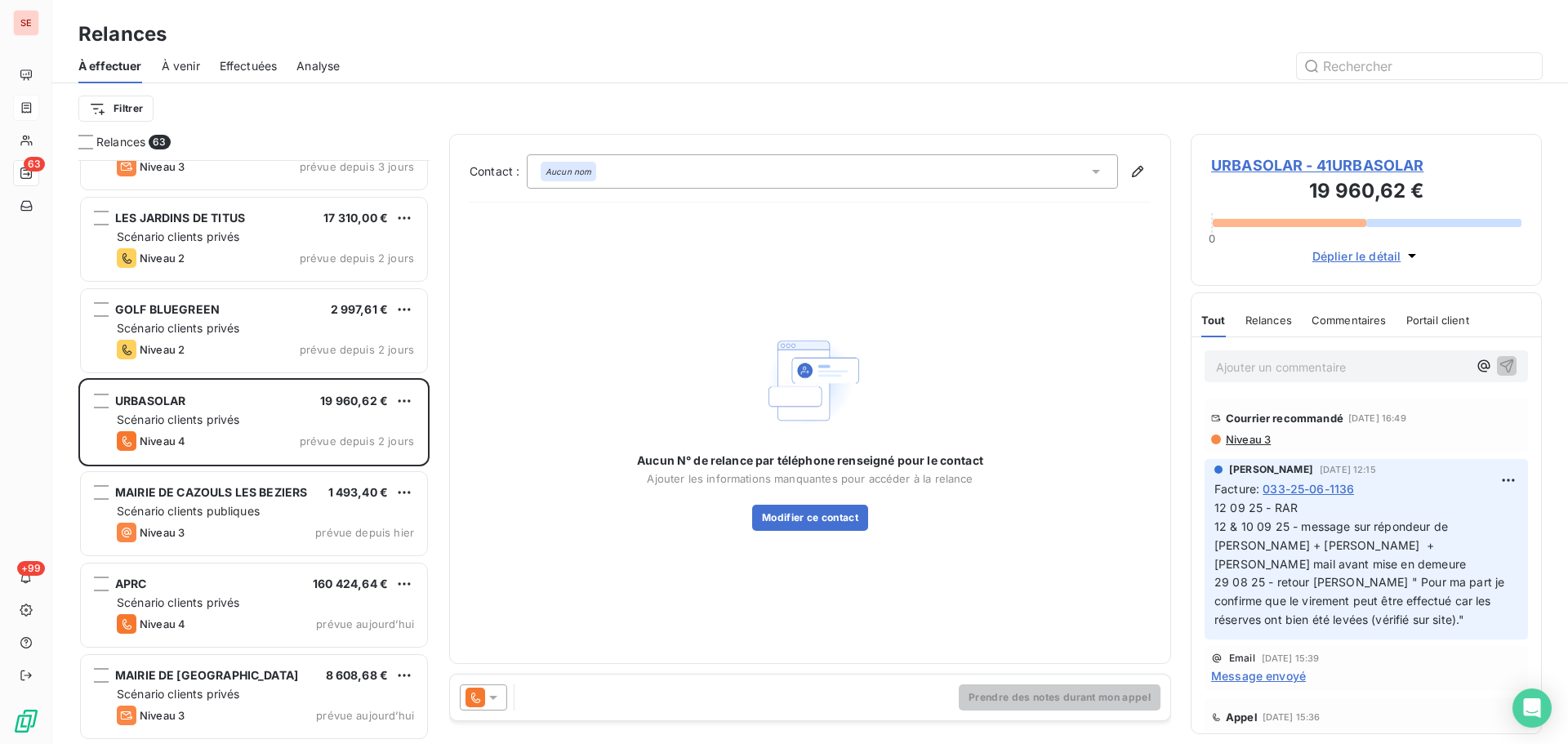
click at [1284, 165] on span "URBASOLAR - 41URBASOLAR" at bounding box center [1367, 165] width 310 height 22
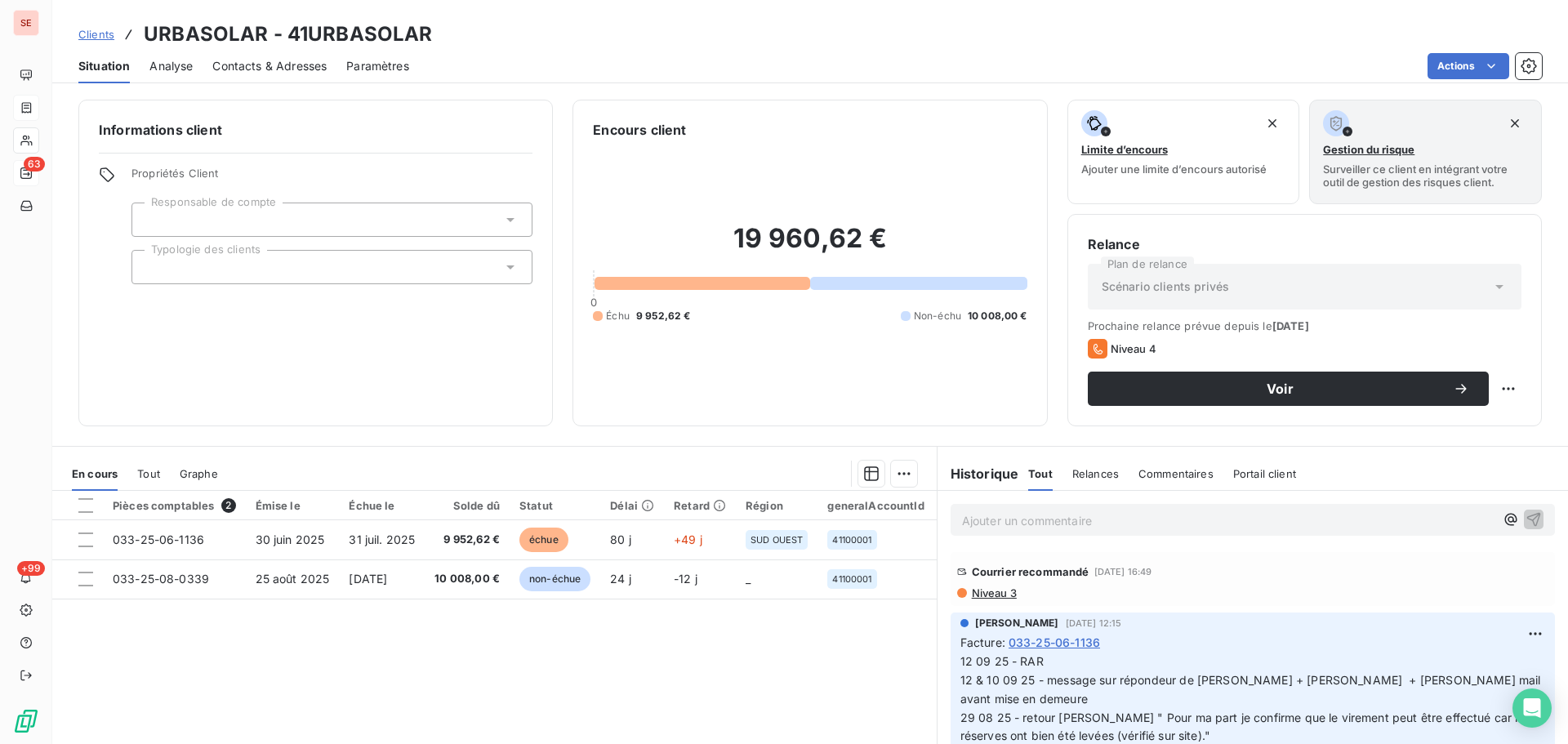
click at [249, 66] on span "Contacts & Adresses" at bounding box center [269, 65] width 114 height 16
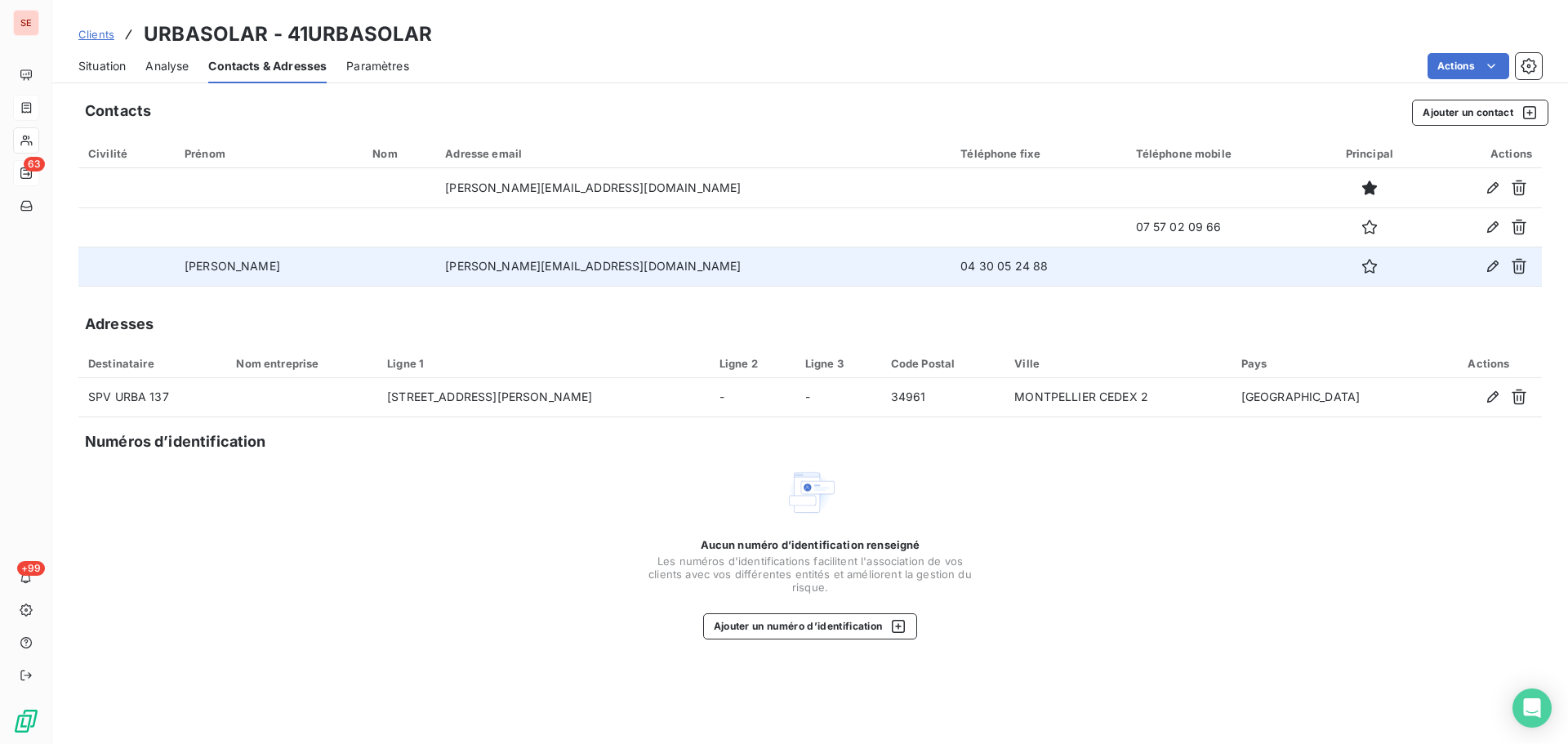
click at [951, 263] on td "04 30 05 24 88" at bounding box center [1038, 266] width 175 height 39
copy td "04 30 05 24 88"
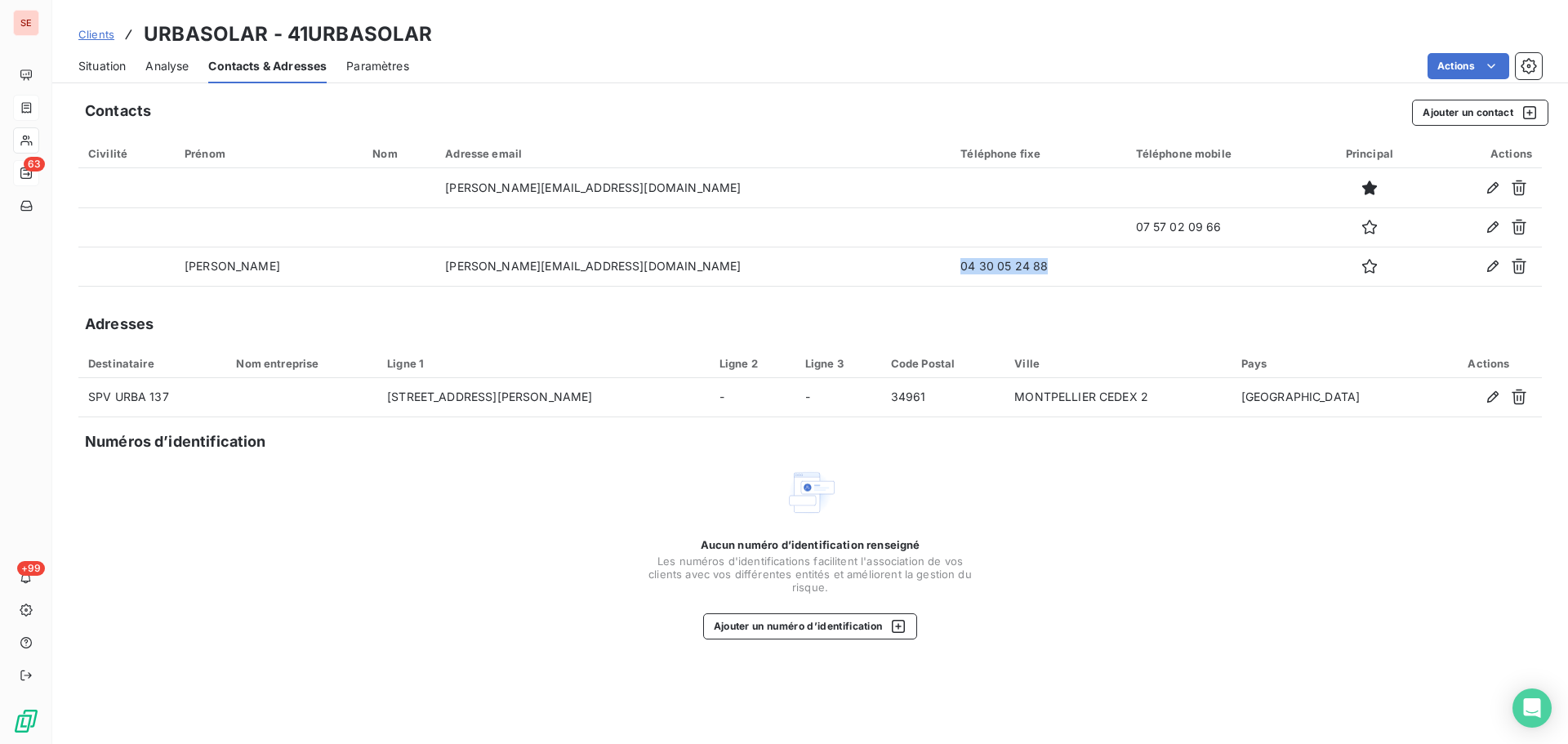
click at [94, 59] on span "Situation" at bounding box center [102, 65] width 47 height 16
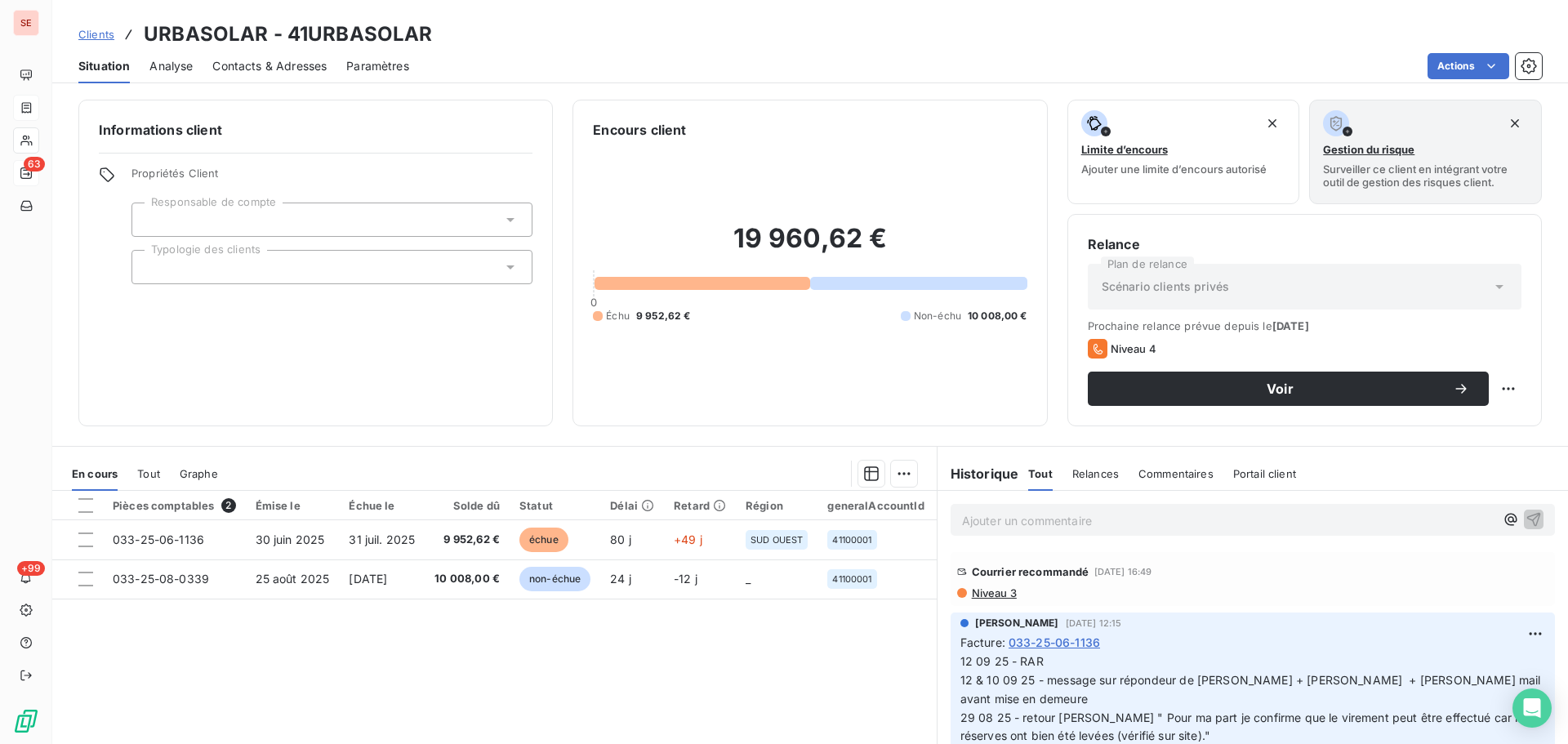
click at [985, 591] on span "Niveau 3" at bounding box center [993, 593] width 46 height 13
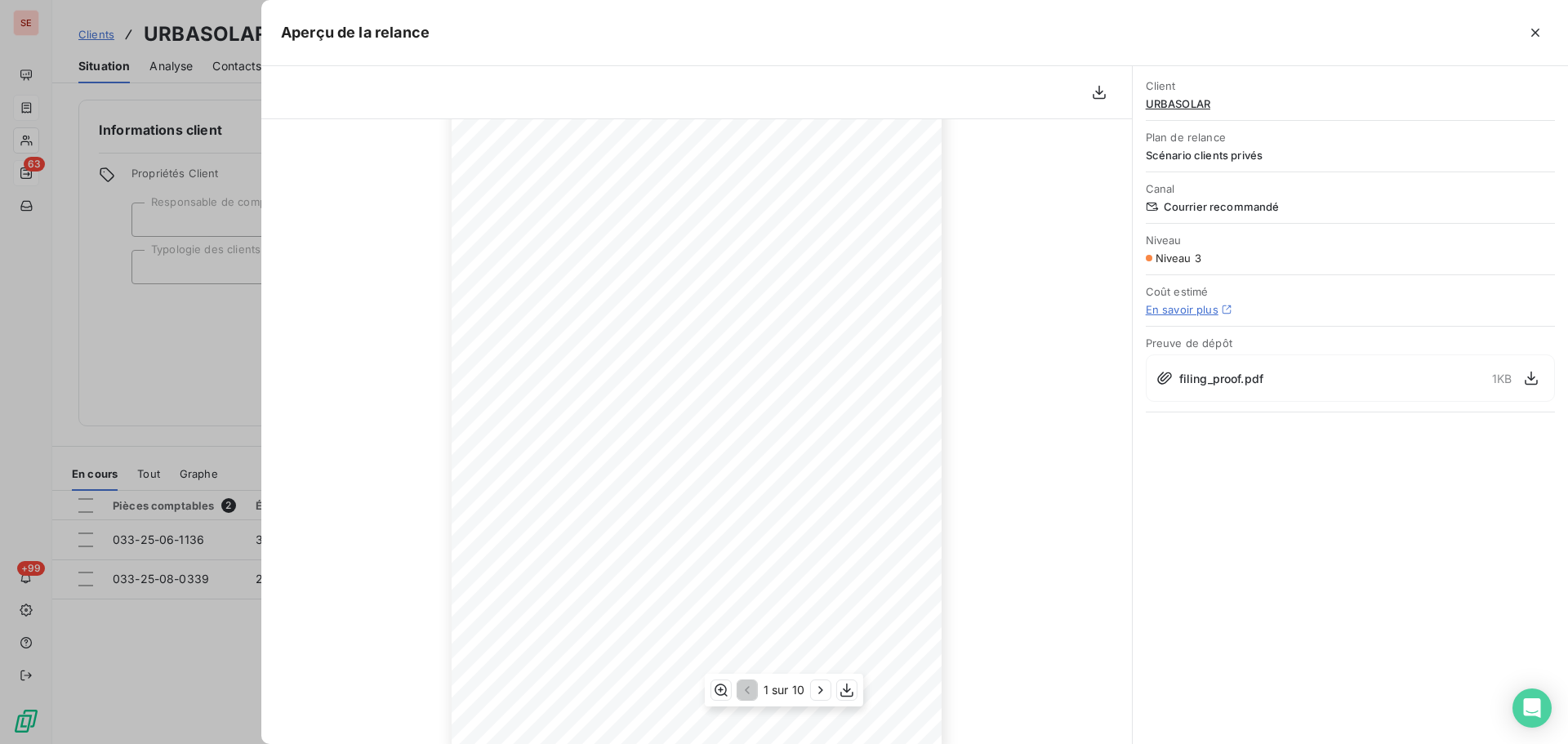
scroll to position [164, 0]
click at [826, 695] on icon "button" at bounding box center [820, 689] width 16 height 16
click at [826, 695] on icon "button" at bounding box center [822, 689] width 16 height 16
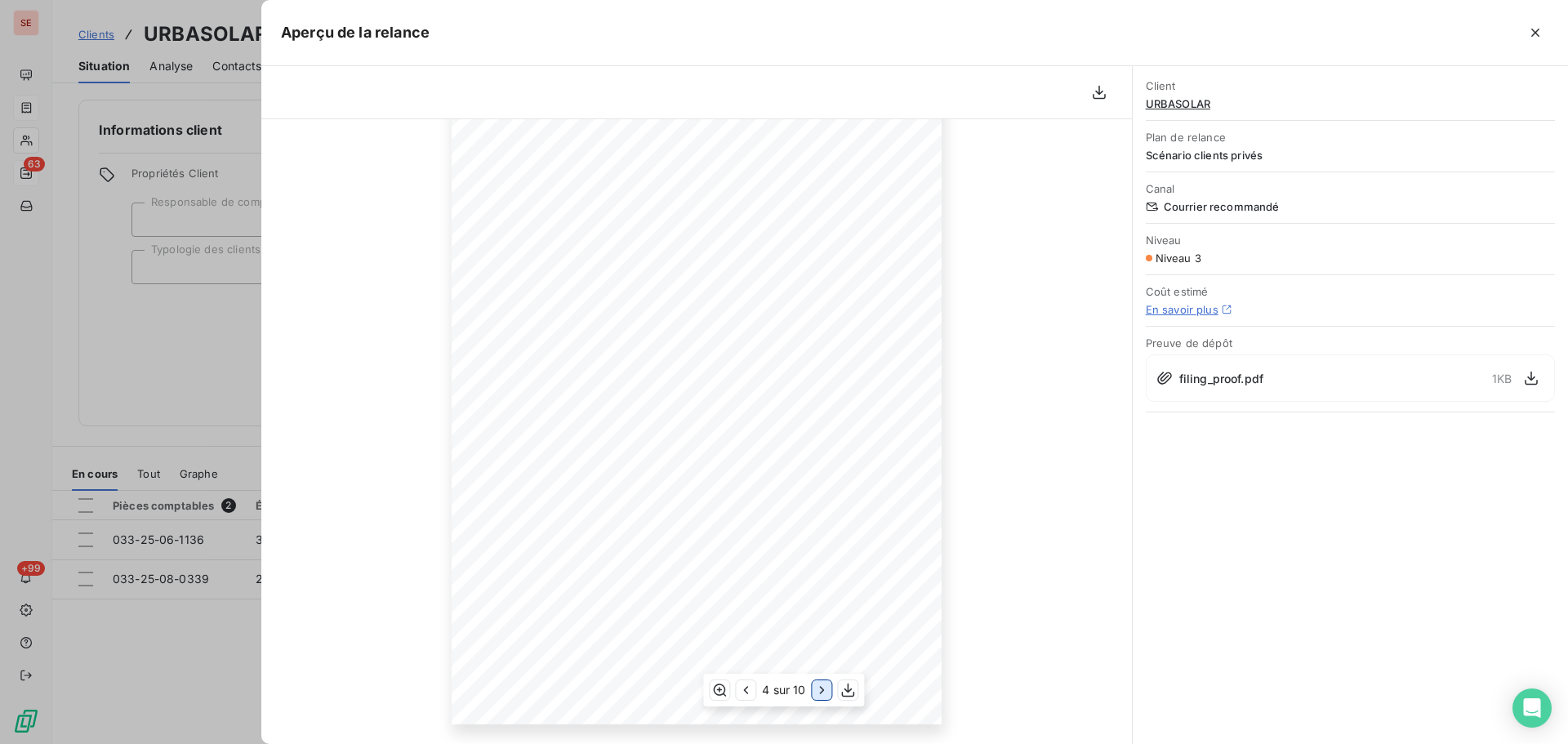
click at [826, 695] on icon "button" at bounding box center [822, 689] width 16 height 16
click at [826, 695] on icon "button" at bounding box center [822, 689] width 16 height 16
click at [826, 695] on icon "button" at bounding box center [821, 689] width 16 height 16
click at [830, 694] on icon "button" at bounding box center [822, 689] width 16 height 16
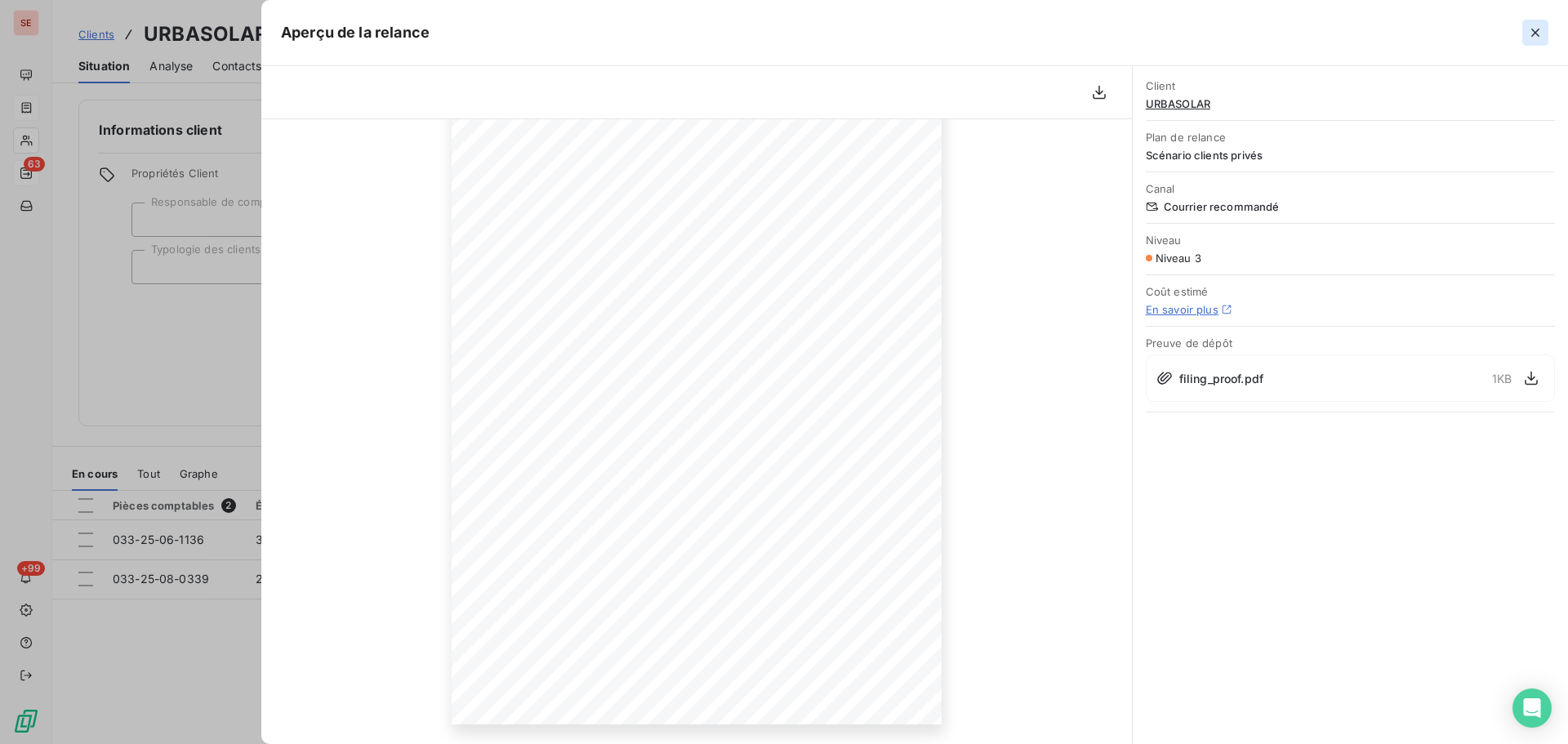
click at [1541, 31] on icon "button" at bounding box center [1535, 32] width 16 height 16
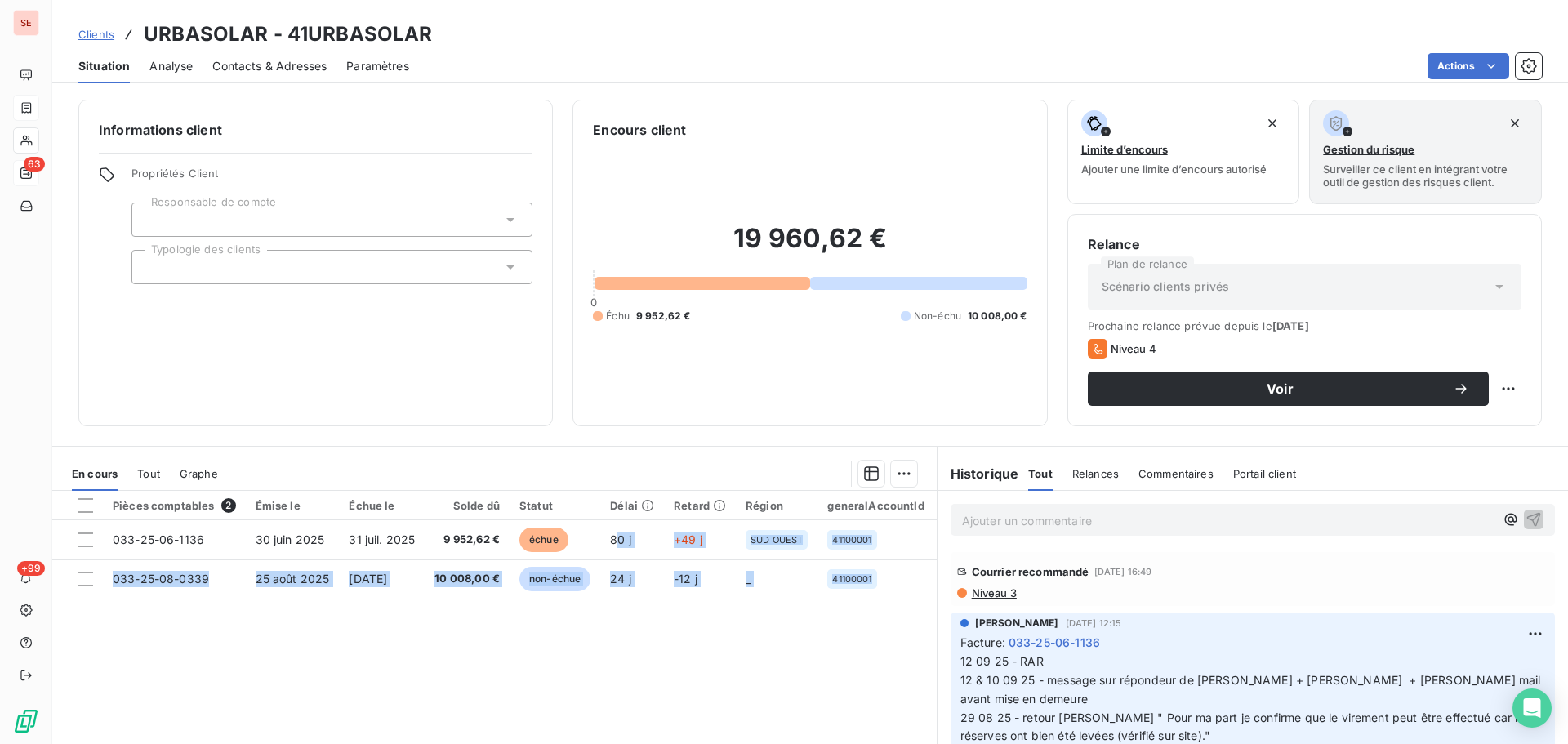
scroll to position [0, 499]
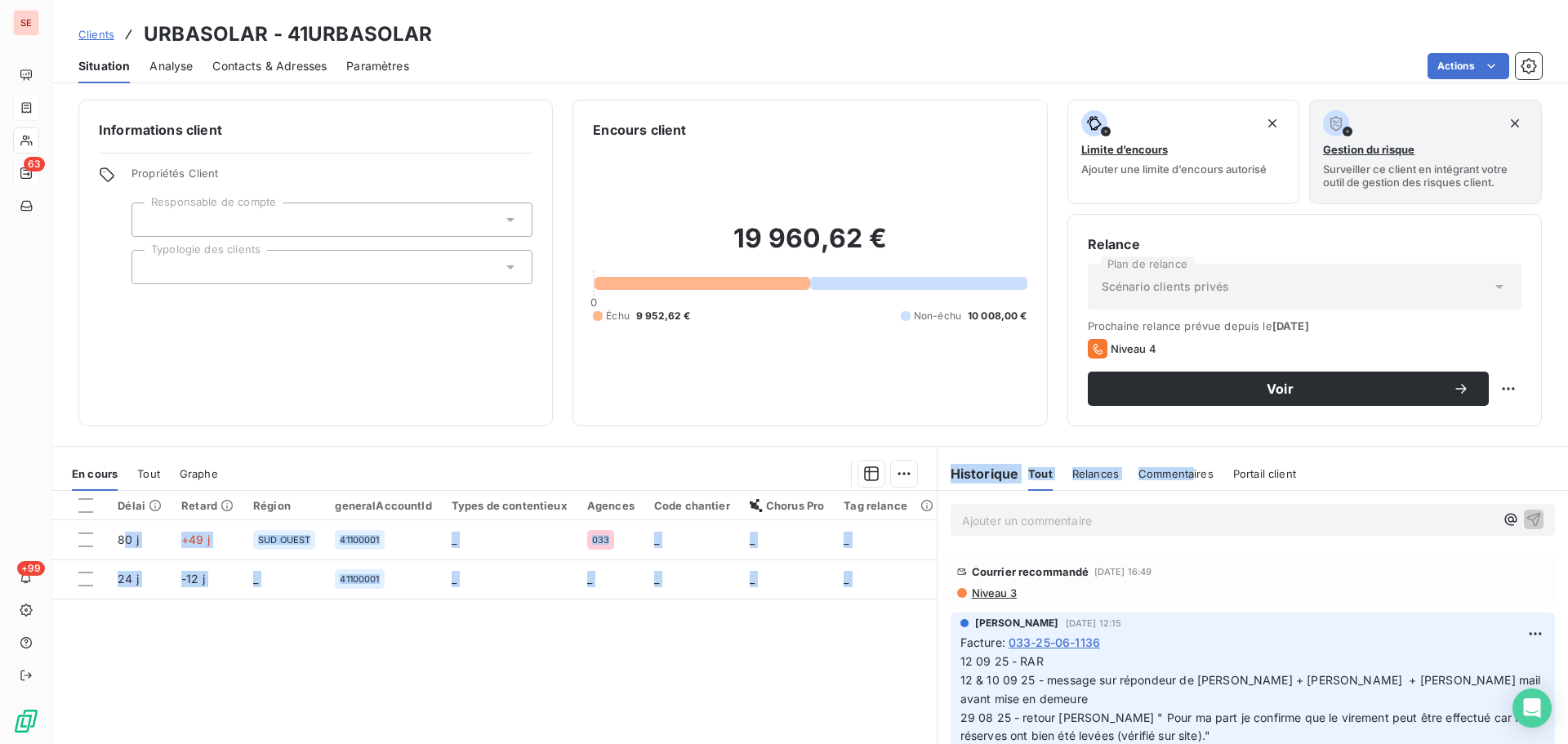
drag, startPoint x: 800, startPoint y: 473, endPoint x: 1186, endPoint y: 450, distance: 386.7
click at [1185, 450] on div "En cours Tout Graphe Pièces comptables 2 Émise le Échue le Solde dû Statut Déla…" at bounding box center [810, 650] width 1516 height 408
click at [638, 387] on div "19 960,62 € 0 Échu 9 952,62 € Non-échu 10 008,00 €" at bounding box center [810, 272] width 434 height 266
click at [1505, 391] on html "SE 63 +99 Clients URBASOLAR - 41URBASOLAR Situation Analyse Contacts & Adresses…" at bounding box center [784, 372] width 1568 height 744
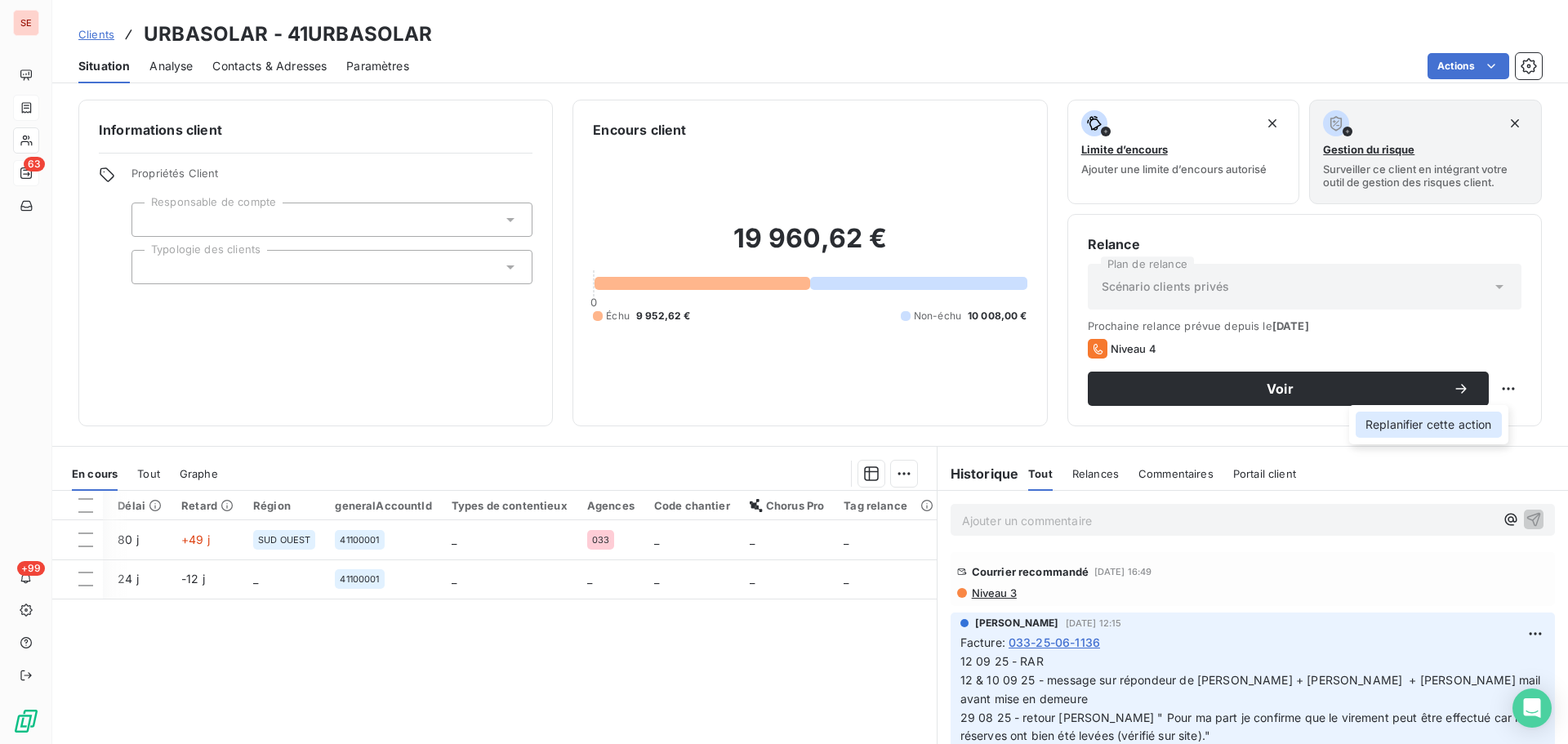
click at [1454, 428] on div "Replanifier cette action" at bounding box center [1429, 424] width 146 height 26
select select "8"
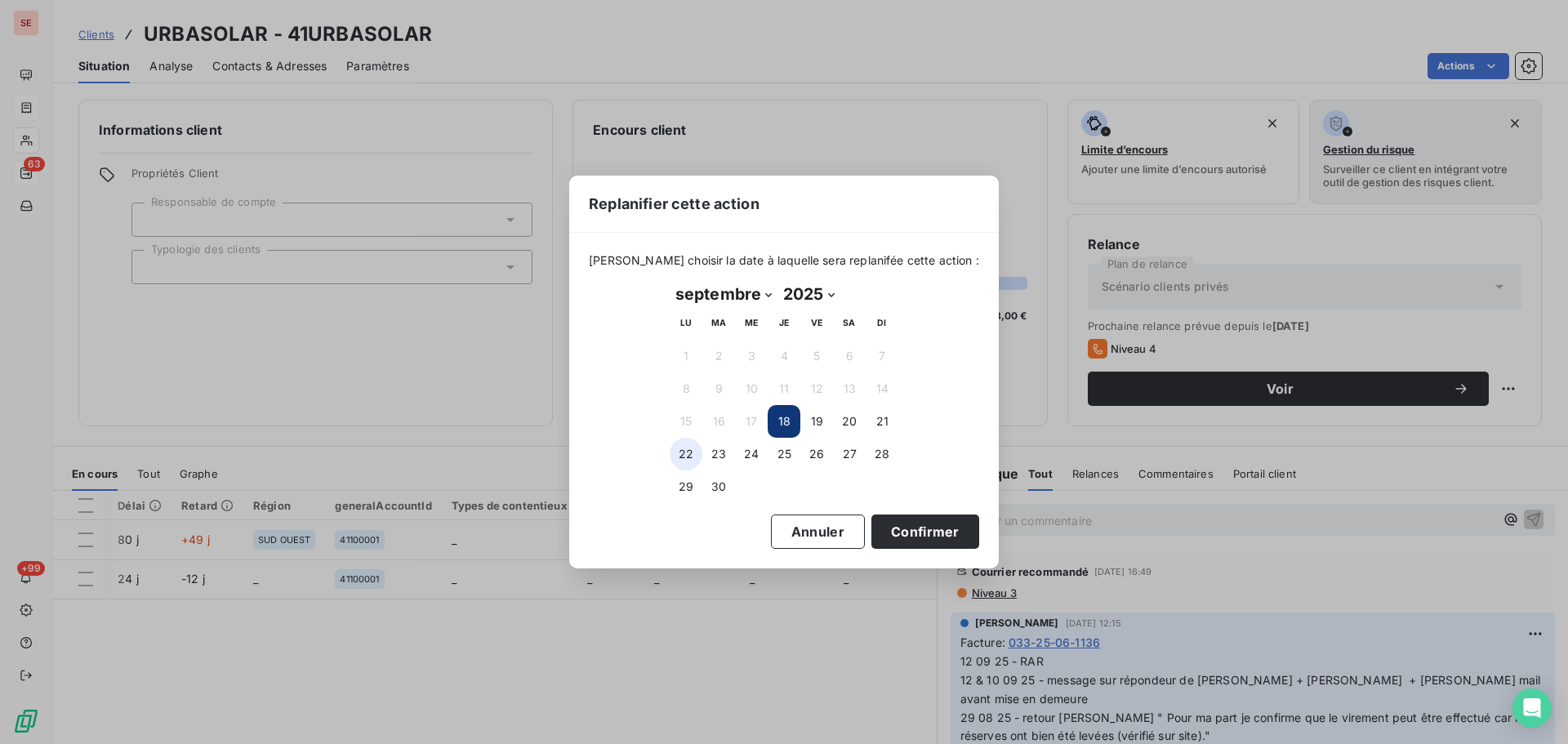
click at [689, 450] on button "22" at bounding box center [685, 454] width 33 height 33
click at [890, 528] on button "Confirmer" at bounding box center [925, 531] width 108 height 34
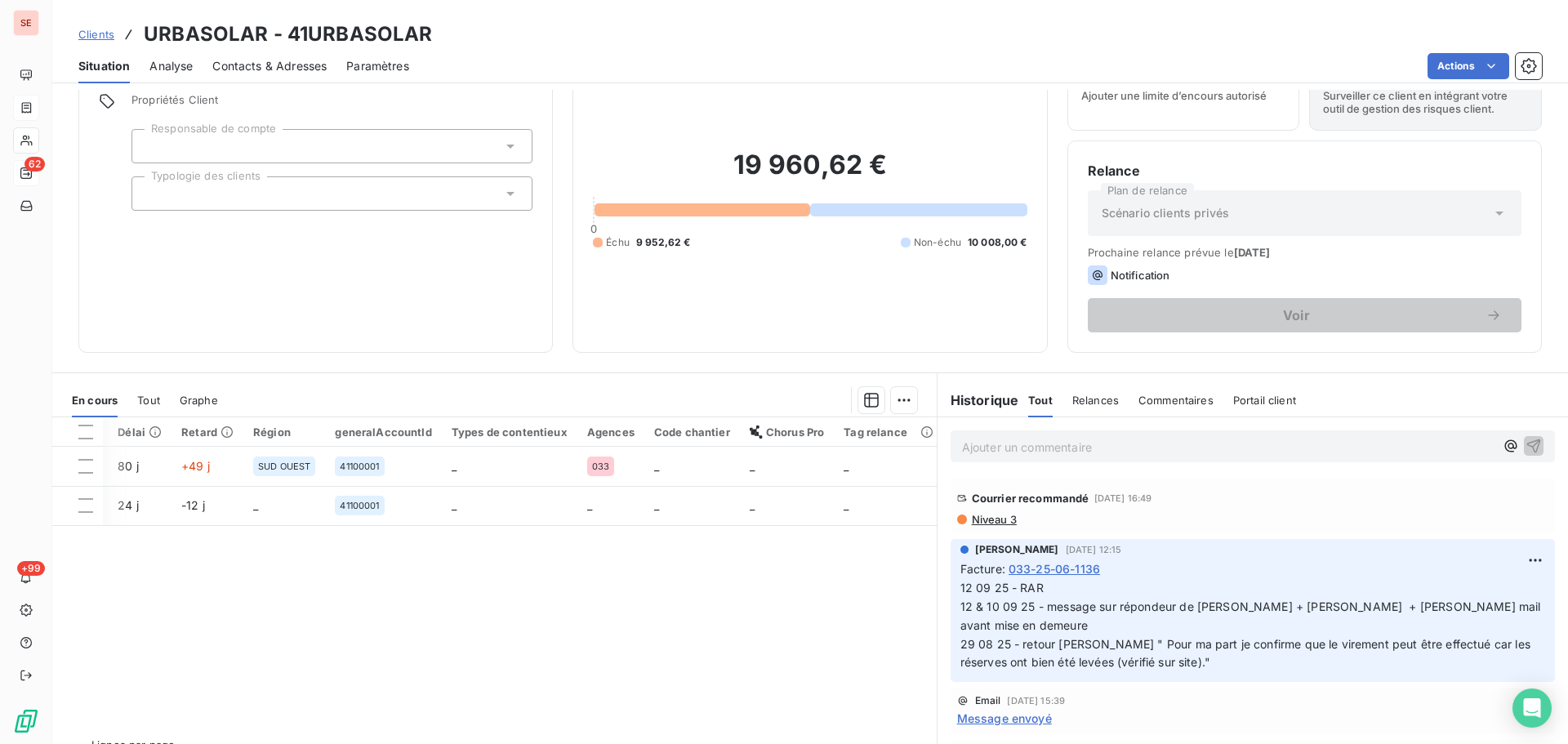
scroll to position [110, 0]
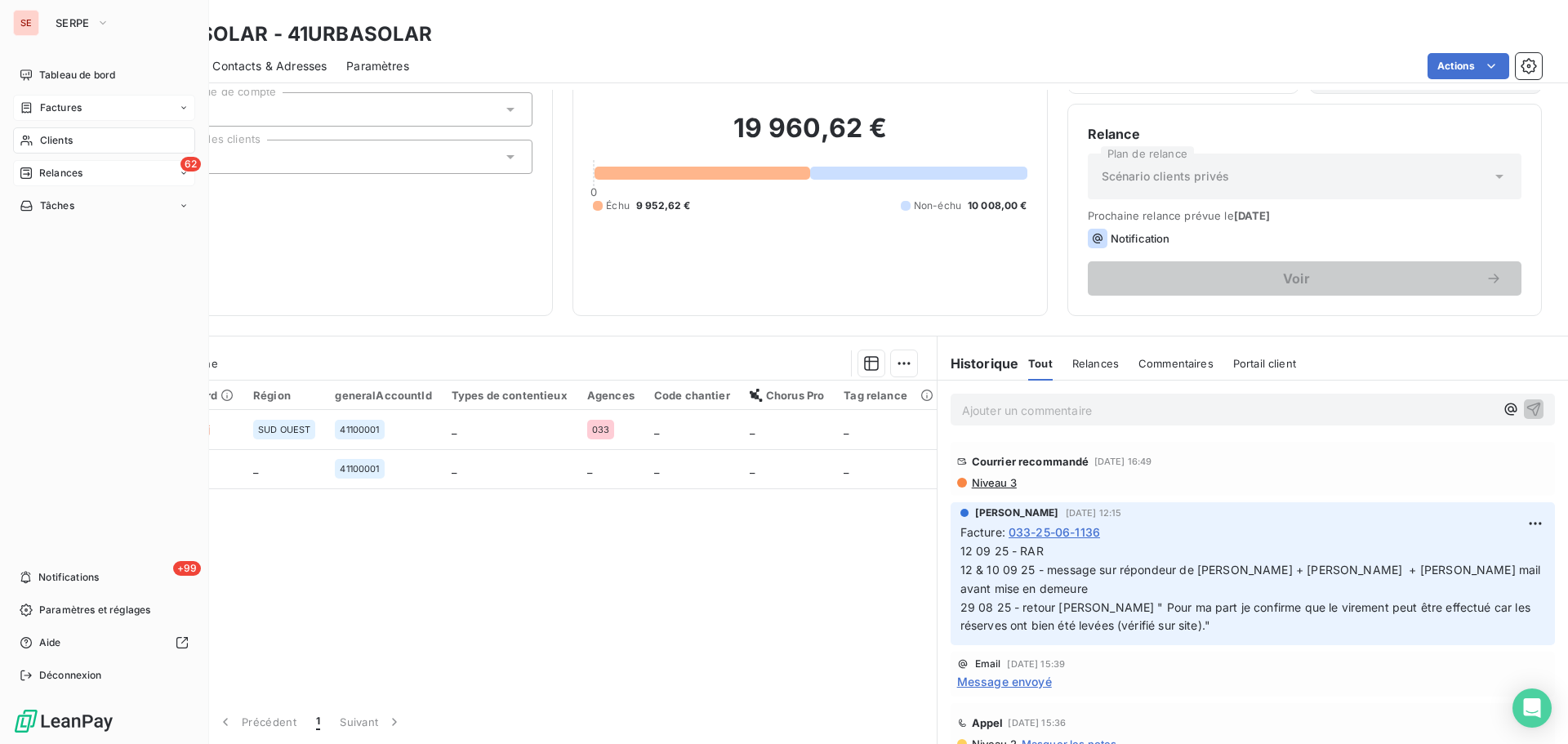
click at [65, 174] on span "Relances" at bounding box center [61, 174] width 44 height 15
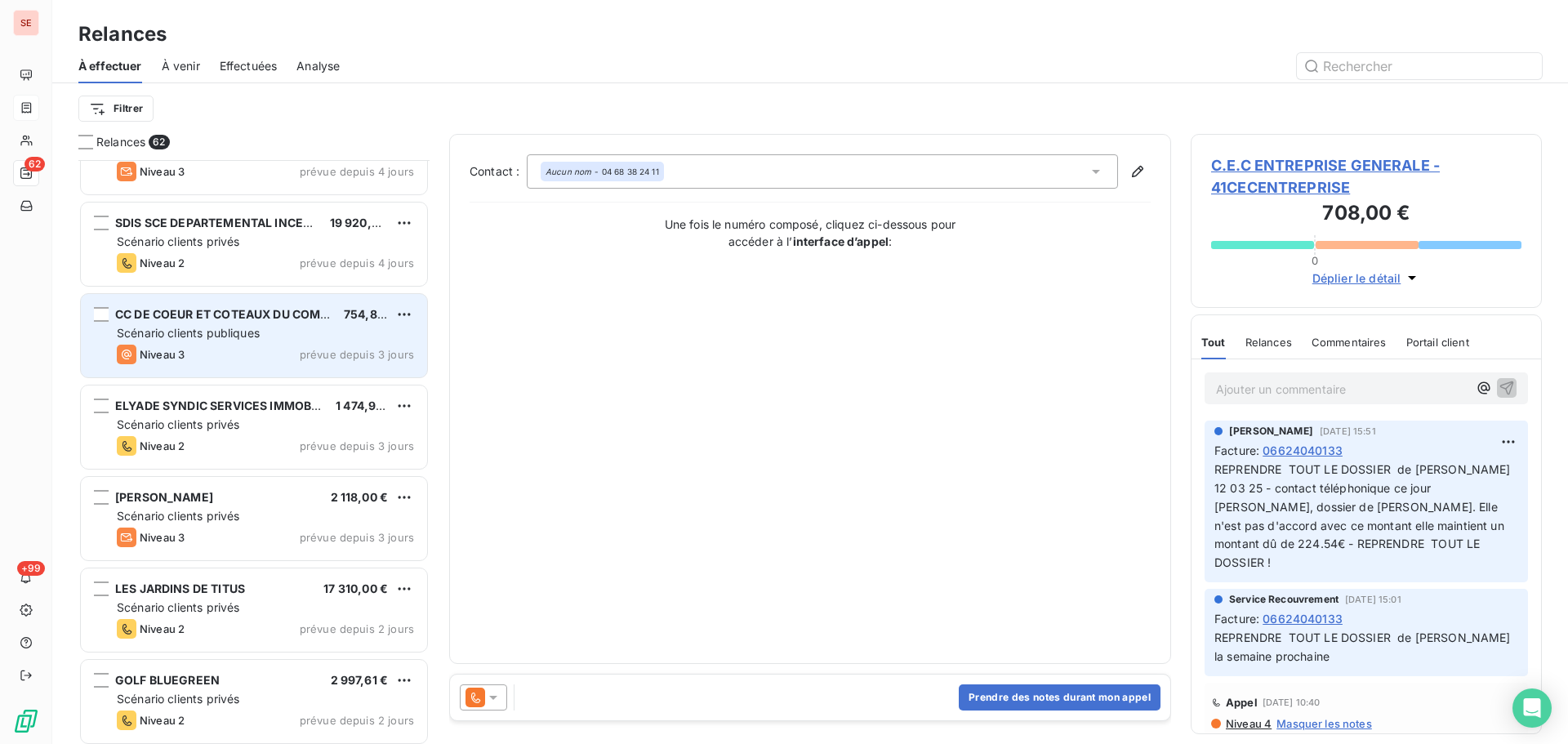
scroll to position [4870, 0]
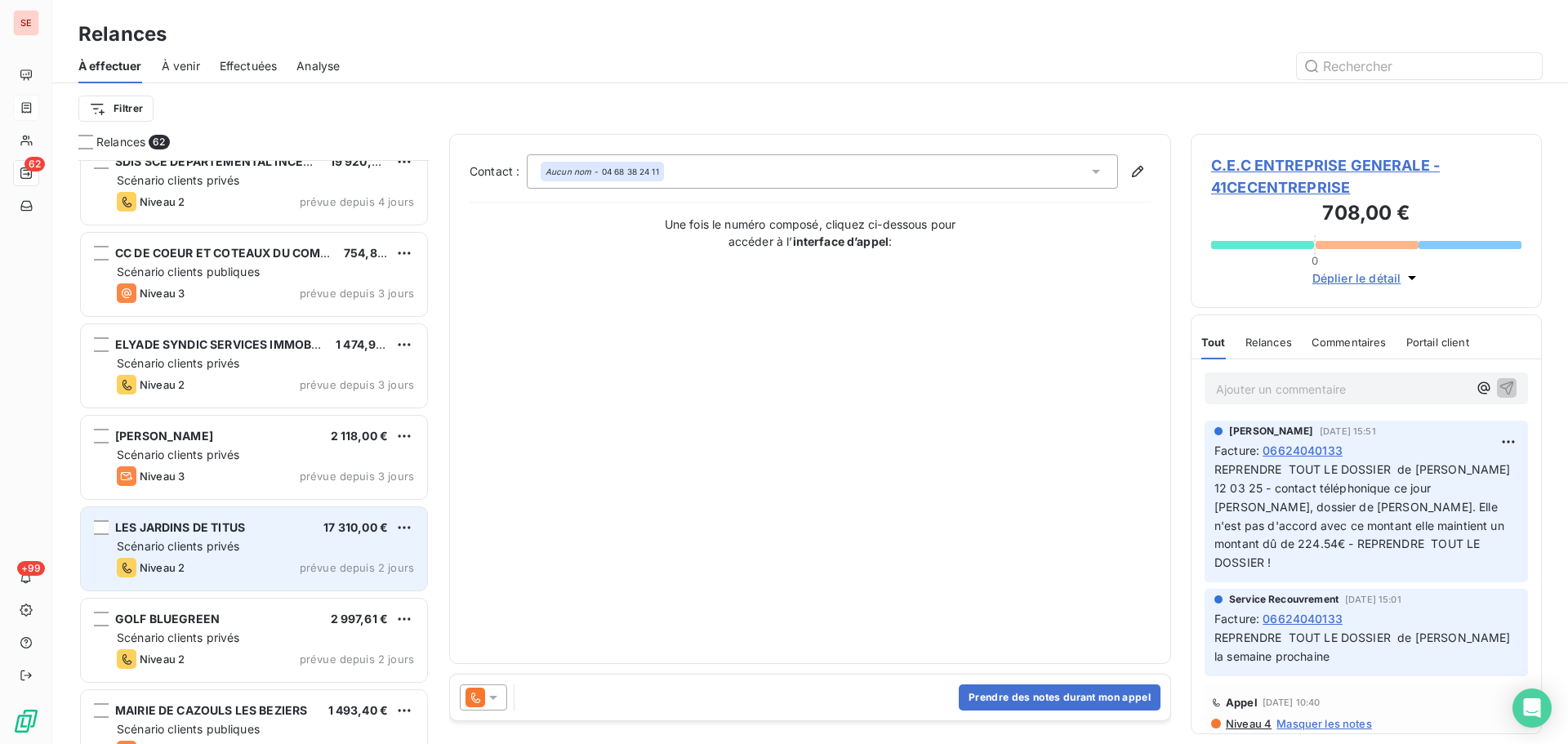
click at [302, 553] on div "Scénario clients privés" at bounding box center [265, 546] width 297 height 16
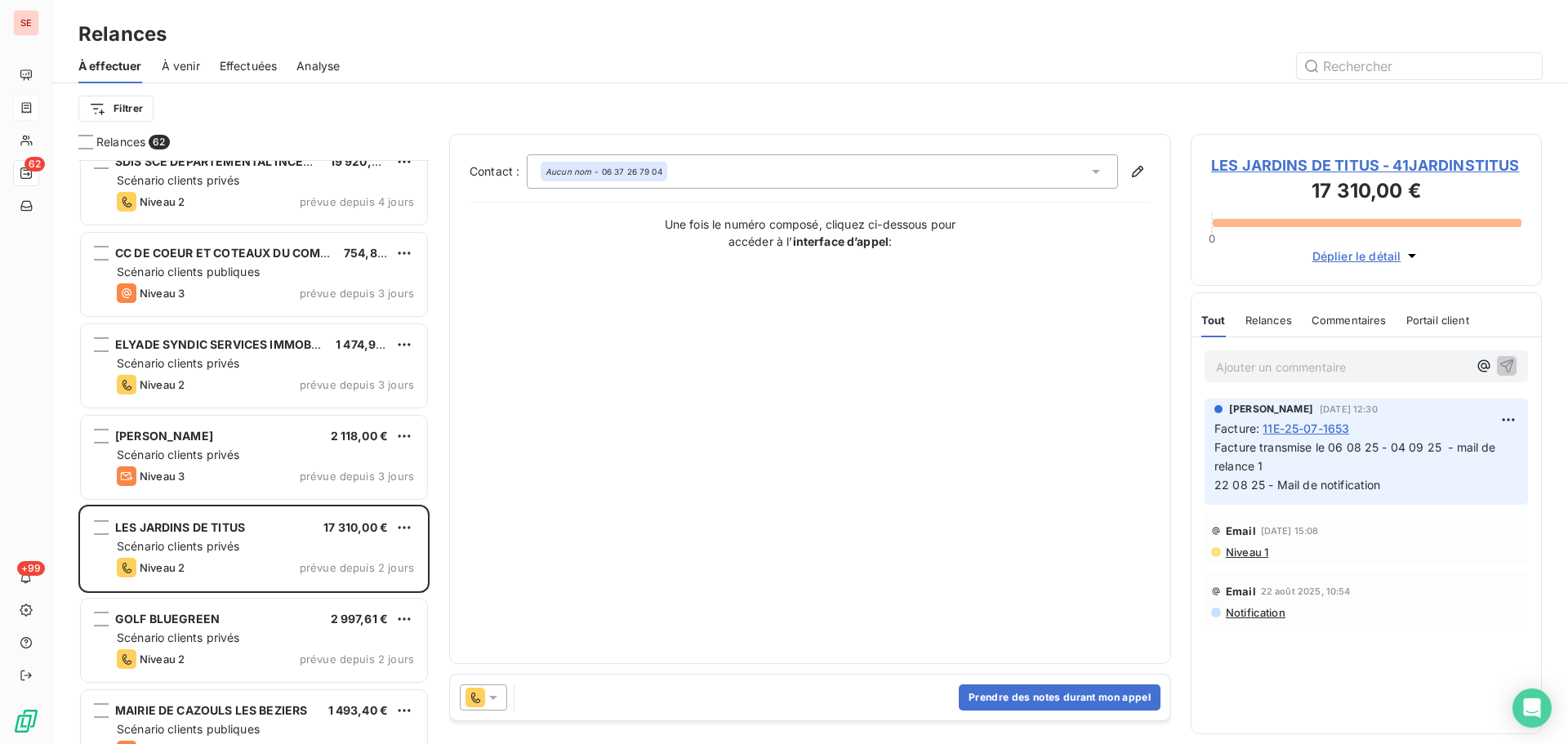
click at [1407, 169] on span "LES JARDINS DE TITUS - 41JARDINSTITUS" at bounding box center [1367, 165] width 310 height 22
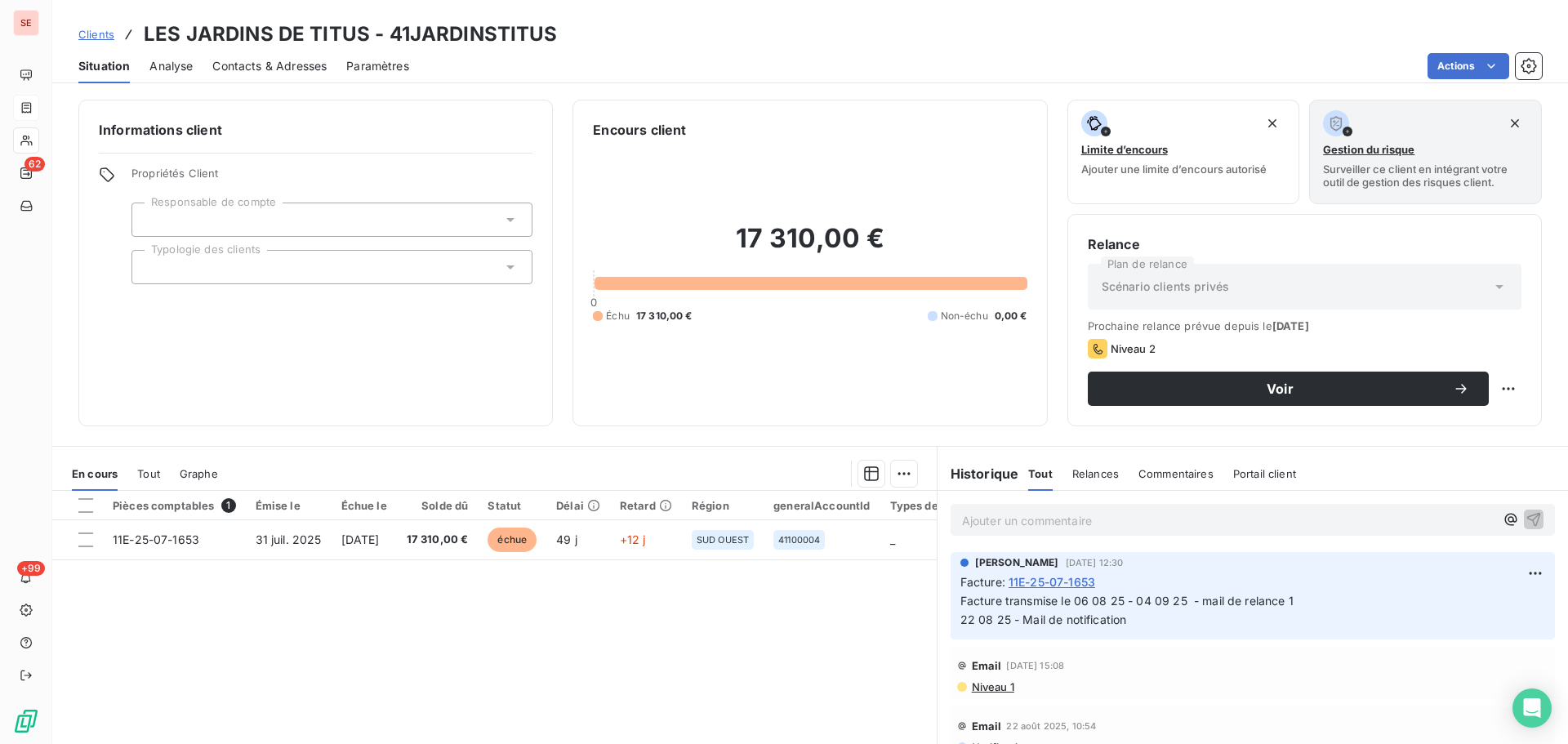
click at [266, 65] on span "Contacts & Adresses" at bounding box center [269, 65] width 114 height 16
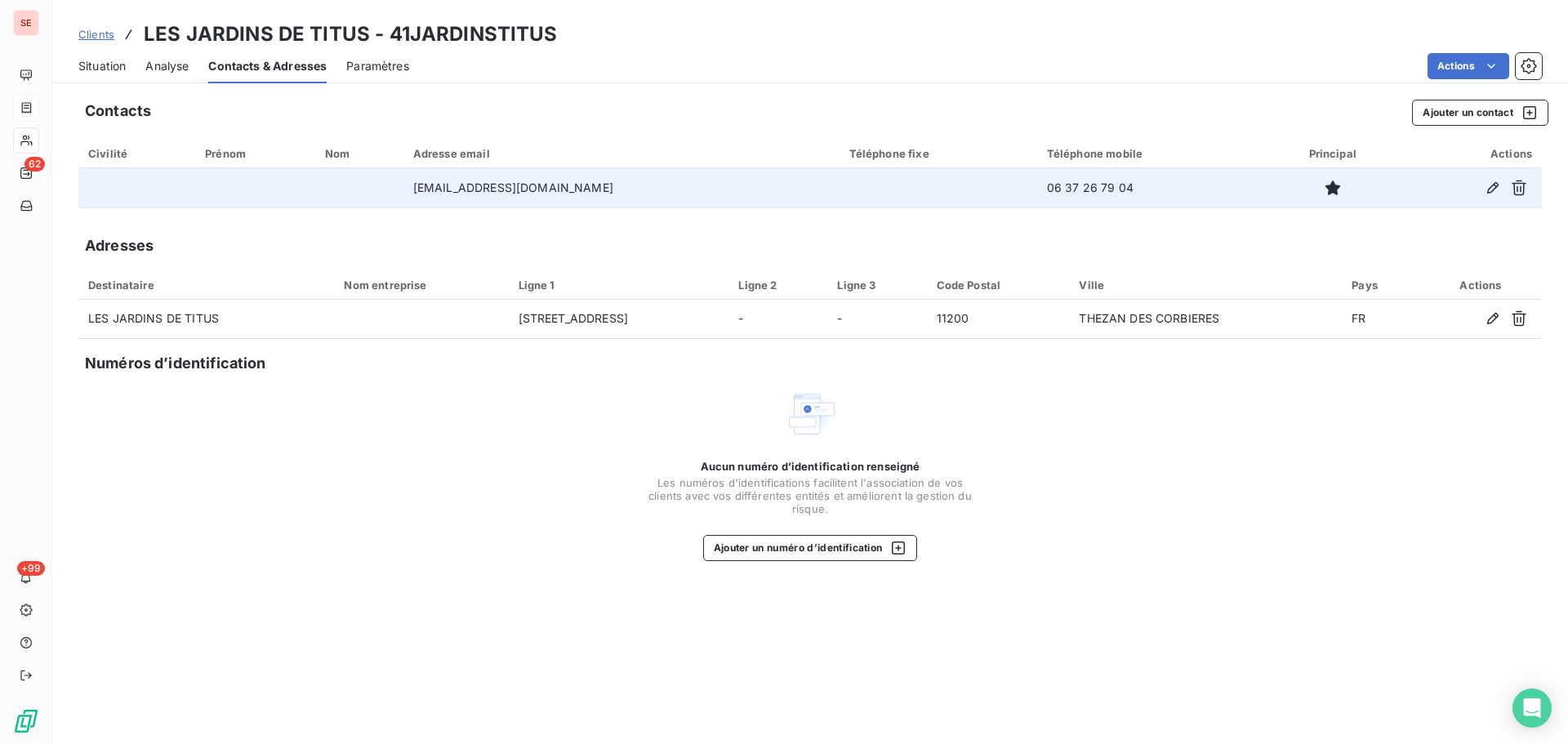
click at [1038, 185] on td "06 37 26 79 04" at bounding box center [1152, 188] width 229 height 39
copy tr "06 37 26 79 04"
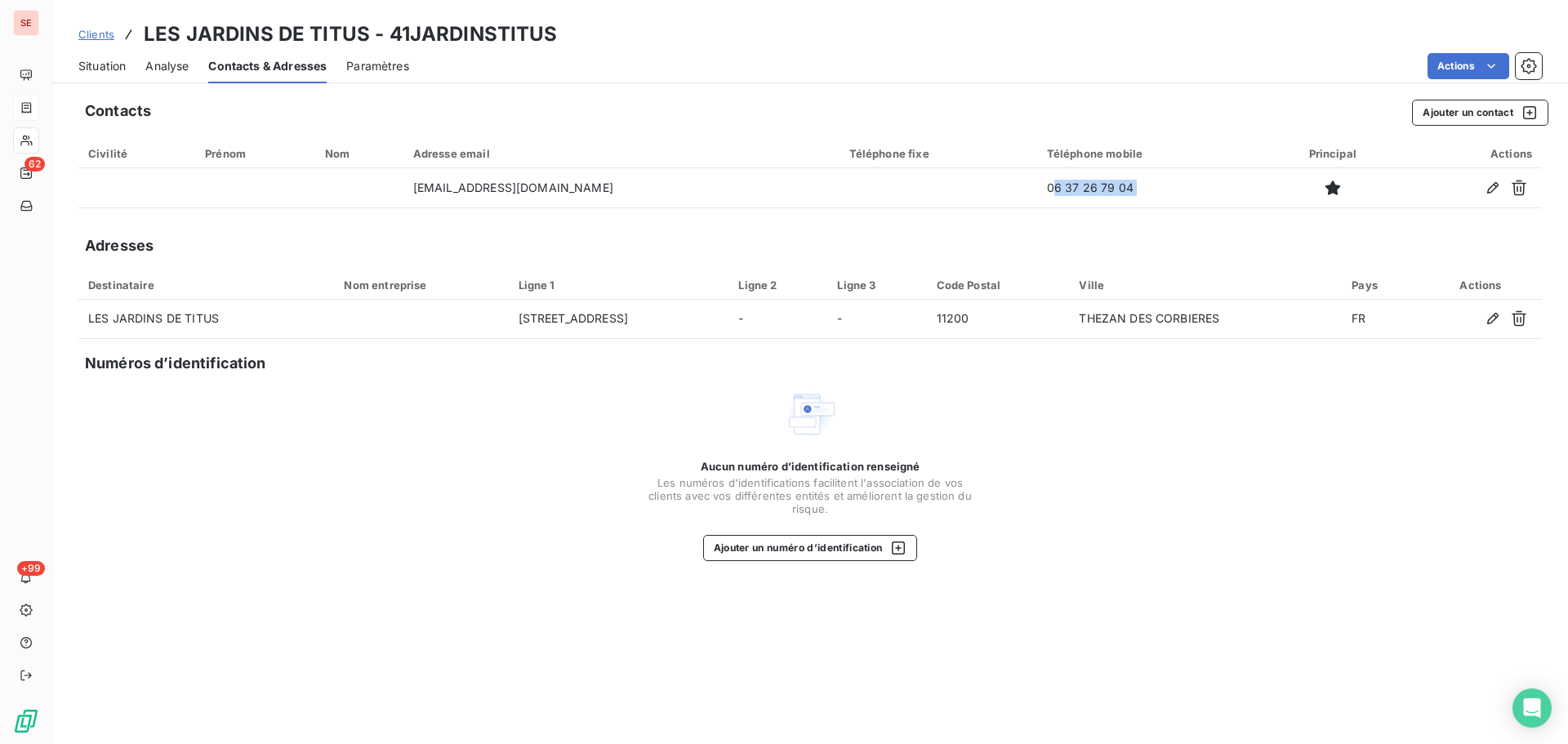
click at [118, 60] on span "Situation" at bounding box center [102, 65] width 47 height 16
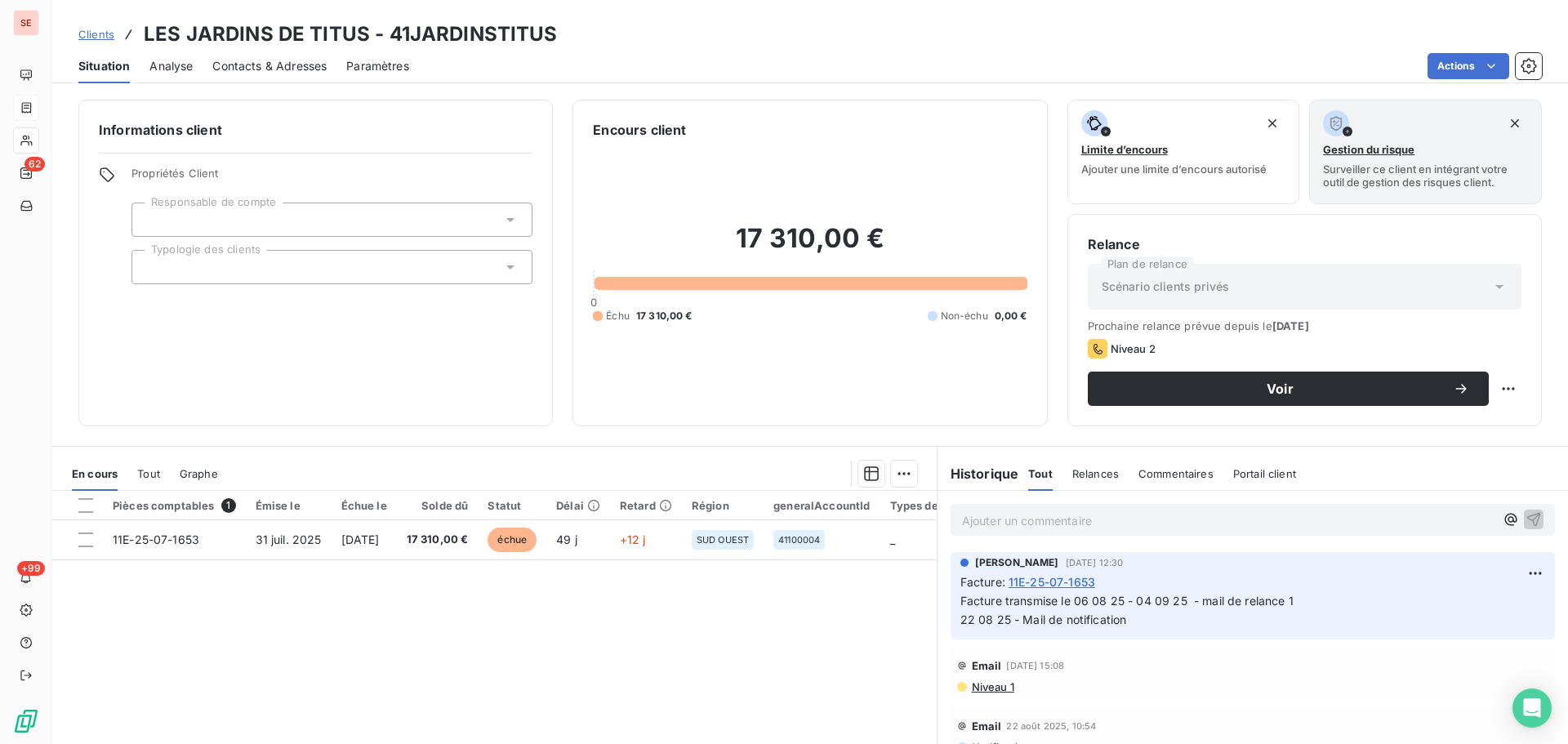
click at [280, 65] on span "Contacts & Adresses" at bounding box center [269, 65] width 114 height 16
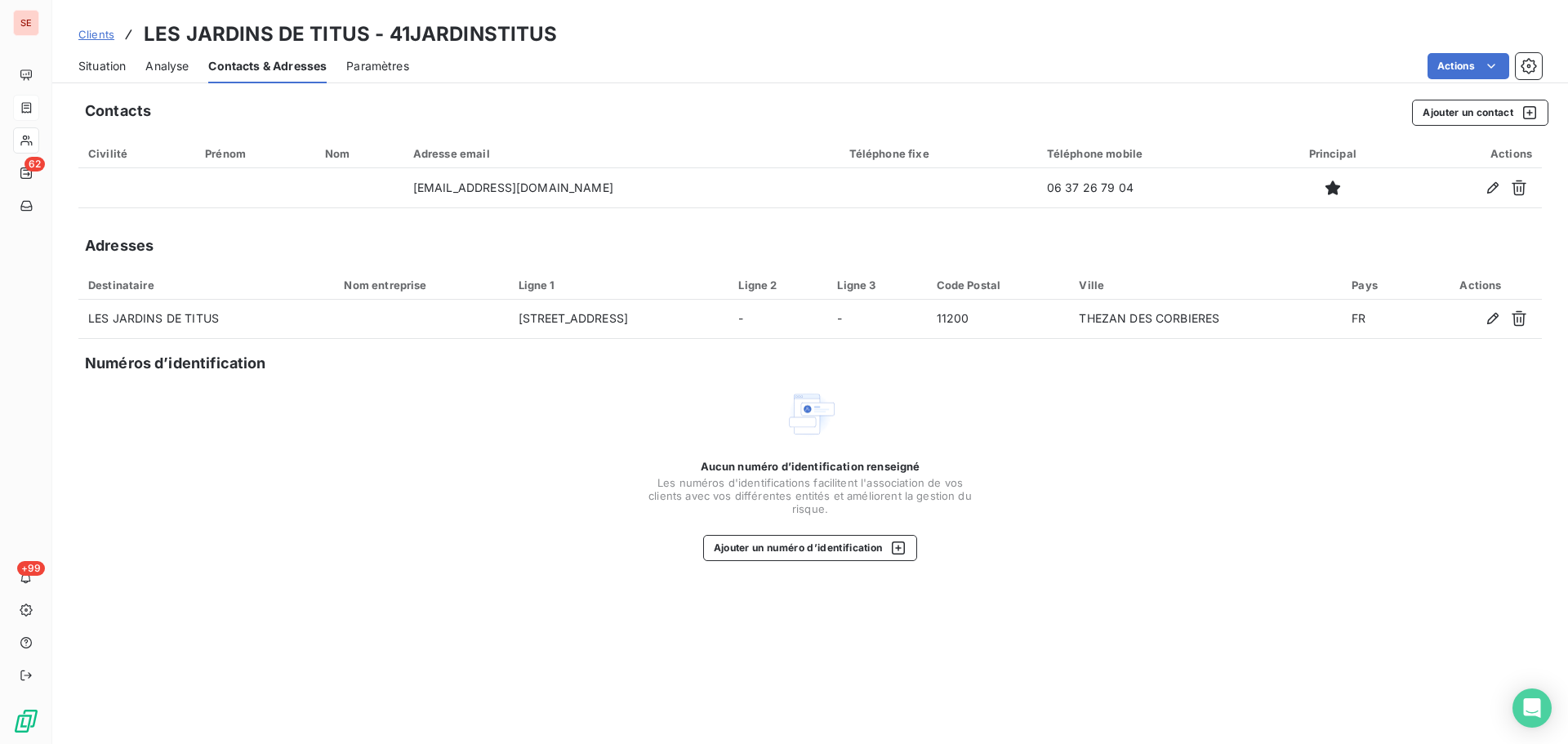
click at [90, 64] on span "Situation" at bounding box center [102, 65] width 47 height 16
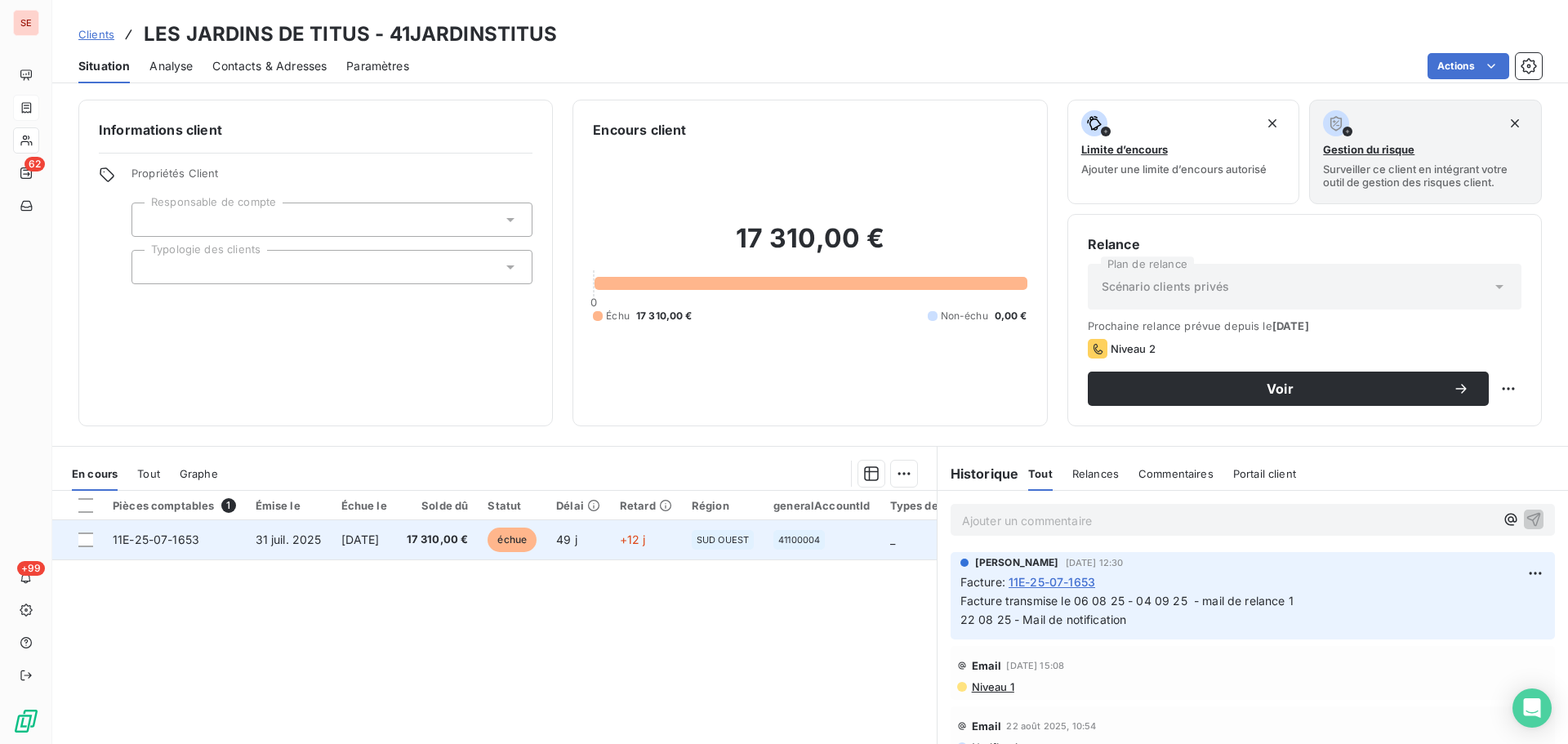
click at [295, 533] on span "31 juil. 2025" at bounding box center [289, 539] width 66 height 14
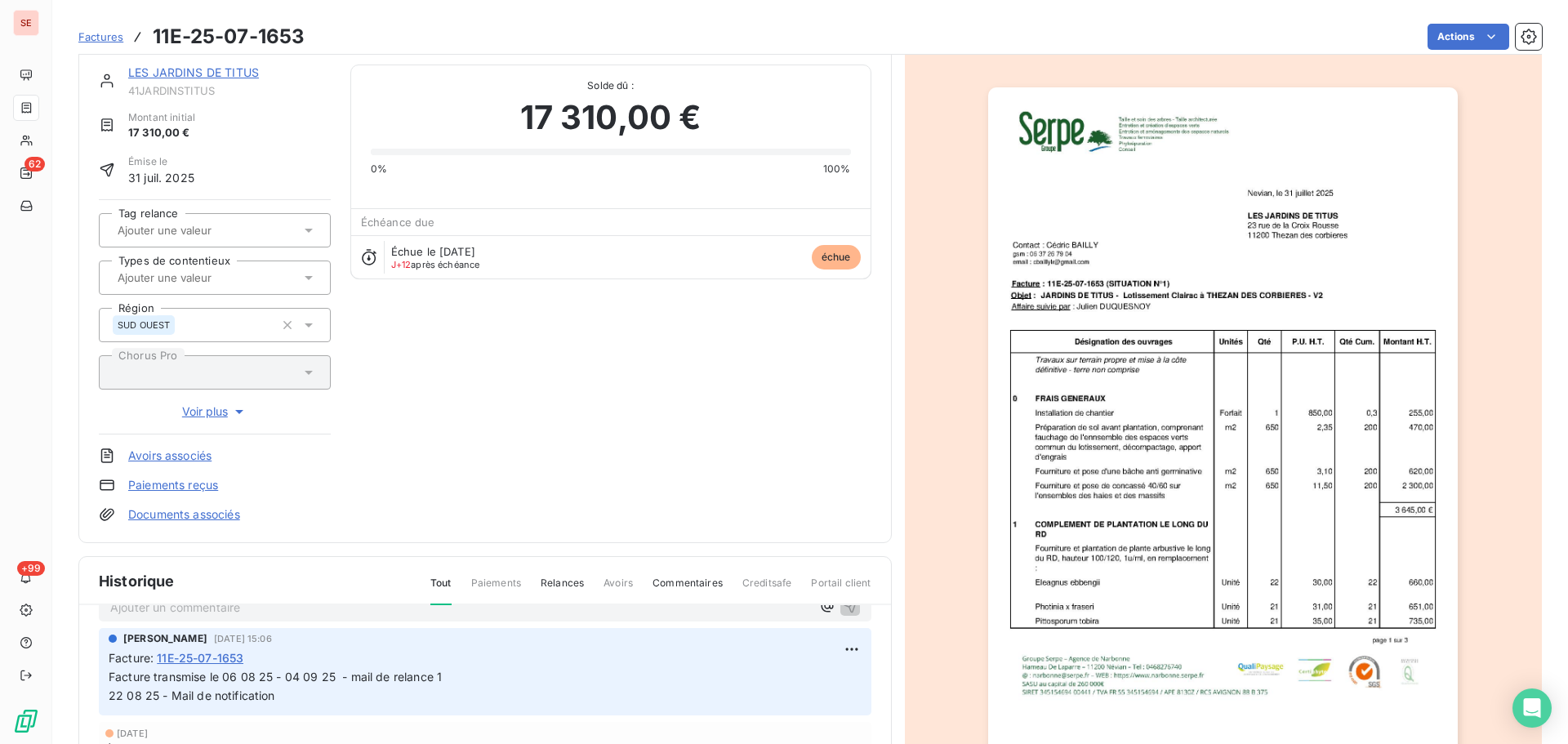
scroll to position [52, 0]
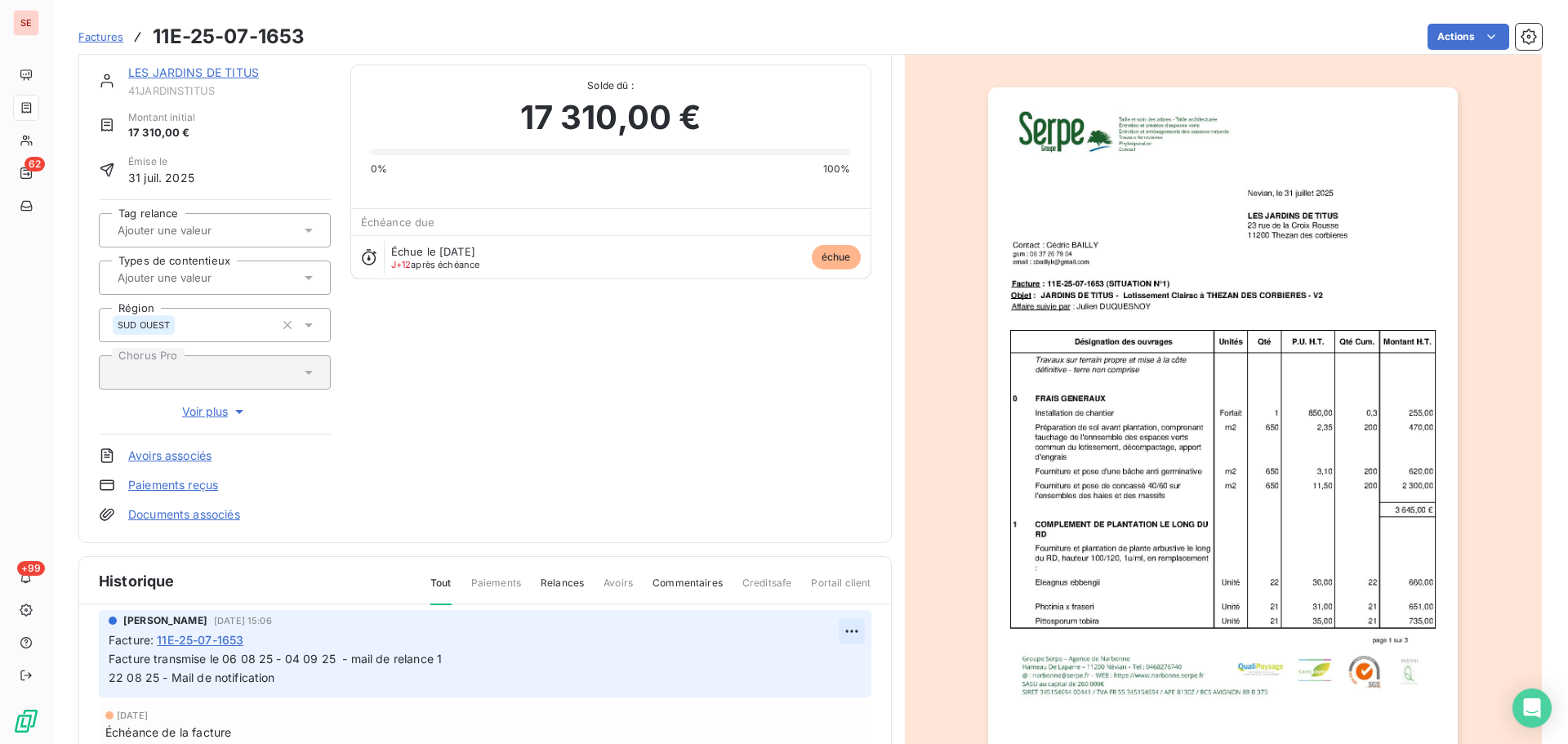
click at [830, 632] on html "SE 62 +99 Factures 11E-25-07-1653 Actions LES JARDINS DE TITUS 41JARDINSTITUS M…" at bounding box center [784, 372] width 1568 height 744
click at [801, 658] on div "Editer" at bounding box center [794, 667] width 91 height 26
click at [108, 661] on div "Sabrina PEIGNE 4 sept. 2025, 15:06 Facture : 11E-25-07-1653 Facture transmise l…" at bounding box center [485, 653] width 773 height 87
click at [108, 661] on span "Facture transmise le 06 08 25 - 04 09 25 - mail de relance 1 22 08 25 - Mail de…" at bounding box center [575, 668] width 934 height 33
click at [184, 658] on span "Facture transmise le 06 08 25 - 04 09 25 - mail de relance 1 22 08 25 - Mail de…" at bounding box center [575, 668] width 934 height 33
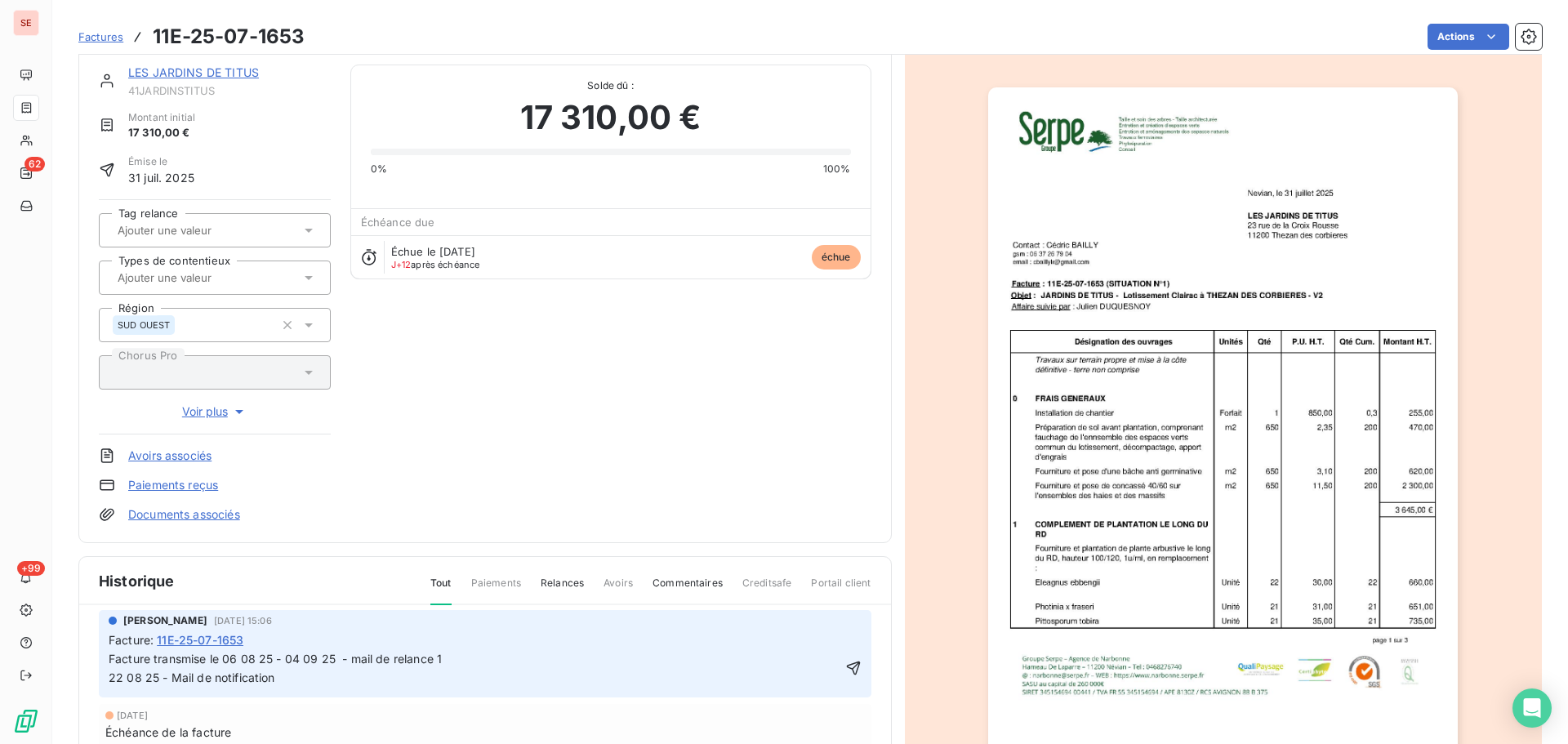
click at [110, 654] on span "Facture transmise le 06 08 25 - 04 09 25 - mail de relance 1 22 08 25 - Mail de…" at bounding box center [575, 668] width 934 height 33
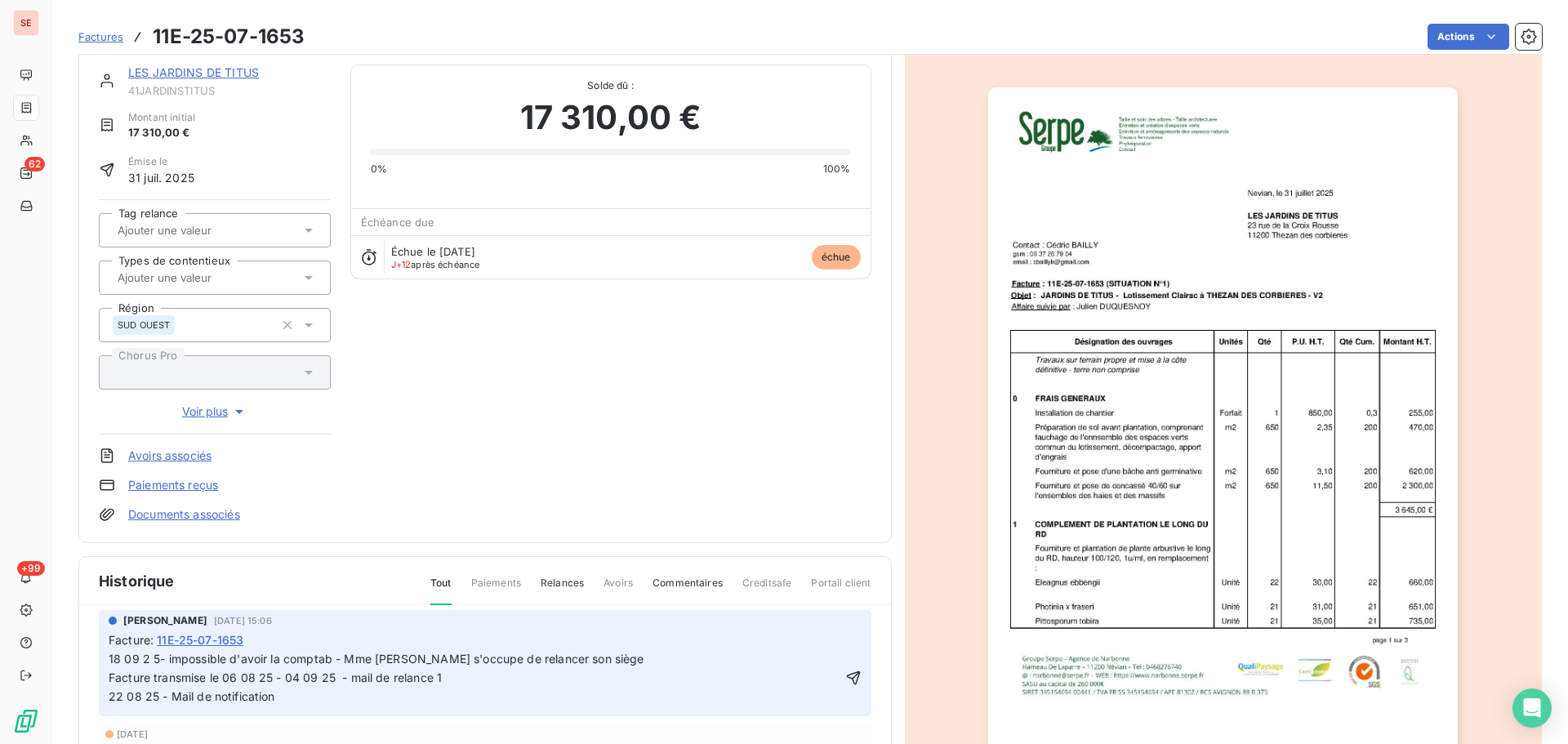
click at [169, 658] on span "18 09 2 5- impossible d'avoir la comptab - Mme BAILLE s'occupe de relancer son …" at bounding box center [575, 677] width 934 height 51
click at [701, 389] on div "LES JARDINS DE TITUS 41JARDINSTITUS Montant initial 17 310,00 € Émise le 31 jui…" at bounding box center [485, 294] width 773 height 458
click at [289, 660] on span "18 09 2 5- Contact téléphonique impossible d'avoir la comptab - Mme BAILLE s'oc…" at bounding box center [575, 677] width 934 height 51
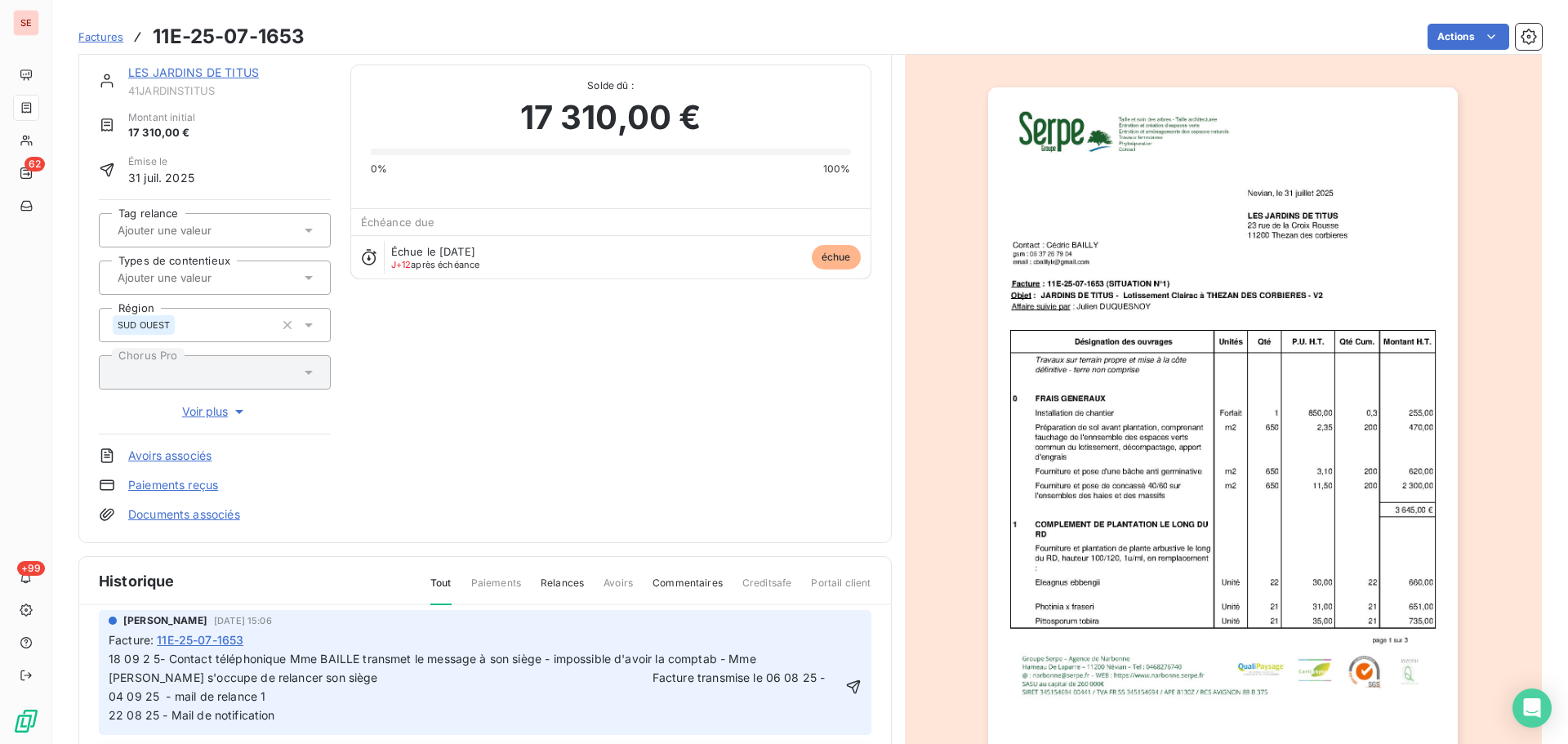
click at [720, 654] on span "18 09 2 5- Contact téléphonique Mme BAILLE transmet le message à son siège - im…" at bounding box center [487, 687] width 758 height 70
click at [807, 656] on p "18 09 2 5- Contact téléphonique Mme BAILLE transmet le message à son siège - im…" at bounding box center [475, 688] width 733 height 75
drag, startPoint x: 487, startPoint y: 663, endPoint x: 359, endPoint y: 663, distance: 128.0
click at [359, 663] on span "18 09 2 5- Contact téléphonique Mme BAILLE transmet le message à son siège - im…" at bounding box center [472, 687] width 729 height 70
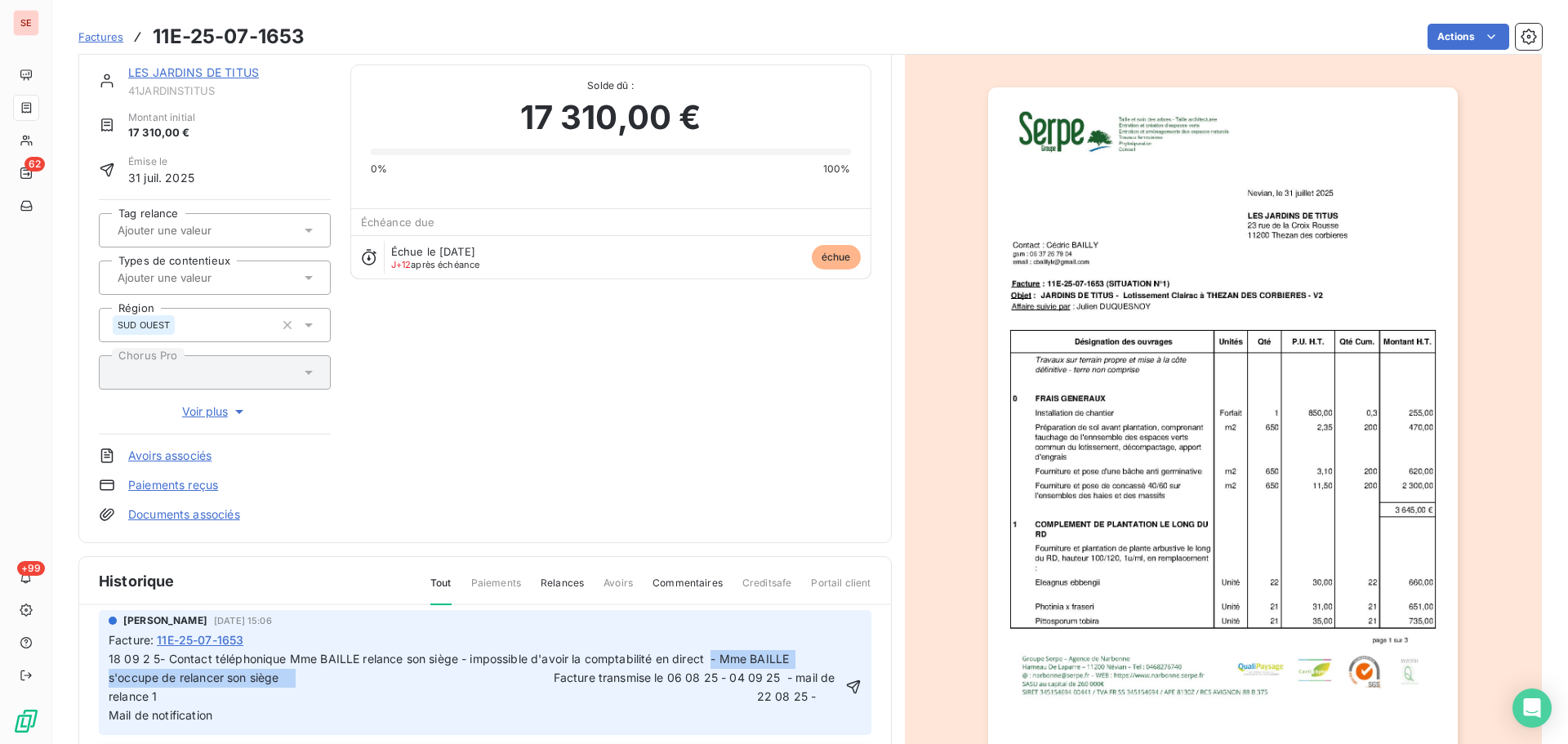
drag, startPoint x: 299, startPoint y: 683, endPoint x: 716, endPoint y: 664, distance: 417.4
click at [716, 664] on span "18 09 2 5- Contact téléphonique Mme BAILLE relance son siège - impossible d'avo…" at bounding box center [472, 687] width 729 height 70
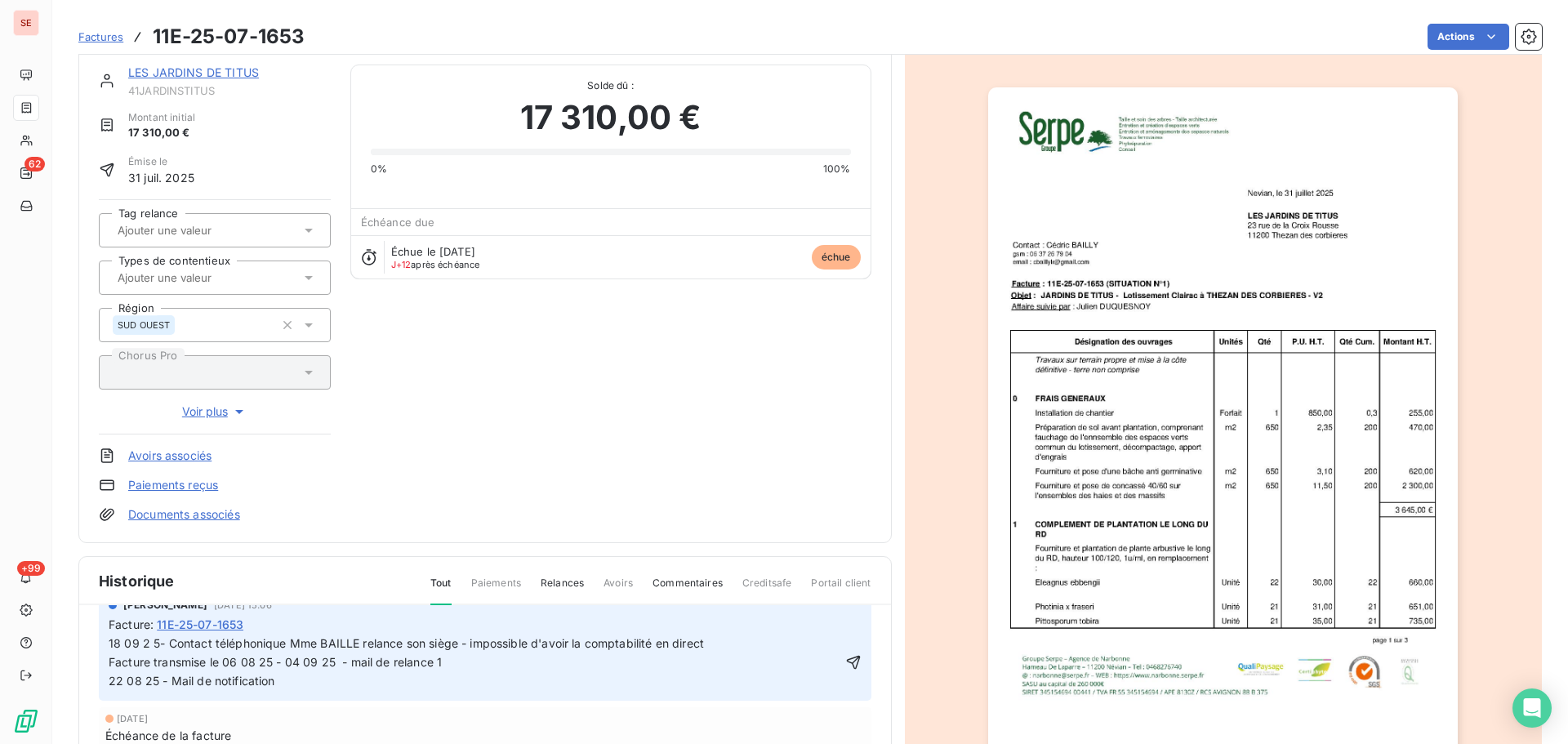
scroll to position [71, 0]
click at [846, 663] on icon "button" at bounding box center [853, 658] width 16 height 16
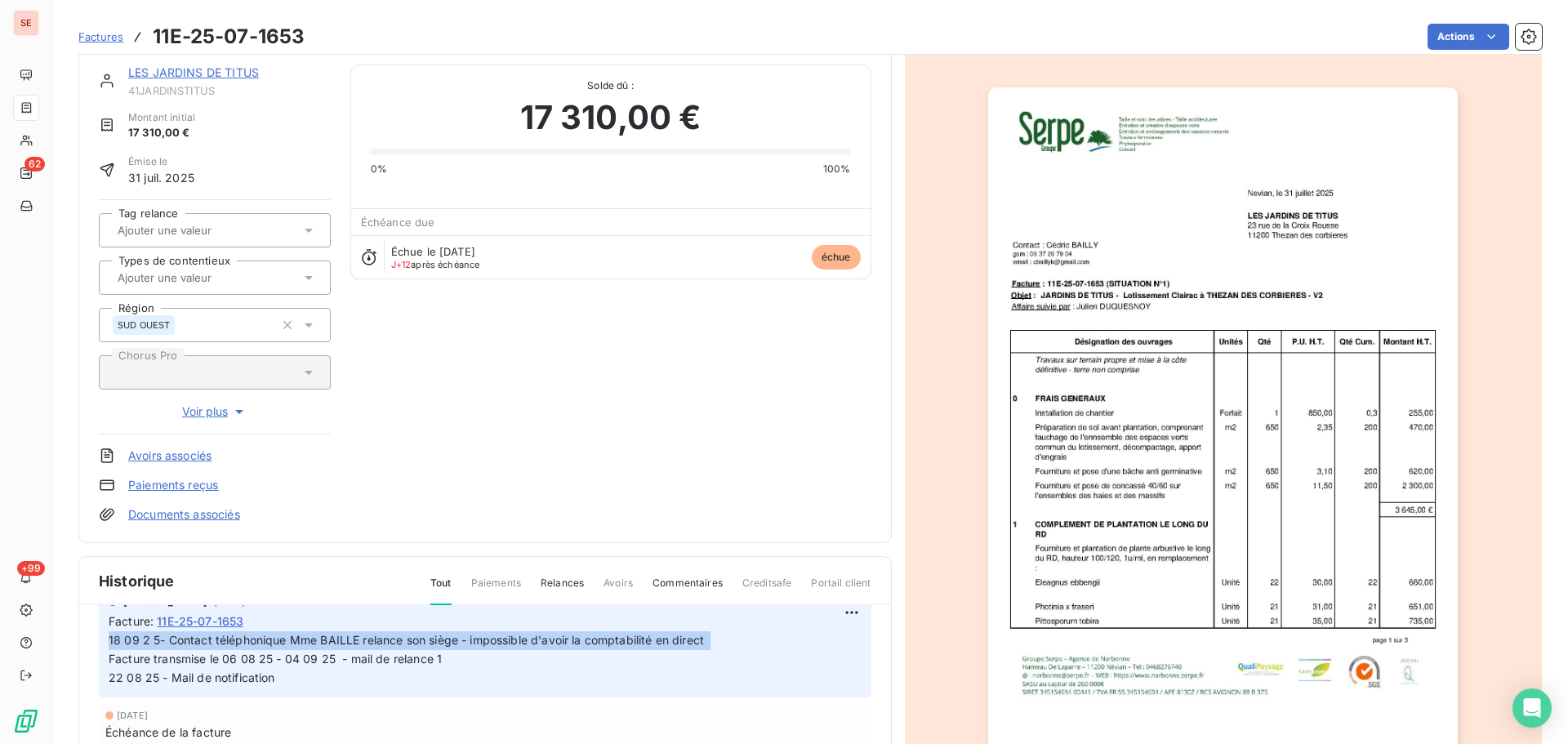
drag, startPoint x: 716, startPoint y: 641, endPoint x: 103, endPoint y: 643, distance: 613.0
click at [103, 643] on div "Sabrina PEIGNE 4 sept. 2025, 15:06 Facture : 11E-25-07-1653 18 09 2 5- Contact …" at bounding box center [485, 644] width 773 height 107
click at [832, 612] on html "SE 62 +99 Factures 11E-25-07-1653 Actions LES JARDINS DE TITUS 41JARDINSTITUS M…" at bounding box center [784, 372] width 1568 height 744
click at [795, 643] on div "Editer" at bounding box center [794, 648] width 91 height 26
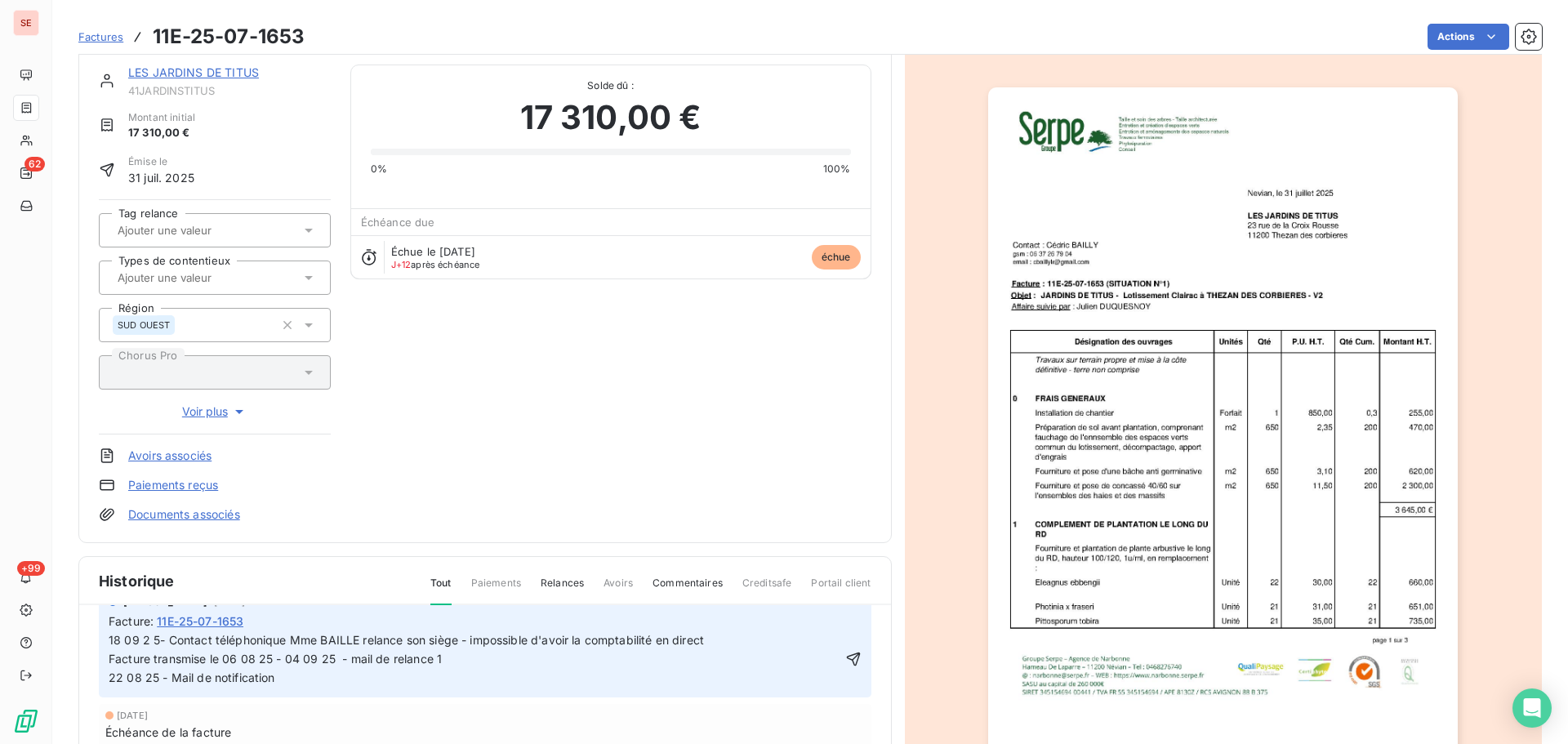
click at [362, 642] on span "18 09 2 5- Contact téléphonique Mme BAILLE relance son siège - impossible d'avo…" at bounding box center [575, 658] width 934 height 51
click at [846, 651] on icon "button" at bounding box center [853, 658] width 16 height 16
drag, startPoint x: 838, startPoint y: 577, endPoint x: 849, endPoint y: 551, distance: 28.2
click at [849, 551] on div "LES JARDINS DE TITUS 41JARDINSTITUS Montant initial 17 310,00 € Émise le 31 jui…" at bounding box center [485, 490] width 814 height 892
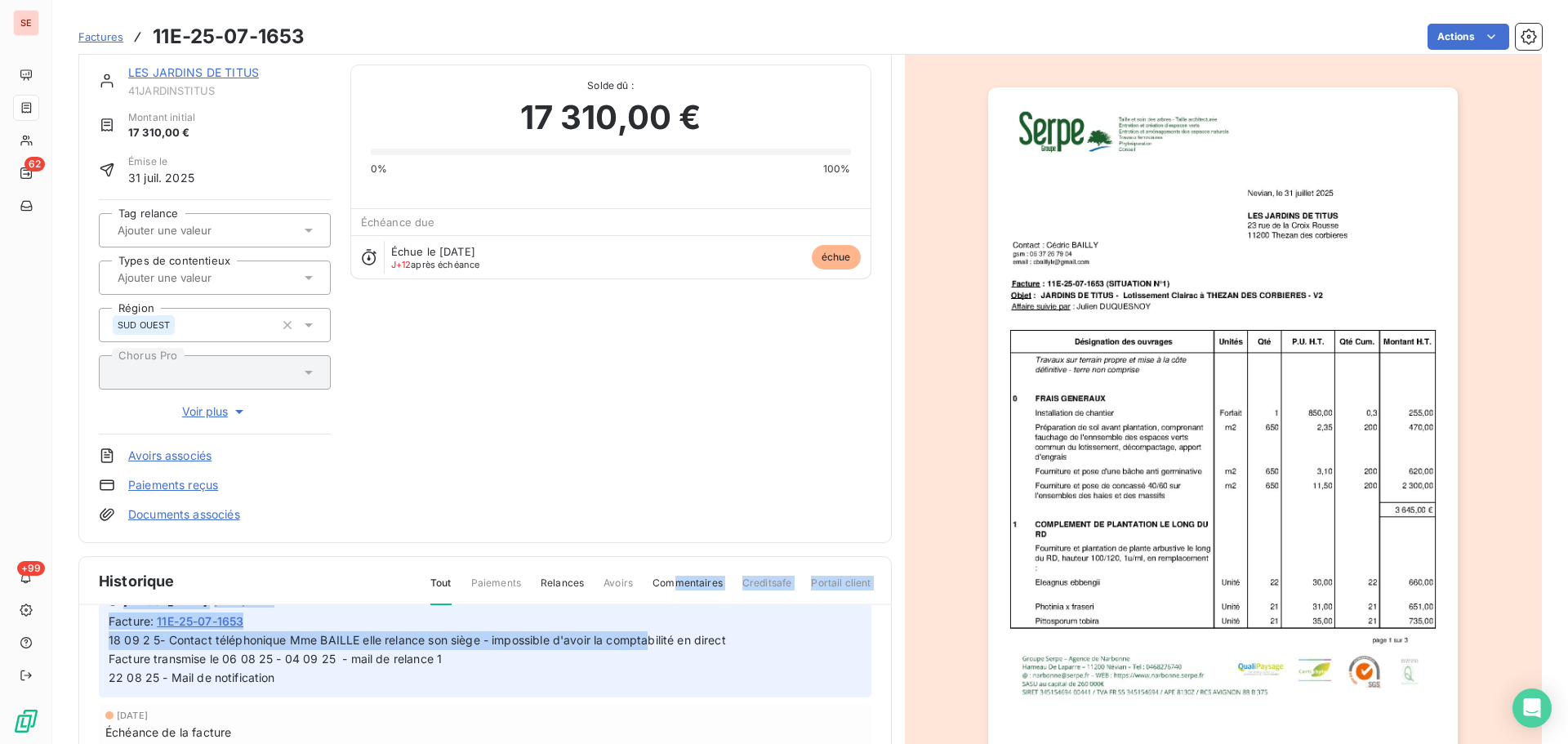
drag, startPoint x: 628, startPoint y: 611, endPoint x: 823, endPoint y: 638, distance: 196.9
click at [711, 637] on div "Historique Tout Paiements Relances Avoirs Commentaires Creditsafe Portail clien…" at bounding box center [485, 746] width 812 height 378
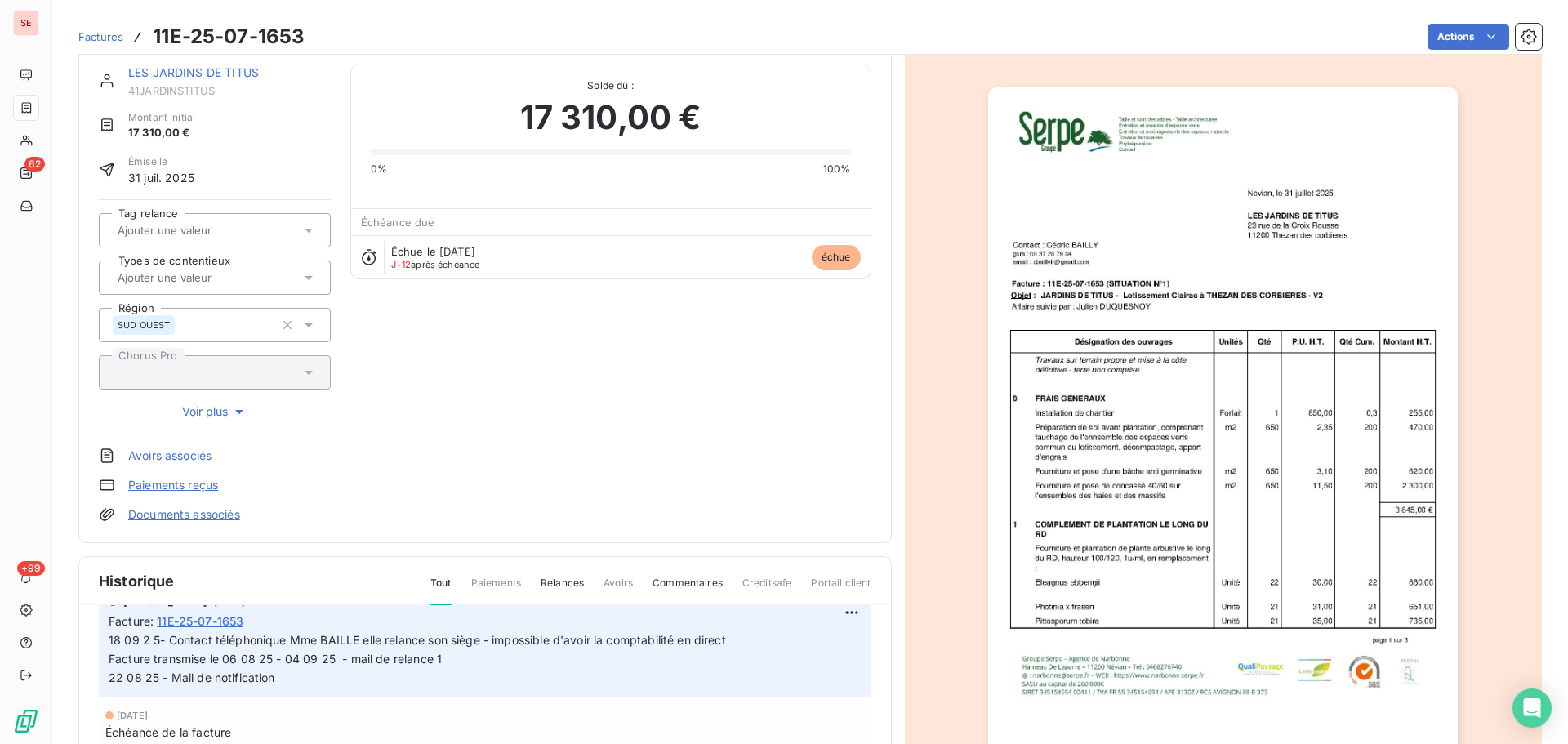
click at [753, 644] on span "18 09 2 5- Contact téléphonique Mme BAILLE elle relance son siège - impossible …" at bounding box center [575, 658] width 934 height 51
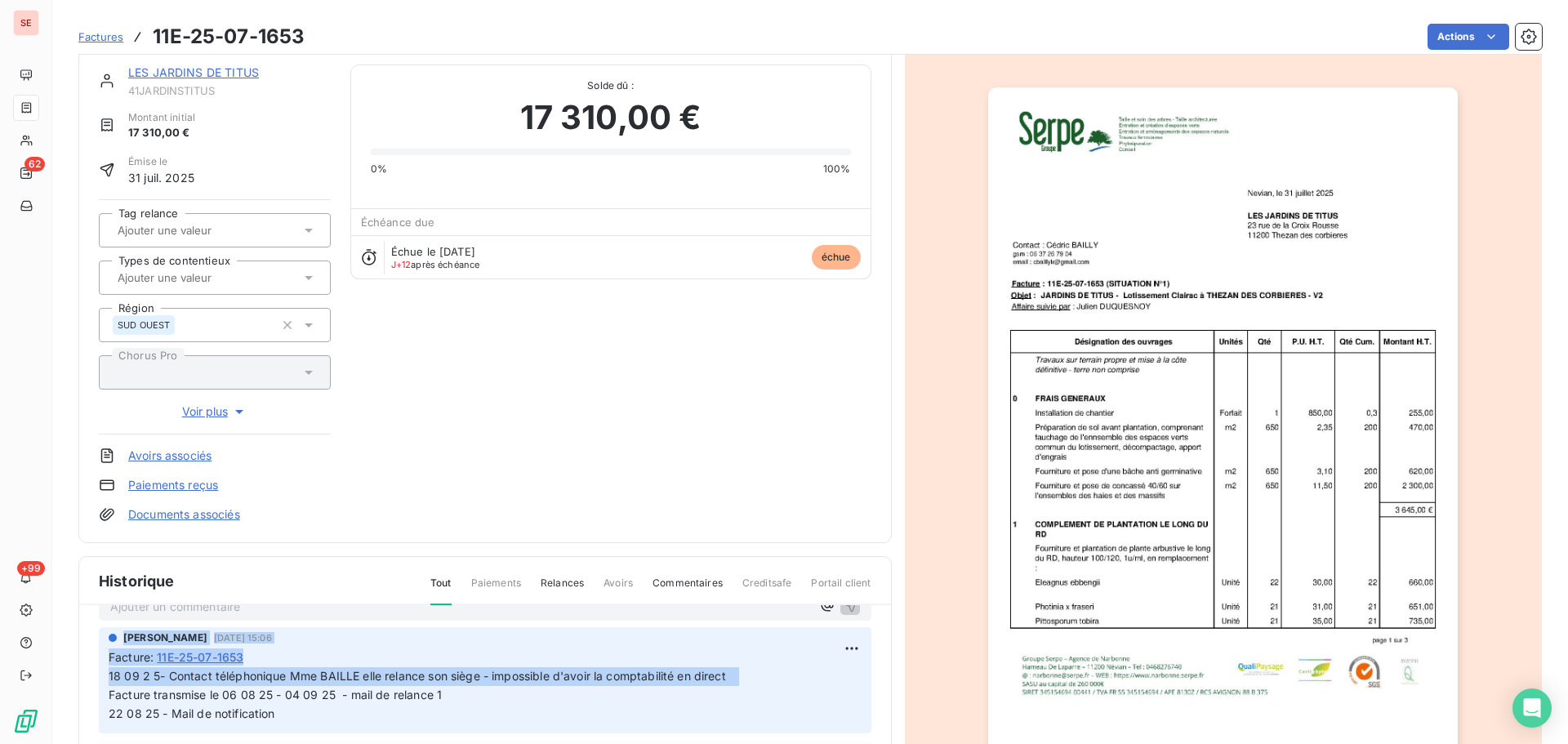
scroll to position [0, 0]
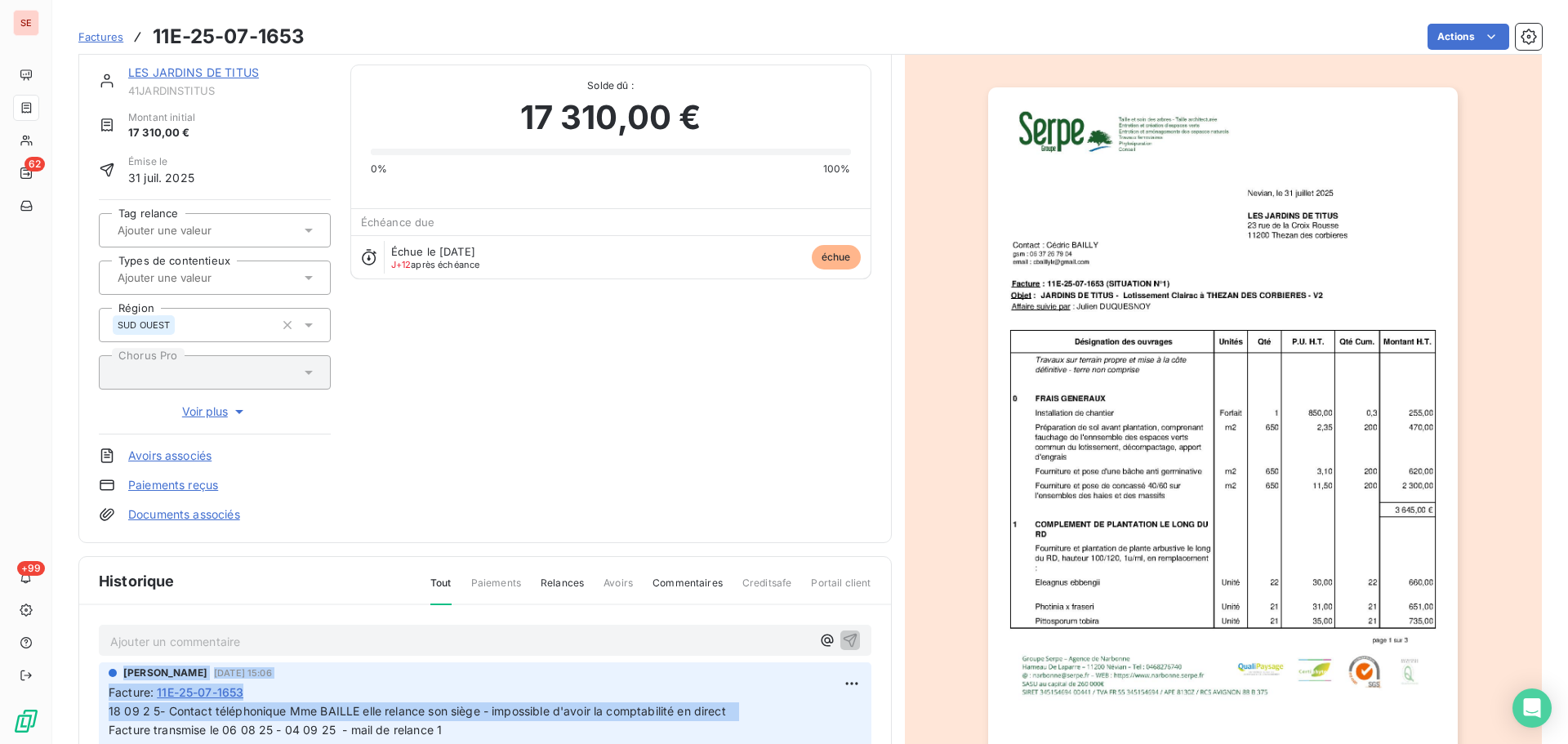
drag, startPoint x: 742, startPoint y: 643, endPoint x: 301, endPoint y: 711, distance: 446.2
click at [301, 711] on span "18 09 2 5- Contact téléphonique Mme BAILLE elle relance son siège - impossible …" at bounding box center [575, 729] width 934 height 51
click at [335, 695] on div "Facture : 11E-25-07-1653" at bounding box center [485, 692] width 753 height 17
drag, startPoint x: 765, startPoint y: 713, endPoint x: 107, endPoint y: 705, distance: 658.0
click at [102, 703] on div "Sabrina PEIGNE 4 sept. 2025, 15:06 Facture : 11E-25-07-1653 18 09 2 5- Contact …" at bounding box center [485, 715] width 773 height 107
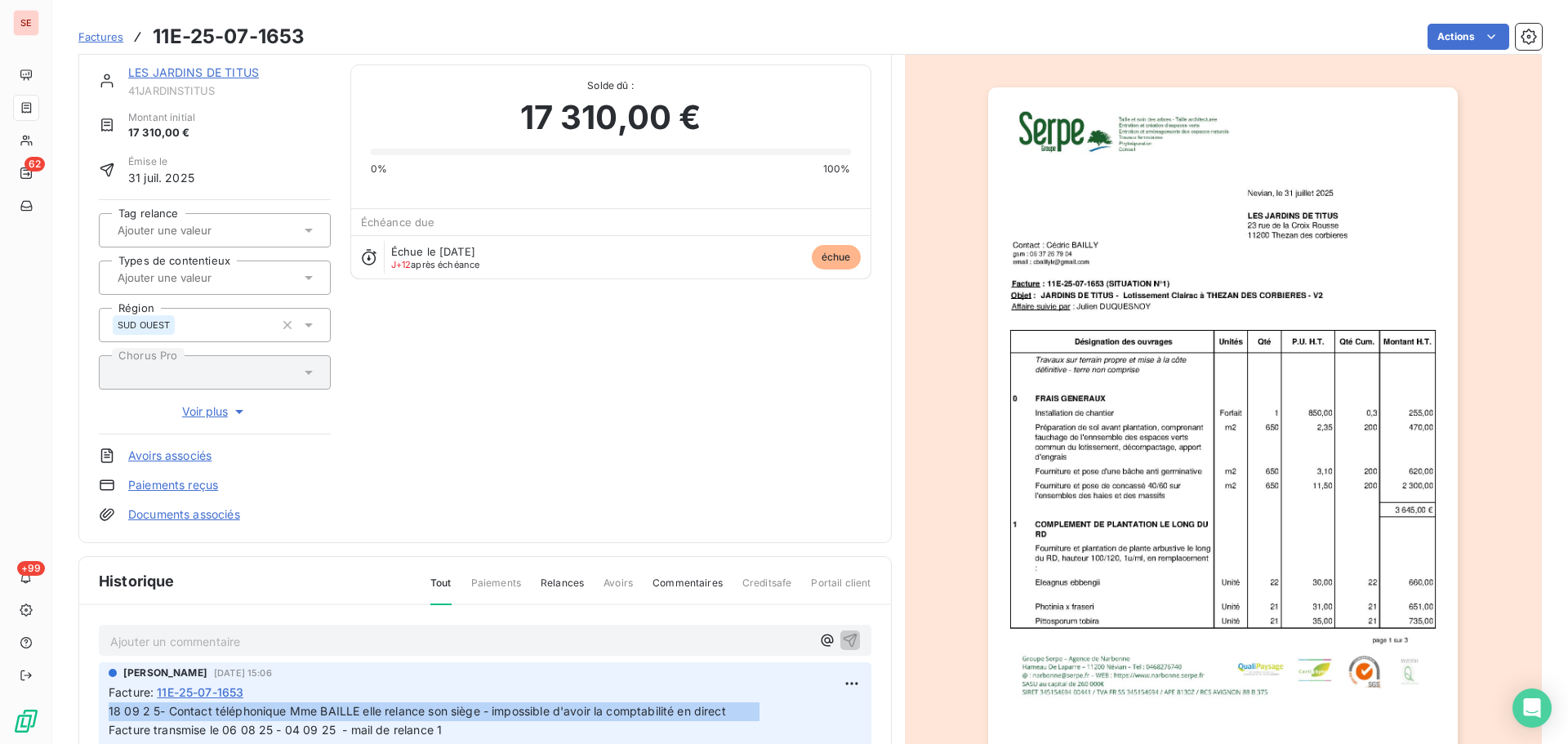
copy span "18 09 2 5- Contact téléphonique Mme BAILLE elle relance son siège - impossible …"
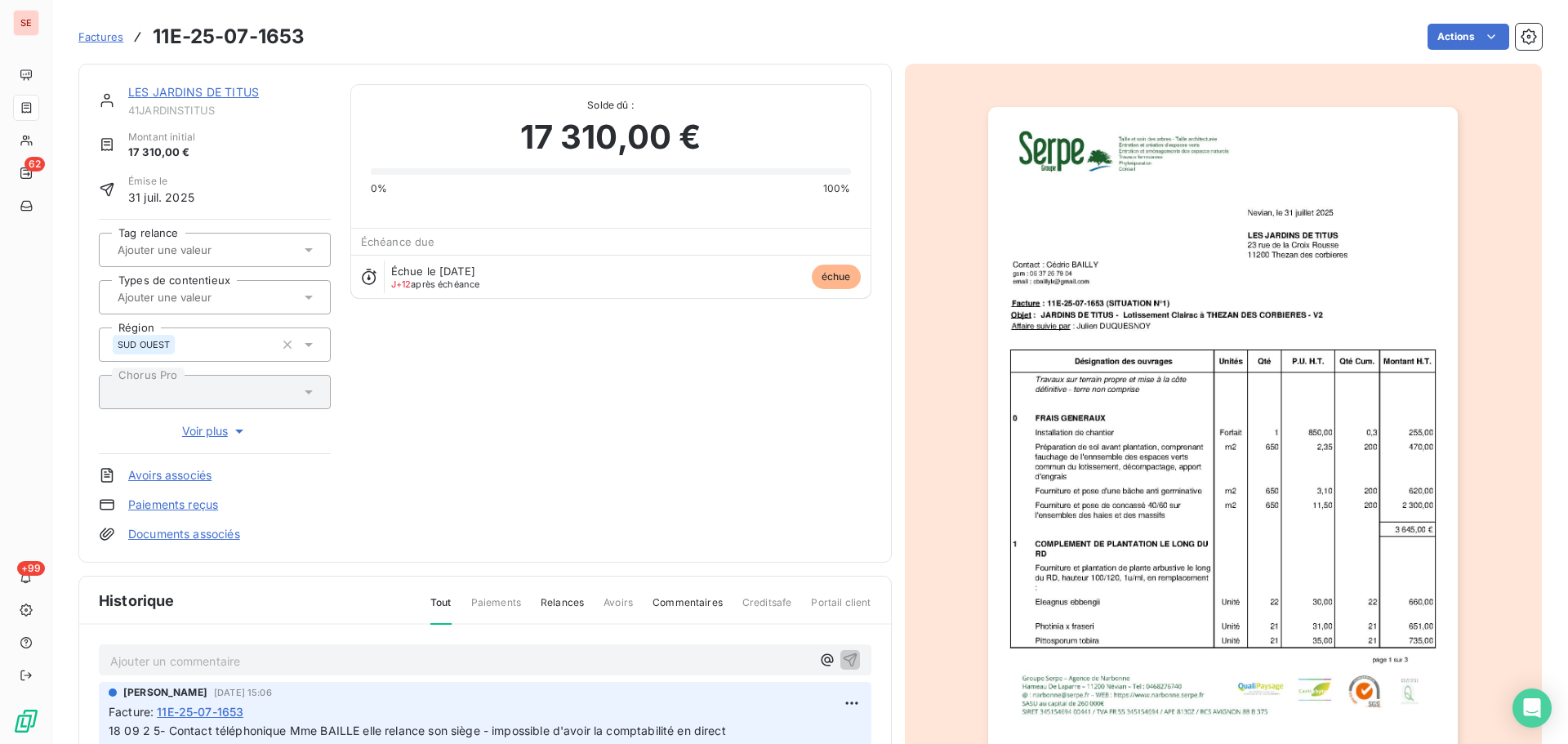
click at [233, 92] on link "LES JARDINS DE TITUS" at bounding box center [194, 91] width 131 height 14
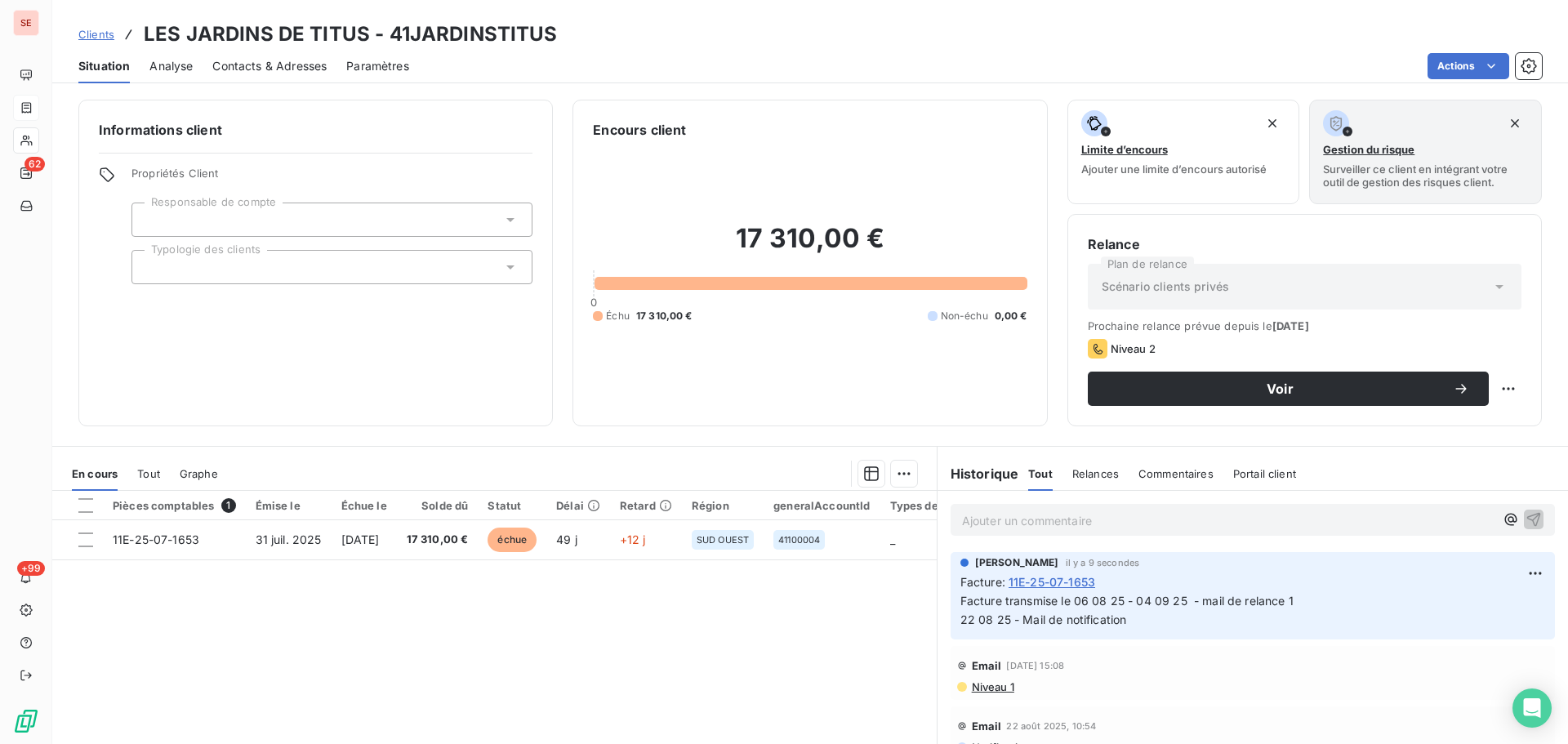
click at [292, 66] on span "Contacts & Adresses" at bounding box center [269, 65] width 114 height 16
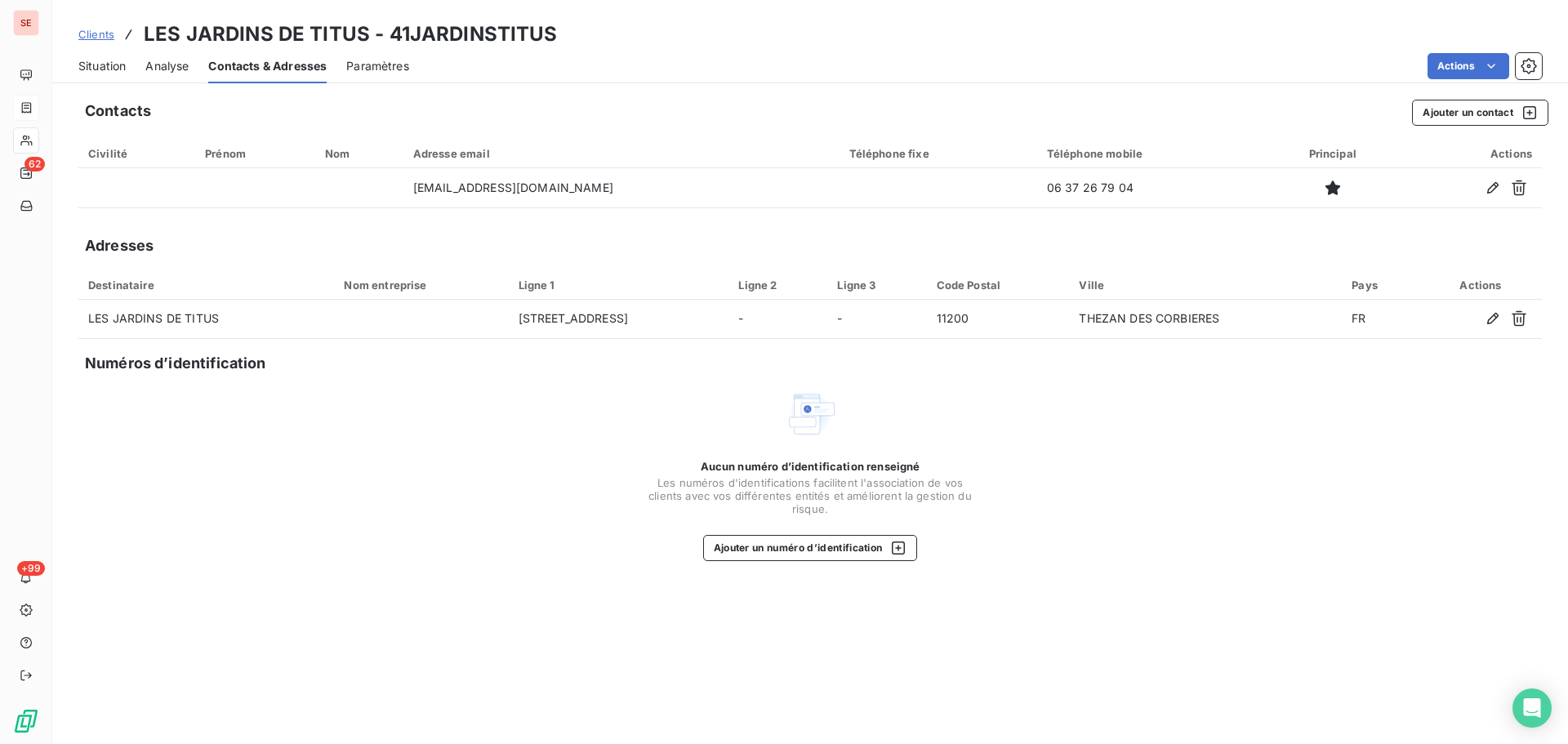
click at [91, 65] on span "Situation" at bounding box center [102, 65] width 47 height 16
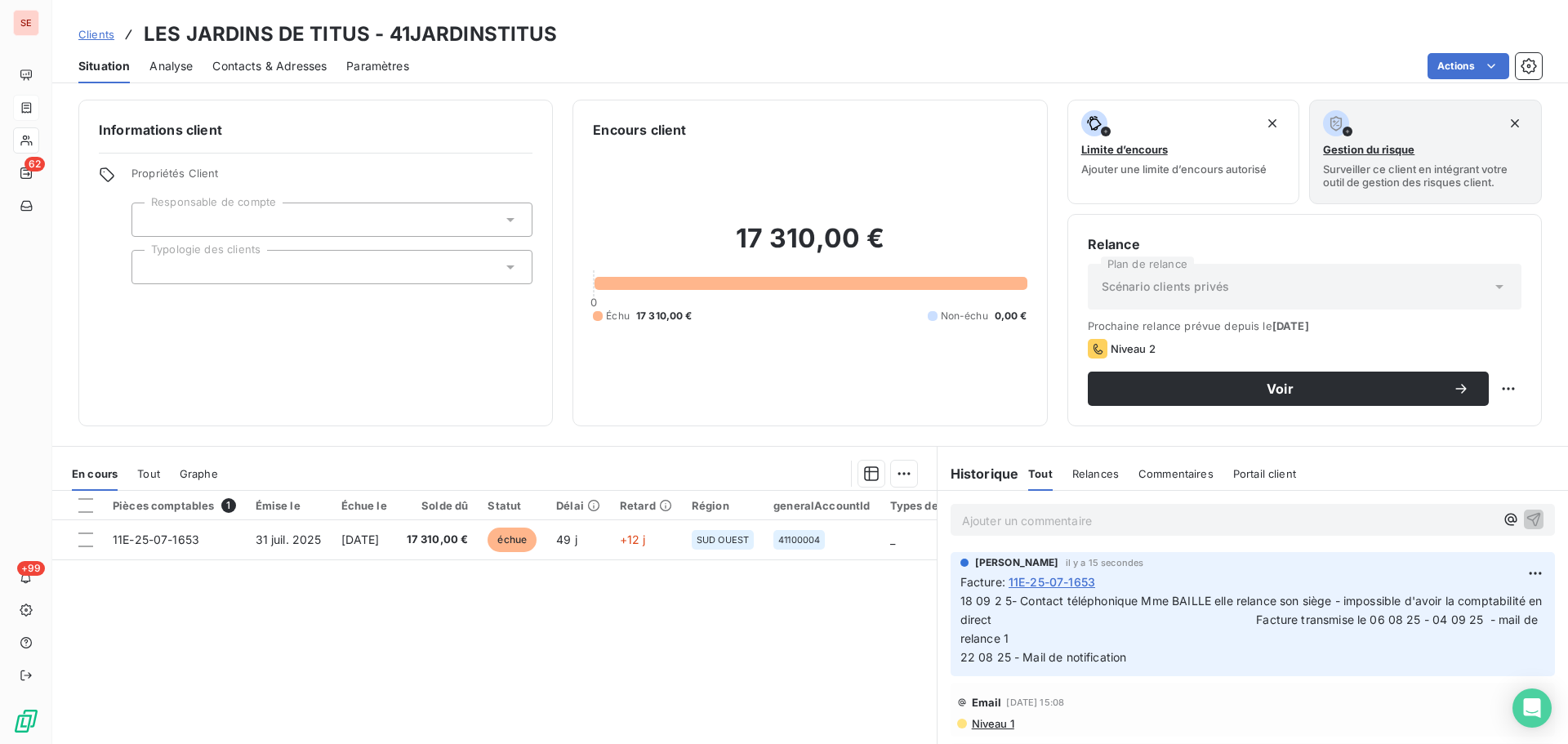
click at [245, 69] on span "Contacts & Adresses" at bounding box center [269, 65] width 114 height 16
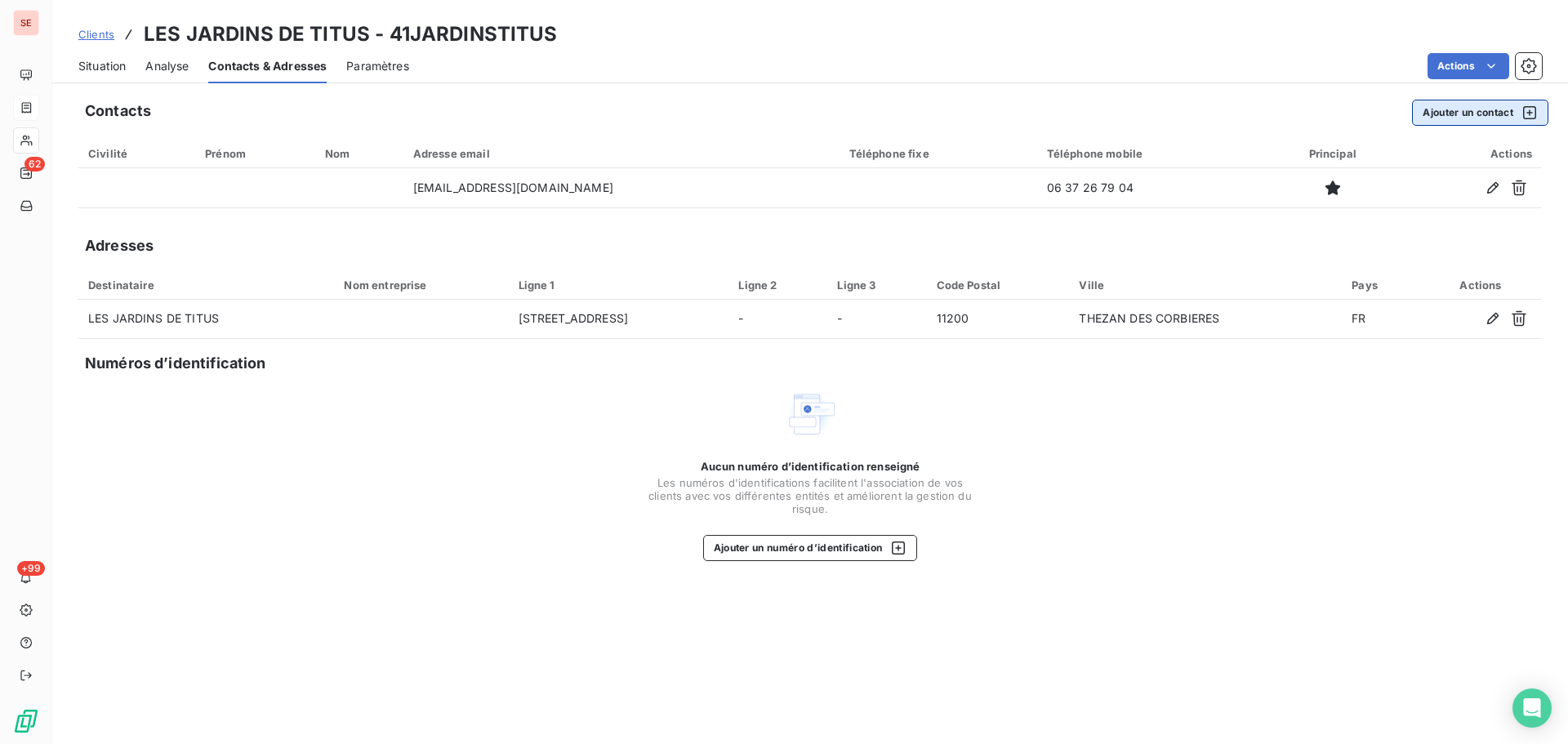
click at [1486, 109] on button "Ajouter un contact" at bounding box center [1480, 112] width 137 height 26
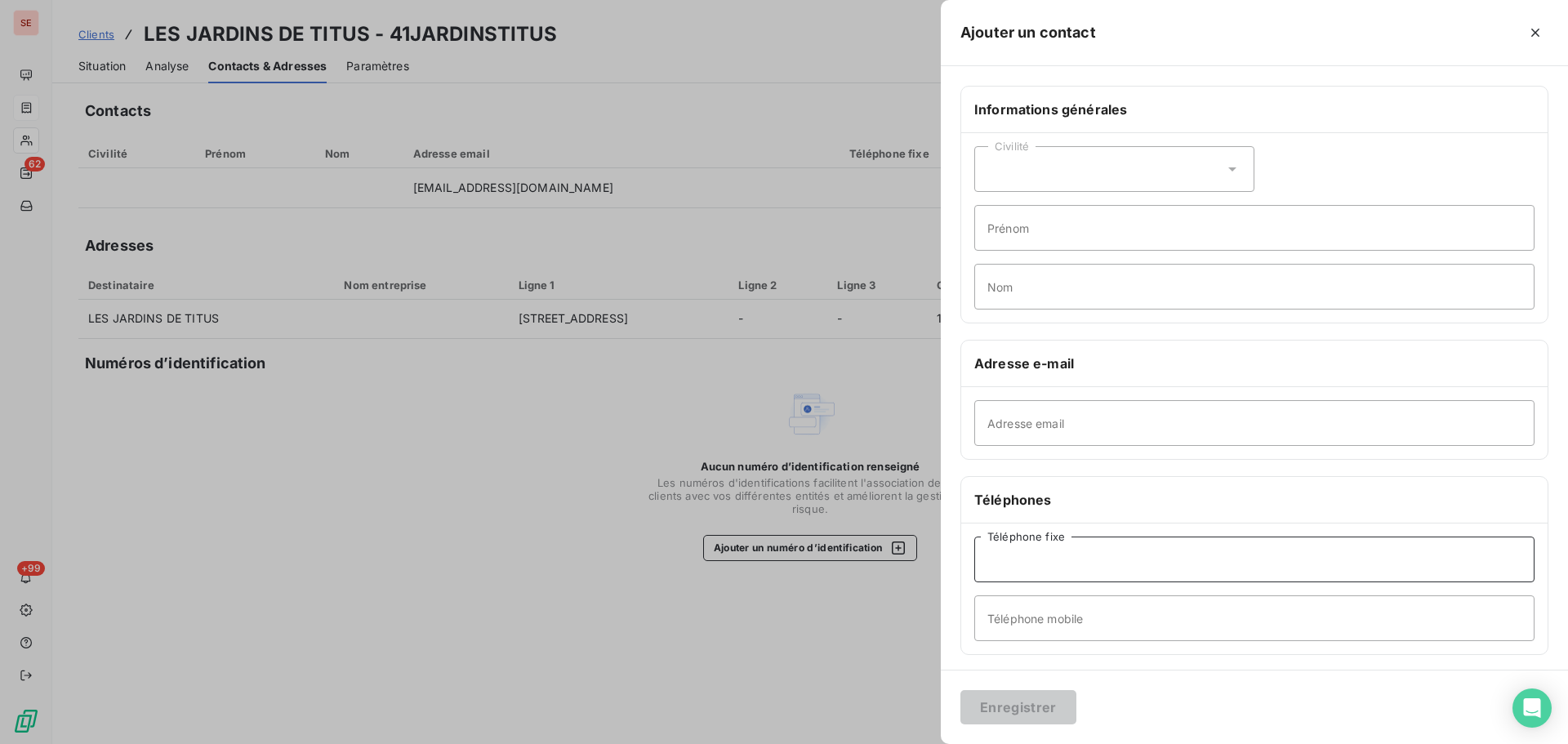
click at [1060, 564] on input "Téléphone fixe" at bounding box center [1255, 559] width 560 height 46
type input "04 68 65 23 51"
click at [1051, 216] on input "Prénom" at bounding box center [1255, 227] width 560 height 46
type input "impossible d'avoir la comptabilité"
click at [1054, 293] on input "Nom" at bounding box center [1255, 286] width 560 height 46
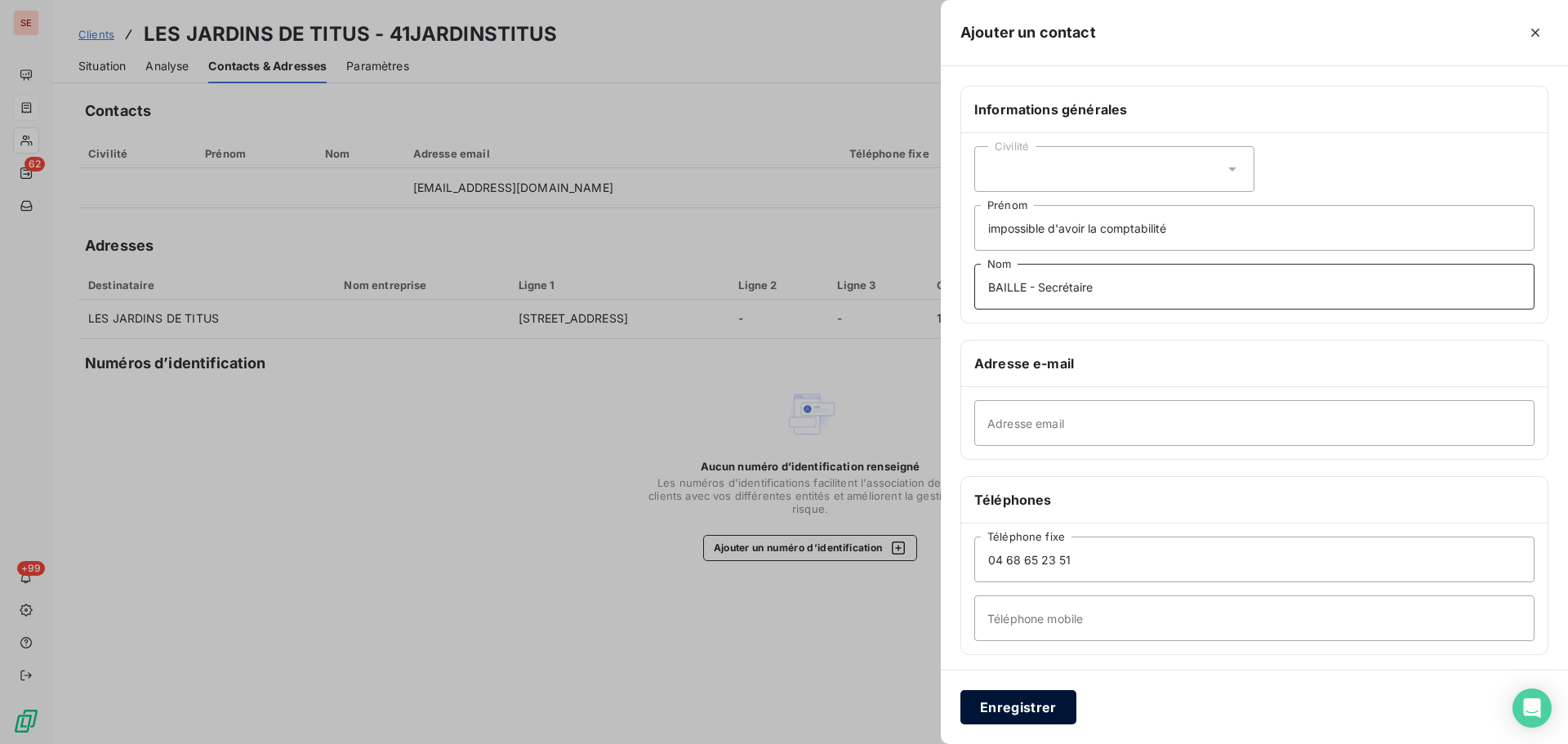
type input "BAILLE - Secrétaire"
click at [1039, 702] on button "Enregistrer" at bounding box center [1018, 707] width 116 height 34
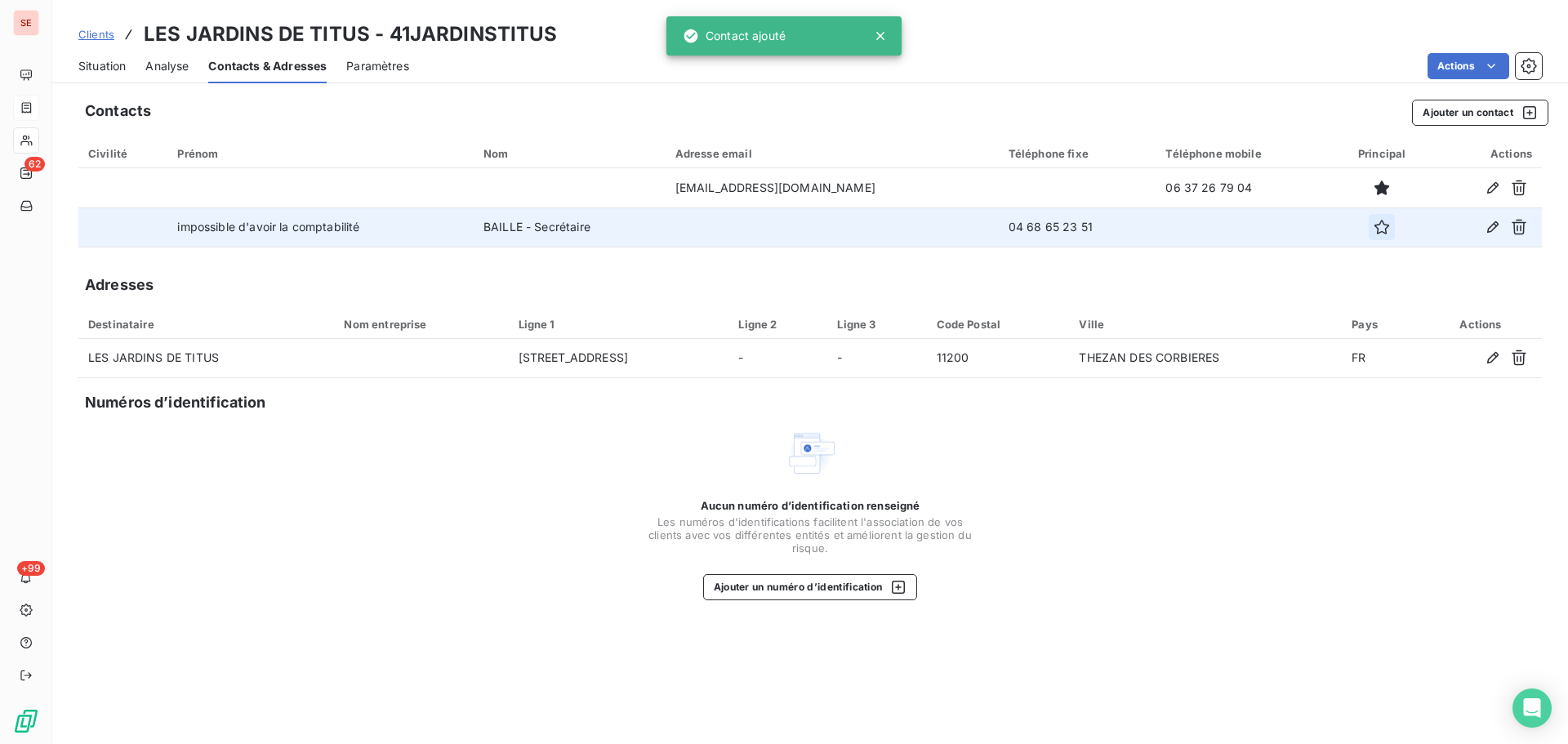
click at [1374, 227] on icon "button" at bounding box center [1382, 226] width 16 height 16
click at [95, 71] on span "Situation" at bounding box center [102, 65] width 47 height 16
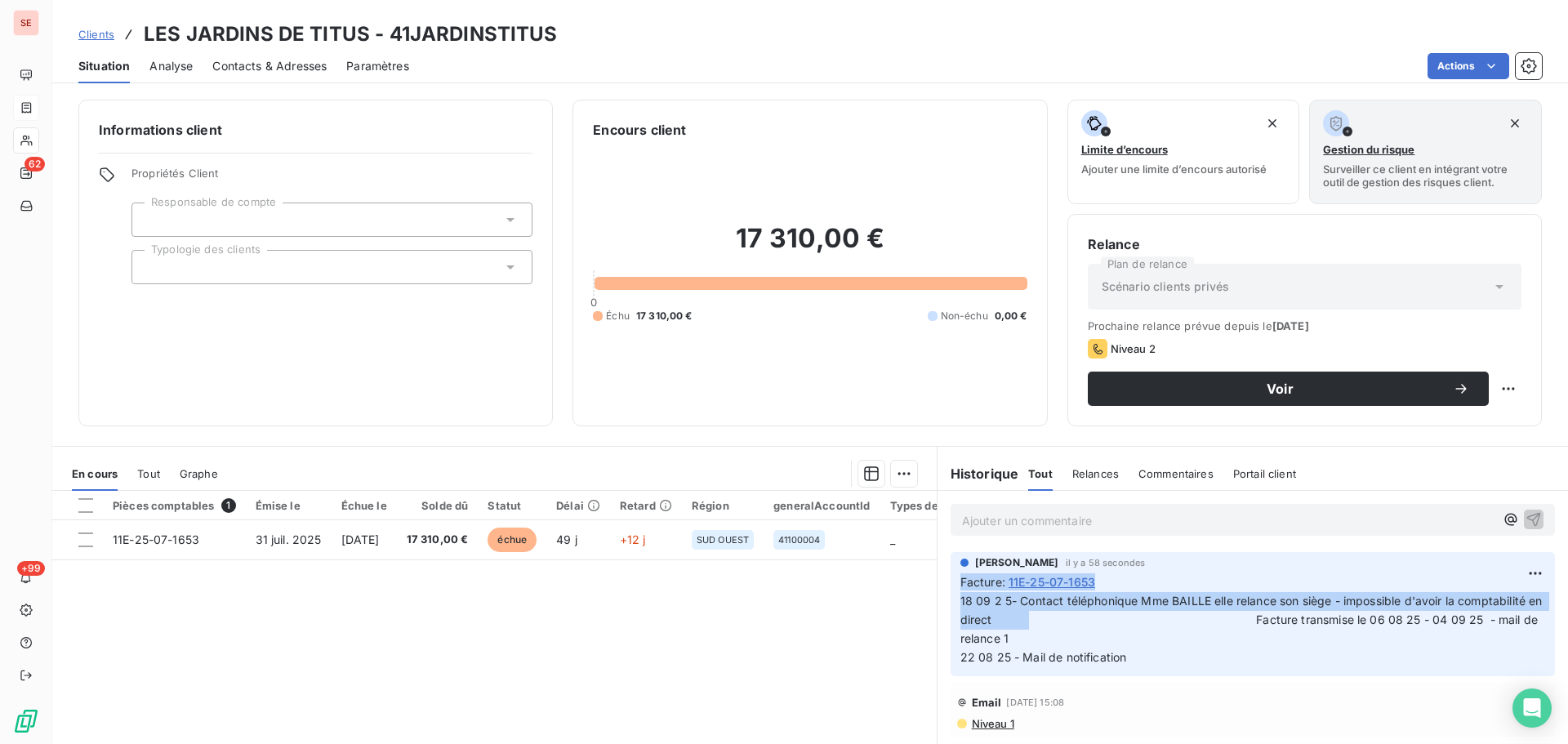
drag, startPoint x: 1039, startPoint y: 615, endPoint x: 930, endPoint y: 582, distance: 113.9
click at [938, 582] on div "Sabrina PEIGNE il y a 58 secondes Facture : 11E-25-07-1653 18 09 2 5- Contact t…" at bounding box center [1253, 614] width 631 height 132
click at [1523, 565] on html "SE 62 +99 Clients LES JARDINS DE TITUS - 41JARDINSTITUS Situation Analyse Conta…" at bounding box center [784, 372] width 1568 height 744
click at [1457, 607] on div "Editer" at bounding box center [1484, 609] width 91 height 26
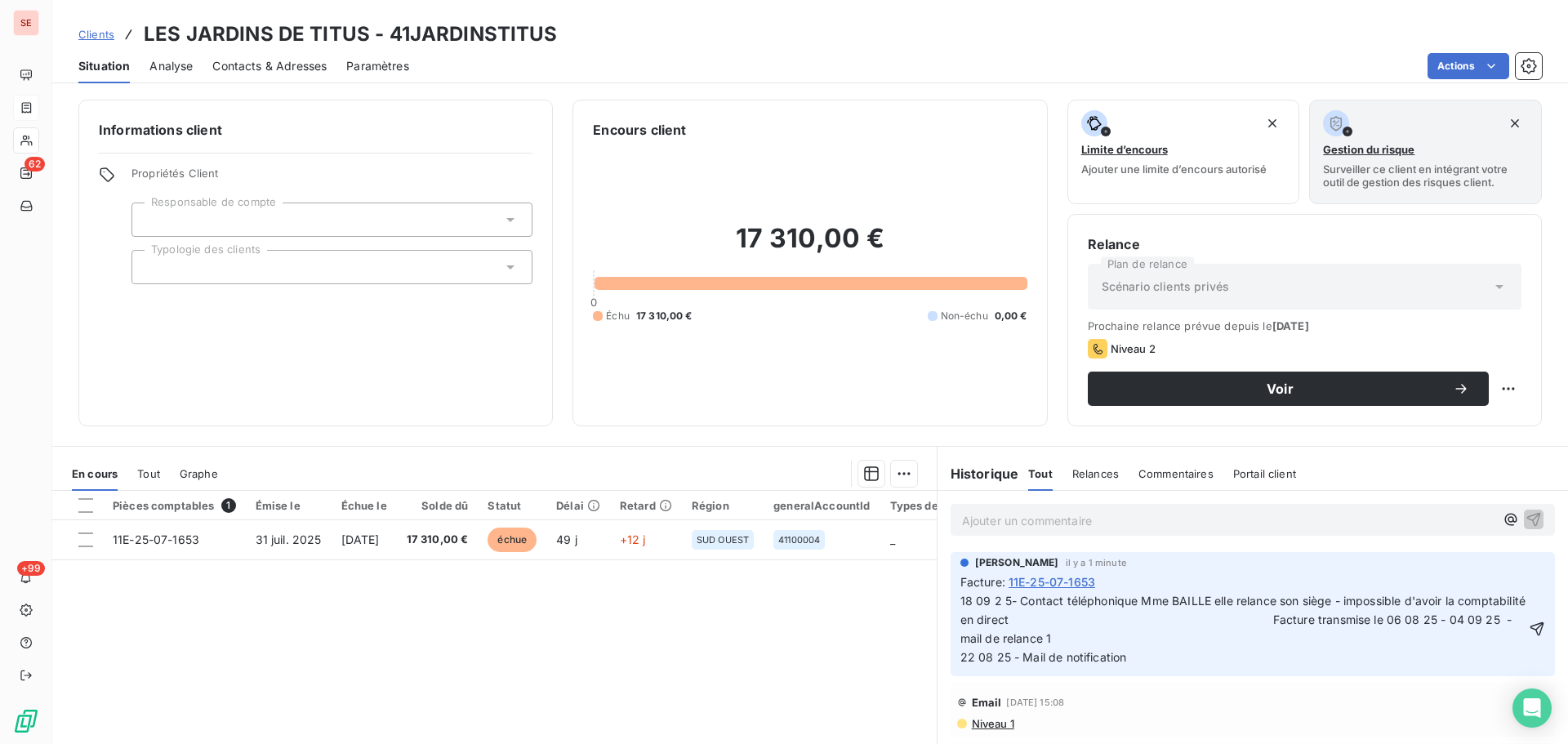
click at [1325, 632] on span "18 09 2 5- Contact téléphonique Mme BAILLE elle relance son siège - impossible …" at bounding box center [1306, 629] width 691 height 70
click at [1332, 618] on span "18 09 2 5- Contact téléphonique Mme BAILLE elle relance son siège - impossible …" at bounding box center [1306, 629] width 691 height 70
click button "button" at bounding box center [1537, 628] width 16 height 19
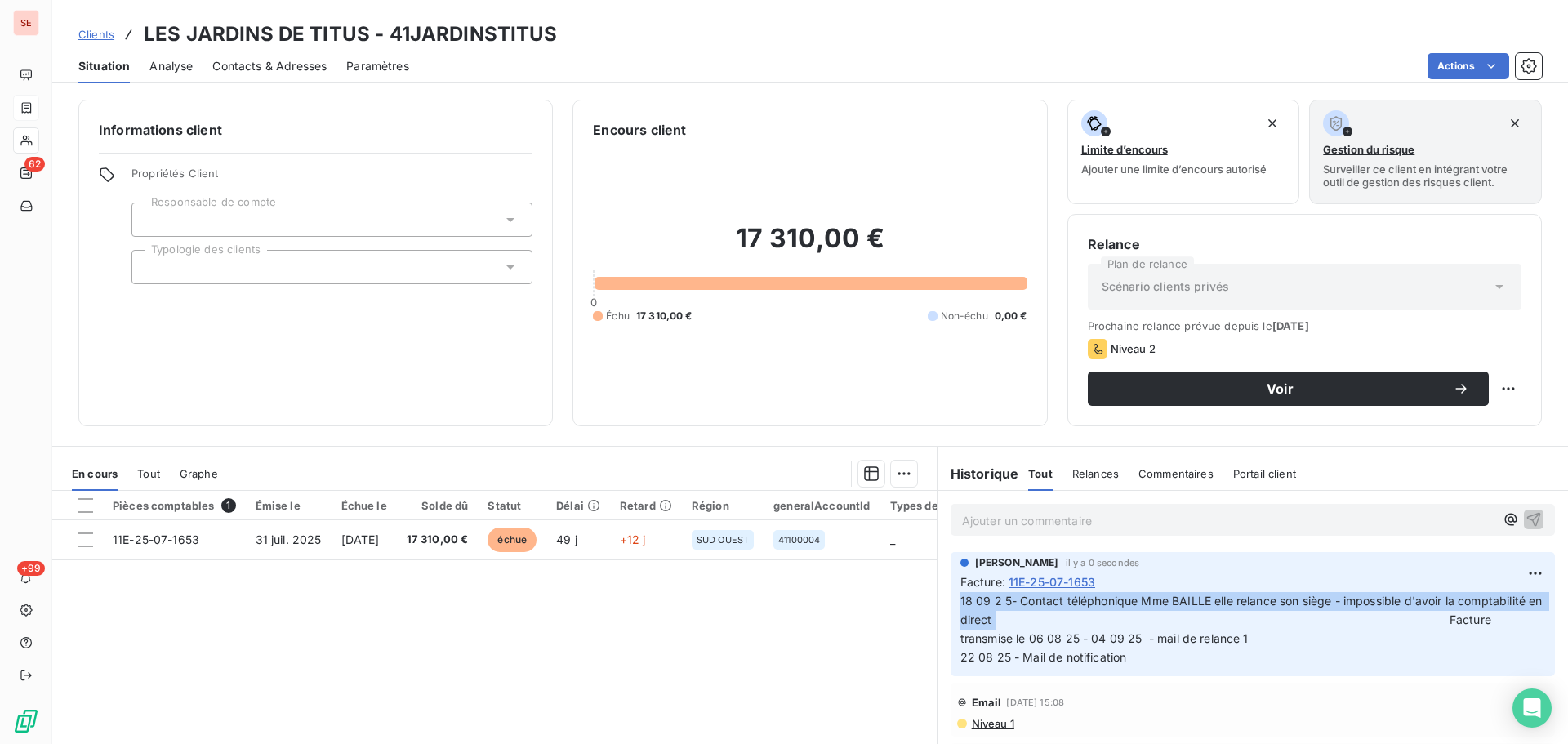
drag, startPoint x: 1004, startPoint y: 618, endPoint x: 949, endPoint y: 602, distance: 57.3
click at [951, 601] on div "Sabrina PEIGNE il y a 0 secondes Facture : 11E-25-07-1653 18 09 2 5- Contact té…" at bounding box center [1253, 614] width 605 height 125
copy span "18 09 2 5- Contact téléphonique Mme BAILLE elle relance son siège - impossible …"
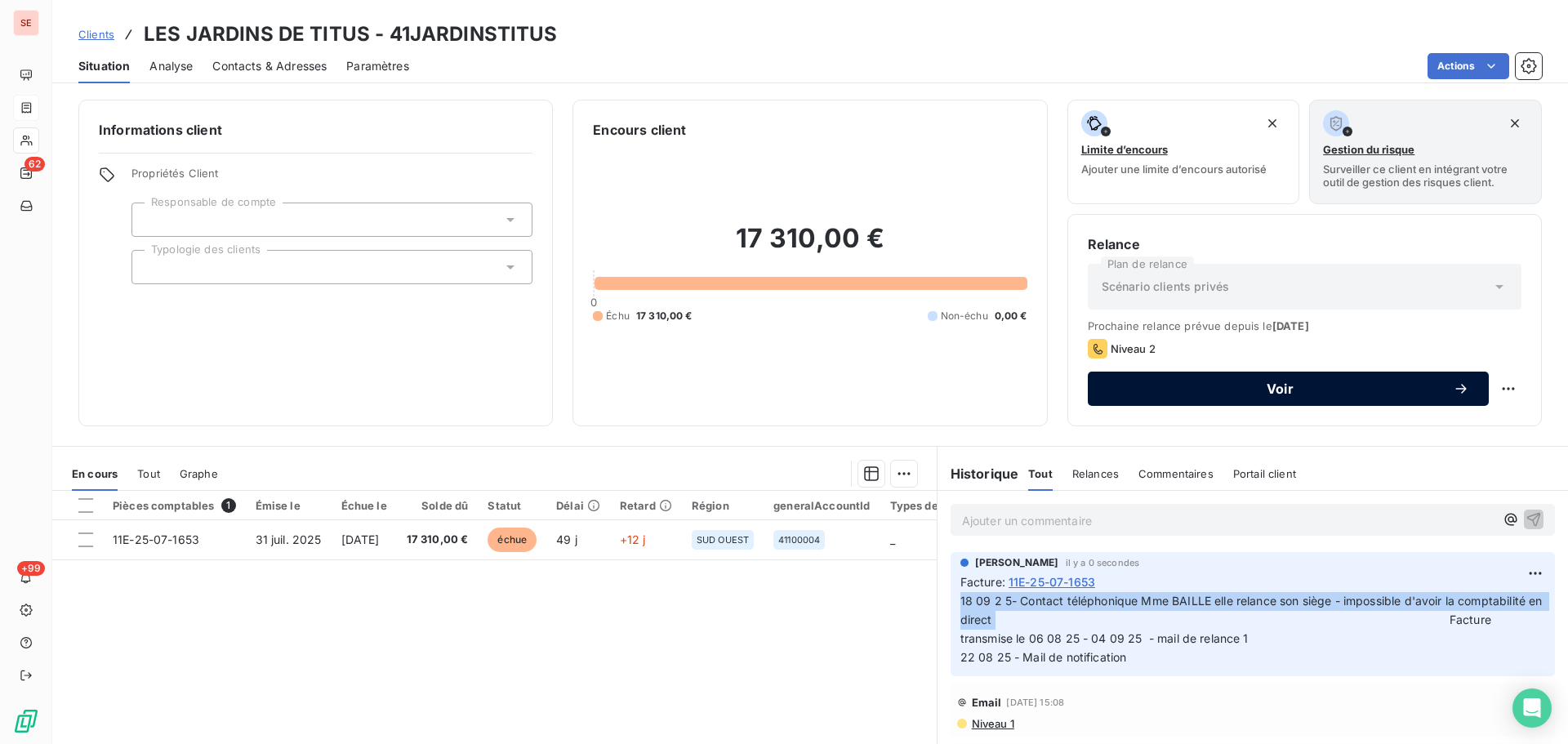
click at [1193, 386] on span "Voir" at bounding box center [1280, 389] width 346 height 13
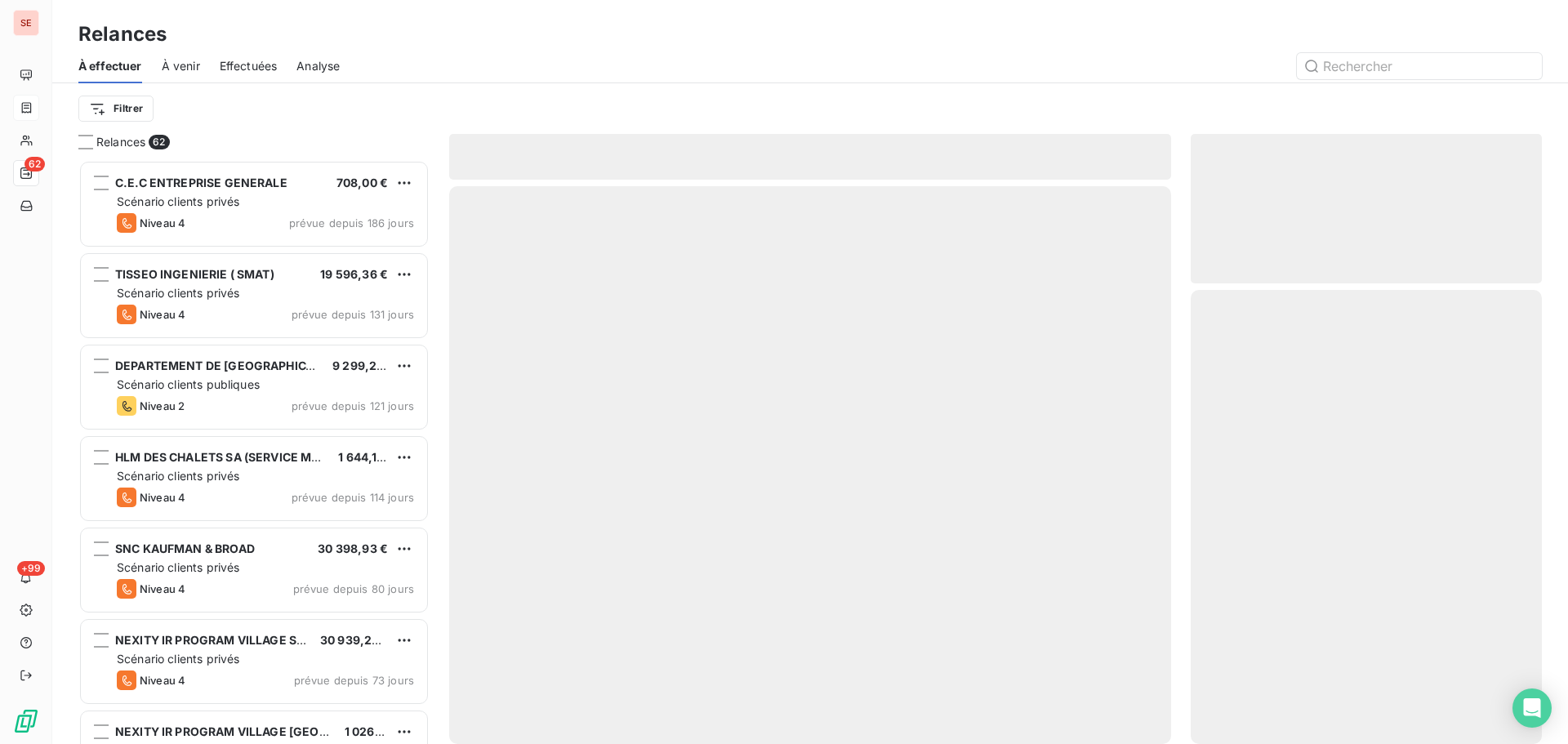
scroll to position [572, 339]
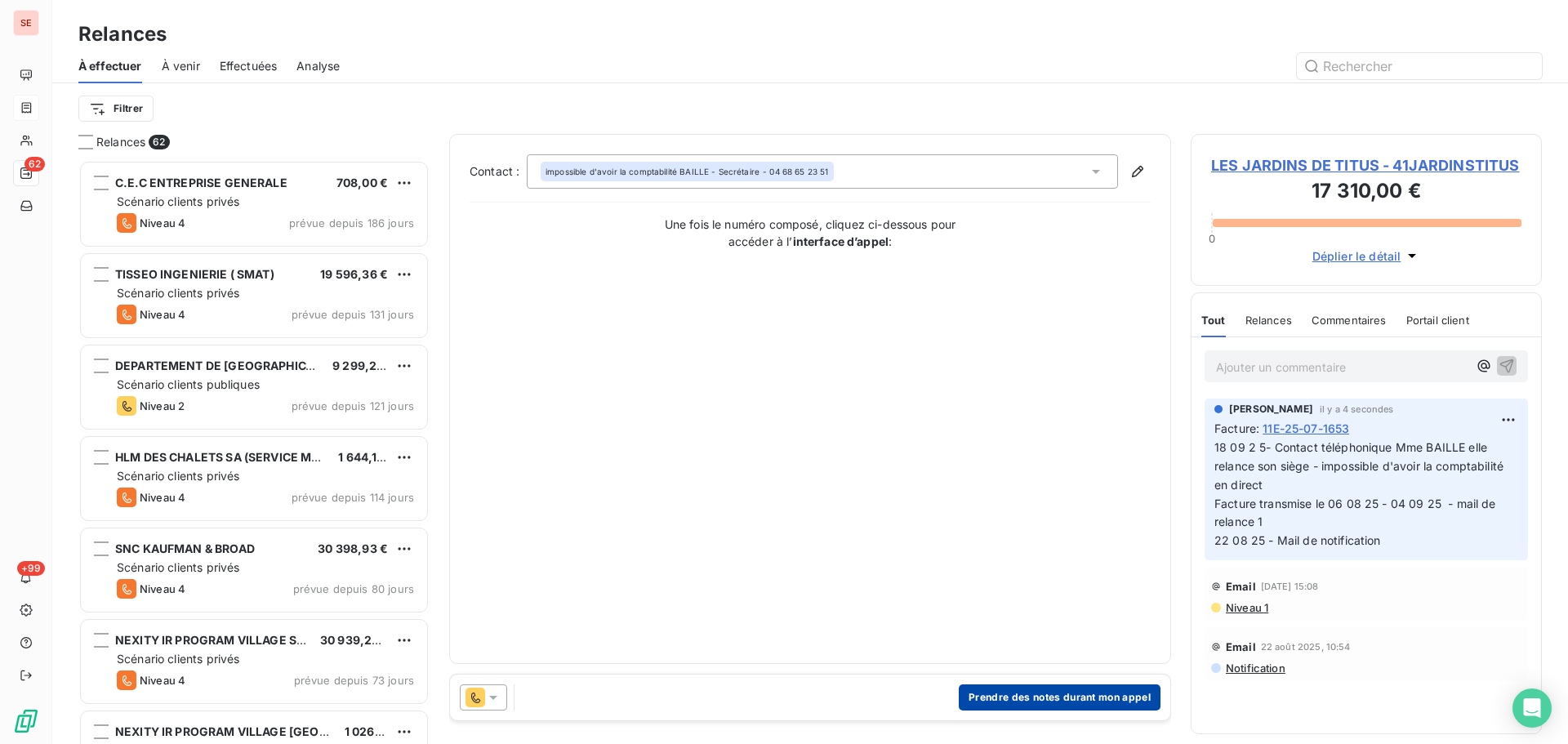
click at [1062, 691] on button "Prendre des notes durant mon appel" at bounding box center [1060, 697] width 201 height 26
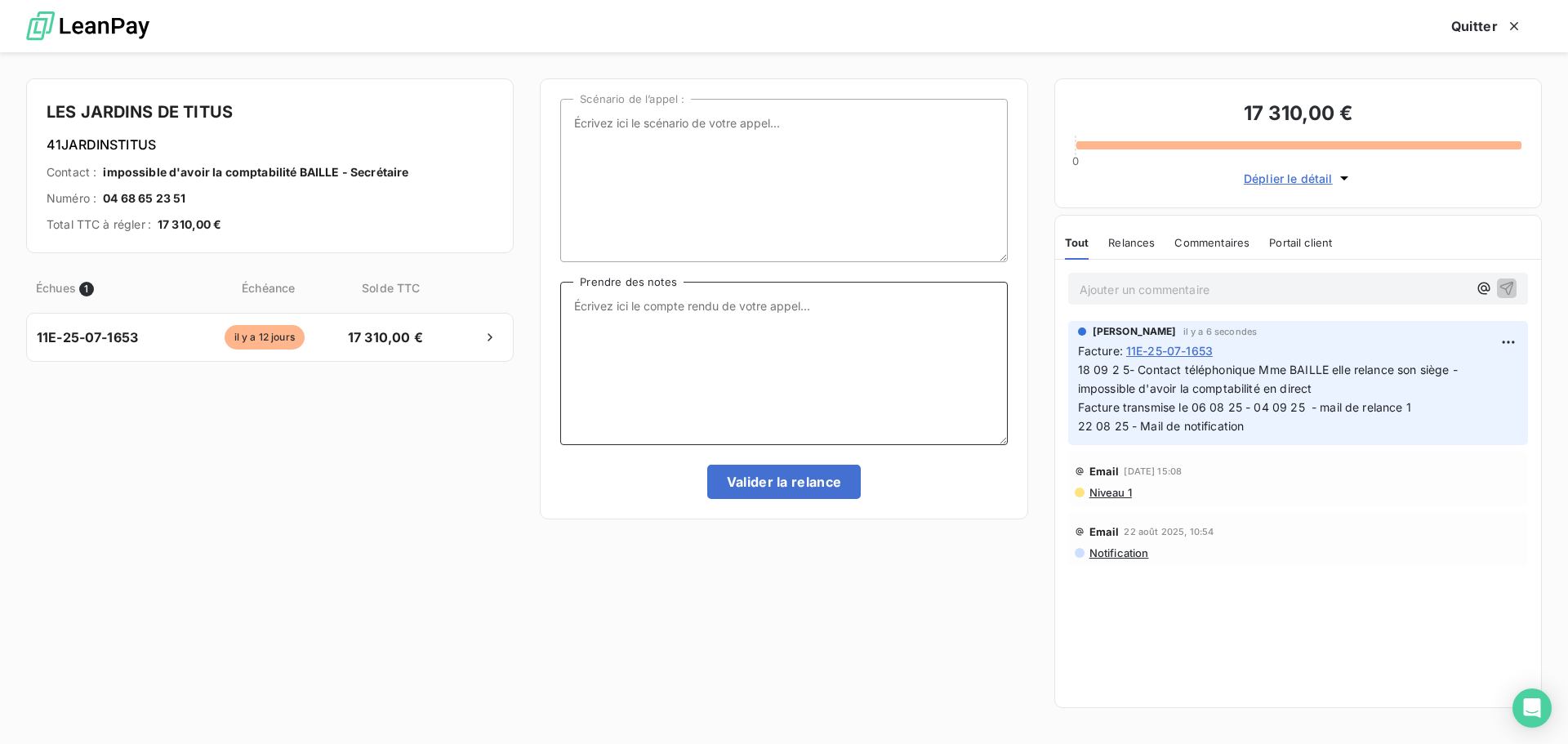
paste textarea "18 09 2 5- Contact téléphonique Mme BAILLE elle relance son siège - impossible …"
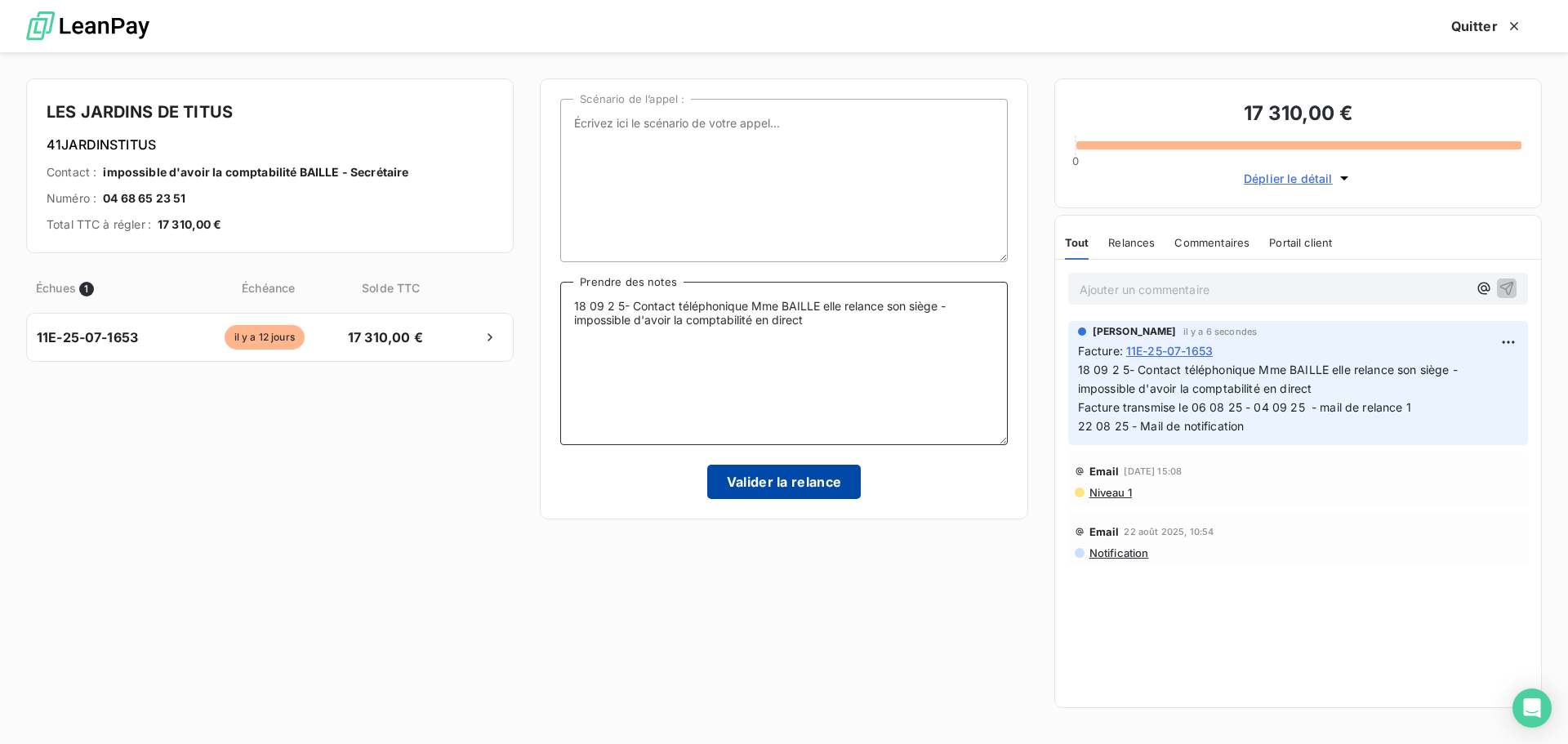
type textarea "18 09 2 5- Contact téléphonique Mme BAILLE elle relance son siège - impossible …"
click at [814, 476] on button "Valider la relance" at bounding box center [784, 481] width 154 height 34
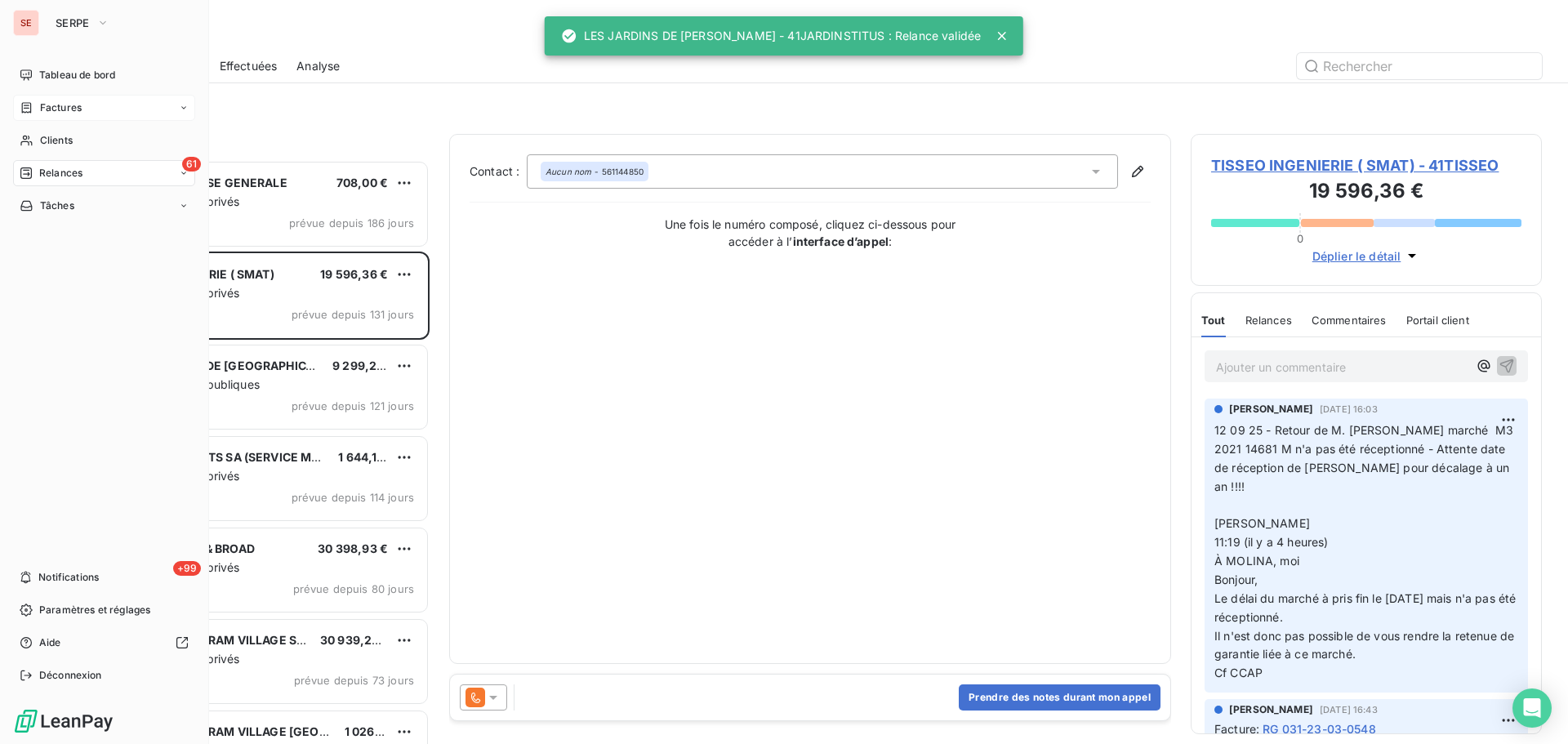
click at [85, 104] on div "Factures" at bounding box center [104, 107] width 182 height 26
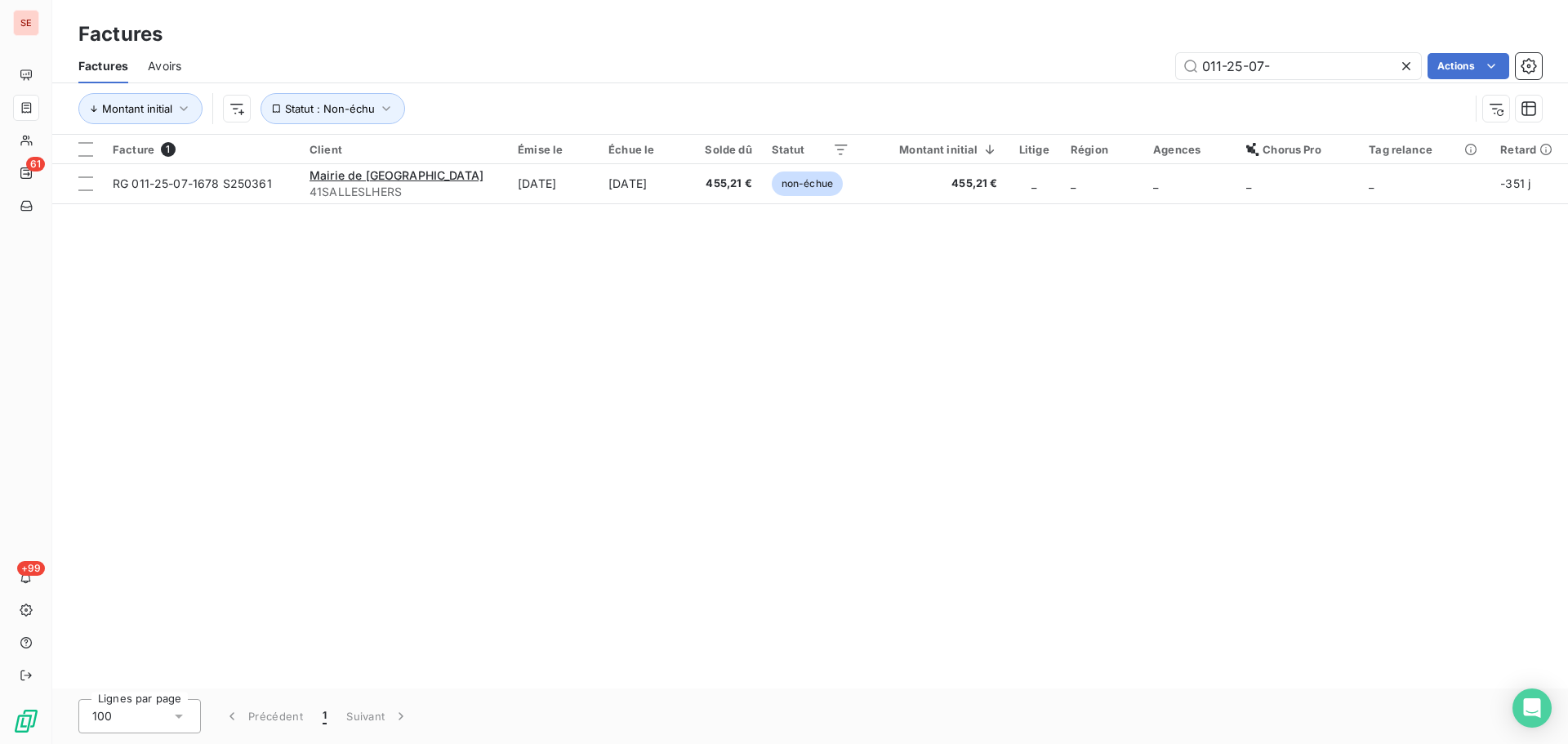
click at [433, 57] on div "011-25-07- Actions" at bounding box center [872, 65] width 1341 height 26
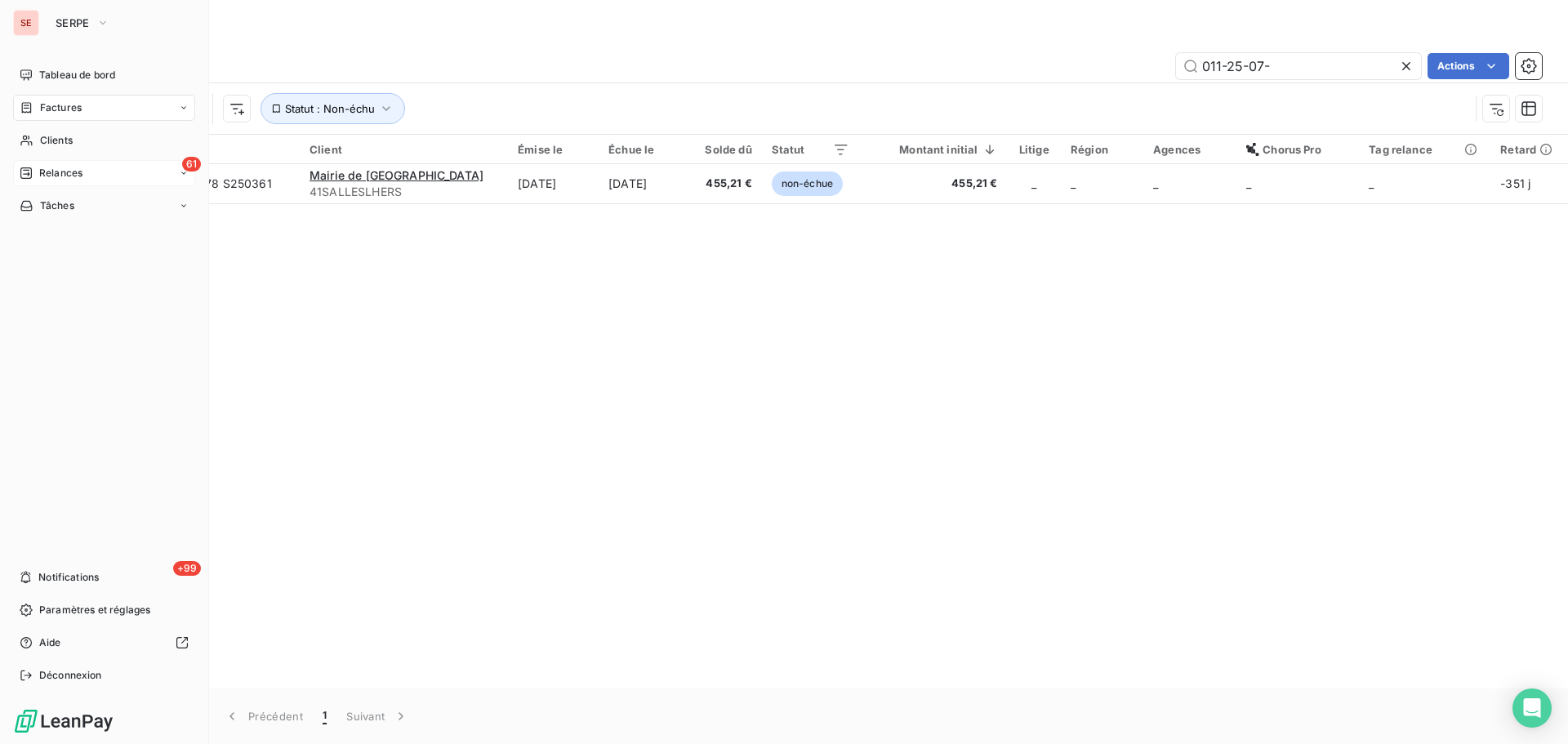
click at [55, 174] on span "Relances" at bounding box center [61, 174] width 44 height 15
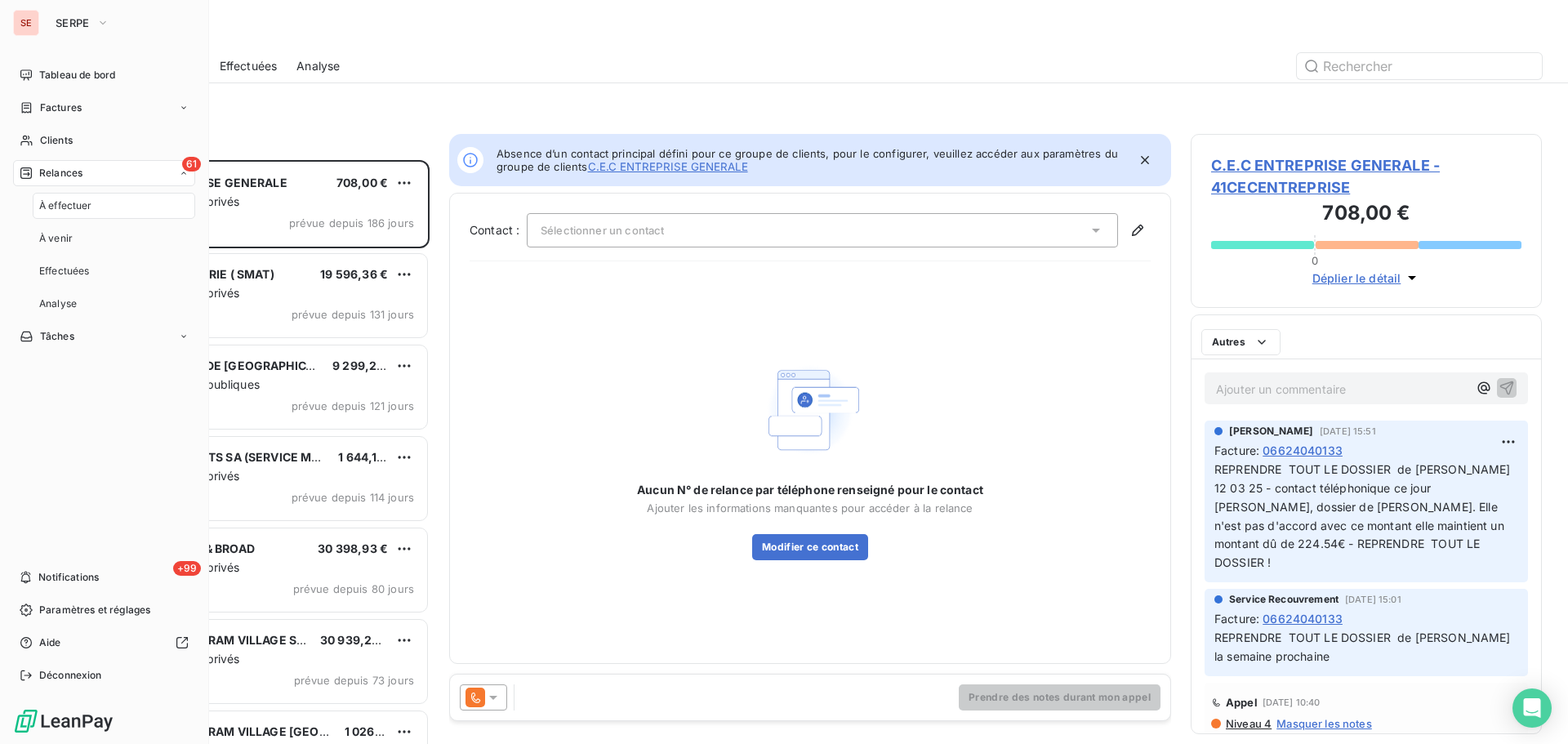
scroll to position [572, 339]
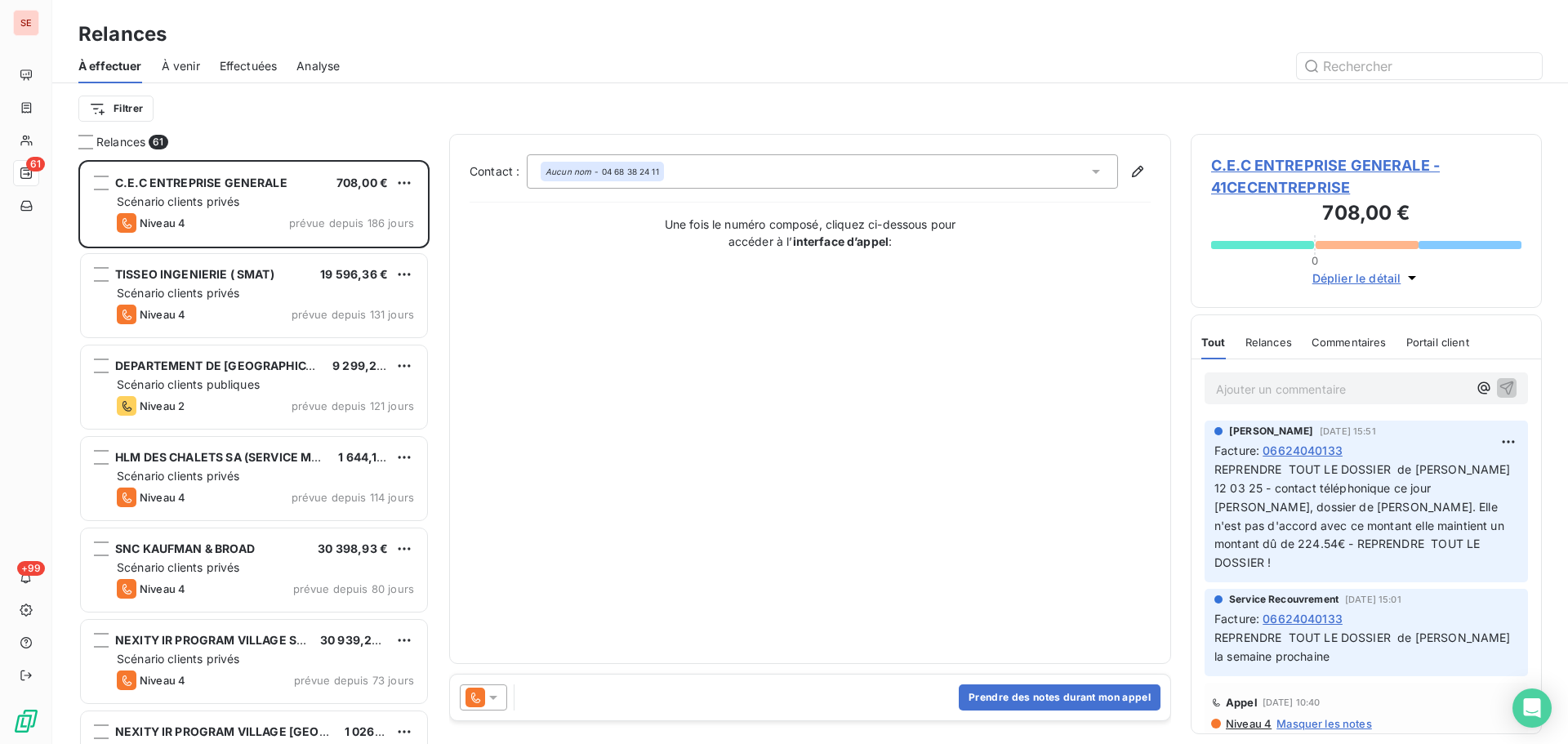
click at [264, 65] on span "Effectuées" at bounding box center [248, 65] width 58 height 16
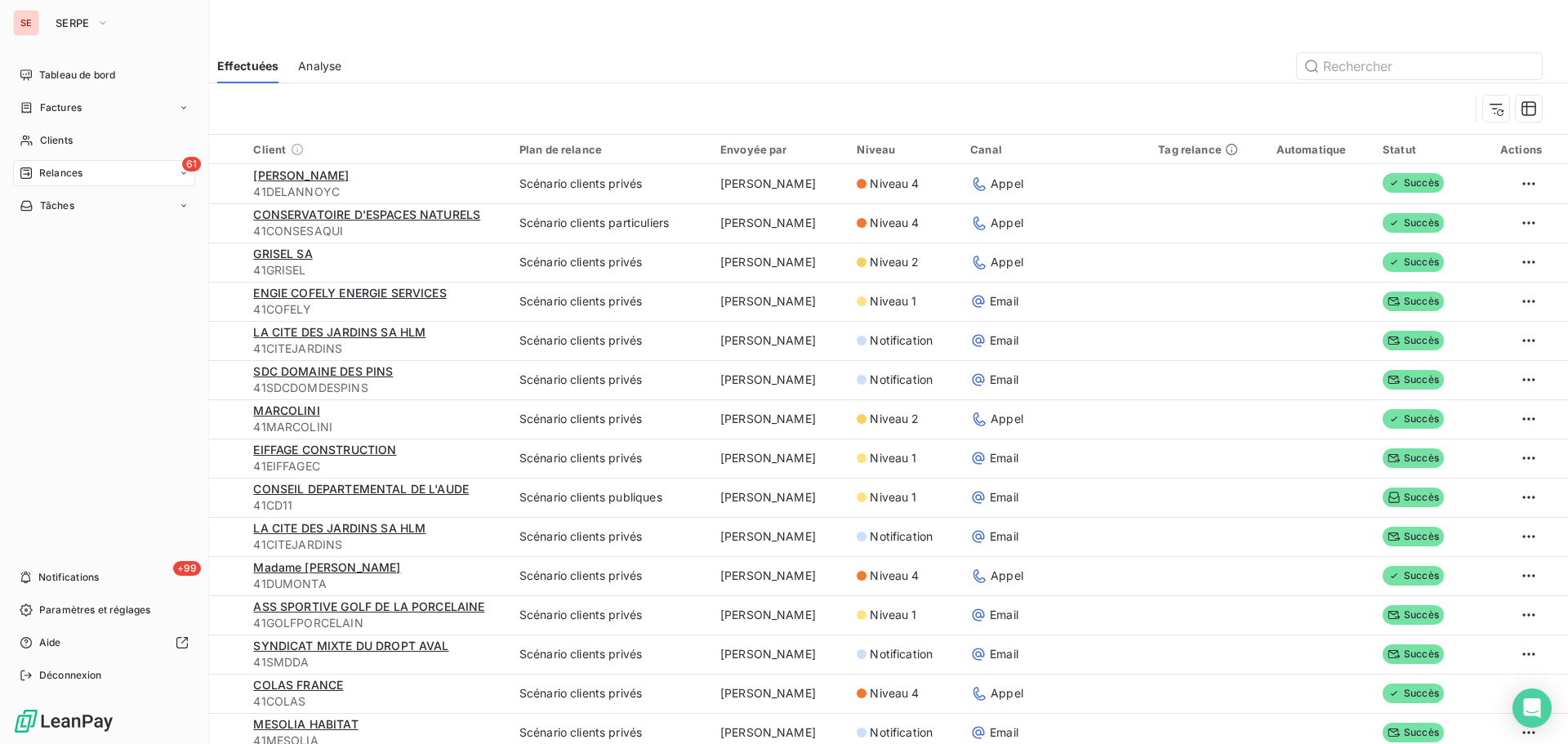
click at [40, 170] on span "Relances" at bounding box center [61, 174] width 44 height 15
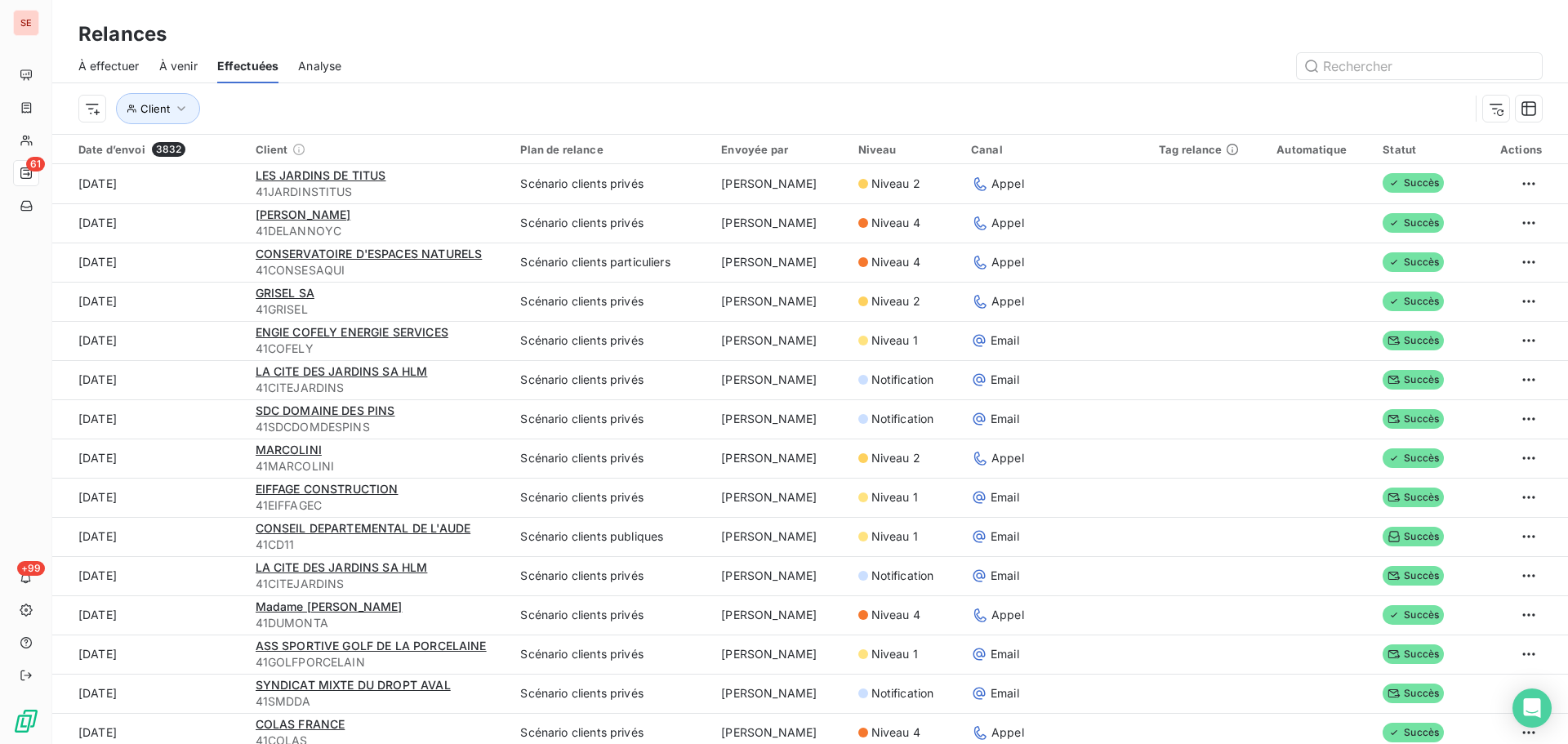
click at [96, 59] on span "À effectuer" at bounding box center [108, 65] width 61 height 16
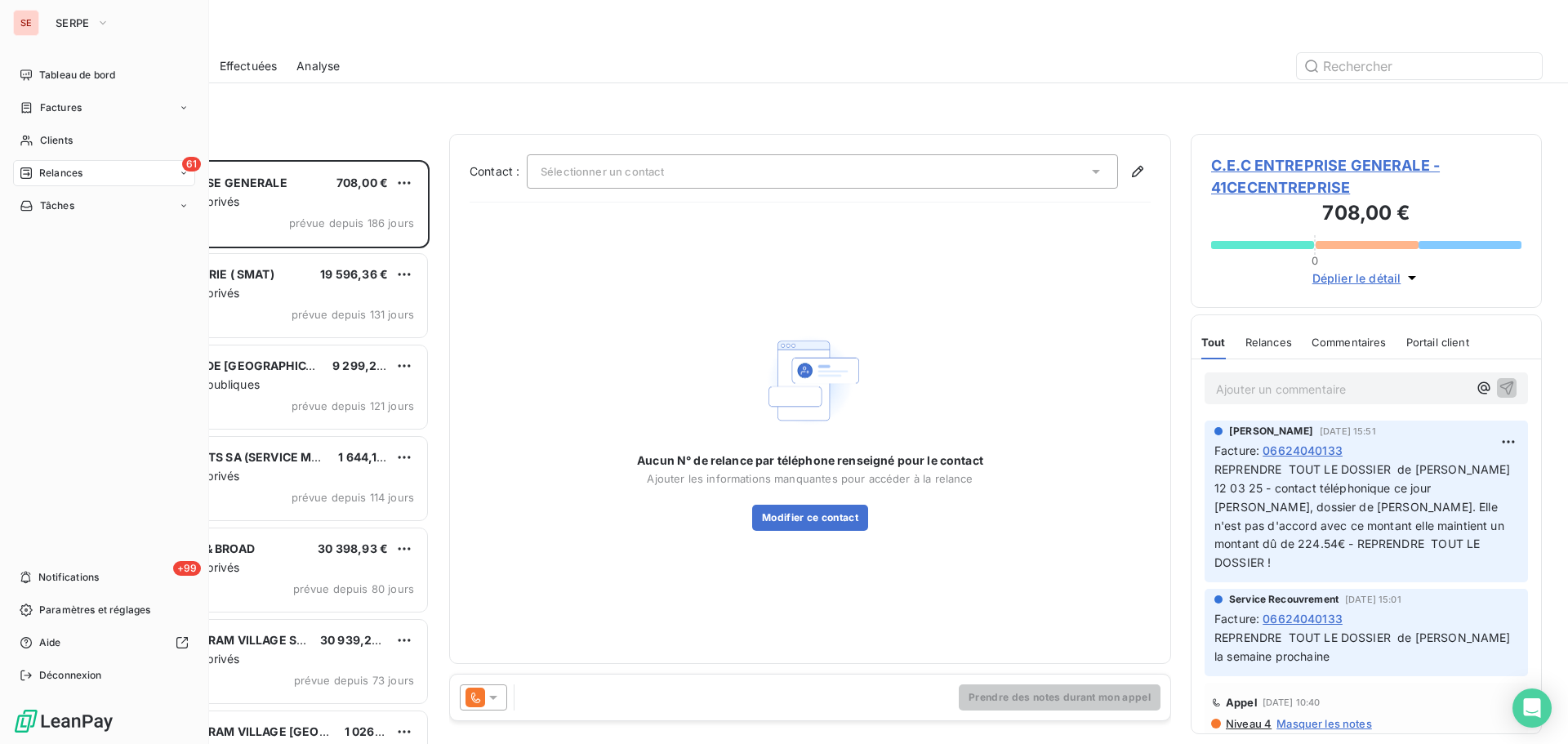
click at [36, 172] on div "Relances" at bounding box center [50, 174] width 63 height 15
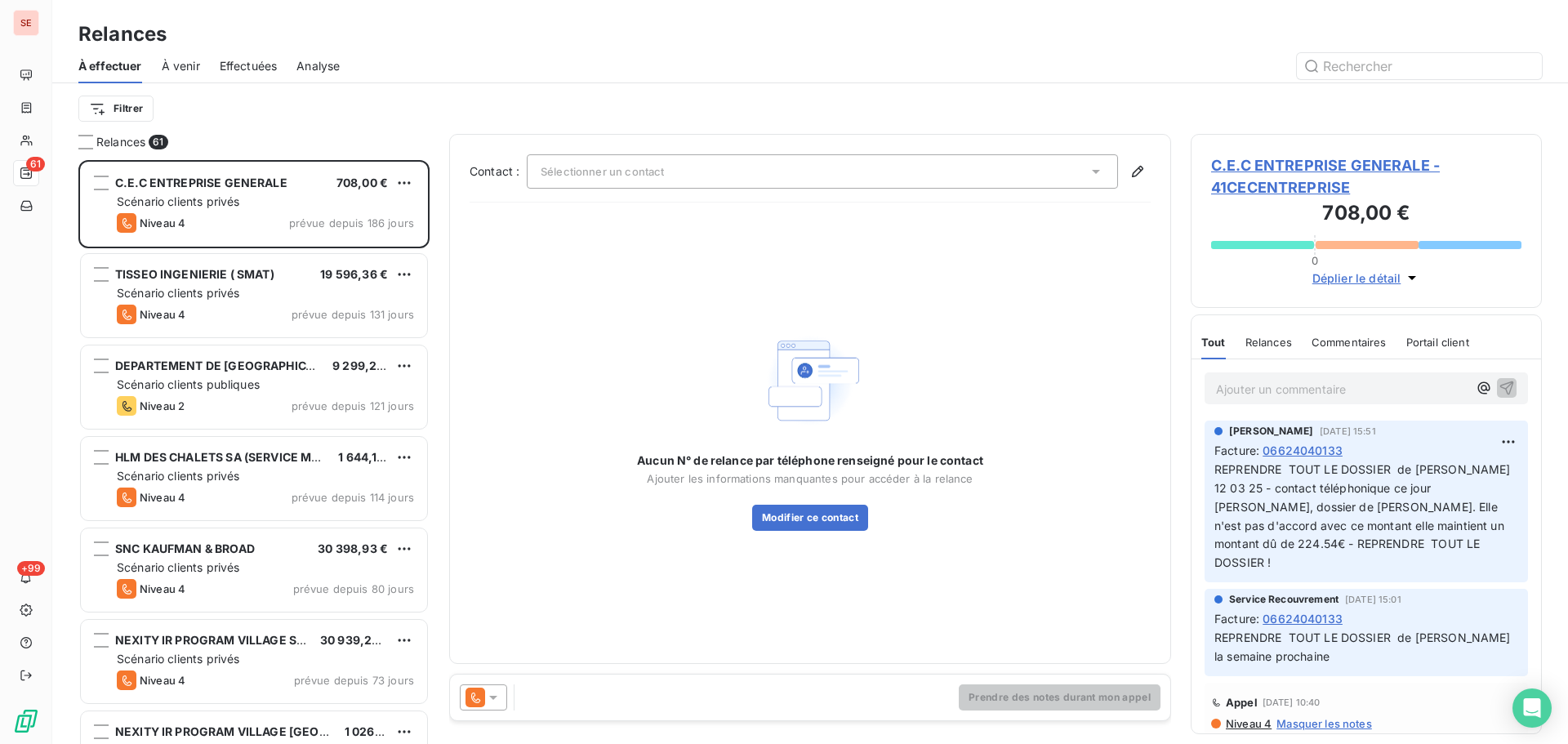
click at [335, 122] on div "Filtrer" at bounding box center [810, 108] width 1464 height 31
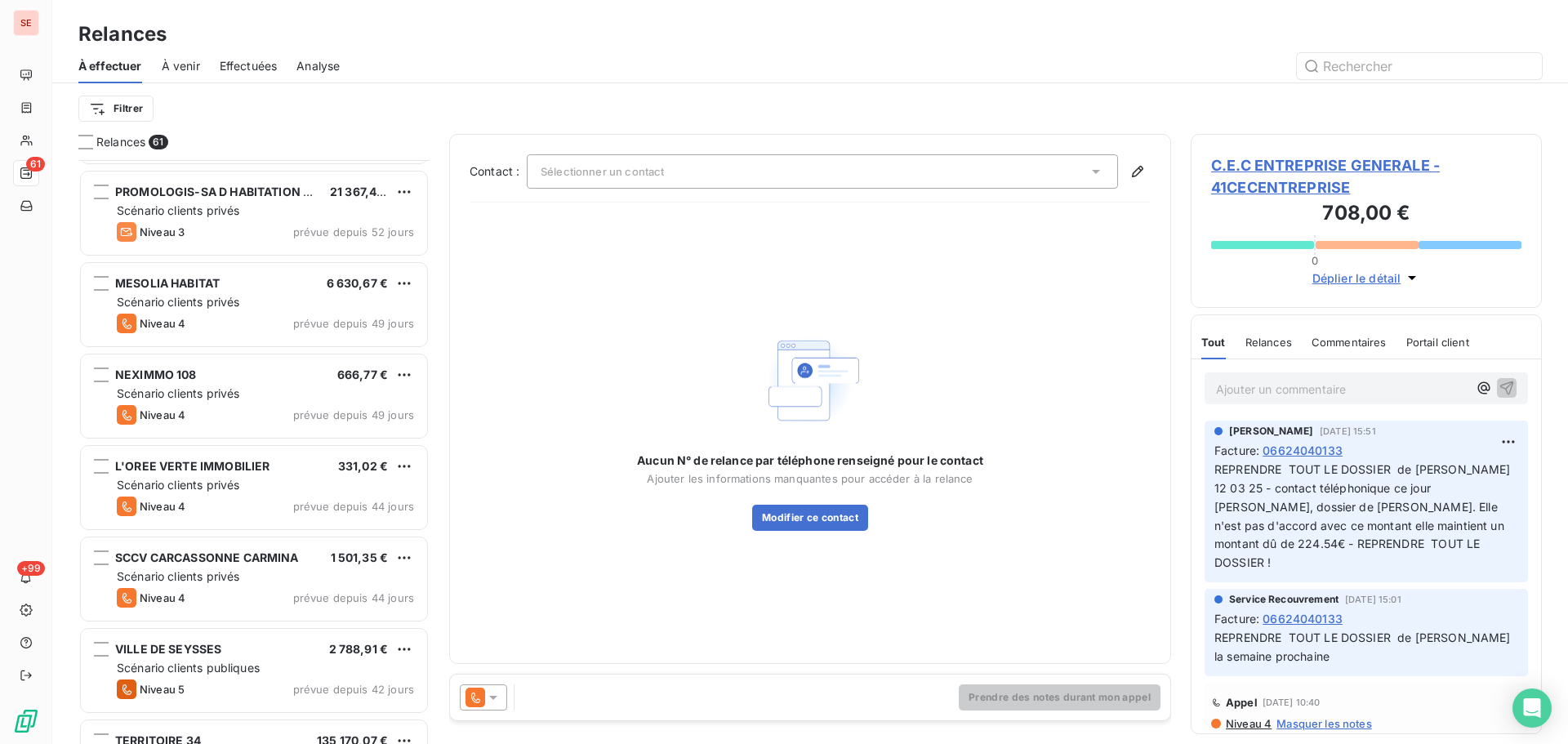
scroll to position [1308, 0]
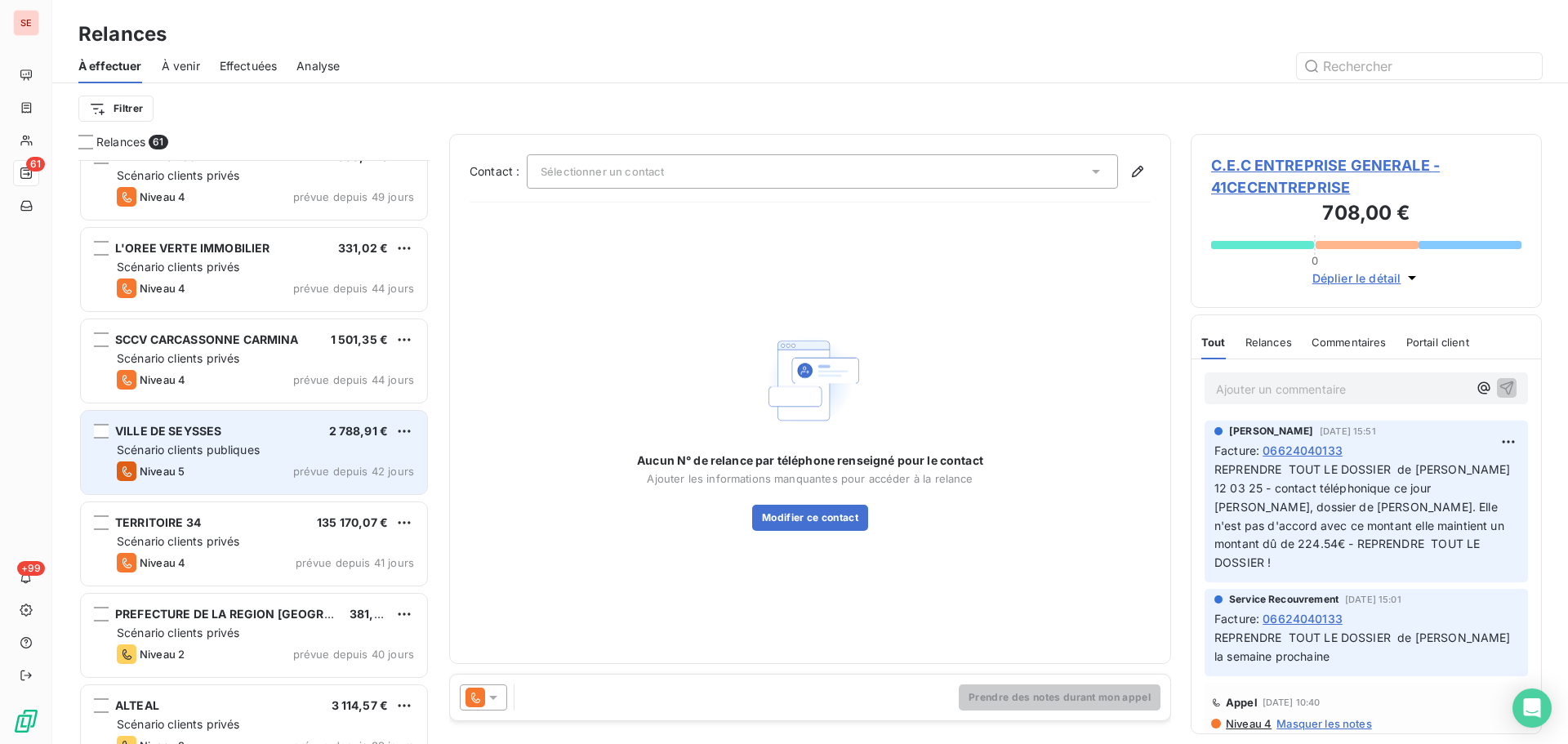
click at [326, 479] on div "Niveau 5 prévue depuis 42 jours" at bounding box center [265, 471] width 297 height 19
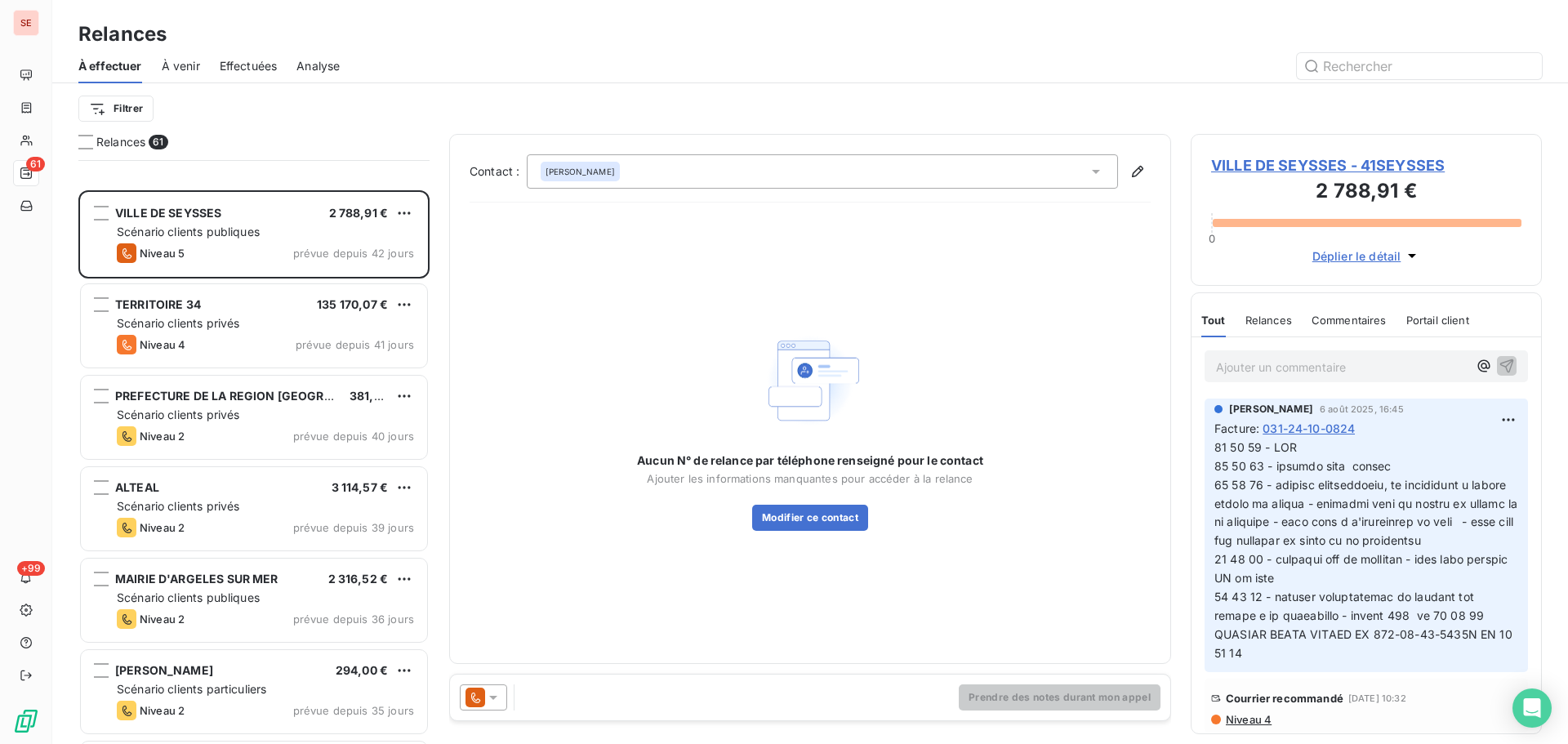
scroll to position [1743, 0]
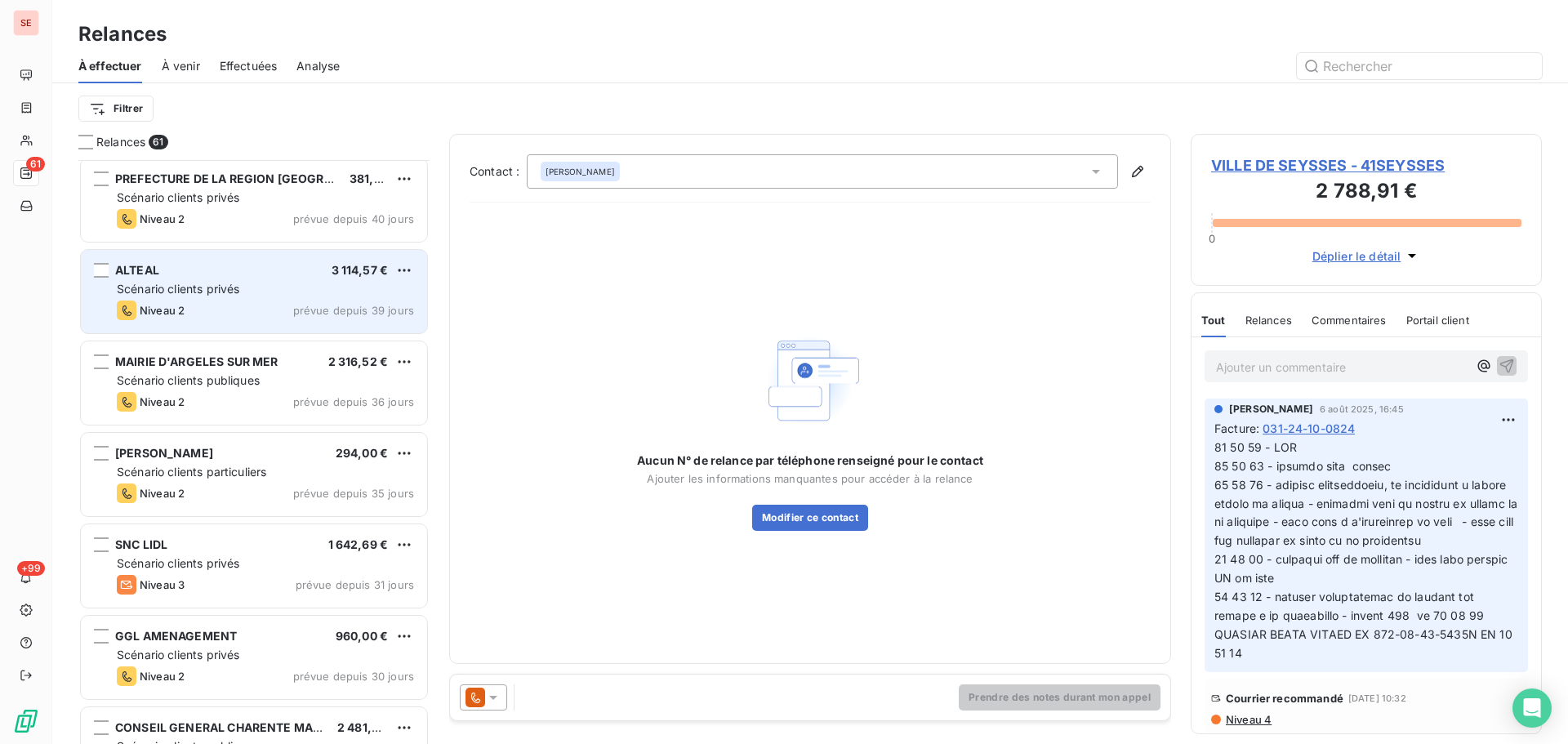
click at [399, 295] on div "Scénario clients privés" at bounding box center [265, 289] width 297 height 16
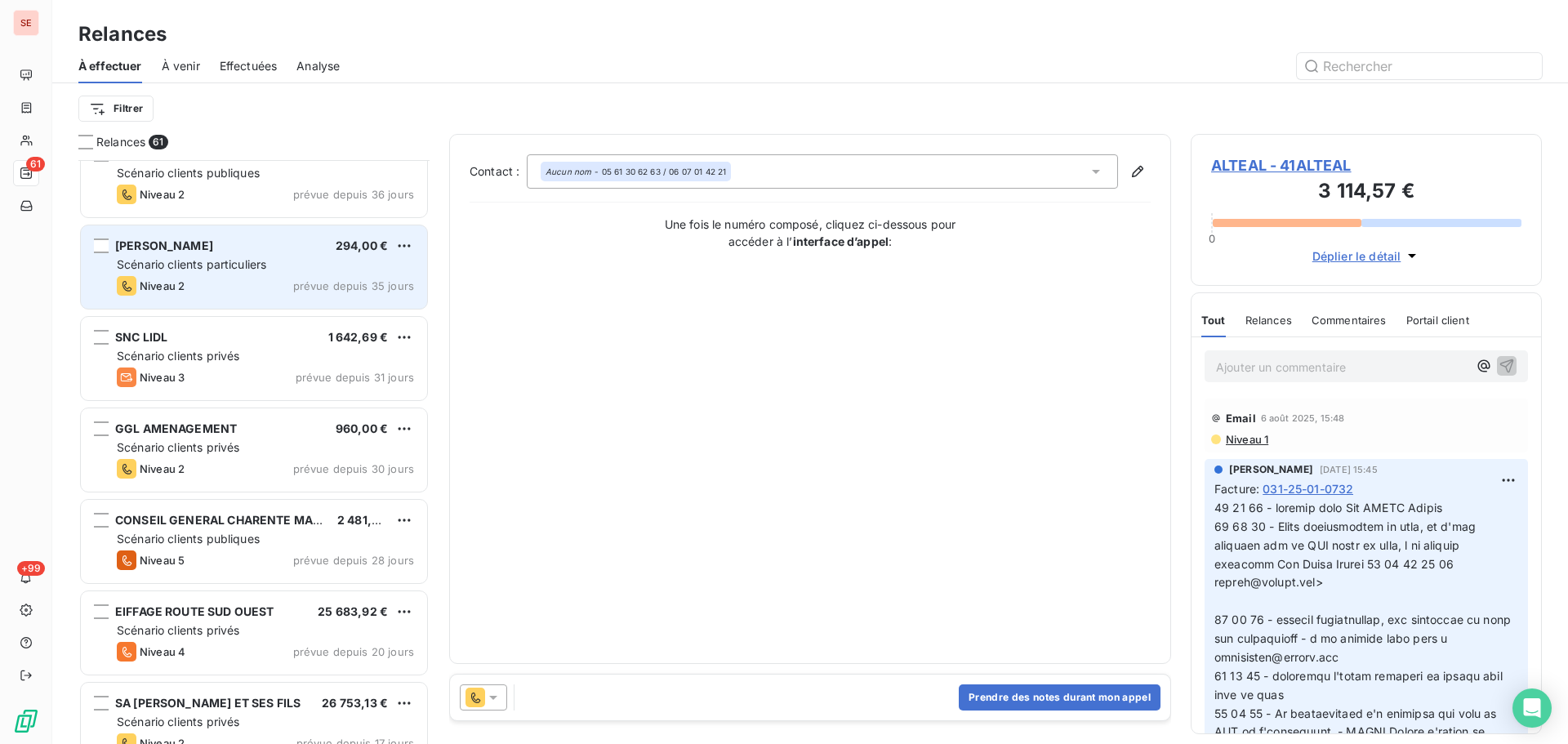
scroll to position [1961, 0]
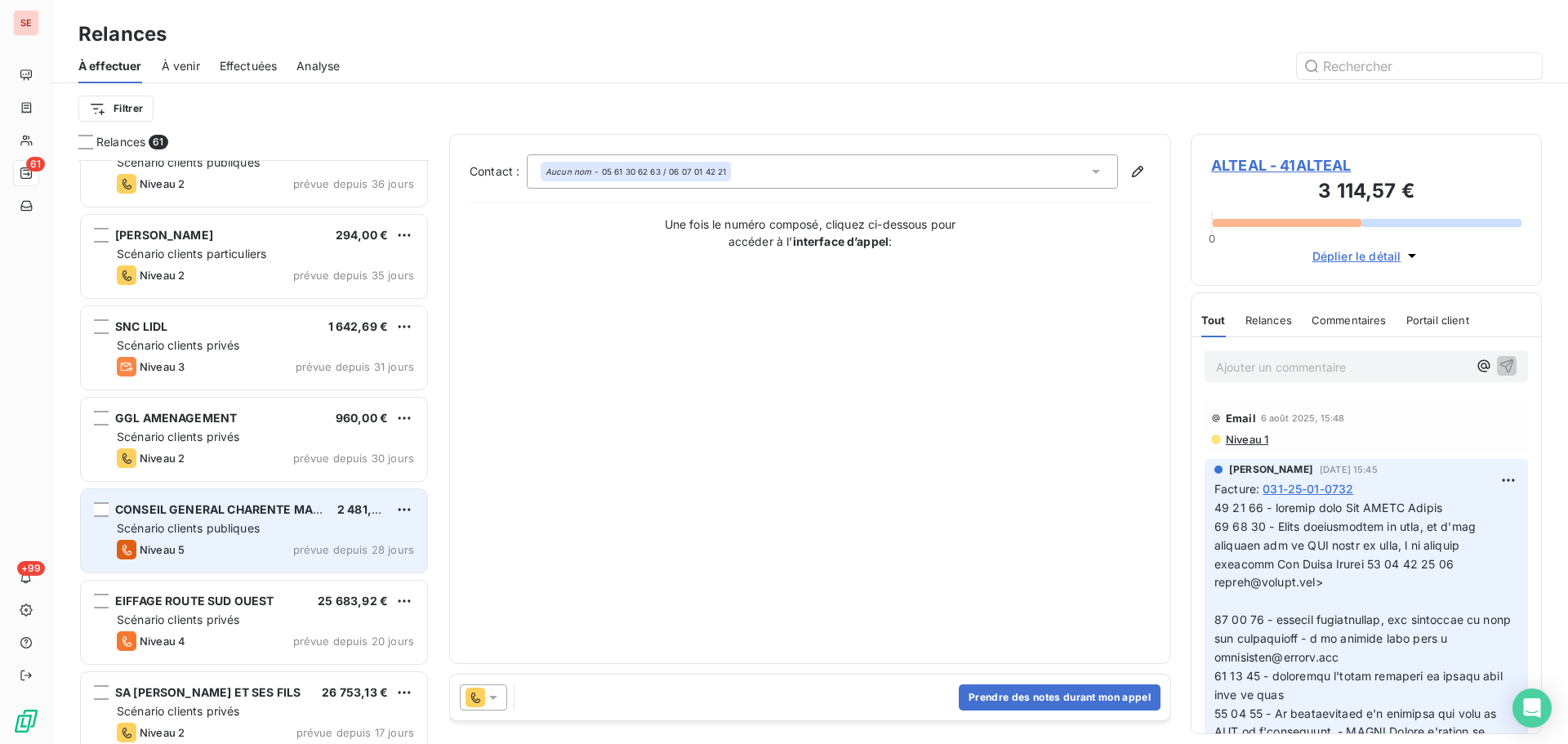
click at [227, 539] on div "CONSEIL GENERAL CHARENTE MARITIME 2 481,31 € Scénario clients publiques Niveau …" at bounding box center [253, 530] width 346 height 83
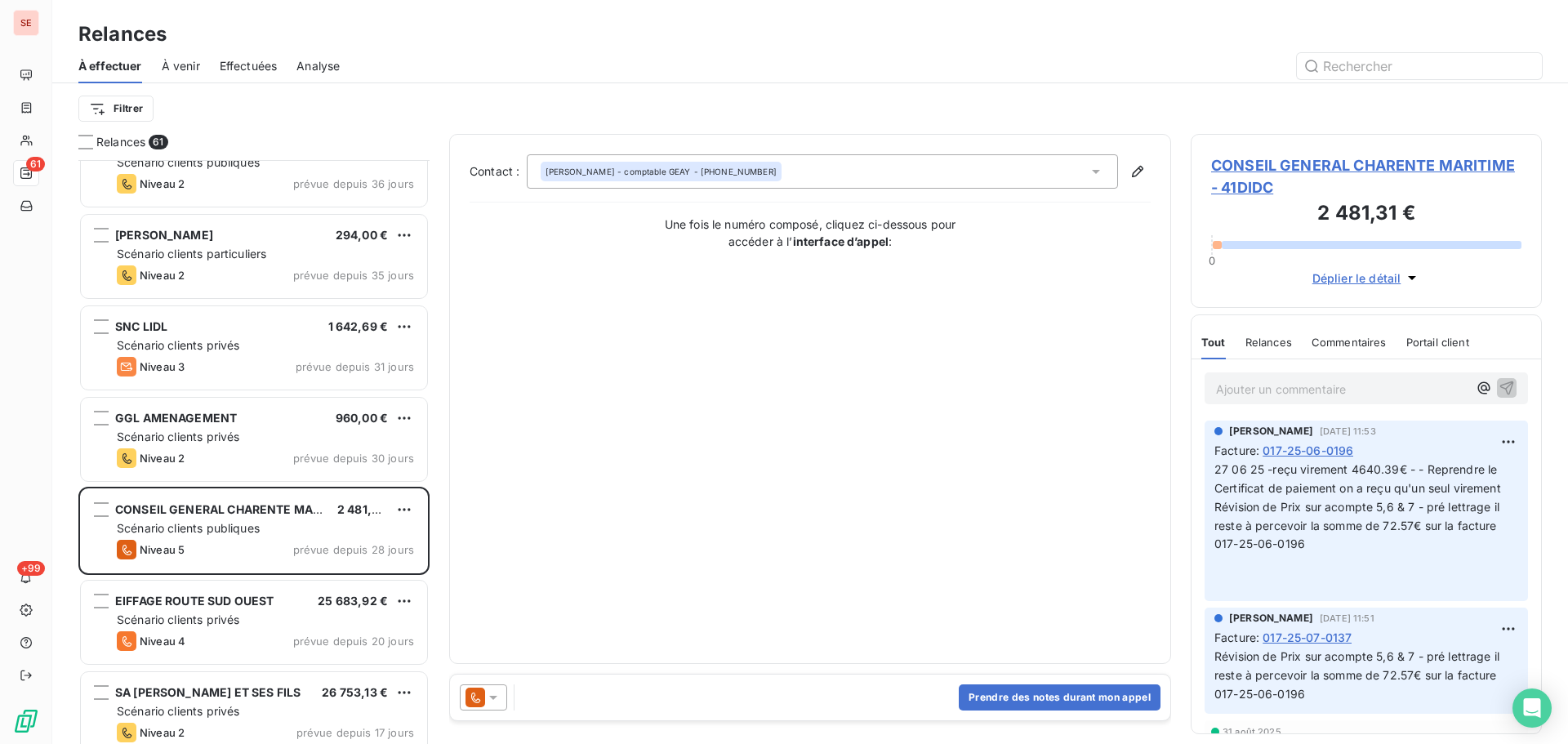
click at [1321, 157] on span "CONSEIL GENERAL CHARENTE MARITIME - 41DIDC" at bounding box center [1367, 176] width 310 height 44
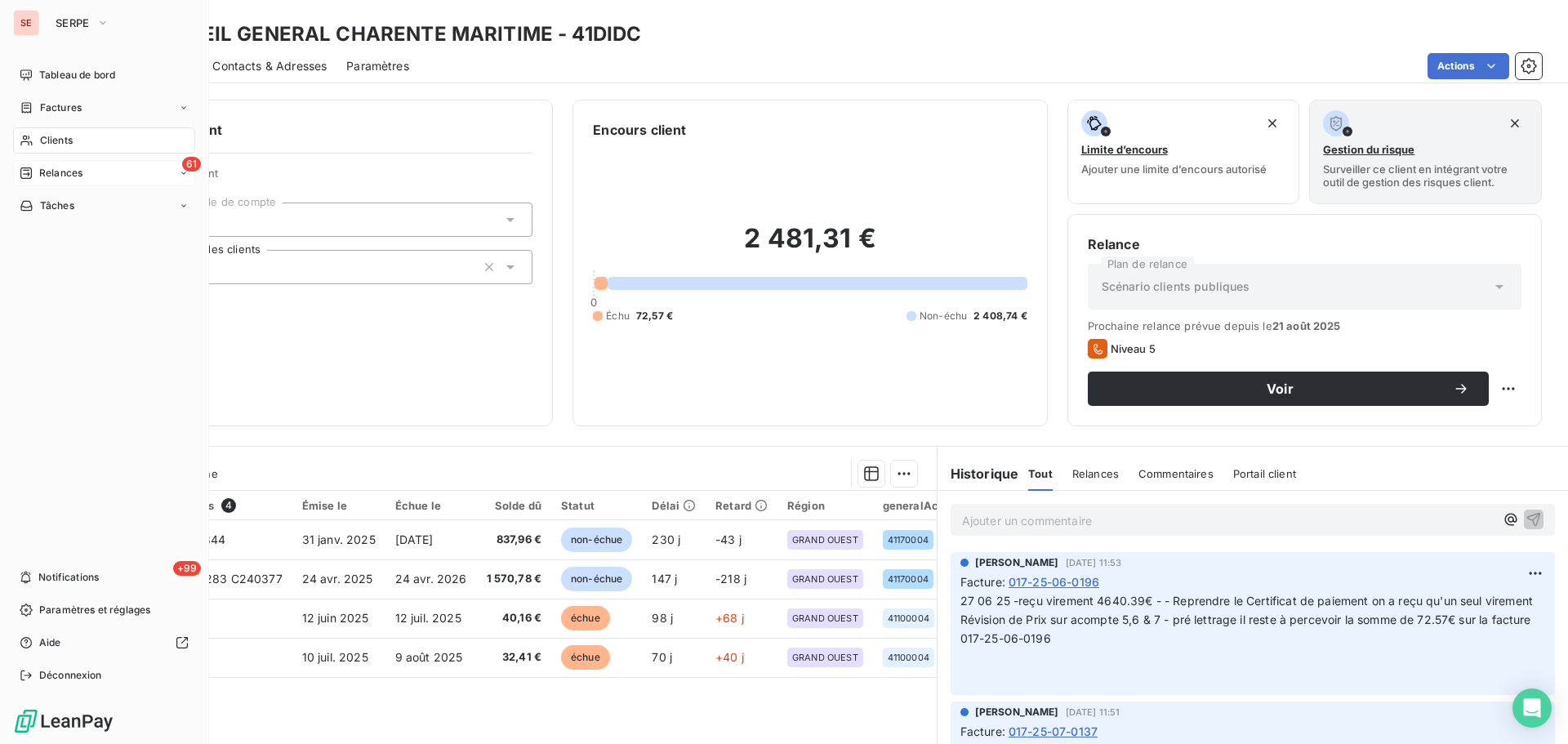
click at [61, 176] on span "Relances" at bounding box center [61, 174] width 44 height 15
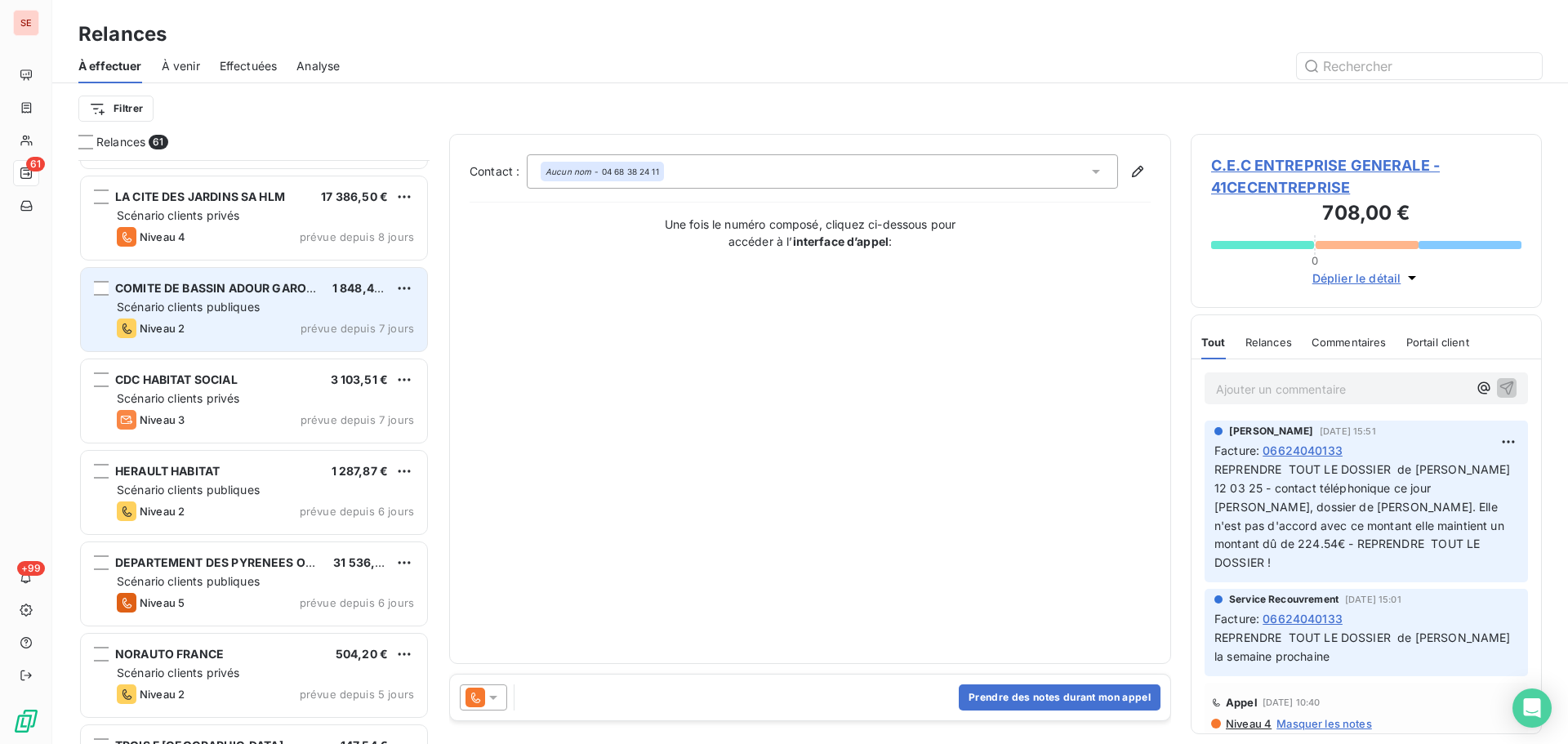
scroll to position [3920, 0]
click at [367, 314] on div "Scénario clients publiques" at bounding box center [265, 305] width 297 height 16
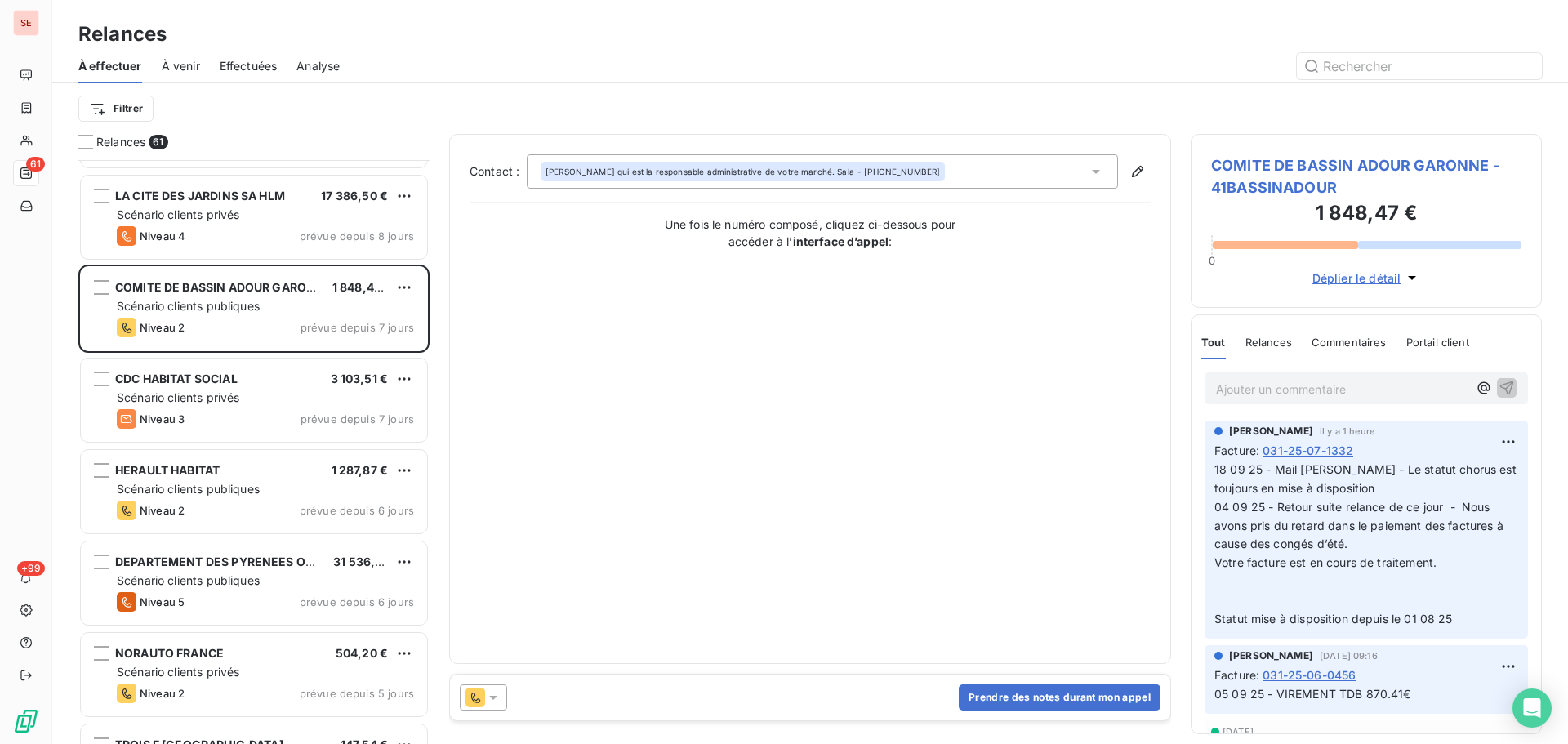
click at [1287, 161] on span "COMITE DE BASSIN ADOUR GARONNE - 41BASSINADOUR" at bounding box center [1367, 176] width 310 height 44
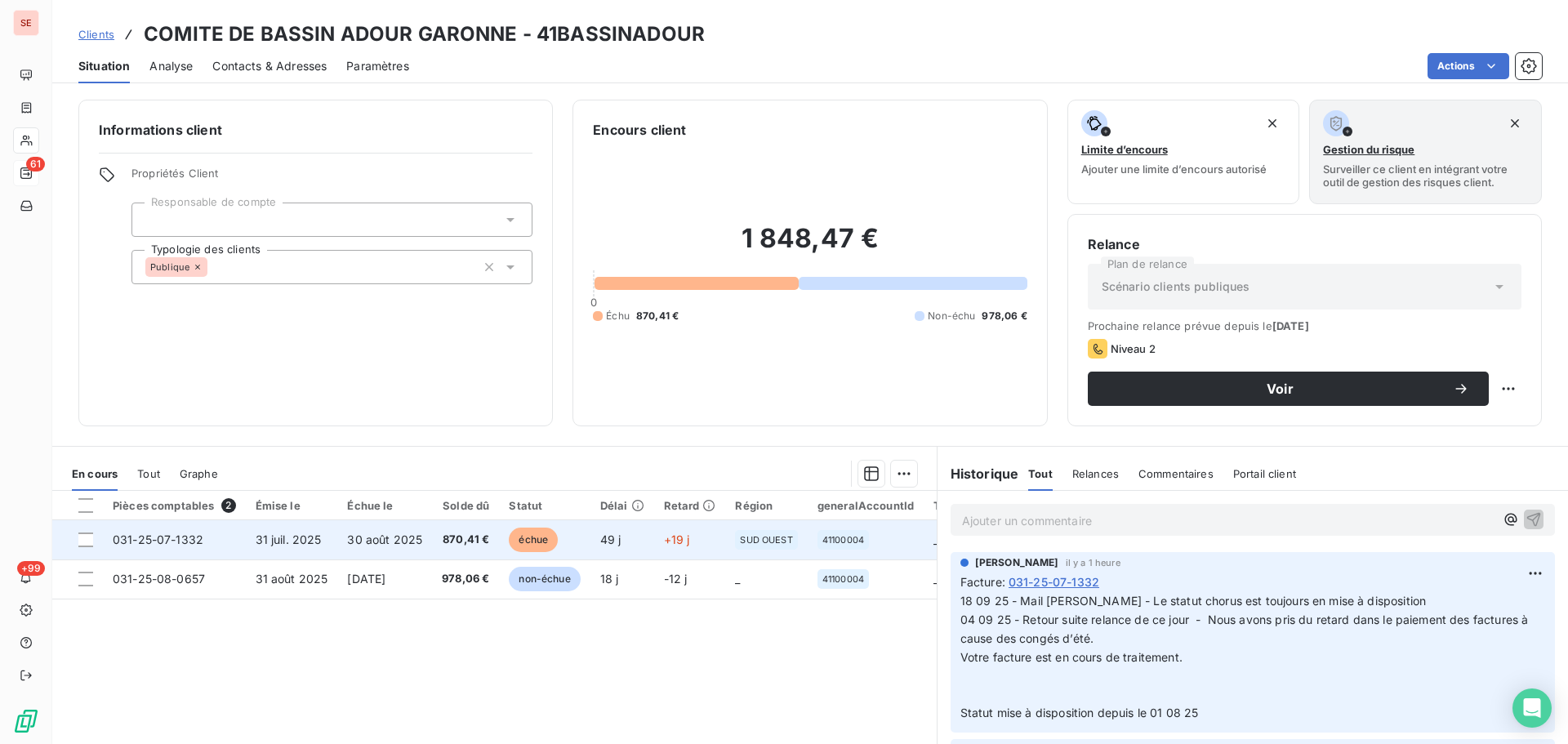
click at [430, 549] on td "30 août 2025" at bounding box center [384, 539] width 95 height 39
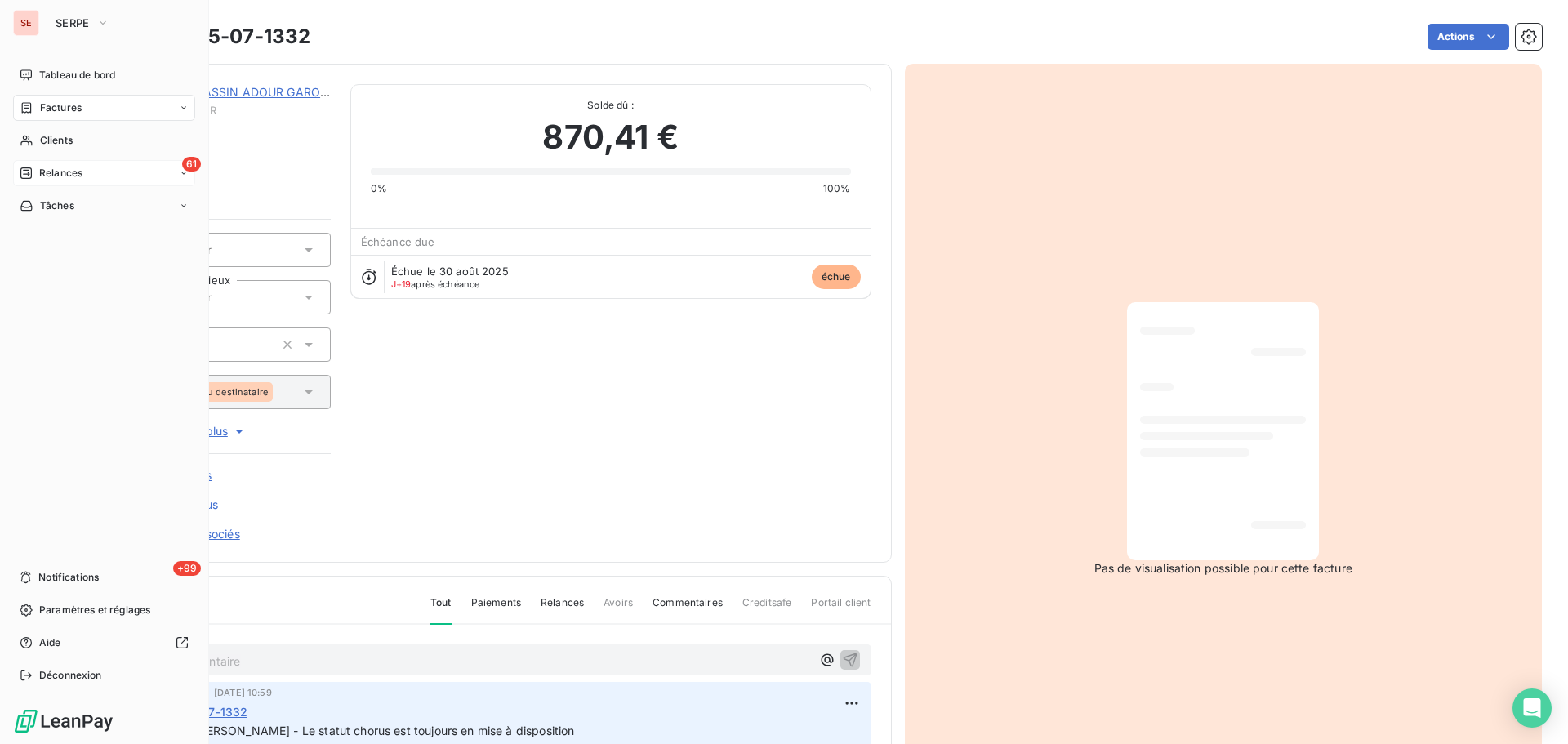
click at [61, 179] on span "Relances" at bounding box center [61, 174] width 44 height 15
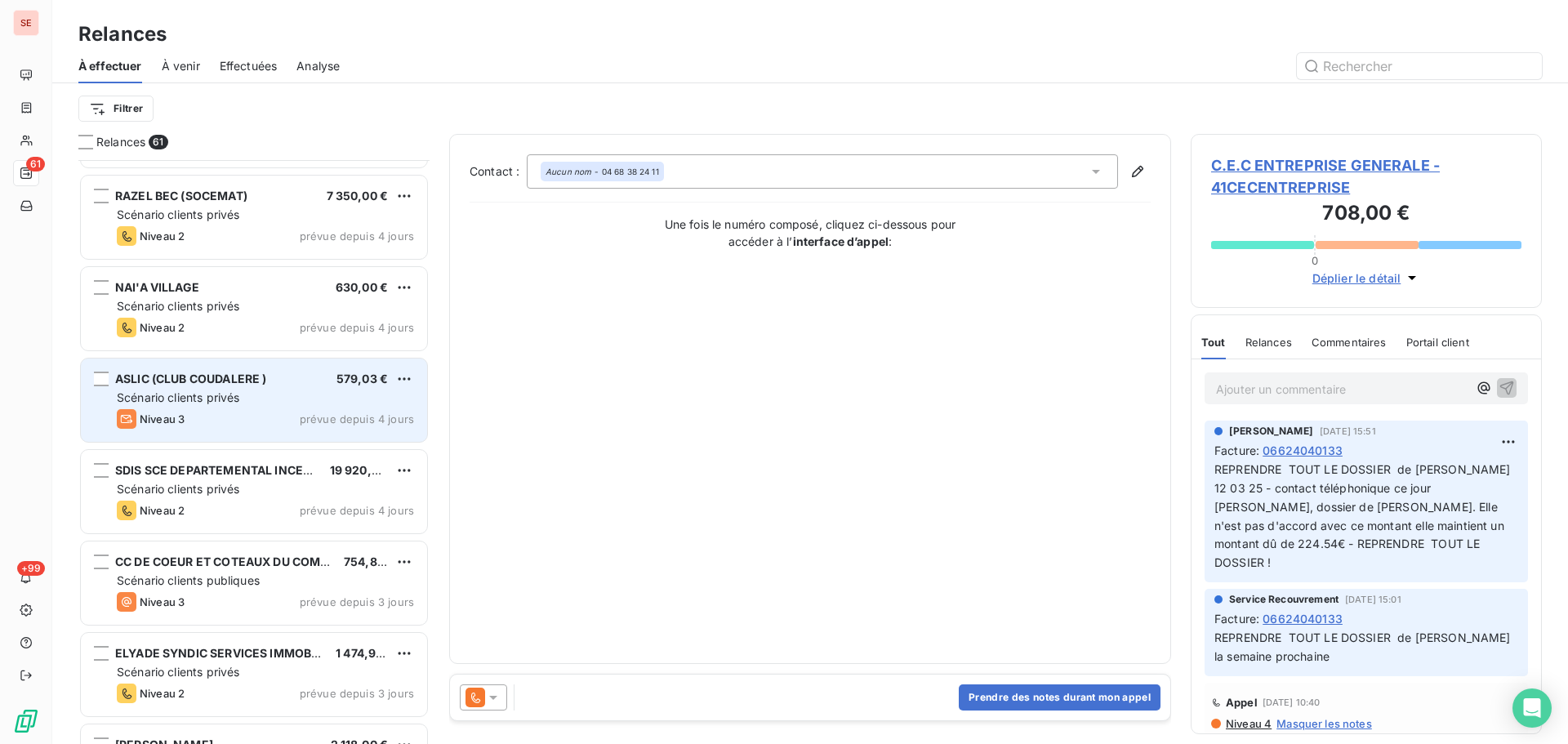
scroll to position [4343, 0]
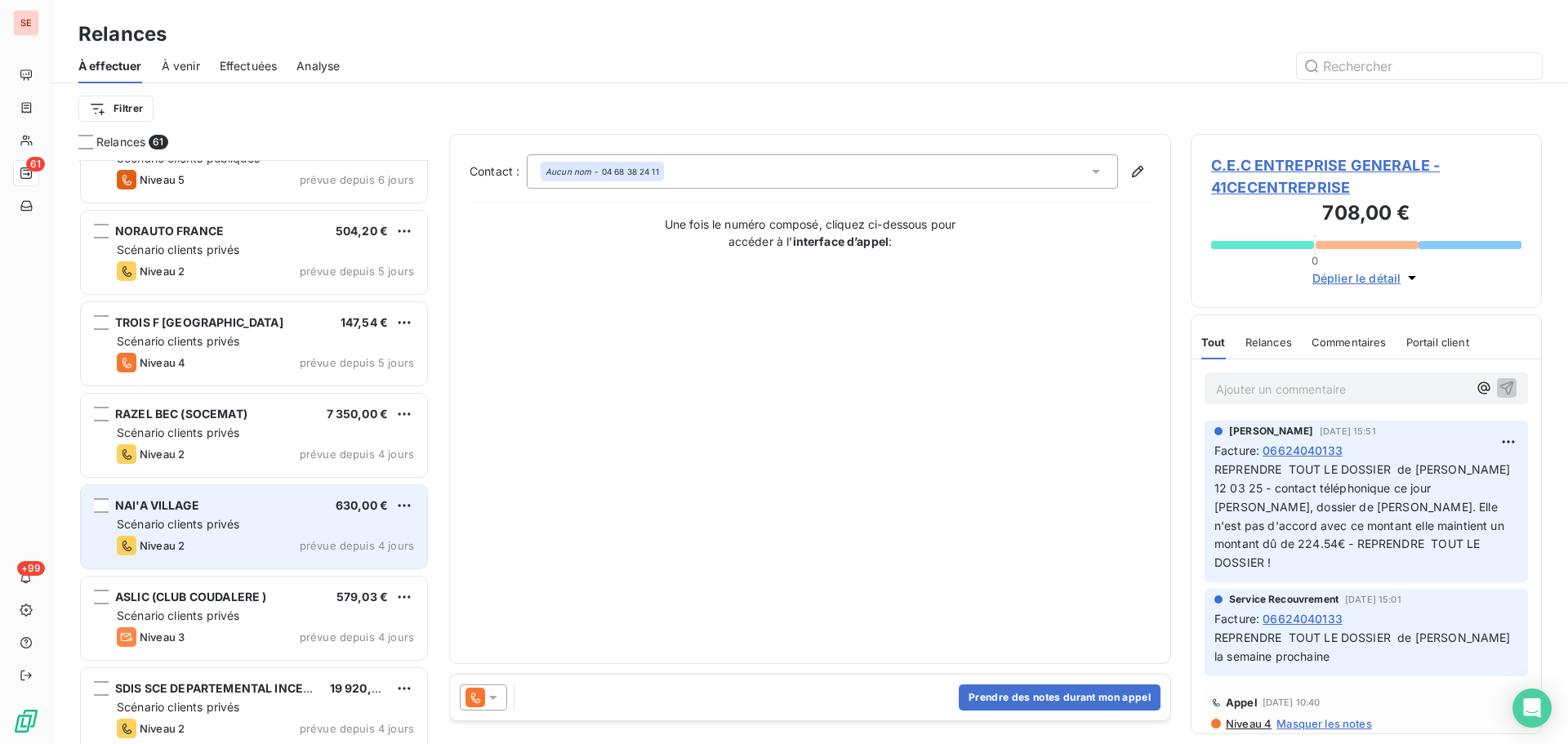
click at [230, 525] on span "Scénario clients privés" at bounding box center [178, 523] width 122 height 14
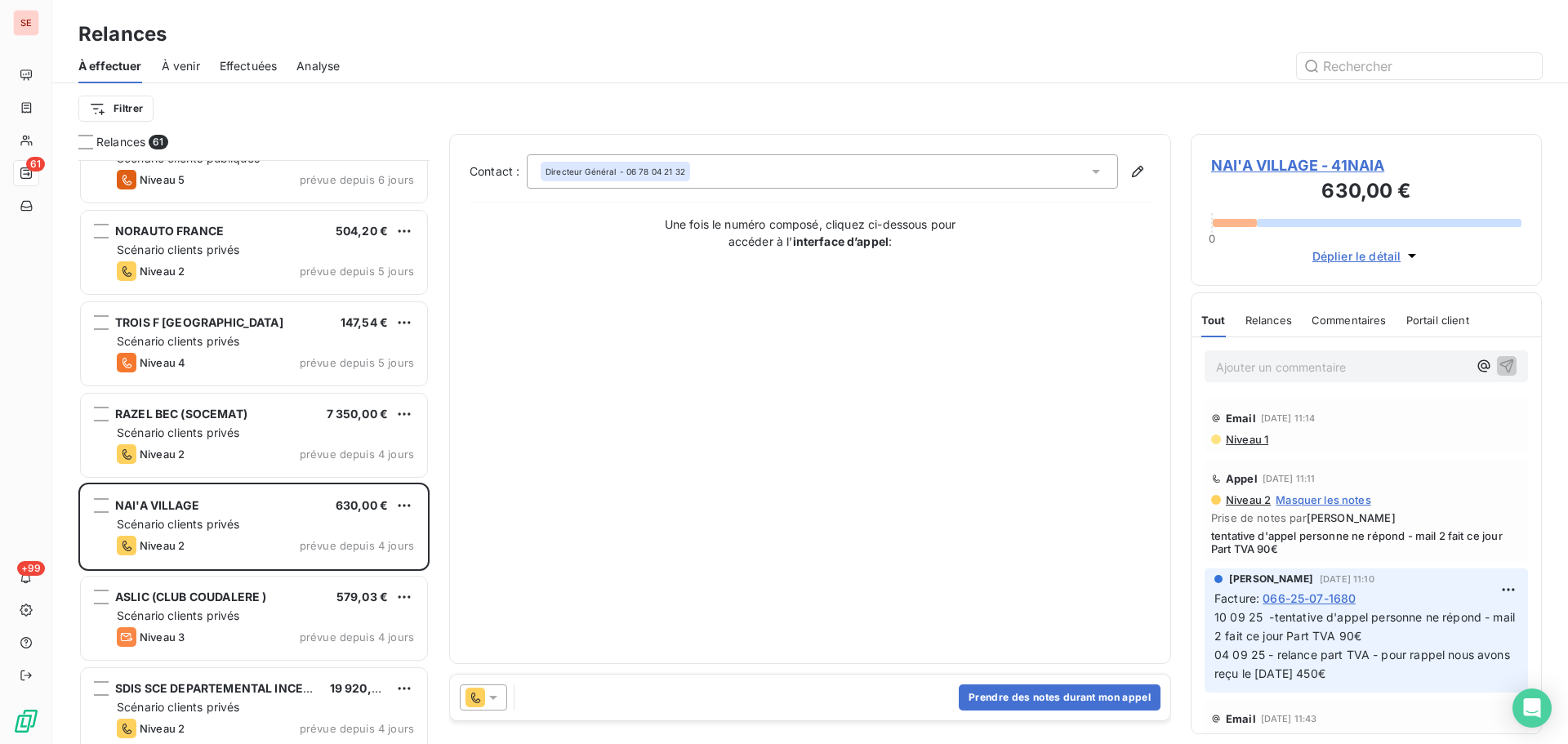
click at [1303, 166] on span "NAI'A VILLAGE - 41NAIA" at bounding box center [1367, 165] width 310 height 22
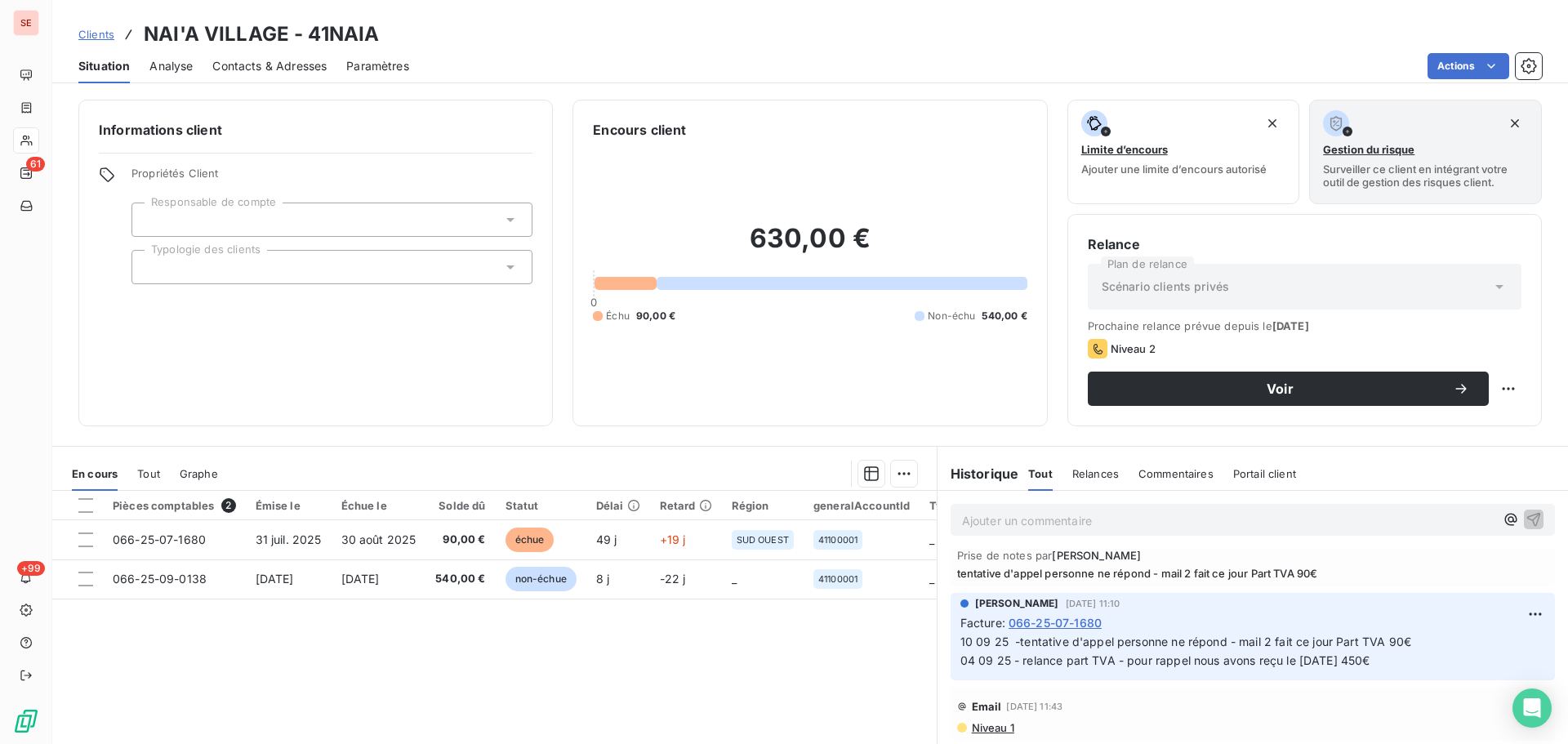
scroll to position [134, 0]
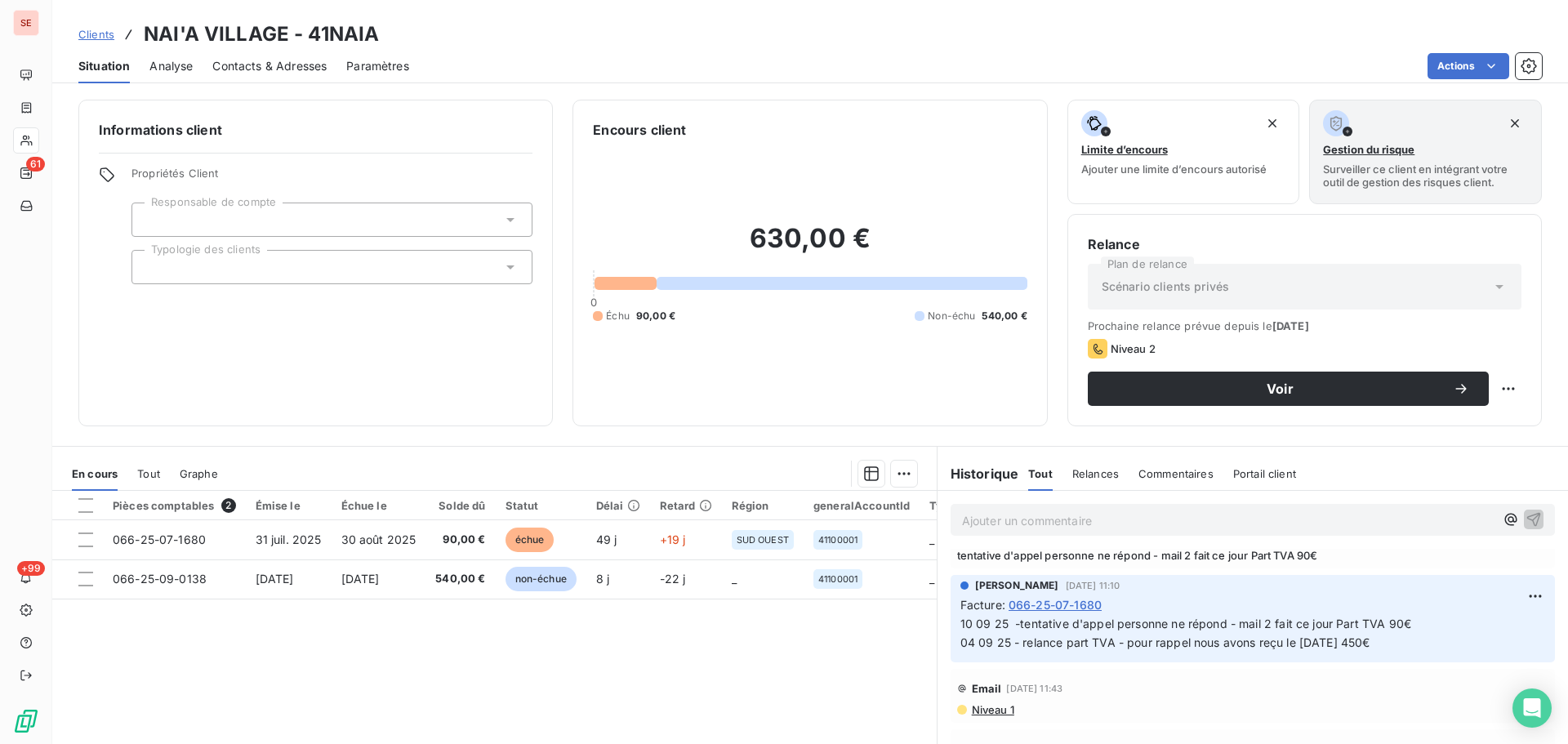
click at [264, 75] on div "Contacts & Adresses" at bounding box center [269, 65] width 114 height 34
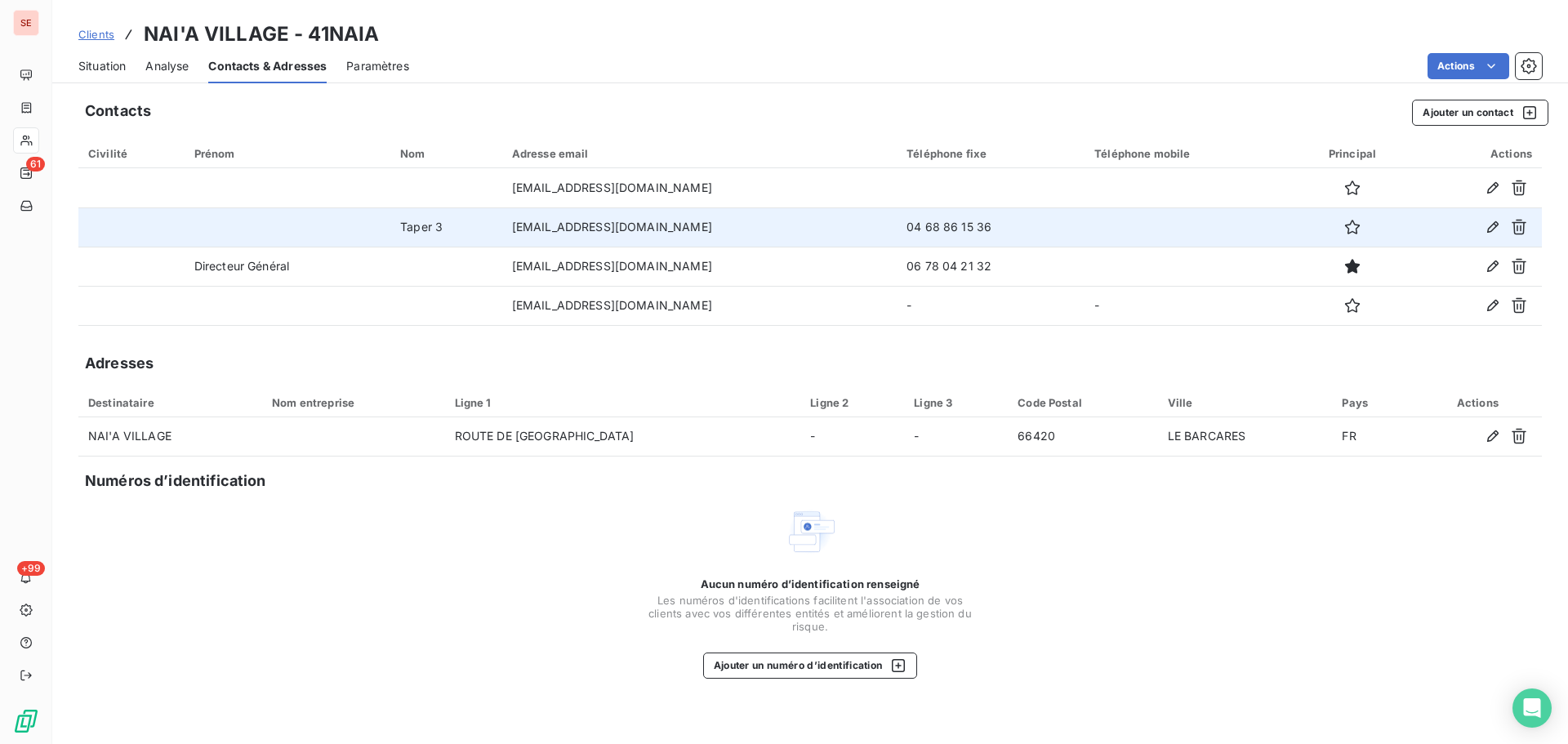
drag, startPoint x: 996, startPoint y: 225, endPoint x: 863, endPoint y: 235, distance: 133.4
click at [796, 219] on tr "Taper 3 comptabilite@naia-village.com 04 68 86 15 36" at bounding box center [810, 226] width 1464 height 39
copy tr "04 68 86 15 36"
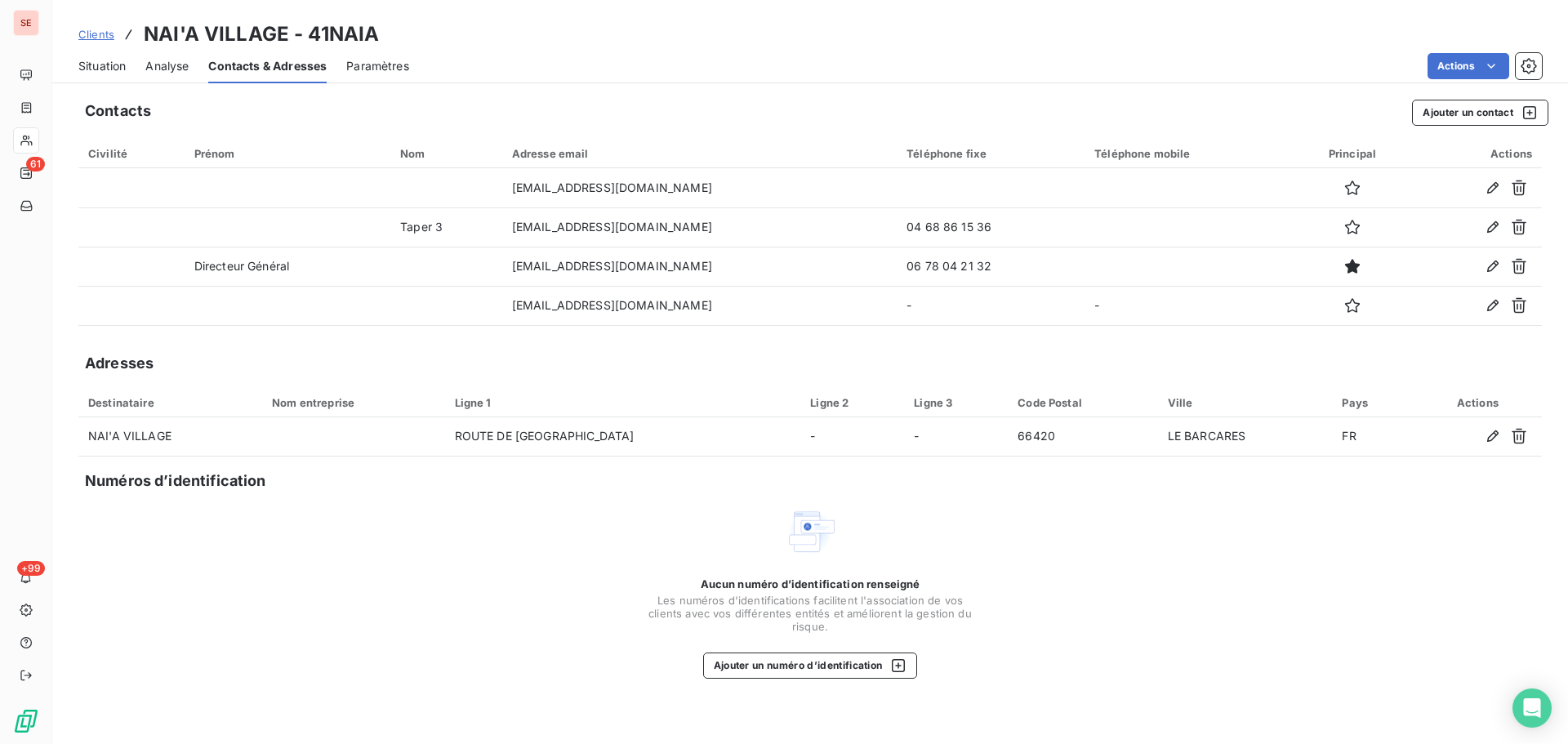
click at [90, 63] on span "Situation" at bounding box center [102, 65] width 47 height 16
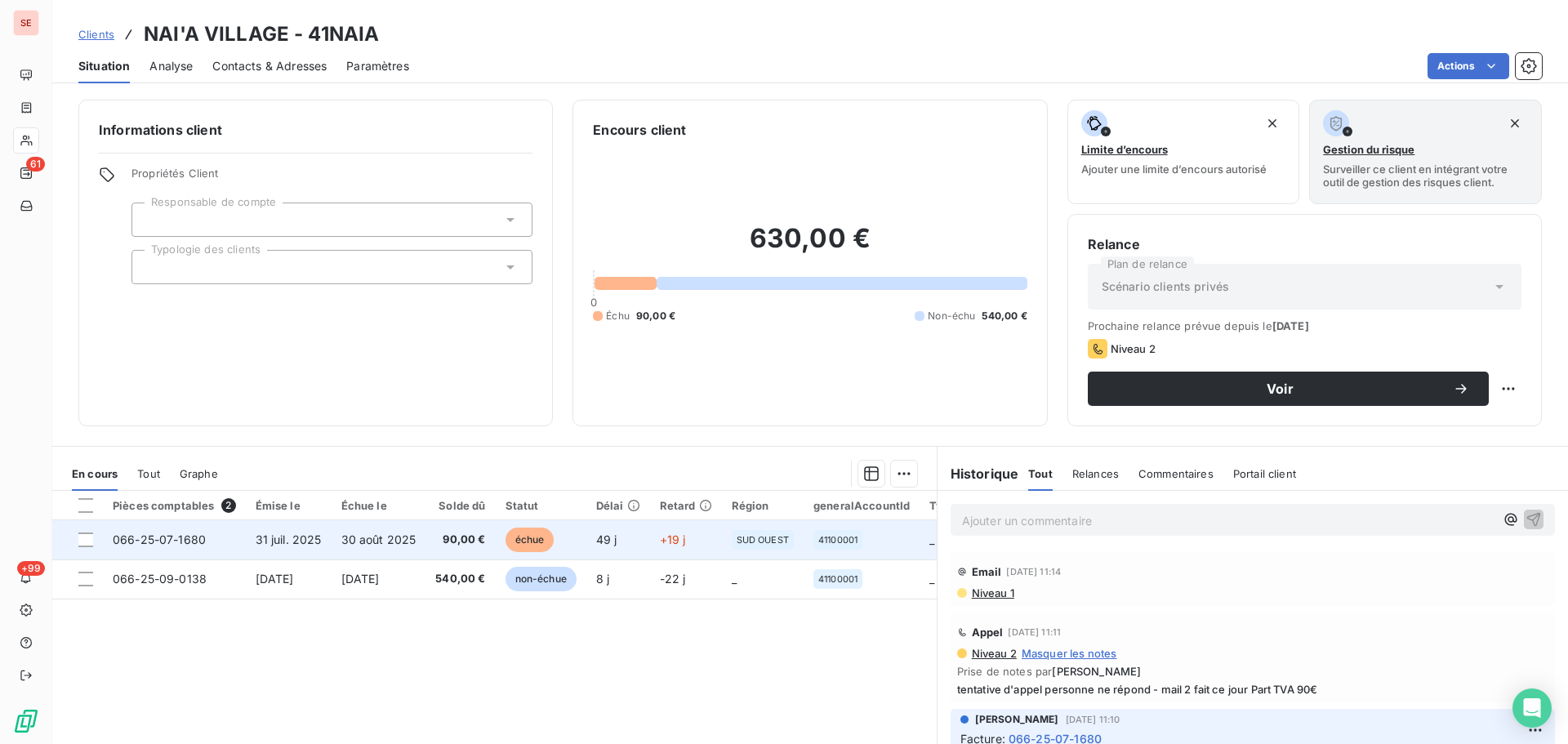
click at [391, 547] on td "30 août 2025" at bounding box center [378, 539] width 95 height 39
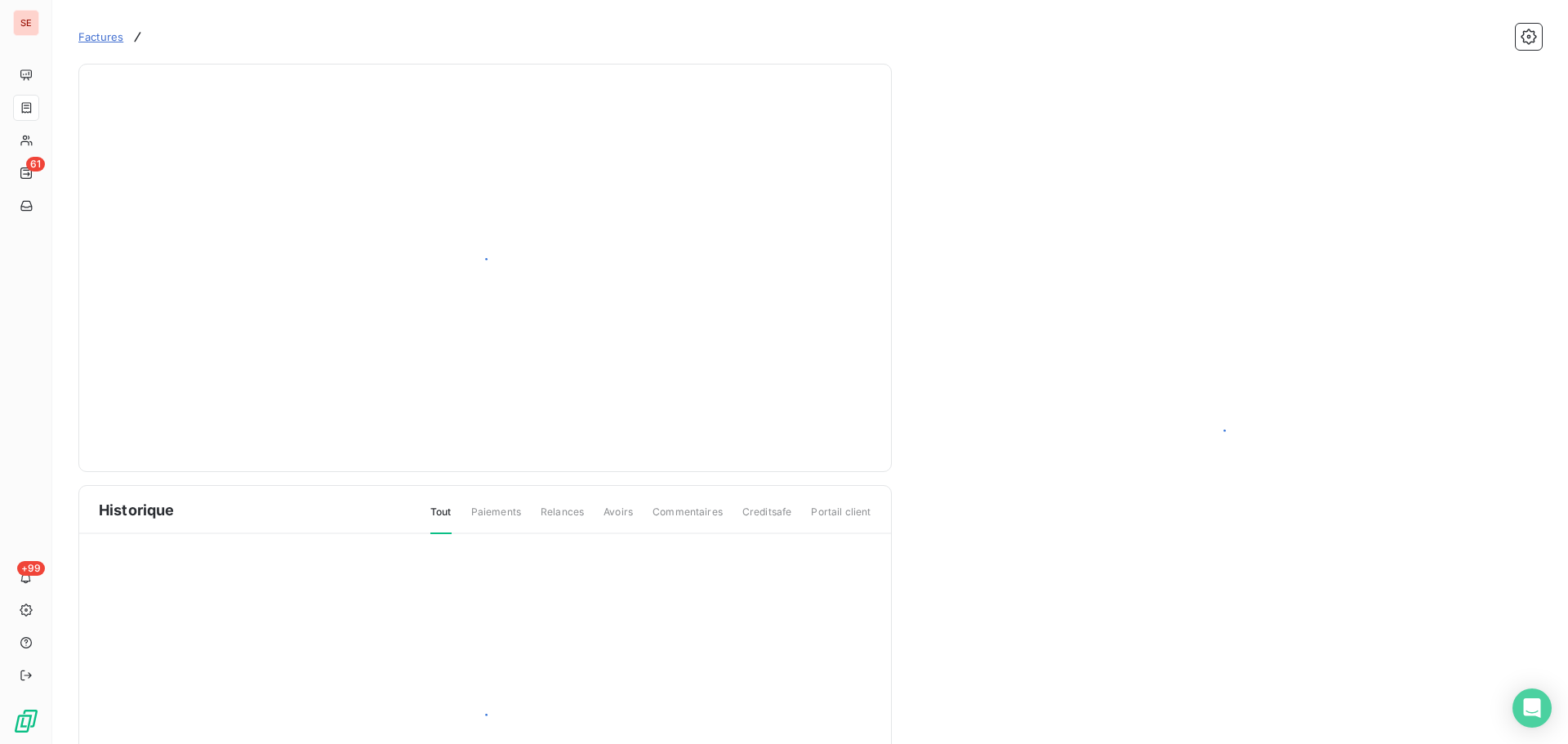
click at [391, 547] on div at bounding box center [485, 723] width 812 height 378
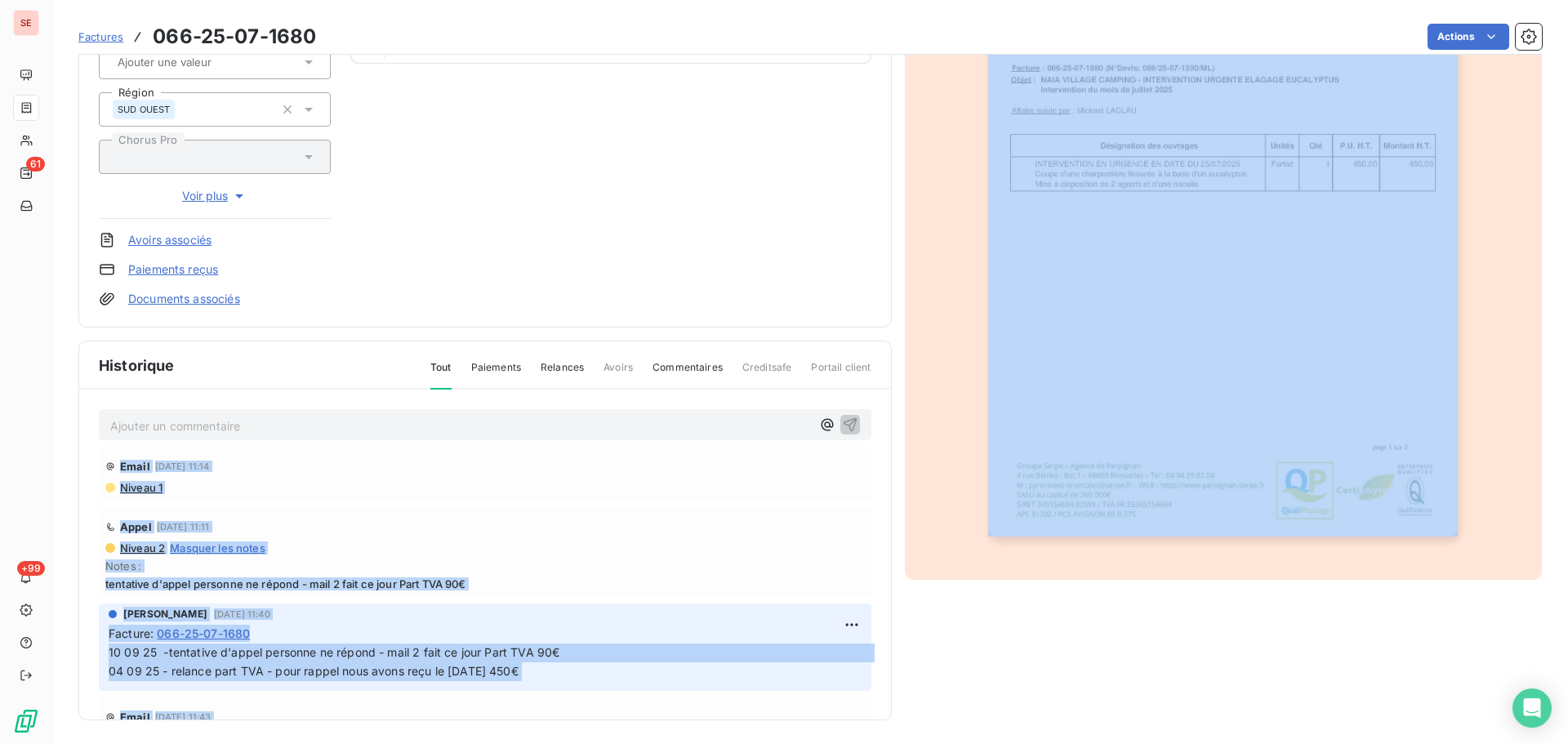
scroll to position [238, 0]
click at [598, 508] on div "Appel 10 sept. 2025, 11:11 Niveau 2 Masquer les notes Notes : tentative d'appel…" at bounding box center [485, 549] width 773 height 90
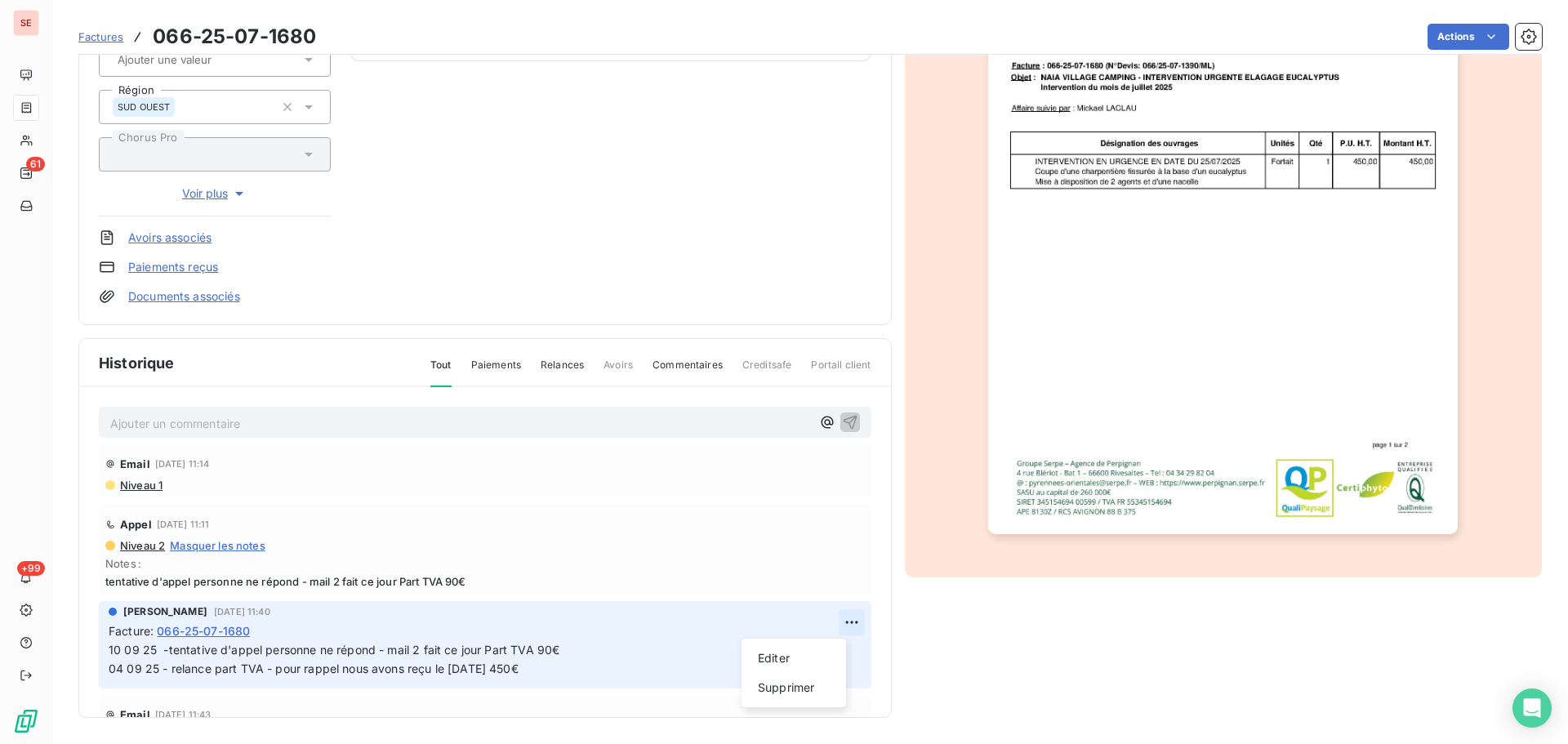
click at [831, 622] on html "SE 61 +99 Factures 066-25-07-1680 Actions NAI'A VILLAGE 41NAIA Montant initial …" at bounding box center [784, 372] width 1568 height 744
click at [810, 656] on div "Editer" at bounding box center [794, 658] width 91 height 26
click at [110, 653] on span "10 09 25 -tentative d'appel personne ne répond - mail 2 fait ce jour Part TVA 9…" at bounding box center [489, 658] width 763 height 33
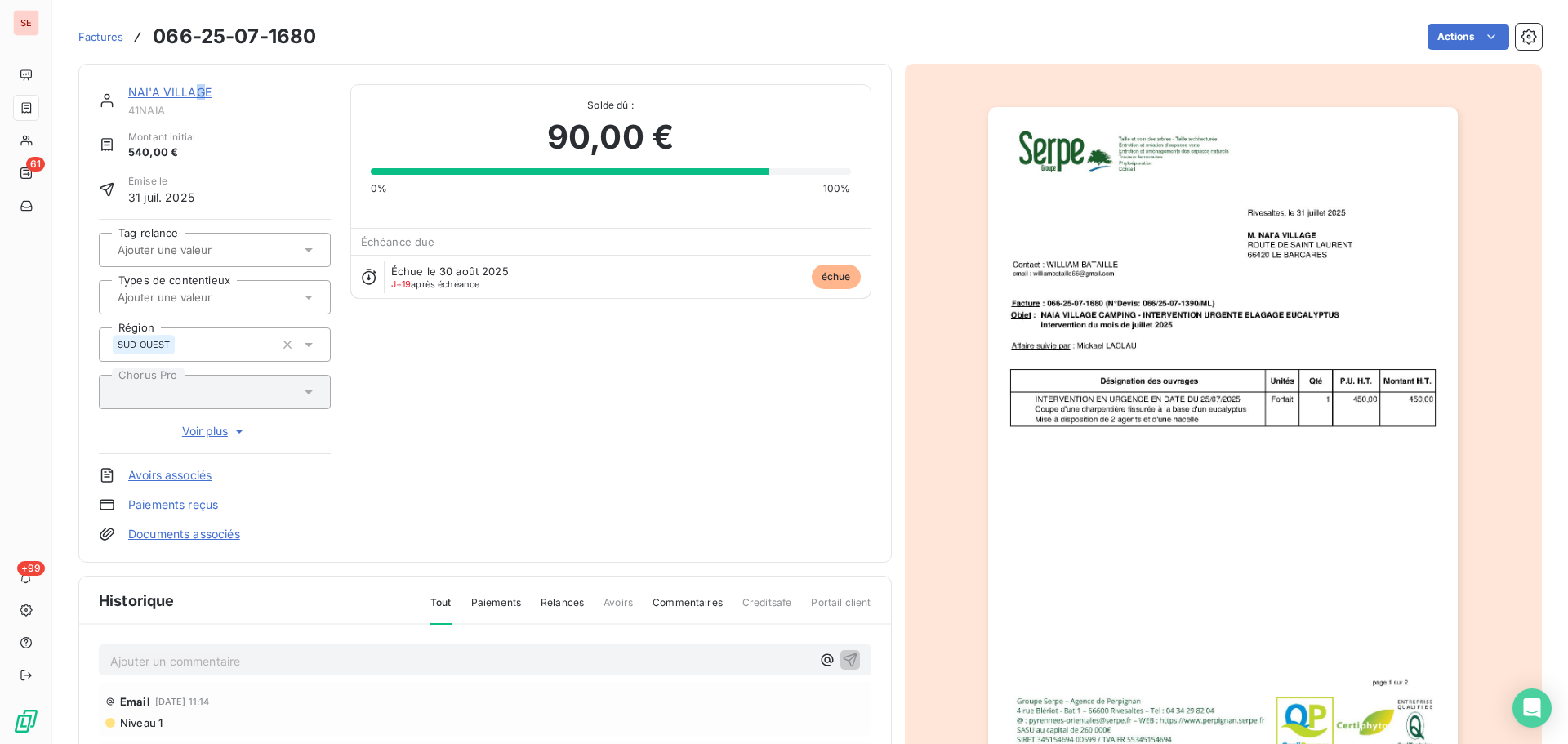
click at [199, 91] on link "NAI'A VILLAGE" at bounding box center [169, 91] width 83 height 14
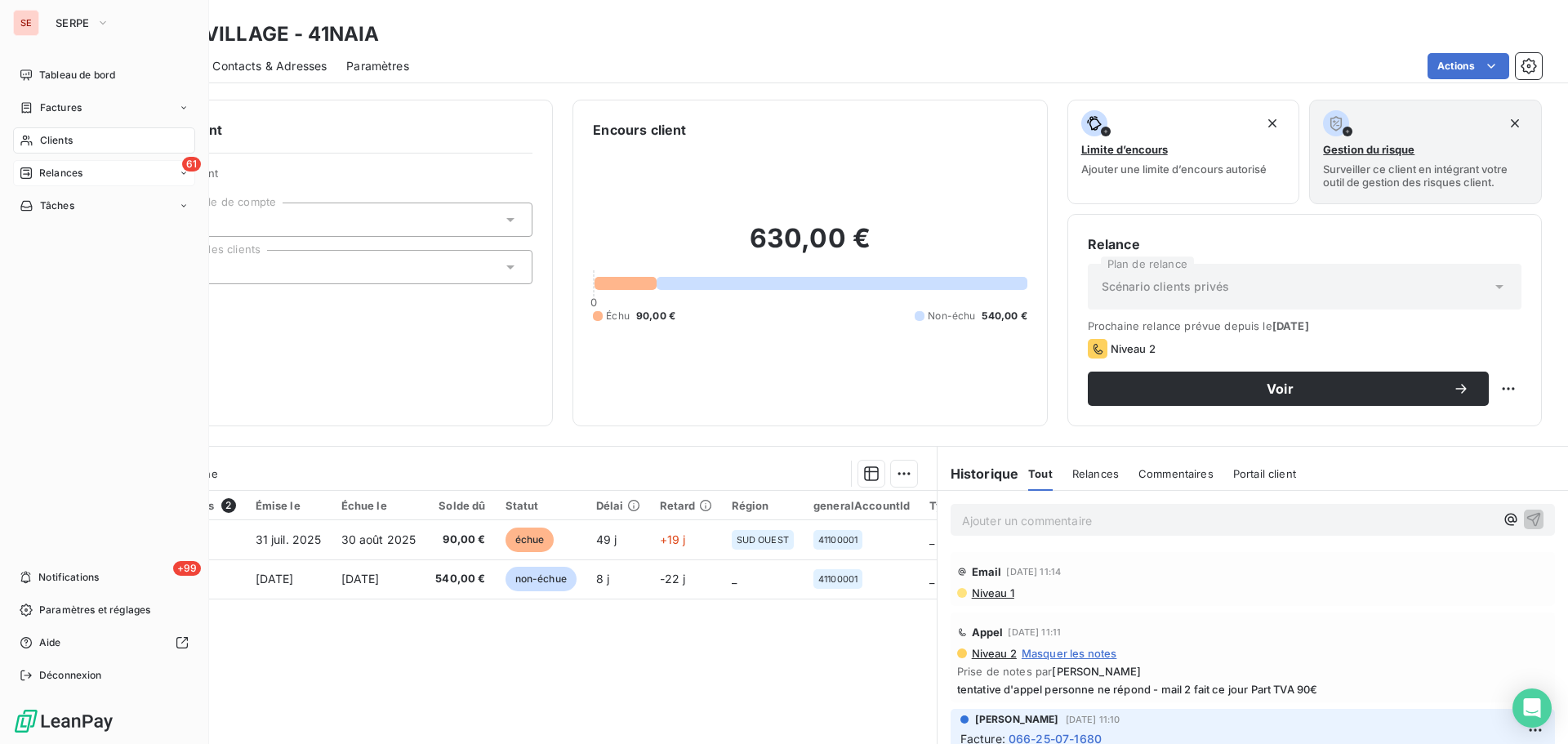
click at [66, 174] on span "Relances" at bounding box center [61, 174] width 44 height 15
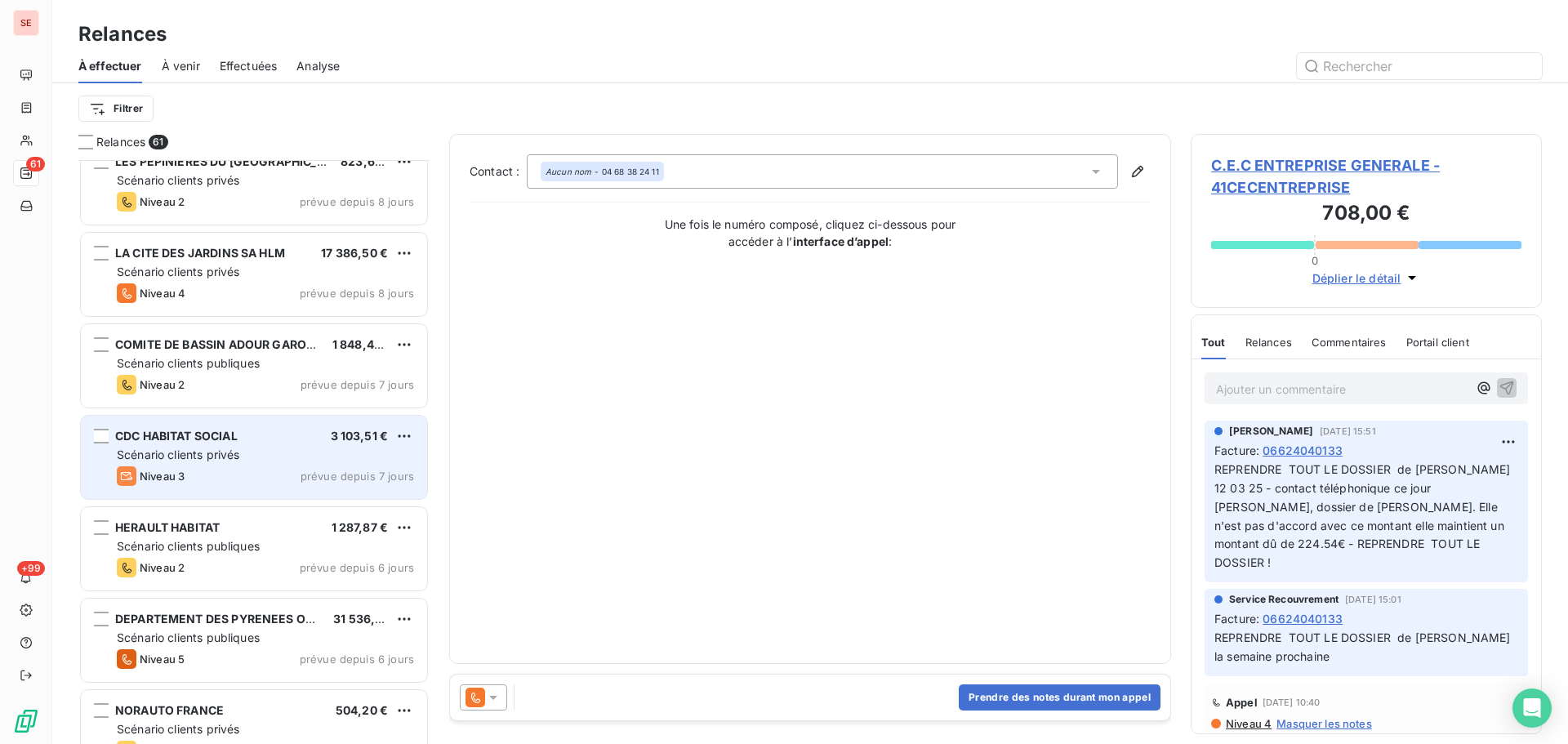
scroll to position [3920, 0]
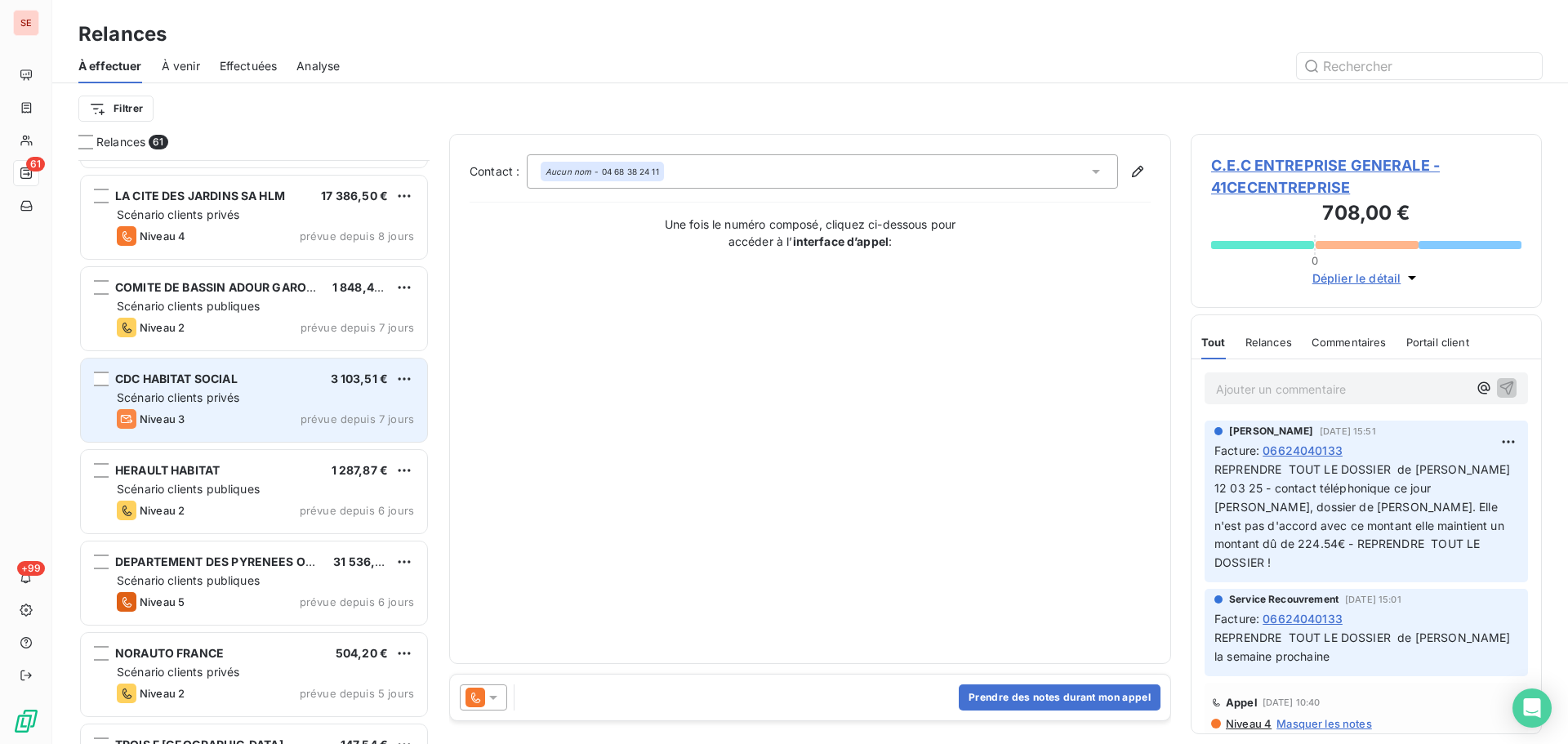
click at [340, 420] on span "prévue depuis 7 jours" at bounding box center [357, 419] width 113 height 13
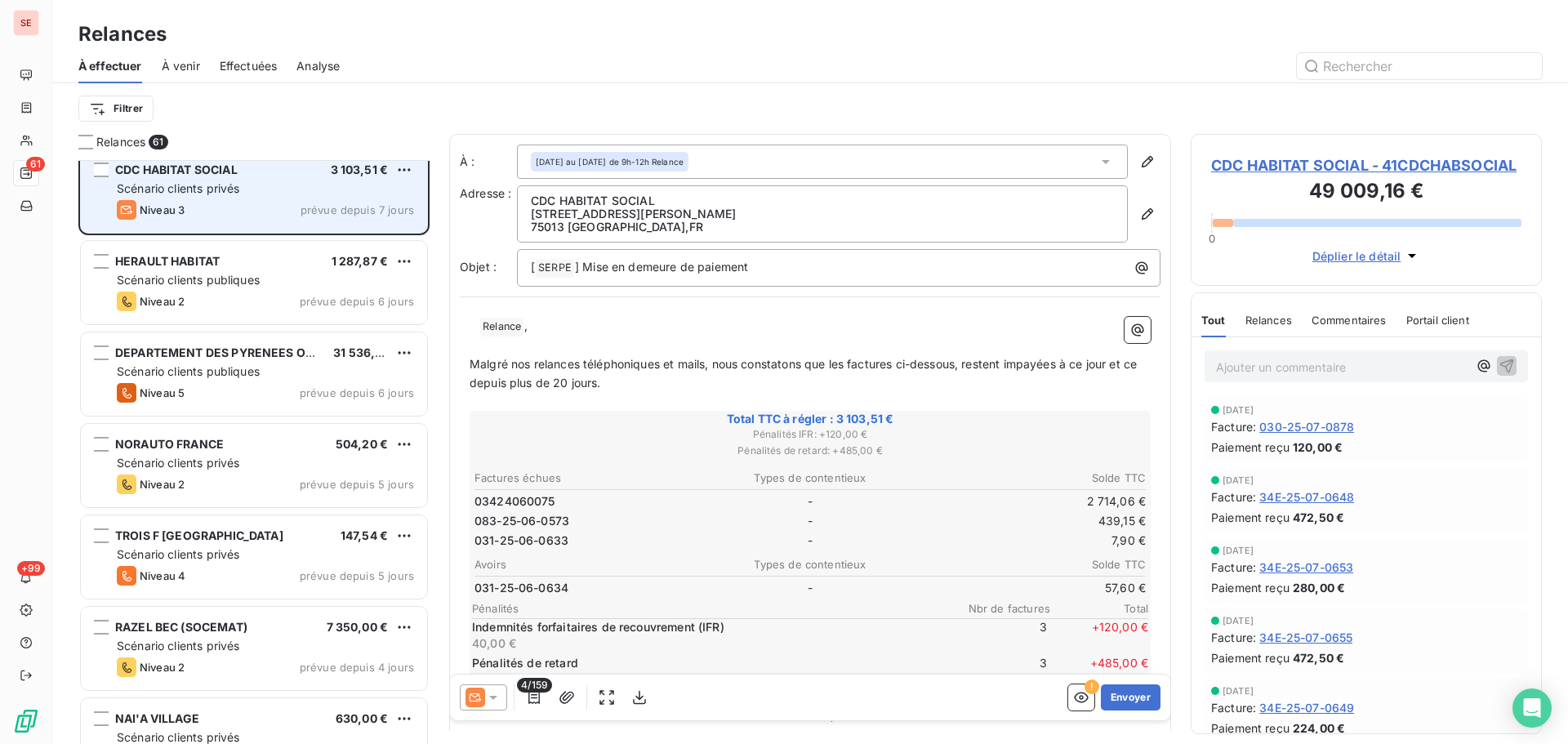
scroll to position [4139, 0]
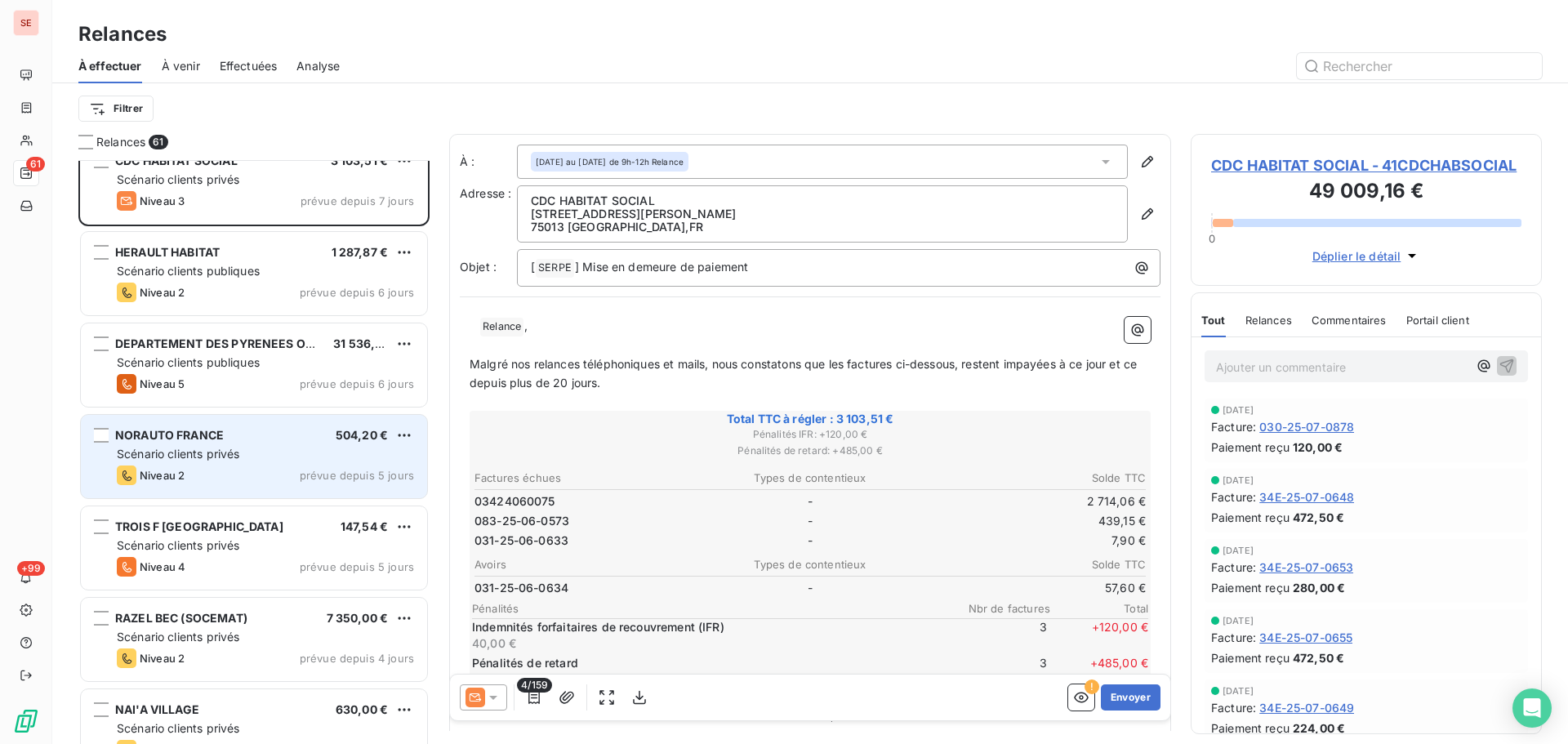
click at [252, 448] on div "Scénario clients privés" at bounding box center [265, 454] width 297 height 16
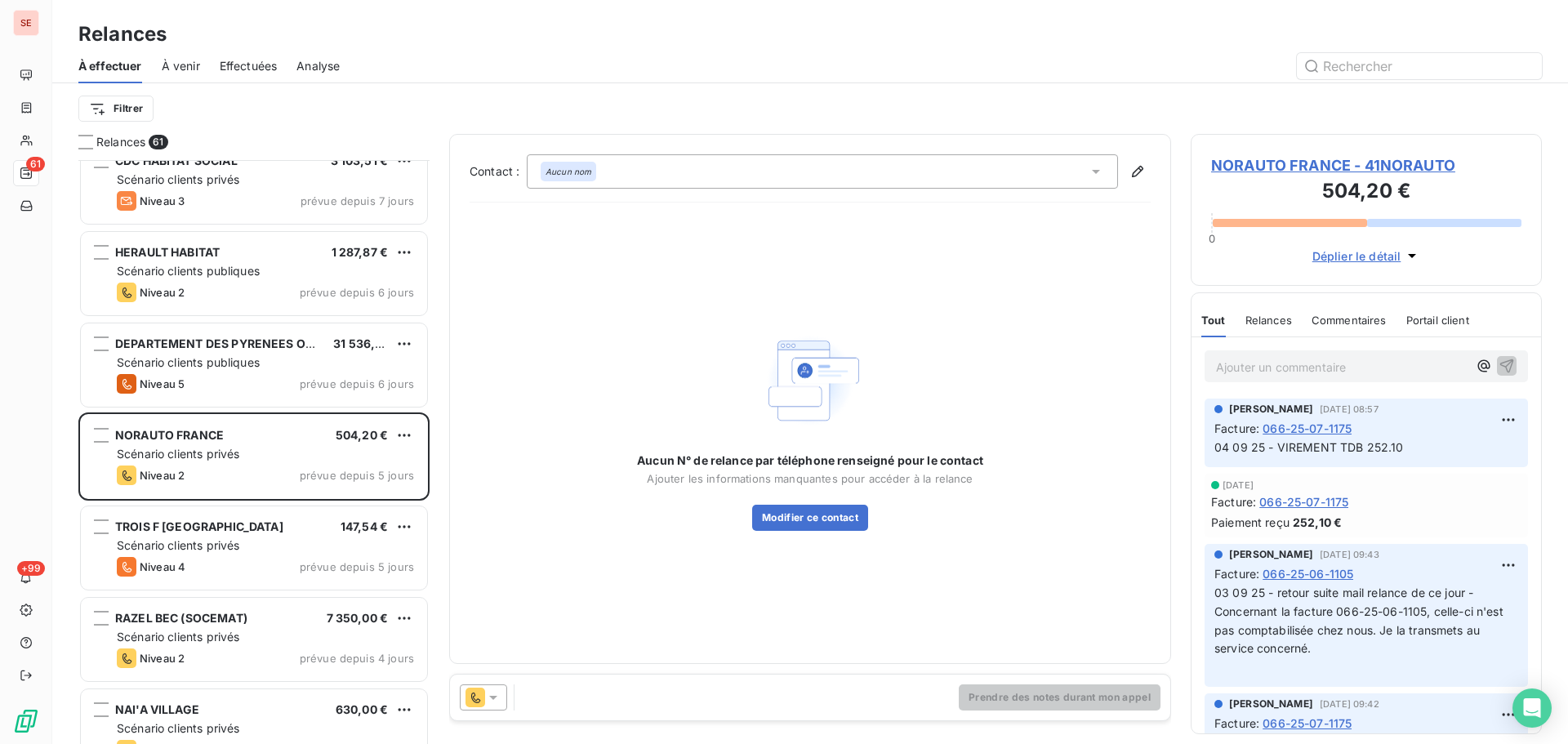
click at [1284, 159] on span "NORAUTO FRANCE - 41NORAUTO" at bounding box center [1367, 165] width 310 height 22
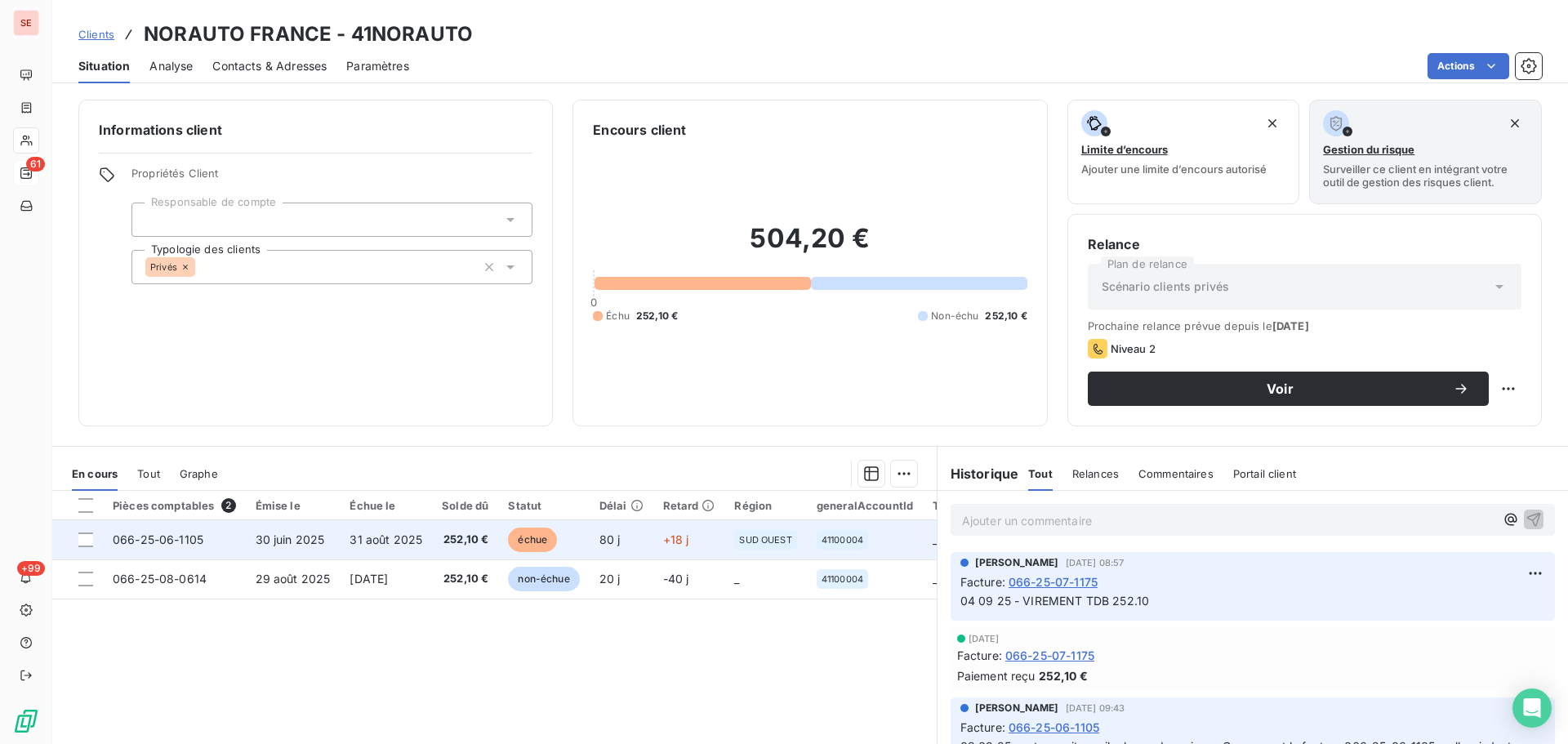
click at [378, 544] on span "31 août 2025" at bounding box center [386, 539] width 73 height 14
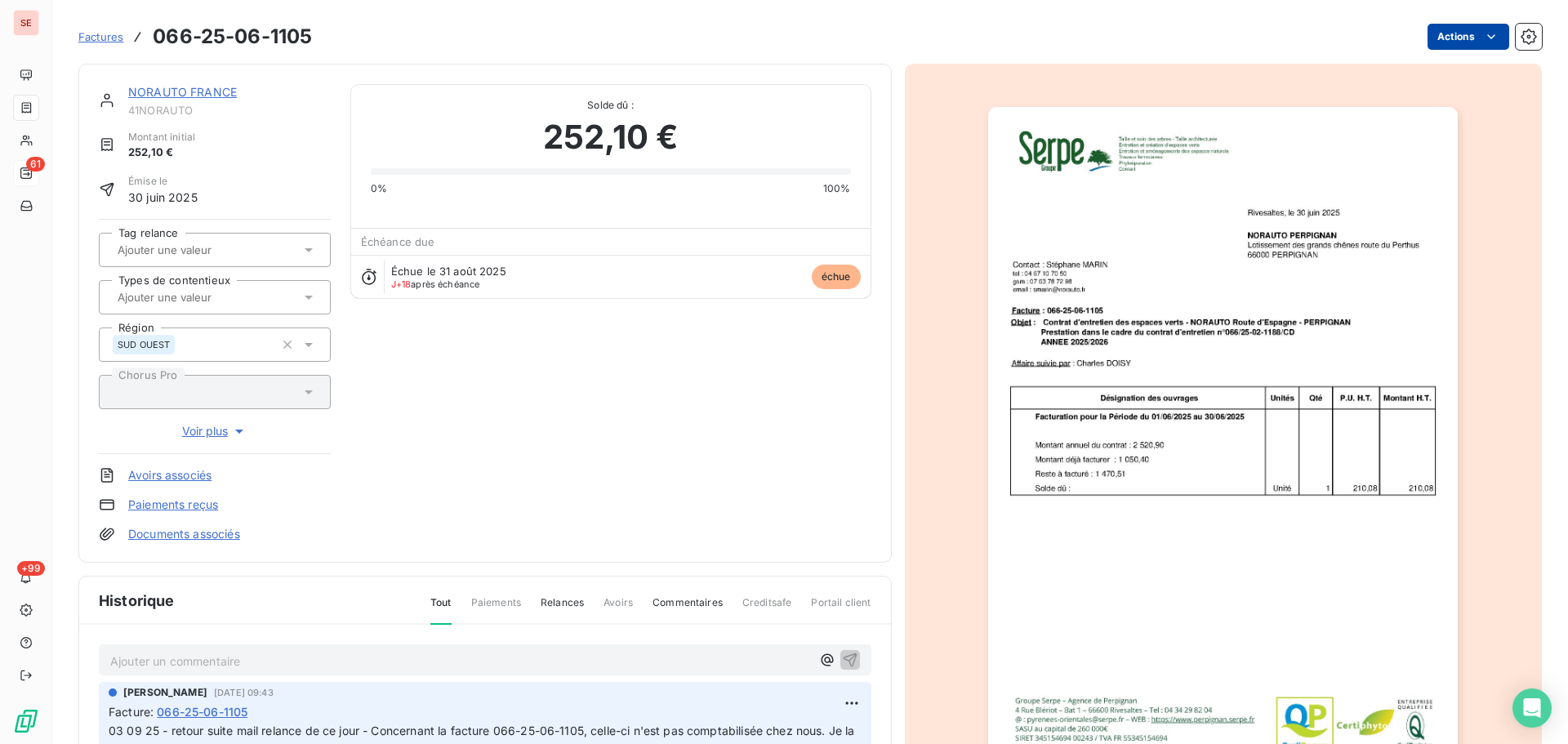
click at [1445, 37] on html "SE 61 +99 Factures 066-25-06-1105 Actions NORAUTO FRANCE 41NORAUTO Montant init…" at bounding box center [784, 372] width 1568 height 744
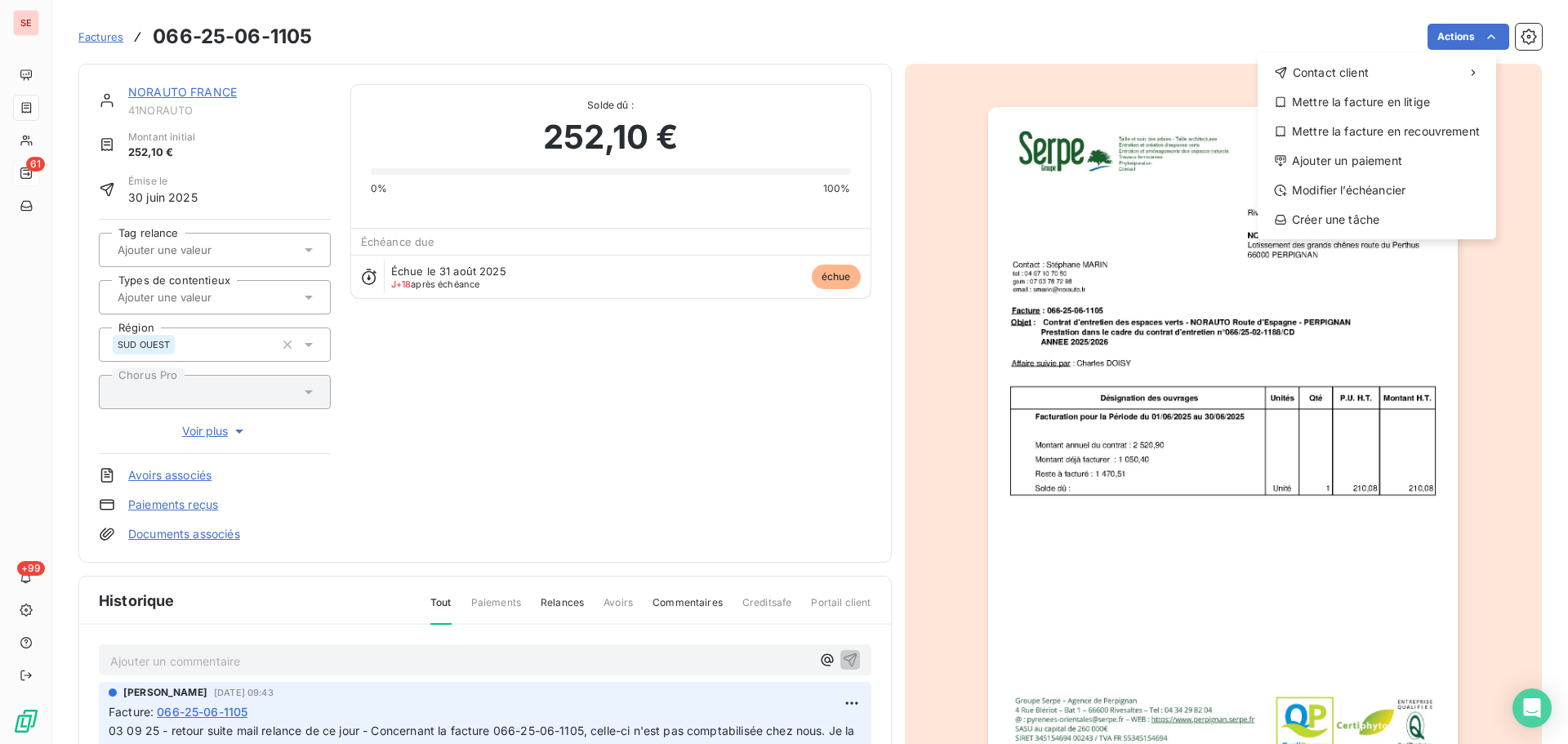
click at [733, 386] on html "SE 61 +99 Factures 066-25-06-1105 Actions Contact client Mettre la facture en l…" at bounding box center [784, 372] width 1568 height 744
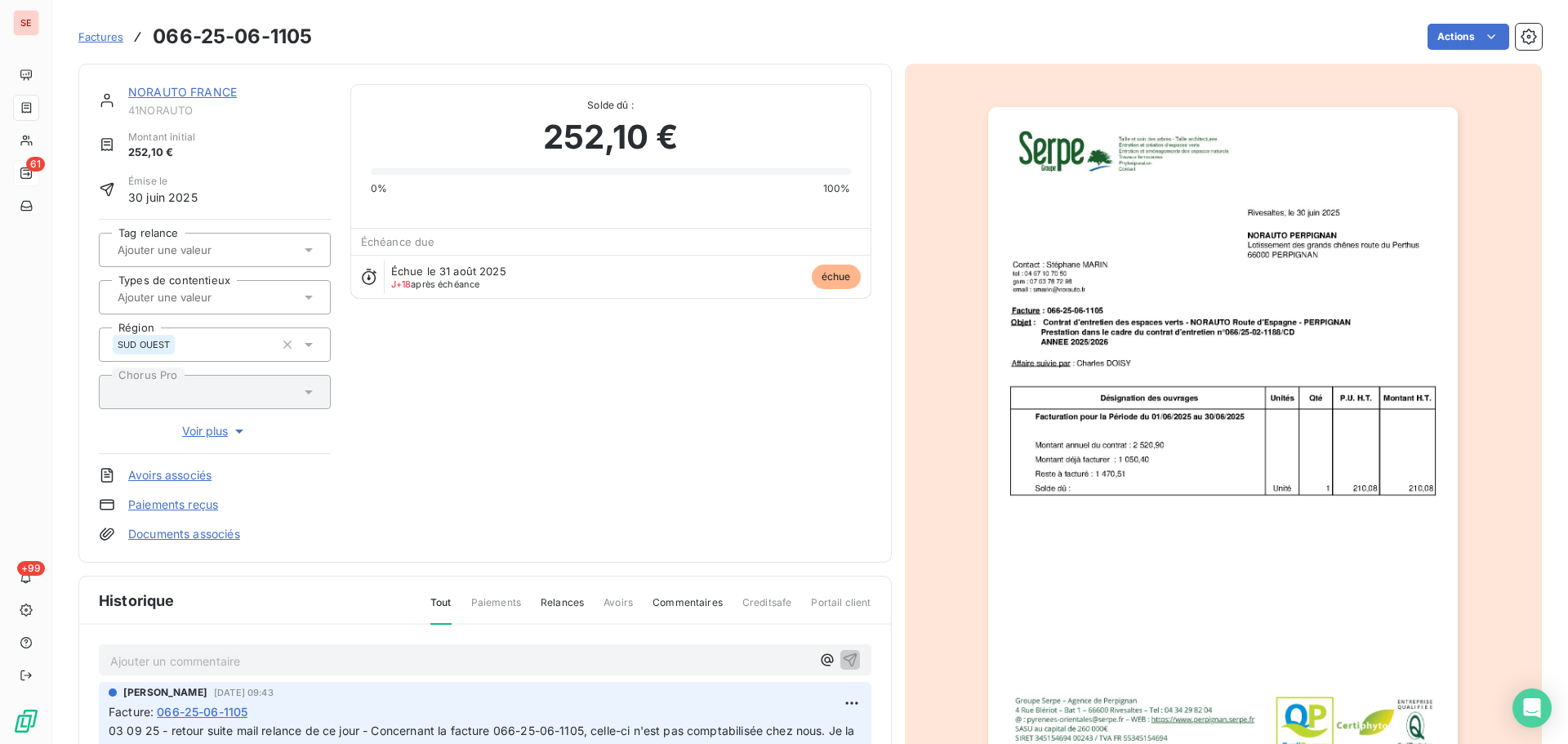
click at [167, 92] on link "NORAUTO FRANCE" at bounding box center [182, 91] width 108 height 14
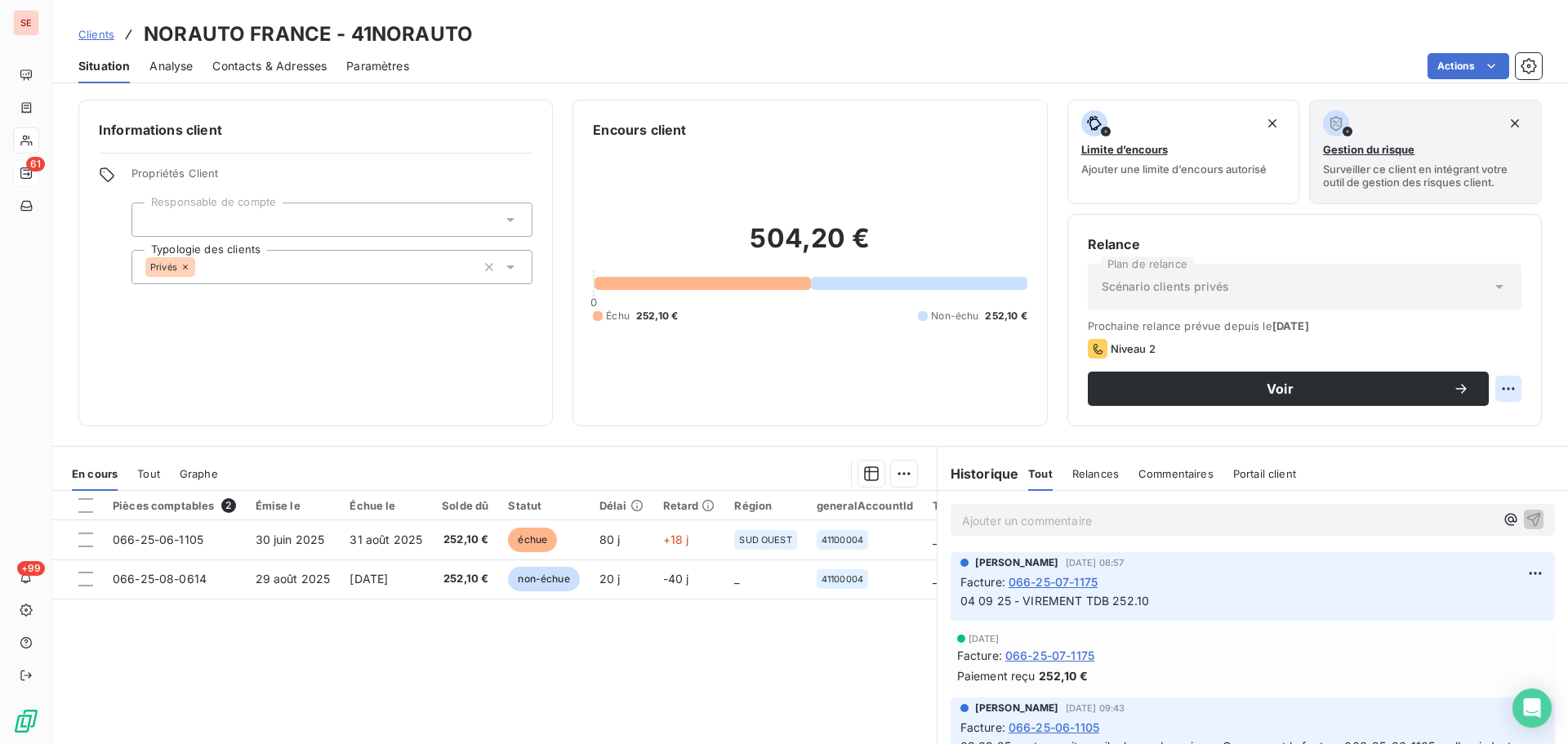
click at [1501, 388] on html "SE 61 +99 Clients NORAUTO FRANCE - 41NORAUTO Situation Analyse Contacts & Adres…" at bounding box center [784, 372] width 1568 height 744
click at [1436, 425] on div "Replanifier cette action" at bounding box center [1429, 424] width 146 height 26
select select "8"
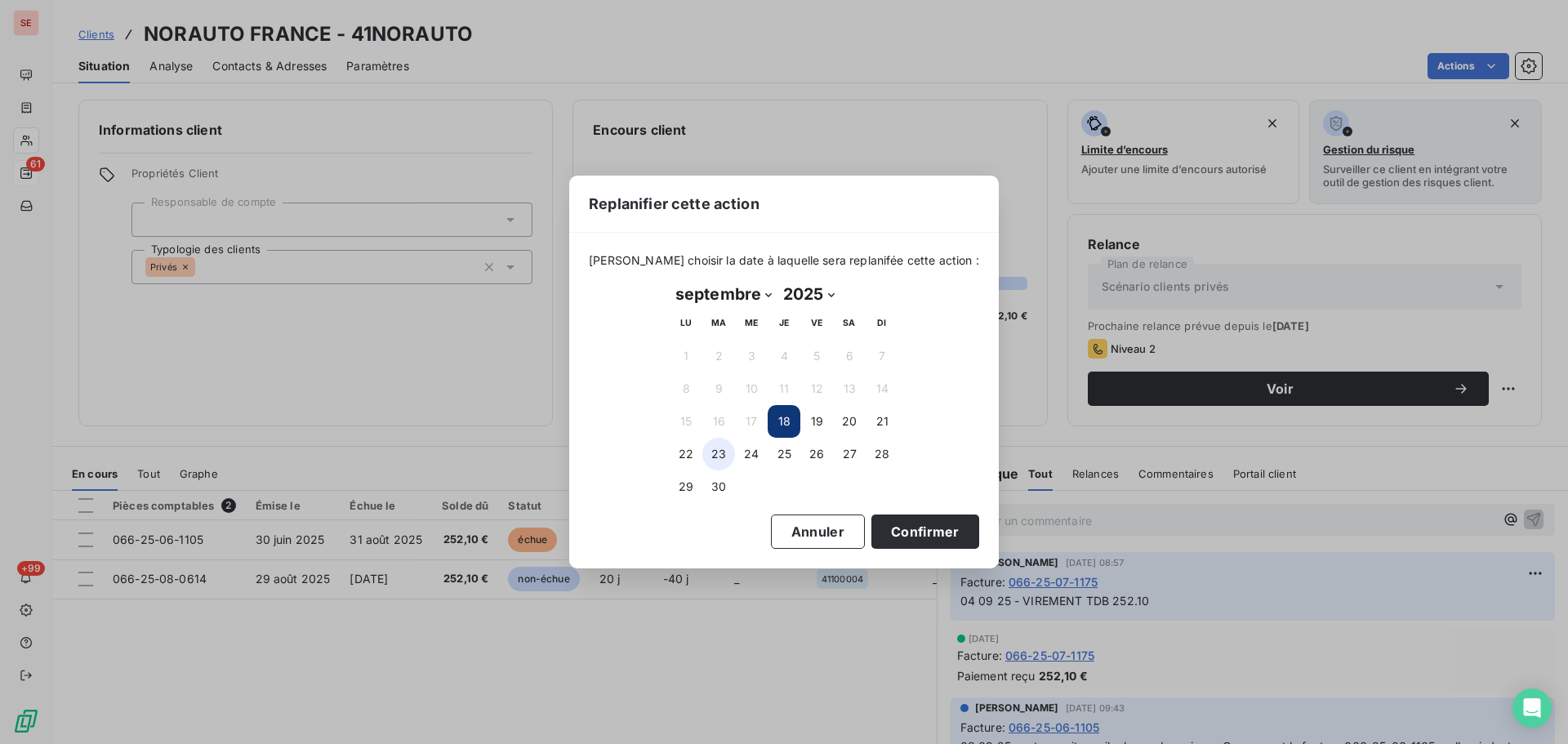
click at [718, 459] on button "23" at bounding box center [718, 454] width 33 height 33
click at [914, 532] on button "Confirmer" at bounding box center [925, 531] width 108 height 34
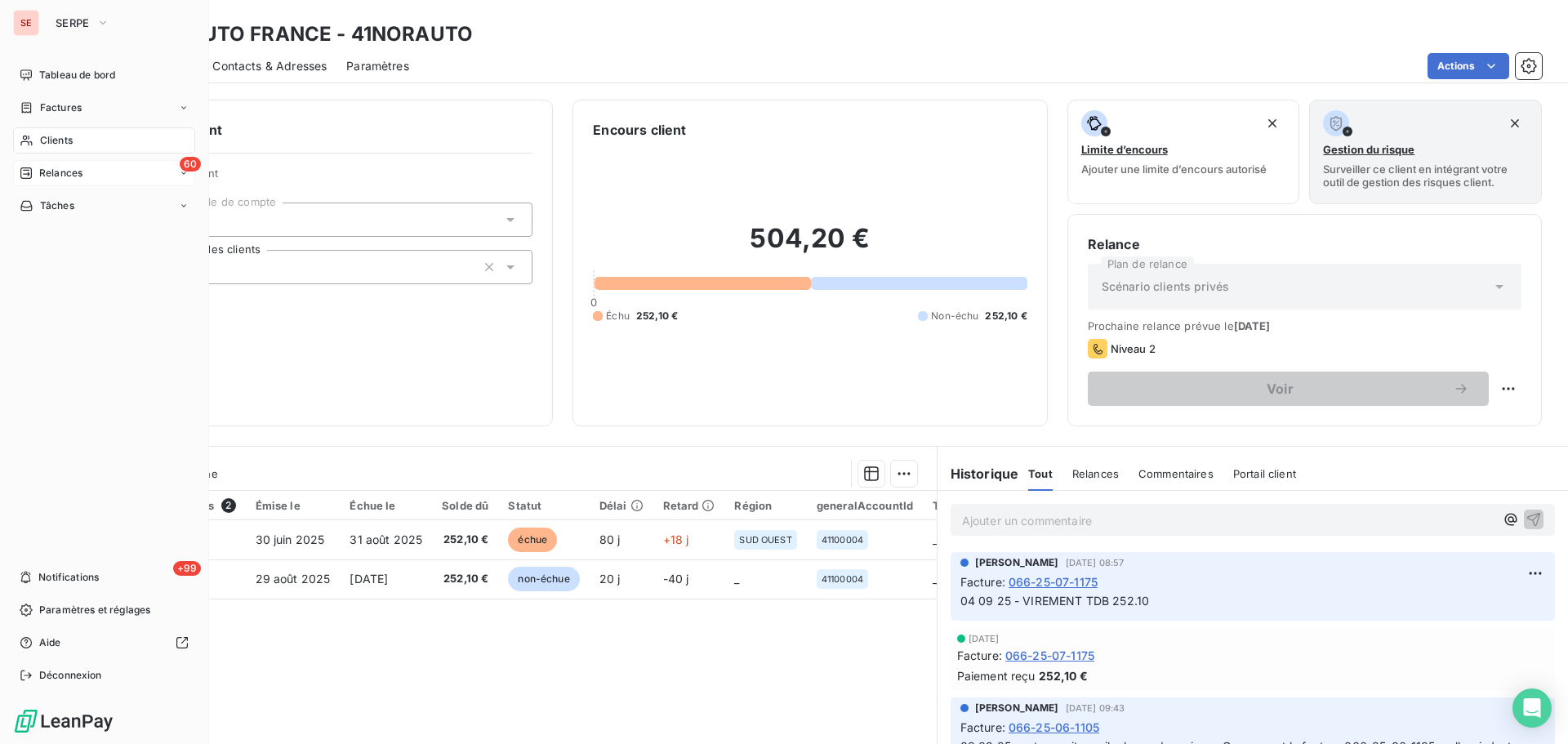
click at [33, 170] on div "Relances" at bounding box center [50, 174] width 63 height 15
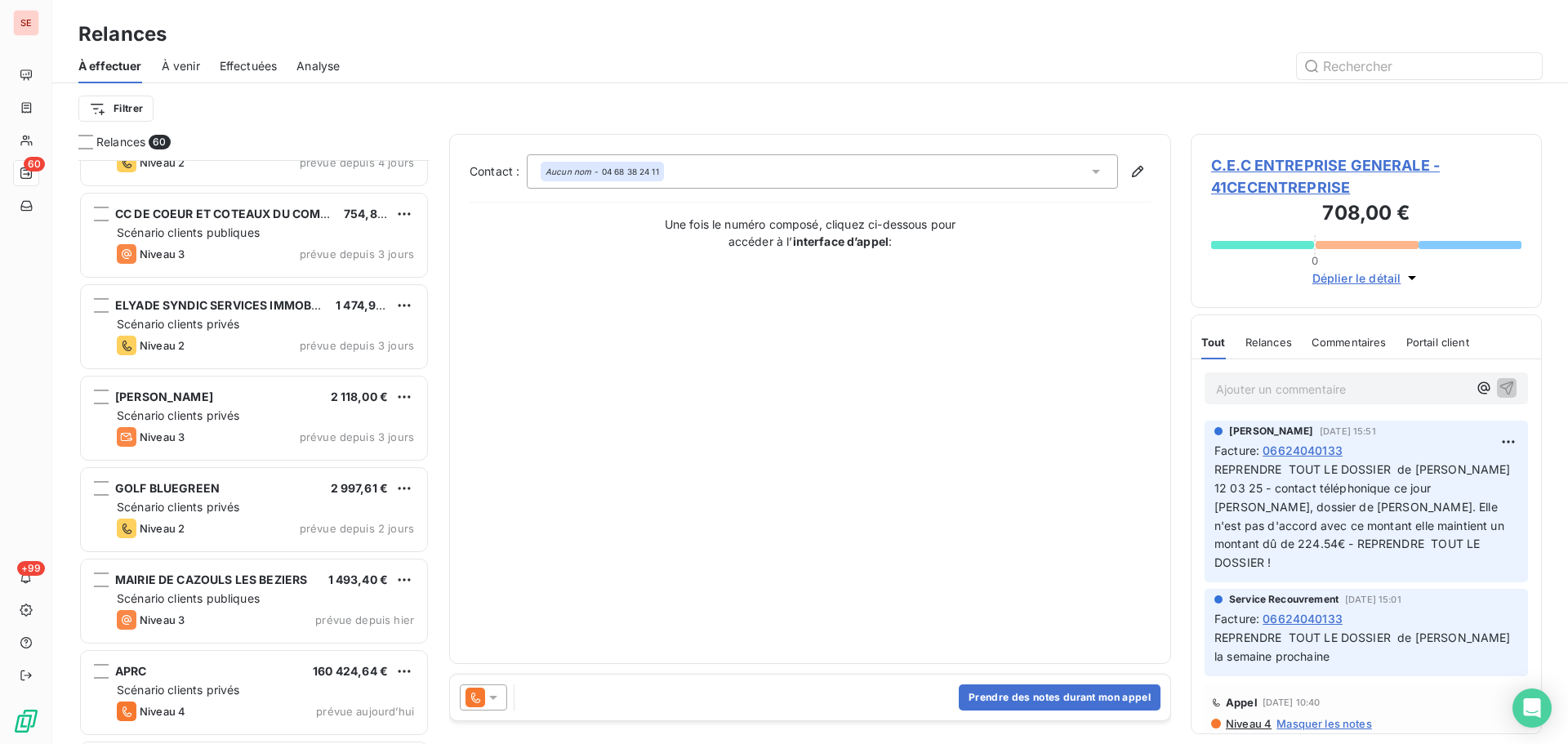
scroll to position [4905, 0]
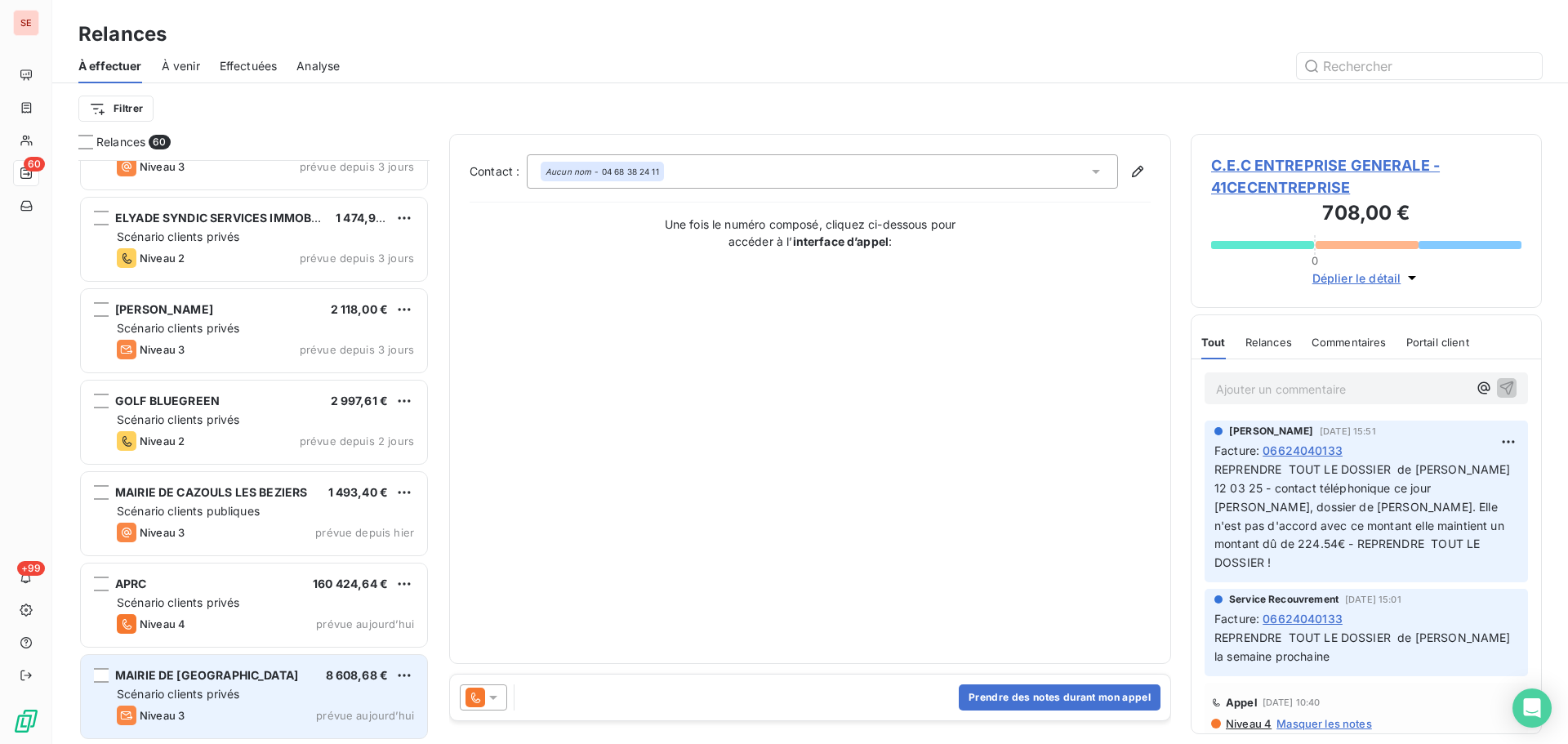
click at [264, 715] on div "Niveau 3 prévue aujourd’hui" at bounding box center [265, 715] width 297 height 19
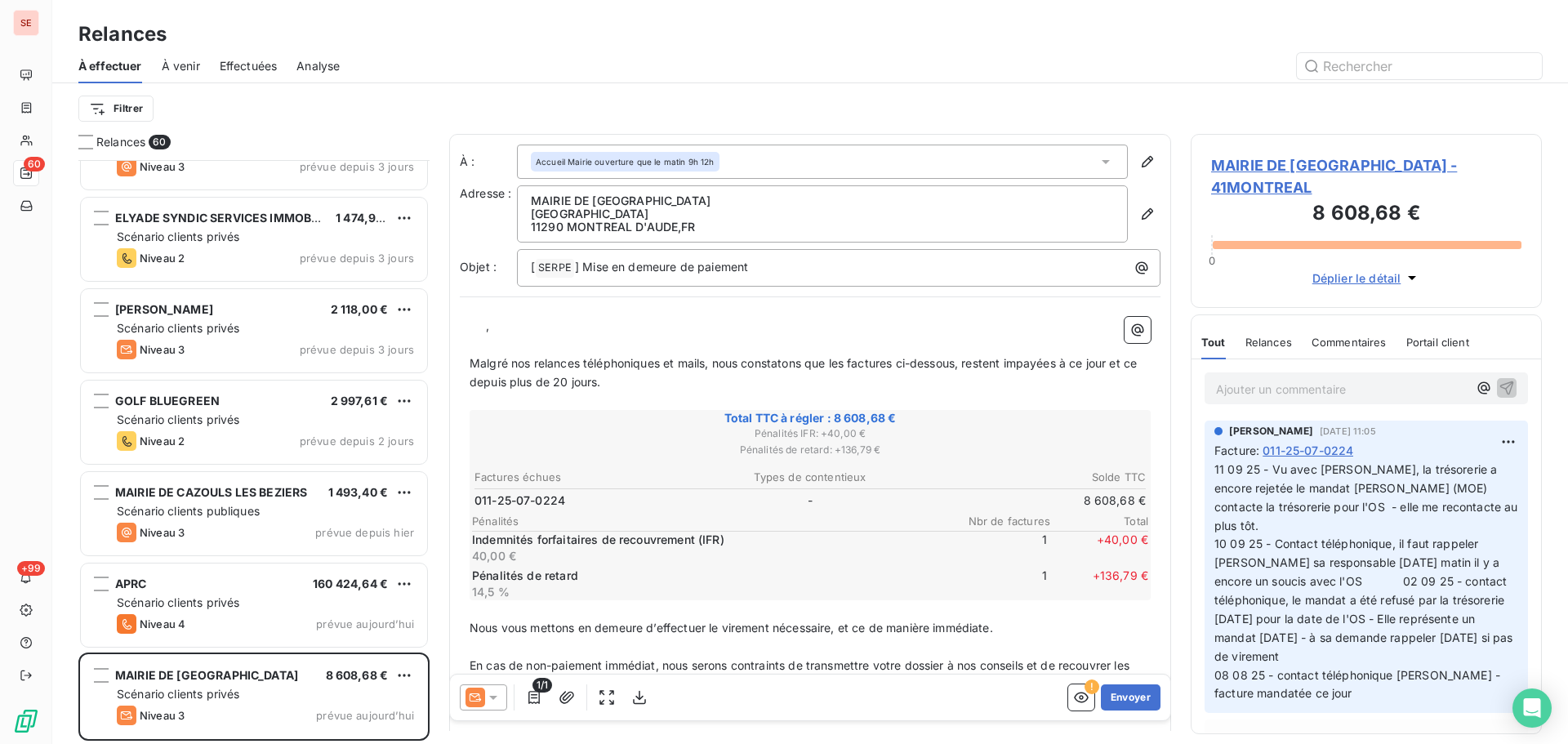
click at [1300, 162] on span "MAIRIE DE MONTREAL D'AUDE - 41MONTREAL" at bounding box center [1367, 176] width 310 height 44
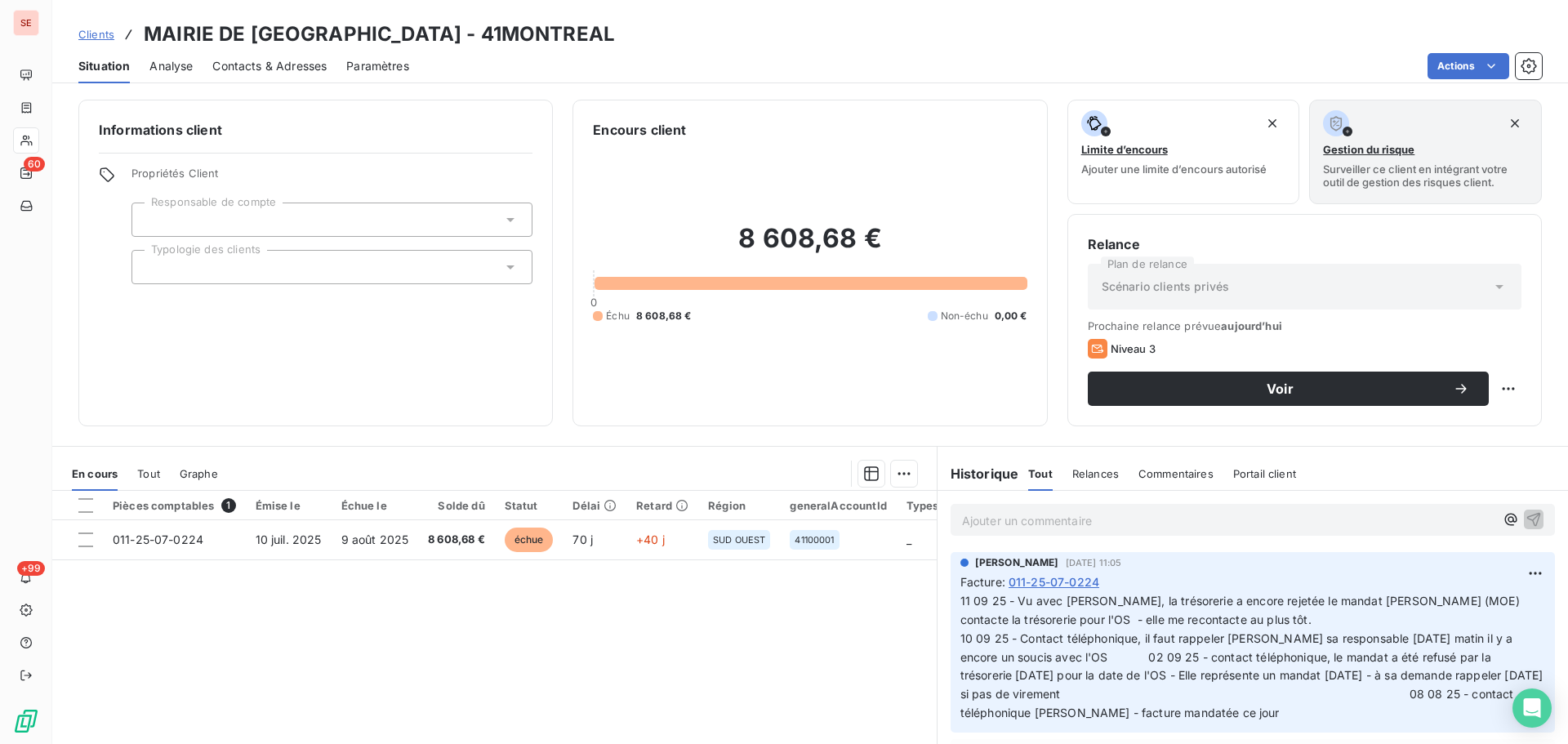
click at [283, 69] on span "Contacts & Adresses" at bounding box center [269, 65] width 114 height 16
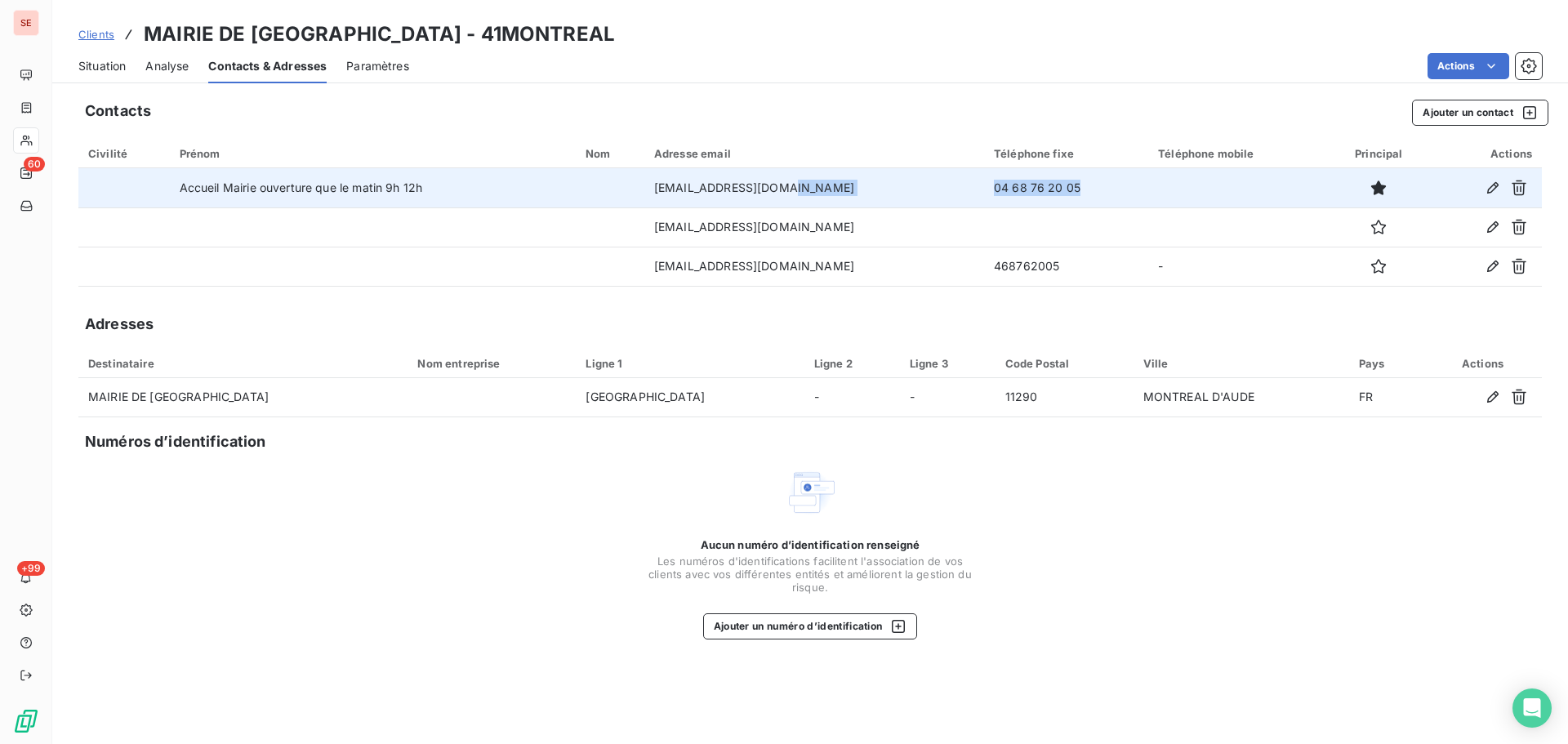
drag, startPoint x: 1040, startPoint y: 193, endPoint x: 911, endPoint y: 187, distance: 129.1
click at [831, 186] on tr "Accueil Mairie ouverture que le matin 9h 12h mairie@montreal11.fr 04 68 76 20 05" at bounding box center [810, 188] width 1464 height 39
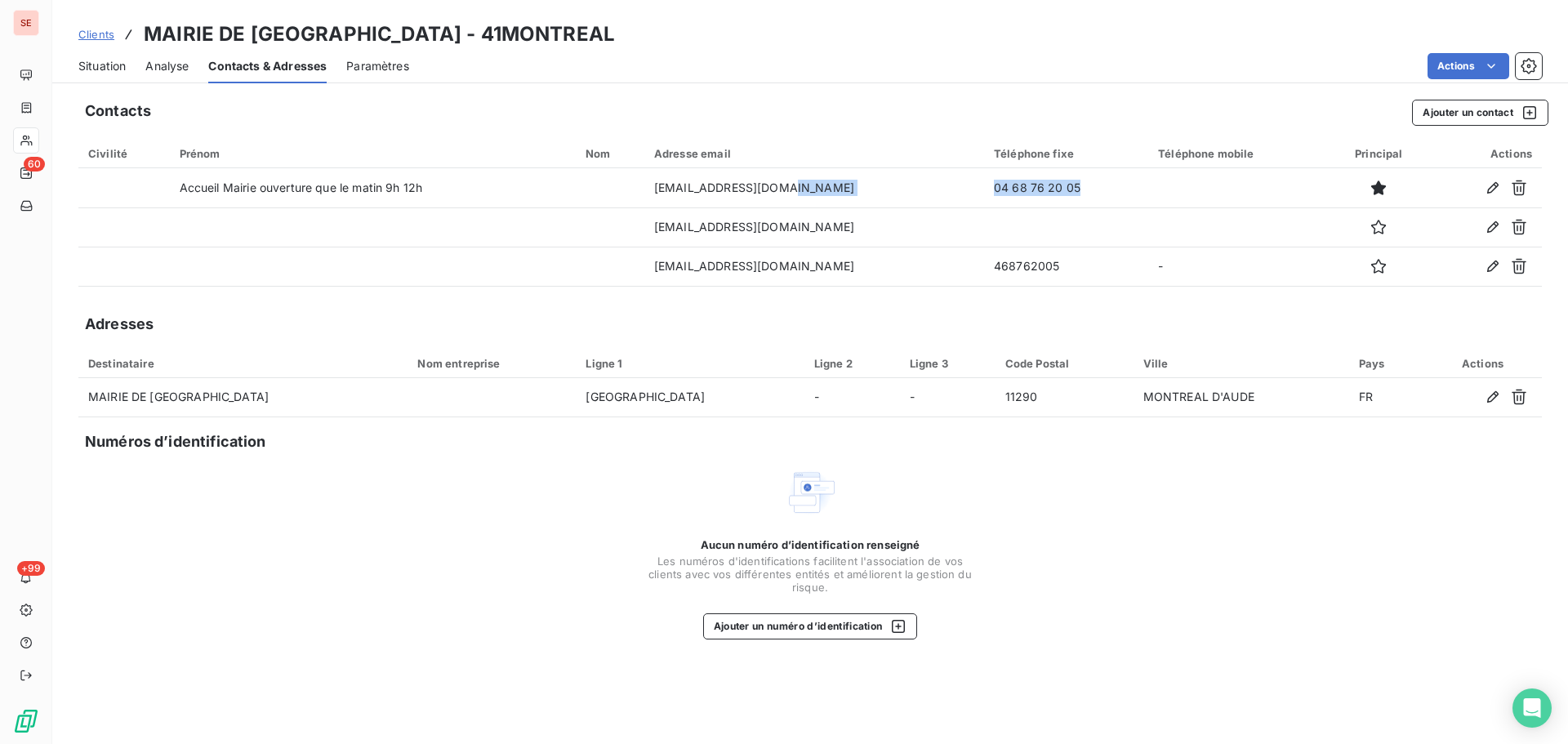
click at [104, 66] on span "Situation" at bounding box center [102, 65] width 47 height 16
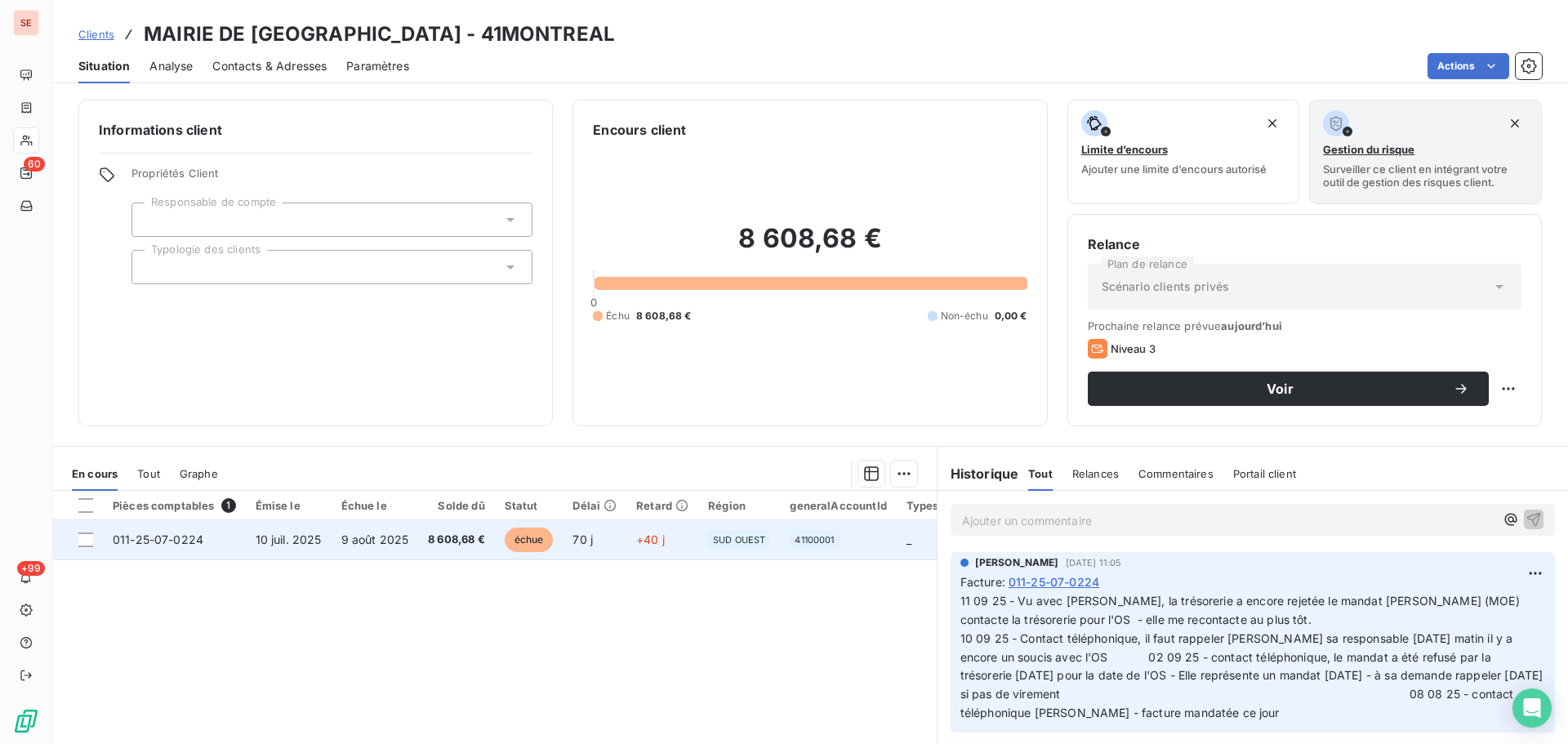
click at [433, 552] on td "8 608,68 €" at bounding box center [457, 539] width 77 height 39
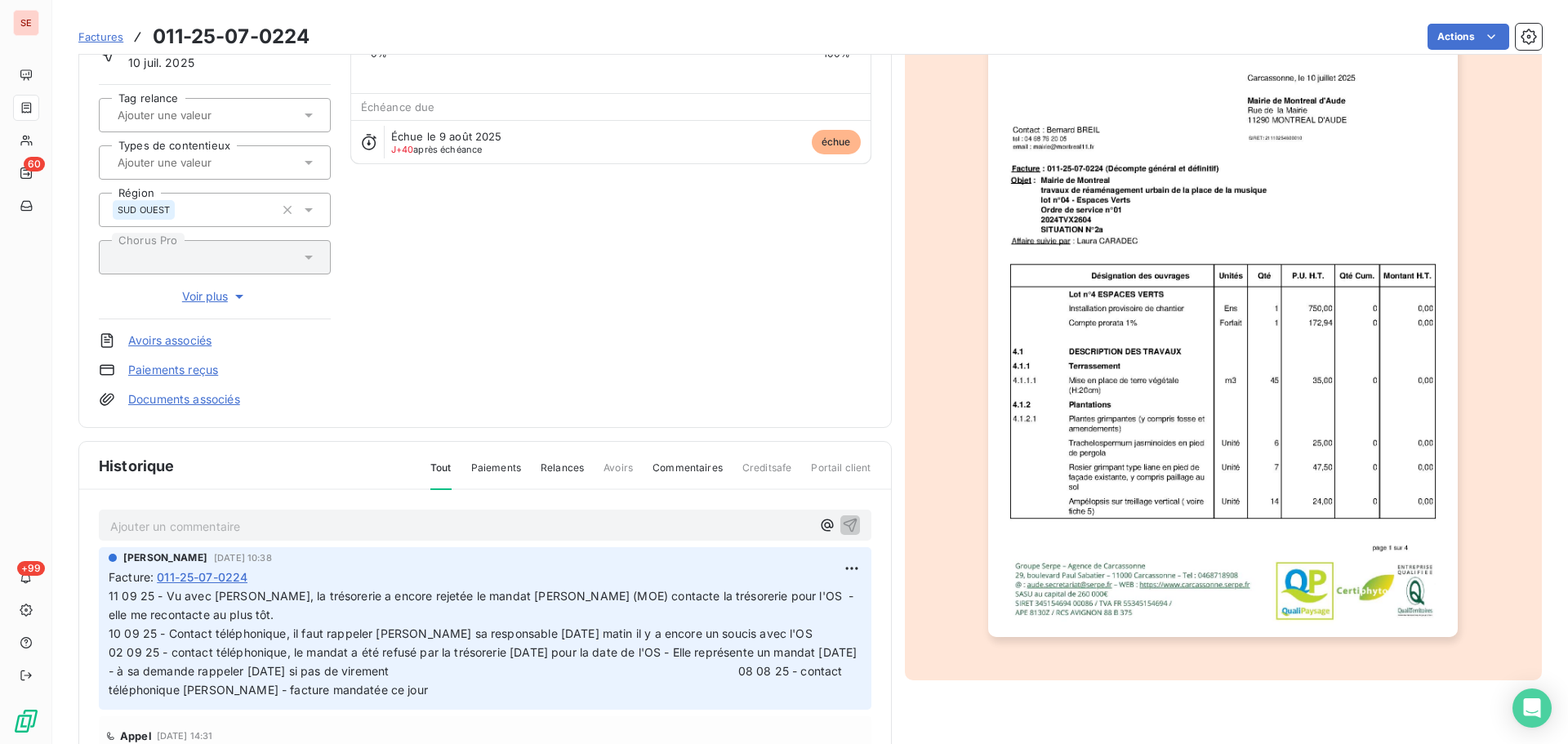
scroll to position [238, 0]
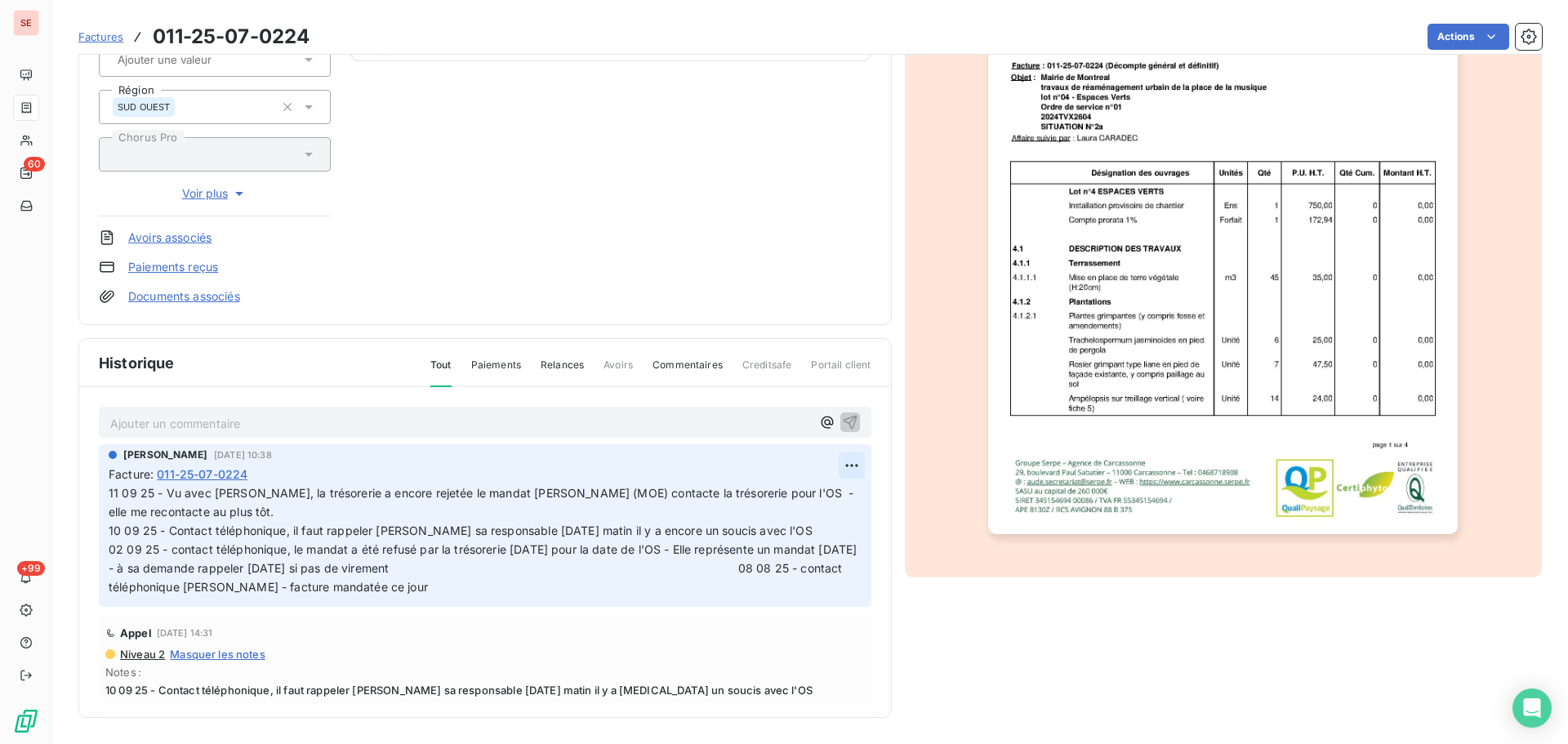
click at [839, 462] on html "SE 60 +99 Factures 011-25-07-0224 Actions MAIRIE DE MONTREAL D'AUDE 41MONTREAL …" at bounding box center [784, 372] width 1568 height 744
drag, startPoint x: 808, startPoint y: 507, endPoint x: 784, endPoint y: 498, distance: 25.6
click at [808, 502] on div "Editer" at bounding box center [794, 501] width 91 height 26
click at [109, 492] on span "11 09 25 - Vu avec Mme ANDREU, la trésorerie a encore rejetée le mandat Marie B…" at bounding box center [570, 539] width 925 height 107
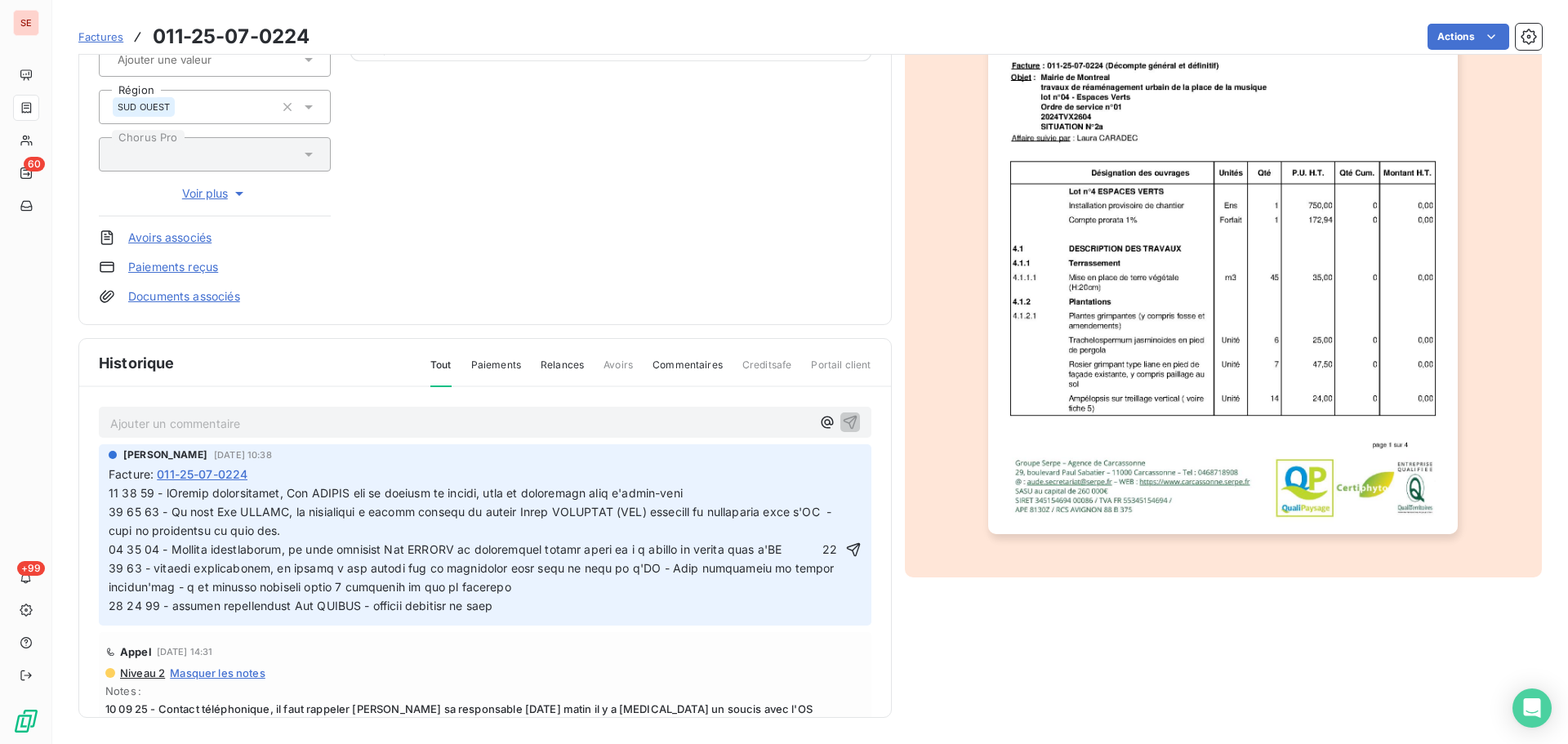
click at [505, 492] on span at bounding box center [555, 549] width 894 height 126
click at [185, 502] on p at bounding box center [475, 549] width 733 height 131
click at [846, 548] on icon "button" at bounding box center [853, 549] width 16 height 16
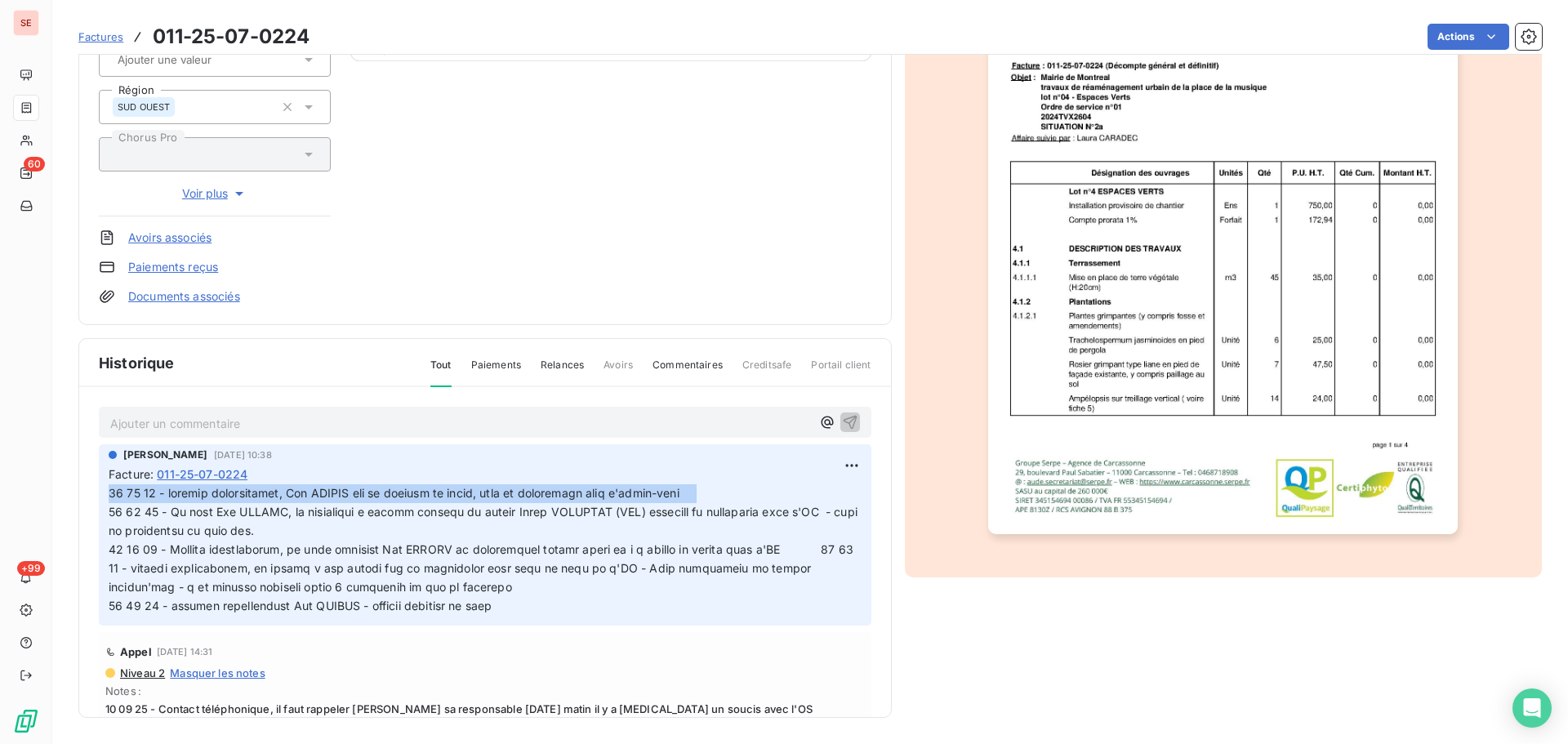
drag, startPoint x: 727, startPoint y: 494, endPoint x: 100, endPoint y: 492, distance: 627.0
click at [100, 492] on div "Sabrina PEIGNE 8 août 2025, 10:38 Facture : 011-25-07-0224" at bounding box center [485, 534] width 773 height 180
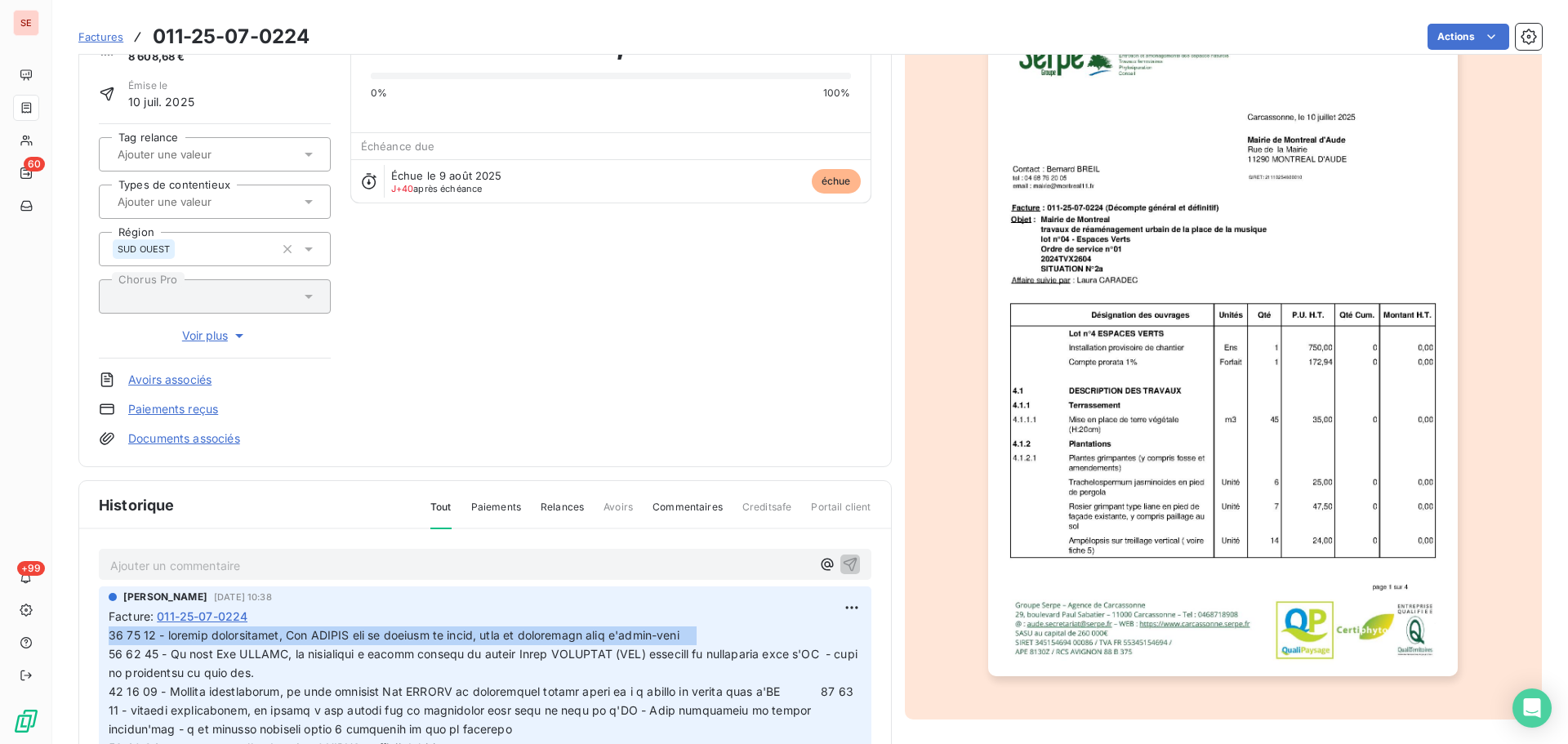
scroll to position [0, 0]
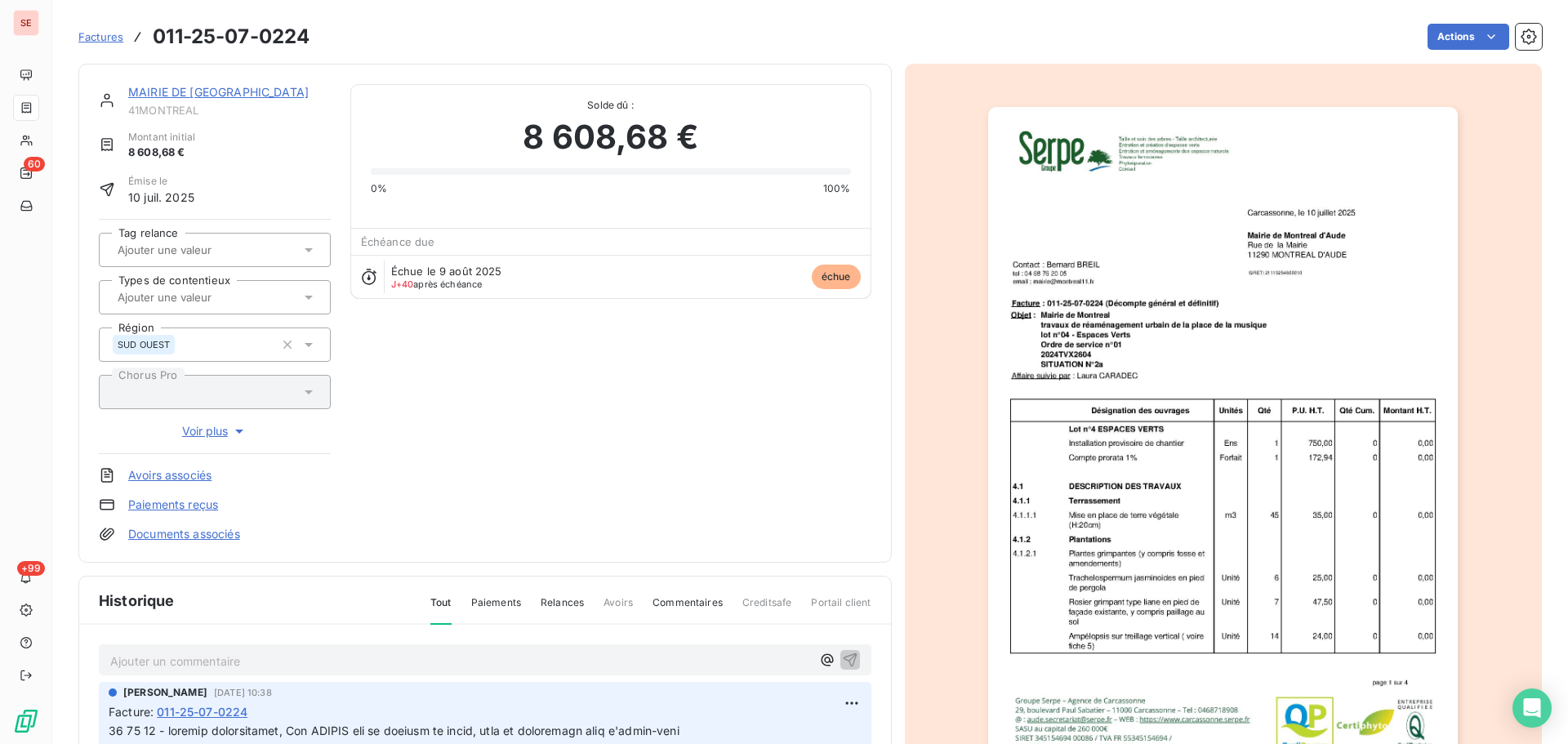
click at [232, 96] on link "MAIRIE DE [GEOGRAPHIC_DATA]" at bounding box center [218, 91] width 180 height 14
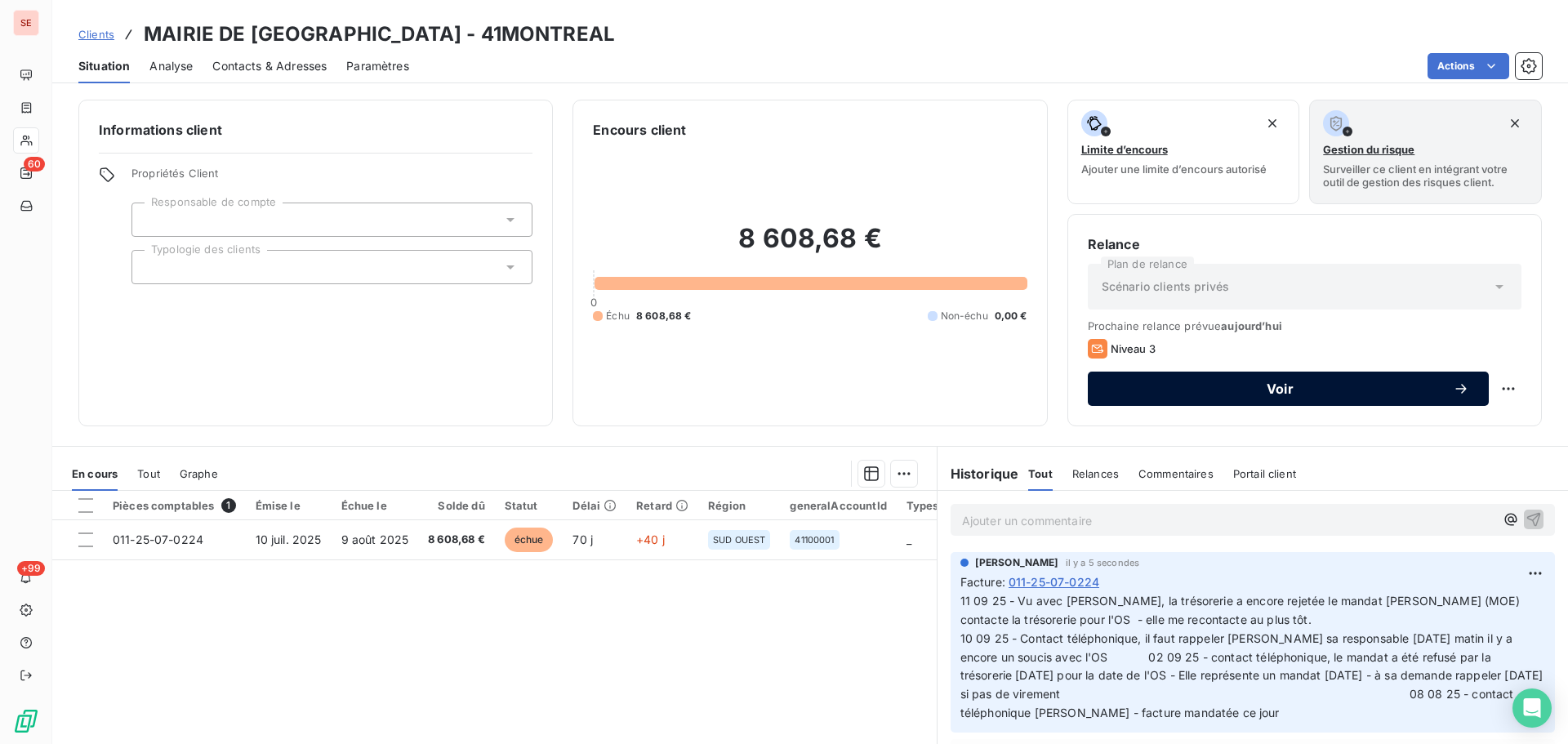
click at [1453, 389] on icon "button" at bounding box center [1461, 388] width 16 height 16
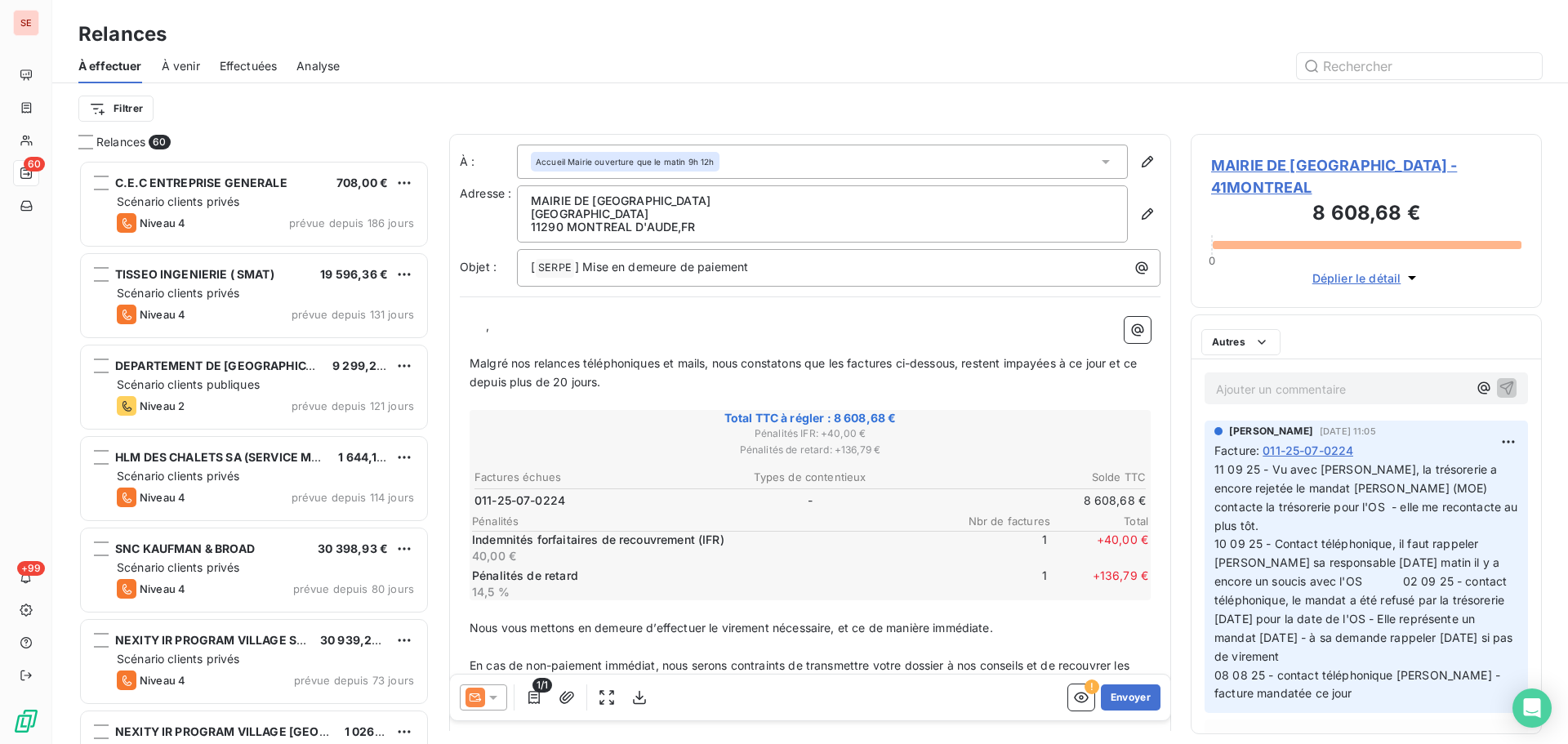
scroll to position [572, 339]
click at [499, 698] on icon at bounding box center [492, 697] width 16 height 16
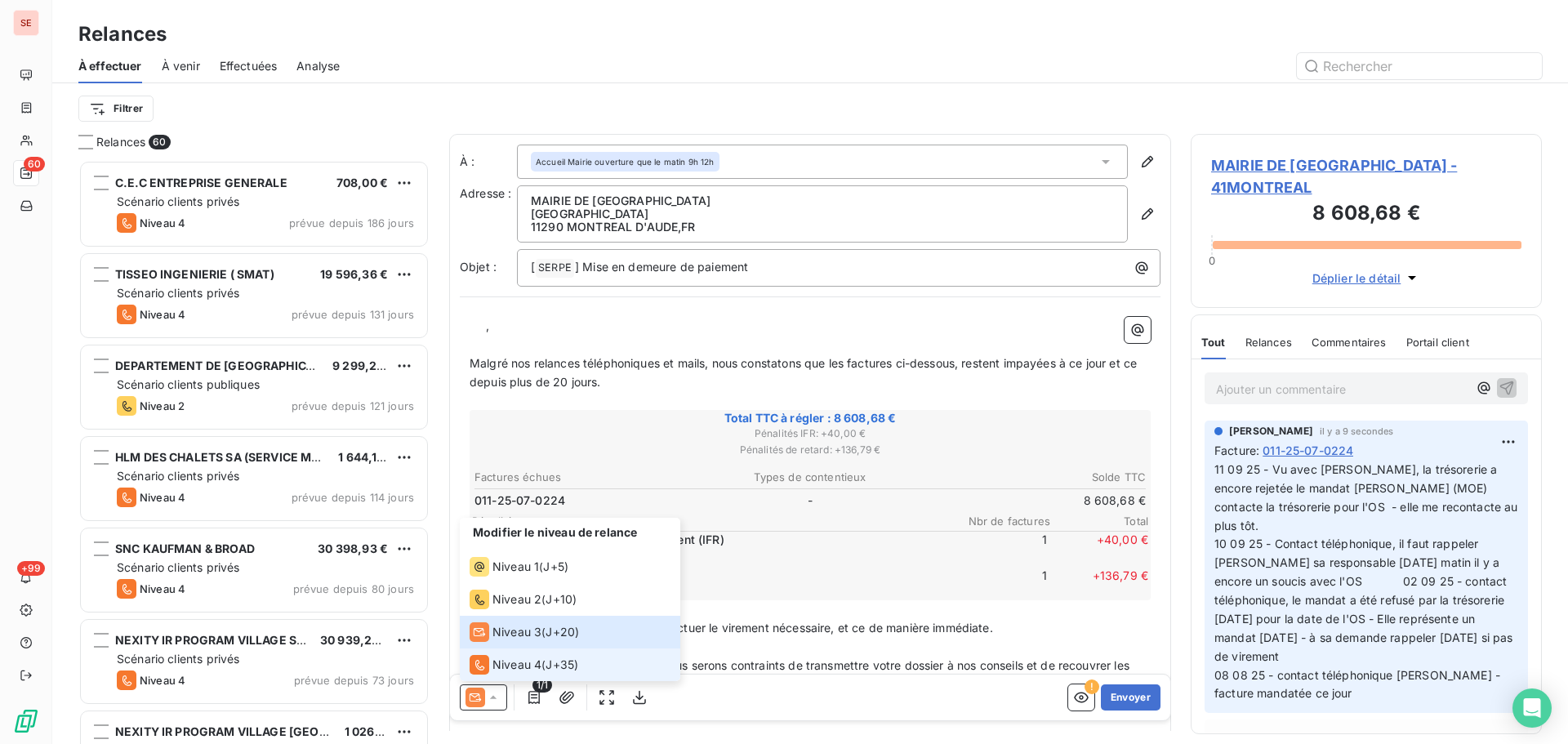
click at [503, 666] on span "Niveau 4" at bounding box center [517, 664] width 49 height 16
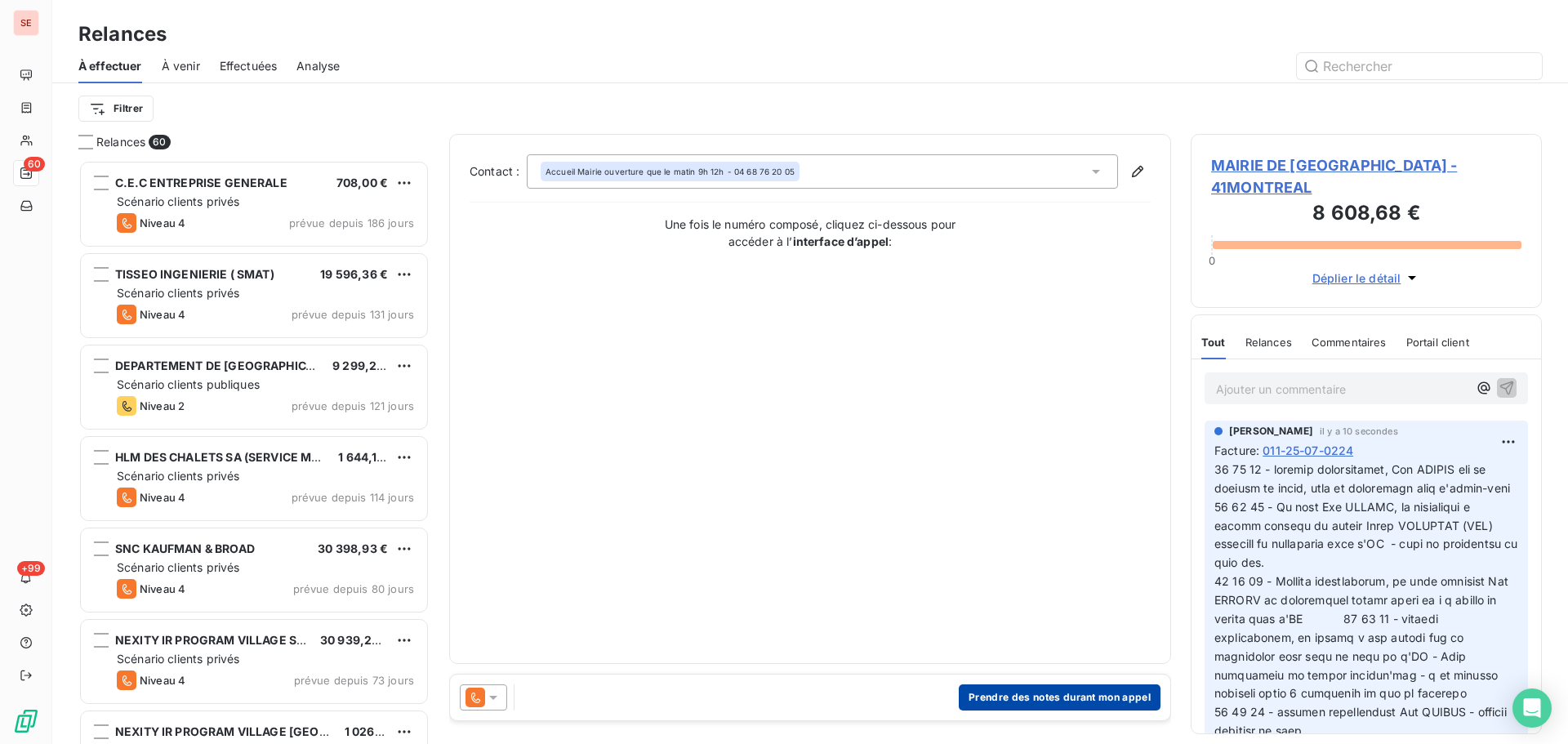
click at [1019, 697] on button "Prendre des notes durant mon appel" at bounding box center [1060, 697] width 201 height 26
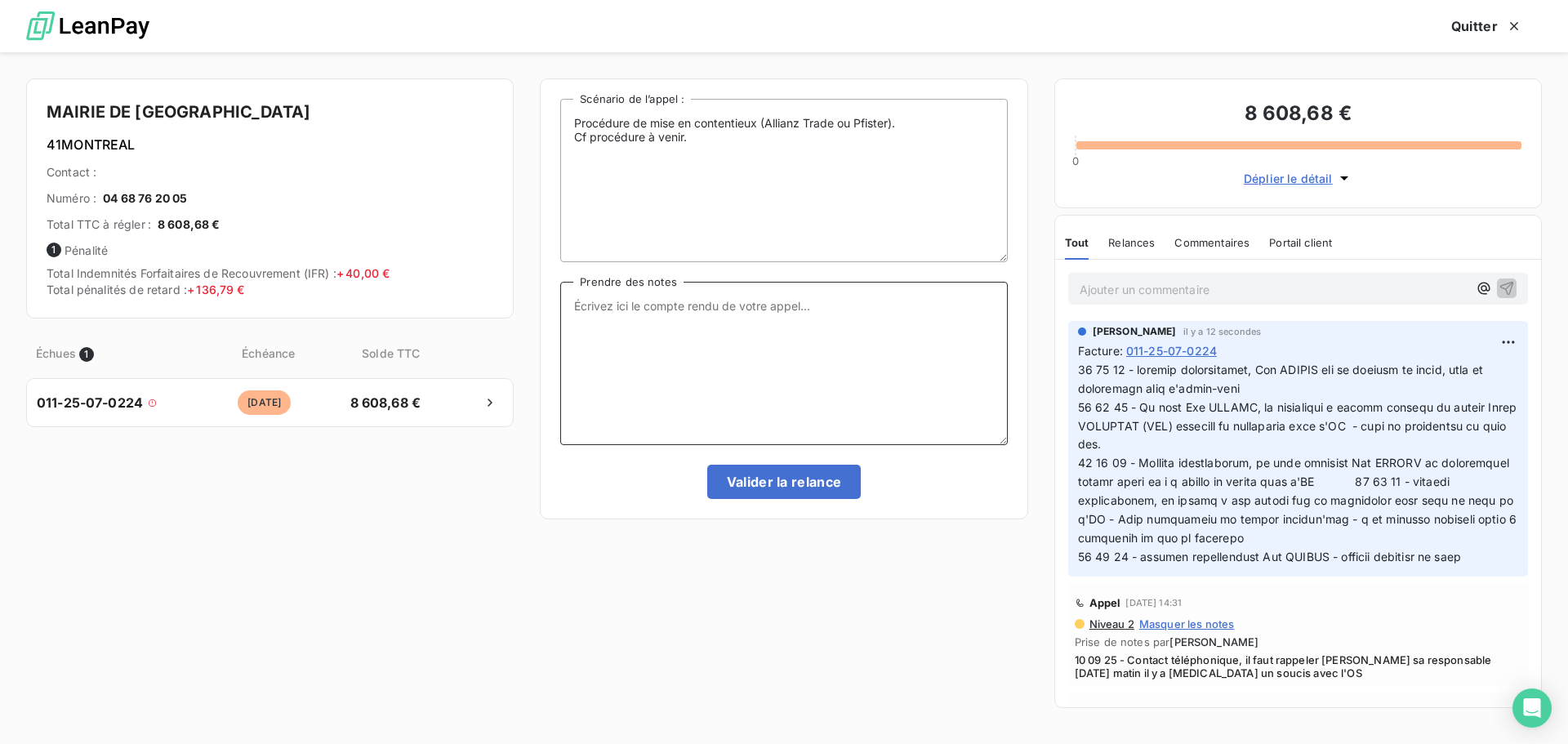
paste textarea "18 09 25 - contact téléphonique, Mme ANDREU est en réunion ce matin, elle me re…"
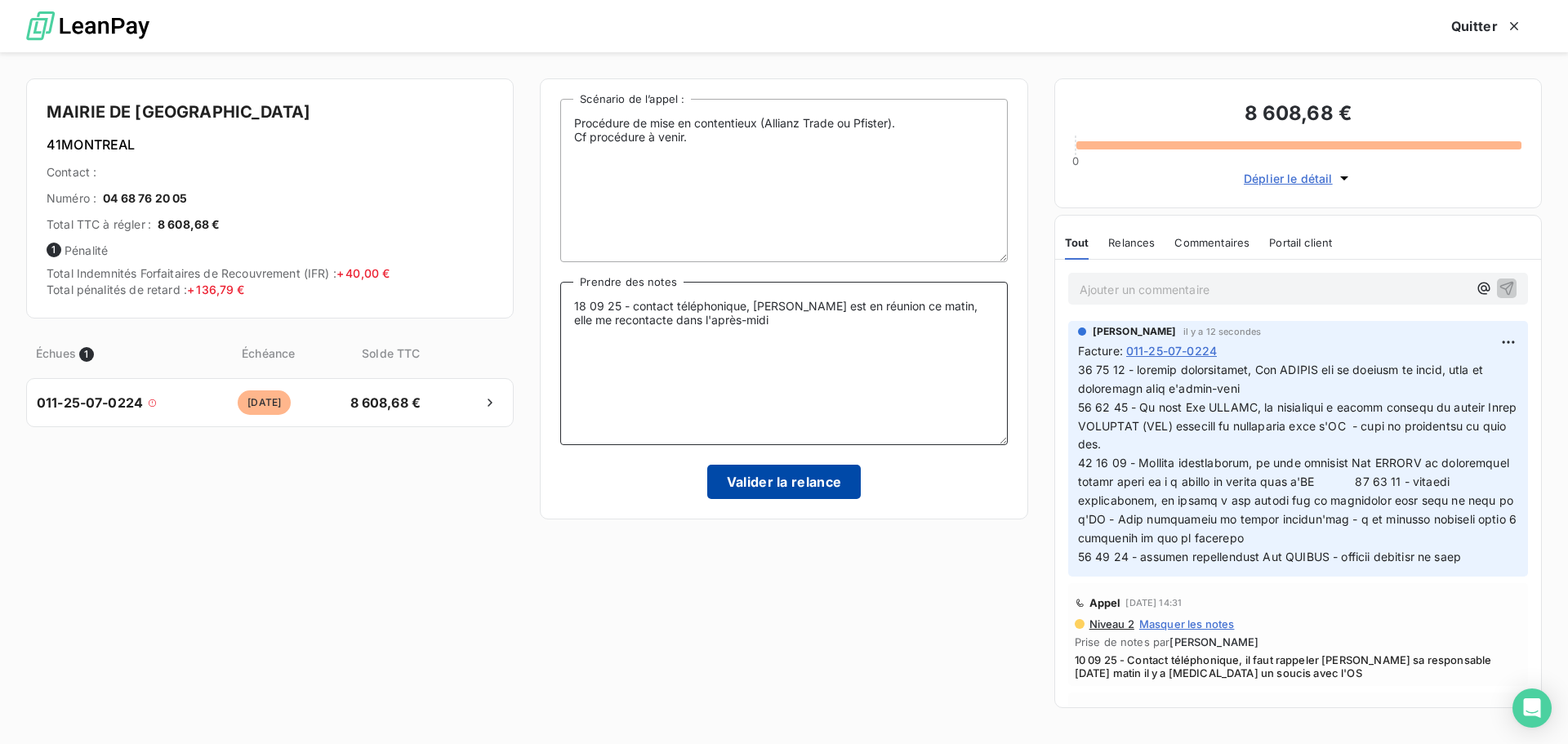
type textarea "18 09 25 - contact téléphonique, Mme ANDREU est en réunion ce matin, elle me re…"
click at [793, 484] on button "Valider la relance" at bounding box center [784, 481] width 154 height 34
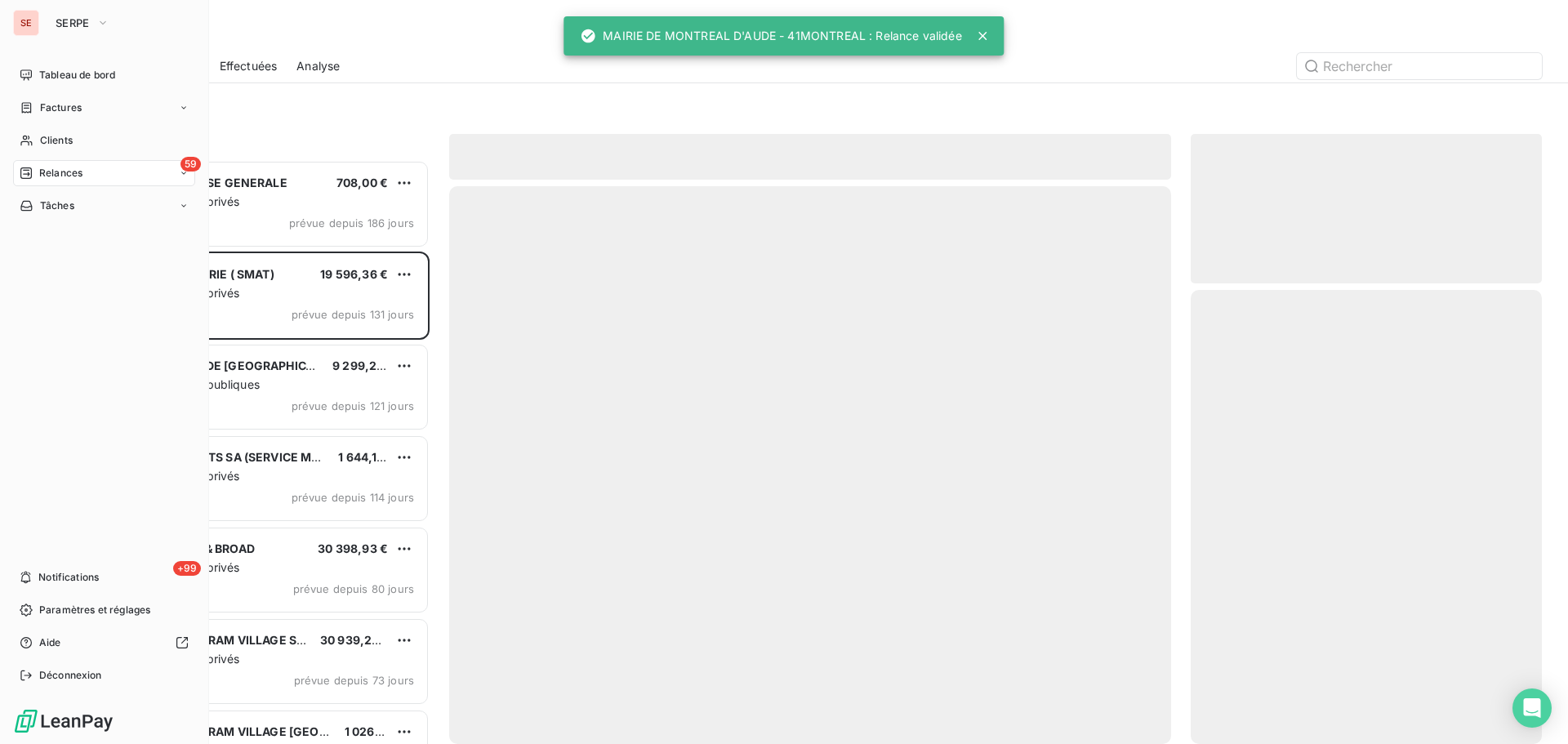
click at [60, 105] on span "Factures" at bounding box center [61, 108] width 42 height 15
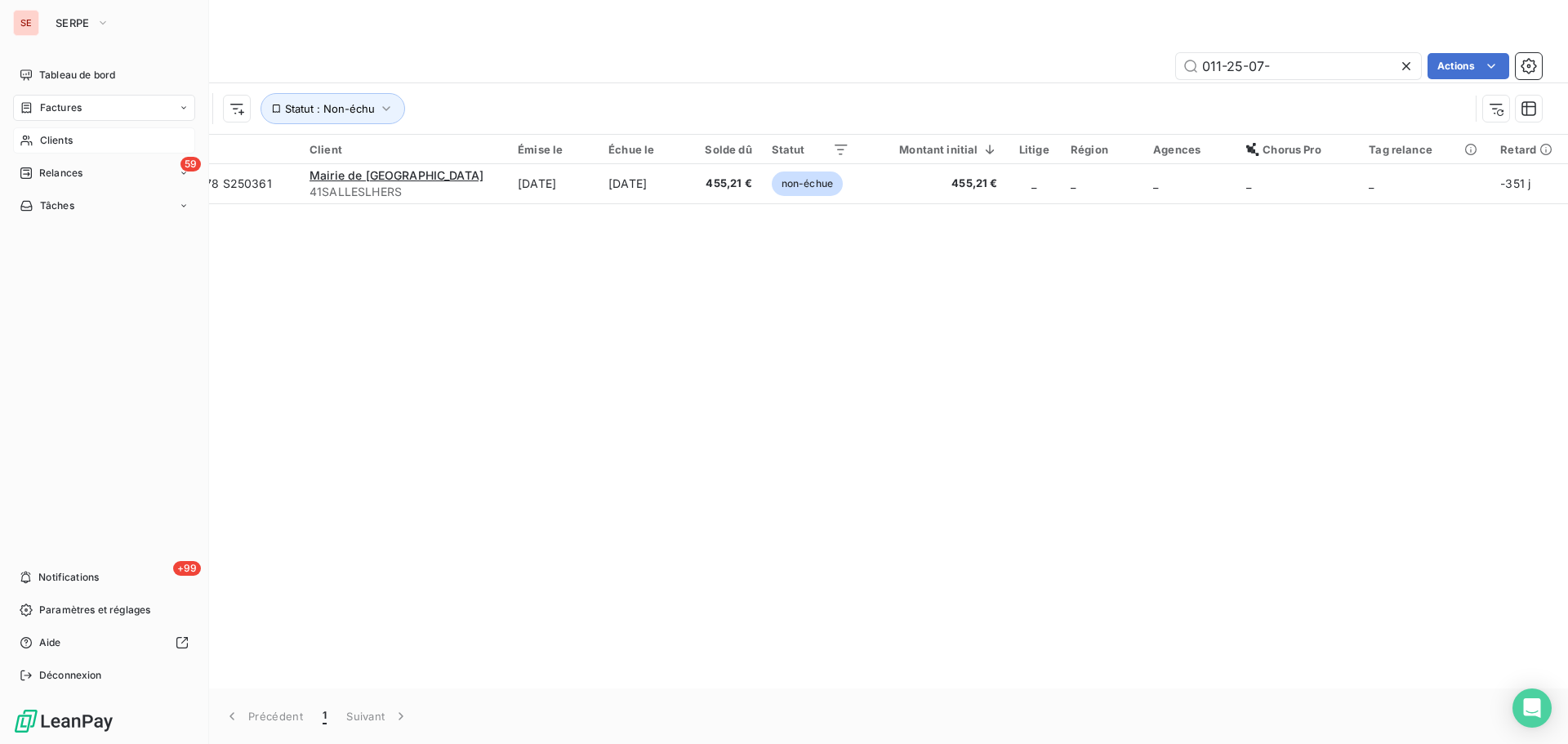
click at [46, 131] on div "Clients" at bounding box center [104, 140] width 182 height 26
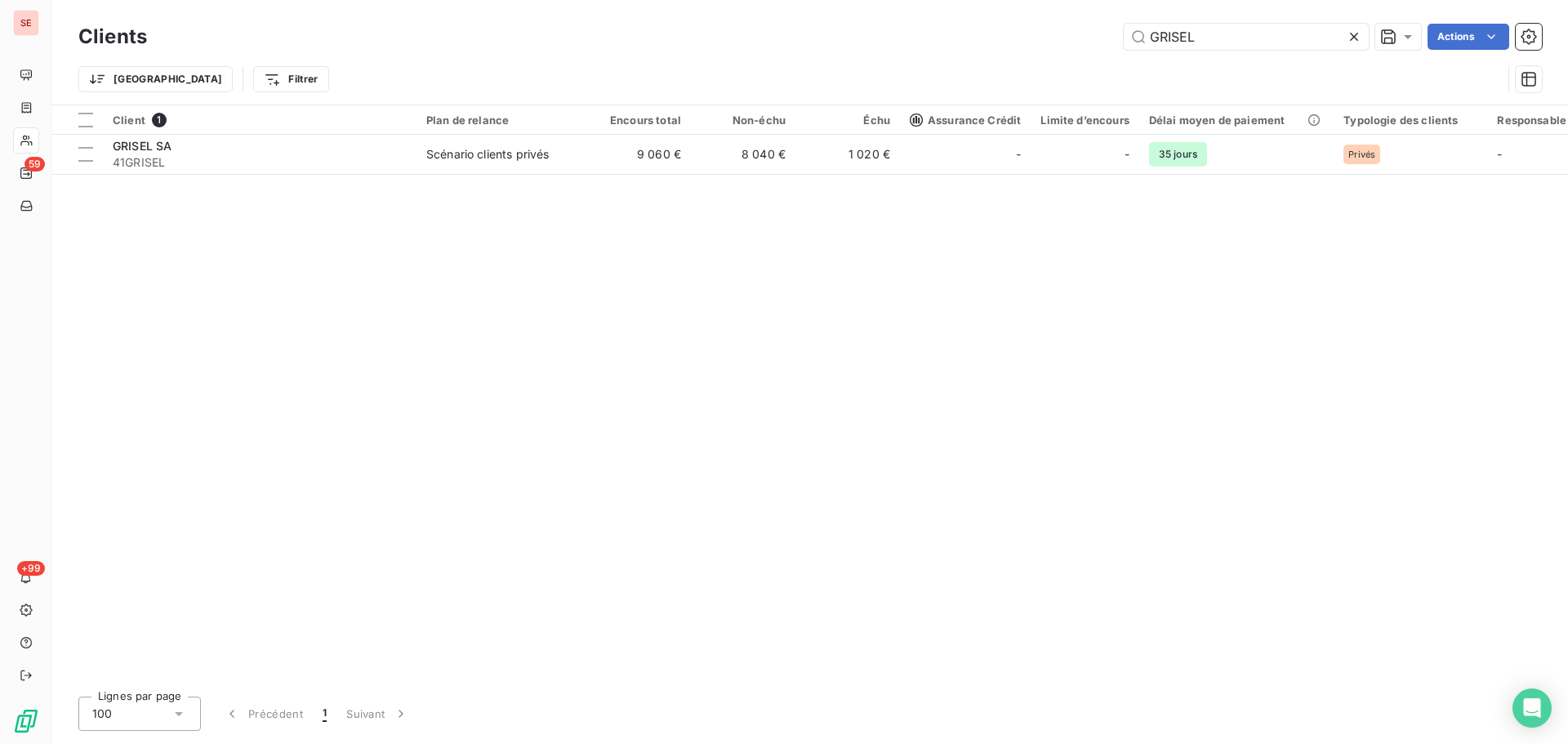
drag, startPoint x: 1247, startPoint y: 45, endPoint x: 1044, endPoint y: 29, distance: 203.6
click at [1039, 30] on div "GRISEL Actions" at bounding box center [855, 36] width 1376 height 26
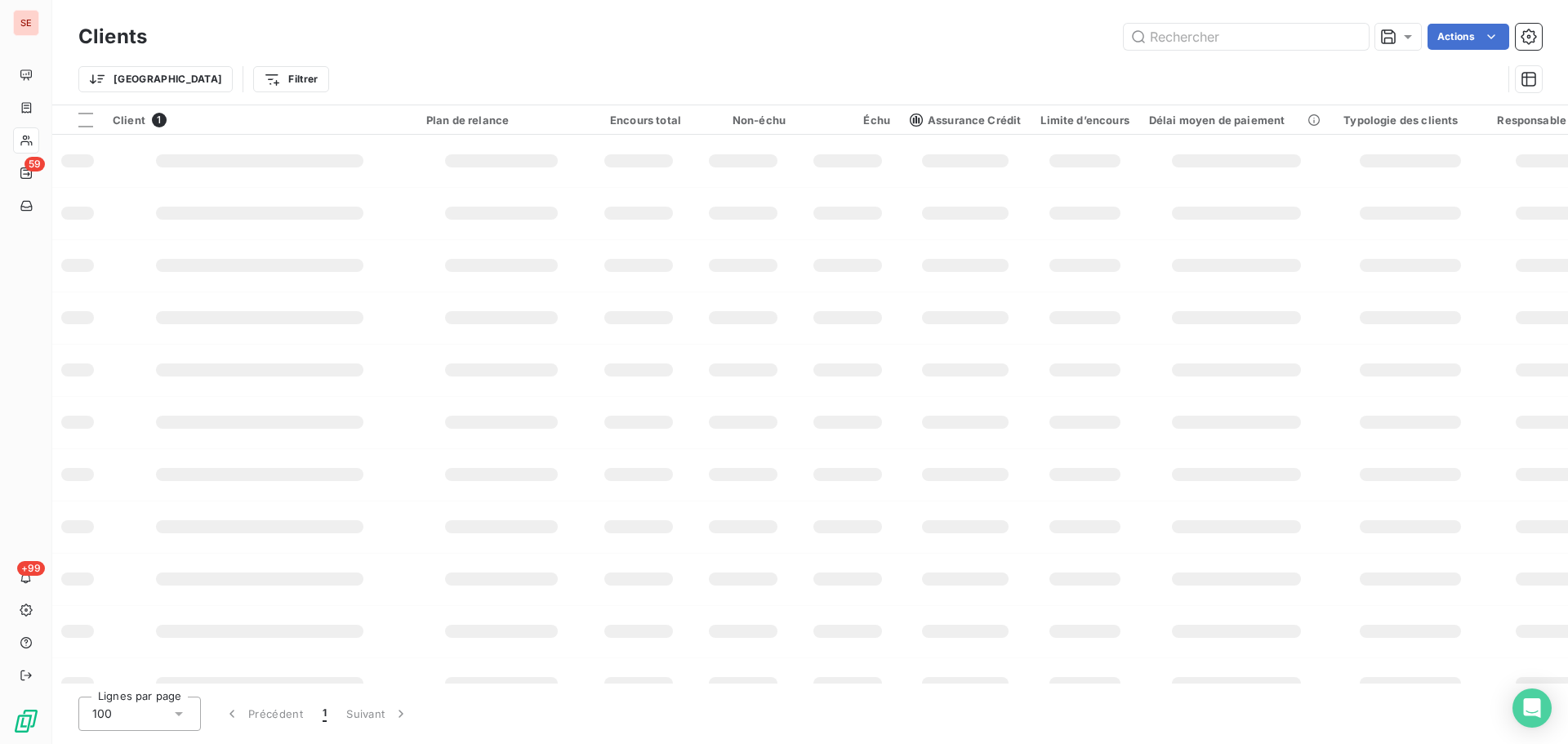
click at [201, 76] on html "SE 59 +99 Clients Actions Trier Filtrer Client 1 Plan de relance Encours total …" at bounding box center [784, 372] width 1568 height 744
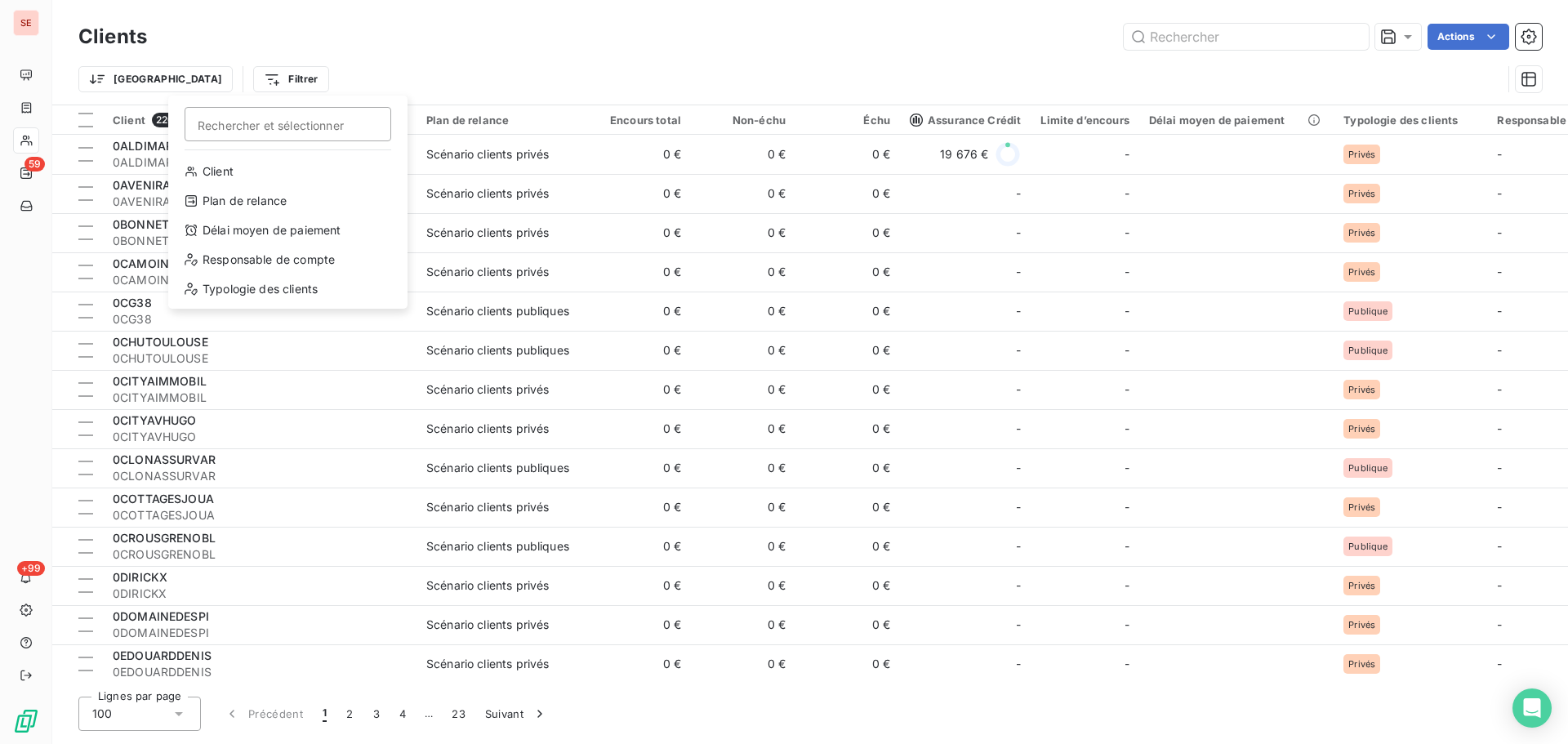
click at [37, 667] on html "SE 59 +99 Clients Actions Trier Filtrer Rechercher et sélectionner Client Plan …" at bounding box center [784, 372] width 1568 height 744
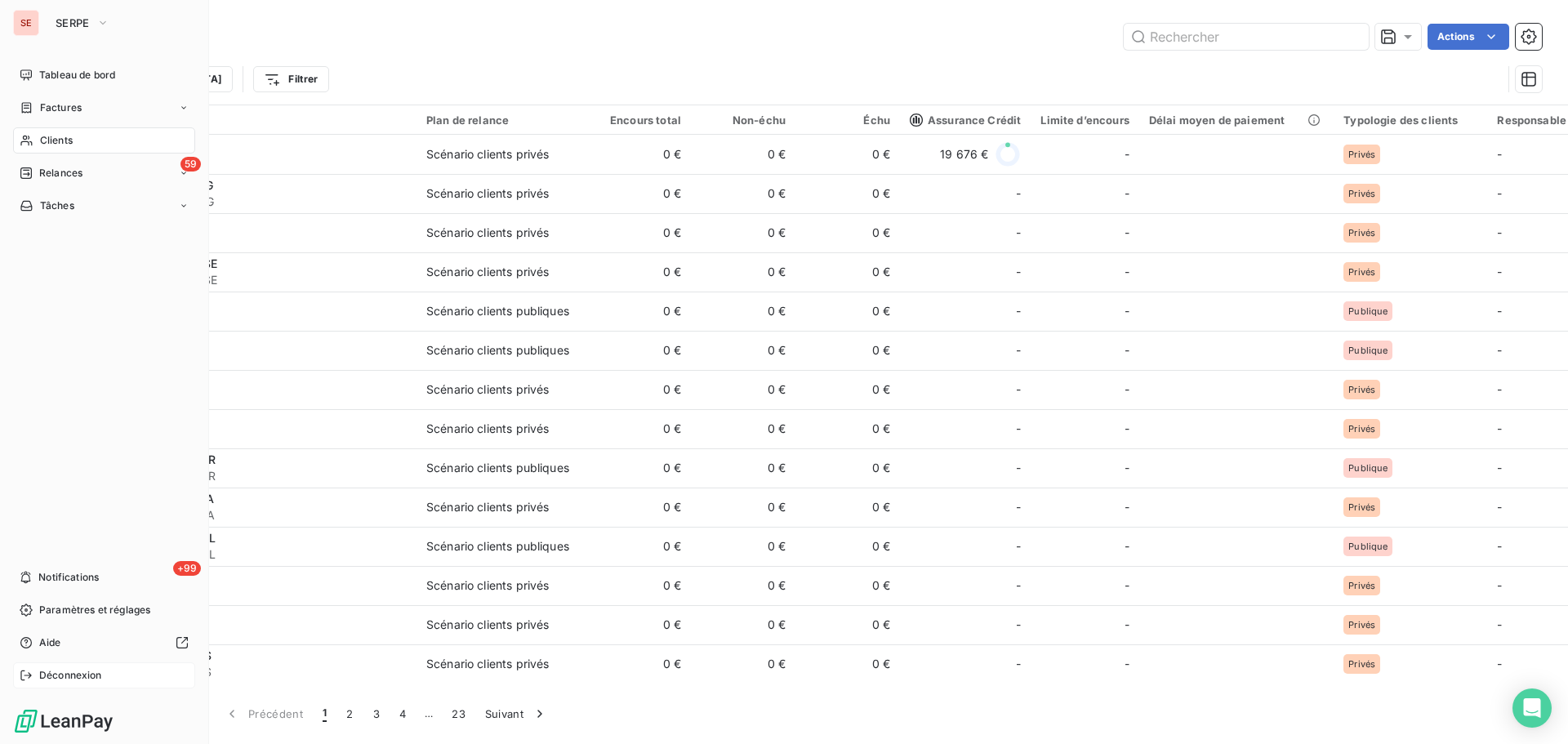
click at [46, 669] on span "Déconnexion" at bounding box center [70, 675] width 63 height 15
